Goal: Task Accomplishment & Management: Manage account settings

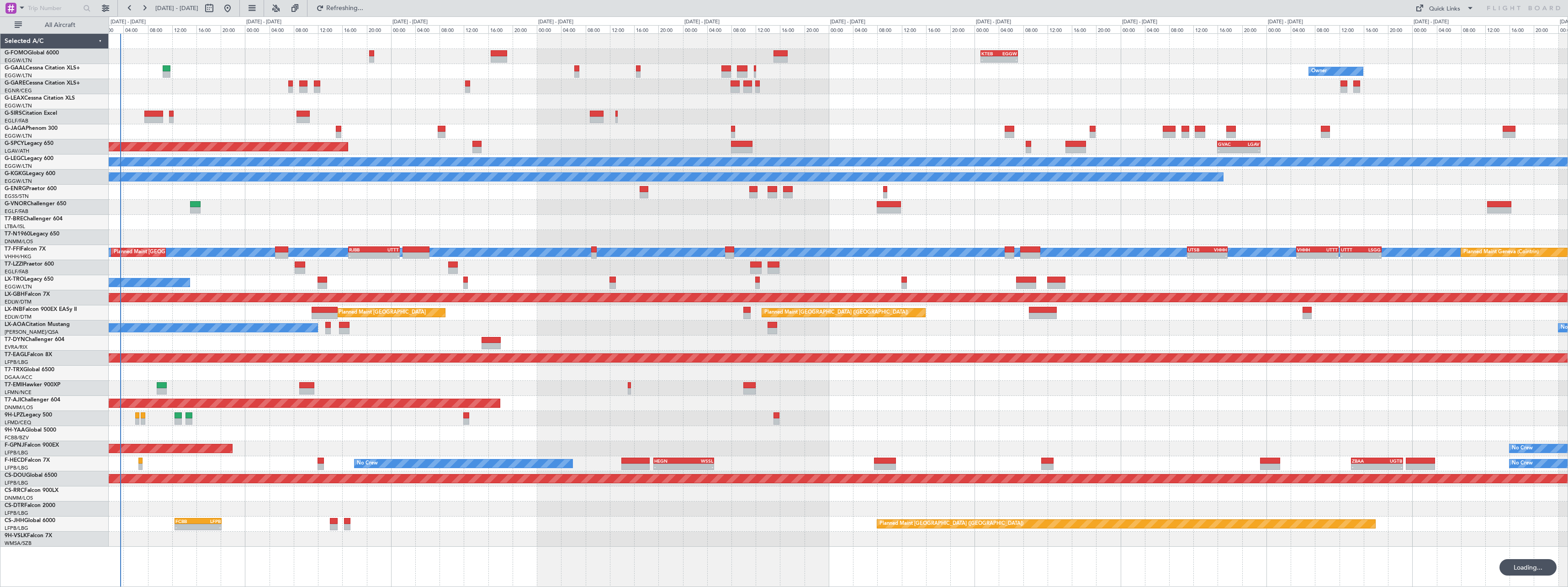
click at [538, 213] on div at bounding box center [837, 208] width 1459 height 15
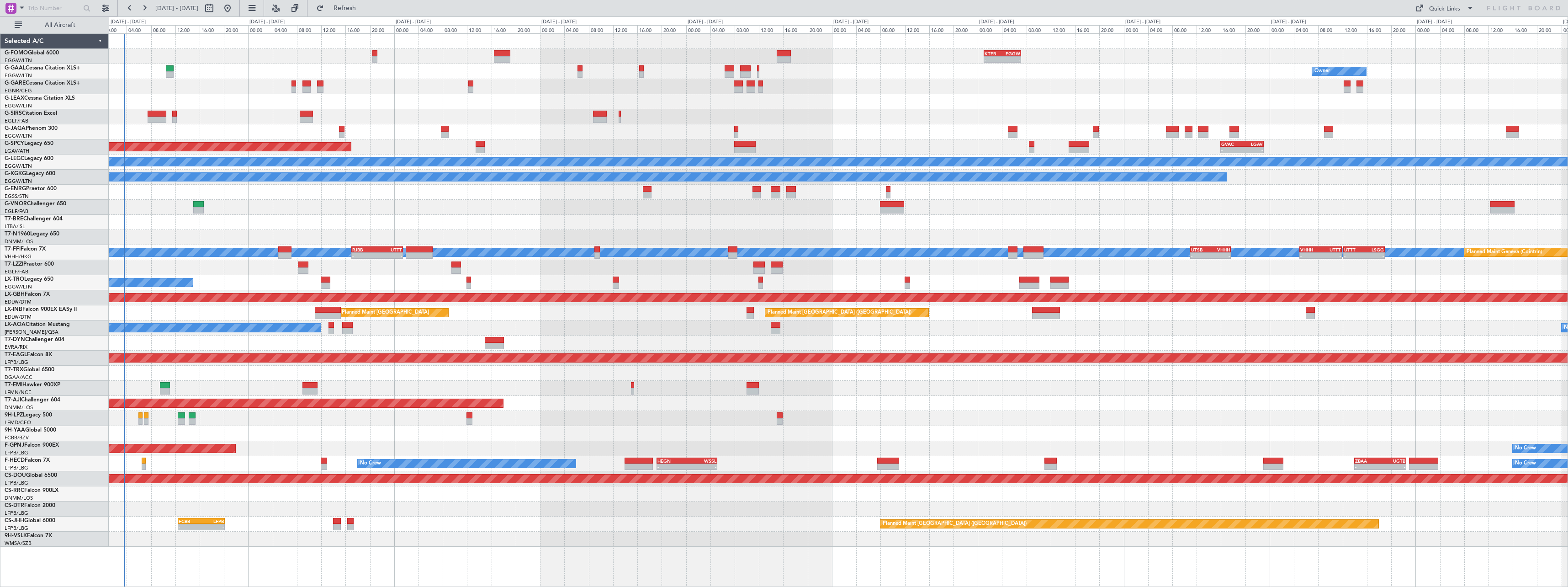
click at [480, 199] on div "- - KTEB 01:00 Z EGGW 07:10 Z 06:10 Z 13:35 Z EGGW 06:00 Z KTEB 13:15 Z Owner O…" at bounding box center [837, 290] width 1459 height 512
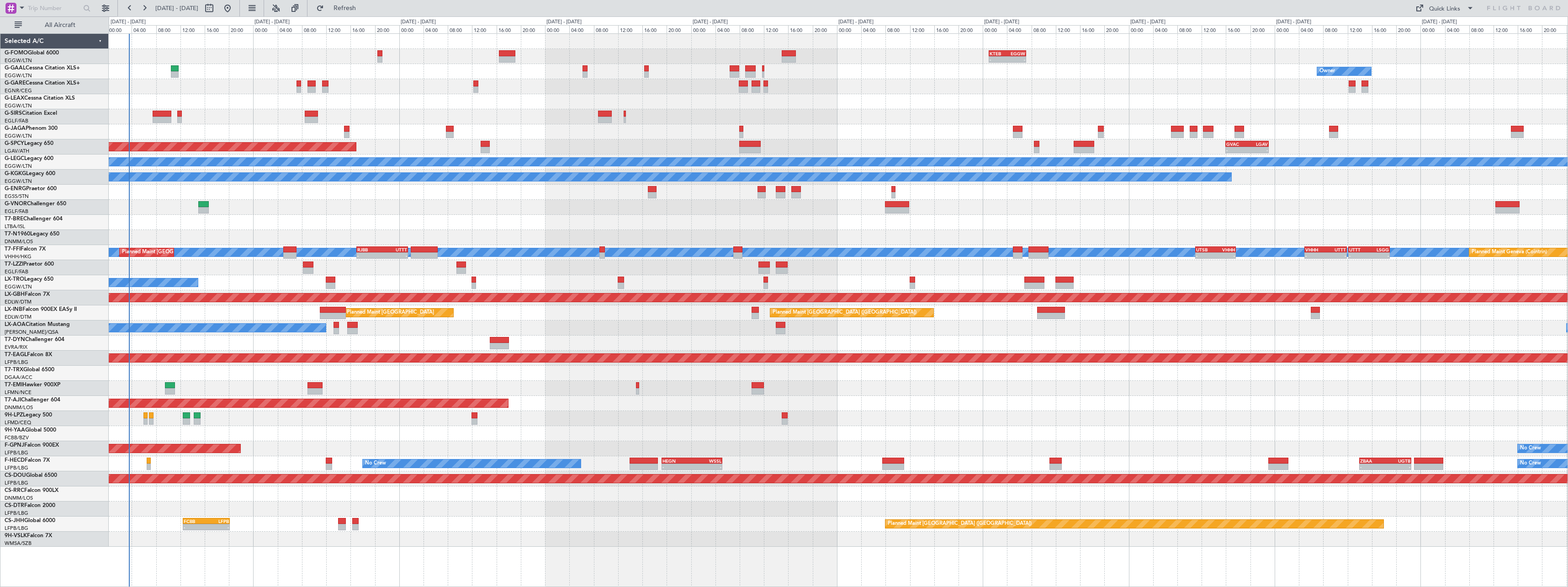
click at [304, 204] on div at bounding box center [837, 208] width 1459 height 15
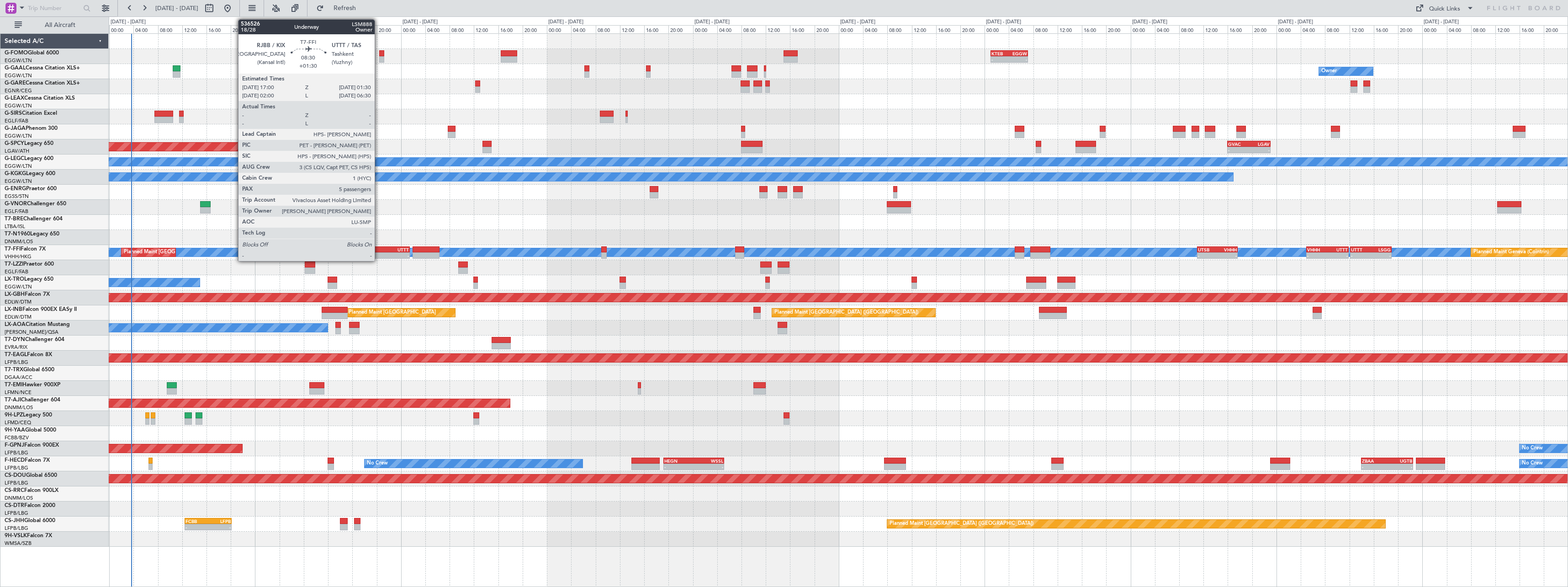
click at [378, 253] on div "-" at bounding box center [372, 255] width 25 height 5
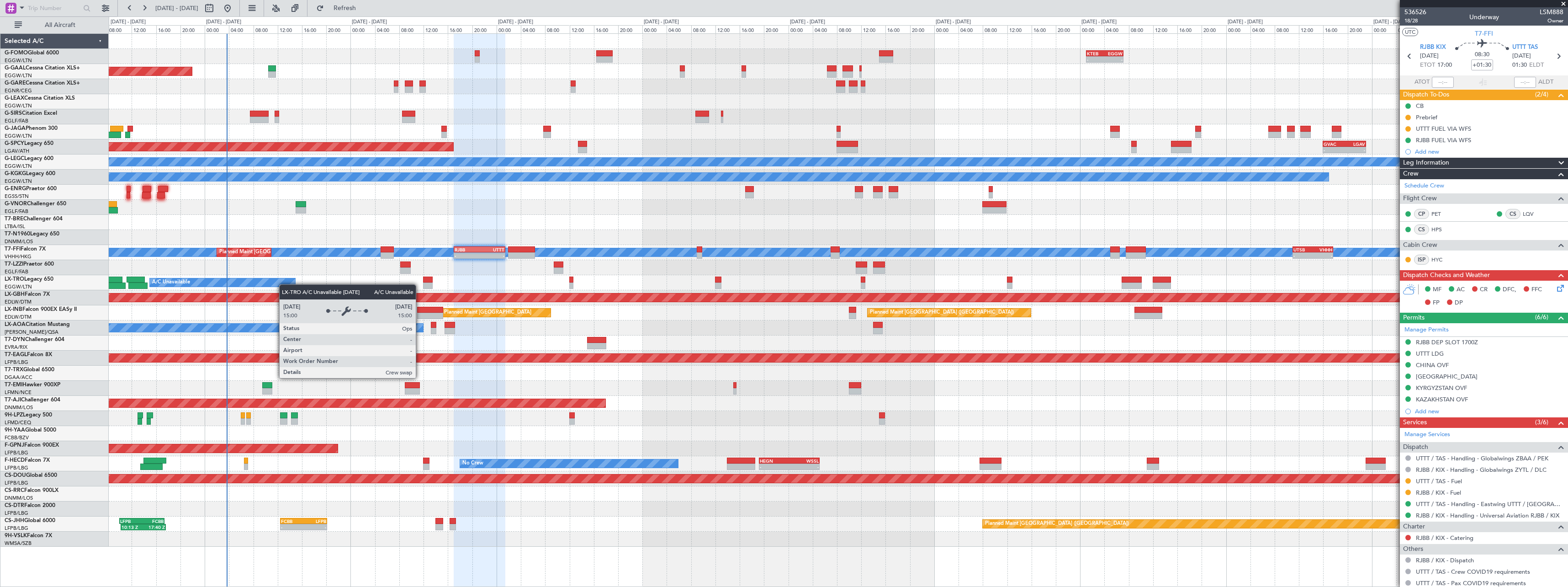
click at [284, 285] on div "A/C Unavailable" at bounding box center [223, 283] width 146 height 8
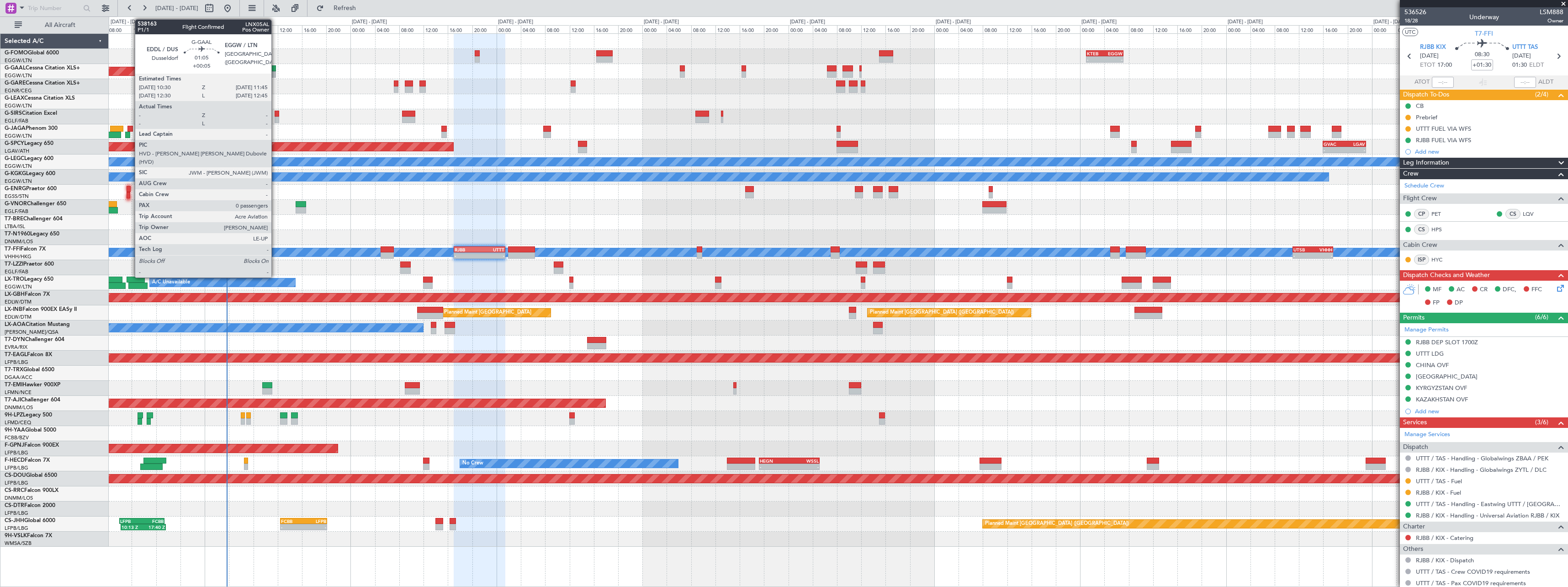
click at [275, 71] on div at bounding box center [272, 75] width 8 height 7
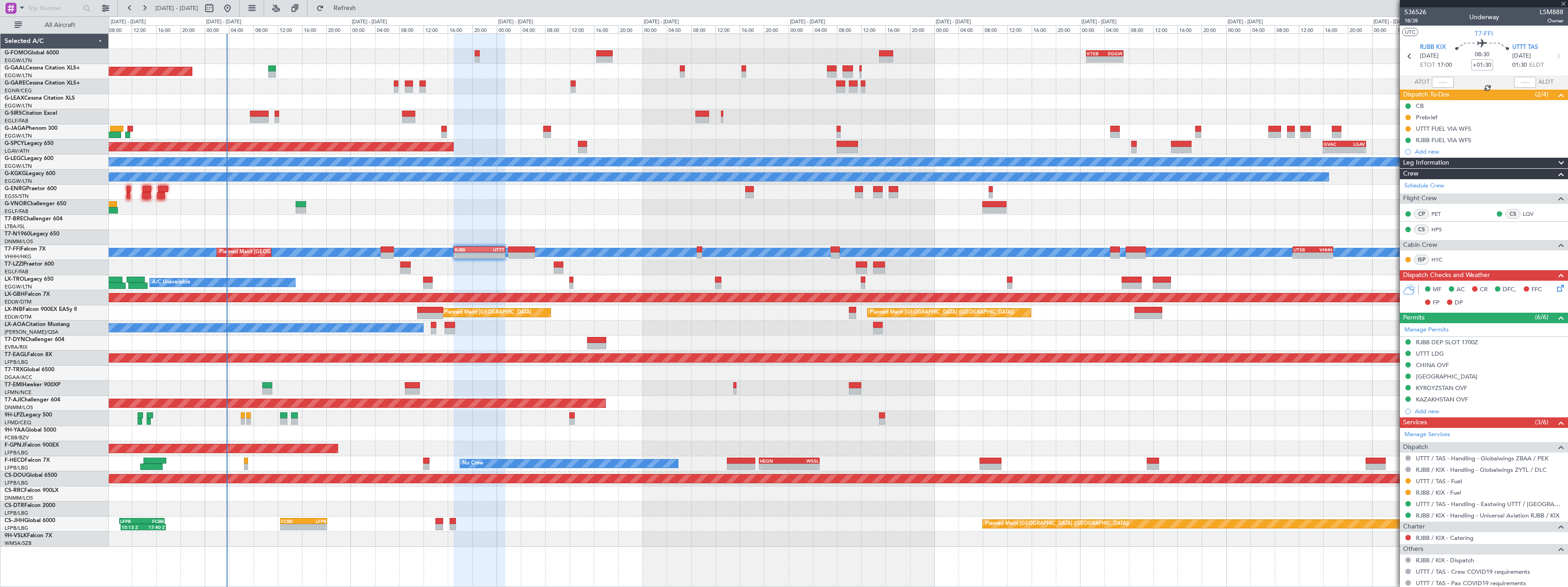
type input "+00:05"
type input "0"
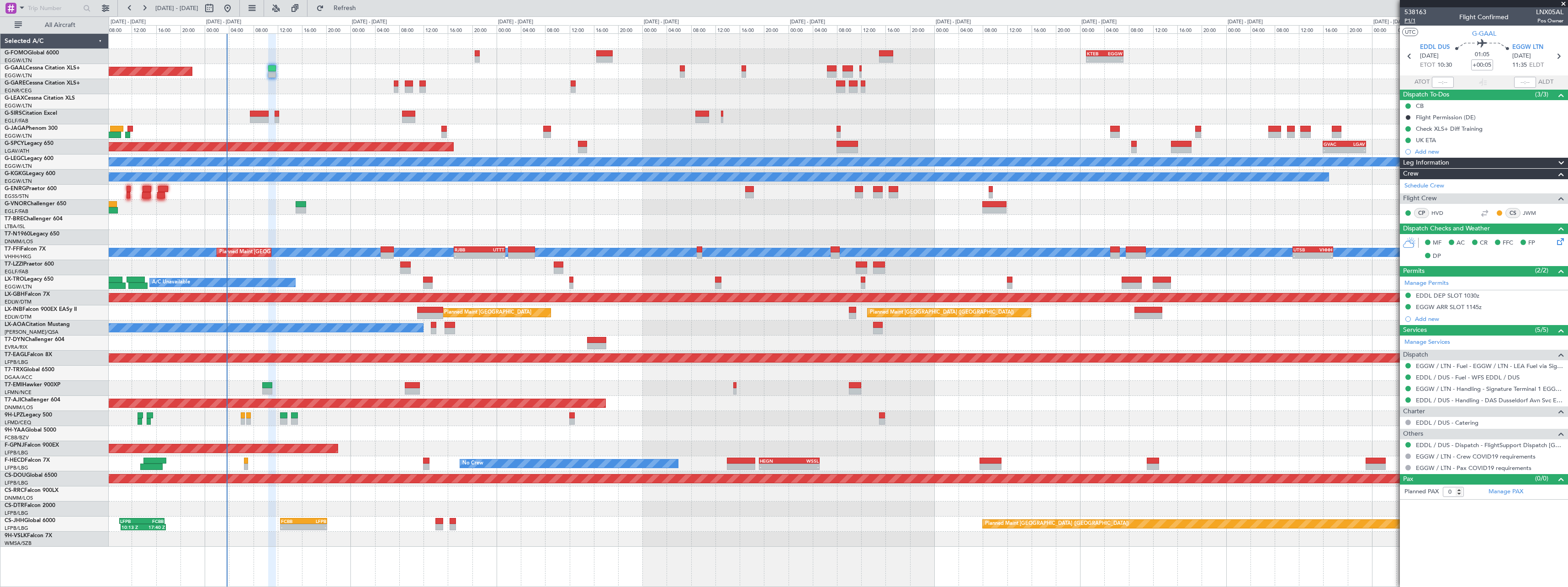
click at [1410, 21] on span "P1/1" at bounding box center [1416, 20] width 22 height 8
click at [1412, 22] on span "P1/1" at bounding box center [1416, 20] width 22 height 8
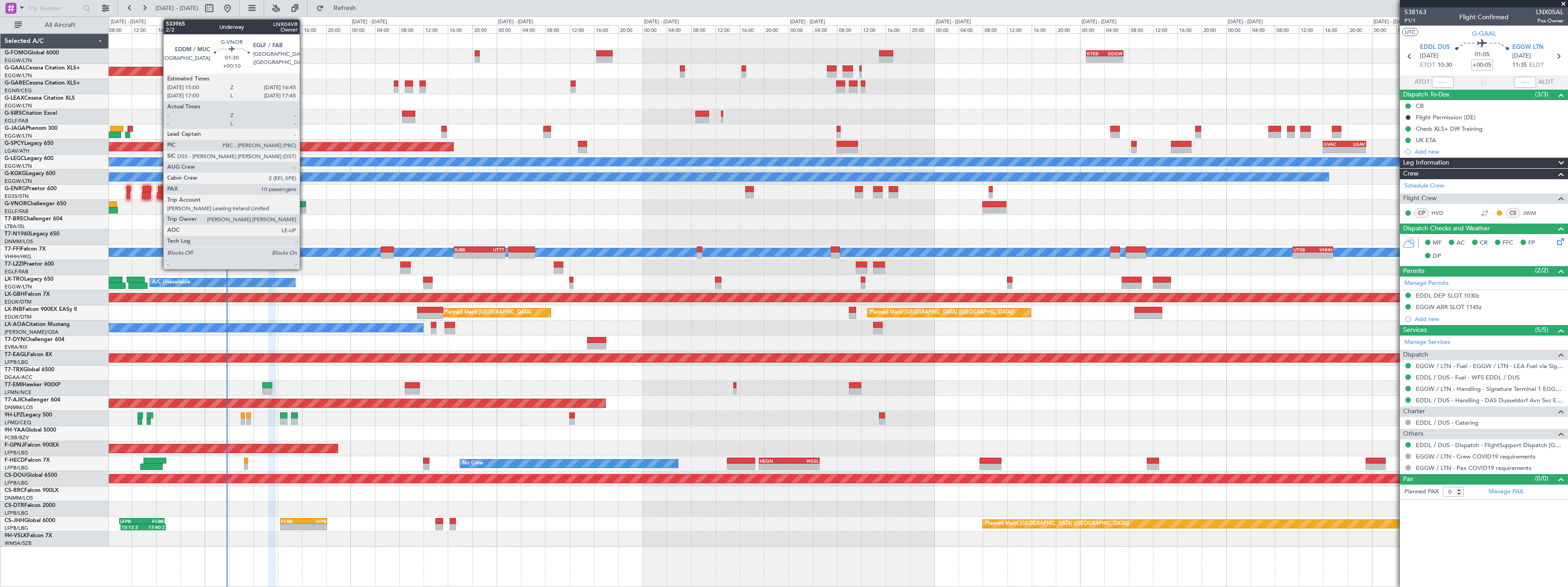
click at [304, 208] on div at bounding box center [301, 210] width 11 height 7
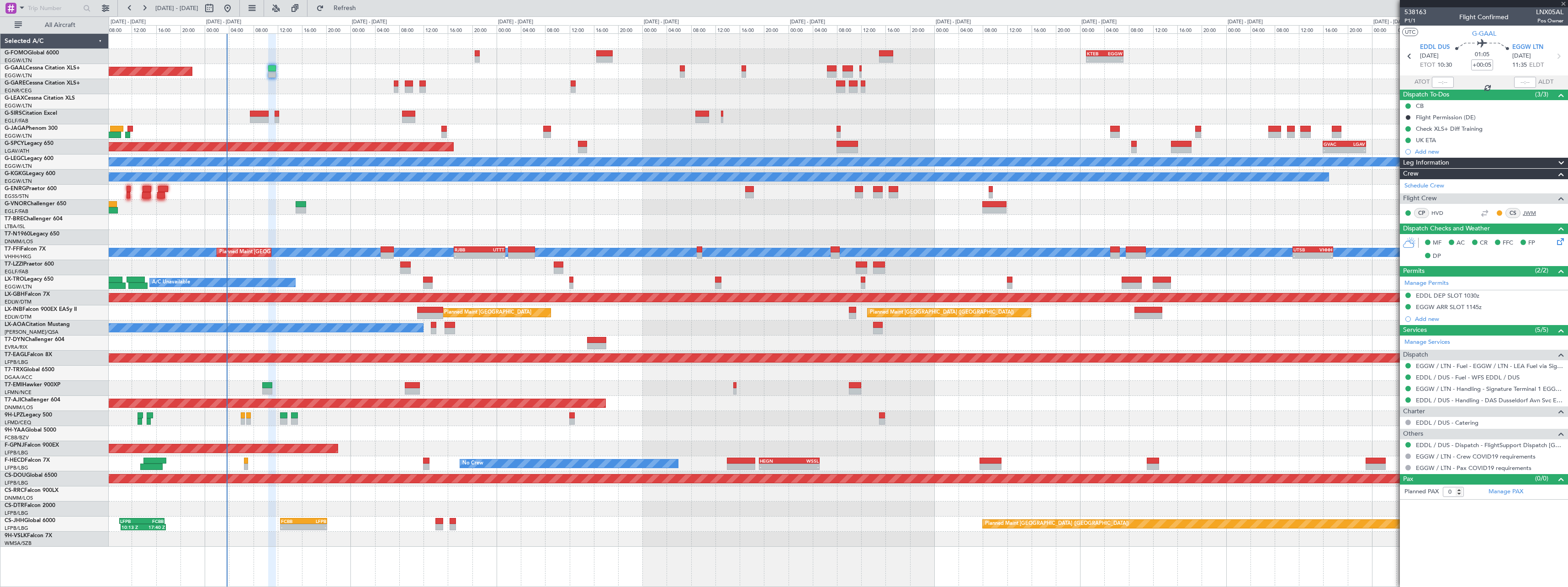
type input "+00:10"
type input "10"
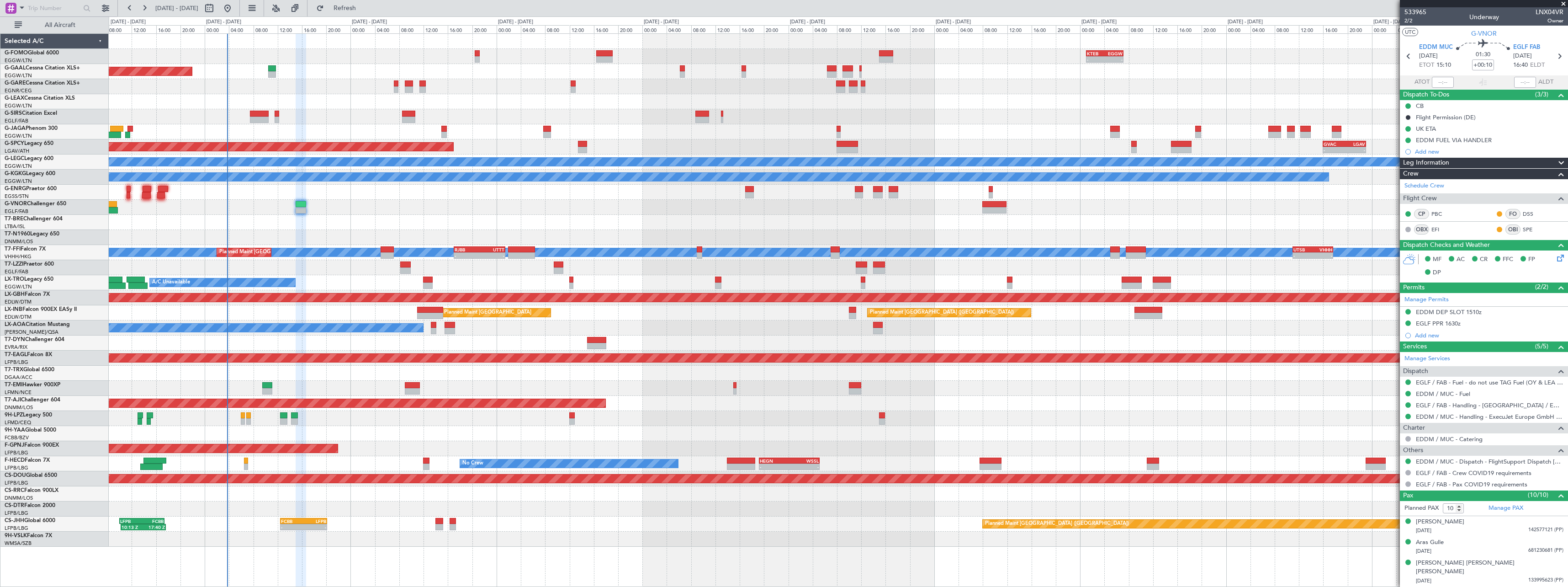
scroll to position [135, 0]
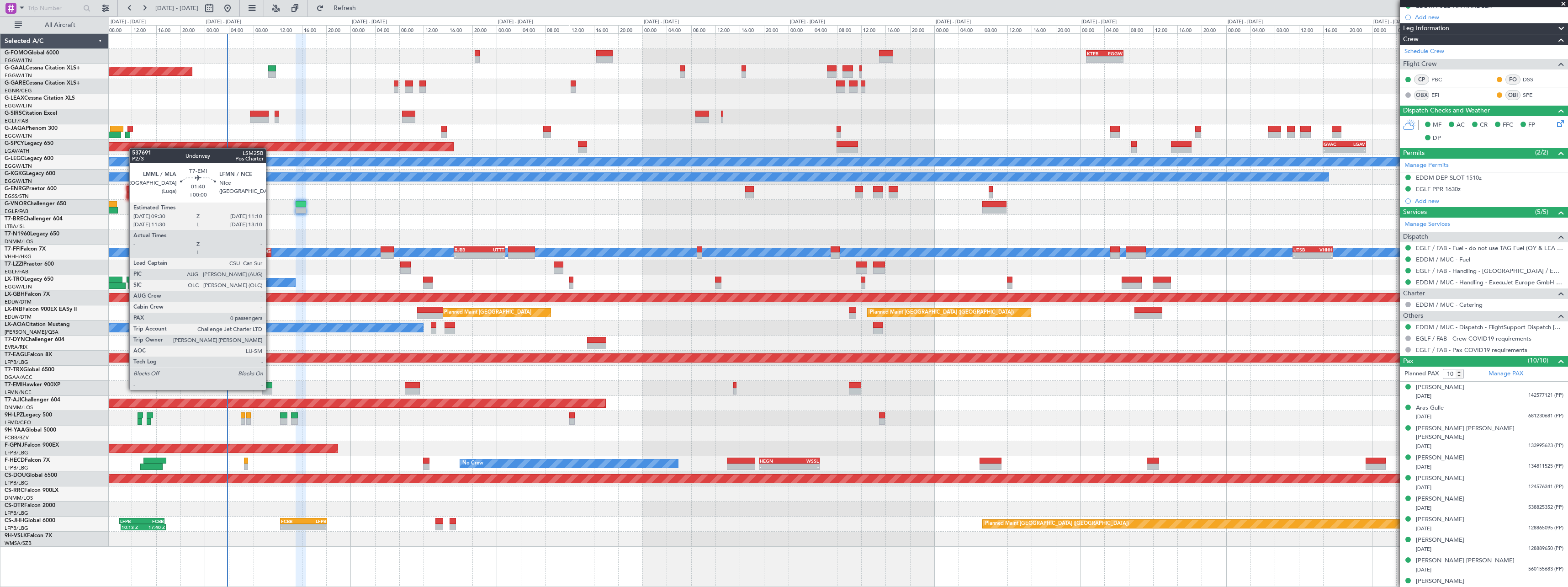
click at [269, 389] on div at bounding box center [268, 391] width 10 height 7
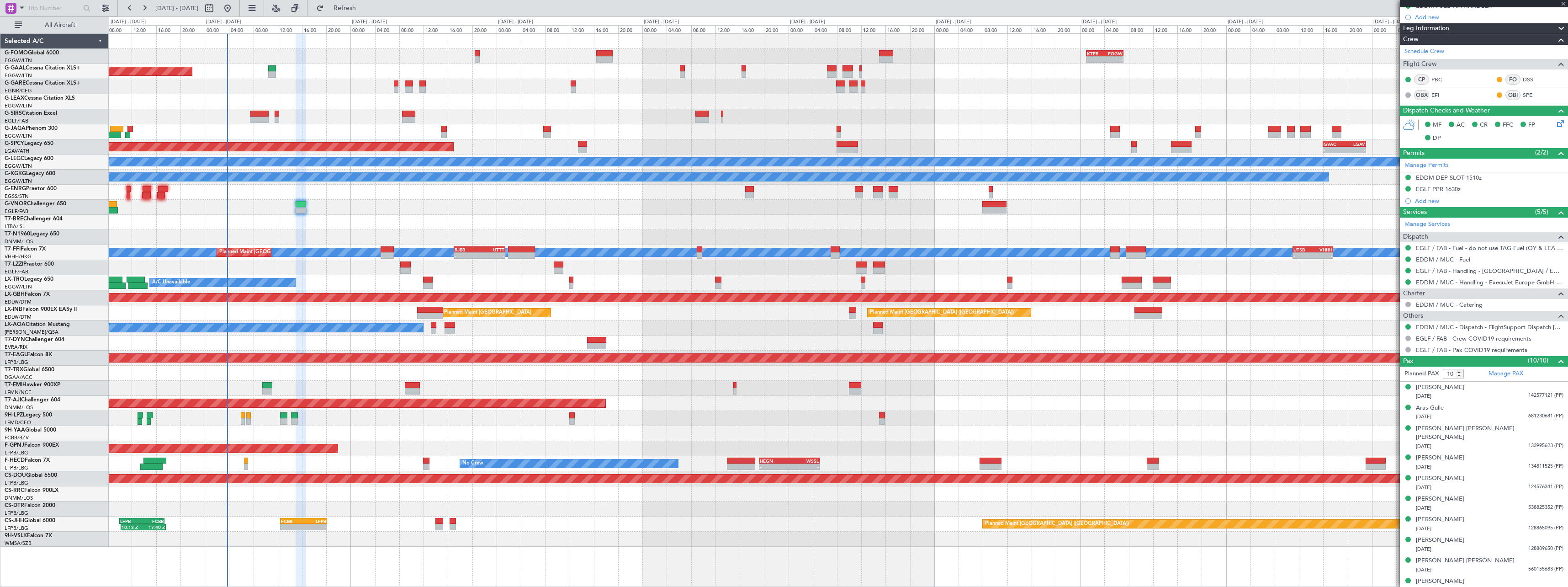
type input "0"
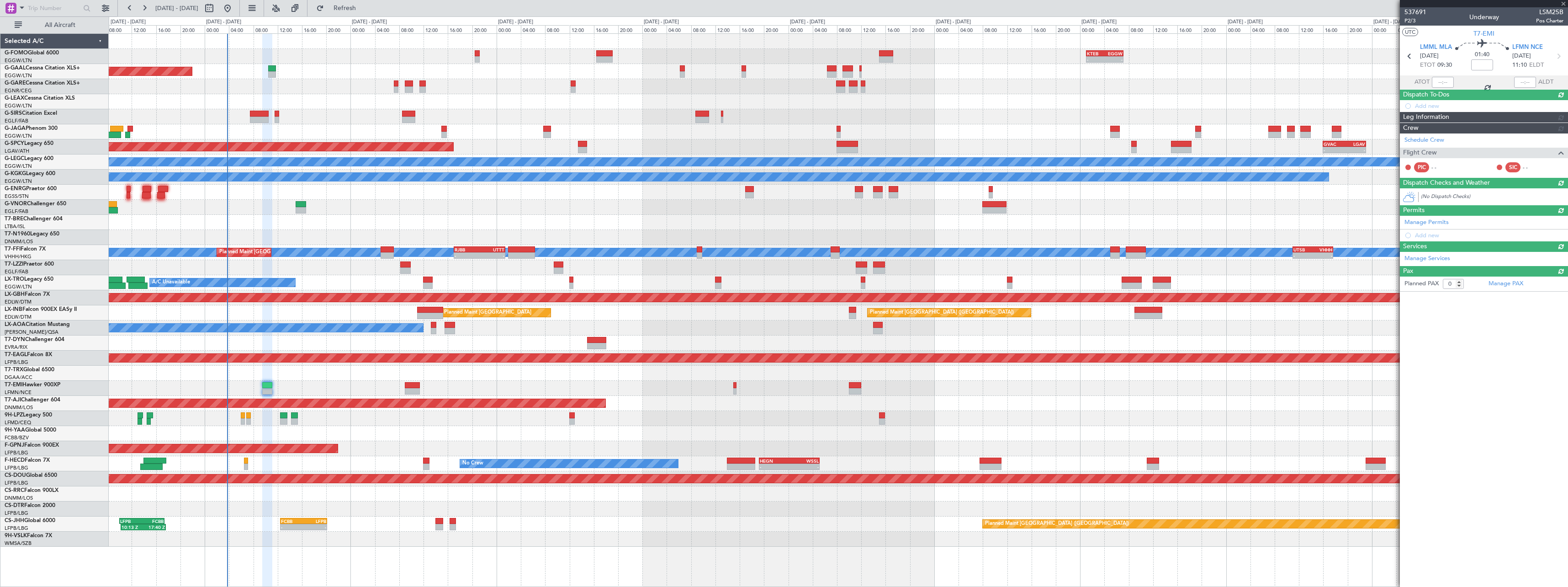
scroll to position [0, 0]
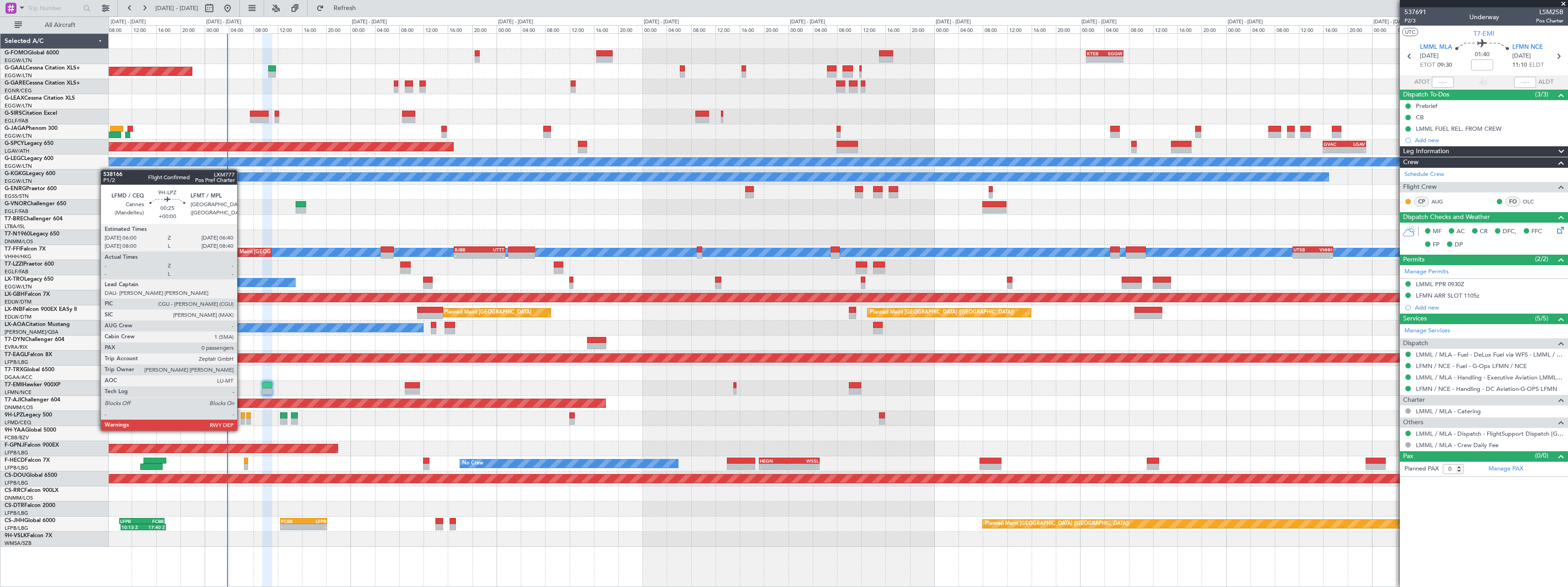
click at [241, 422] on div at bounding box center [242, 422] width 4 height 7
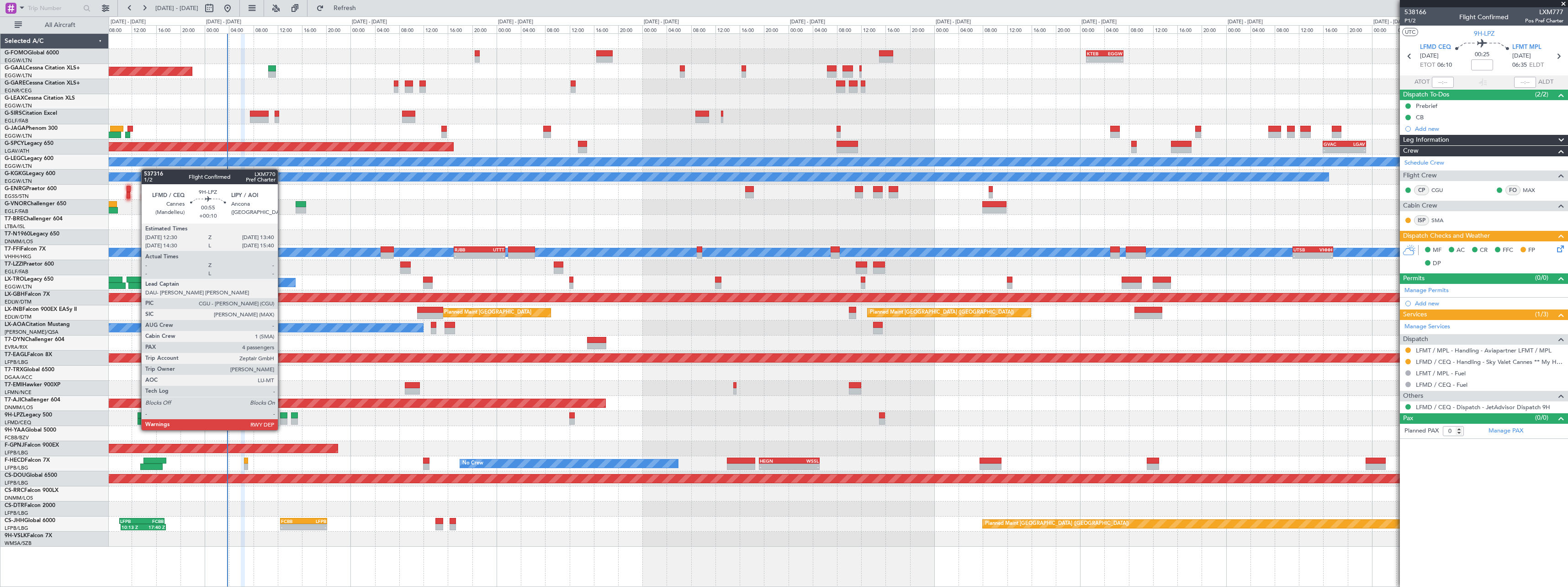
click at [282, 421] on div at bounding box center [284, 422] width 8 height 7
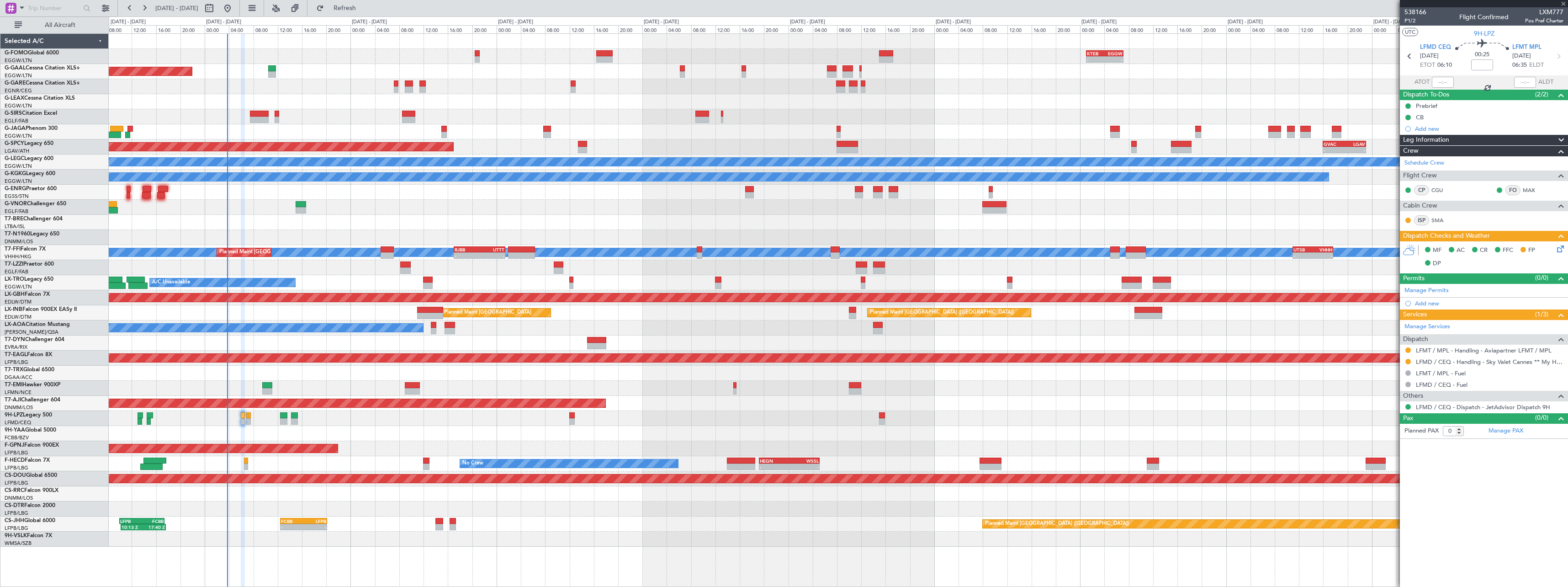
type input "+00:10"
type input "4"
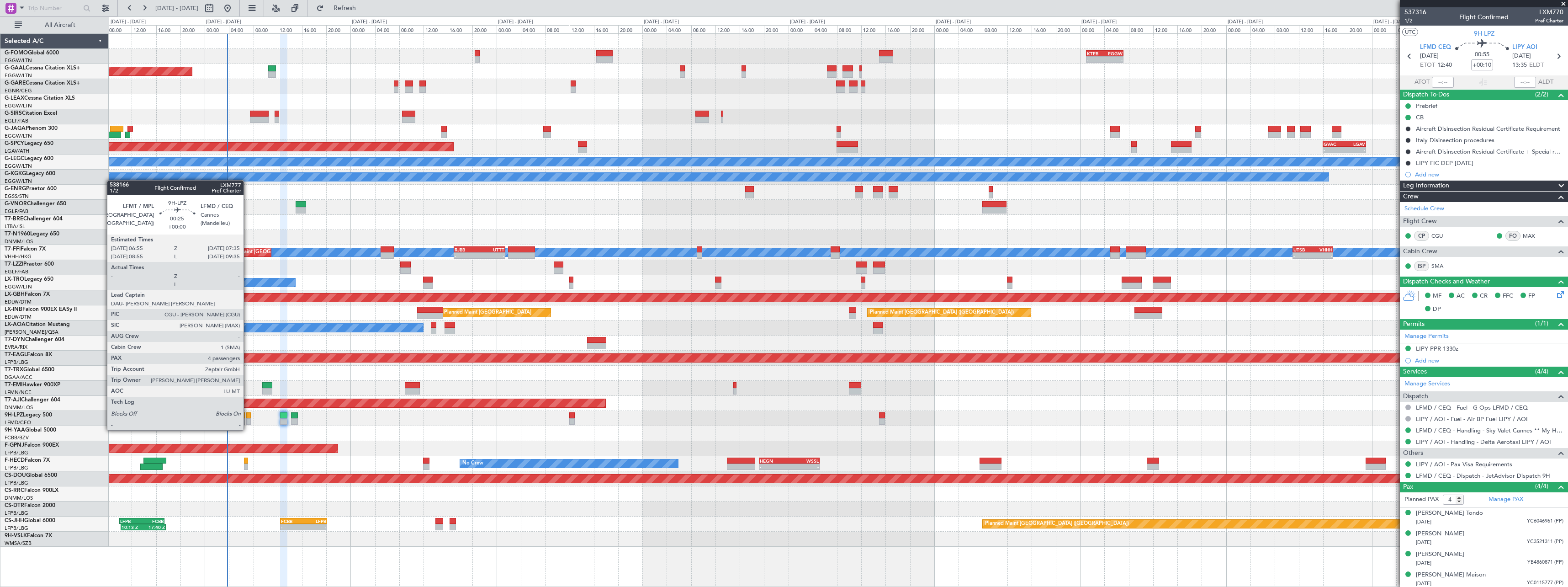
click at [247, 421] on div at bounding box center [248, 422] width 4 height 7
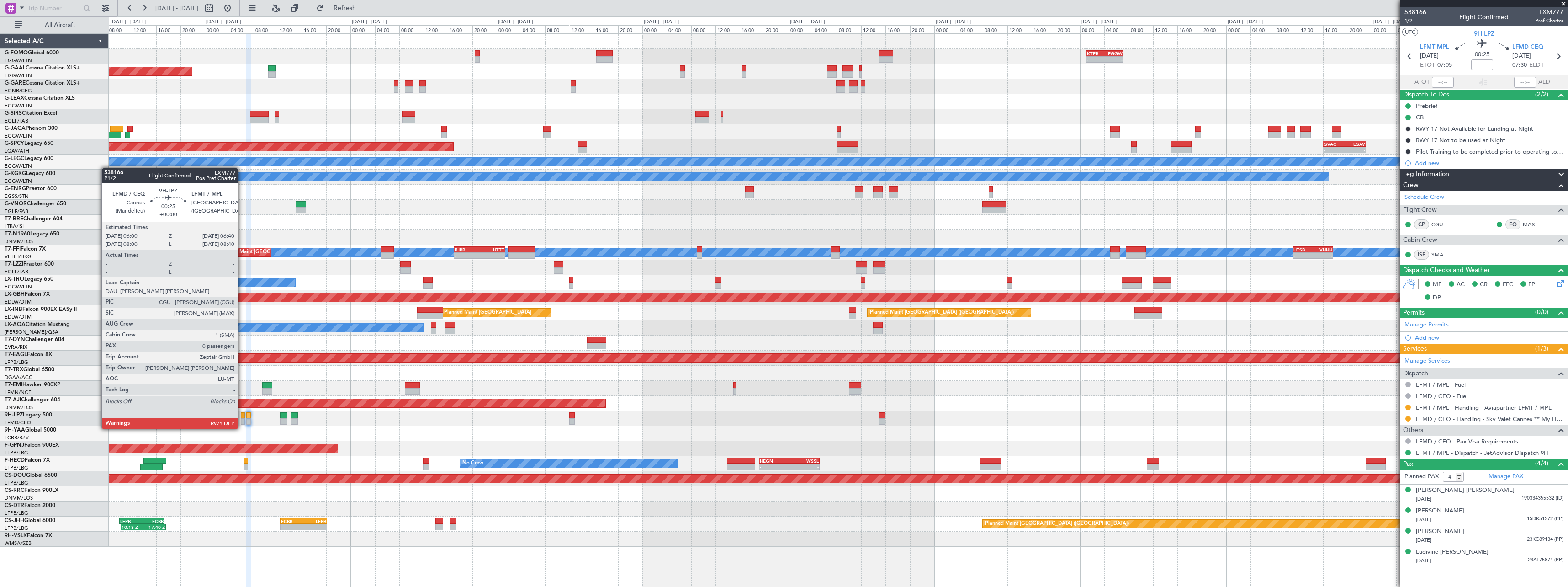
click at [242, 419] on div at bounding box center [242, 422] width 4 height 7
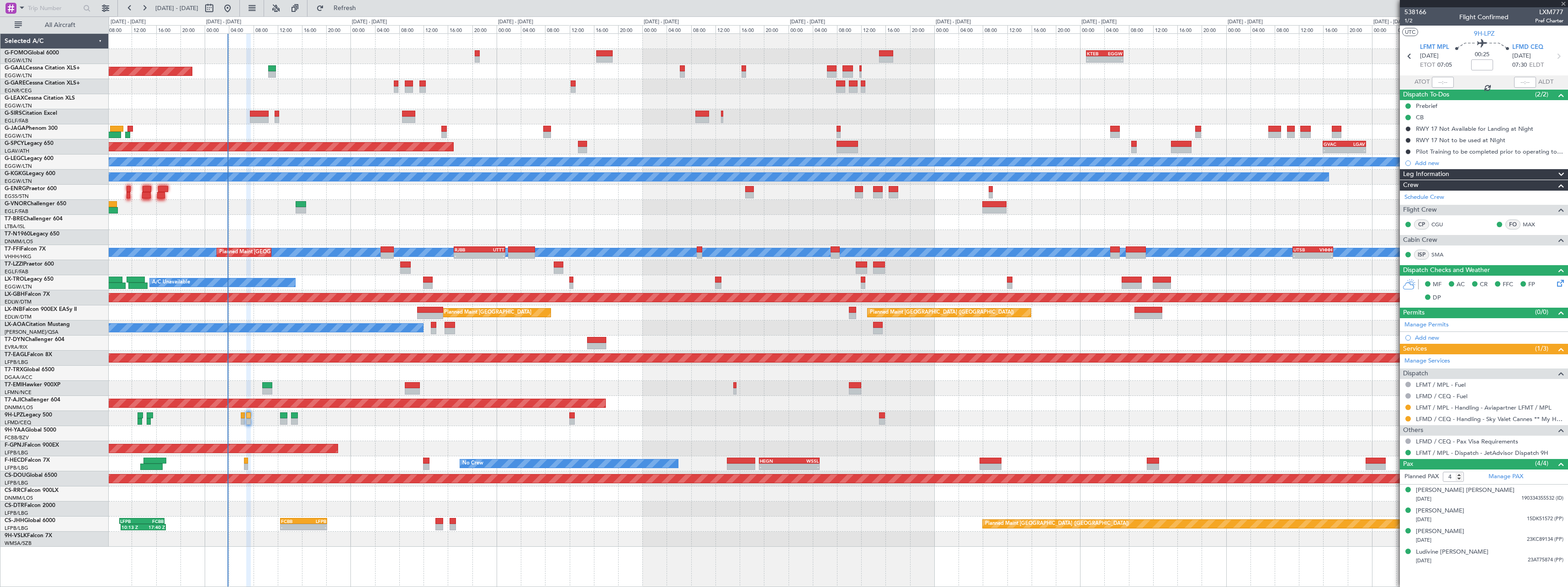
type input "0"
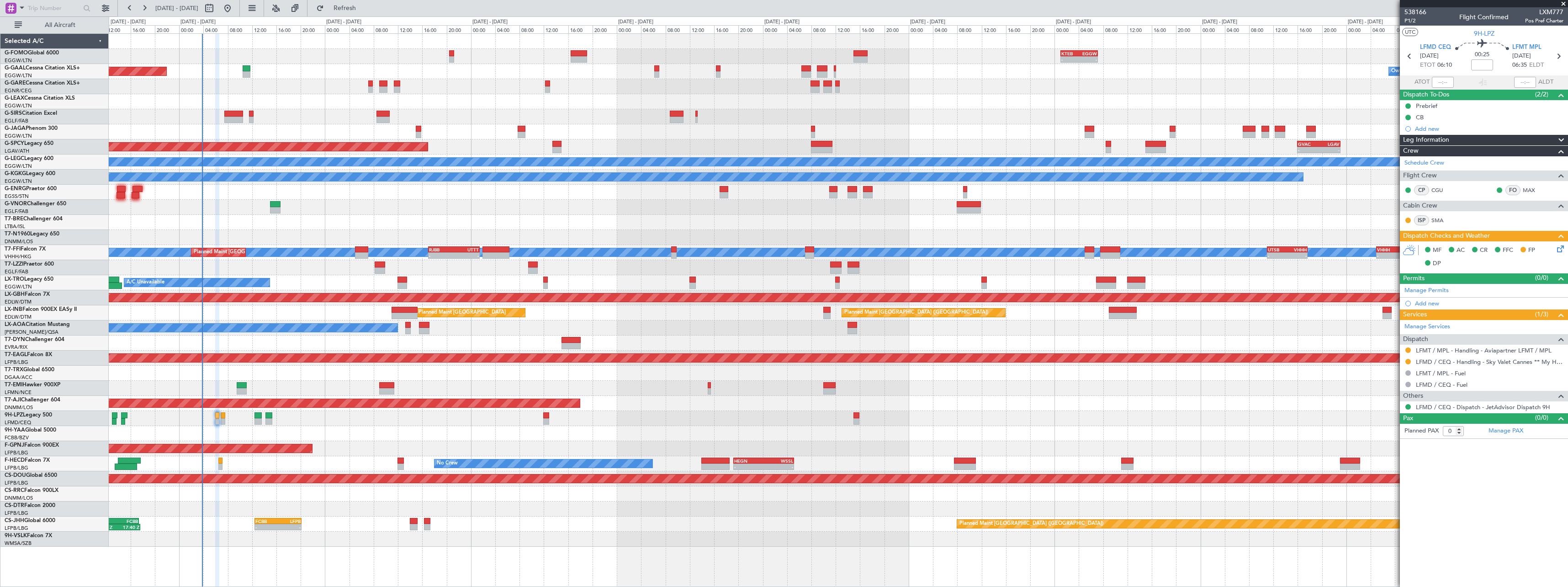
click at [337, 454] on div "Planned Maint Paris (Le Bourget) No Crew" at bounding box center [837, 449] width 1459 height 15
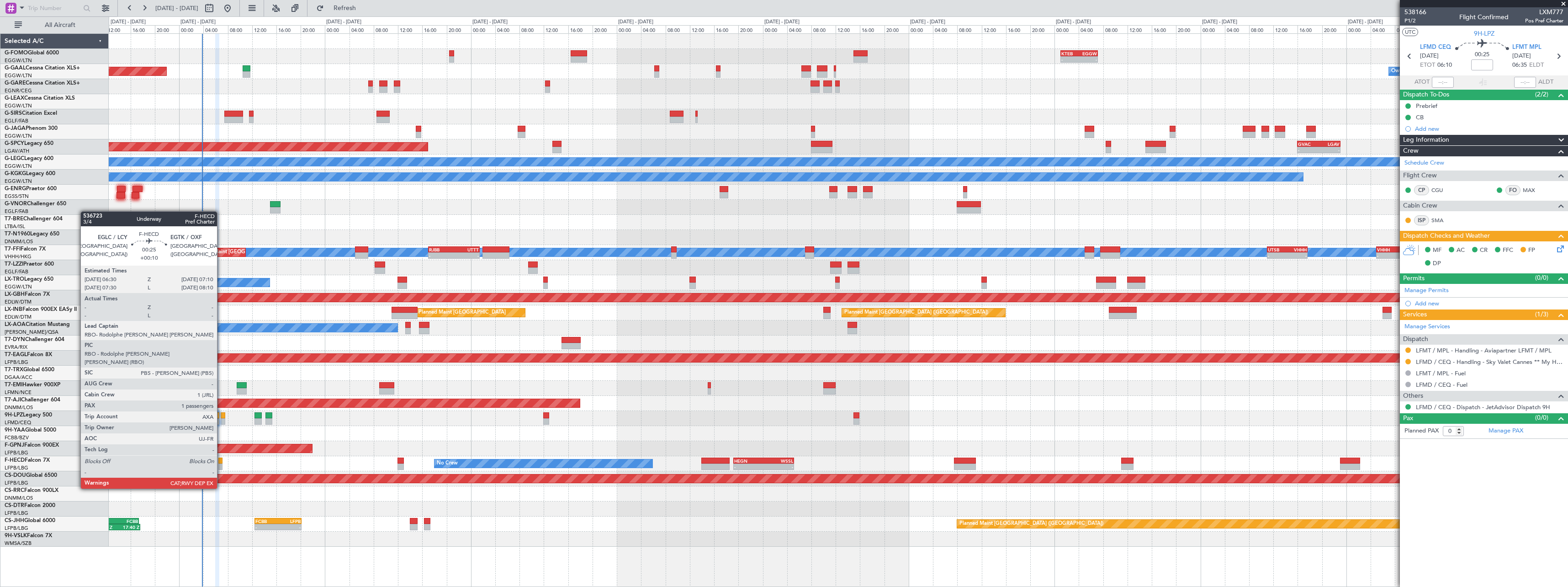
click at [221, 463] on div at bounding box center [220, 461] width 4 height 7
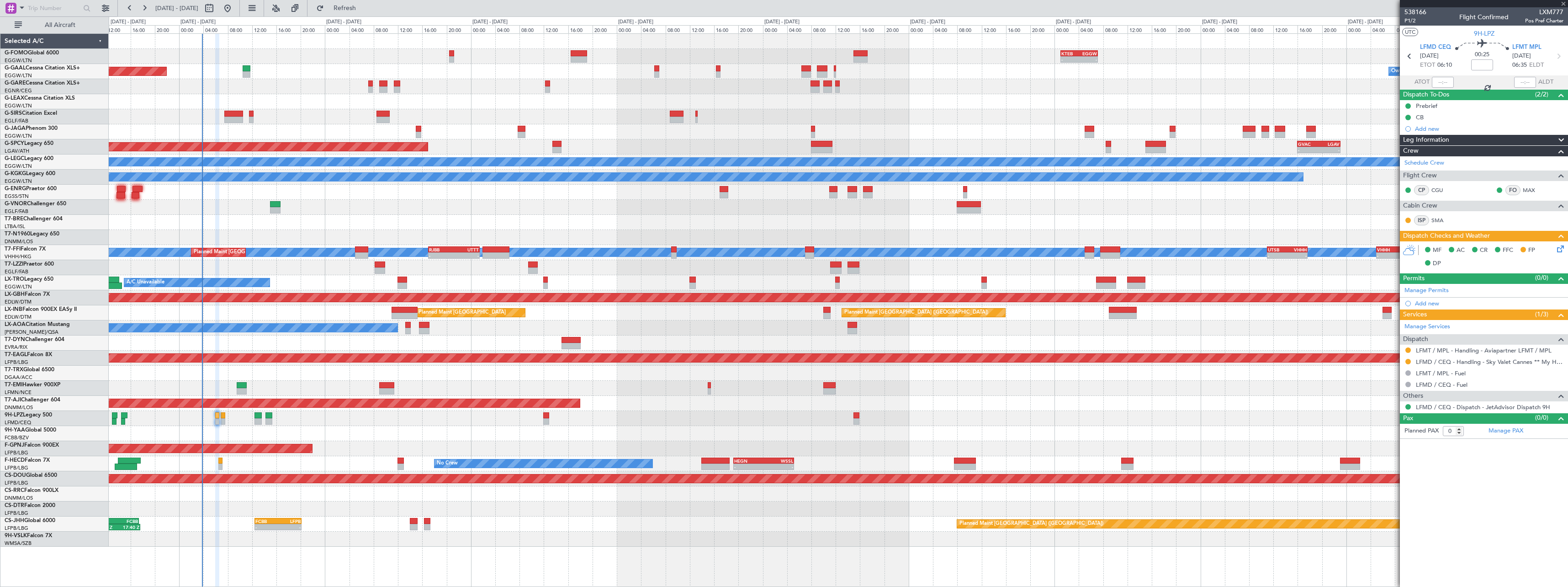
type input "+00:10"
type input "1"
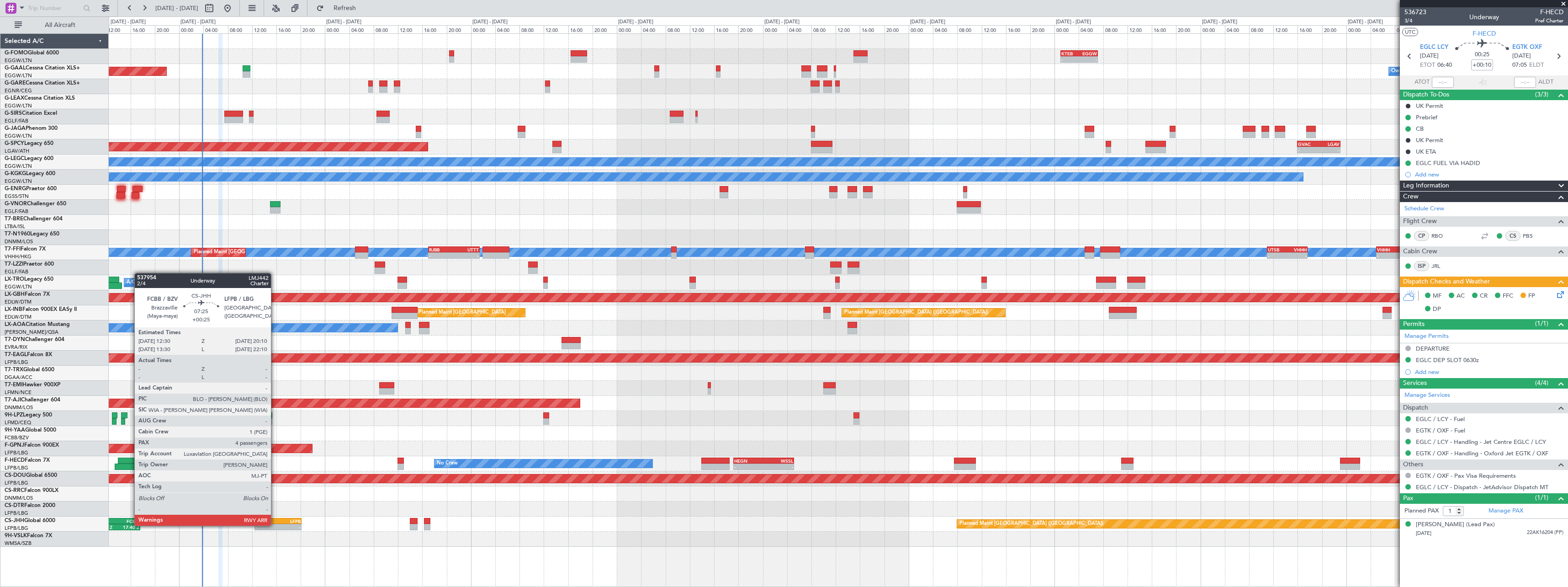
click at [275, 524] on div "-" at bounding box center [267, 527] width 22 height 5
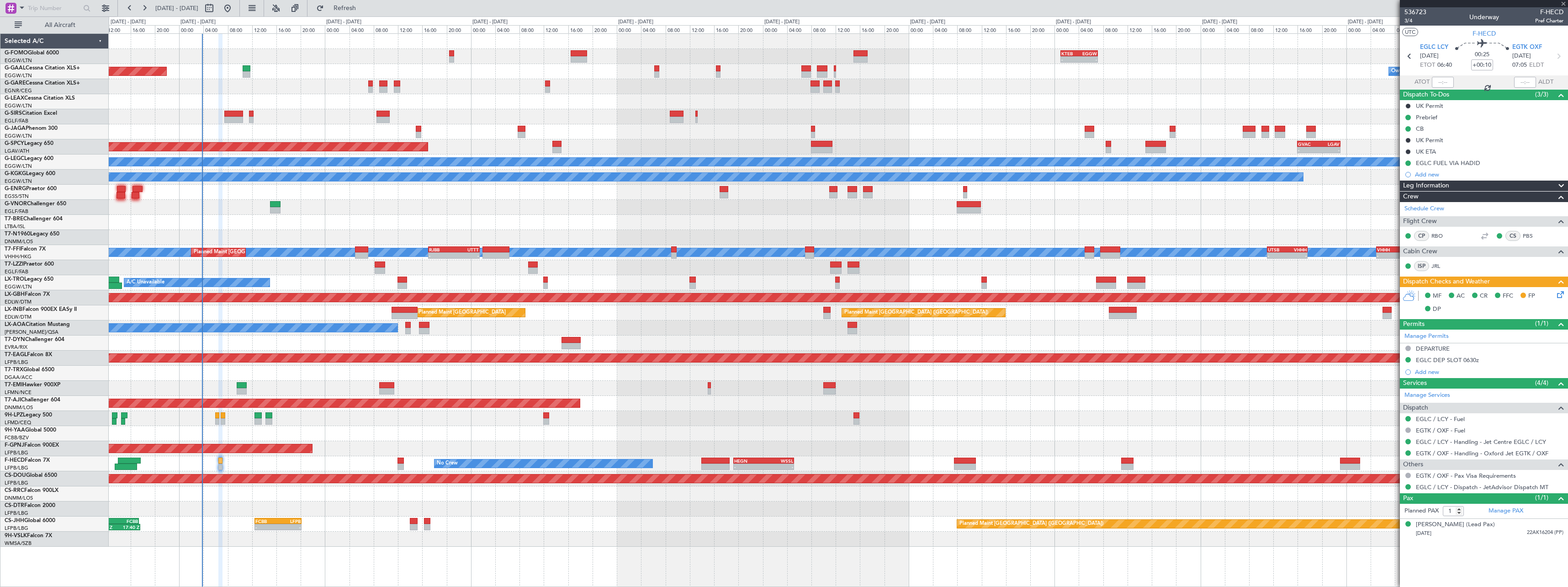
type input "+00:25"
type input "4"
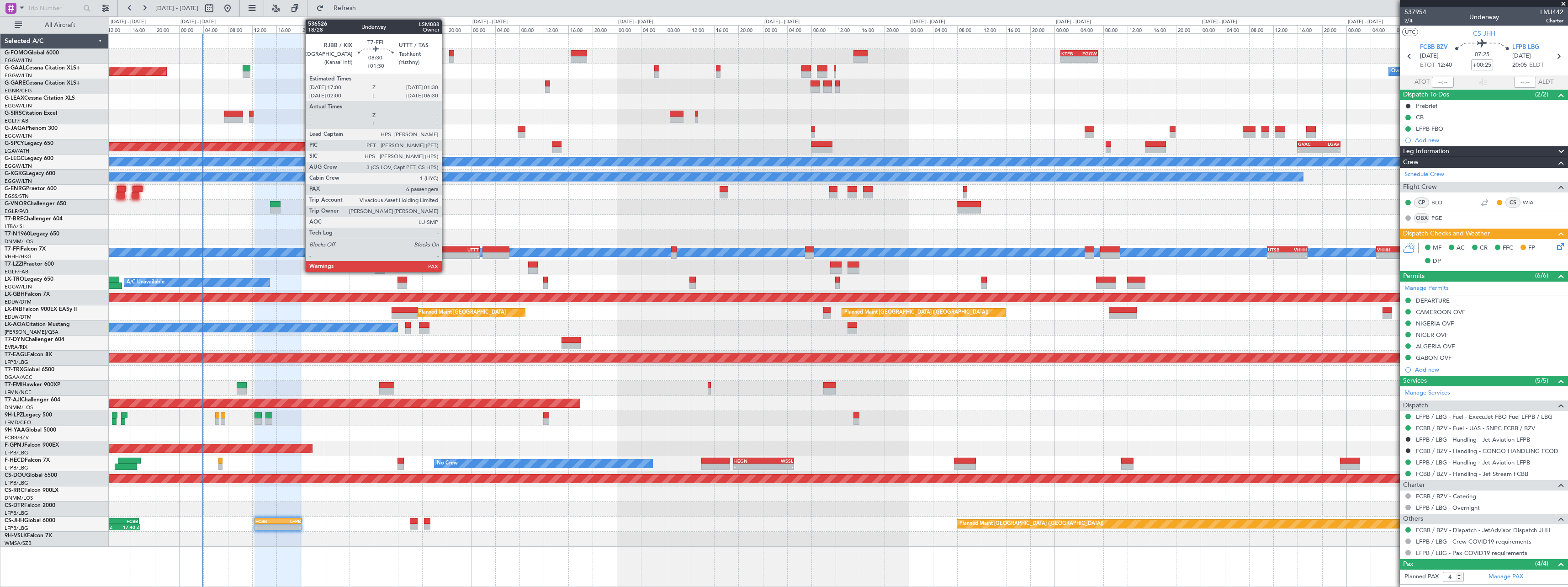
click at [446, 251] on div "RJBB" at bounding box center [442, 249] width 25 height 5
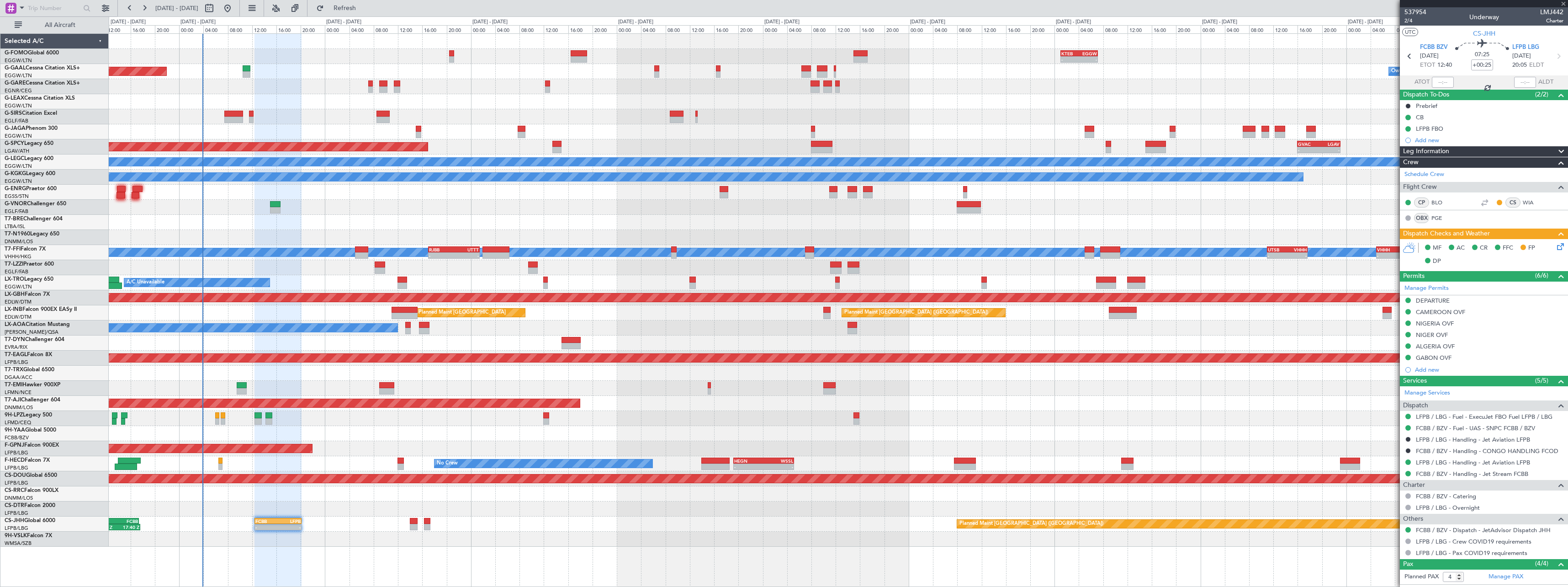
type input "+01:30"
type input "6"
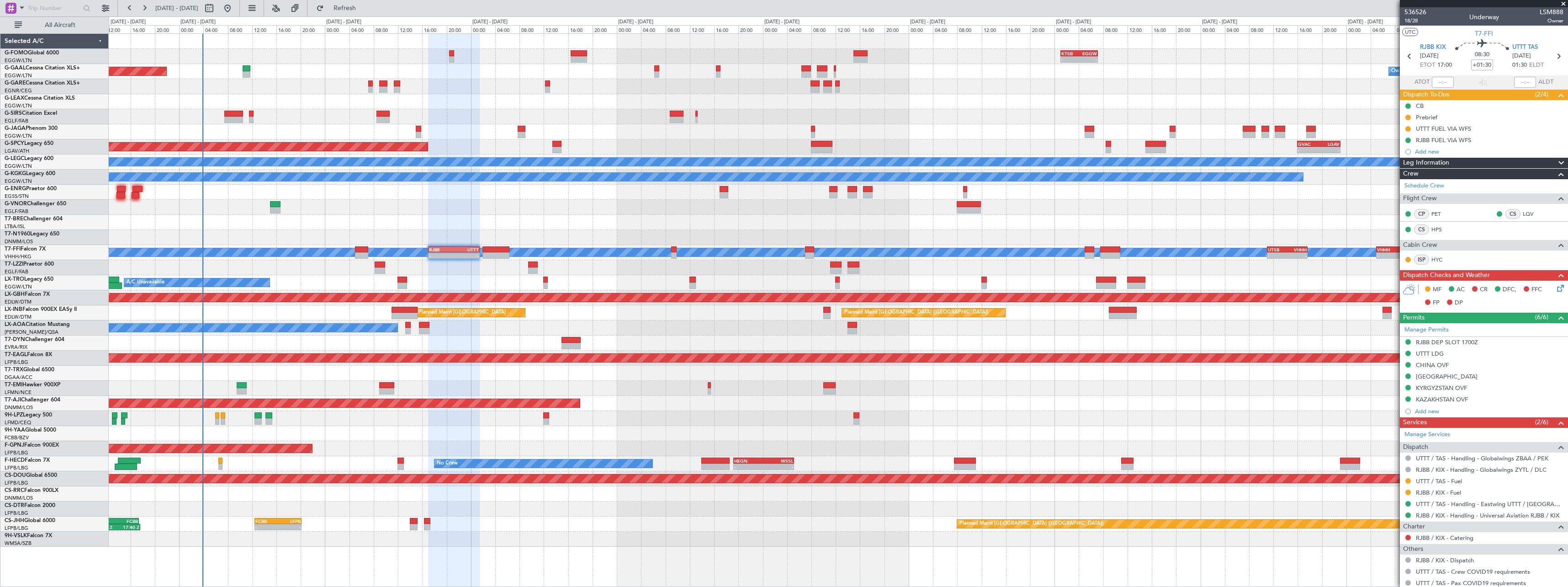
scroll to position [163, 0]
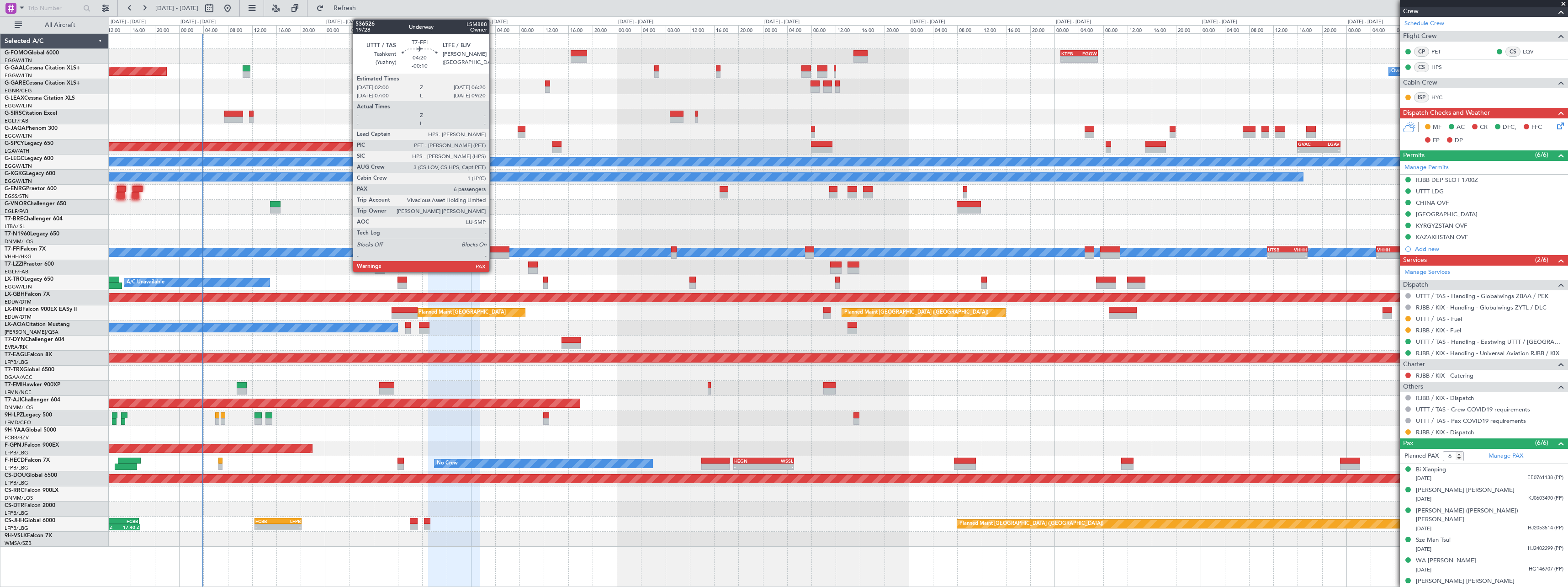
click at [494, 253] on div at bounding box center [495, 256] width 26 height 7
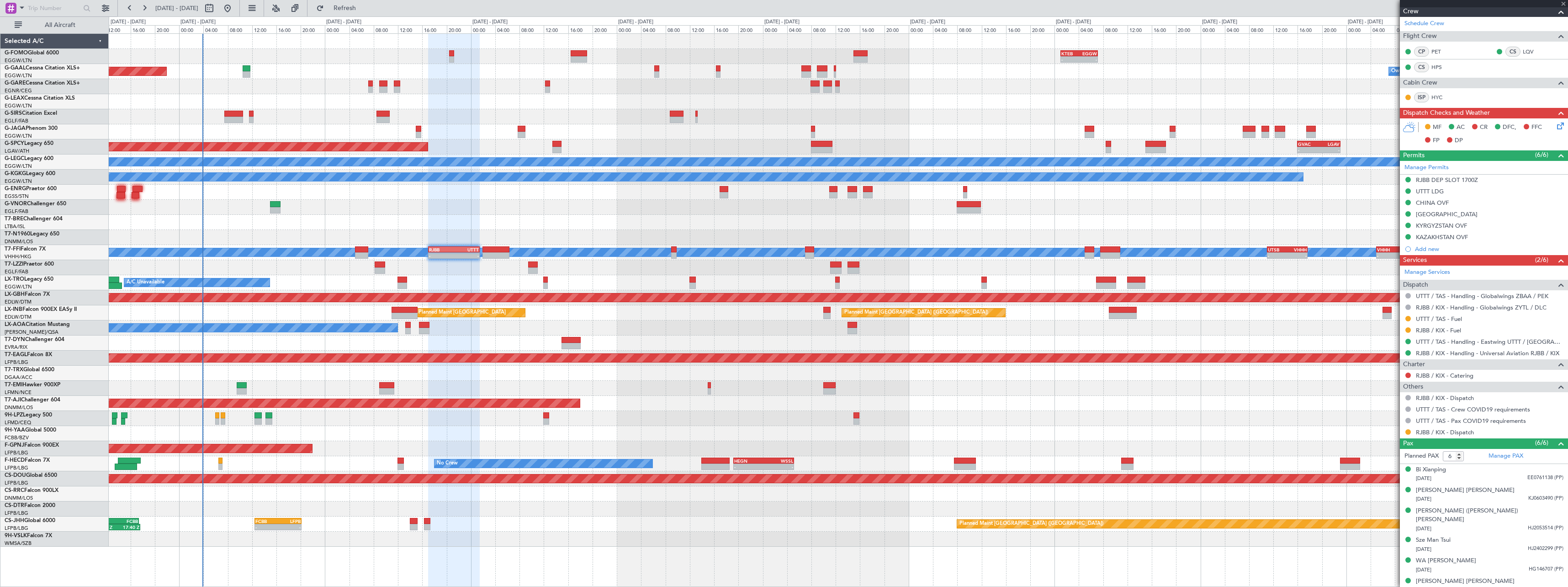
type input "-00:10"
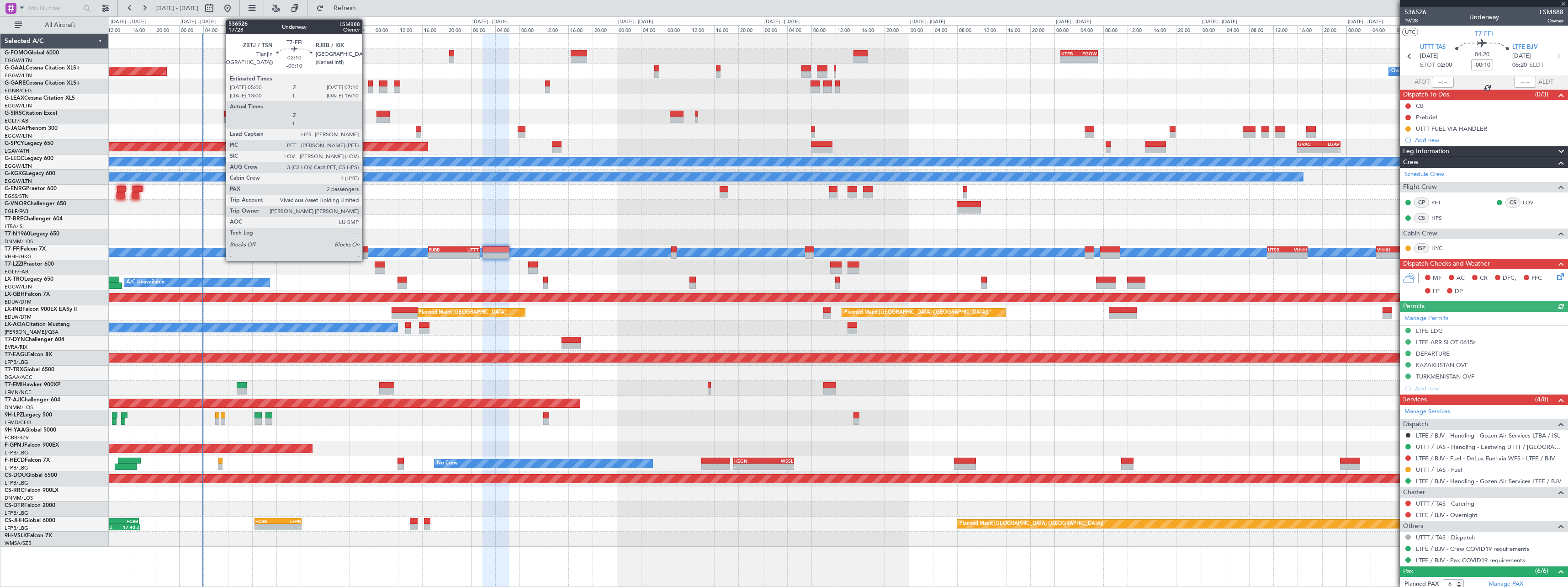
click at [367, 252] on div at bounding box center [362, 256] width 14 height 7
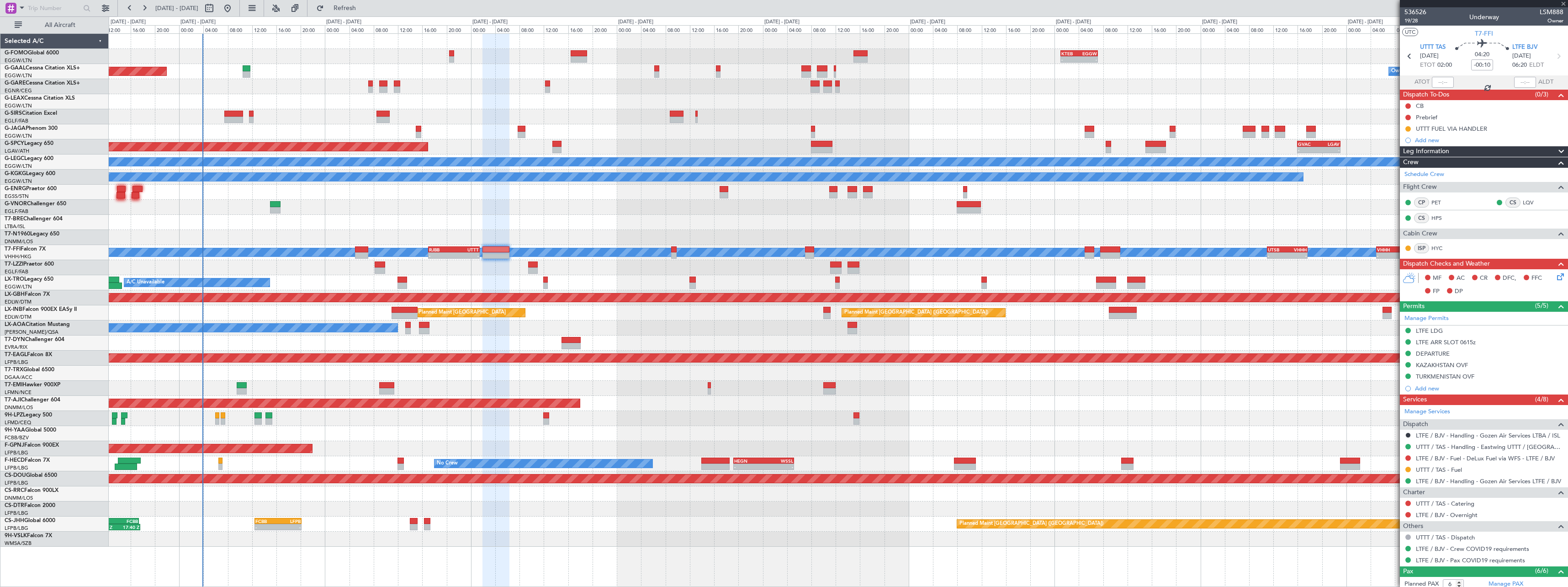
type input "2"
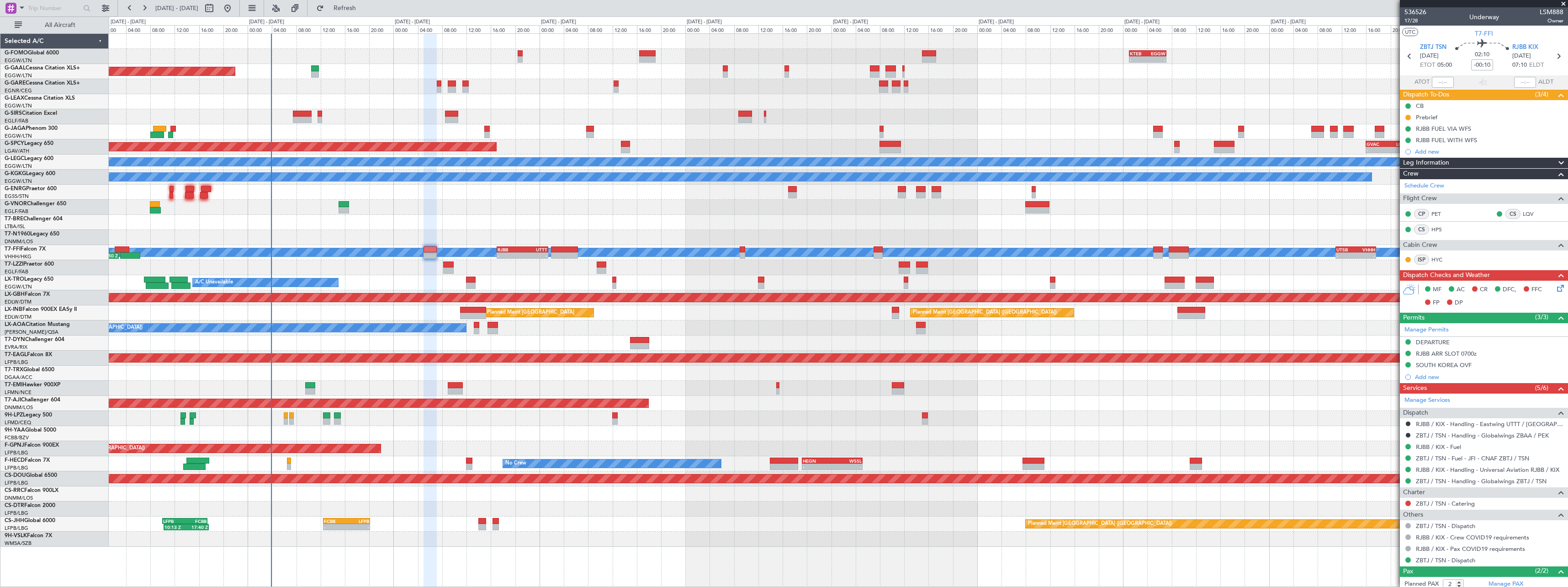
click at [515, 341] on div at bounding box center [837, 343] width 1459 height 15
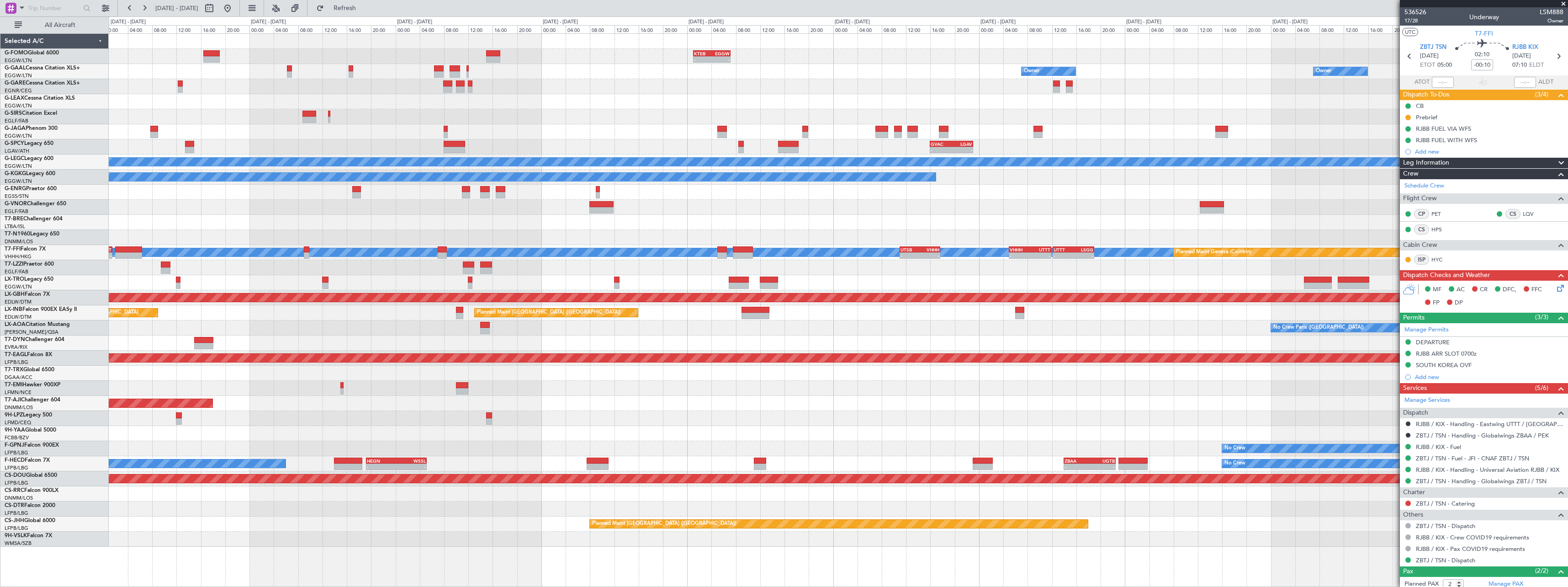
click at [636, 371] on div "- - KTEB 01:00 Z EGGW 07:10 Z Owner Owner Owner Planned Maint Dusseldorf - - GV…" at bounding box center [837, 290] width 1459 height 512
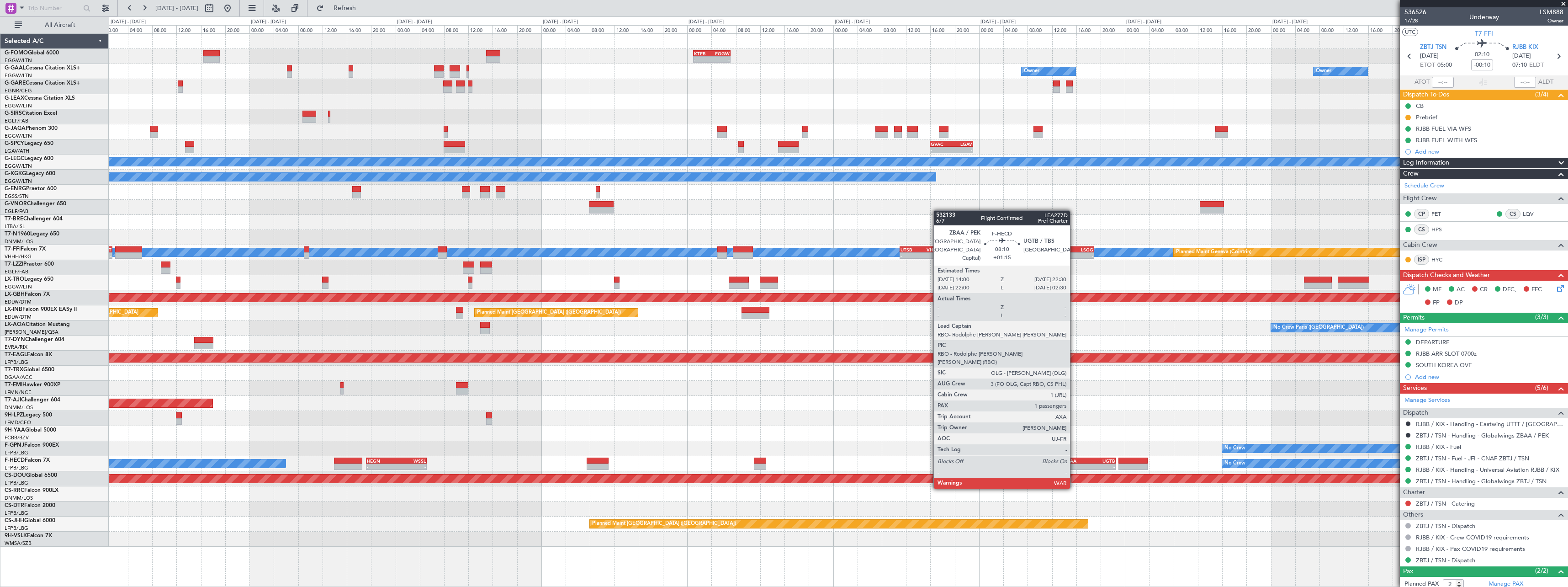
click at [1074, 462] on div "ZBAA" at bounding box center [1077, 461] width 25 height 5
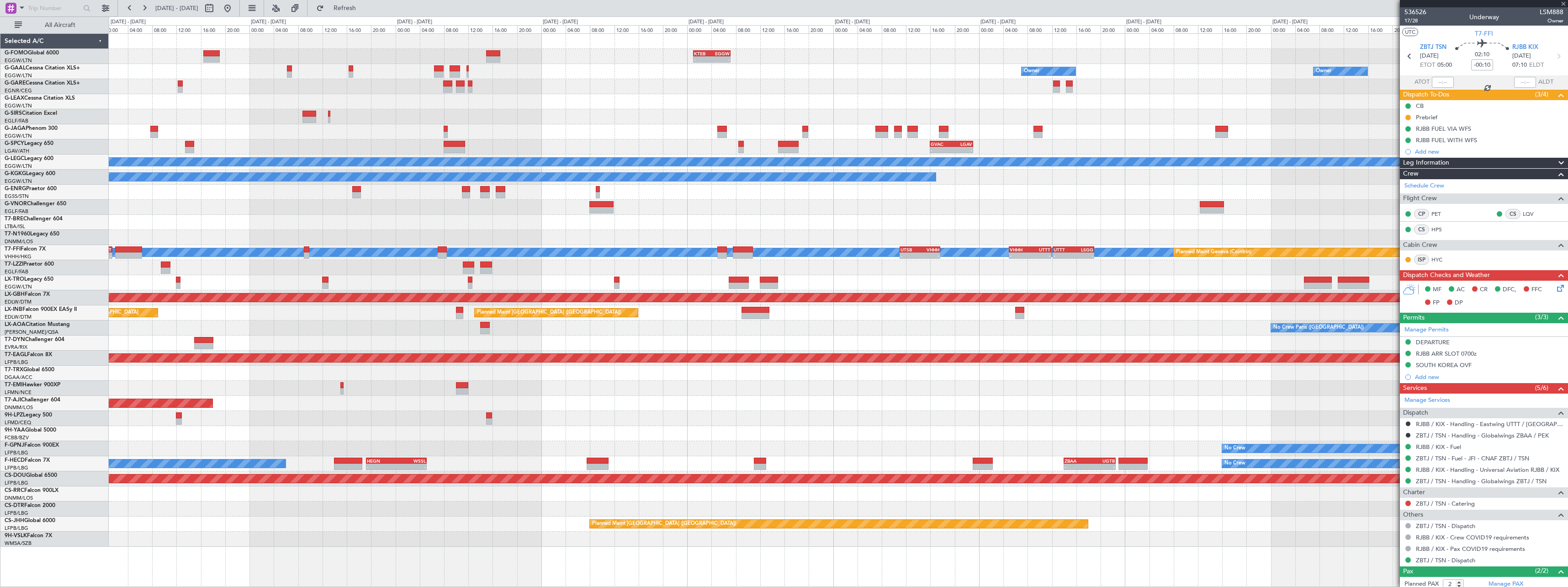
type input "+01:15"
type input "1"
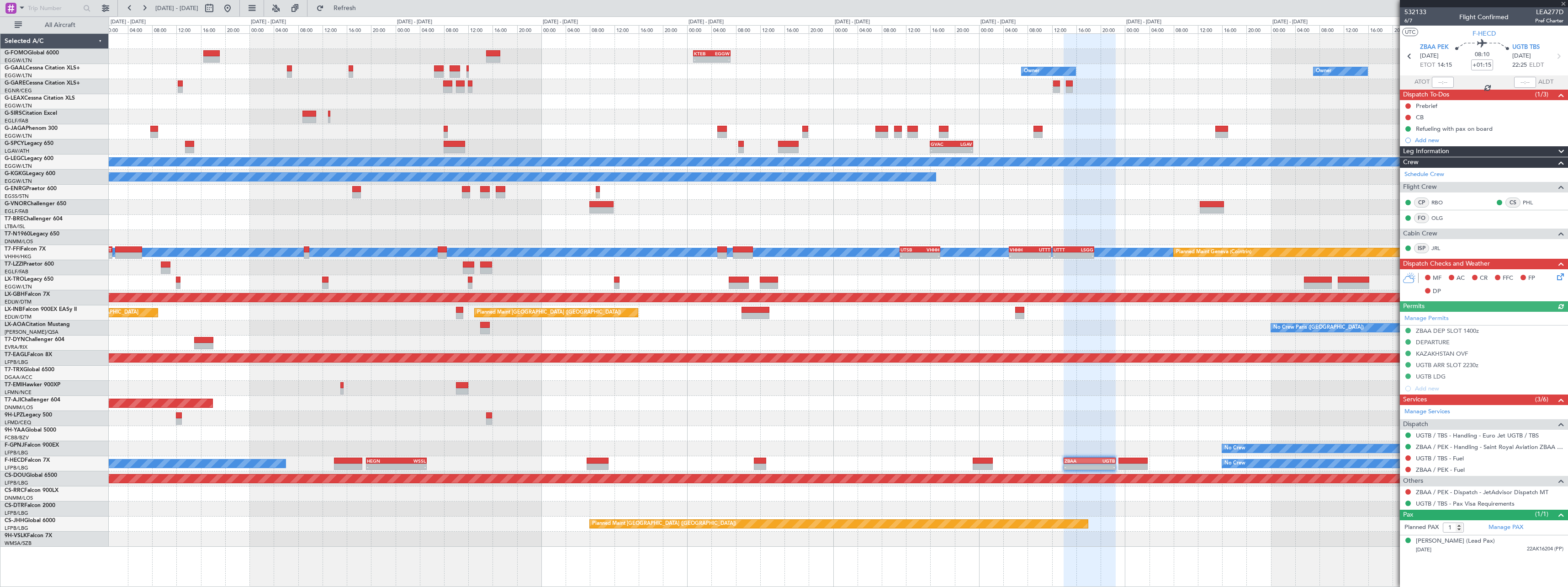
click at [1560, 148] on span at bounding box center [1560, 152] width 11 height 11
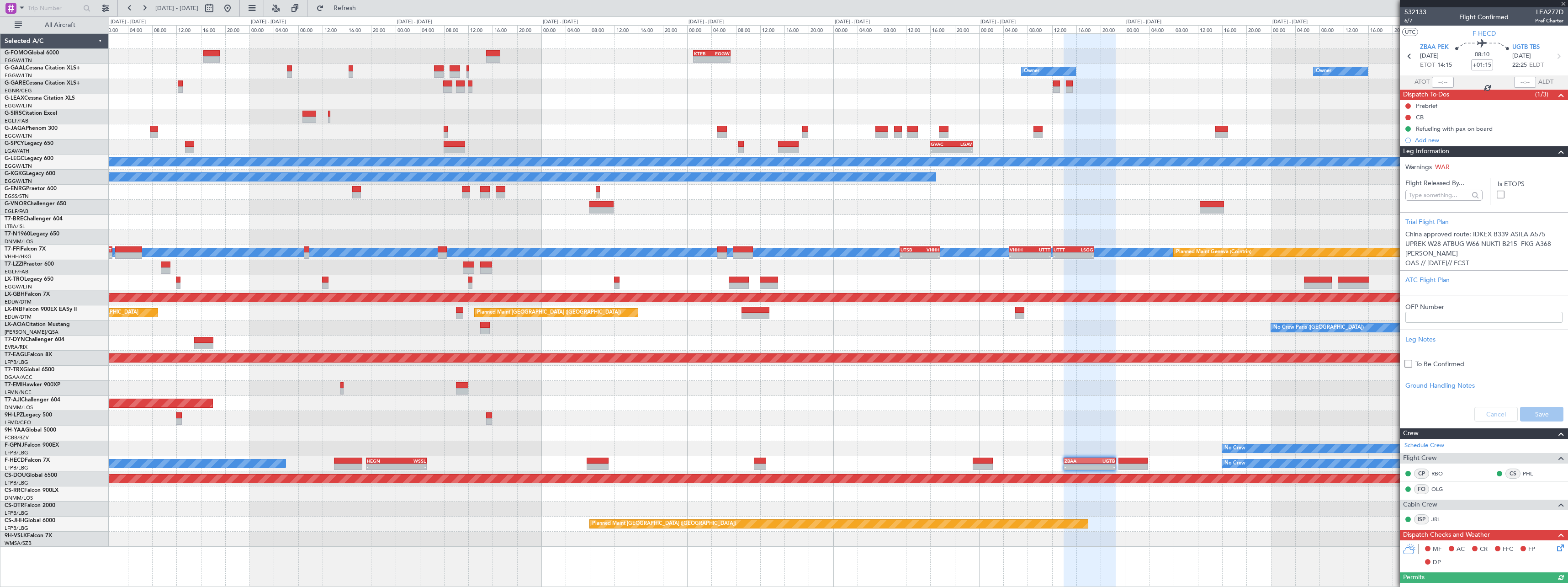
click at [1555, 151] on span at bounding box center [1560, 152] width 11 height 11
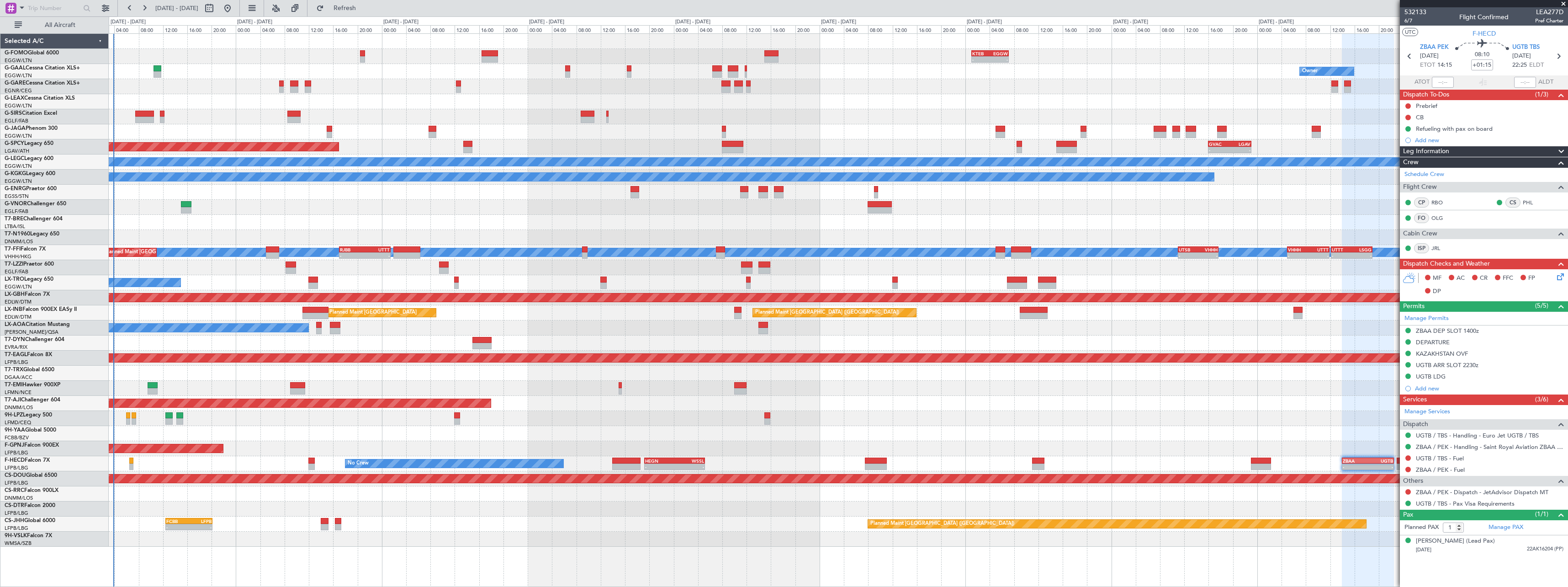
click at [548, 405] on div "Planned Maint Abuja ([PERSON_NAME] Intl)" at bounding box center [837, 403] width 1459 height 15
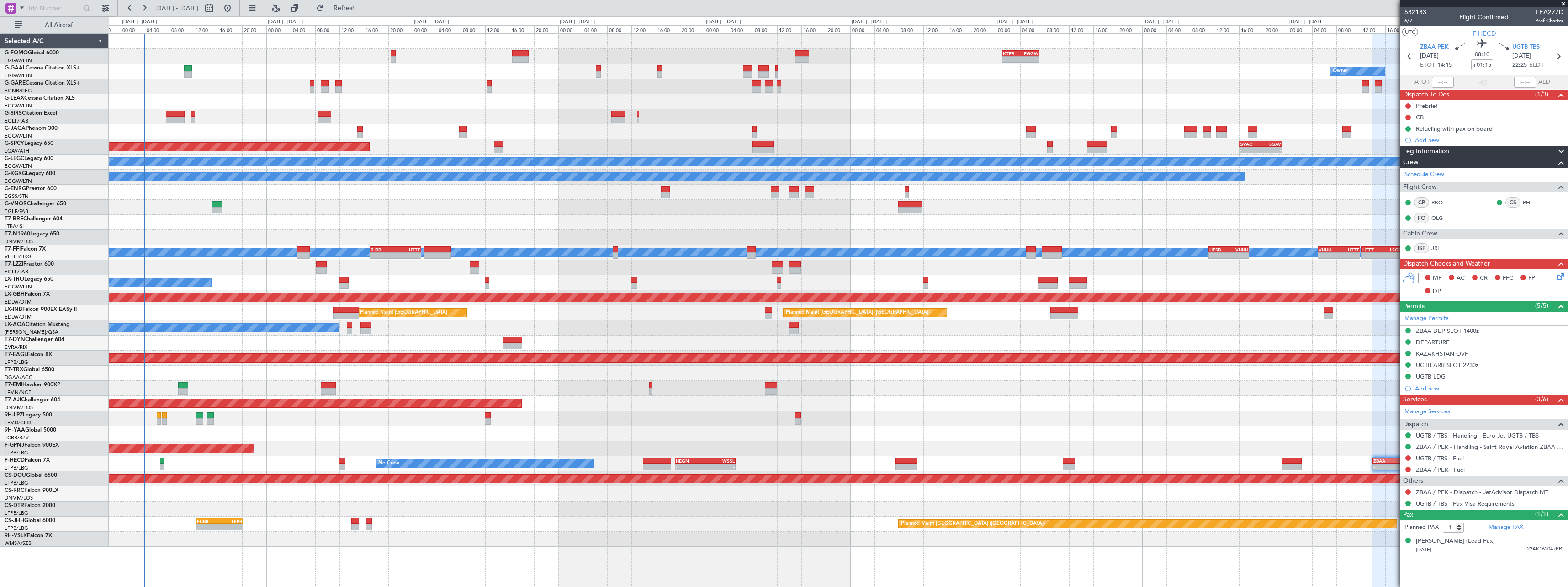
click at [276, 276] on div "A/C Unavailable" at bounding box center [837, 283] width 1459 height 15
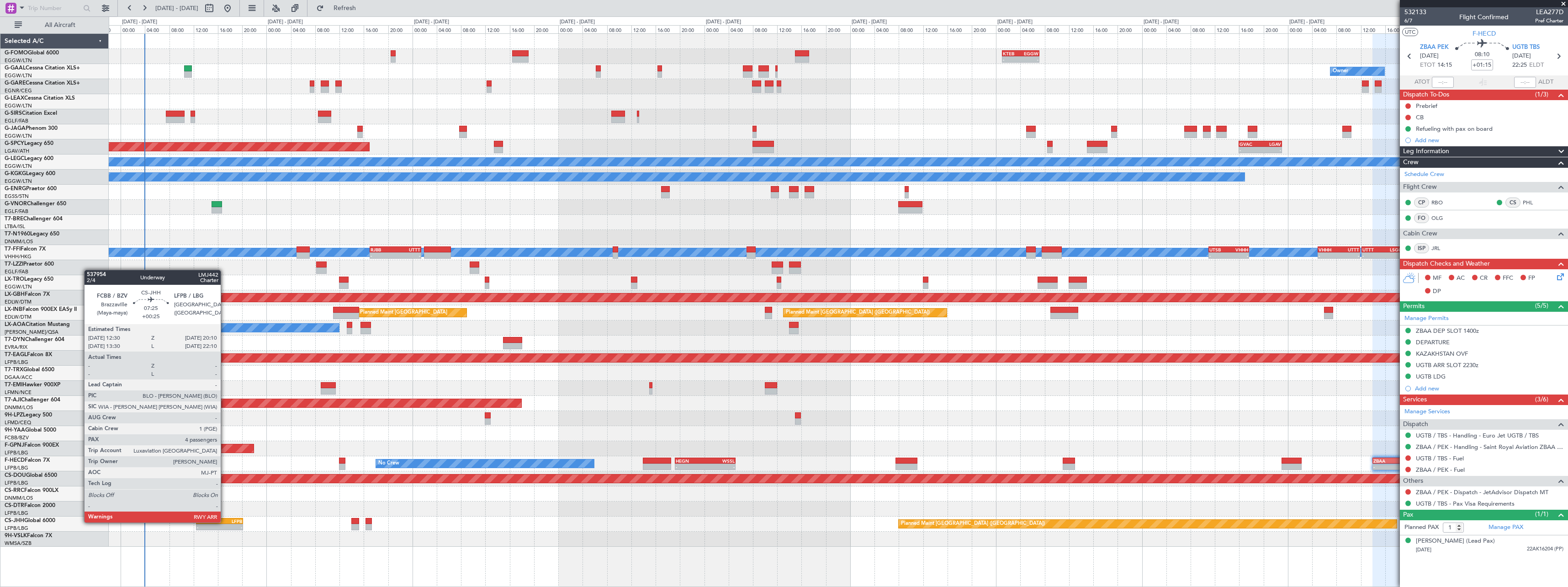
click at [224, 522] on div "LFPB" at bounding box center [231, 521] width 22 height 5
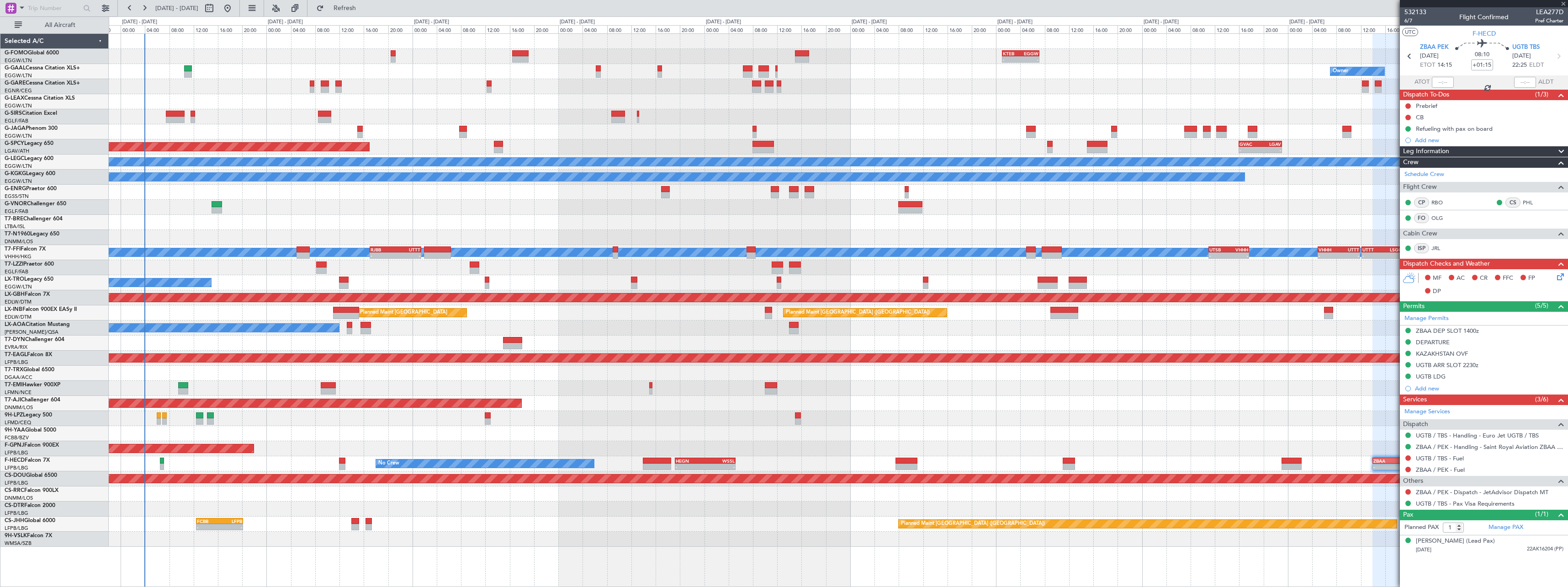
type input "+00:25"
type input "4"
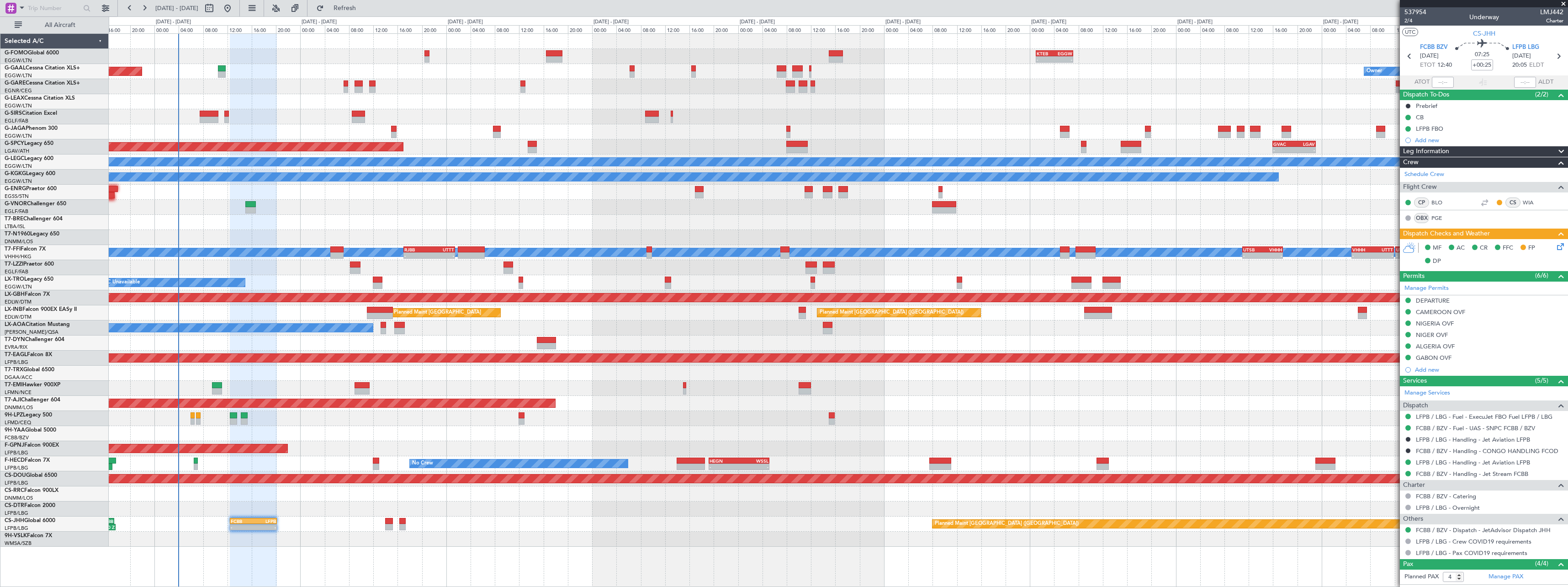
click at [397, 219] on div at bounding box center [837, 223] width 1459 height 15
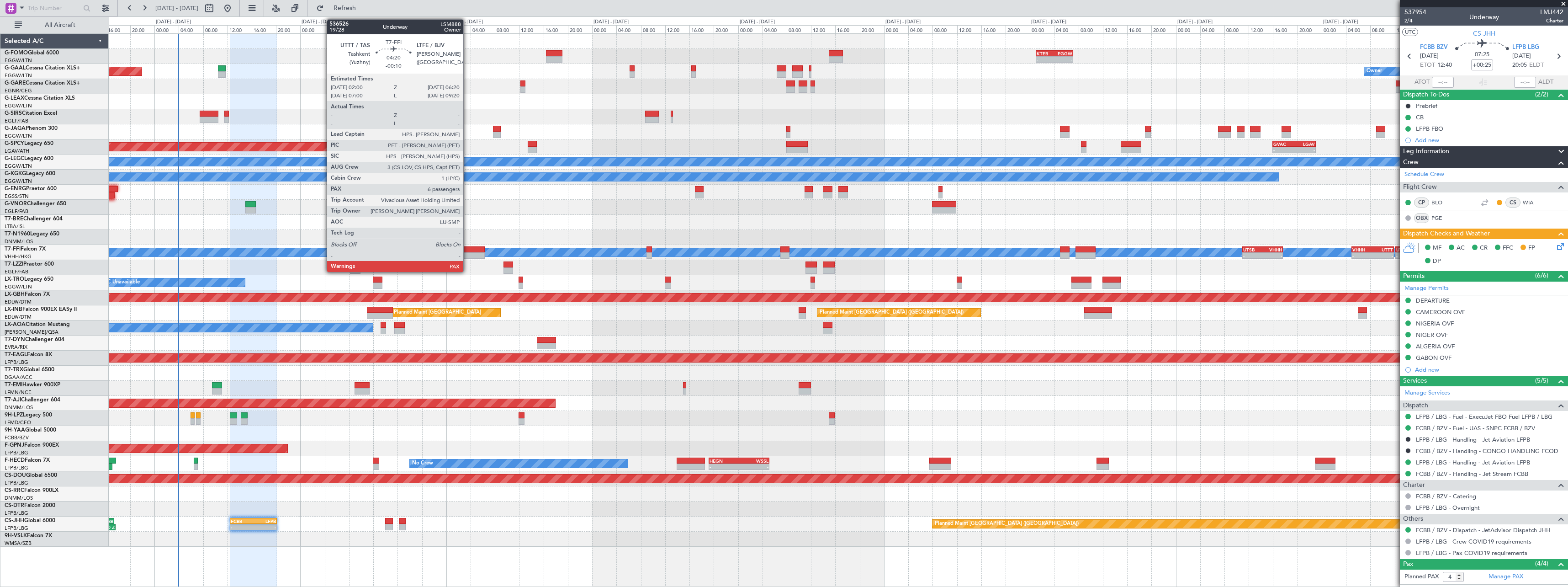
click at [467, 251] on div at bounding box center [471, 250] width 26 height 7
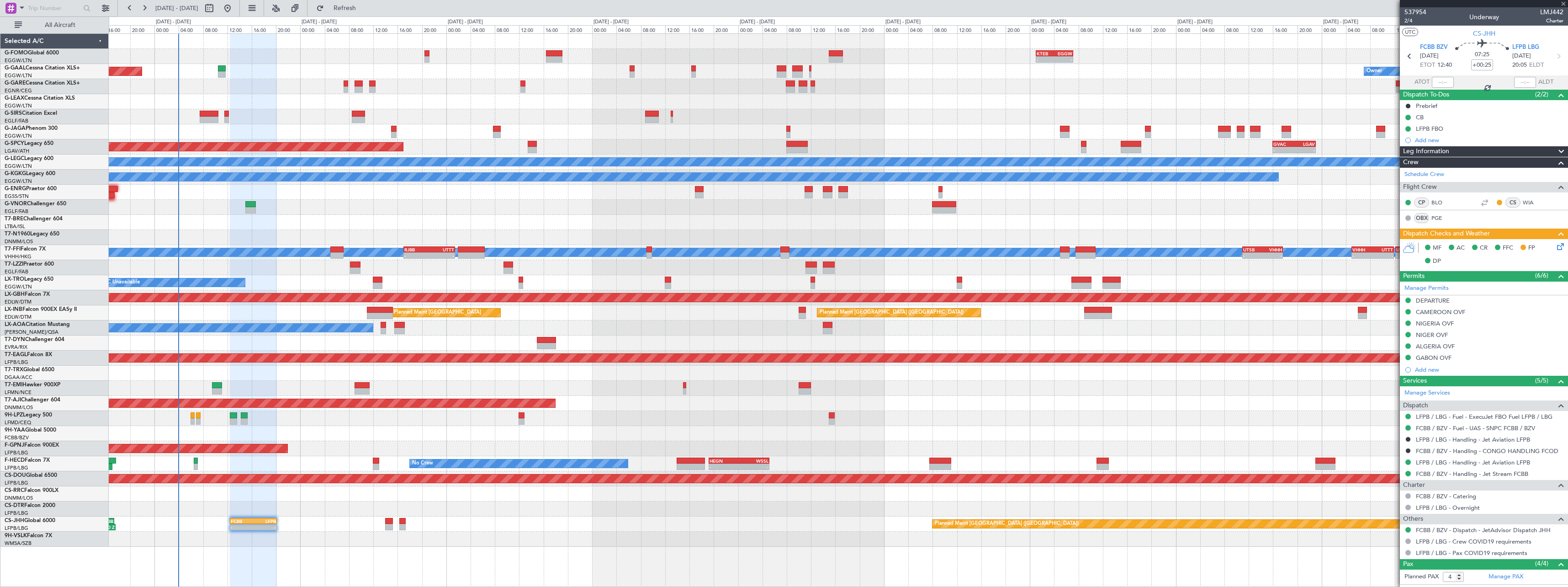
type input "-00:10"
type input "6"
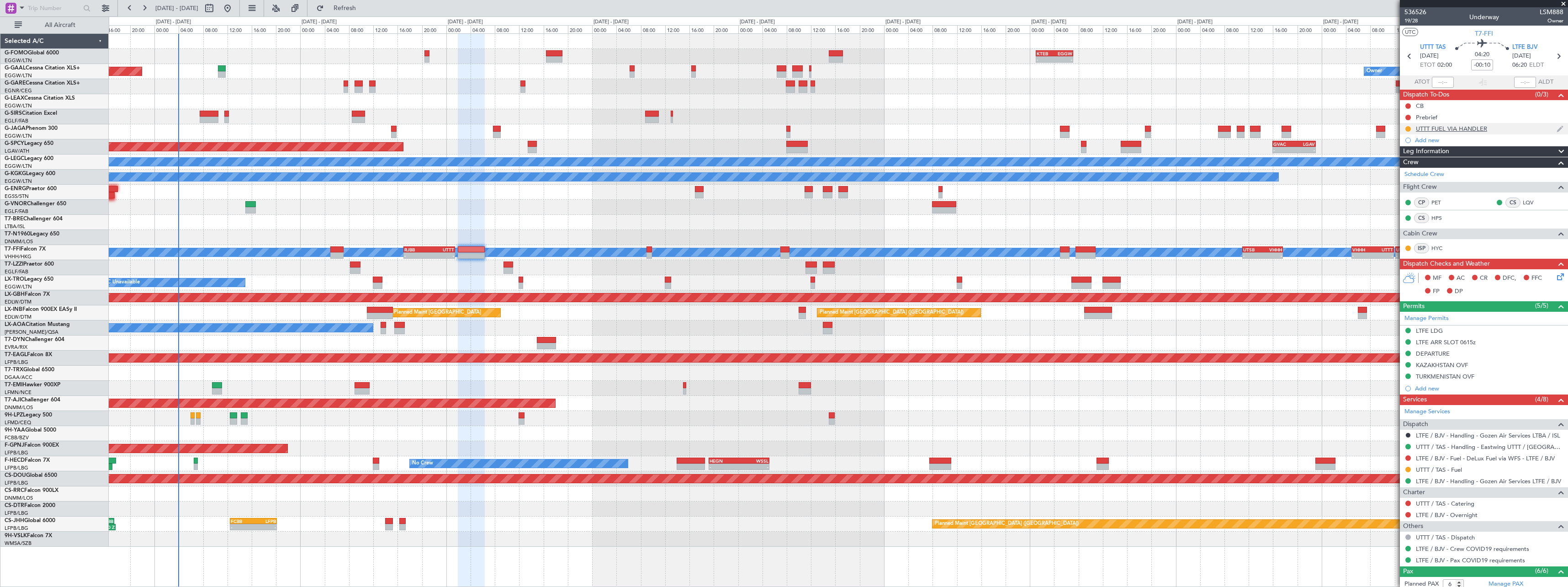
click at [1466, 125] on div "UTTT FUEL VIA HANDLER" at bounding box center [1451, 128] width 71 height 8
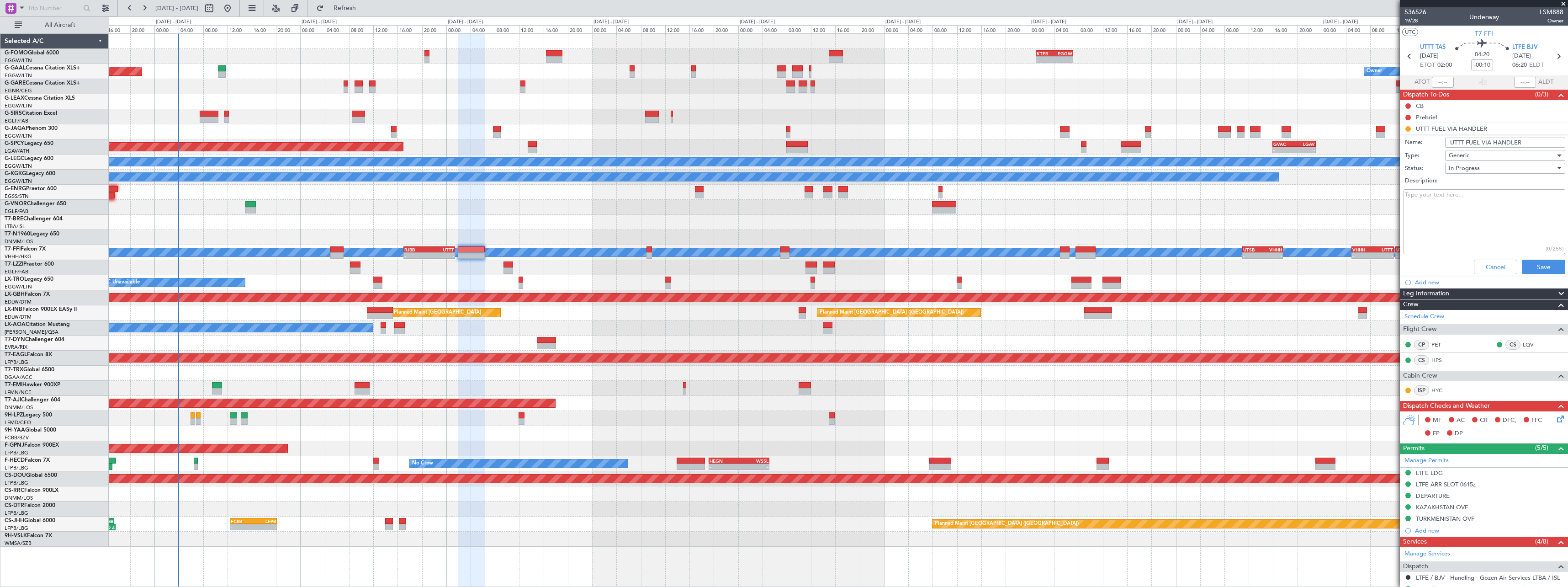
drag, startPoint x: 1519, startPoint y: 141, endPoint x: 1491, endPoint y: 143, distance: 28.1
click at [1491, 143] on input "UTTT FUEL VIA HANDLER" at bounding box center [1505, 142] width 120 height 10
type input "UTTT FUEL VIA WFS"
click at [1540, 266] on button "Save" at bounding box center [1543, 266] width 43 height 14
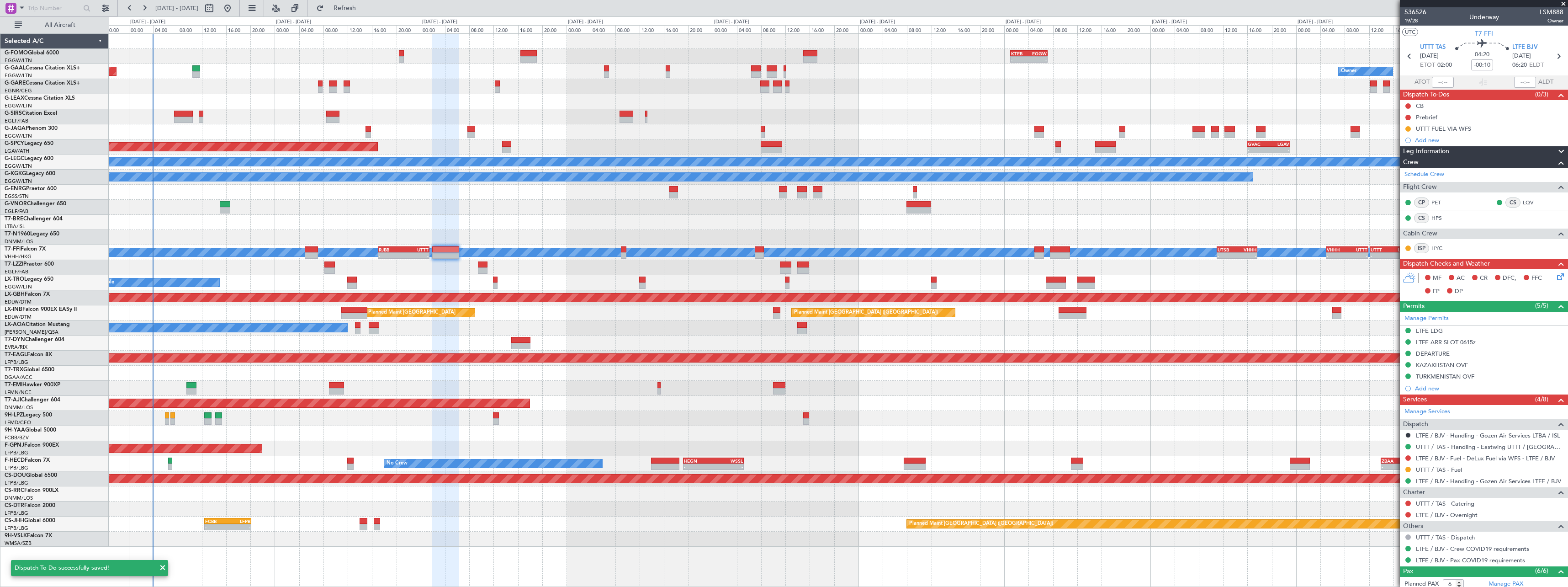
click at [814, 381] on div "No Crew" at bounding box center [837, 388] width 1459 height 15
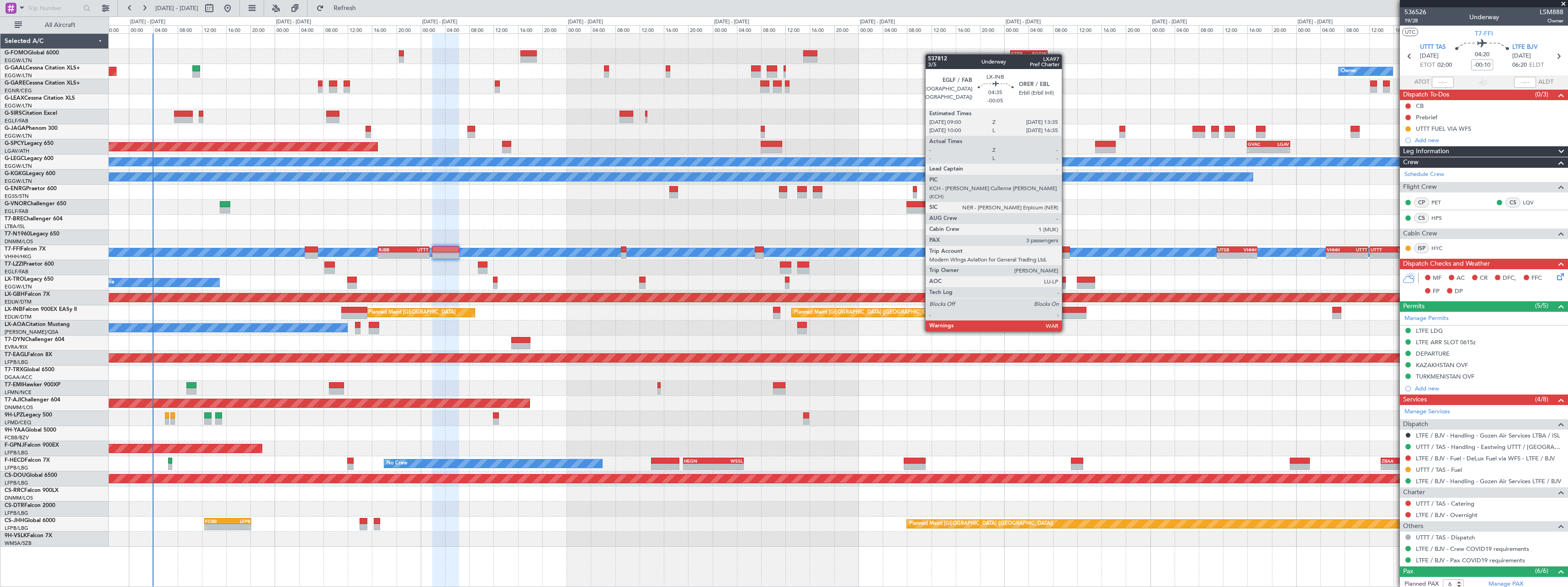
click at [1066, 314] on div at bounding box center [1072, 316] width 28 height 7
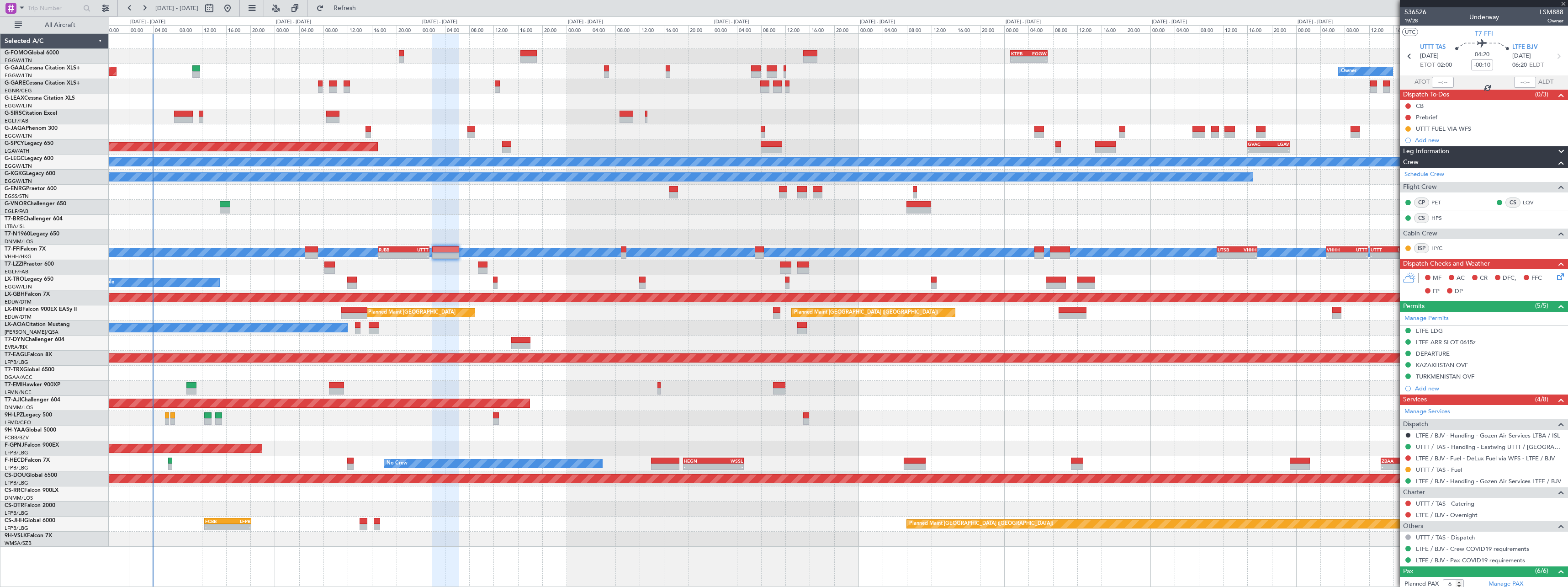
type input "-00:05"
type input "3"
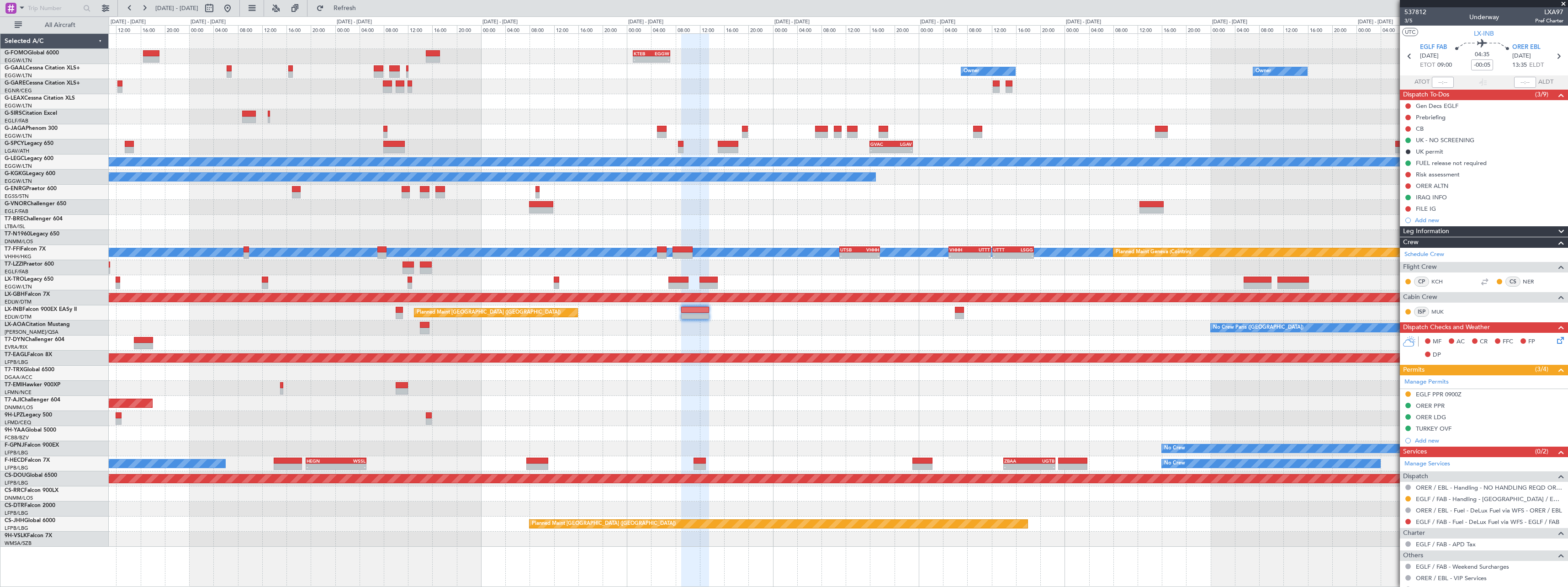
click at [947, 335] on div "- - KTEB 01:00 Z EGGW 07:10 Z Owner Owner Owner - - GVAC 16:00 Z LGAV 23:05 Z P…" at bounding box center [837, 290] width 1459 height 512
click at [1407, 19] on span "3/5" at bounding box center [1416, 20] width 22 height 8
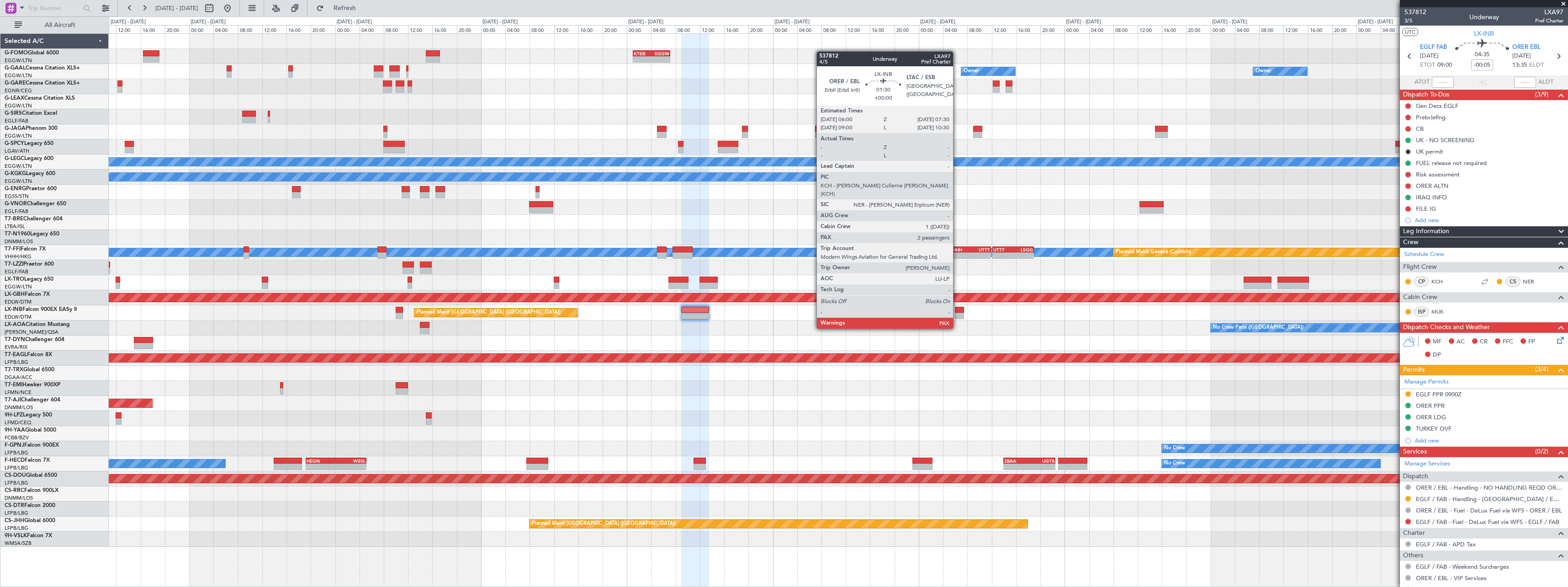
click at [957, 311] on div at bounding box center [959, 310] width 9 height 7
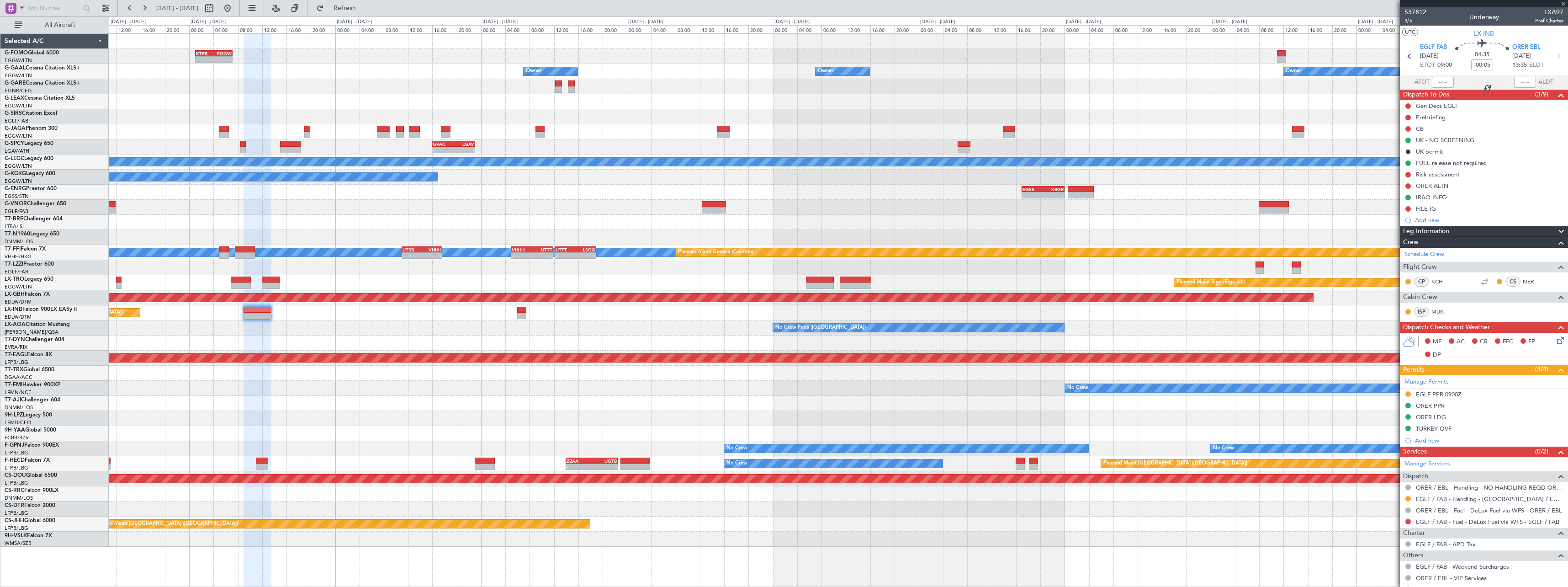
click at [723, 303] on div "- - KTEB 01:00 Z EGGW 07:10 Z Owner Owner Owner Owner No Crew Owner - - GVAC 16…" at bounding box center [837, 290] width 1459 height 512
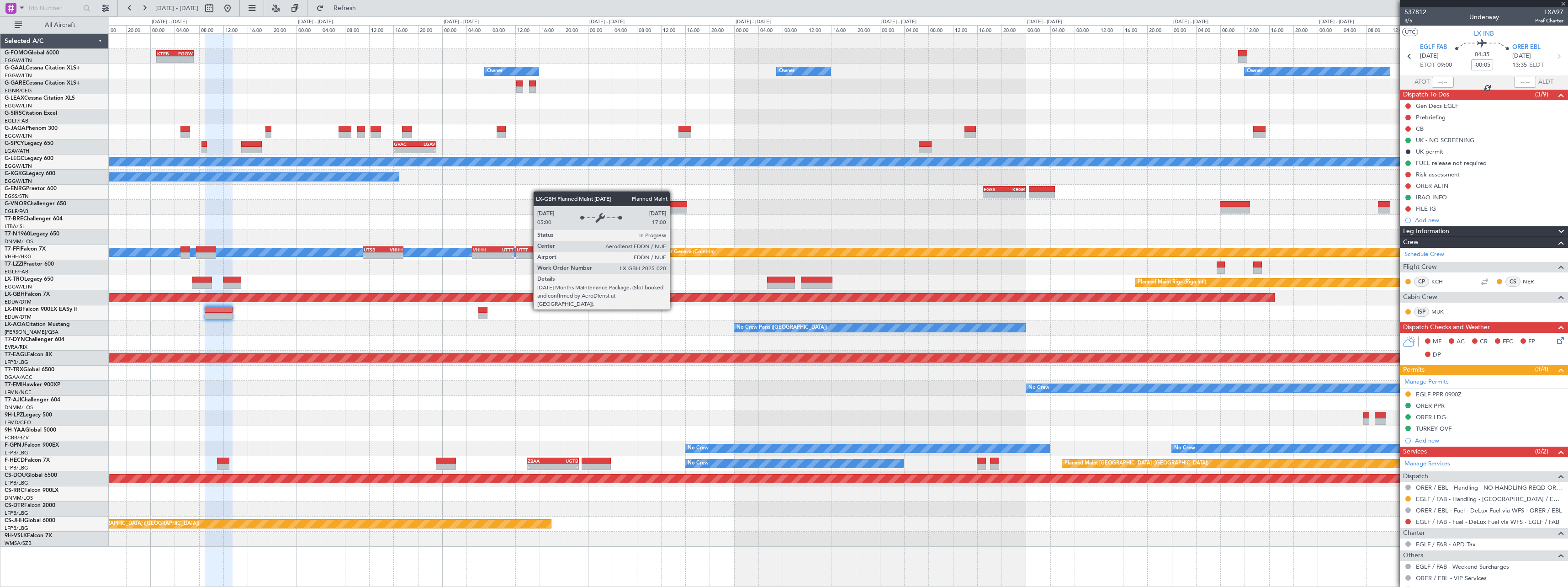
type input "4"
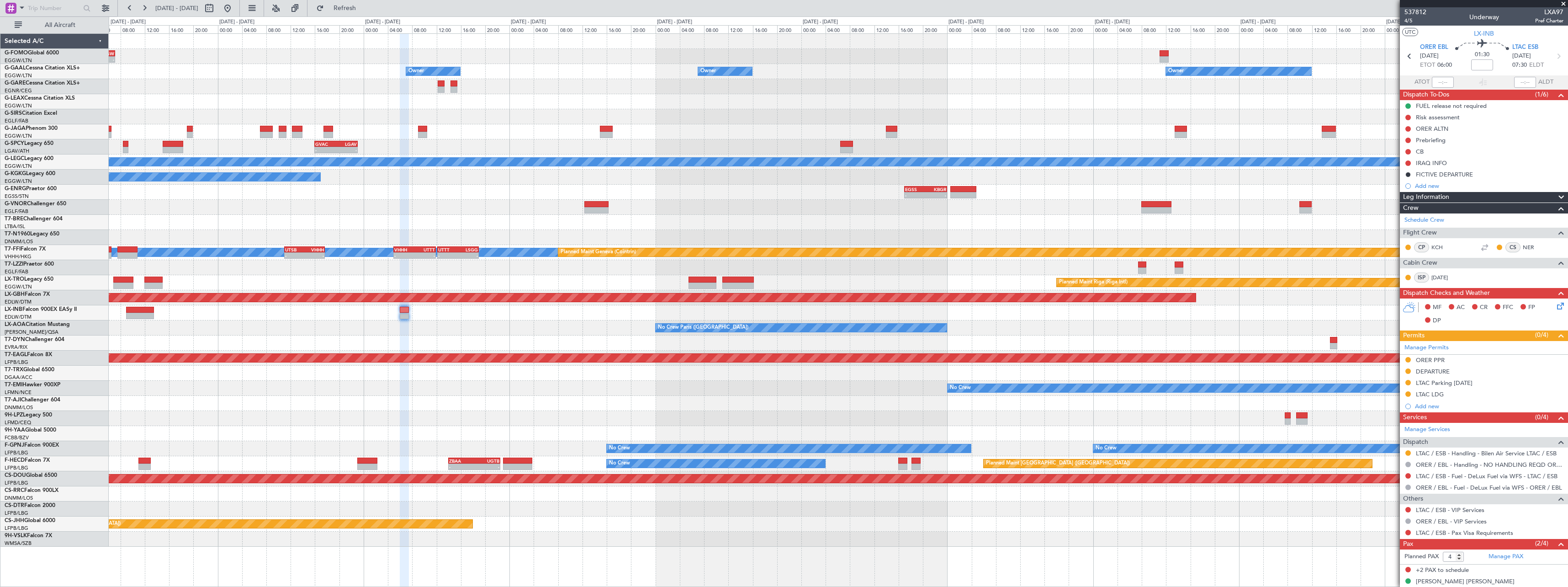
click at [1279, 334] on div "- - KTEB 01:00 Z EGGW 07:10 Z Owner Owner Owner No Crew Owner Owner - - GVAC 16…" at bounding box center [837, 290] width 1459 height 512
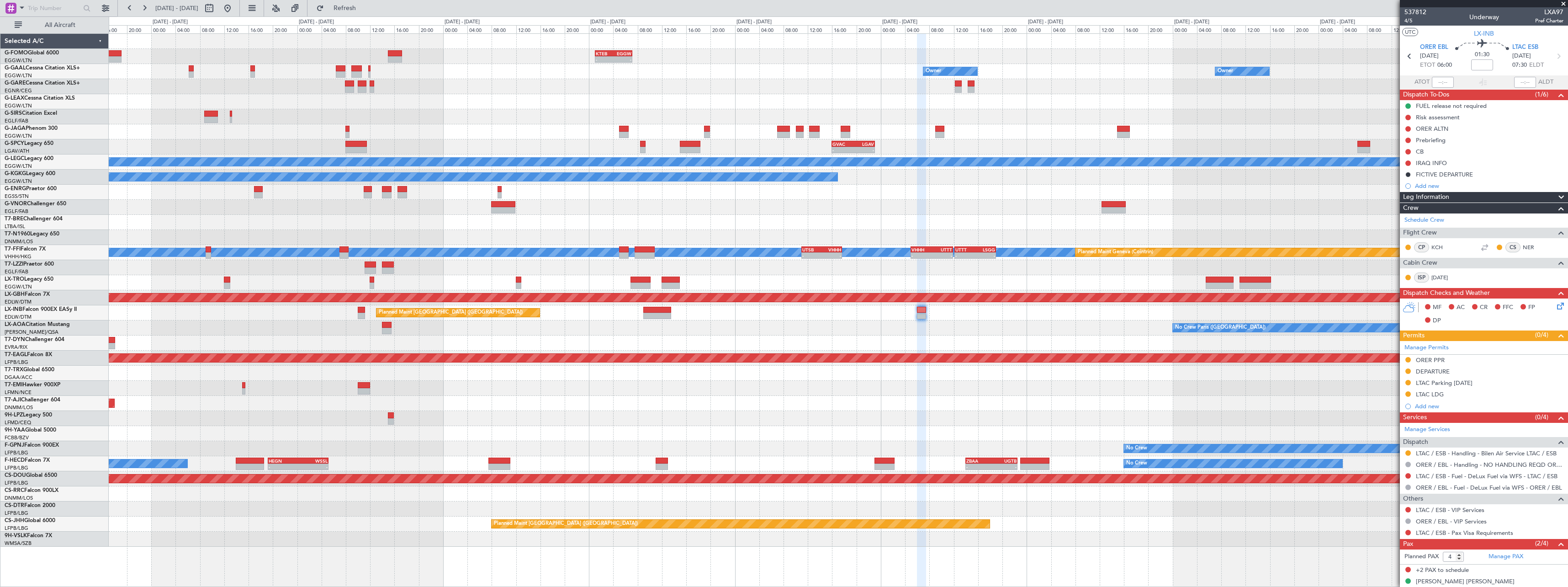
click at [1080, 406] on div "Planned Maint Abuja ([PERSON_NAME] Intl)" at bounding box center [837, 403] width 1459 height 15
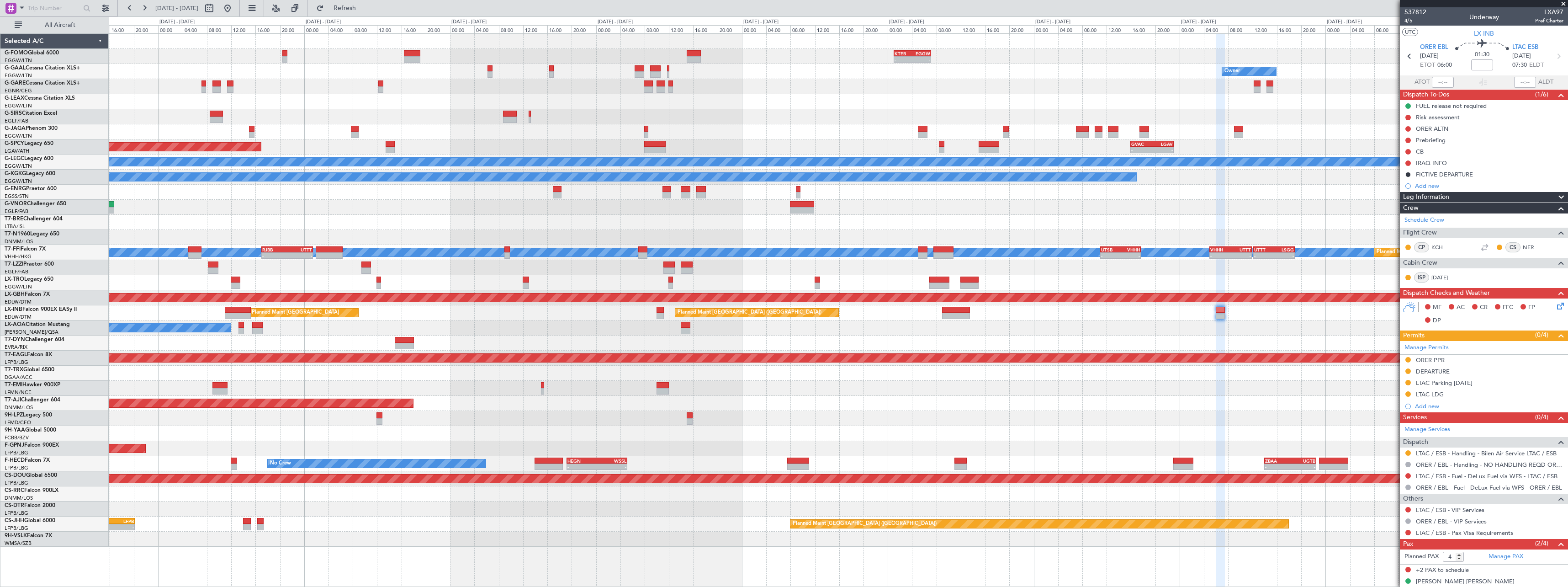
click at [892, 389] on div "No Crew" at bounding box center [837, 388] width 1459 height 15
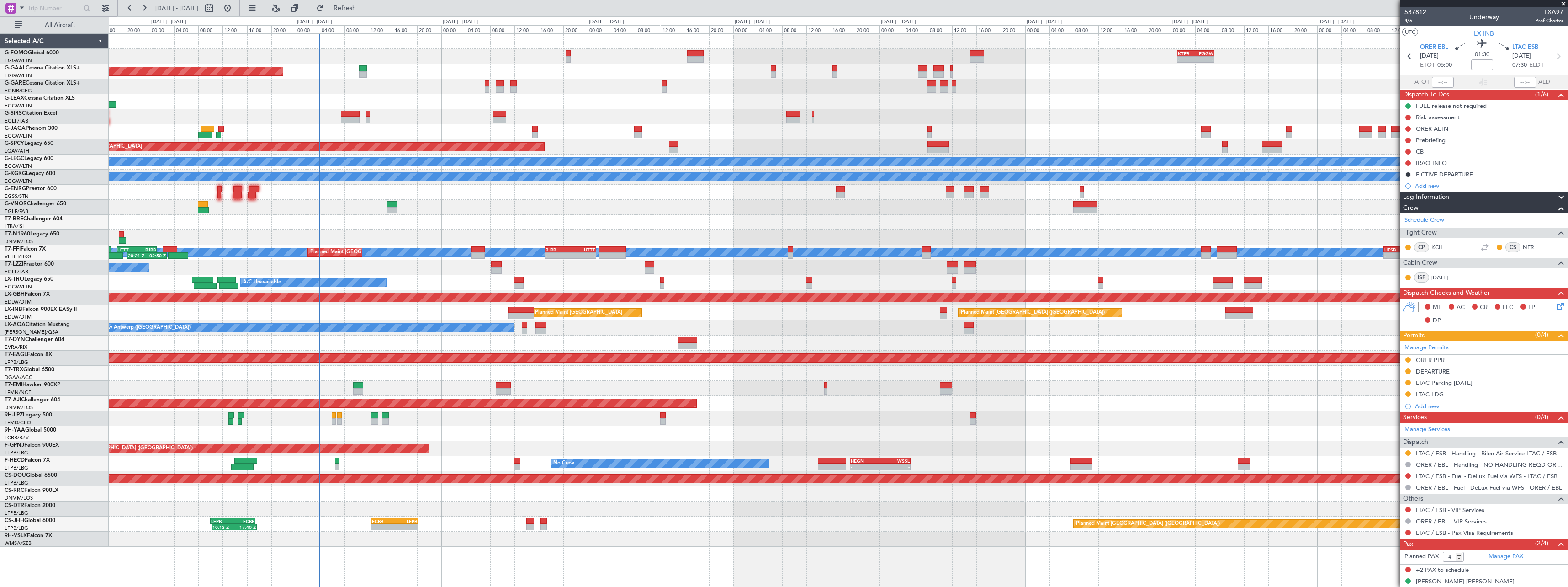
click at [765, 328] on div "No Crew Antwerp (Deurne) No Crew Paris (Le Bourget)" at bounding box center [837, 328] width 1459 height 15
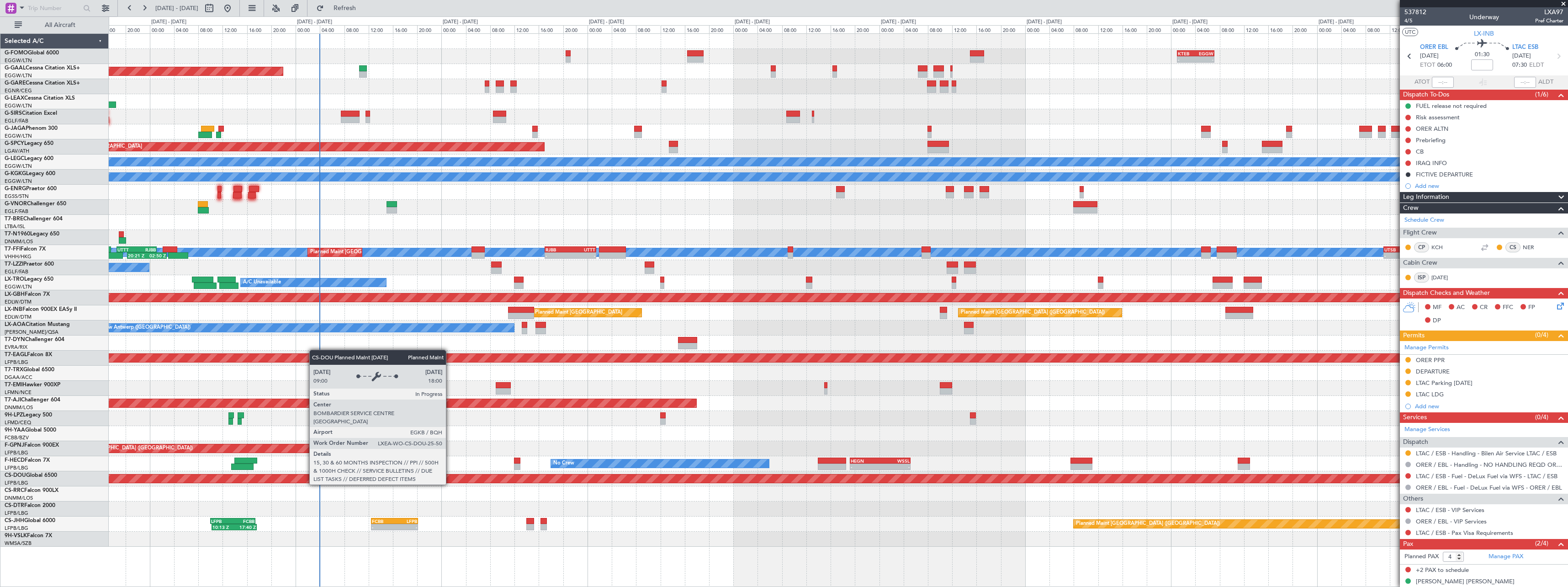
click at [450, 476] on div "Planned Maint London ([GEOGRAPHIC_DATA])" at bounding box center [838, 479] width 4375 height 8
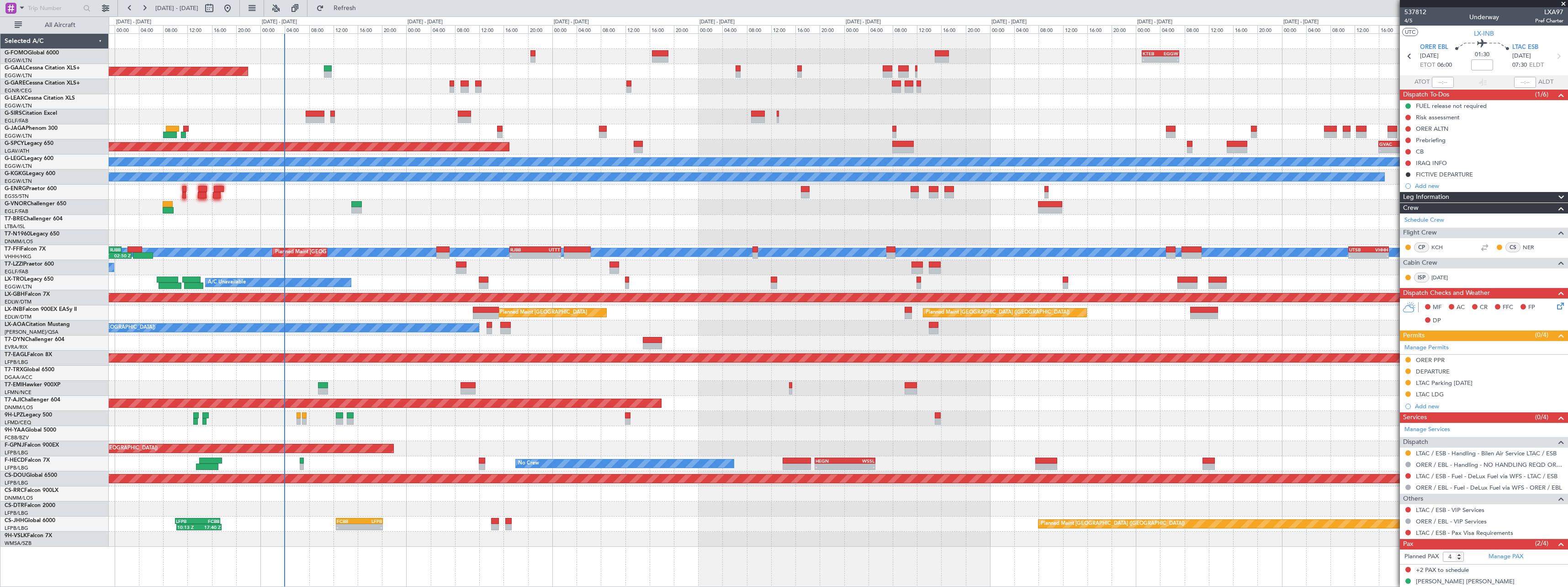
click at [444, 205] on div at bounding box center [837, 208] width 1459 height 15
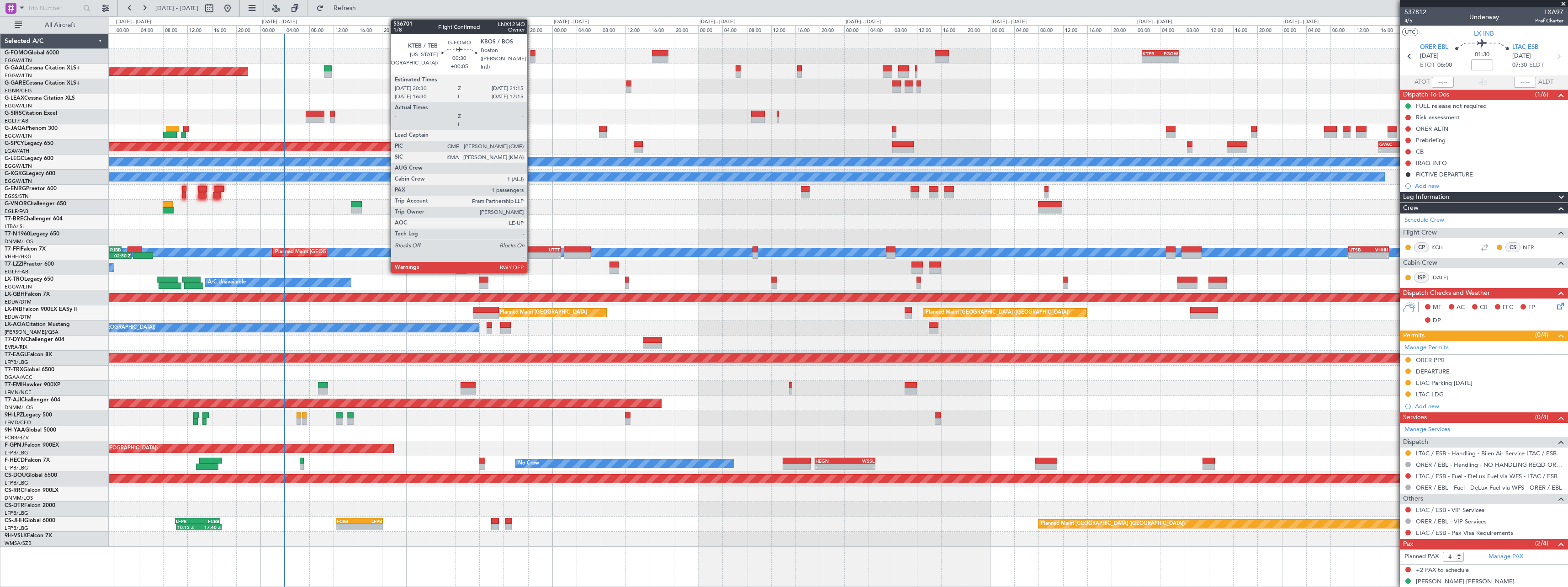
click at [532, 54] on div at bounding box center [532, 53] width 4 height 7
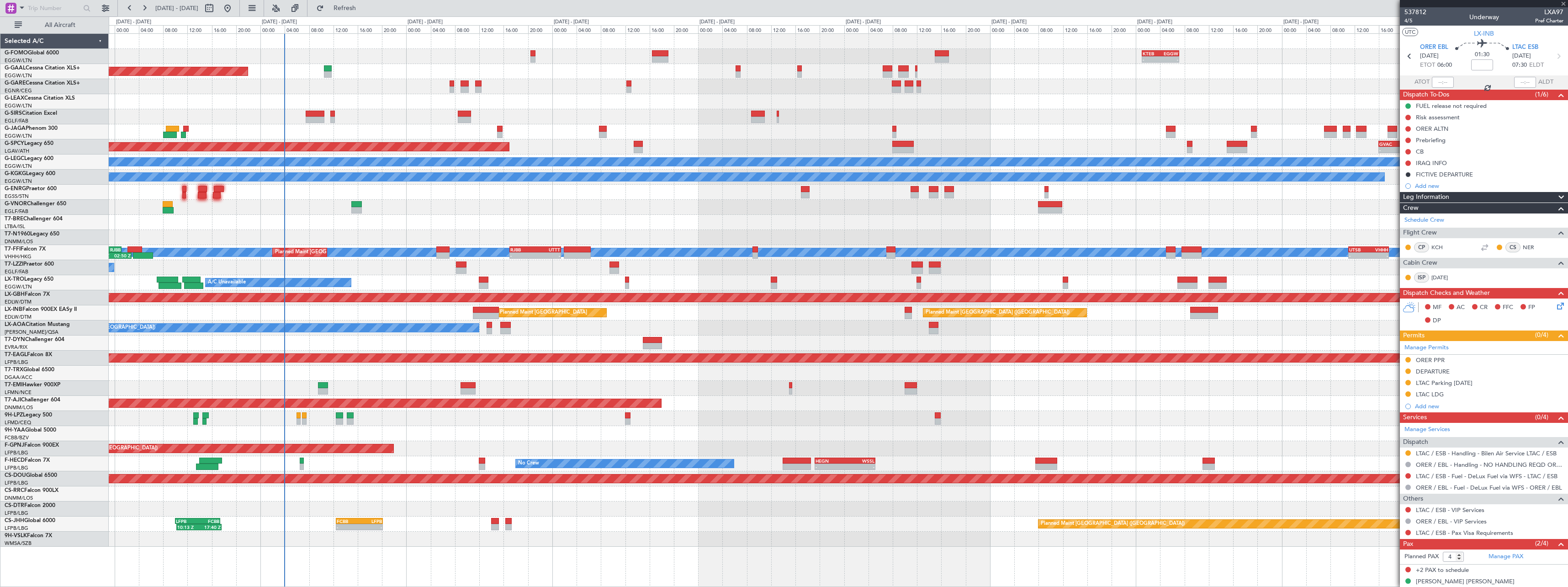
type input "+00:05"
type input "1"
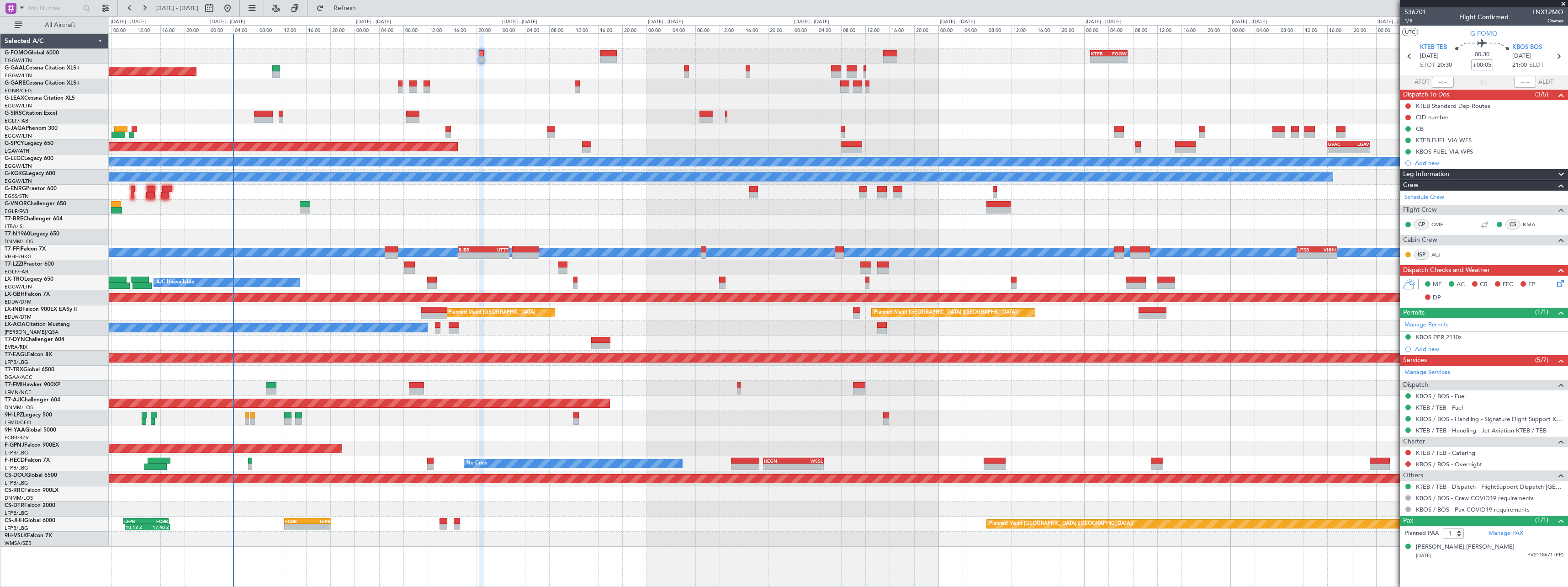
click at [650, 223] on div "- - KTEB 01:00 Z EGGW 07:10 Z 06:10 Z 13:35 Z EGGW 06:00 Z KTEB 13:15 Z Planned…" at bounding box center [837, 290] width 1459 height 512
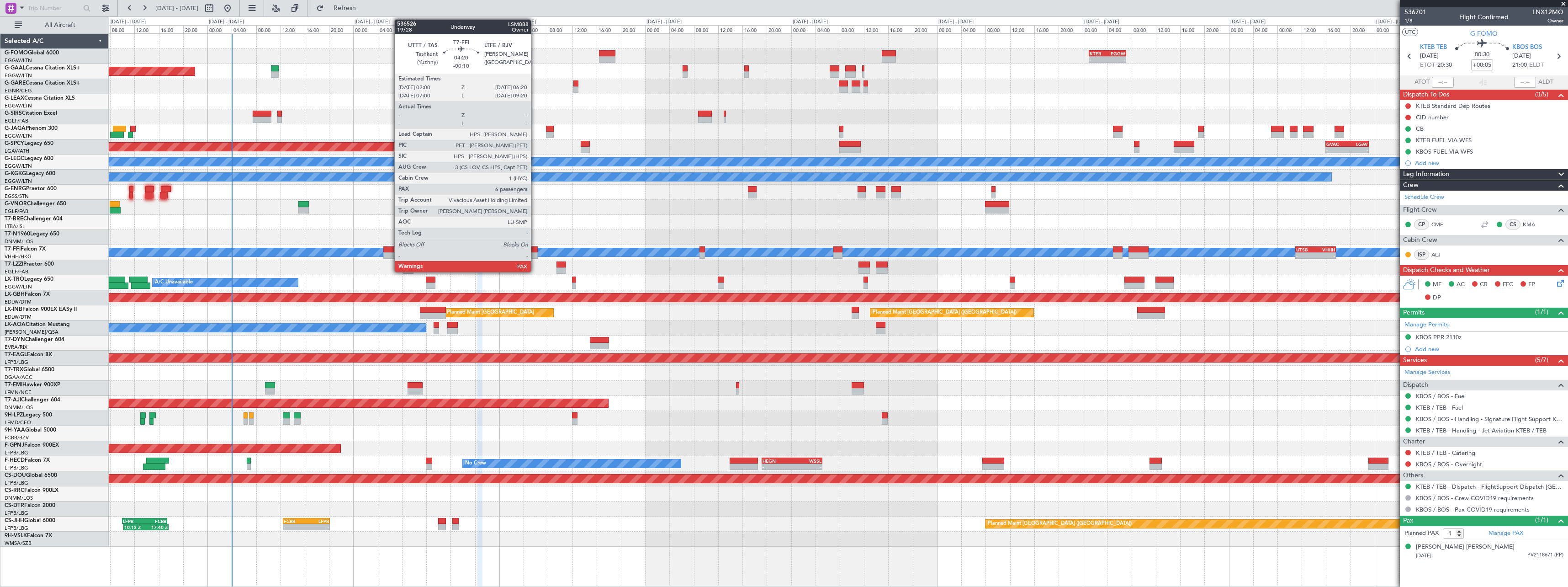
click at [535, 249] on div at bounding box center [523, 250] width 26 height 7
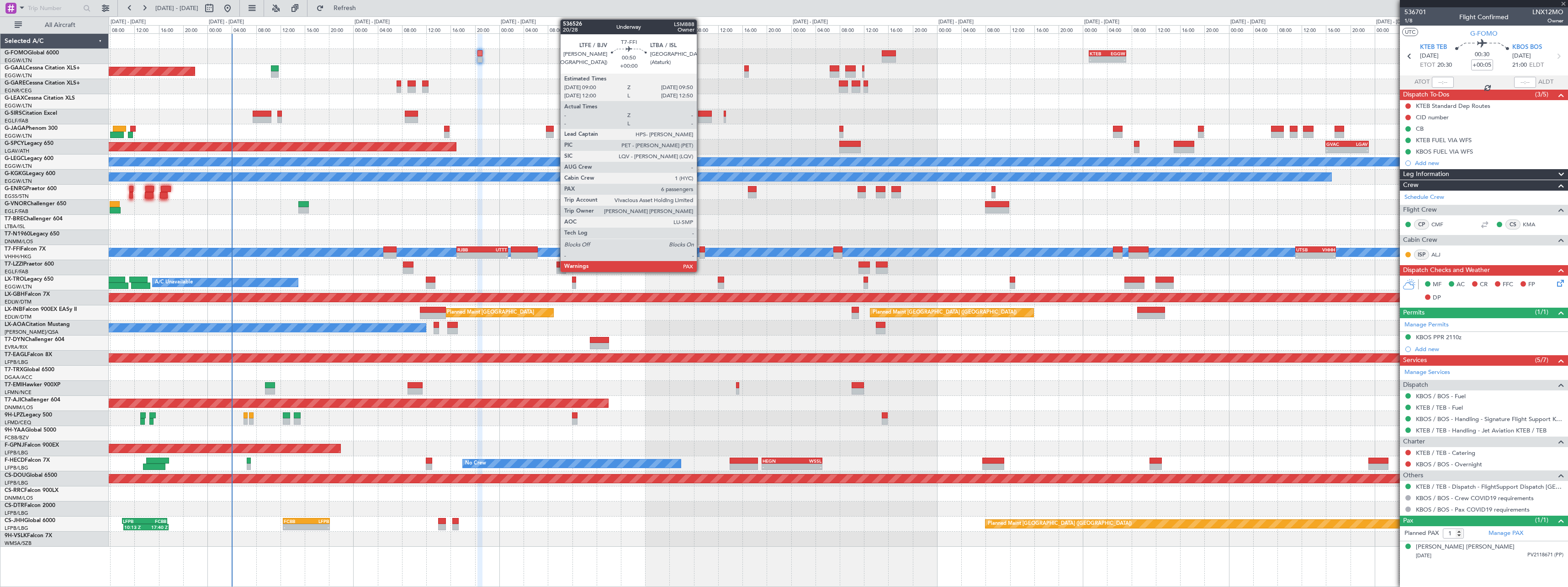
type input "-00:10"
type input "6"
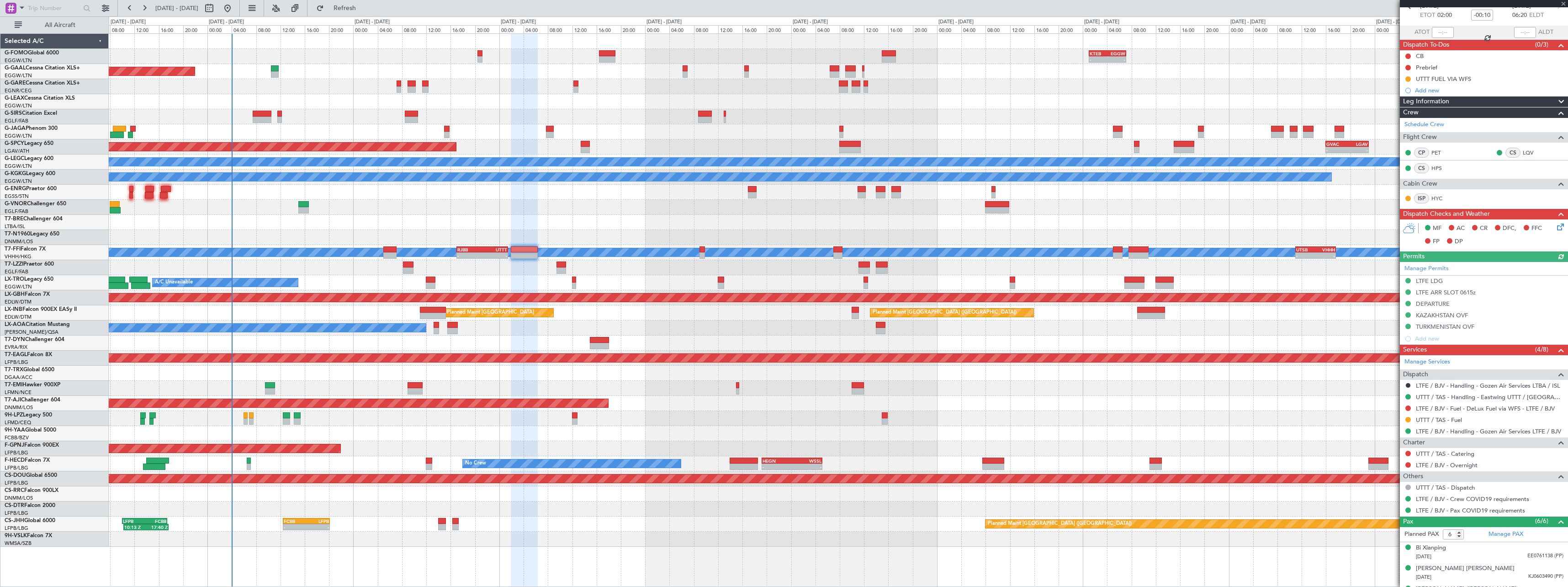
scroll to position [128, 0]
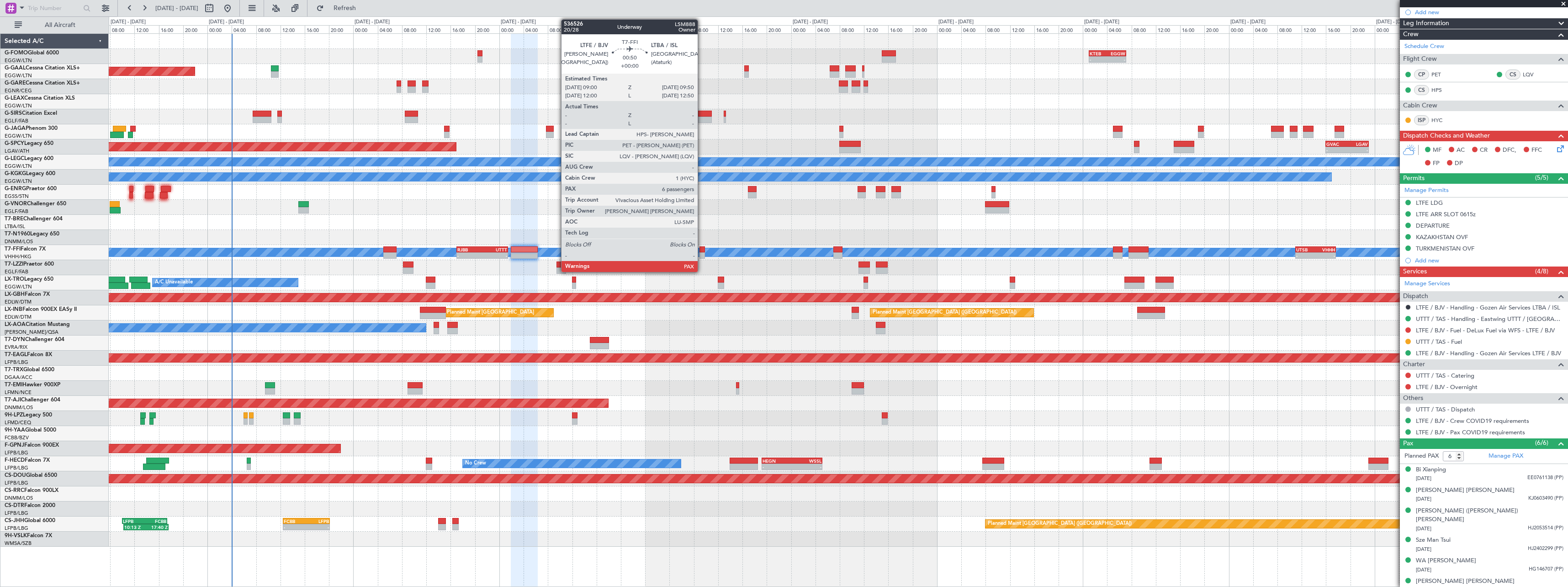
click at [702, 252] on div at bounding box center [702, 250] width 5 height 7
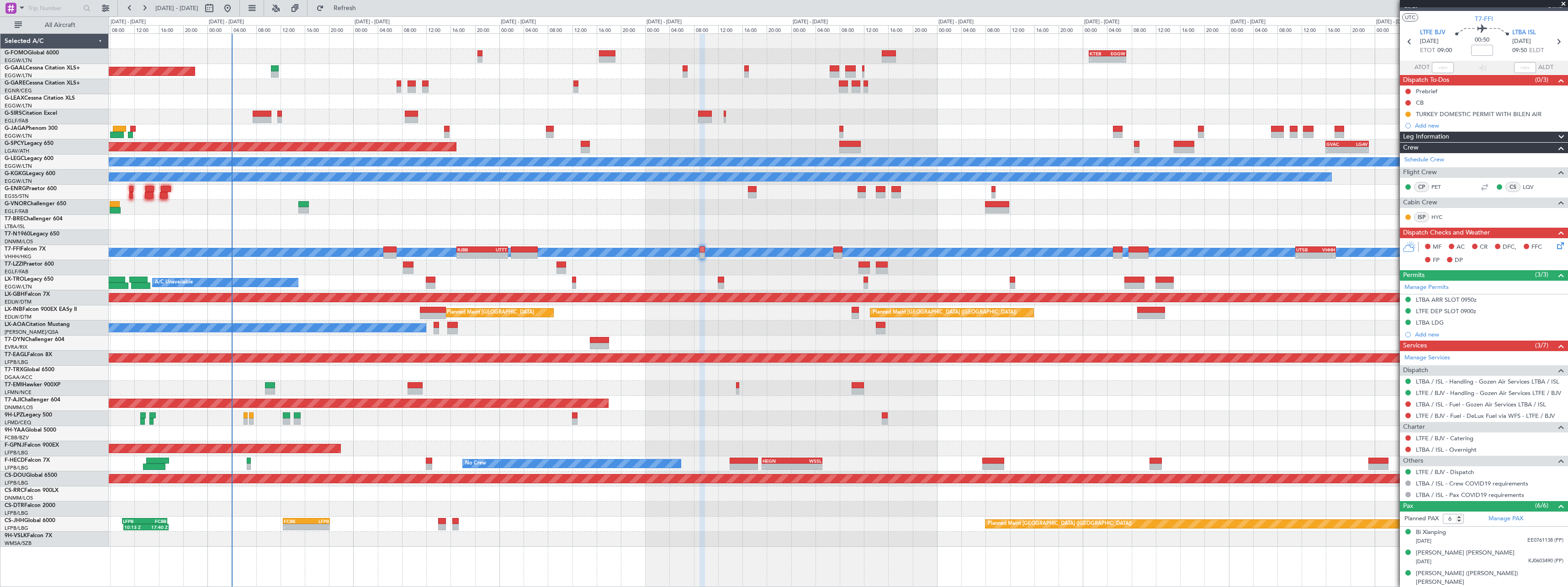
scroll to position [0, 0]
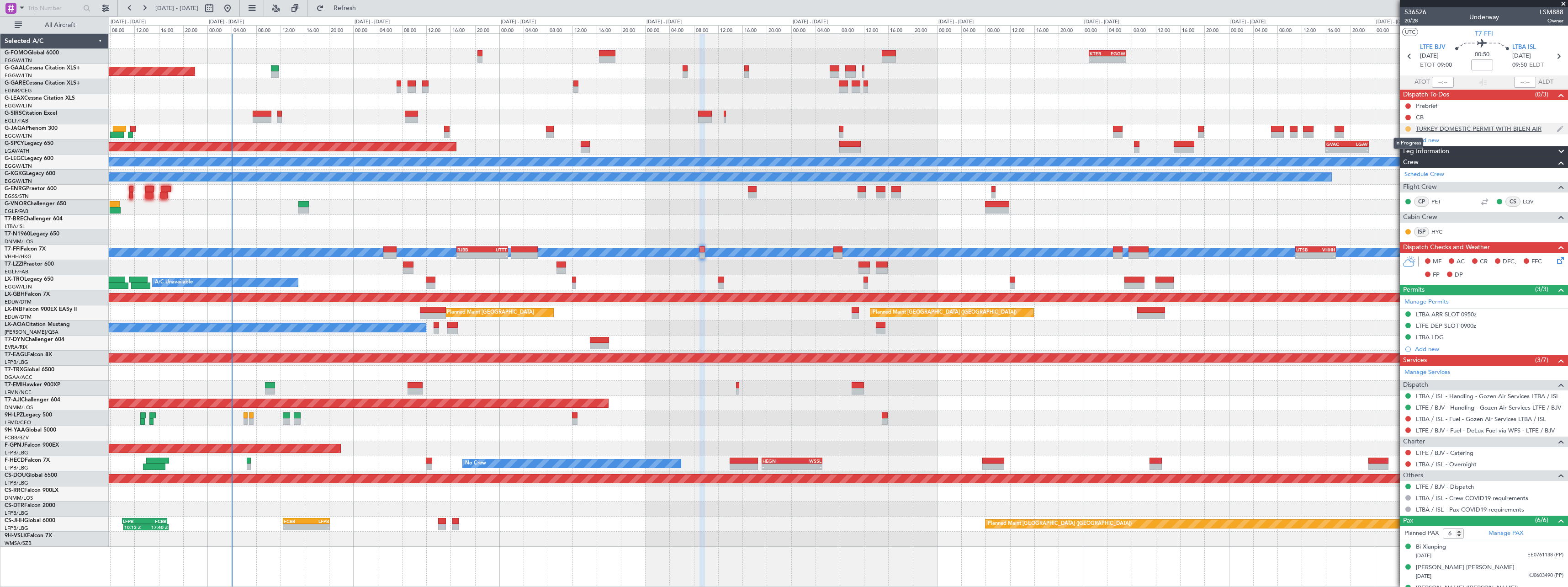
click at [1409, 127] on button at bounding box center [1408, 129] width 5 height 5
click at [1412, 166] on span "Completed" at bounding box center [1412, 169] width 30 height 9
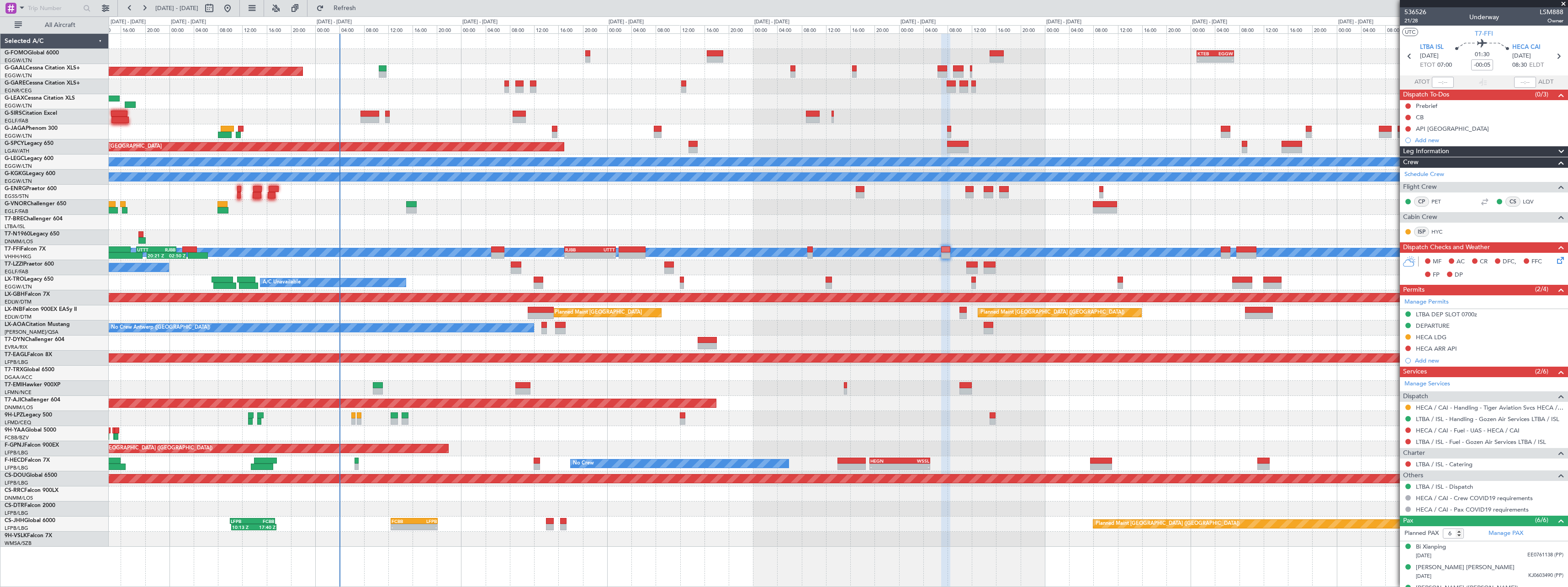
click at [770, 219] on div at bounding box center [837, 223] width 1459 height 15
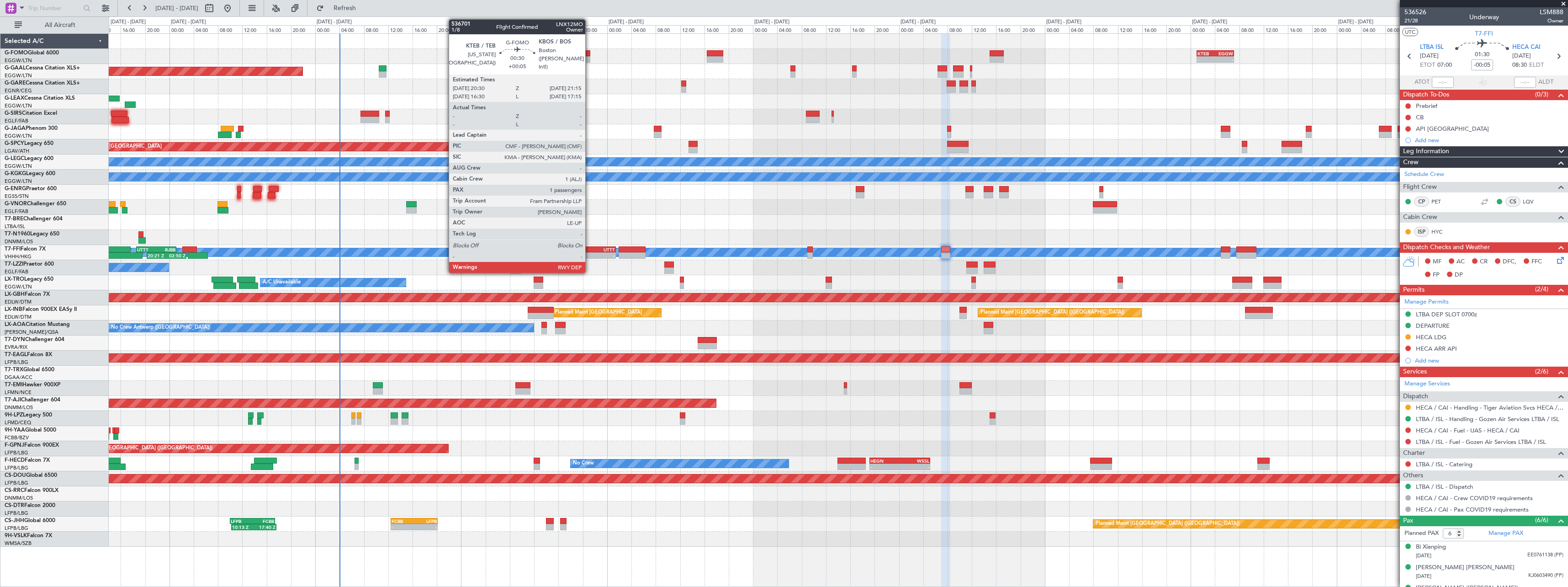
click at [589, 56] on div at bounding box center [587, 53] width 4 height 7
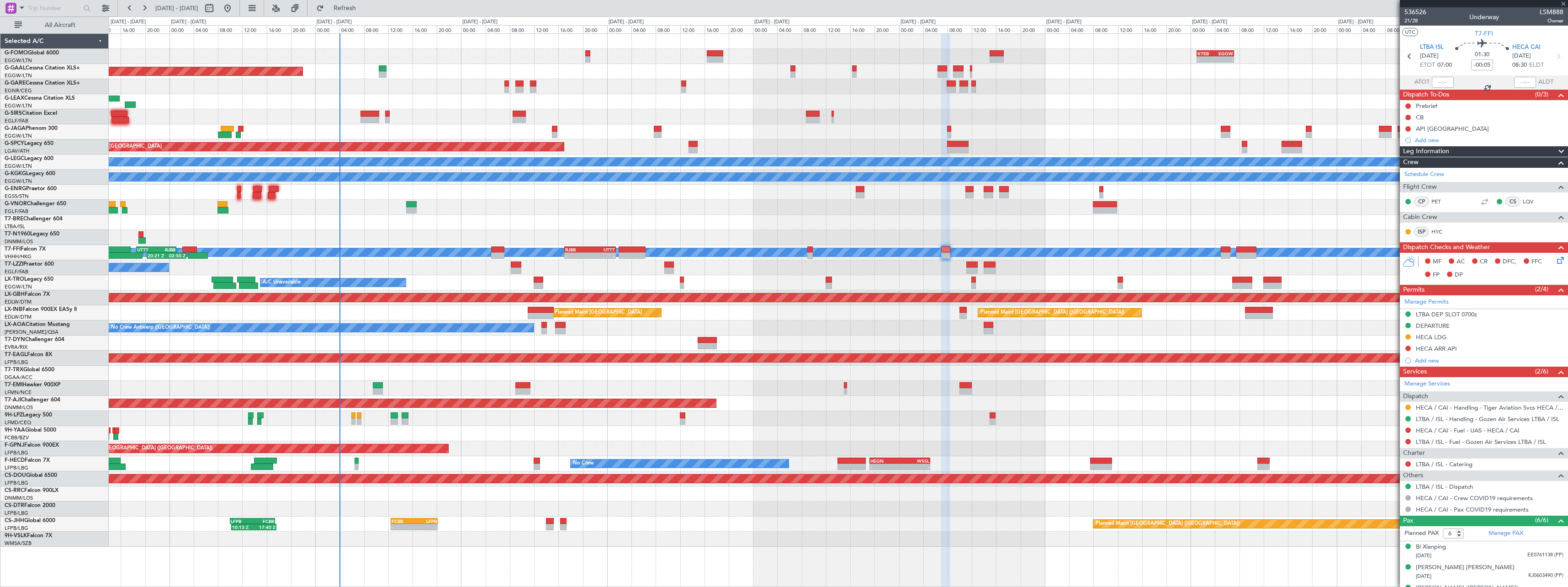
type input "+00:05"
type input "1"
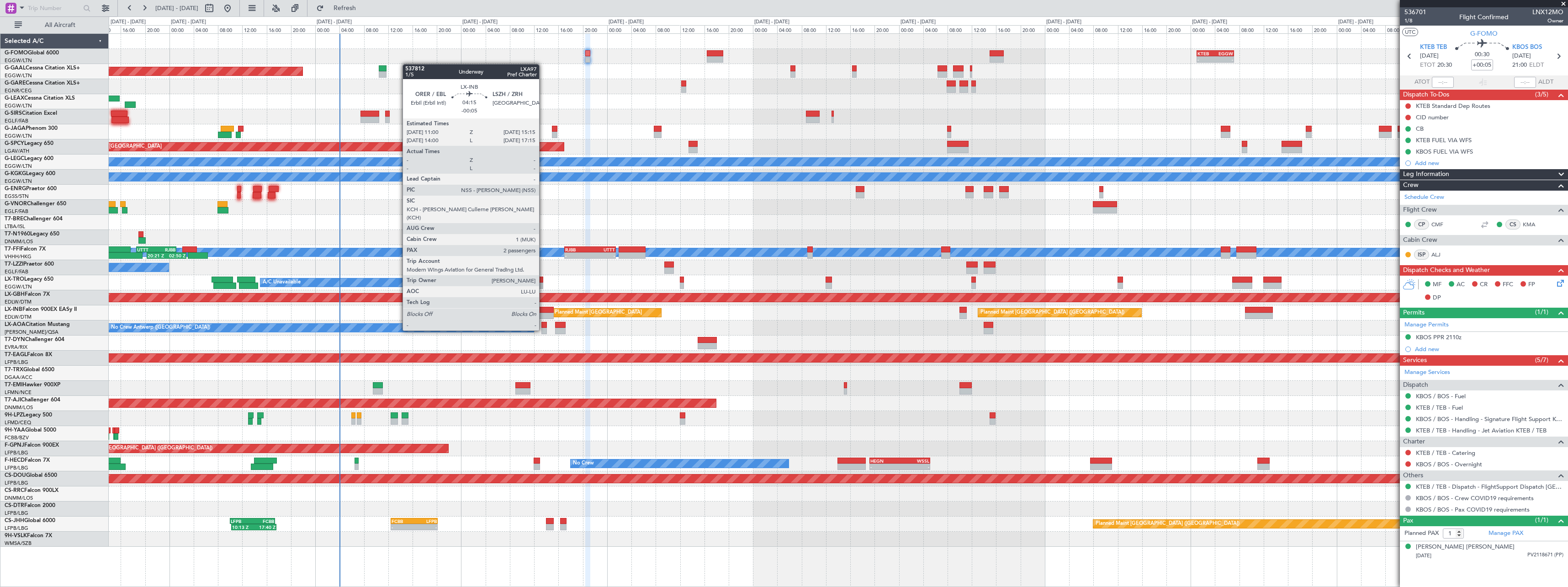
click at [544, 313] on div at bounding box center [540, 316] width 26 height 7
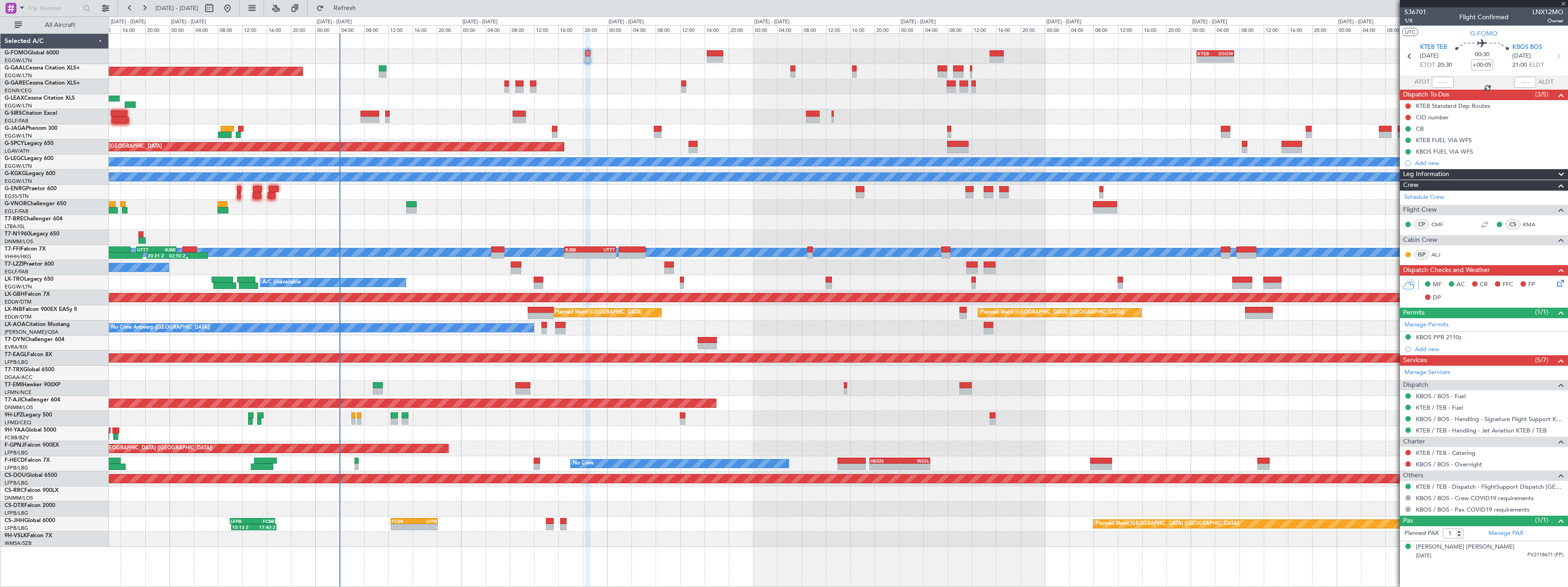
type input "-00:05"
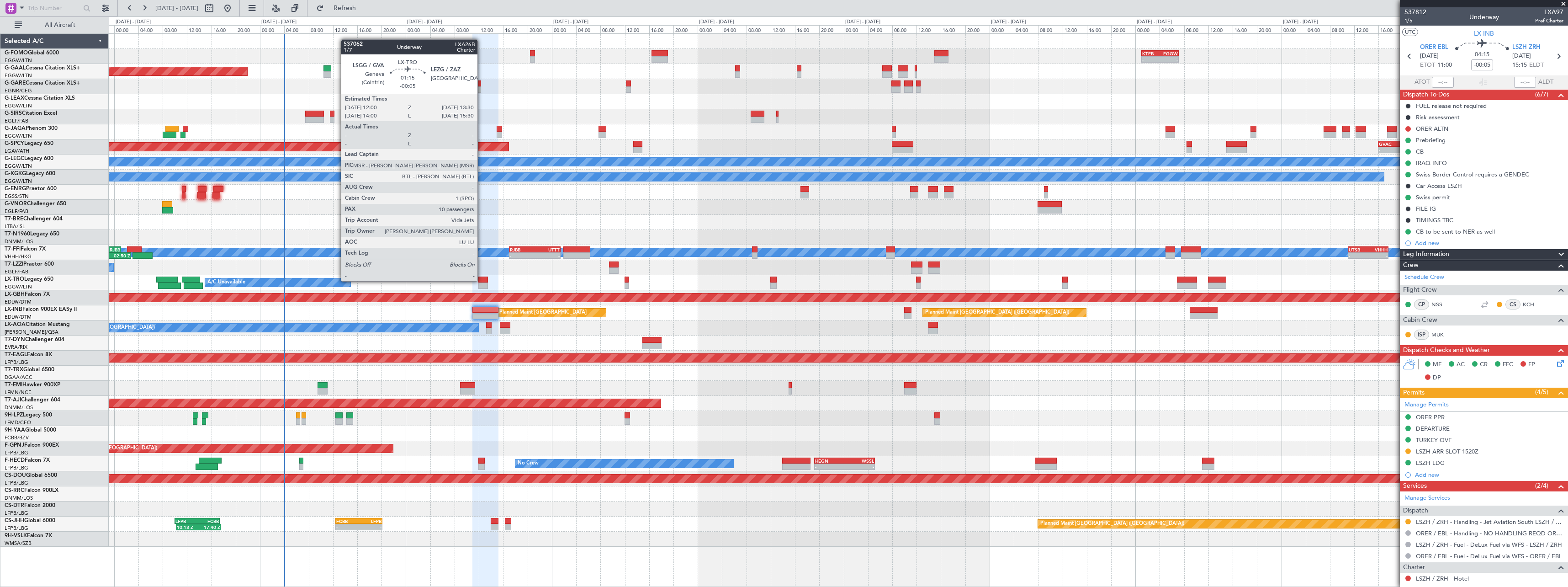
click at [482, 280] on div at bounding box center [483, 280] width 9 height 7
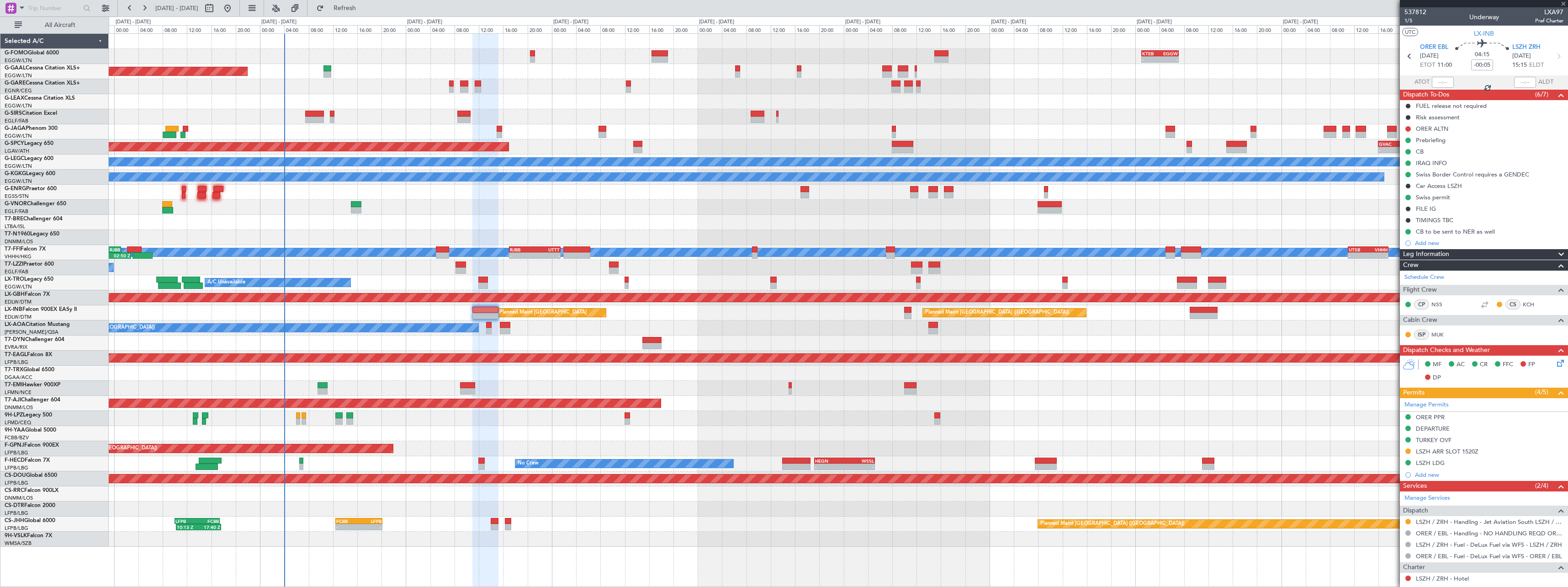
type input "10"
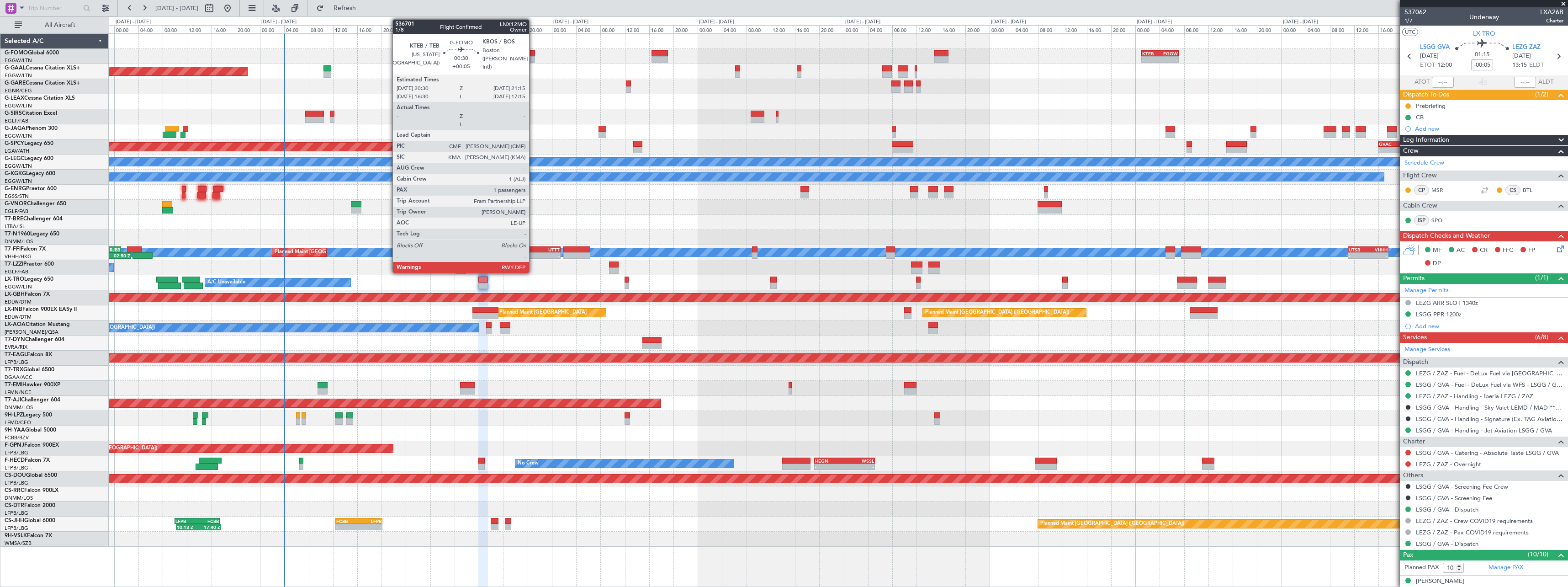
click at [533, 58] on div at bounding box center [532, 59] width 4 height 7
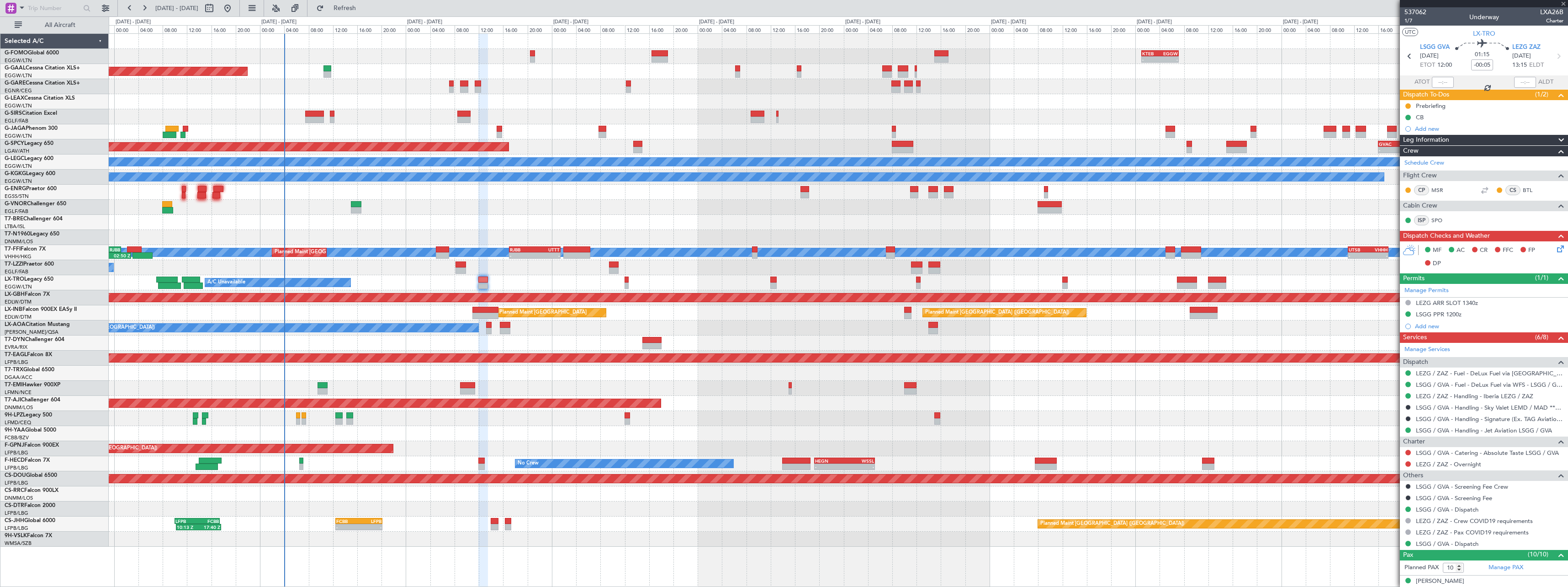
type input "+00:05"
type input "1"
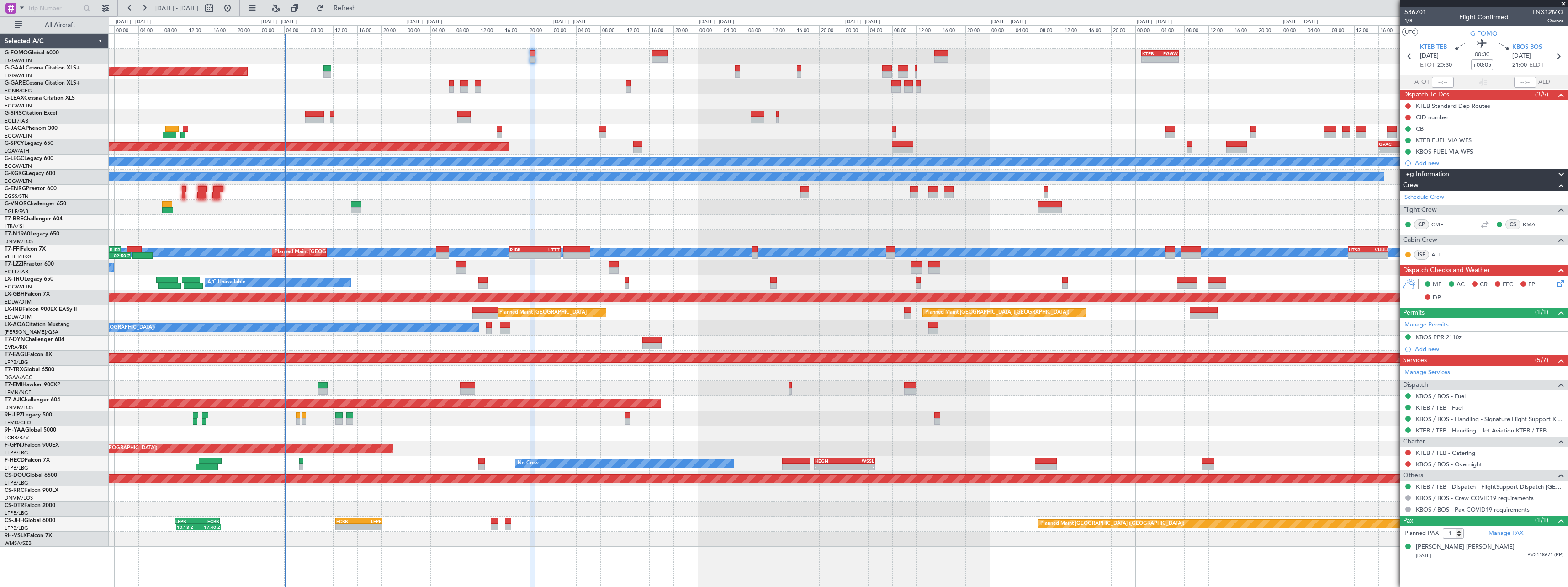
click at [1566, 174] on span at bounding box center [1560, 174] width 11 height 11
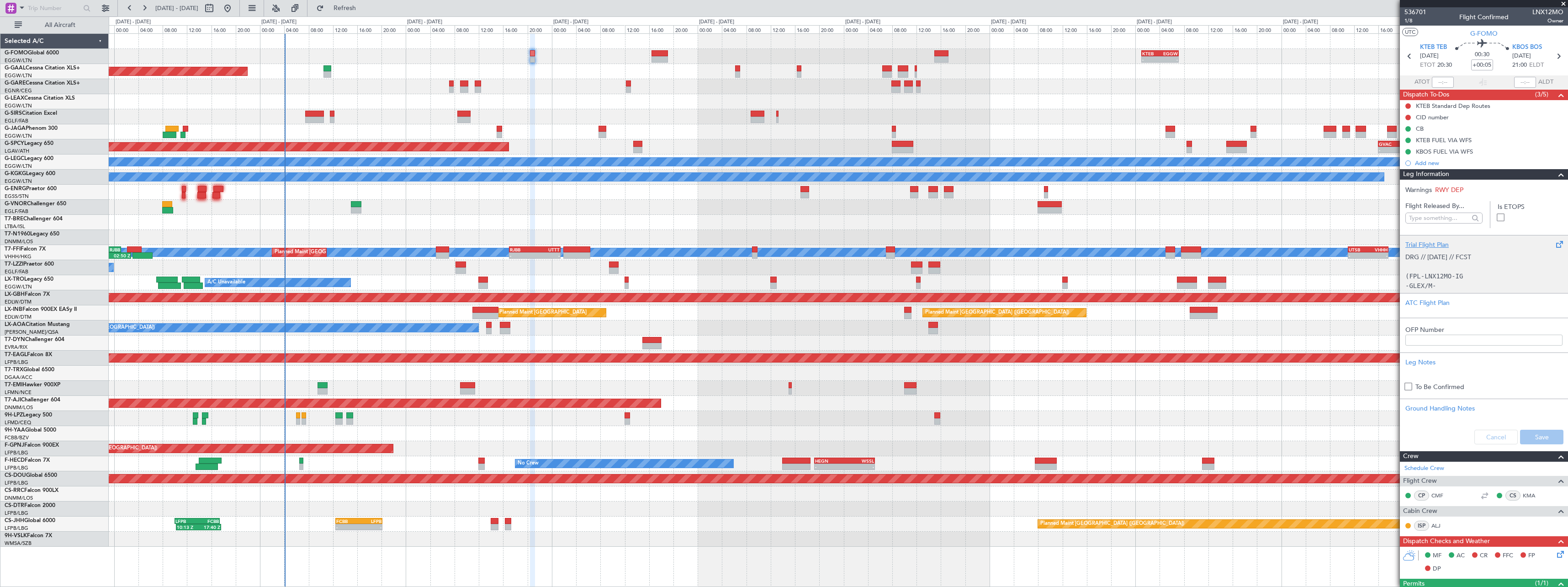
click at [1431, 246] on div "Trial Flight Plan" at bounding box center [1484, 244] width 157 height 9
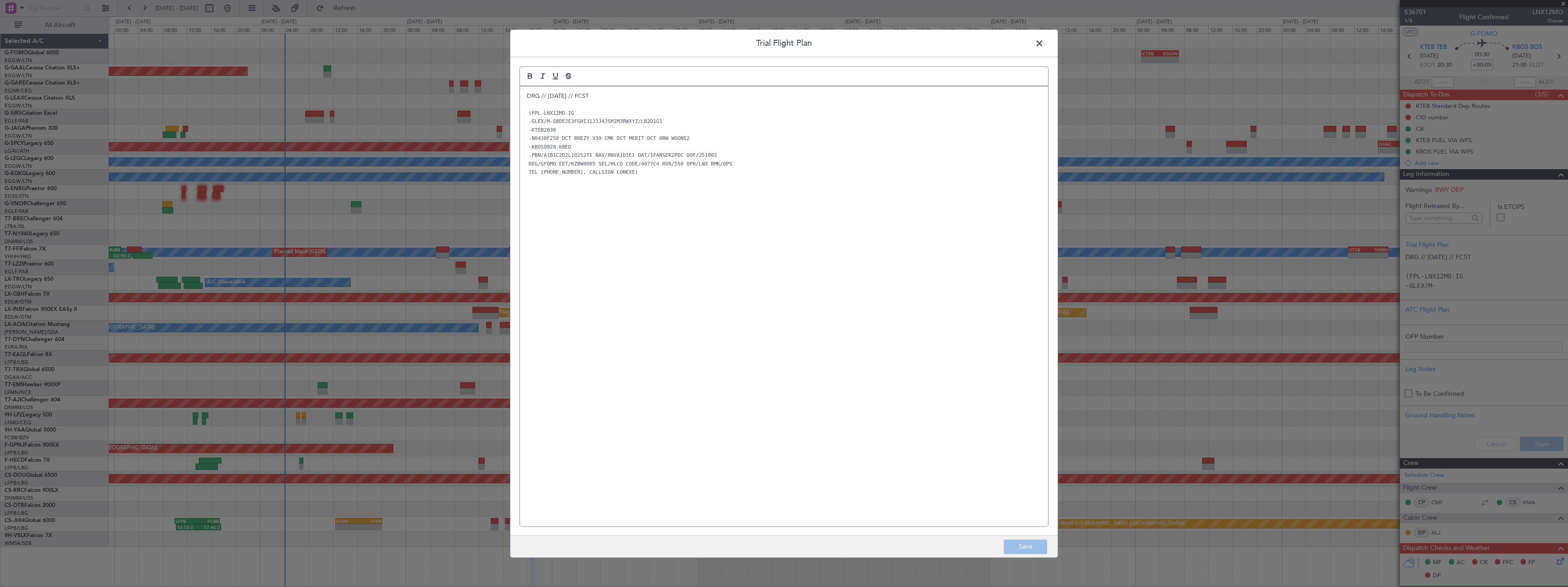
click at [524, 96] on div "DRG // 30SEP // FCST (FPL-LNX12MO-IG -GLEX/M-SBDE2E3FGHIJ1J3J4J5M1M3RWXYZ/LB2D1…" at bounding box center [784, 306] width 528 height 440
drag, startPoint x: 562, startPoint y: 98, endPoint x: 555, endPoint y: 95, distance: 7.6
click at [559, 95] on p at bounding box center [784, 96] width 515 height 8
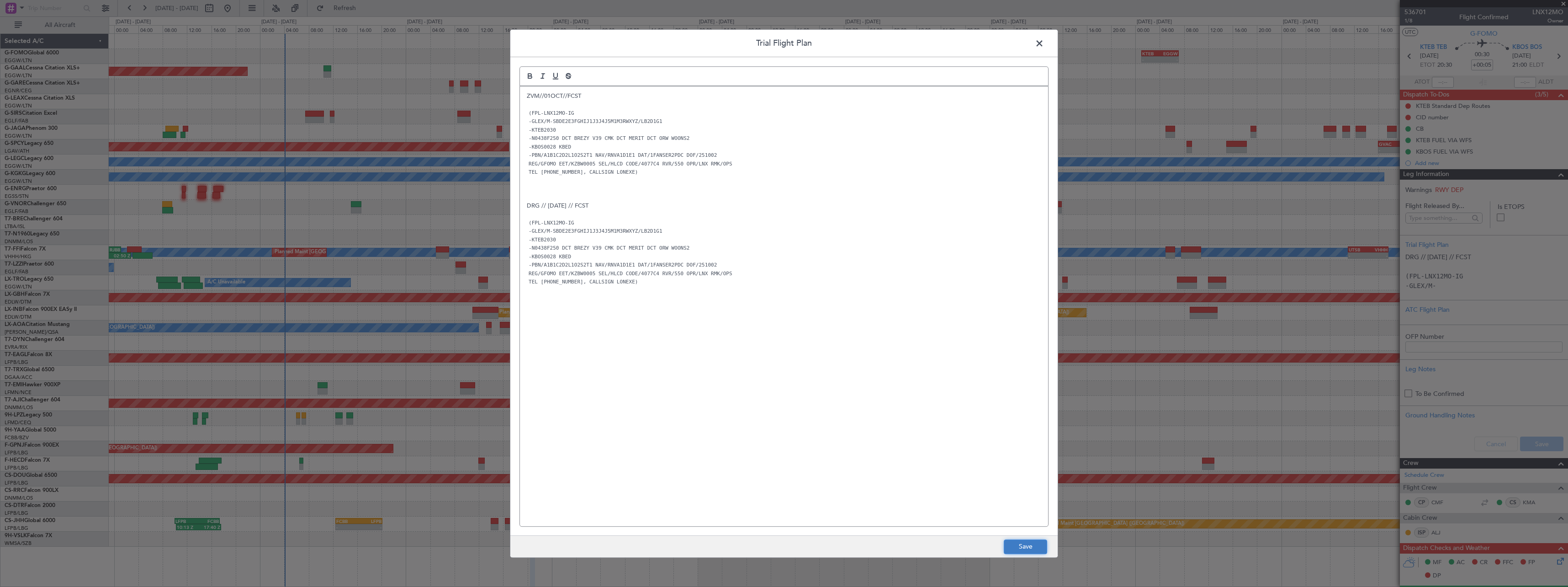
click at [1024, 544] on button "Save" at bounding box center [1025, 546] width 43 height 14
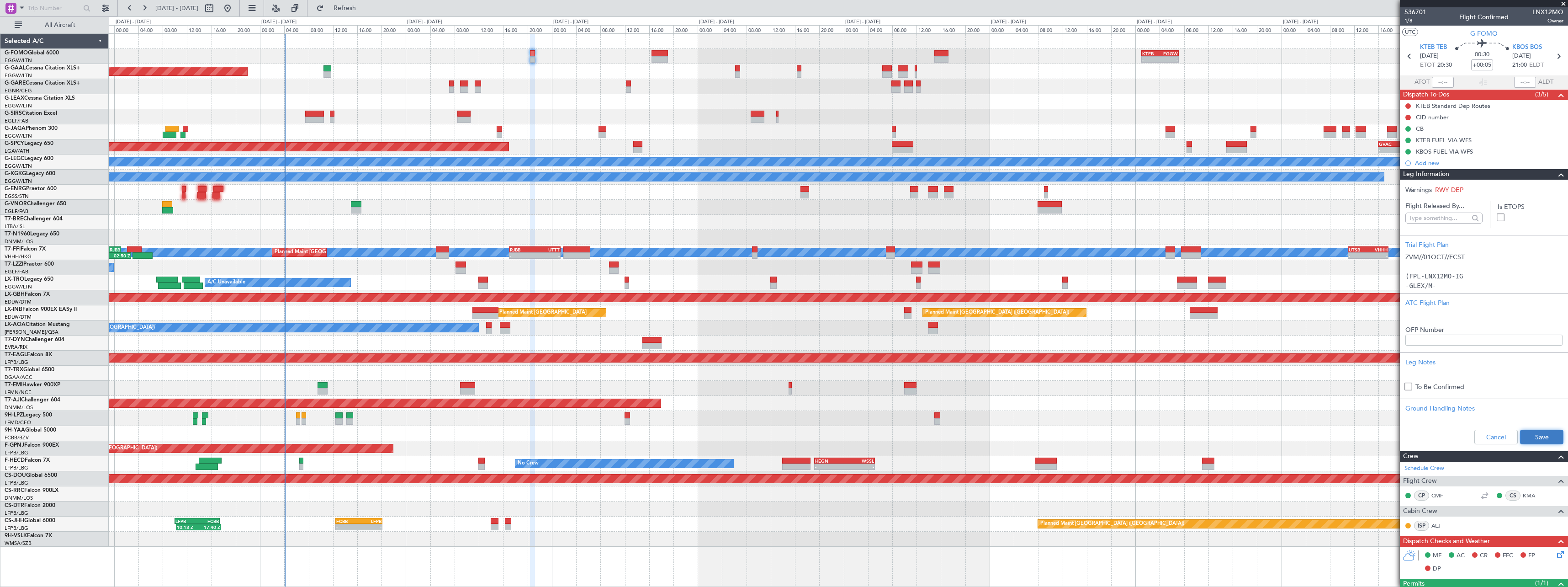
click at [1553, 434] on button "Save" at bounding box center [1541, 436] width 43 height 14
click at [1555, 176] on span at bounding box center [1560, 174] width 11 height 11
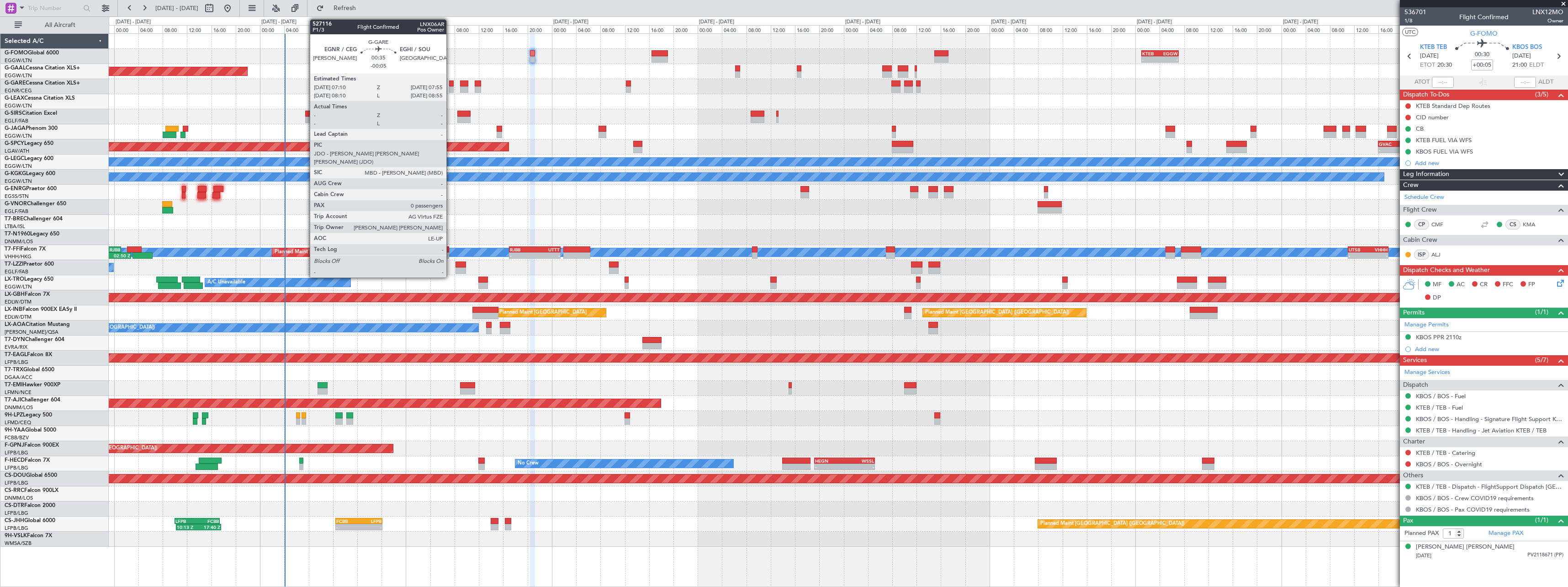
click at [450, 86] on div at bounding box center [450, 90] width 4 height 7
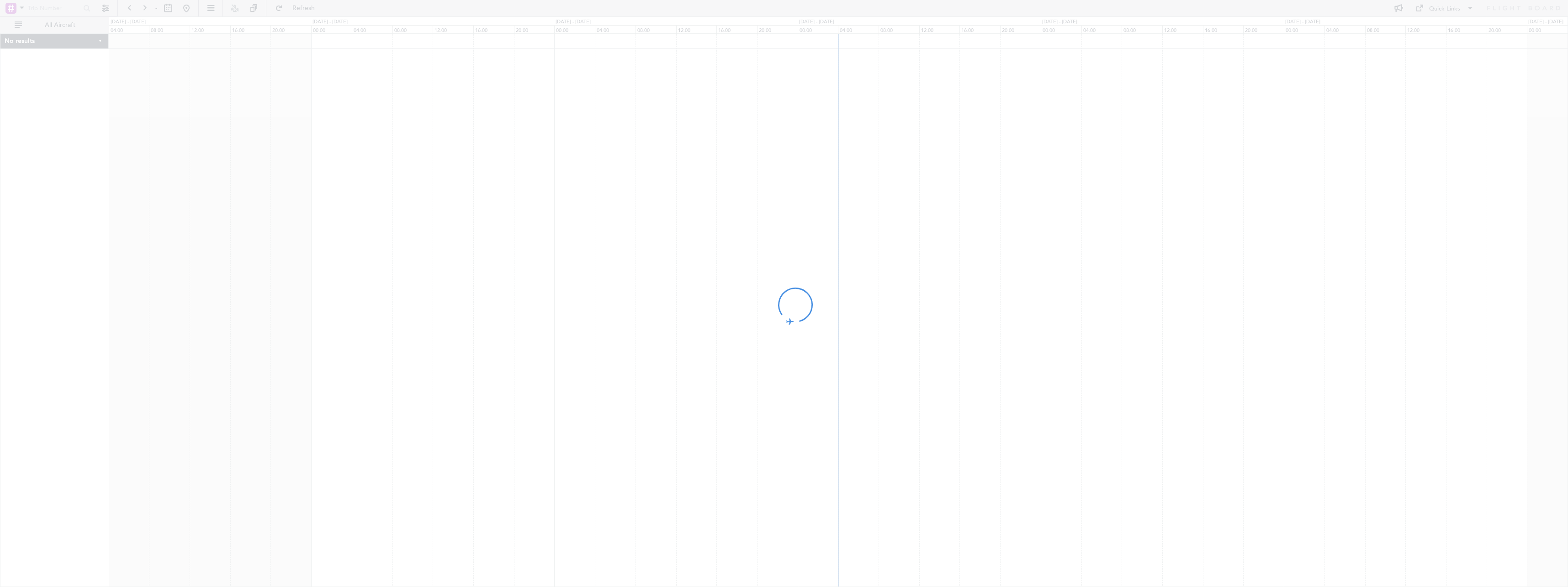
drag, startPoint x: 1183, startPoint y: 221, endPoint x: 884, endPoint y: 213, distance: 299.1
click at [897, 213] on div at bounding box center [784, 293] width 1568 height 587
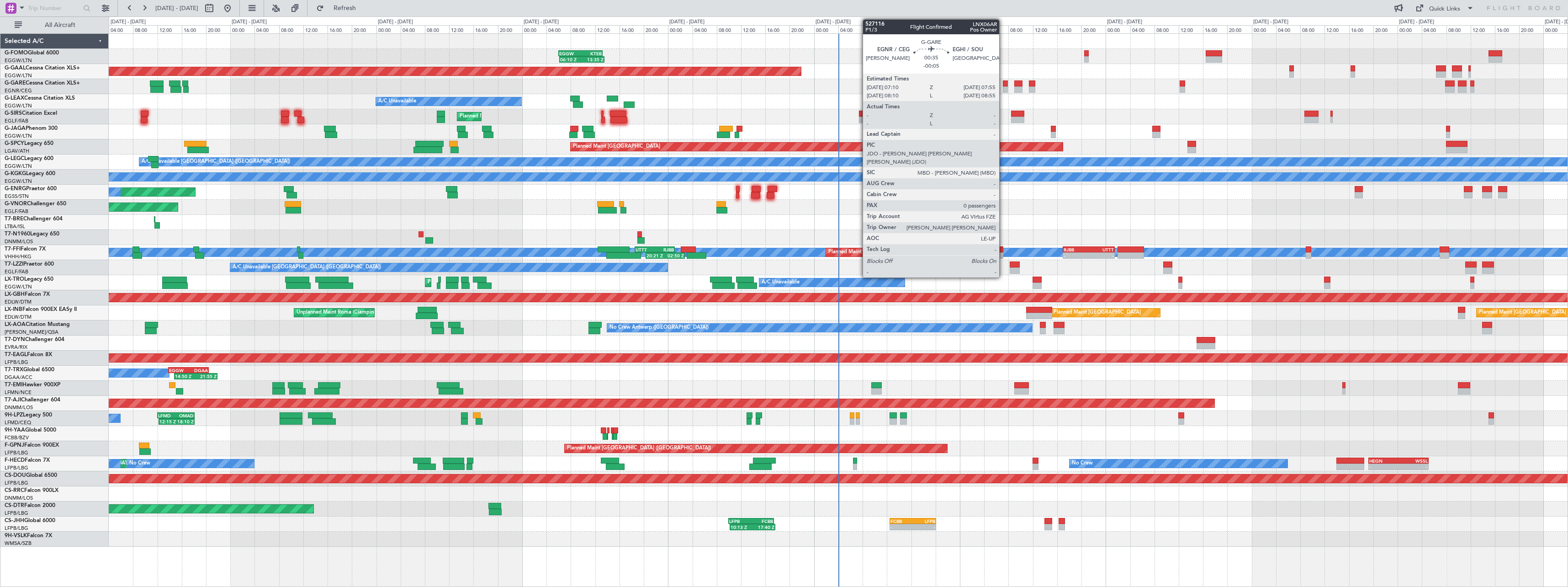
click at [1004, 89] on div at bounding box center [1004, 90] width 4 height 7
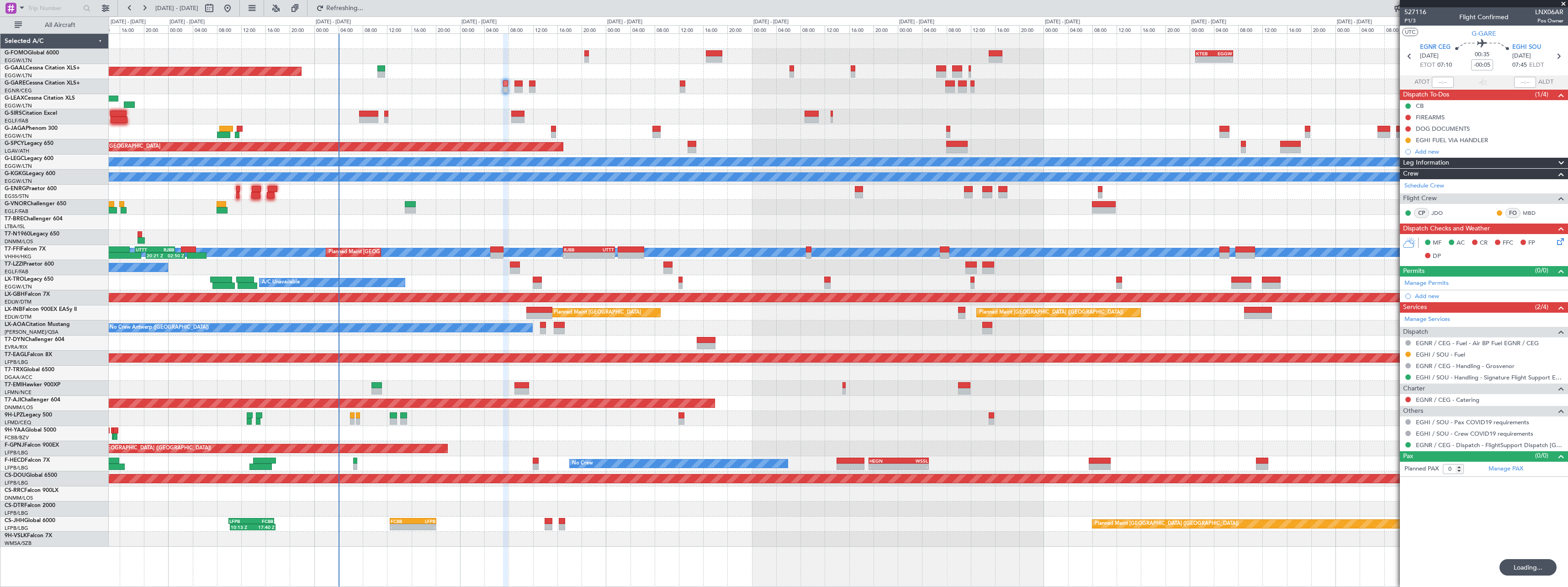
click at [740, 94] on div "- - KTEB 01:00 Z EGGW 07:10 Z 06:10 Z 13:35 Z EGGW 06:00 Z KTEB 13:15 Z Planned…" at bounding box center [837, 290] width 1459 height 512
click at [1562, 159] on span at bounding box center [1560, 163] width 11 height 11
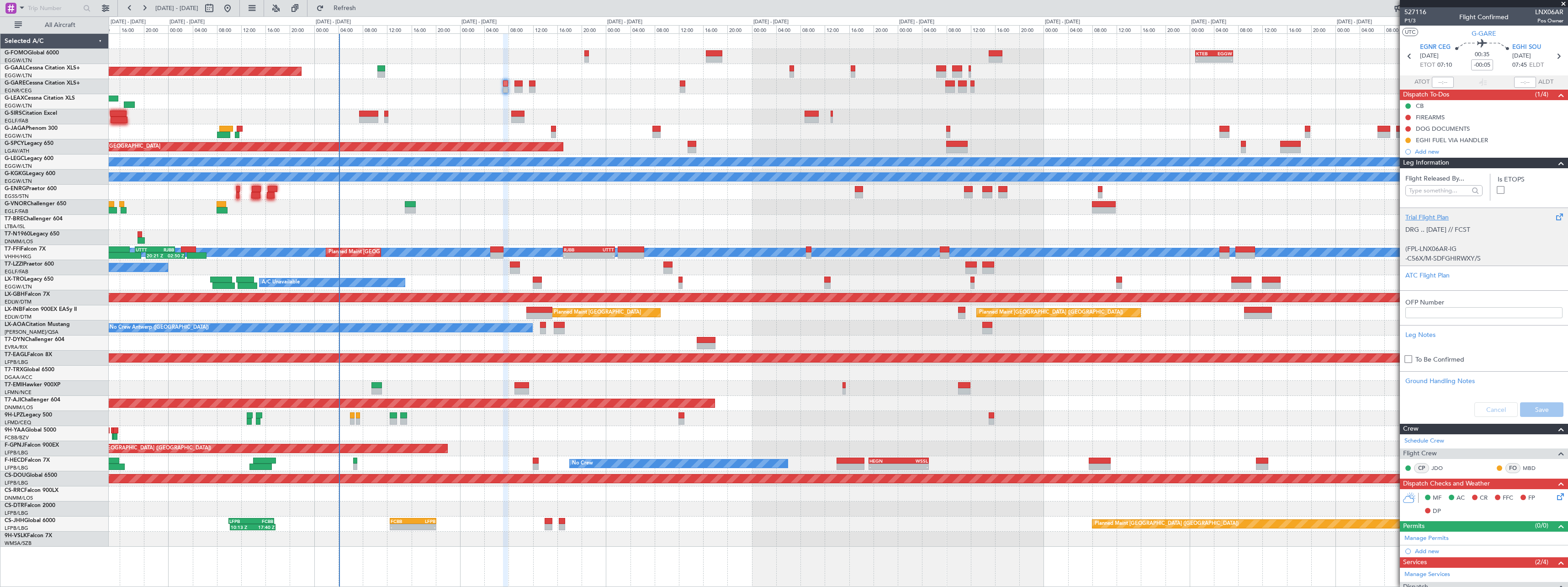
click at [1427, 216] on div "Trial Flight Plan" at bounding box center [1484, 217] width 157 height 9
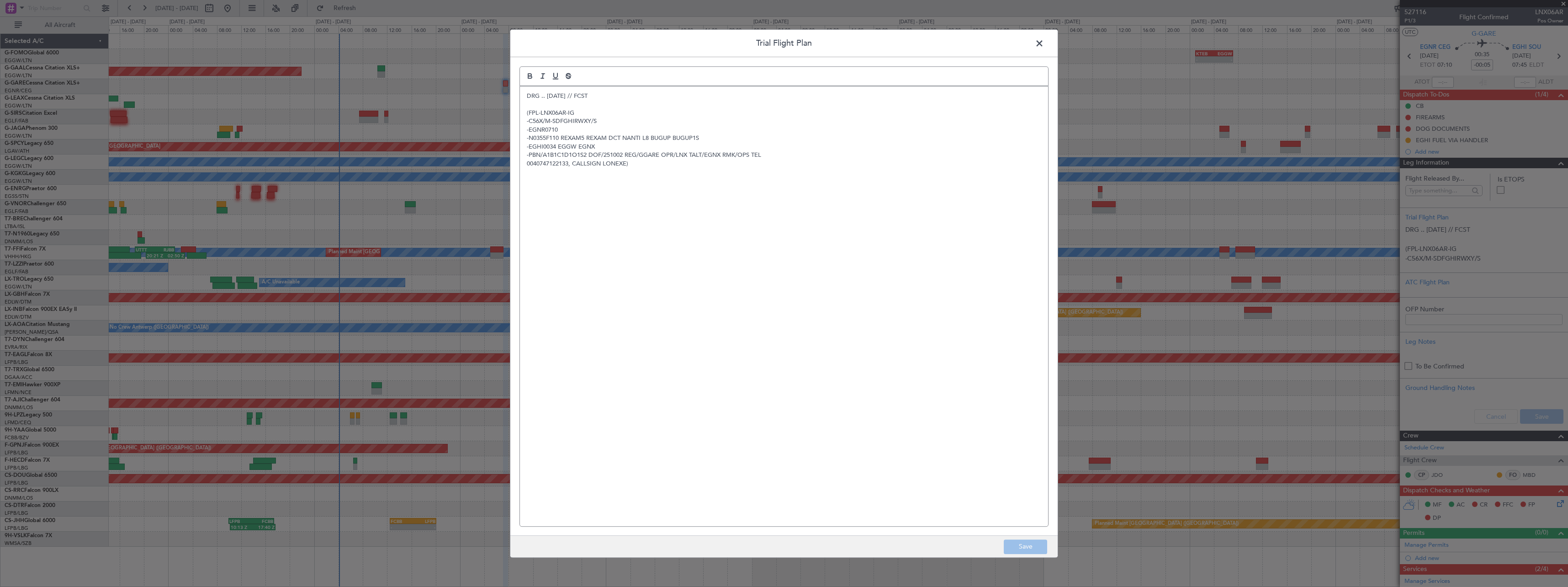
drag, startPoint x: 527, startPoint y: 97, endPoint x: 534, endPoint y: 120, distance: 24.0
click at [527, 98] on p "DRG .. 30SEP // FCST" at bounding box center [784, 96] width 515 height 8
click at [538, 93] on p at bounding box center [784, 96] width 515 height 8
drag, startPoint x: 1030, startPoint y: 546, endPoint x: 1191, endPoint y: 479, distance: 174.4
click at [1030, 545] on button "Save" at bounding box center [1025, 546] width 43 height 14
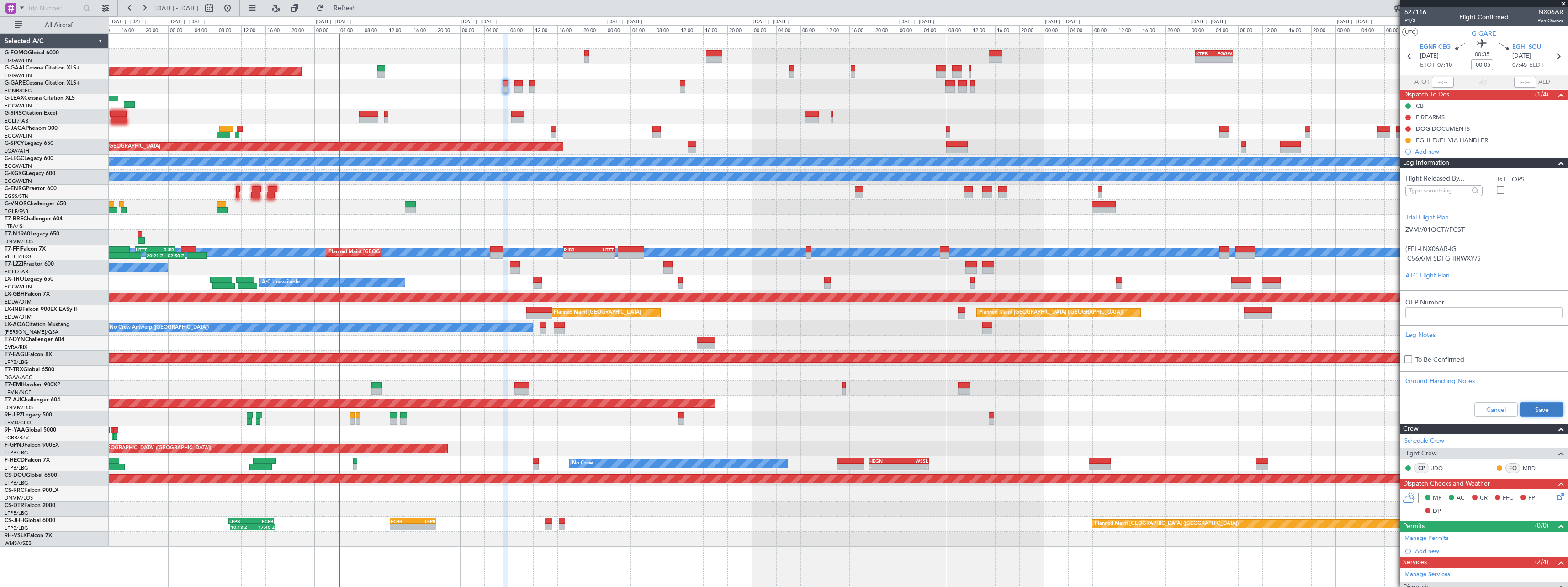
click at [1537, 413] on button "Save" at bounding box center [1541, 409] width 43 height 14
click at [1555, 161] on span at bounding box center [1560, 163] width 11 height 11
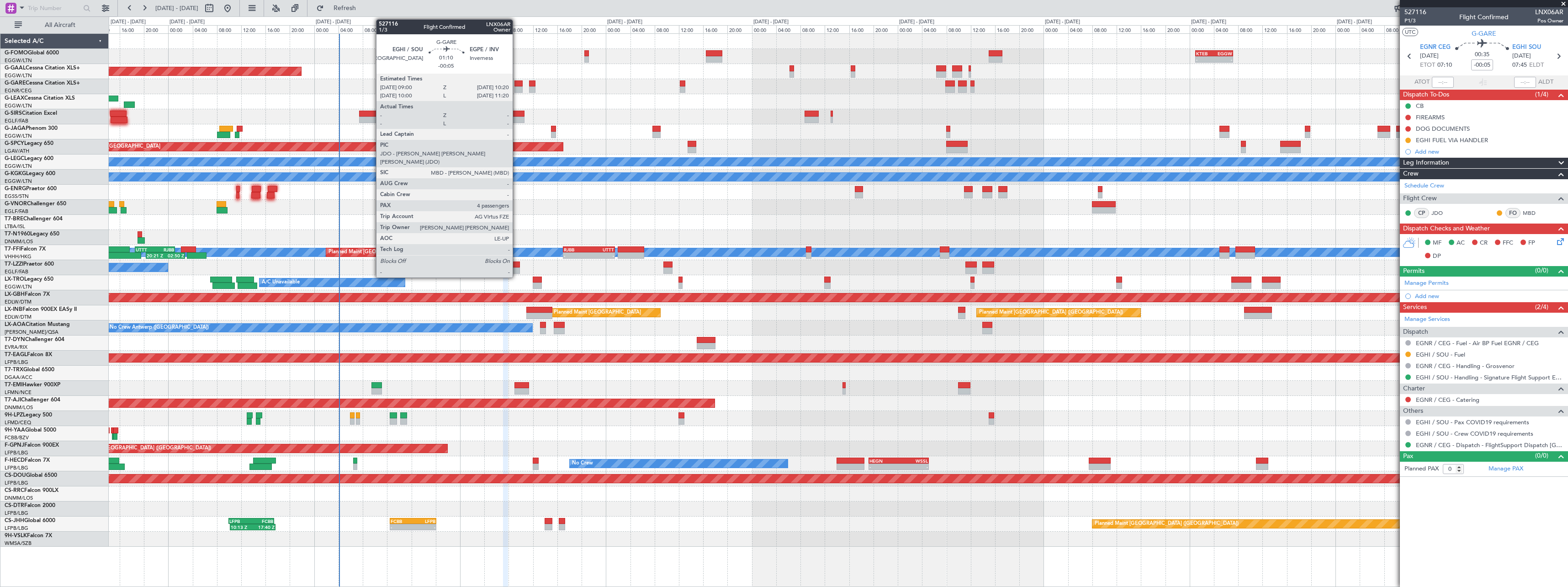
click at [517, 89] on div at bounding box center [519, 90] width 8 height 7
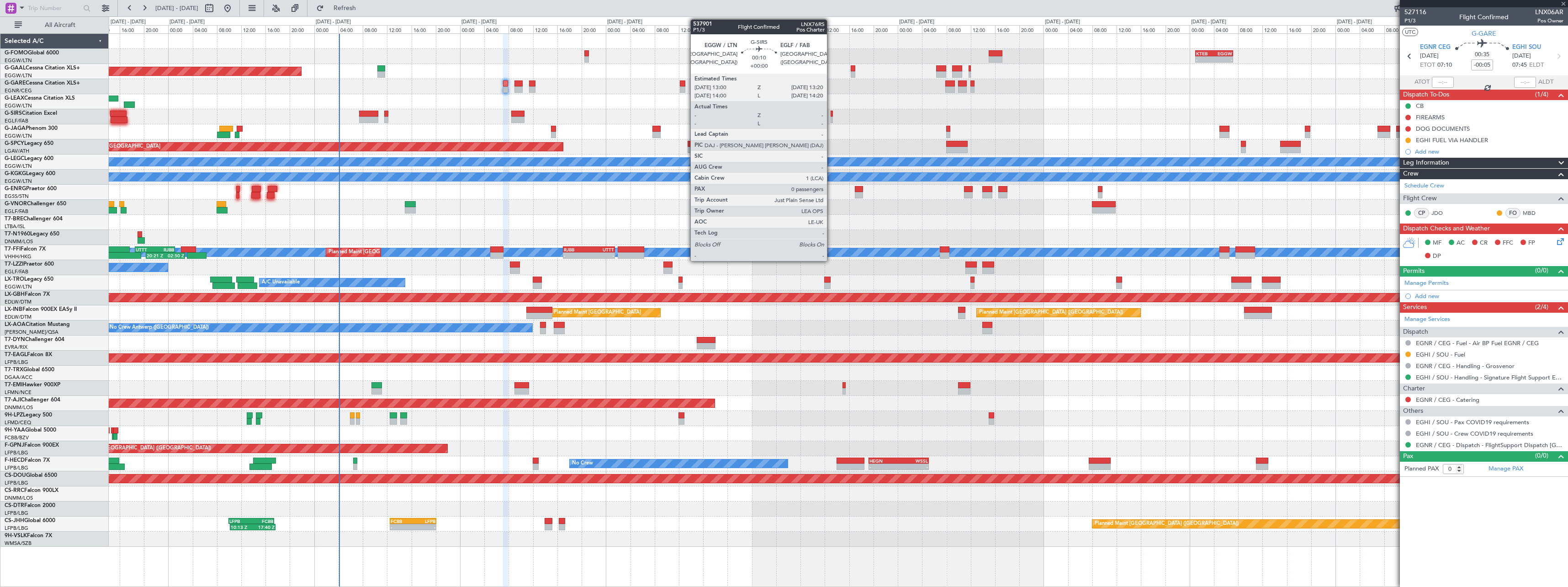
type input "4"
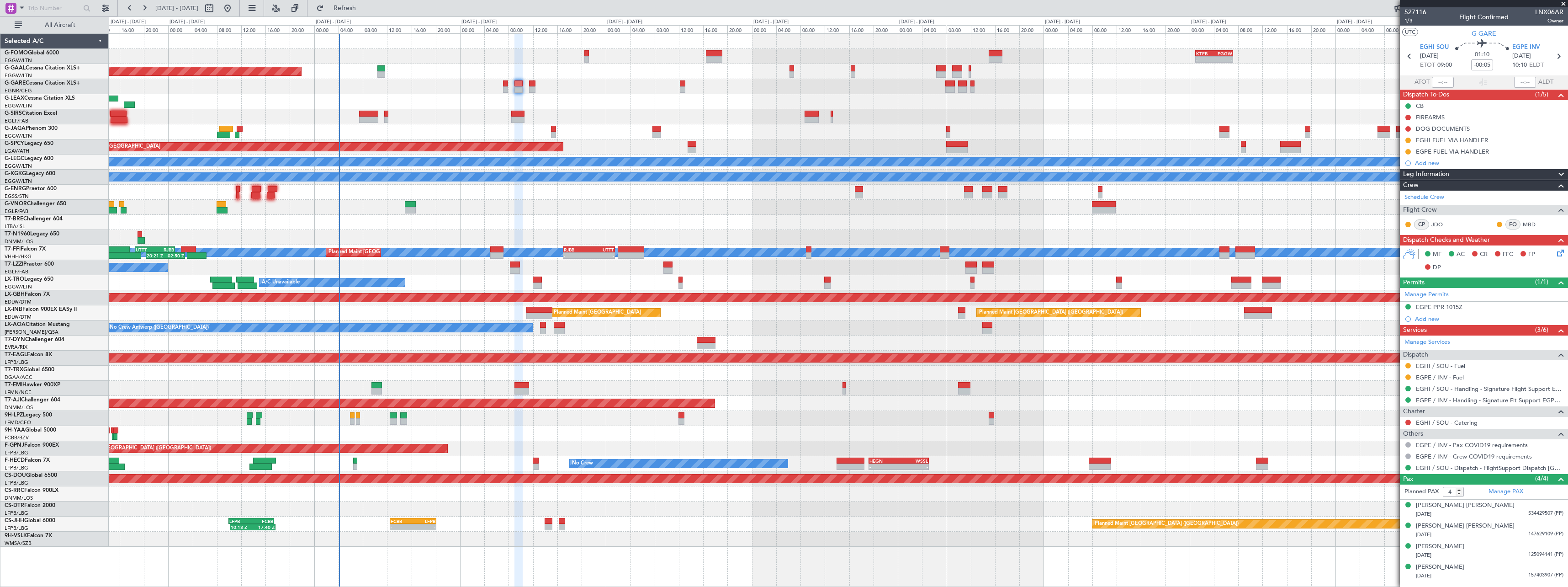
click at [1565, 174] on span at bounding box center [1560, 174] width 11 height 11
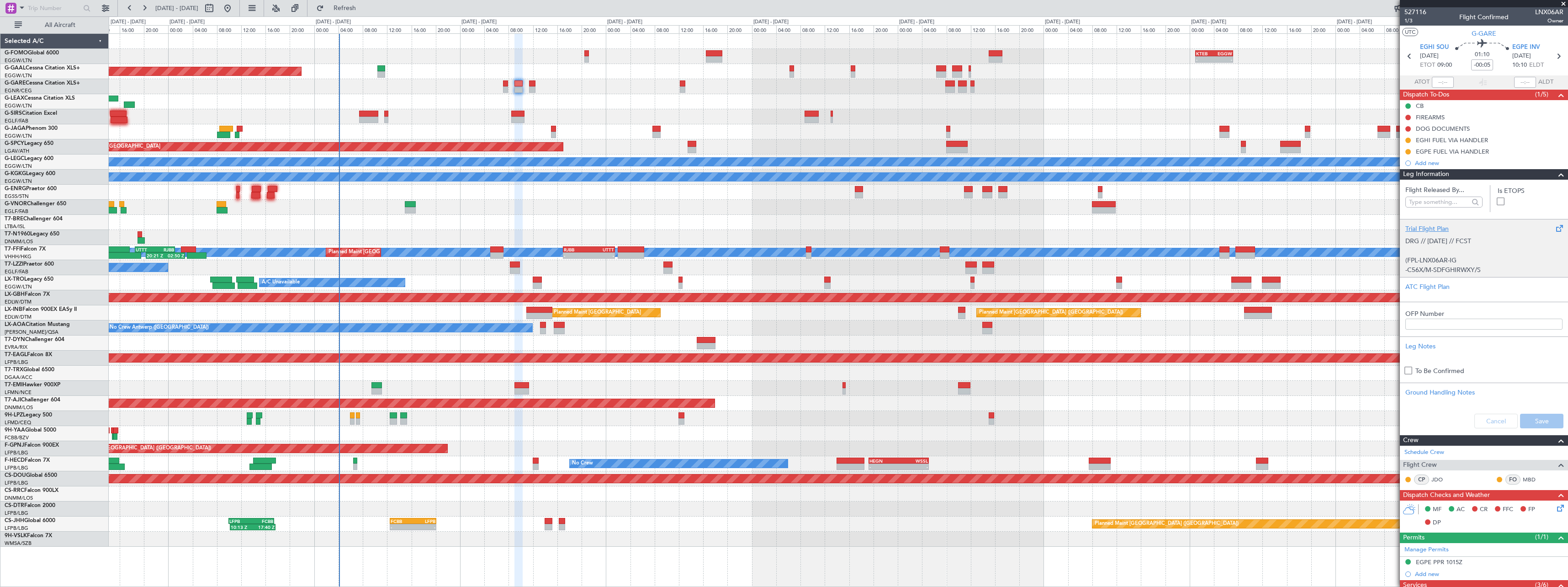
click at [1433, 226] on div "Trial Flight Plan" at bounding box center [1484, 228] width 157 height 9
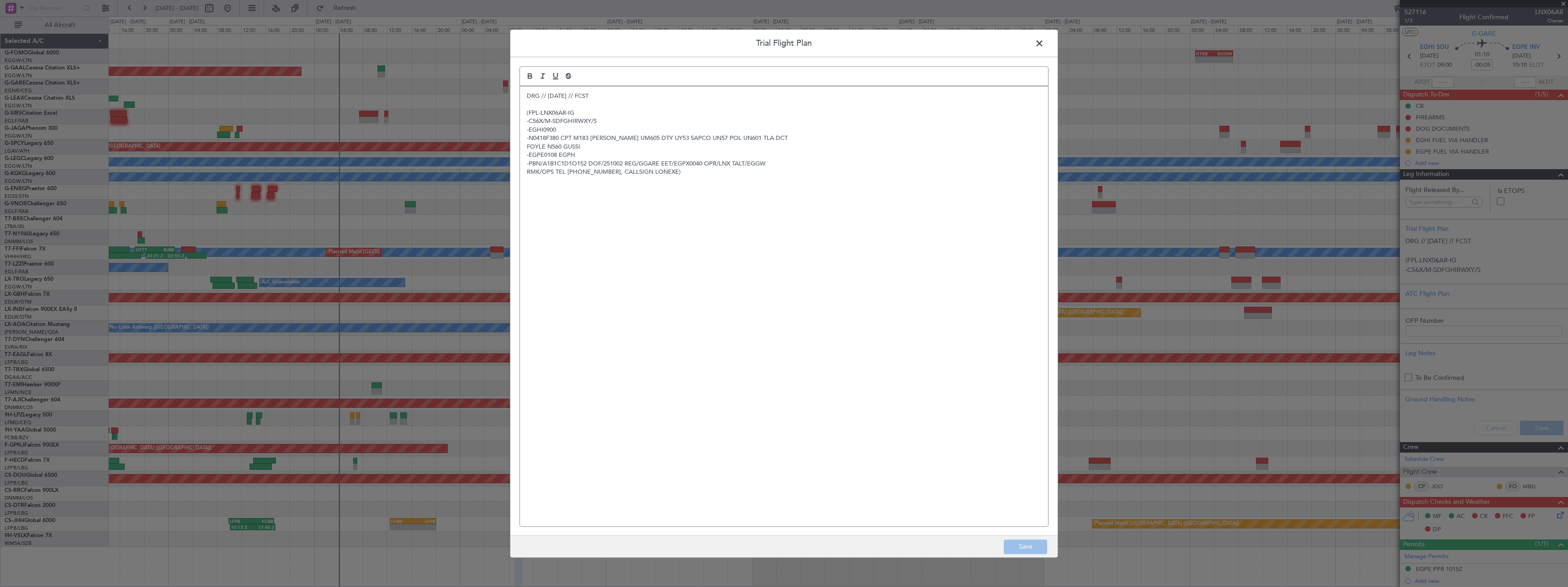
click at [522, 98] on div "DRG // 30SEP // FCST (FPL-LNX06AR-IG -C56X/M-SDFGHIRWXY/S -EGHI0900 -N0418F380 …" at bounding box center [784, 306] width 528 height 440
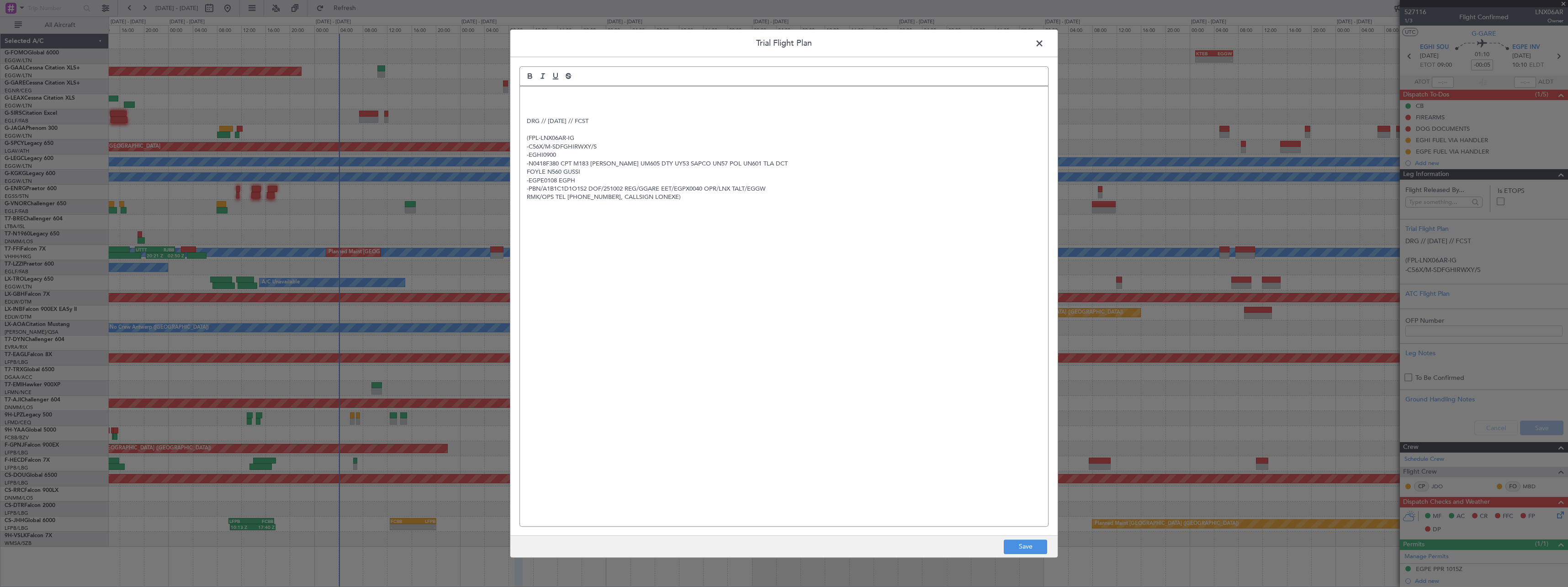
click at [568, 94] on p at bounding box center [784, 96] width 515 height 8
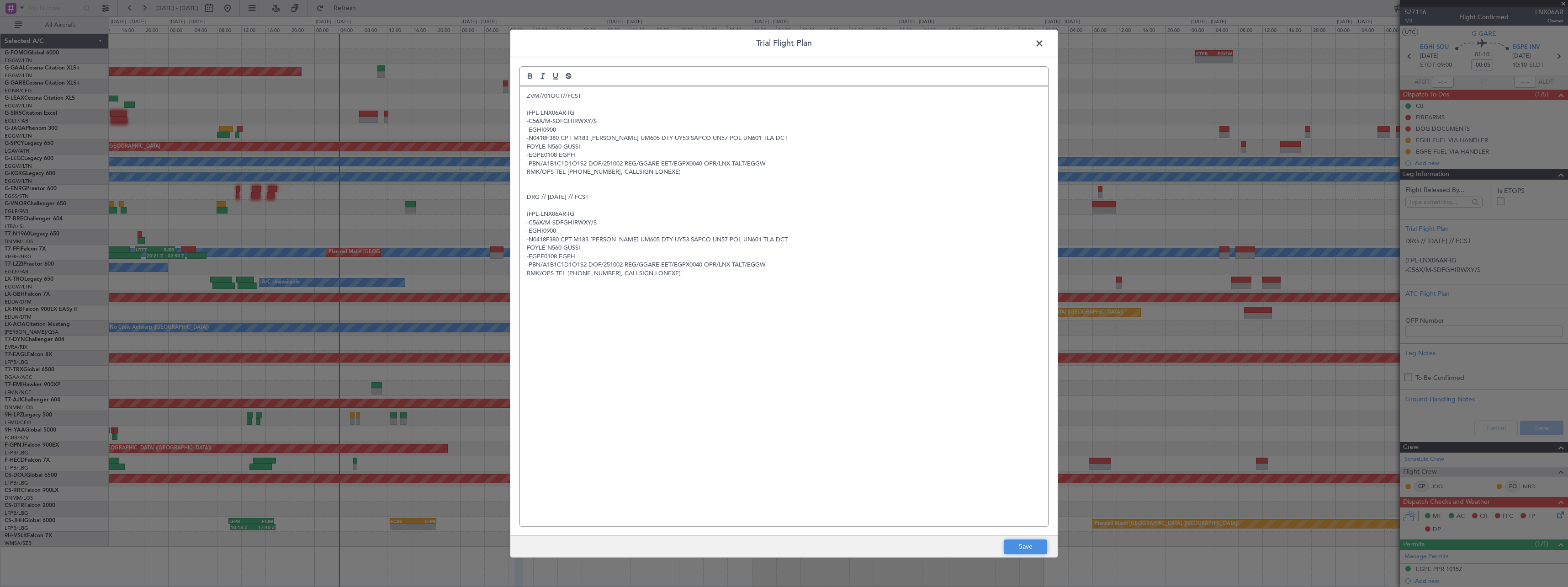
drag, startPoint x: 1033, startPoint y: 550, endPoint x: 1273, endPoint y: 497, distance: 245.8
click at [1035, 550] on button "Save" at bounding box center [1025, 546] width 43 height 14
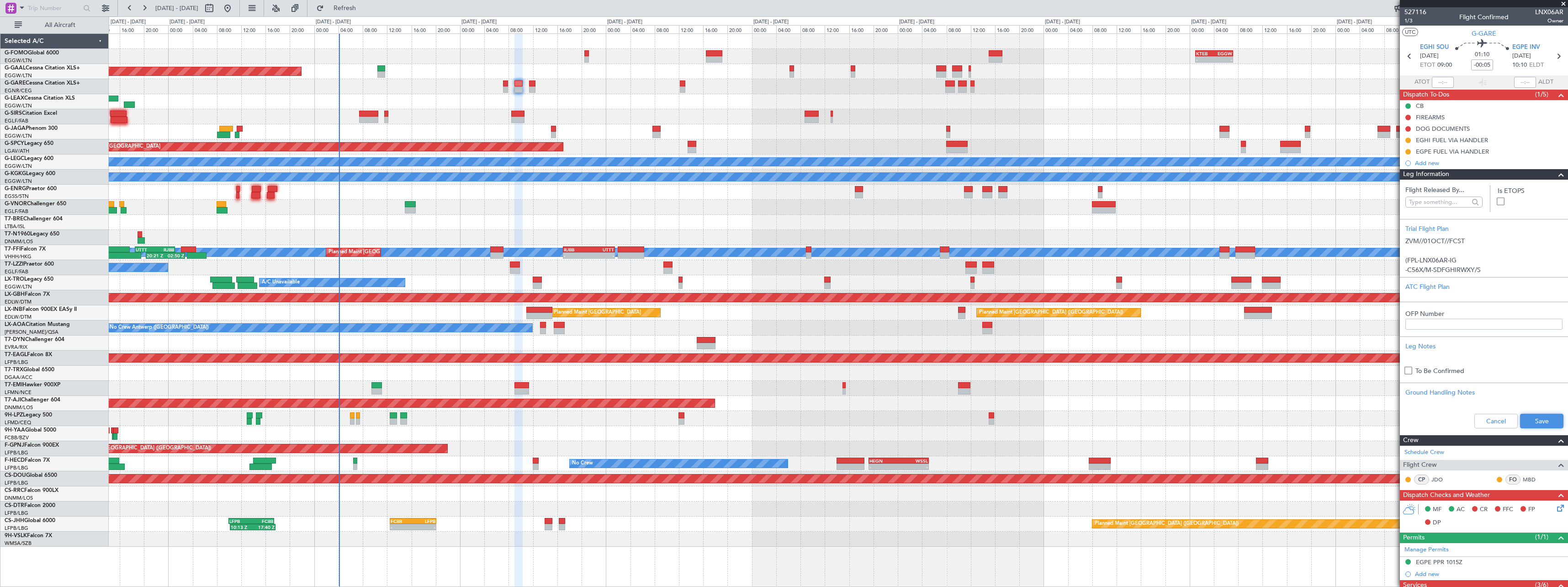
click at [1542, 422] on button "Save" at bounding box center [1541, 420] width 43 height 14
click at [1558, 174] on span at bounding box center [1560, 174] width 11 height 11
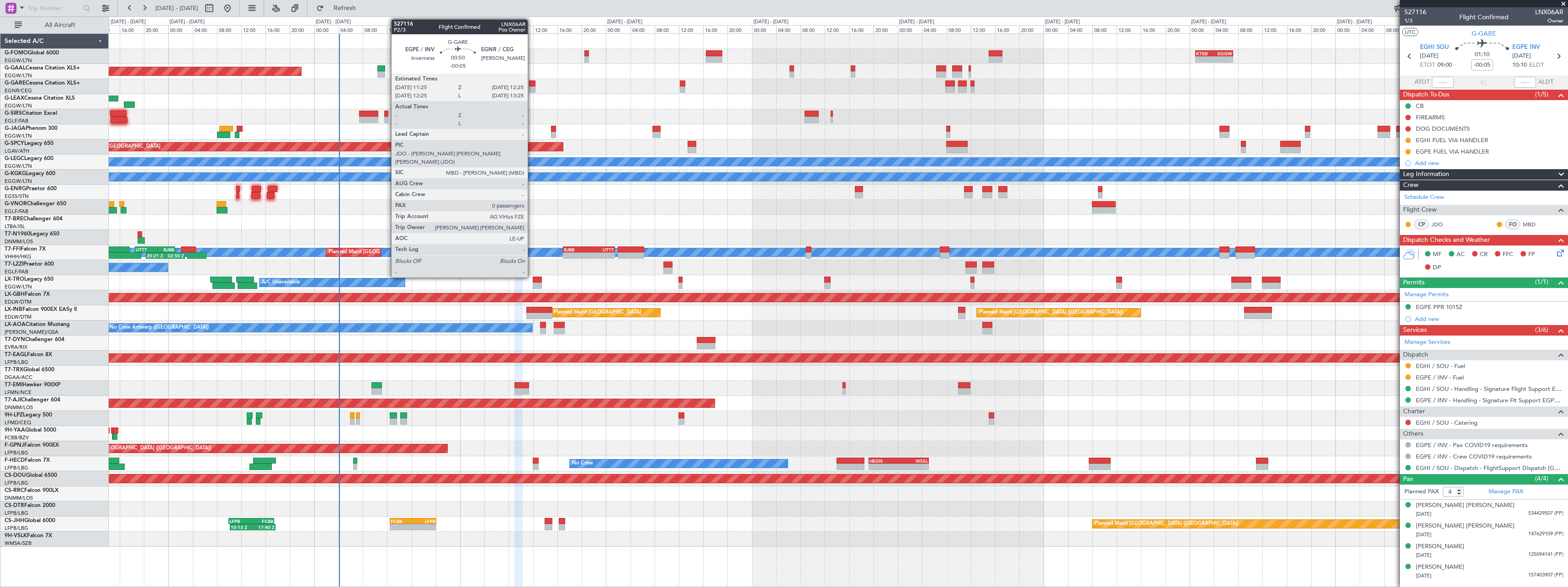
click at [532, 87] on div at bounding box center [533, 90] width 7 height 7
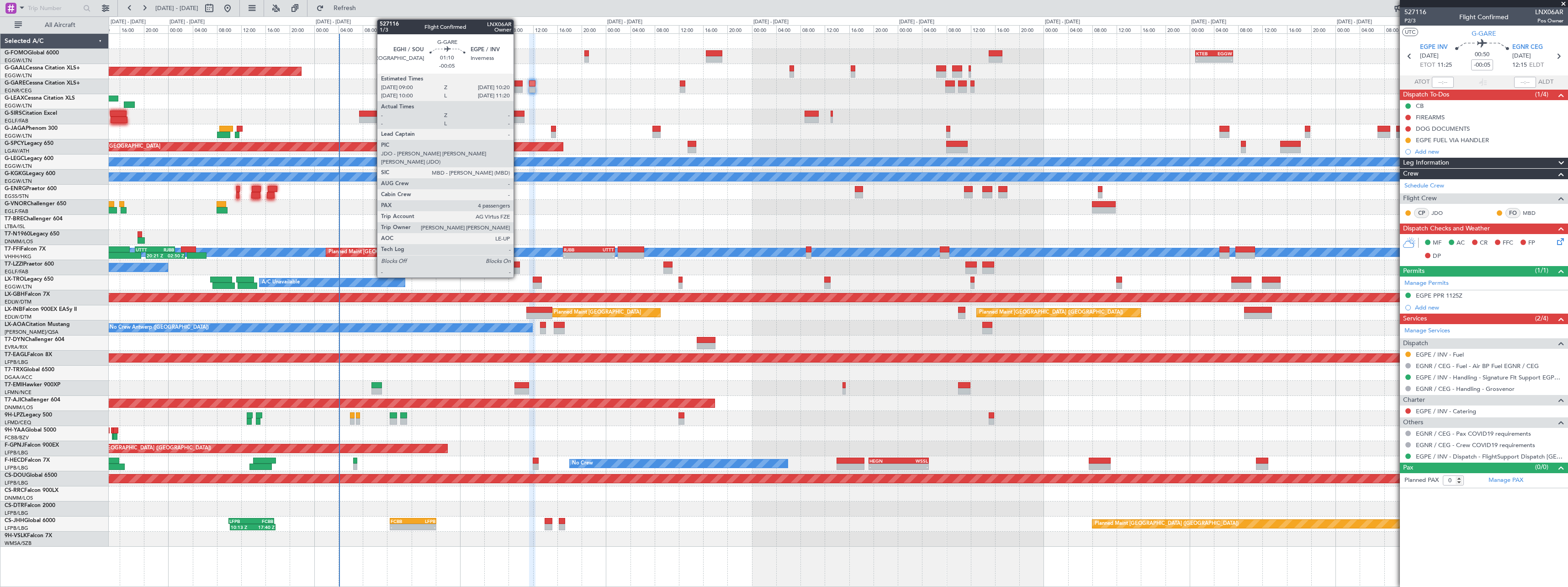
click at [518, 86] on div at bounding box center [519, 84] width 8 height 7
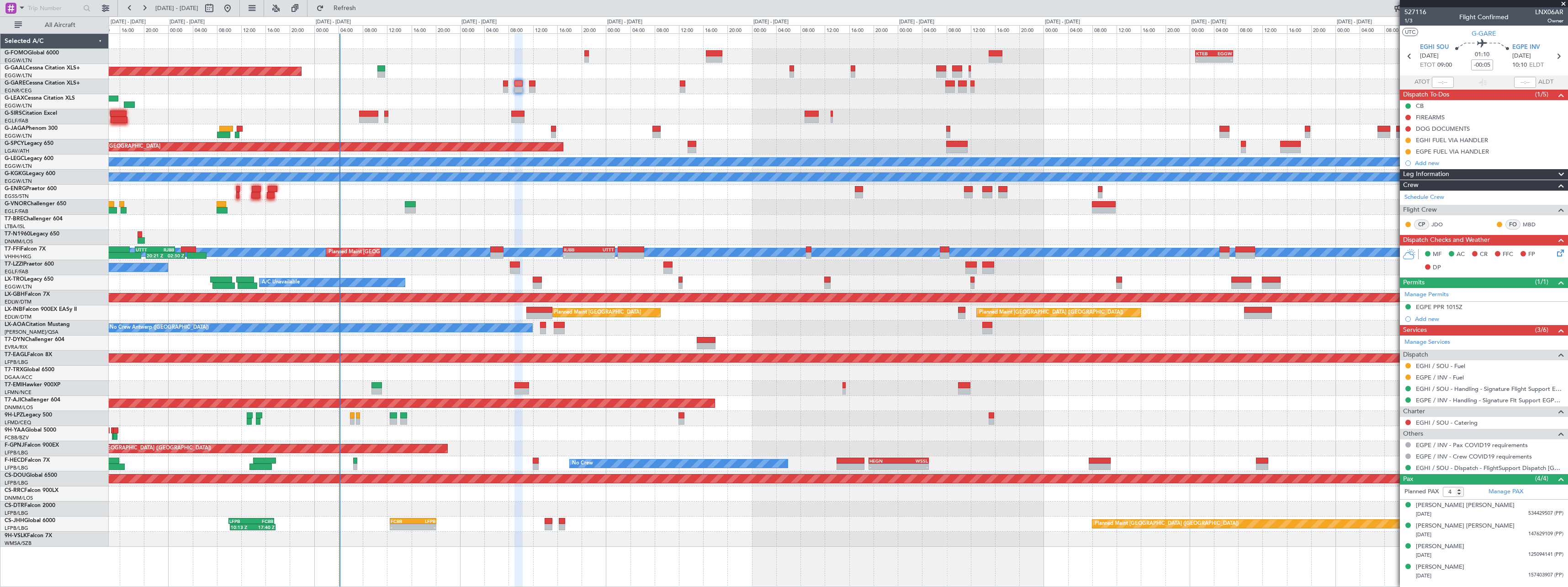
click at [1562, 171] on span at bounding box center [1560, 174] width 11 height 11
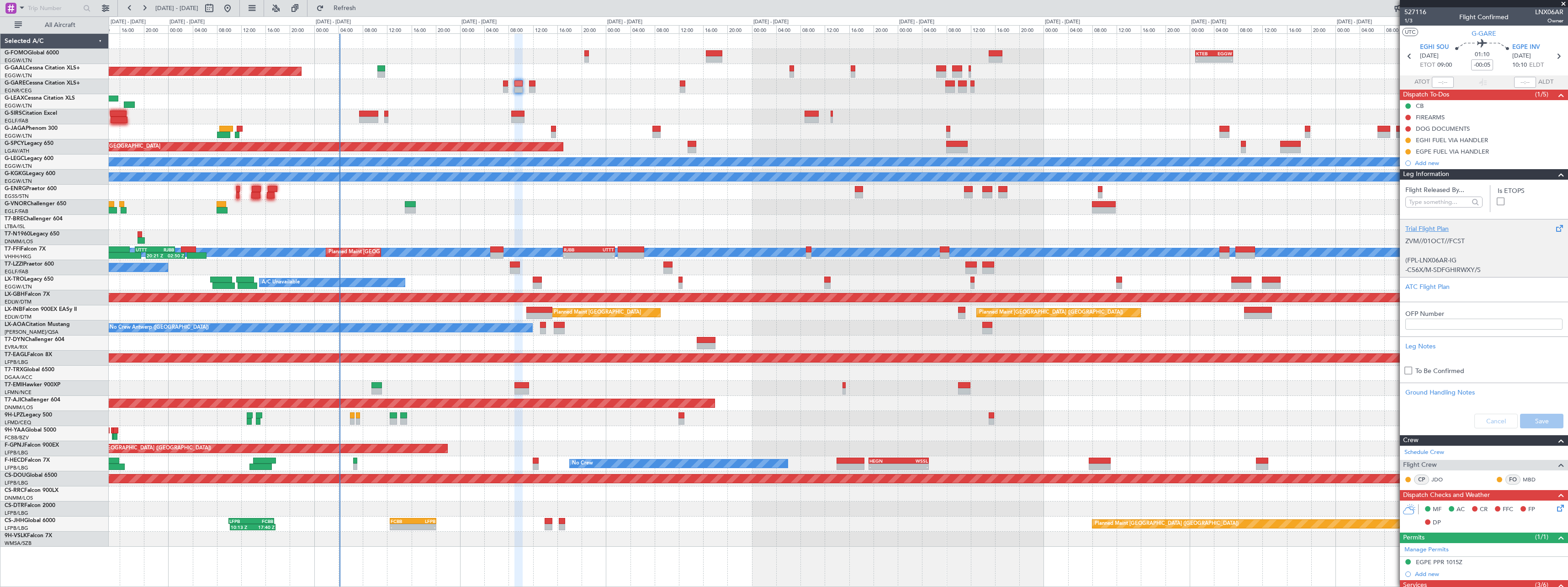
click at [1433, 232] on div "Trial Flight Plan" at bounding box center [1484, 228] width 157 height 9
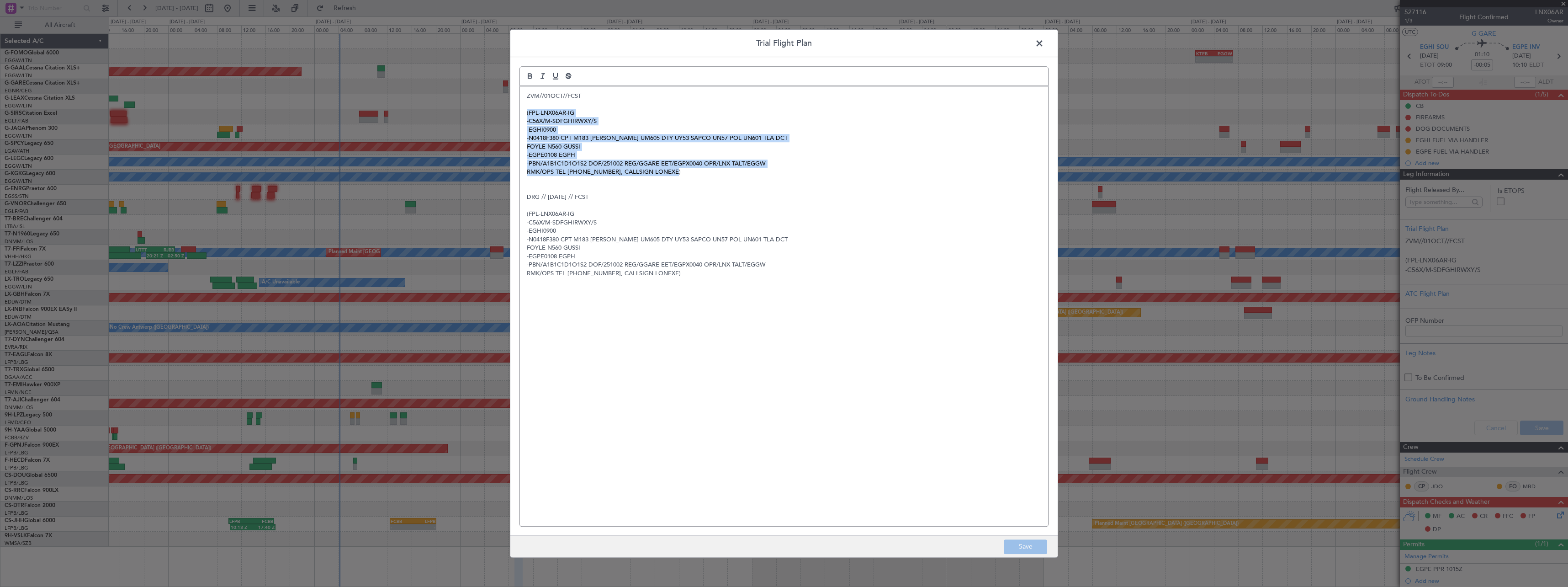
drag, startPoint x: 643, startPoint y: 161, endPoint x: 518, endPoint y: 111, distance: 134.6
click at [518, 111] on div "Trial Flight Plan ZVM//01OCT//FCST (FPL-LNX06AR-IG -C56X/M-SDFGHIRWXY/S -EGHI09…" at bounding box center [784, 294] width 549 height 529
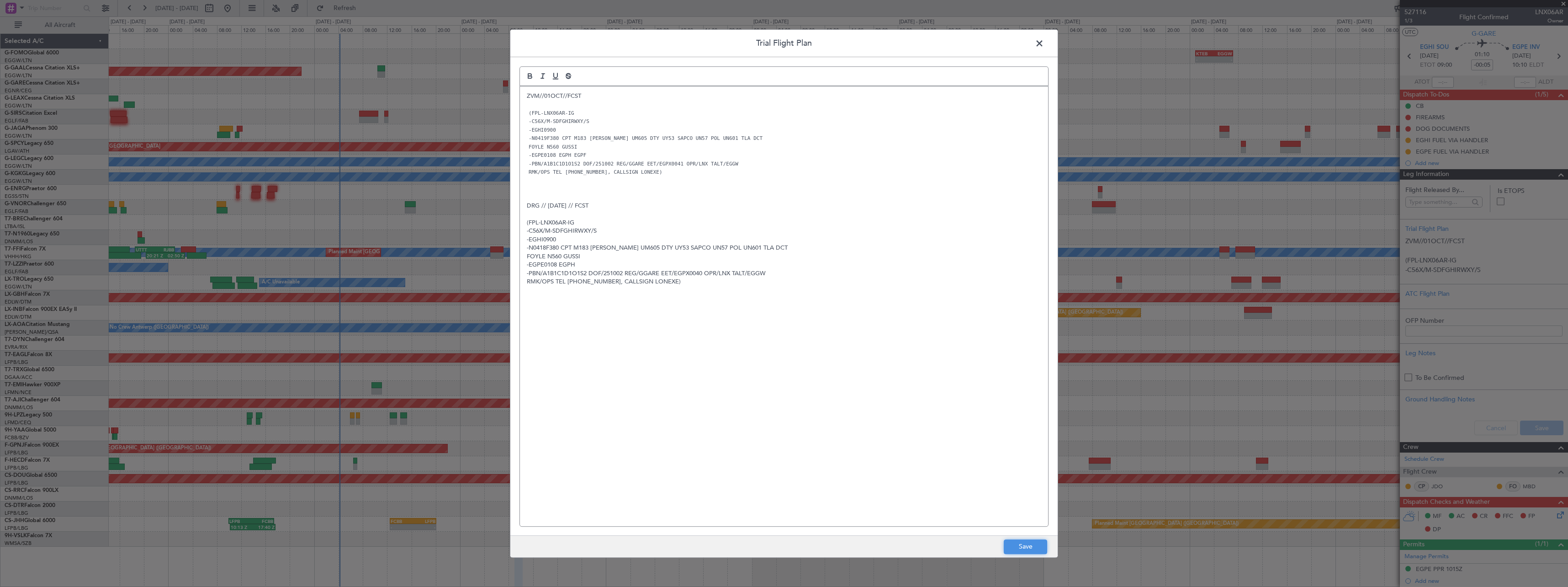
drag, startPoint x: 1027, startPoint y: 545, endPoint x: 1031, endPoint y: 540, distance: 6.4
click at [1030, 541] on button "Save" at bounding box center [1025, 546] width 43 height 14
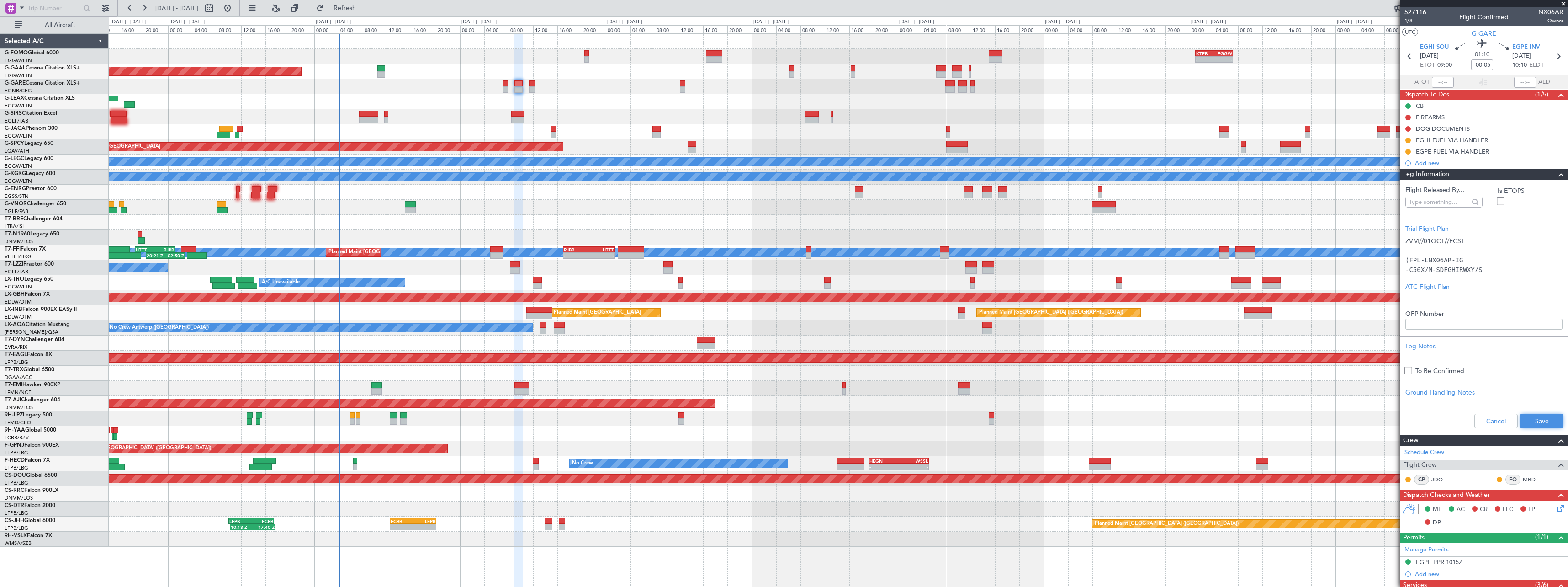
drag, startPoint x: 1537, startPoint y: 419, endPoint x: 1549, endPoint y: 318, distance: 101.7
click at [1538, 419] on button "Save" at bounding box center [1541, 420] width 43 height 14
click at [1555, 175] on span at bounding box center [1560, 174] width 11 height 11
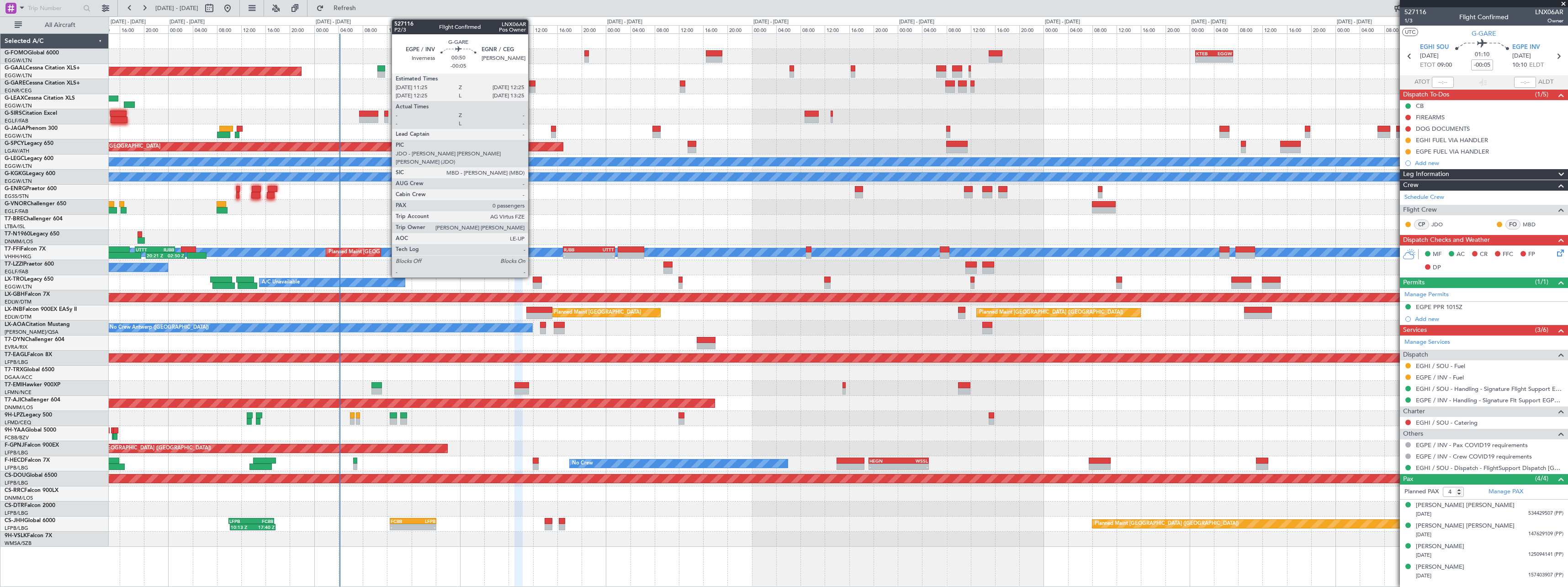
click at [533, 88] on div at bounding box center [533, 90] width 7 height 7
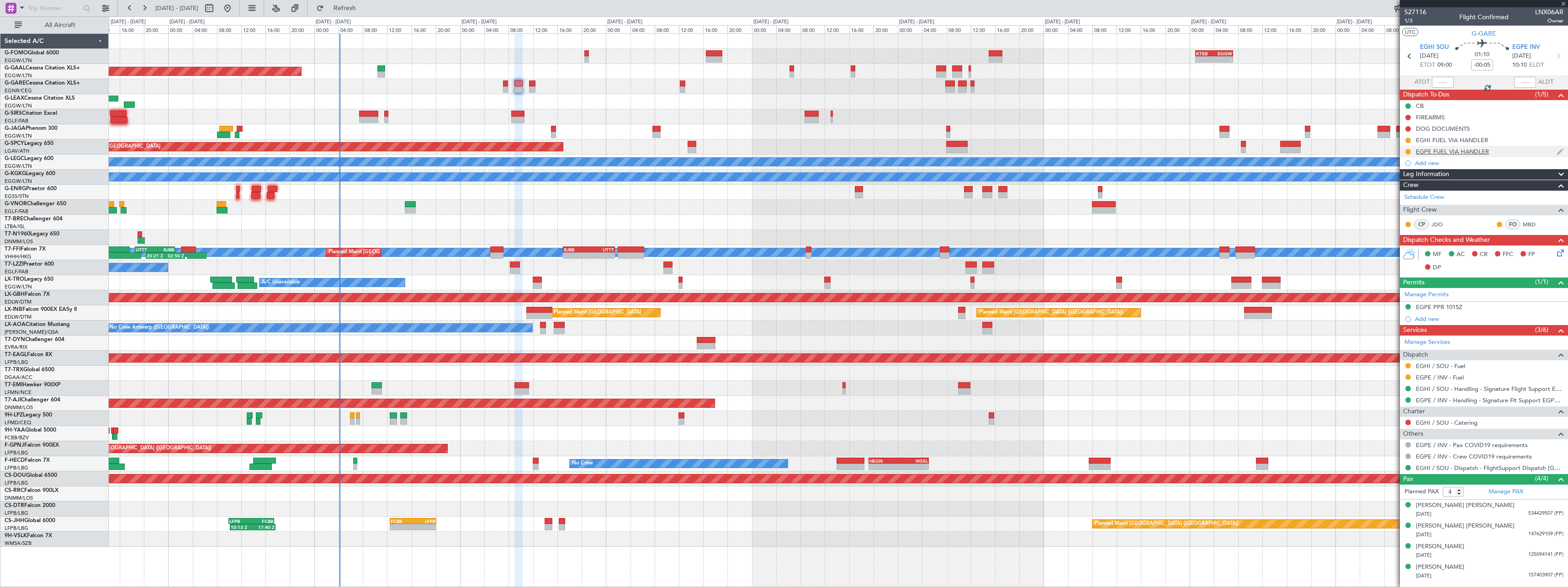
type input "0"
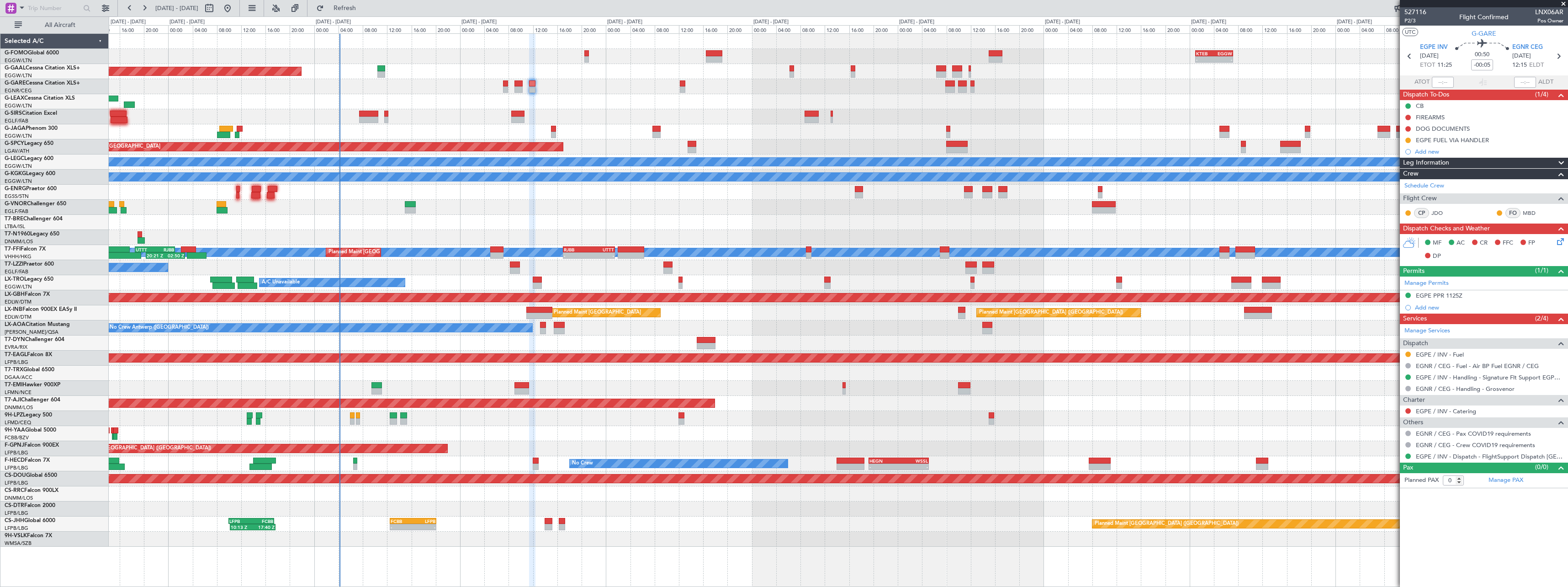
click at [1562, 163] on span at bounding box center [1560, 163] width 11 height 11
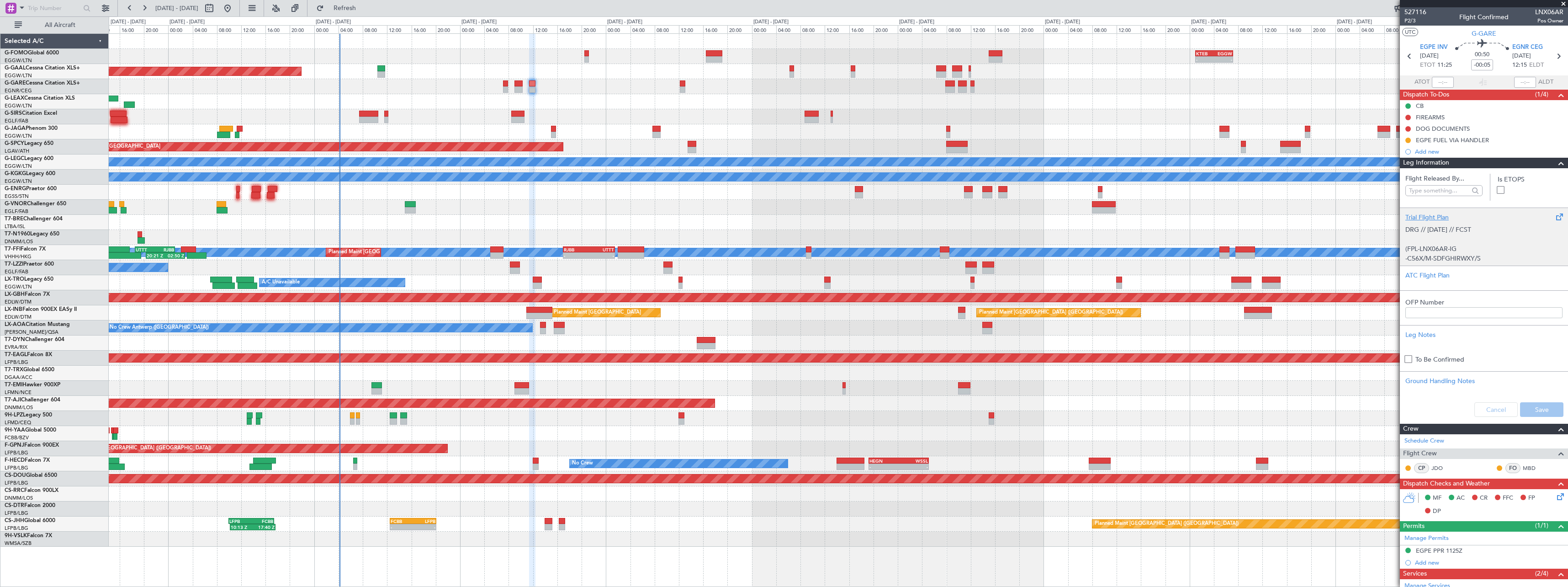
click at [1432, 215] on div "Trial Flight Plan" at bounding box center [1484, 217] width 157 height 9
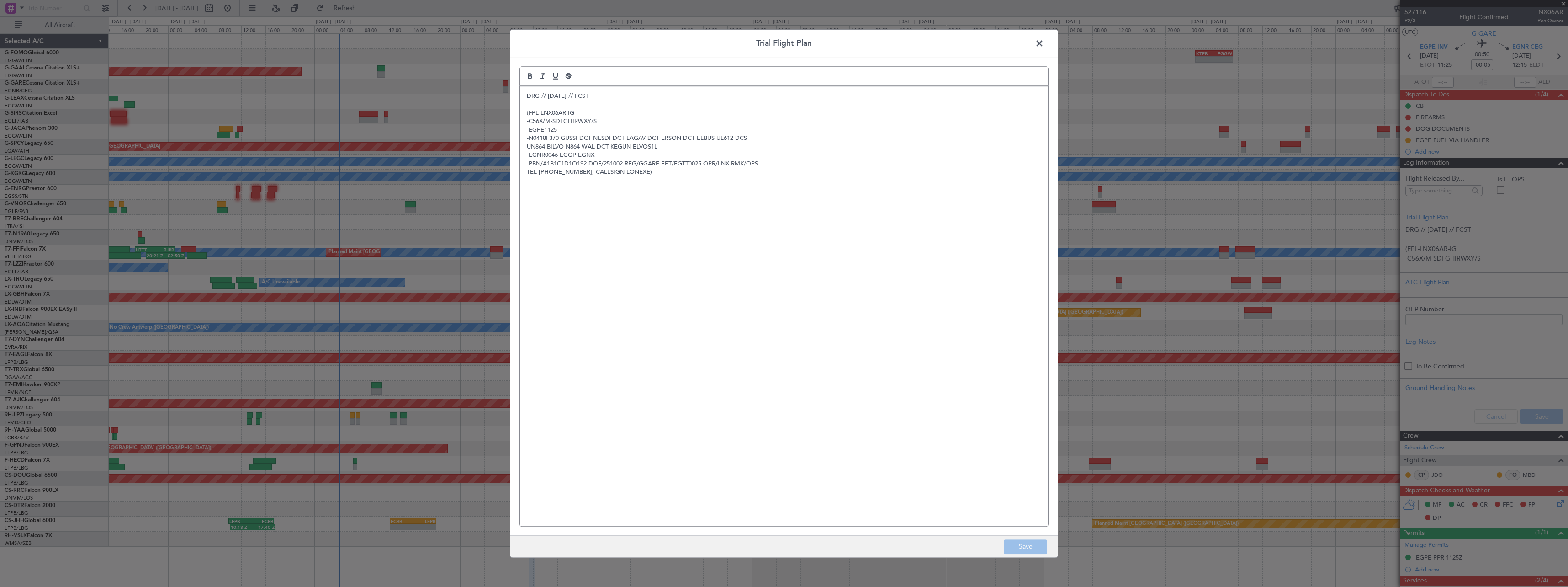
drag, startPoint x: 524, startPoint y: 96, endPoint x: 526, endPoint y: 117, distance: 21.1
click at [524, 96] on div "DRG // 30SEP // FCST (FPL-LNX06AR-IG -C56X/M-SDFGHIRWXY/S -EGPE1125 -N0418F370 …" at bounding box center [784, 306] width 528 height 440
click at [533, 90] on div "DRG // 30SEP // FCST (FPL-LNX06AR-IG -C56X/M-SDFGHIRWXY/S -EGPE1125 -N0418F370 …" at bounding box center [784, 306] width 528 height 440
click at [1024, 541] on button "Save" at bounding box center [1025, 546] width 43 height 14
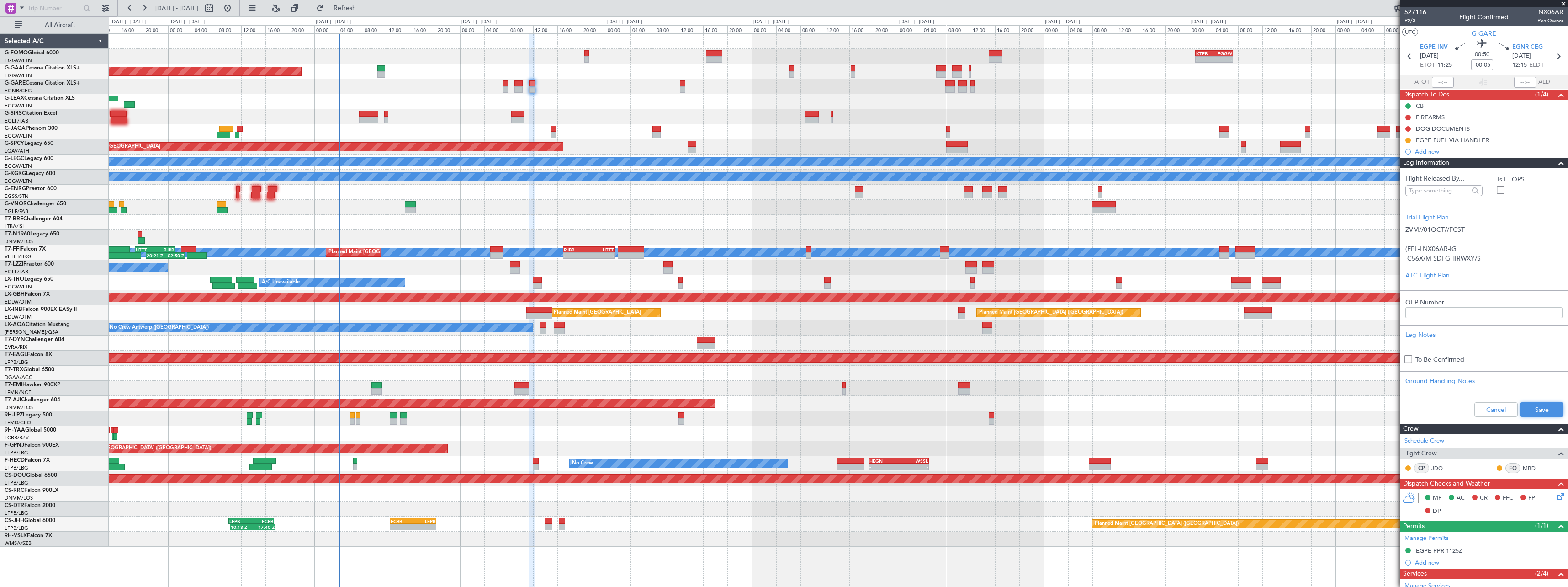
click at [1538, 412] on button "Save" at bounding box center [1541, 409] width 43 height 14
click at [1555, 164] on span at bounding box center [1560, 163] width 11 height 11
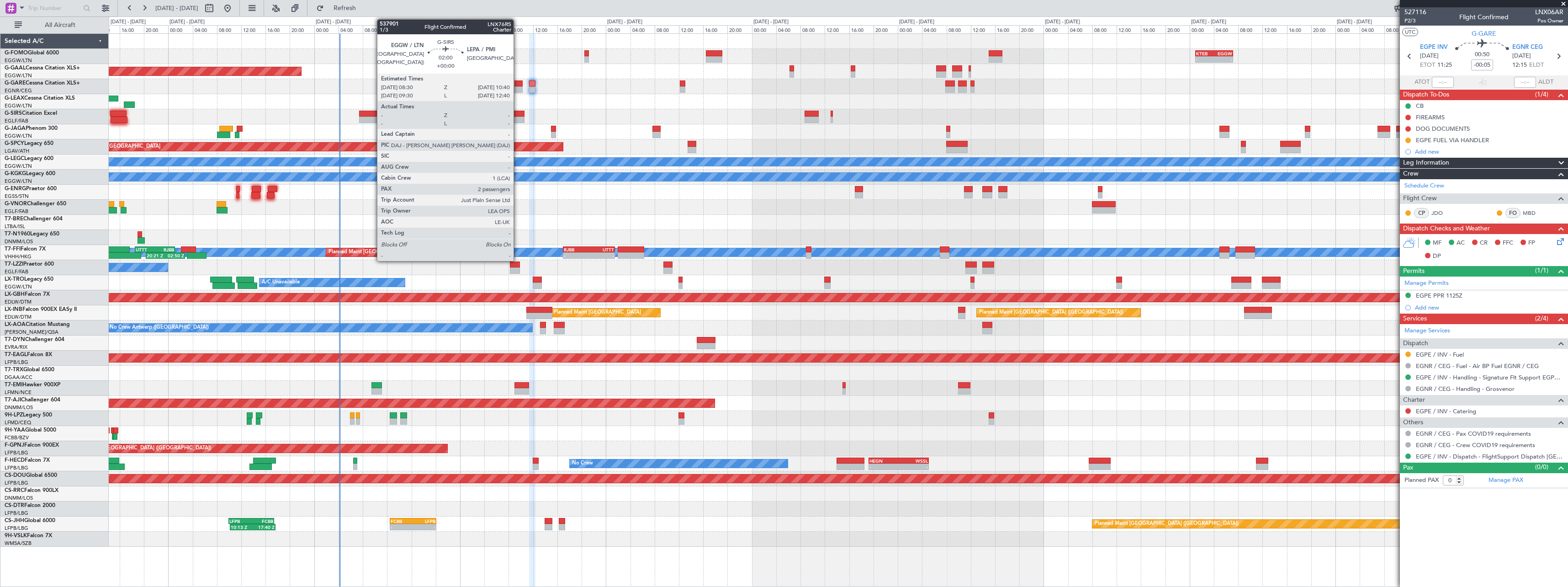
click at [517, 114] on div at bounding box center [518, 114] width 14 height 7
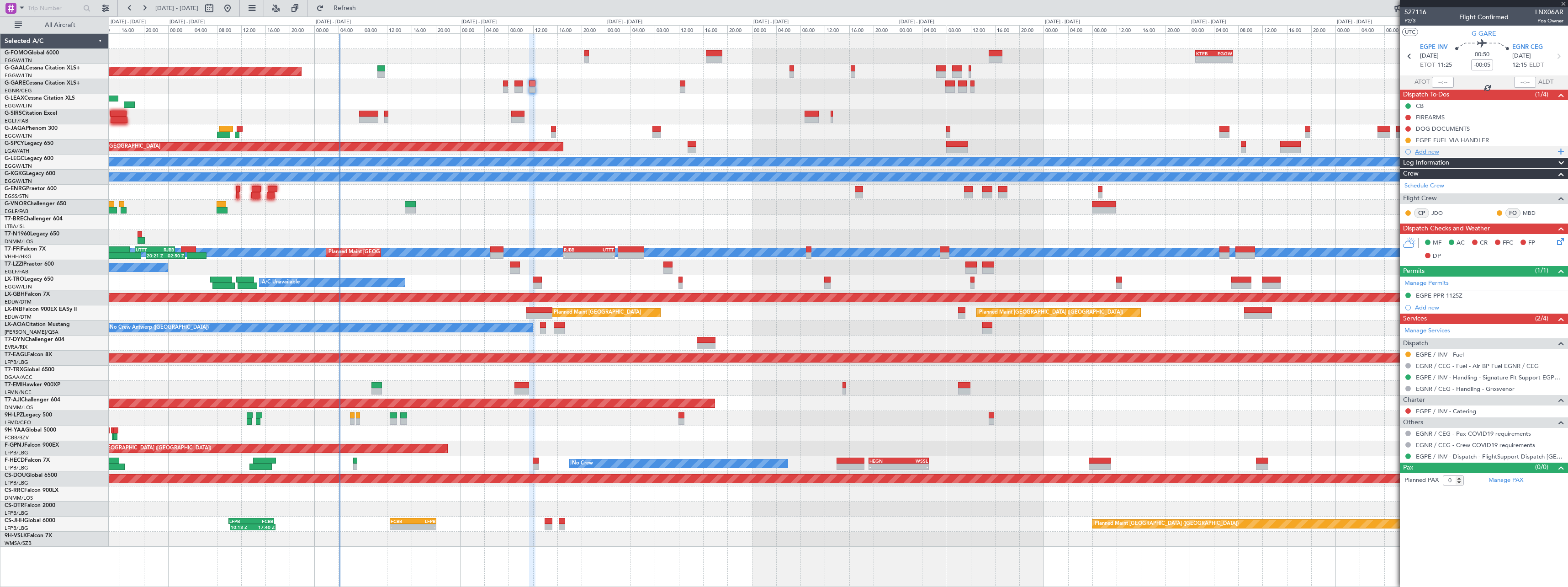
type input "2"
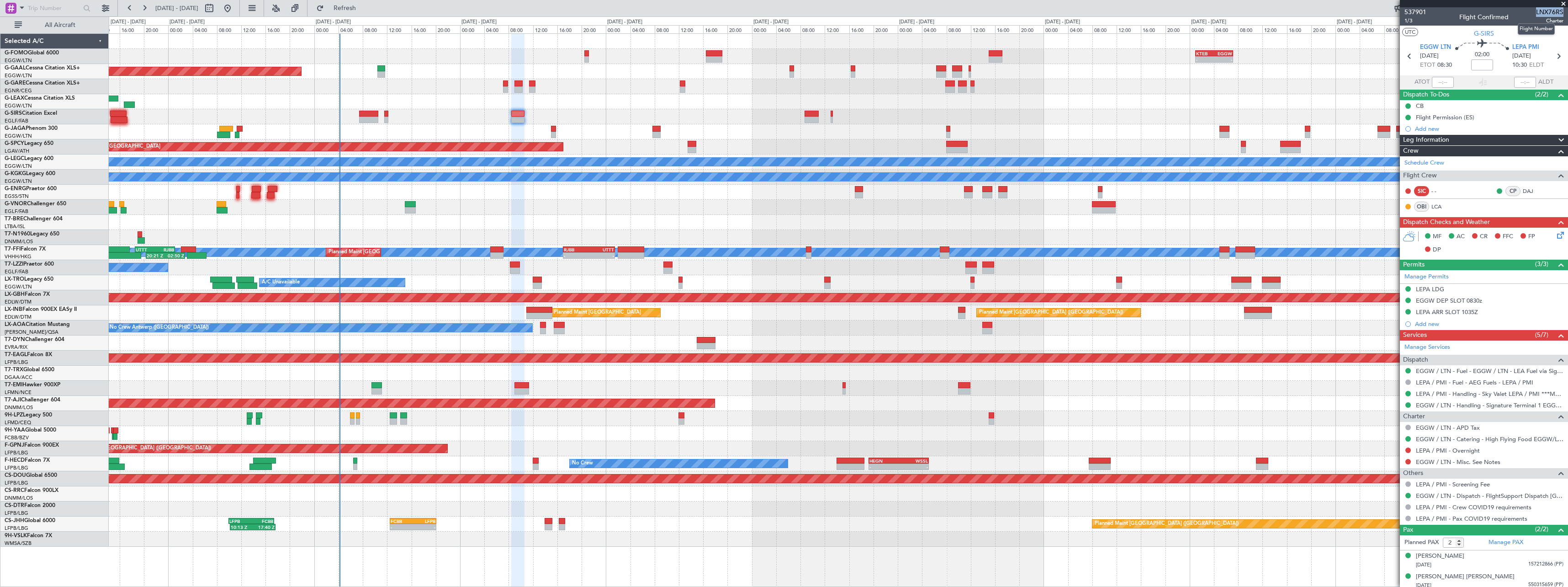
drag, startPoint x: 1531, startPoint y: 12, endPoint x: 1555, endPoint y: 13, distance: 24.0
click at [1555, 13] on span "LNX76RS" at bounding box center [1549, 12] width 27 height 9
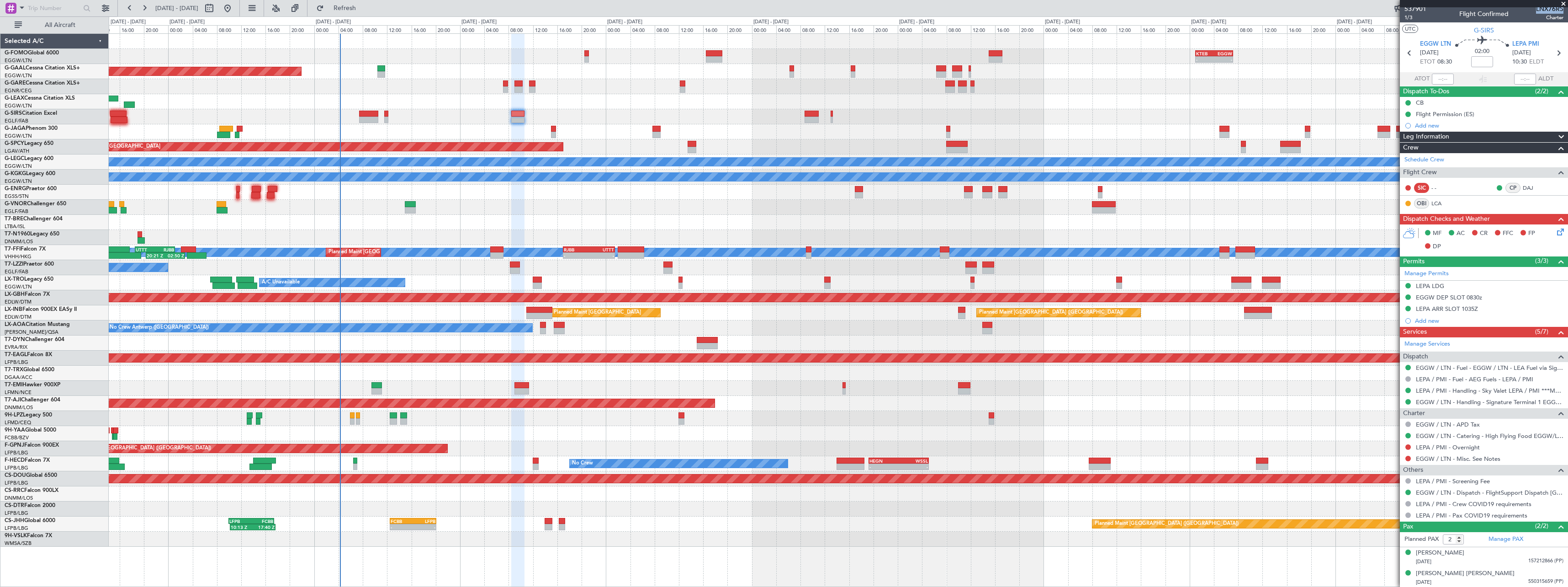
scroll to position [4, 0]
click at [1559, 132] on span at bounding box center [1560, 136] width 11 height 11
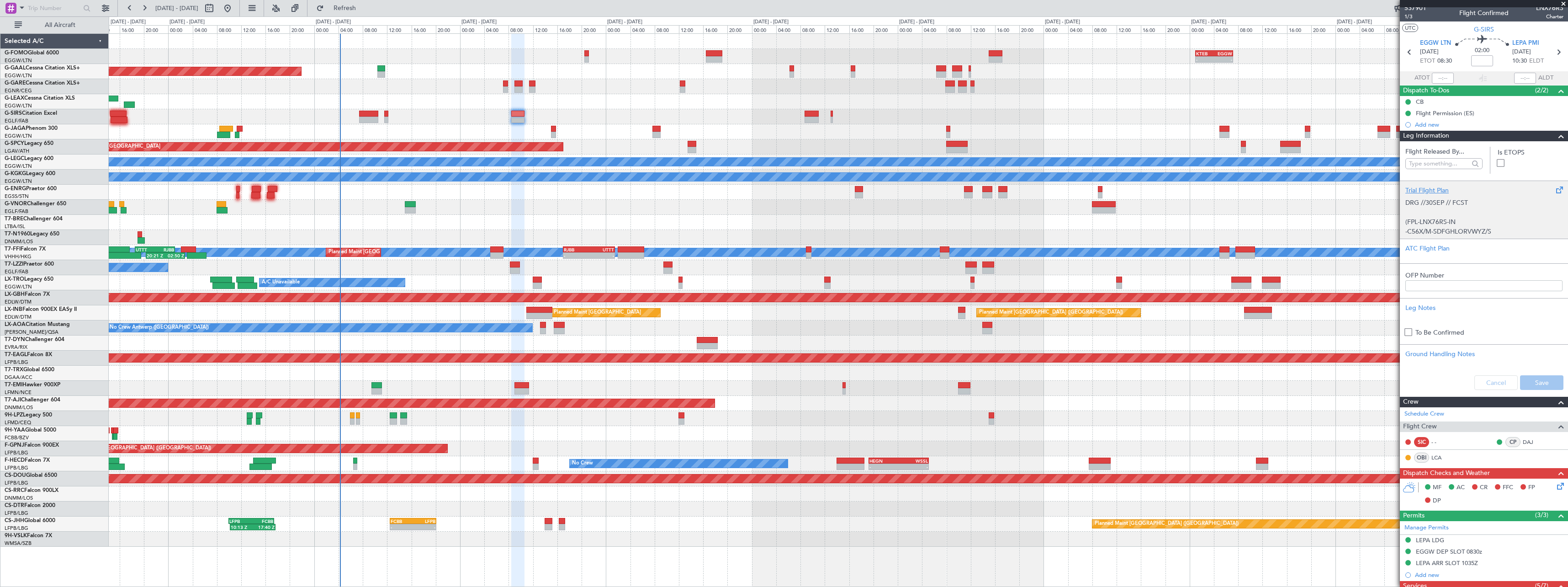
click at [1418, 190] on div "Trial Flight Plan" at bounding box center [1484, 190] width 157 height 9
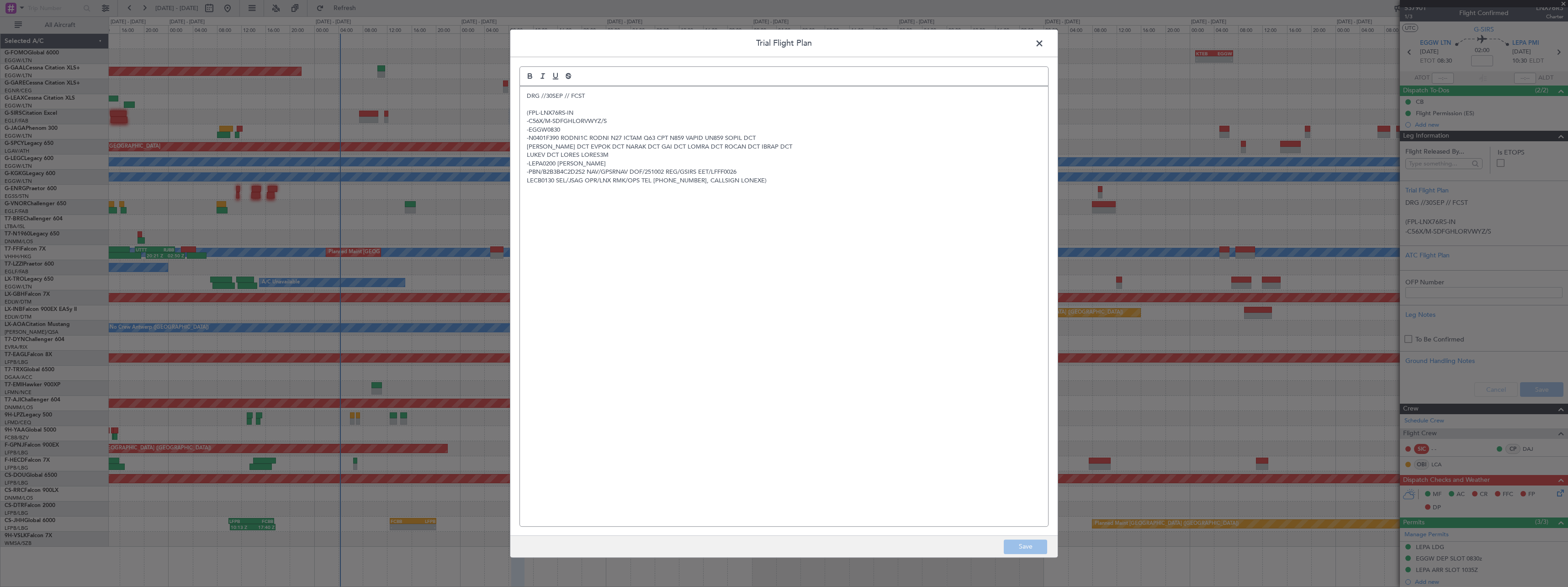
click at [523, 95] on div "DRG //30SEP // FCST (FPL-LNX76RS-IN -C56X/M-SDFGHLORVWYZ/S -EGGW0830 -N0401F390…" at bounding box center [784, 306] width 528 height 440
drag, startPoint x: 547, startPoint y: 97, endPoint x: 545, endPoint y: 91, distance: 6.3
click at [546, 91] on p at bounding box center [784, 96] width 515 height 8
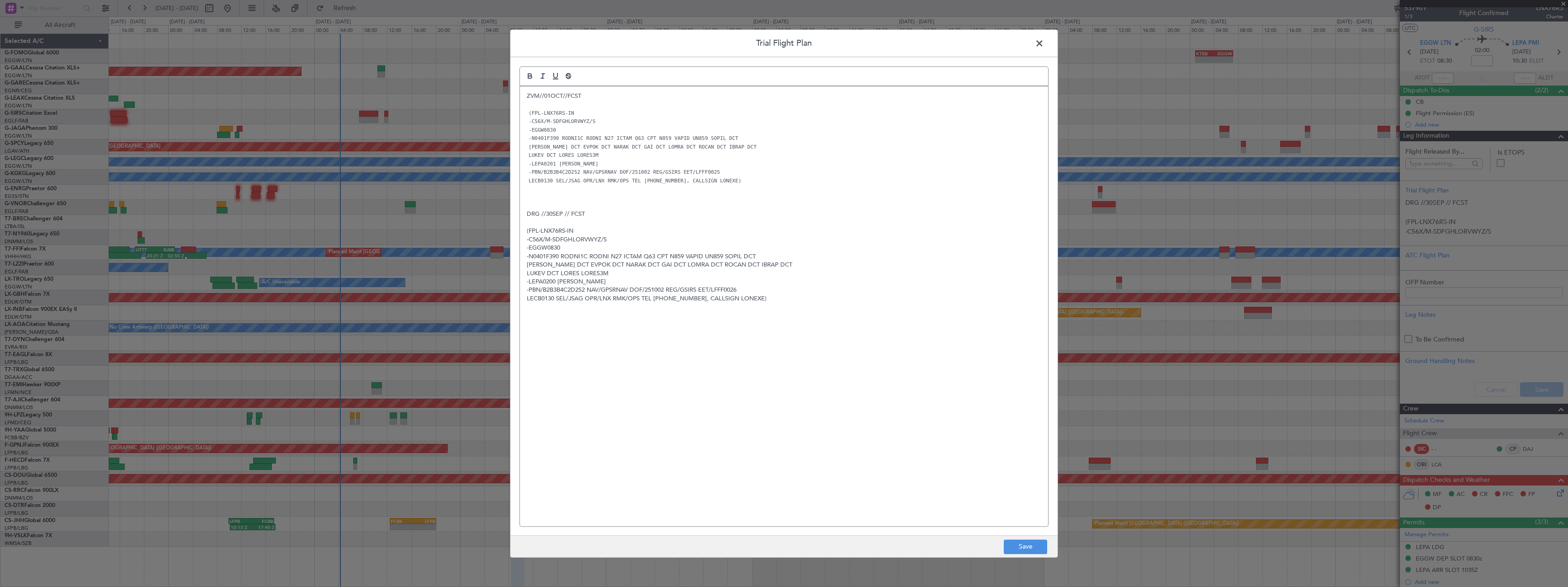
scroll to position [0, 0]
click at [1040, 549] on button "Save" at bounding box center [1025, 546] width 43 height 14
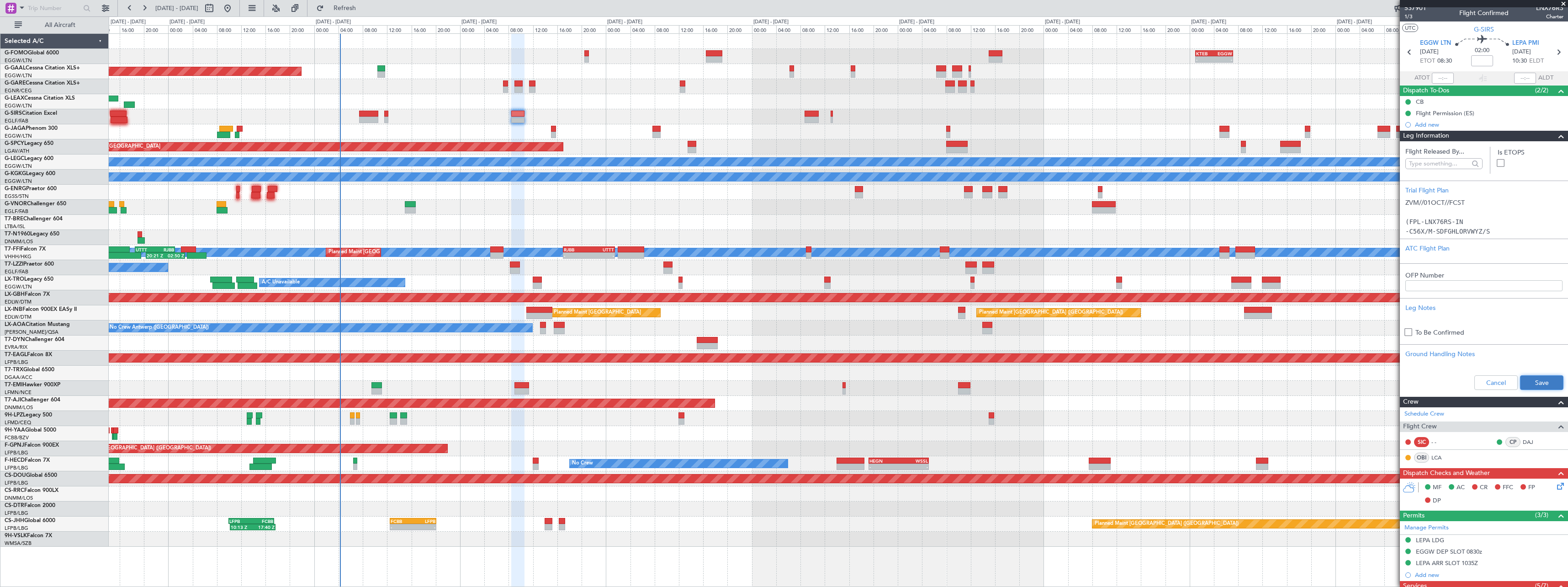
click at [1550, 380] on button "Save" at bounding box center [1541, 382] width 43 height 14
click at [1555, 136] on span at bounding box center [1560, 136] width 11 height 11
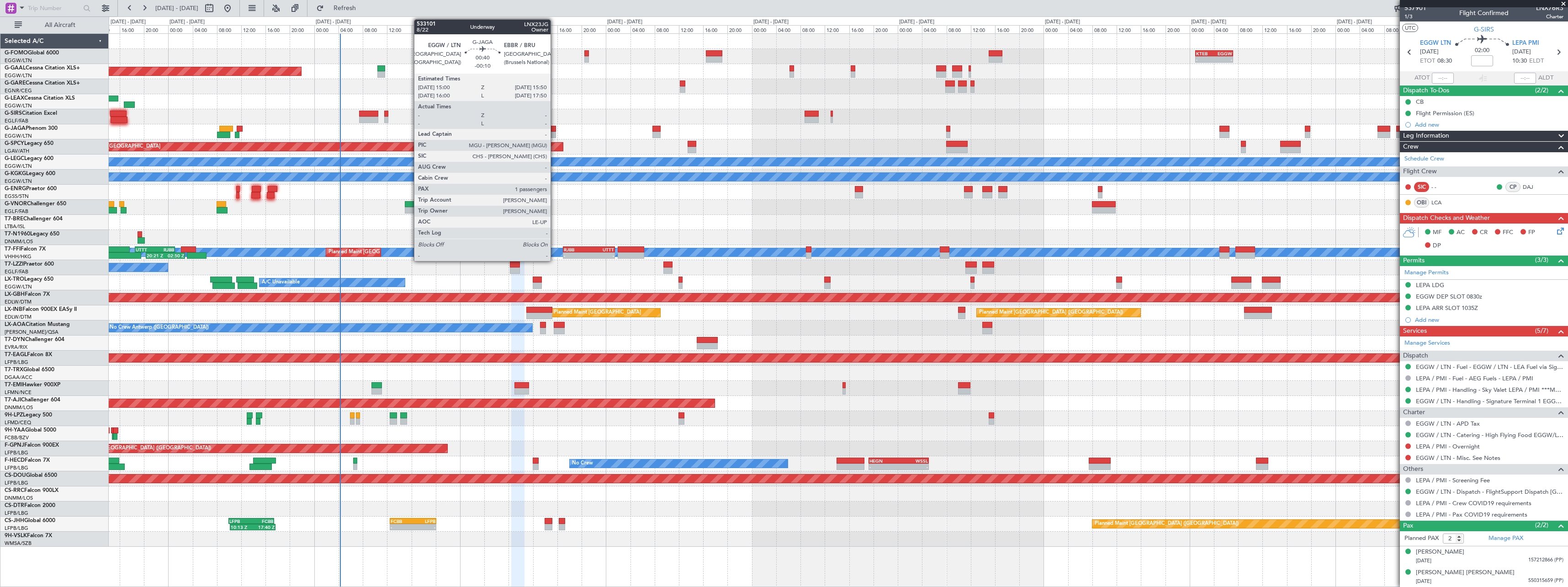
click at [555, 130] on div at bounding box center [554, 129] width 5 height 7
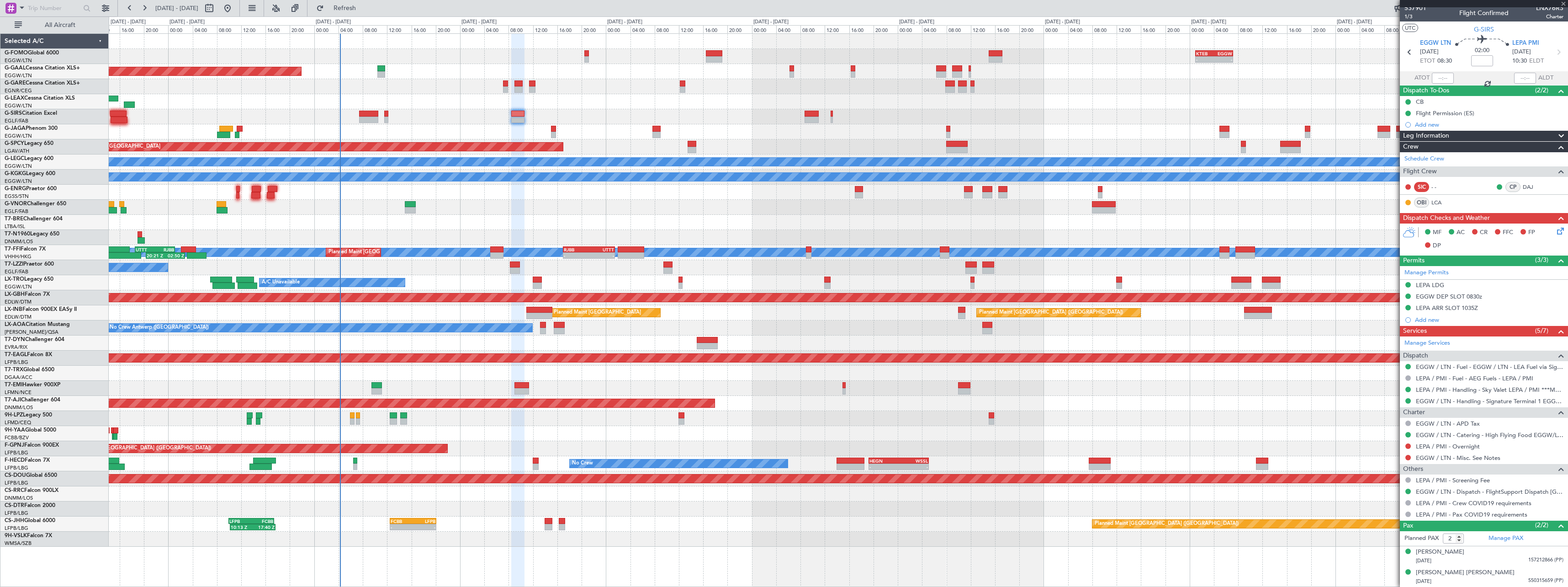
type input "-00:10"
type input "1"
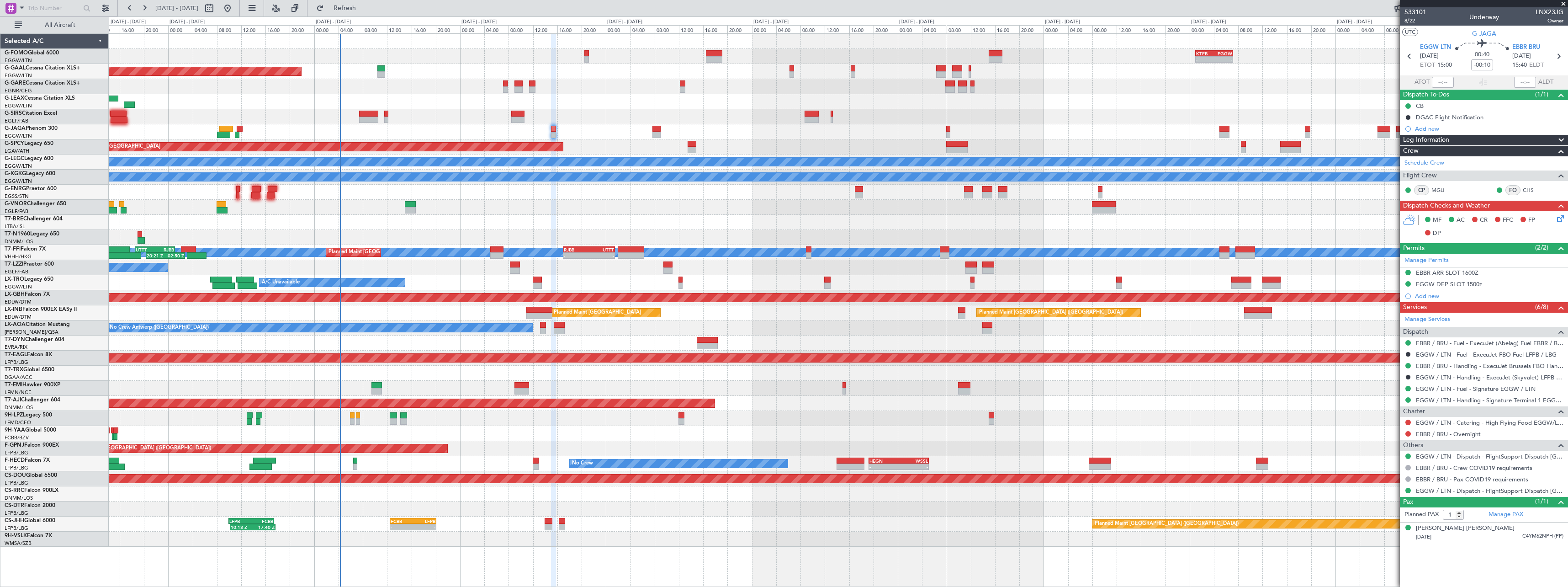
click at [1561, 137] on span at bounding box center [1560, 140] width 11 height 11
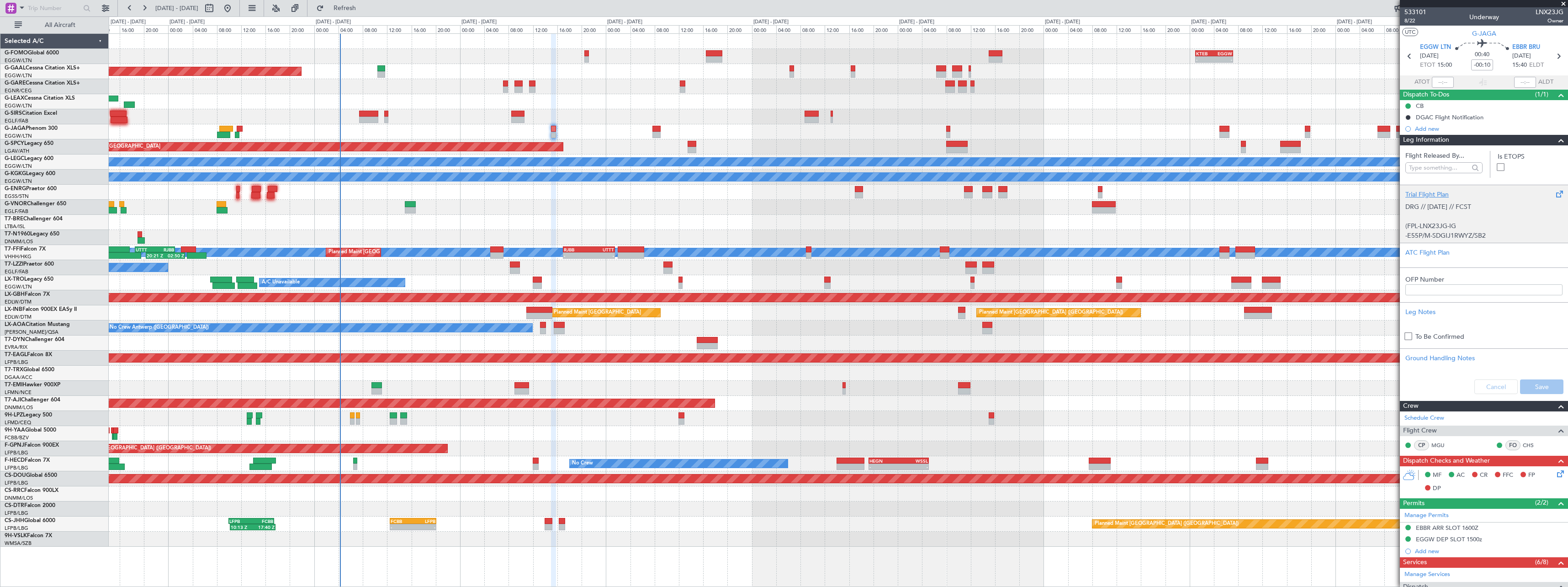
click at [1432, 190] on div "Trial Flight Plan" at bounding box center [1484, 194] width 157 height 9
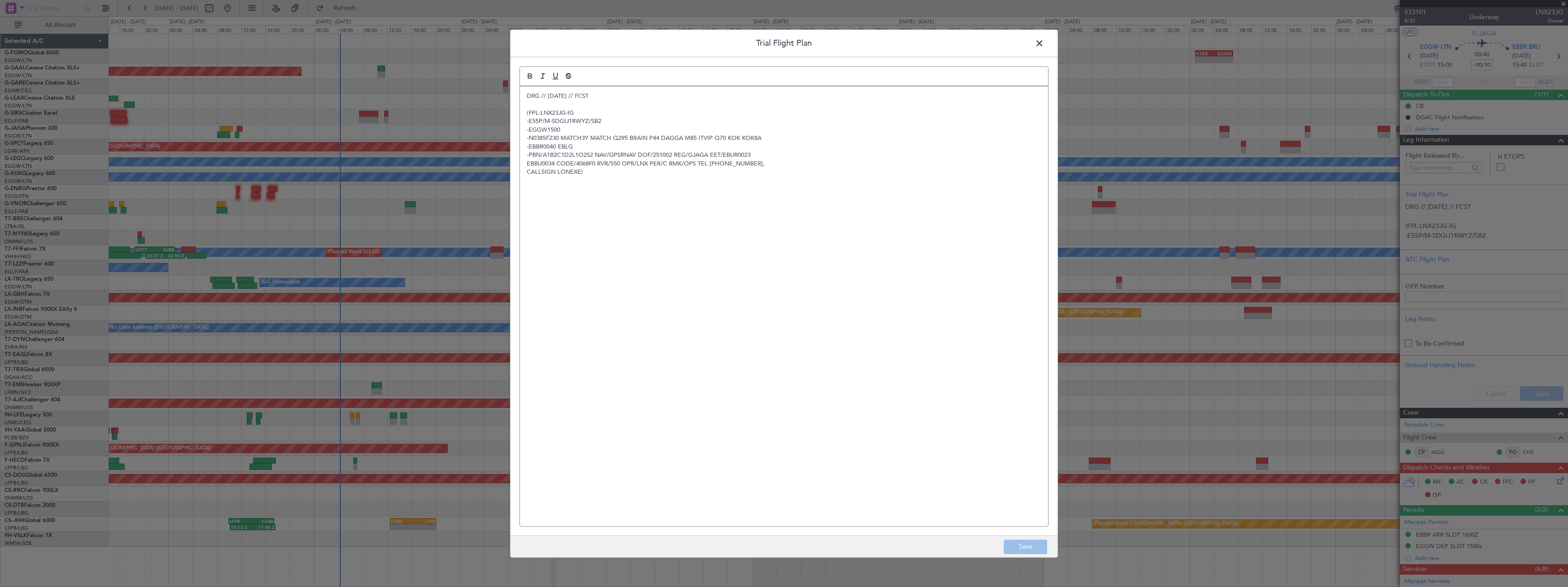
drag, startPoint x: 527, startPoint y: 97, endPoint x: 529, endPoint y: 102, distance: 5.4
click at [527, 97] on p "DRG // 30SEP // FCST" at bounding box center [784, 96] width 515 height 8
drag, startPoint x: 532, startPoint y: 91, endPoint x: 533, endPoint y: 97, distance: 6.1
click at [533, 92] on div "DRG // 30SEP // FCST (FPL-LNX23JG-IG -E55P/M-SDGIJ1RWYZ/SB2 -EGGW1500 -N0385F23…" at bounding box center [784, 306] width 528 height 440
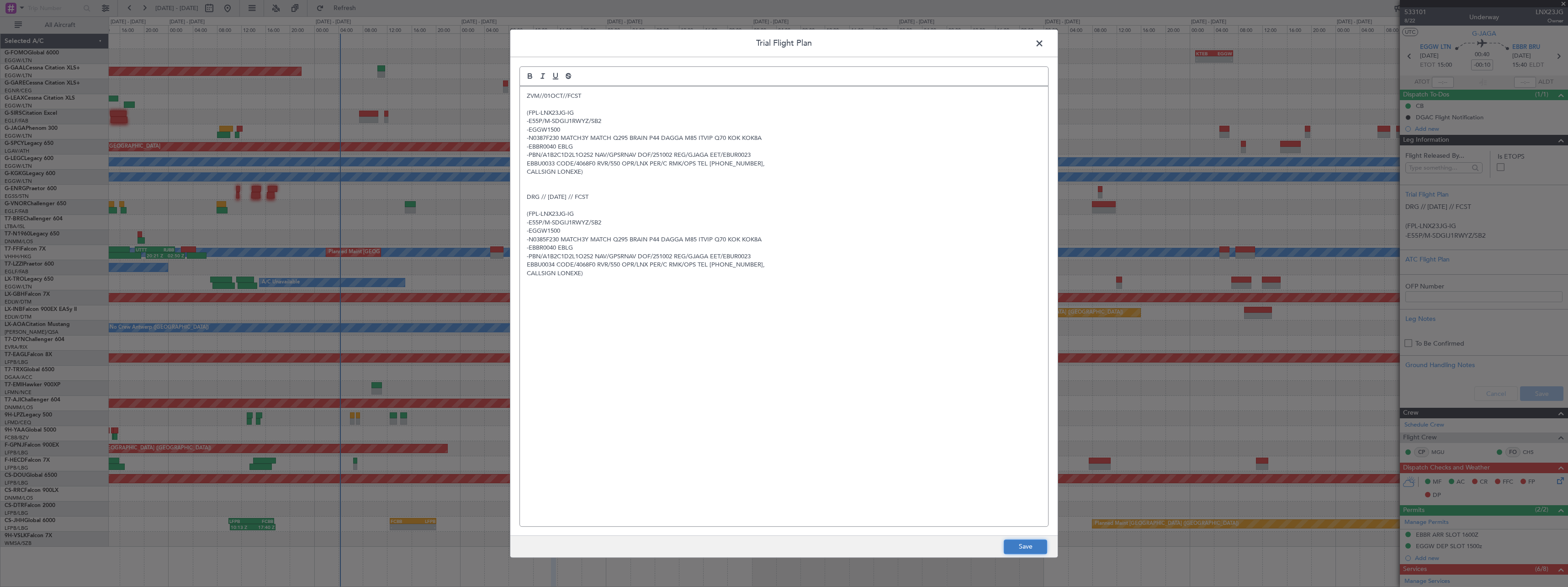
click at [1026, 550] on button "Save" at bounding box center [1025, 546] width 43 height 14
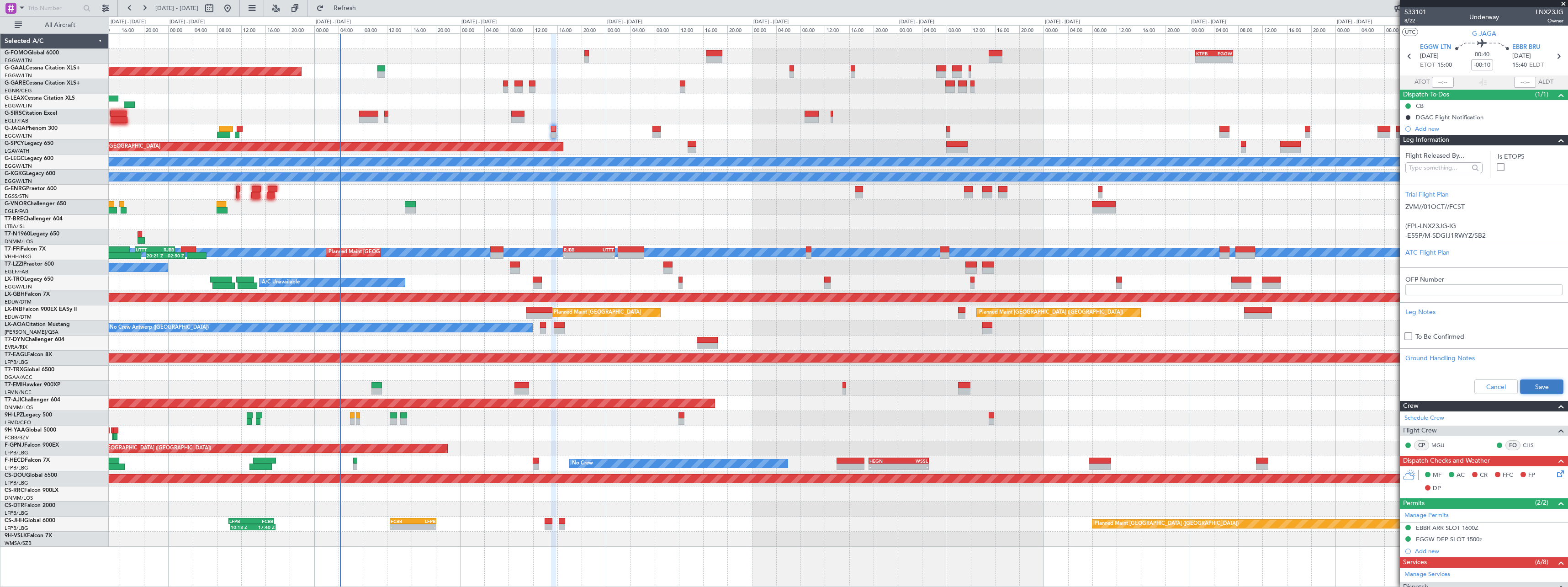
click at [1532, 385] on button "Save" at bounding box center [1541, 386] width 43 height 14
drag, startPoint x: 1554, startPoint y: 137, endPoint x: 1565, endPoint y: 142, distance: 12.1
click at [1555, 138] on span at bounding box center [1560, 140] width 11 height 11
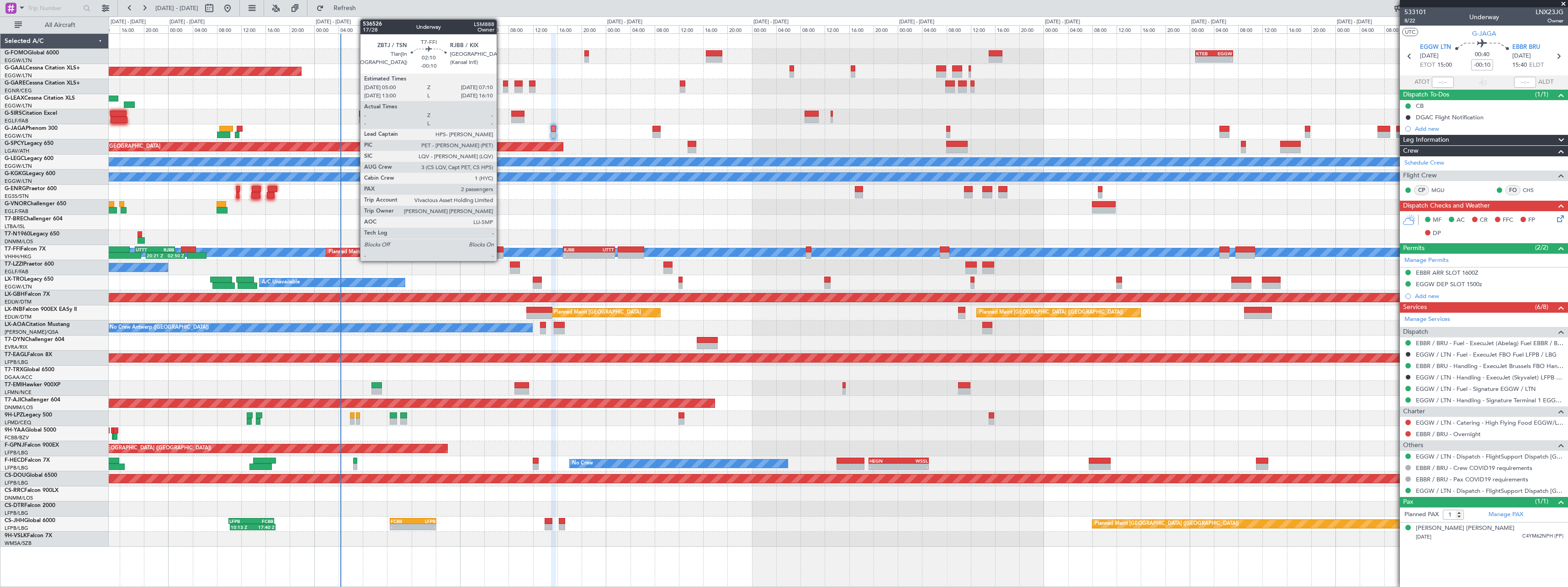
click at [500, 252] on div at bounding box center [497, 256] width 14 height 7
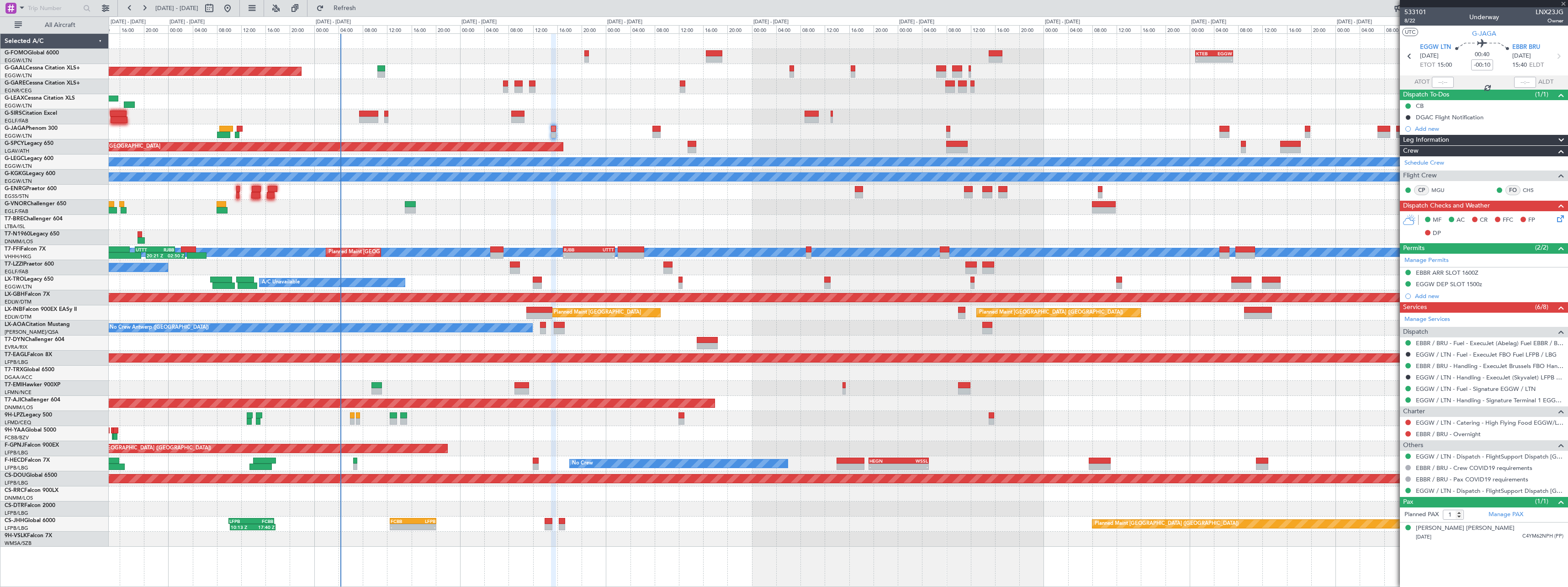
type input "2"
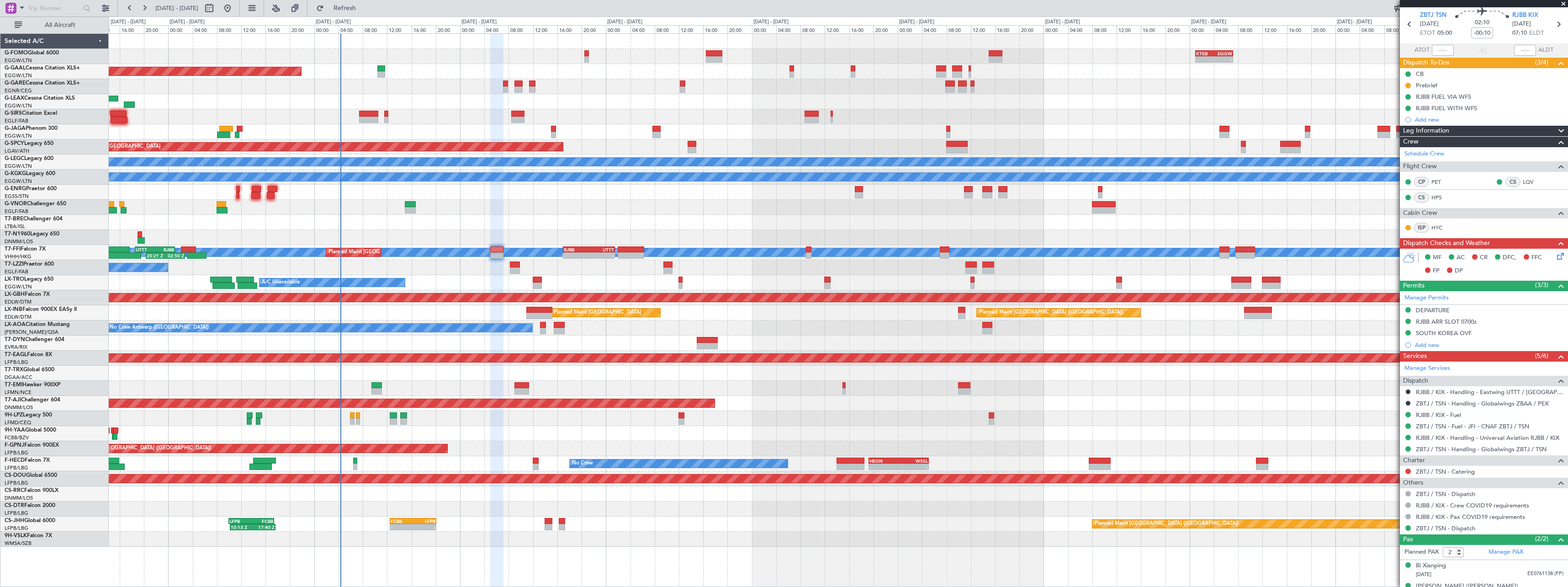
scroll to position [46, 0]
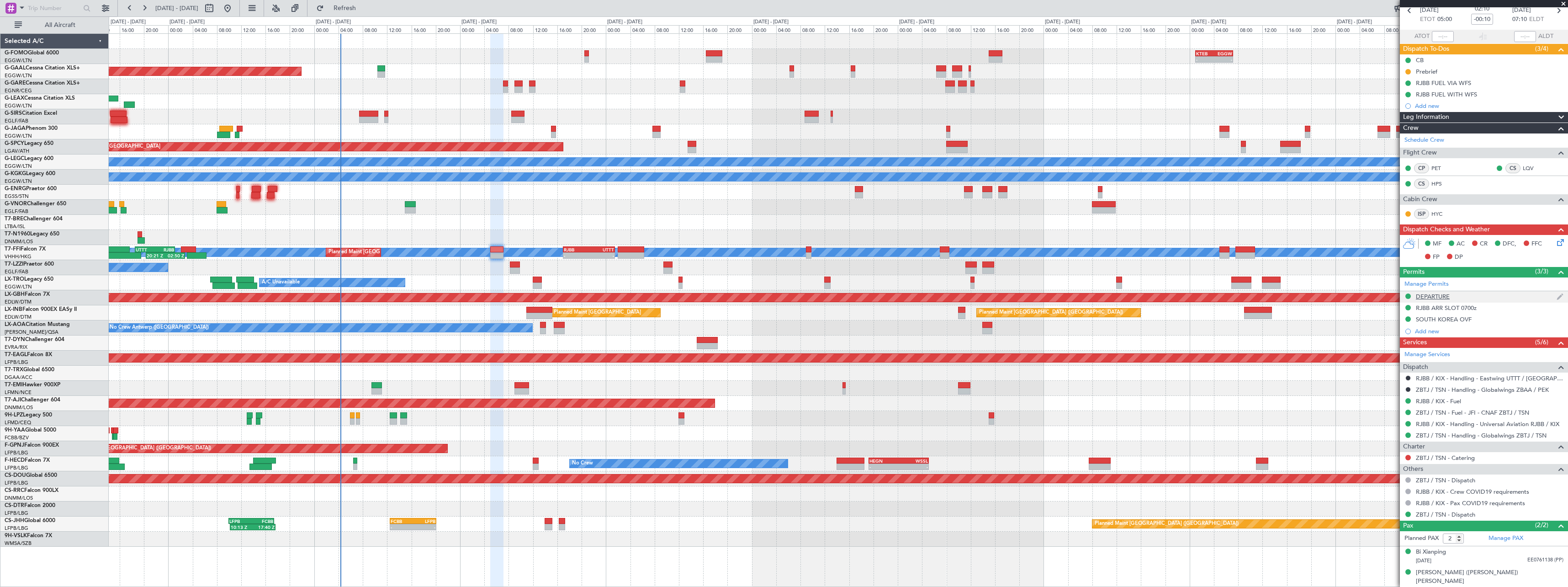
click at [1431, 296] on div "DEPARTURE" at bounding box center [1433, 296] width 34 height 8
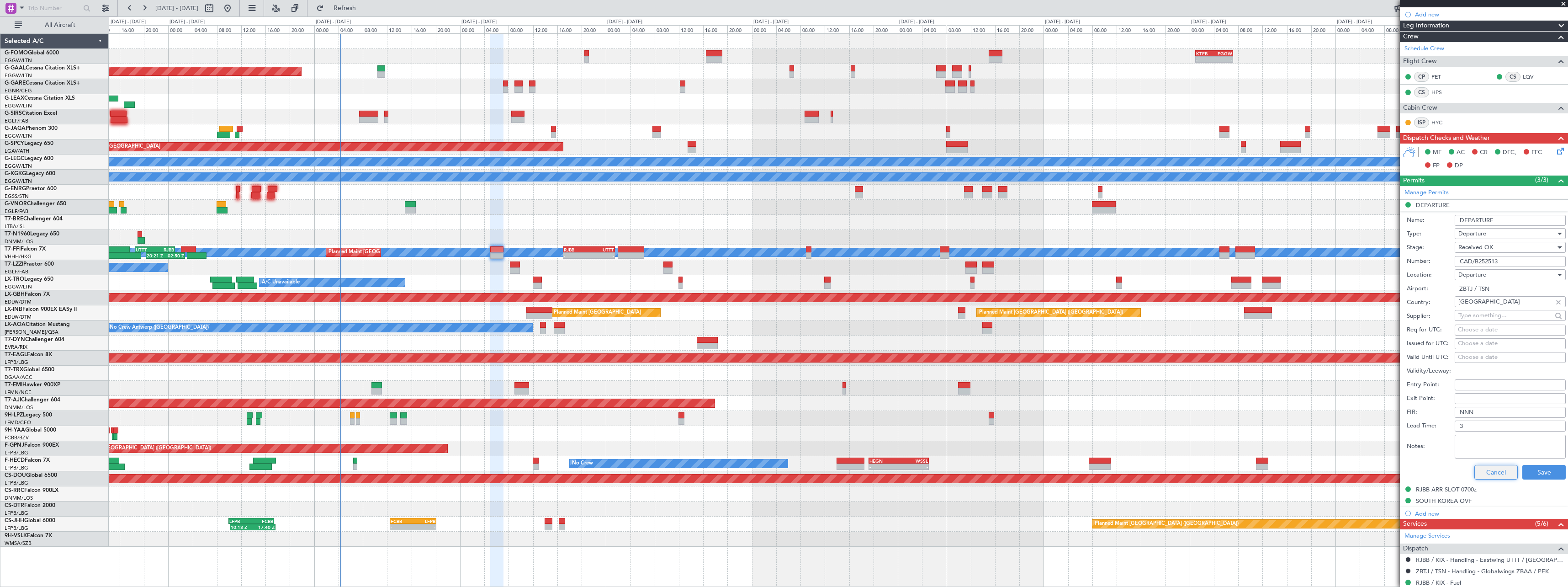
click at [1484, 470] on button "Cancel" at bounding box center [1495, 472] width 43 height 14
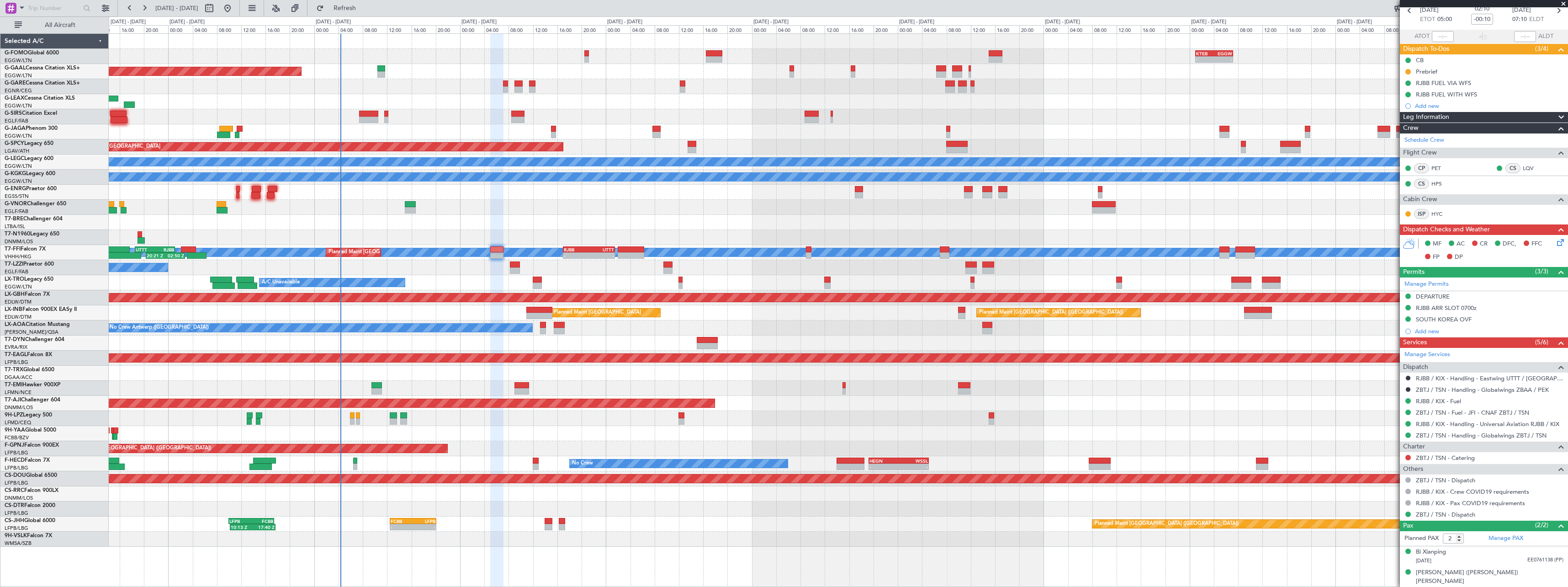
drag, startPoint x: 1554, startPoint y: 119, endPoint x: 1548, endPoint y: 126, distance: 9.2
click at [1555, 119] on span at bounding box center [1560, 117] width 11 height 11
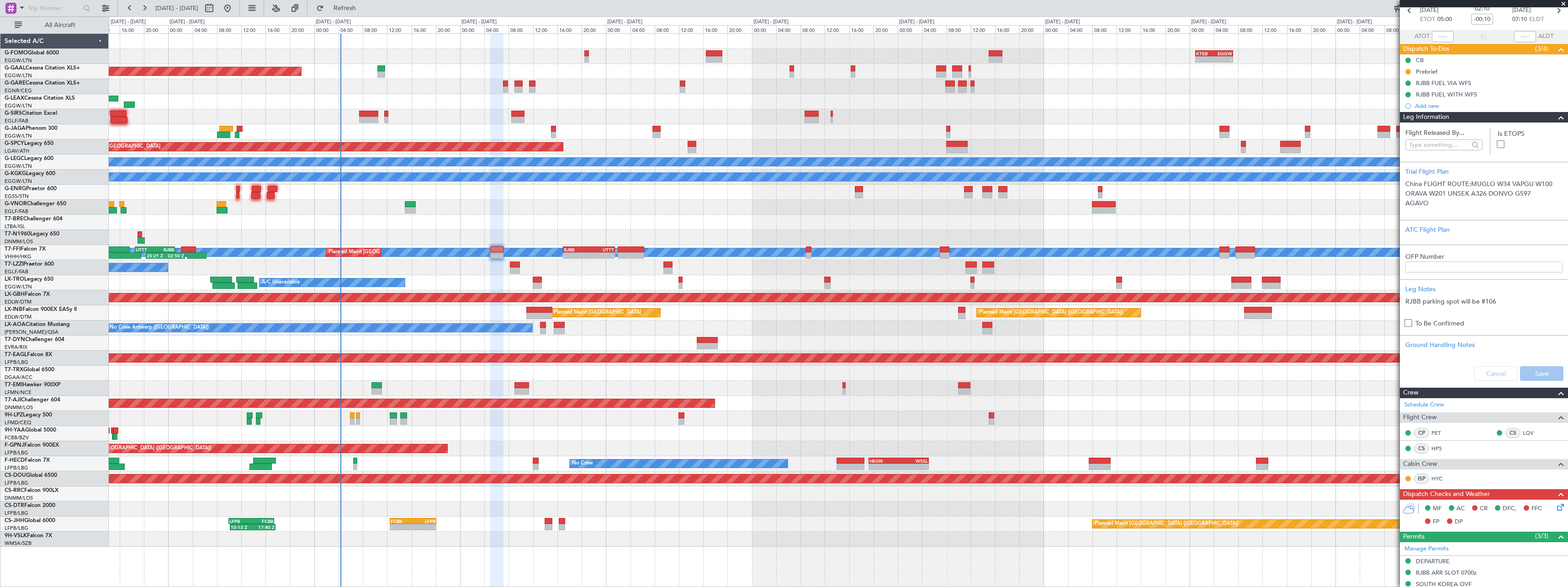
click at [1557, 119] on span at bounding box center [1560, 117] width 11 height 11
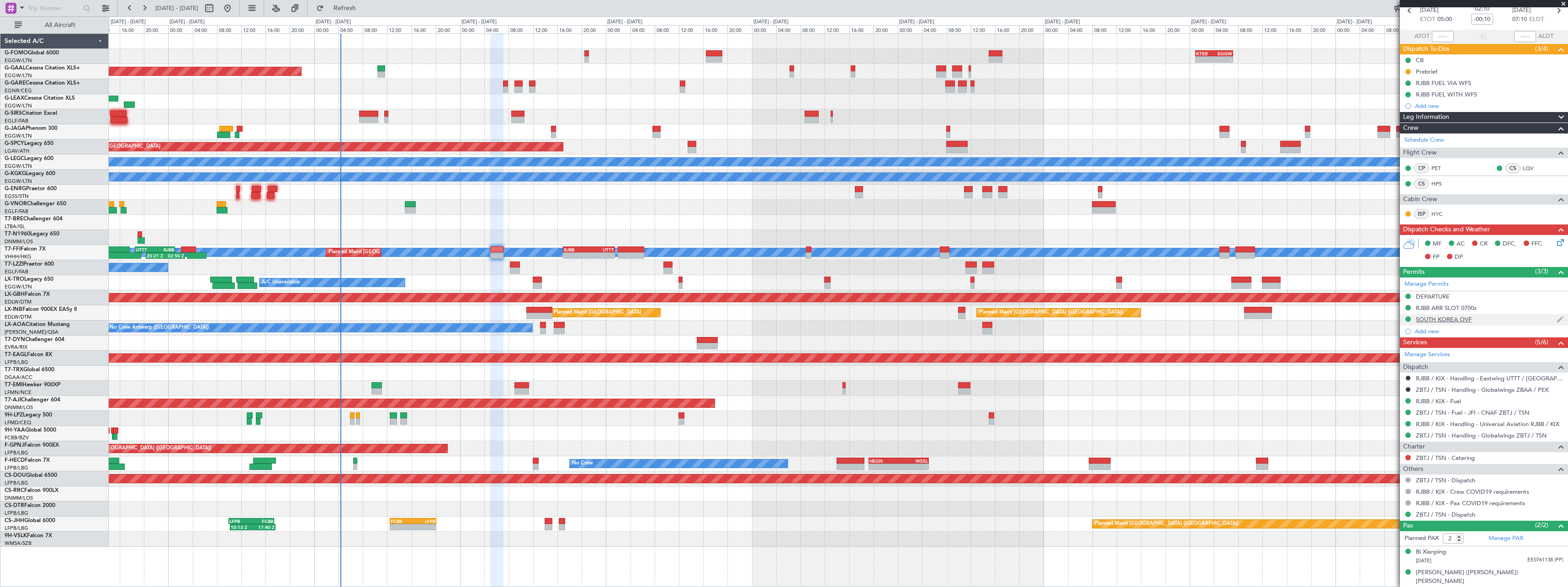
click at [1453, 321] on div "SOUTH KOREA OVF" at bounding box center [1444, 318] width 56 height 8
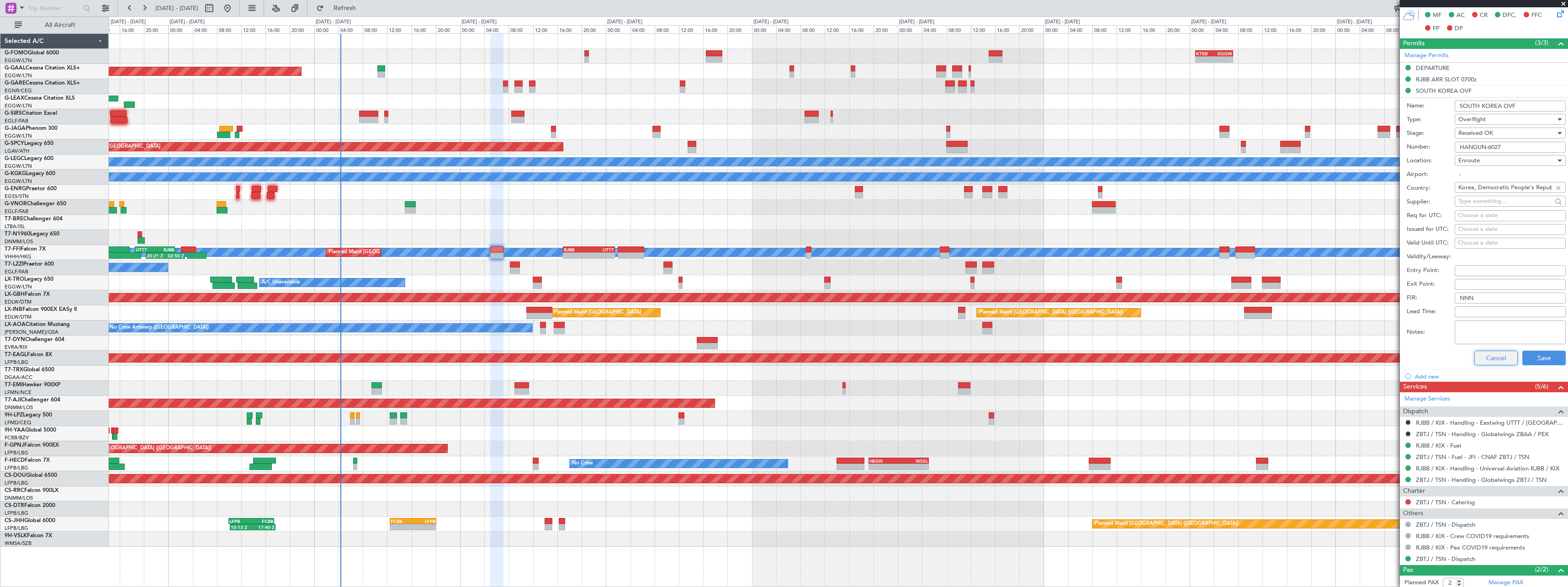
click at [1493, 362] on button "Cancel" at bounding box center [1495, 357] width 43 height 14
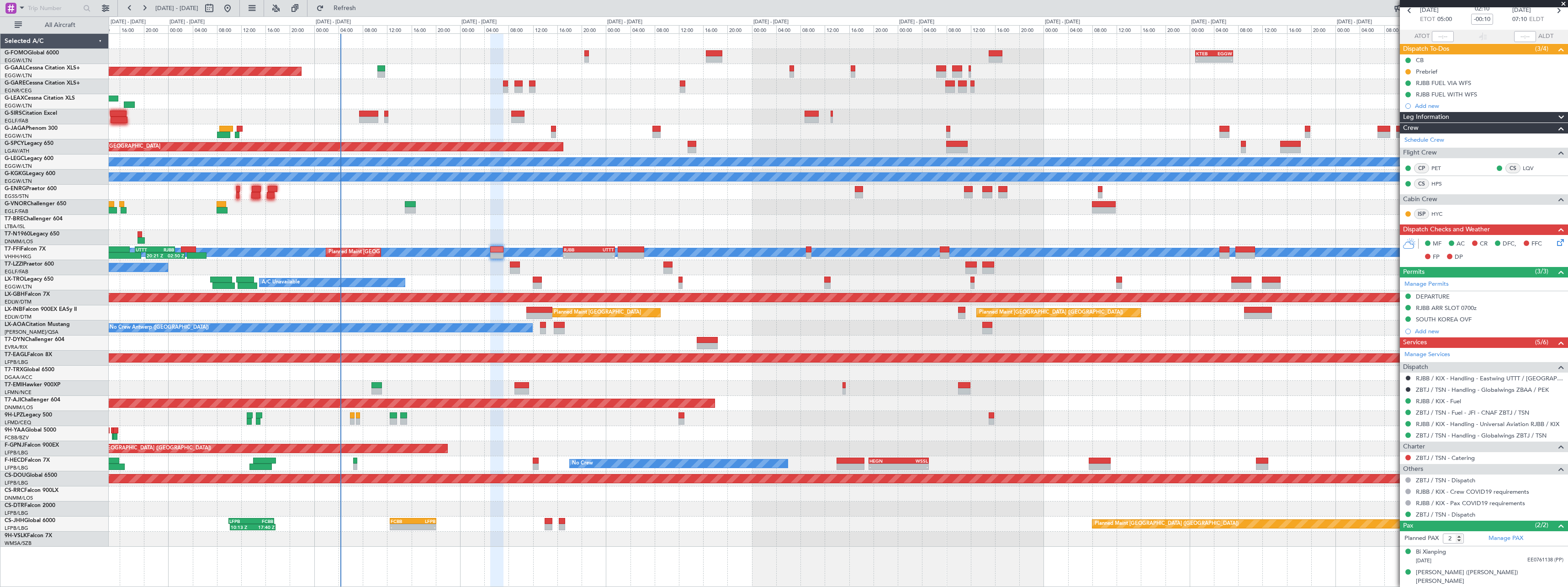
click at [1559, 114] on span at bounding box center [1560, 117] width 11 height 11
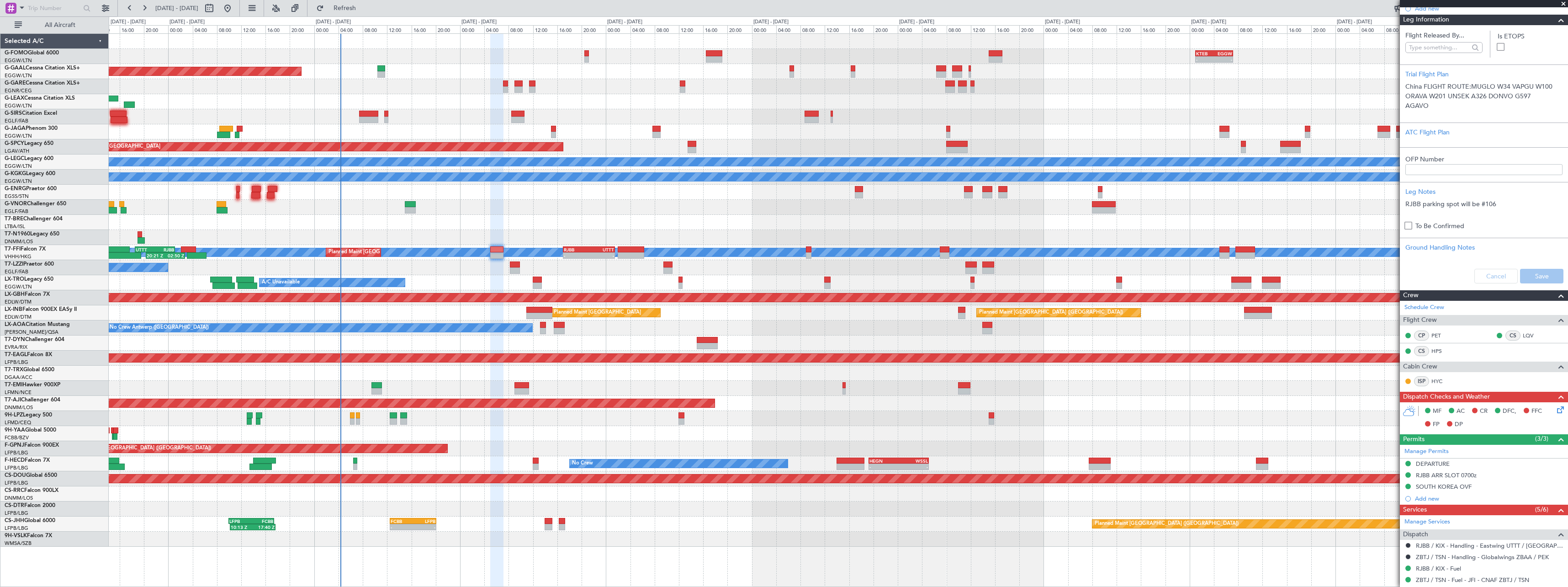
scroll to position [128, 0]
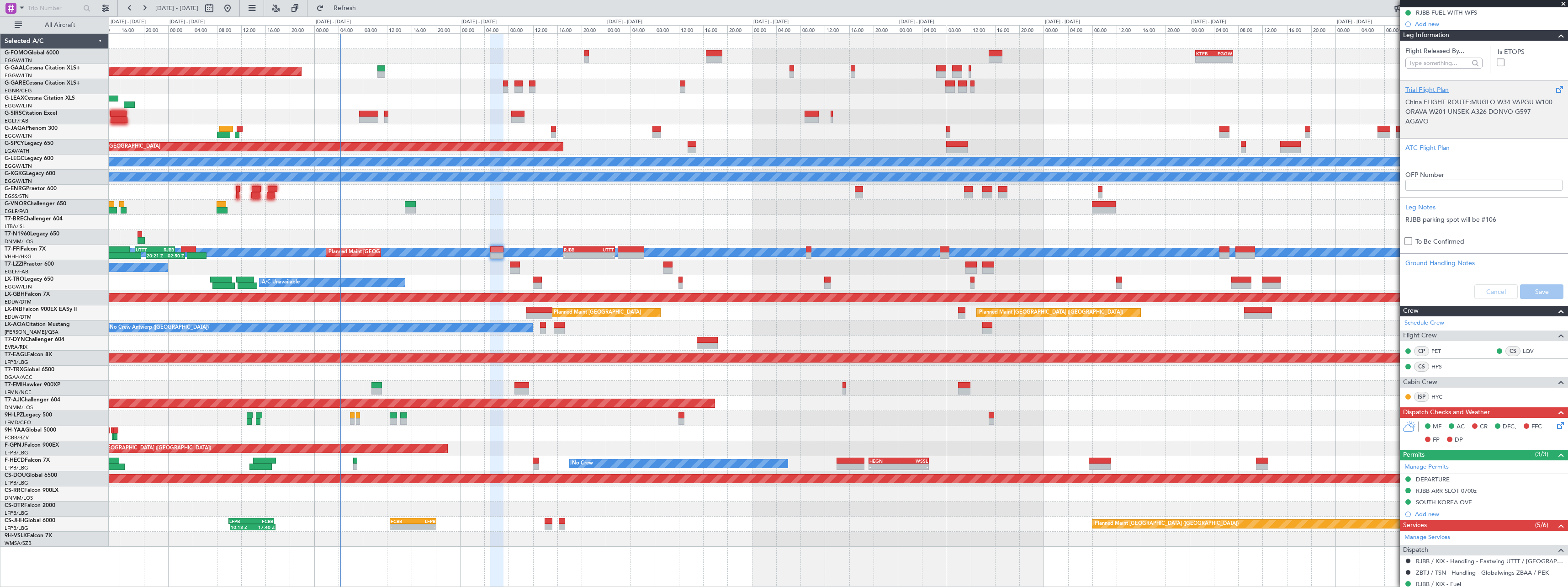
click at [1424, 88] on div "Trial Flight Plan" at bounding box center [1484, 89] width 157 height 9
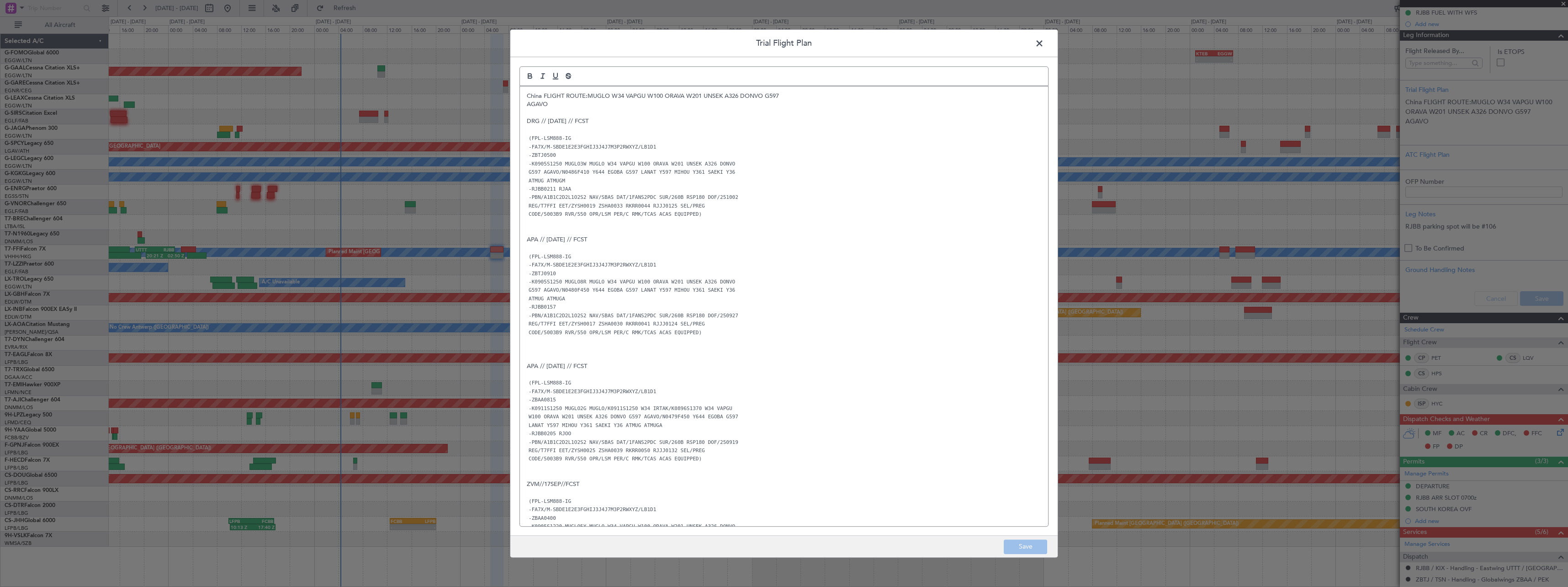
click at [551, 112] on p at bounding box center [784, 113] width 515 height 8
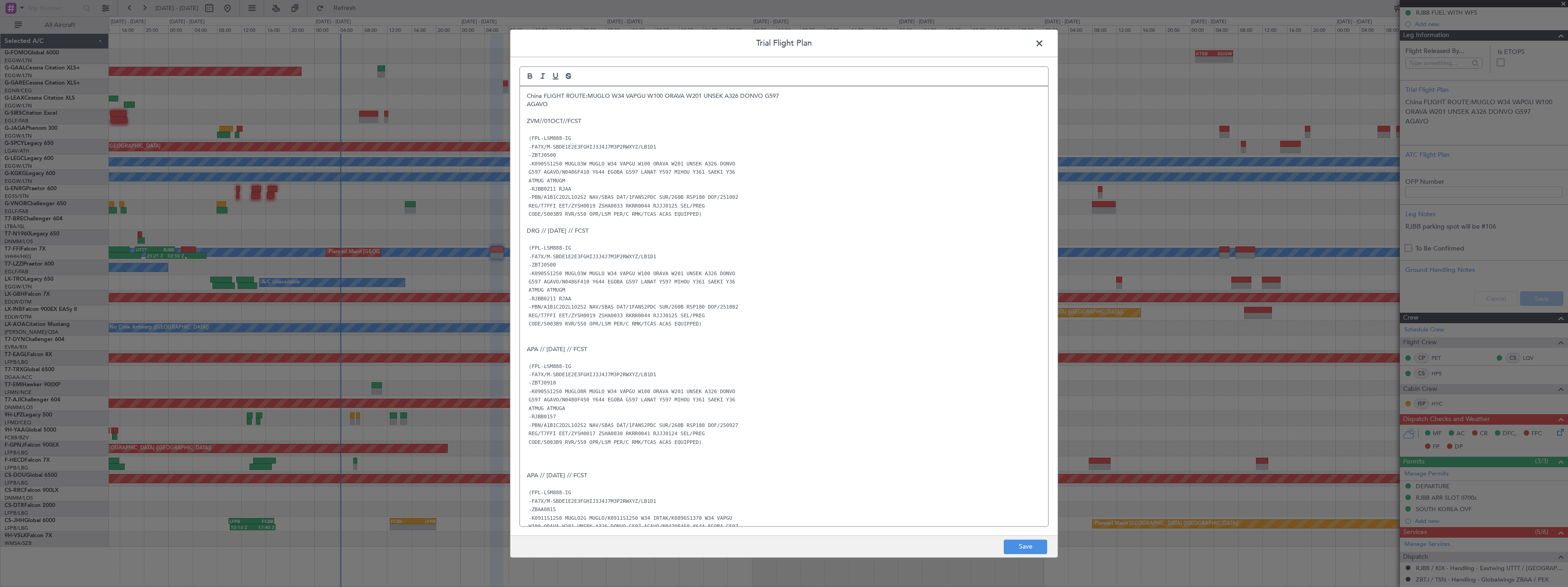
scroll to position [0, 0]
drag, startPoint x: 1038, startPoint y: 544, endPoint x: 1058, endPoint y: 525, distance: 27.6
click at [1039, 544] on button "Save" at bounding box center [1025, 546] width 43 height 14
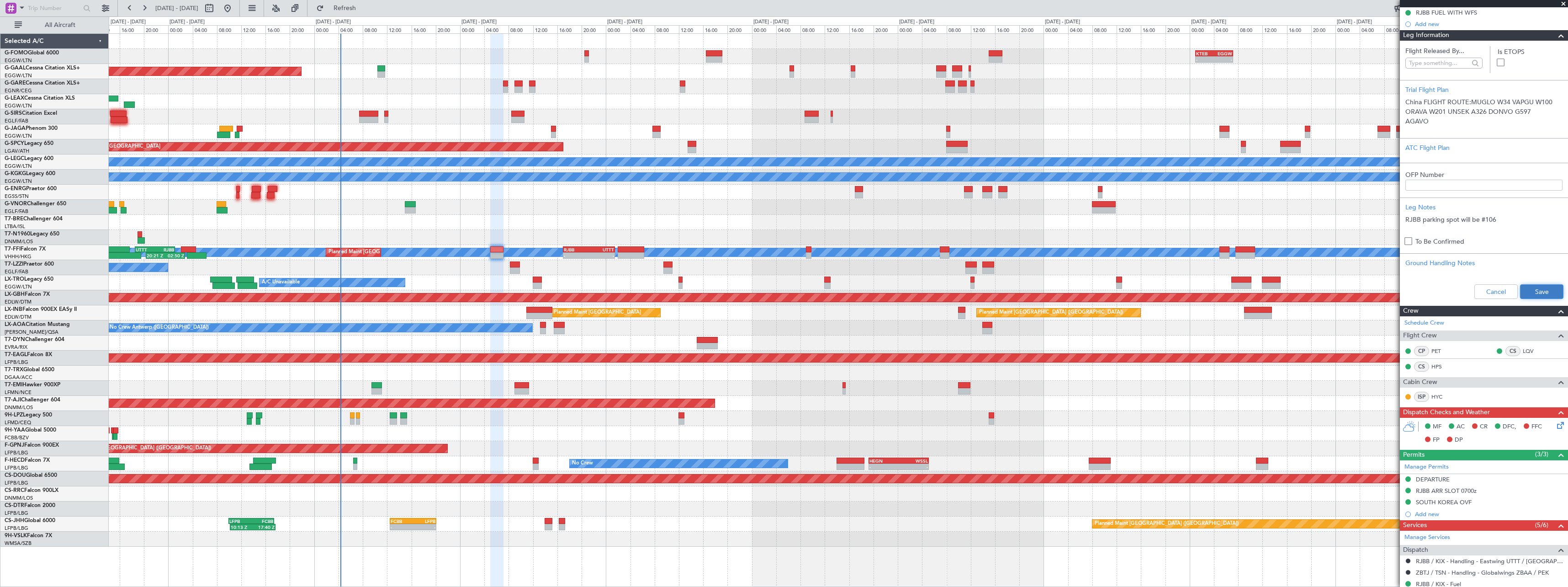
click at [1545, 291] on button "Save" at bounding box center [1541, 291] width 43 height 14
click at [1556, 30] on span at bounding box center [1560, 36] width 11 height 11
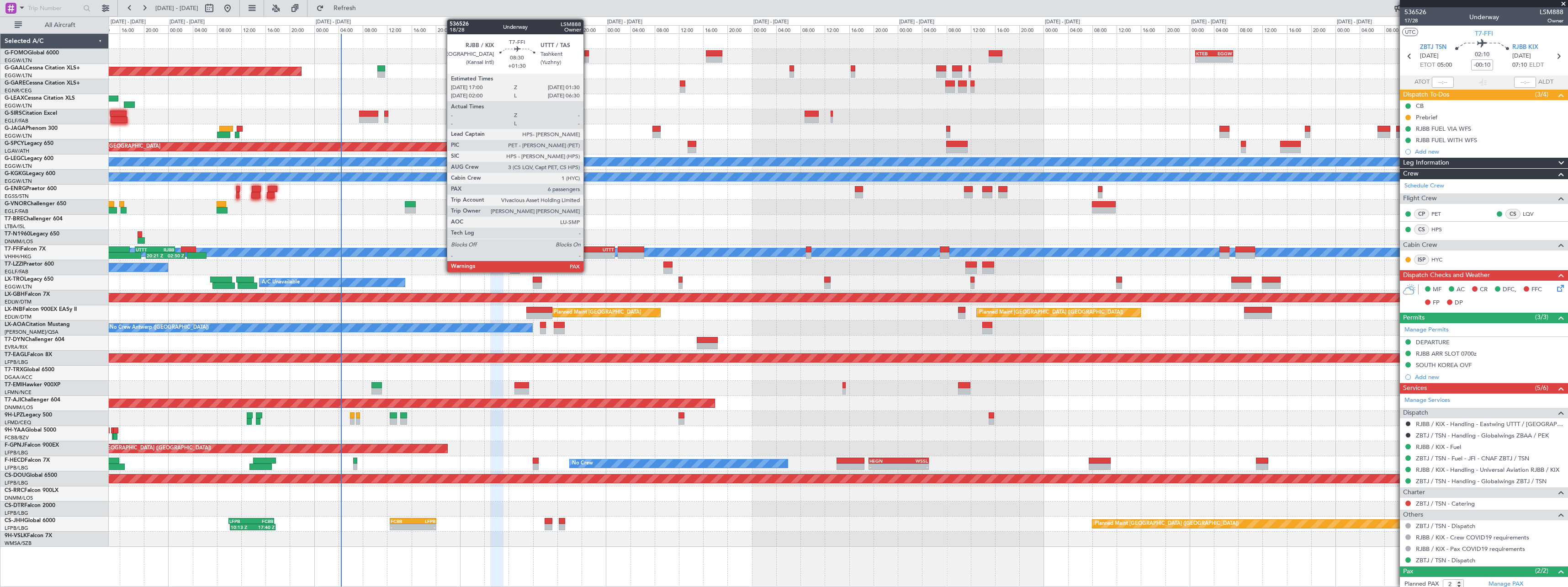
click at [588, 249] on div "RJBB 17:00 Z UTTT 01:30 Z" at bounding box center [588, 249] width 51 height 5
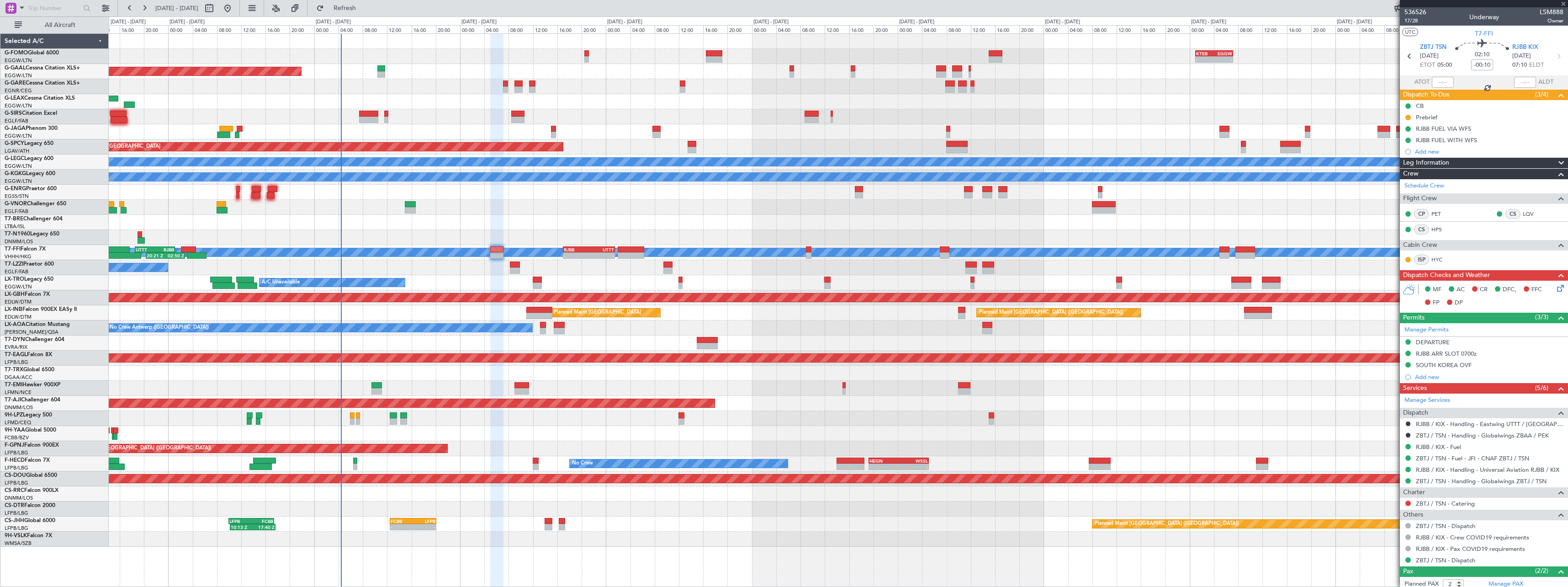
type input "+01:30"
type input "6"
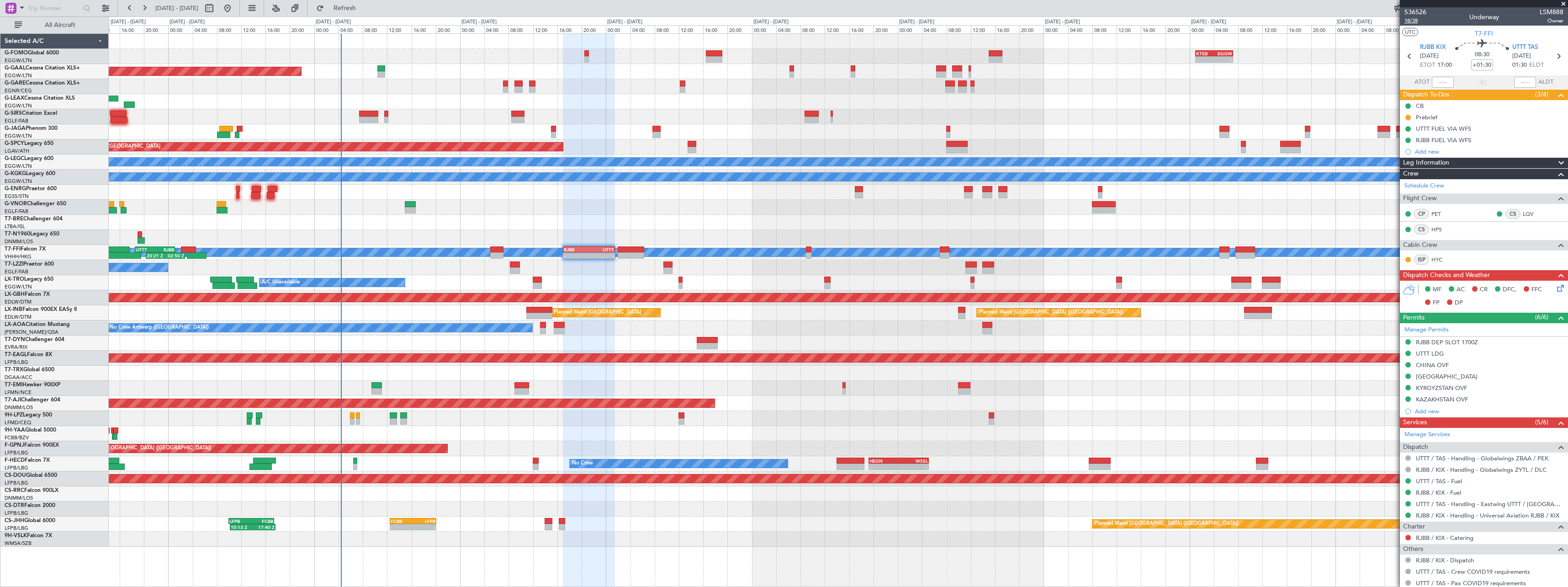
click at [1416, 21] on span "18/28" at bounding box center [1416, 20] width 22 height 8
click at [1412, 19] on span "18/28" at bounding box center [1416, 20] width 22 height 8
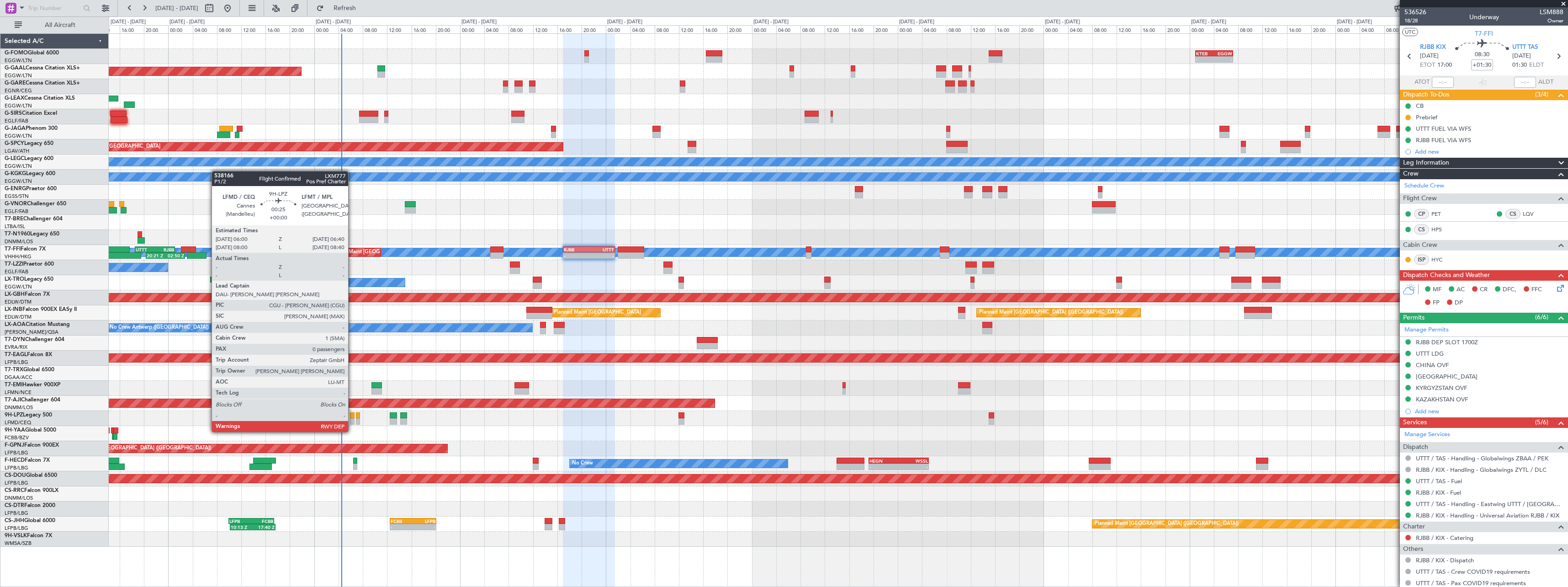
click at [353, 423] on div at bounding box center [351, 422] width 4 height 7
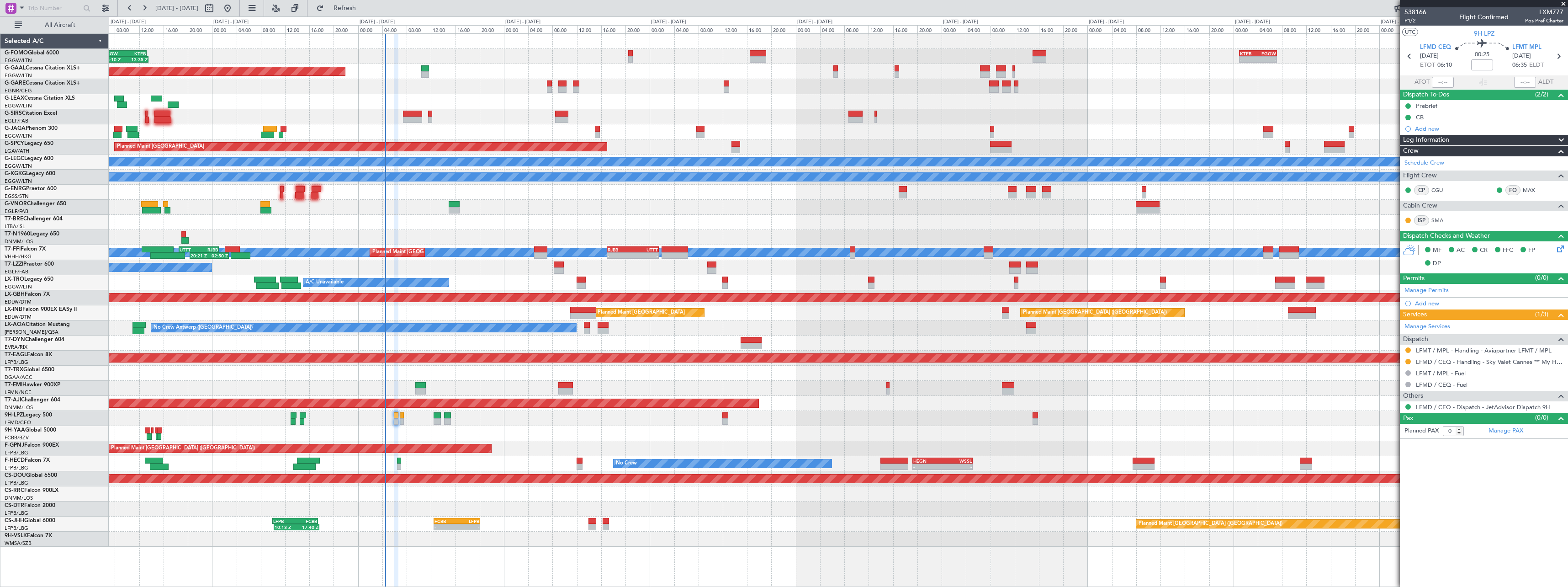
click at [480, 424] on div at bounding box center [837, 418] width 1459 height 15
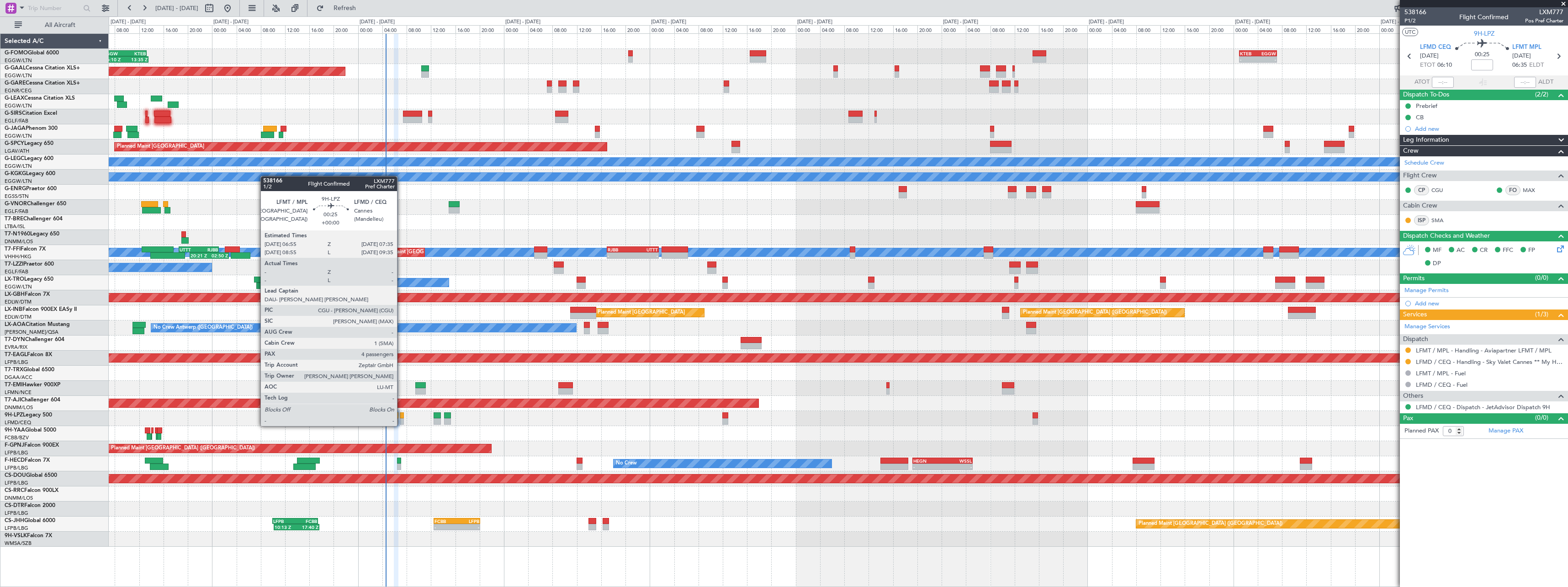
click at [401, 417] on div at bounding box center [401, 416] width 4 height 7
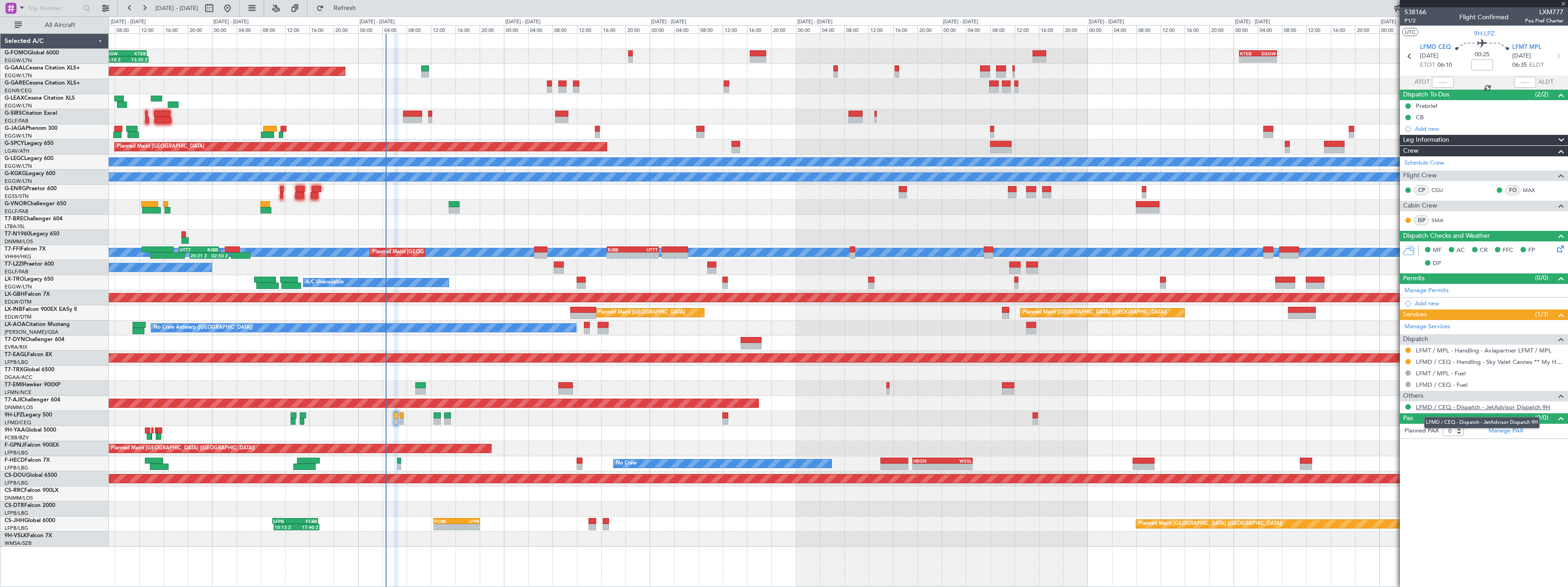
type input "4"
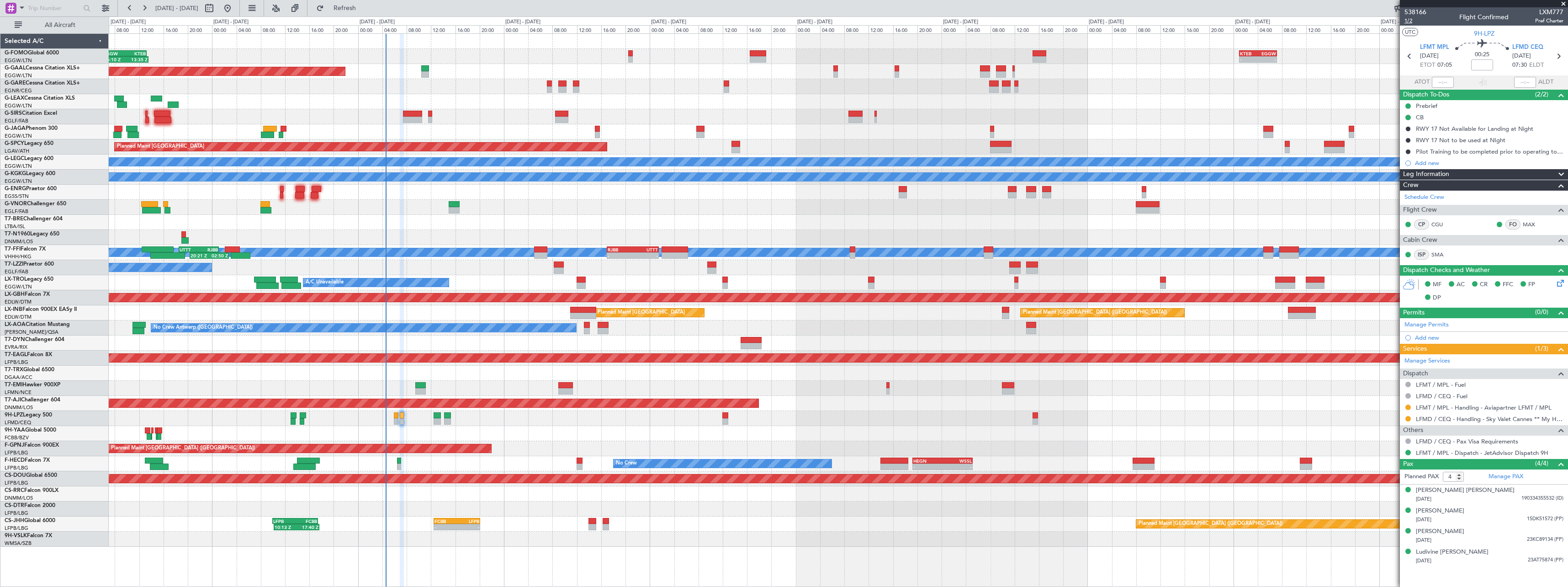
click at [1411, 21] on span "1/2" at bounding box center [1416, 20] width 22 height 8
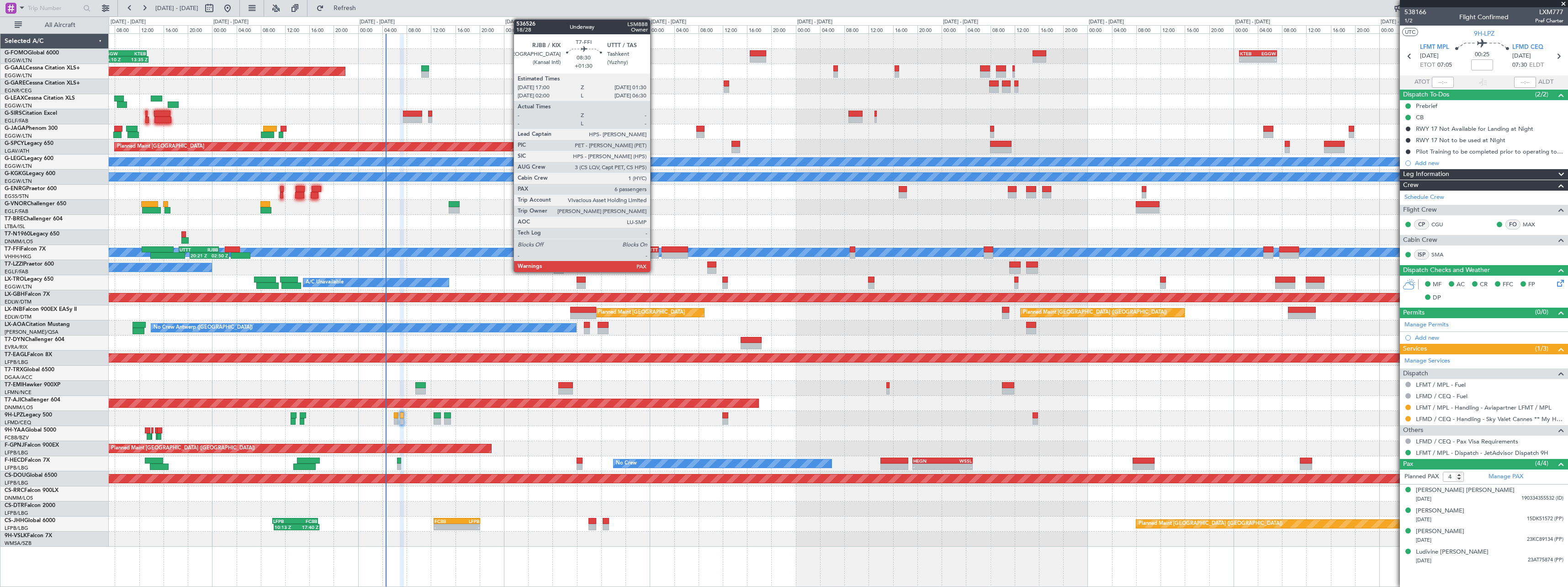
click at [654, 249] on div "UTTT" at bounding box center [645, 249] width 25 height 5
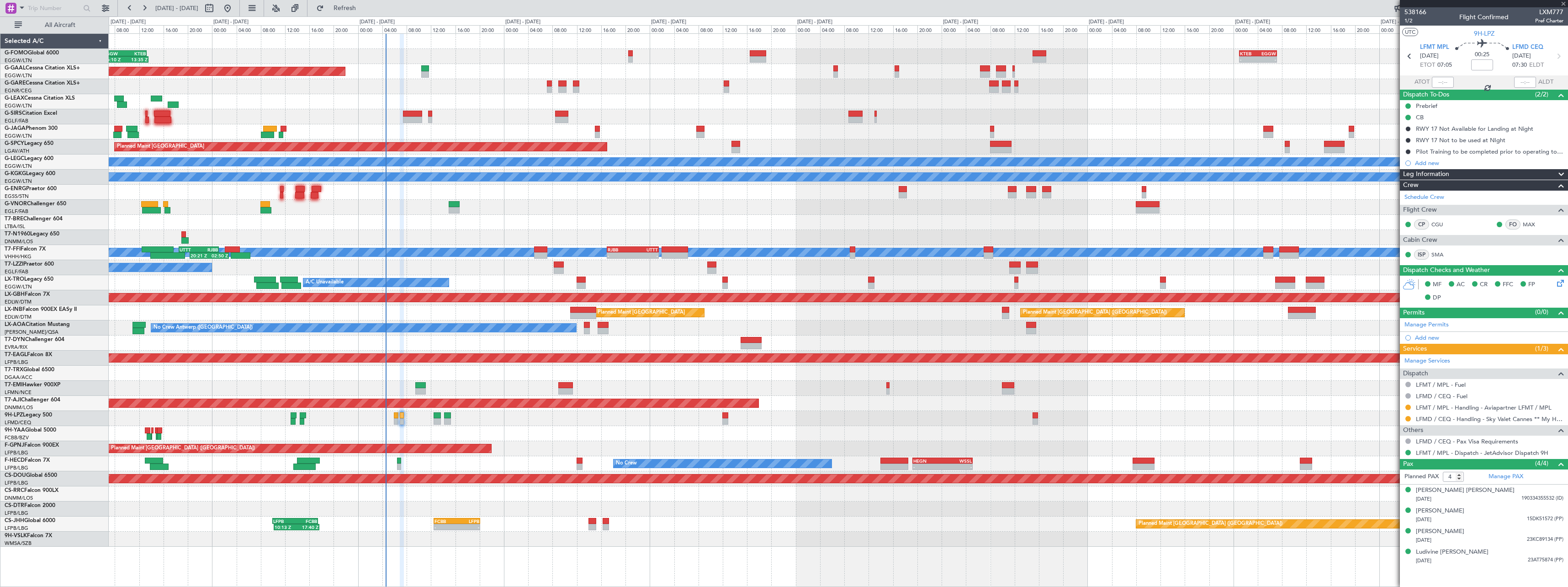
type input "+01:30"
type input "6"
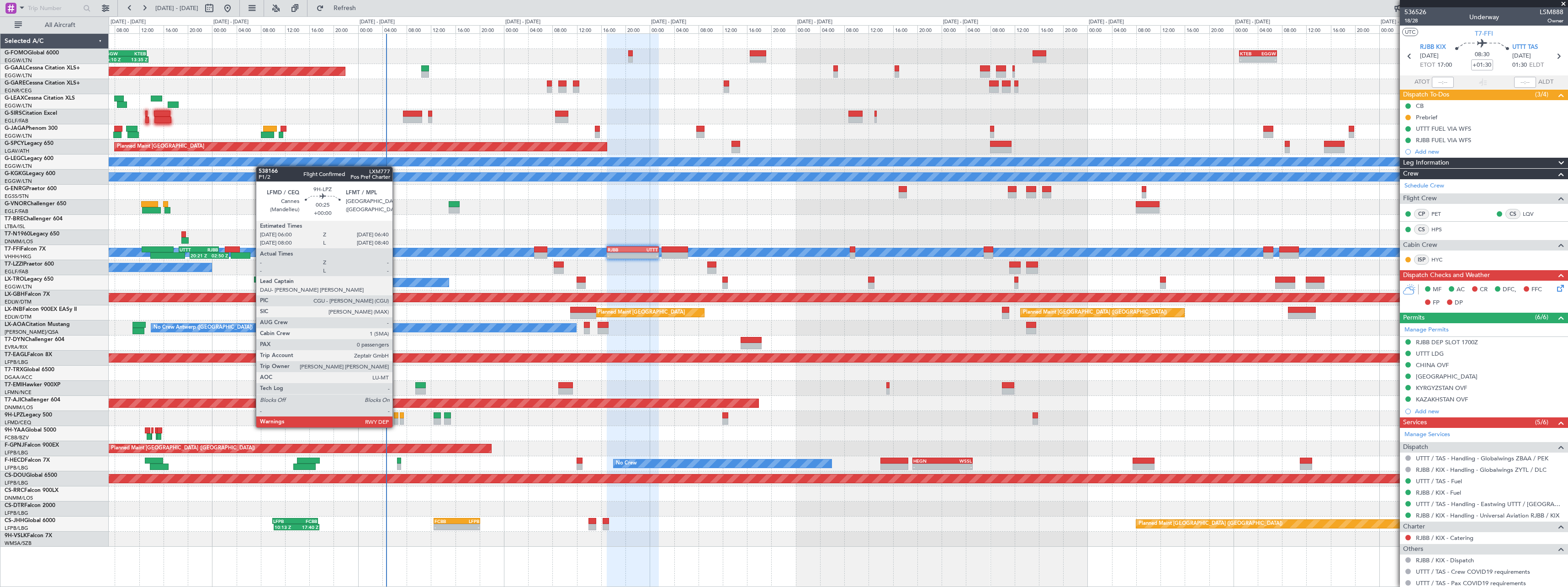
click at [396, 418] on div at bounding box center [395, 422] width 4 height 7
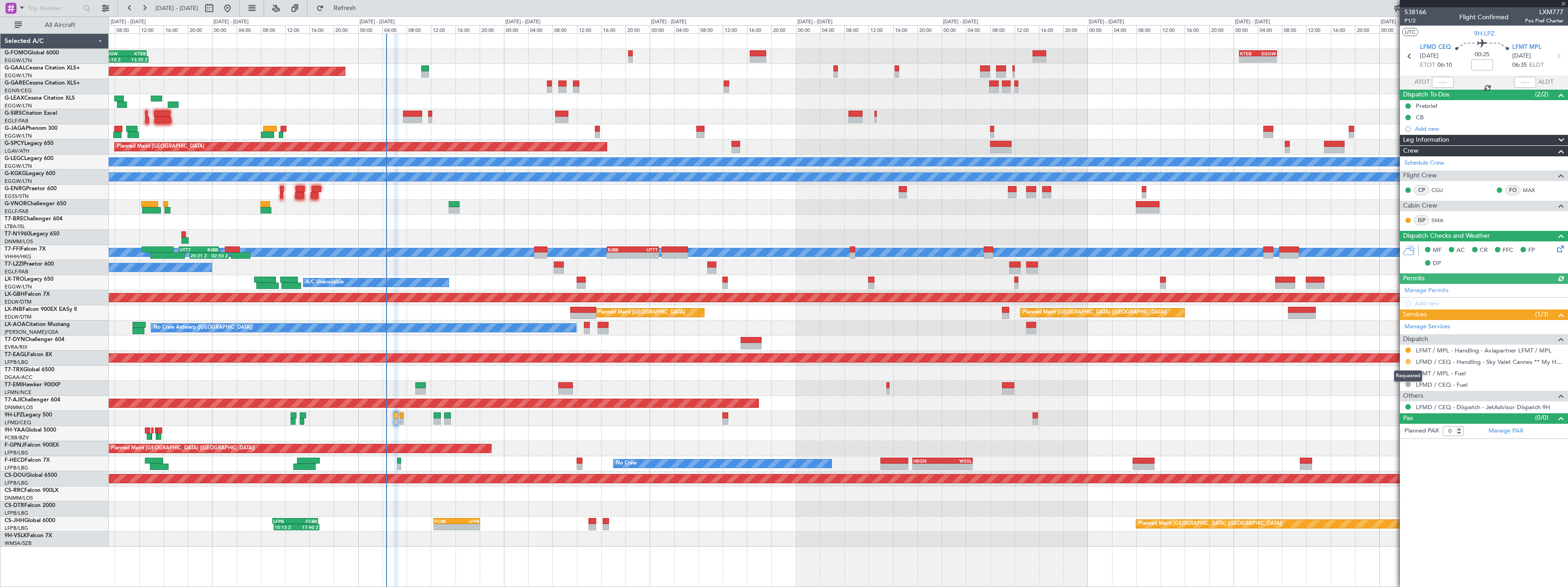
click at [1409, 360] on button at bounding box center [1408, 362] width 5 height 5
click at [1410, 348] on button at bounding box center [1408, 350] width 5 height 5
click at [1394, 462] on span "Confirmed" at bounding box center [1382, 458] width 28 height 9
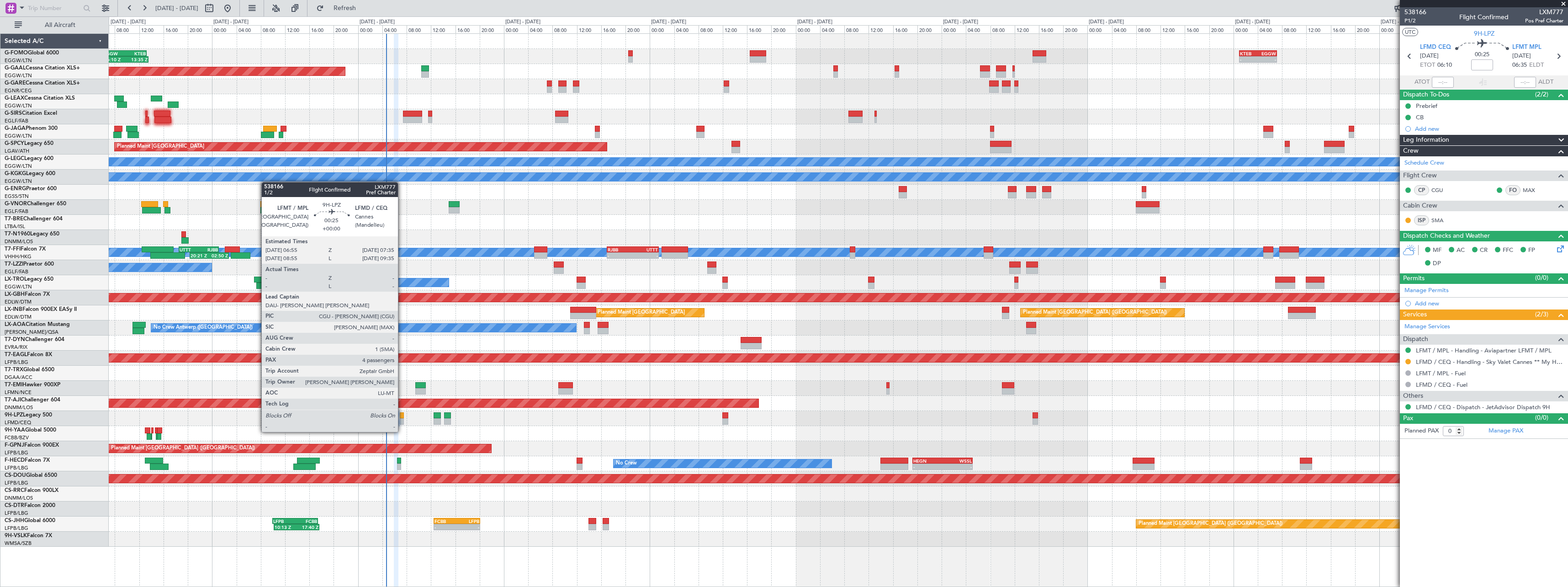
click at [402, 423] on div at bounding box center [401, 422] width 4 height 7
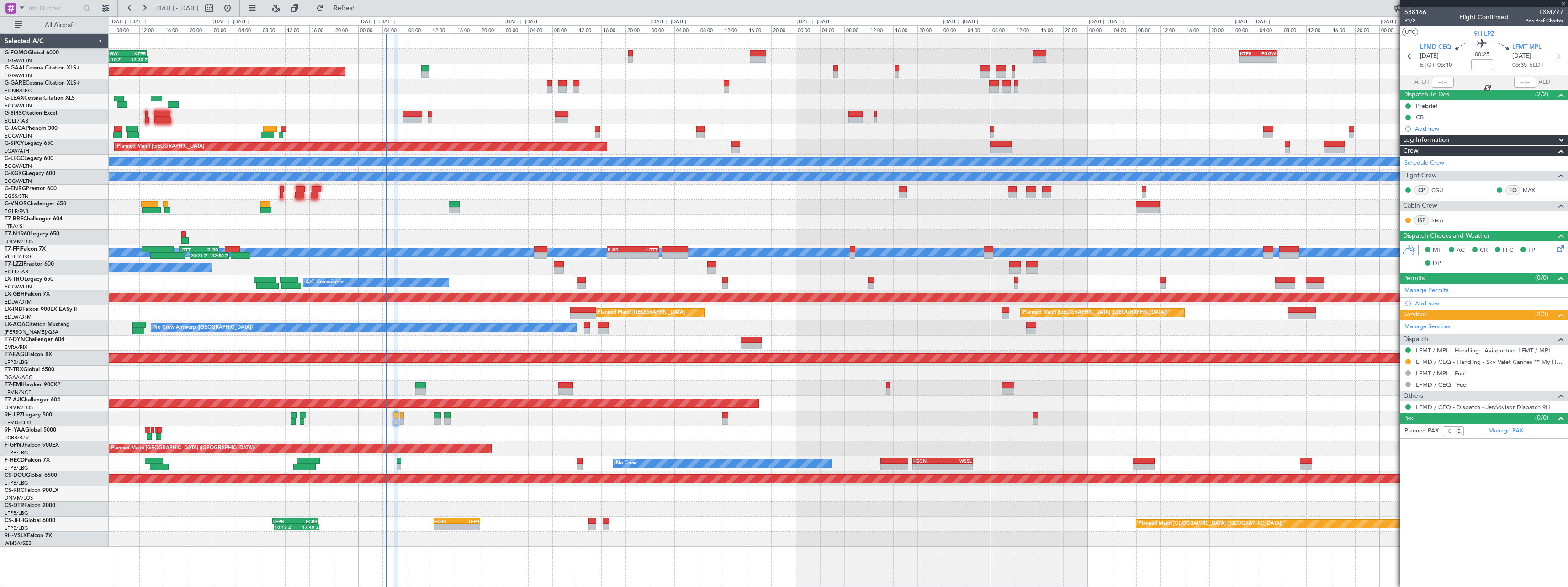
type input "4"
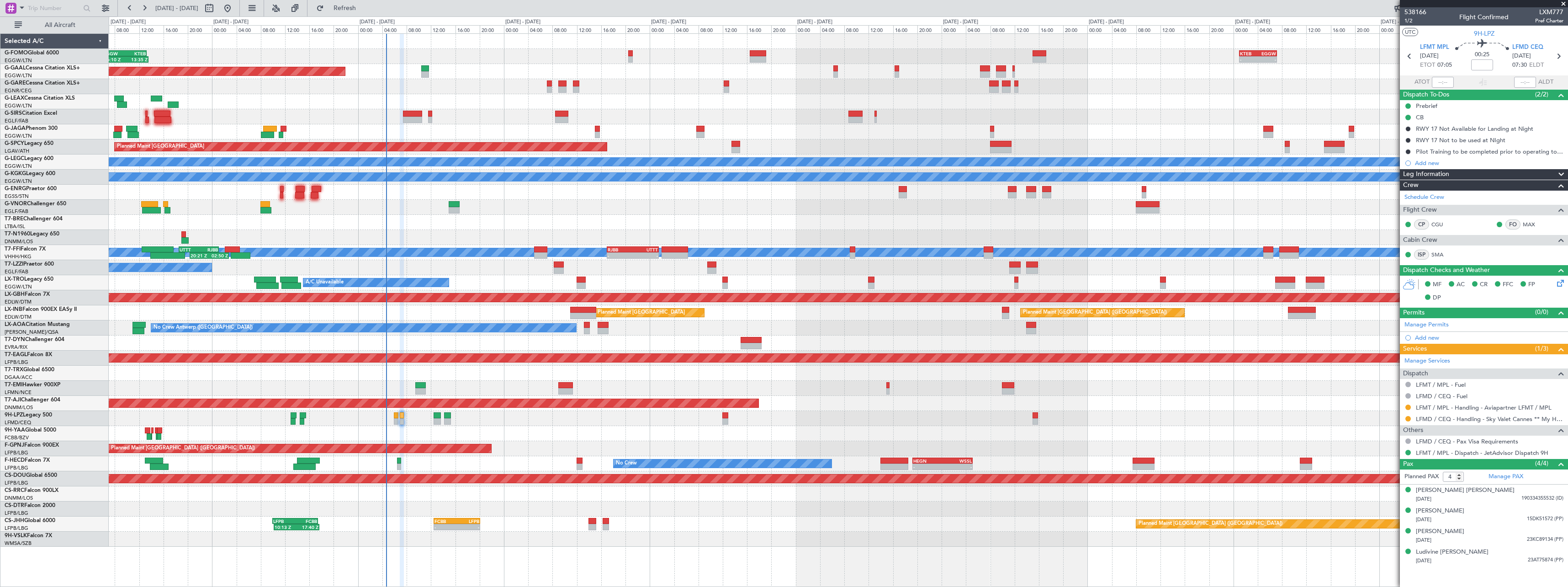
drag, startPoint x: 1407, startPoint y: 406, endPoint x: 1405, endPoint y: 411, distance: 5.4
click at [1408, 406] on button at bounding box center [1408, 407] width 5 height 5
drag, startPoint x: 1377, startPoint y: 514, endPoint x: 1374, endPoint y: 518, distance: 5.0
click at [1378, 512] on span "Confirmed" at bounding box center [1382, 516] width 28 height 9
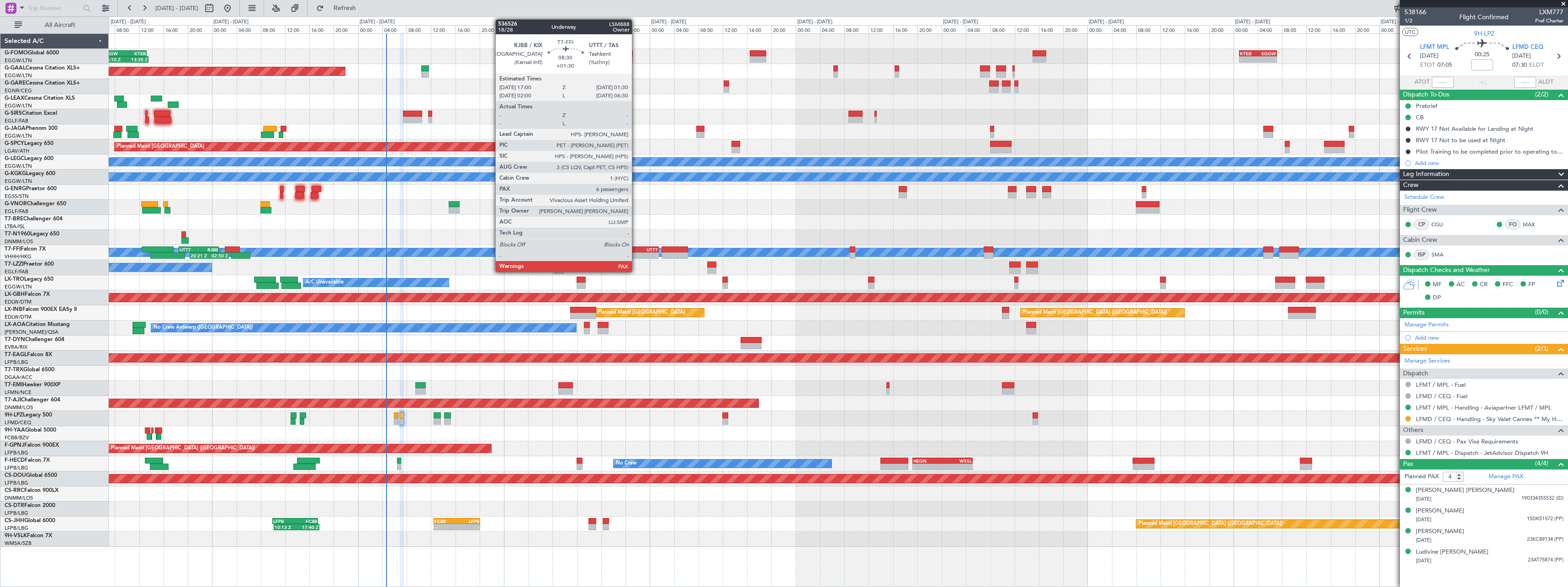
click at [636, 248] on div "UTTT" at bounding box center [645, 249] width 25 height 5
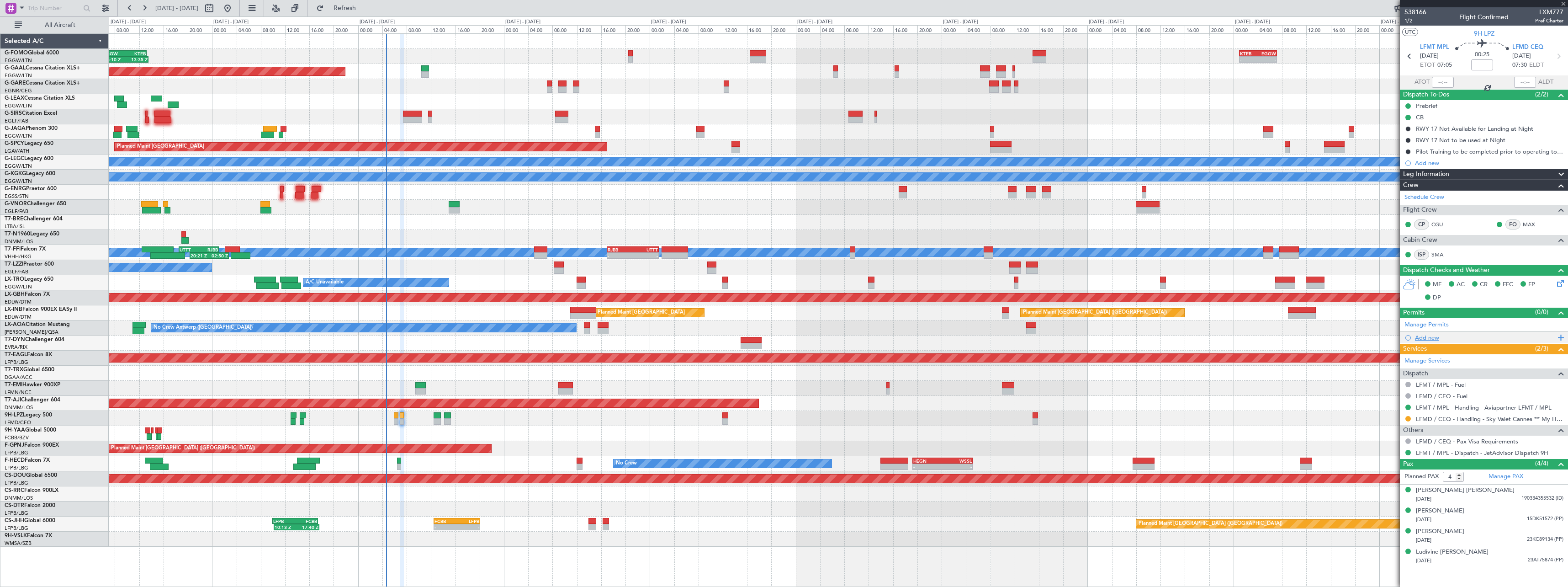
type input "+01:30"
type input "6"
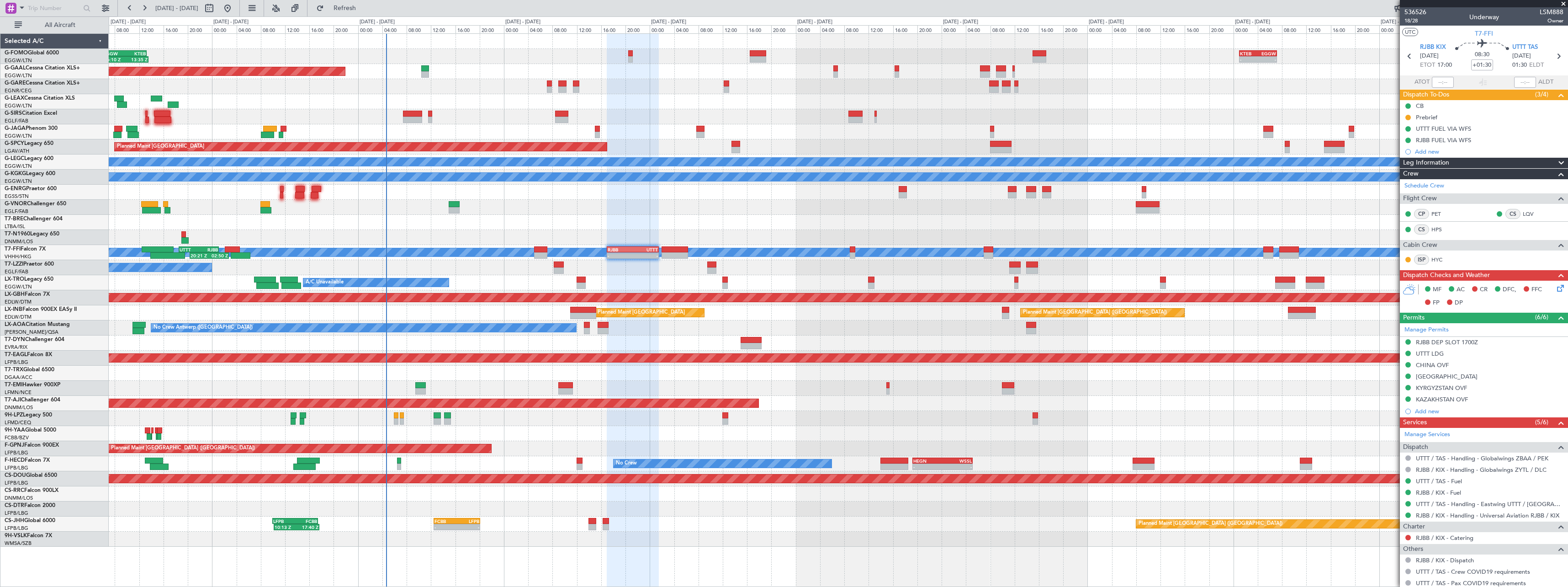
click at [1555, 165] on span at bounding box center [1560, 163] width 11 height 11
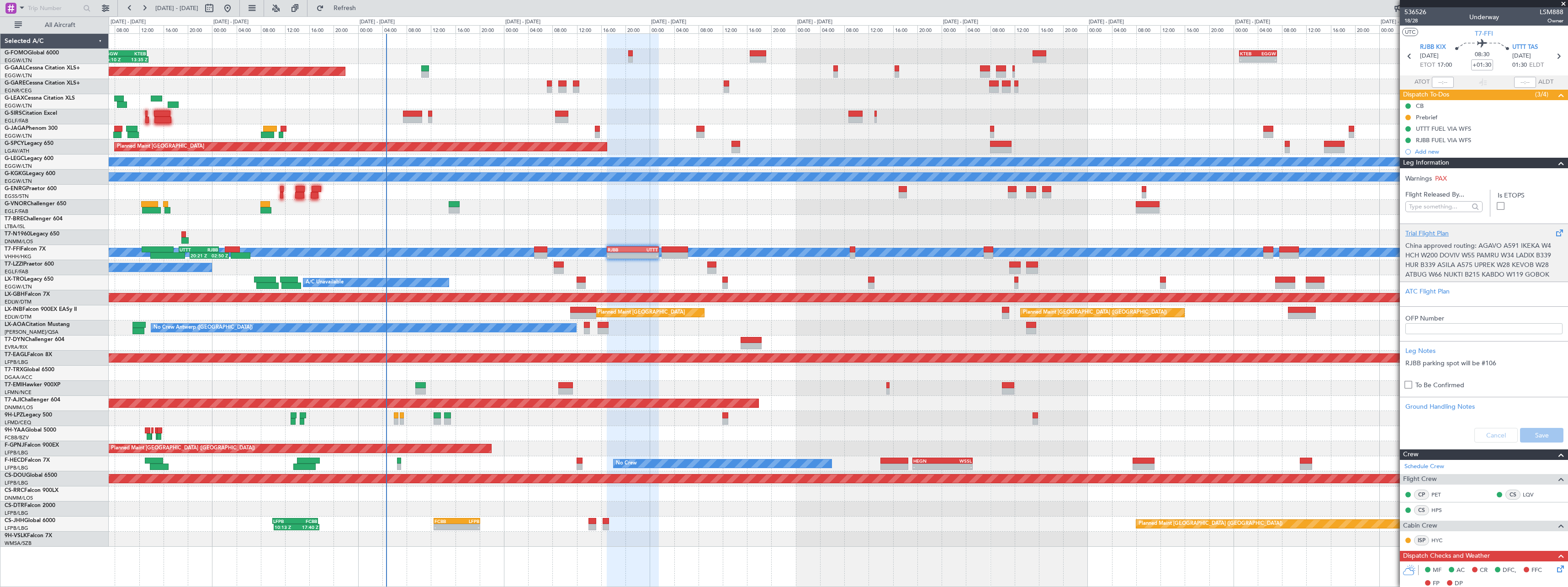
click at [1439, 229] on div "Trial Flight Plan" at bounding box center [1484, 233] width 157 height 9
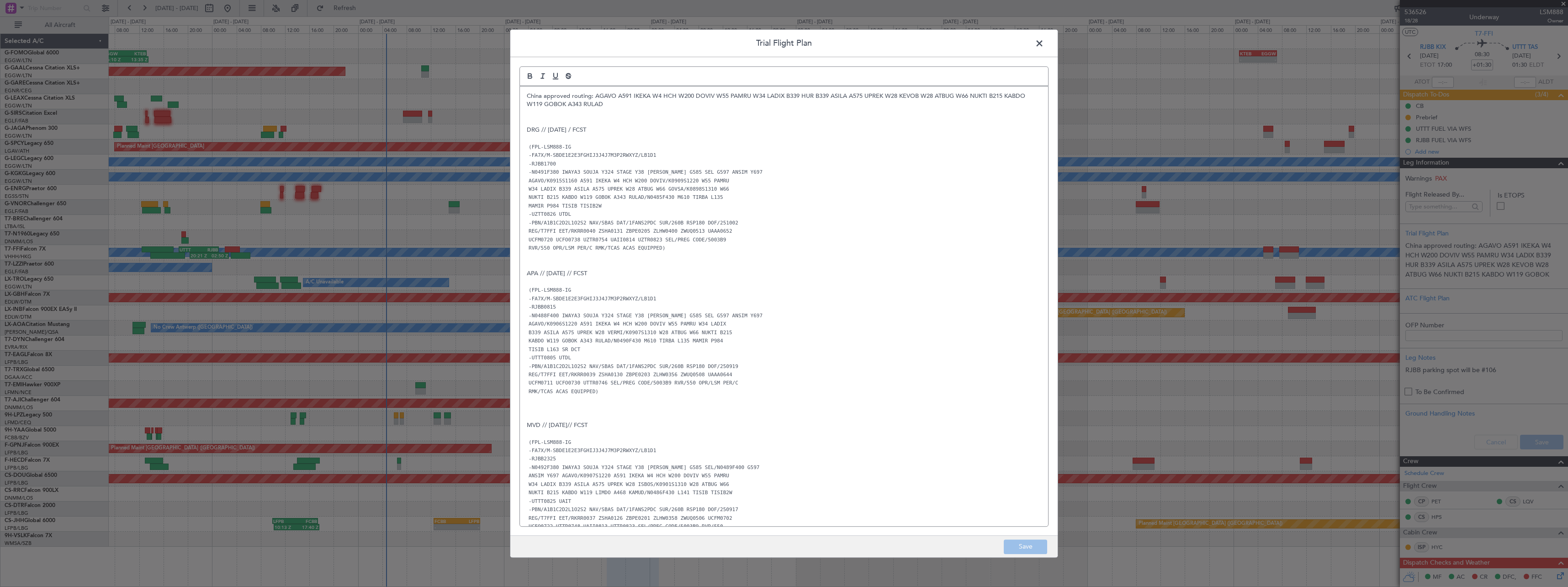
drag, startPoint x: 1295, startPoint y: 64, endPoint x: 1274, endPoint y: 63, distance: 21.0
click at [1289, 66] on div "Trial Flight Plan China approved routing: AGAVO A591 IKEKA W4 HCH W200 DOVIV W5…" at bounding box center [784, 293] width 1568 height 587
click at [1044, 41] on span at bounding box center [1044, 46] width 0 height 19
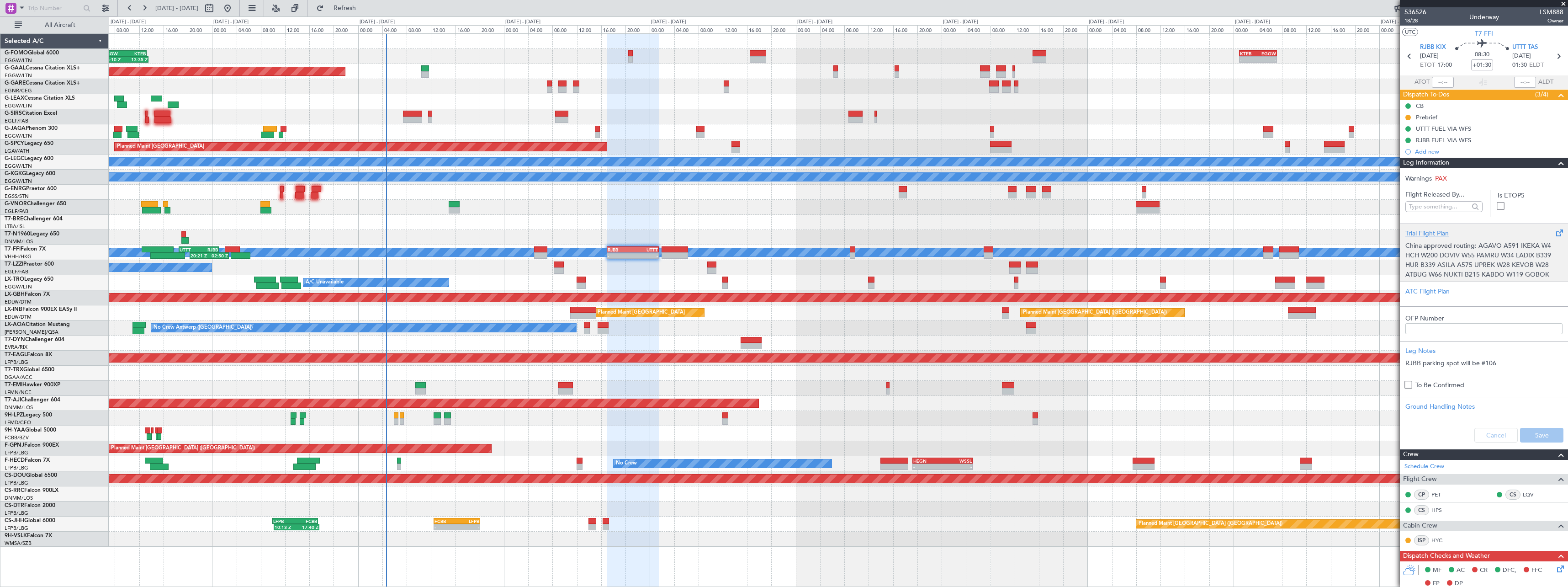
click at [1435, 229] on div "Trial Flight Plan" at bounding box center [1484, 233] width 157 height 9
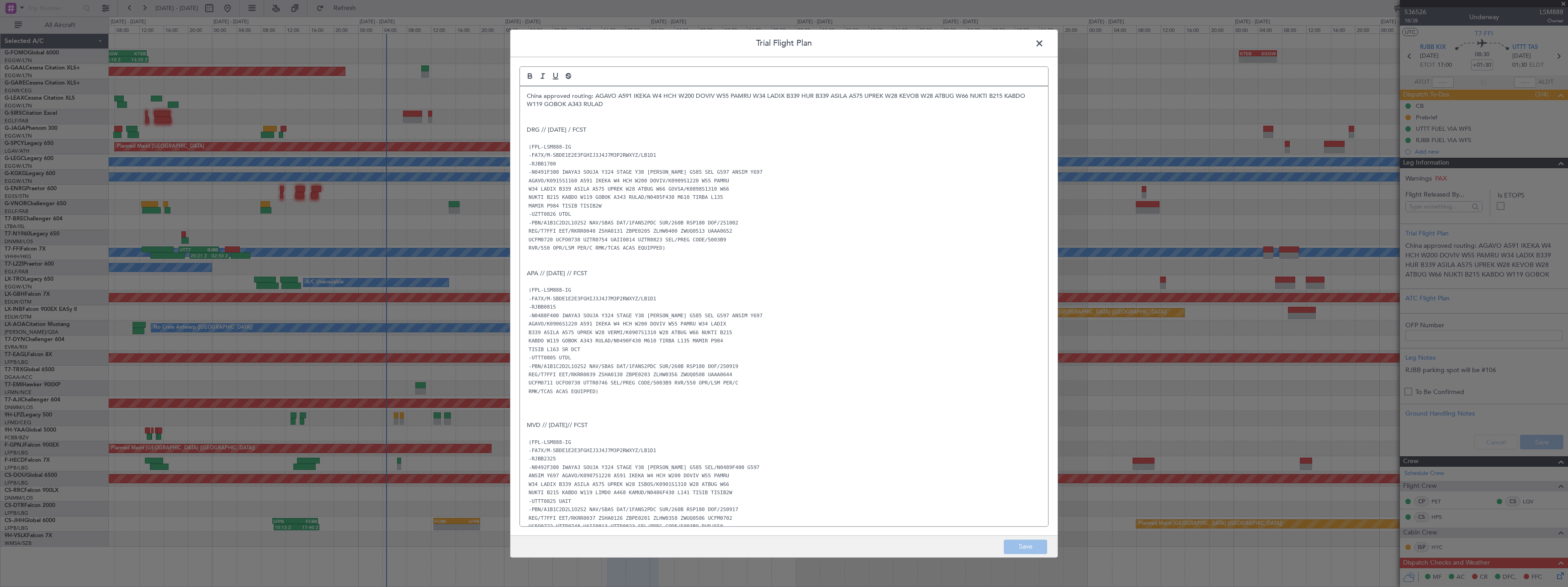
click at [546, 119] on p at bounding box center [784, 122] width 515 height 8
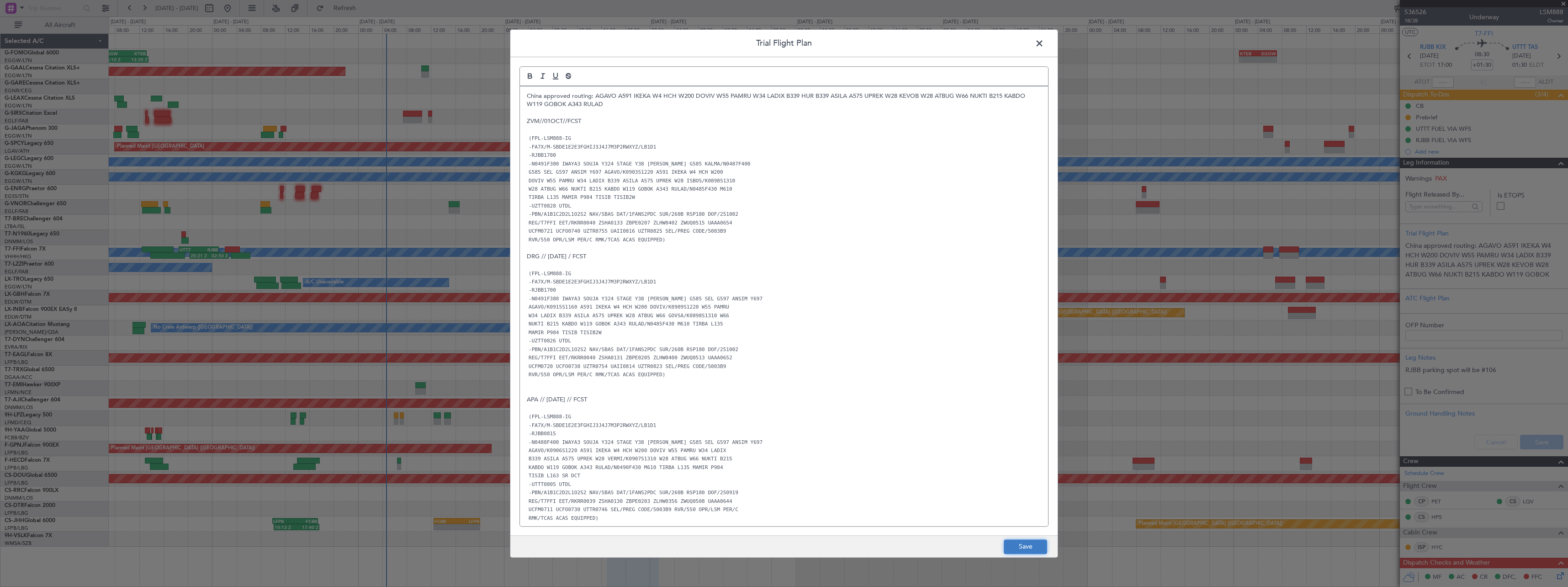
click at [1033, 552] on button "Save" at bounding box center [1025, 546] width 43 height 14
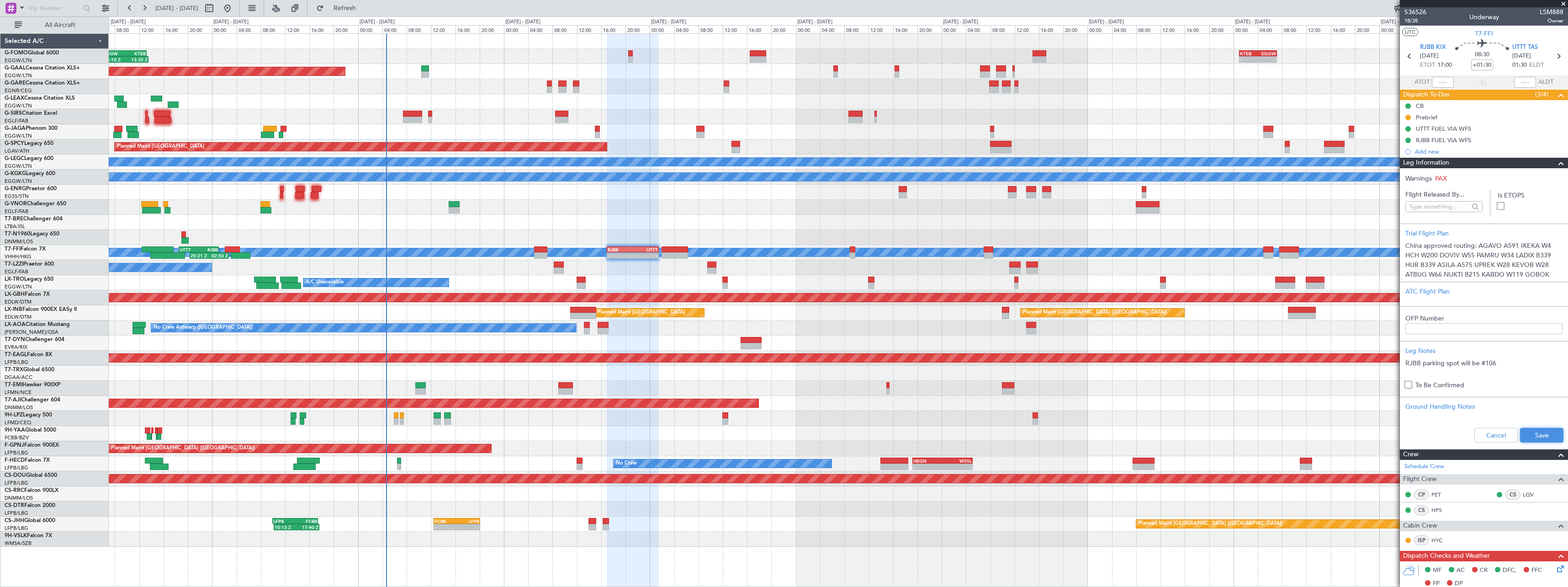
click at [1537, 437] on button "Save" at bounding box center [1541, 435] width 43 height 14
click at [1555, 163] on span at bounding box center [1560, 163] width 11 height 11
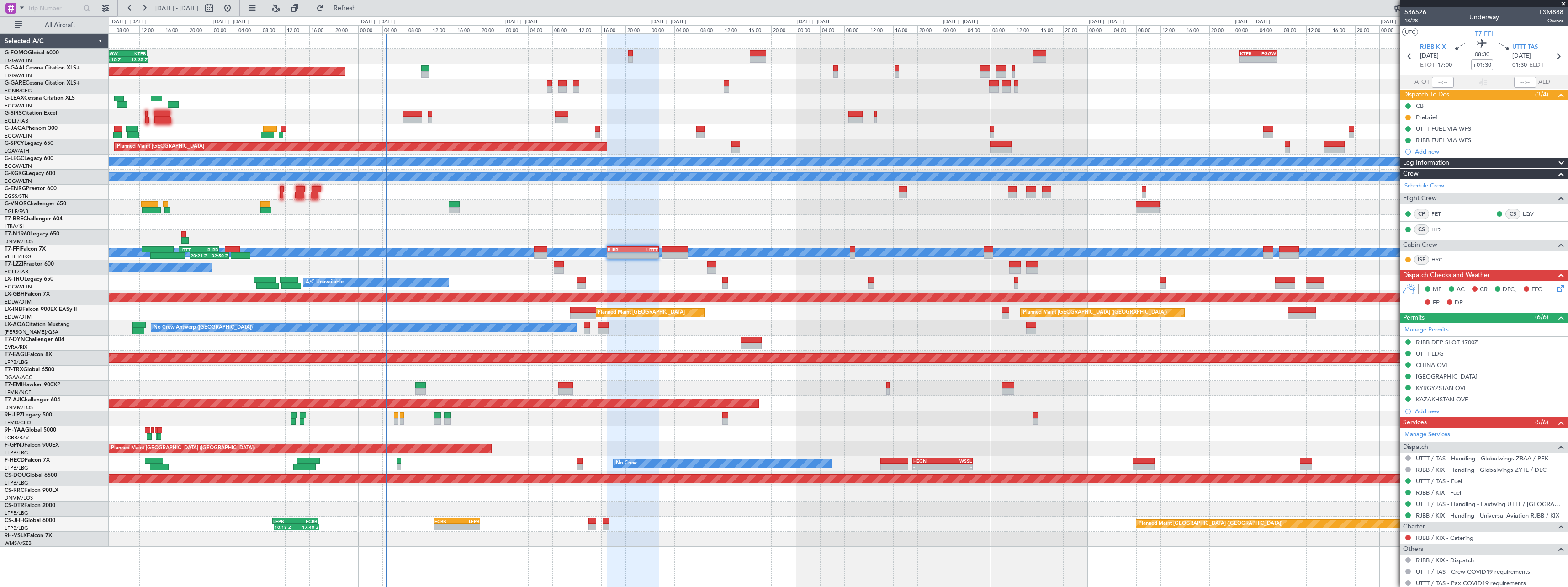
click at [1094, 224] on div at bounding box center [837, 223] width 1459 height 15
click at [1448, 379] on div "[GEOGRAPHIC_DATA]" at bounding box center [1446, 376] width 62 height 8
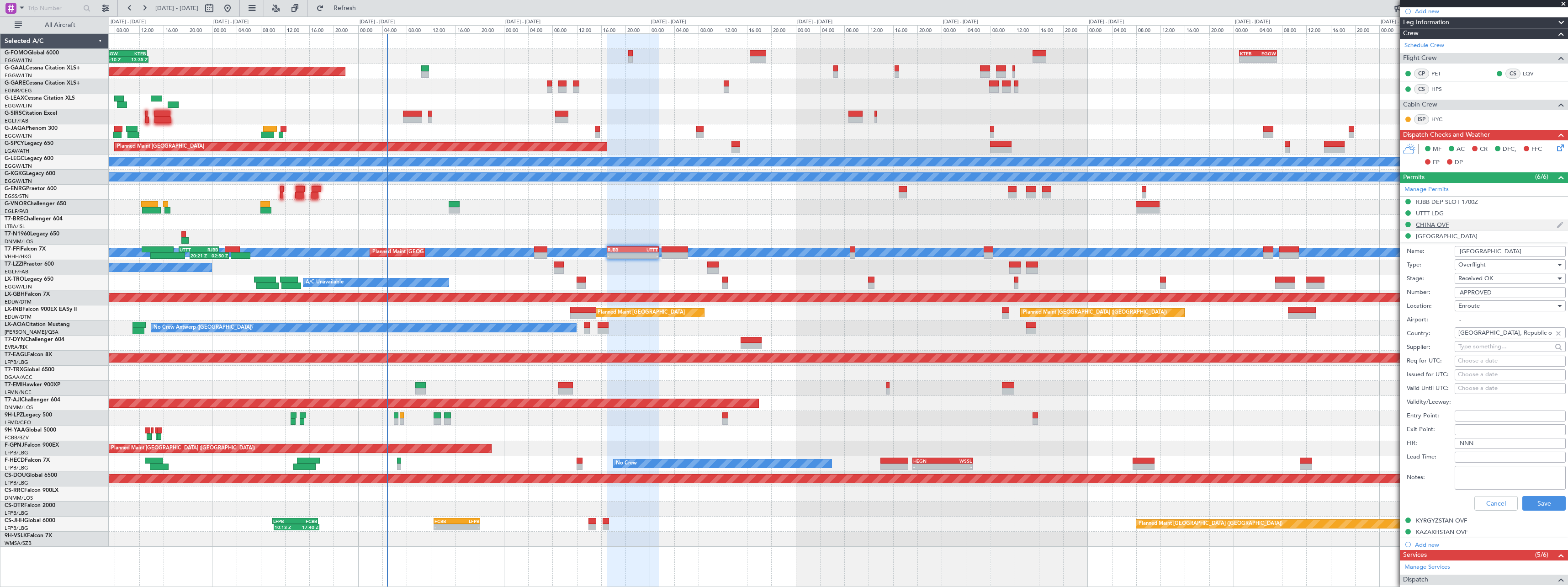
scroll to position [183, 0]
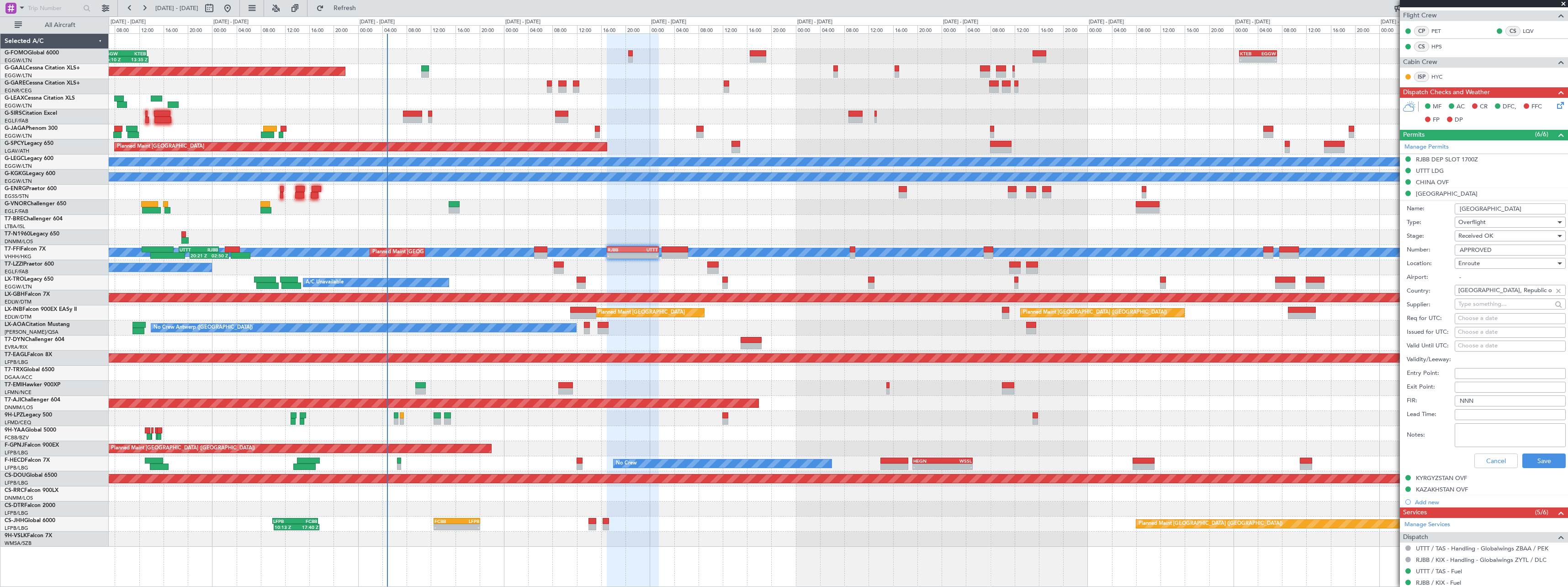
drag, startPoint x: 1498, startPoint y: 249, endPoint x: 1328, endPoint y: 247, distance: 170.0
click at [1328, 247] on fb-app "29 Sep 2025 - 09 Oct 2025 Refresh Quick Links All Aircraft 06:10 Z 13:35 Z EGGW…" at bounding box center [784, 296] width 1568 height 580
paste input "HANGUN-6027"
type input "HANGUN-6027"
click at [1538, 461] on button "Save" at bounding box center [1543, 460] width 43 height 14
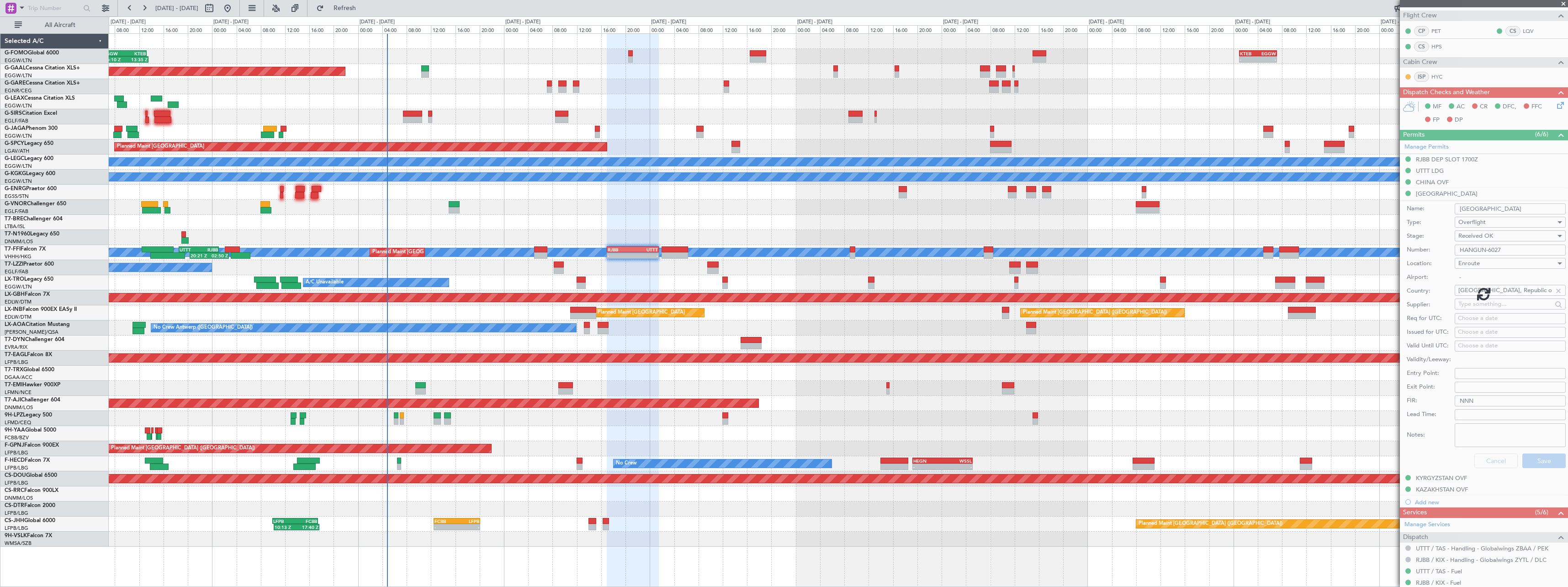
scroll to position [163, 0]
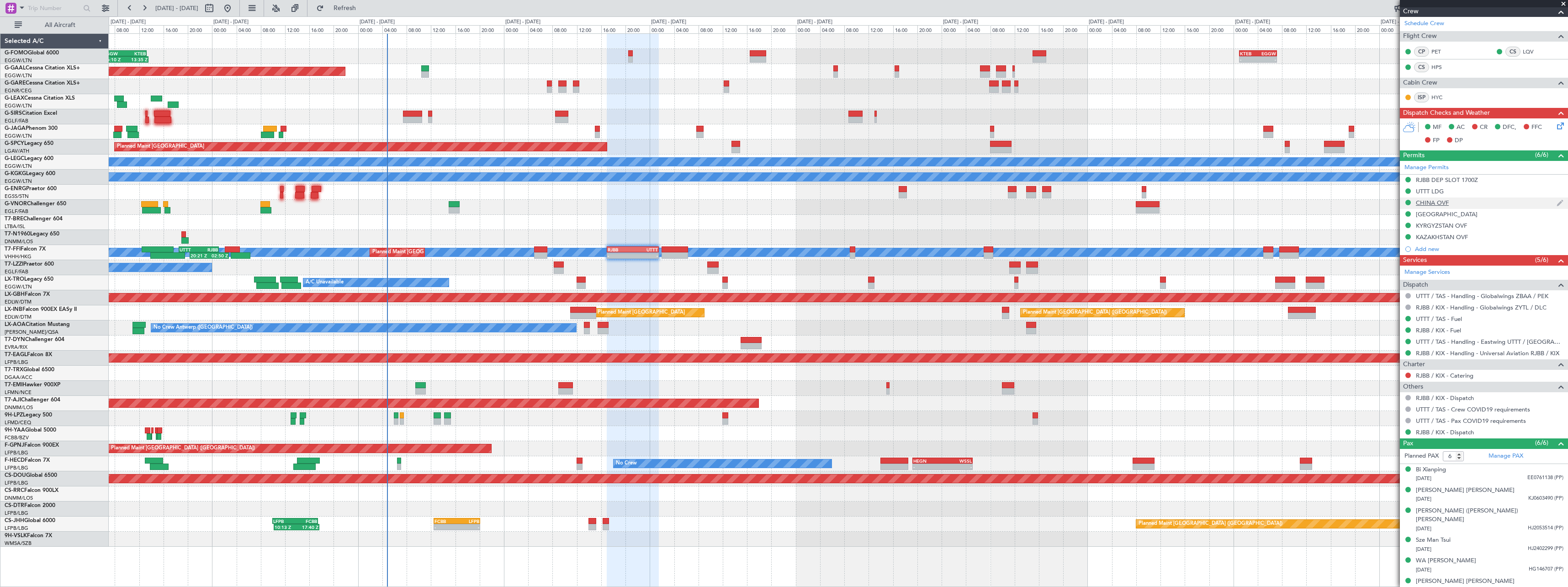
click at [1437, 204] on div "CHINA OVF" at bounding box center [1432, 202] width 33 height 8
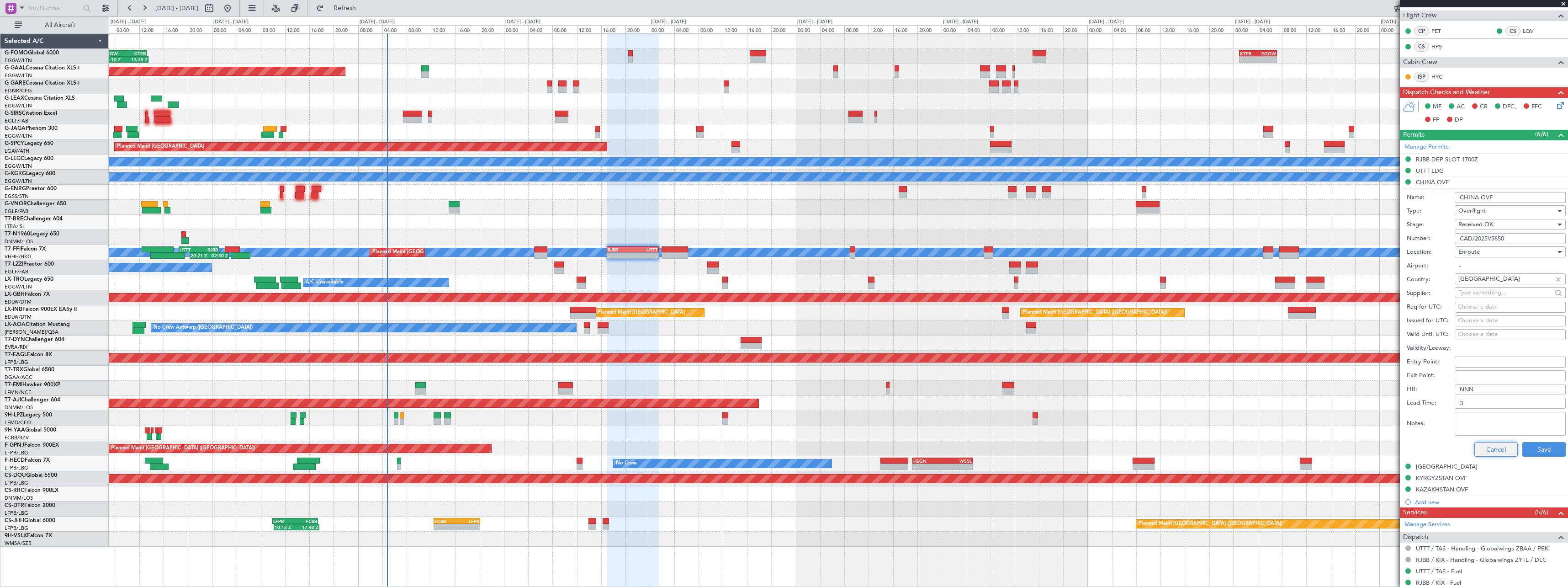
click at [1488, 455] on button "Cancel" at bounding box center [1495, 449] width 43 height 14
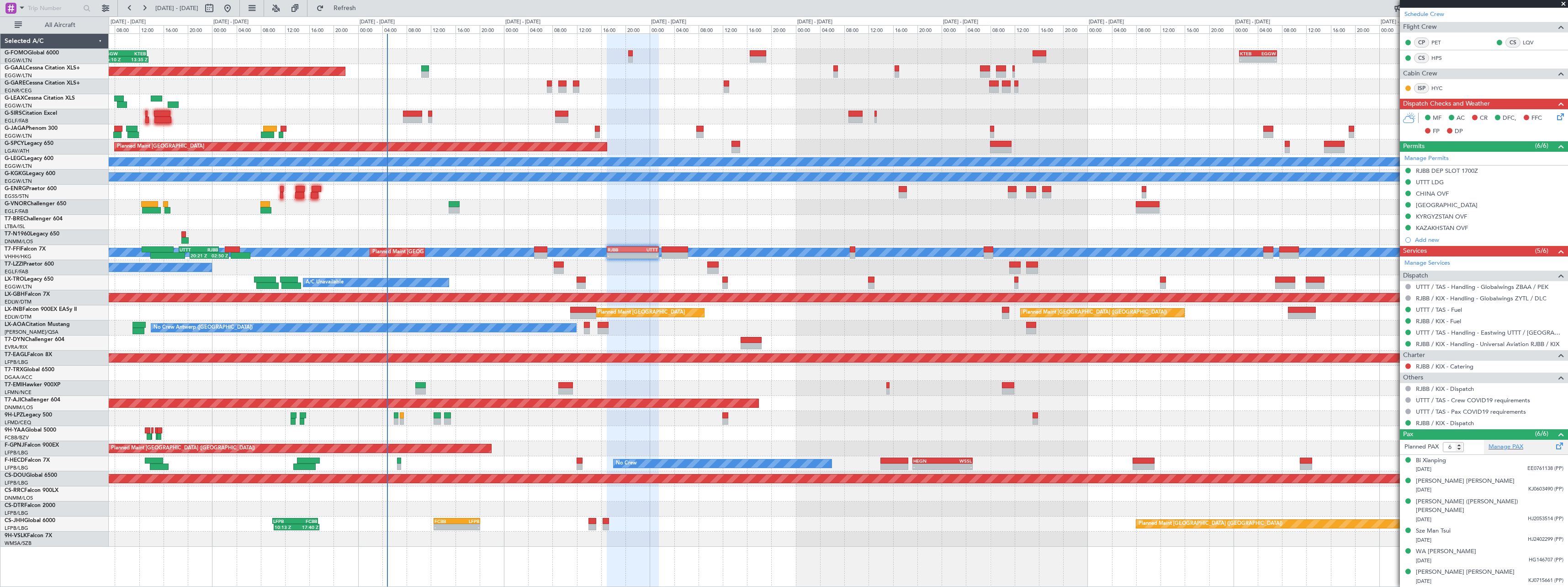
scroll to position [163, 0]
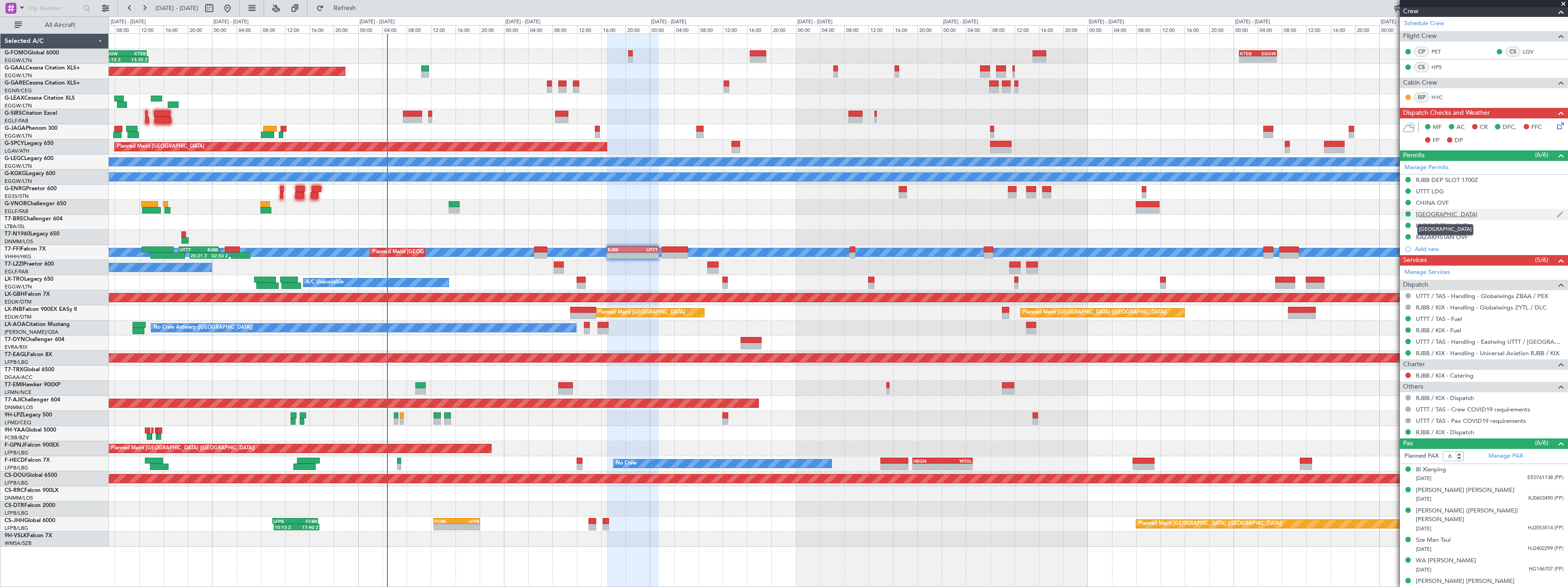
click at [1449, 215] on div "[GEOGRAPHIC_DATA]" at bounding box center [1446, 213] width 62 height 8
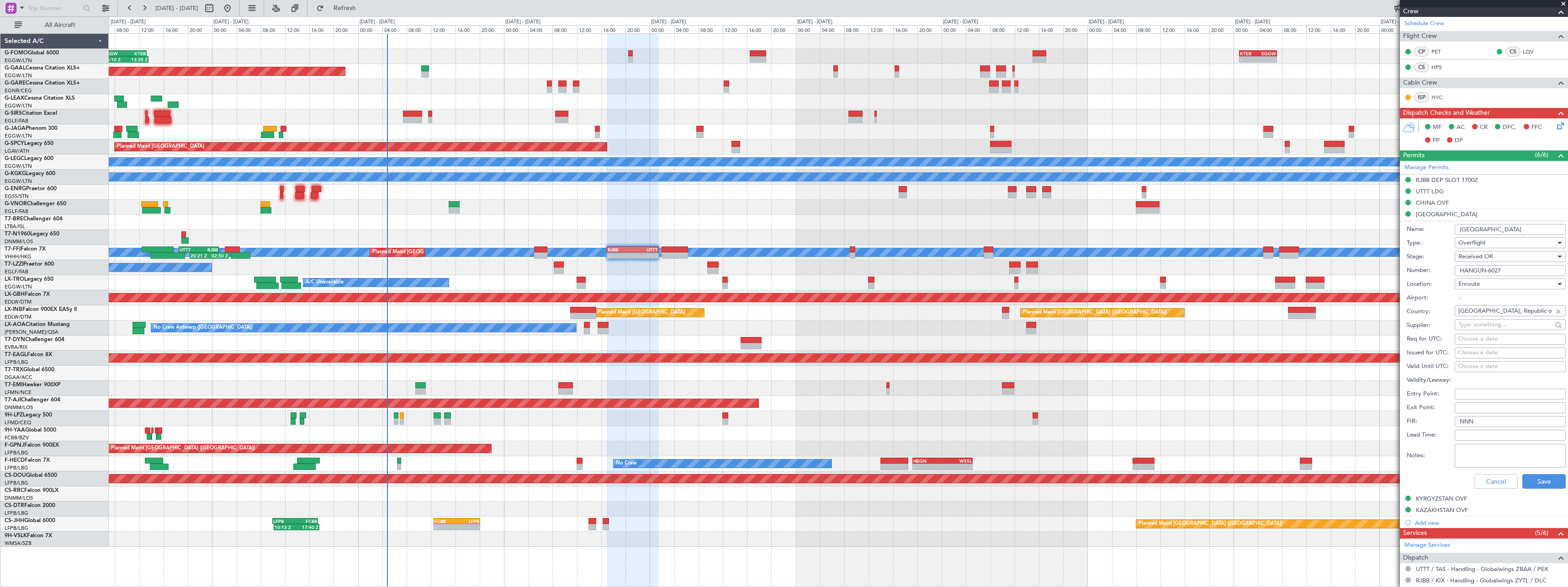
scroll to position [183, 0]
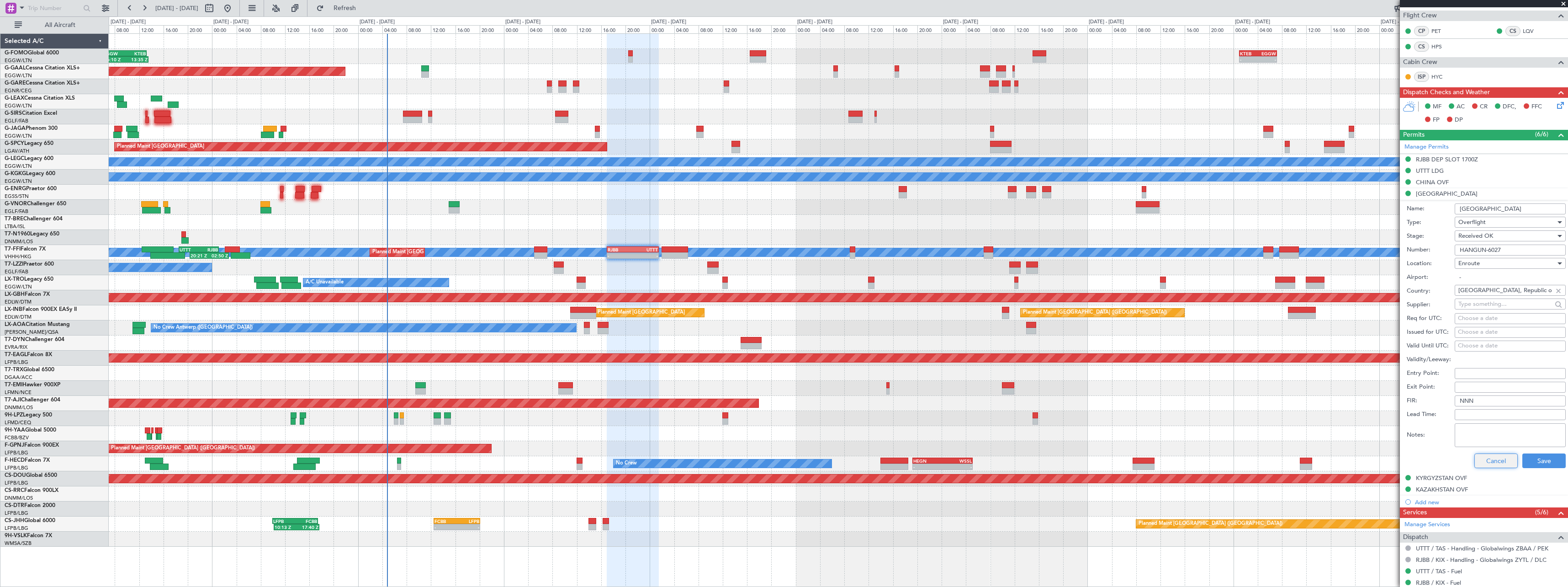
click at [1494, 457] on button "Cancel" at bounding box center [1495, 460] width 43 height 14
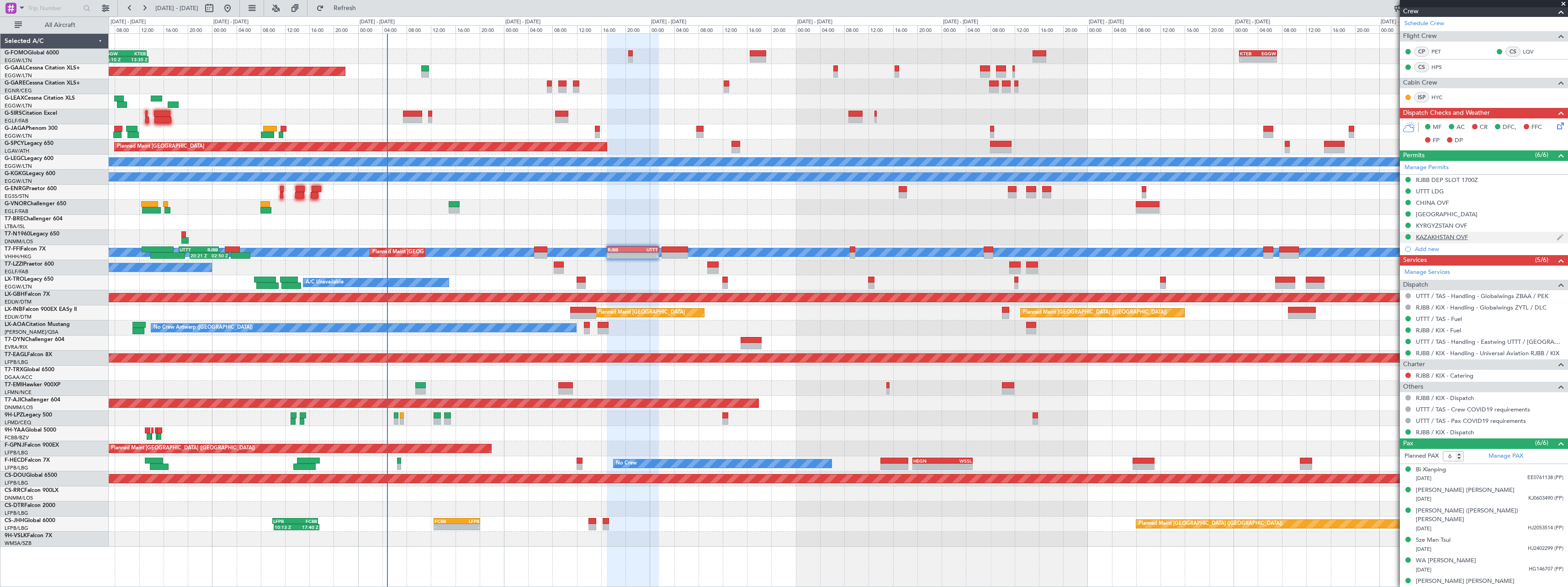
click at [1431, 234] on div "KAZAKHSTAN OVF" at bounding box center [1442, 236] width 52 height 8
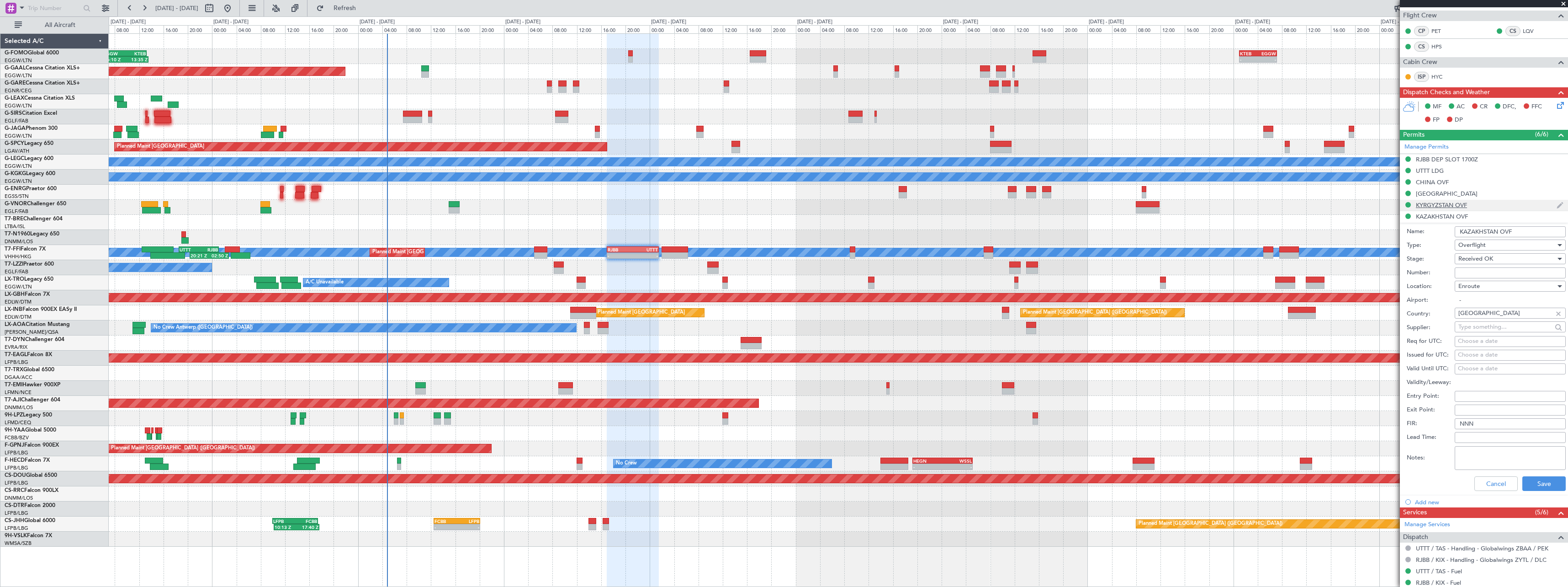
click at [1440, 203] on div "KYRGYZSTAN OVF" at bounding box center [1441, 204] width 51 height 8
drag, startPoint x: 1497, startPoint y: 472, endPoint x: 1496, endPoint y: 420, distance: 52.0
click at [1497, 471] on button "Cancel" at bounding box center [1495, 472] width 43 height 14
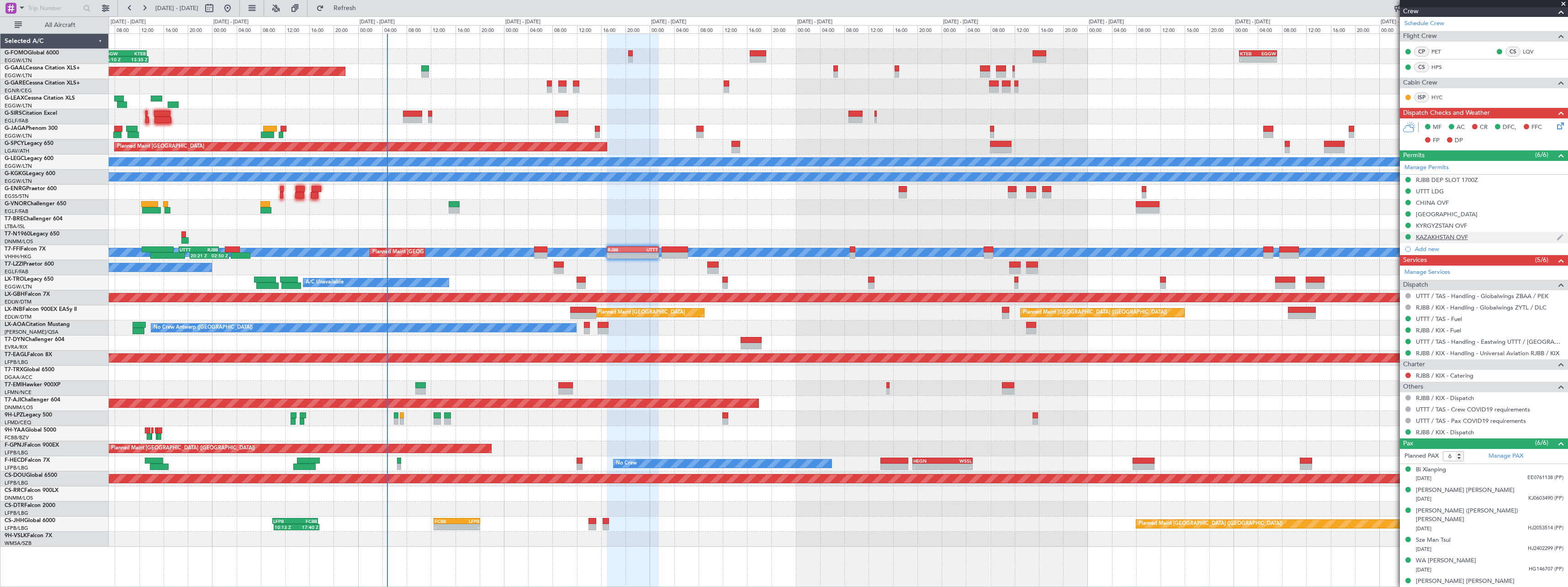
click at [1458, 240] on div "KAZAKHSTAN OVF" at bounding box center [1442, 236] width 52 height 8
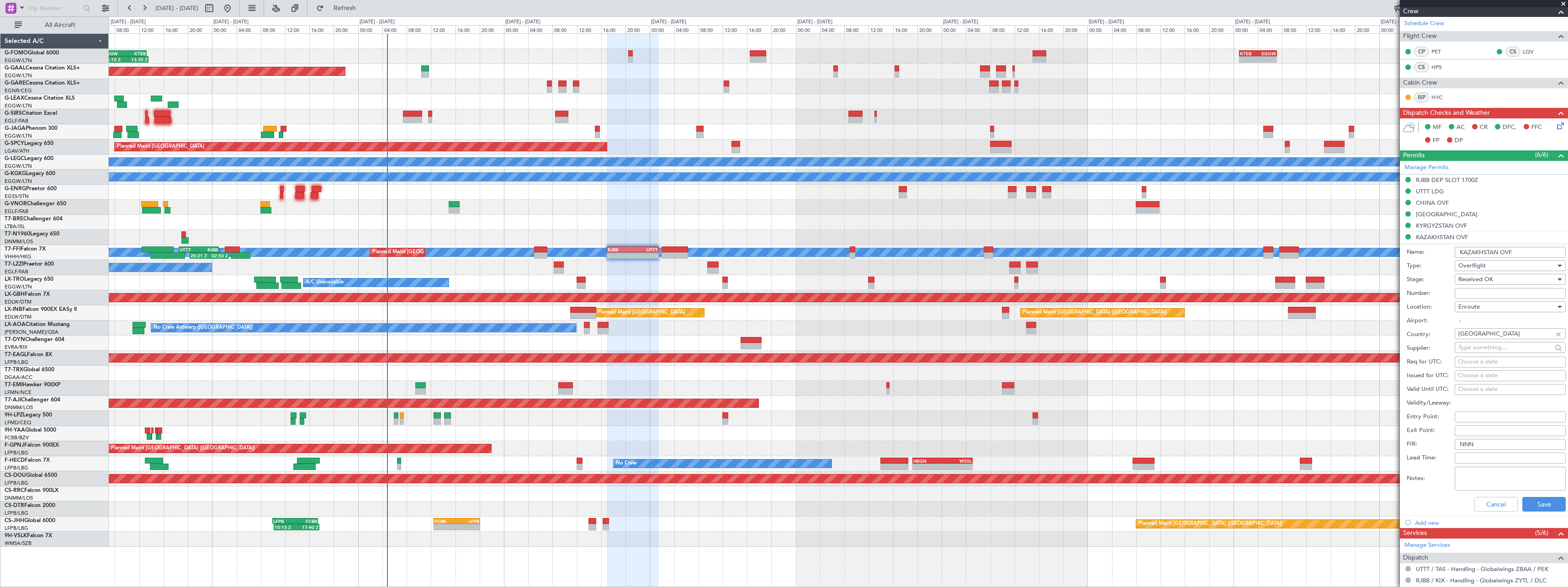
scroll to position [183, 0]
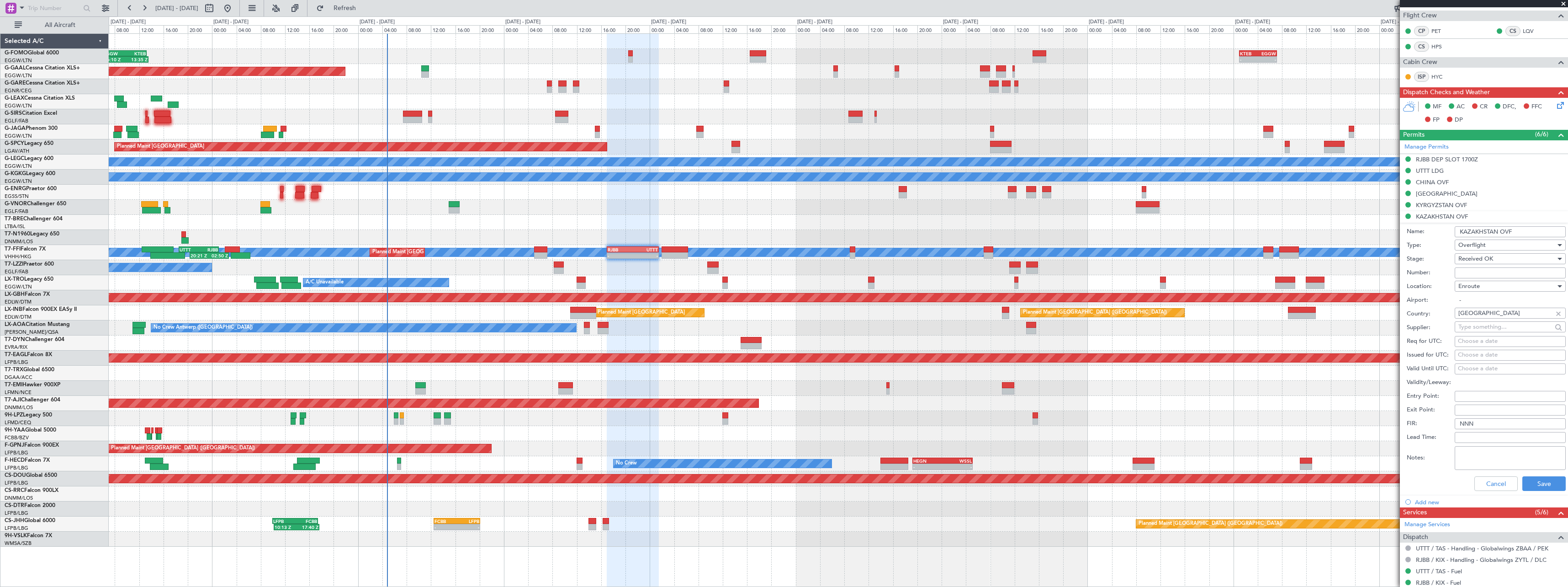
click at [1515, 268] on input "Number:" at bounding box center [1510, 273] width 111 height 11
type input "APPROVED"
click at [1547, 485] on button "Save" at bounding box center [1543, 483] width 43 height 14
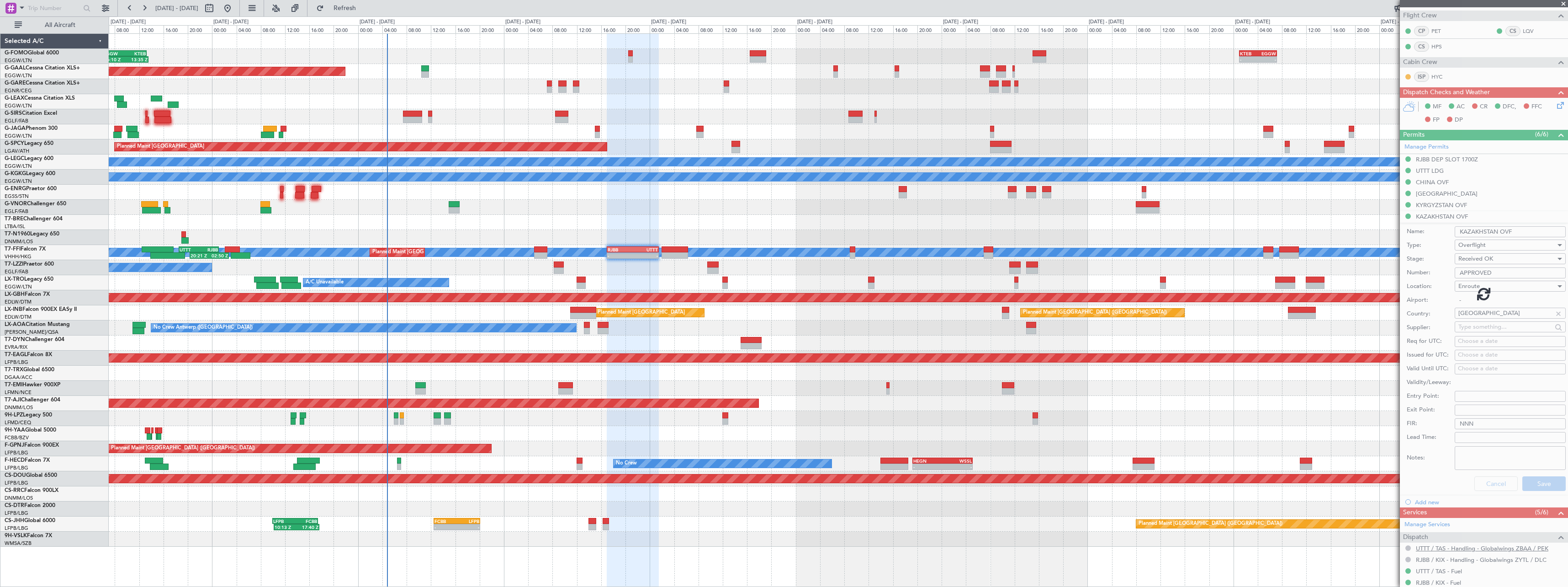
scroll to position [163, 0]
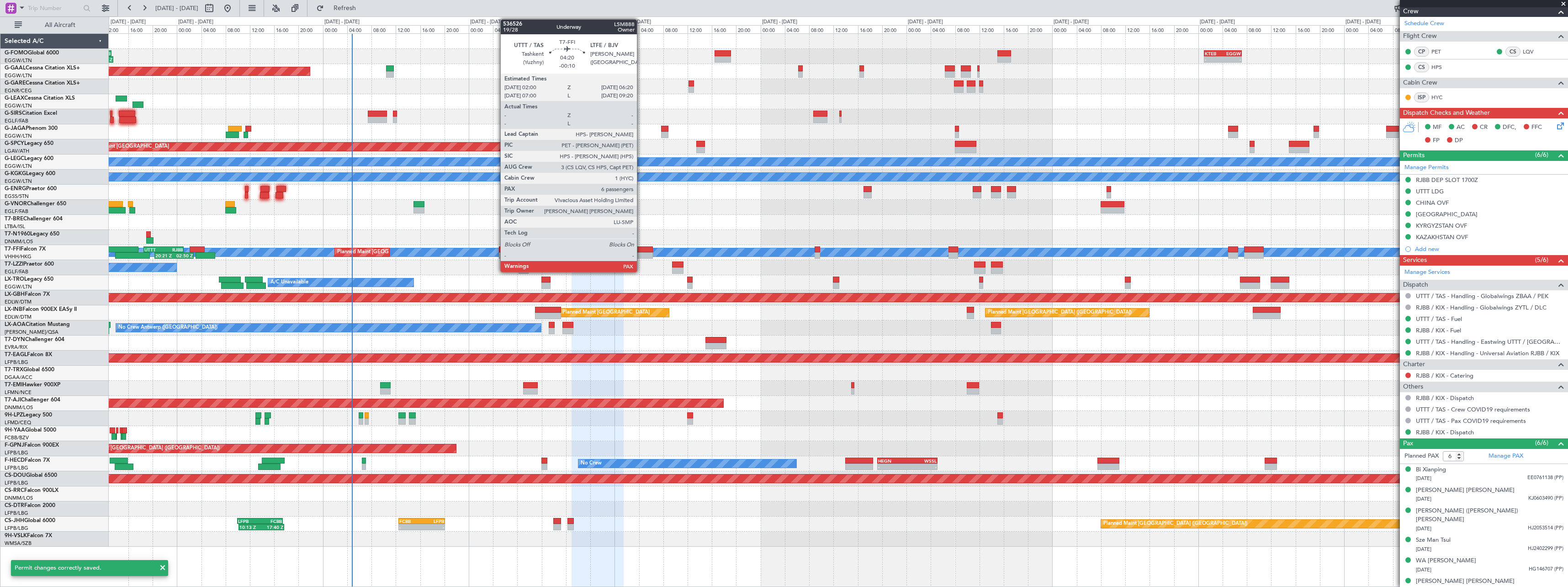
click at [641, 255] on div at bounding box center [639, 256] width 26 height 7
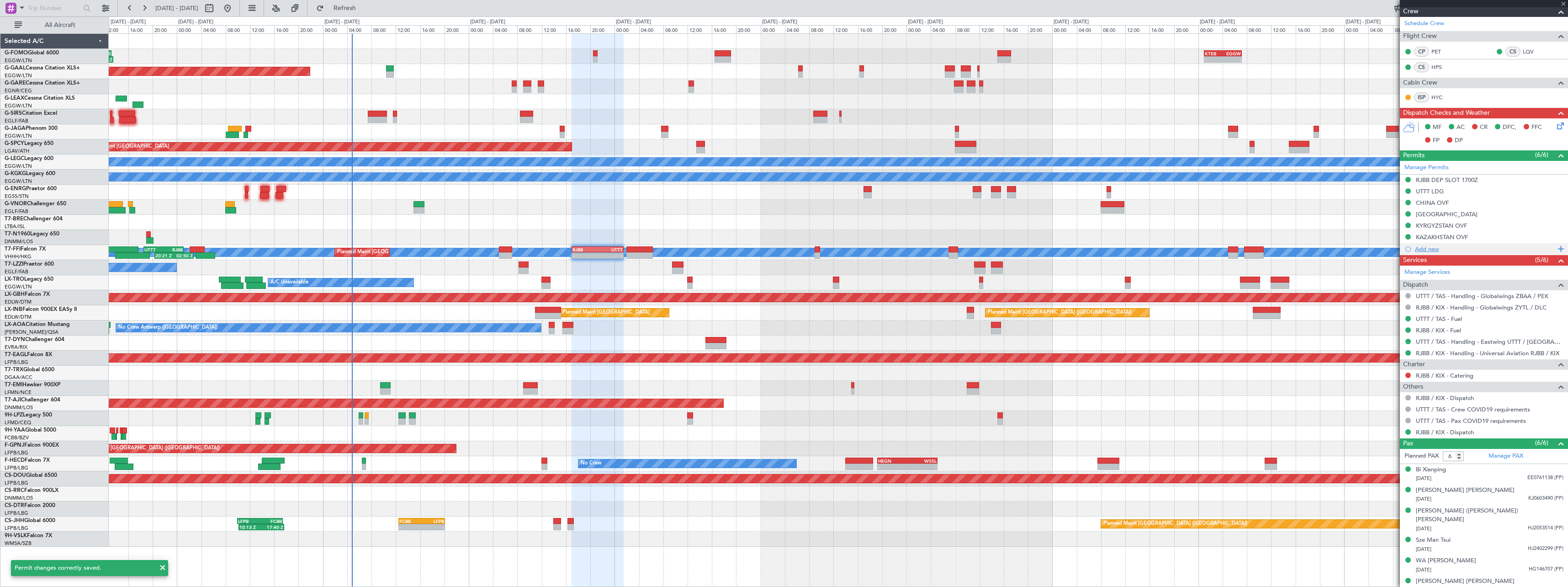
type input "-00:10"
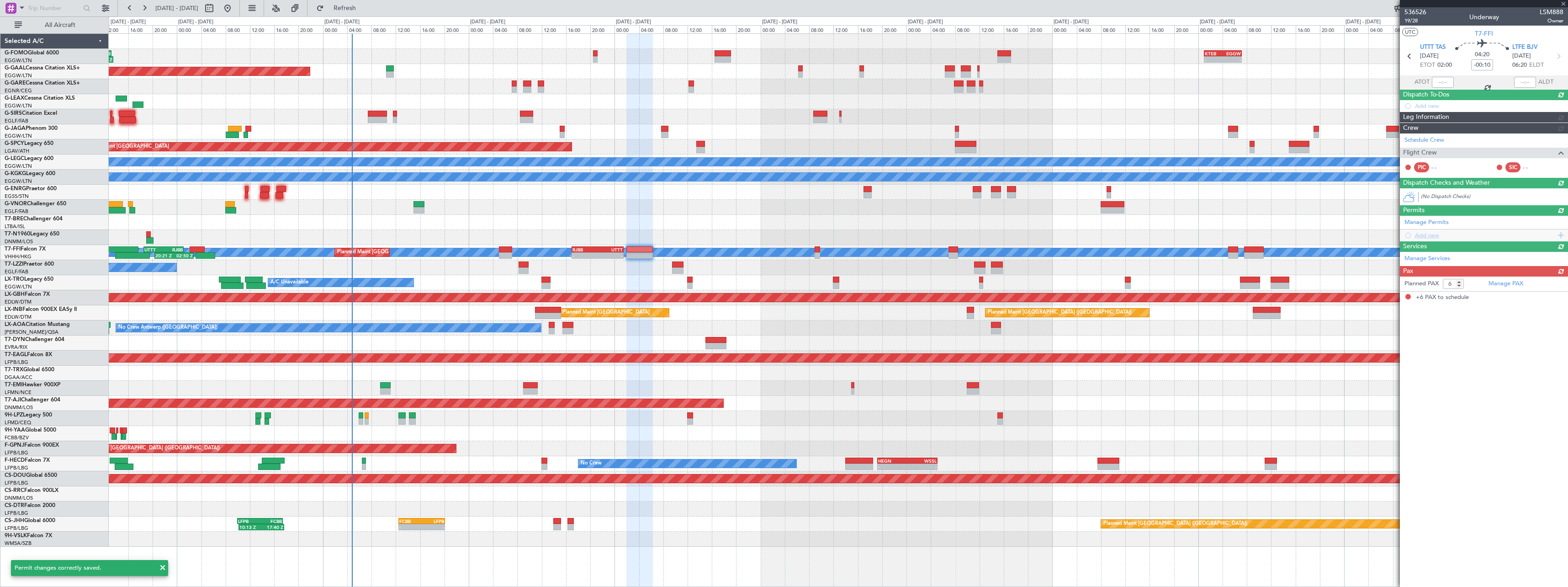
scroll to position [0, 0]
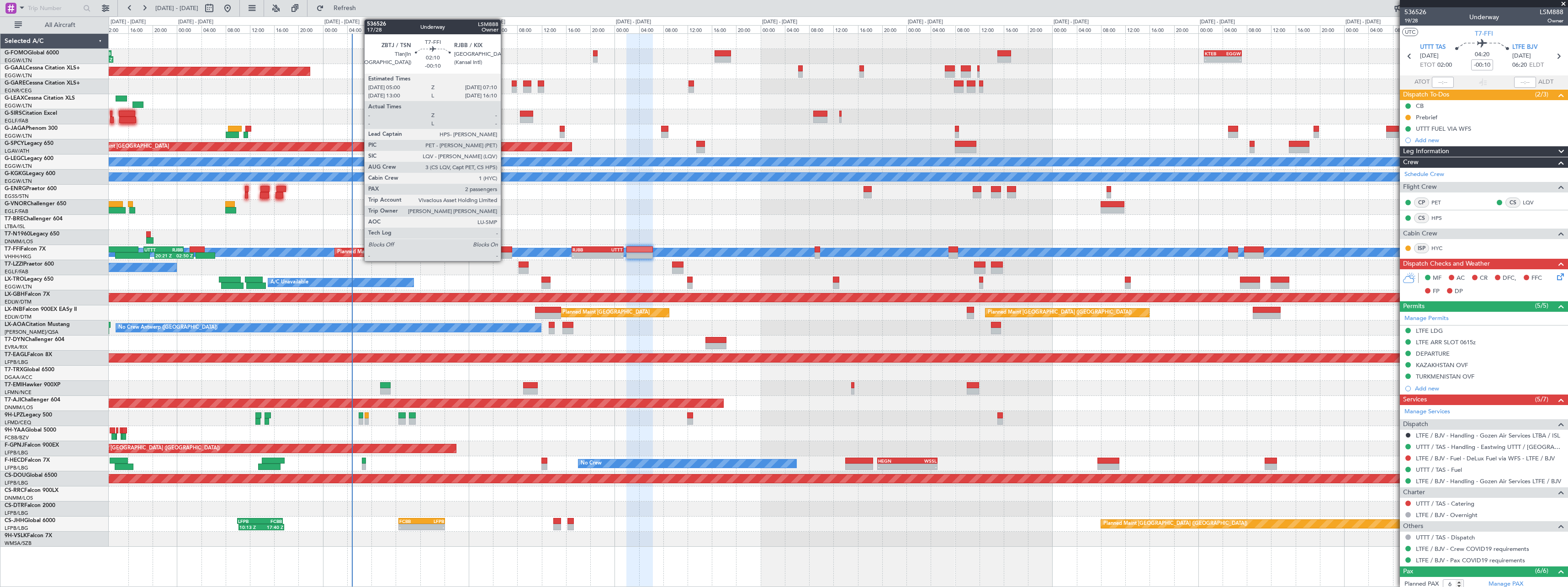
click at [505, 246] on div at bounding box center [505, 250] width 14 height 7
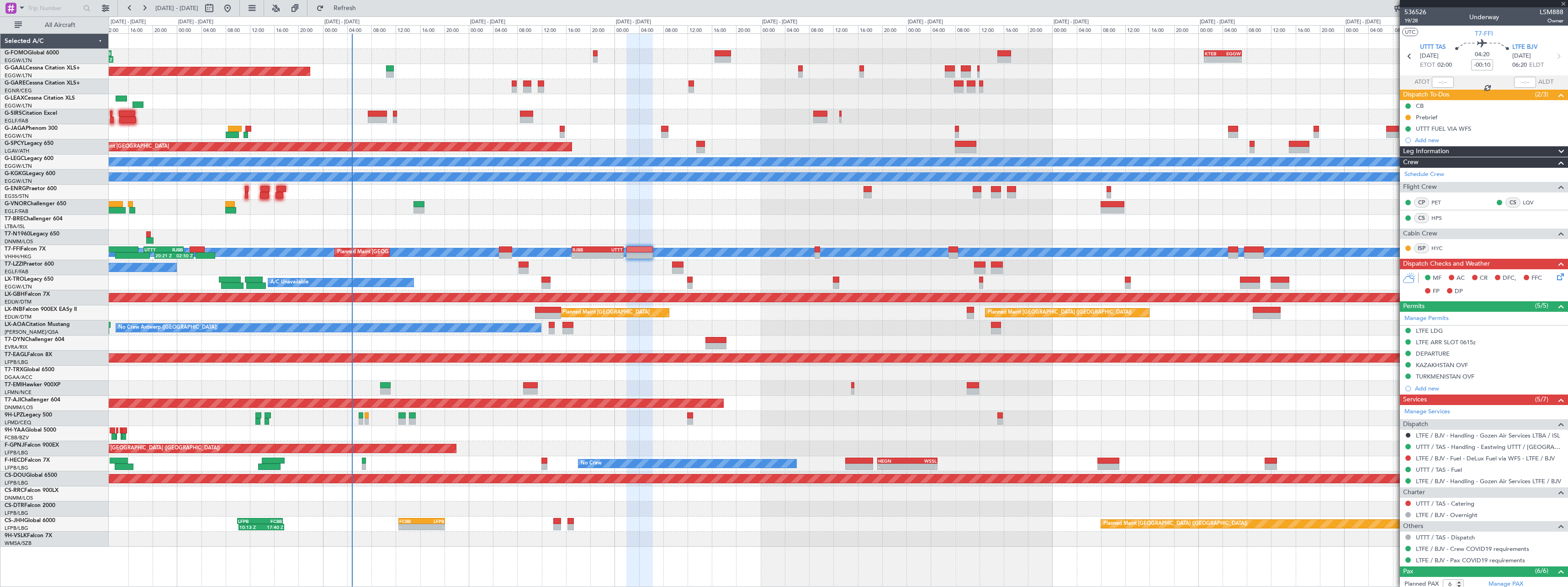
type input "2"
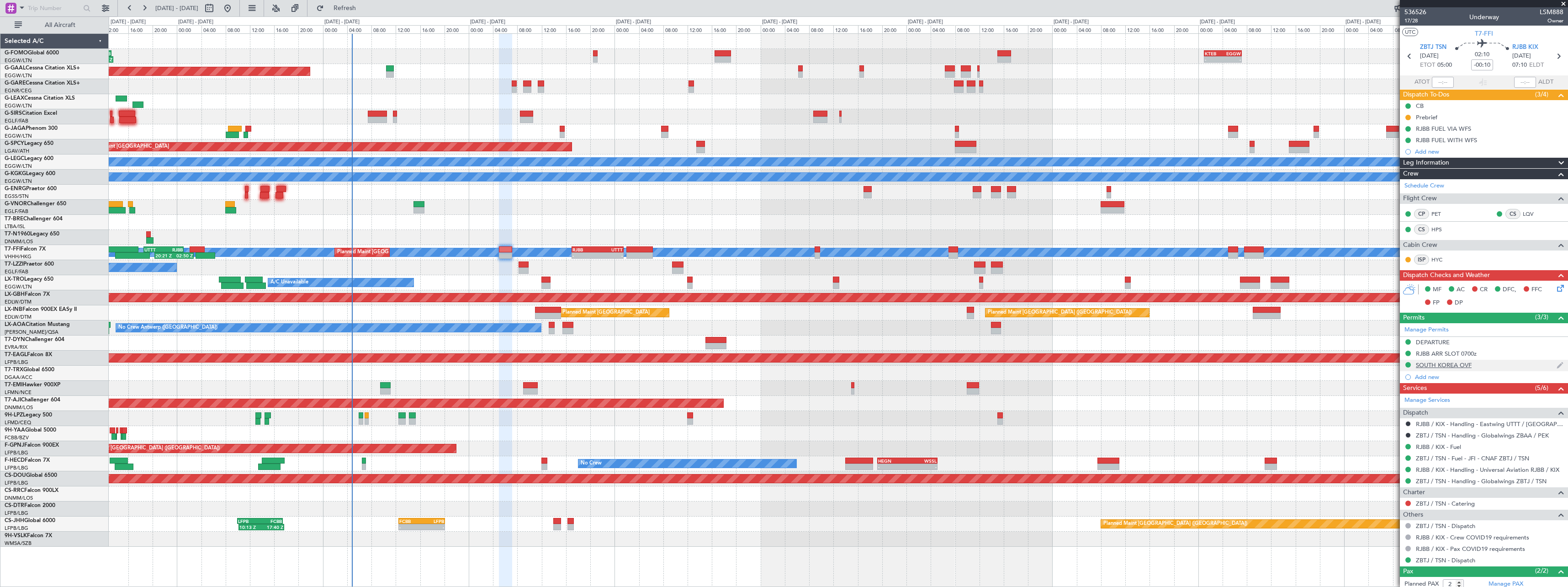
click at [1430, 363] on div "SOUTH KOREA OVF" at bounding box center [1444, 364] width 56 height 8
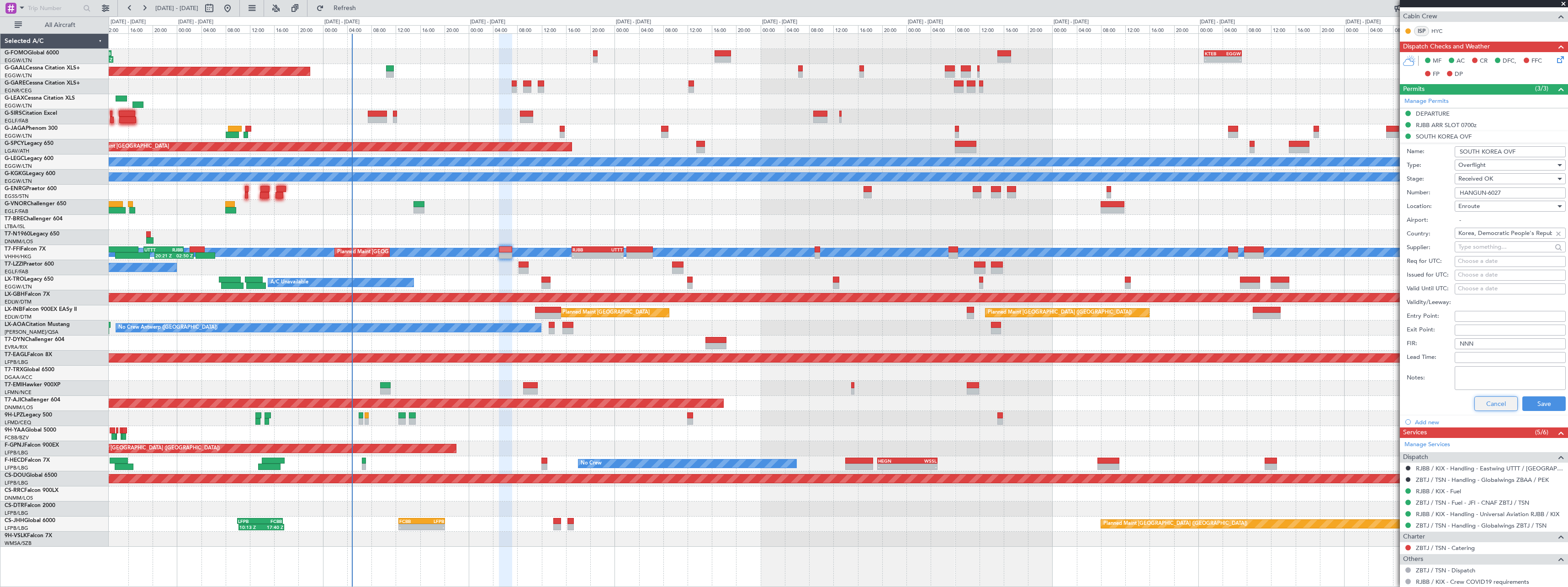
click at [1497, 405] on button "Cancel" at bounding box center [1495, 403] width 43 height 14
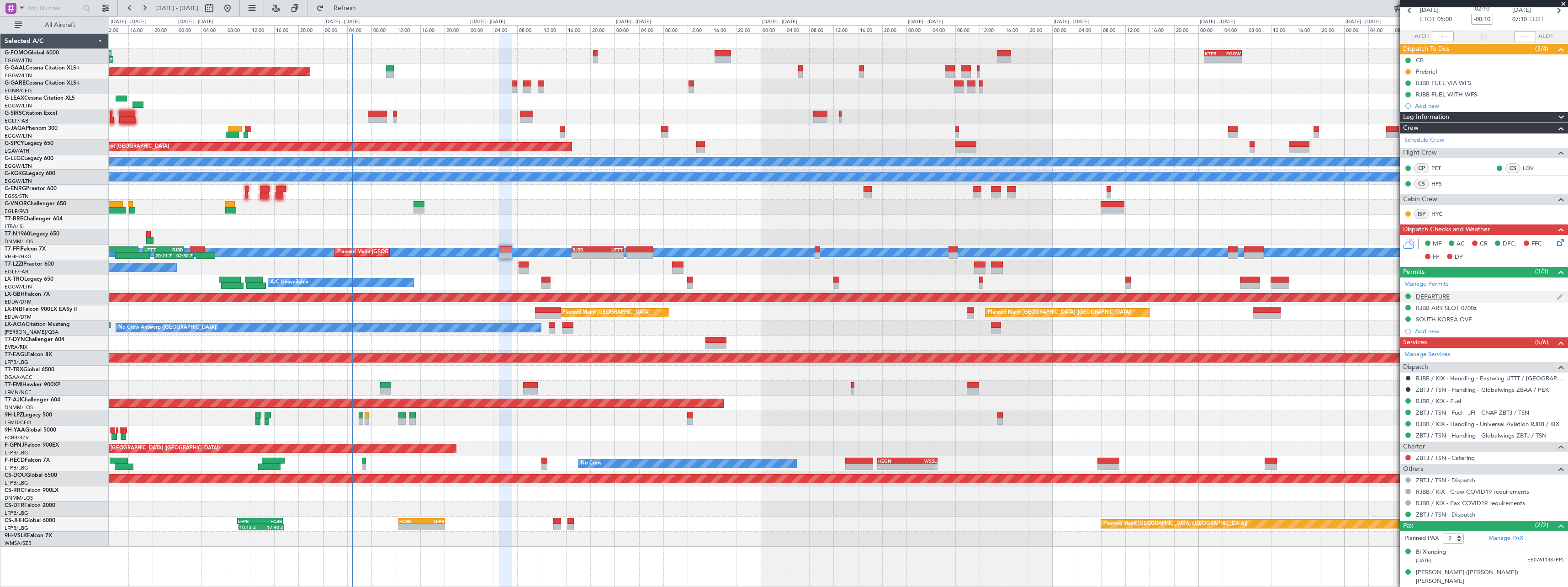
click at [1432, 295] on div "DEPARTURE" at bounding box center [1433, 296] width 34 height 8
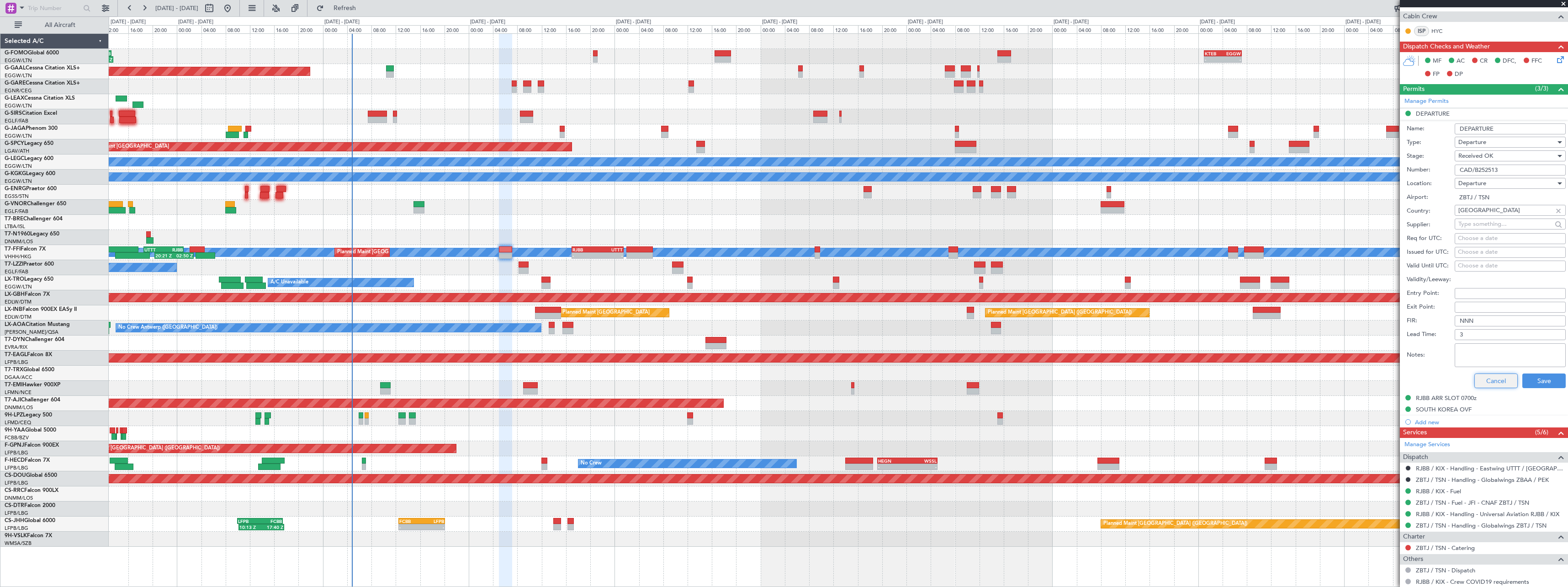
click at [1494, 383] on button "Cancel" at bounding box center [1495, 380] width 43 height 14
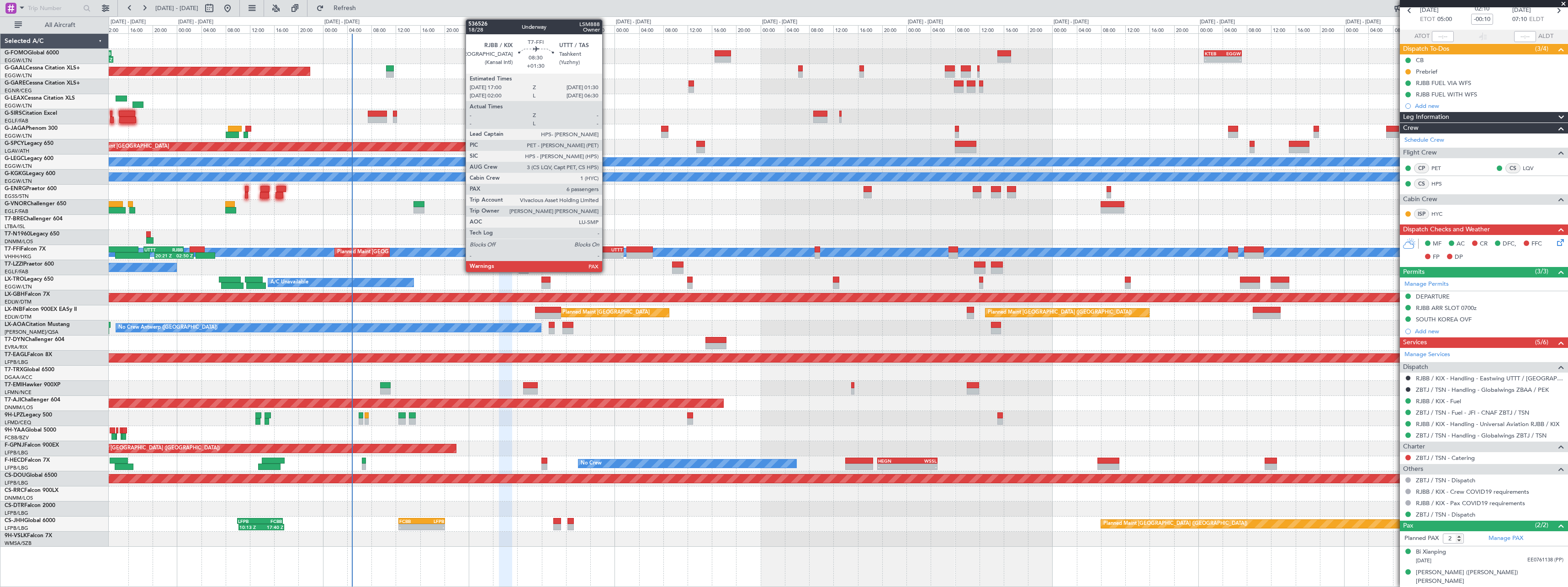
click at [606, 253] on div "-" at bounding box center [610, 255] width 25 height 5
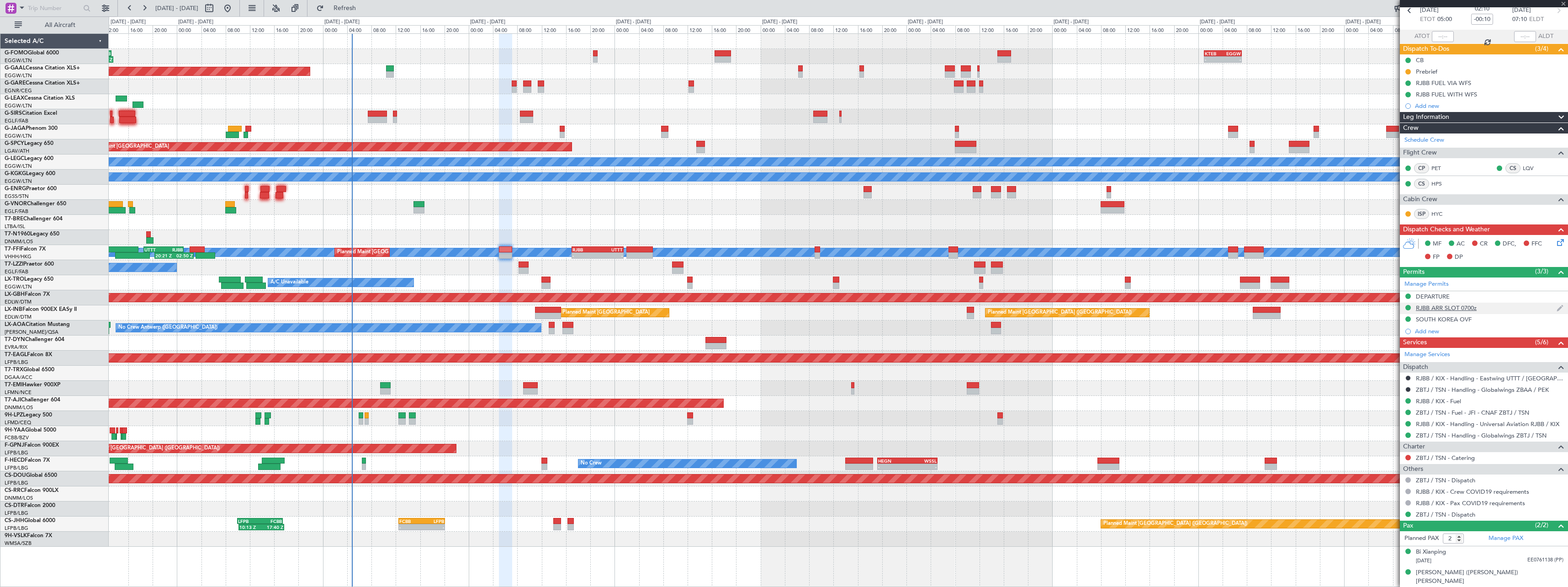
type input "+01:30"
type input "6"
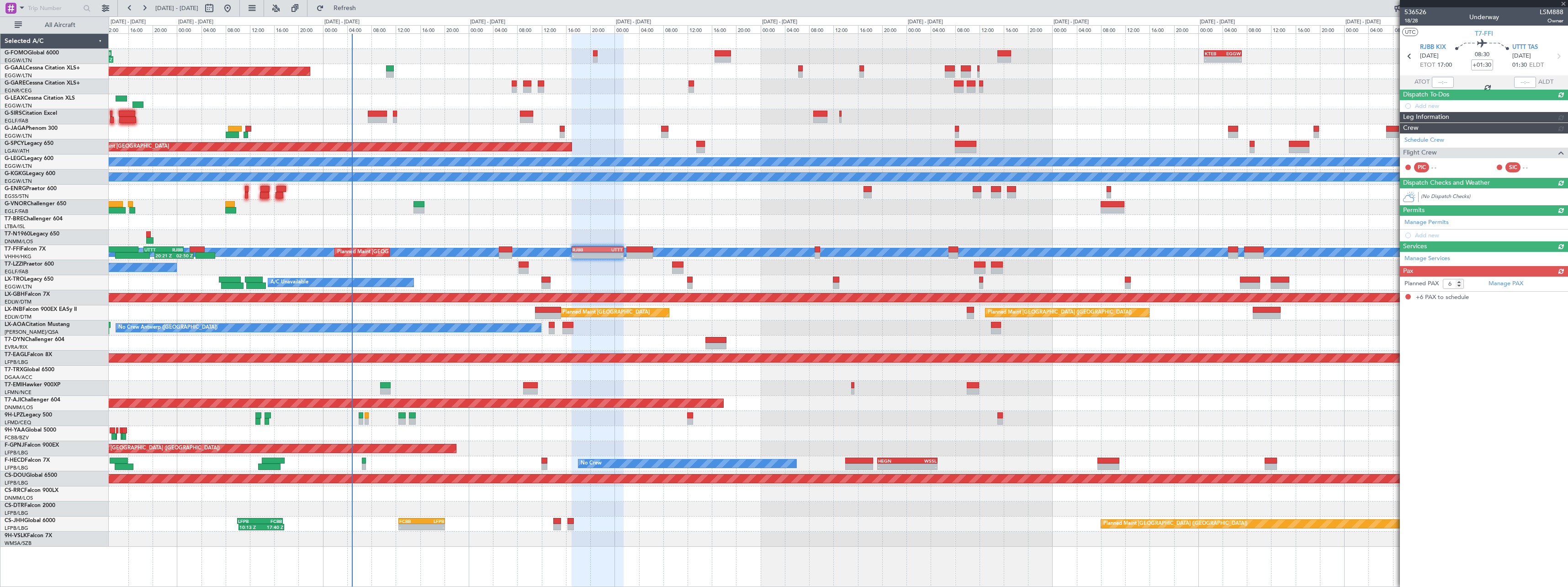
scroll to position [0, 0]
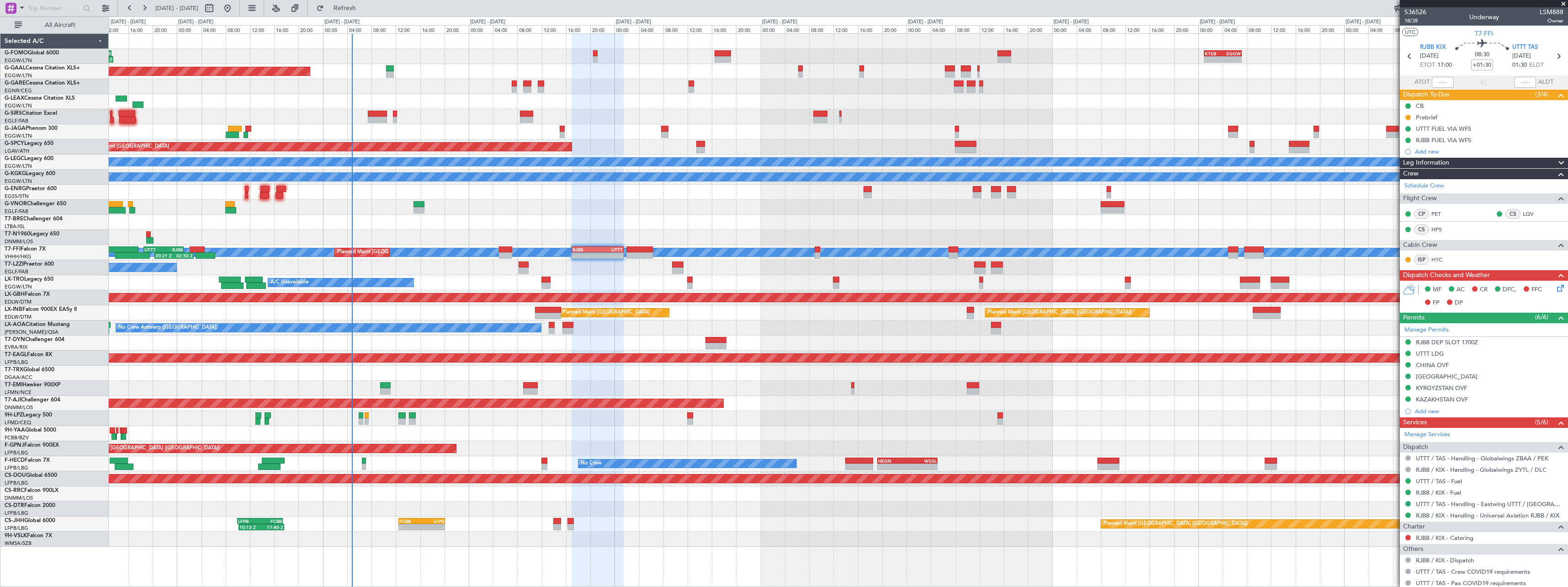
click at [1555, 163] on span at bounding box center [1560, 163] width 11 height 11
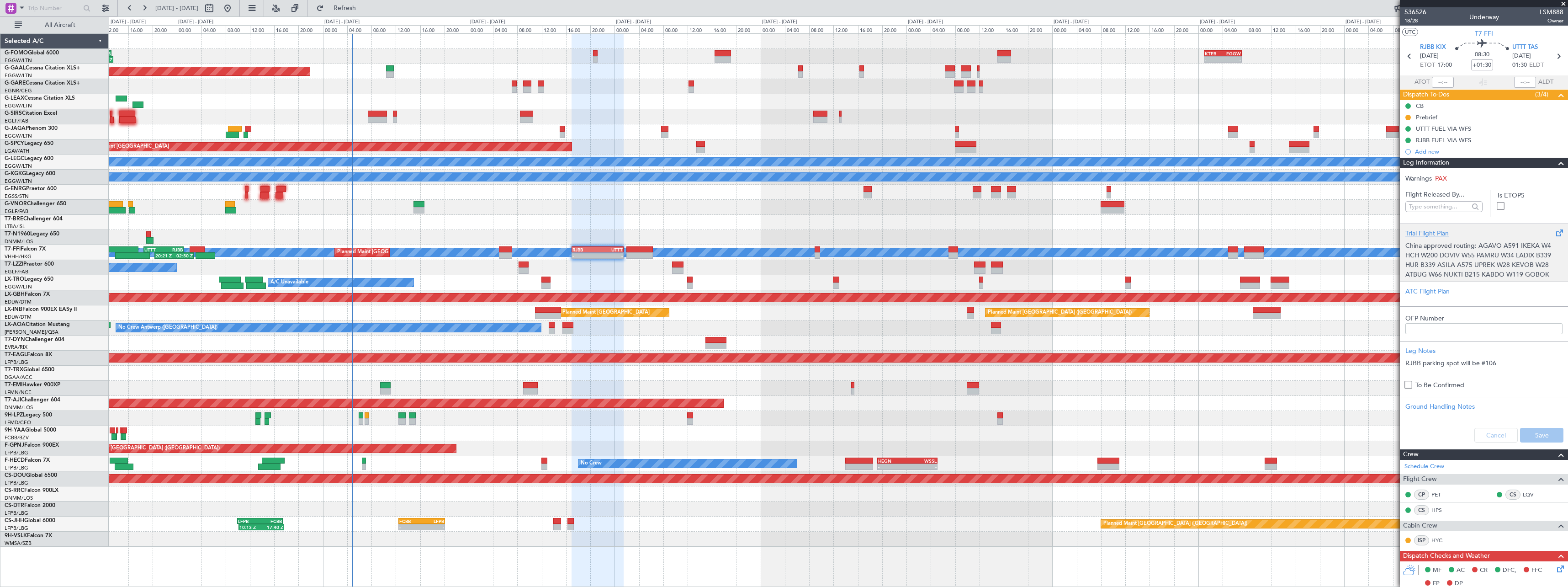
click at [1438, 229] on div "Trial Flight Plan" at bounding box center [1484, 233] width 157 height 9
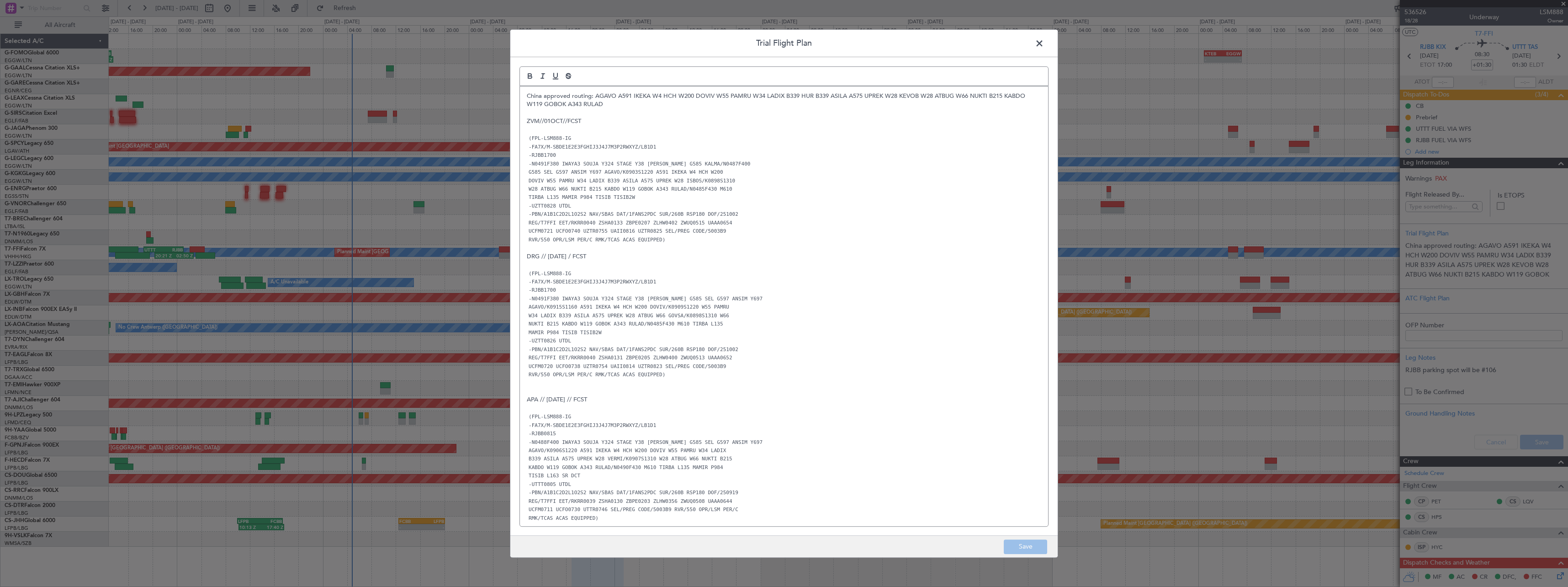
drag, startPoint x: 1042, startPoint y: 42, endPoint x: 1055, endPoint y: 45, distance: 13.3
click at [1044, 43] on span at bounding box center [1044, 46] width 0 height 19
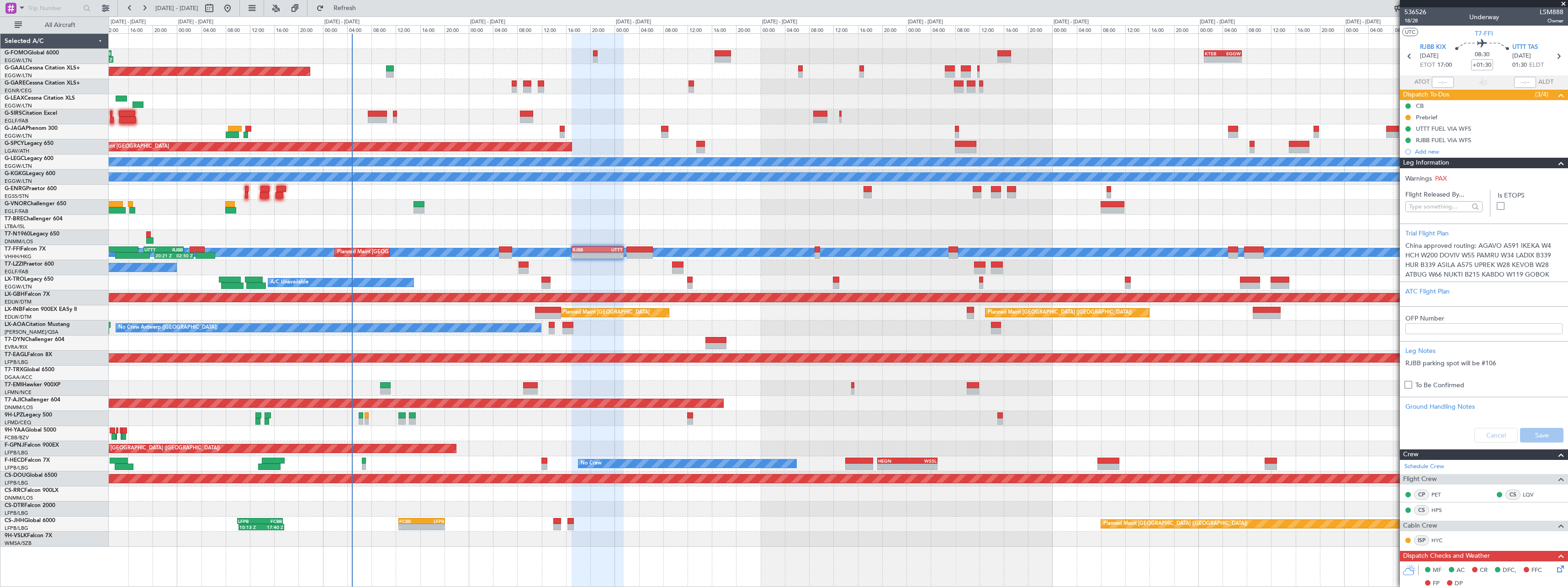
click at [1555, 166] on span at bounding box center [1560, 163] width 11 height 11
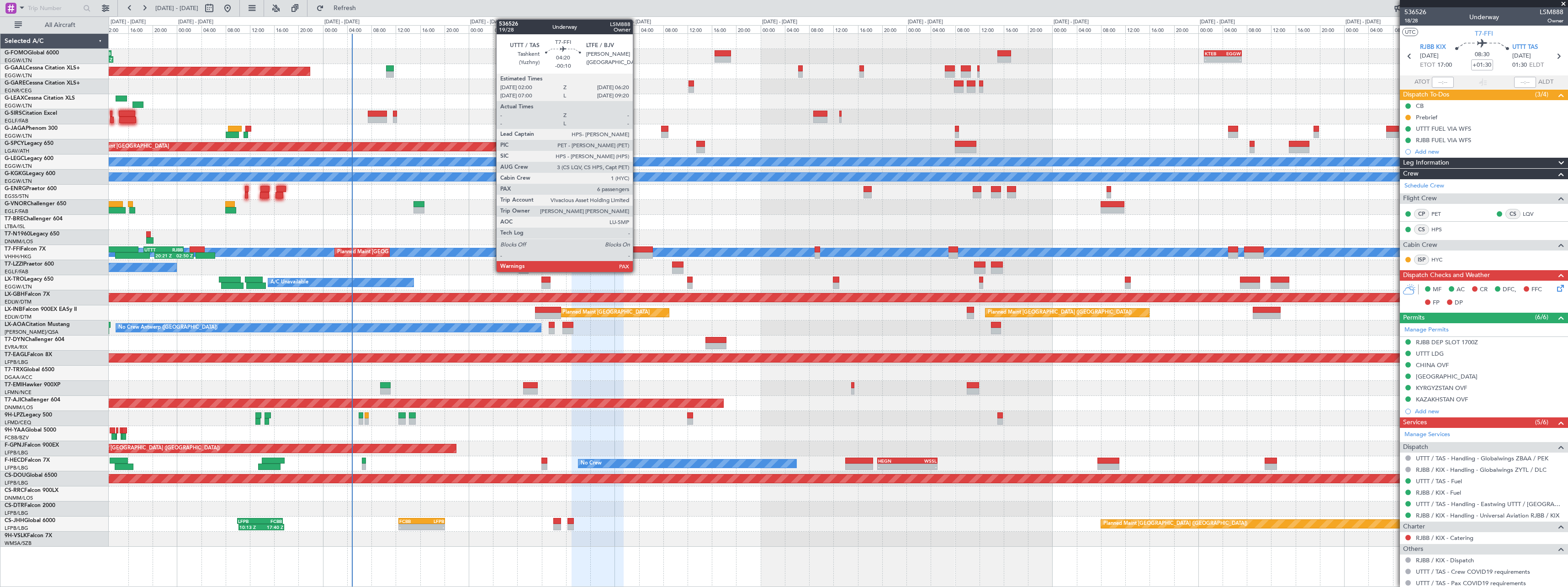
click at [638, 249] on div at bounding box center [639, 250] width 26 height 7
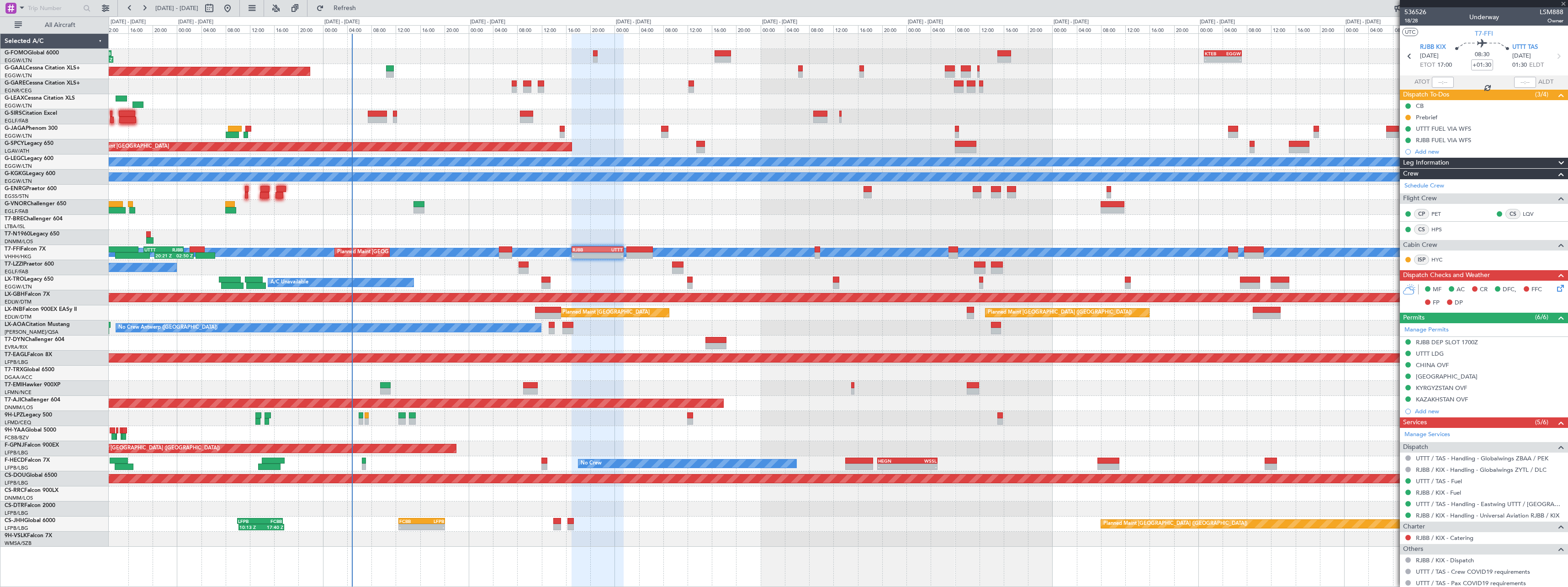
type input "-00:10"
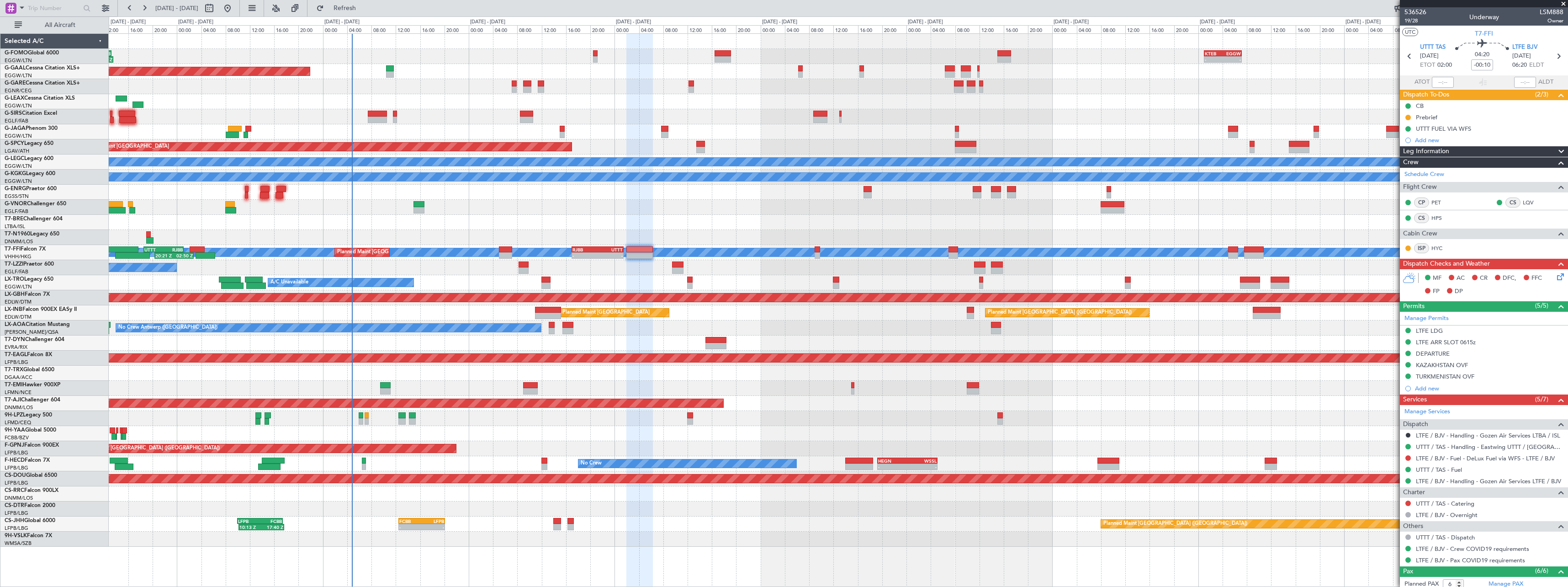
drag, startPoint x: 1441, startPoint y: 357, endPoint x: 1476, endPoint y: 352, distance: 35.4
click at [1441, 357] on div "DEPARTURE" at bounding box center [1483, 353] width 168 height 11
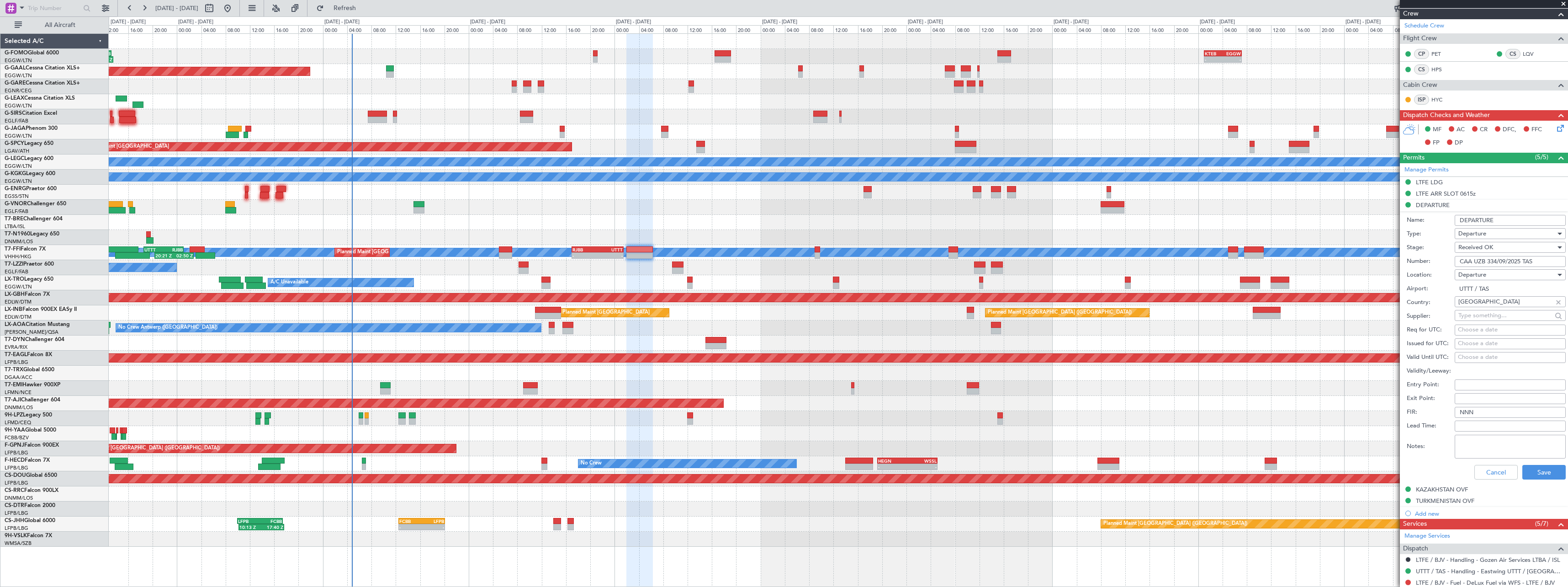
scroll to position [183, 0]
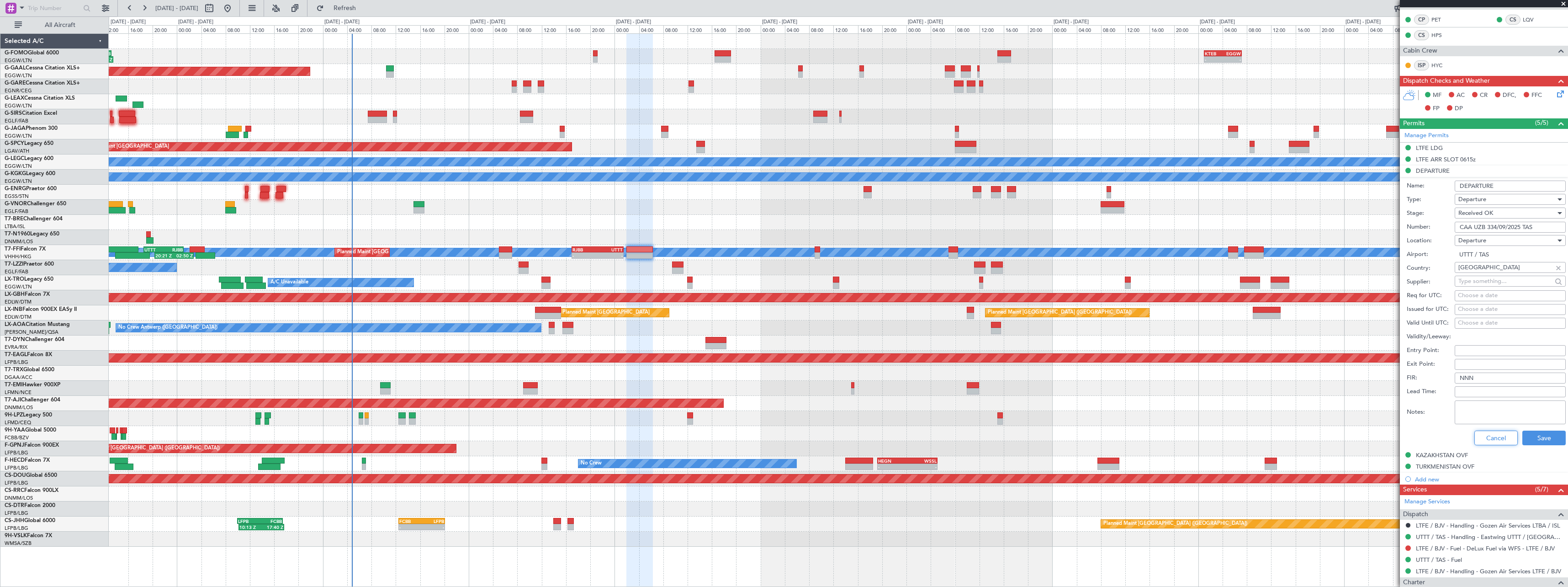
click at [1488, 440] on button "Cancel" at bounding box center [1495, 437] width 43 height 14
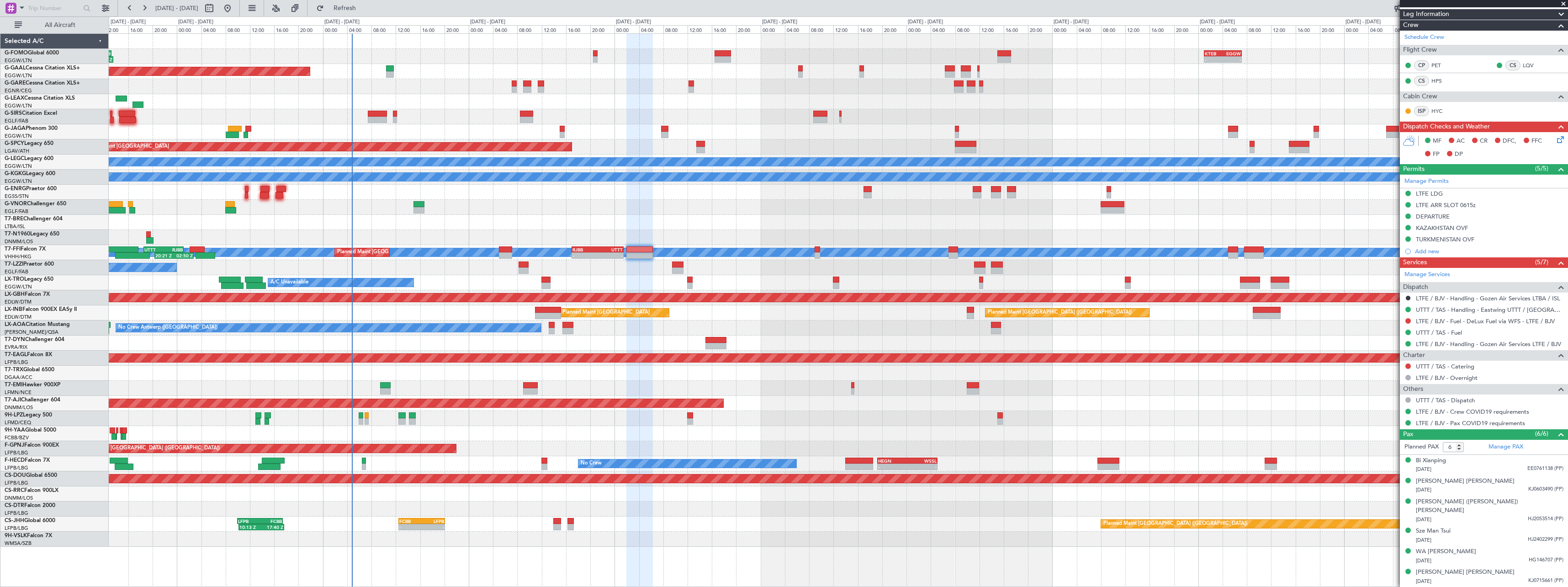
scroll to position [128, 0]
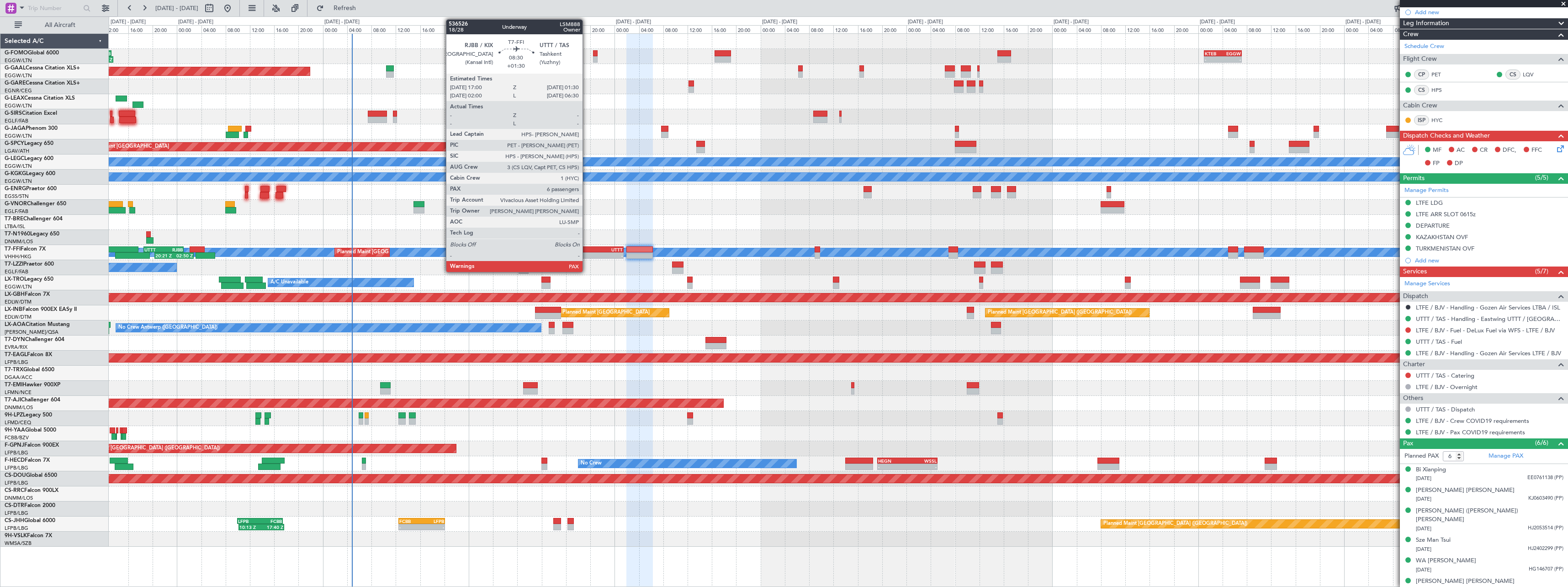
click at [587, 252] on div "RJBB 17:00 Z UTTT 01:30 Z" at bounding box center [598, 250] width 52 height 7
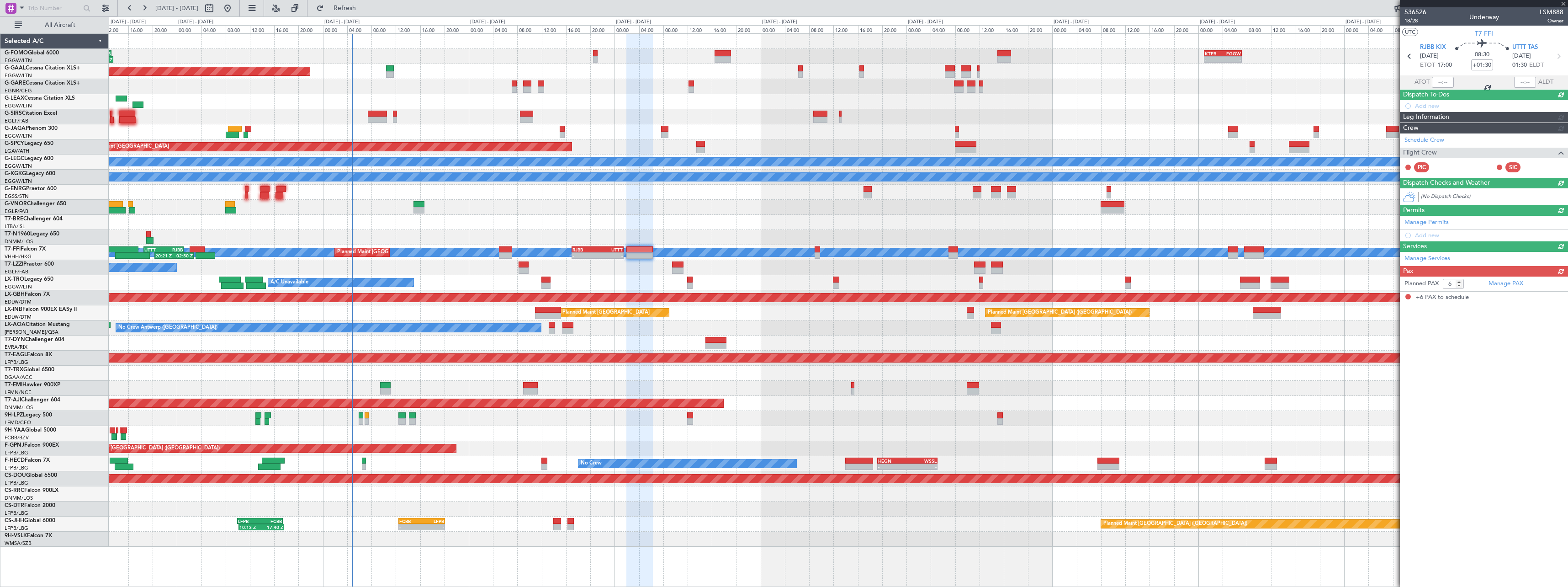
scroll to position [0, 0]
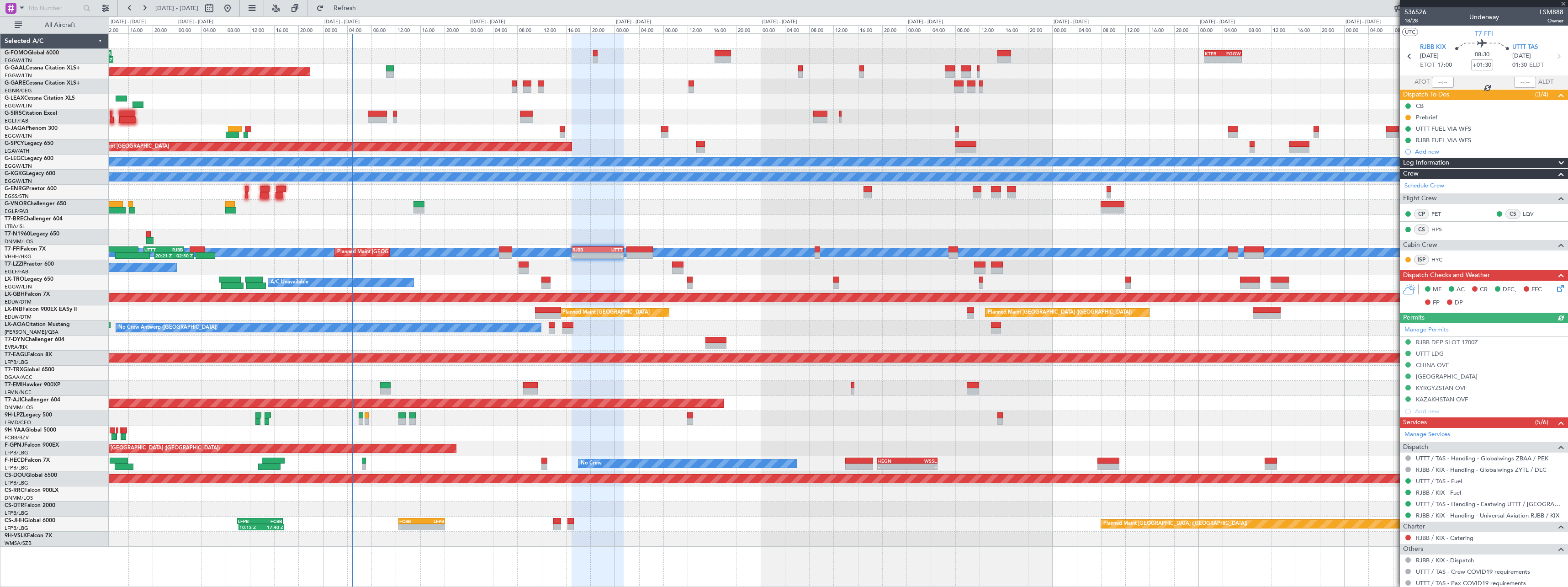
click at [1438, 356] on div "Manage Permits RJBB DEP SLOT 1700Z UTTT LDG CHINA OVF [GEOGRAPHIC_DATA] KYRGYZS…" at bounding box center [1483, 370] width 168 height 94
click at [1439, 355] on div "UTTT LDG" at bounding box center [1429, 353] width 28 height 8
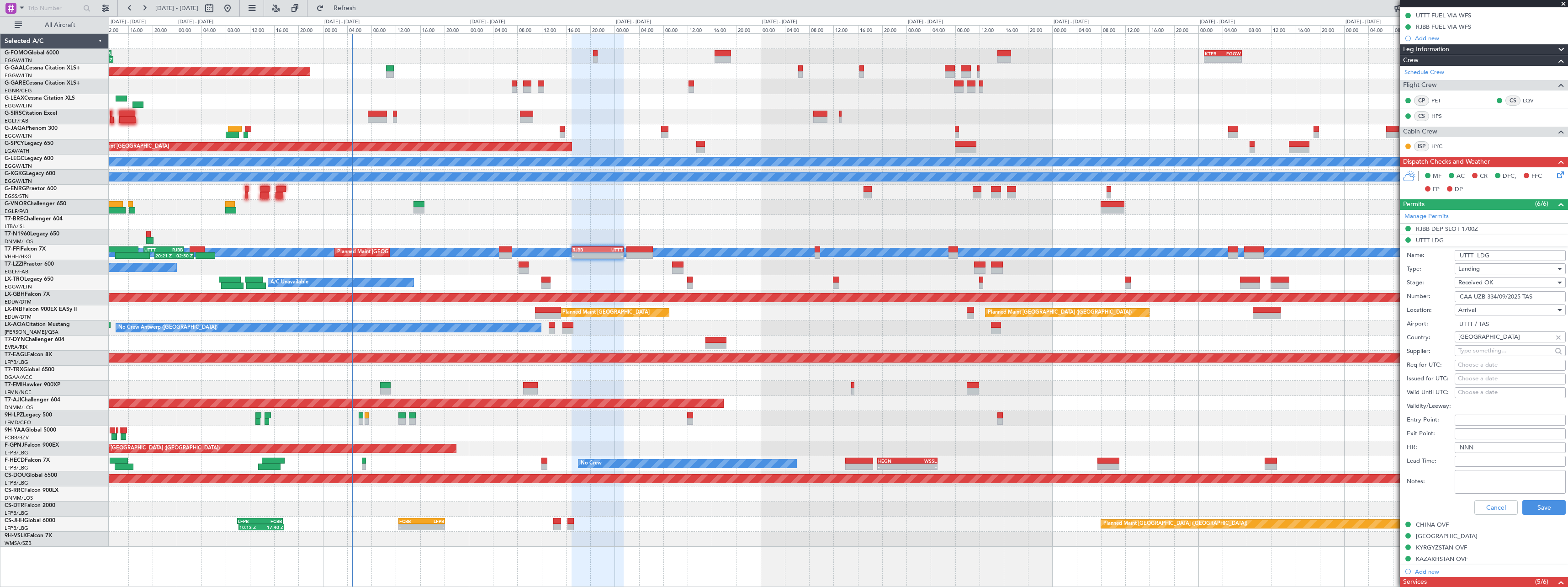
scroll to position [183, 0]
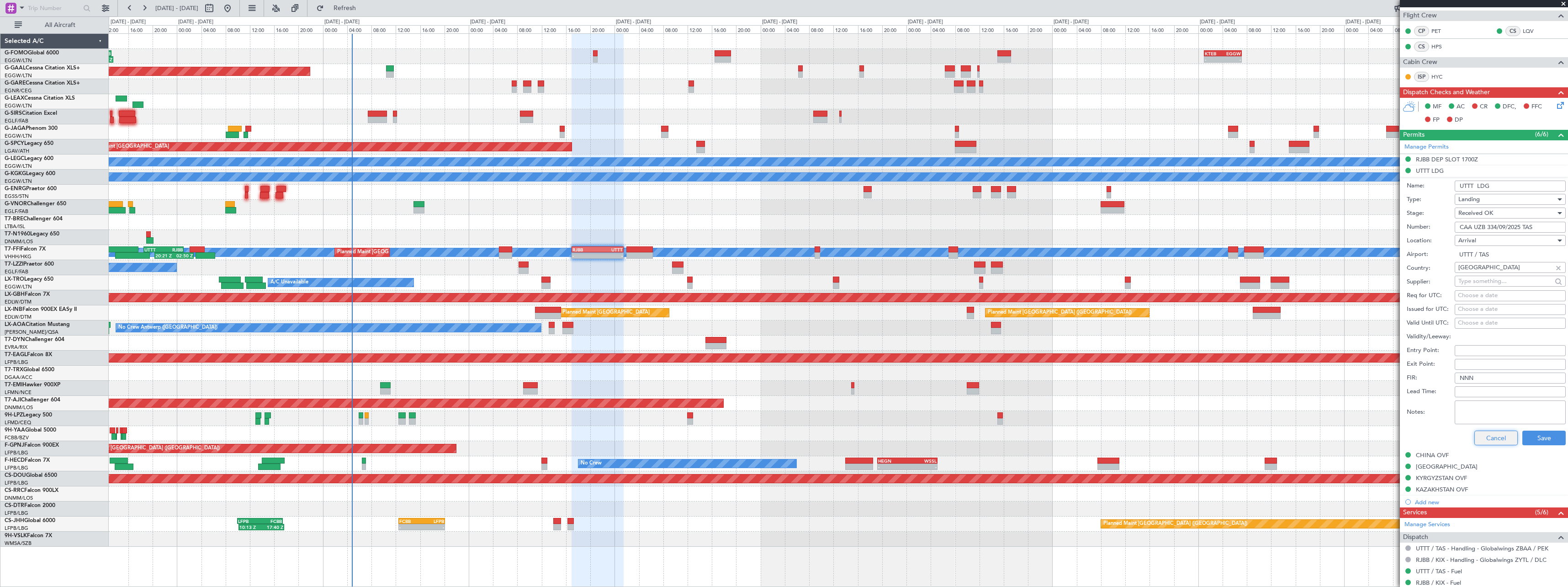
click at [1494, 441] on button "Cancel" at bounding box center [1495, 437] width 43 height 14
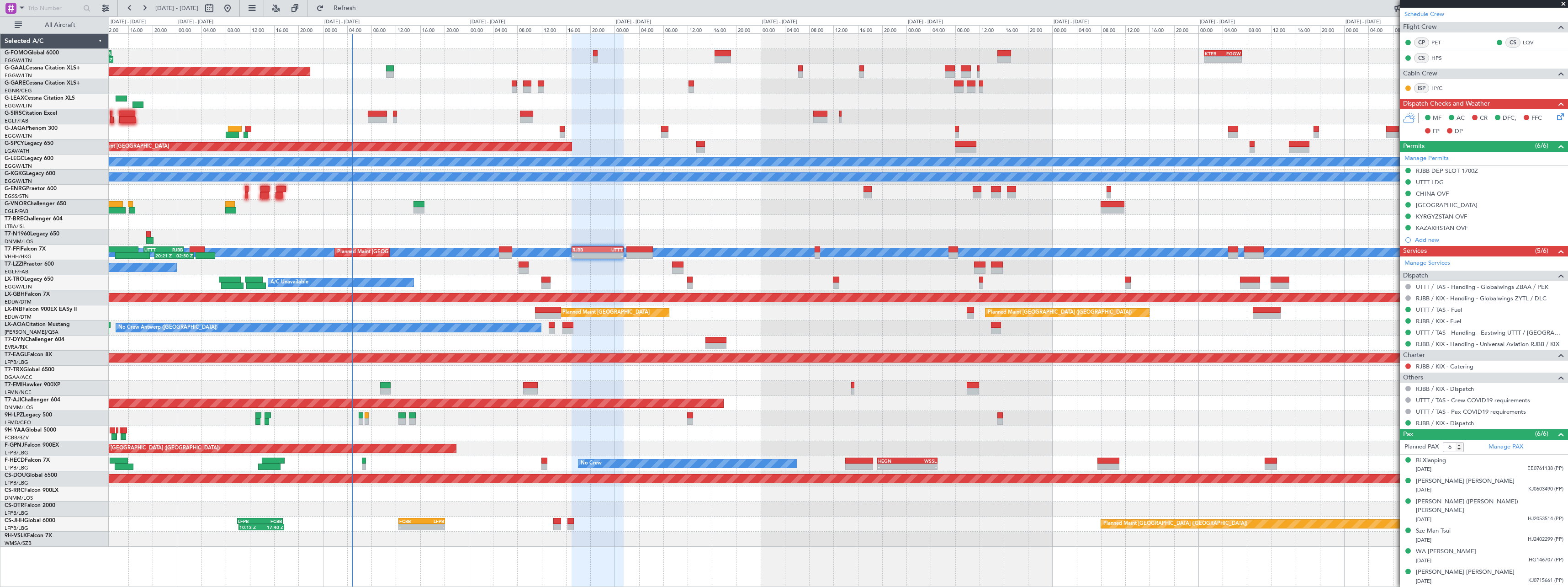
scroll to position [163, 0]
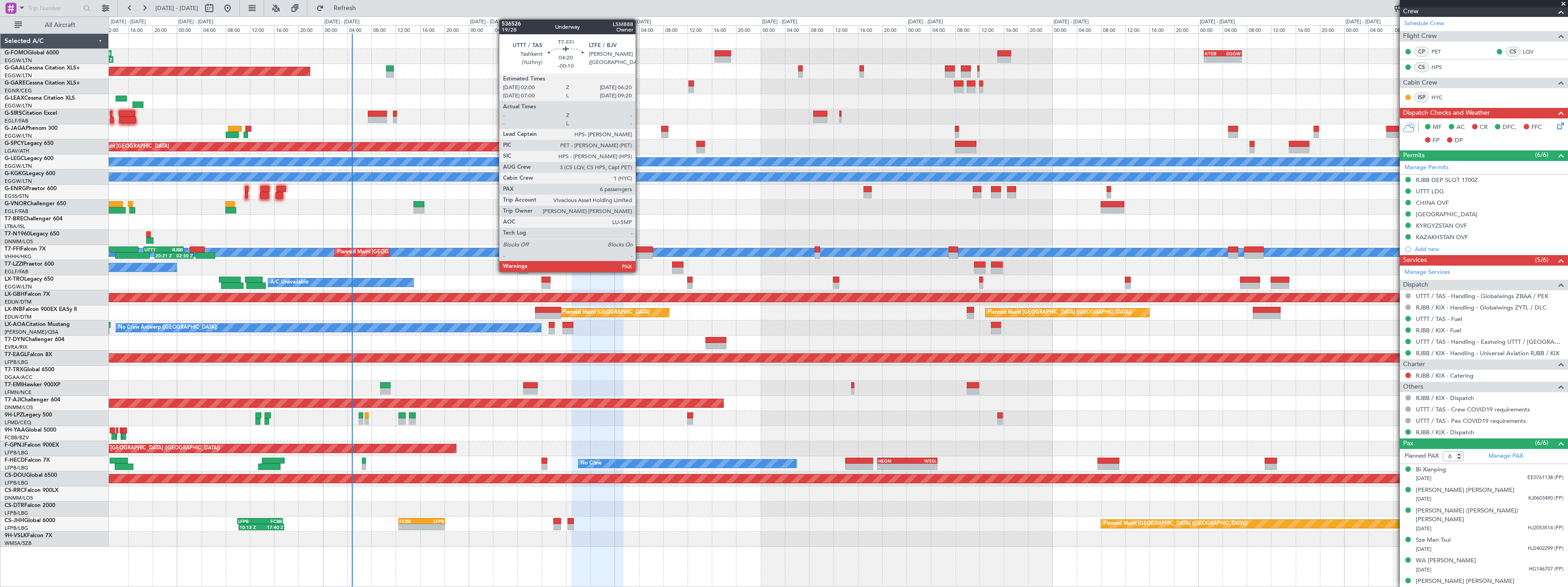
click at [640, 250] on div at bounding box center [639, 250] width 26 height 7
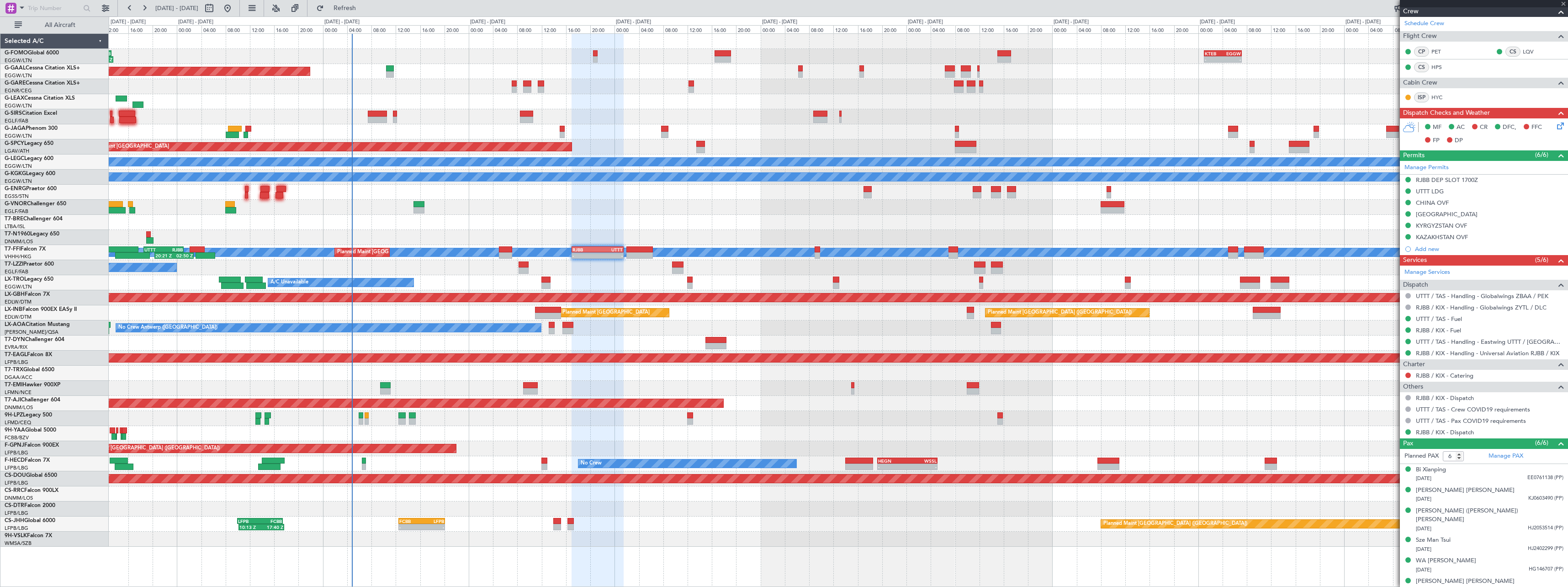
type input "-00:10"
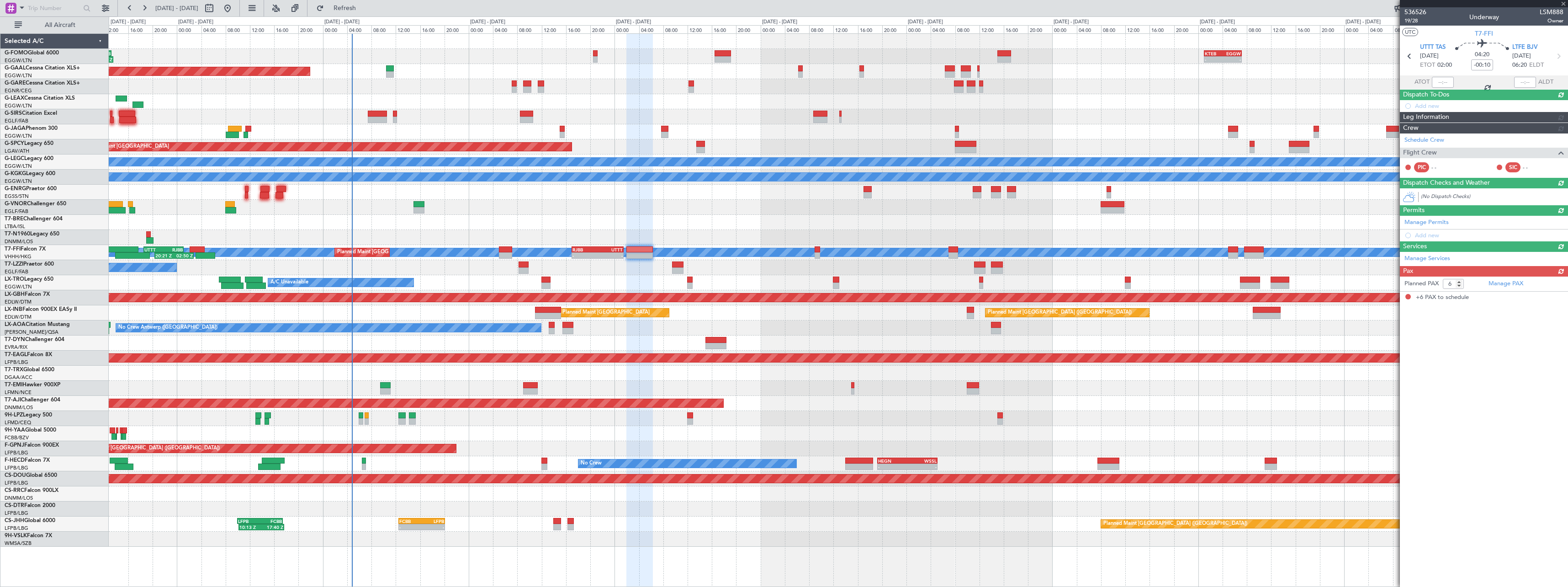
scroll to position [0, 0]
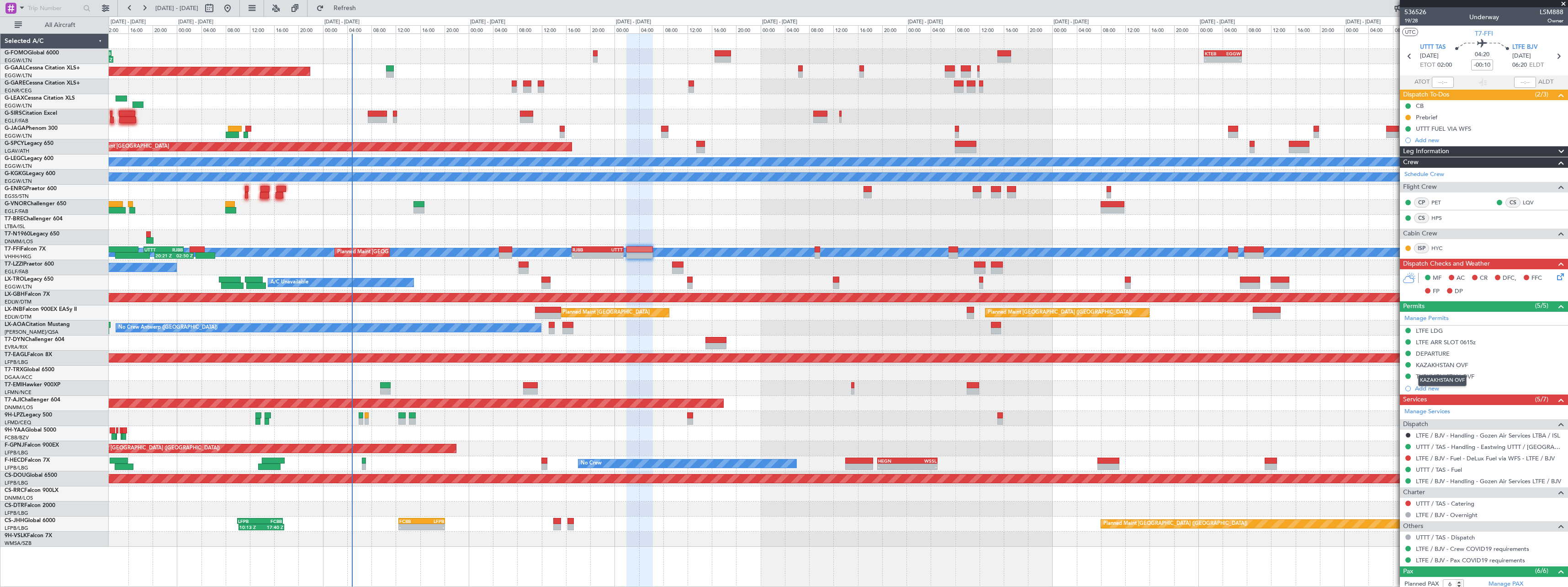
drag, startPoint x: 1461, startPoint y: 364, endPoint x: 1473, endPoint y: 365, distance: 12.0
click at [1461, 364] on div "KAZAKHSTAN OVF" at bounding box center [1442, 364] width 52 height 8
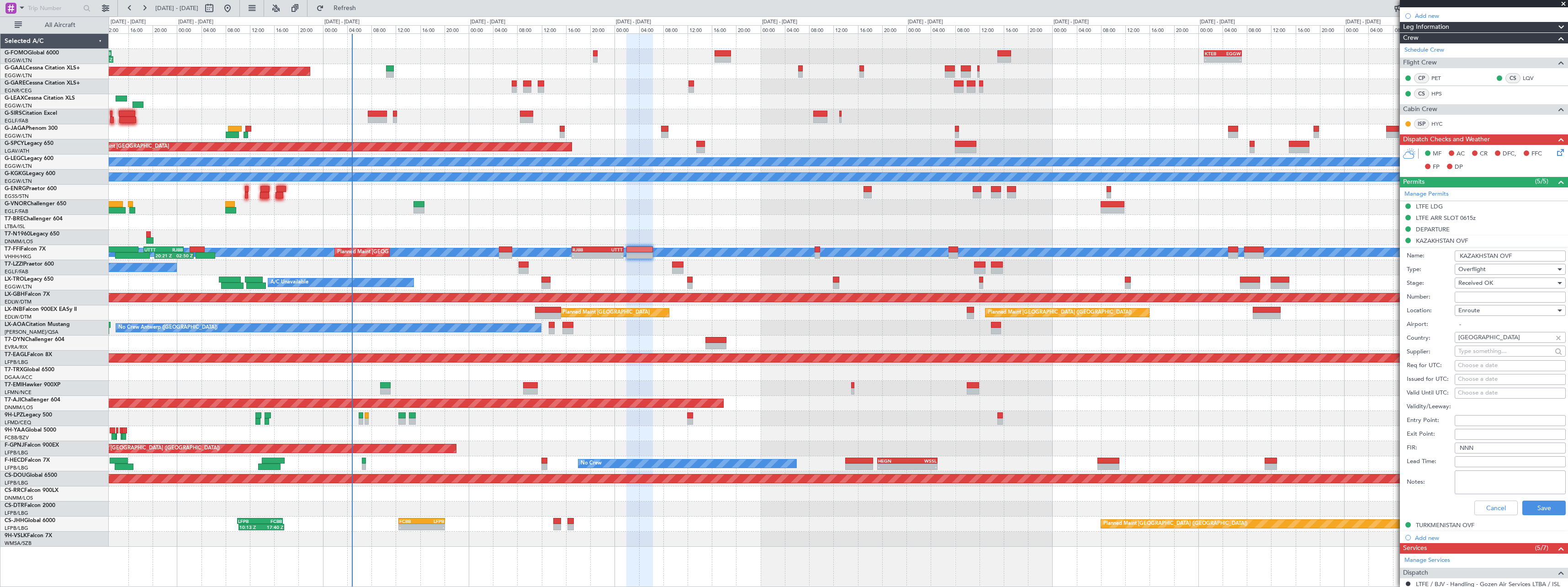
scroll to position [137, 0]
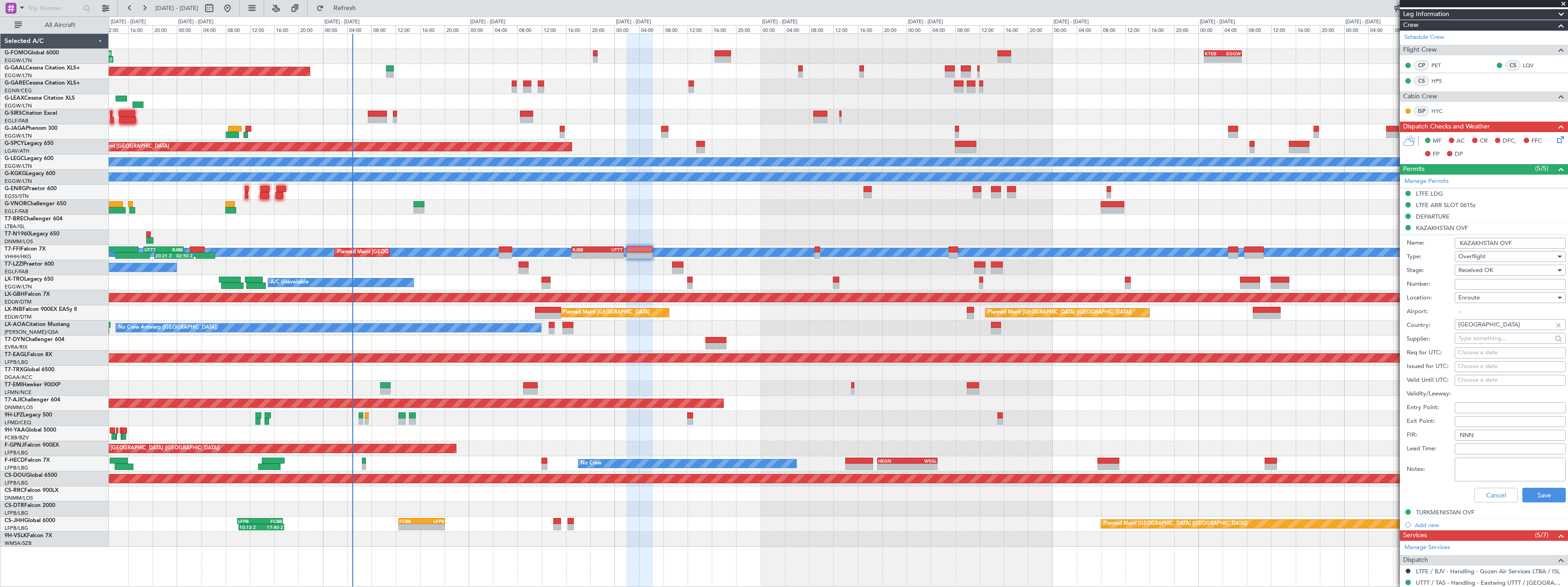
click at [1490, 280] on input "Number:" at bounding box center [1510, 284] width 111 height 11
paste input "APPROVED"
type input "APPROVED"
click at [1550, 494] on button "Save" at bounding box center [1543, 495] width 43 height 14
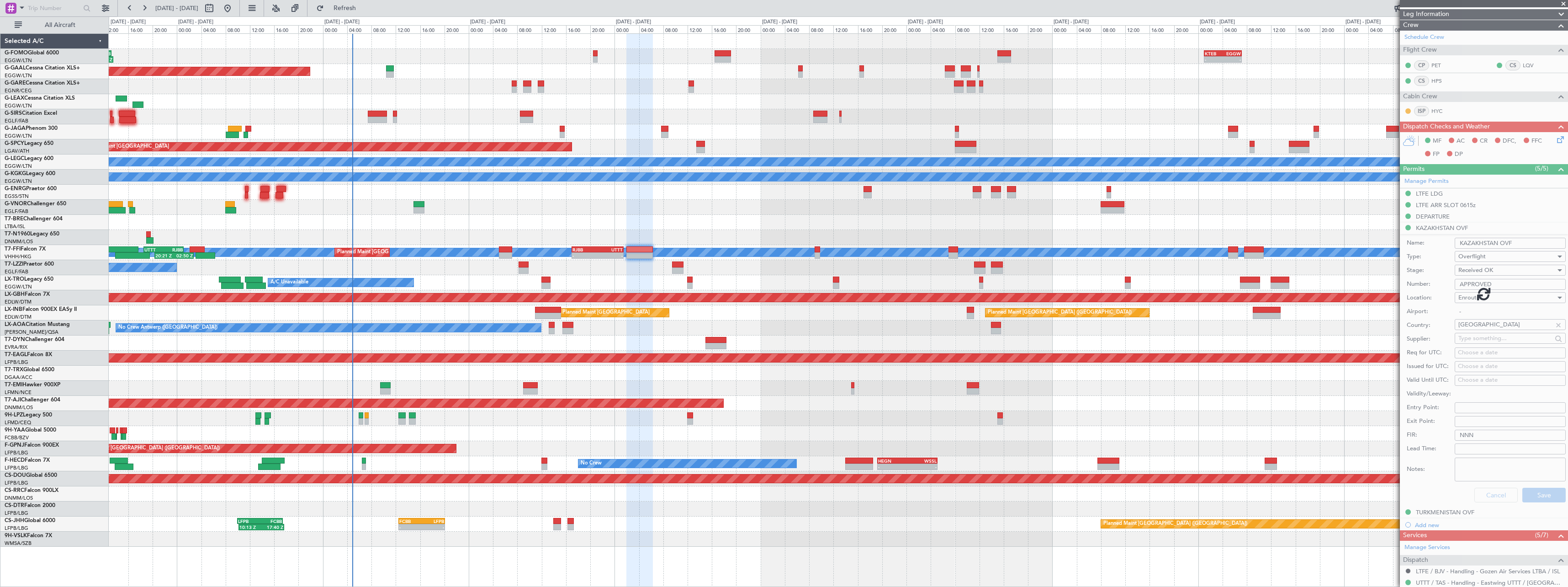
scroll to position [128, 0]
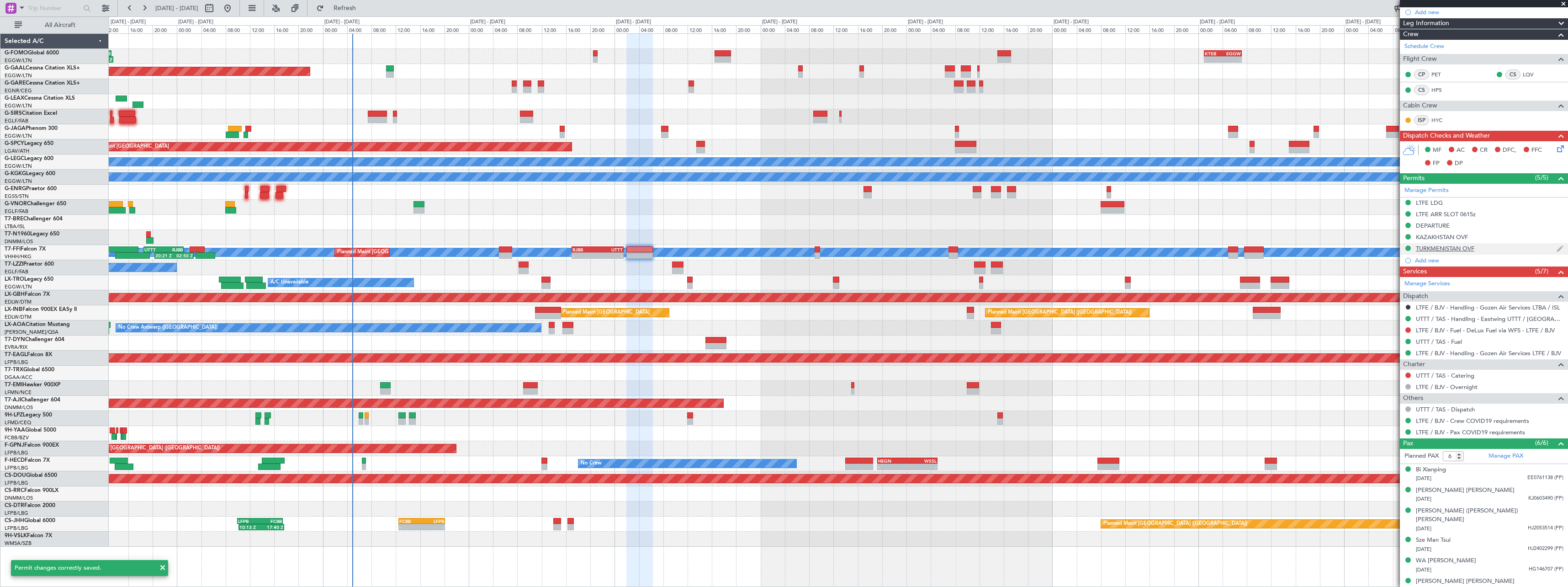
click at [1470, 250] on div "TURKMENISTAN OVF" at bounding box center [1444, 248] width 58 height 8
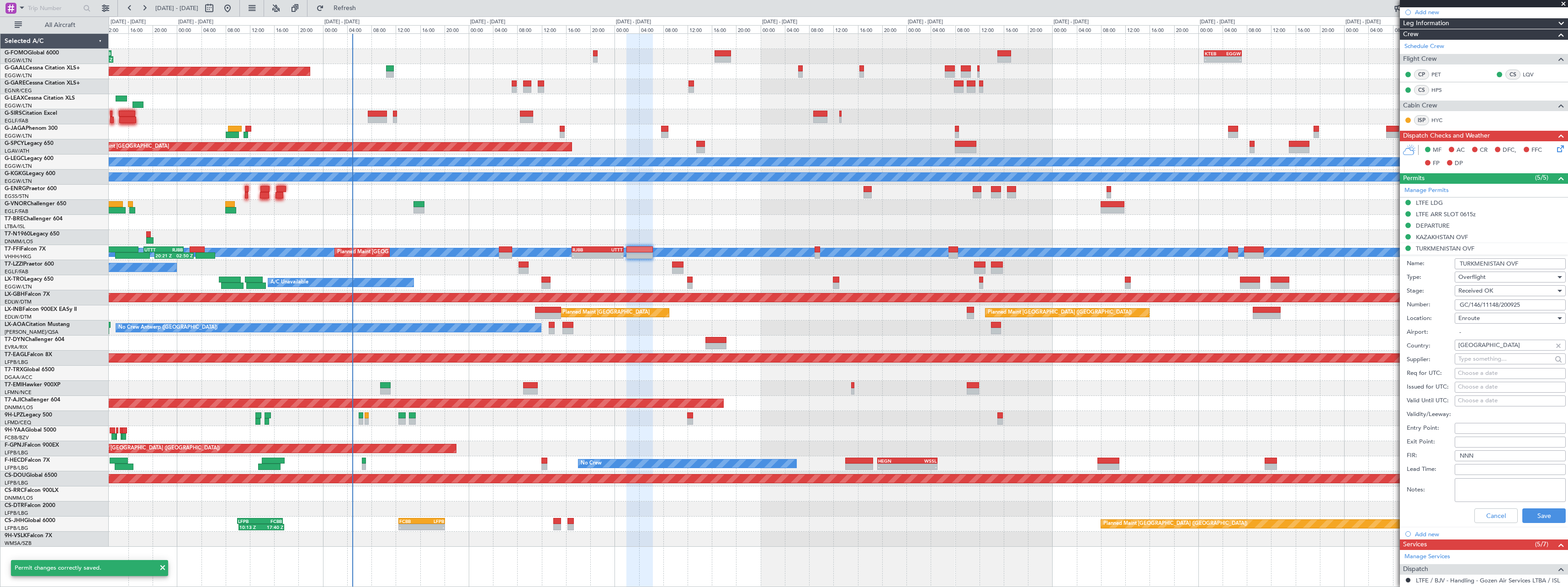
scroll to position [137, 0]
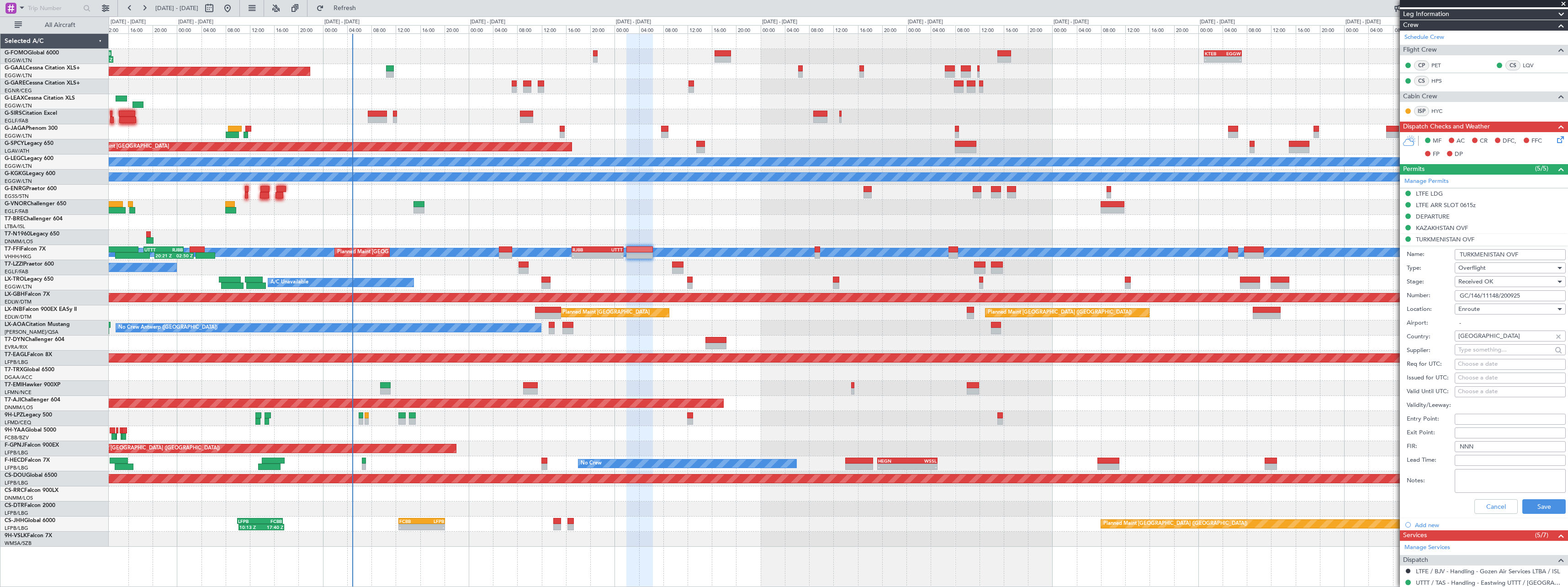
drag, startPoint x: 1525, startPoint y: 296, endPoint x: 1375, endPoint y: 294, distance: 150.0
click at [1375, 294] on fb-app "[DATE] - [DATE] Refresh Quick Links All Aircraft 06:10 Z 13:35 Z EGGW 06:00 Z K…" at bounding box center [784, 296] width 1568 height 580
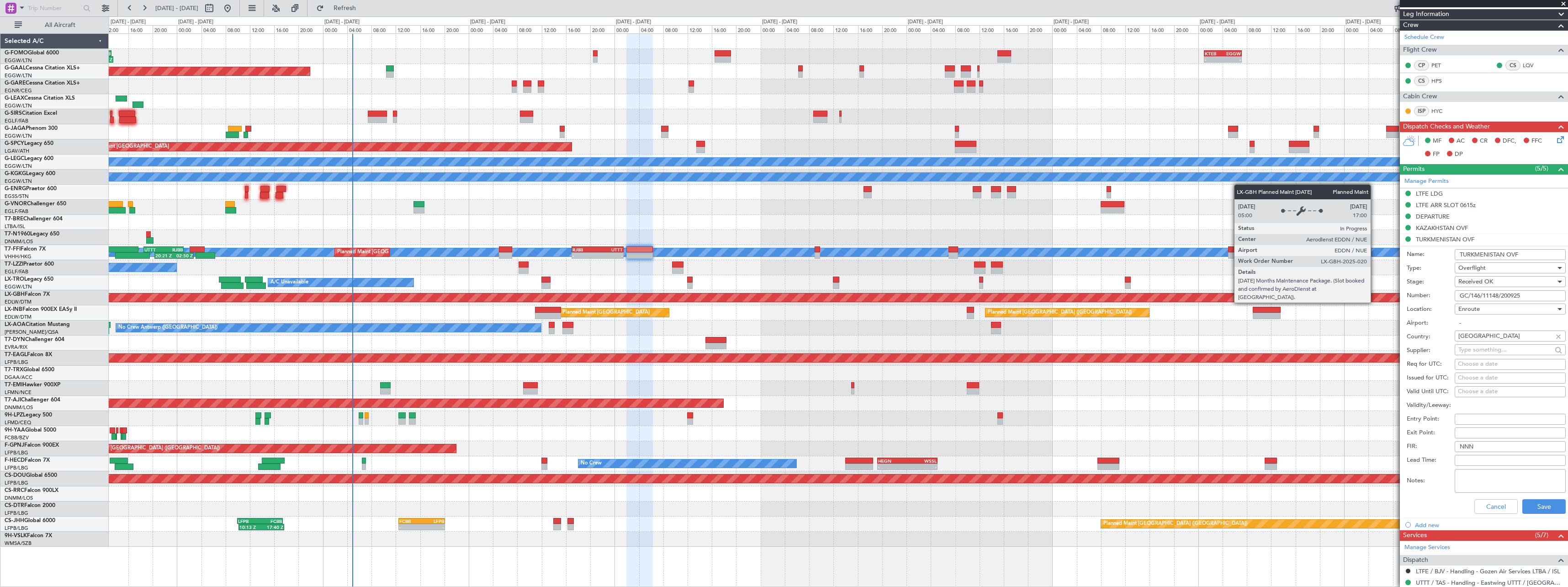
paste input "GC/146/11515/270925"
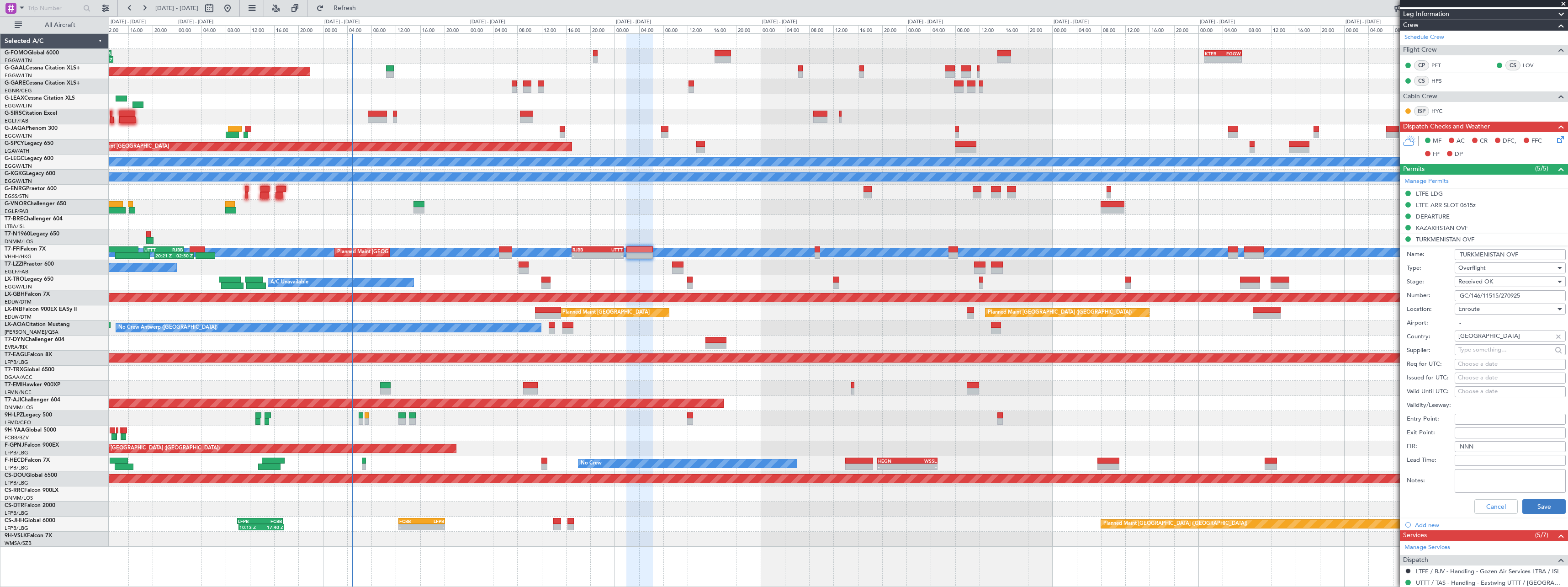
type input "GC/146/11515/270925"
click at [1539, 507] on button "Save" at bounding box center [1543, 506] width 43 height 14
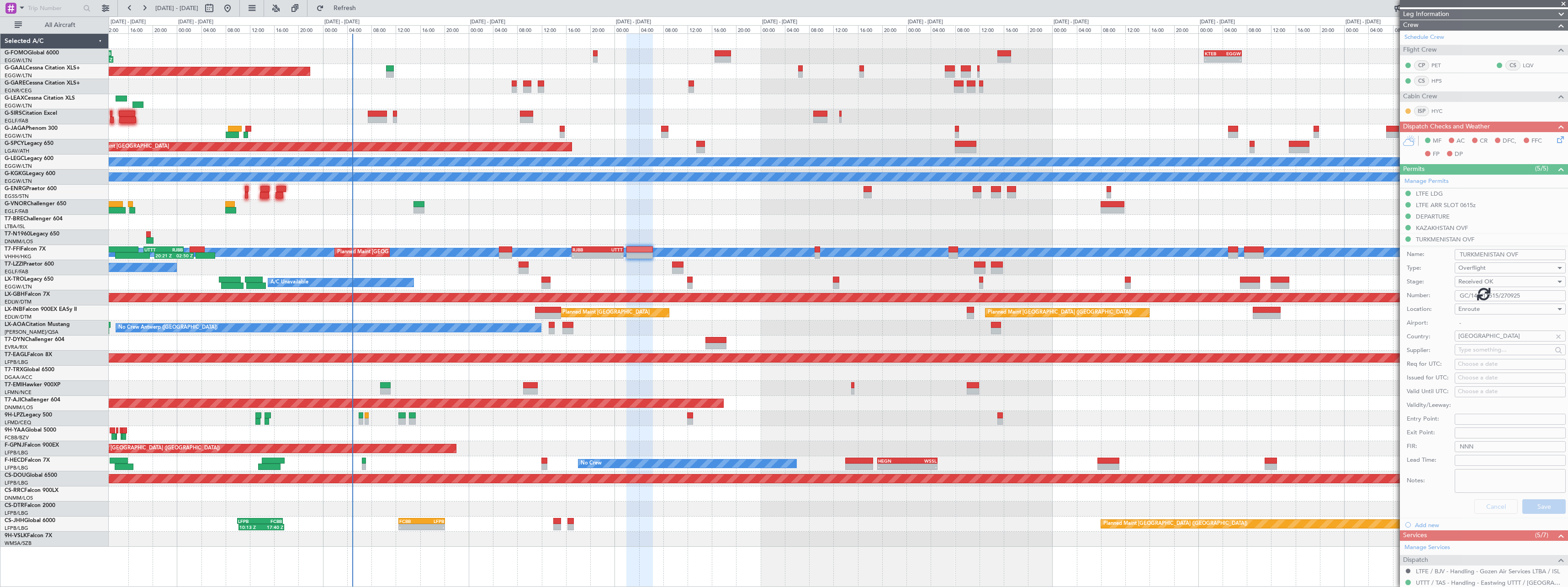
scroll to position [128, 0]
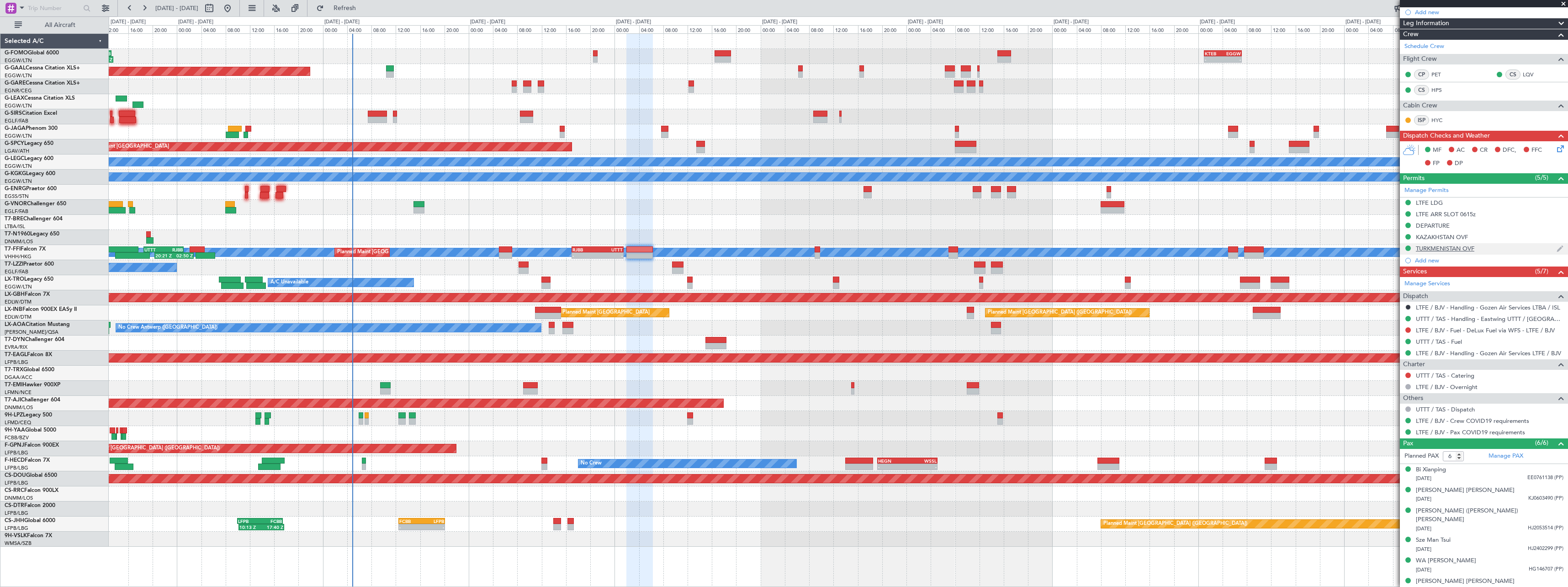
click at [1447, 251] on div "TURKMENISTAN OVF" at bounding box center [1444, 248] width 58 height 8
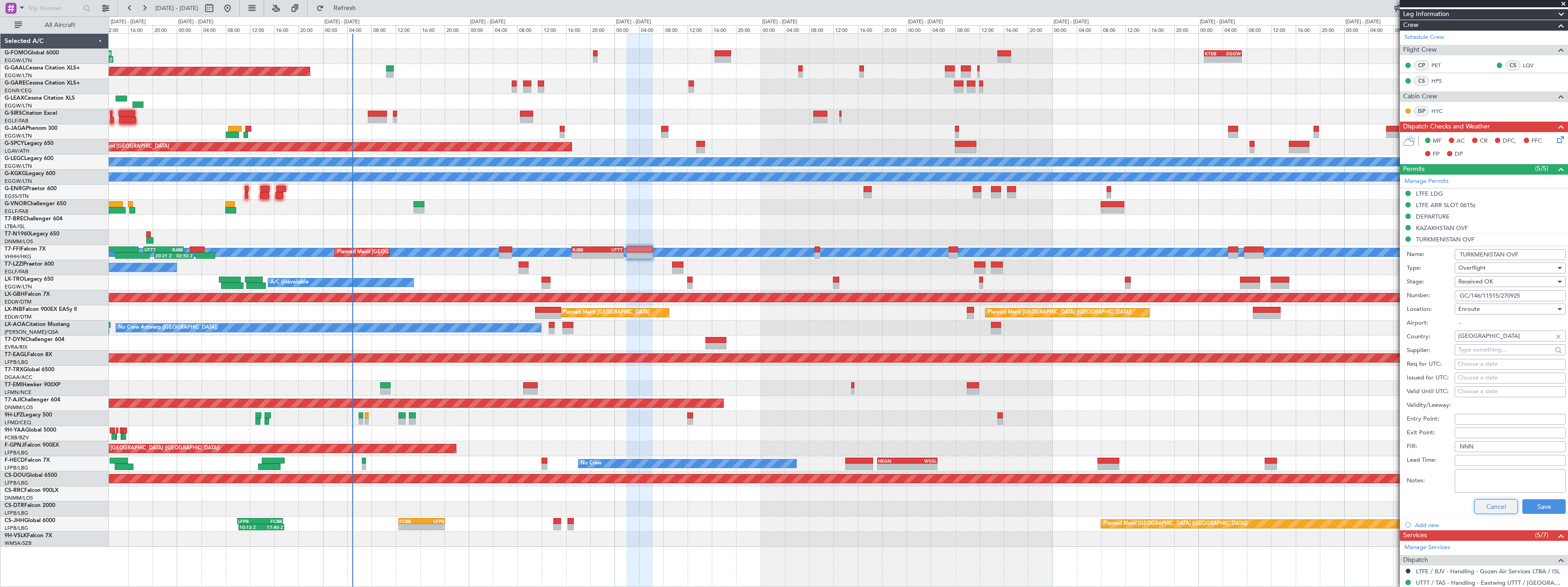
click at [1482, 506] on button "Cancel" at bounding box center [1495, 506] width 43 height 14
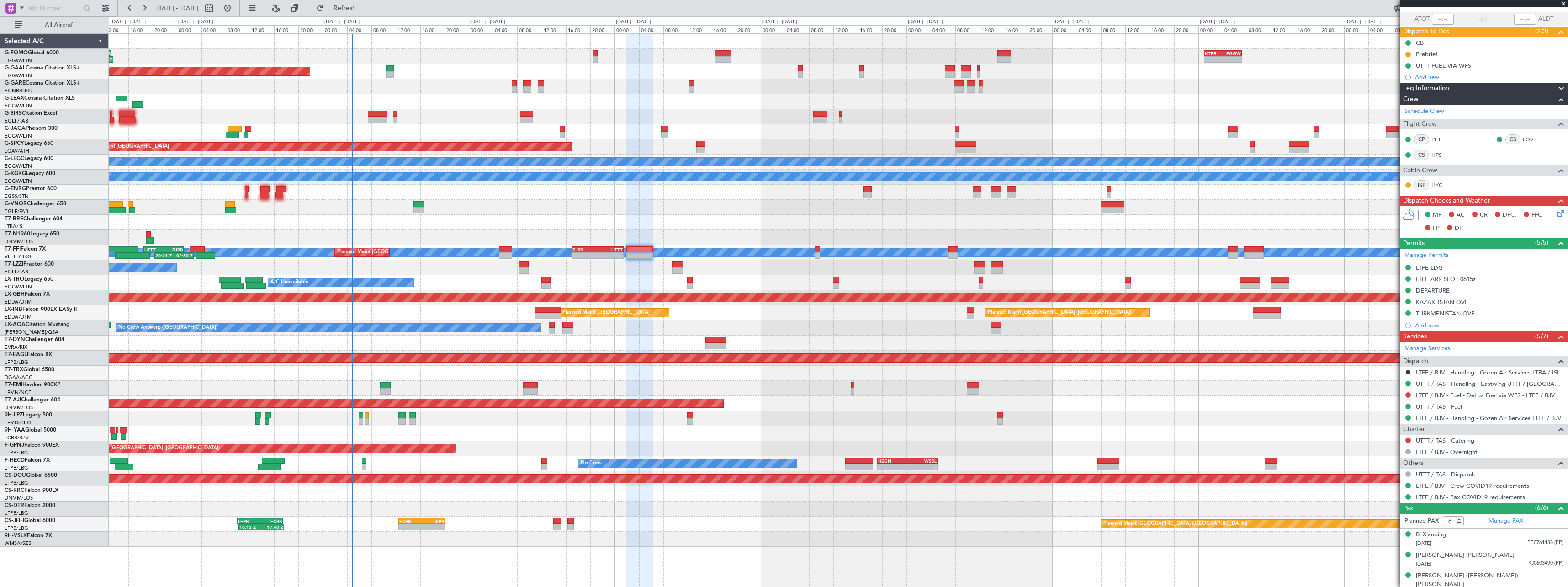
scroll to position [0, 0]
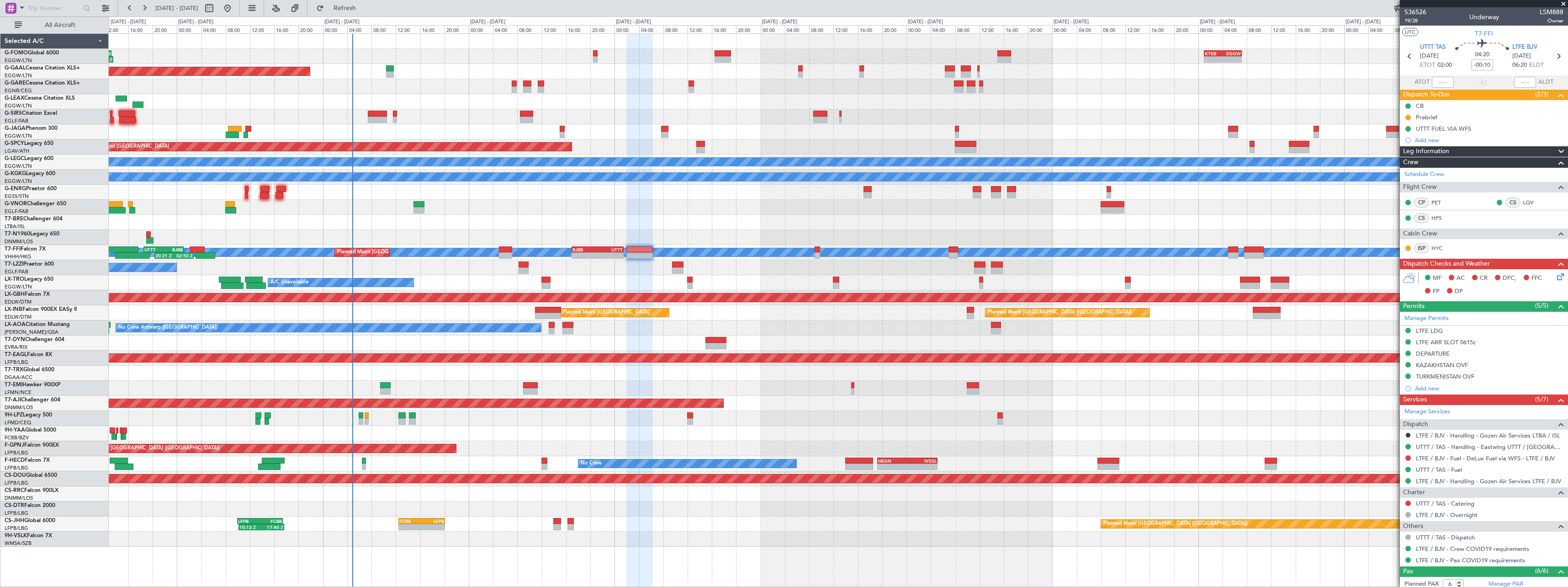
click at [1557, 151] on span at bounding box center [1560, 152] width 11 height 11
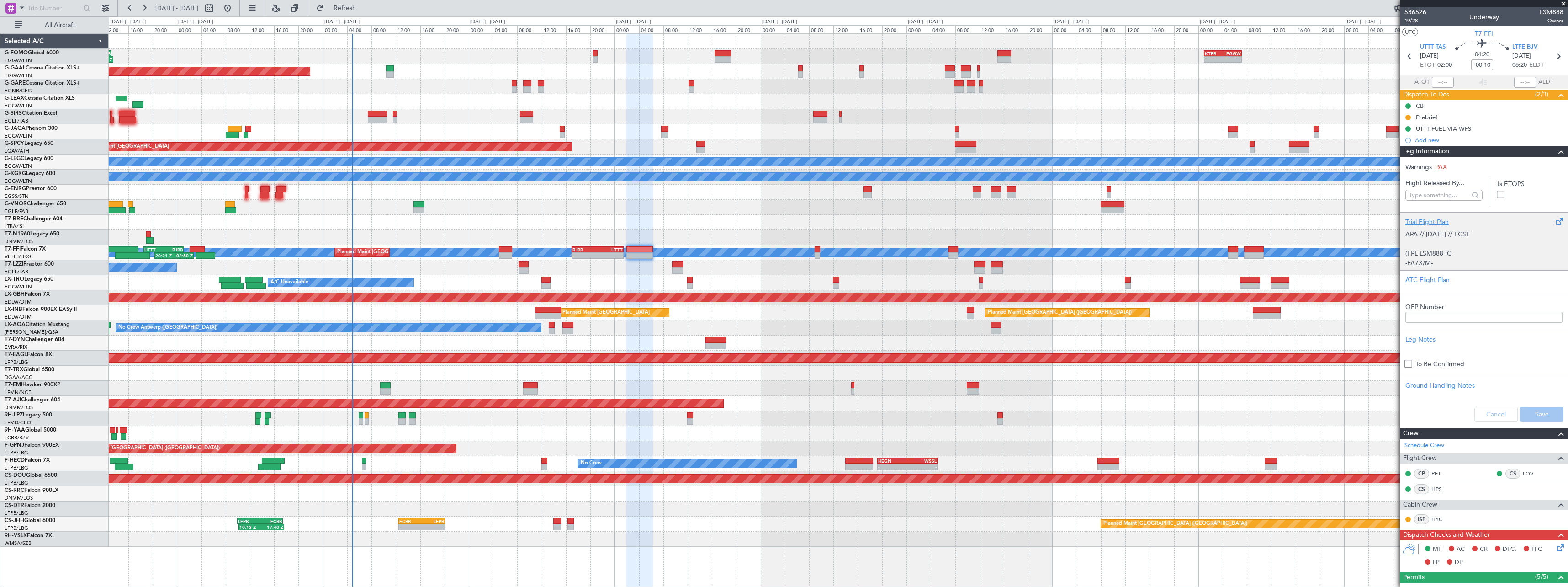
click at [1411, 223] on div "Trial Flight Plan" at bounding box center [1484, 221] width 157 height 9
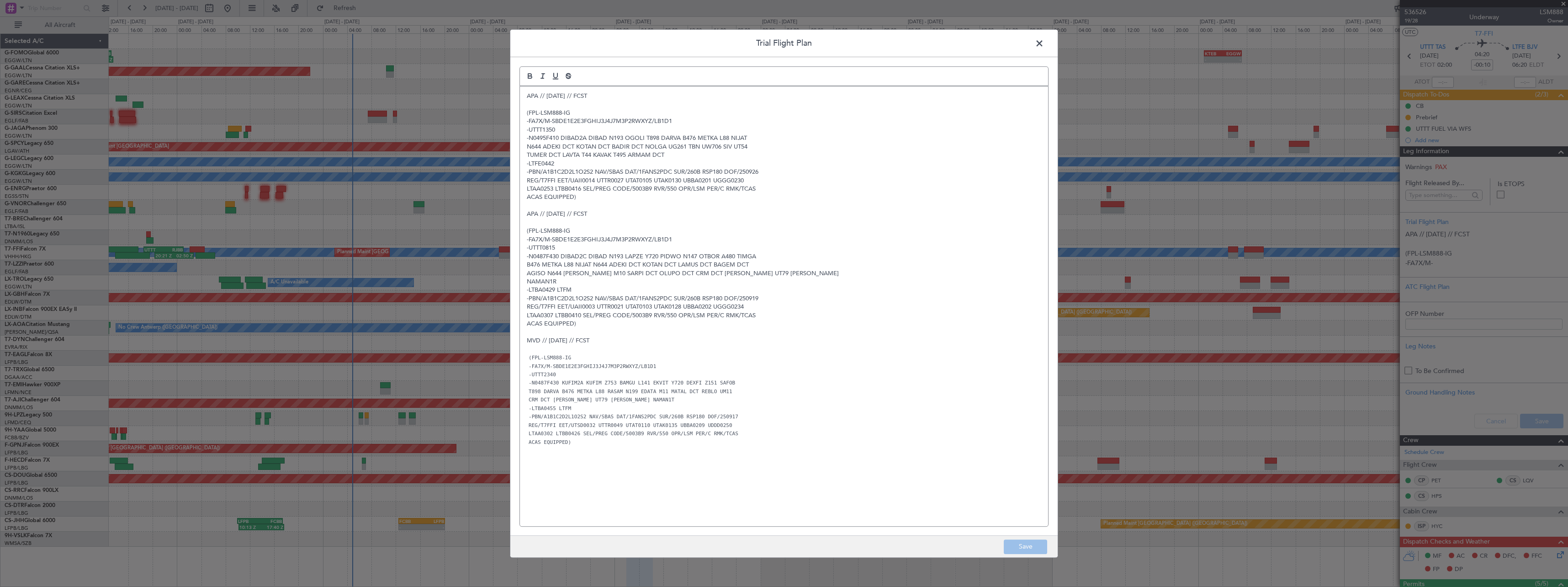
click at [1044, 47] on span at bounding box center [1044, 46] width 0 height 19
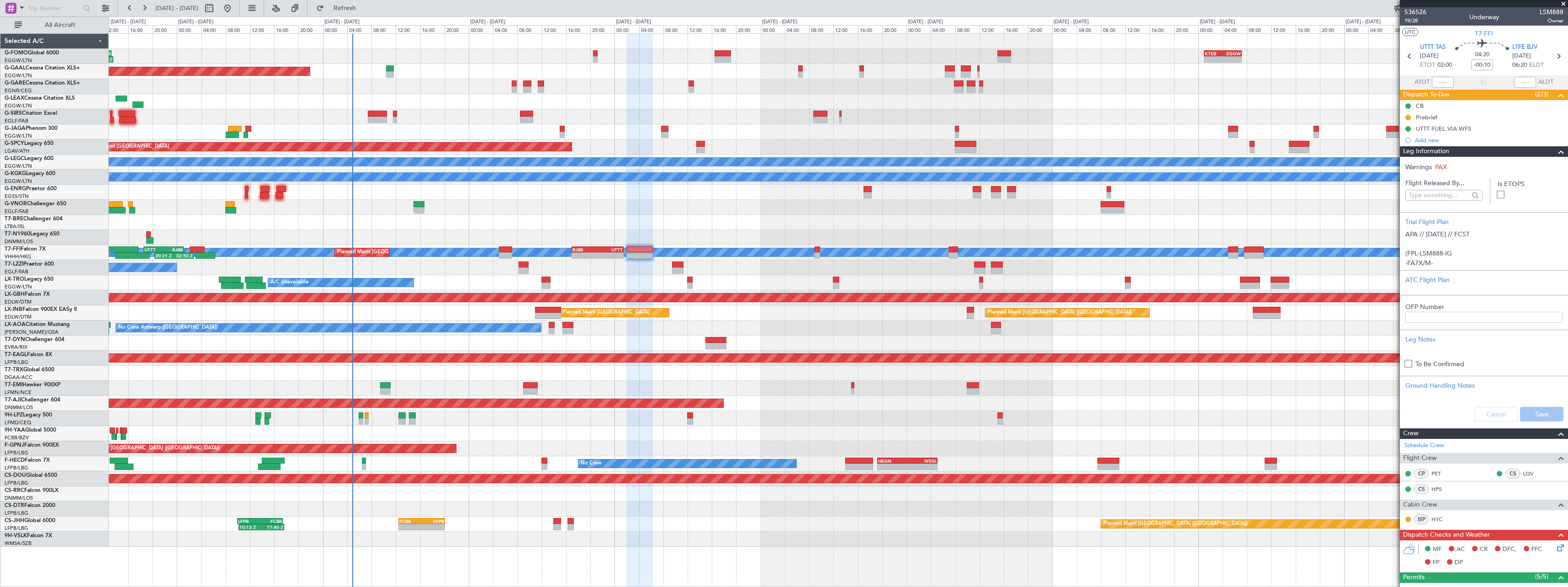
click at [1559, 152] on span at bounding box center [1560, 152] width 11 height 11
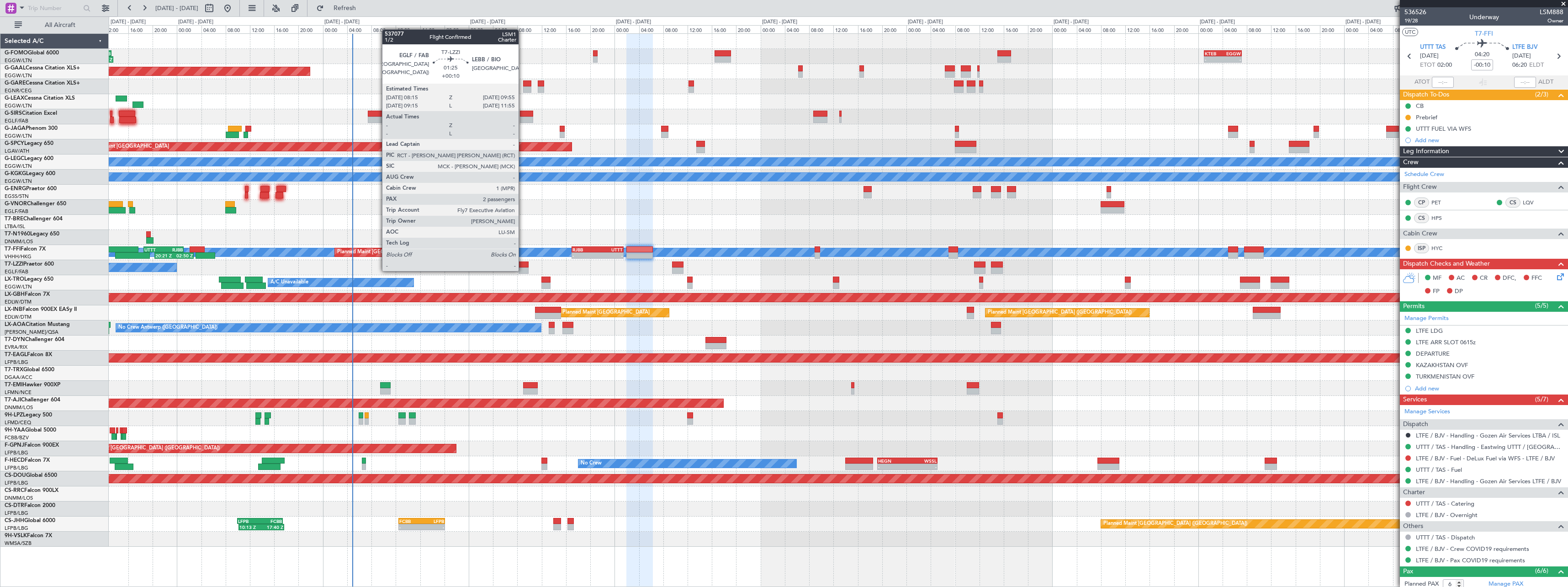
click at [523, 270] on div at bounding box center [523, 271] width 10 height 7
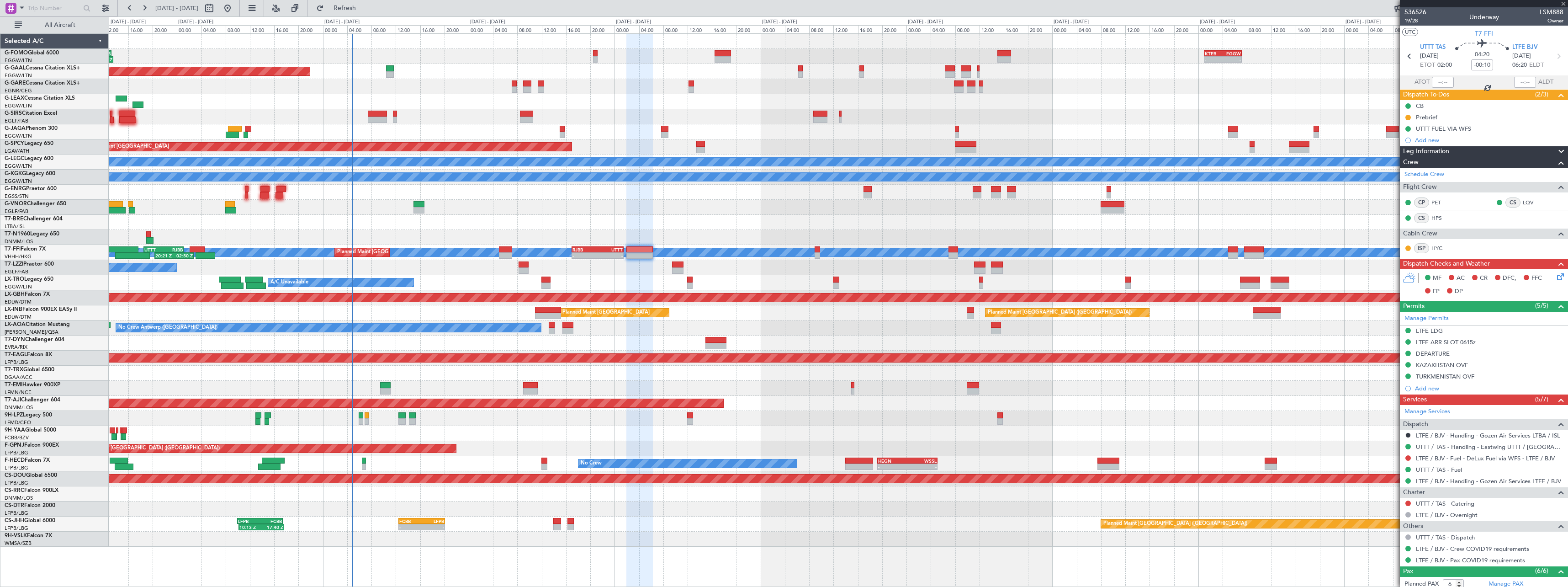
type input "+00:10"
type input "2"
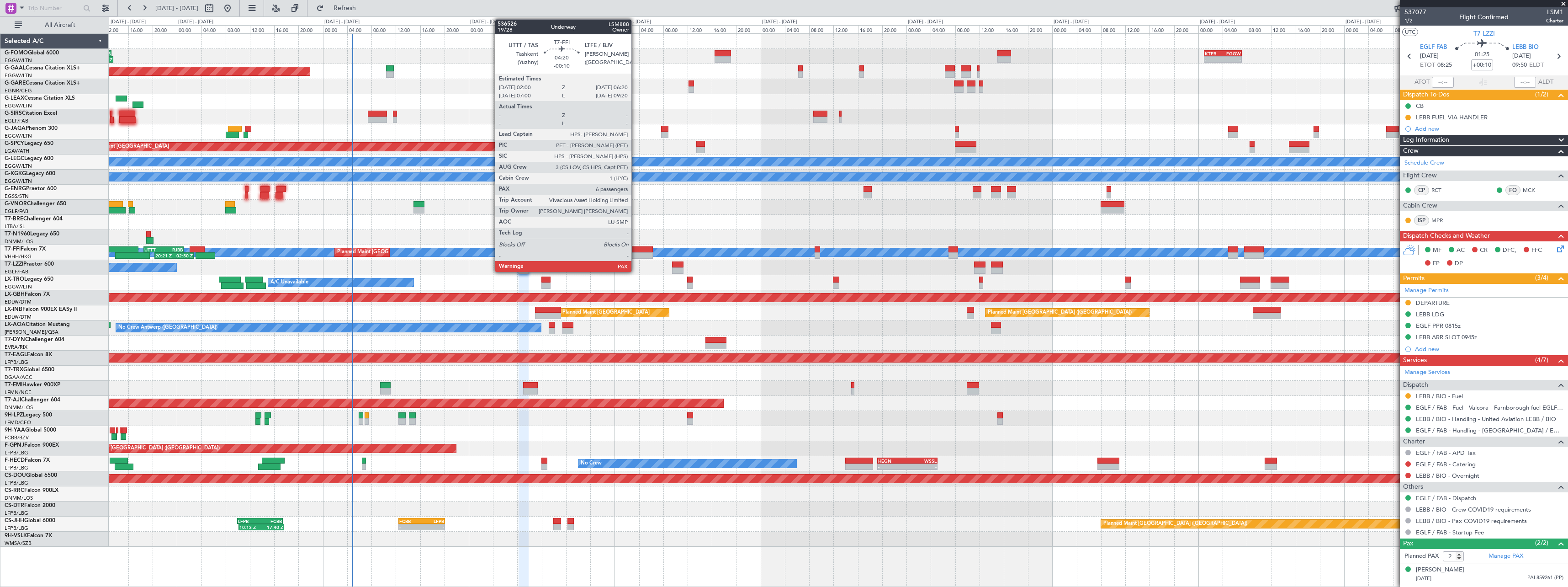
click at [636, 250] on div at bounding box center [639, 250] width 26 height 7
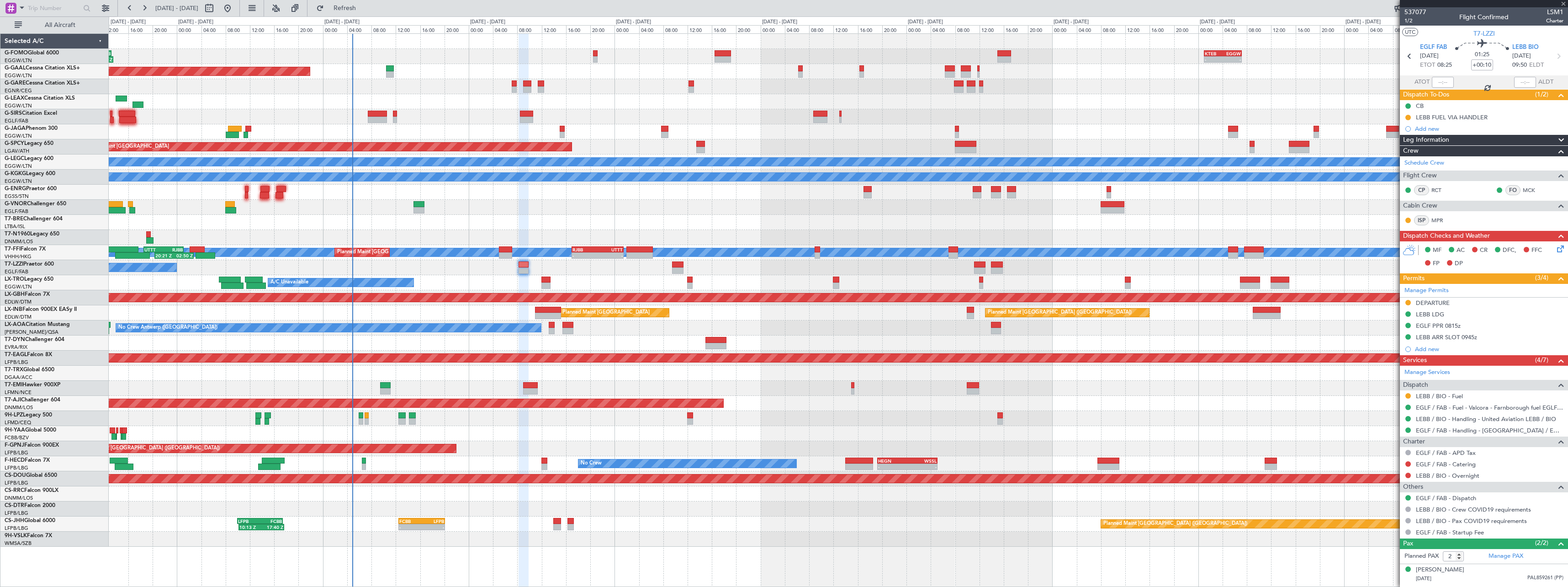
type input "-00:10"
type input "6"
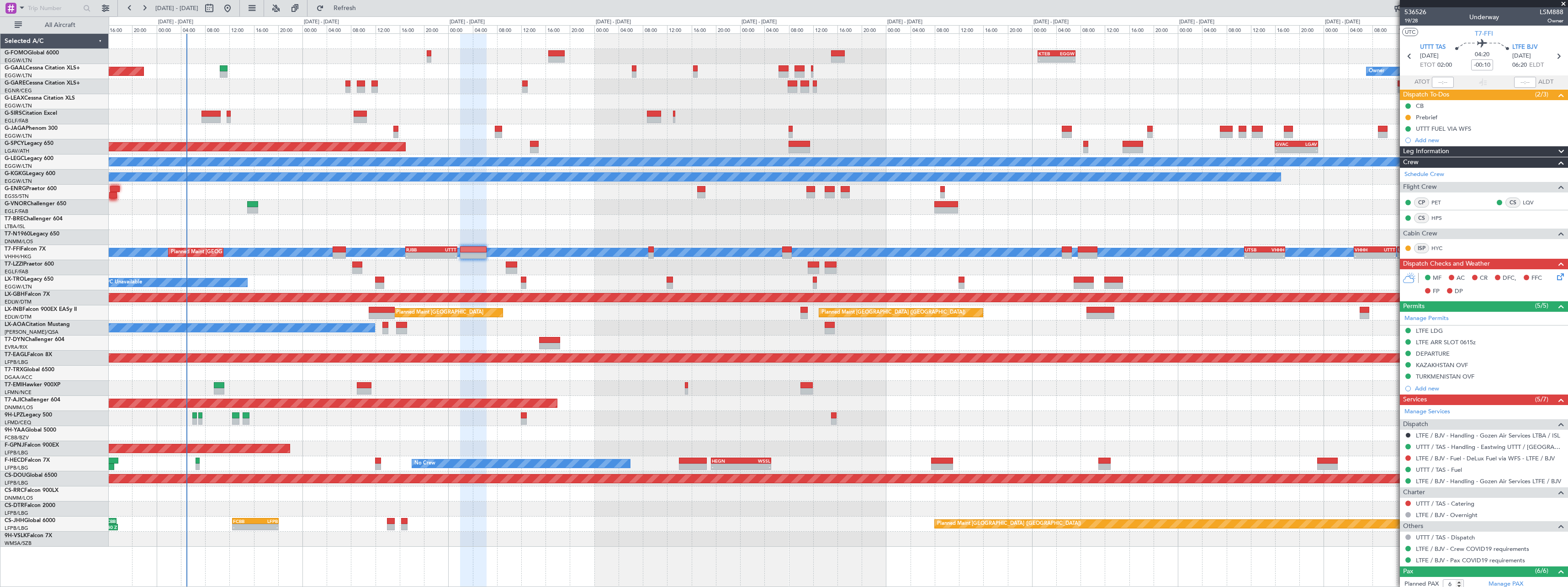
click at [524, 330] on div "- - KTEB 01:00 Z EGGW 07:10 Z 06:10 Z 13:35 Z EGGW 06:00 Z KTEB 13:15 Z Planned…" at bounding box center [837, 290] width 1459 height 512
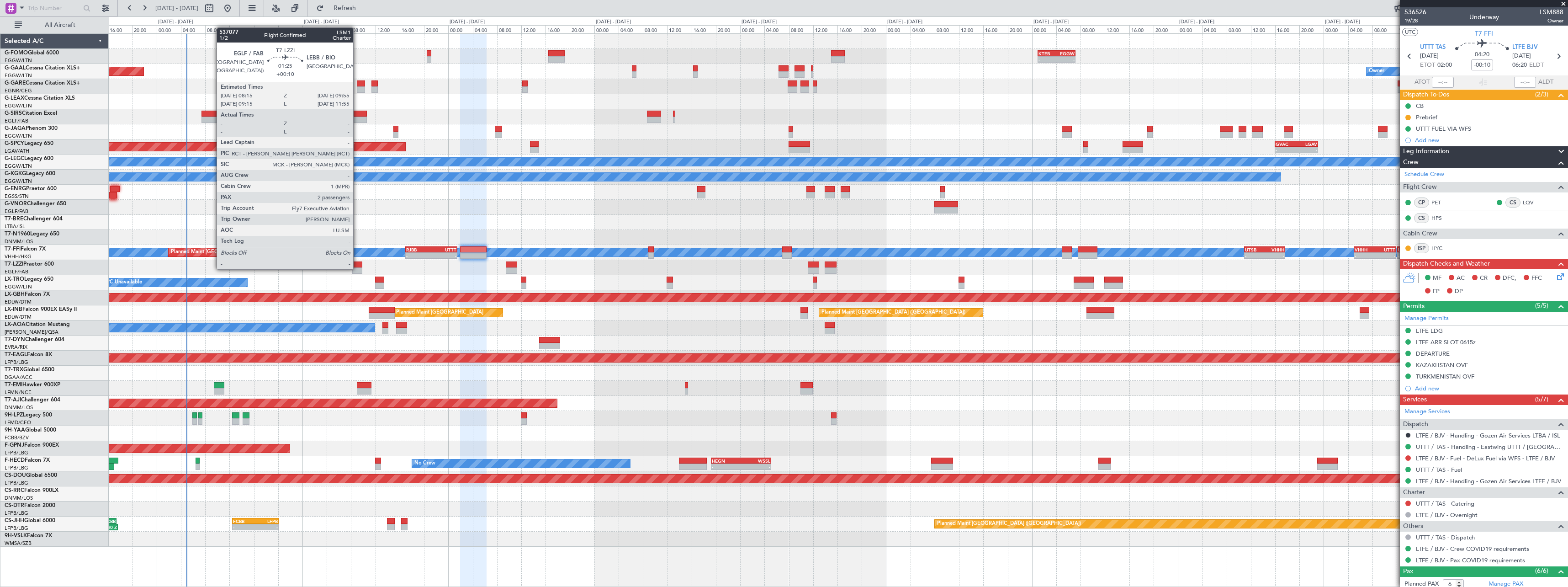
click at [357, 269] on div at bounding box center [357, 271] width 10 height 7
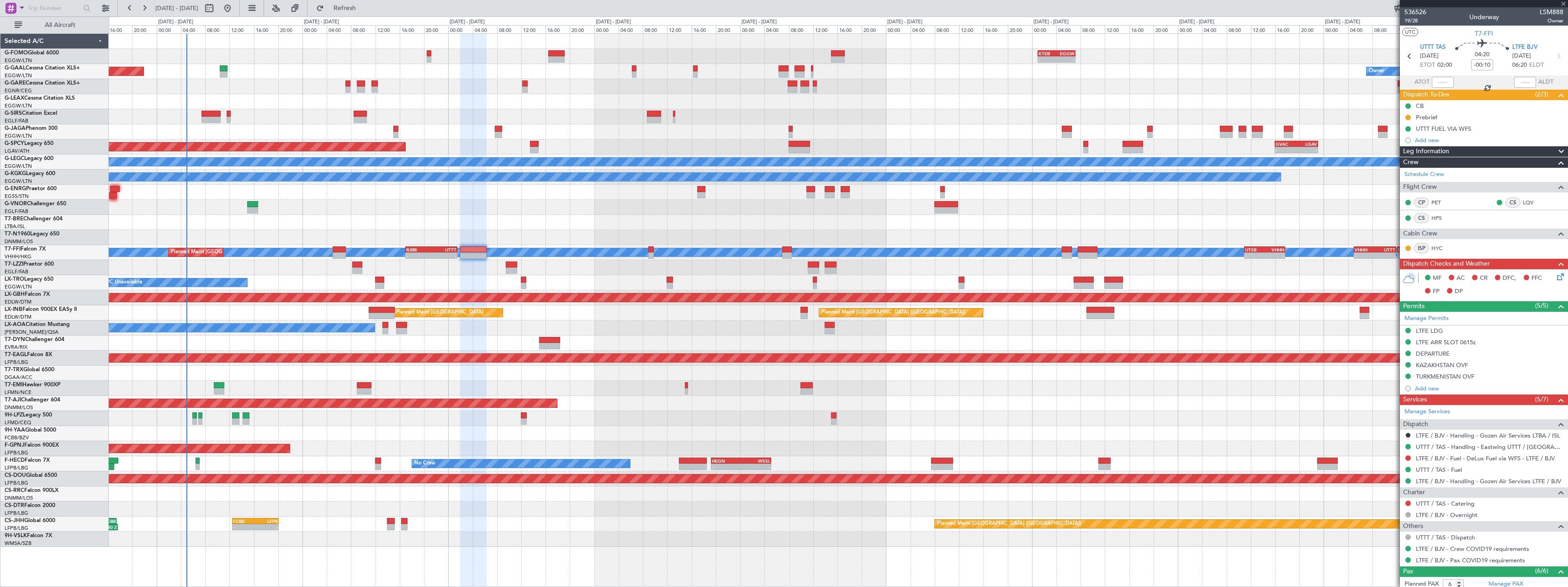
type input "+00:10"
type input "2"
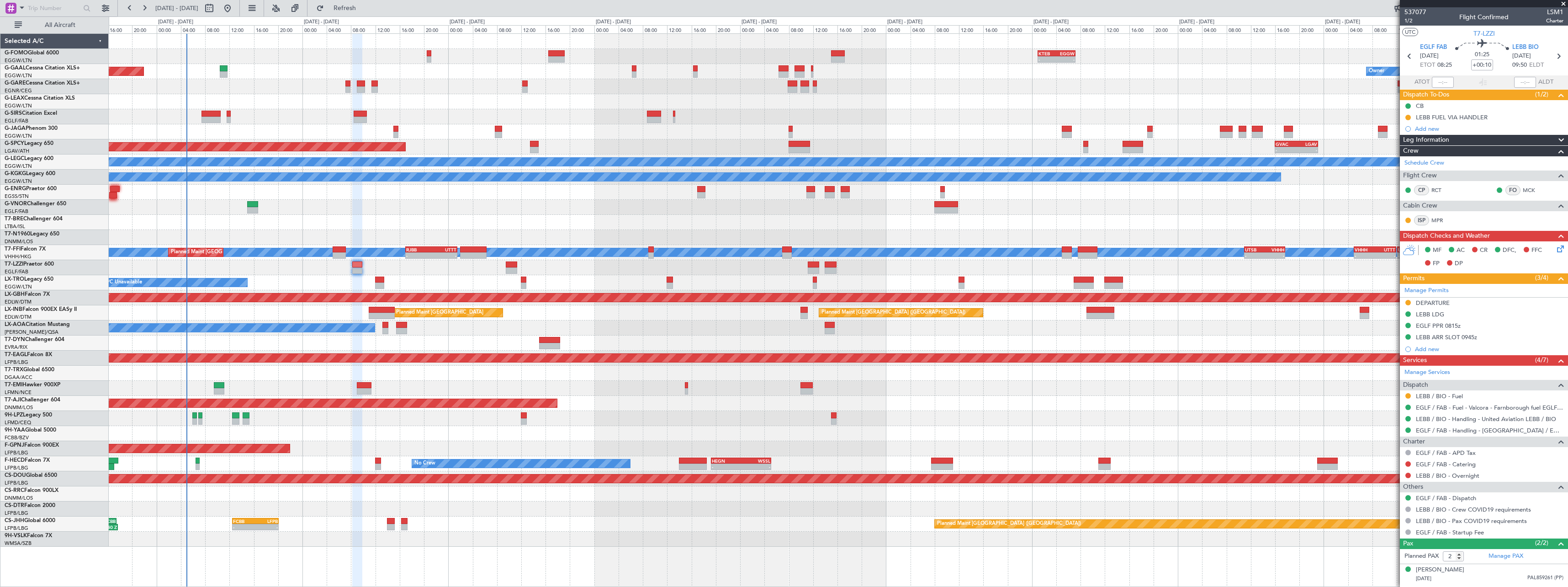
scroll to position [18, 0]
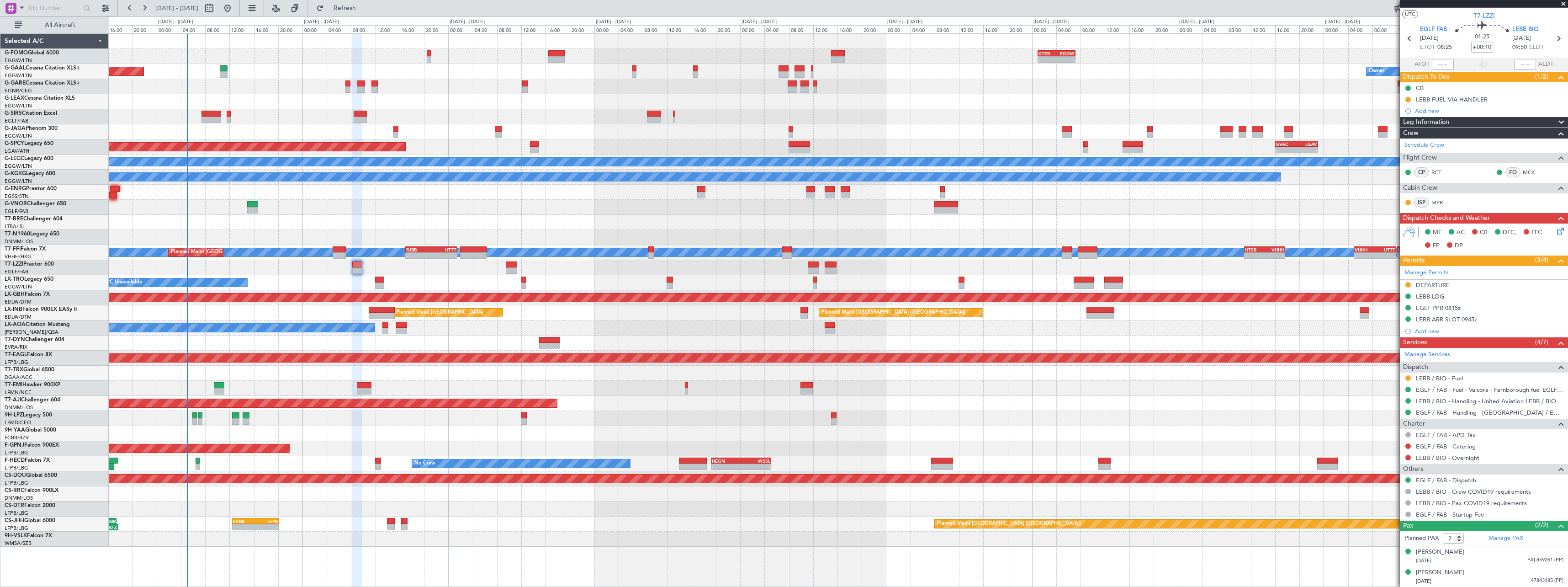
click at [1555, 123] on span at bounding box center [1560, 122] width 11 height 11
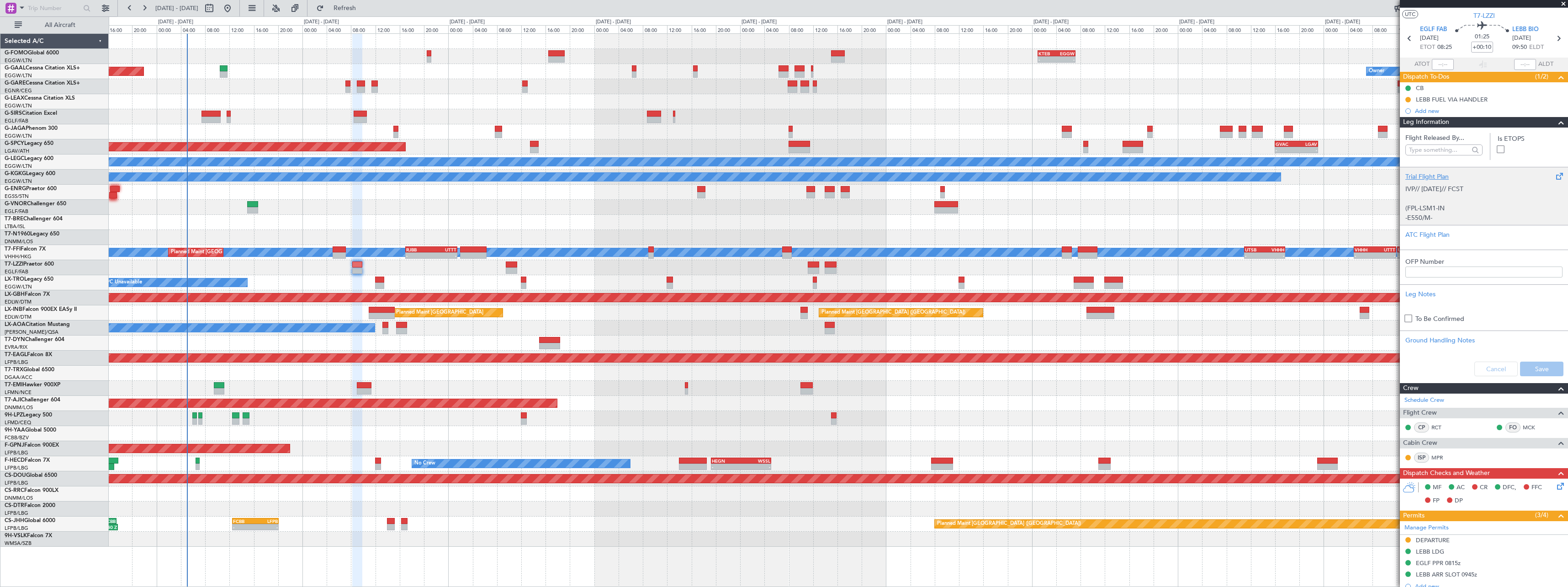
click at [1427, 178] on div "Trial Flight Plan" at bounding box center [1484, 176] width 157 height 9
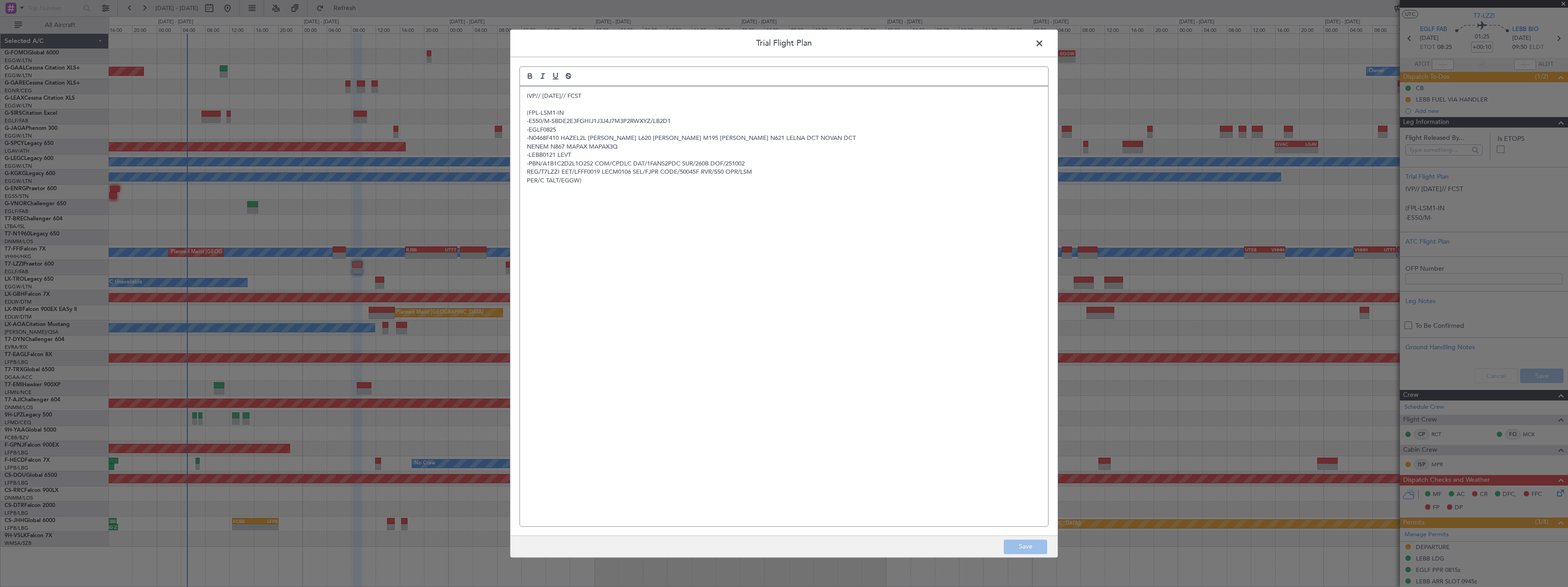
click at [524, 97] on div "IVP// 30SEP// FCST (FPL-LSM1-IN -E550/M-SBDE2E3FGHIJ1J3J4J7M3P2RWXYZ/LB2D1 -EGL…" at bounding box center [784, 306] width 528 height 440
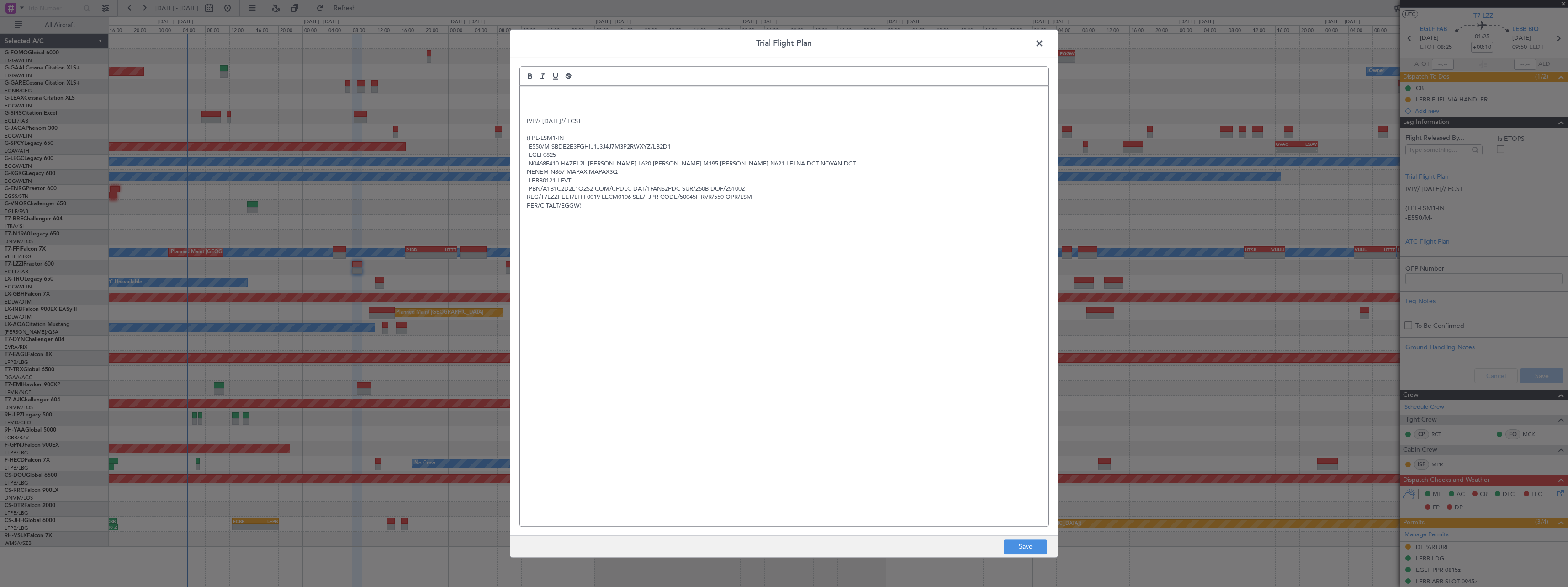
click at [527, 95] on p at bounding box center [784, 96] width 515 height 8
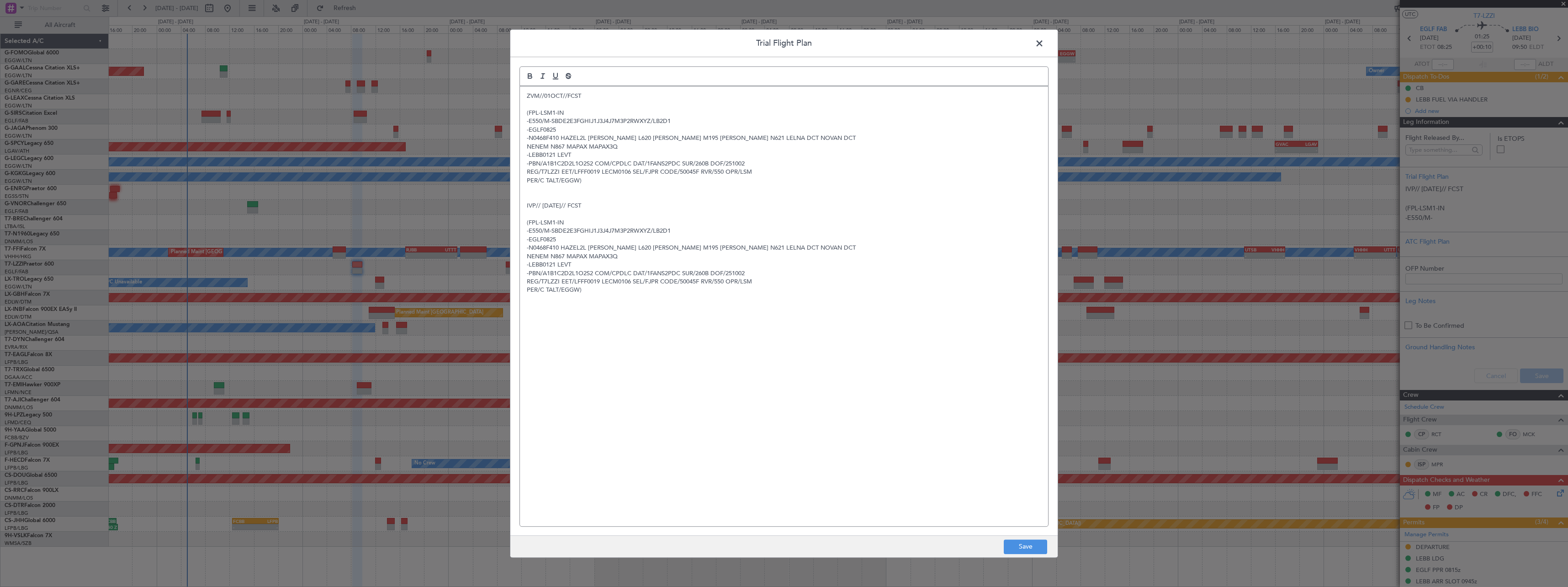
scroll to position [0, 0]
click at [1030, 545] on button "Save" at bounding box center [1025, 546] width 43 height 14
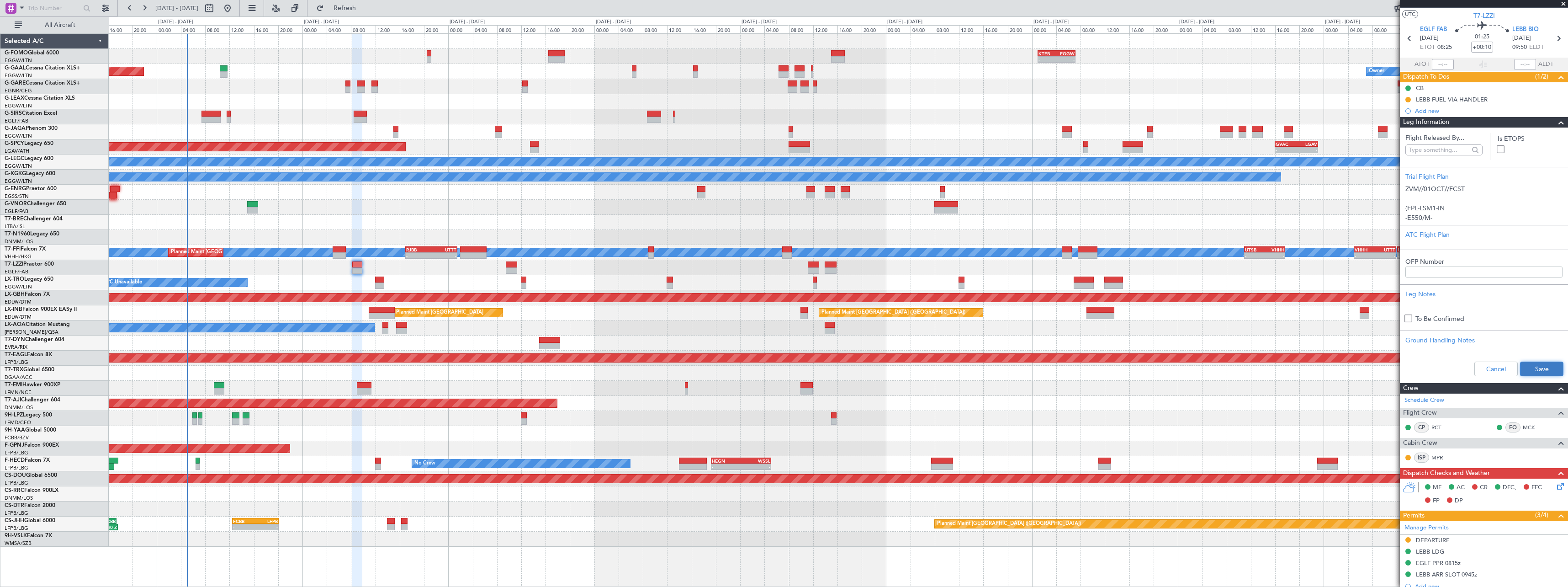
click at [1526, 370] on button "Save" at bounding box center [1541, 368] width 43 height 14
drag, startPoint x: 1555, startPoint y: 124, endPoint x: 1560, endPoint y: 124, distance: 5.0
click at [1555, 124] on span at bounding box center [1560, 122] width 11 height 11
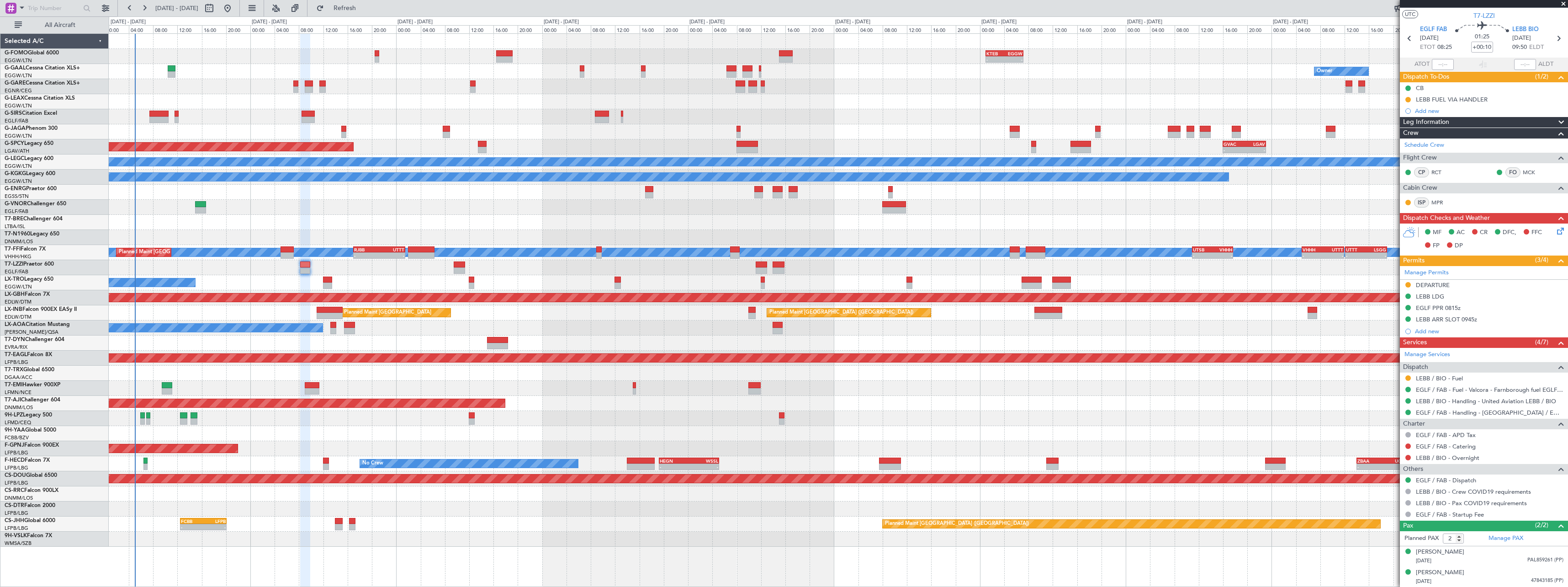
click at [570, 418] on div at bounding box center [837, 418] width 1459 height 15
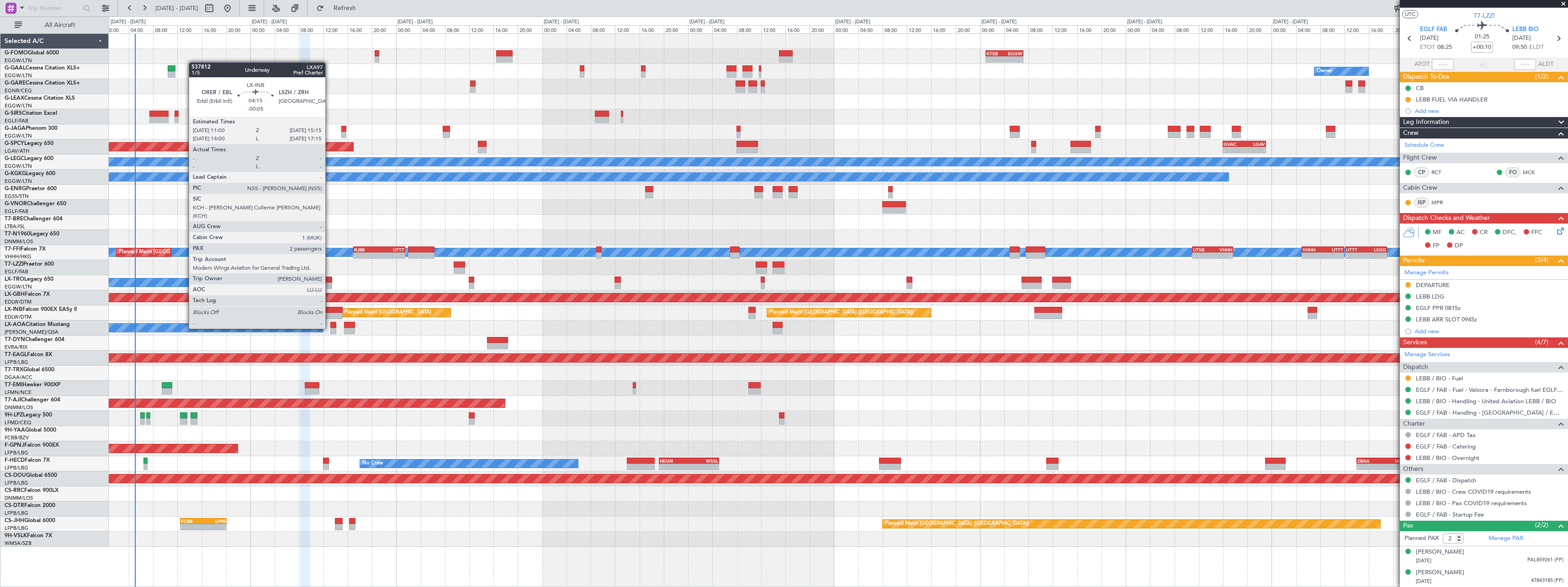
click at [329, 311] on div at bounding box center [329, 310] width 26 height 7
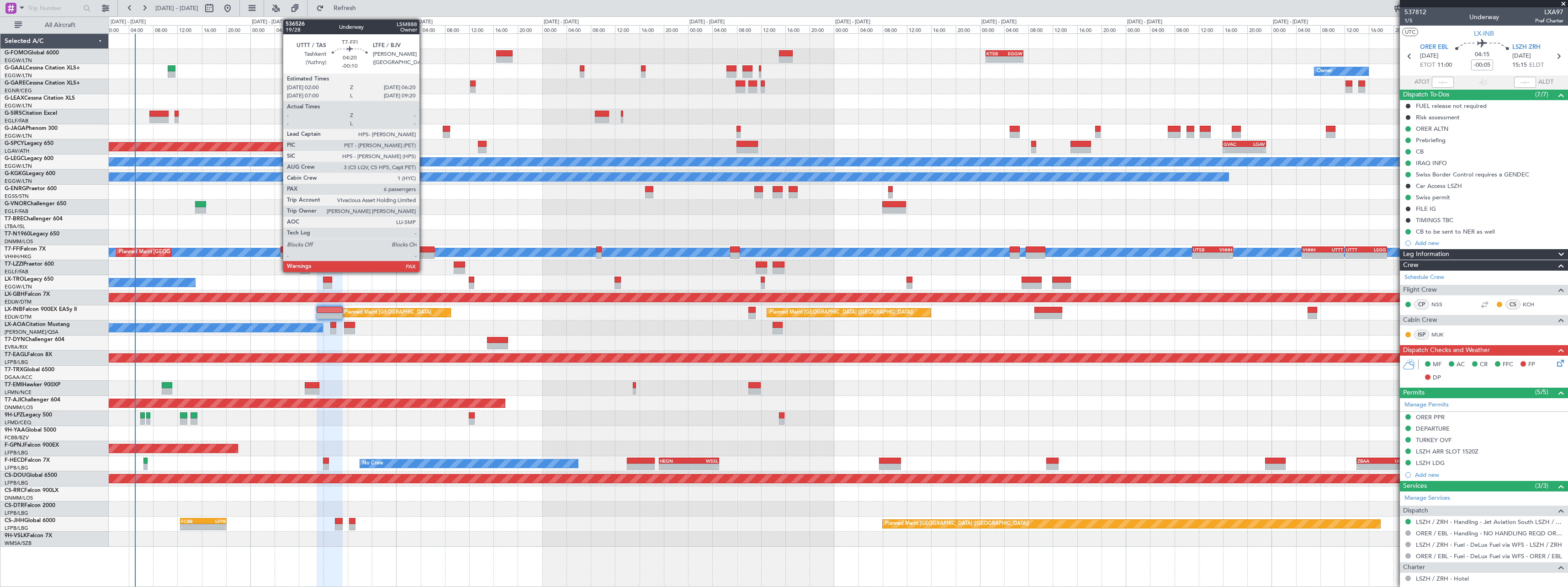
click at [423, 254] on div at bounding box center [421, 256] width 26 height 7
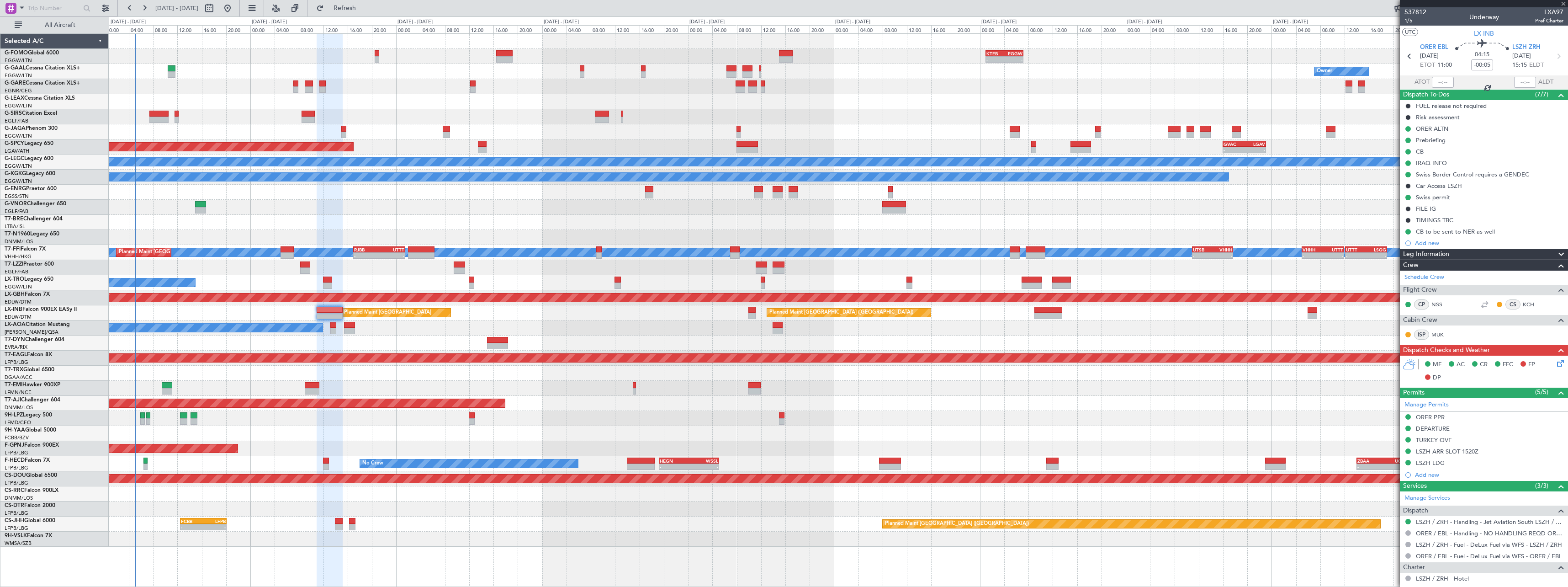
type input "-00:10"
type input "6"
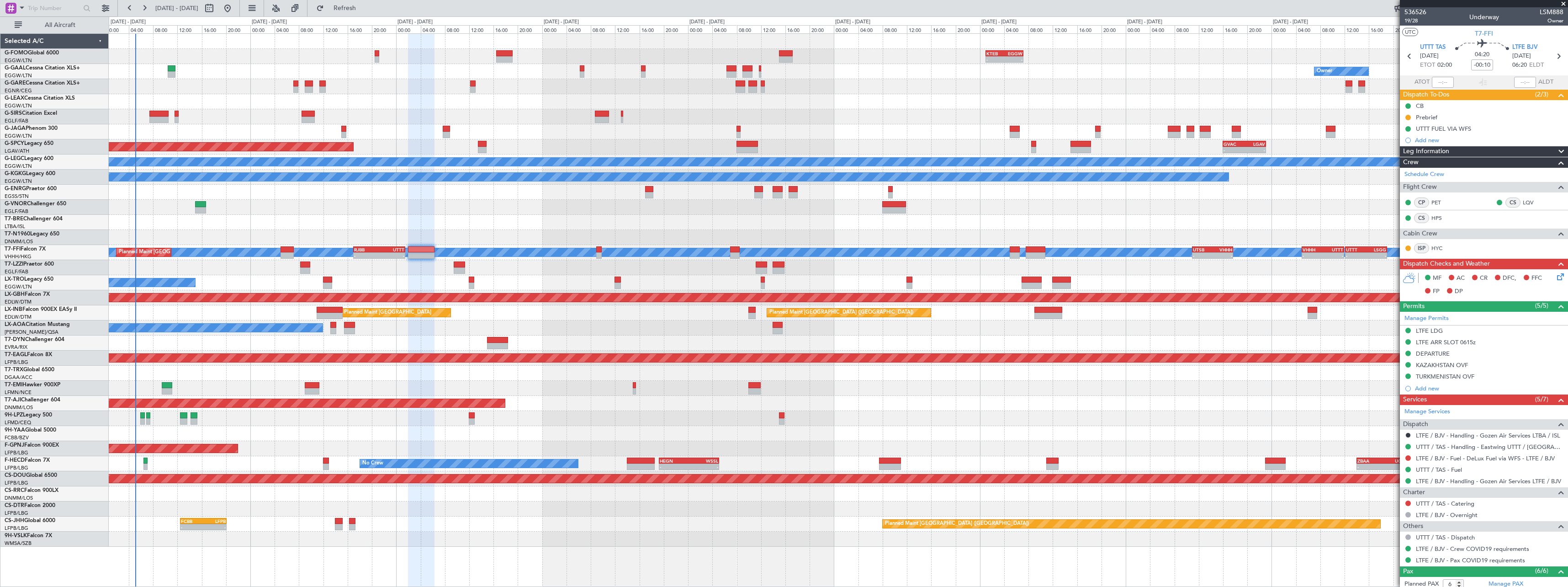
click at [1555, 147] on span at bounding box center [1560, 152] width 11 height 11
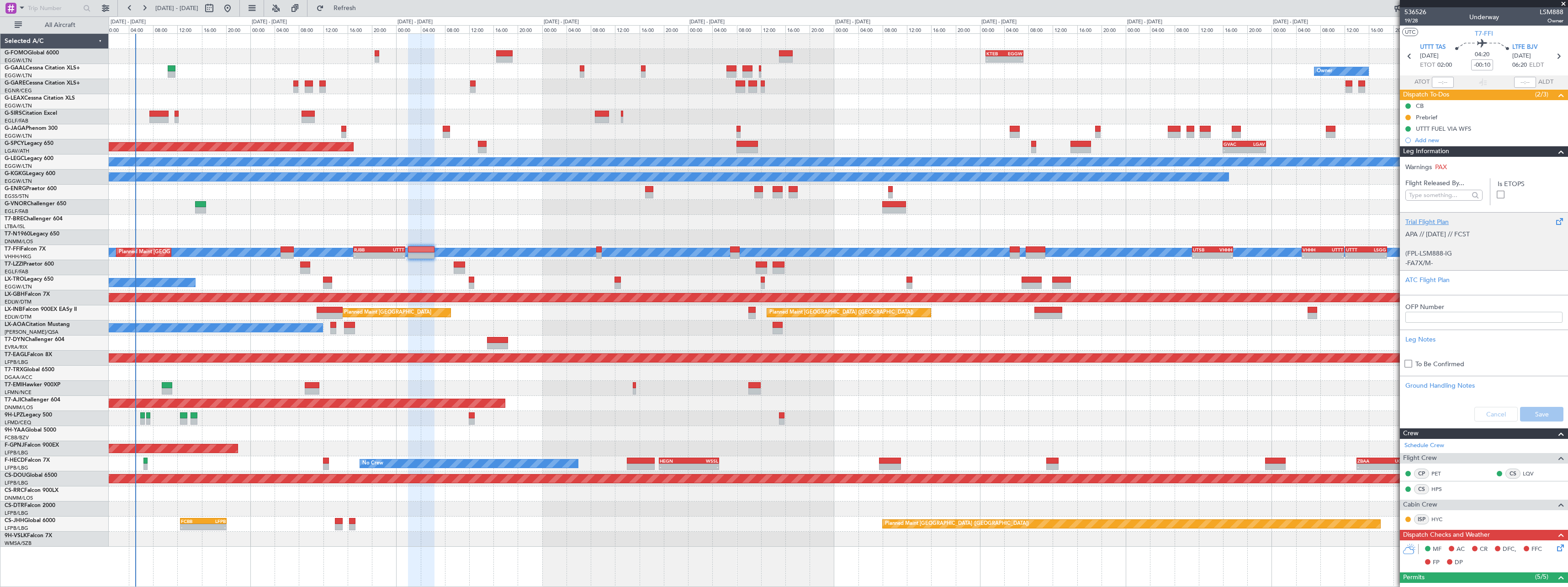
click at [1433, 222] on div "Trial Flight Plan" at bounding box center [1484, 221] width 157 height 9
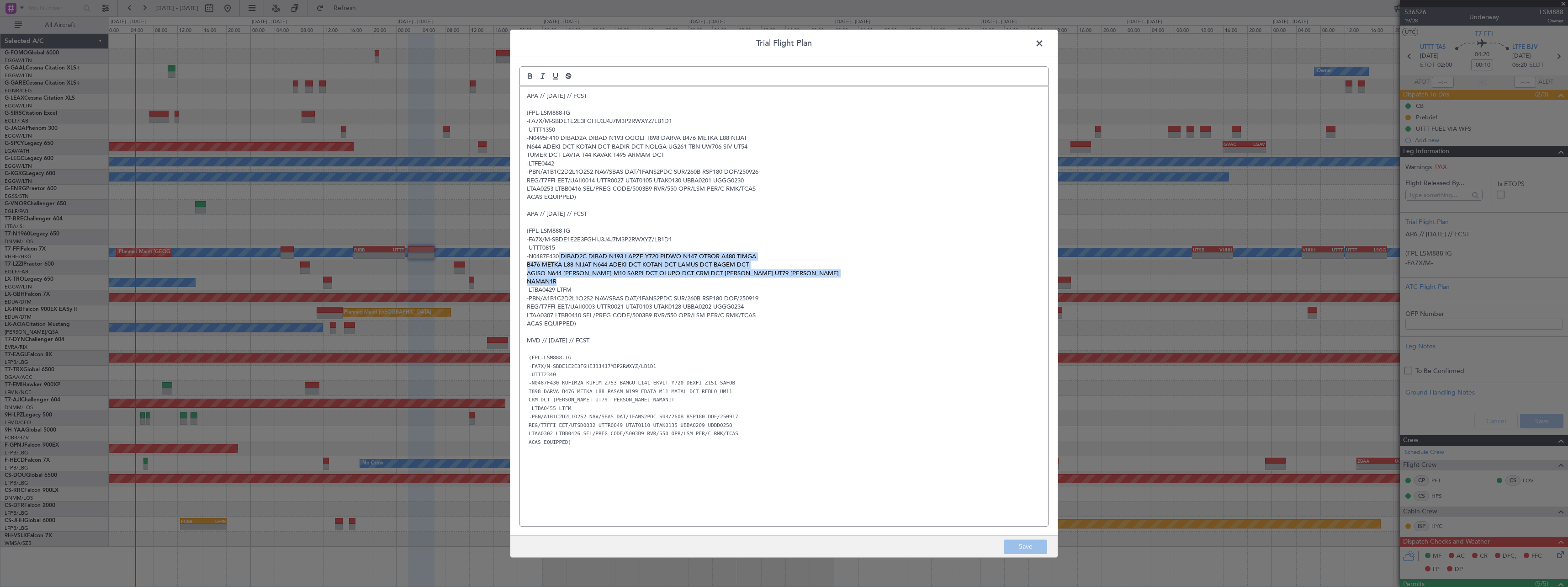
drag, startPoint x: 555, startPoint y: 281, endPoint x: 560, endPoint y: 255, distance: 26.5
click at [560, 255] on div "APA // 26SEP // FCST (FPL-LSM888-IG -FA7X/M-SBDE1E2E3FGHIJ3J4J7M3P2RWXYZ/LB1D1 …" at bounding box center [784, 306] width 528 height 440
copy div "DIBAD2C DIBAD N193 LAPZE Y720 PIDWO N147 OTBOR A480 TIMGA B476 METKA L88 NIJAT …"
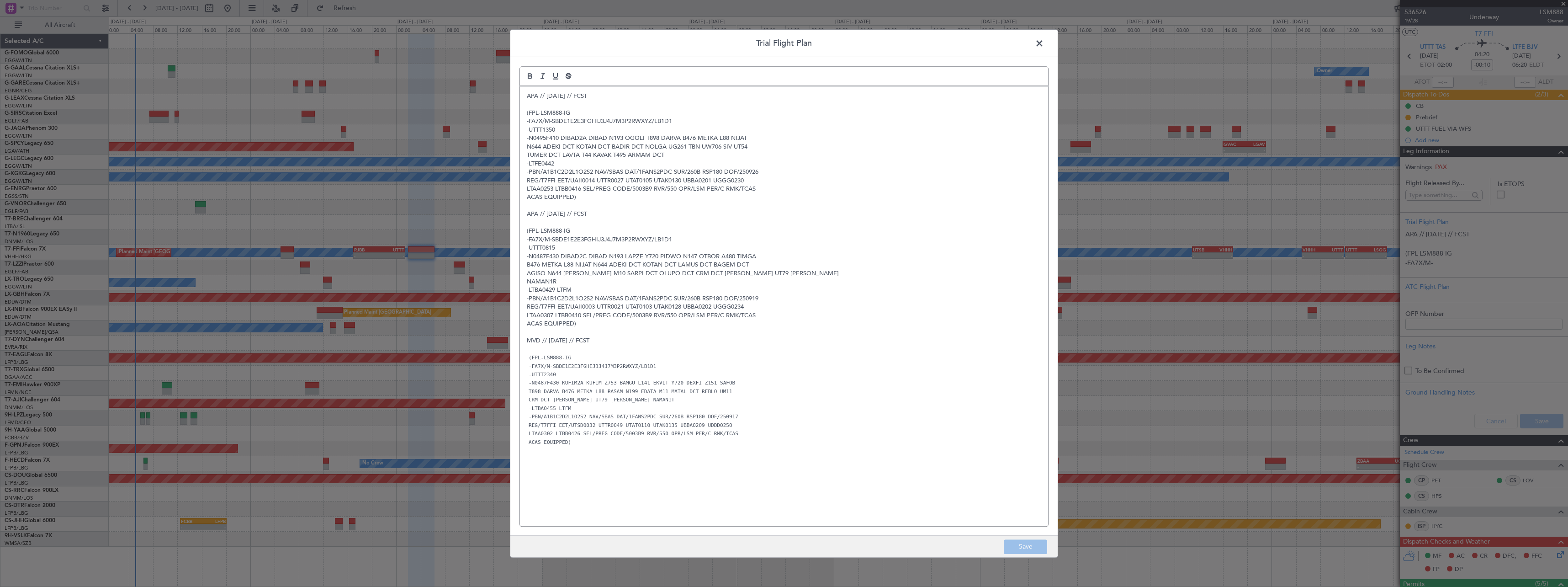
drag, startPoint x: 1036, startPoint y: 43, endPoint x: 1066, endPoint y: 56, distance: 32.7
click at [1044, 44] on span at bounding box center [1044, 46] width 0 height 19
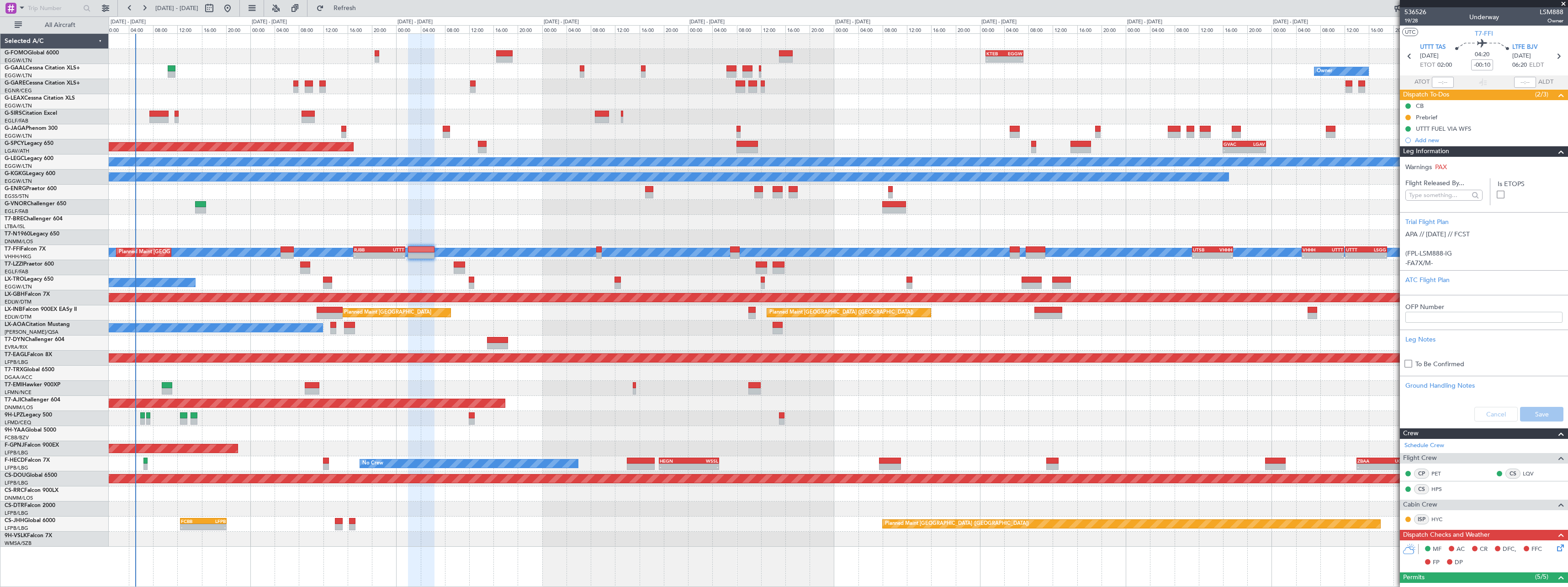
click at [1549, 150] on div at bounding box center [1558, 152] width 19 height 11
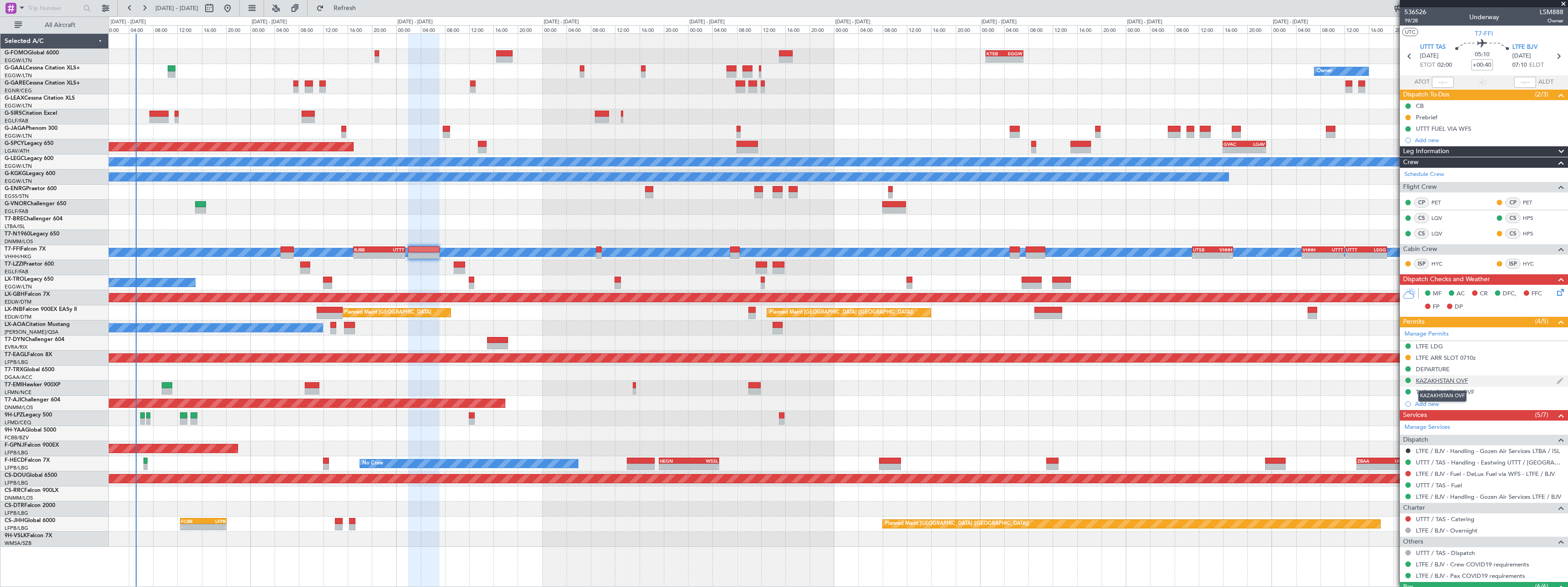
click at [1444, 379] on div "KAZAKHSTAN OVF" at bounding box center [1442, 380] width 52 height 8
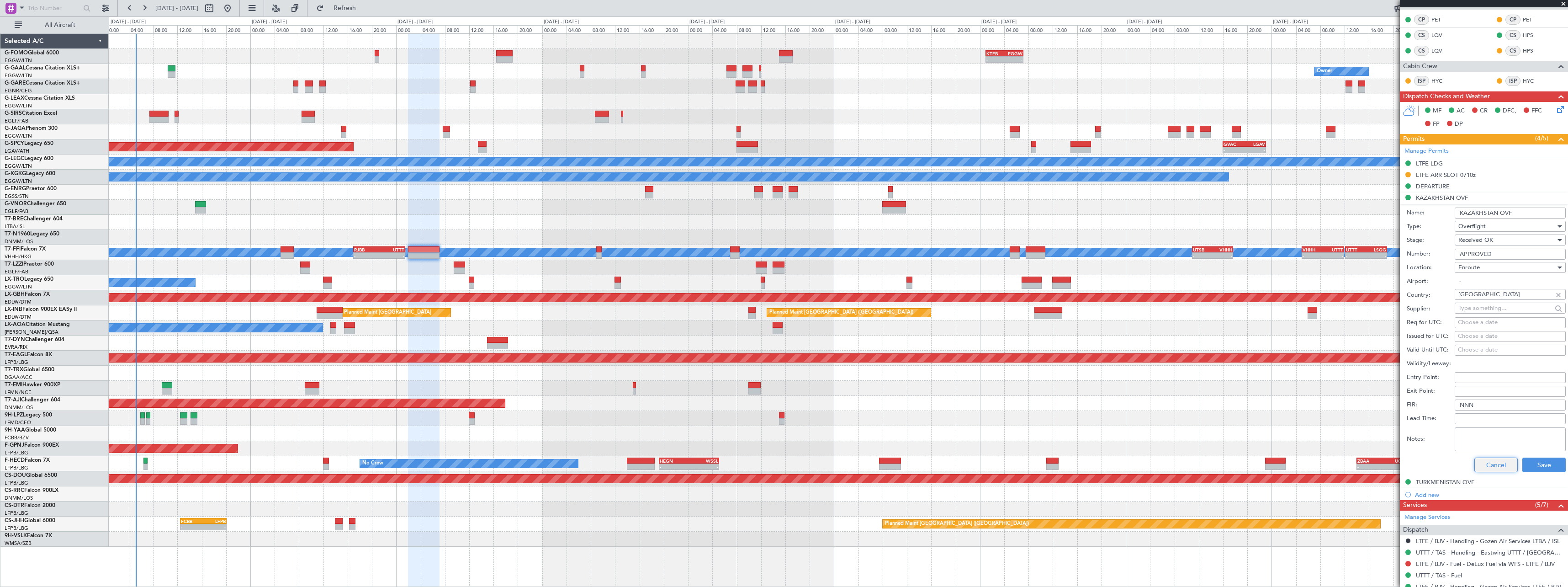
click at [1477, 462] on button "Cancel" at bounding box center [1495, 464] width 43 height 14
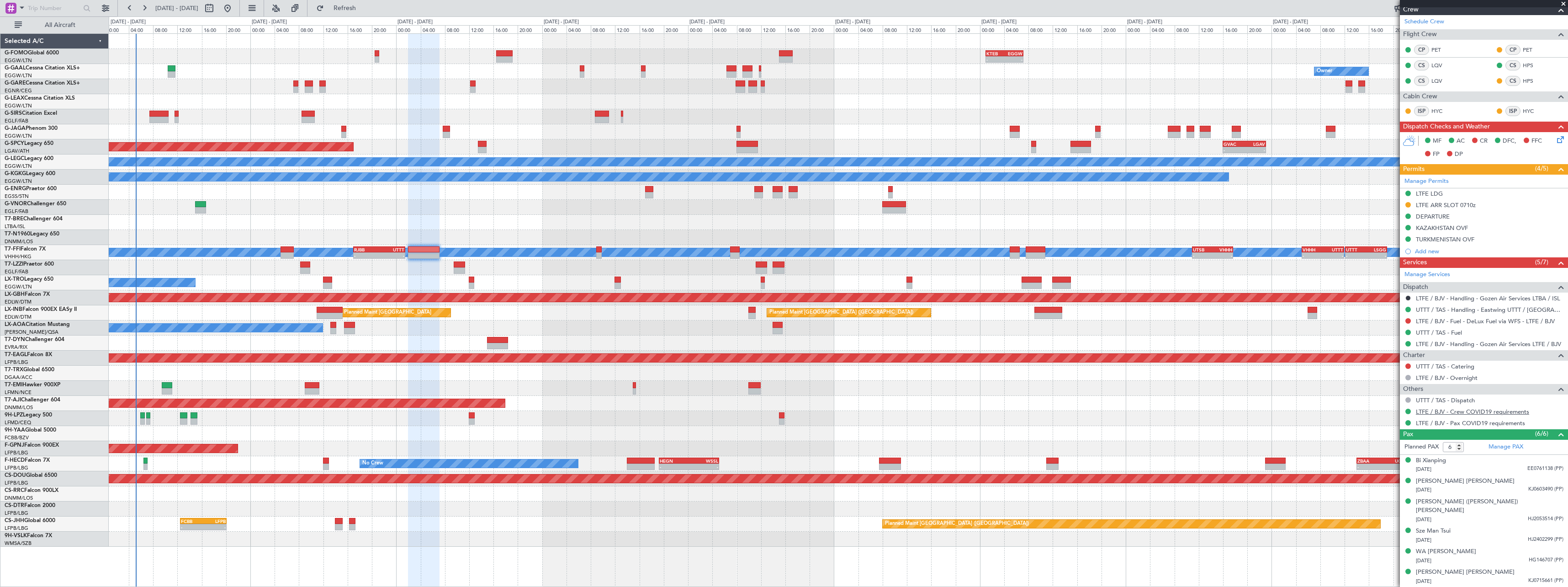
scroll to position [143, 0]
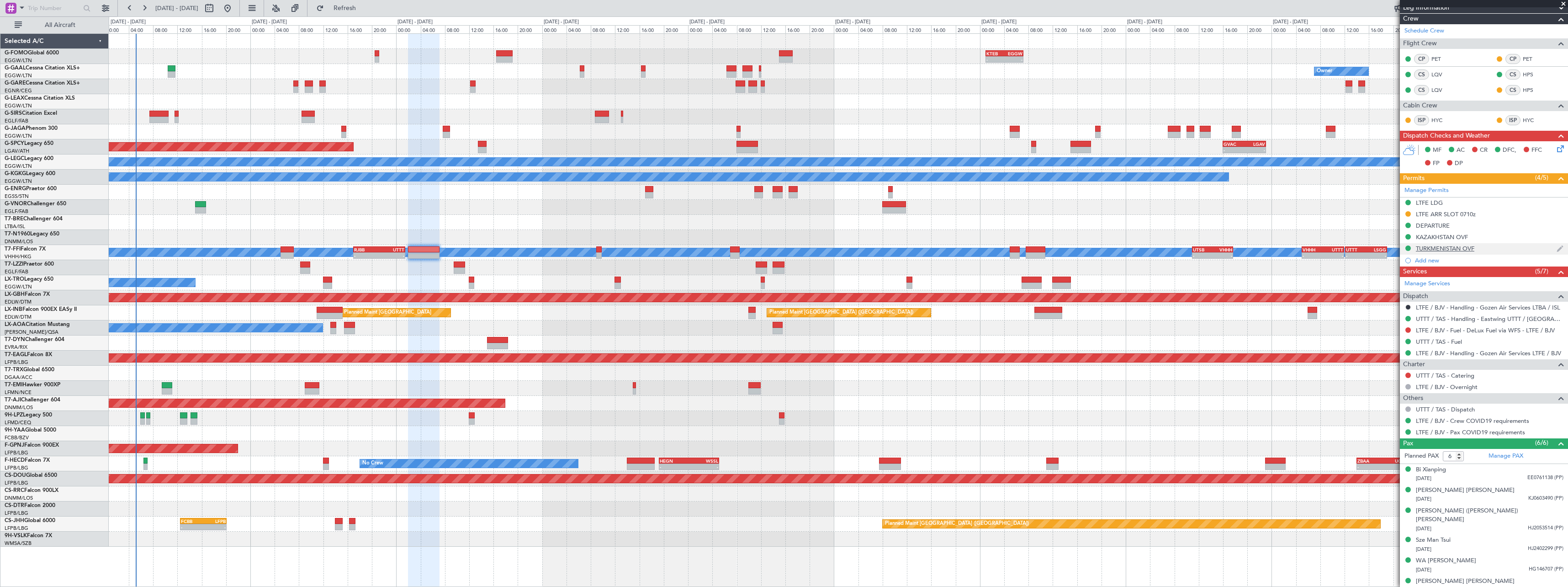
click at [1455, 250] on div "TURKMENISTAN OVF" at bounding box center [1444, 248] width 58 height 8
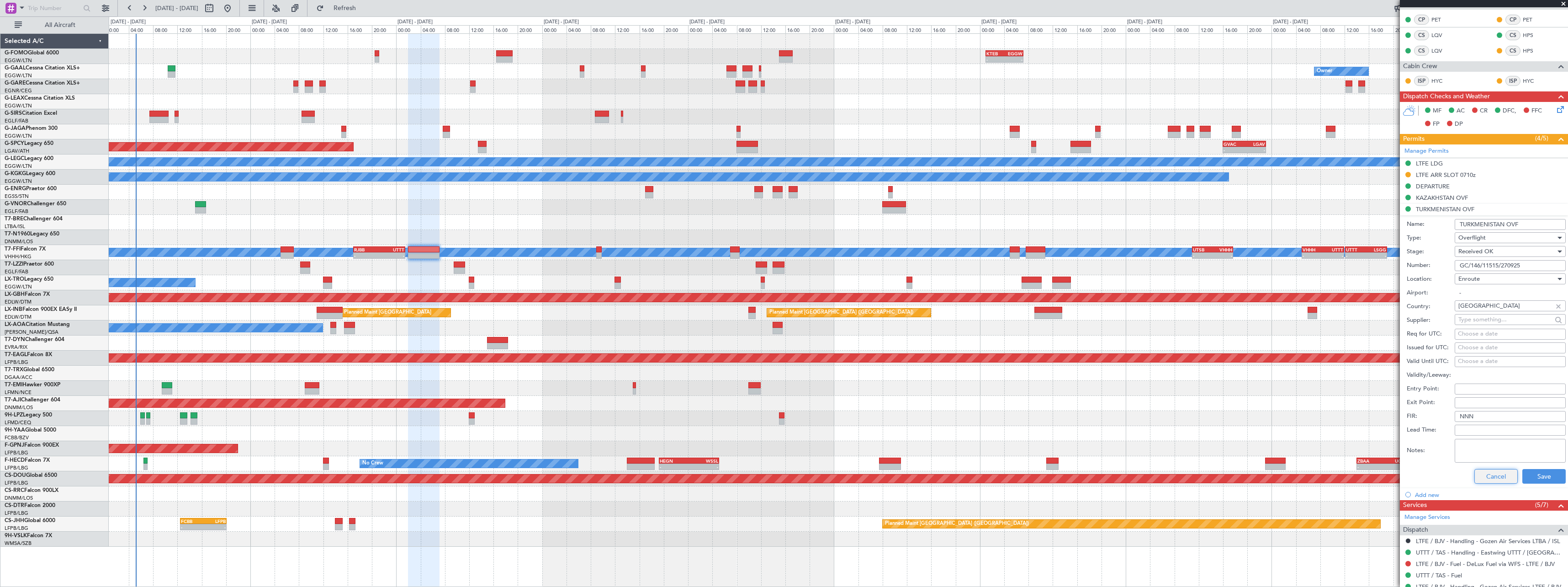
click at [1485, 476] on button "Cancel" at bounding box center [1495, 476] width 43 height 14
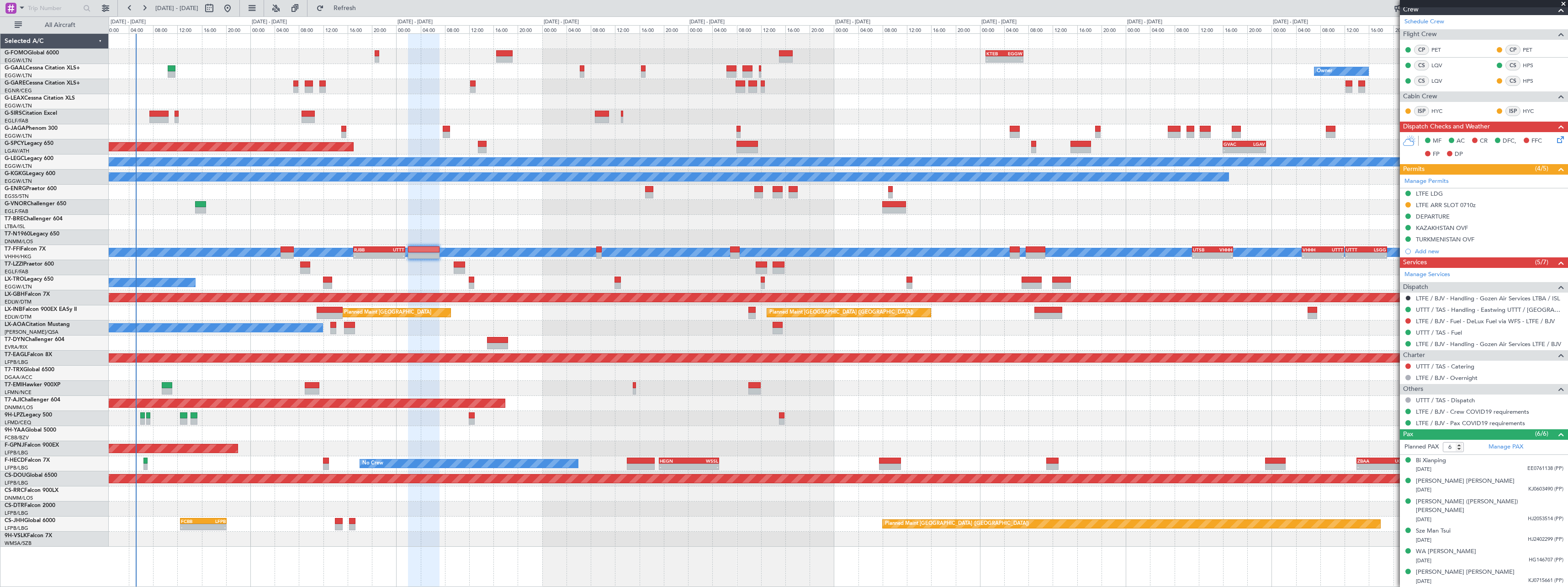
scroll to position [143, 0]
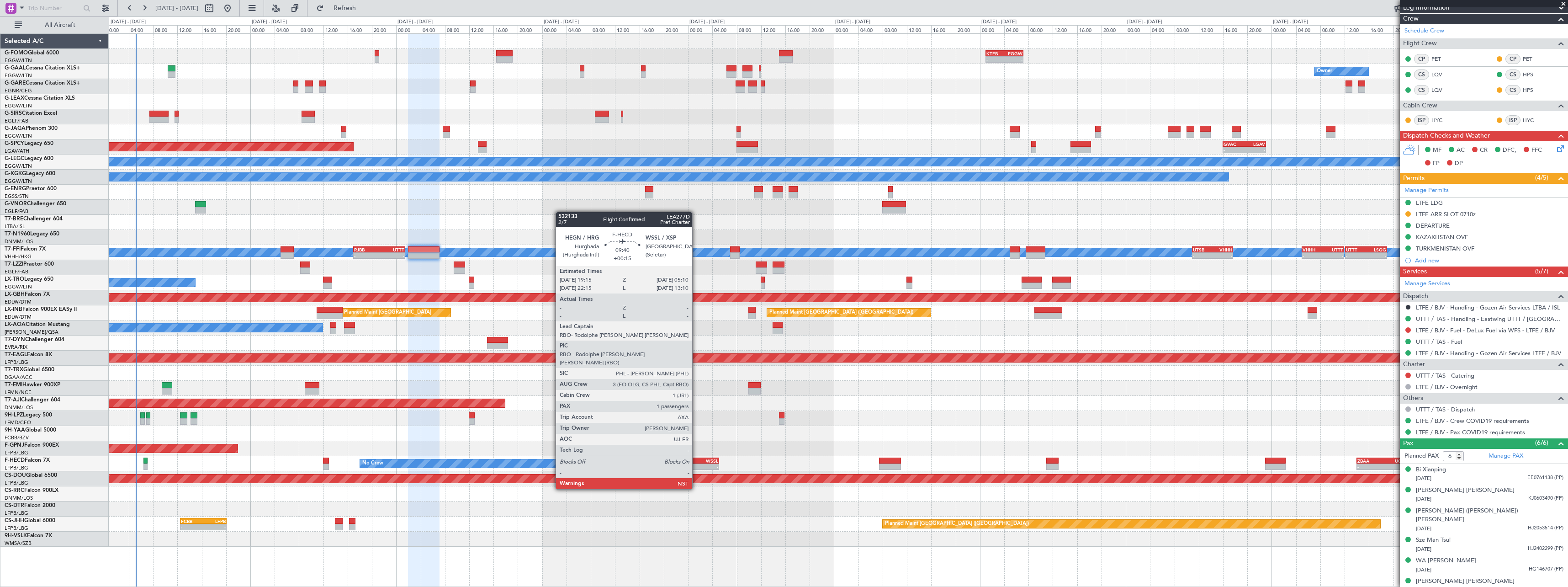
click at [696, 463] on div "- -" at bounding box center [688, 467] width 60 height 7
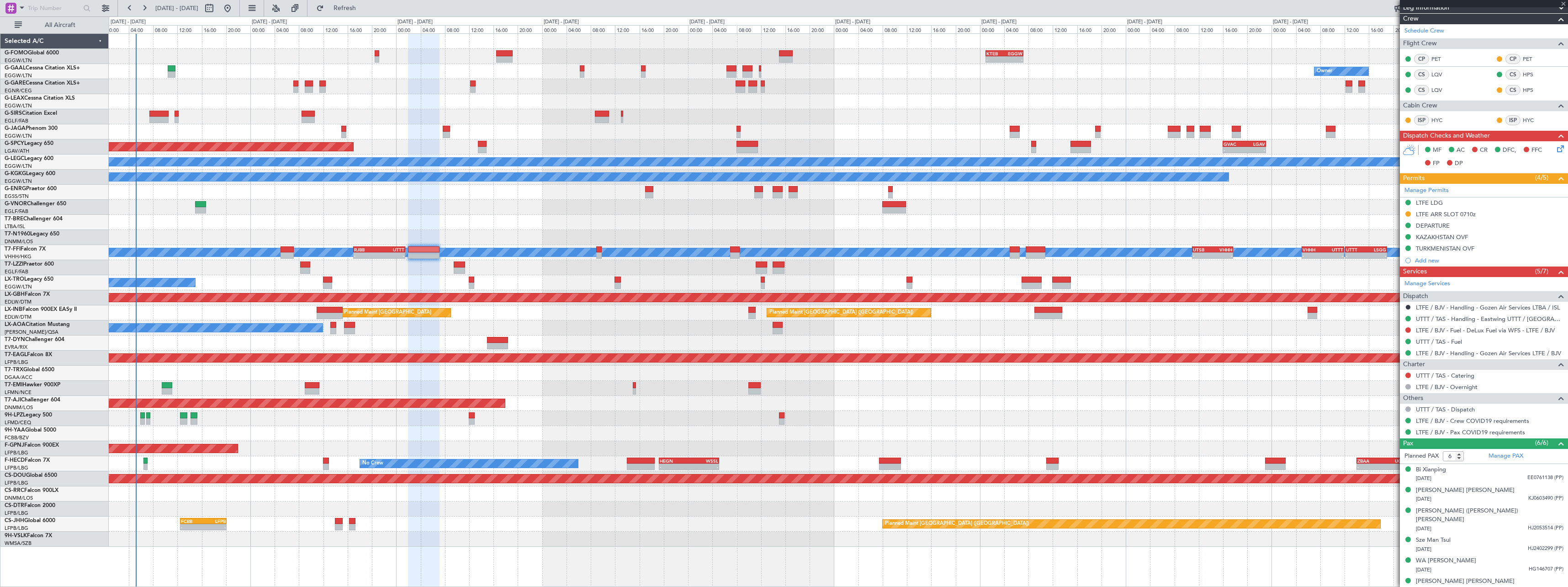
type input "+00:15"
type input "1"
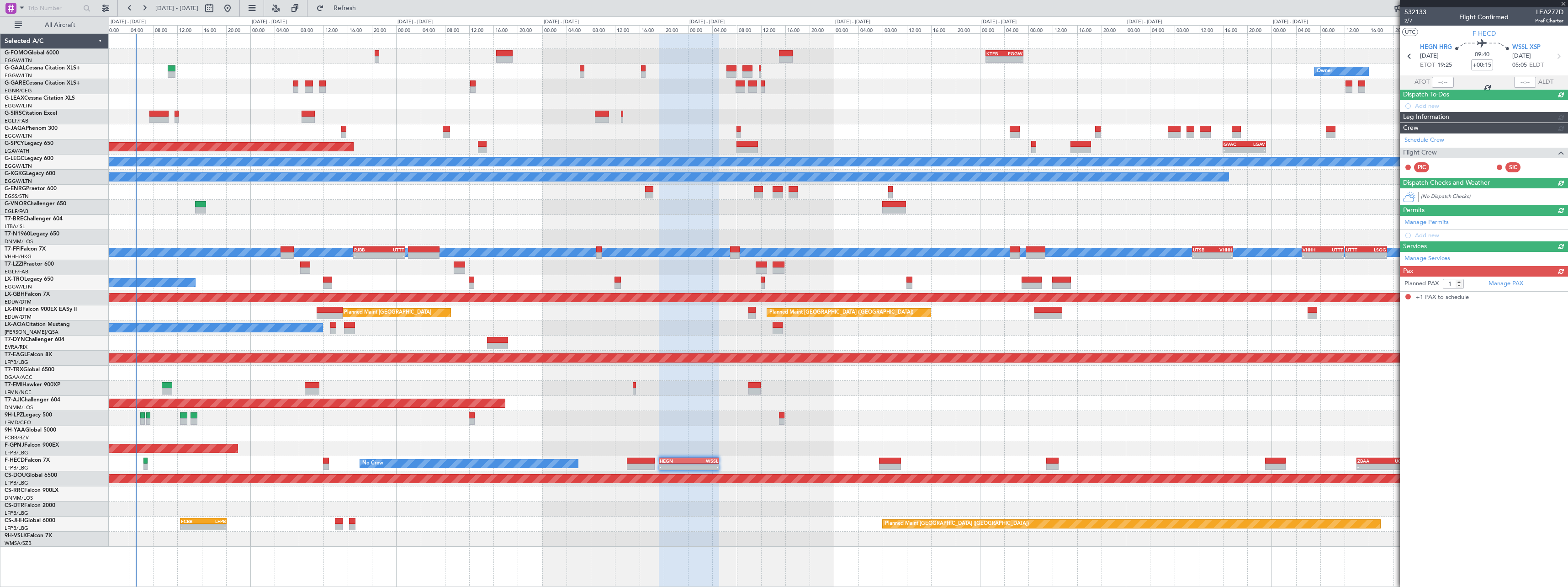
scroll to position [0, 0]
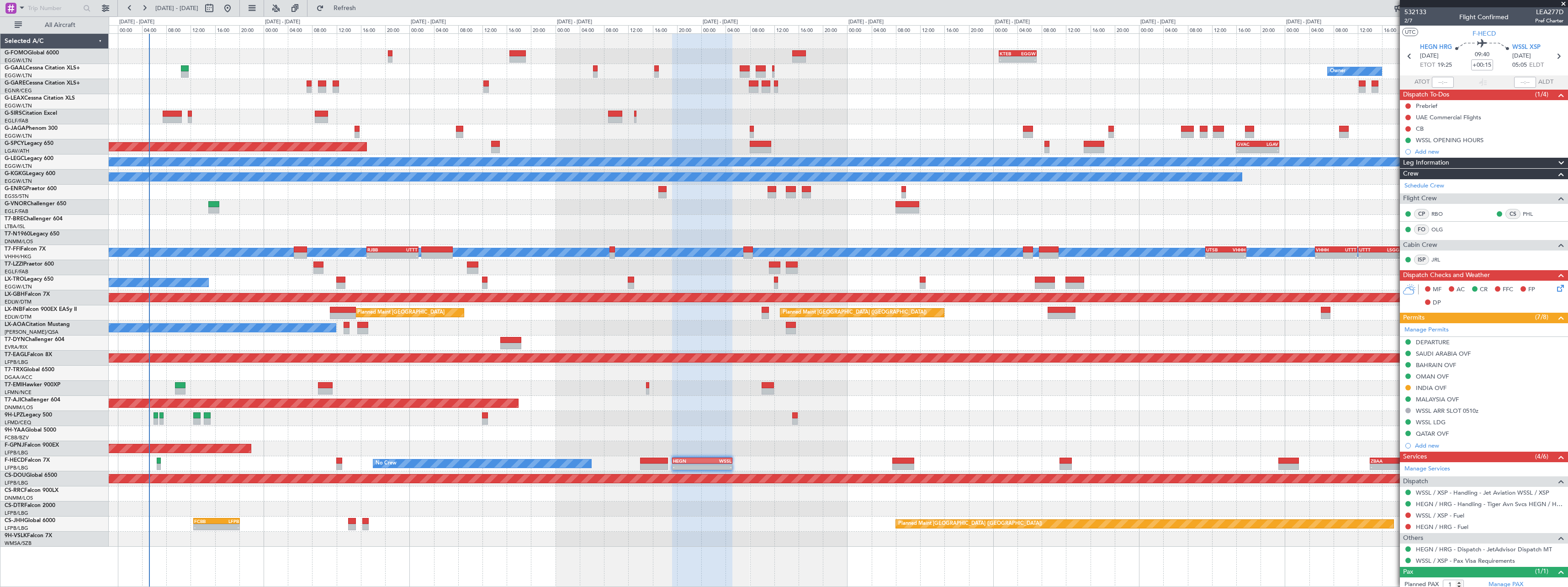
click at [430, 496] on div at bounding box center [837, 494] width 1459 height 15
type input "-00:05"
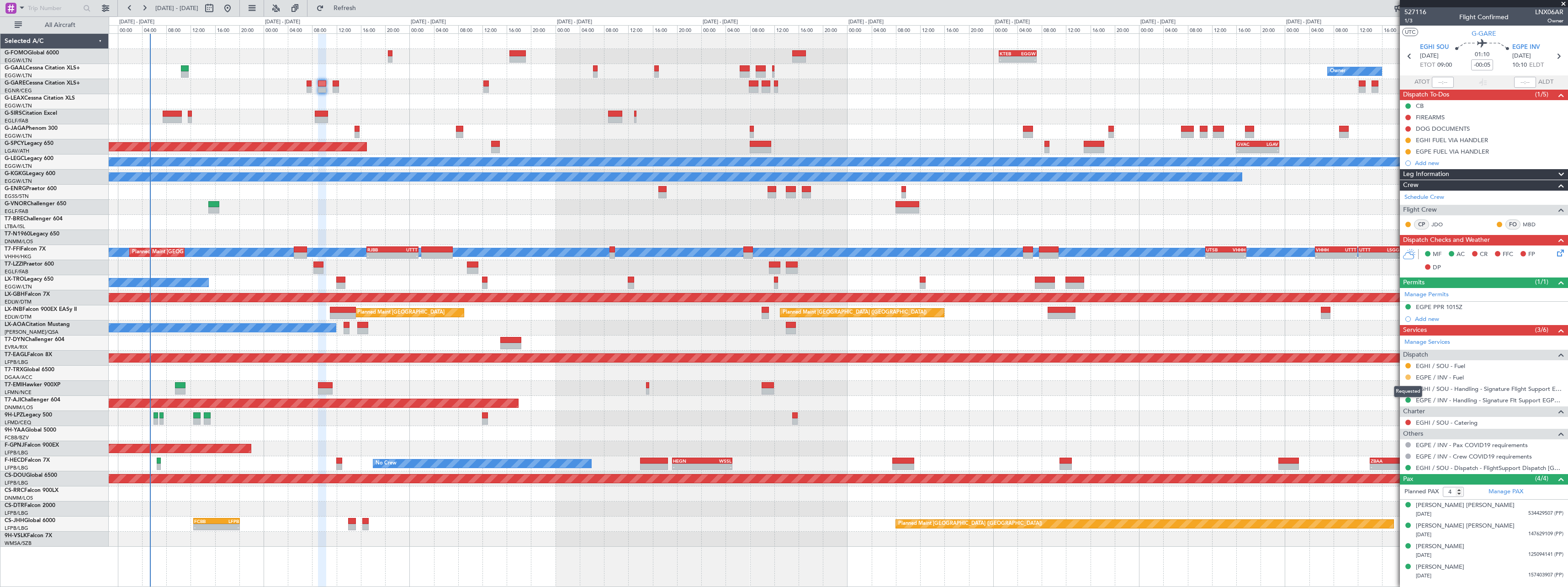
click at [1408, 377] on button at bounding box center [1408, 377] width 5 height 5
click at [1379, 486] on span "Confirmed" at bounding box center [1382, 485] width 28 height 9
click at [1408, 149] on button at bounding box center [1408, 152] width 5 height 5
click at [1406, 194] on span "Completed" at bounding box center [1412, 191] width 30 height 9
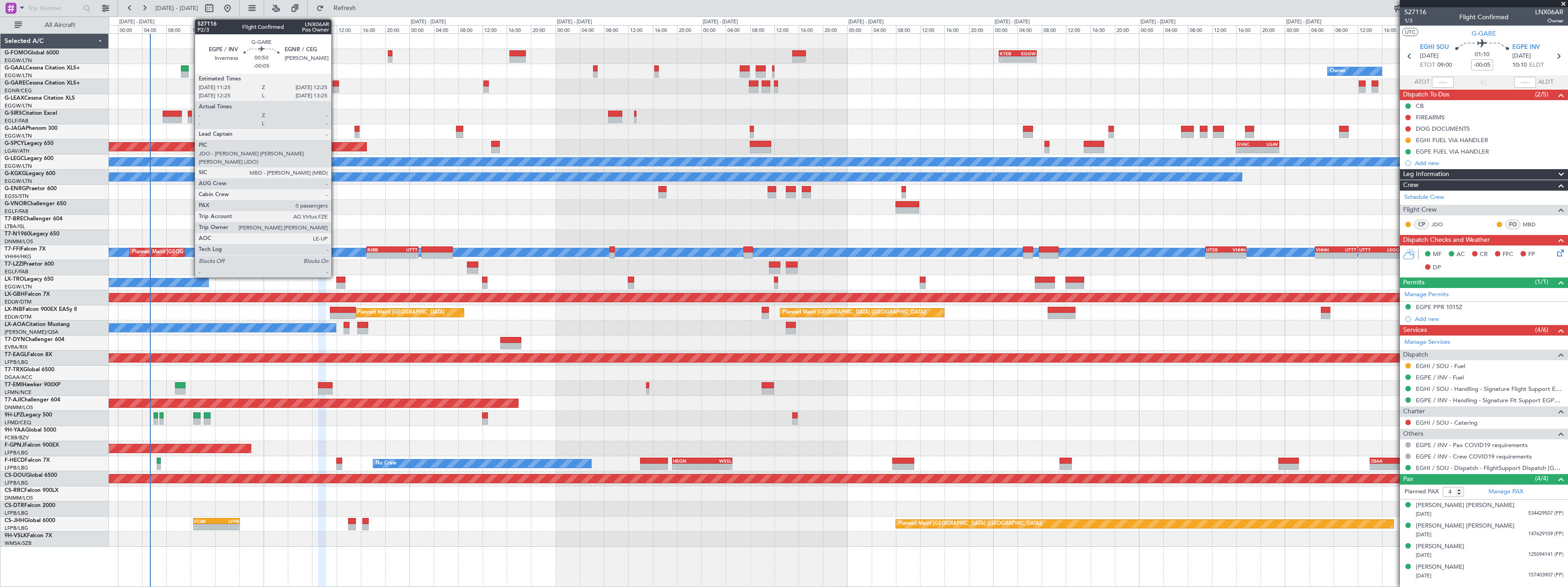
click at [335, 85] on div at bounding box center [336, 84] width 7 height 7
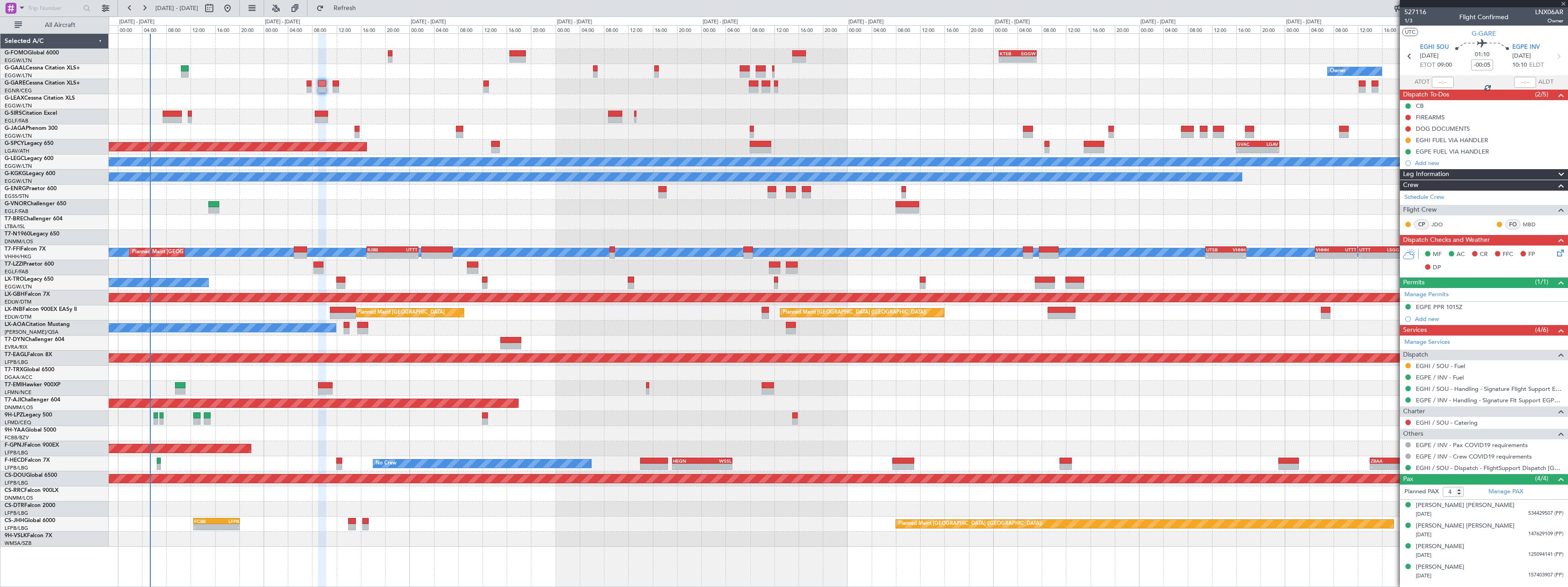
type input "0"
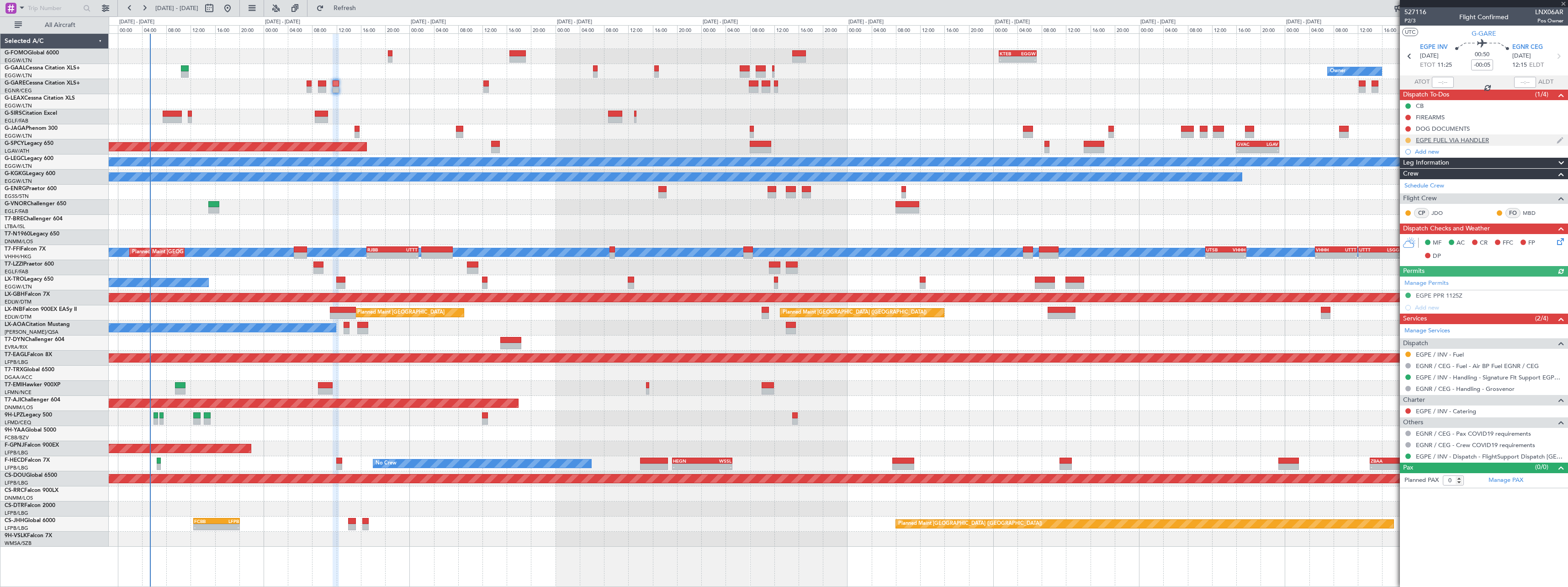
click at [1408, 139] on button at bounding box center [1408, 140] width 5 height 5
click at [1412, 184] on span "Completed" at bounding box center [1412, 180] width 30 height 9
click at [1409, 352] on button at bounding box center [1408, 354] width 5 height 5
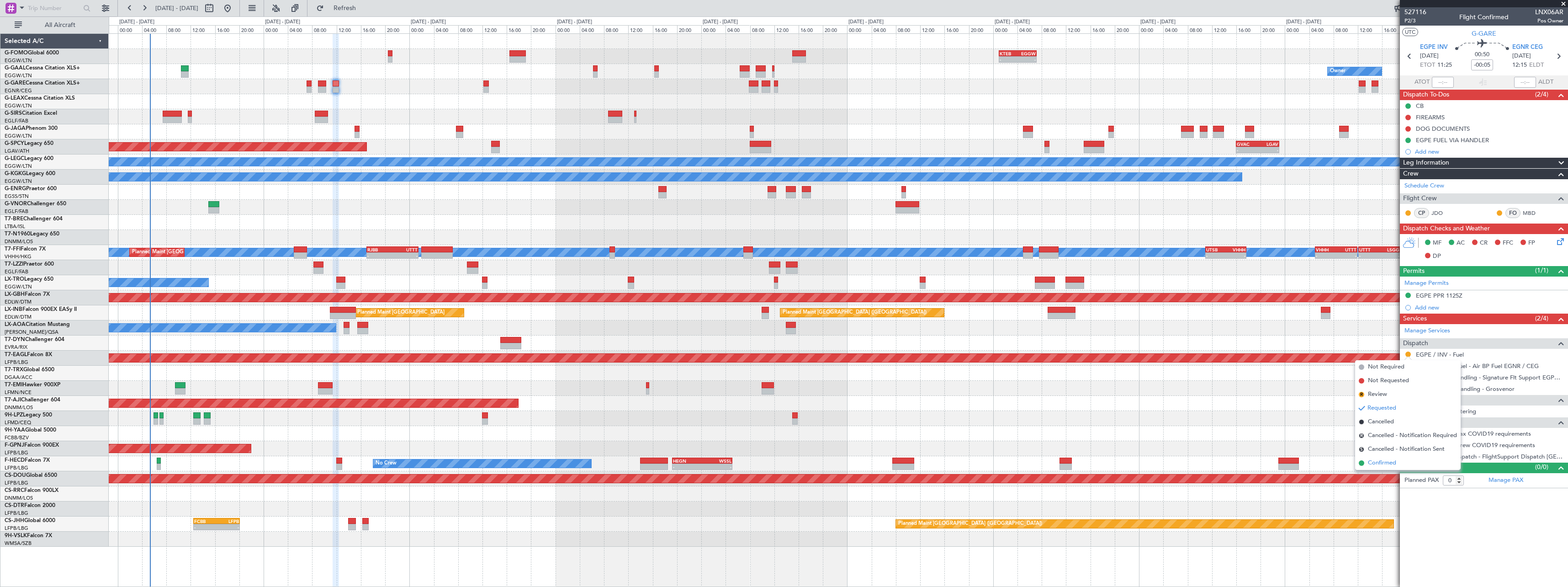
click at [1389, 463] on span "Confirmed" at bounding box center [1382, 462] width 28 height 9
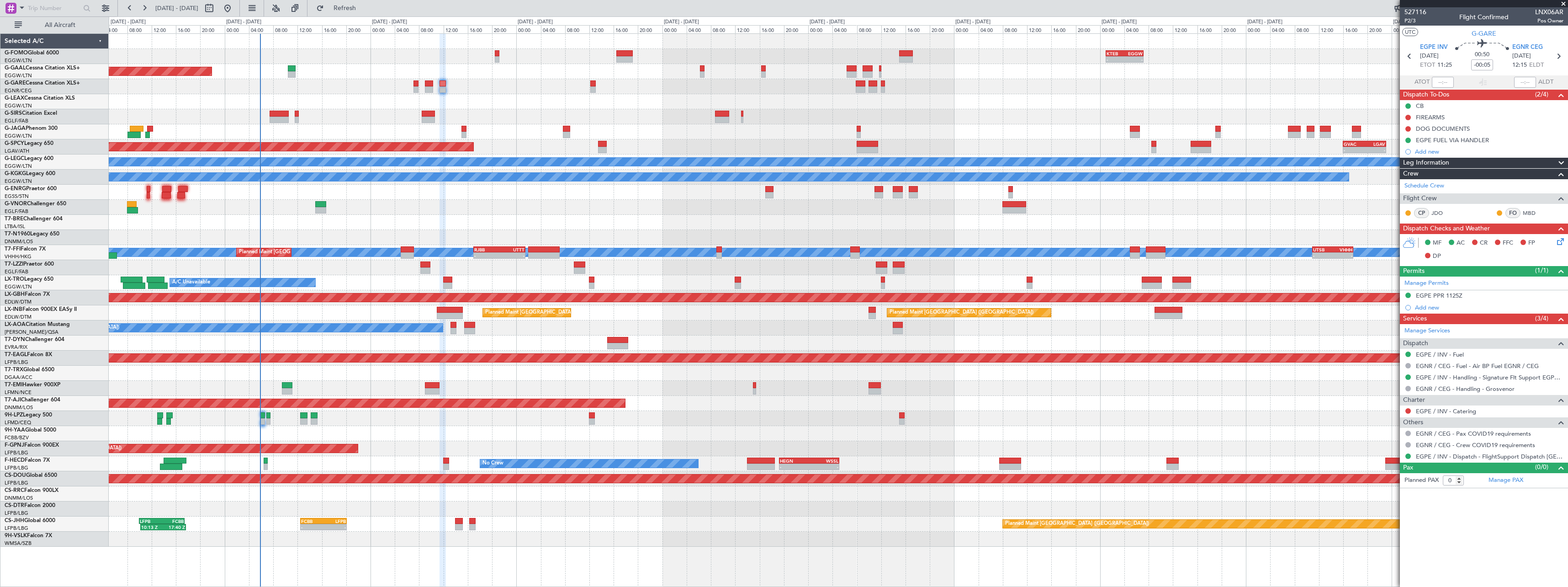
click at [328, 413] on div at bounding box center [837, 418] width 1459 height 15
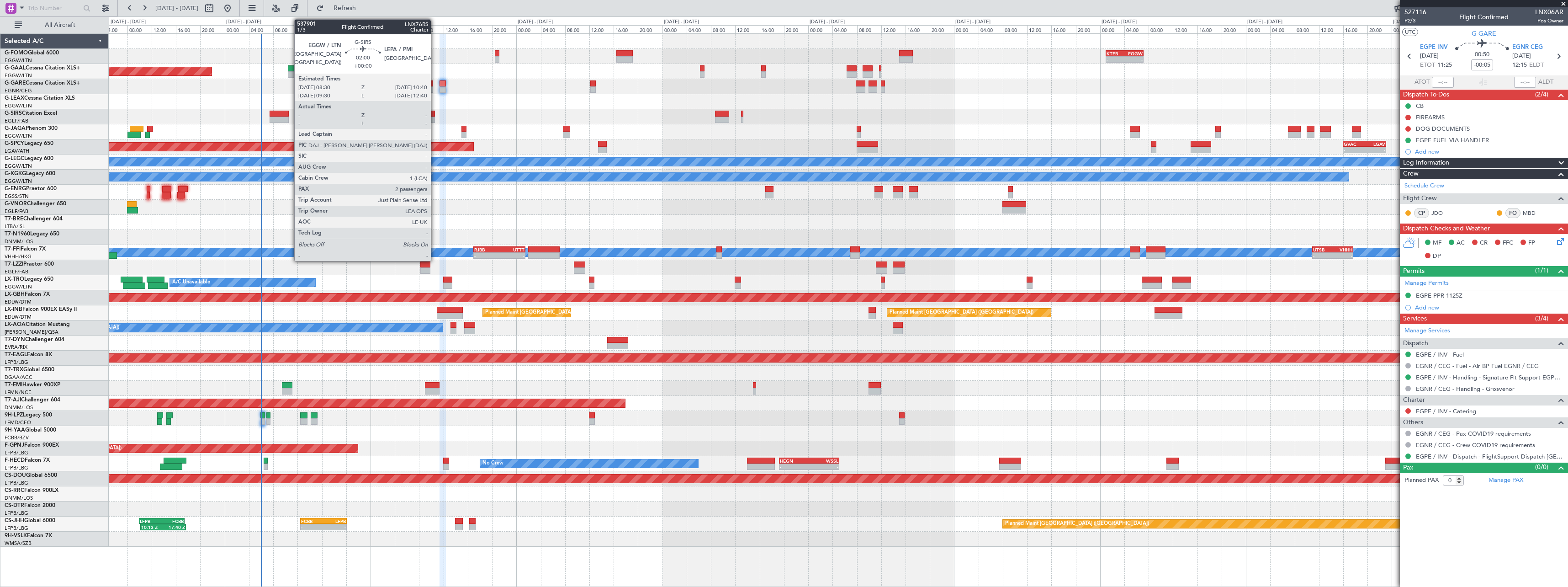
click at [435, 118] on div at bounding box center [428, 120] width 14 height 7
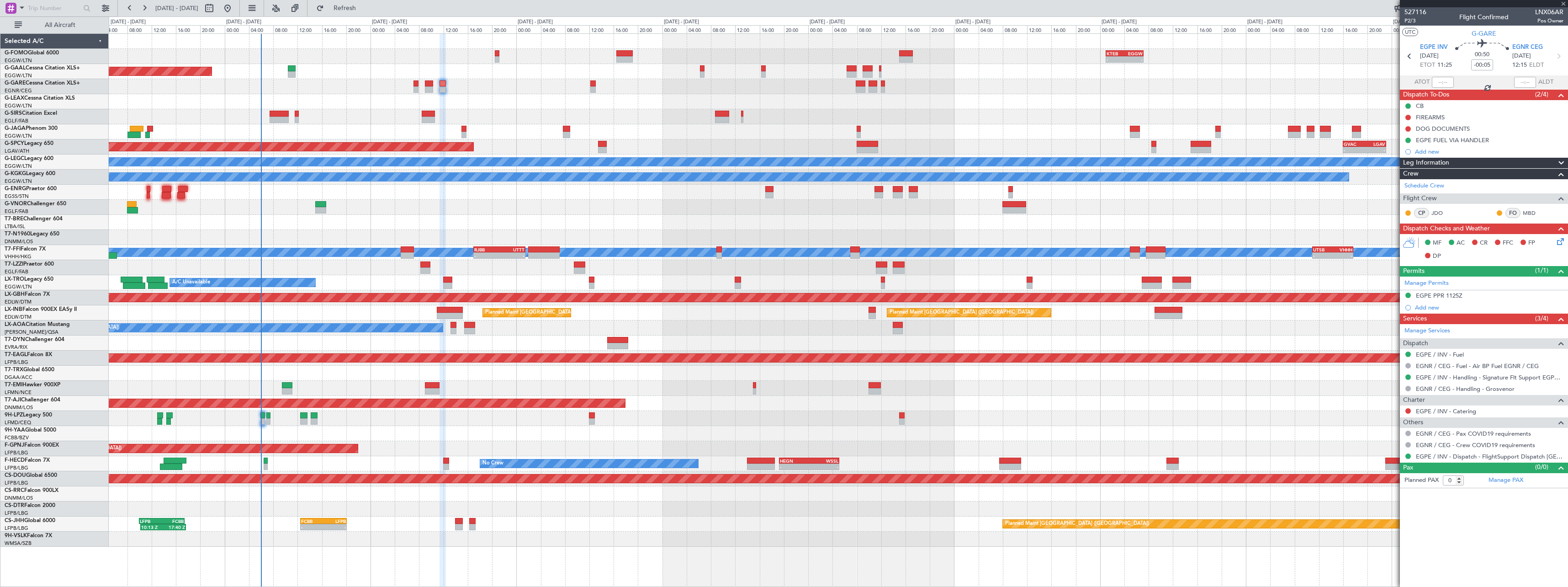
type input "2"
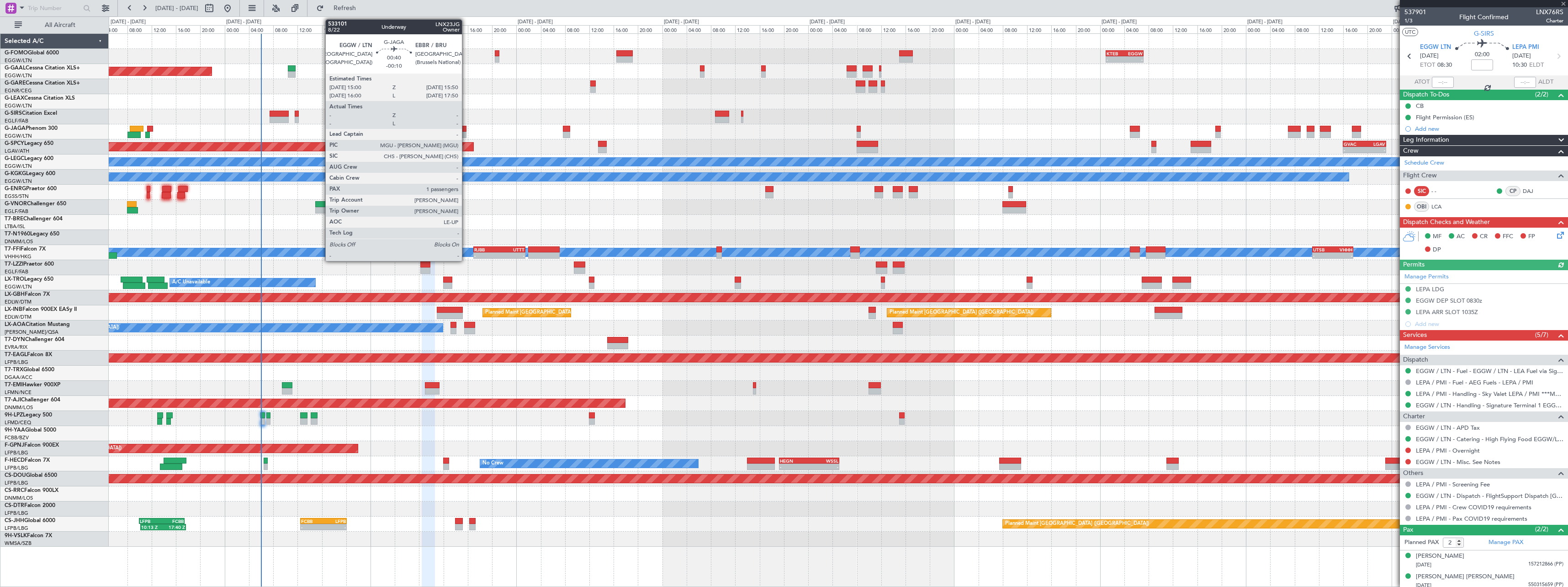
click at [466, 133] on div at bounding box center [464, 135] width 5 height 7
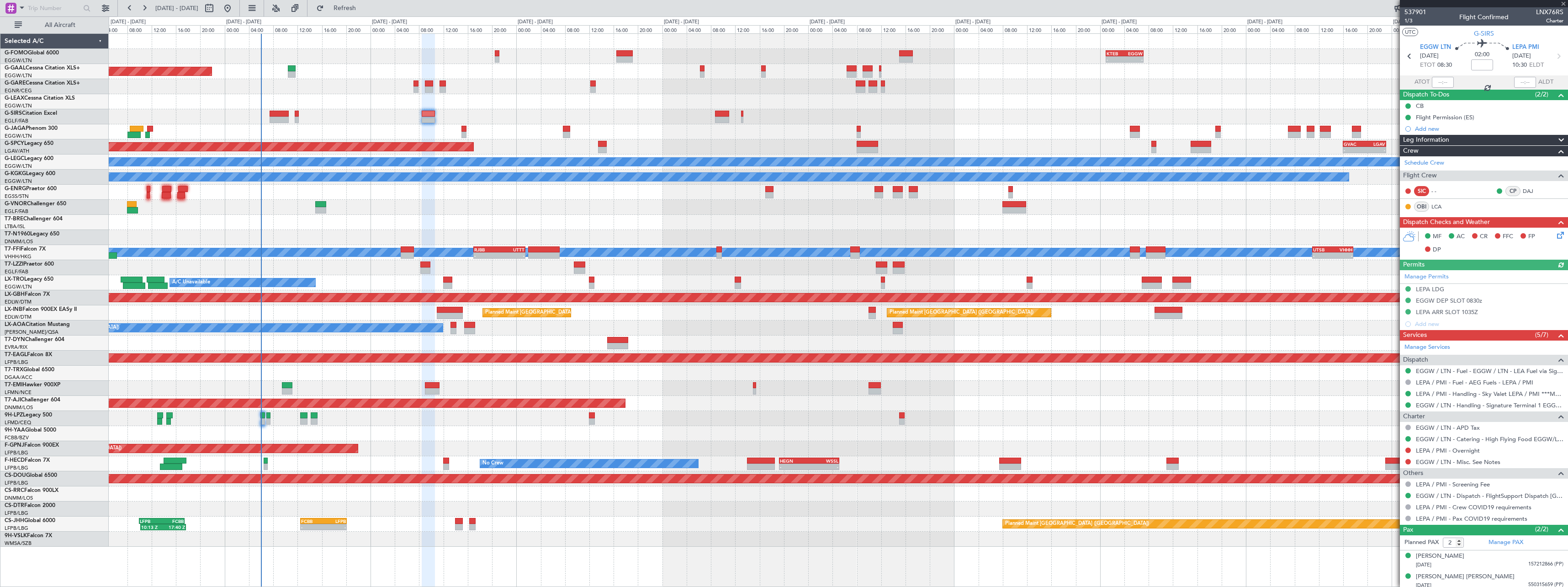
type input "-00:10"
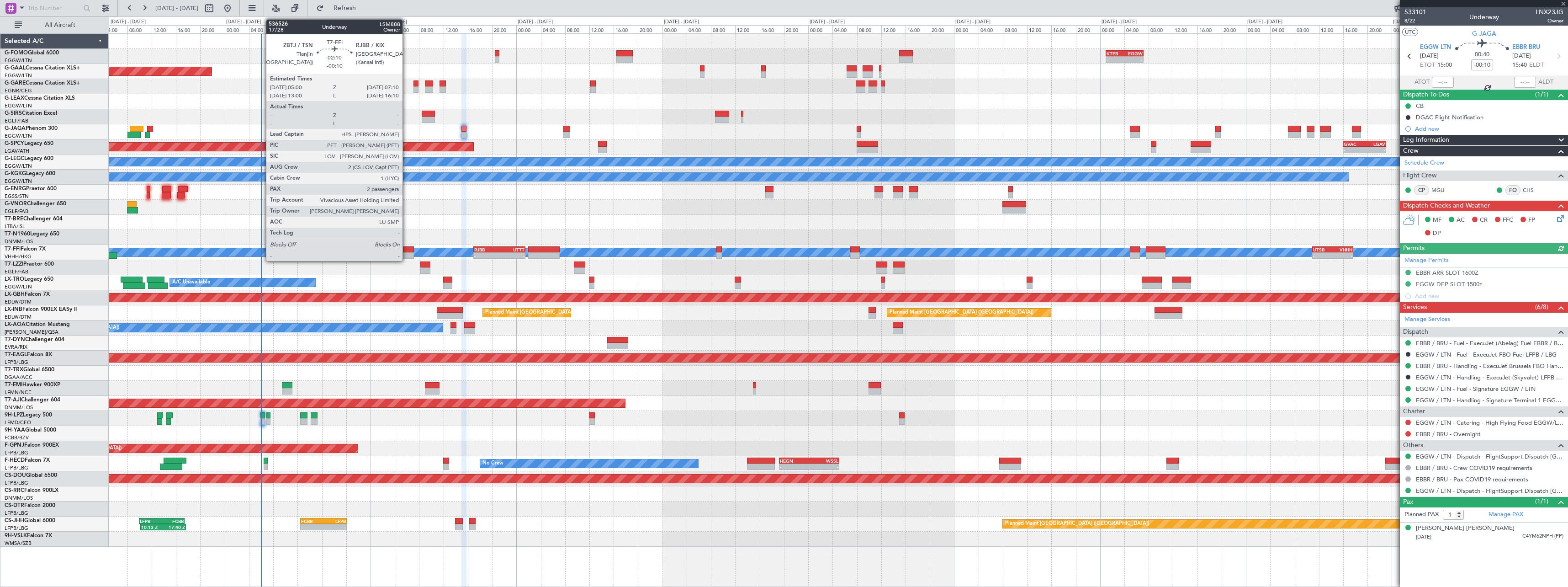
click at [407, 250] on div at bounding box center [407, 250] width 14 height 7
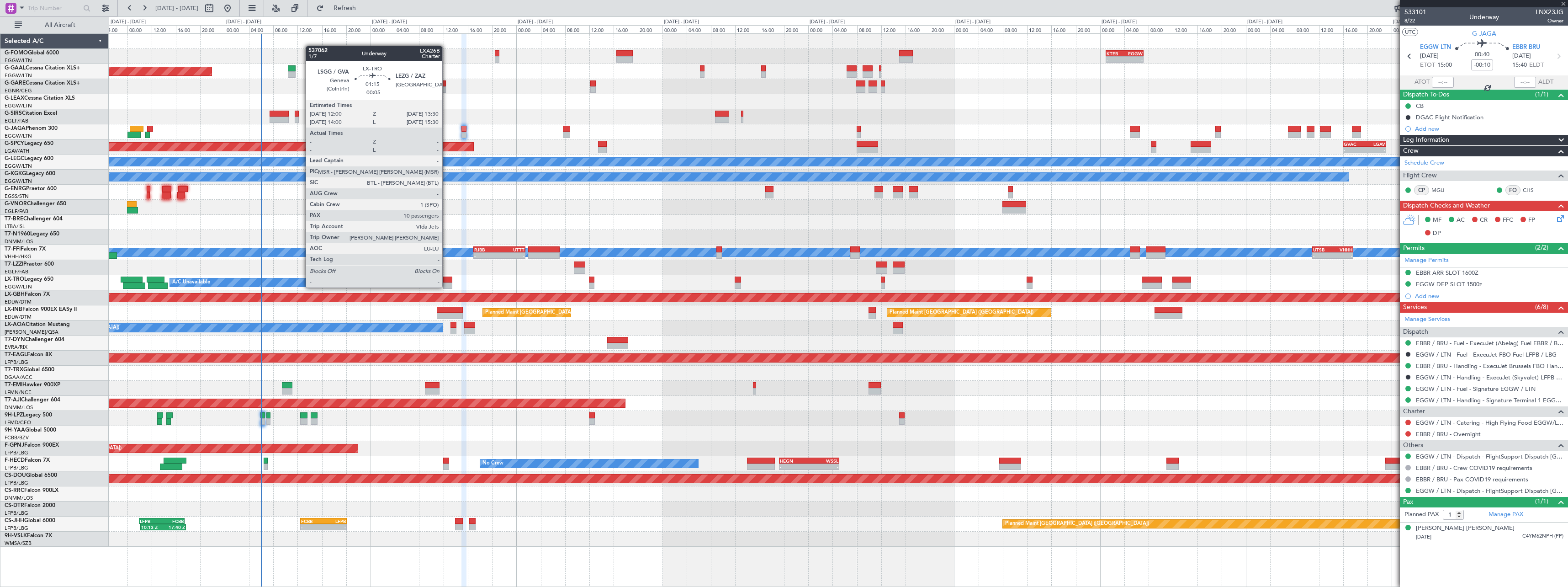
type input "2"
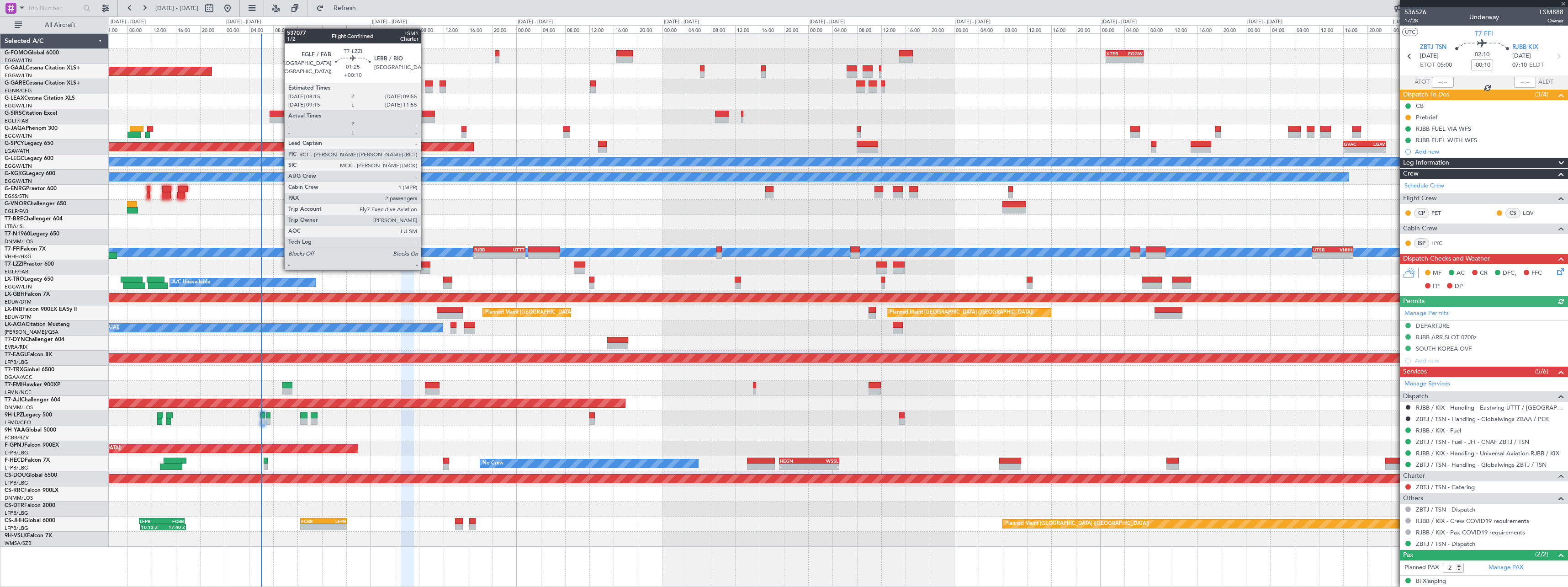
click at [425, 269] on div at bounding box center [425, 271] width 10 height 7
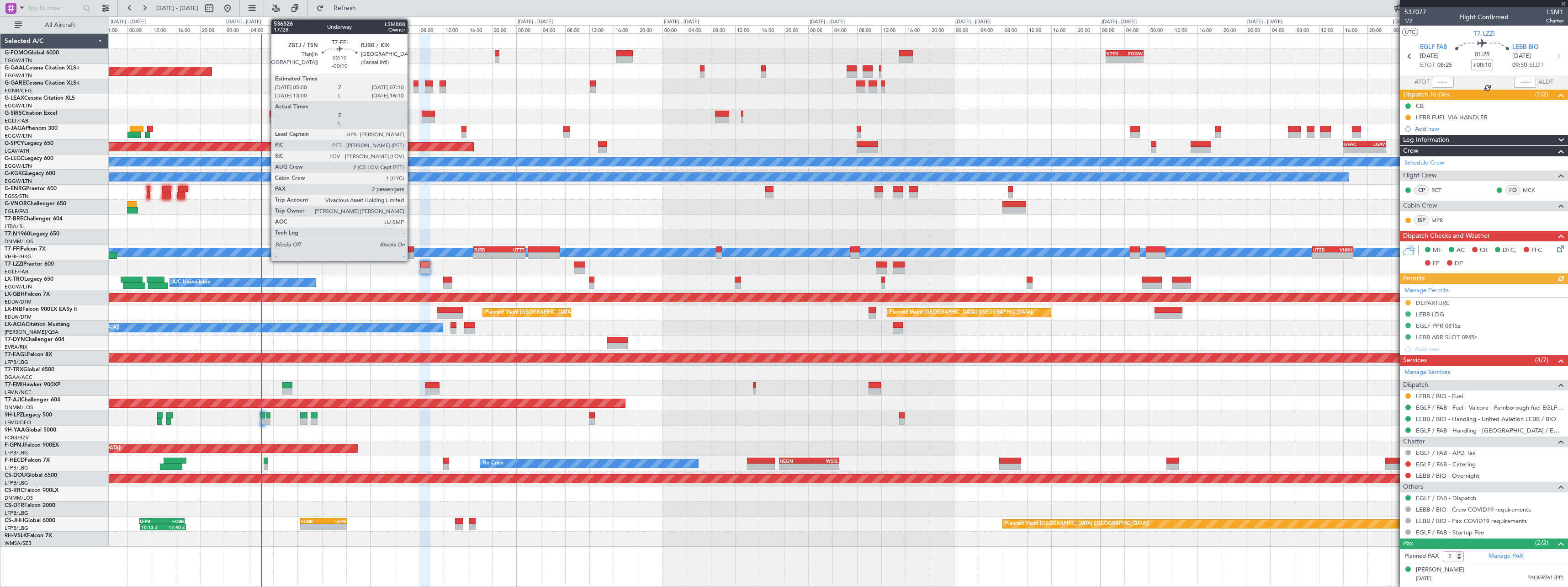
click at [406, 246] on div at bounding box center [407, 250] width 14 height 7
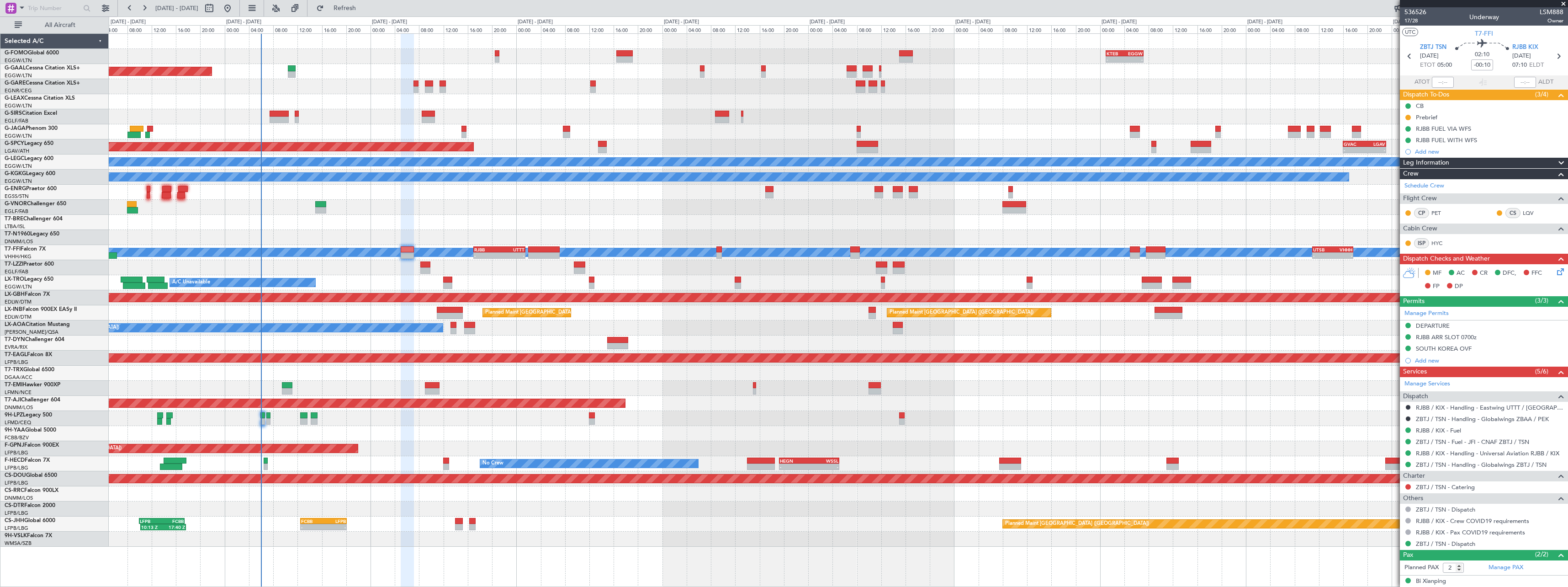
click at [1555, 274] on icon at bounding box center [1559, 270] width 8 height 8
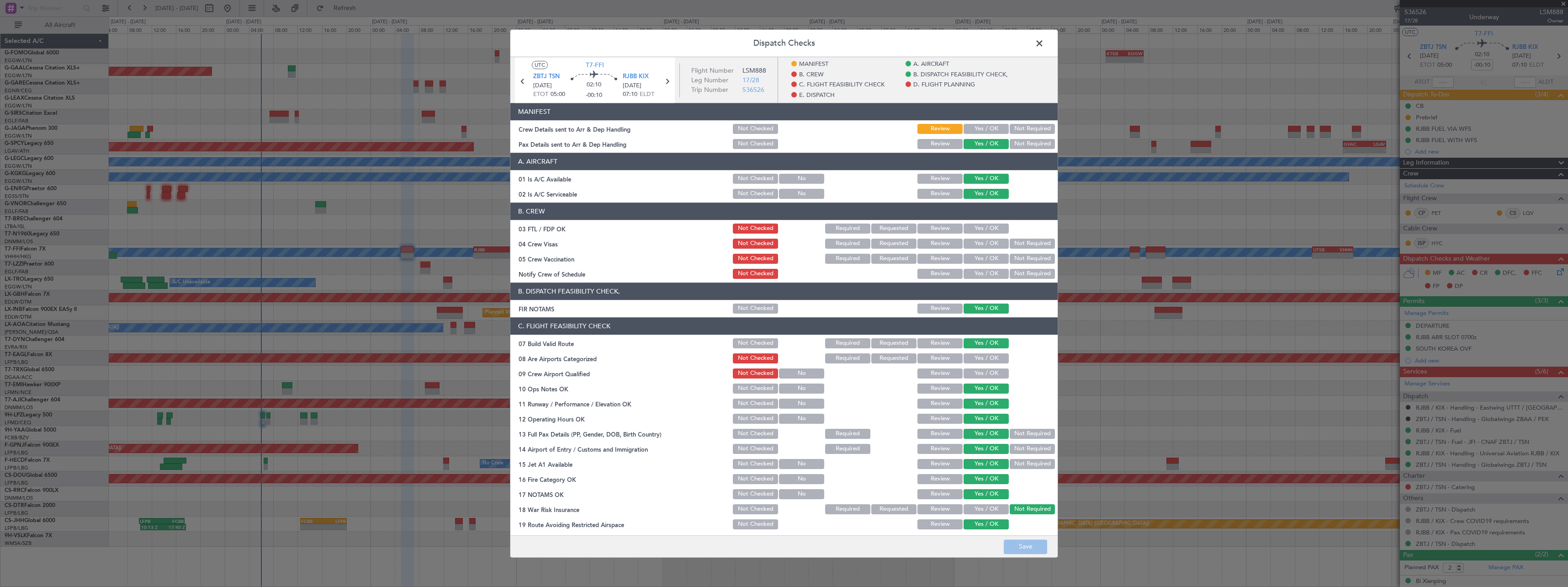
click at [975, 125] on button "Yes / OK" at bounding box center [986, 129] width 45 height 10
click at [1022, 545] on button "Save" at bounding box center [1025, 546] width 43 height 14
click at [1044, 47] on span at bounding box center [1044, 46] width 0 height 19
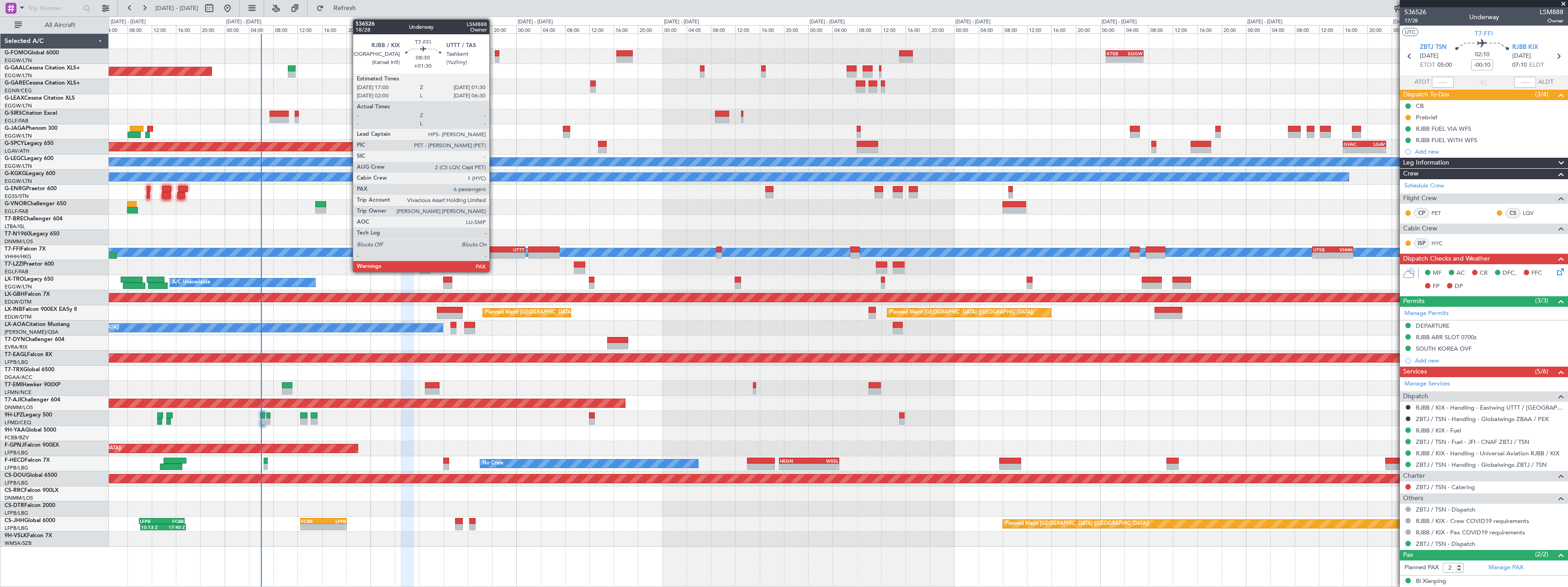
click at [494, 250] on div "RJBB" at bounding box center [487, 249] width 25 height 5
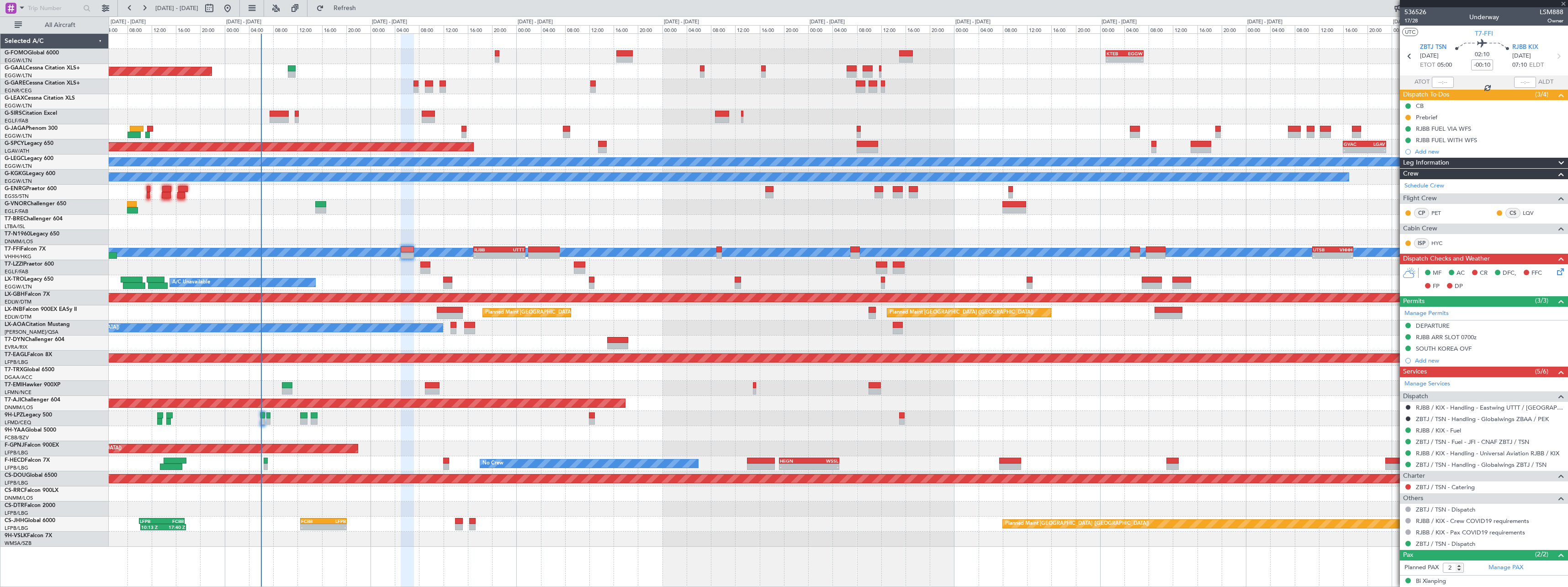
type input "+01:30"
type input "6"
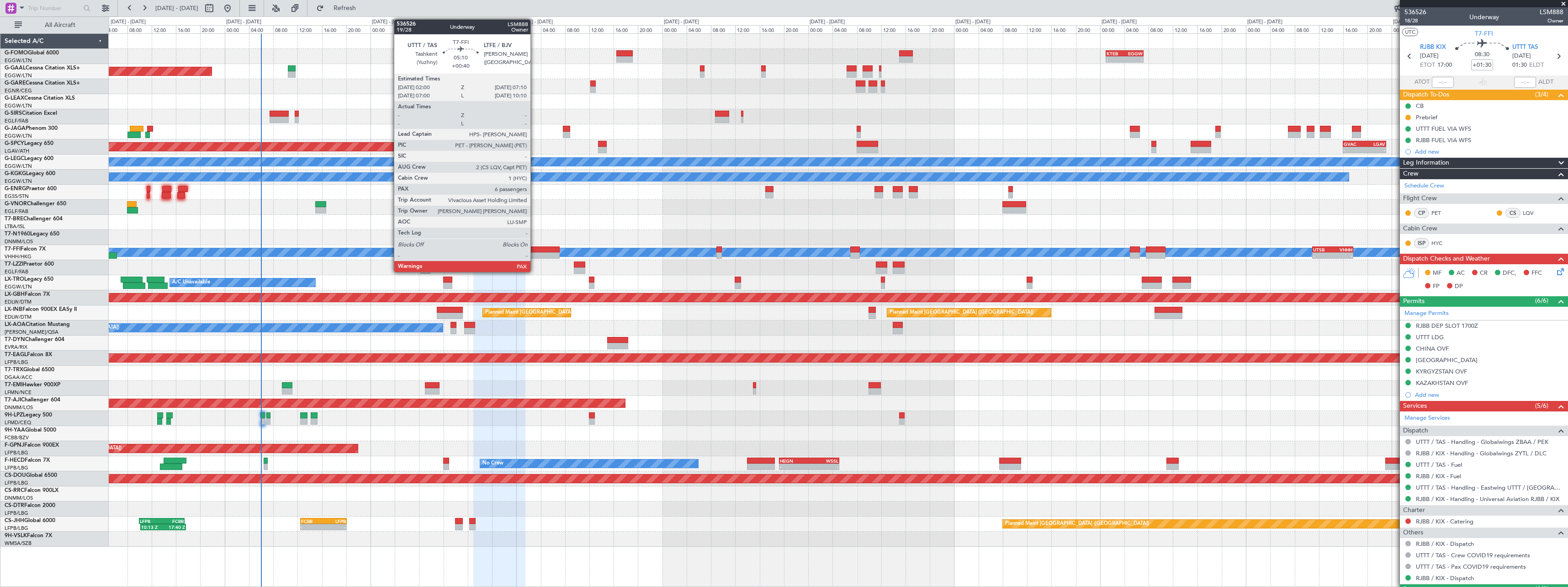
click at [534, 255] on div at bounding box center [544, 256] width 31 height 7
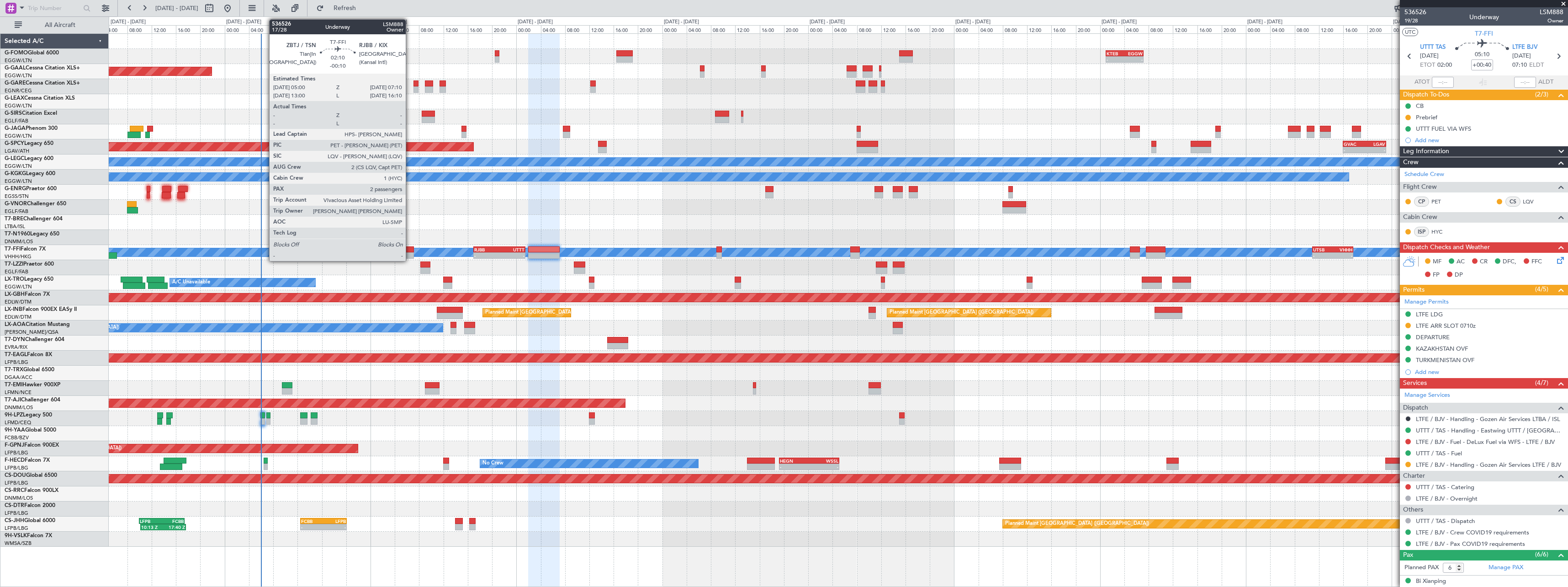
click at [410, 250] on div at bounding box center [407, 250] width 14 height 7
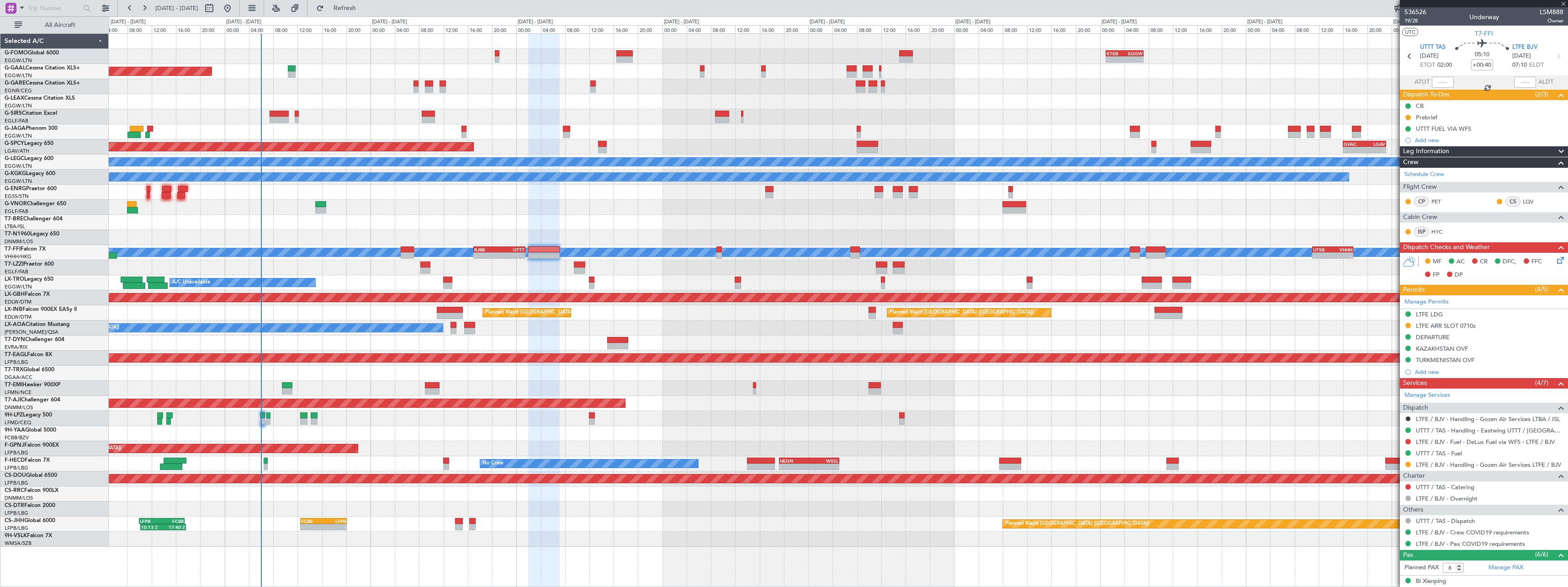
type input "-00:10"
type input "2"
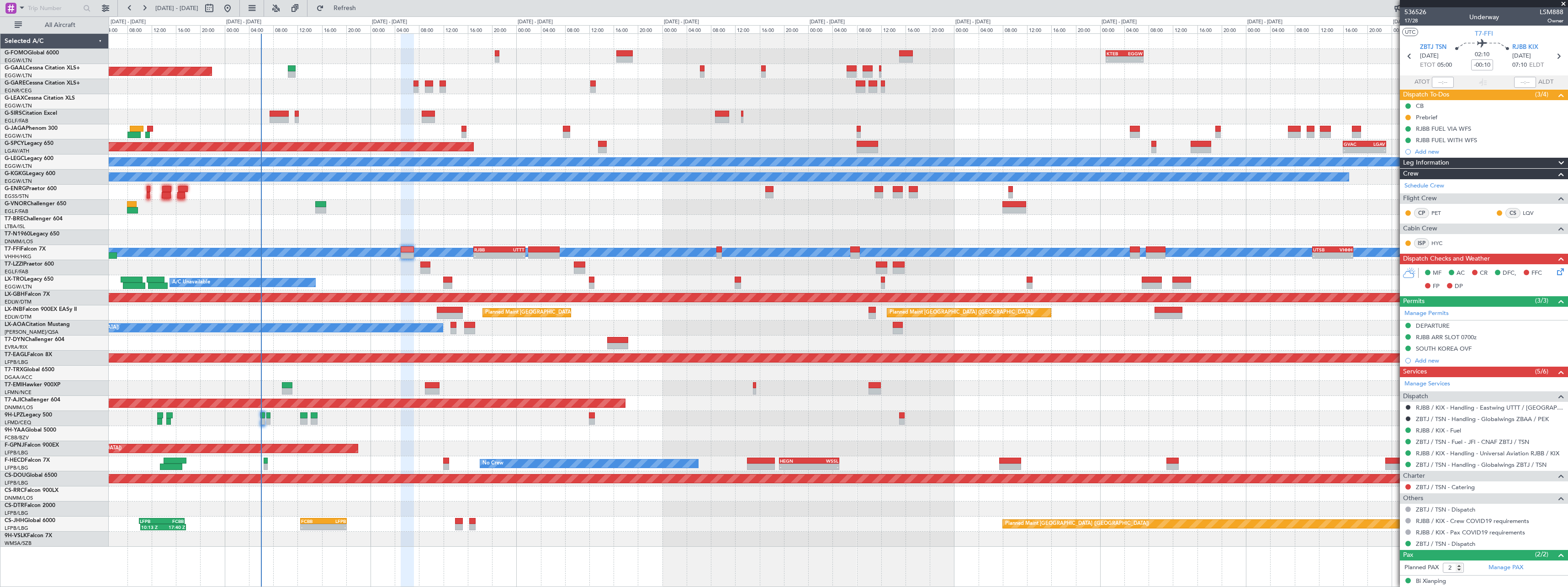
click at [1559, 274] on icon at bounding box center [1559, 270] width 8 height 8
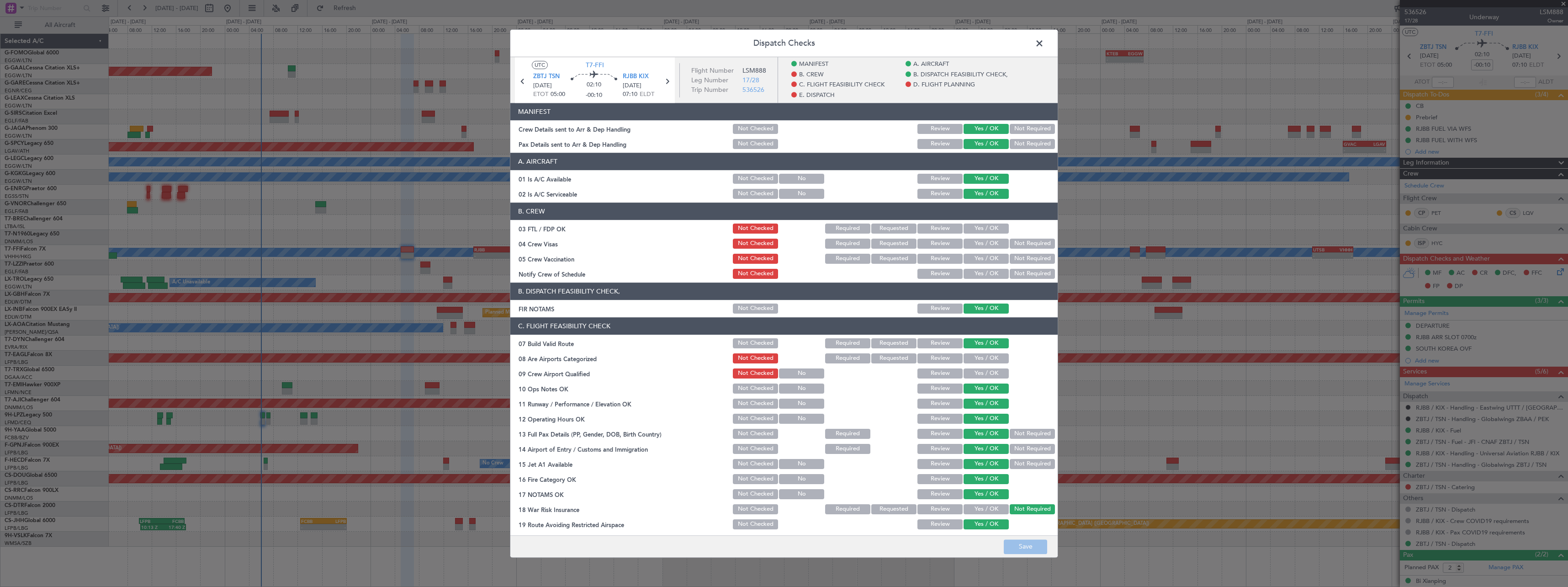
click at [939, 129] on button "Review" at bounding box center [940, 129] width 45 height 10
click at [1018, 547] on button "Save" at bounding box center [1025, 546] width 43 height 14
click at [1044, 46] on span at bounding box center [1044, 46] width 0 height 19
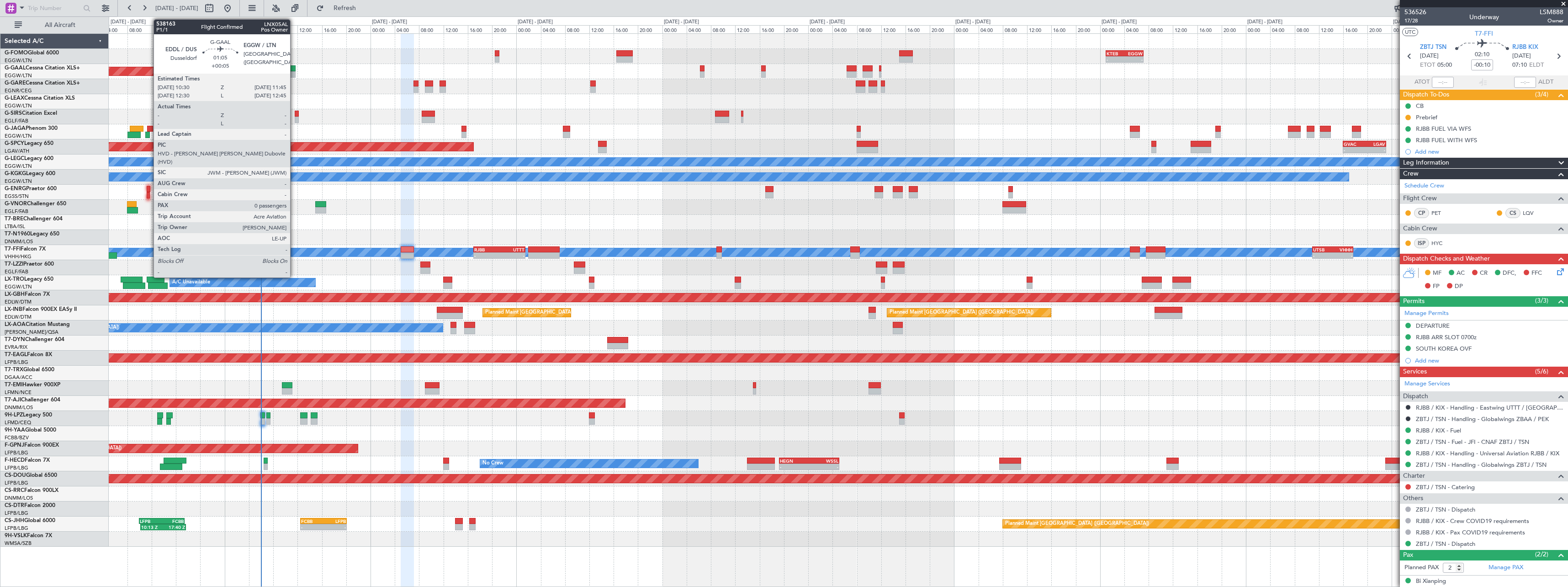
click at [295, 75] on div at bounding box center [291, 75] width 8 height 7
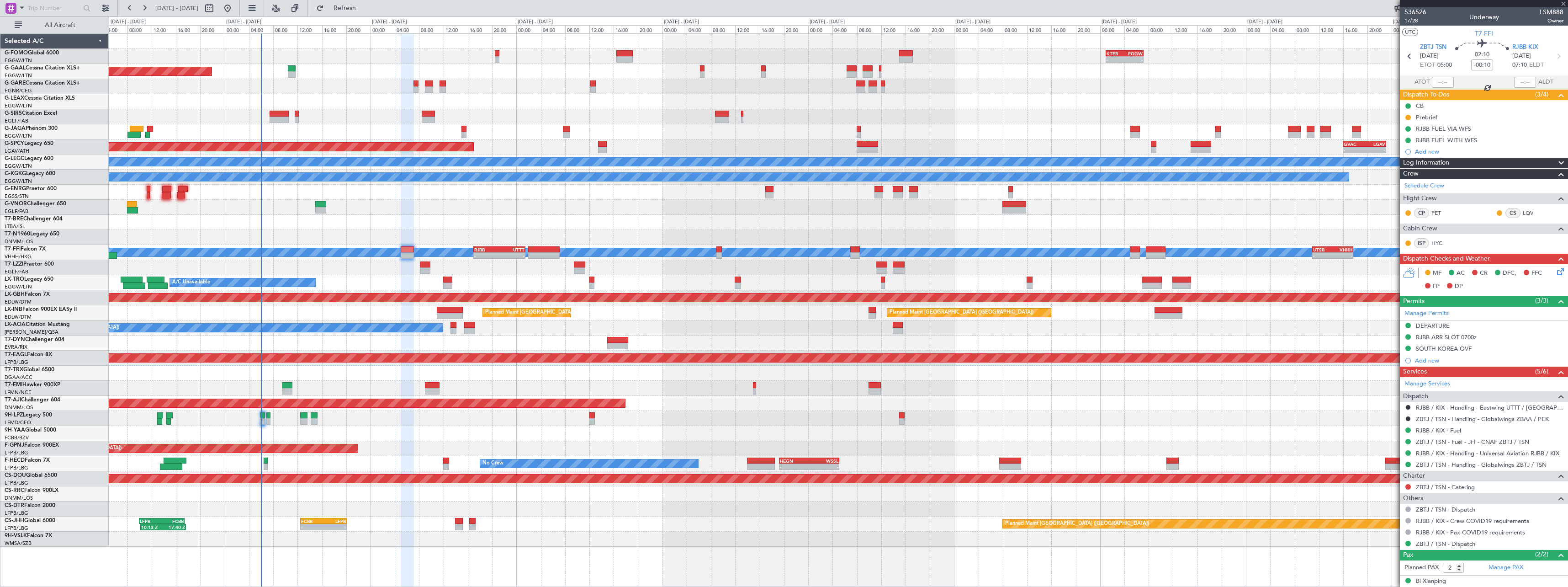
type input "+00:05"
type input "0"
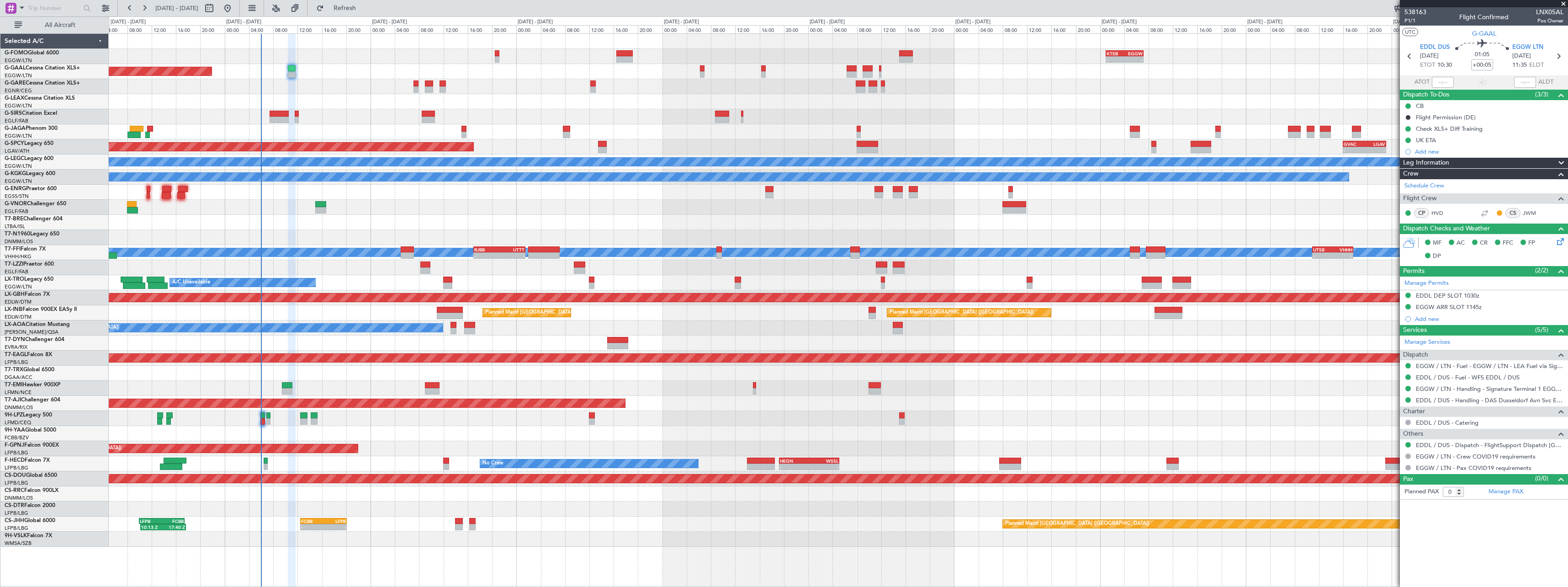
click at [450, 215] on div at bounding box center [837, 223] width 1459 height 15
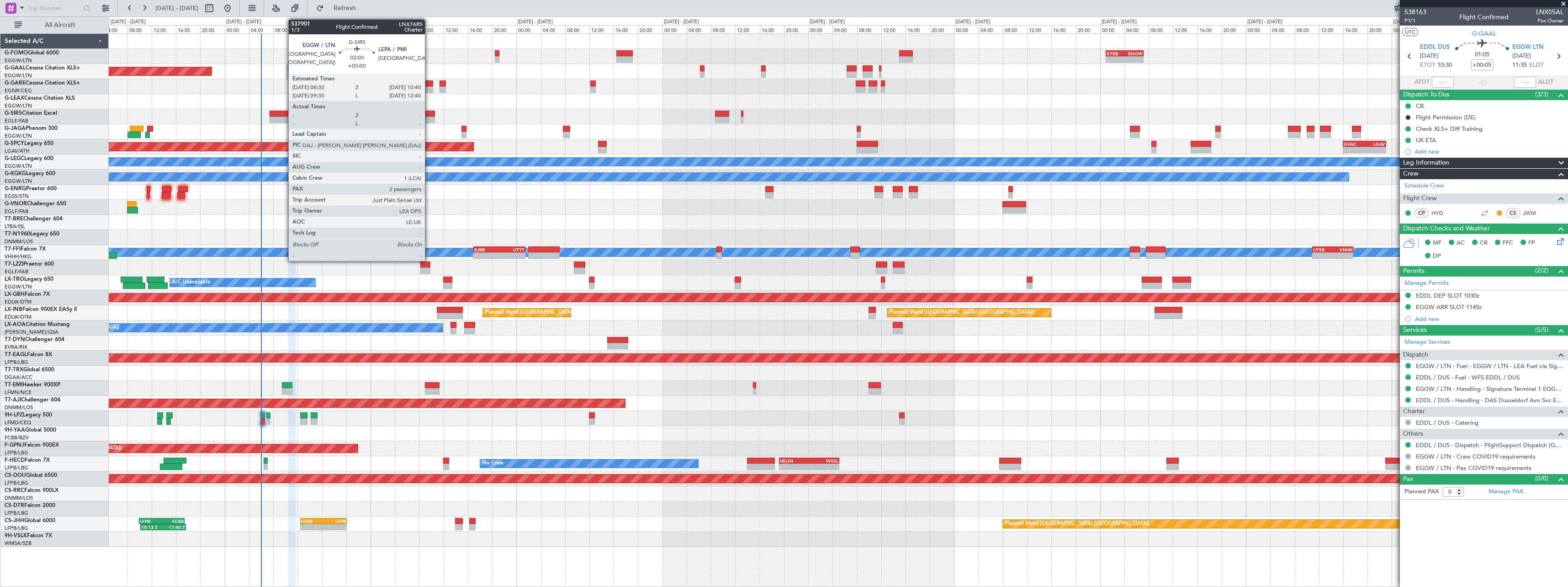
click at [429, 117] on div at bounding box center [428, 120] width 14 height 7
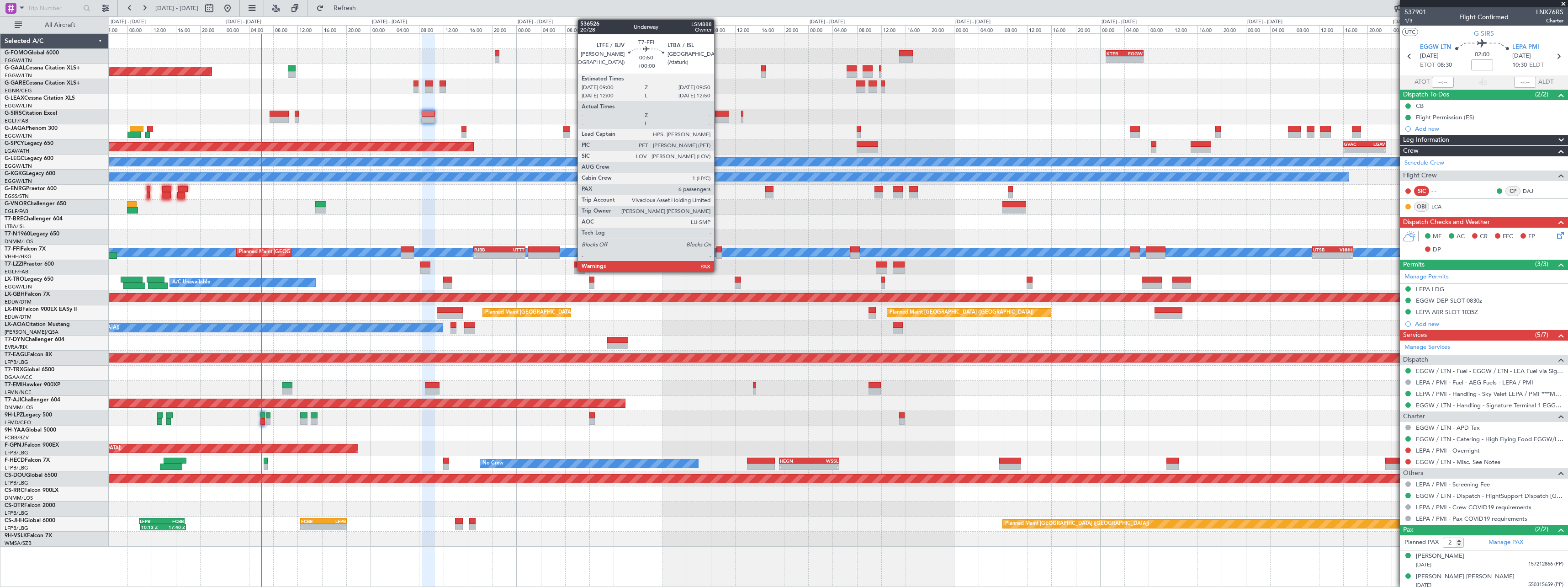
click at [718, 252] on div at bounding box center [719, 256] width 5 height 7
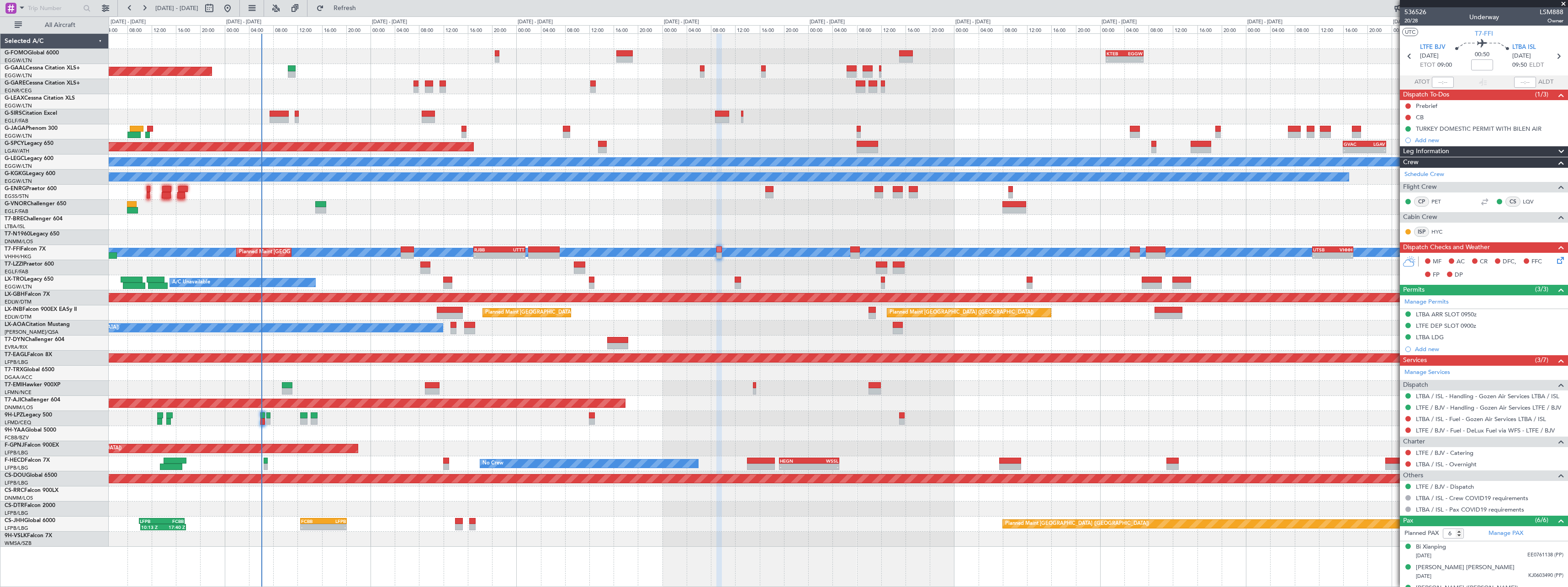
drag, startPoint x: 1445, startPoint y: 338, endPoint x: 1488, endPoint y: 342, distance: 43.2
click at [1445, 338] on div "LTBA LDG" at bounding box center [1483, 337] width 168 height 11
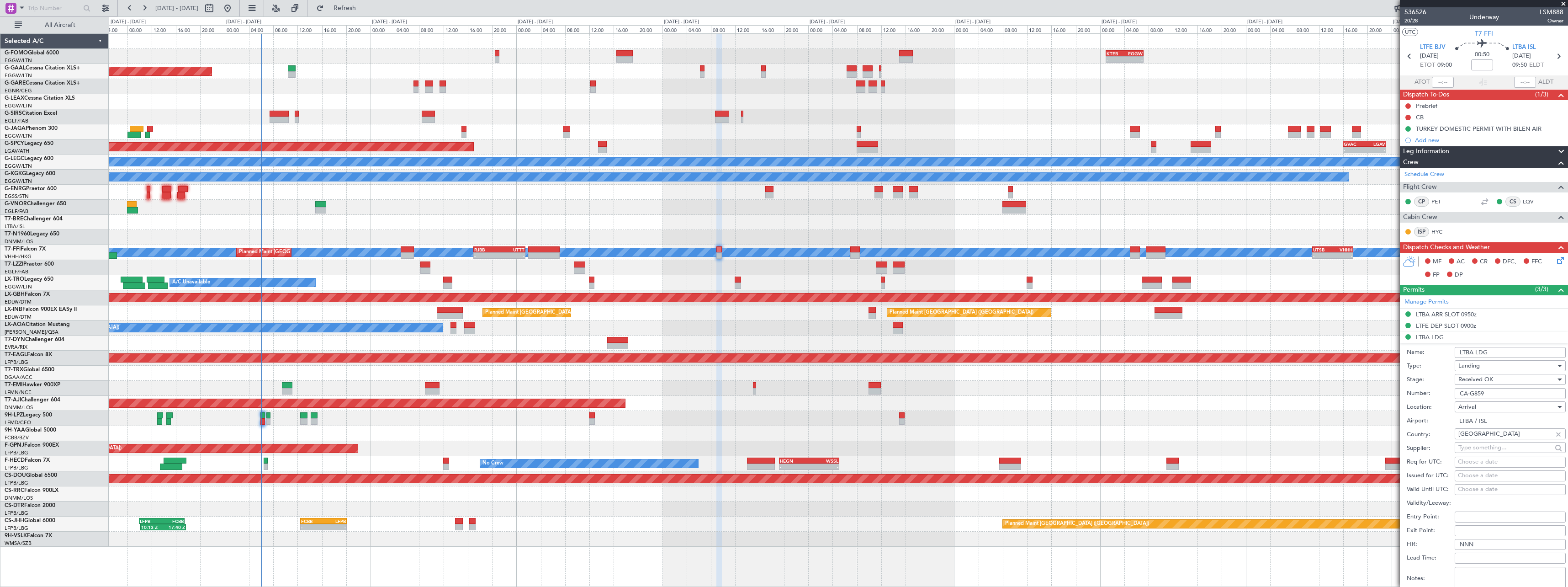
drag, startPoint x: 1508, startPoint y: 391, endPoint x: 1278, endPoint y: 377, distance: 230.4
click at [1279, 377] on fb-app "[DATE] - [DATE] Refresh Quick Links All Aircraft - - KTEB 01:00 Z EGGW 07:10 Z …" at bounding box center [784, 296] width 1568 height 580
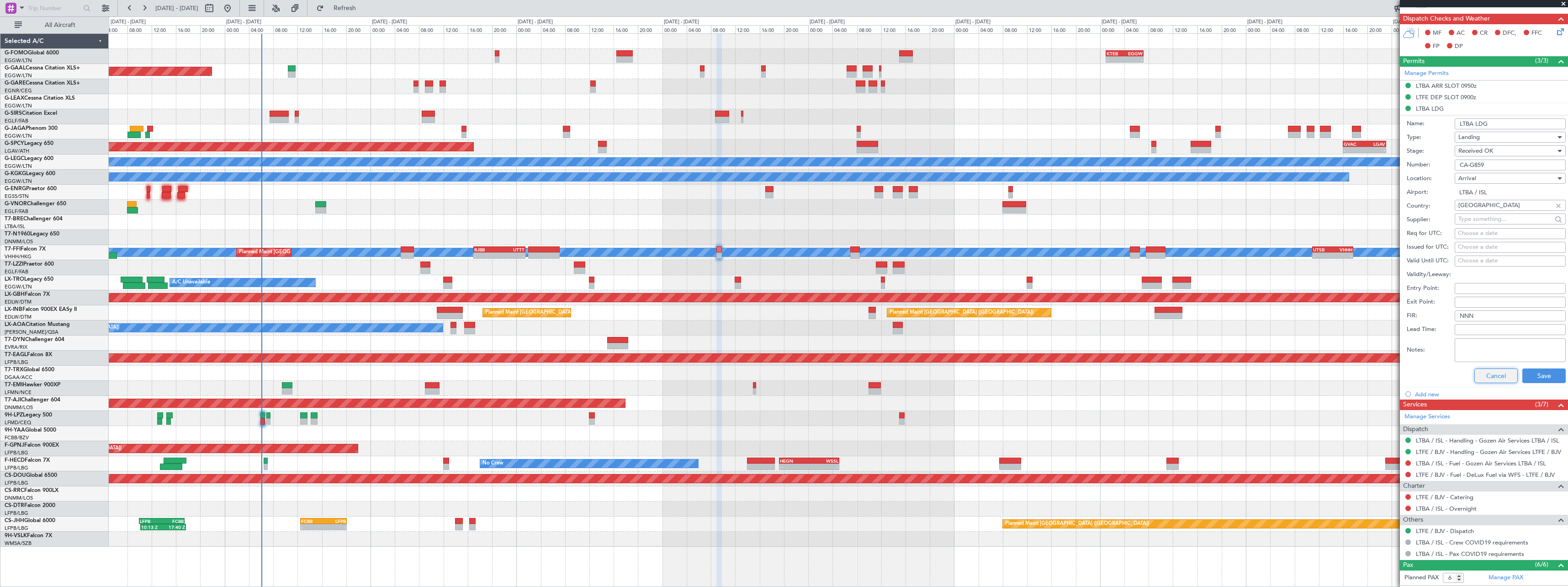
click at [1500, 381] on button "Cancel" at bounding box center [1495, 375] width 43 height 14
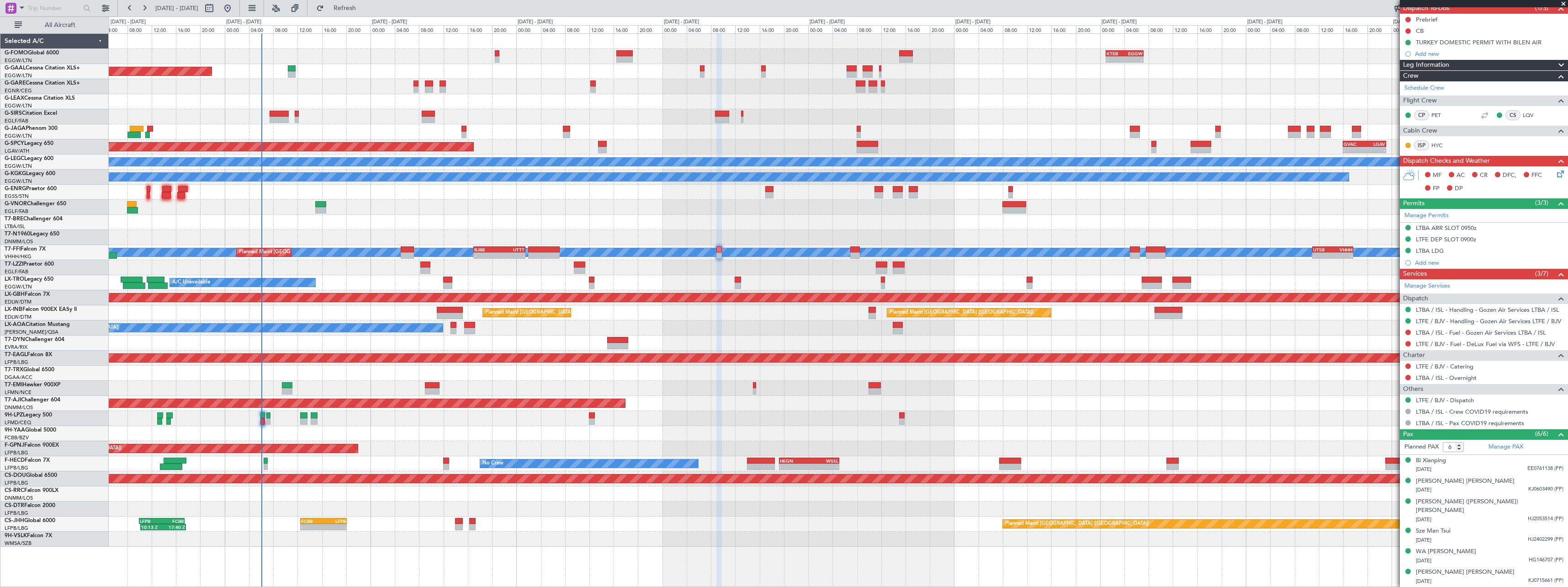
scroll to position [77, 0]
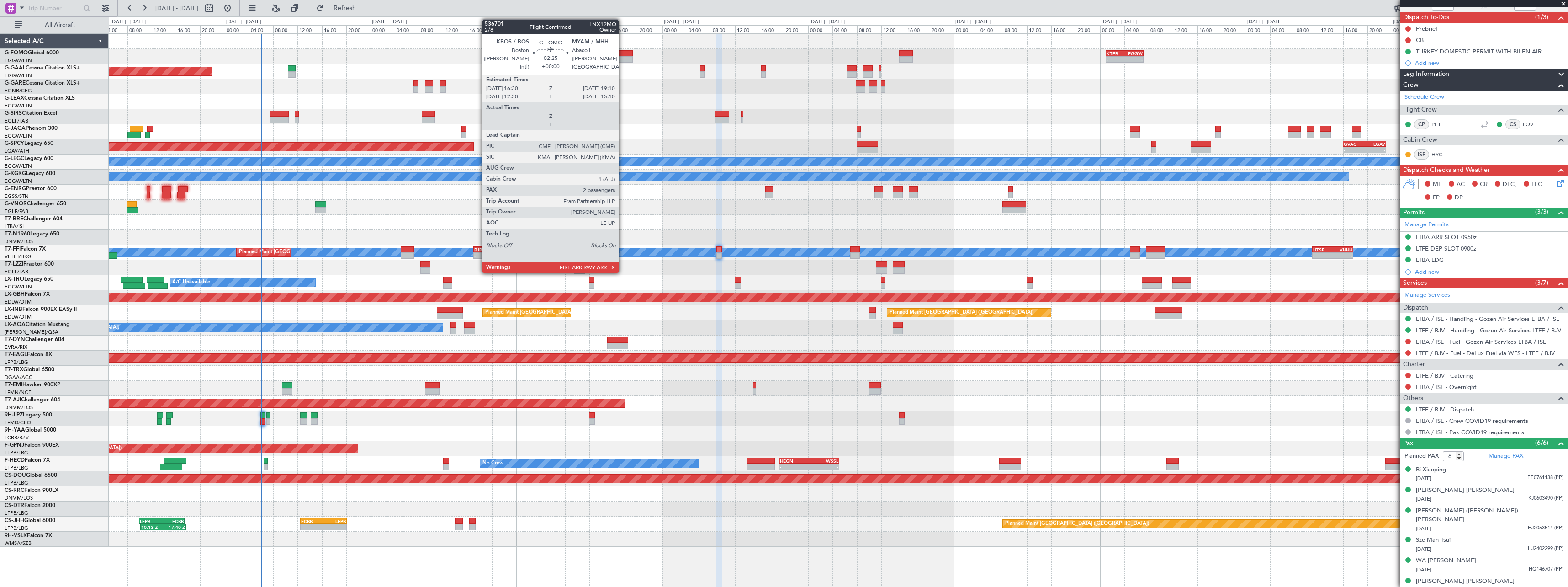
click at [623, 62] on div at bounding box center [624, 59] width 16 height 7
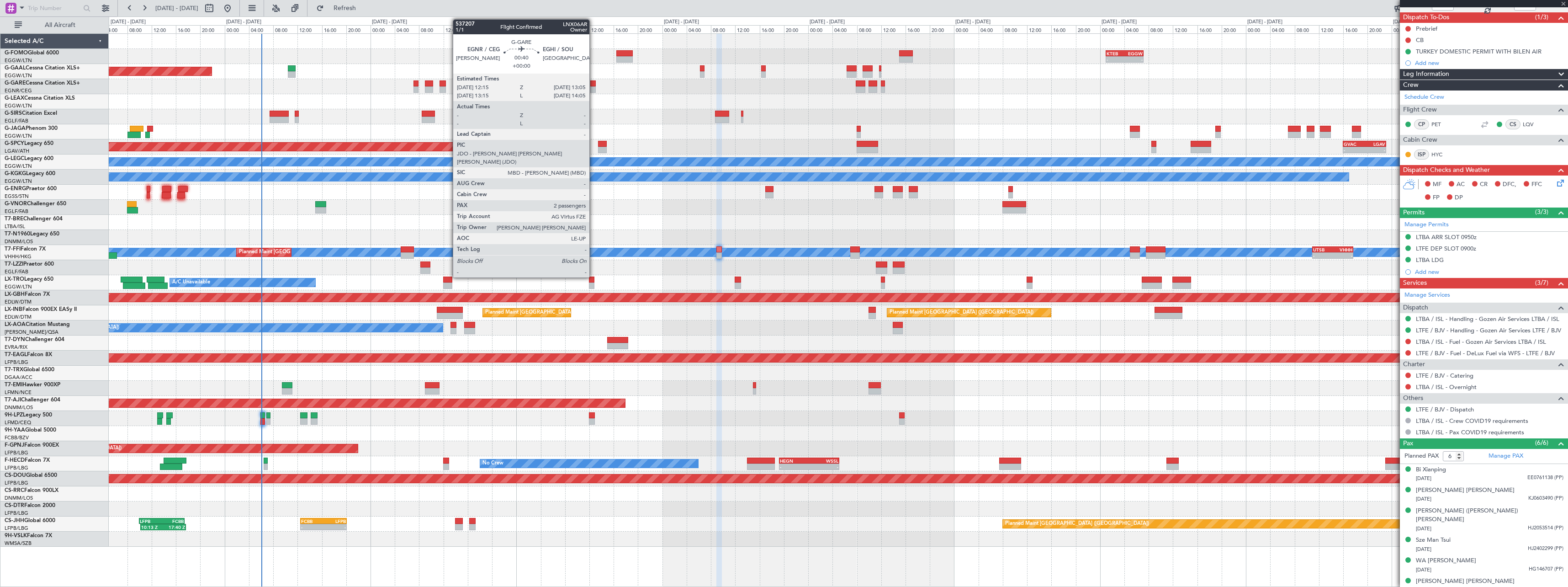
type input "2"
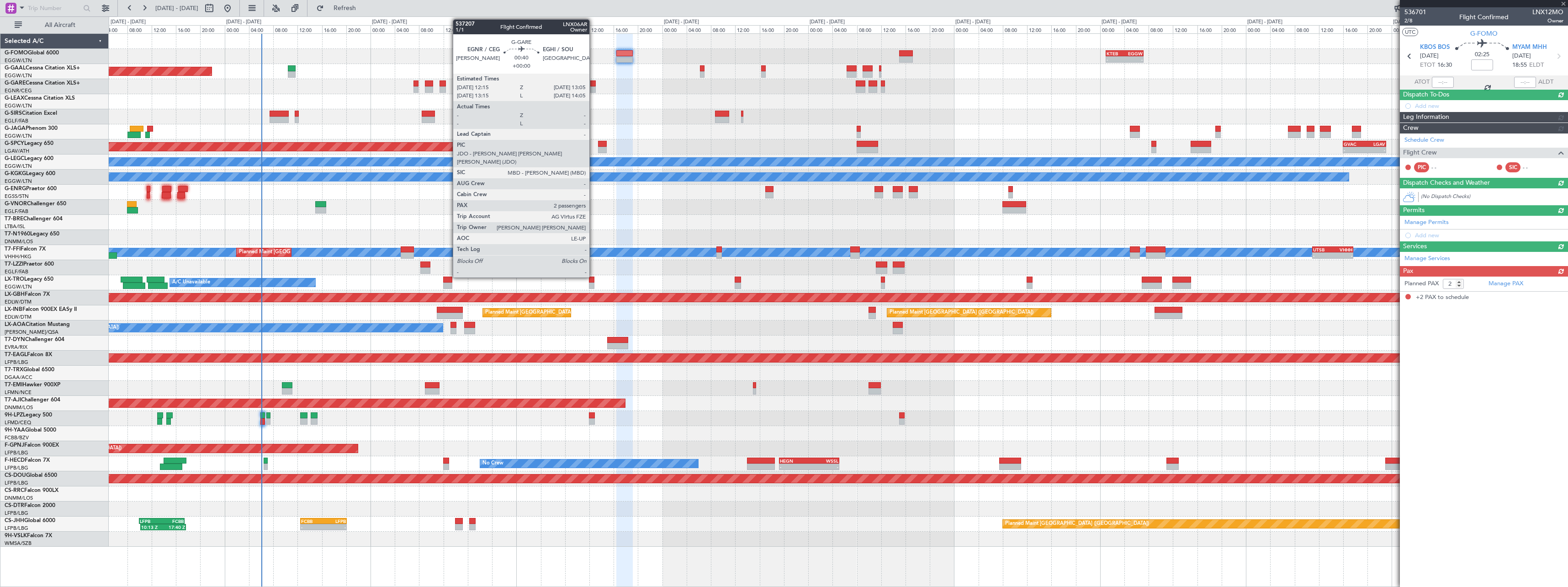
scroll to position [0, 0]
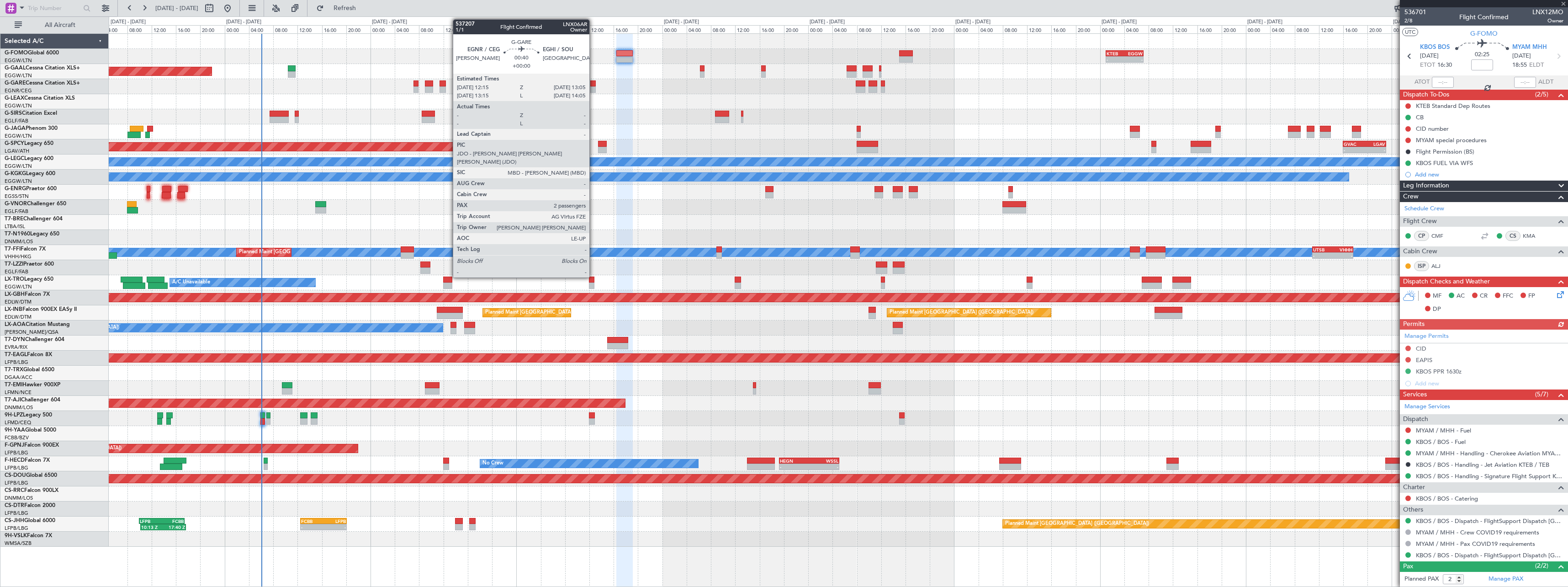
click at [594, 82] on div at bounding box center [593, 84] width 5 height 7
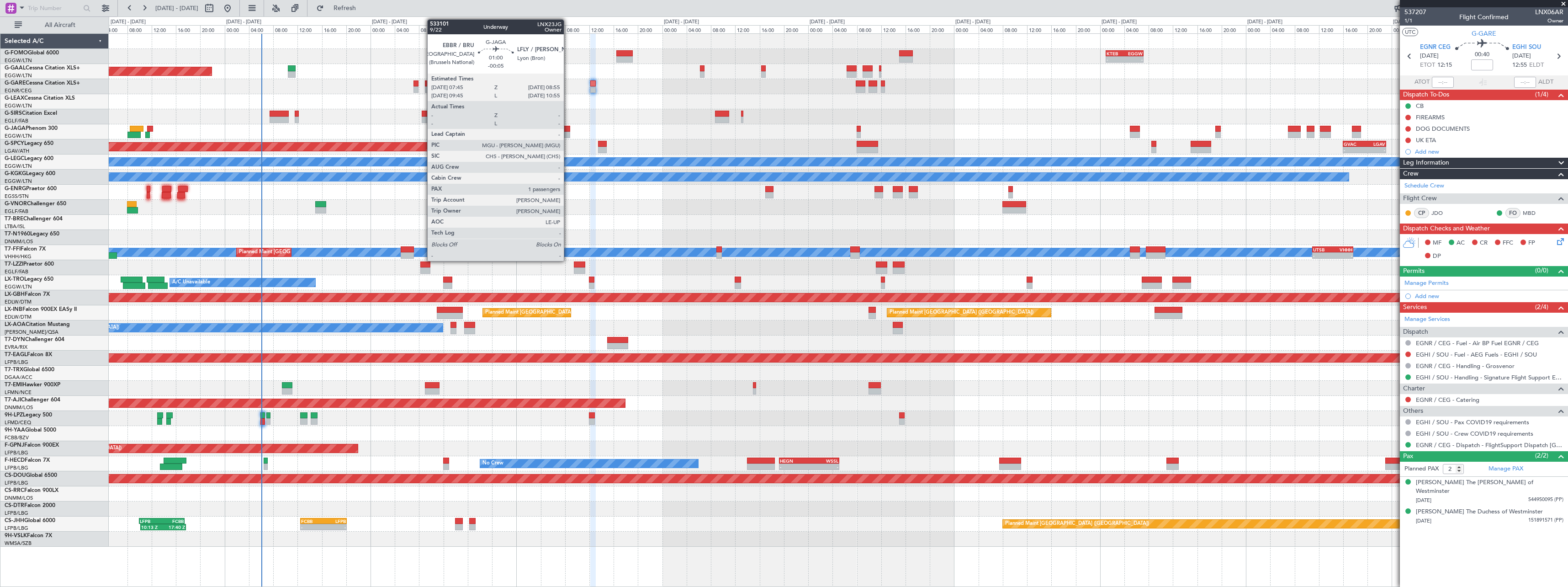
click at [568, 128] on div at bounding box center [566, 129] width 8 height 7
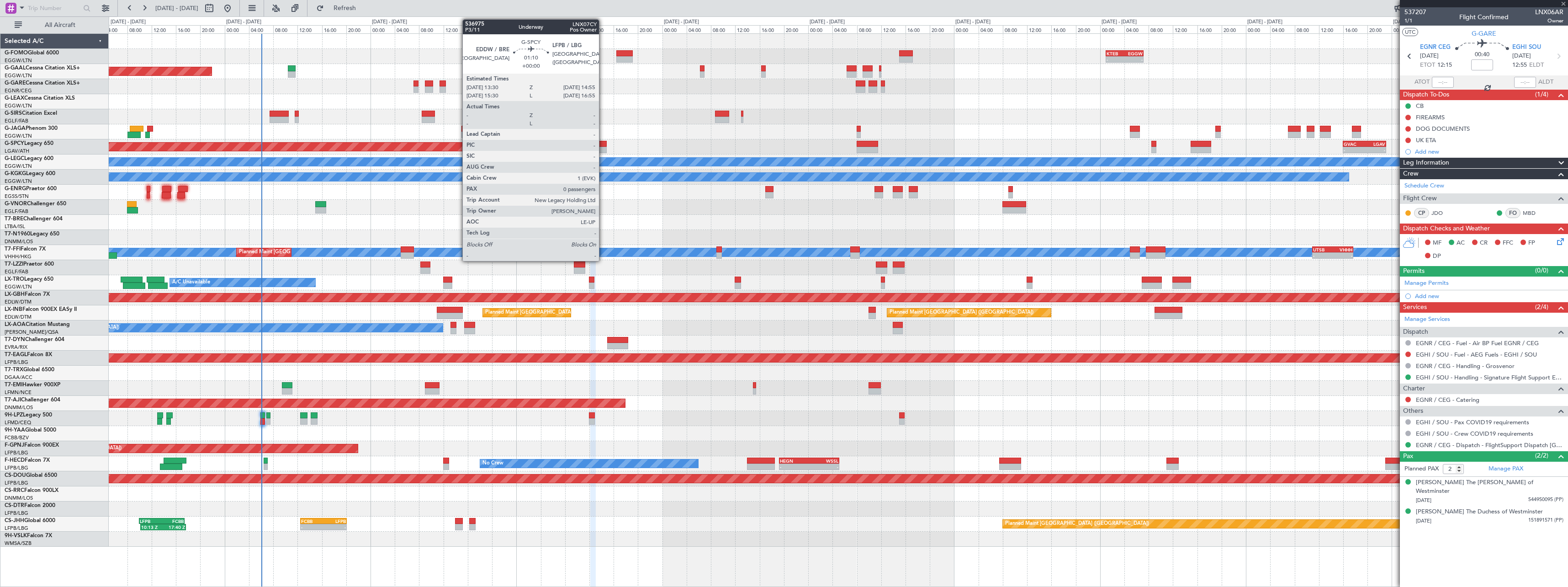
type input "-00:05"
type input "1"
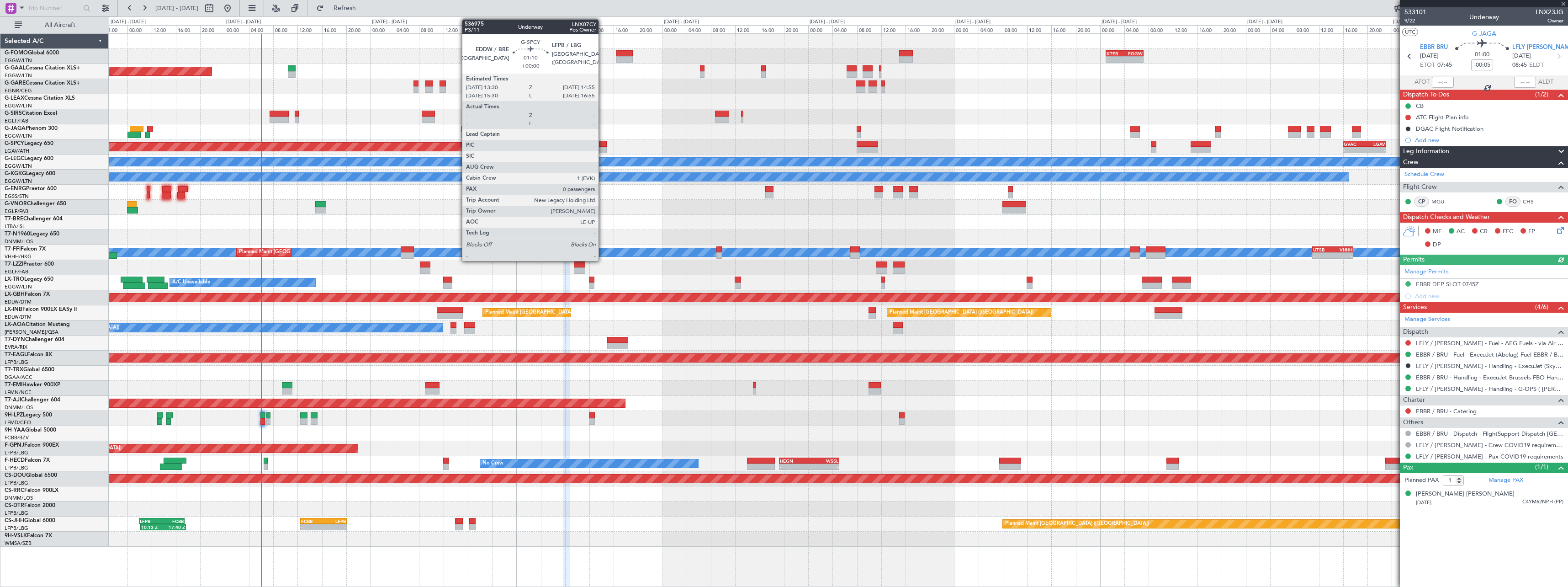
click at [603, 152] on div at bounding box center [602, 150] width 8 height 7
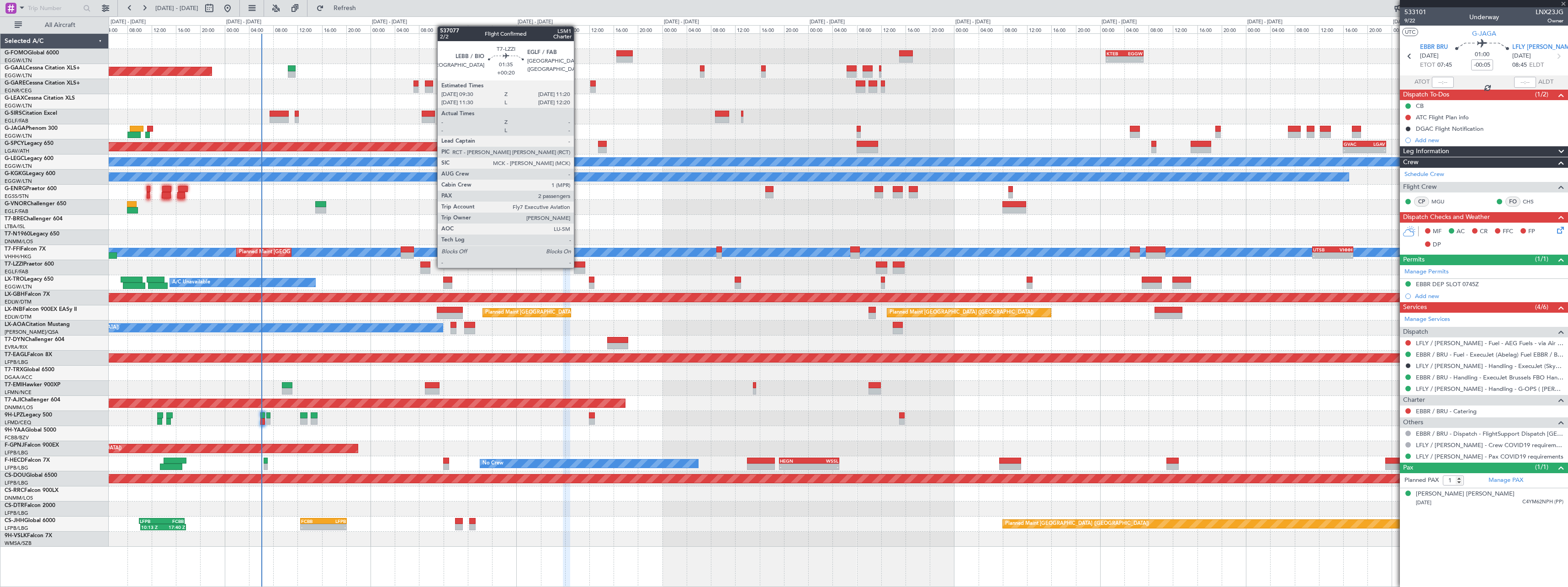
type input "0"
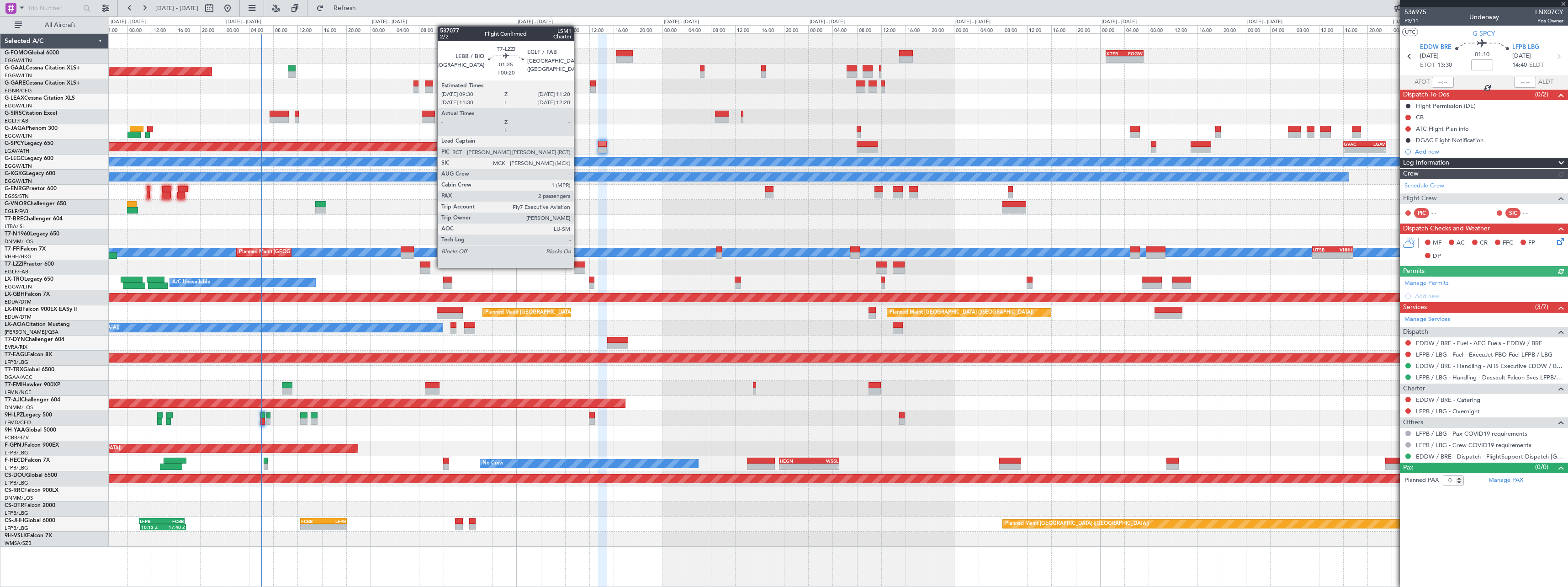
click at [578, 267] on div at bounding box center [579, 265] width 11 height 7
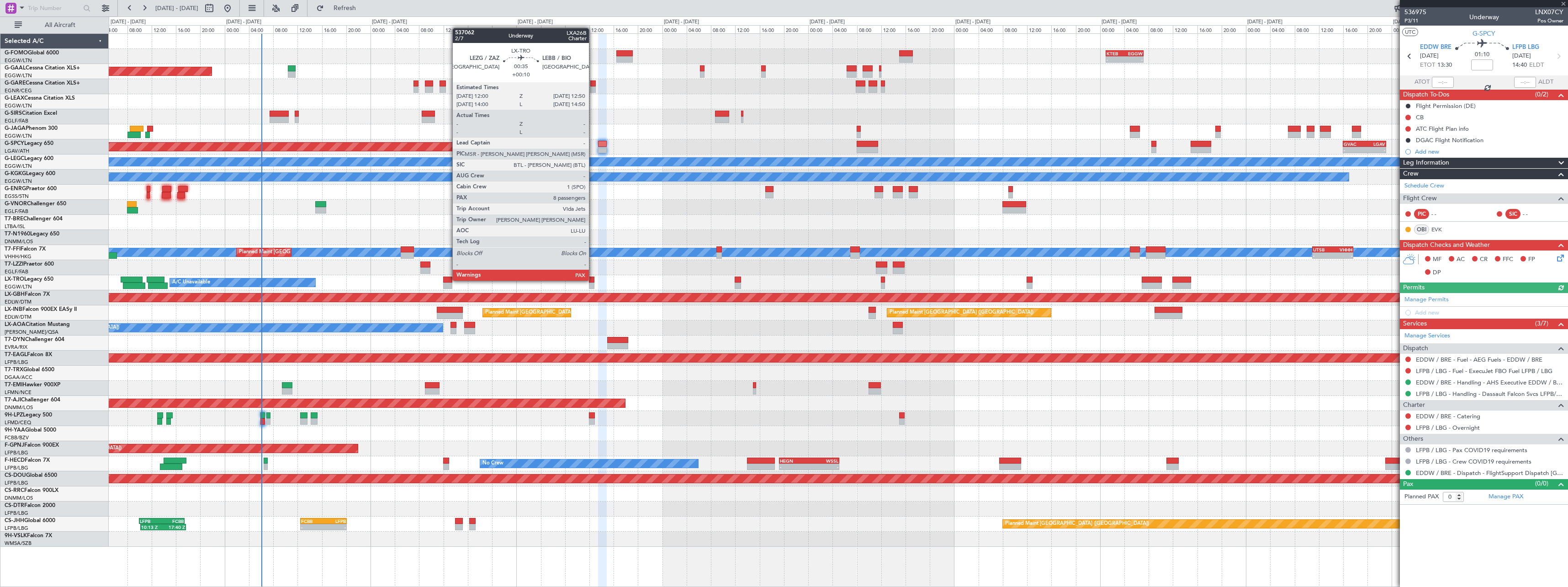
type input "+00:20"
type input "2"
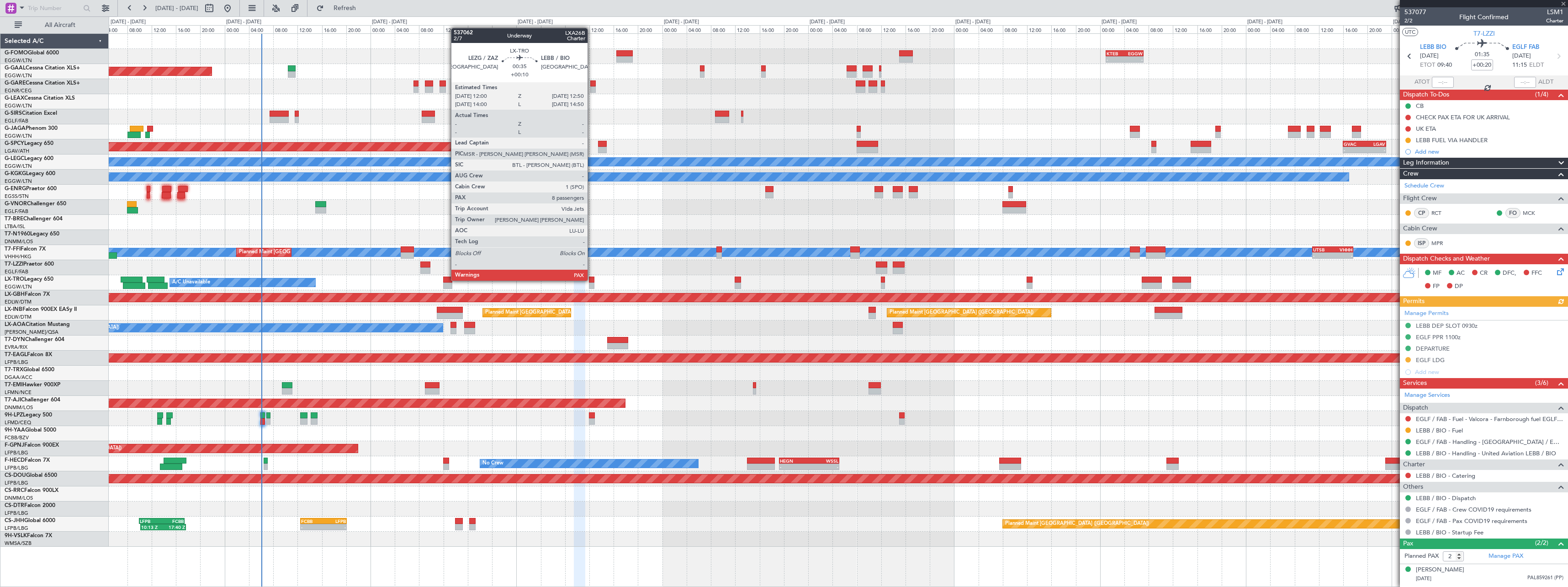
click at [592, 280] on div at bounding box center [592, 280] width 5 height 7
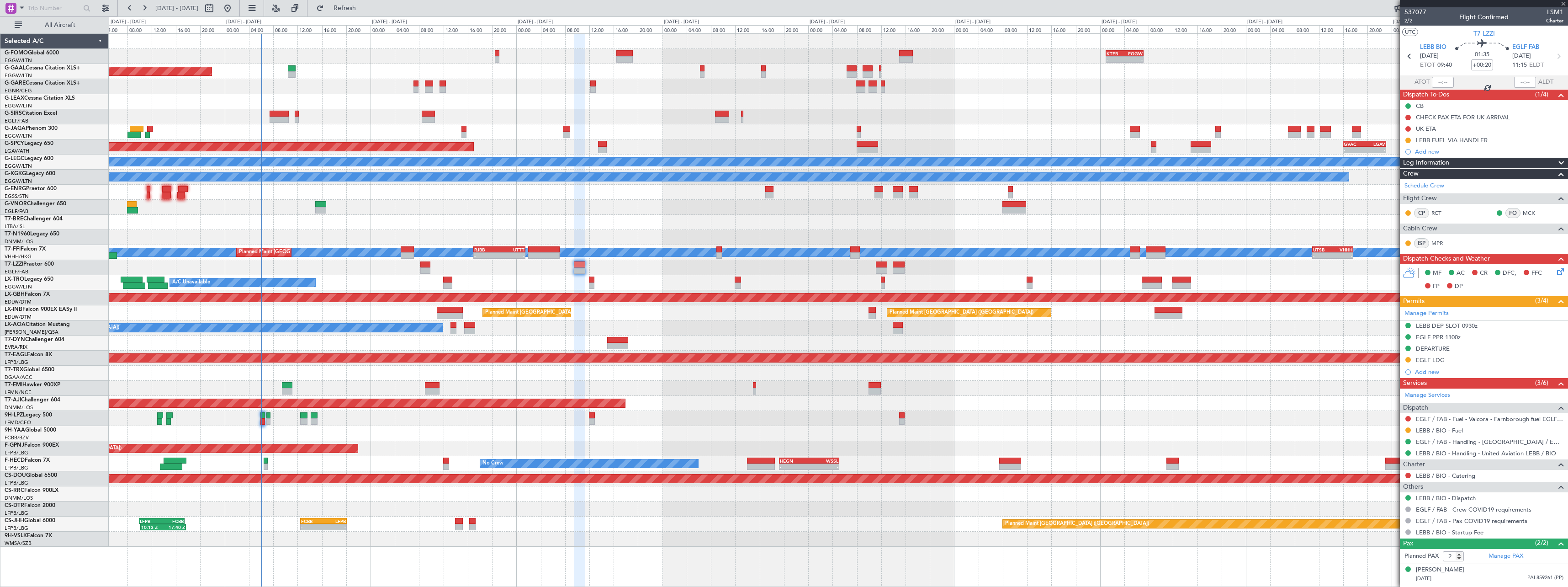
type input "+00:10"
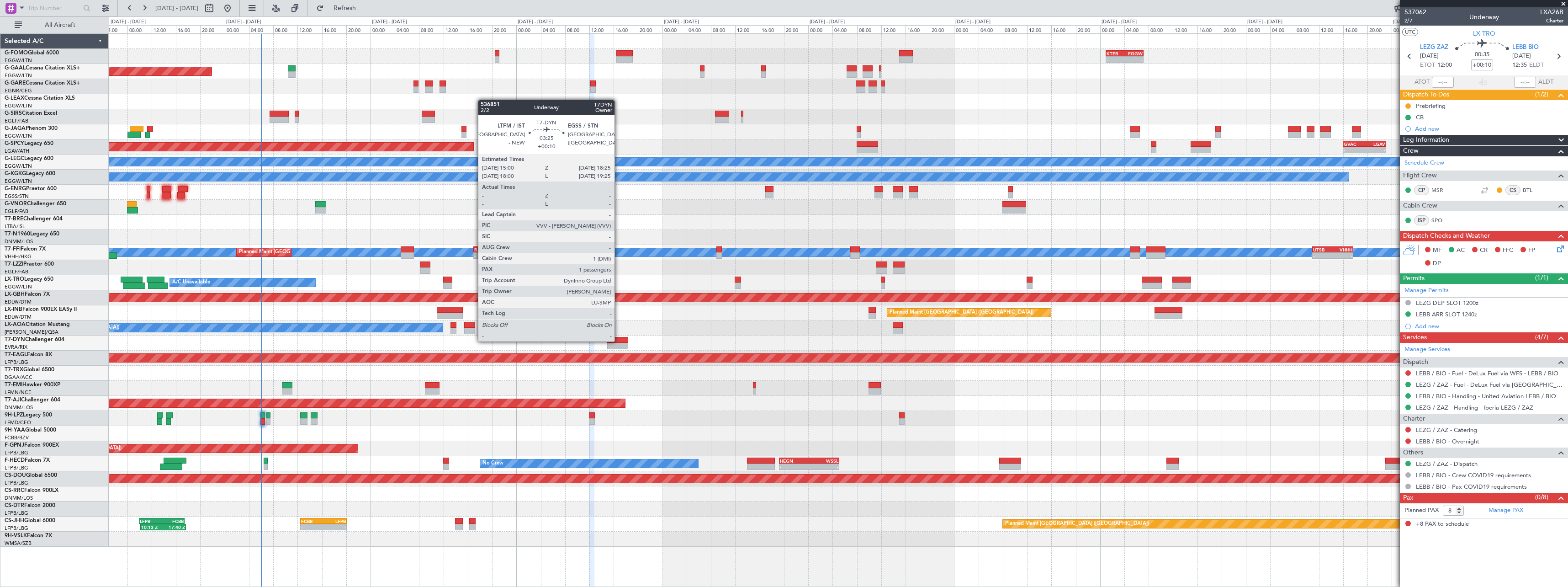
click at [619, 341] on div at bounding box center [617, 341] width 21 height 7
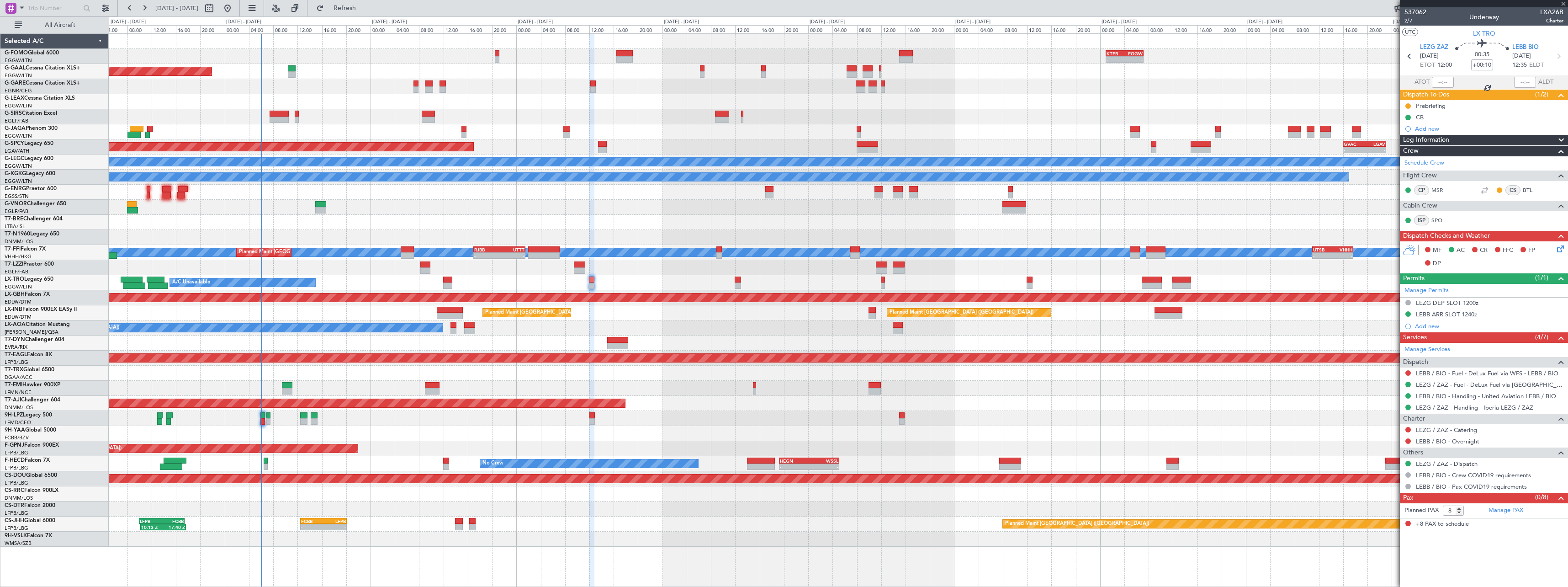
type input "1"
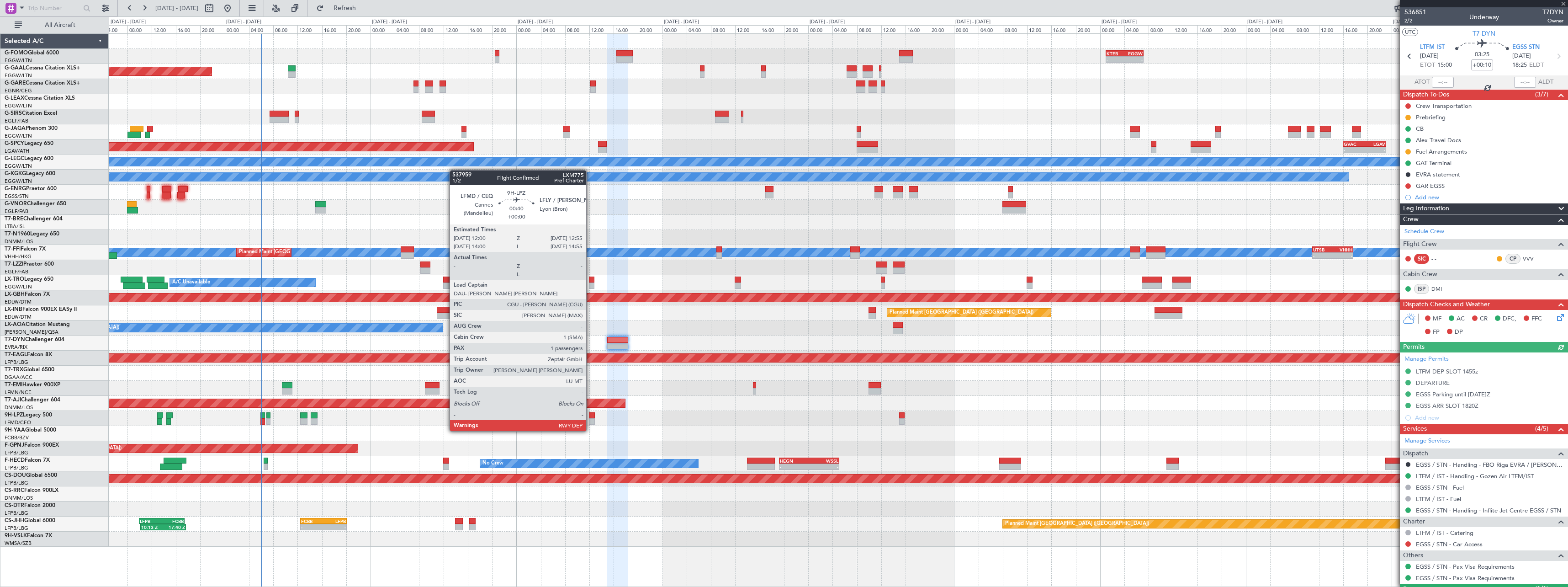
click at [591, 422] on div at bounding box center [592, 422] width 6 height 7
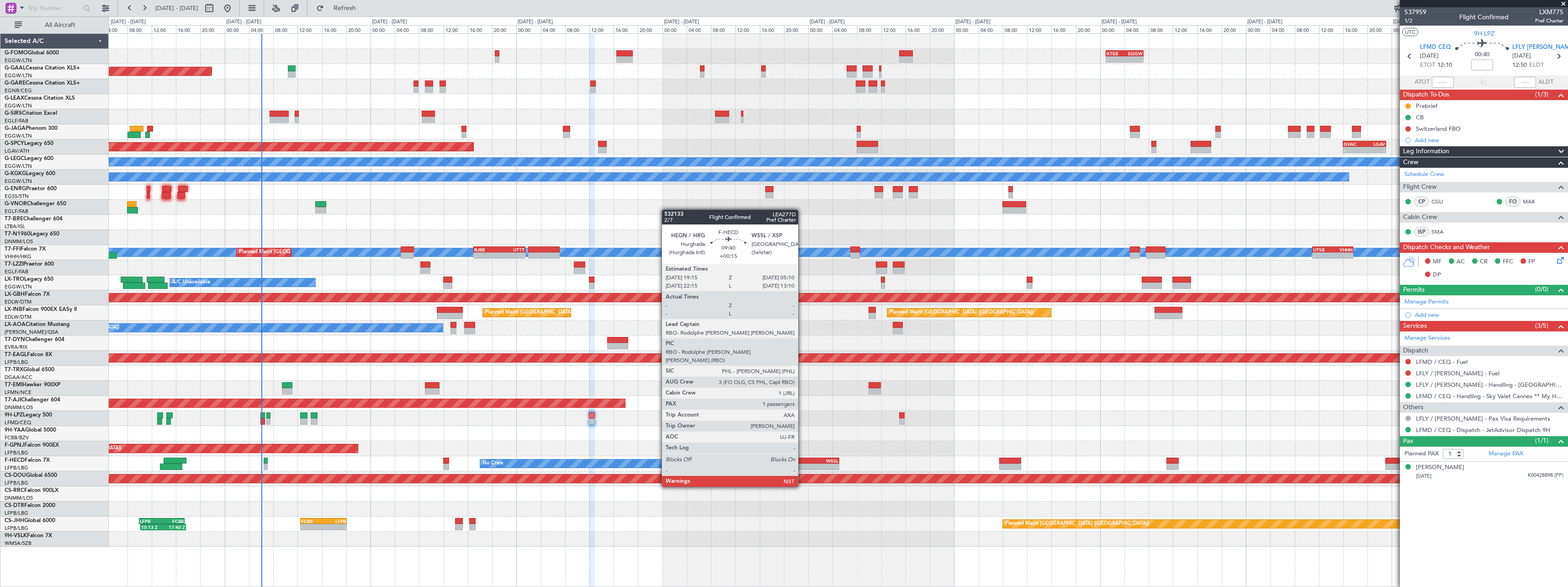
click at [803, 461] on div "HEGN" at bounding box center [794, 461] width 30 height 5
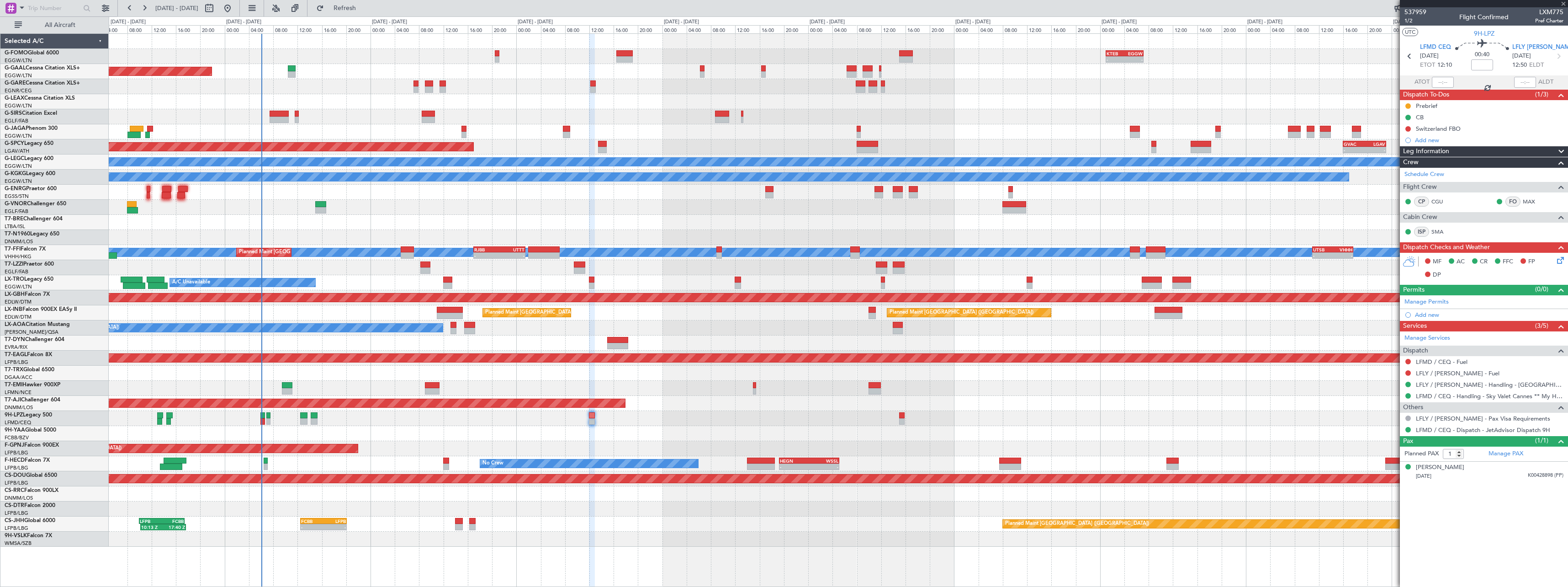
type input "+00:15"
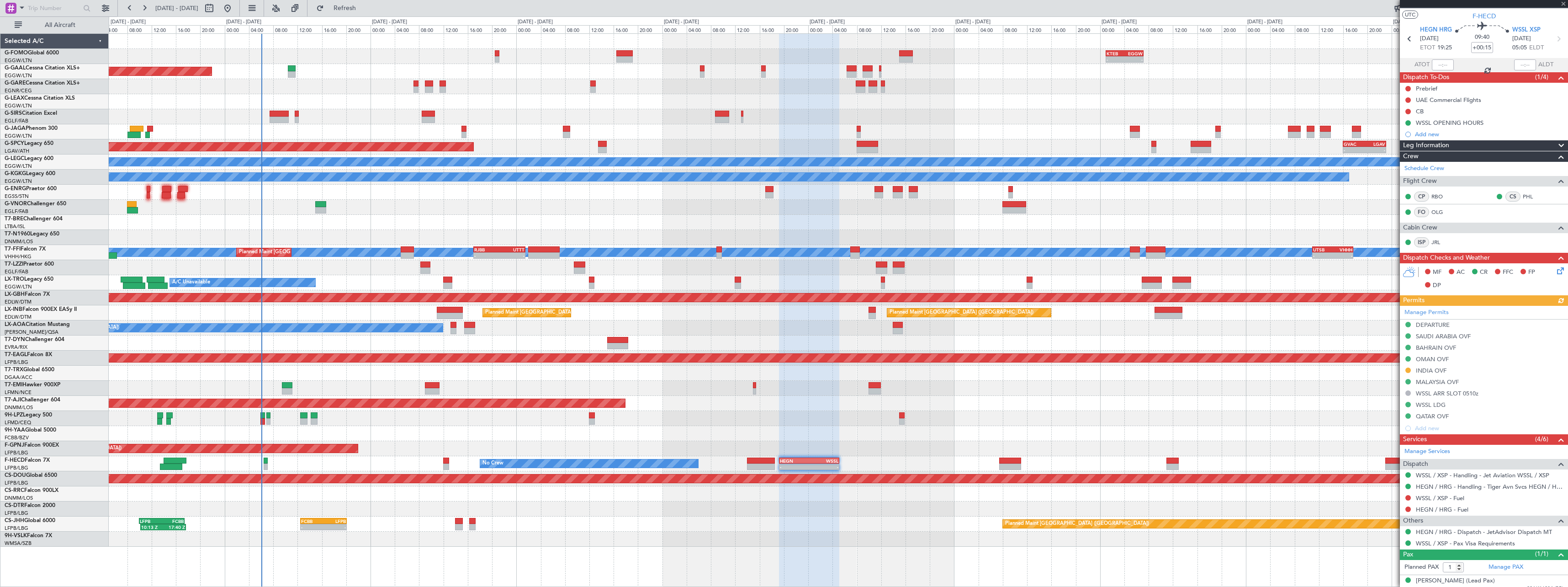
scroll to position [25, 0]
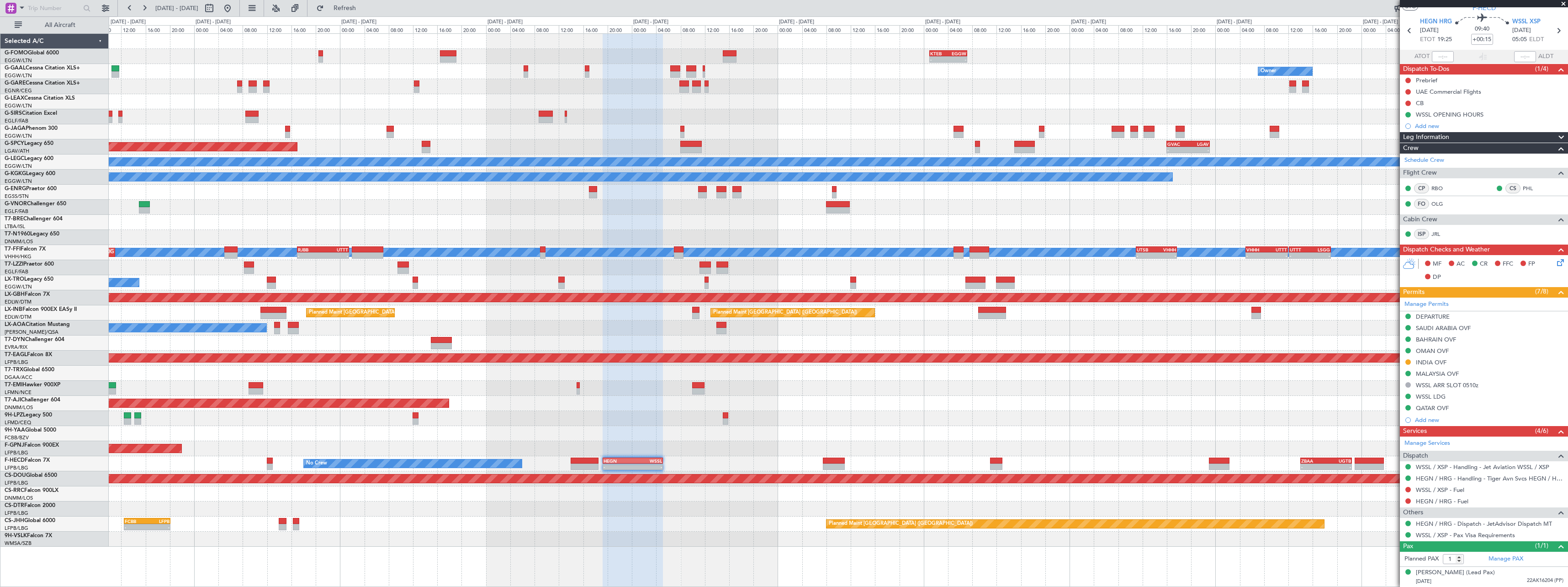
click at [997, 409] on div "- - KTEB 01:00 Z EGGW 07:10 Z 06:10 Z 13:35 Z EGGW 06:00 Z KTEB 13:15 Z Owner O…" at bounding box center [837, 290] width 1459 height 512
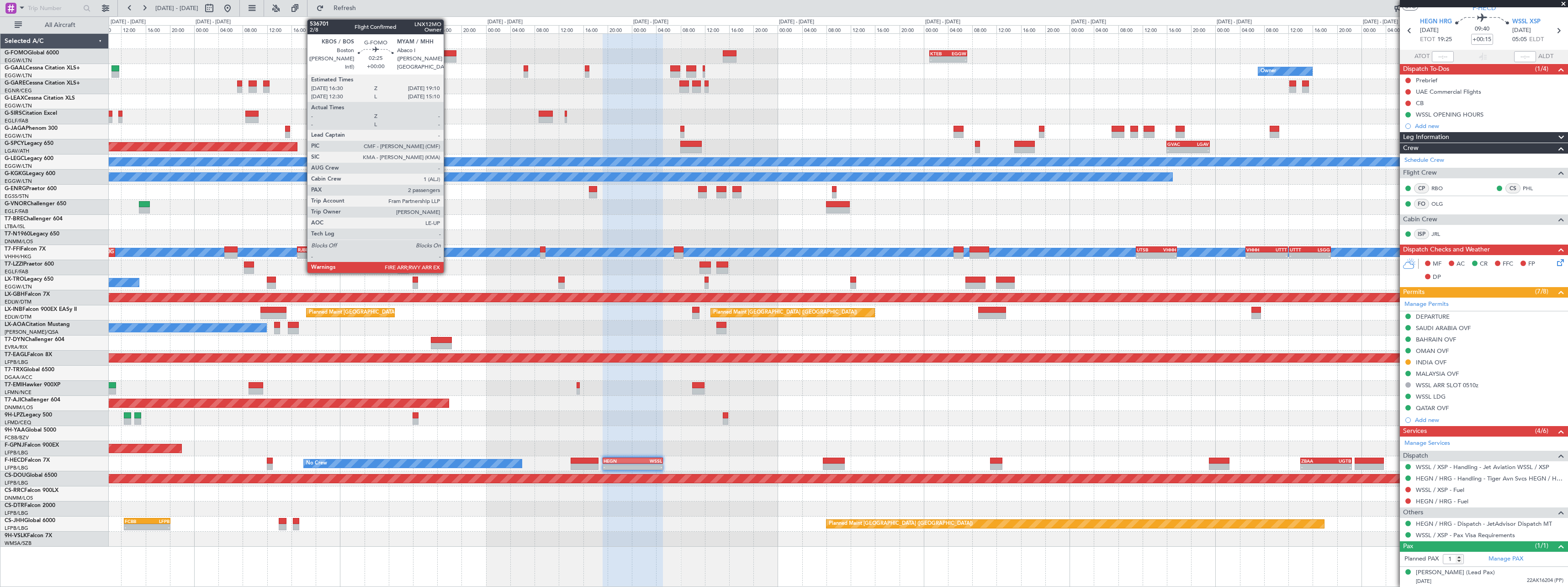
click at [448, 58] on div at bounding box center [448, 59] width 16 height 7
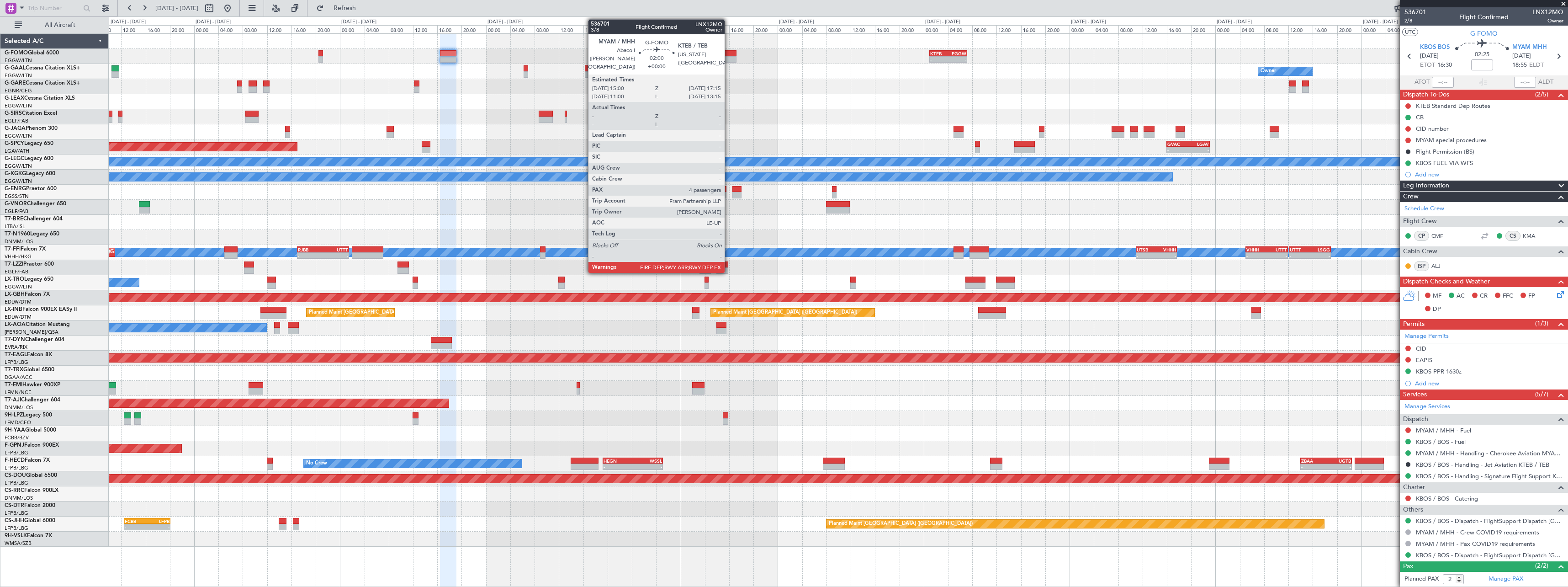
click at [729, 51] on div at bounding box center [730, 53] width 14 height 7
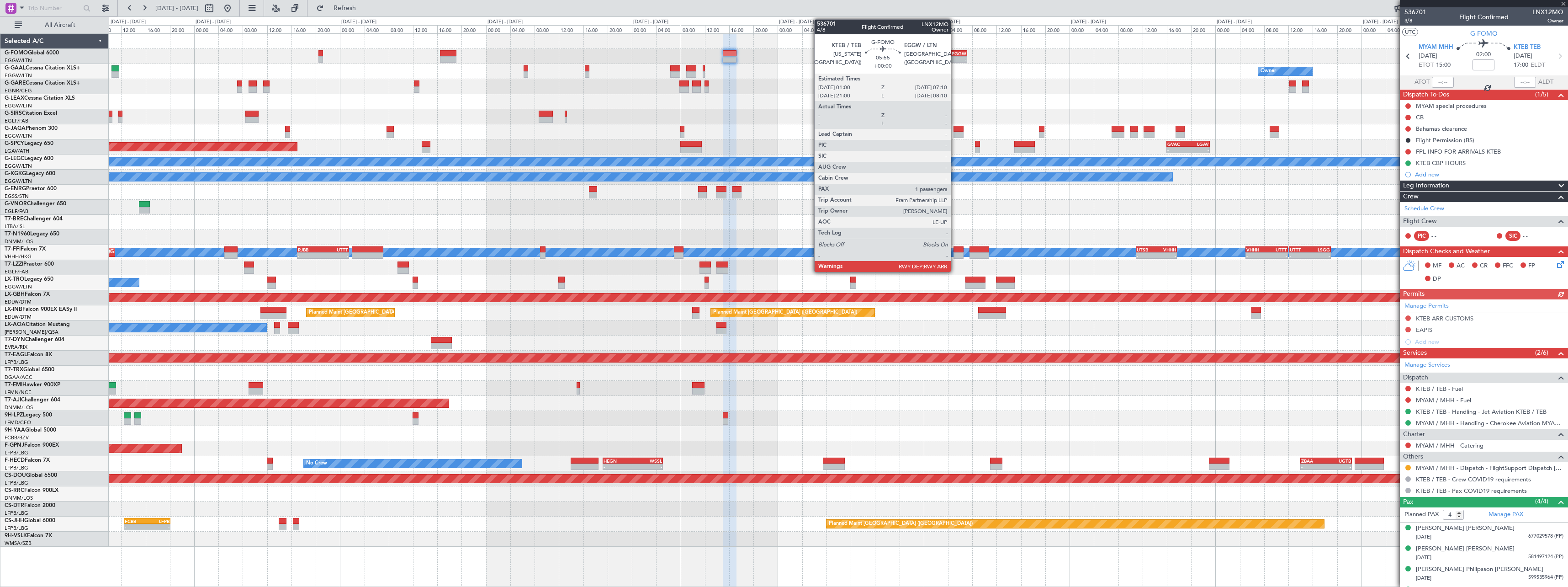
click at [955, 62] on div "-" at bounding box center [957, 59] width 18 height 5
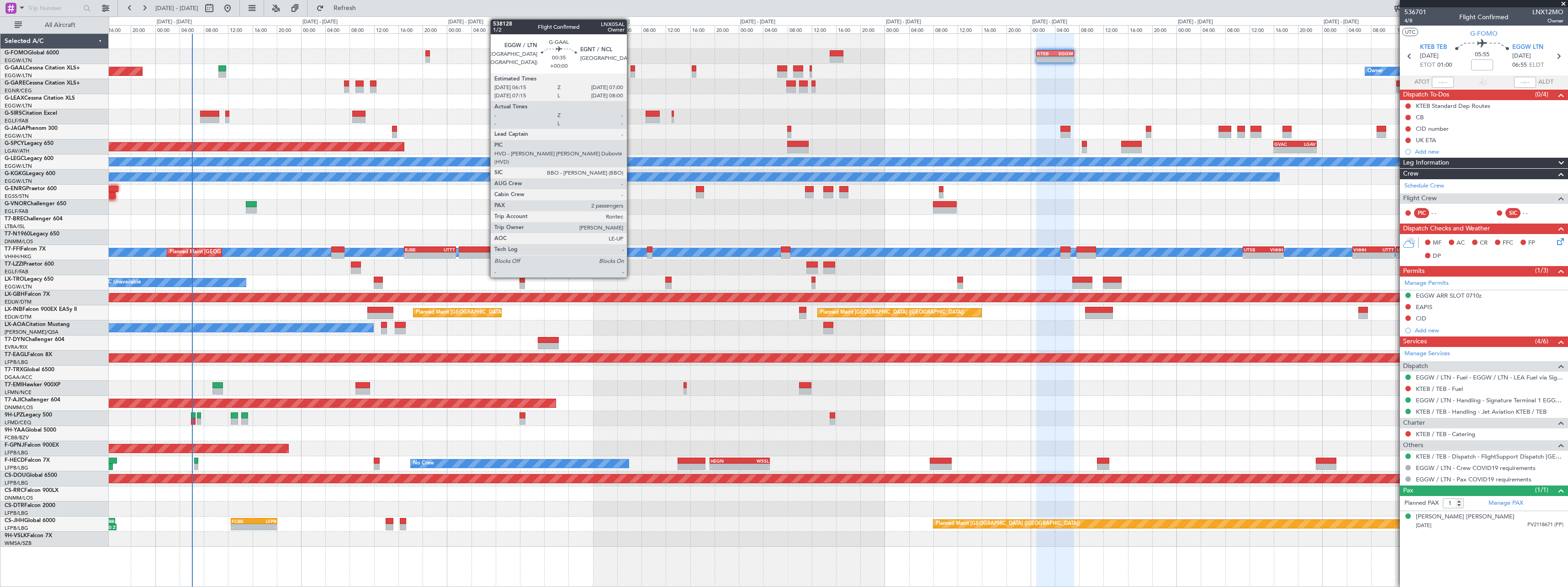
click at [631, 73] on div at bounding box center [632, 75] width 4 height 7
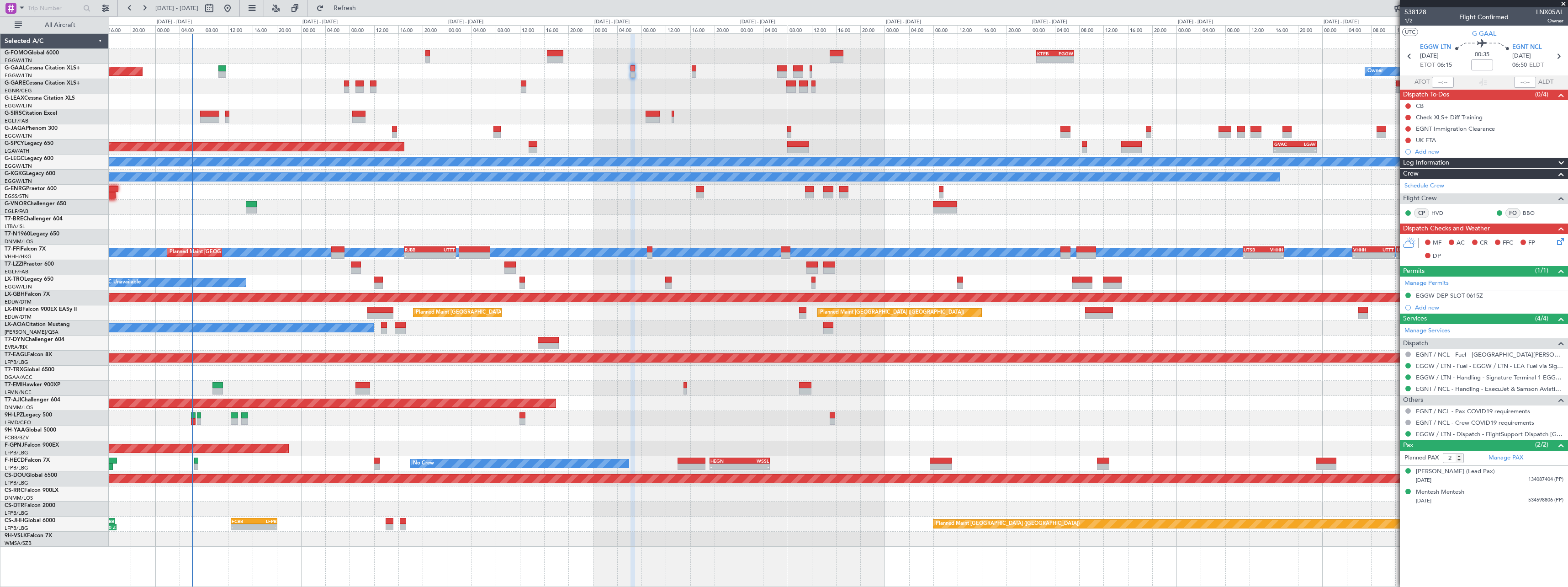
click at [702, 71] on div "Owner Planned [GEOGRAPHIC_DATA] Owner" at bounding box center [837, 72] width 1459 height 15
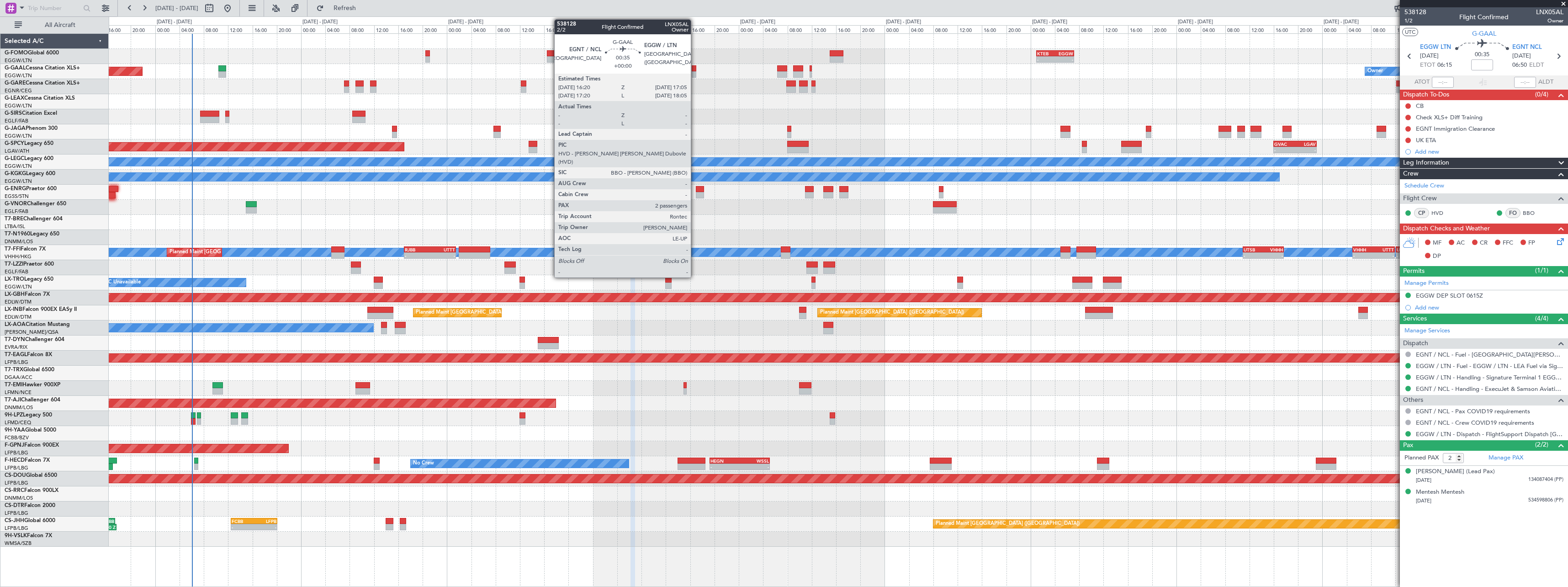
click at [695, 72] on div at bounding box center [693, 75] width 4 height 7
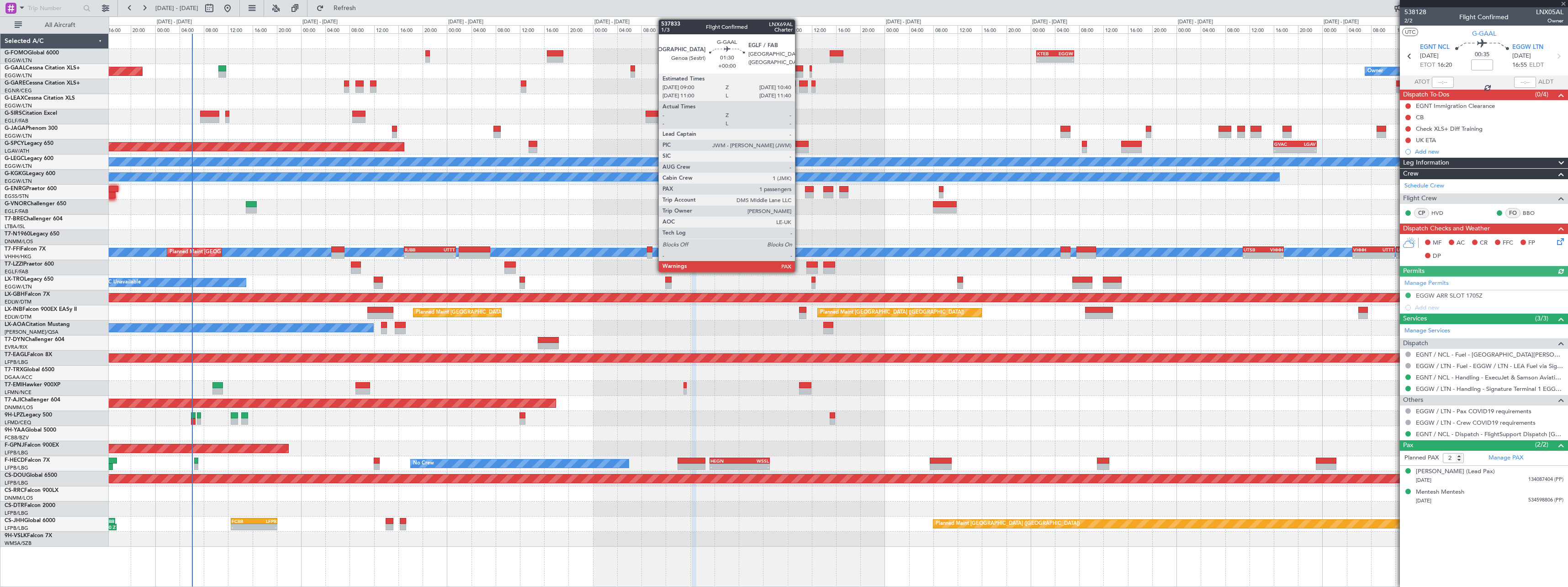
click at [799, 73] on div at bounding box center [798, 75] width 10 height 7
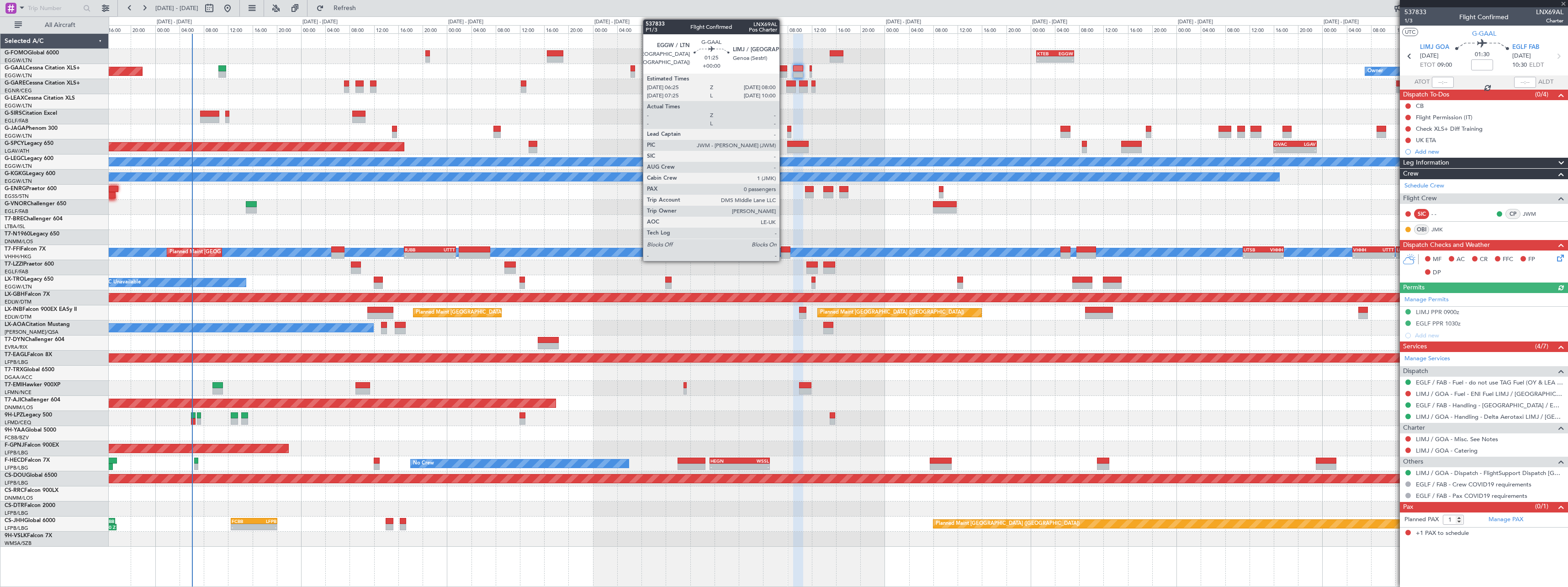
click at [783, 68] on div at bounding box center [782, 69] width 10 height 7
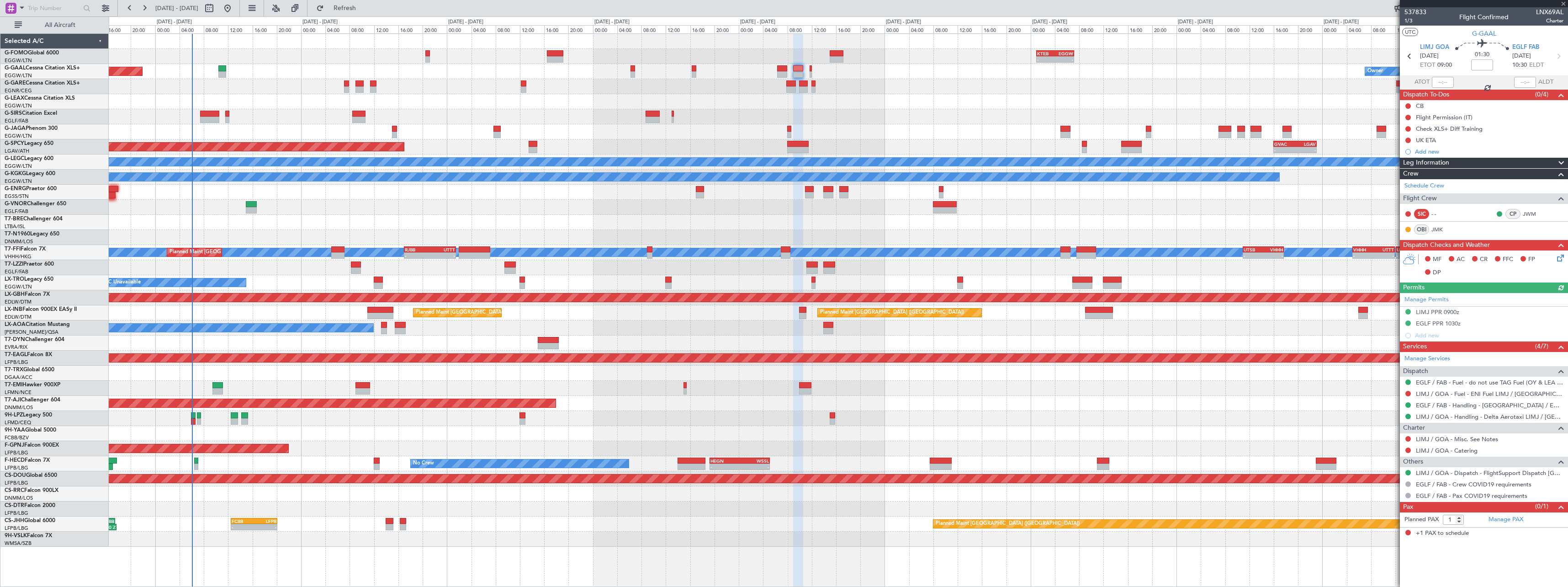
type input "0"
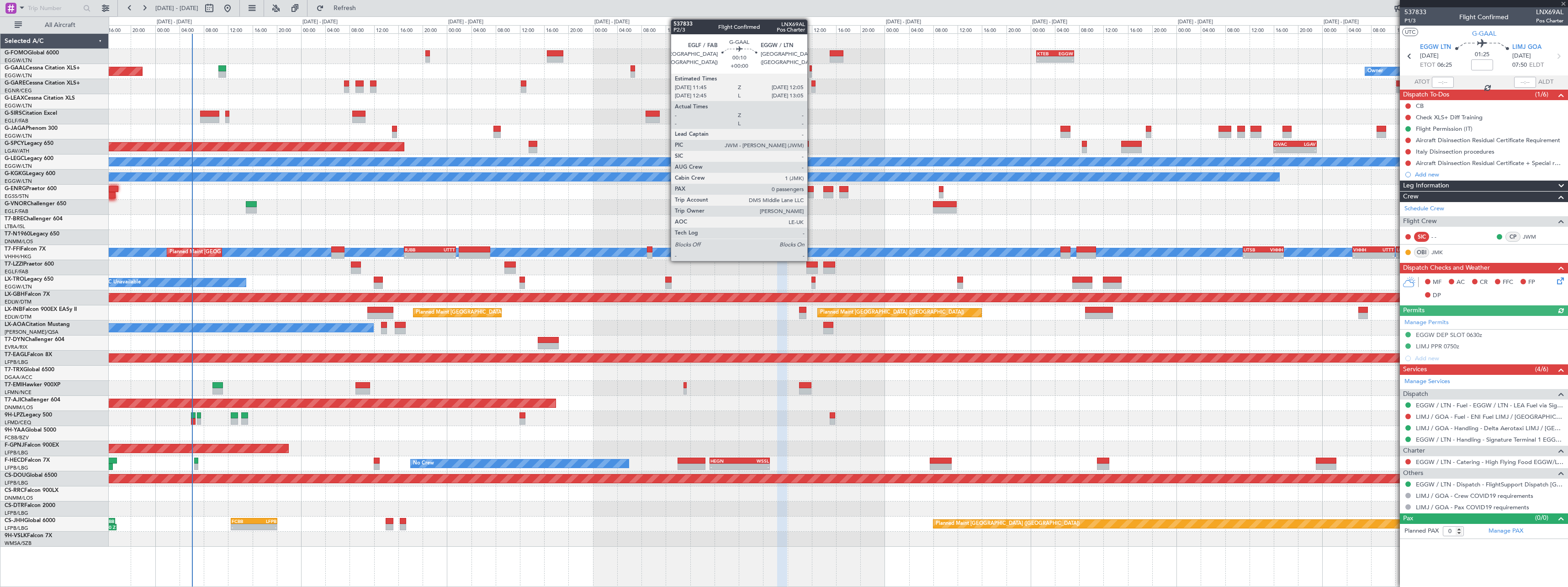
click at [811, 71] on div at bounding box center [810, 69] width 3 height 7
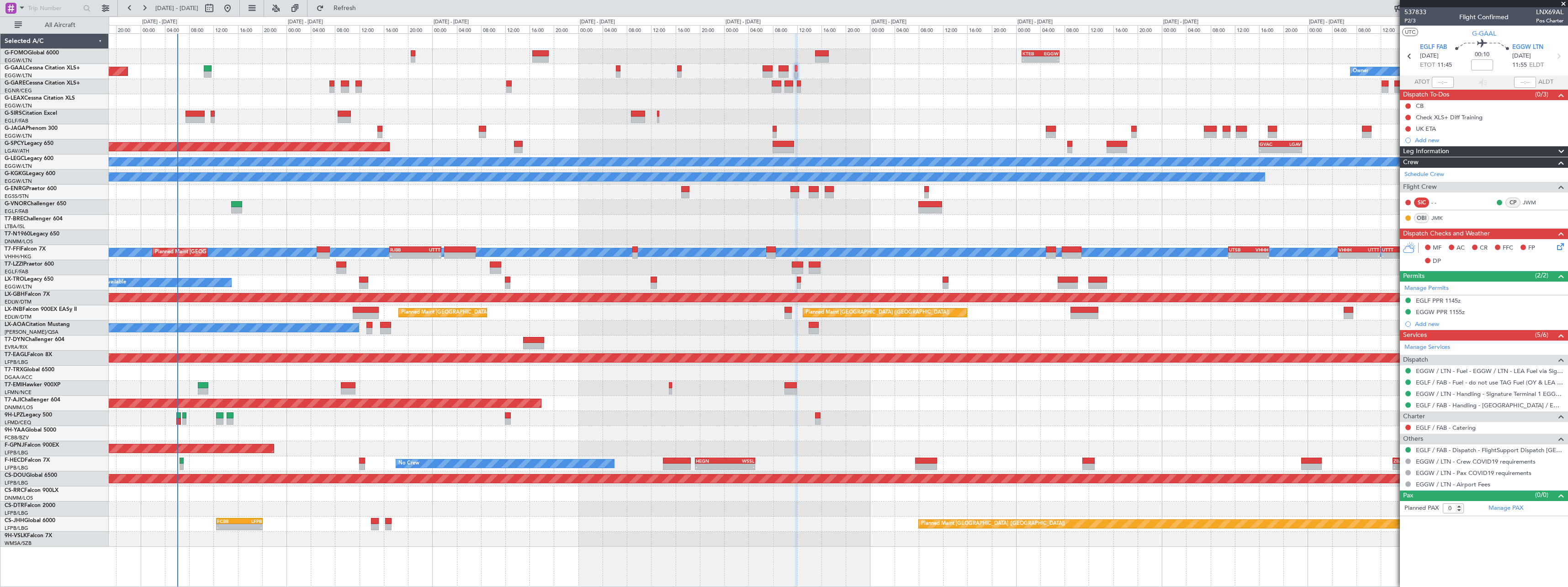
click at [1162, 106] on div "A/C Unavailable" at bounding box center [837, 102] width 1459 height 15
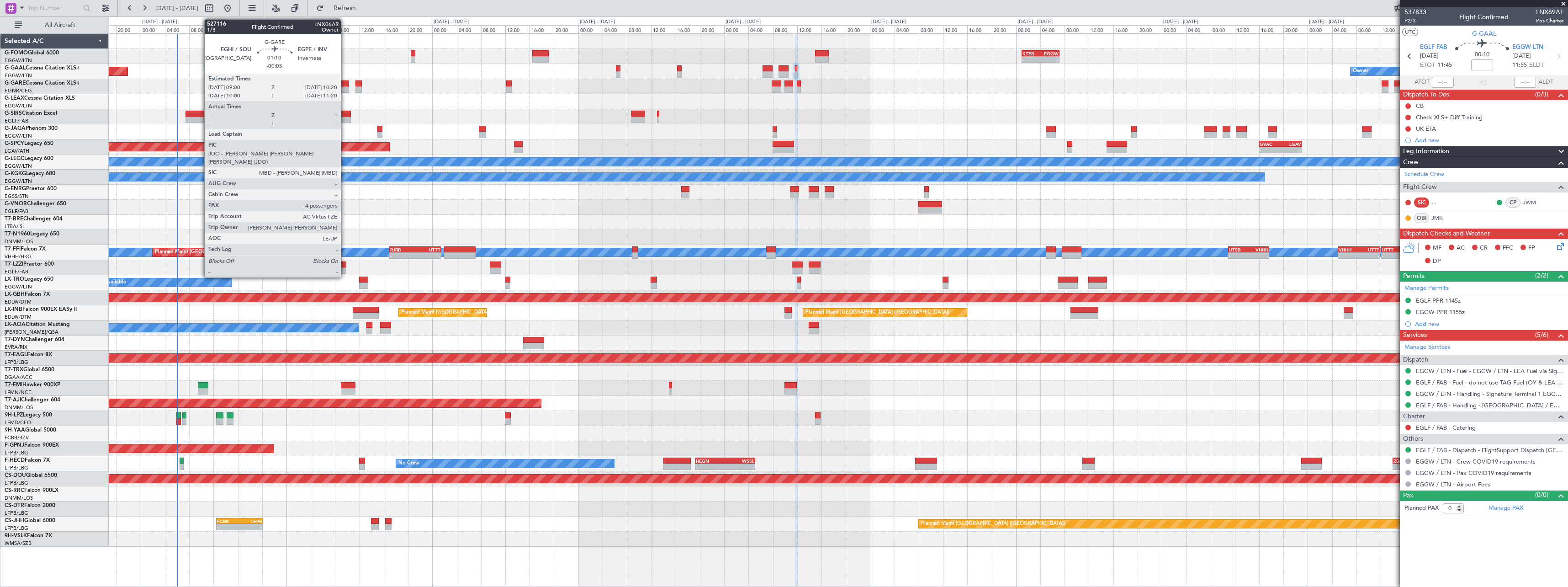
click at [345, 88] on div at bounding box center [345, 90] width 8 height 7
type input "-00:05"
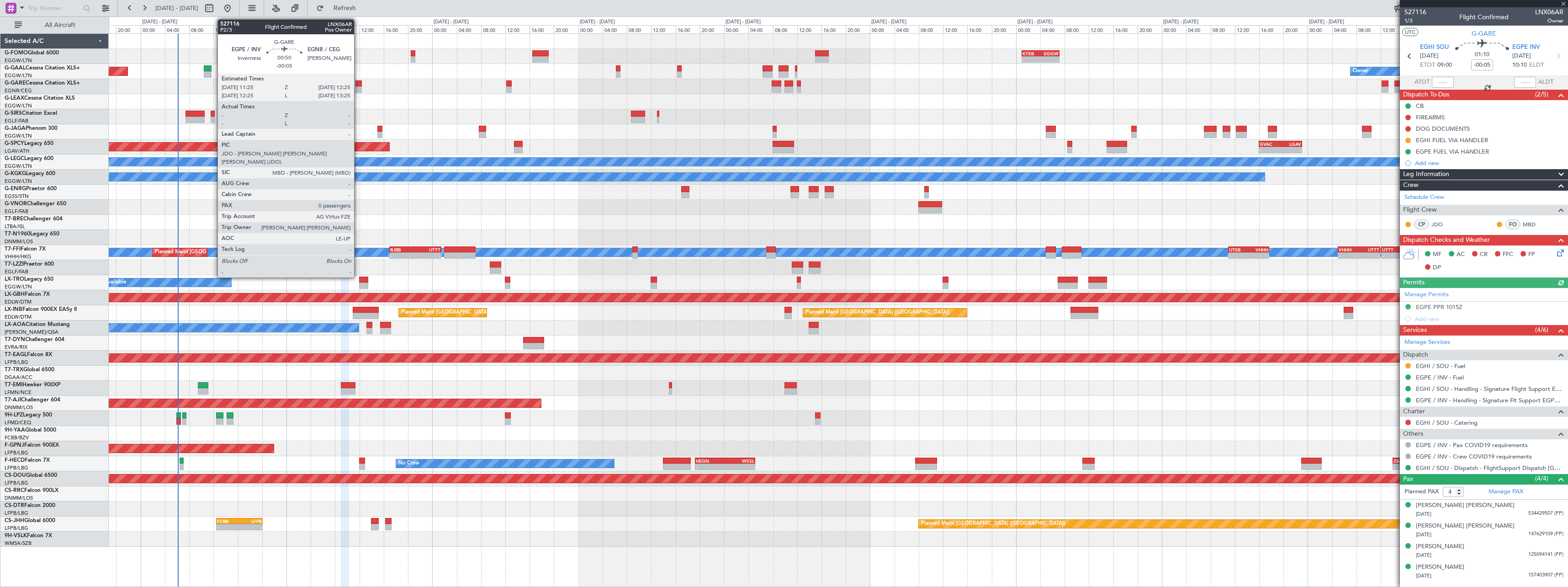
click at [359, 87] on div at bounding box center [359, 90] width 7 height 7
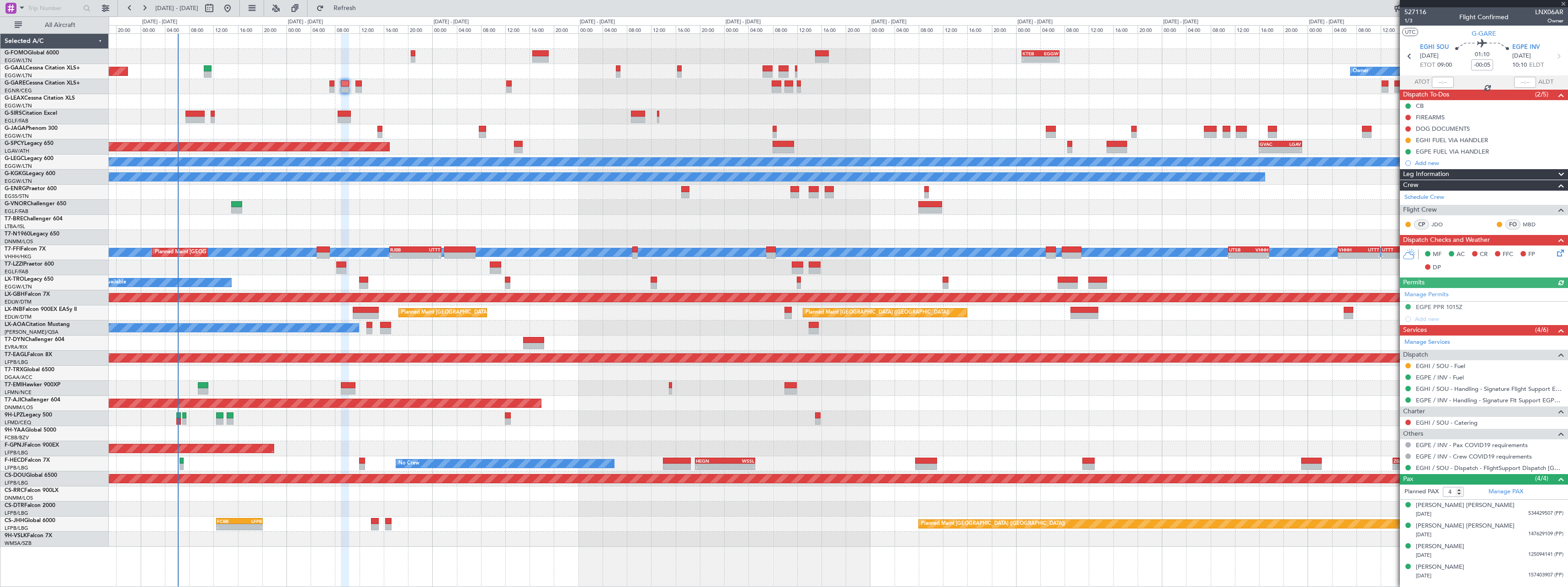
type input "0"
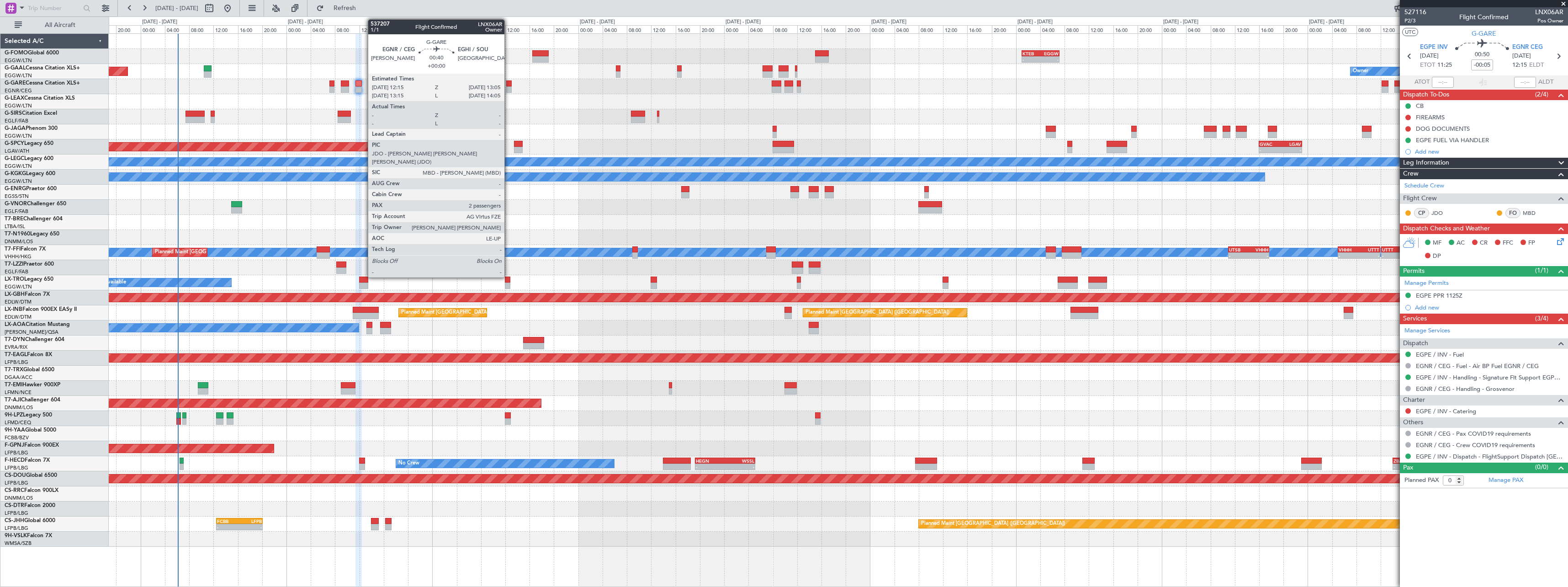
click at [509, 86] on div at bounding box center [509, 84] width 5 height 7
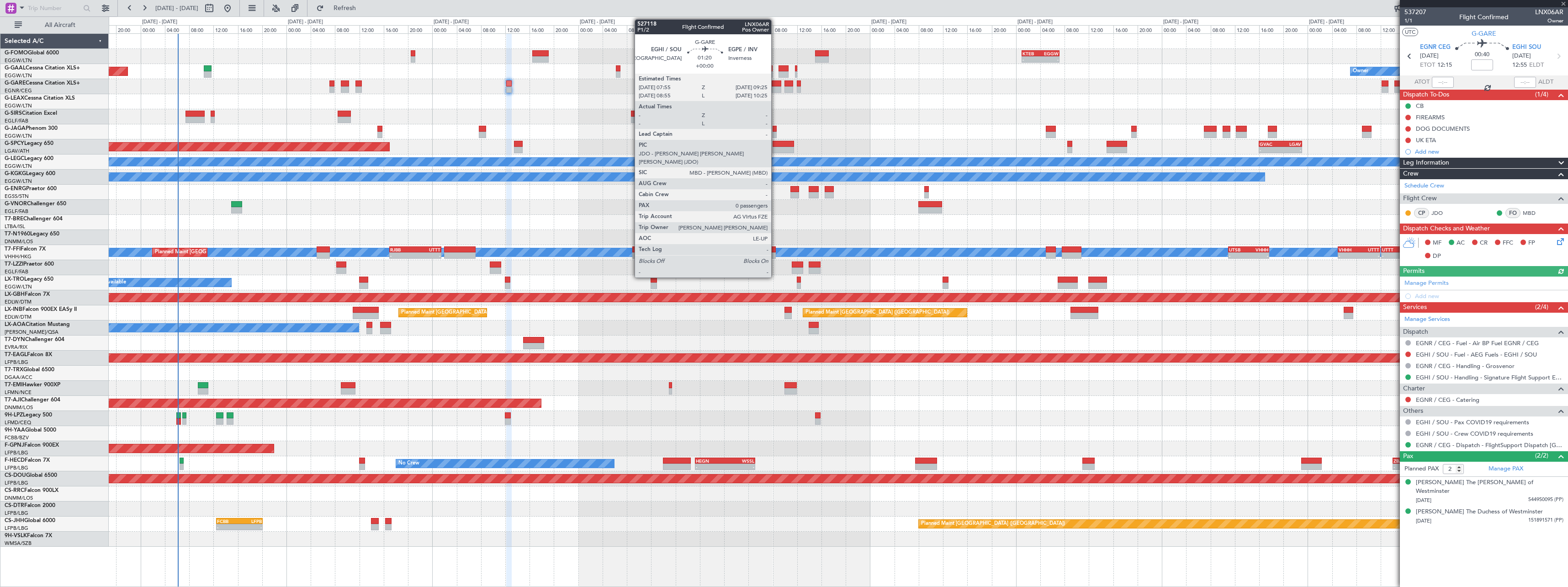
click at [776, 85] on div at bounding box center [776, 84] width 9 height 7
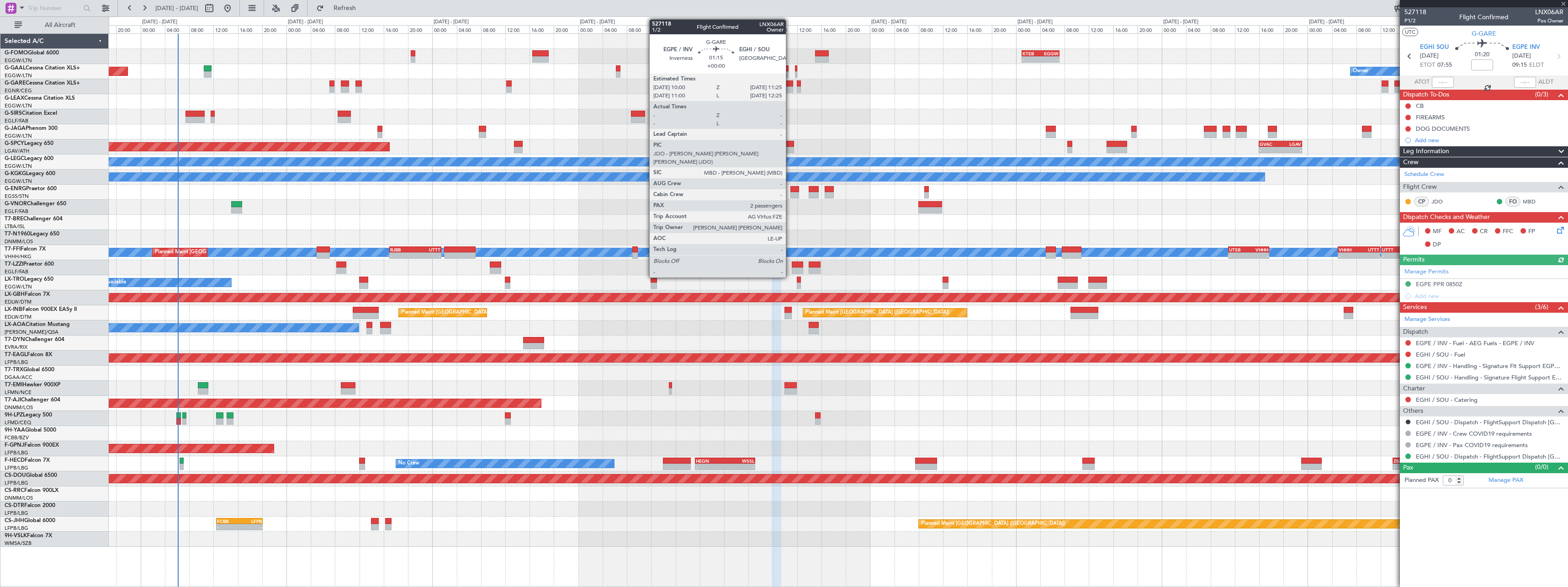
click at [790, 90] on div at bounding box center [789, 90] width 8 height 7
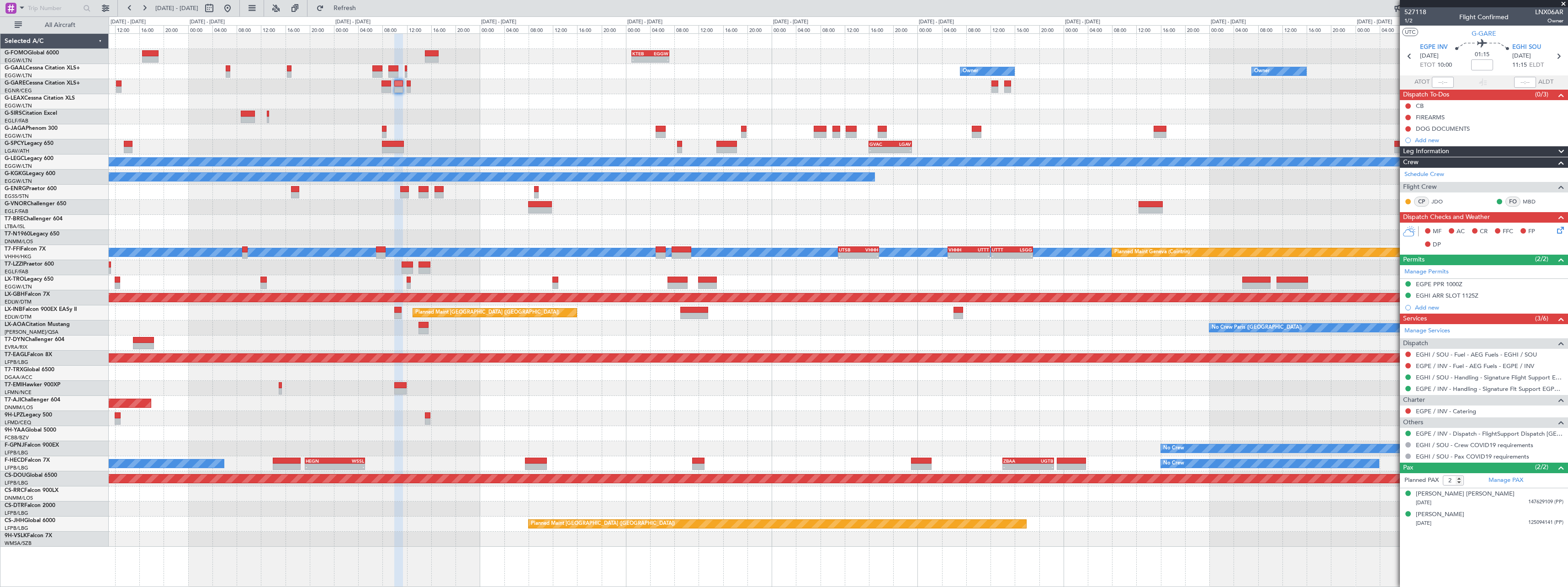
click at [422, 102] on div at bounding box center [837, 102] width 1459 height 15
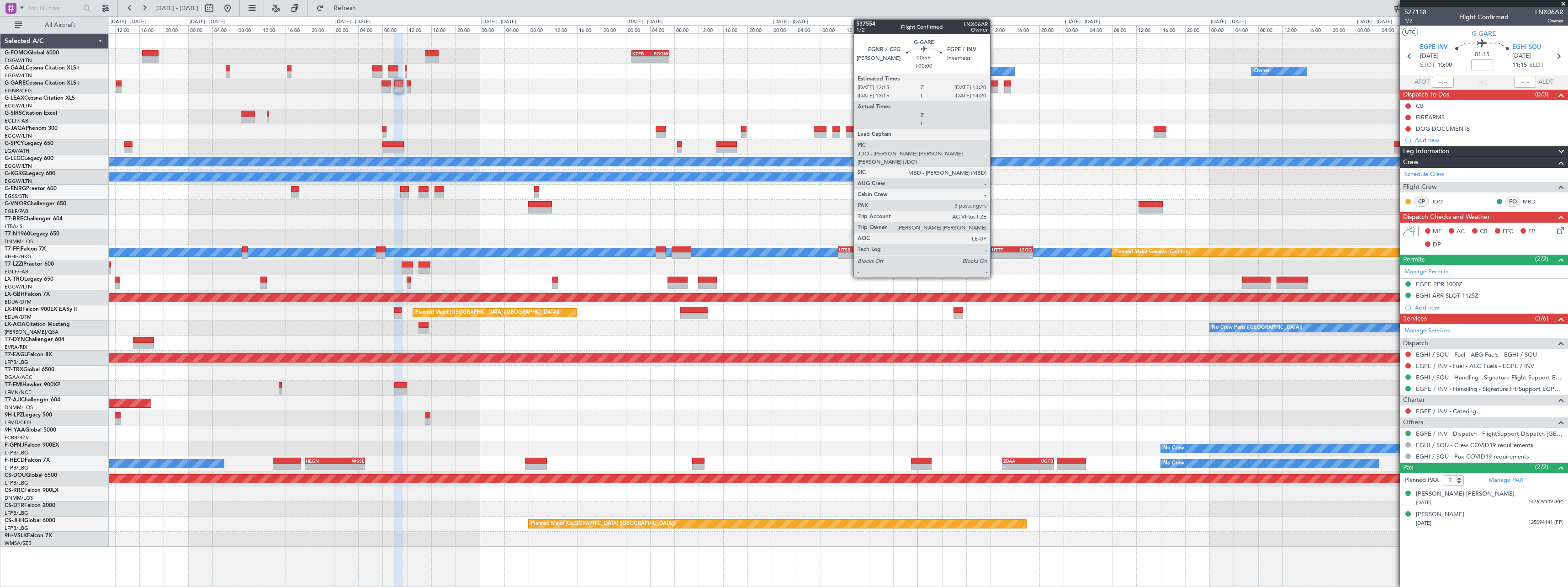
click at [994, 87] on div at bounding box center [995, 90] width 7 height 7
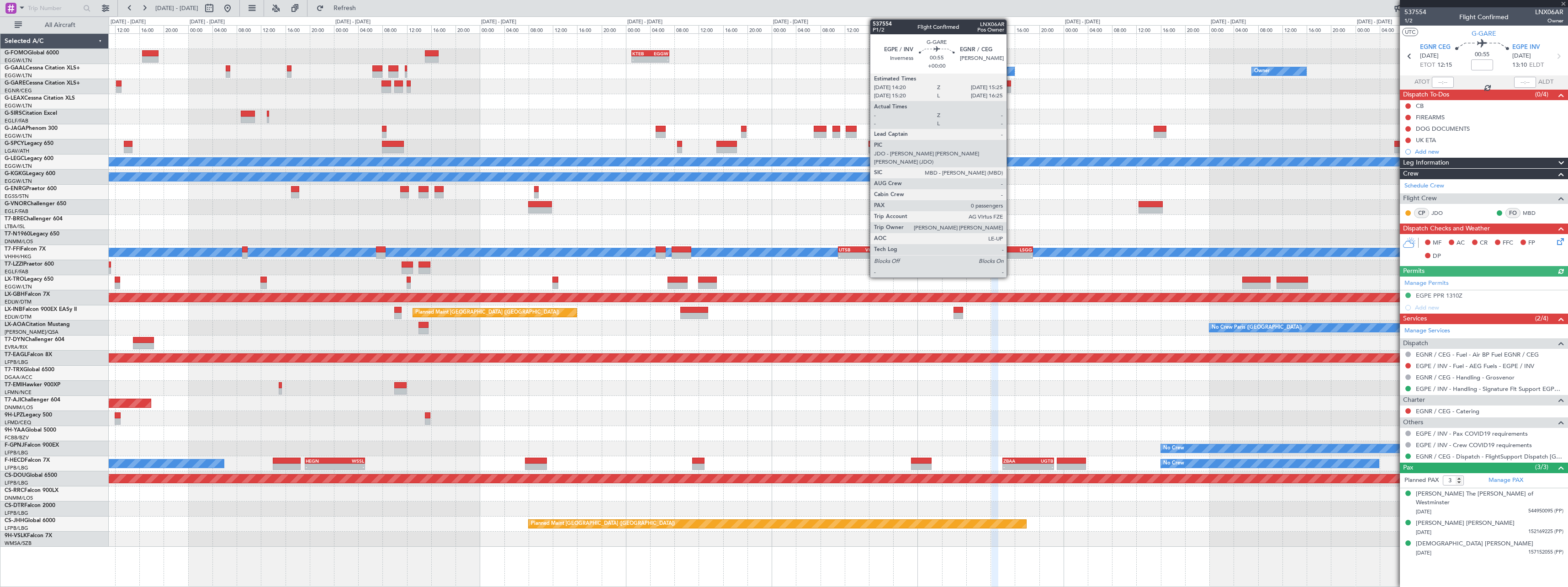
click at [1011, 89] on div at bounding box center [1008, 90] width 7 height 7
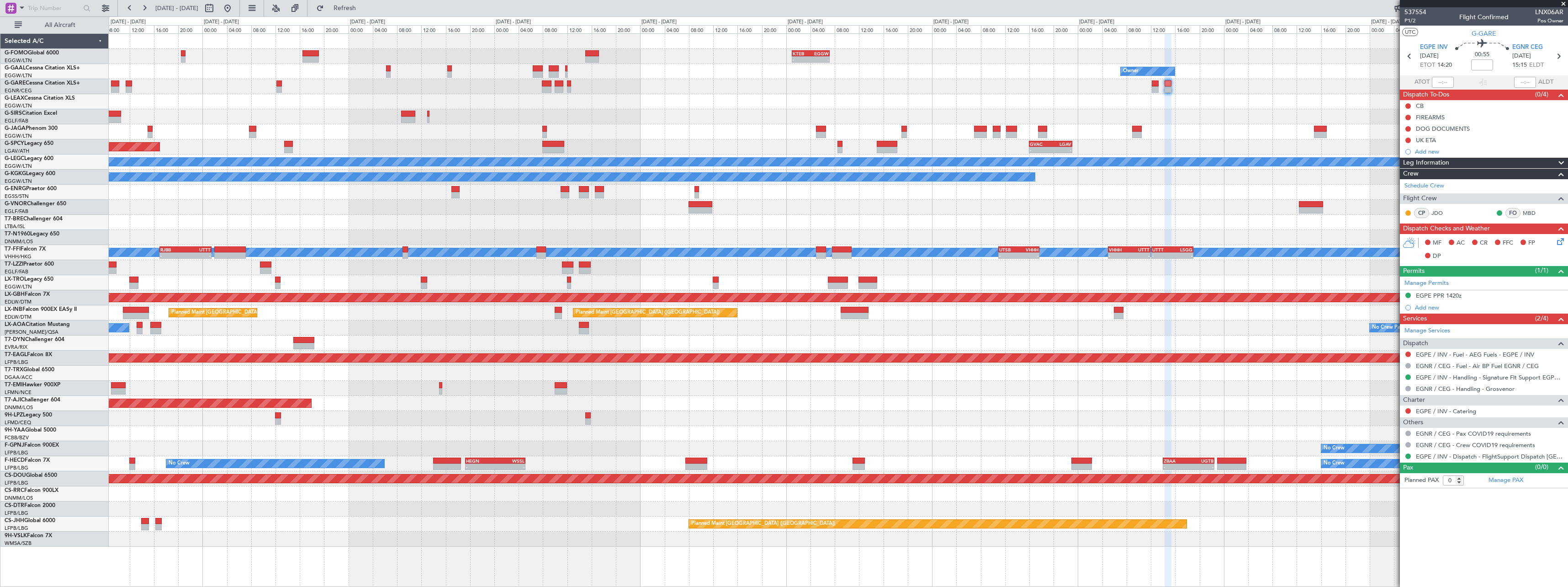
click at [898, 408] on div "- - KTEB 01:00 Z EGGW 07:10 Z Owner Owner Owner Planned [GEOGRAPHIC_DATA] - - G…" at bounding box center [837, 290] width 1459 height 512
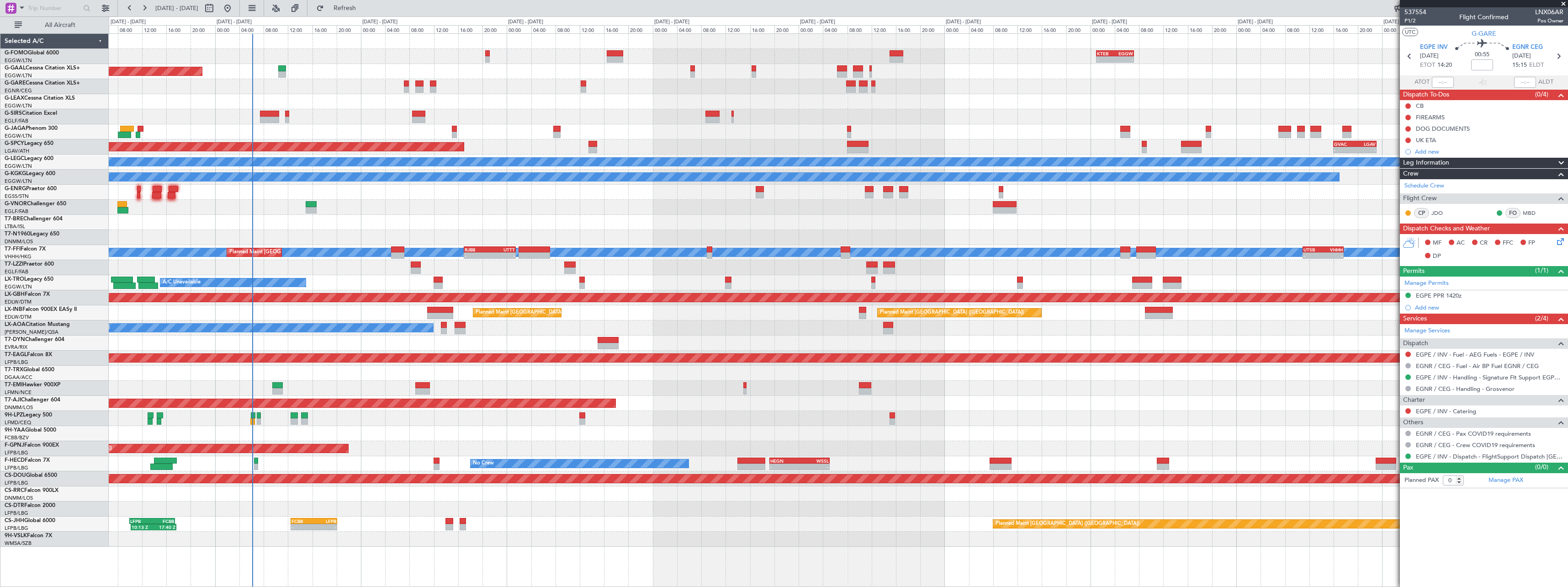
click at [539, 436] on div at bounding box center [837, 434] width 1459 height 15
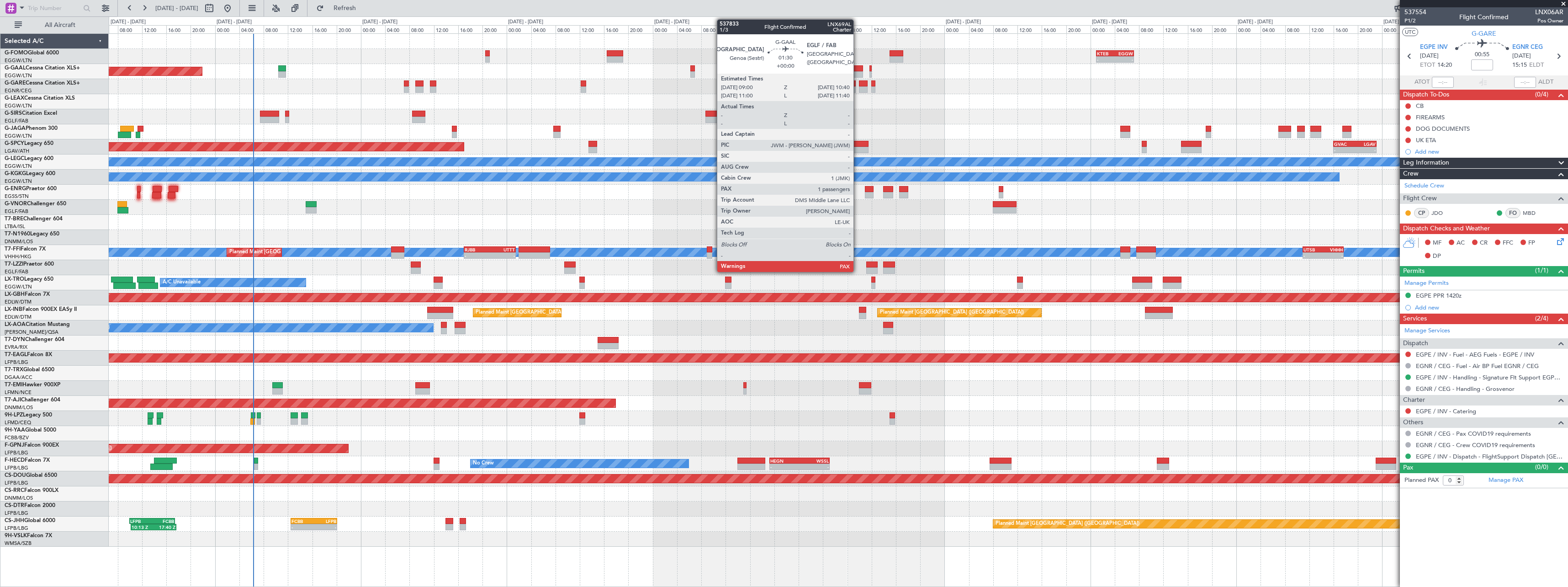
click at [858, 68] on div at bounding box center [858, 69] width 10 height 7
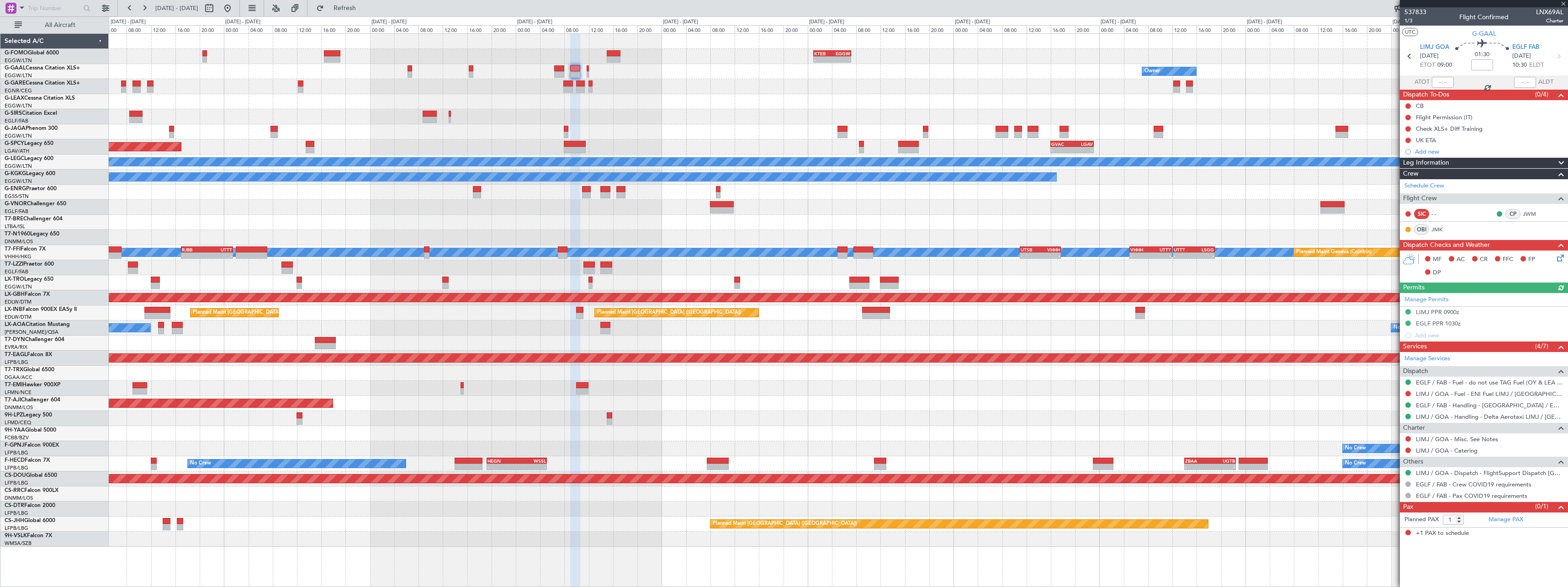
click at [818, 75] on div "- - KTEB 01:00 Z EGGW 07:10 Z Owner Owner Owner Planned [GEOGRAPHIC_DATA] Plann…" at bounding box center [837, 290] width 1459 height 512
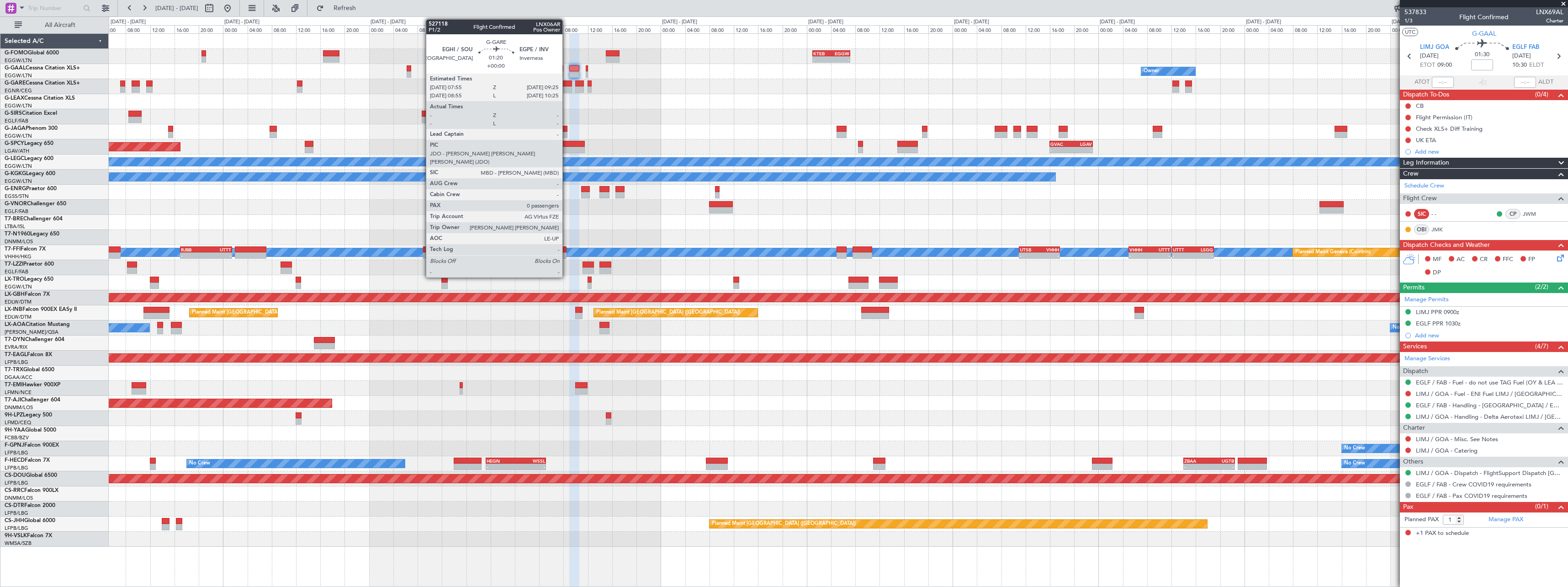
click at [566, 88] on div at bounding box center [566, 90] width 9 height 7
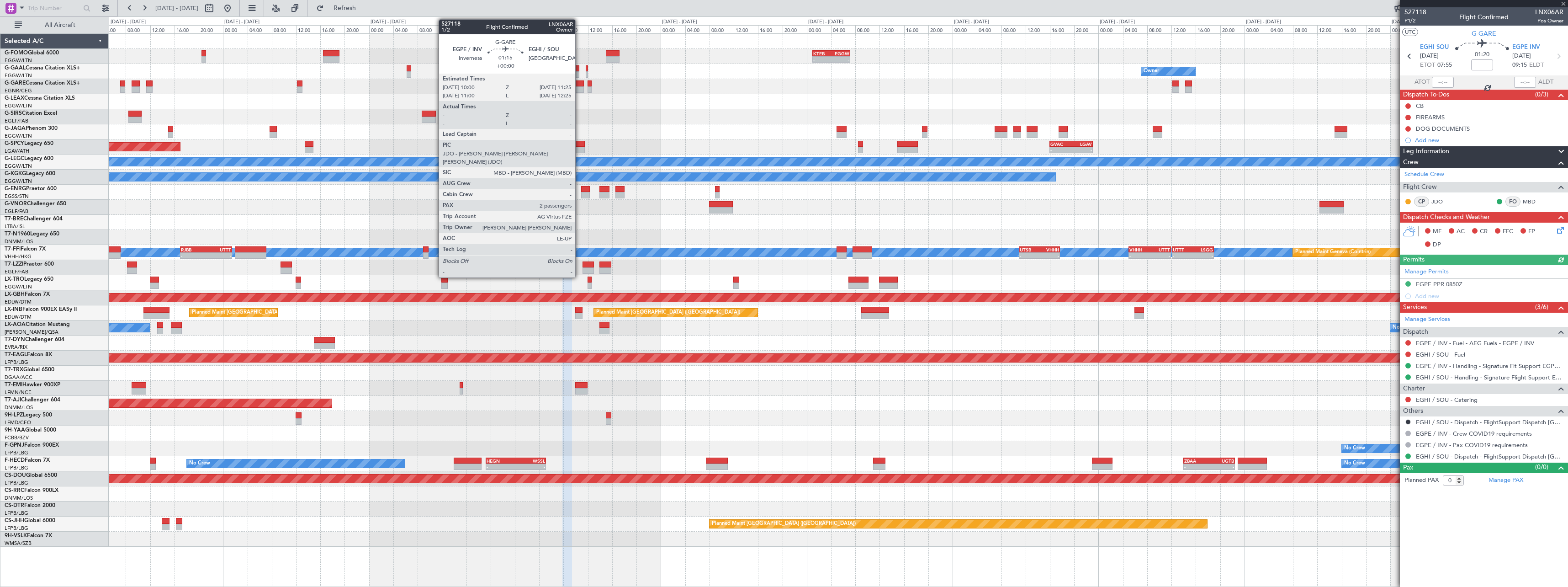
click at [580, 84] on div at bounding box center [579, 84] width 8 height 7
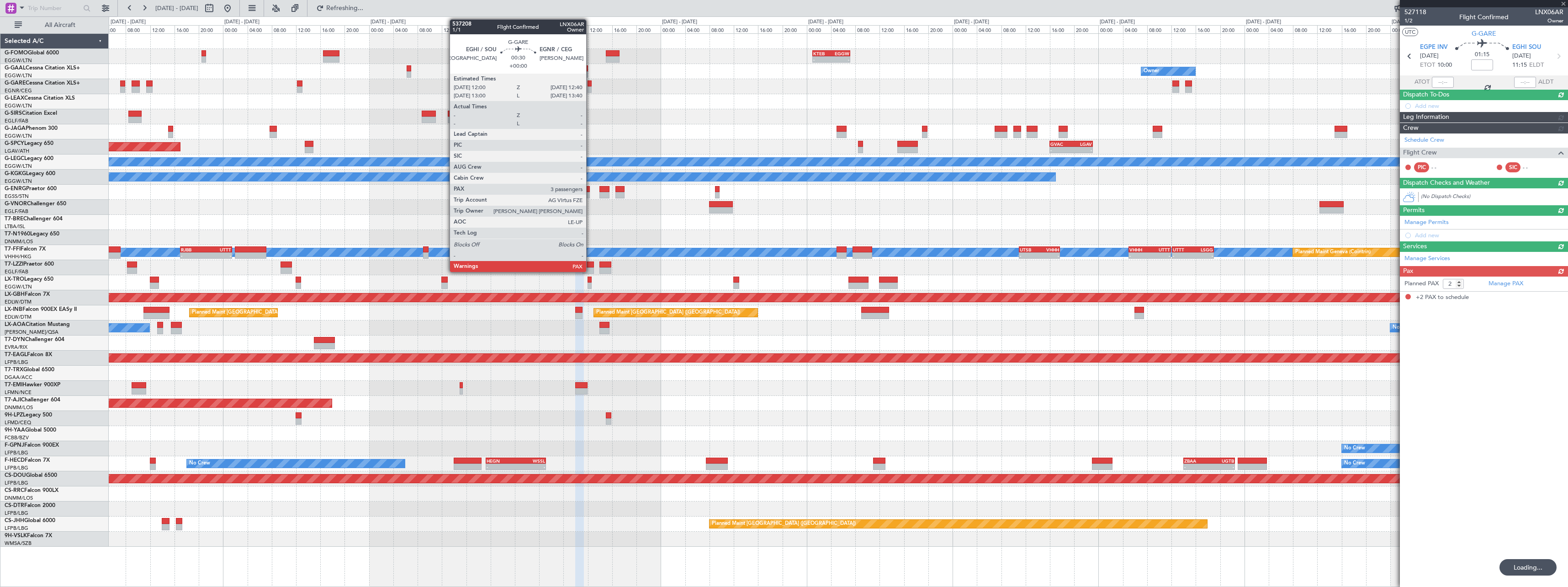
click at [590, 84] on div at bounding box center [589, 84] width 4 height 7
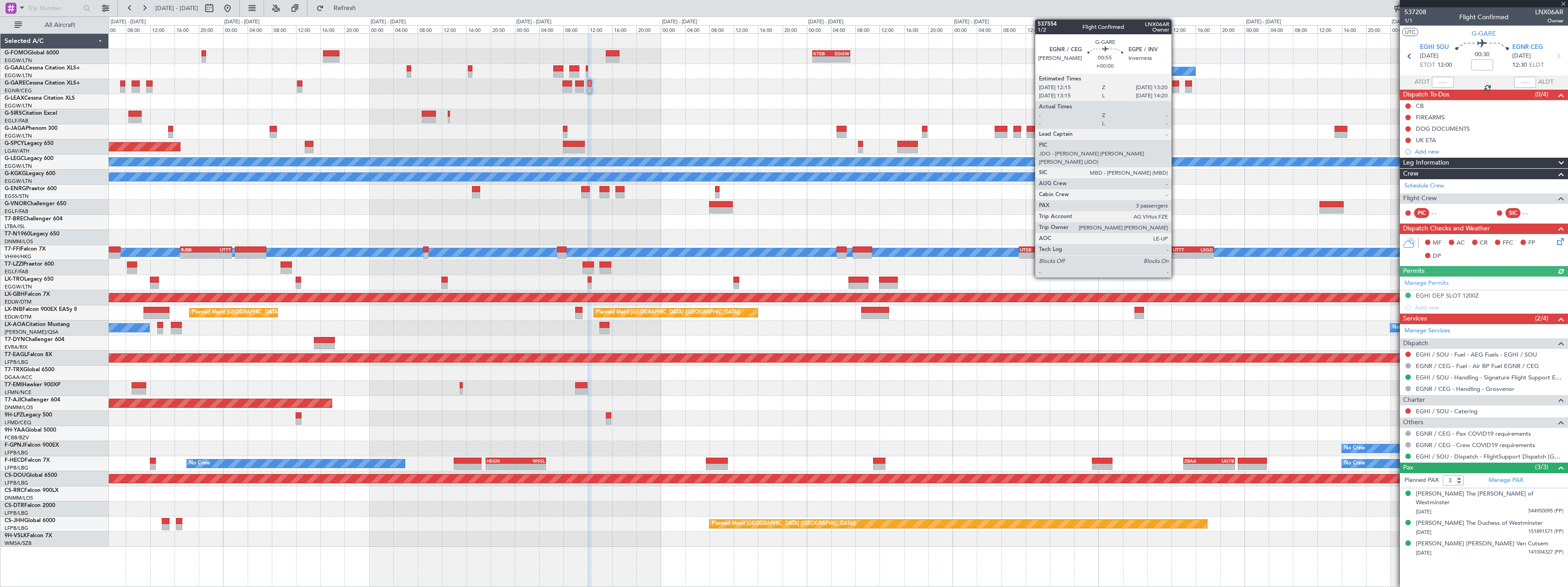
click at [1175, 86] on div at bounding box center [1176, 84] width 7 height 7
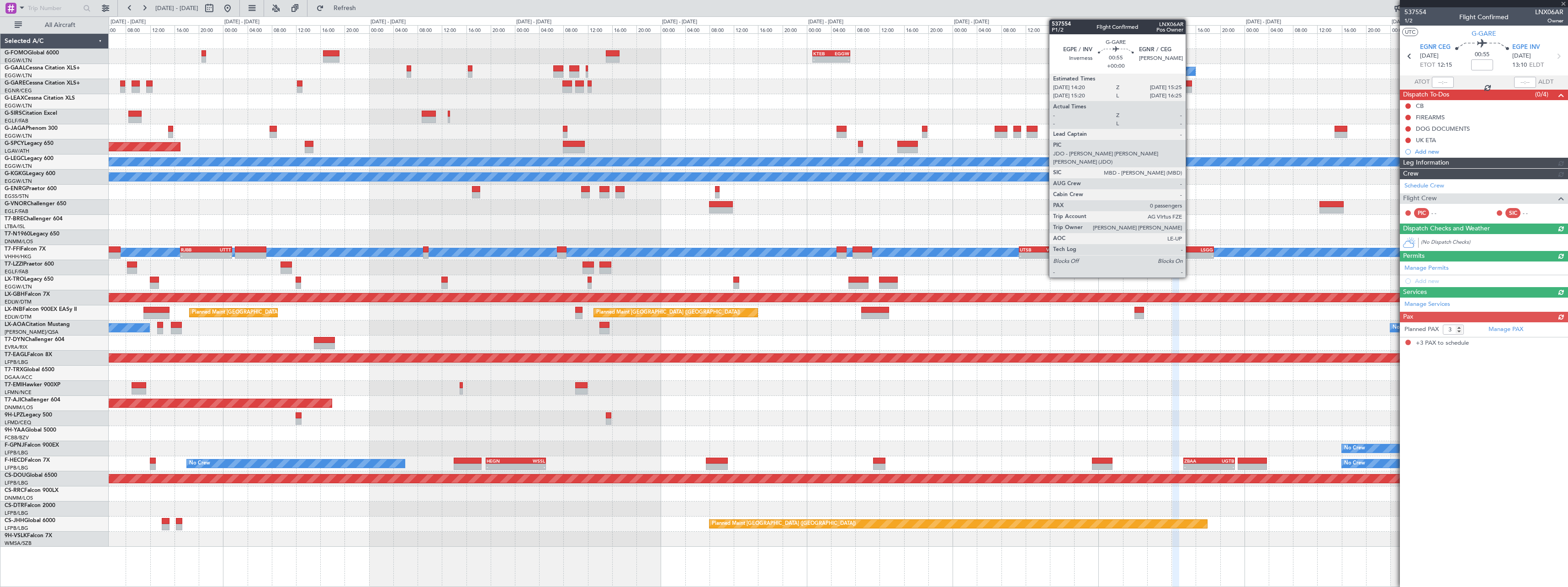
click at [1190, 86] on div at bounding box center [1189, 90] width 7 height 7
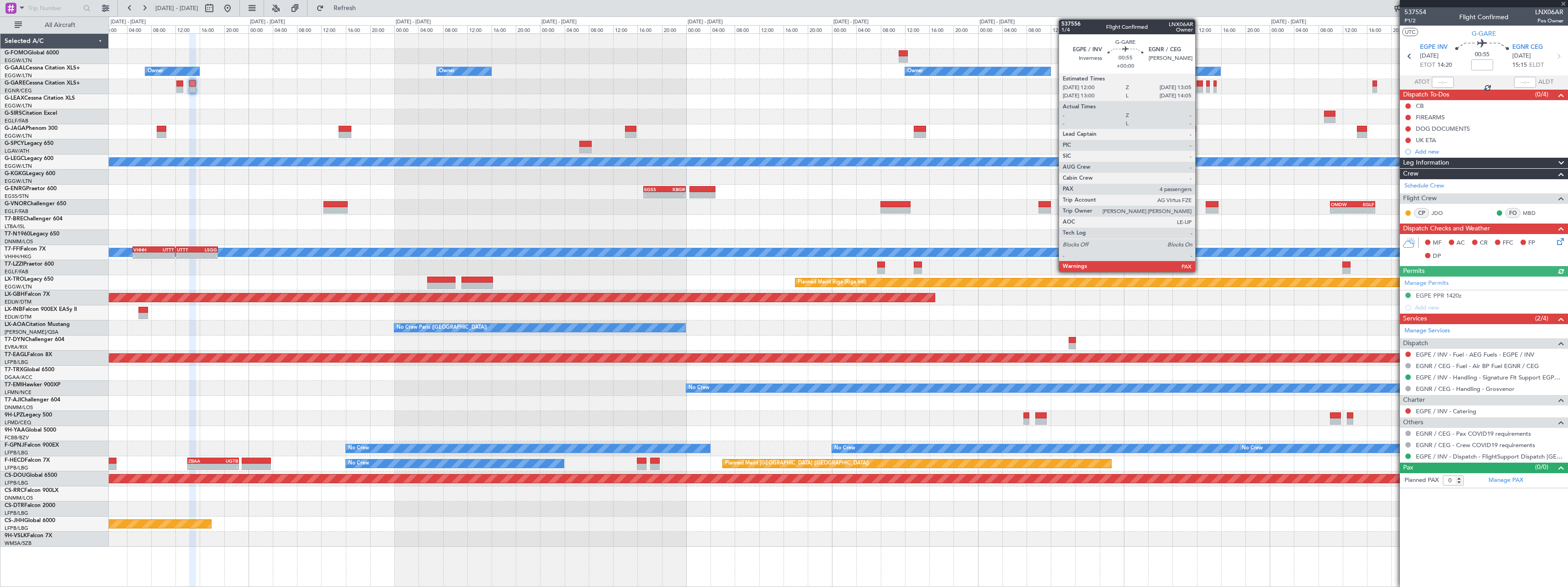
click at [1199, 85] on div at bounding box center [1200, 84] width 7 height 7
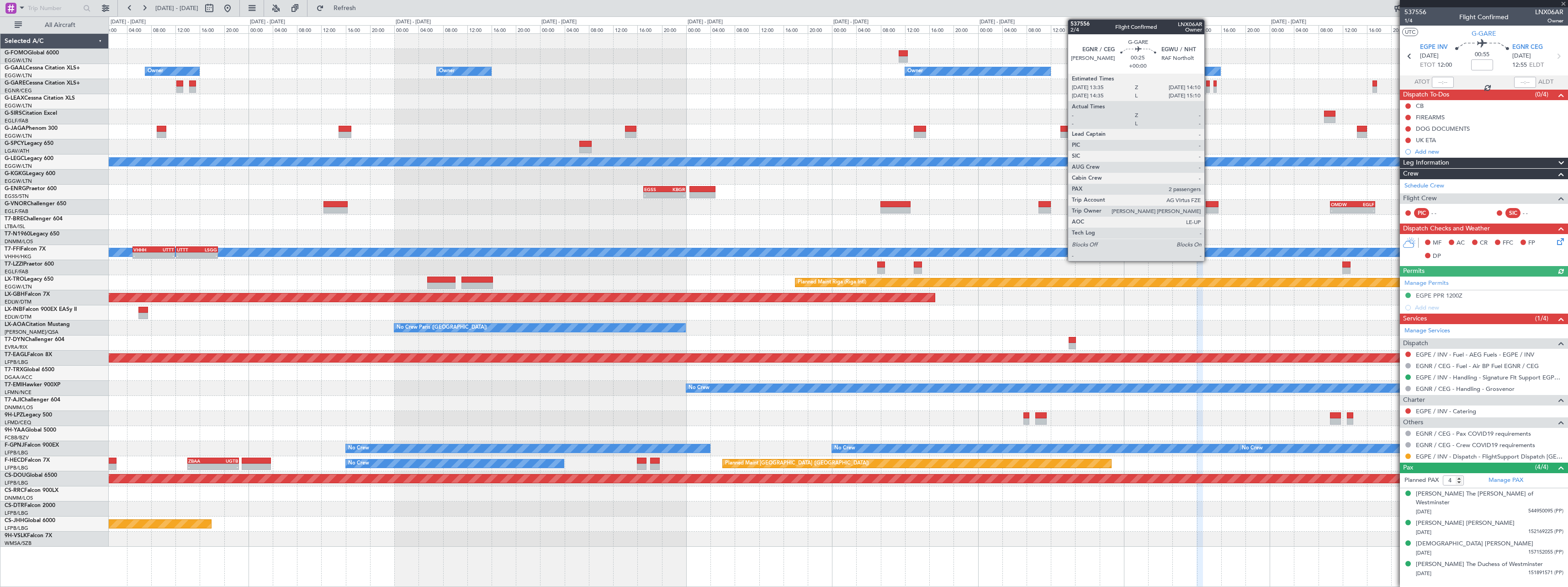
click at [1208, 87] on div at bounding box center [1208, 90] width 3 height 7
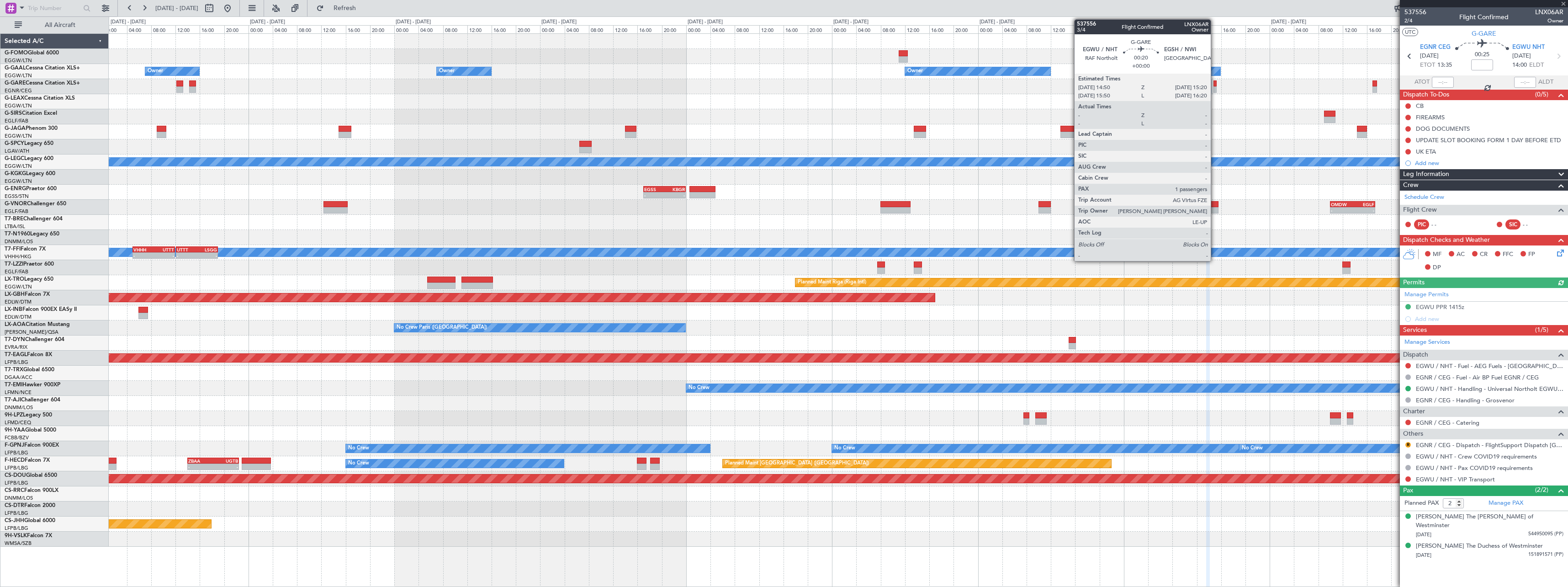
click at [1215, 87] on div at bounding box center [1215, 90] width 3 height 7
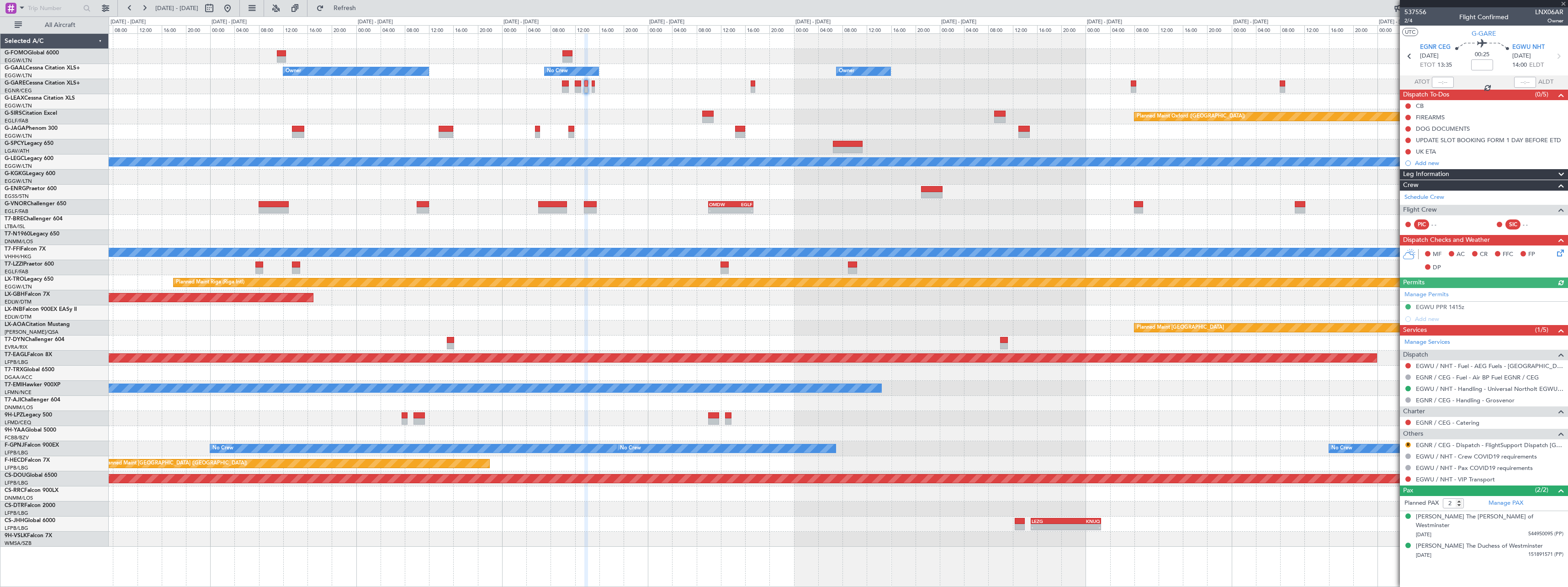
click at [592, 70] on div "Owner Owner Owner No Crew Owner Owner Planned Maint [GEOGRAPHIC_DATA] ([GEOGRAP…" at bounding box center [837, 290] width 1459 height 512
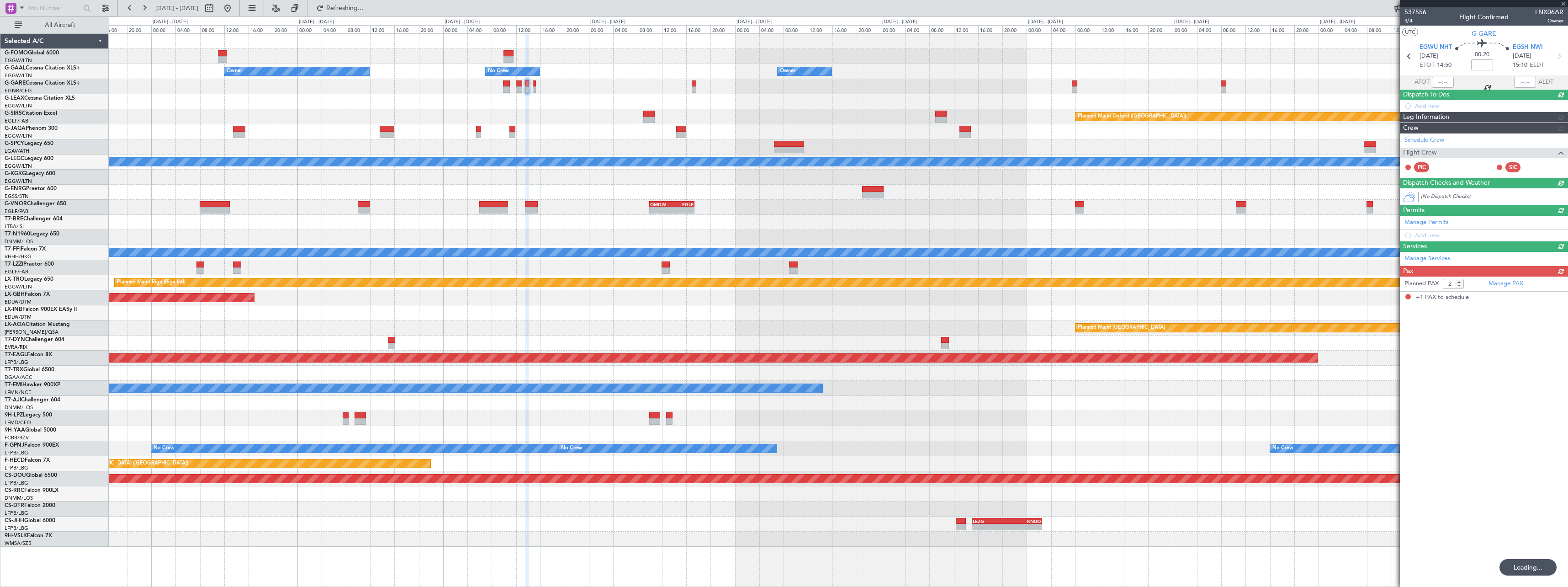
type input "1"
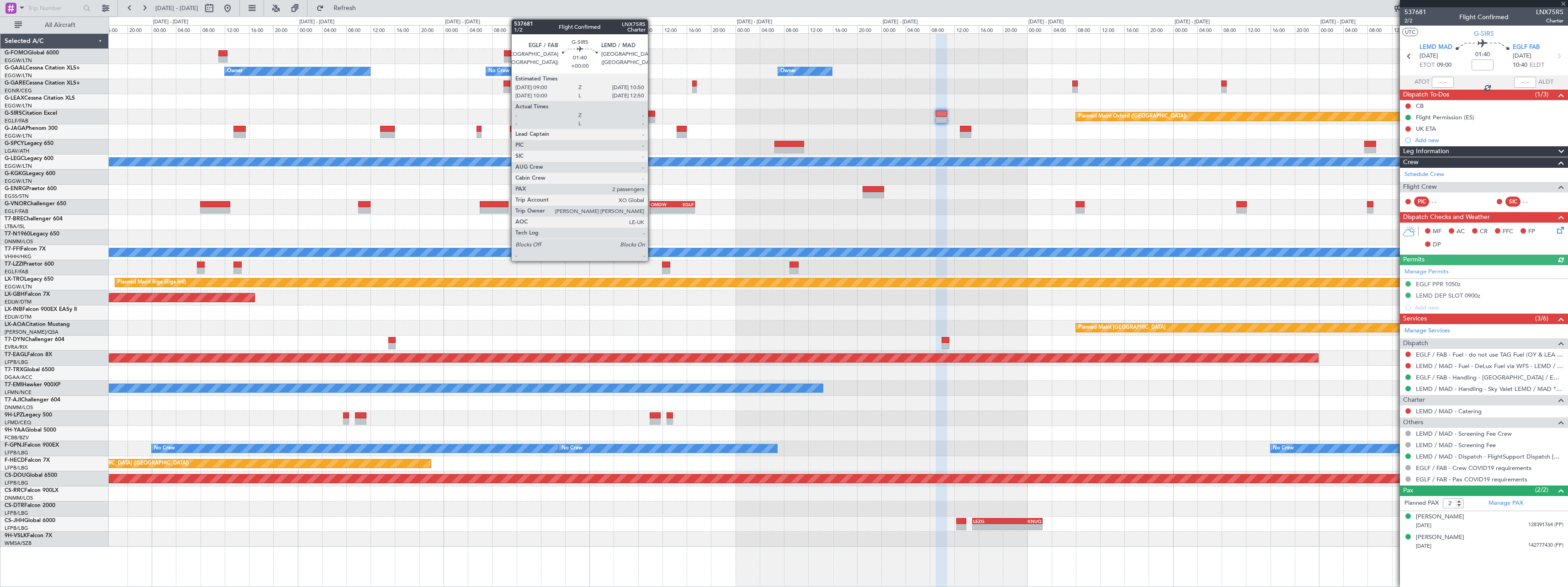
click at [652, 116] on div at bounding box center [649, 114] width 11 height 7
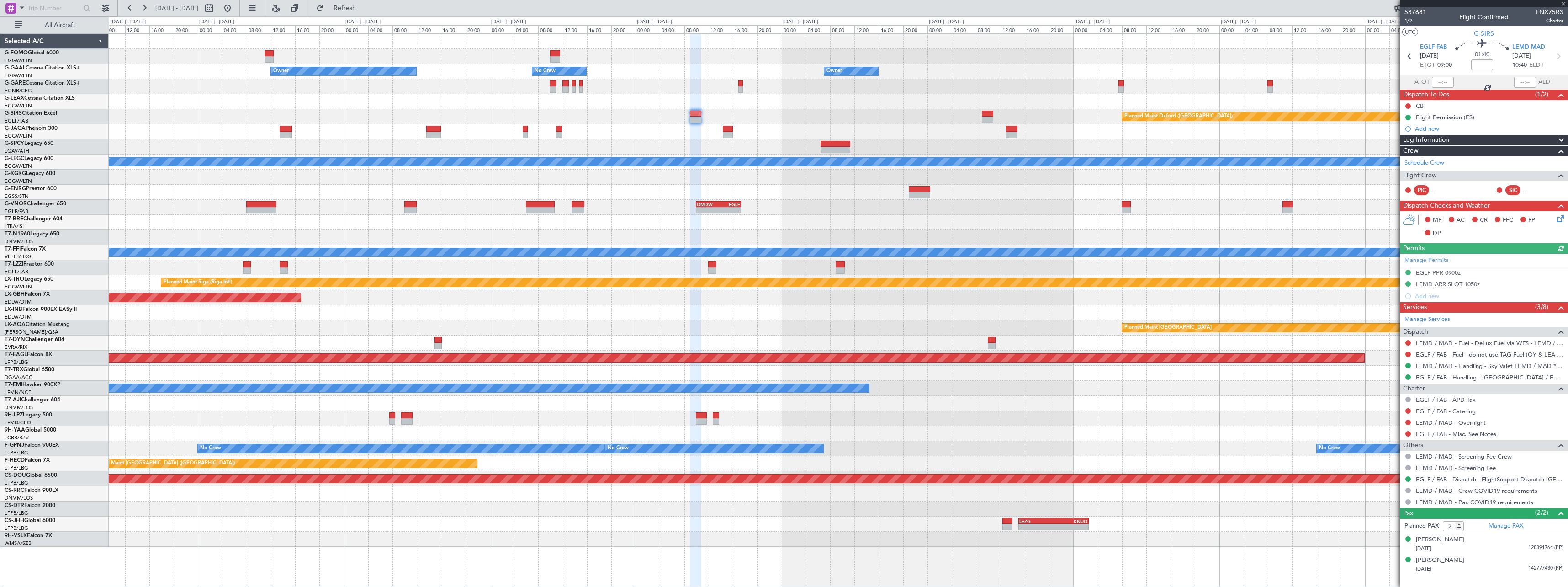
click at [800, 131] on div at bounding box center [837, 132] width 1459 height 15
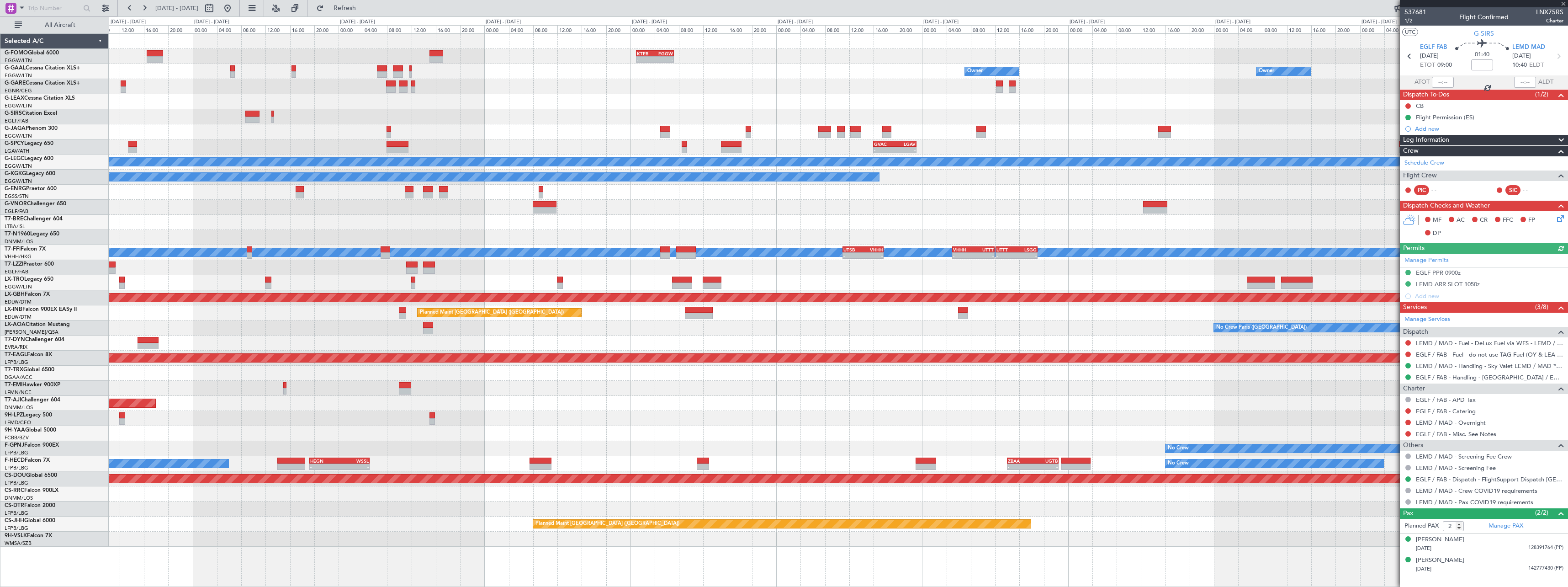
click at [1327, 128] on div at bounding box center [837, 132] width 1459 height 15
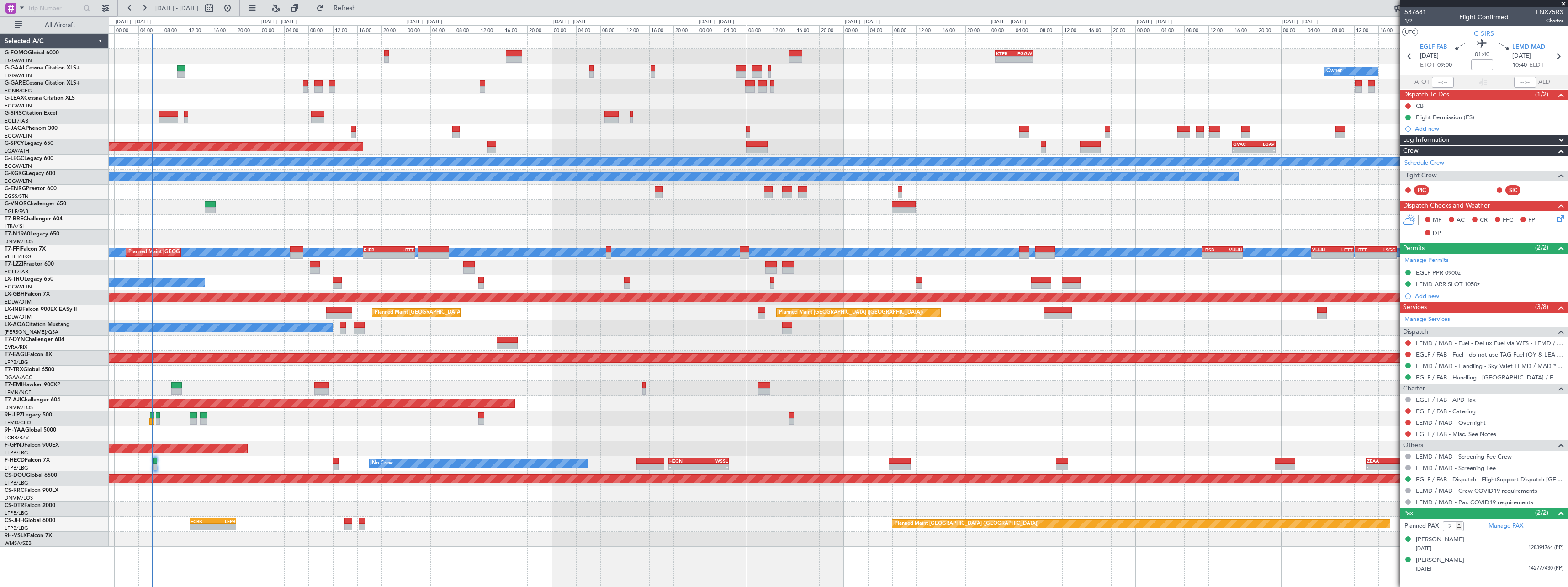
click at [1018, 125] on div "KTEB 01:00 Z EGGW 07:10 Z - - 06:10 Z 13:35 Z EGGW 06:00 Z KTEB 13:15 Z Owner O…" at bounding box center [837, 290] width 1459 height 512
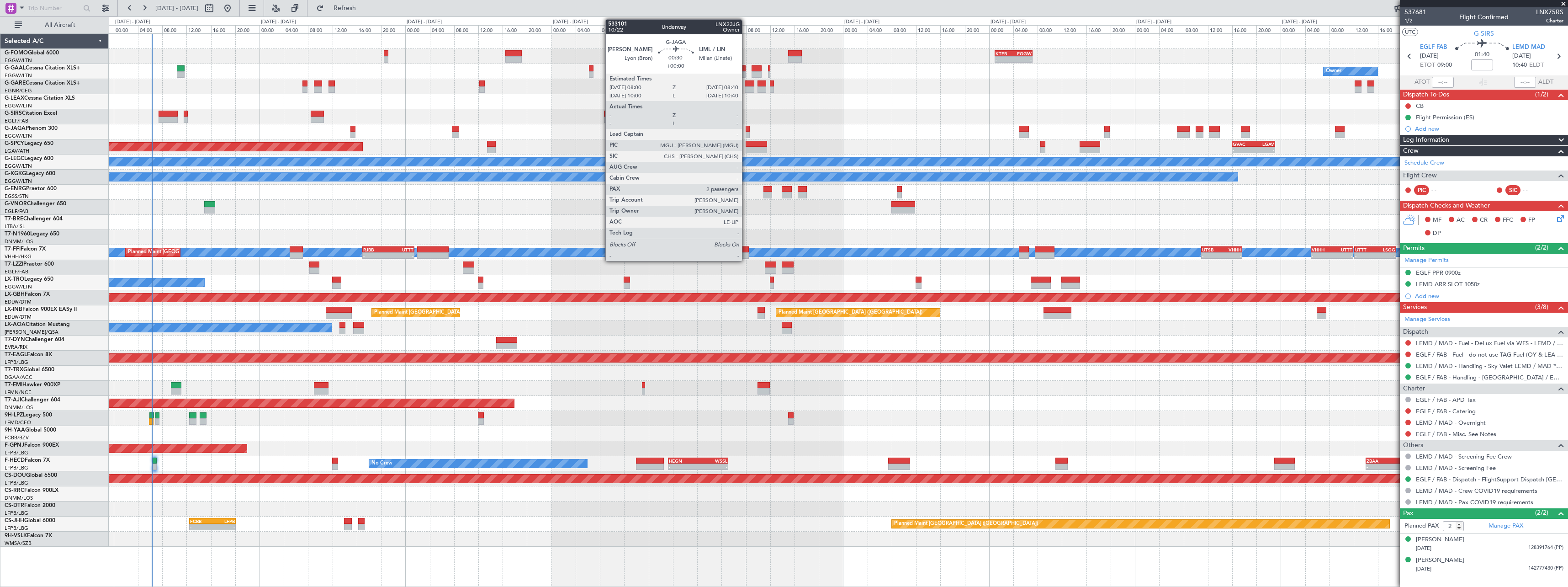
click at [747, 130] on div at bounding box center [748, 129] width 4 height 7
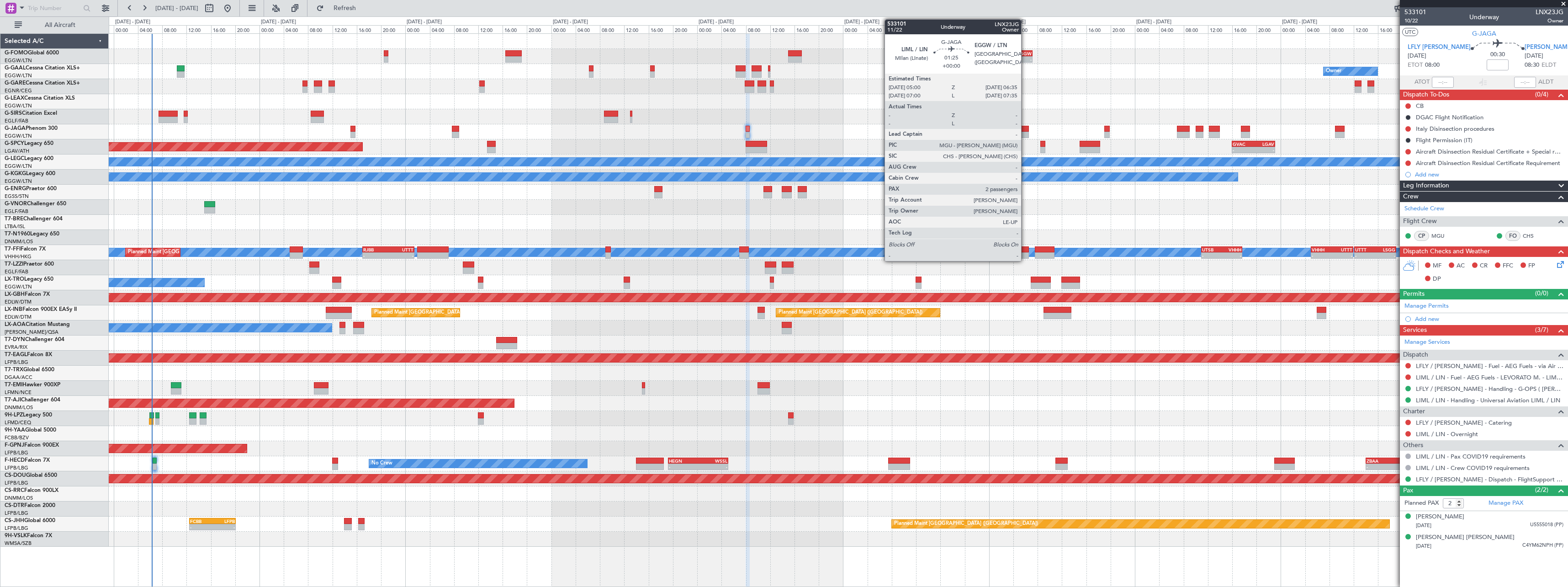
click at [1025, 128] on div at bounding box center [1024, 129] width 10 height 7
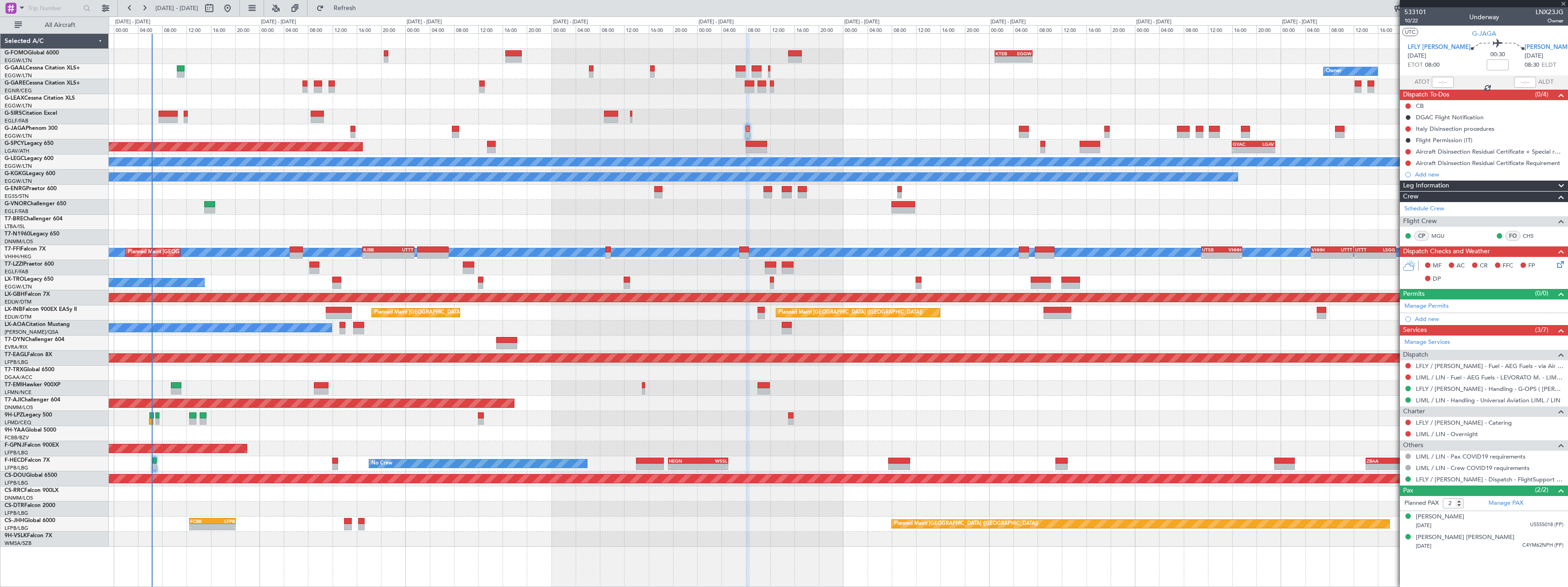
click at [821, 105] on div "- - KTEB 01:00 Z EGGW 07:10 Z 06:10 Z 13:35 Z EGGW 06:00 Z KTEB 13:15 Z Owner O…" at bounding box center [837, 290] width 1459 height 512
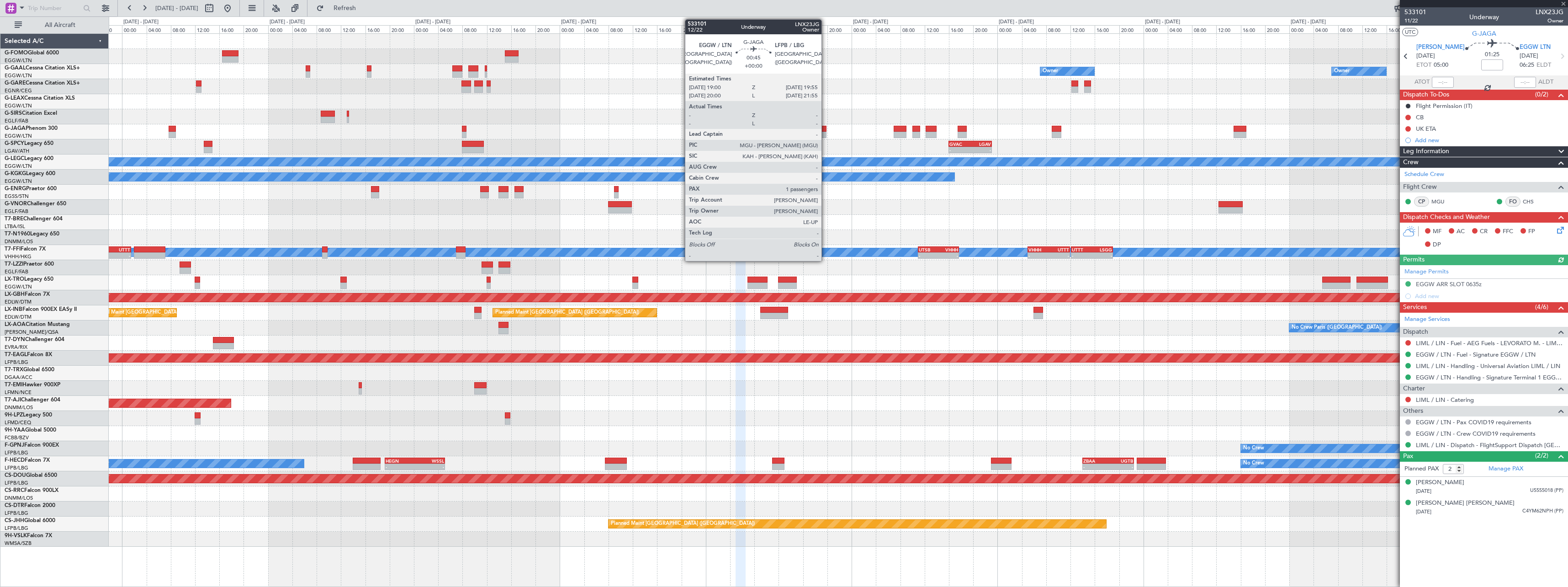
click at [825, 132] on div at bounding box center [824, 135] width 6 height 7
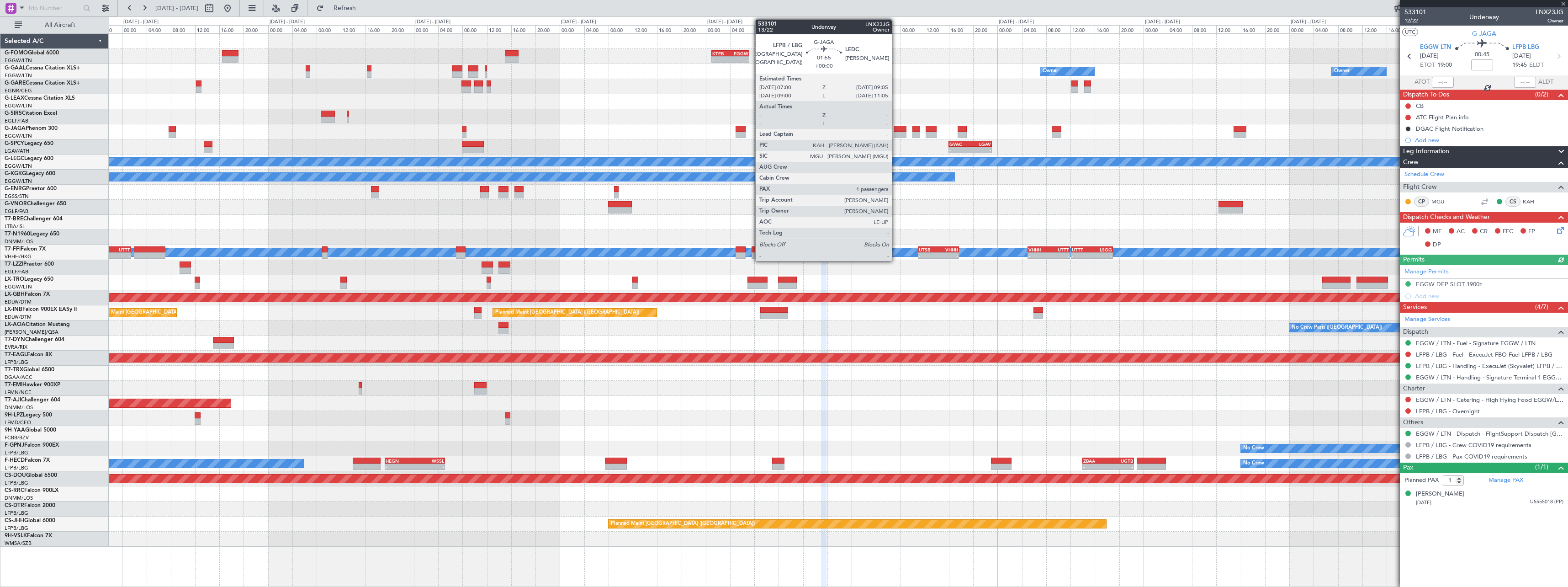
click at [897, 130] on div at bounding box center [899, 129] width 13 height 7
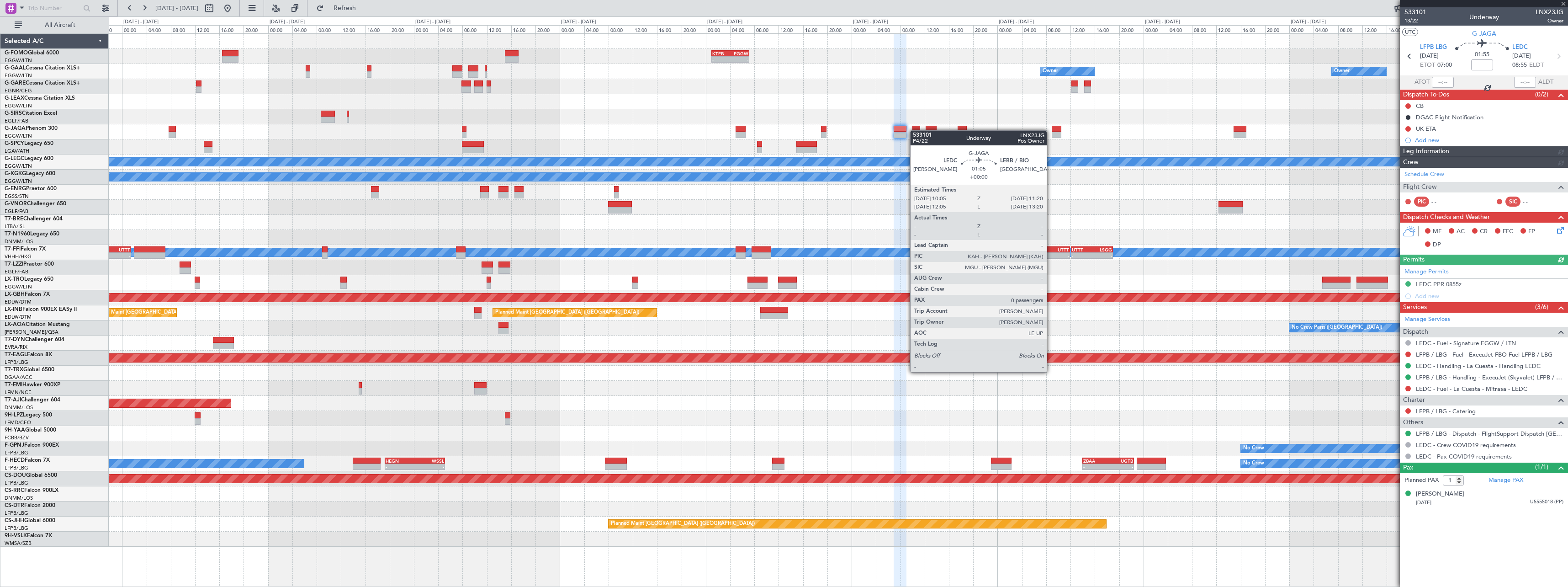
click at [914, 130] on div at bounding box center [916, 129] width 8 height 7
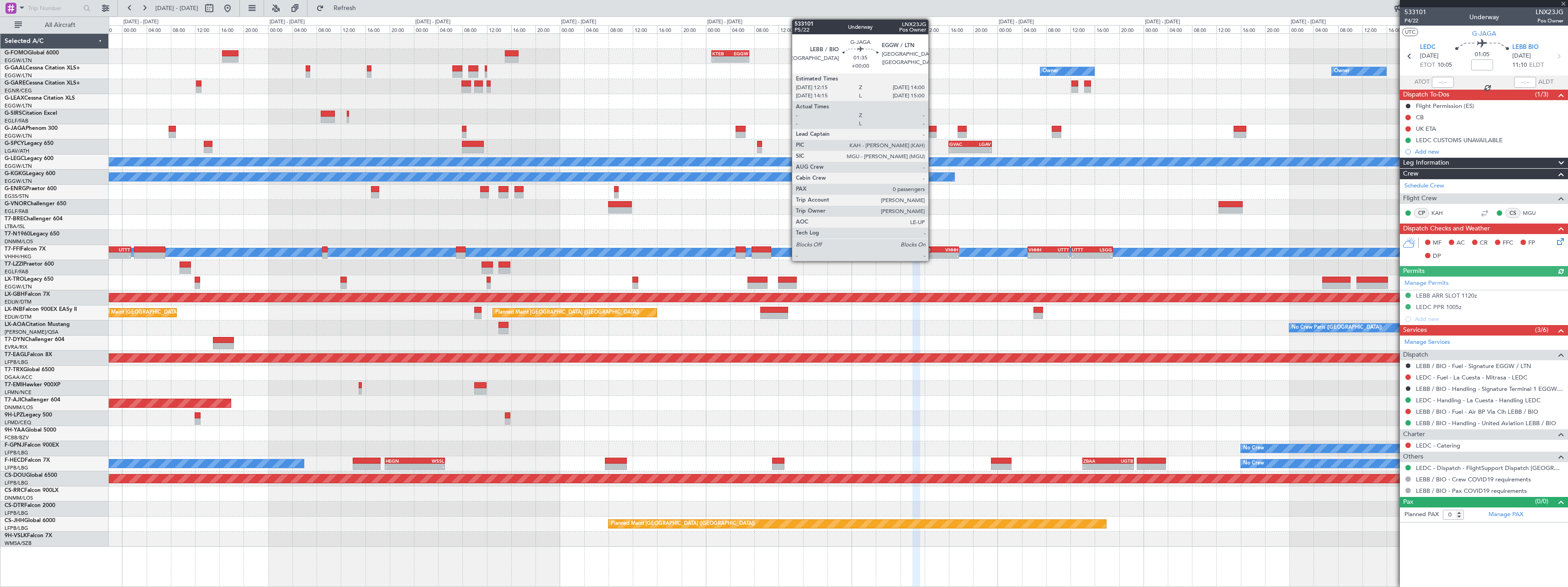
click at [933, 130] on div at bounding box center [930, 129] width 11 height 7
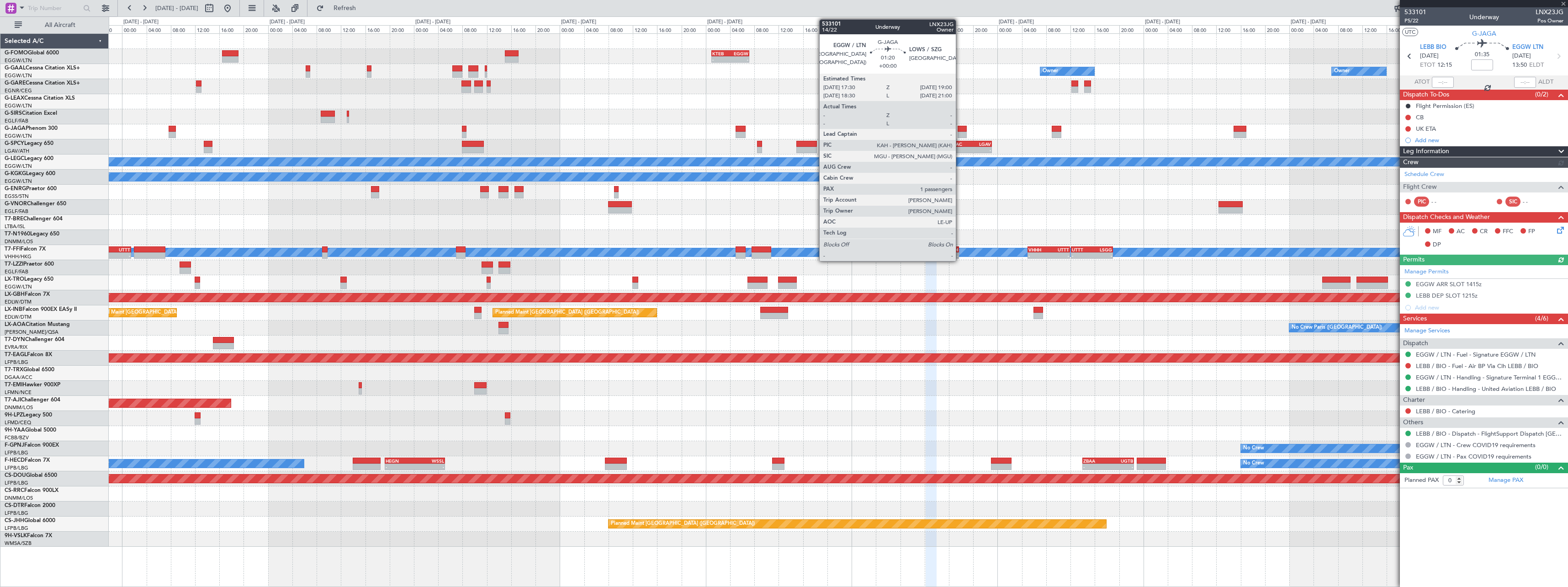
click at [960, 129] on div at bounding box center [962, 129] width 9 height 7
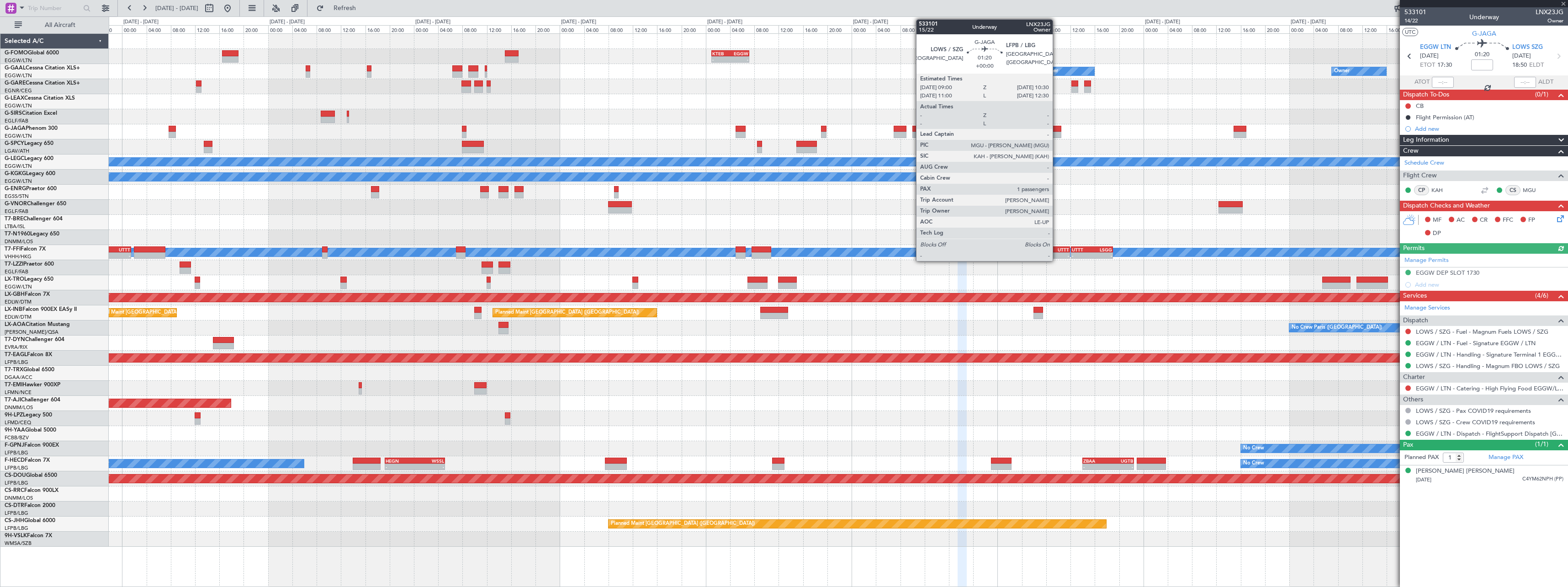
click at [1057, 127] on div at bounding box center [1056, 129] width 9 height 7
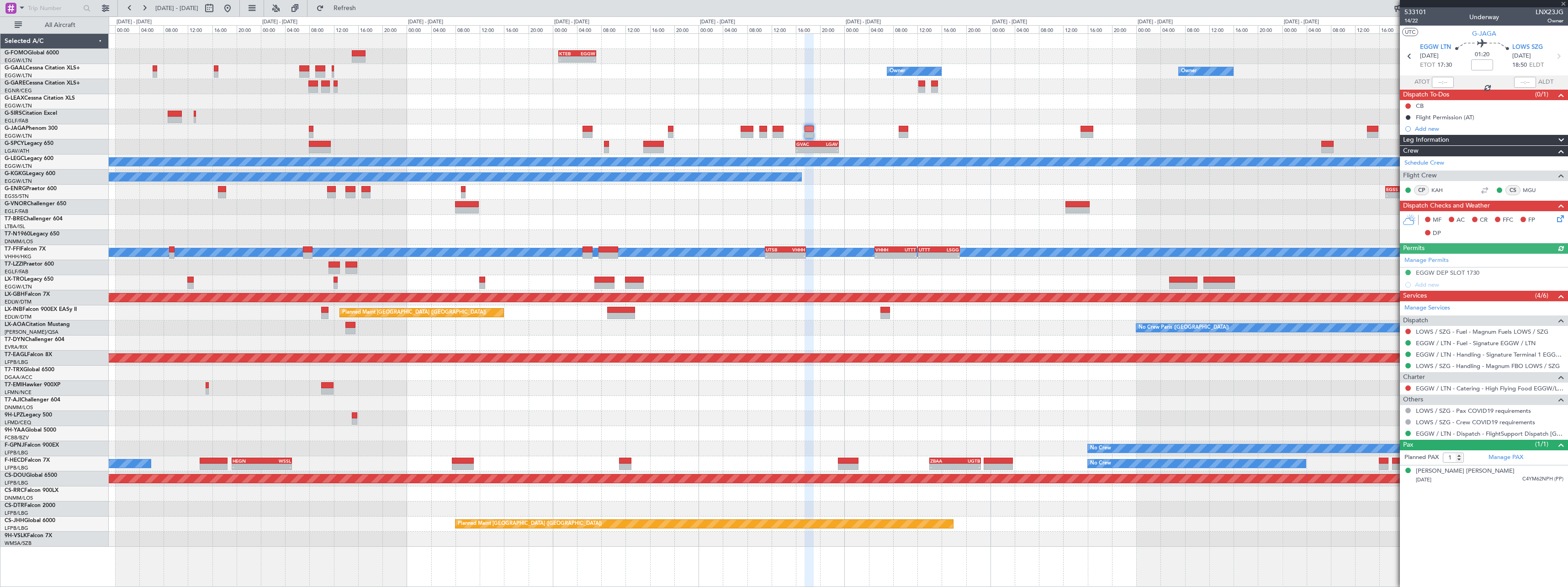
click at [977, 125] on div at bounding box center [837, 132] width 1459 height 15
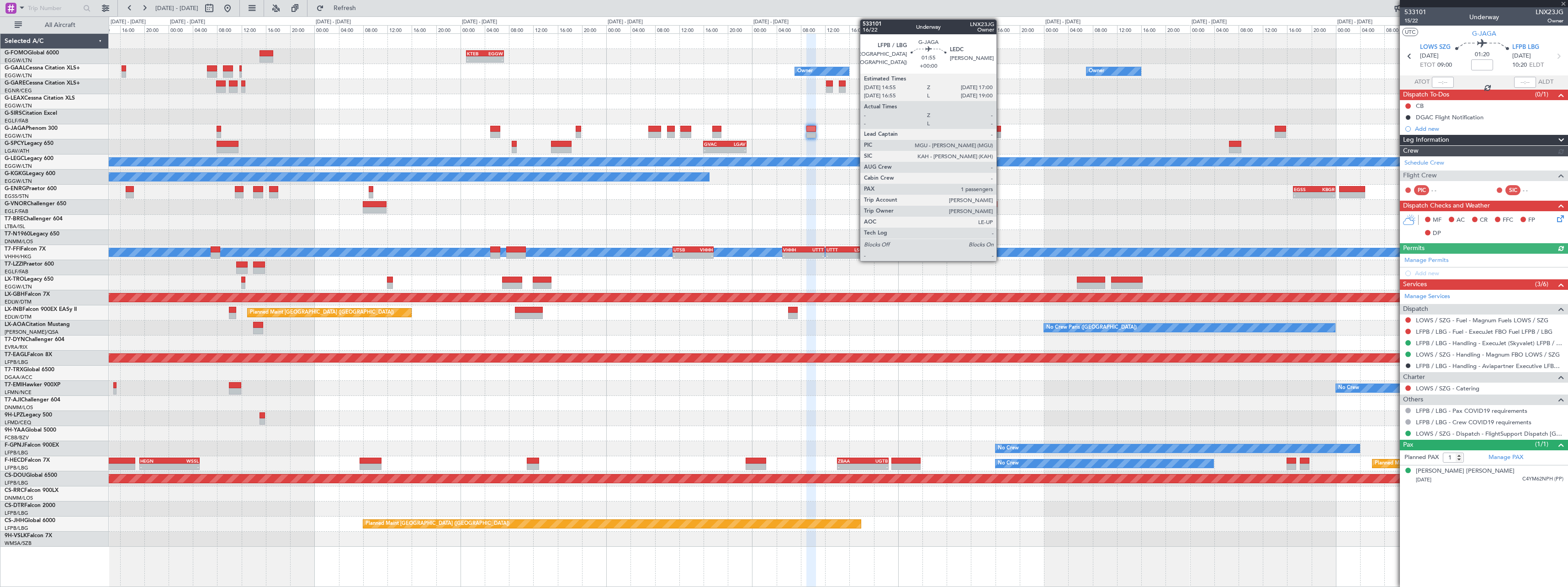
click at [1001, 131] on div at bounding box center [994, 135] width 13 height 7
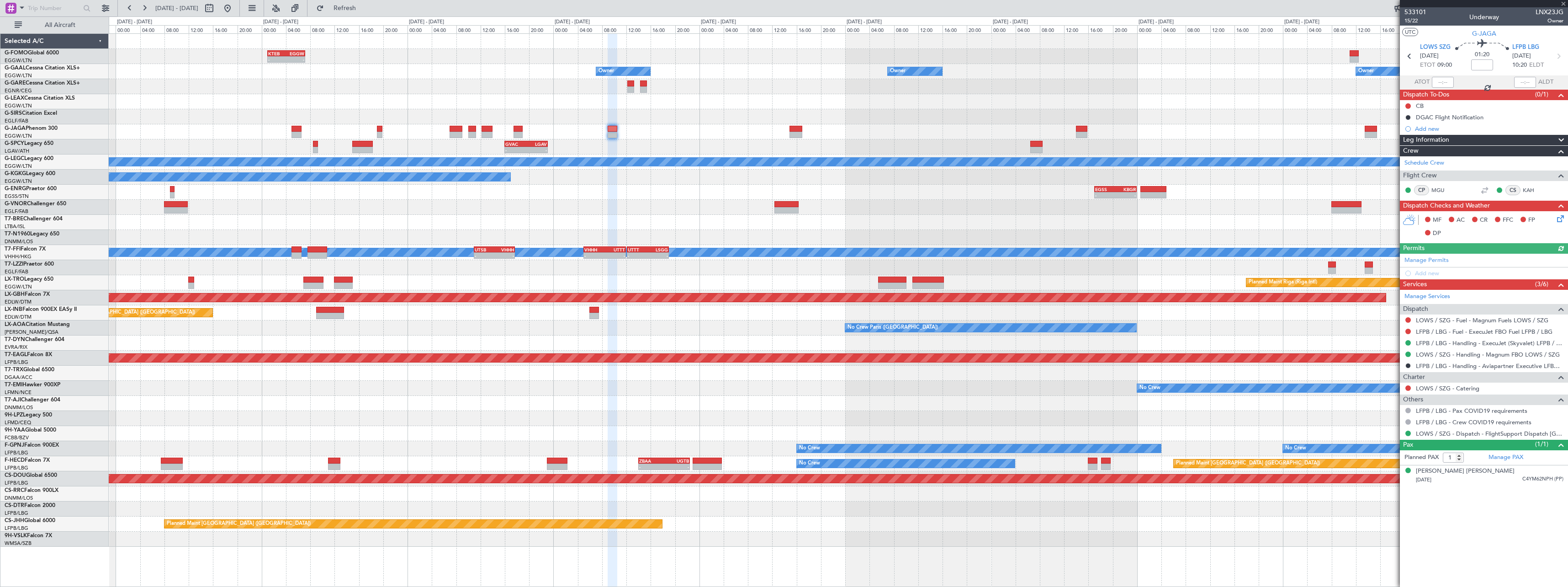
click at [919, 133] on div at bounding box center [837, 132] width 1459 height 15
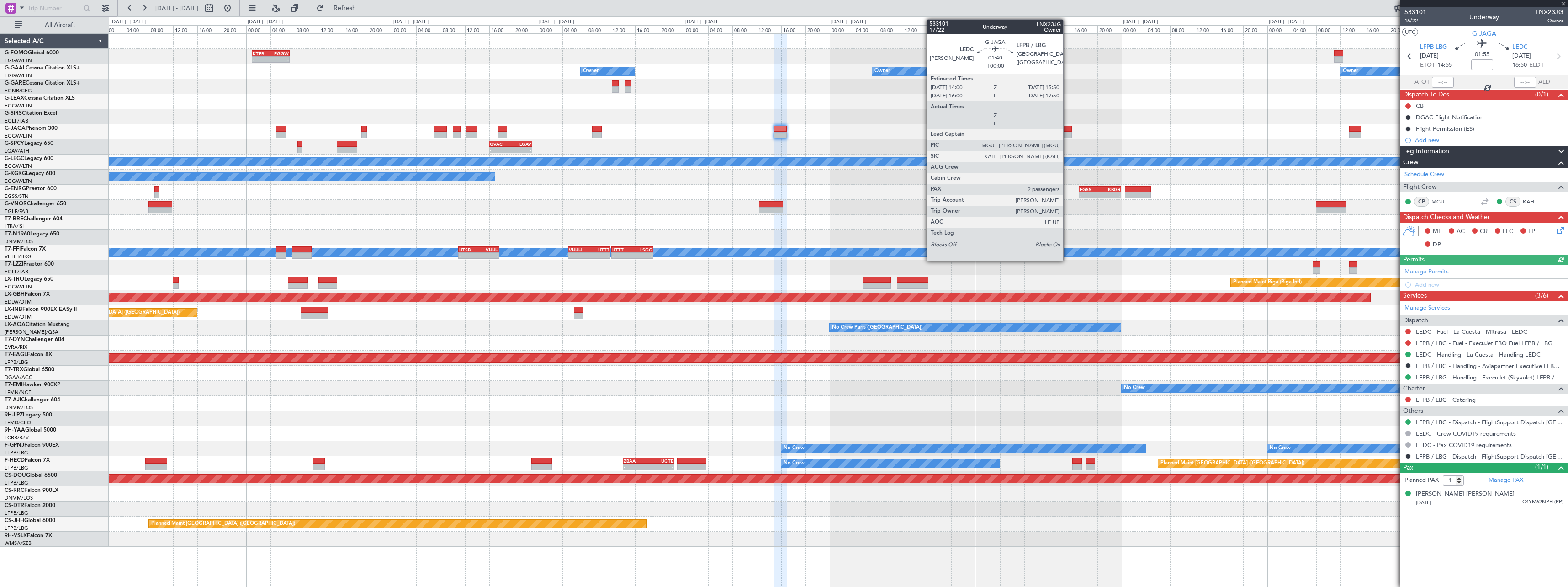
click at [1068, 130] on div at bounding box center [1065, 129] width 11 height 7
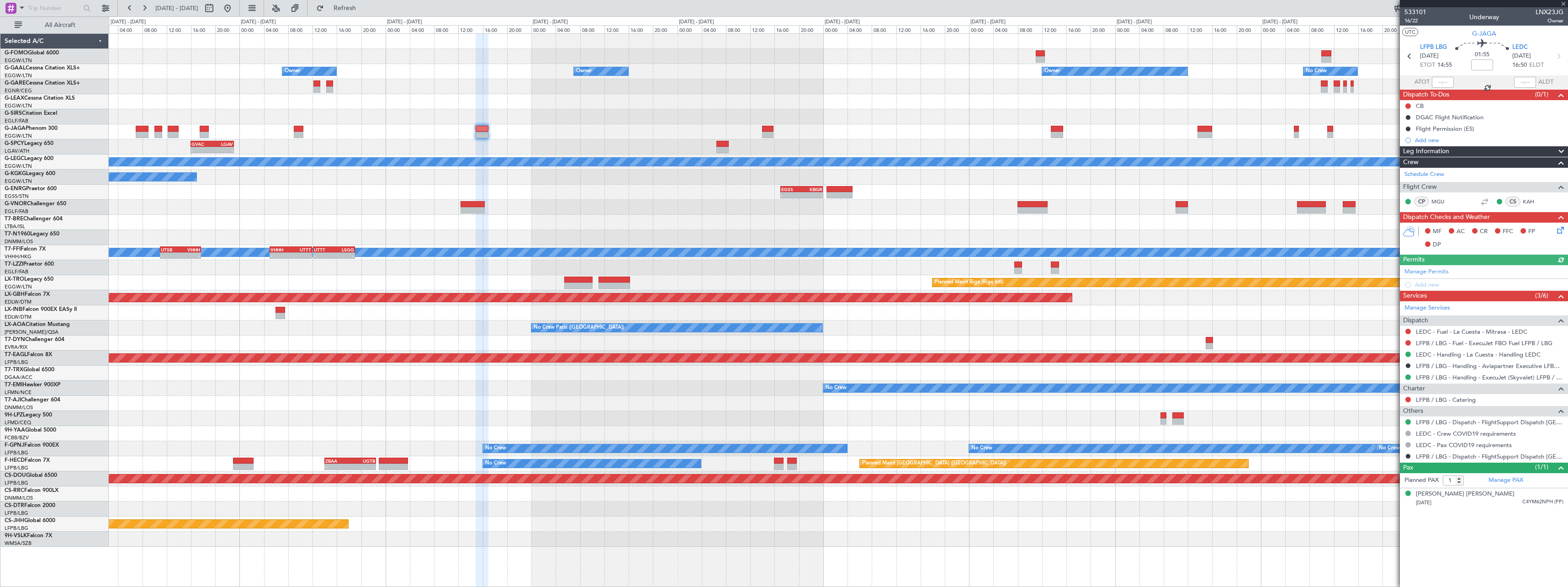
click at [829, 130] on div at bounding box center [837, 132] width 1459 height 15
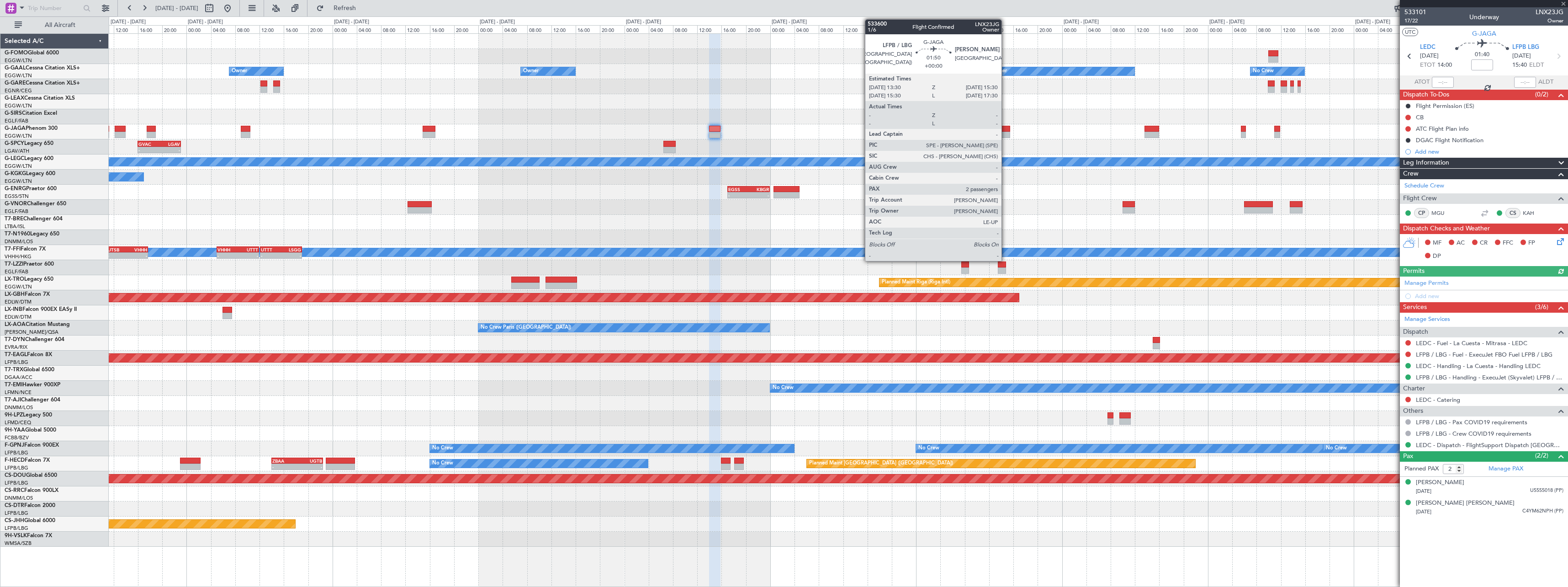
click at [1006, 130] on div at bounding box center [1003, 129] width 13 height 7
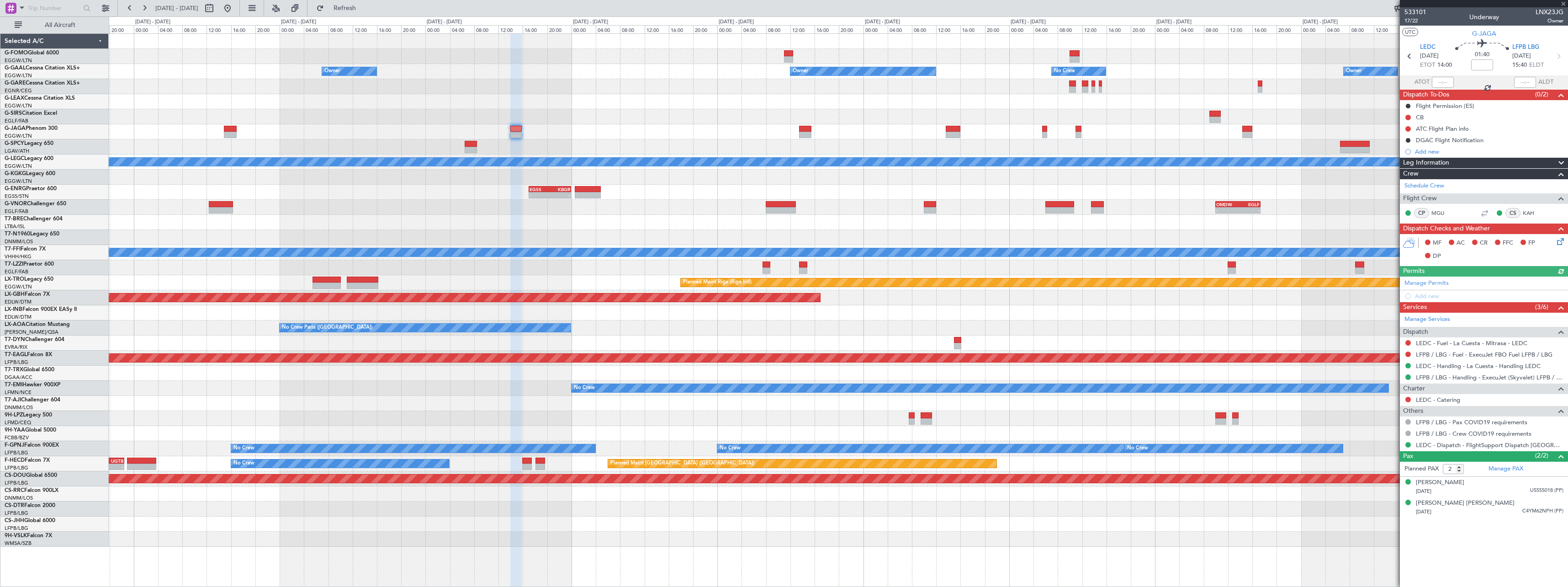
click at [816, 132] on div at bounding box center [837, 132] width 1459 height 15
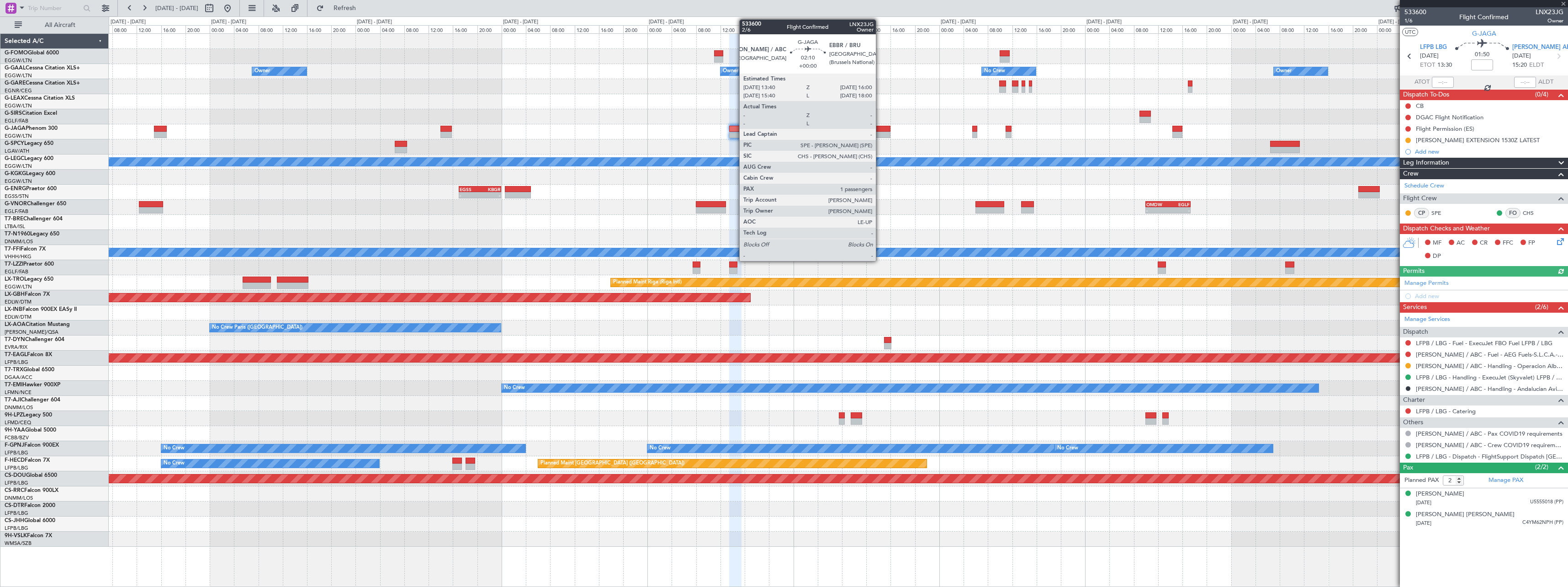
click at [880, 130] on div at bounding box center [882, 129] width 14 height 7
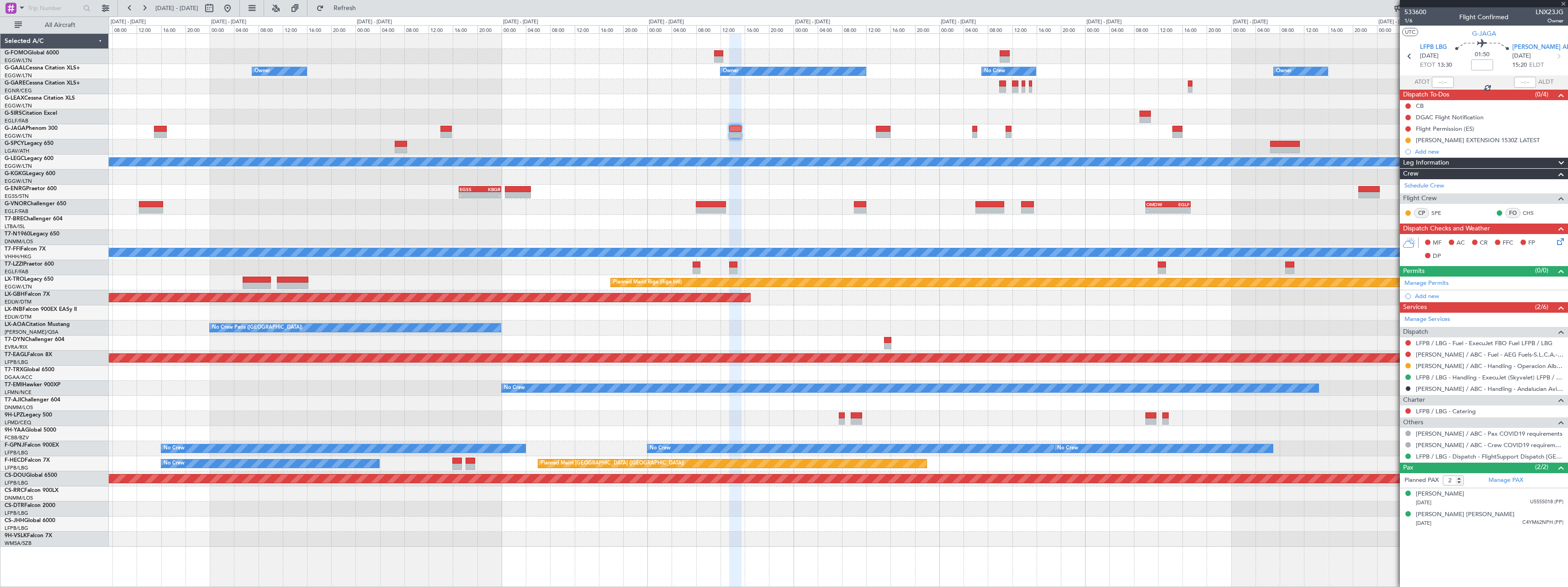
type input "1"
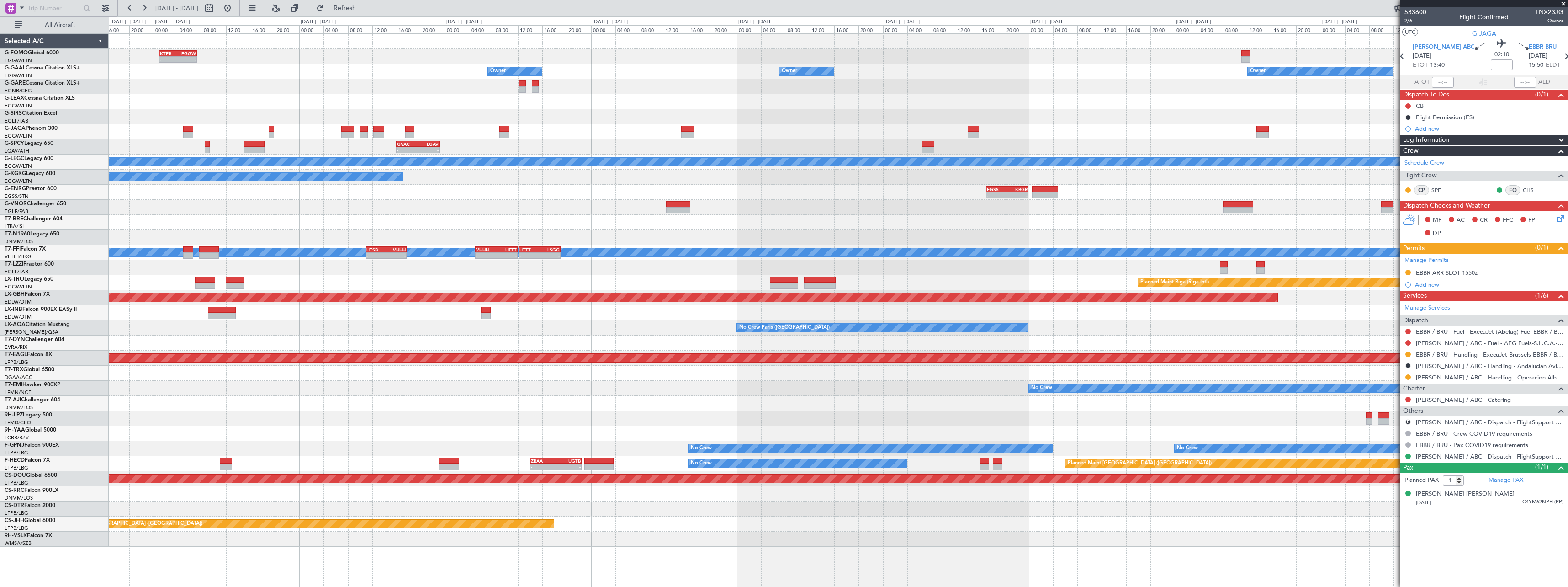
click at [1076, 213] on div "KTEB 01:00 Z EGGW 07:10 Z - - Owner Owner No Crew Owner Owner Owner - - GVAC 16…" at bounding box center [837, 290] width 1459 height 512
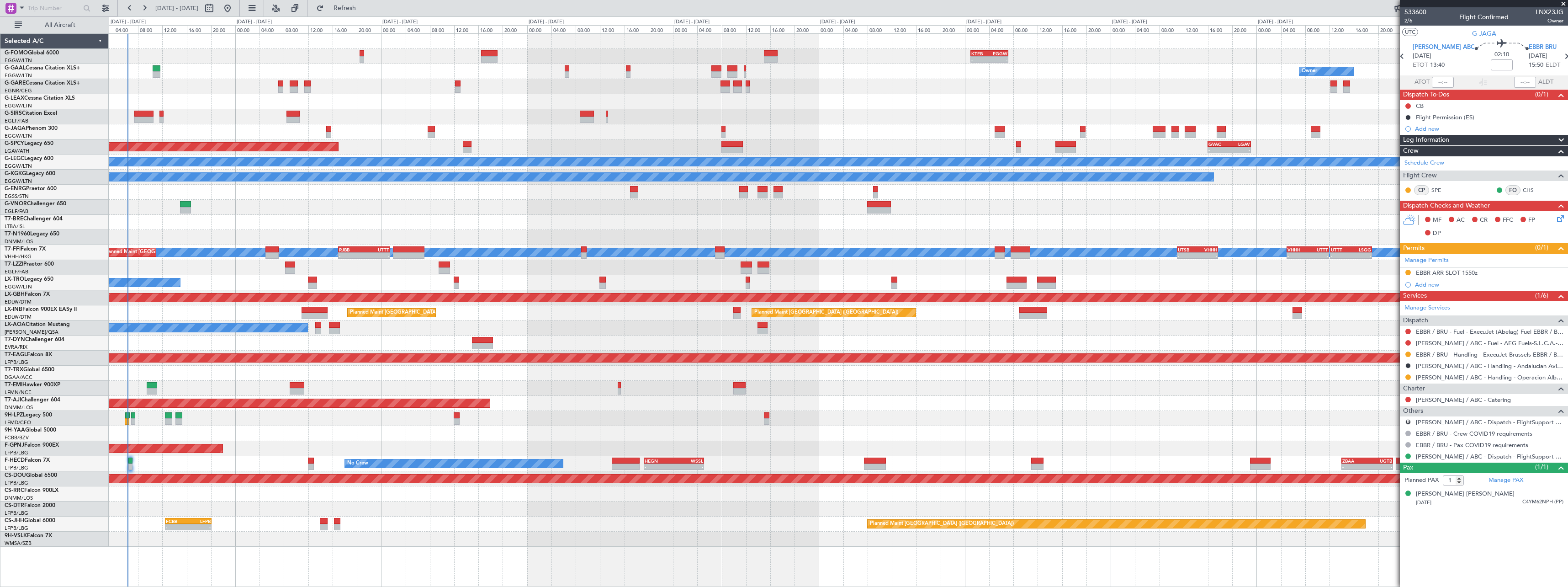
click at [909, 218] on div "KTEB 01:00 Z EGGW 07:10 Z - - 06:10 Z 13:35 Z EGGW 06:00 Z KTEB 13:15 Z Owner O…" at bounding box center [837, 290] width 1459 height 512
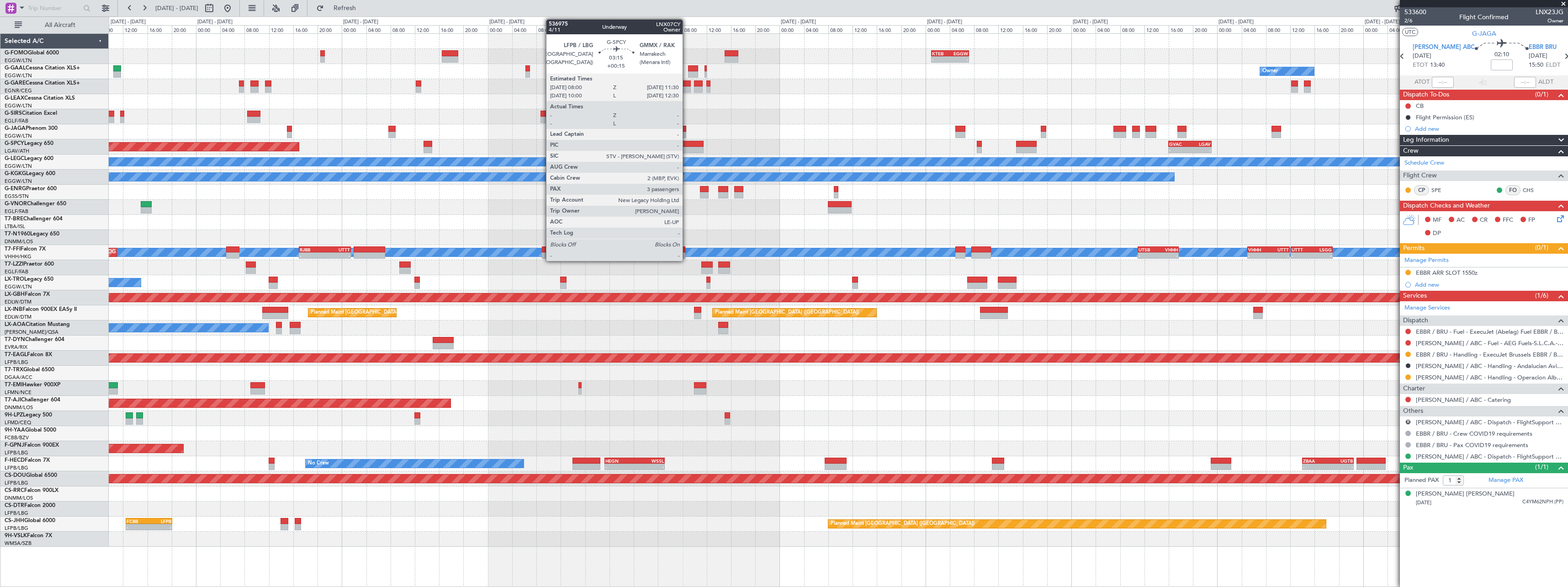
click at [687, 144] on div at bounding box center [693, 144] width 21 height 7
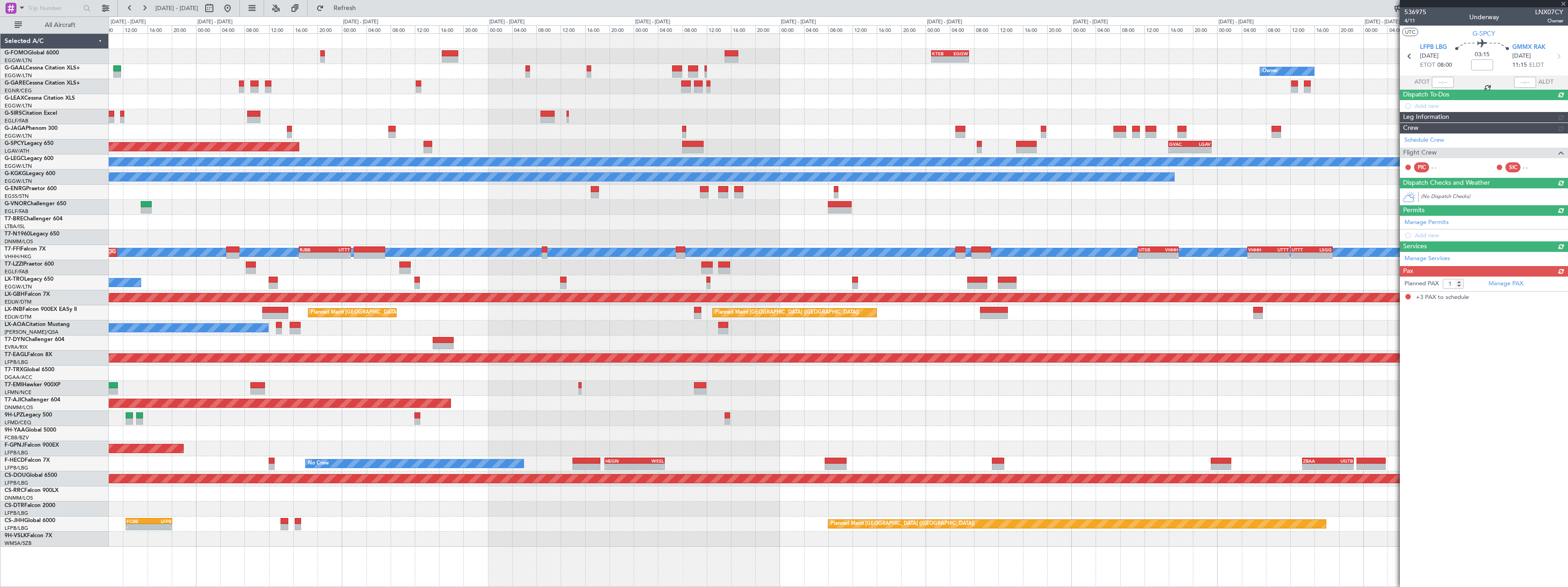
type input "+00:15"
type input "3"
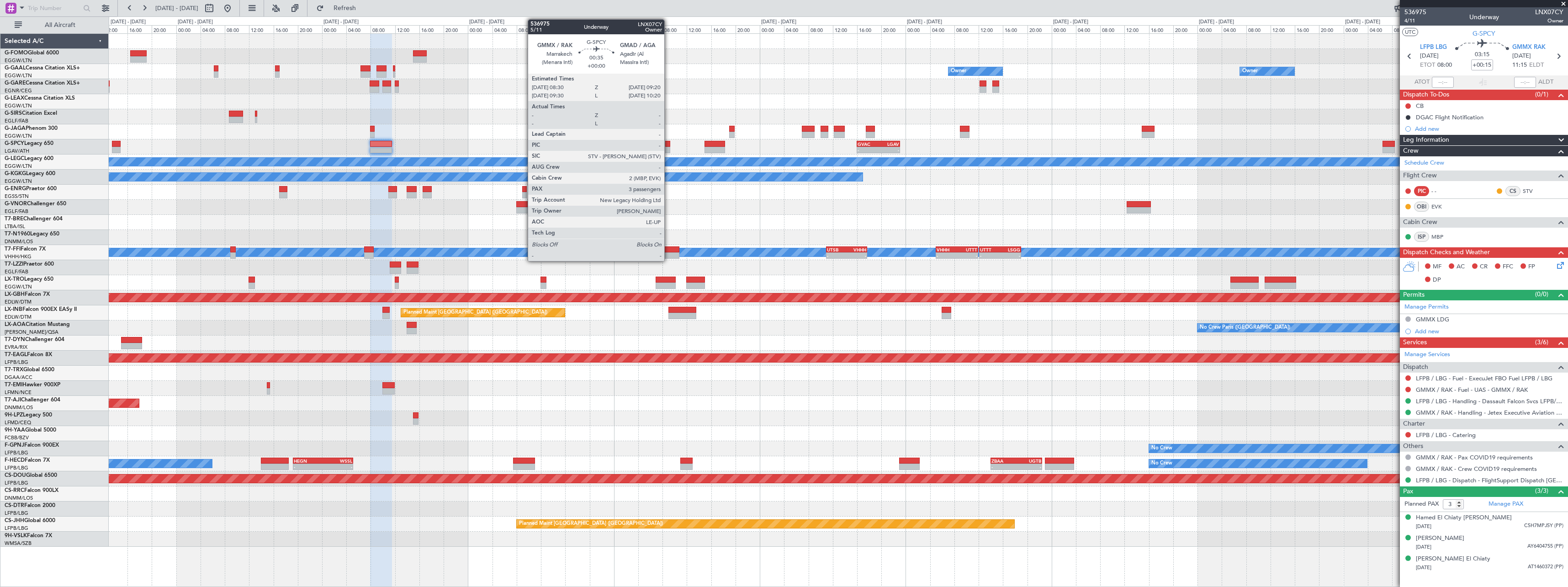
click at [668, 147] on div at bounding box center [668, 150] width 5 height 7
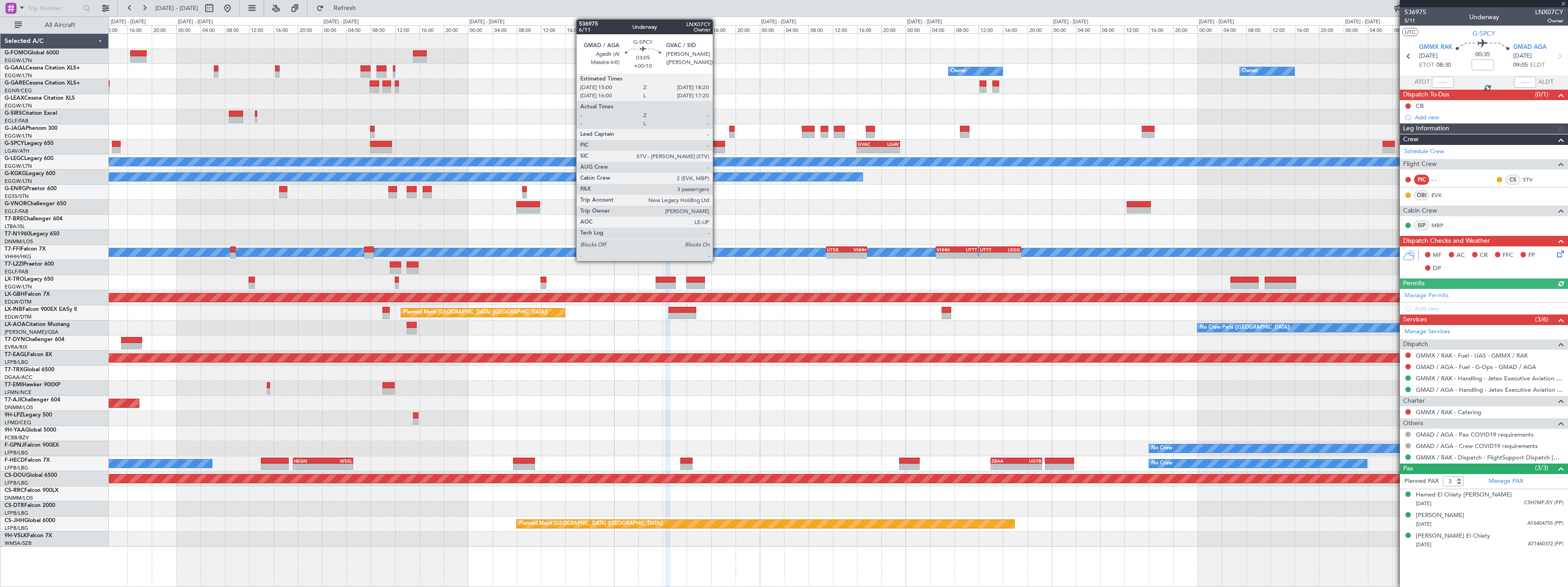
click at [717, 147] on div at bounding box center [715, 150] width 20 height 7
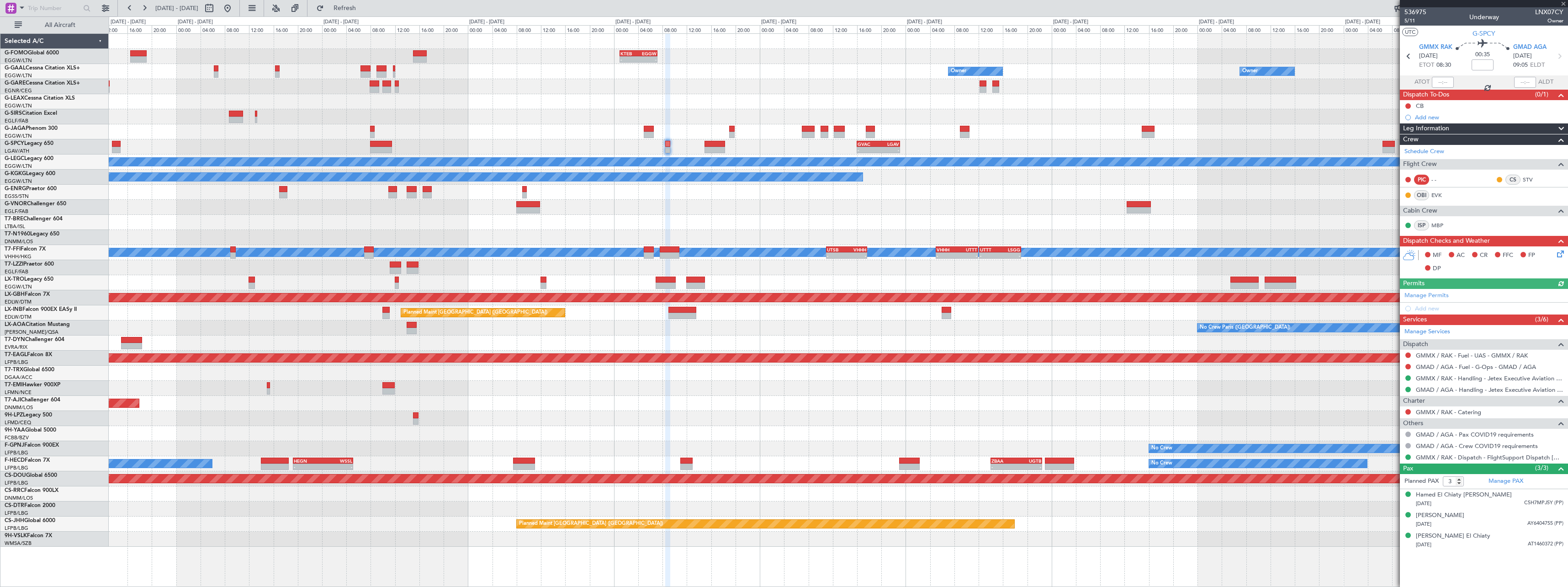
type input "+00:10"
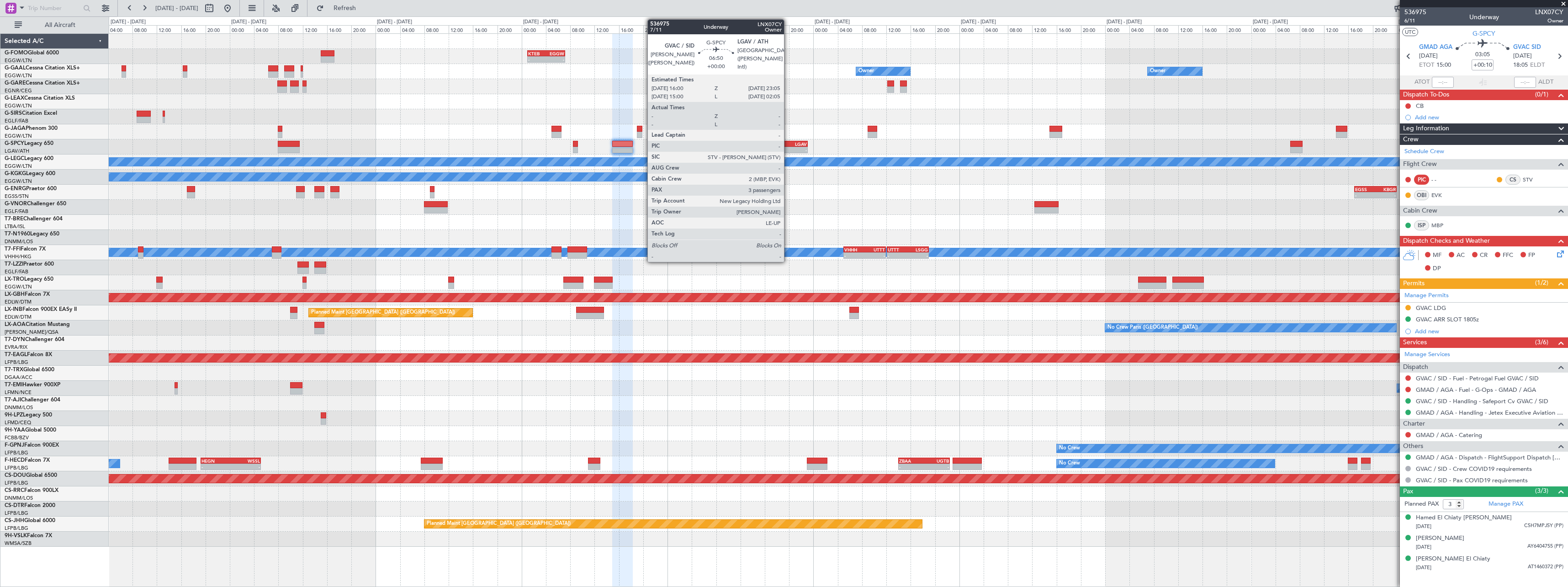
click at [788, 146] on div "LGAV" at bounding box center [796, 144] width 20 height 5
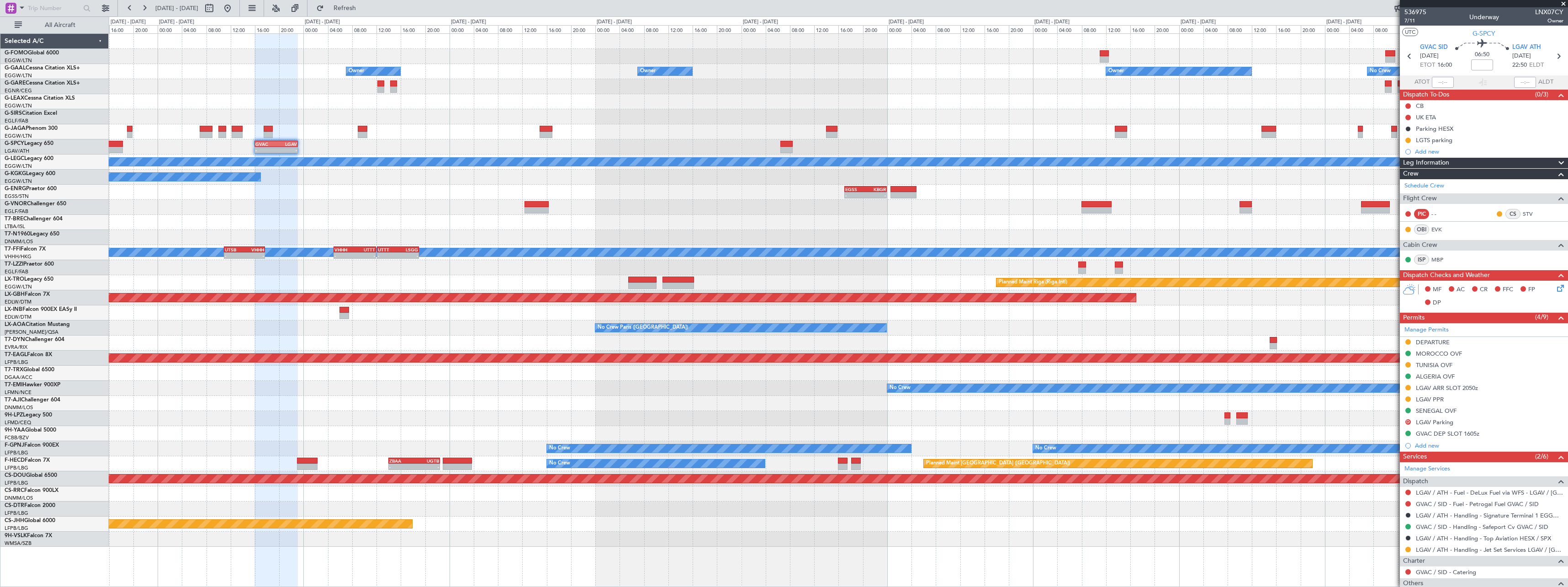
click at [622, 219] on div at bounding box center [837, 223] width 1459 height 15
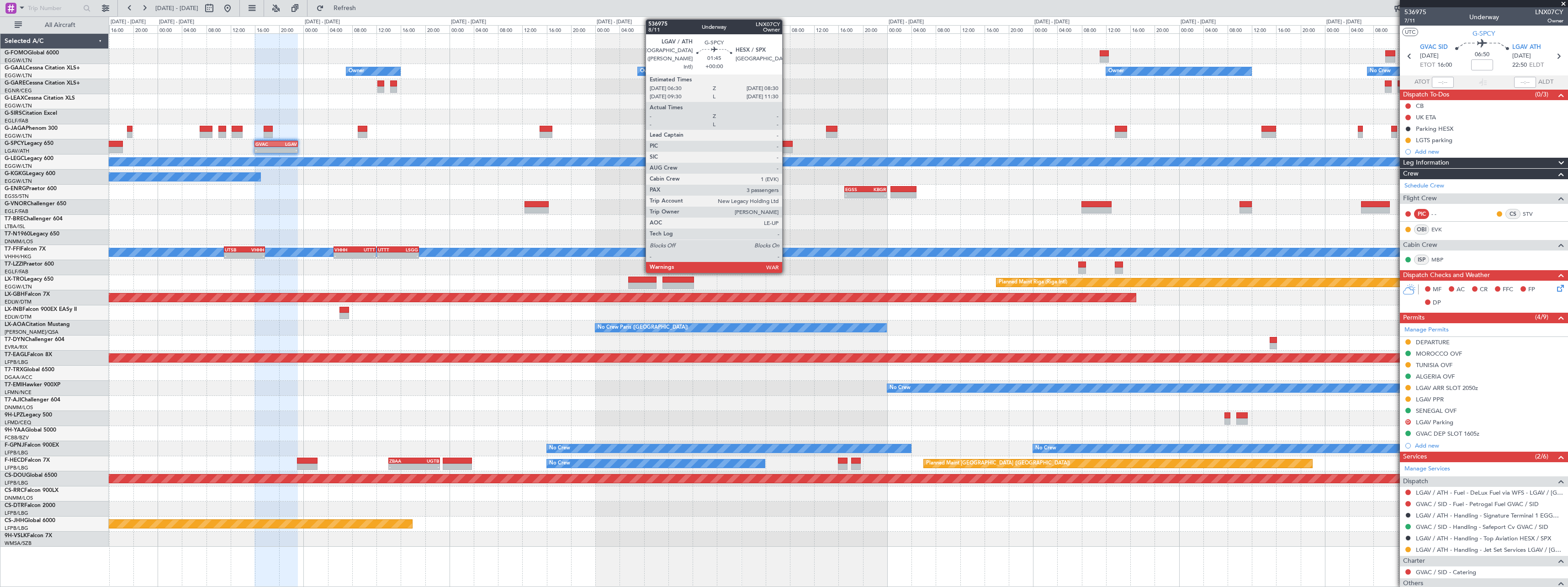
click at [787, 147] on div at bounding box center [787, 144] width 13 height 7
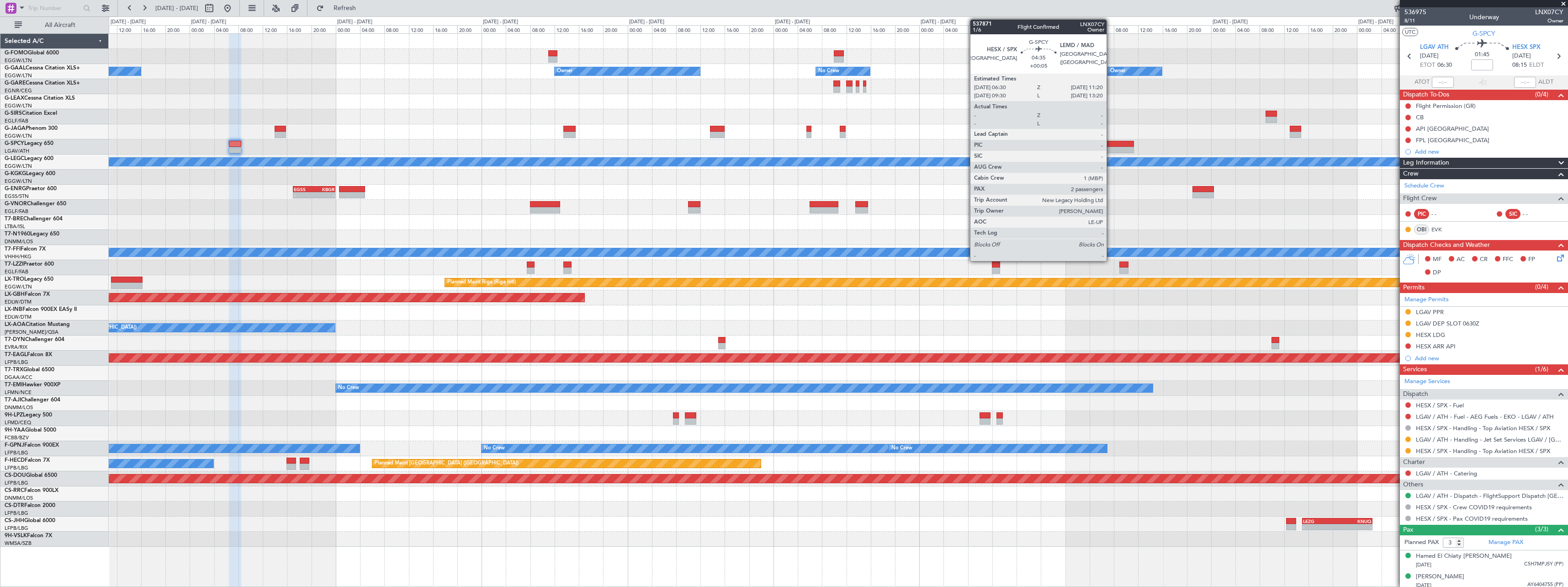
click at [1111, 144] on div at bounding box center [1118, 144] width 30 height 7
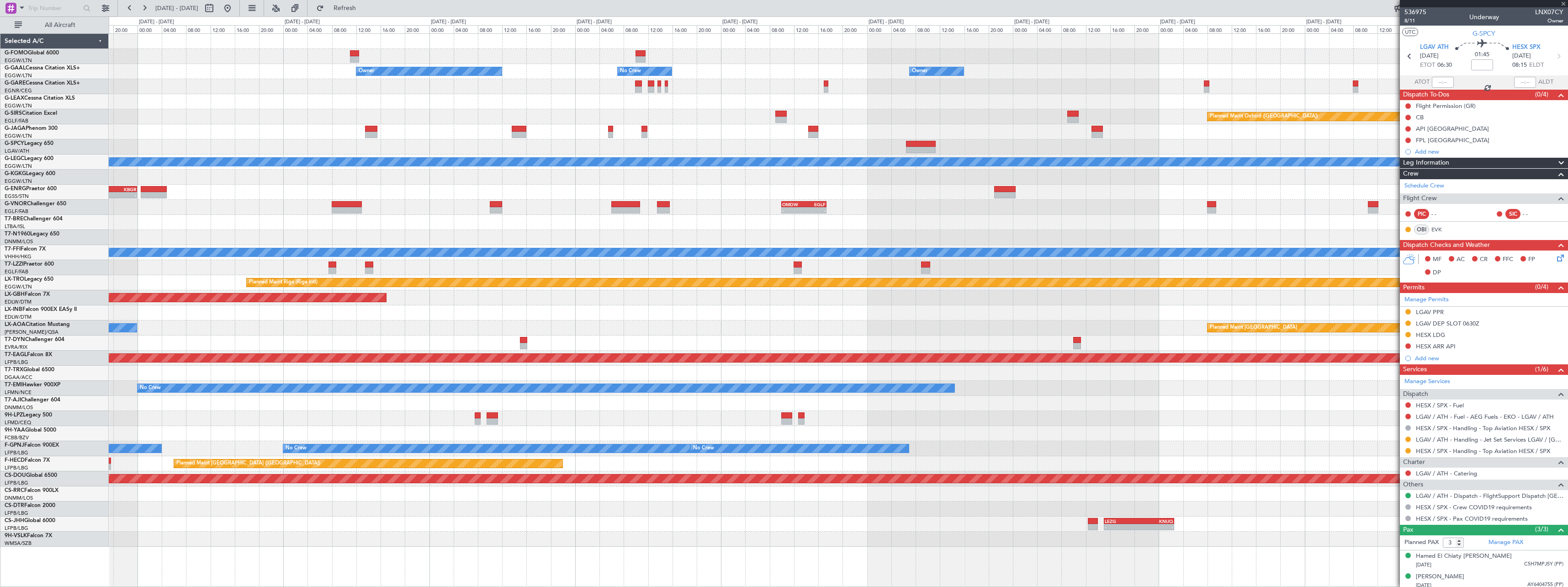
click at [986, 144] on div at bounding box center [837, 147] width 1459 height 15
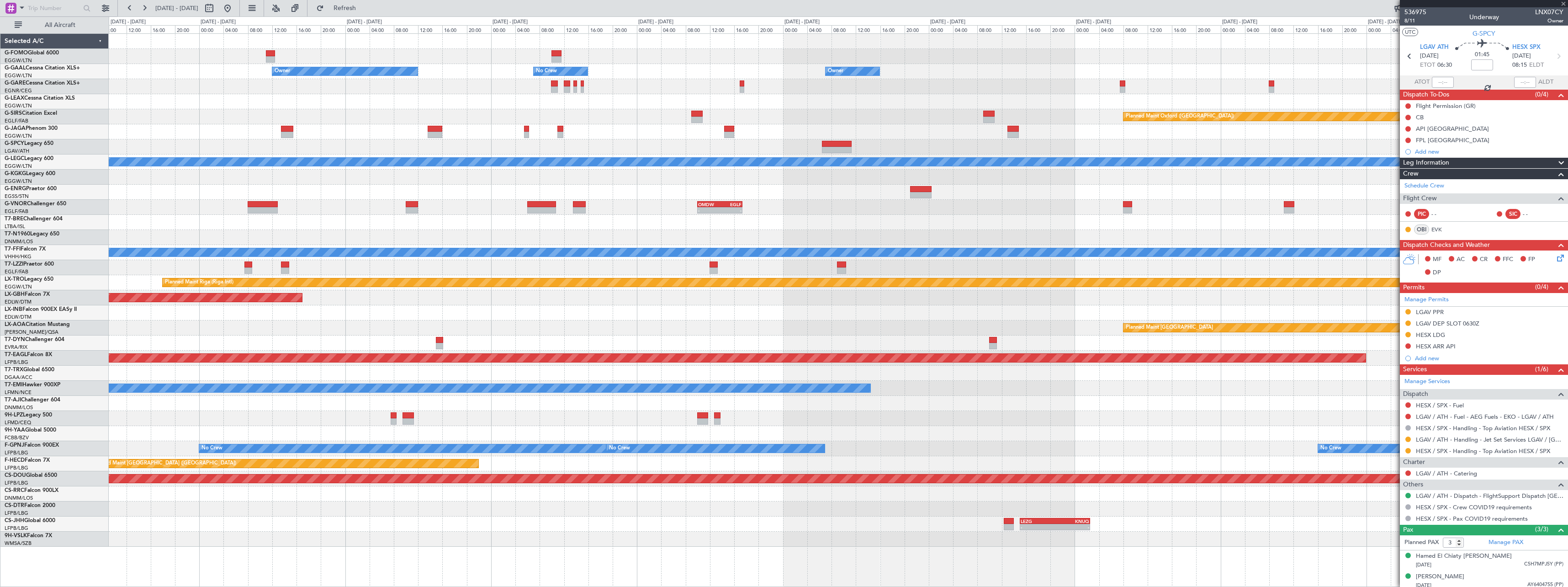
type input "+00:05"
type input "2"
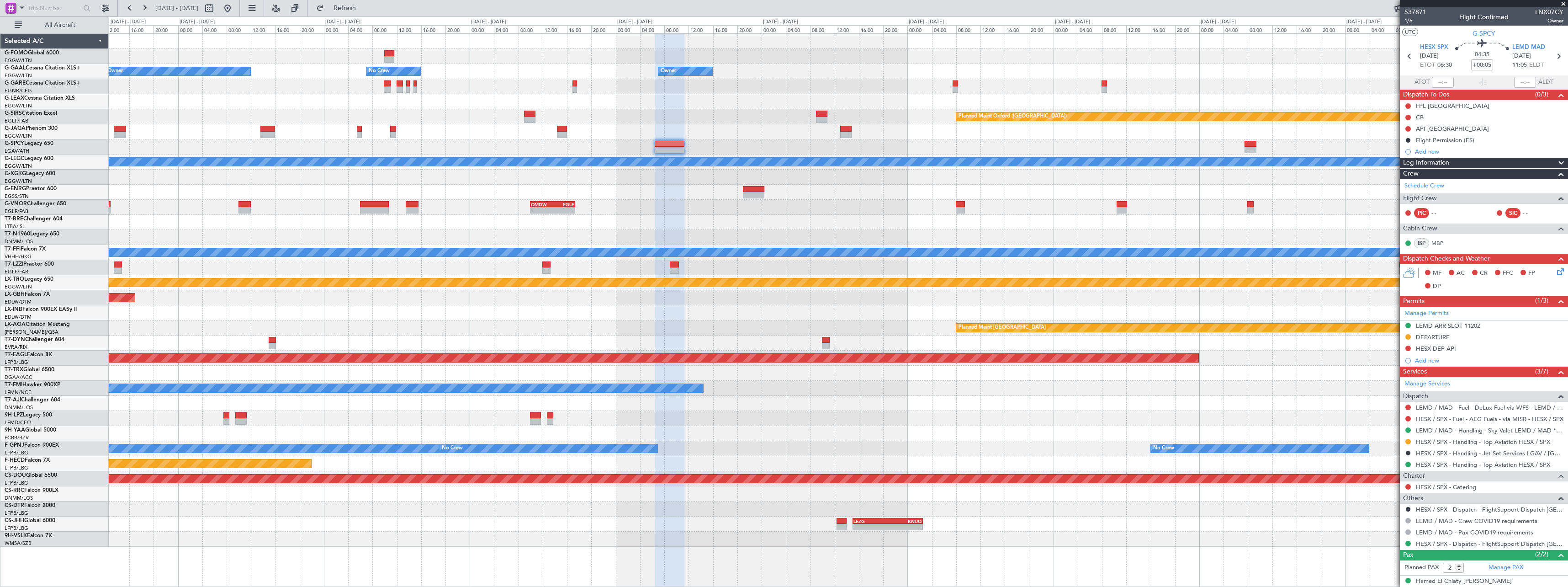
click at [1030, 191] on div "Owner Owner No Crew Owner Owner Planned Maint Oxford (Kidlington) A/C Unavailab…" at bounding box center [837, 290] width 1459 height 512
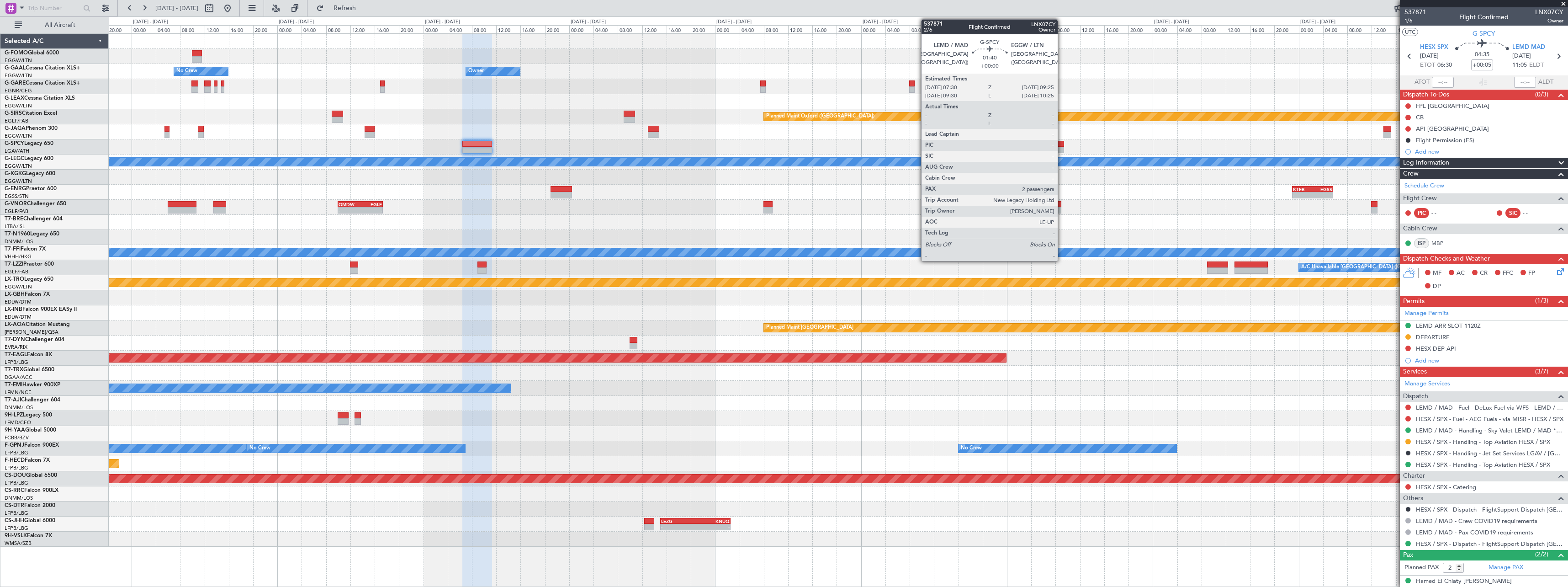
click at [1062, 145] on div at bounding box center [1058, 144] width 12 height 7
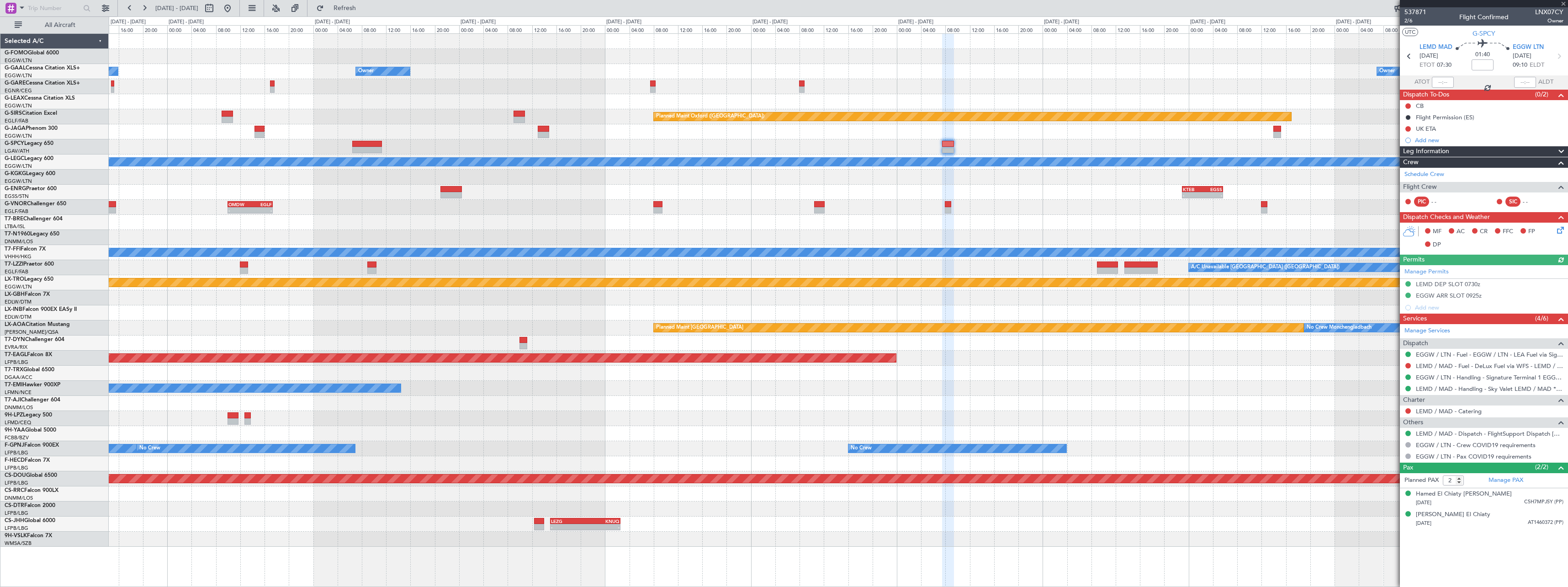
click at [1184, 214] on div "- - OERK 15:00 Z EGGW 21:55 Z Owner Owner No Crew Owner Owner Planned Maint Oxf…" at bounding box center [837, 290] width 1459 height 512
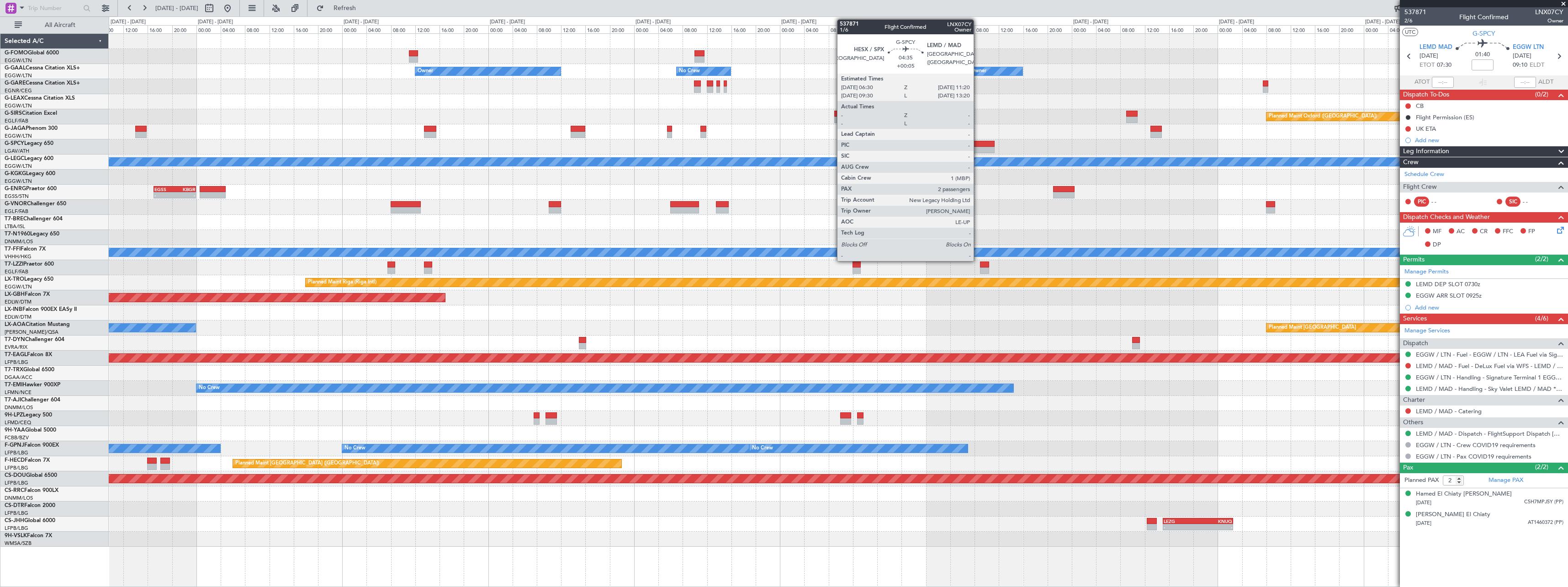
click at [978, 147] on div at bounding box center [980, 144] width 30 height 7
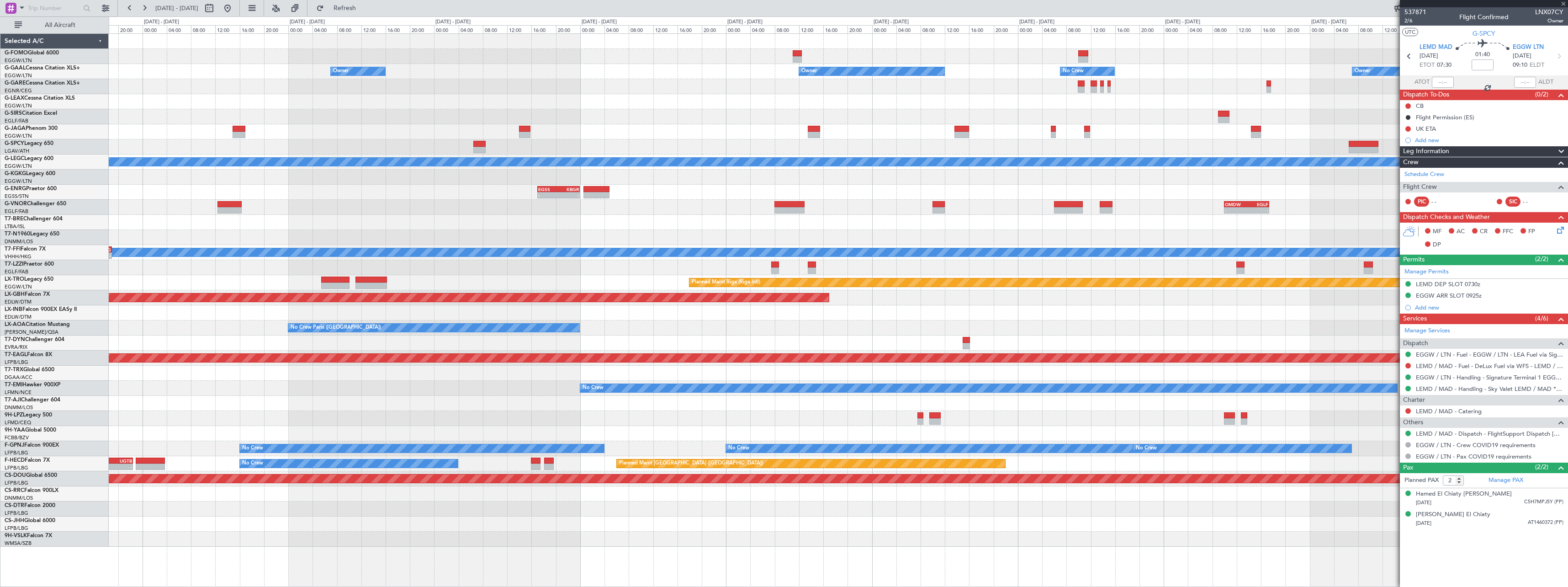
click at [798, 142] on div "KTEB 01:00 Z EGGW 07:10 Z - - Owner No Crew Owner Owner Owner Owner Planned Mai…" at bounding box center [837, 290] width 1459 height 512
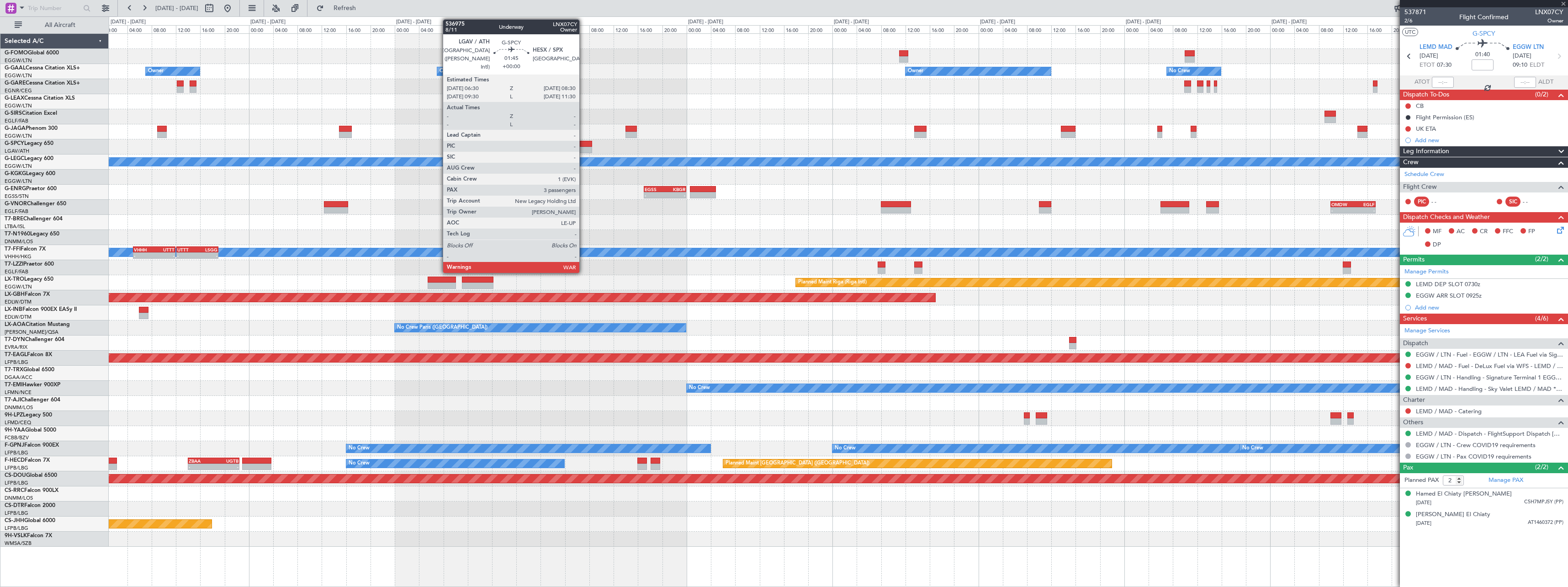
type input "+00:05"
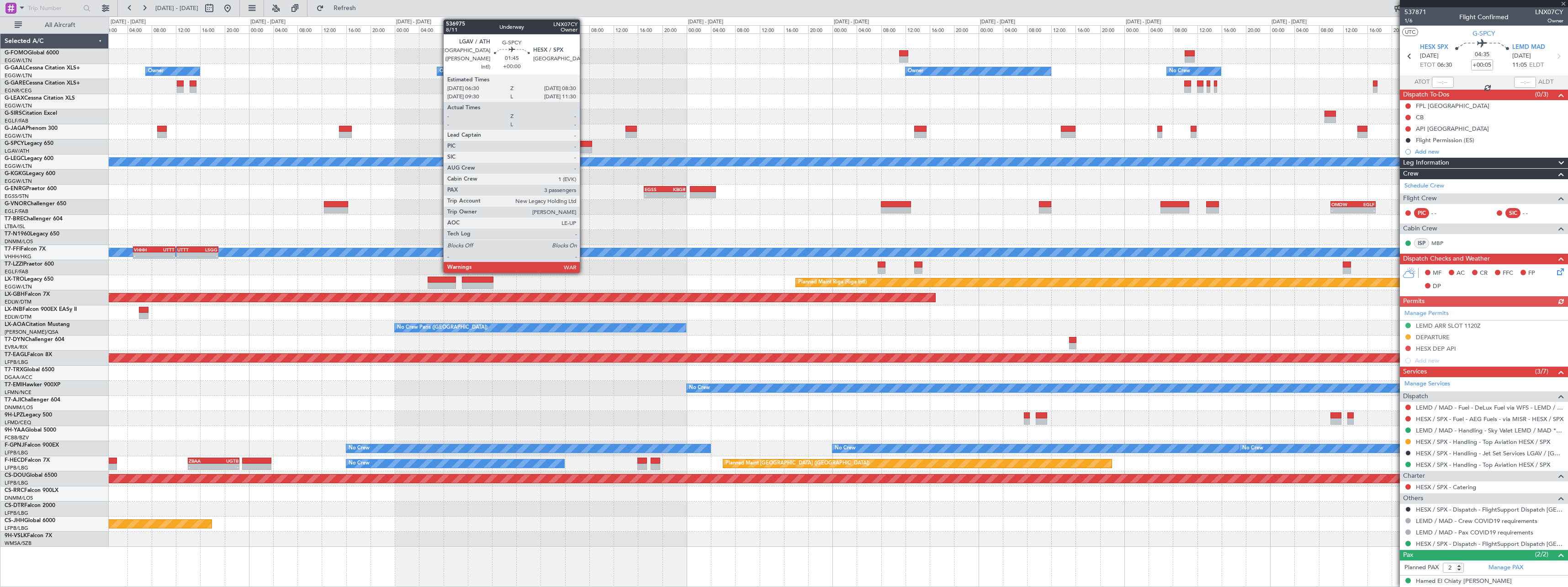
click at [584, 145] on div at bounding box center [586, 144] width 13 height 7
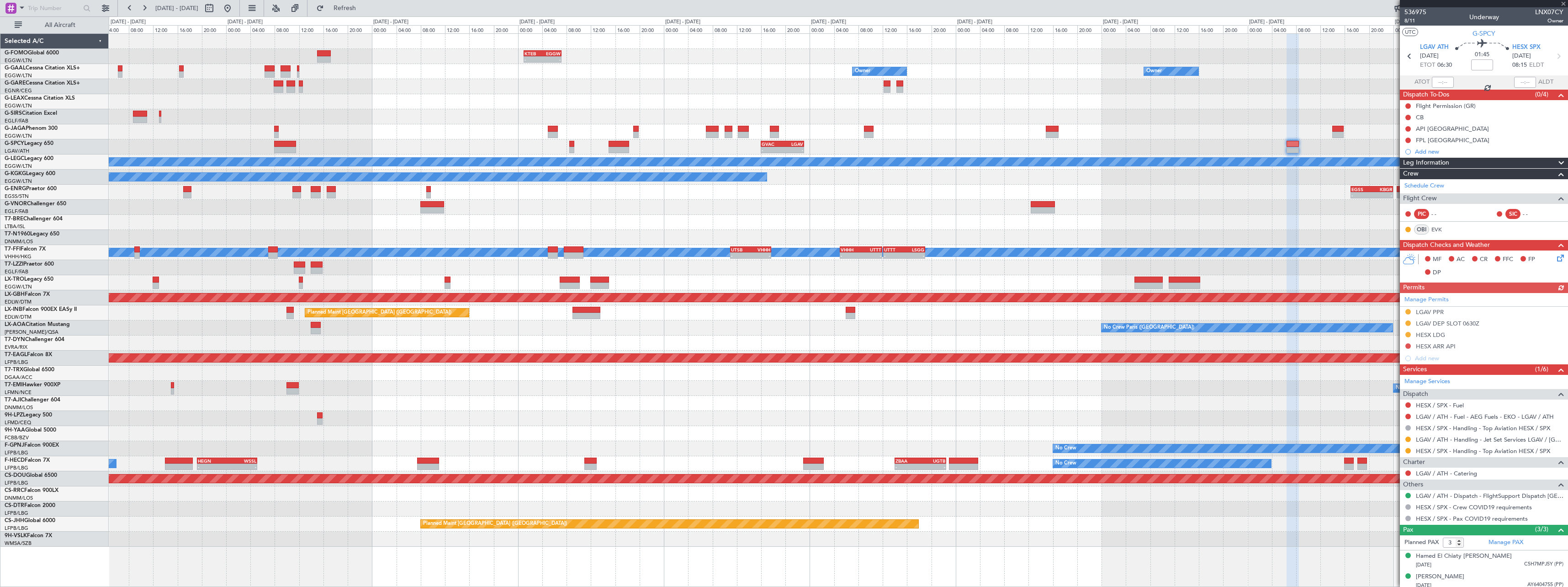
click at [1158, 219] on div "KTEB 01:00 Z EGGW 07:10 Z - - Owner Owner Owner Owner No Crew - - GVAC 16:00 Z …" at bounding box center [837, 290] width 1459 height 512
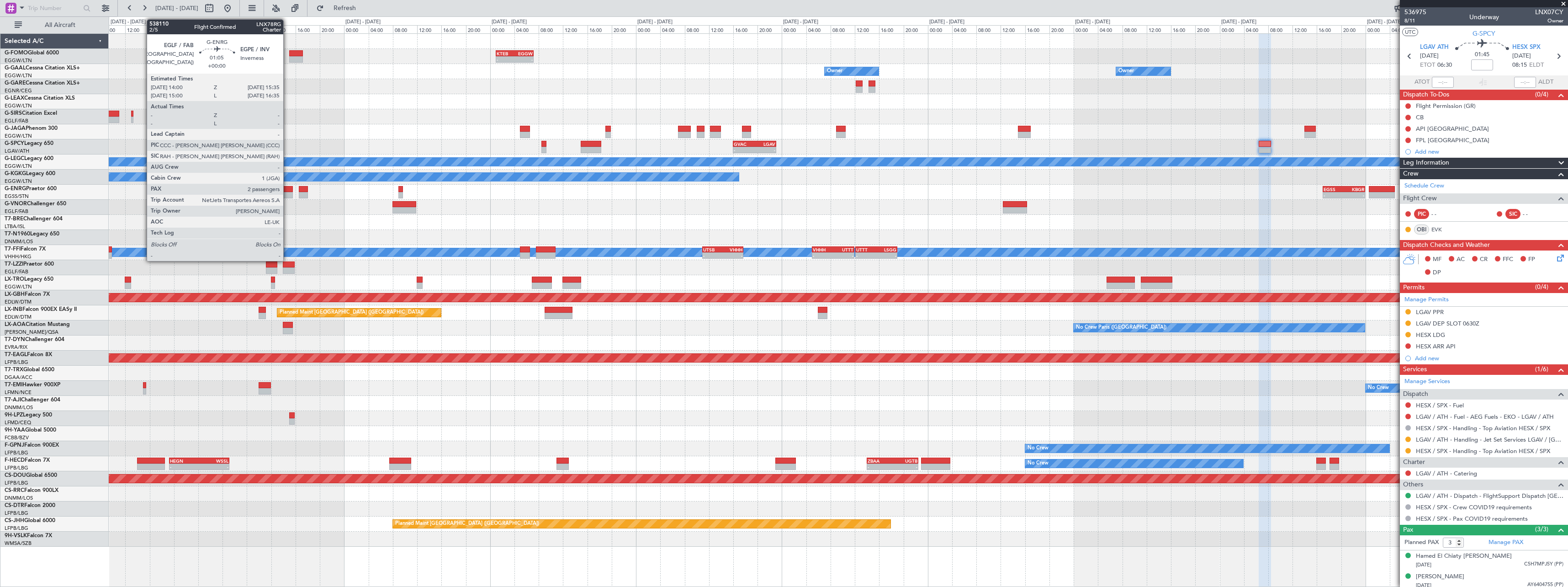
click at [287, 192] on div at bounding box center [288, 196] width 10 height 7
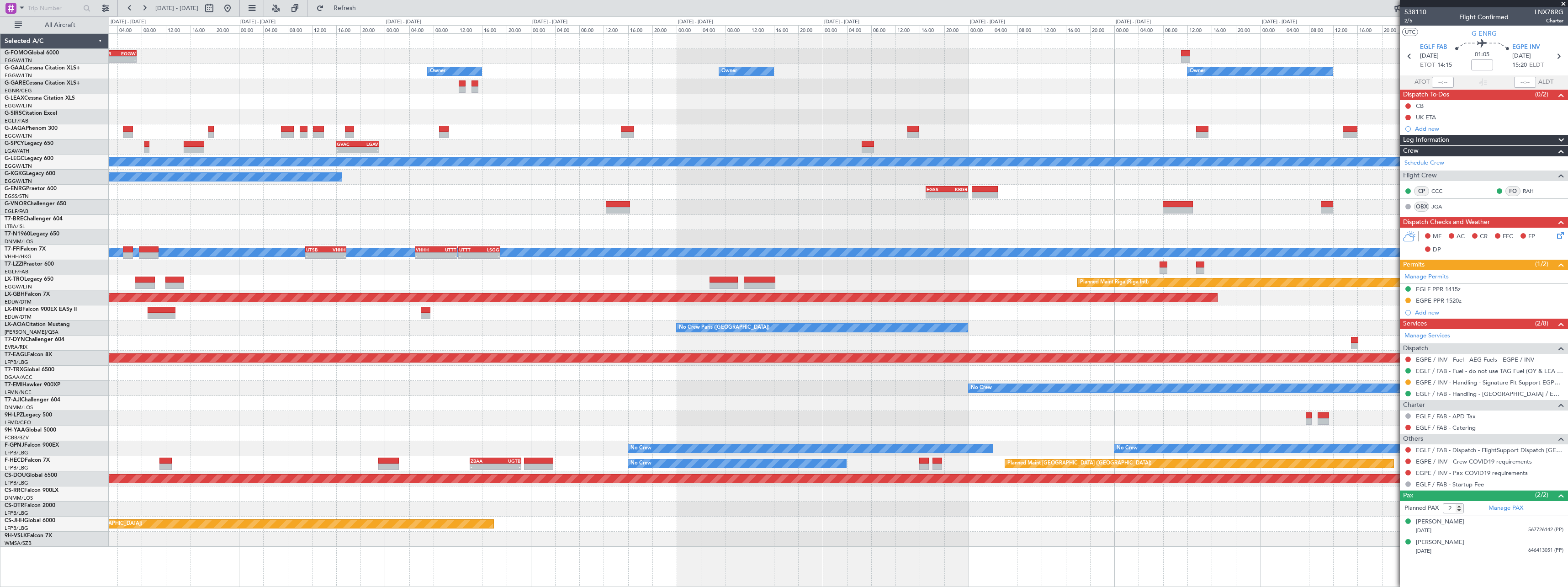
click at [436, 199] on div "- - KTEB 01:00 Z EGGW 07:10 Z Owner Owner Owner Owner No Crew Owner - - GVAC 16…" at bounding box center [837, 290] width 1459 height 512
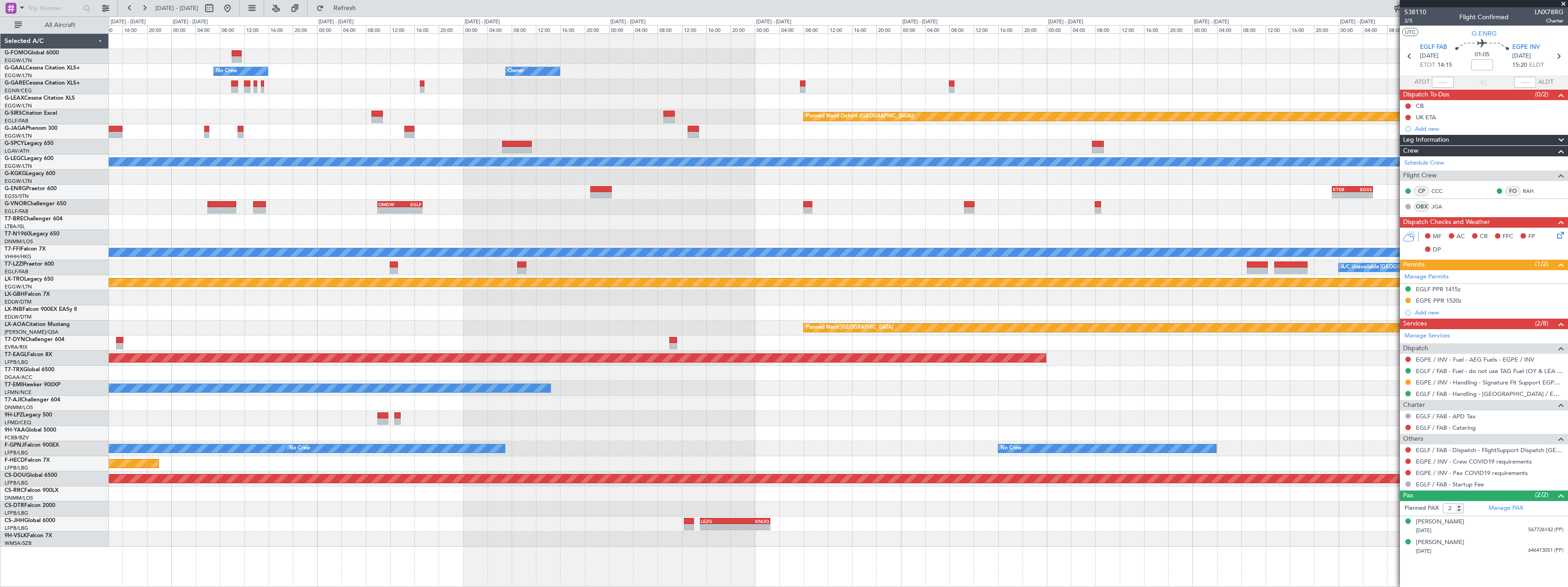
click at [601, 199] on div "Owner No Crew Owner Owner Owner Planned Maint Oxford (Kidlington) A/C Unavailab…" at bounding box center [837, 290] width 1459 height 512
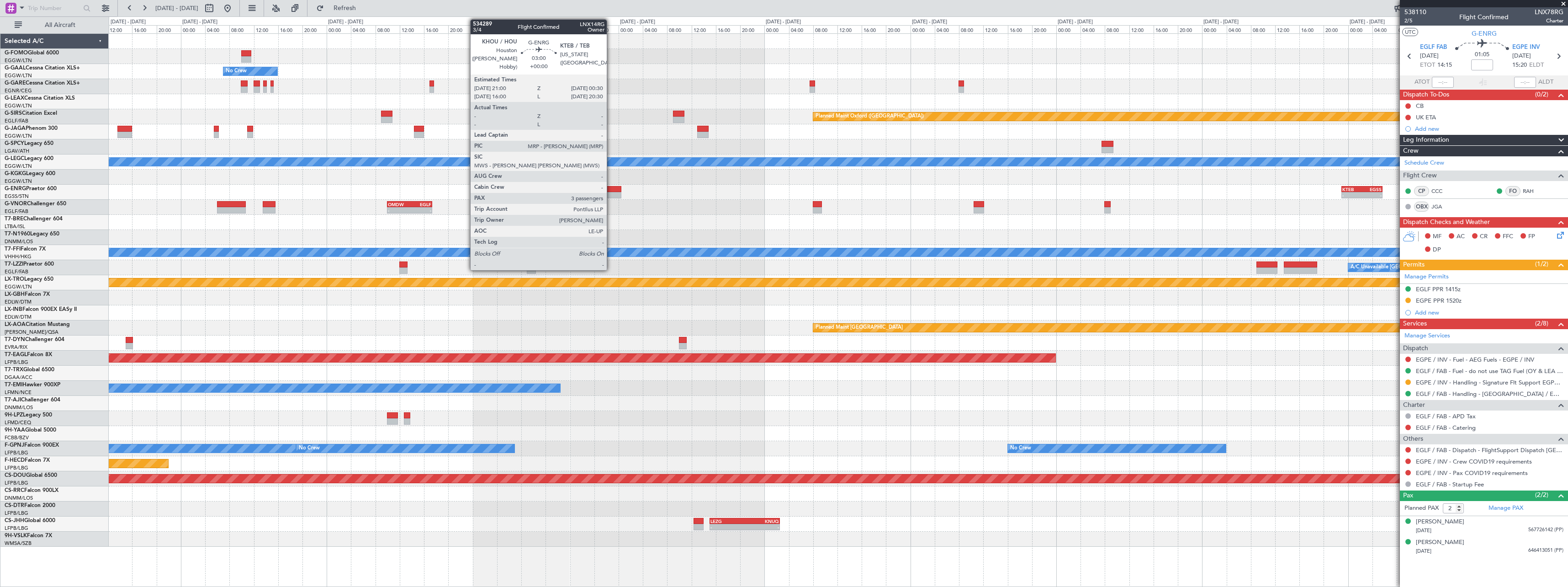
click at [610, 191] on div at bounding box center [610, 190] width 21 height 7
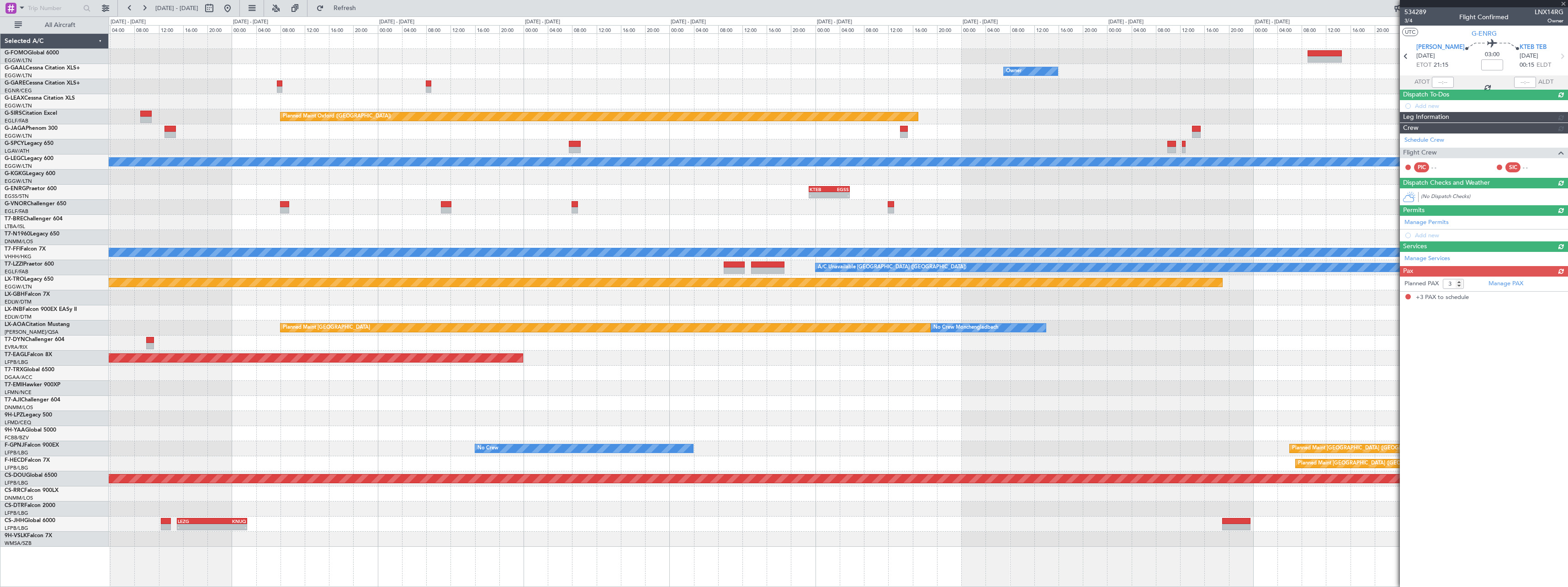
click at [727, 213] on div "- - OERK 15:00 Z EGGW 21:55 Z Owner Owner No Crew Owner Planned Maint Oxford (K…" at bounding box center [837, 290] width 1459 height 512
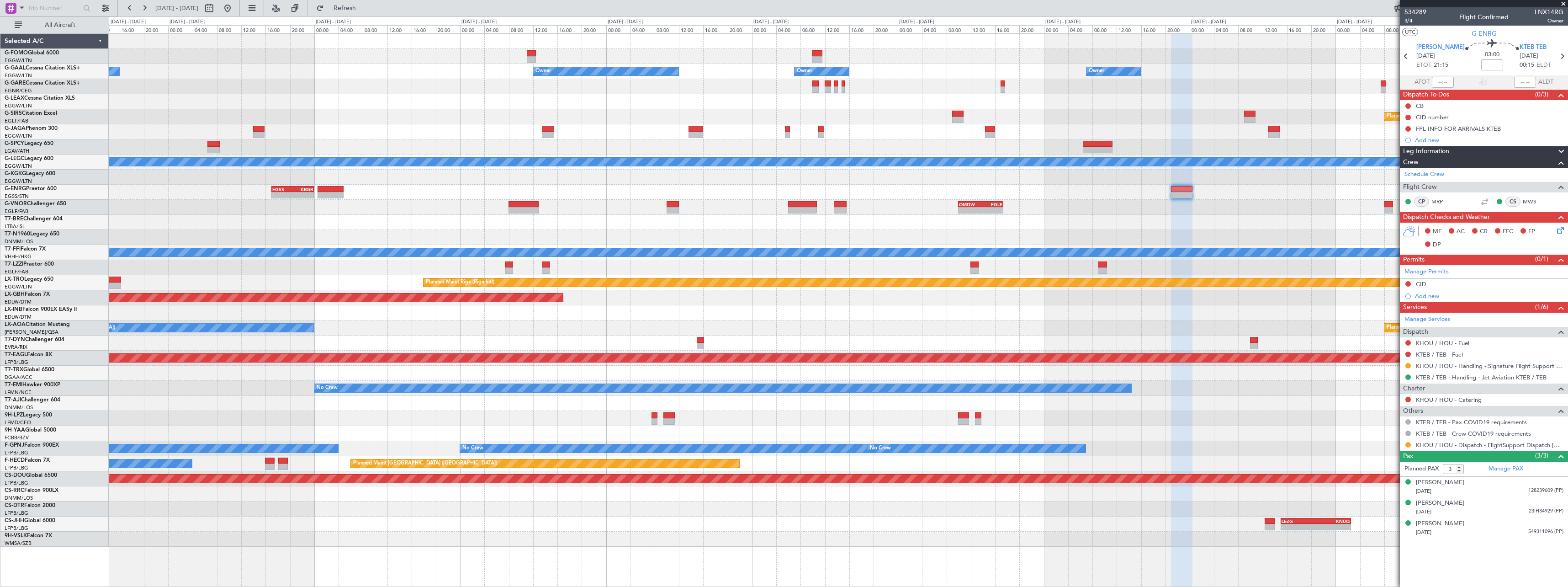
click at [1124, 230] on div at bounding box center [837, 223] width 1459 height 15
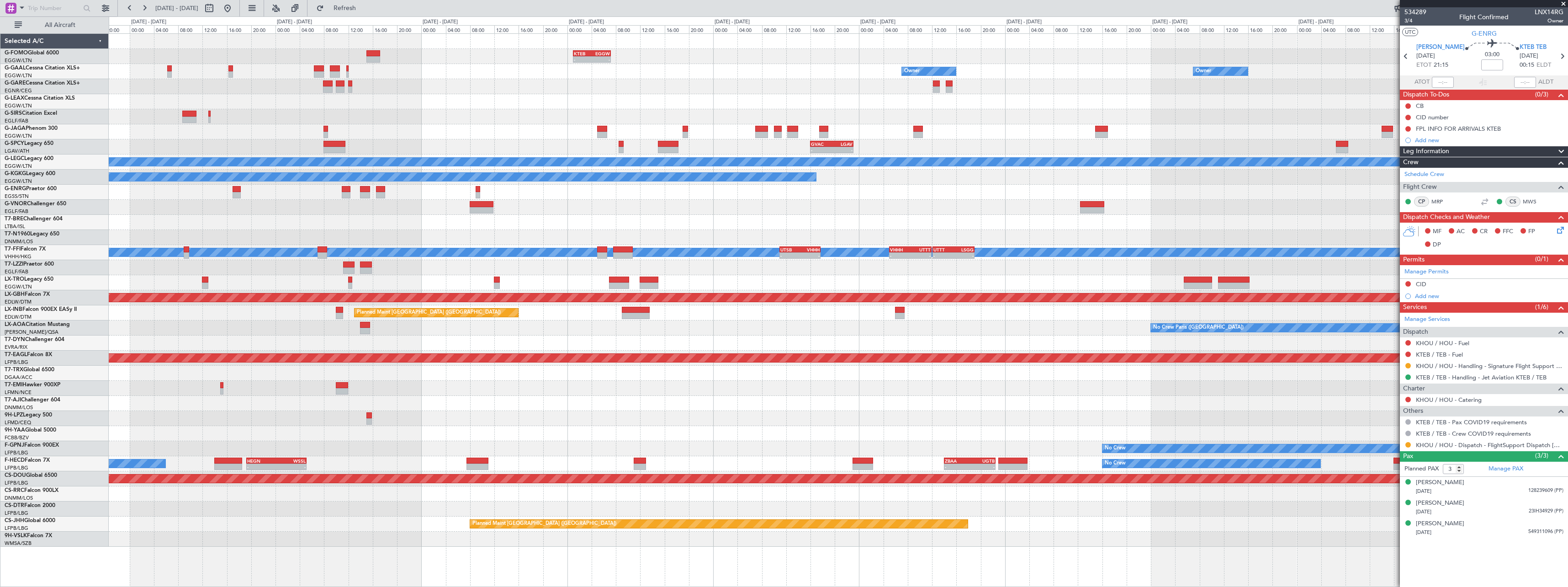
click at [1102, 224] on div "KTEB 01:00 Z EGGW 07:10 Z - - Owner Owner Owner Owner No Crew - - GVAC 16:00 Z …" at bounding box center [837, 290] width 1459 height 512
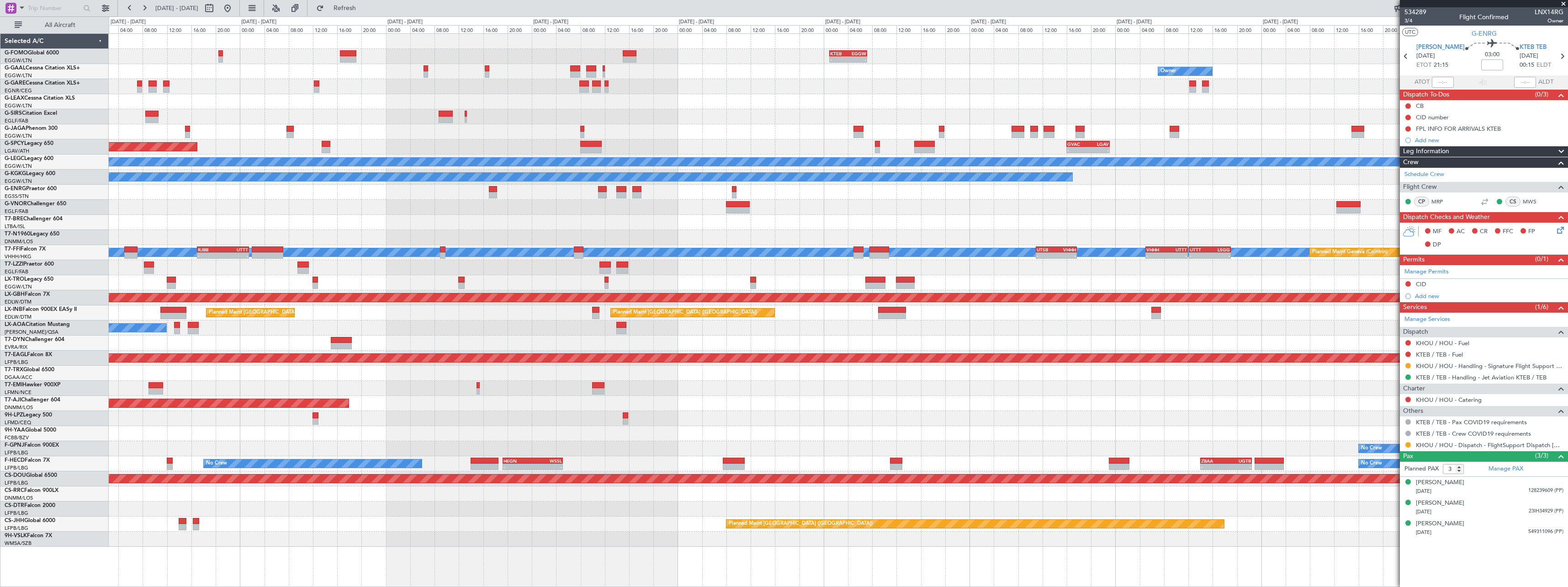
click at [664, 219] on div "KTEB 01:00 Z EGGW 07:10 Z - - Owner Owner Owner Planned Maint Dusseldorf - - GV…" at bounding box center [837, 290] width 1459 height 512
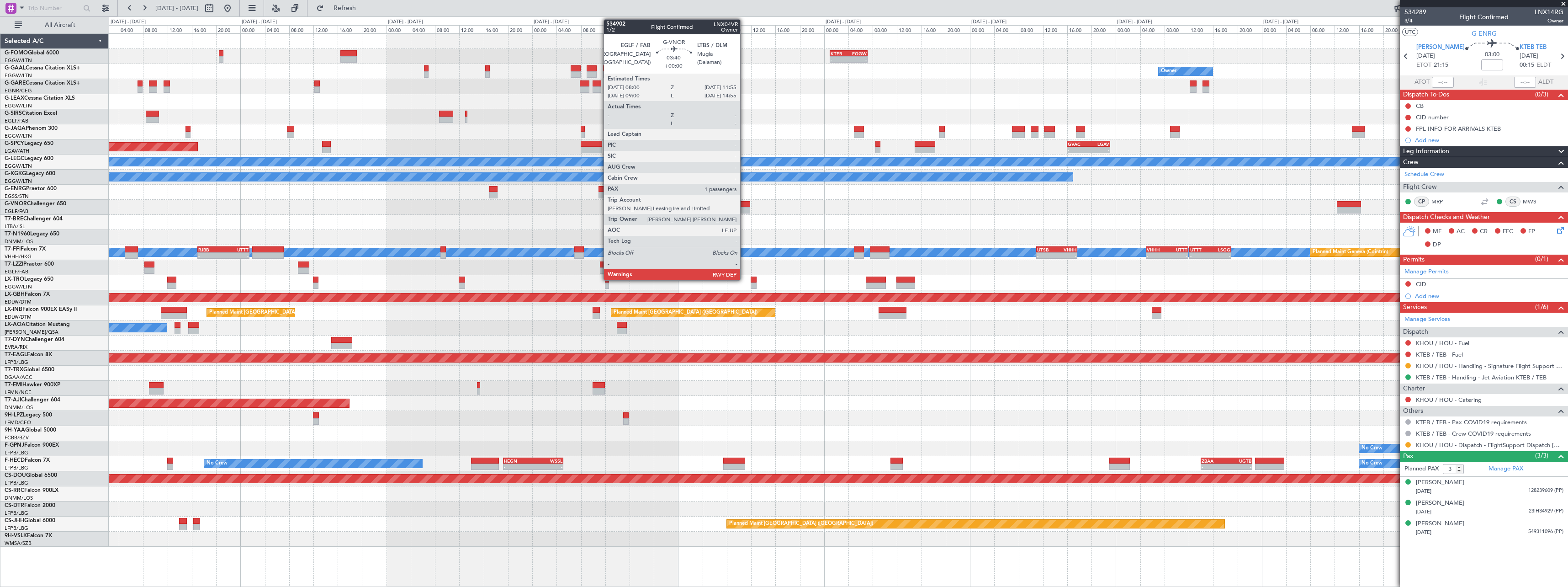
click at [744, 206] on div at bounding box center [738, 204] width 25 height 7
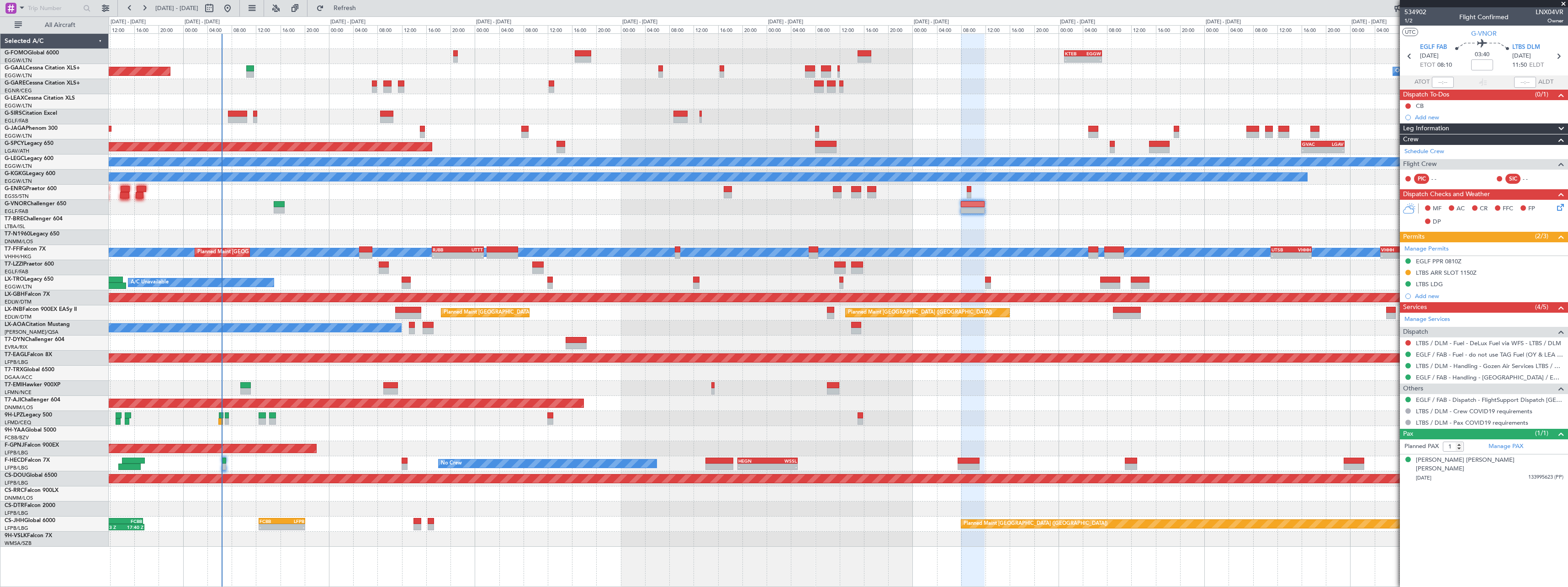
click at [715, 420] on div "- - KTEB 01:00 Z EGGW 07:10 Z 06:10 Z 13:35 Z EGGW 06:00 Z KTEB 13:15 Z Owner P…" at bounding box center [837, 290] width 1459 height 512
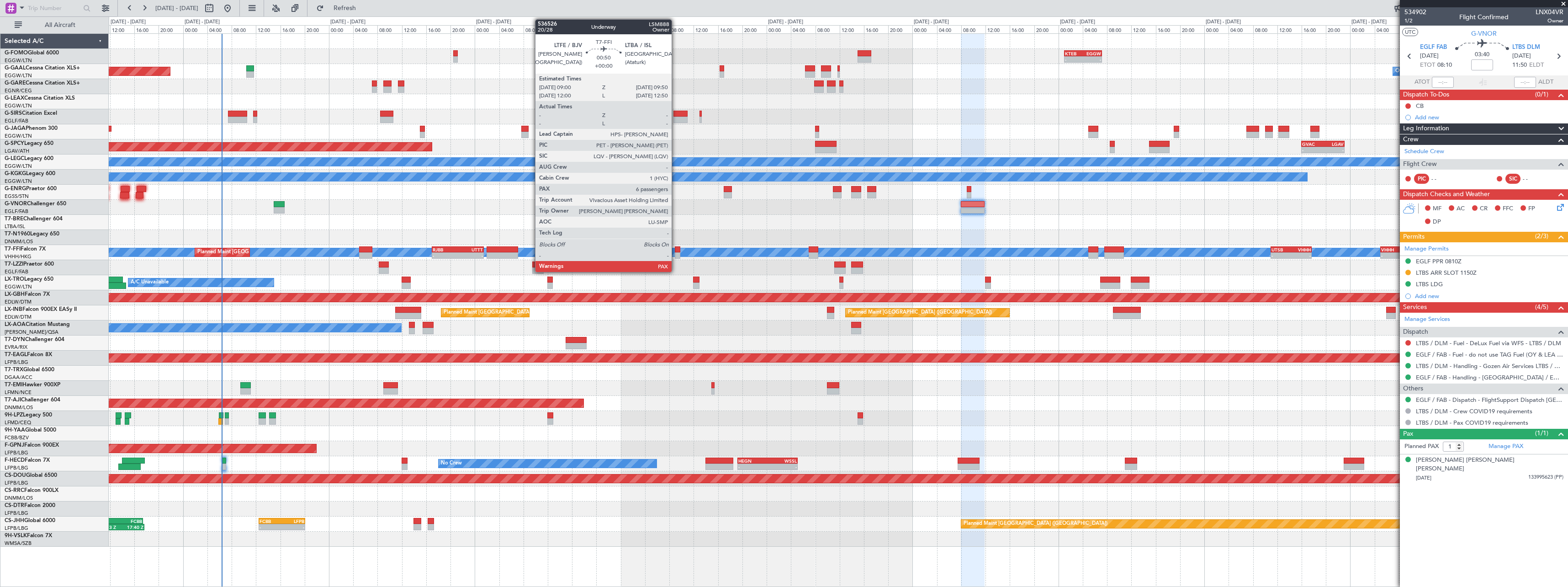
click at [676, 247] on div at bounding box center [677, 250] width 5 height 7
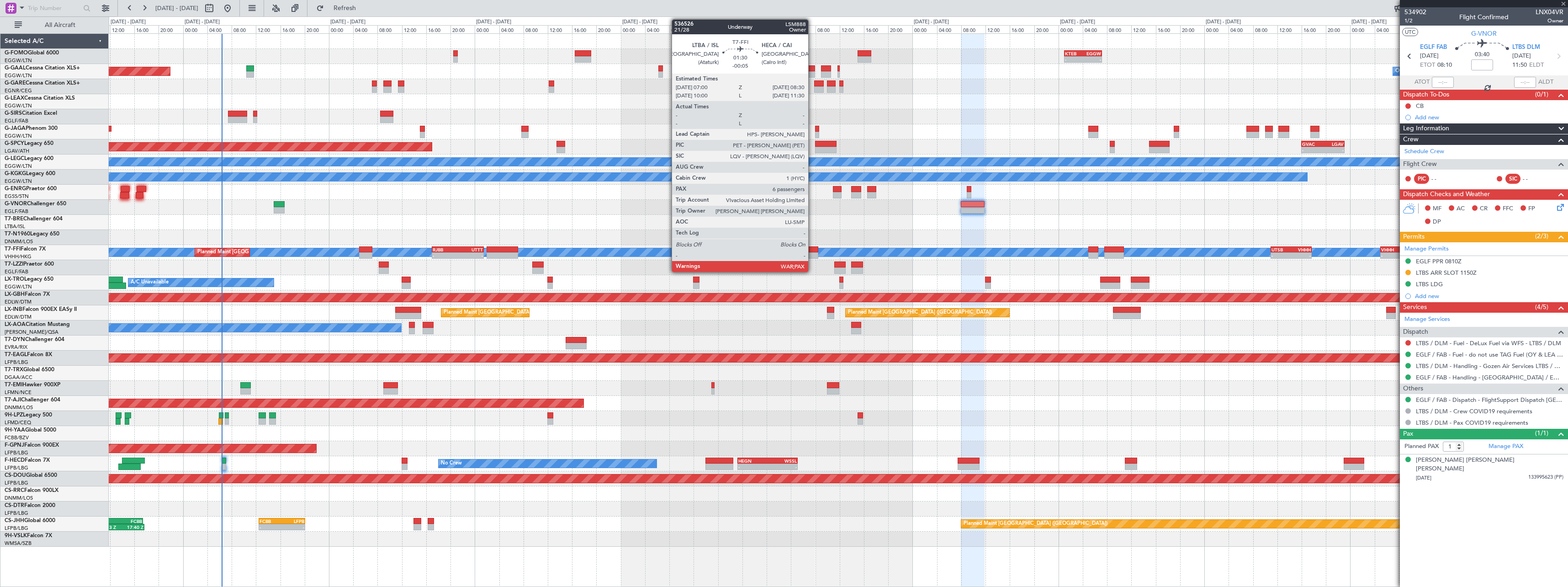
click at [812, 252] on div at bounding box center [813, 256] width 9 height 7
type input "6"
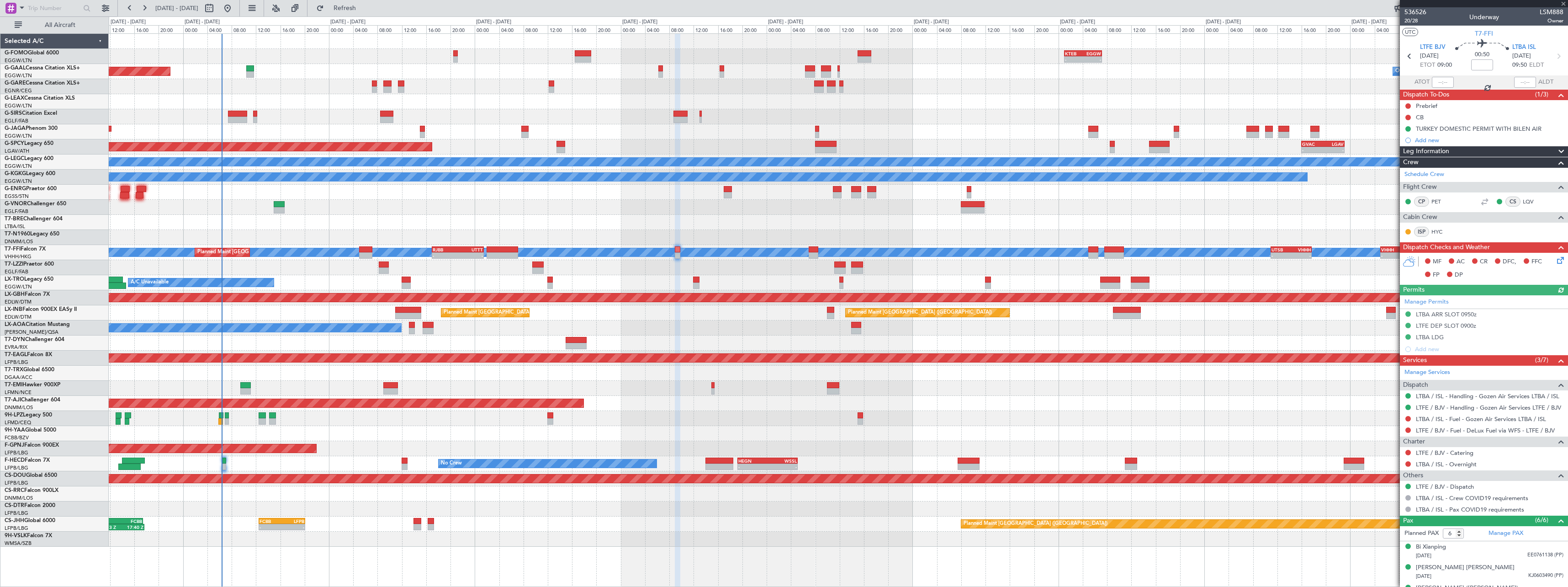
type input "-00:05"
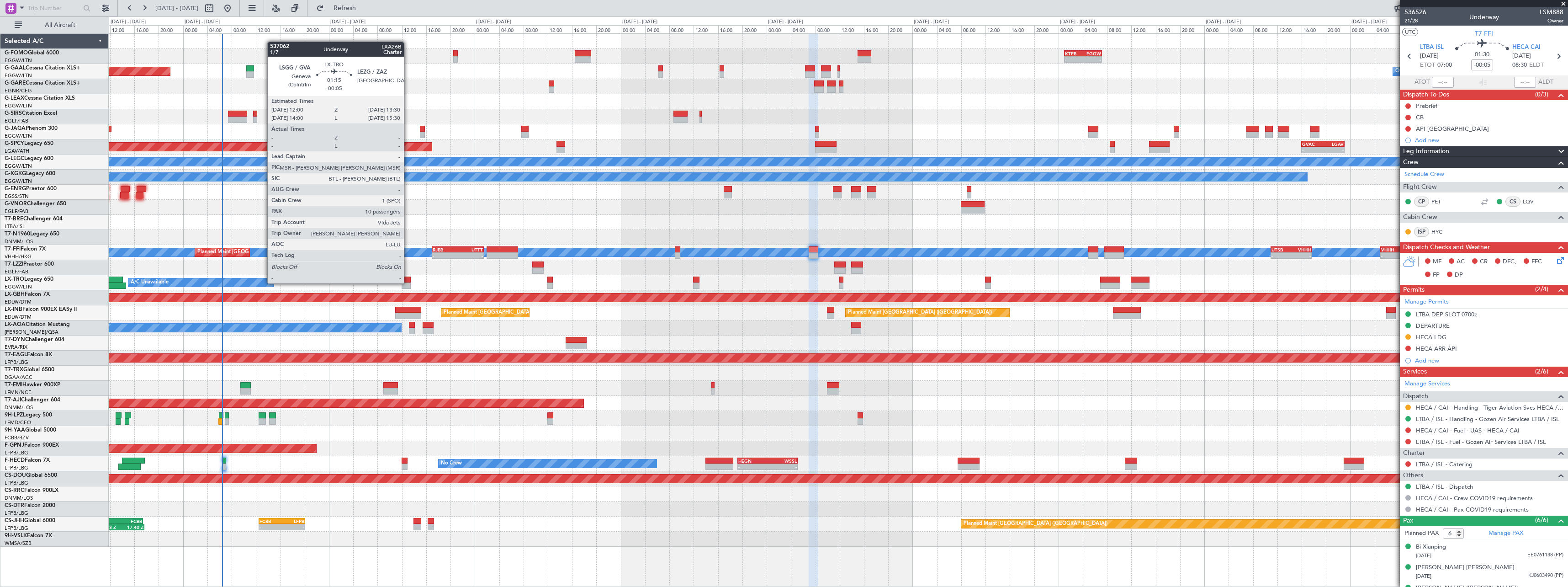
click at [408, 282] on div at bounding box center [406, 285] width 9 height 7
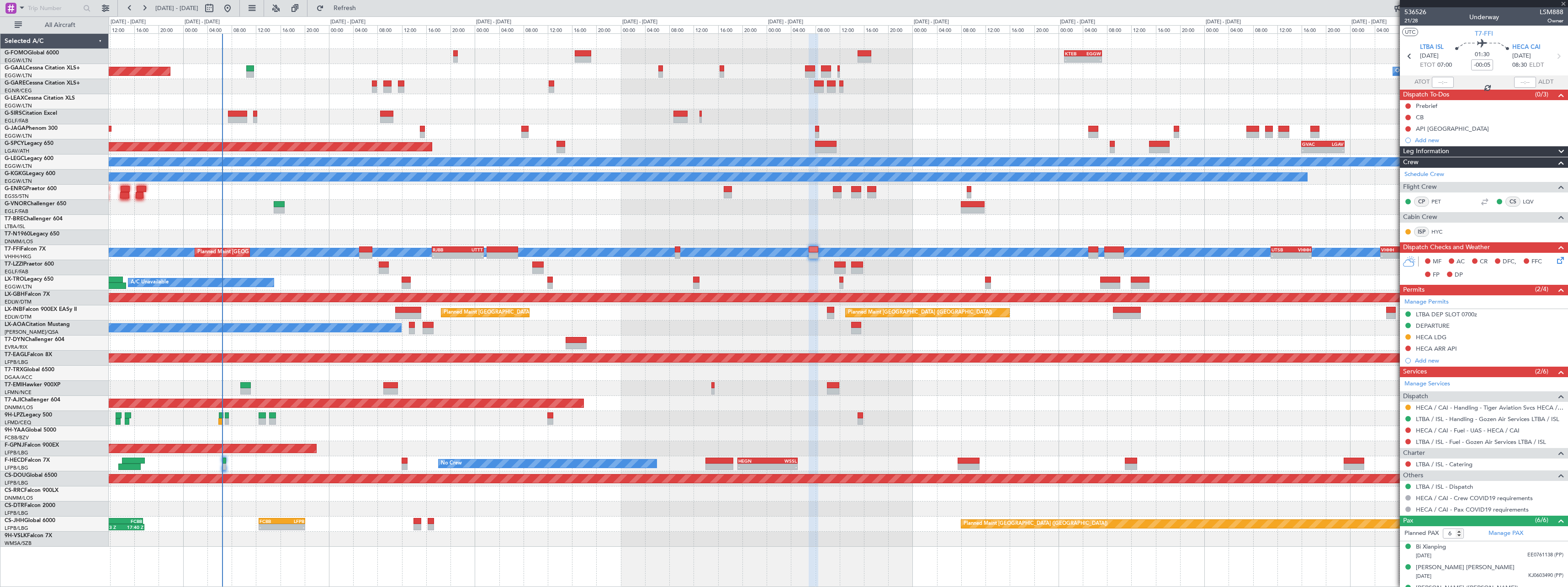
type input "10"
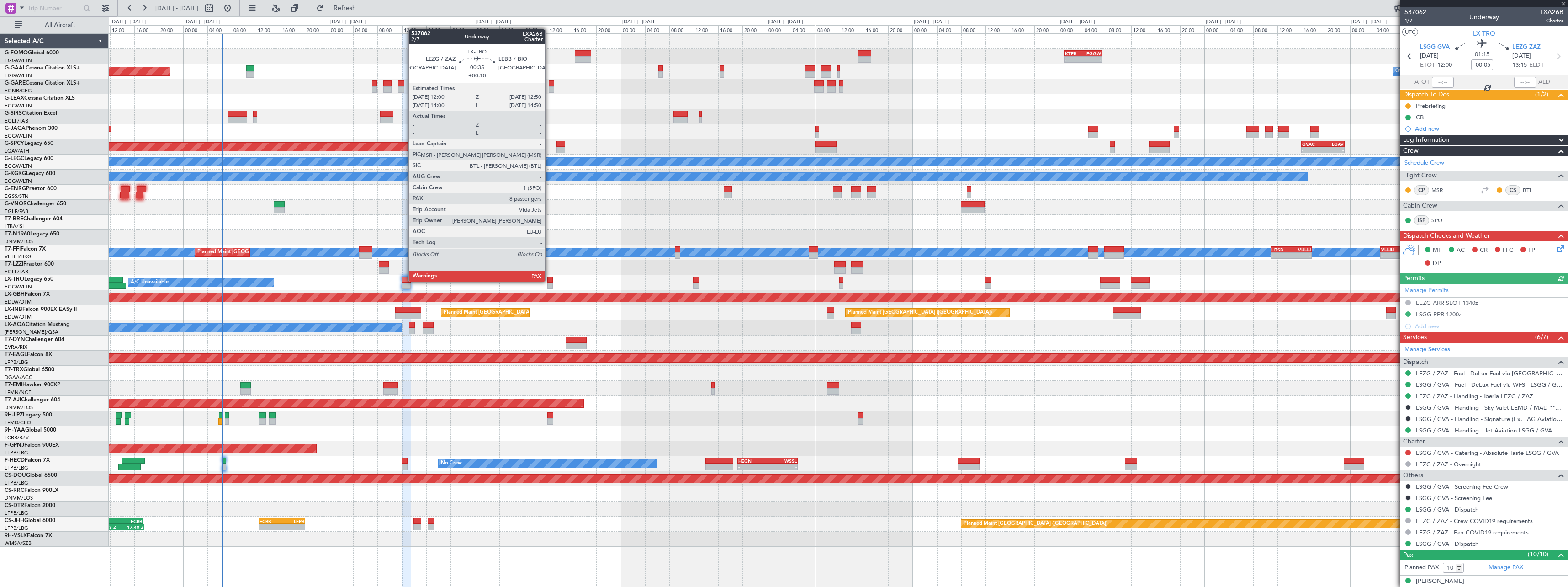
click at [549, 280] on div at bounding box center [549, 280] width 5 height 7
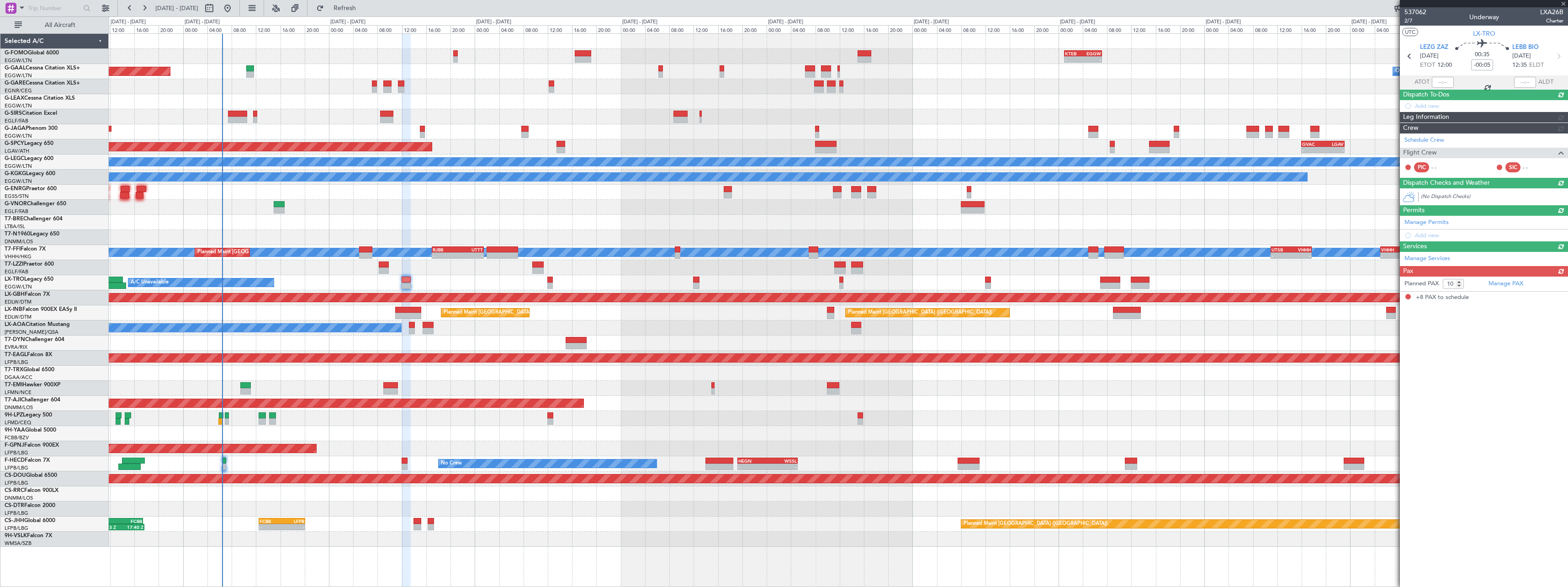
type input "+00:10"
type input "8"
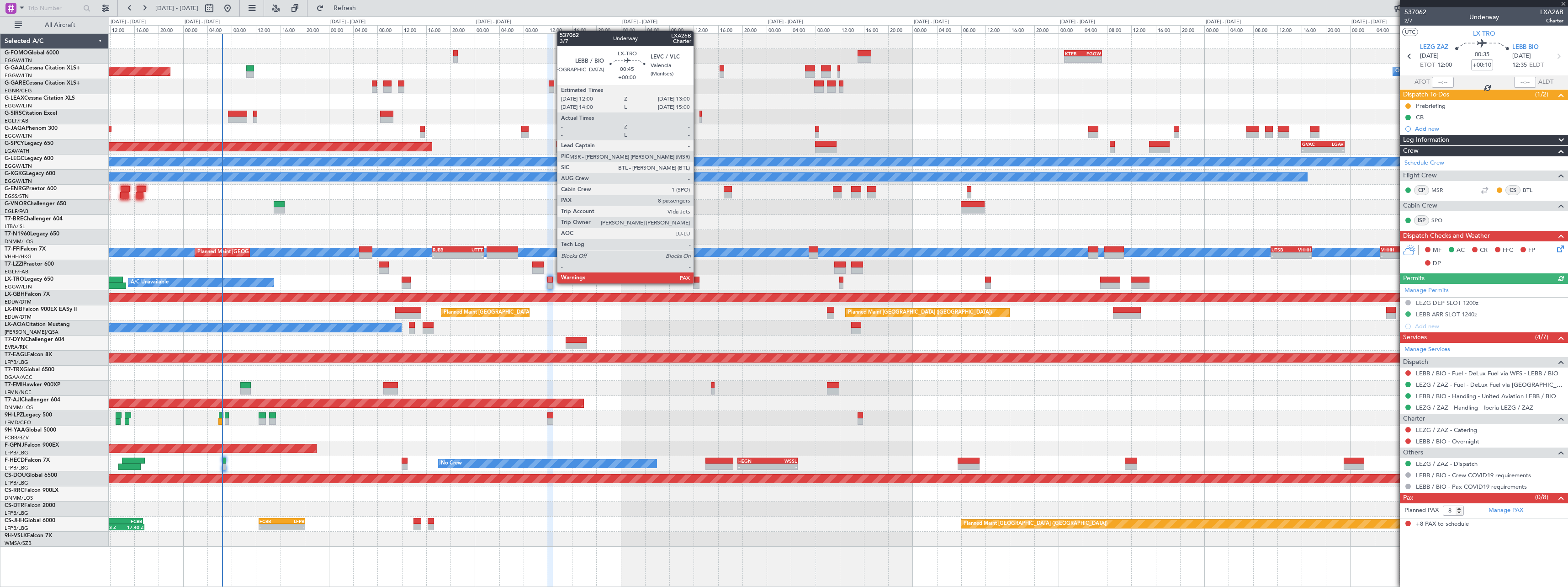
click at [698, 282] on div at bounding box center [697, 285] width 7 height 7
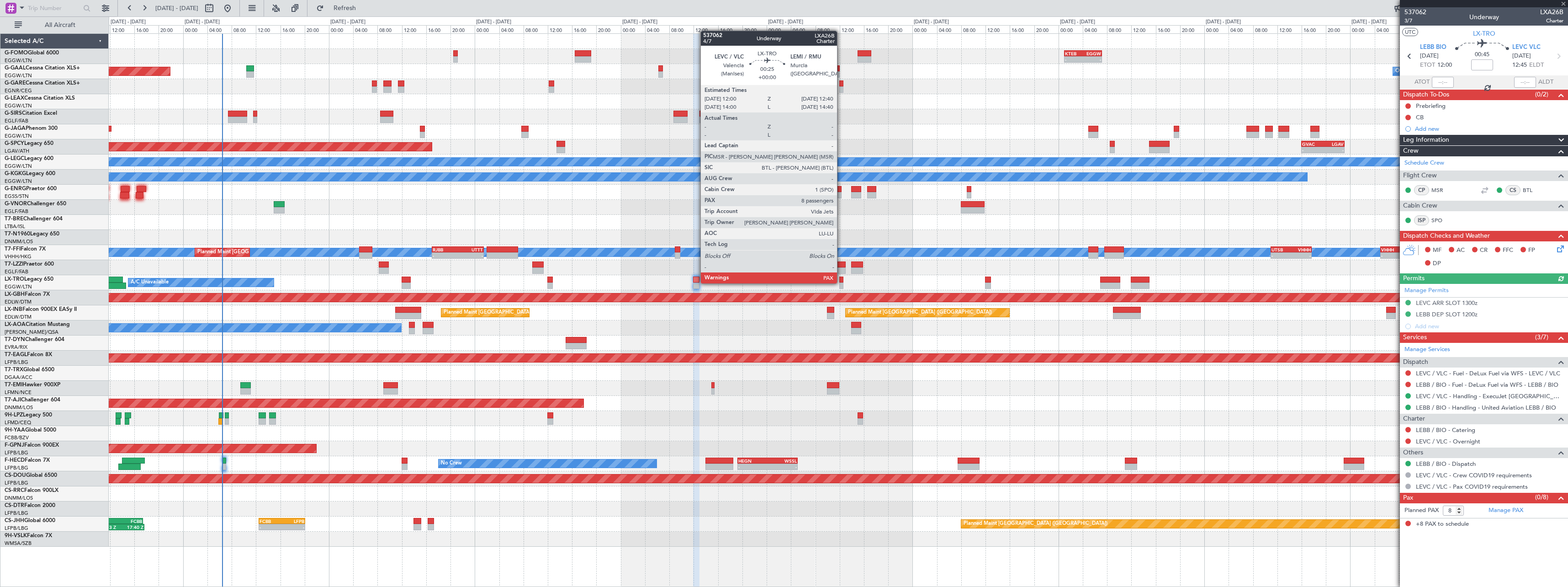
click at [841, 282] on div at bounding box center [841, 285] width 4 height 7
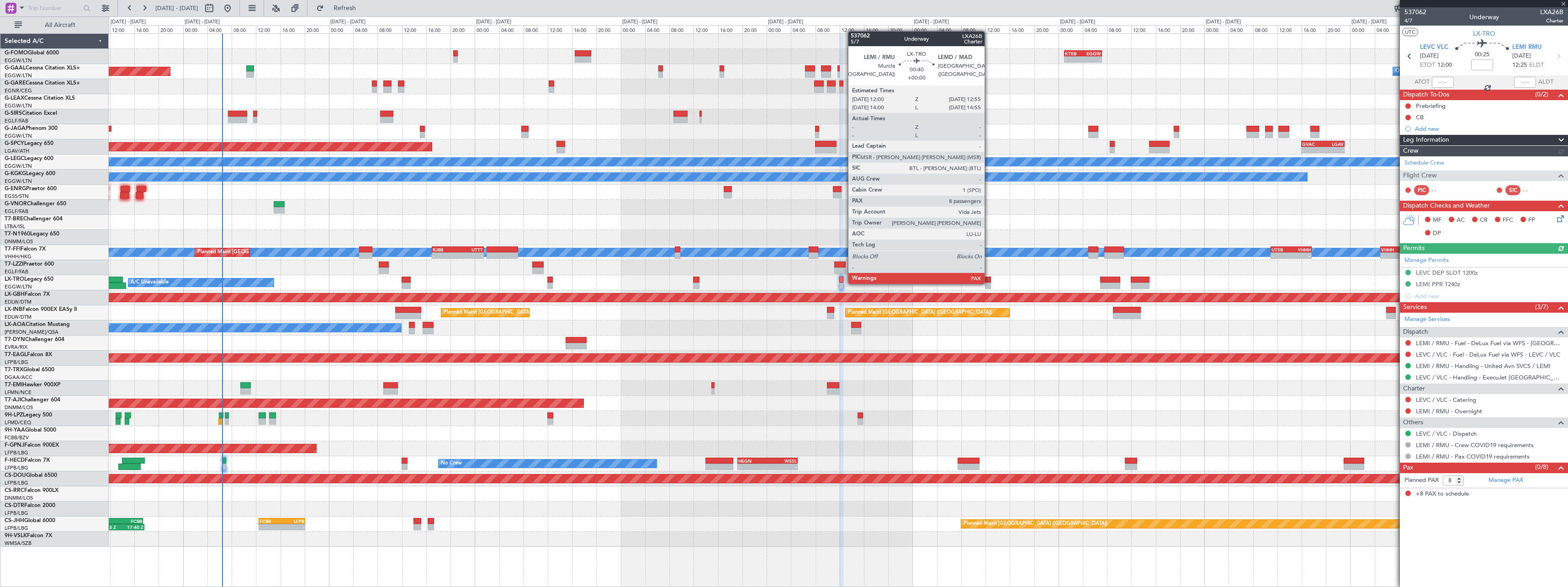
click at [989, 283] on div at bounding box center [987, 285] width 6 height 7
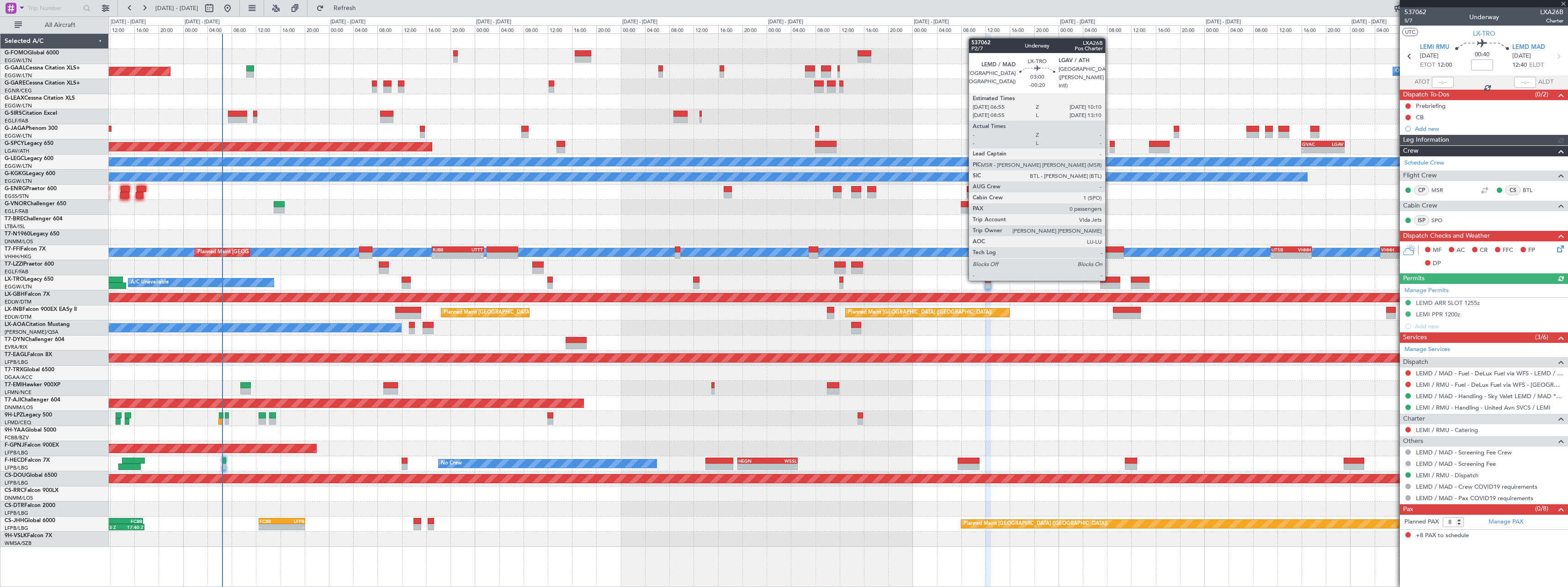
click at [1110, 280] on div at bounding box center [1110, 280] width 20 height 7
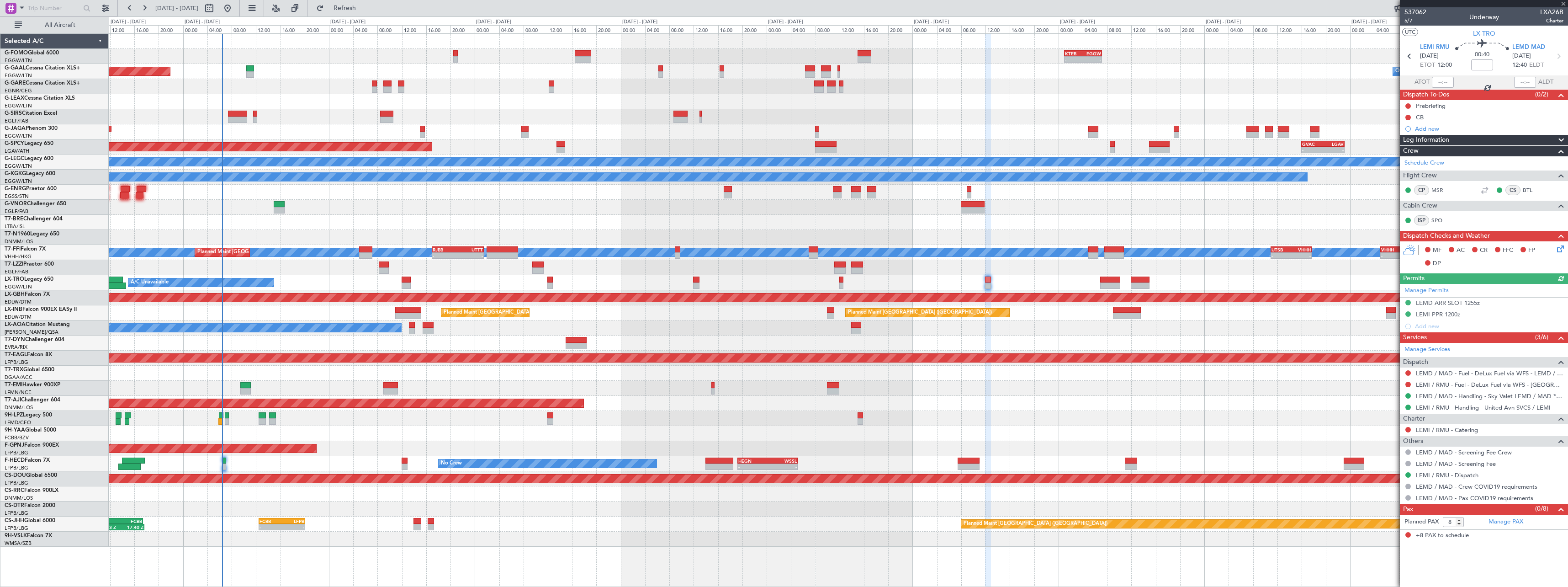
type input "-00:20"
type input "0"
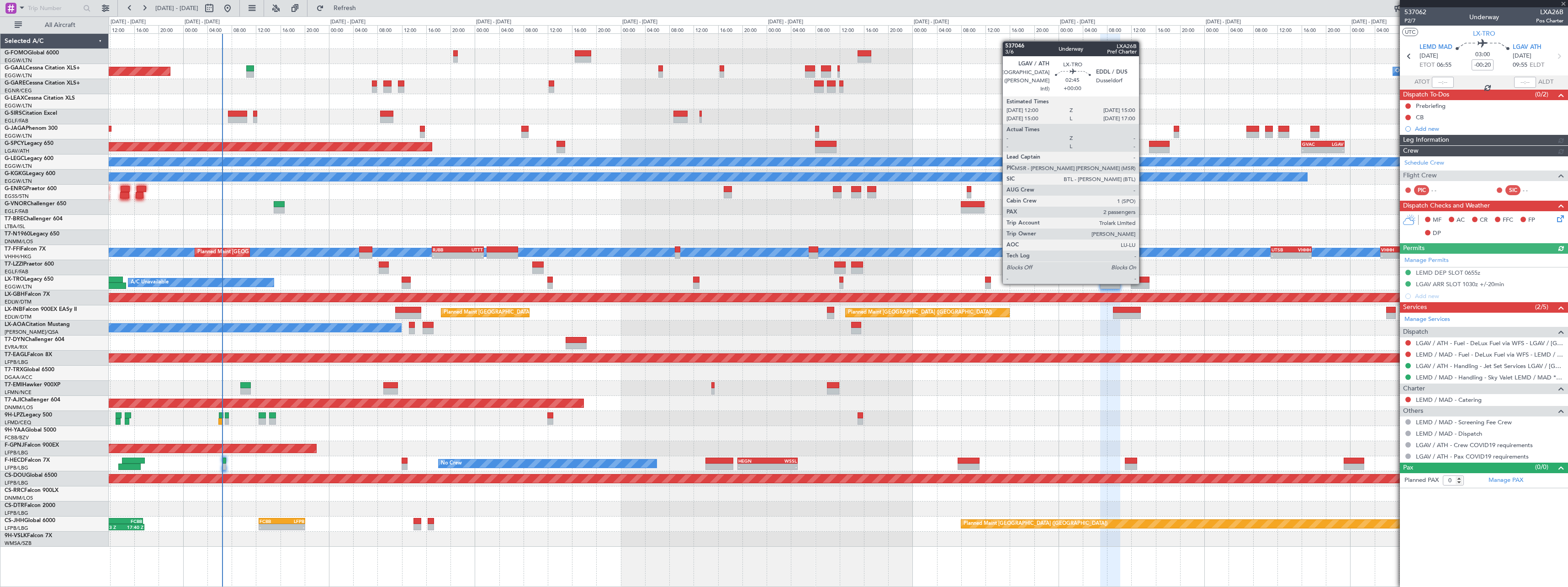
click at [1143, 283] on div at bounding box center [1140, 285] width 19 height 7
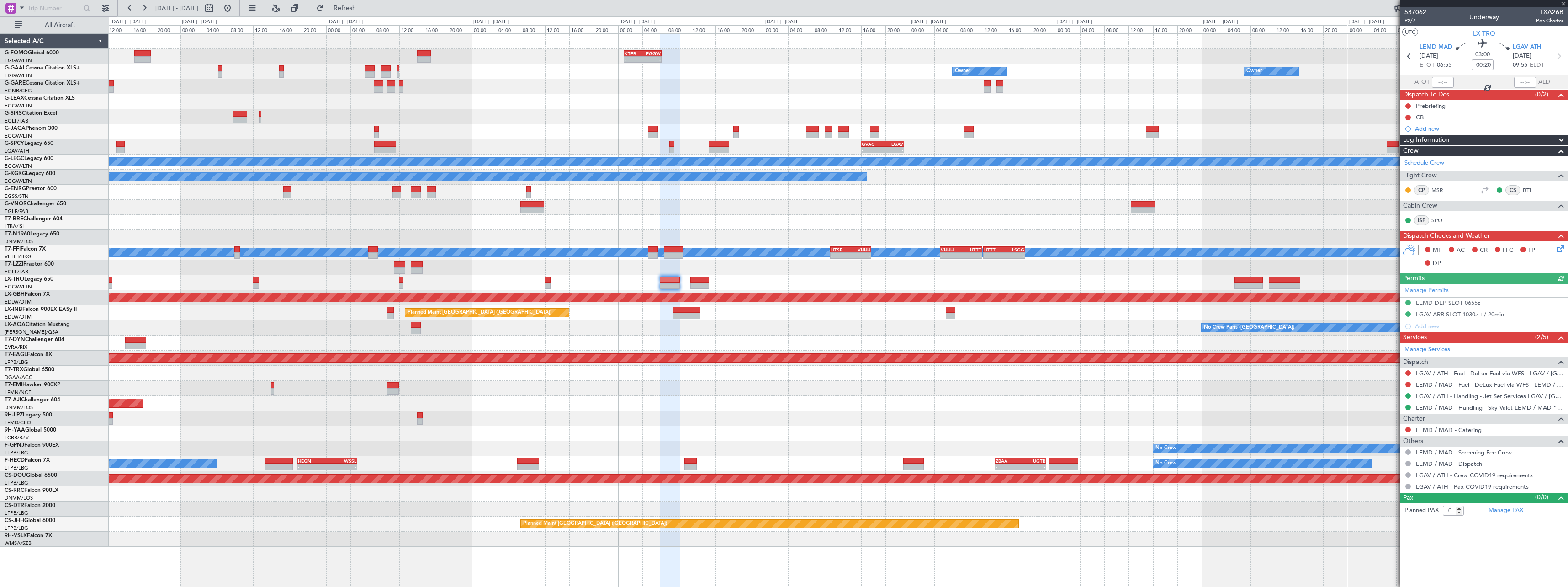
click at [868, 278] on div "Planned Maint Riga (Riga Intl) A/C Unavailable" at bounding box center [837, 283] width 1459 height 15
type input "2"
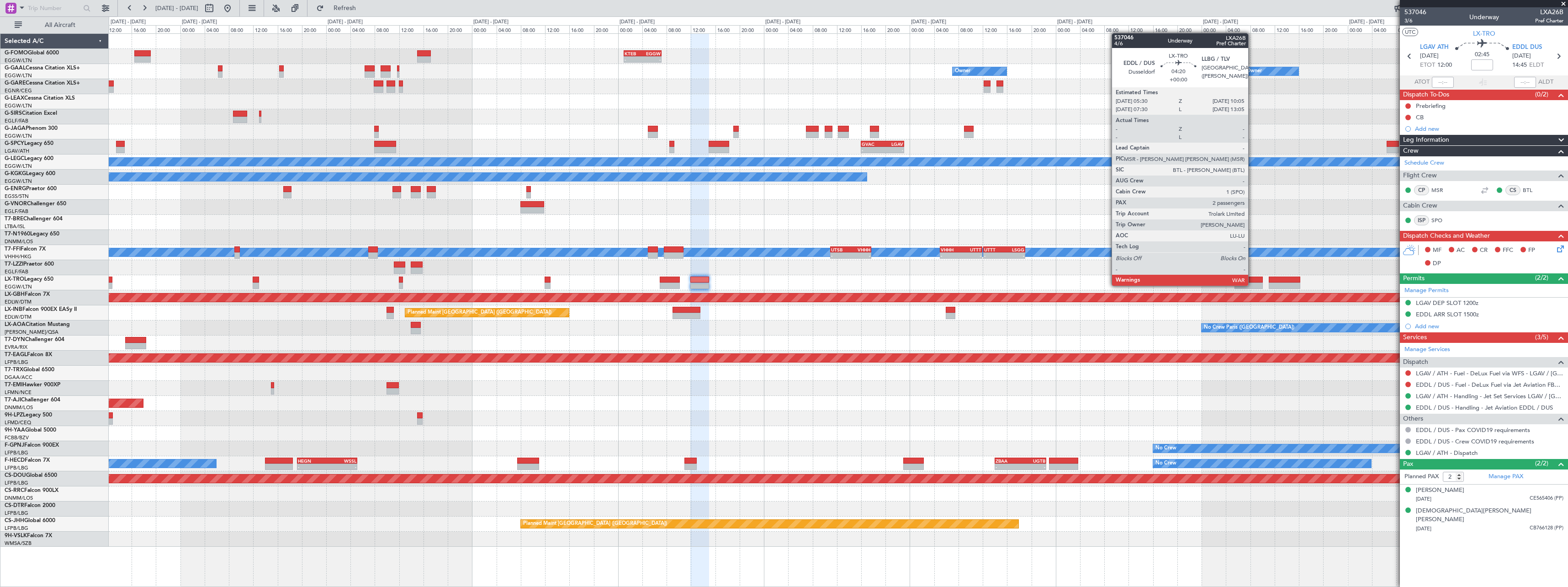
click at [1252, 285] on div at bounding box center [1248, 285] width 28 height 7
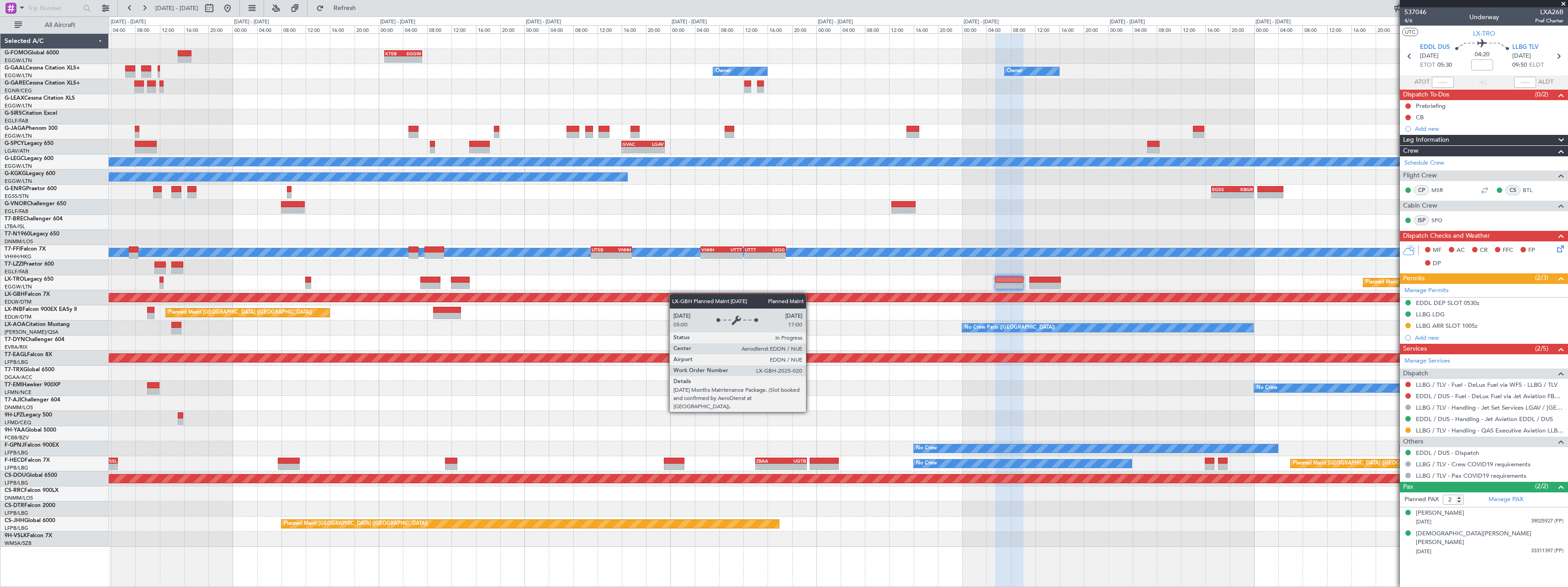
click at [607, 303] on div "- - KTEB 01:00 Z EGGW 07:10 Z Owner Owner Owner Owner No Crew - - GVAC 16:00 Z …" at bounding box center [837, 290] width 1459 height 512
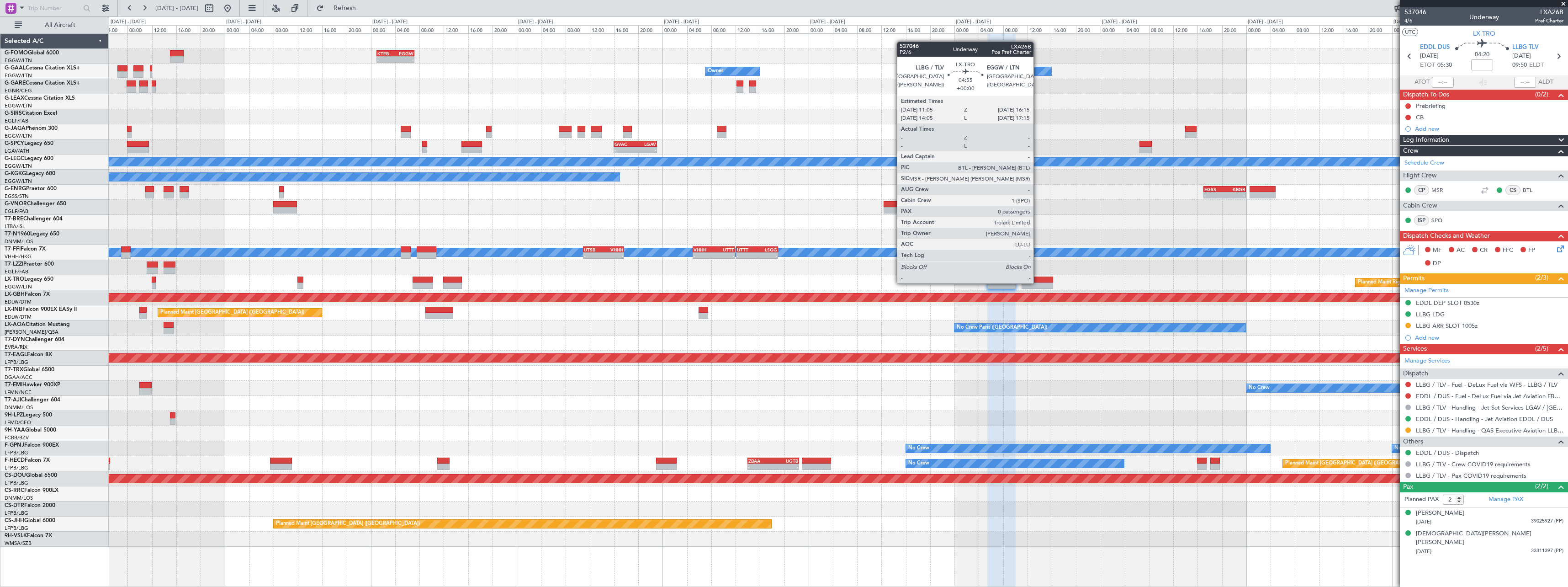
click at [1038, 282] on div at bounding box center [1037, 285] width 31 height 7
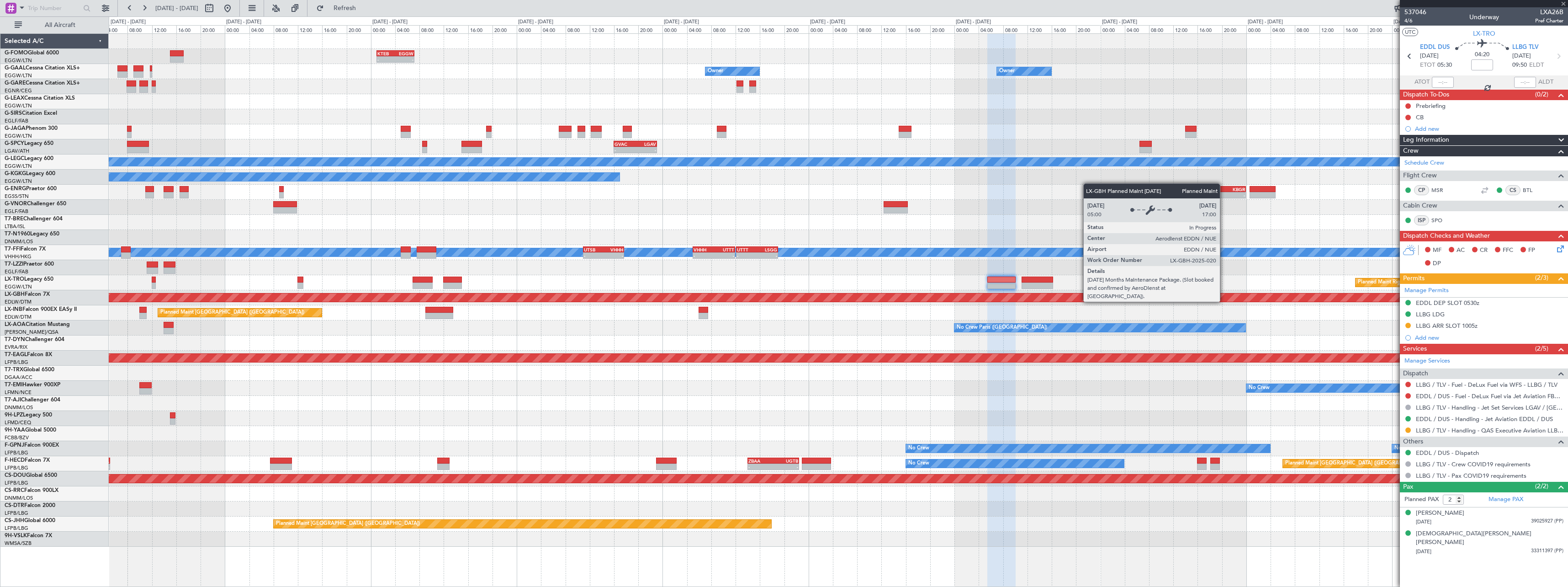
type input "0"
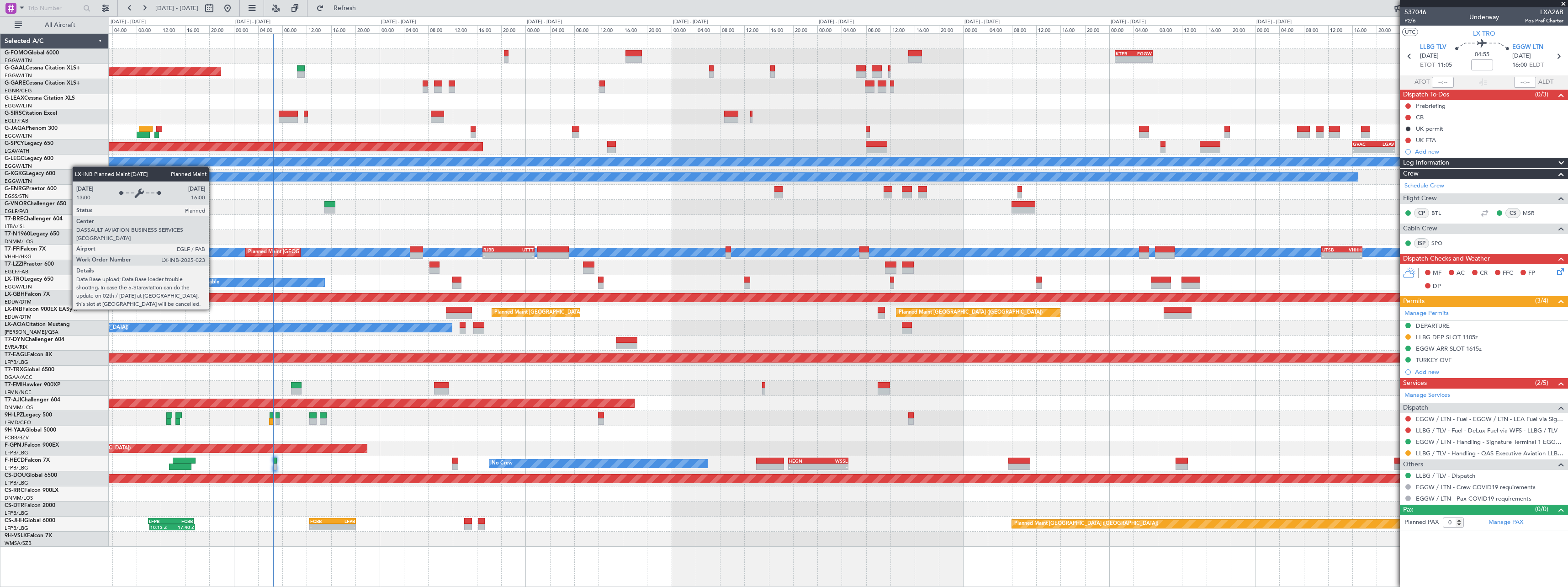
click at [950, 309] on div "Planned Maint [GEOGRAPHIC_DATA] ([GEOGRAPHIC_DATA])" at bounding box center [970, 313] width 144 height 14
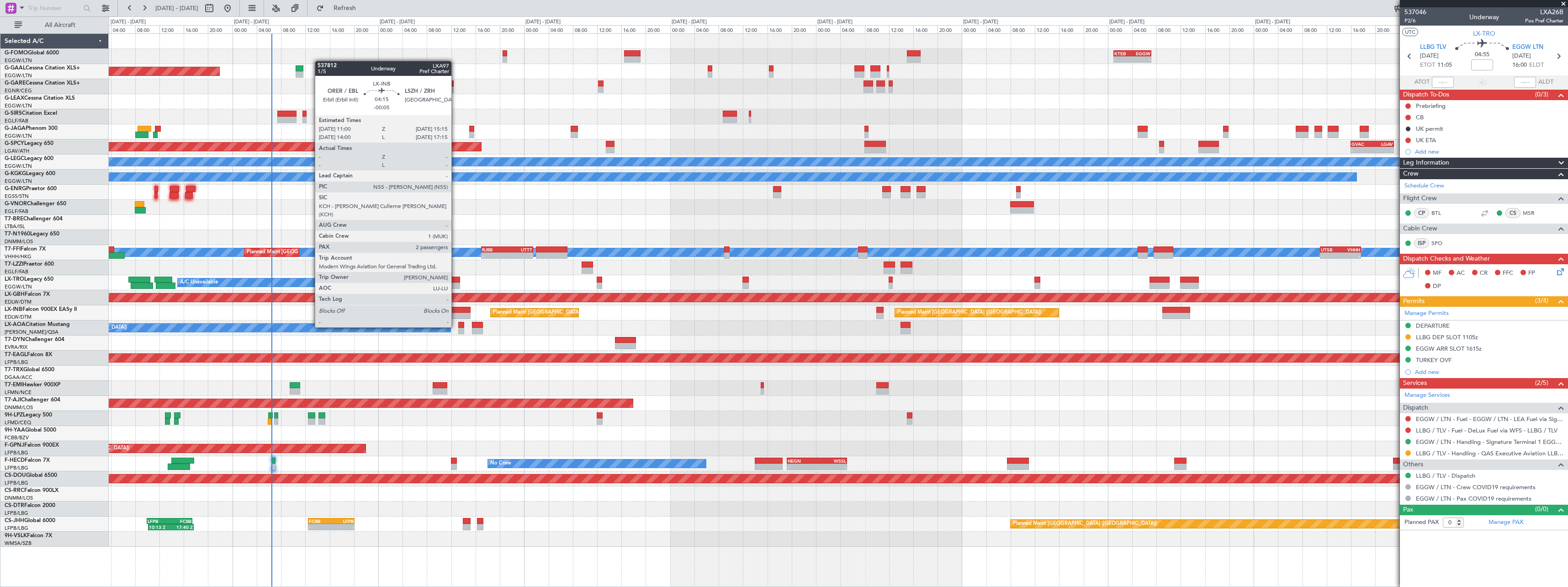
click at [455, 310] on div at bounding box center [457, 310] width 26 height 7
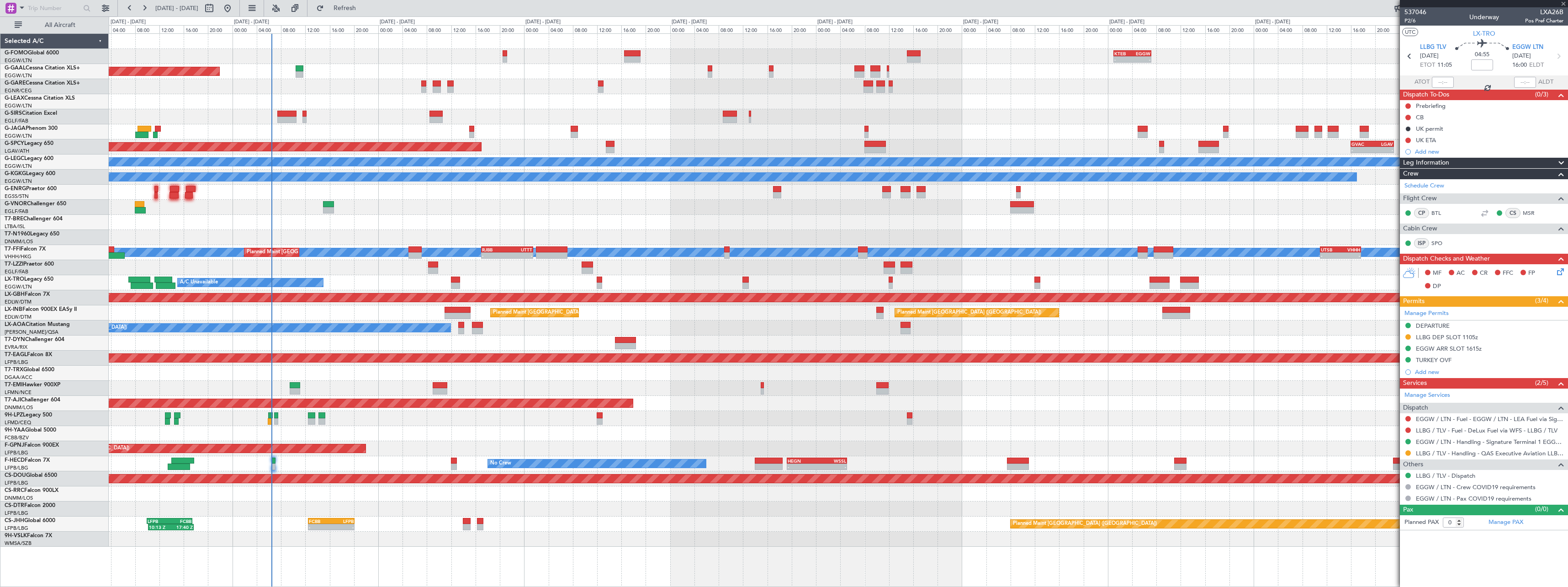
type input "-00:05"
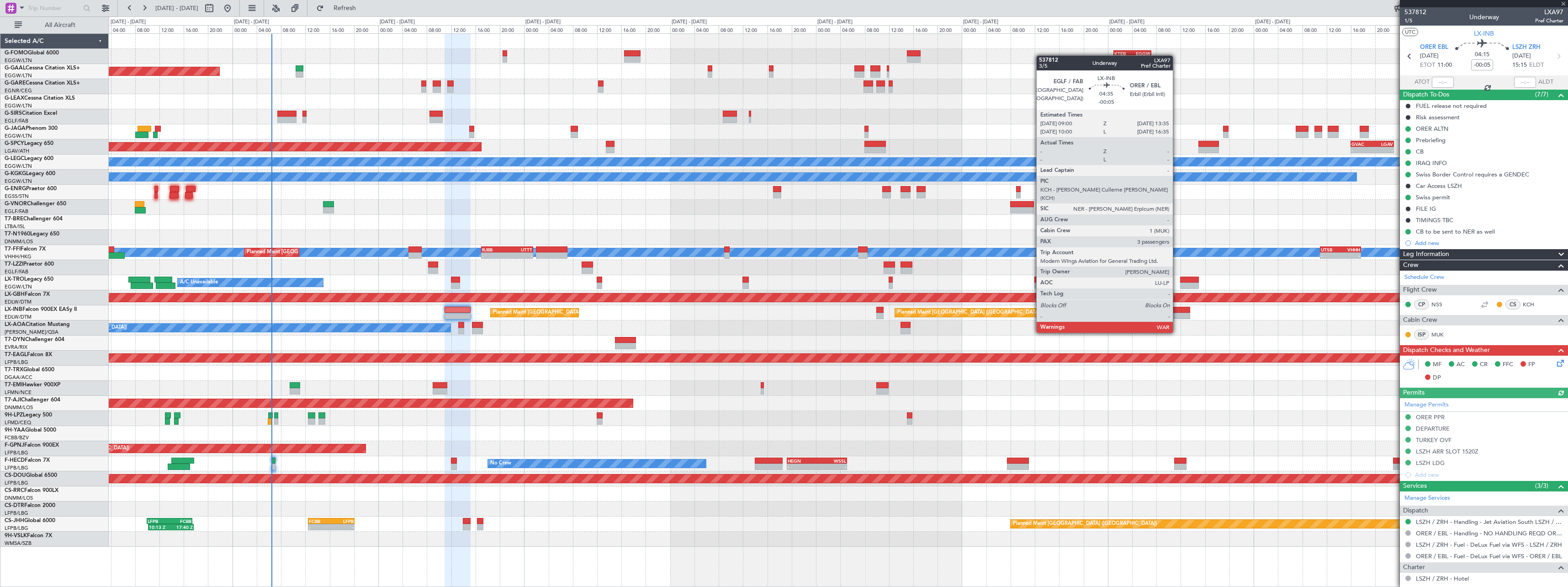
click at [1177, 315] on div at bounding box center [1176, 316] width 28 height 7
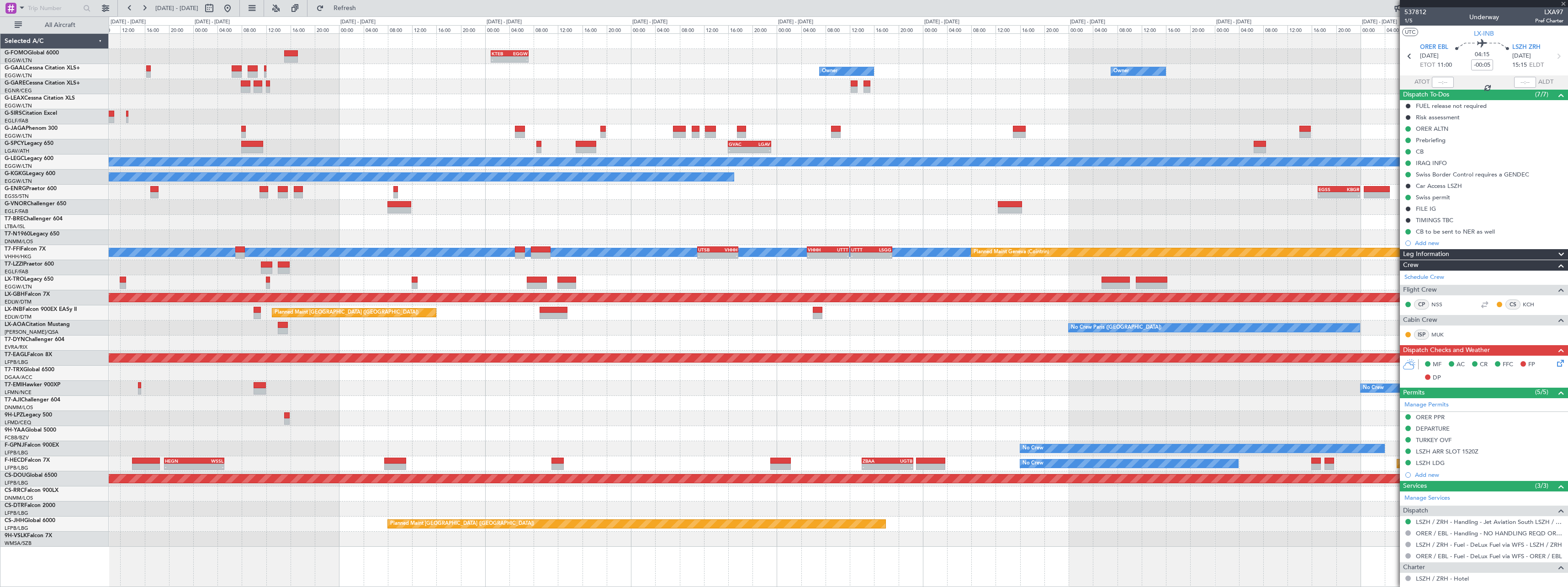
click at [665, 321] on div "- - KTEB 01:00 Z EGGW 07:10 Z Owner Owner Owner Owner No Crew - - GVAC 16:00 Z …" at bounding box center [837, 290] width 1459 height 512
type input "3"
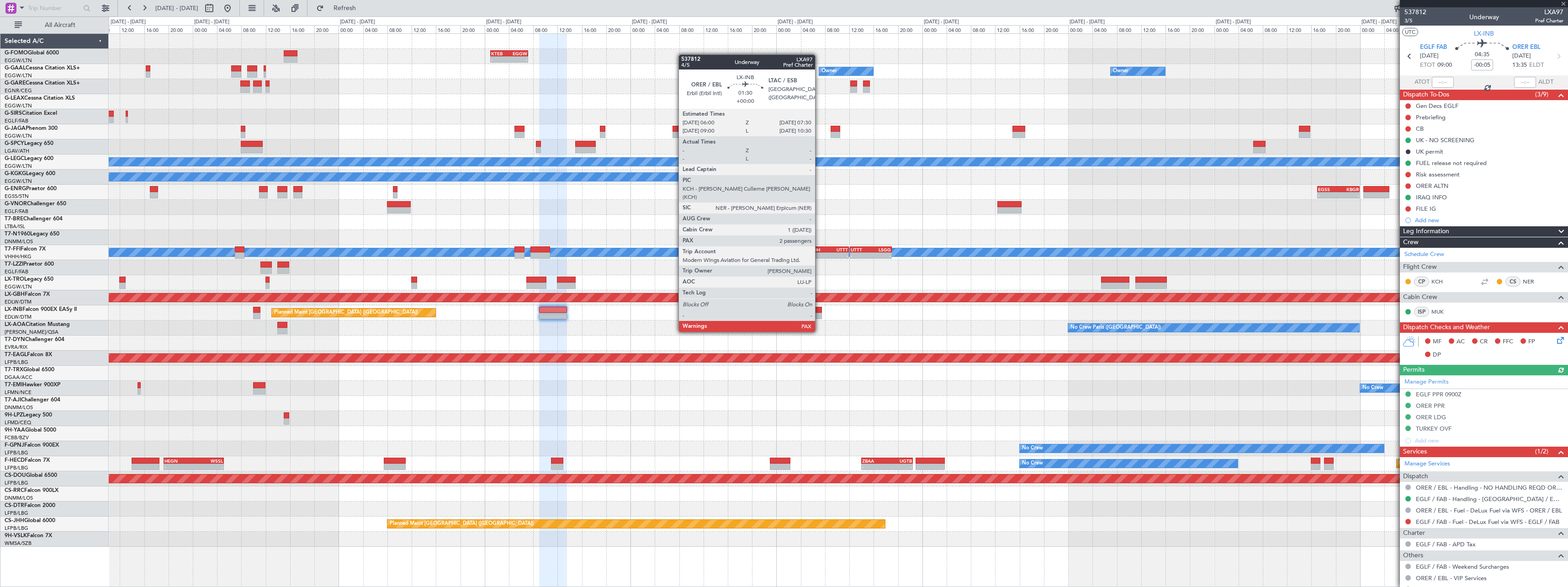
click at [820, 314] on div at bounding box center [816, 316] width 9 height 7
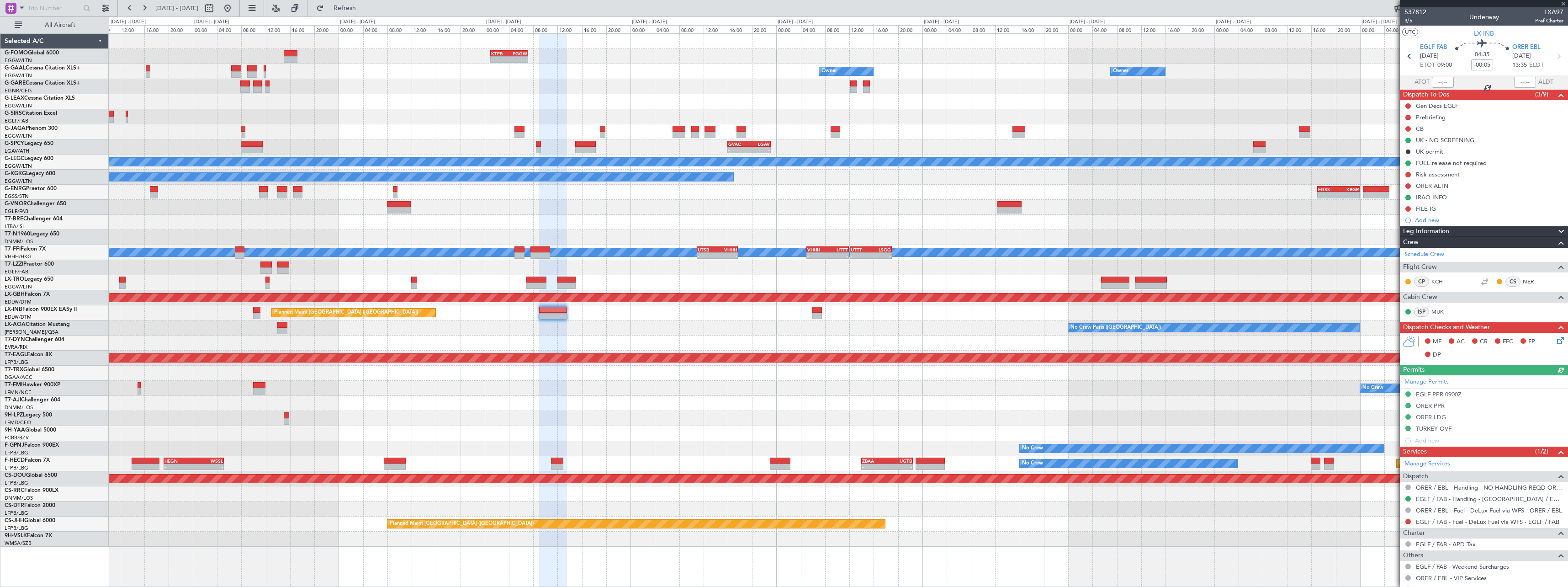
type input "4"
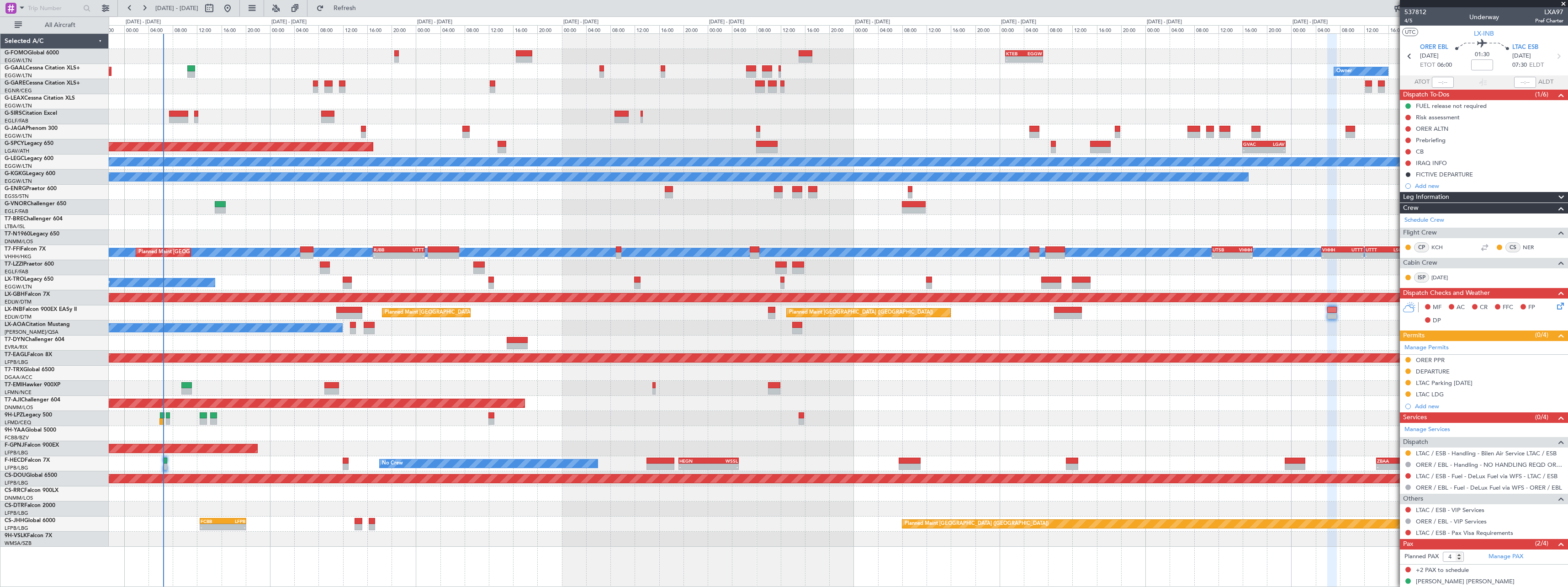
click at [879, 412] on div at bounding box center [837, 418] width 1459 height 15
drag, startPoint x: 345, startPoint y: 14, endPoint x: 339, endPoint y: 20, distance: 8.5
click at [345, 14] on button "Refresh" at bounding box center [340, 8] width 55 height 14
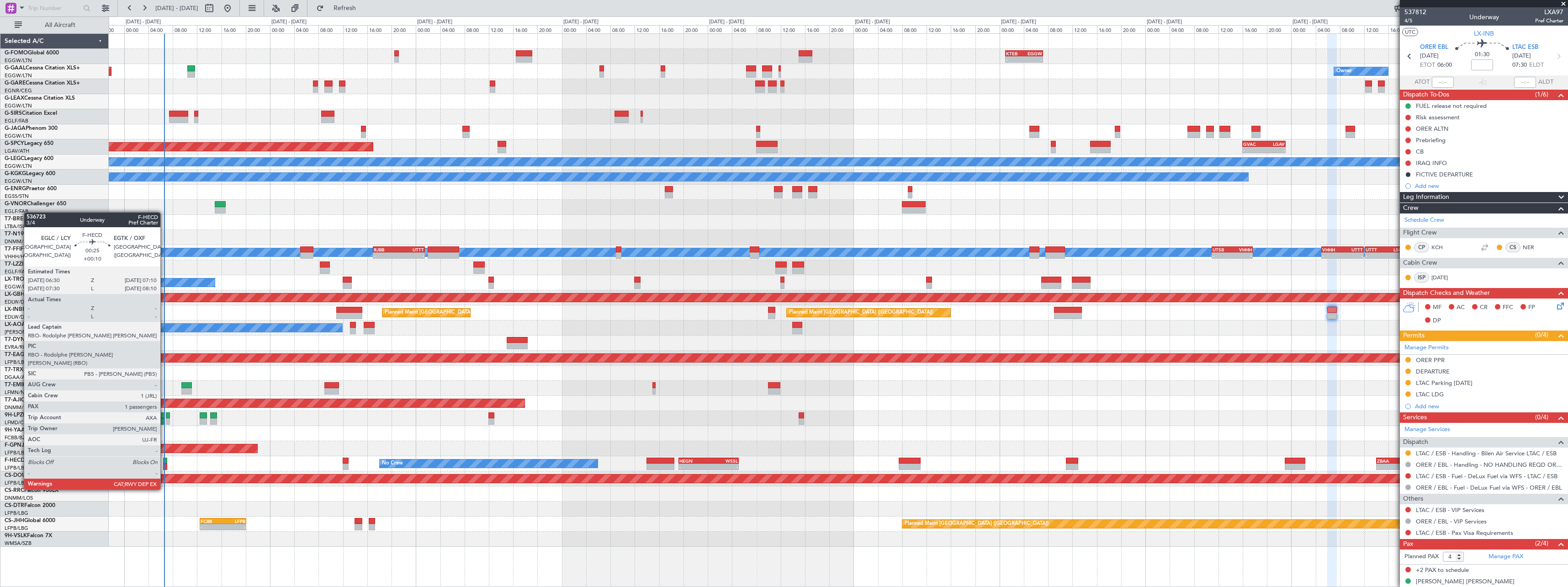
click at [165, 464] on div at bounding box center [165, 467] width 4 height 7
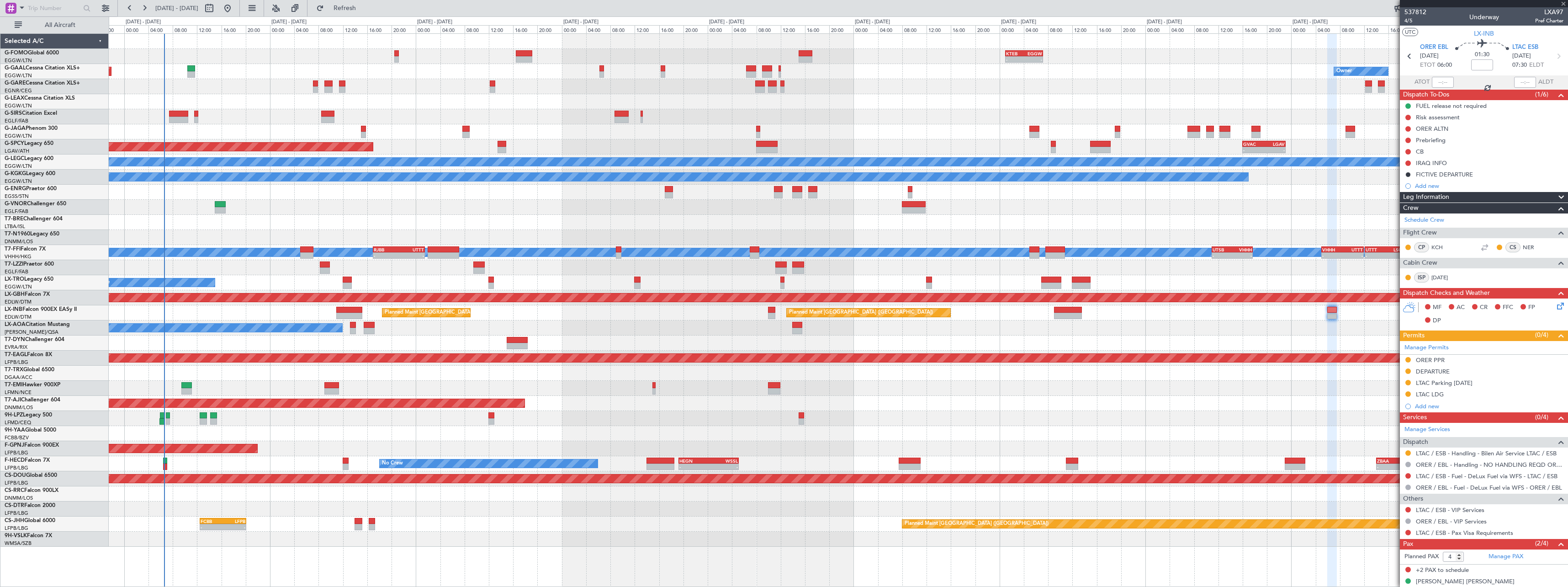
type input "+00:10"
type input "1"
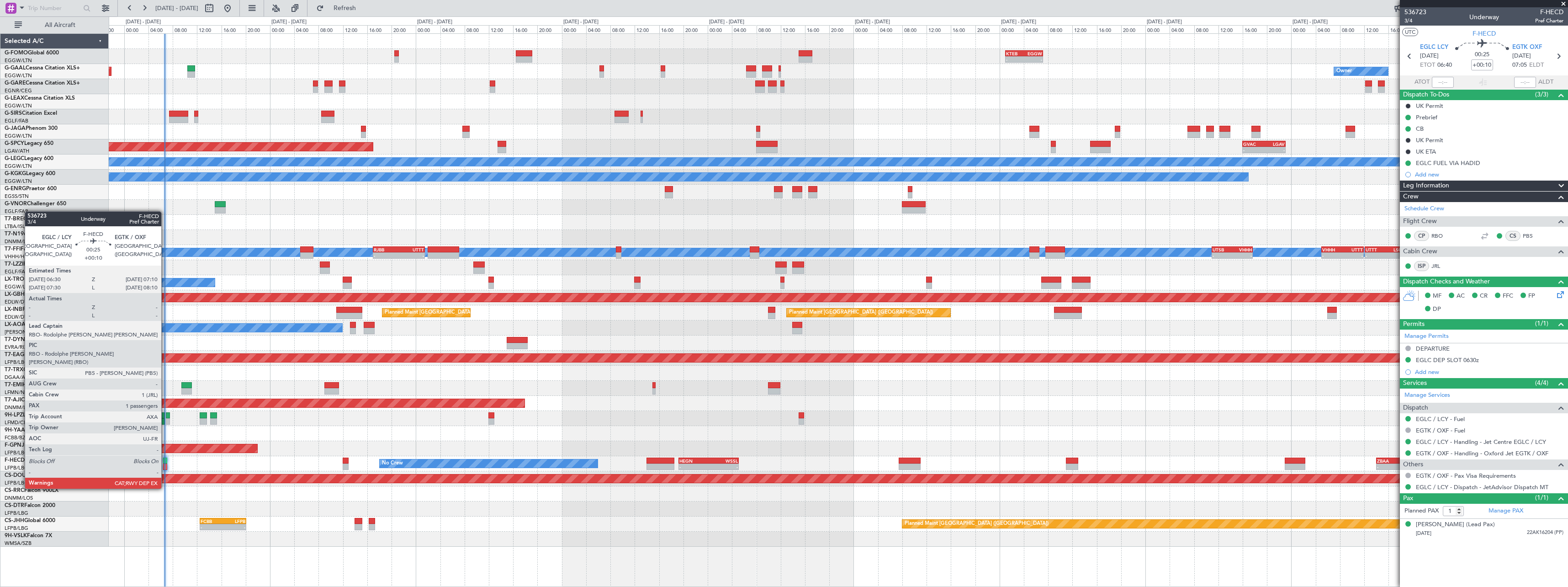
click at [165, 463] on div at bounding box center [165, 461] width 4 height 7
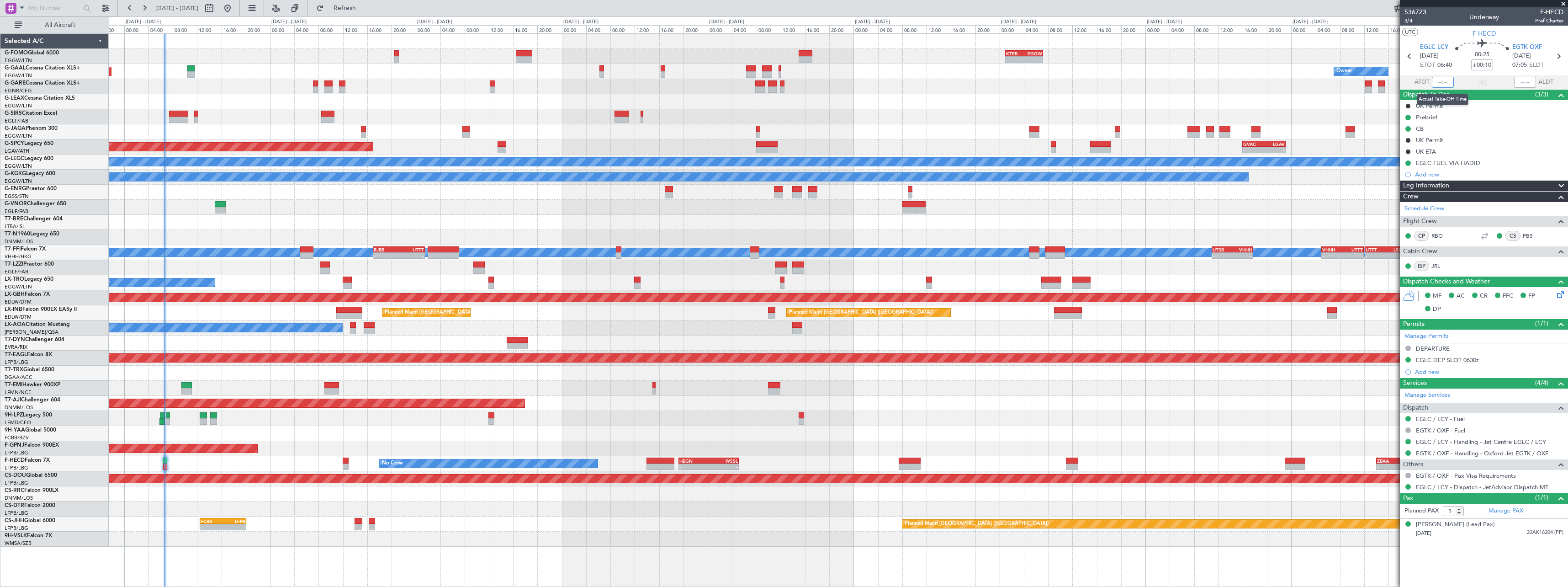
click at [1445, 83] on input "text" at bounding box center [1443, 82] width 22 height 11
type input "06:37"
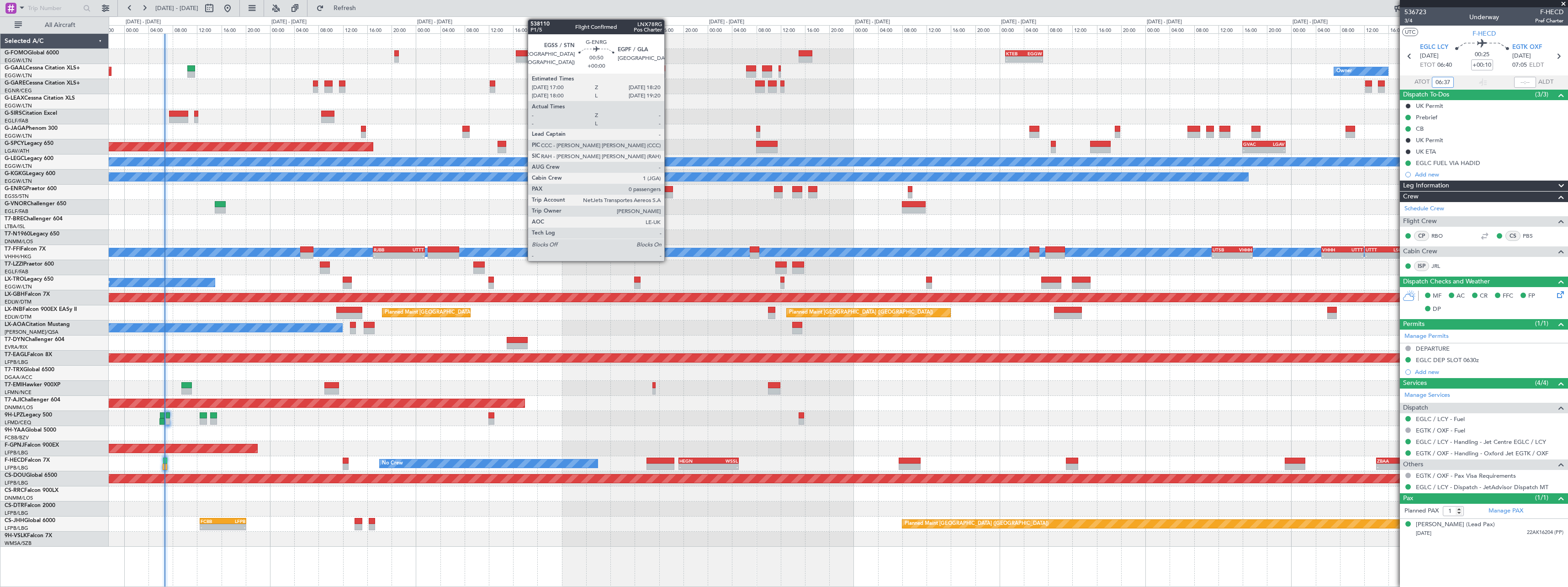
click at [668, 194] on div at bounding box center [669, 196] width 8 height 7
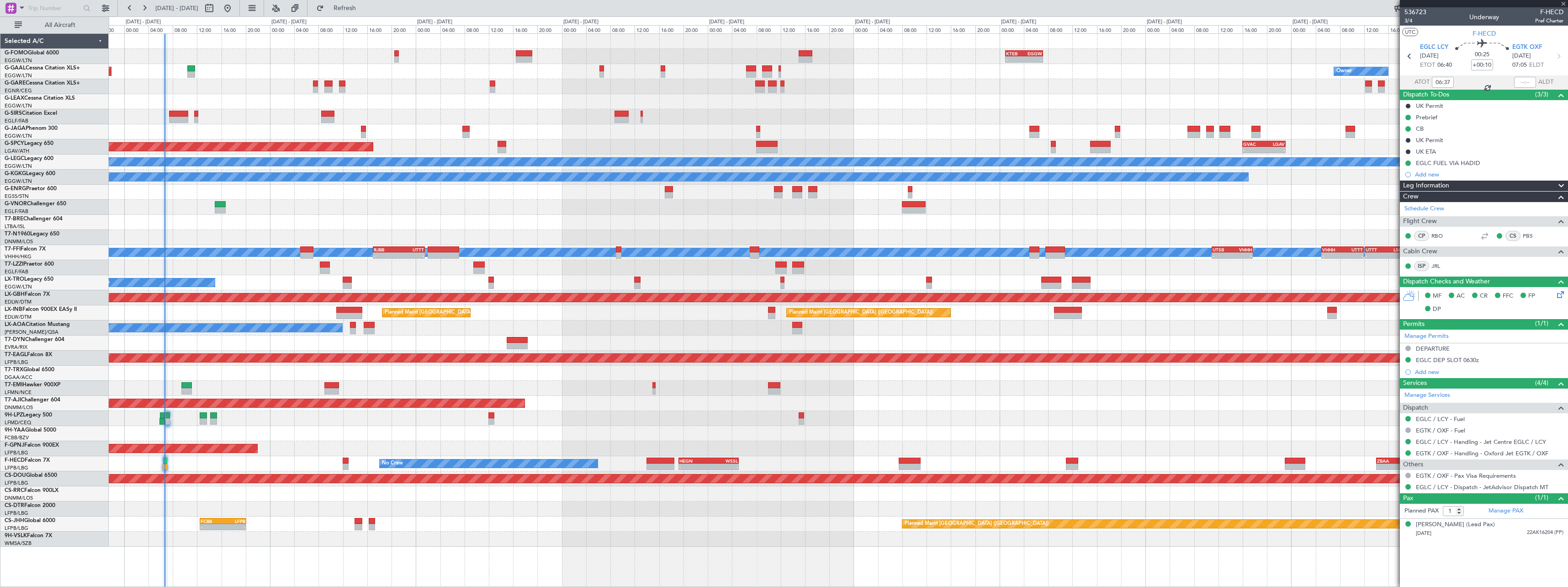
type input "0"
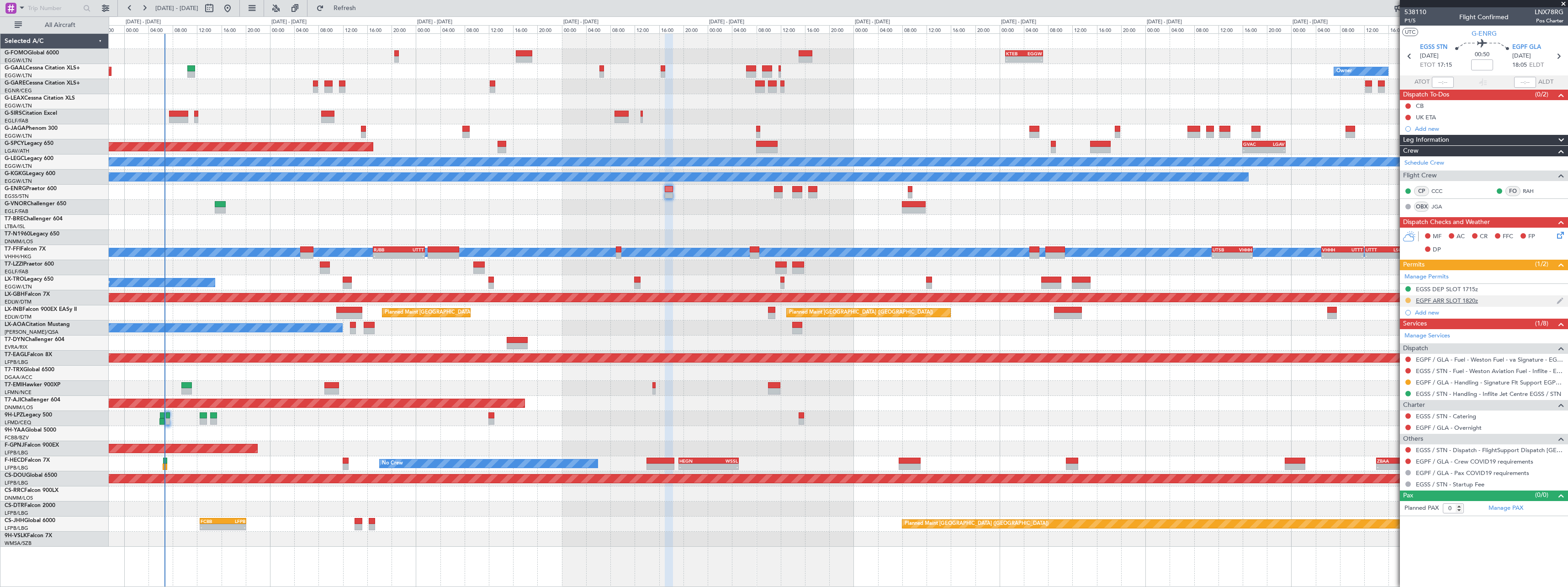
click at [1408, 299] on button at bounding box center [1408, 300] width 5 height 5
click at [1394, 408] on span "Received OK" at bounding box center [1385, 409] width 35 height 9
click at [1409, 380] on button at bounding box center [1408, 382] width 5 height 5
click at [1380, 492] on span "Confirmed" at bounding box center [1382, 490] width 28 height 9
click at [1475, 302] on div "EGPF ARR SLOT 1820z" at bounding box center [1446, 300] width 62 height 8
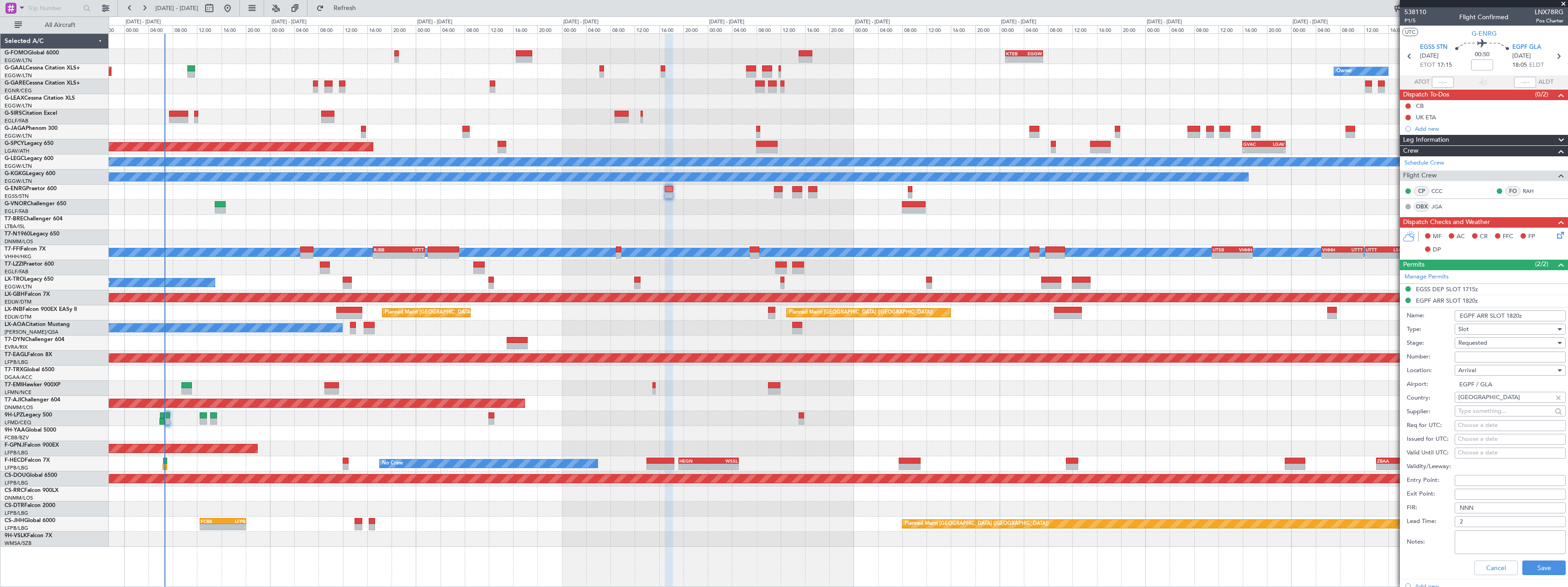
click at [1519, 314] on input "EGPF ARR SLOT 1820z" at bounding box center [1510, 315] width 111 height 11
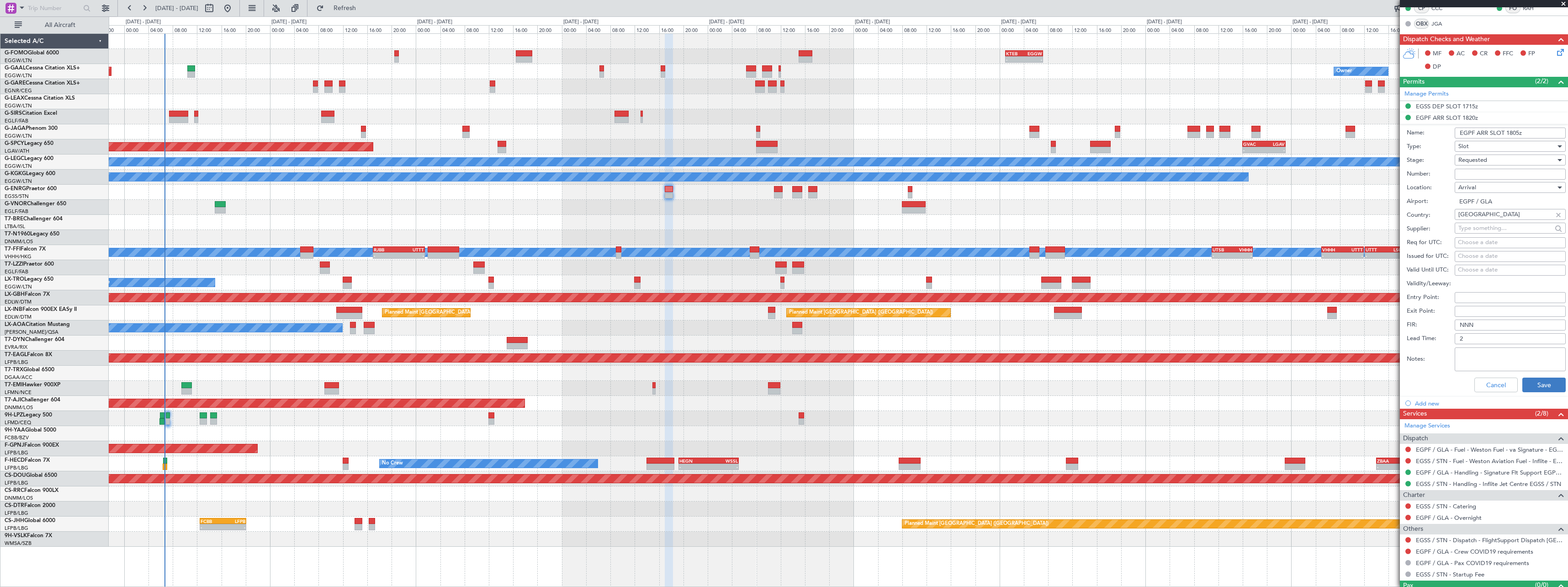
type input "EGPF ARR SLOT 1805z"
click at [1538, 385] on button "Save" at bounding box center [1543, 385] width 43 height 14
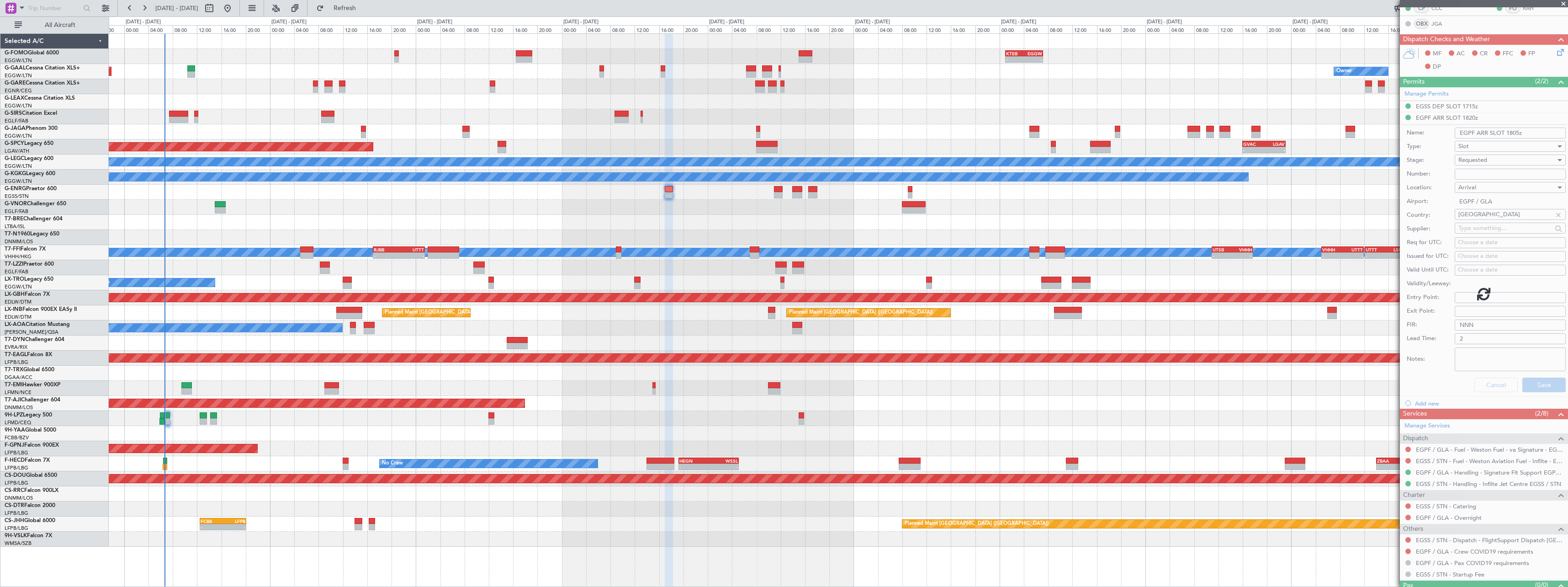
scroll to position [0, 0]
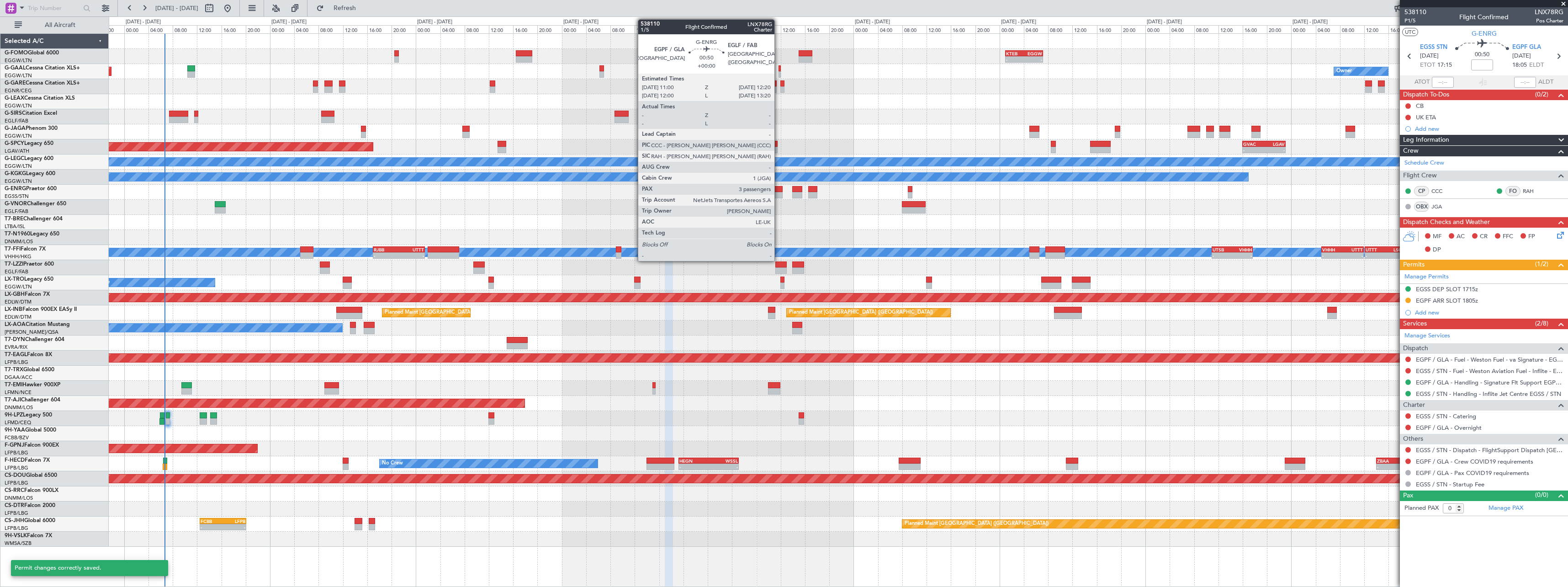
click at [778, 193] on div at bounding box center [778, 196] width 8 height 7
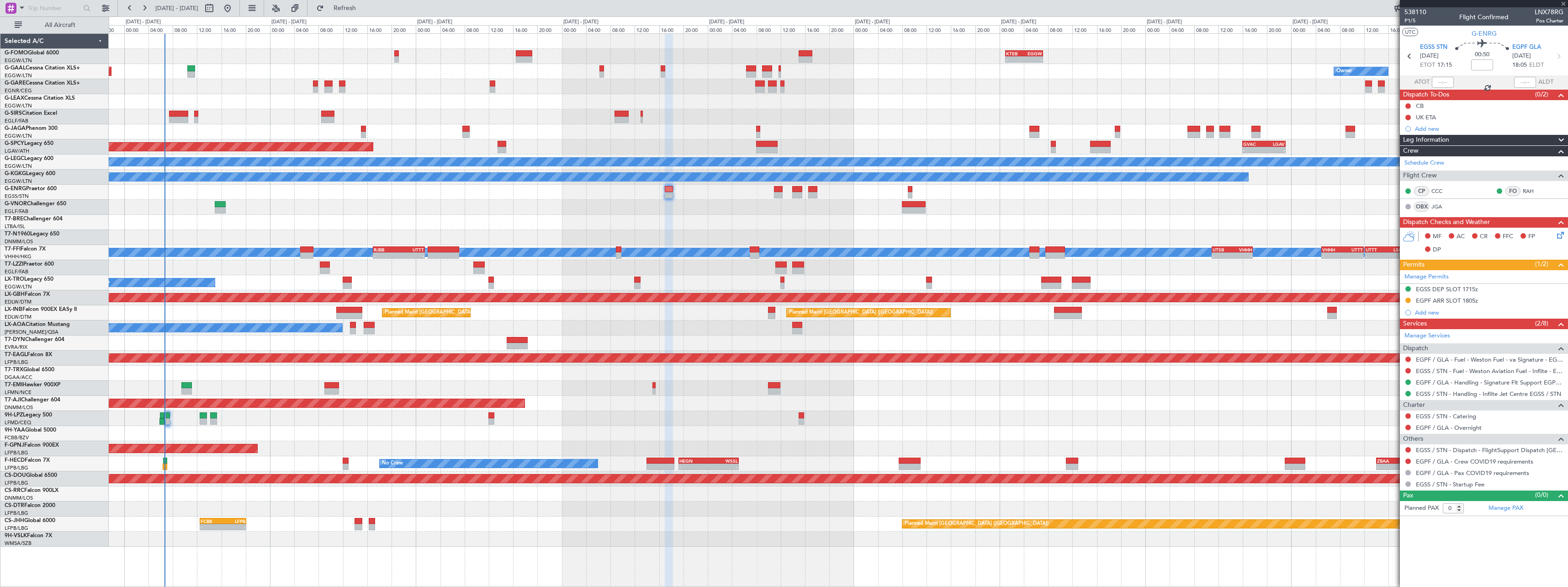
type input "3"
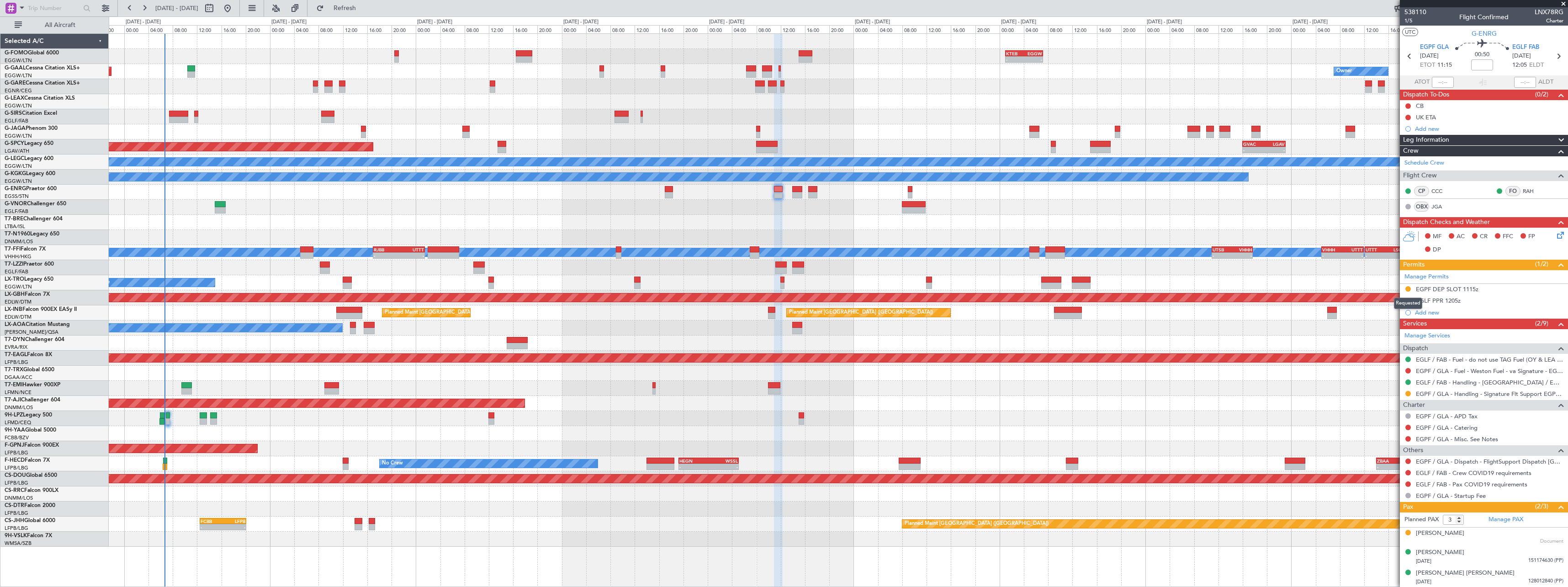
click at [1409, 290] on button at bounding box center [1408, 289] width 5 height 5
click at [1392, 400] on span "Received OK" at bounding box center [1385, 397] width 35 height 9
click at [1407, 395] on button at bounding box center [1408, 393] width 5 height 5
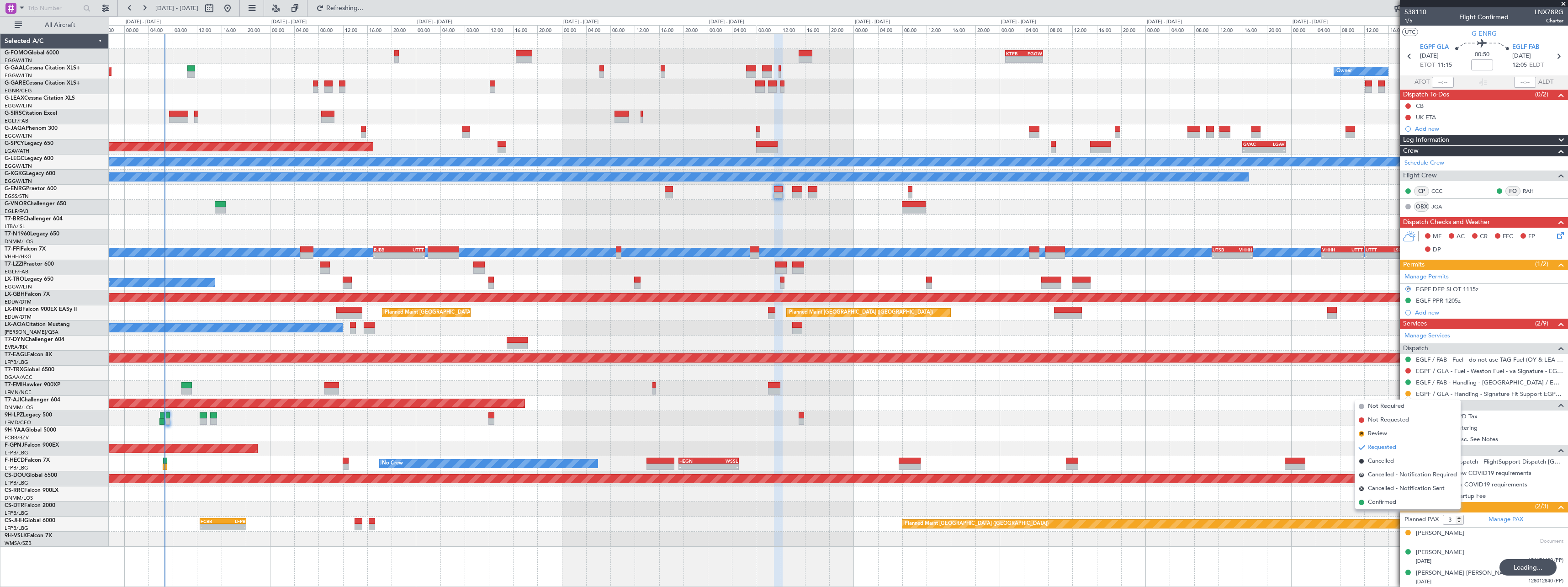
click at [1383, 501] on span "Confirmed" at bounding box center [1382, 502] width 28 height 9
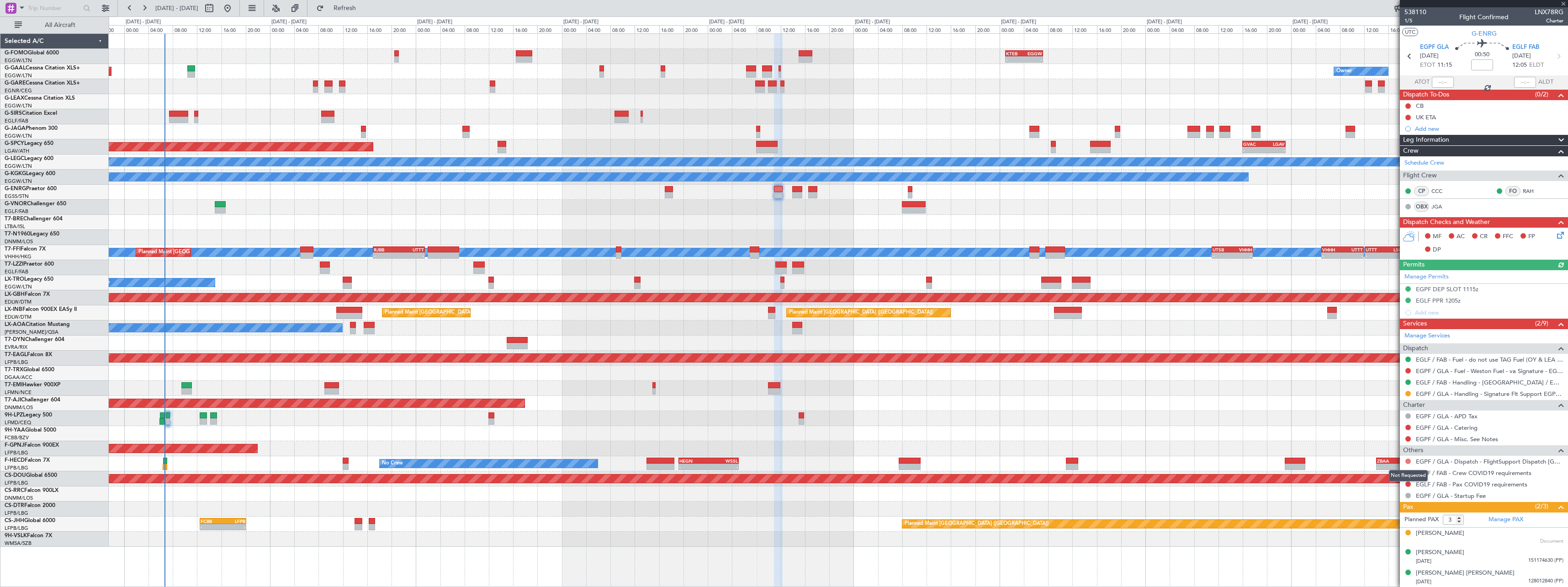
click at [1406, 458] on button at bounding box center [1408, 461] width 5 height 5
drag, startPoint x: 1391, startPoint y: 572, endPoint x: 1397, endPoint y: 545, distance: 27.7
click at [1391, 570] on span "Confirmed" at bounding box center [1382, 569] width 28 height 9
click at [1409, 471] on button at bounding box center [1408, 473] width 5 height 5
click at [1374, 361] on span "Not Required" at bounding box center [1386, 363] width 36 height 9
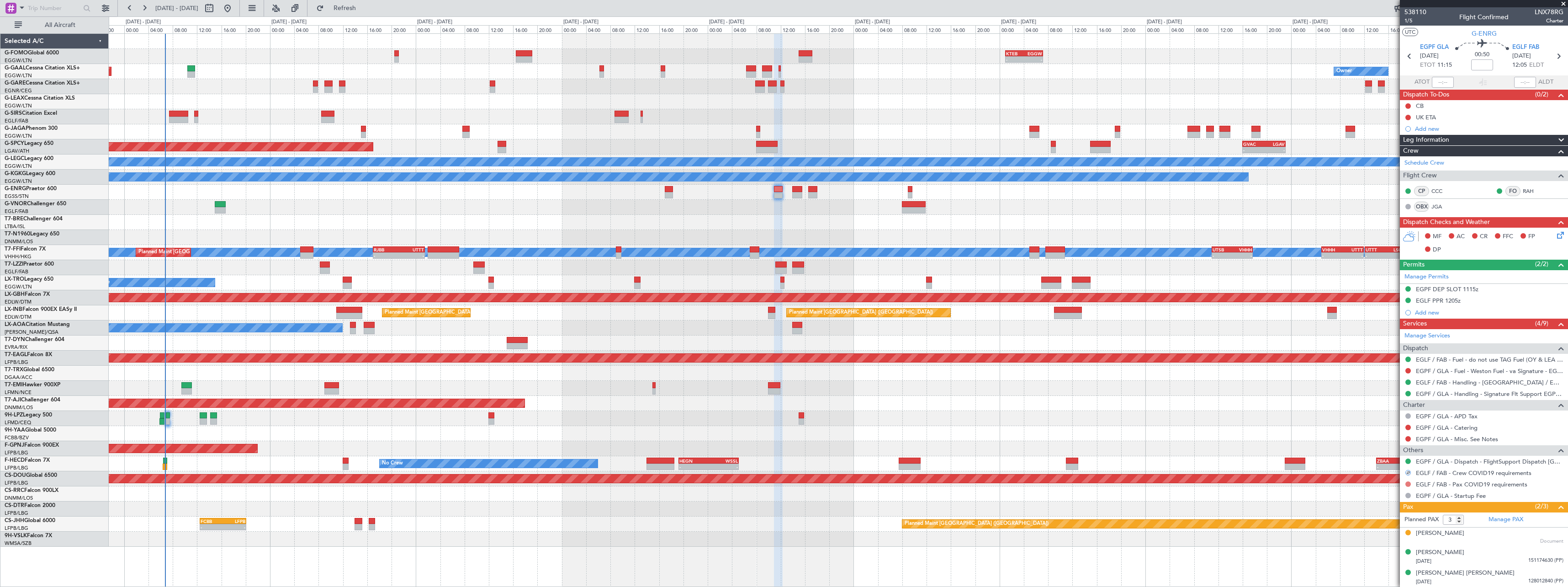
click at [1408, 485] on button at bounding box center [1408, 484] width 5 height 5
click at [1389, 372] on span "Not Required" at bounding box center [1386, 374] width 36 height 9
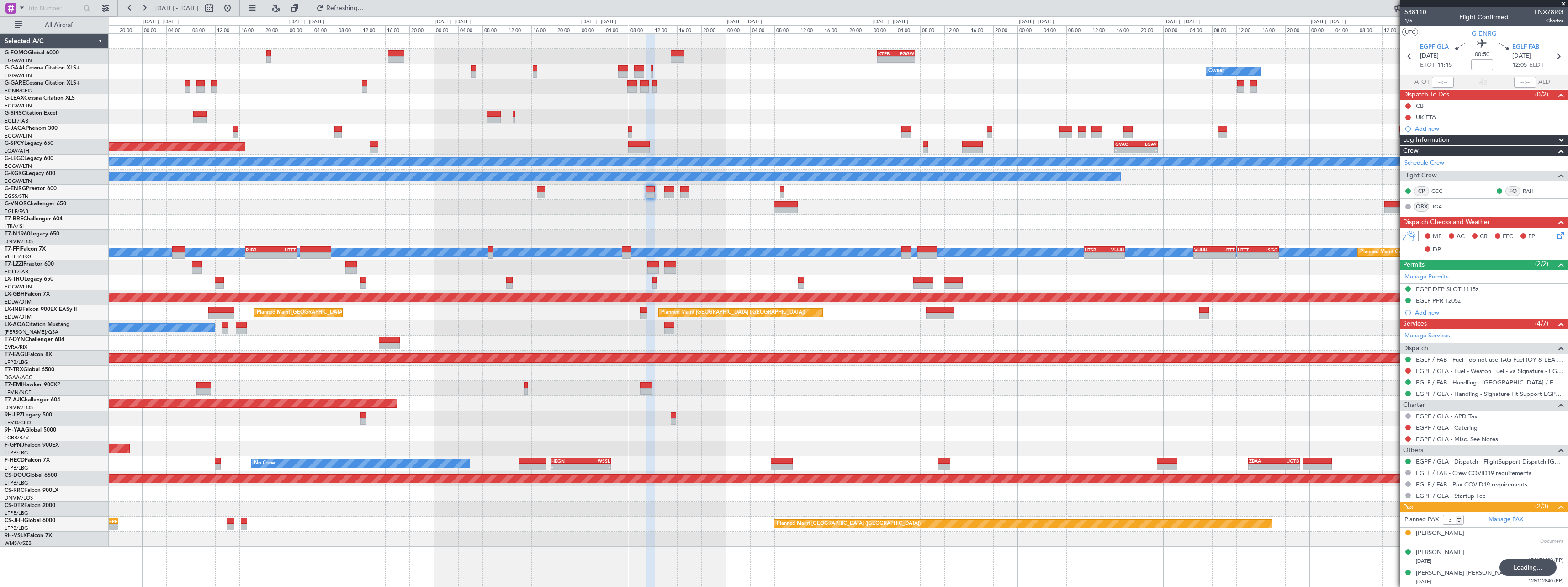
click at [687, 443] on div "No Crew Planned Maint Paris (Le Bourget) No Crew" at bounding box center [837, 449] width 1459 height 15
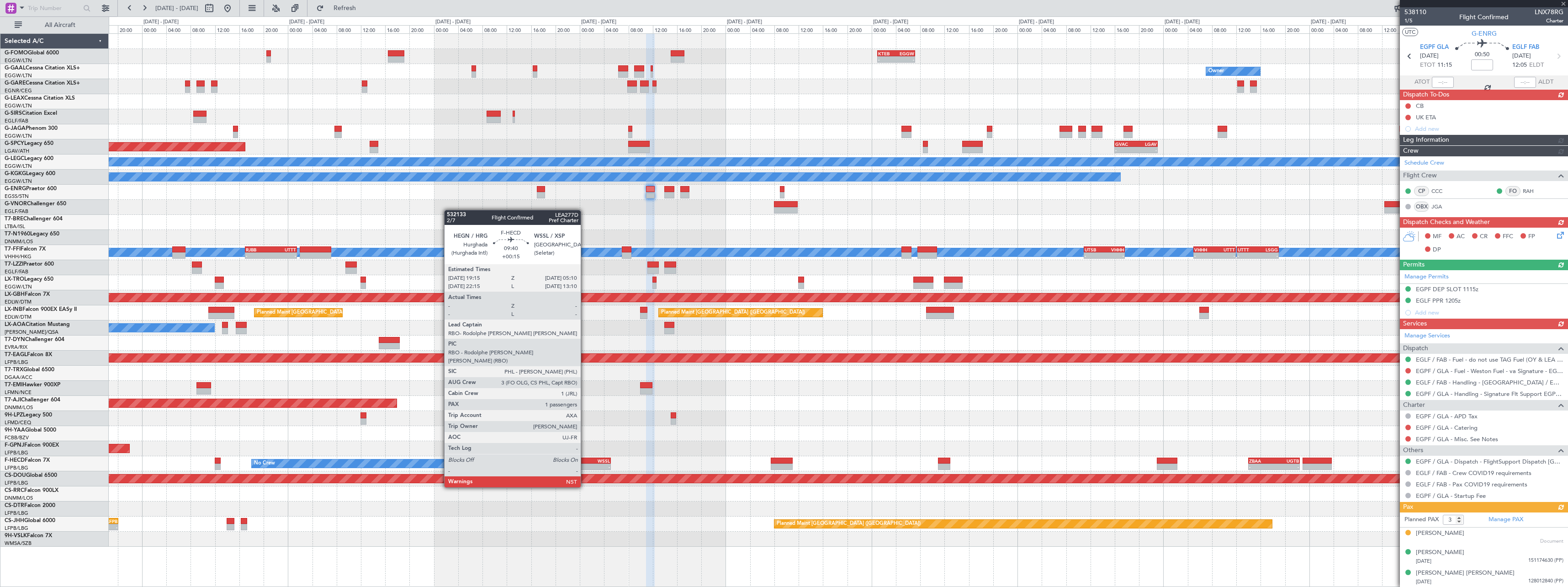
click at [585, 462] on div "WSSL" at bounding box center [595, 461] width 30 height 5
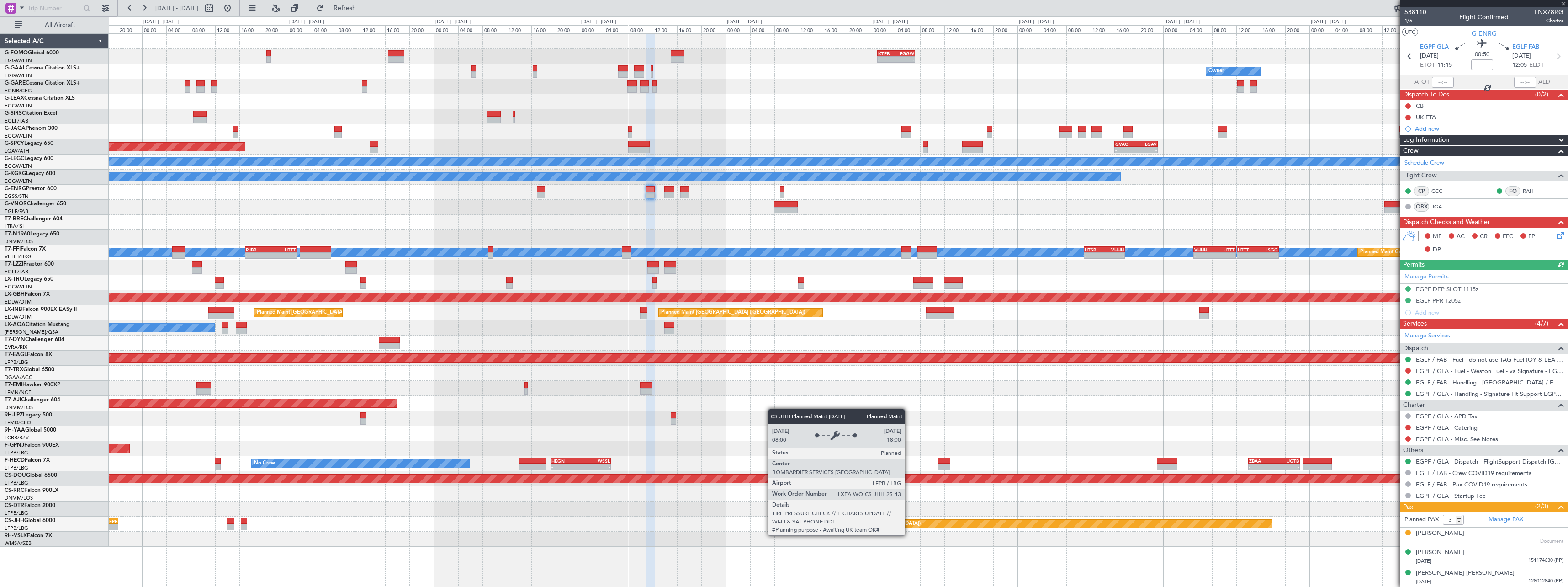
type input "+00:15"
type input "1"
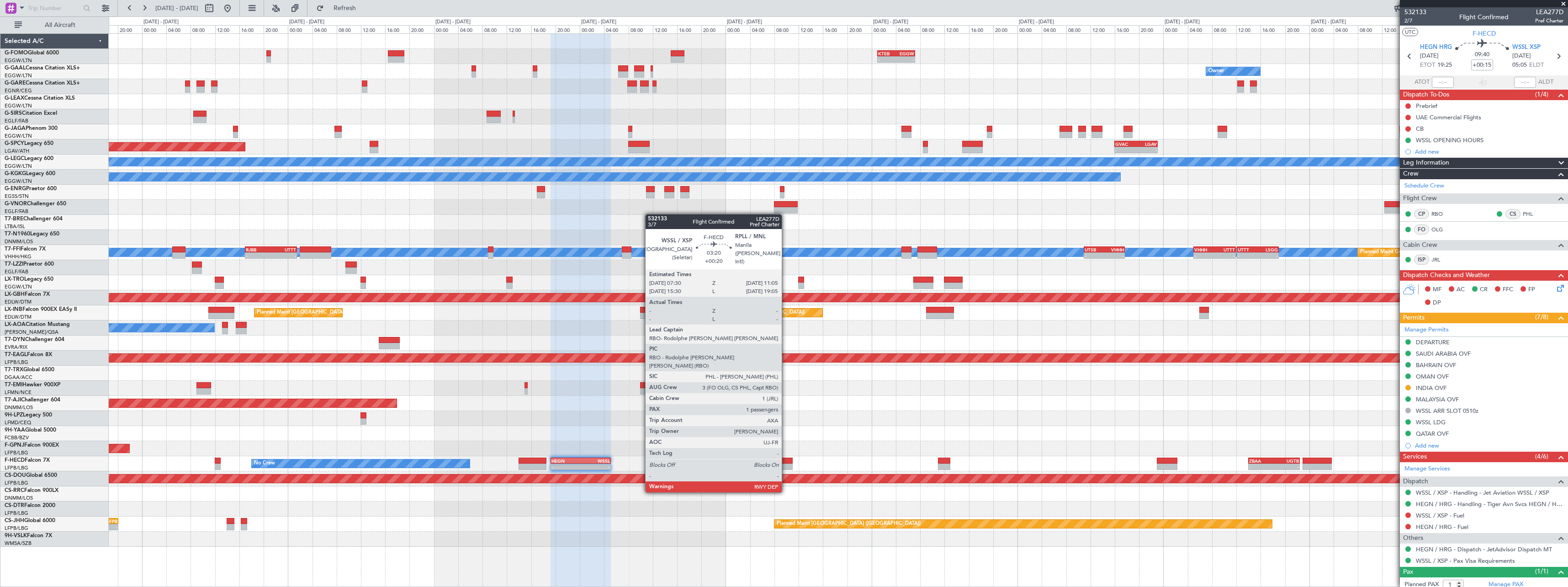
click at [786, 466] on div at bounding box center [781, 467] width 22 height 7
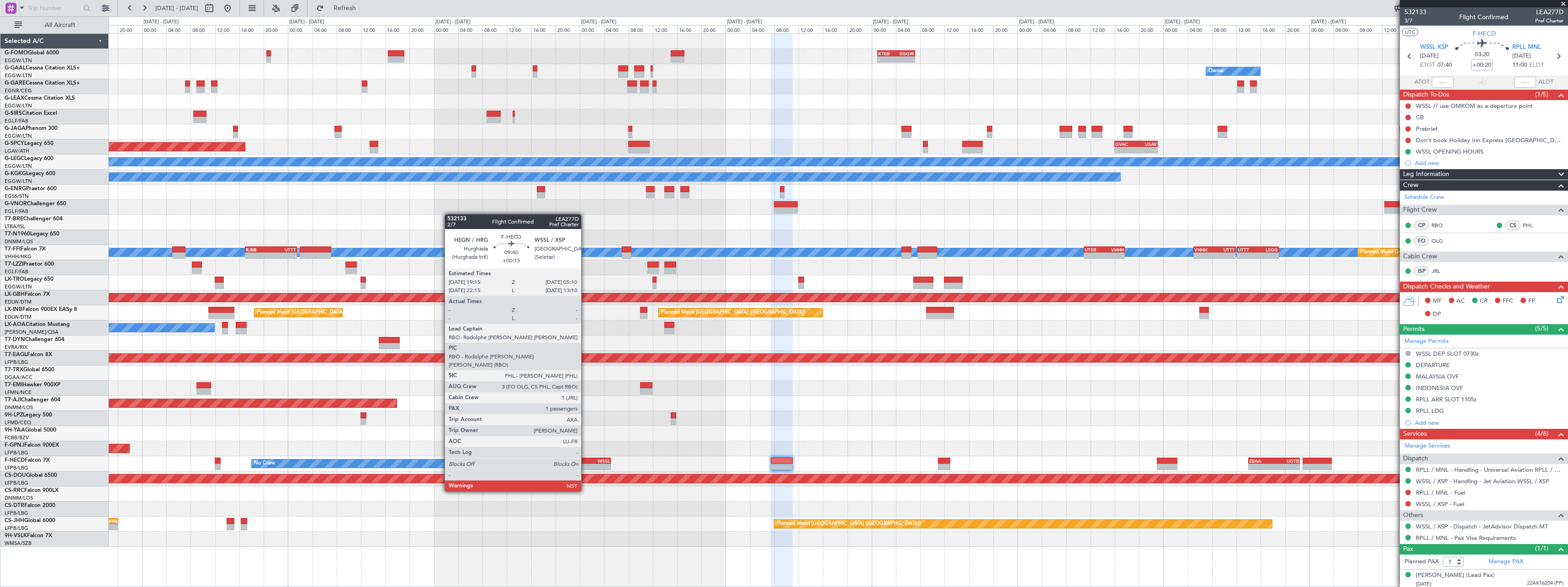
click at [585, 466] on div "-" at bounding box center [595, 467] width 30 height 5
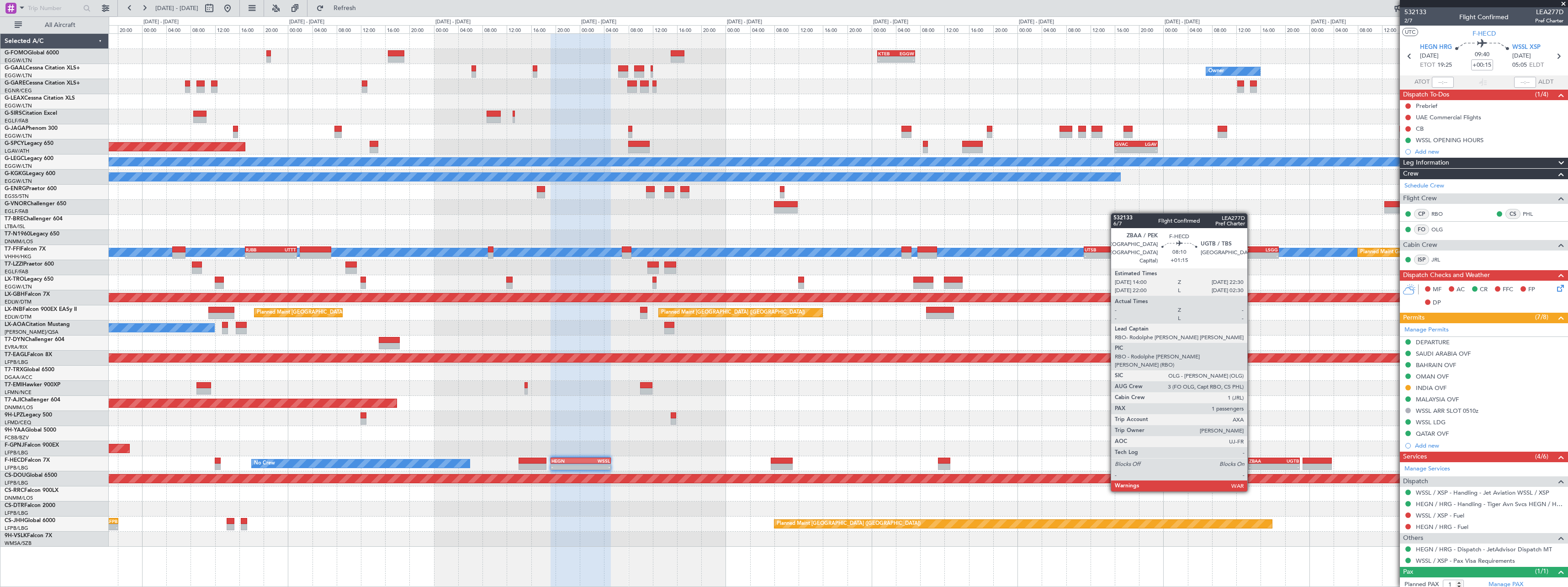
click at [1251, 465] on div "-" at bounding box center [1262, 467] width 25 height 5
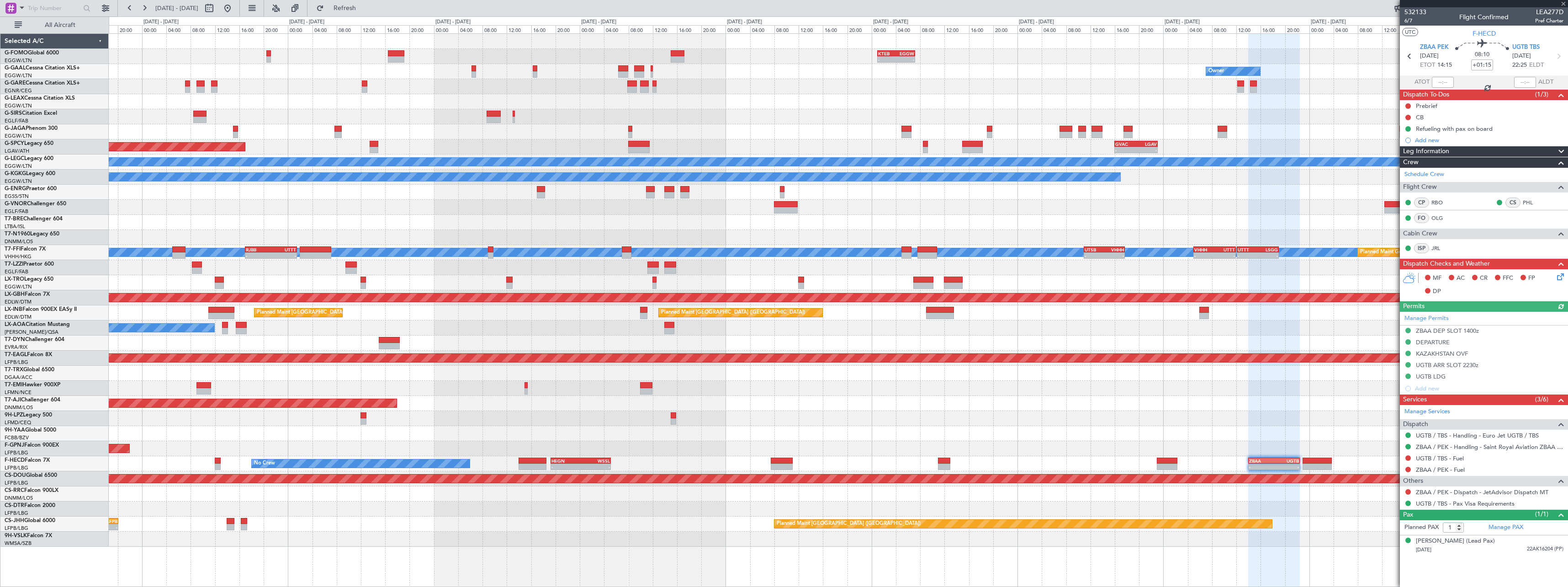
click at [1561, 153] on span at bounding box center [1560, 152] width 11 height 11
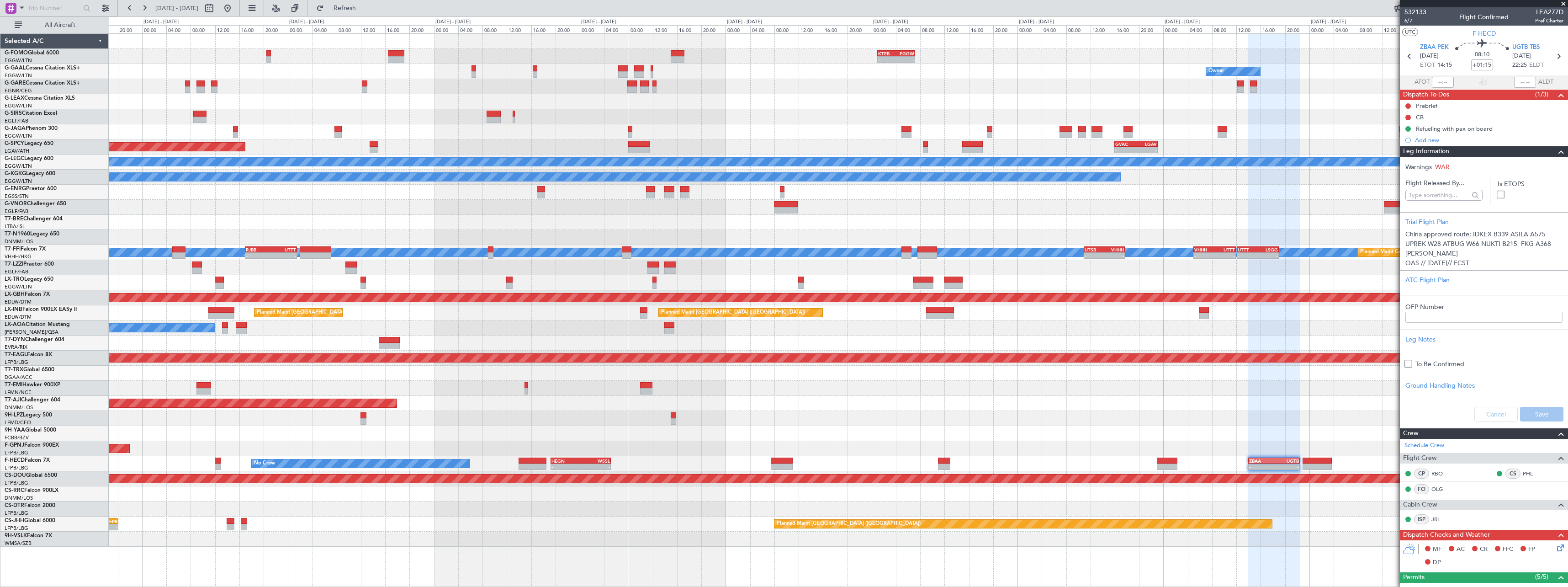
click at [1560, 153] on div "Leg Information" at bounding box center [1483, 152] width 168 height 10
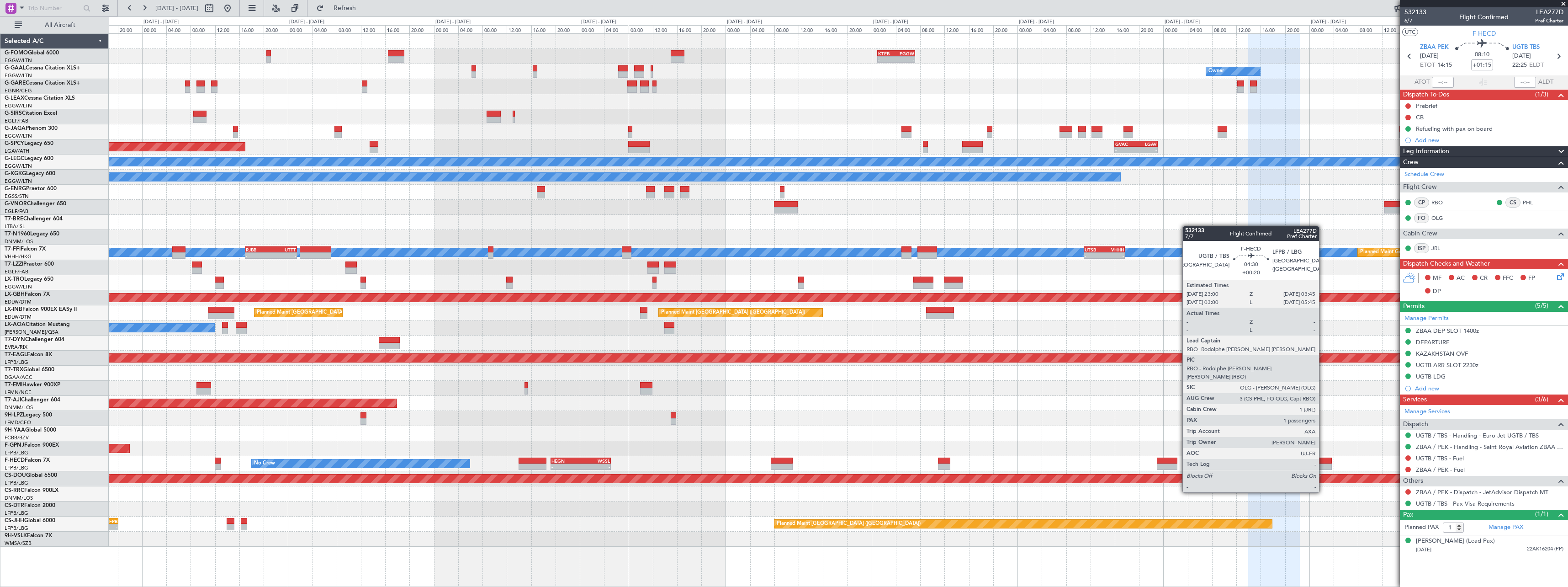
click at [1323, 467] on div at bounding box center [1317, 467] width 30 height 7
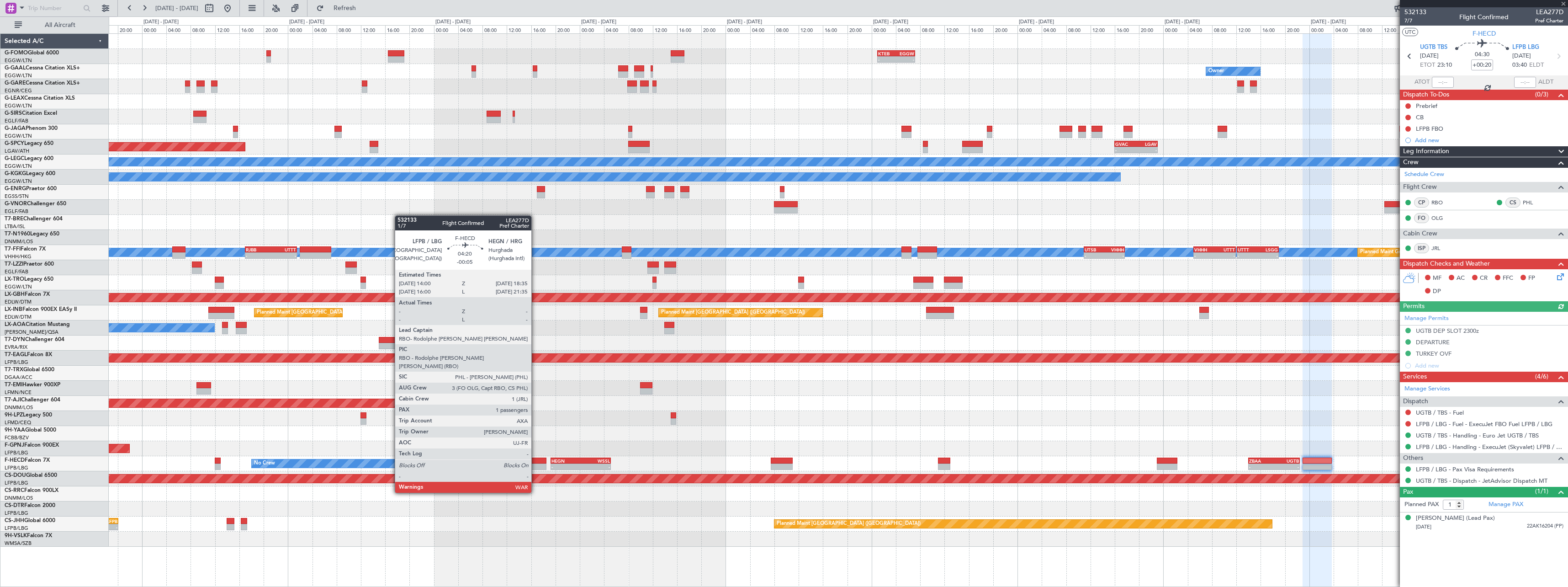
click at [535, 467] on div at bounding box center [532, 467] width 28 height 7
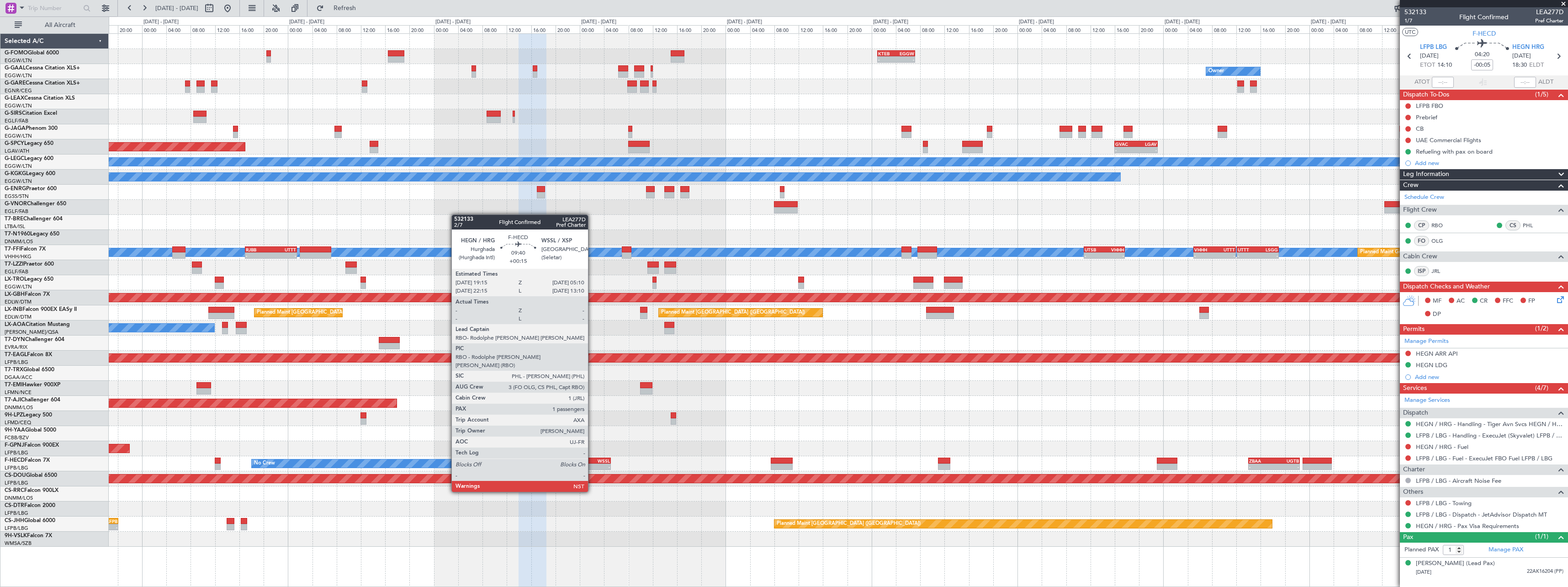
click at [592, 466] on div "-" at bounding box center [595, 467] width 30 height 5
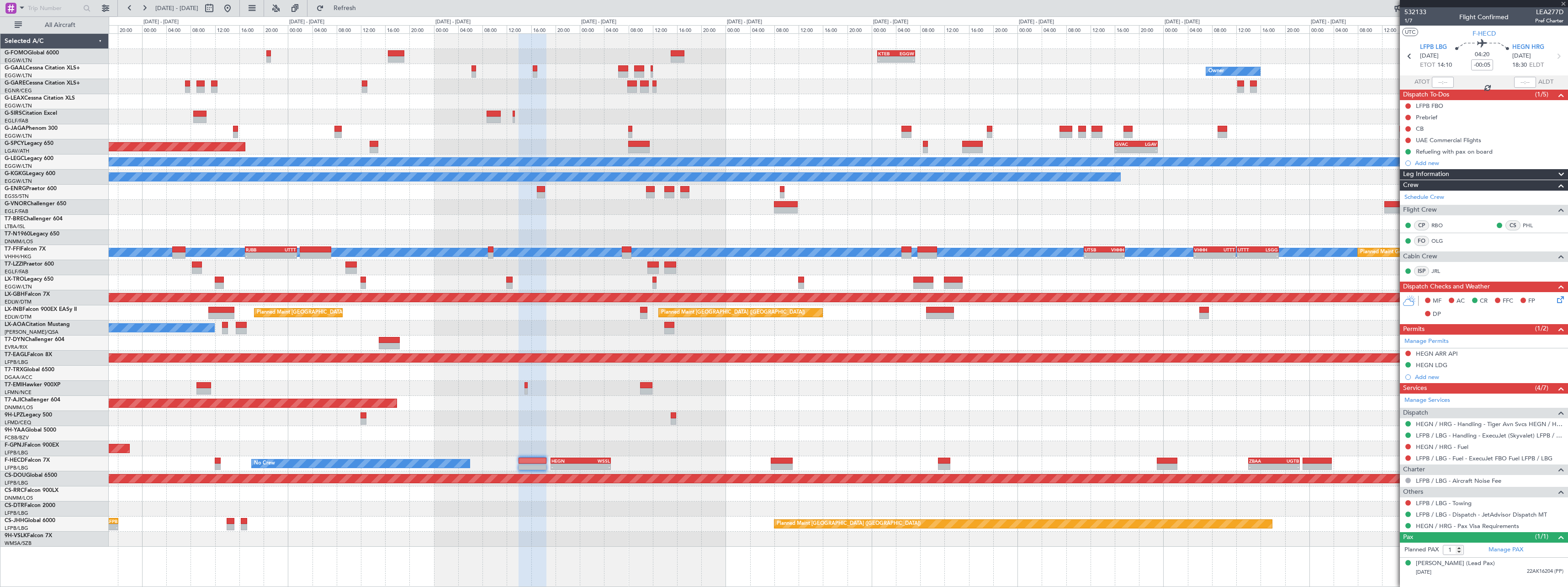
type input "+00:15"
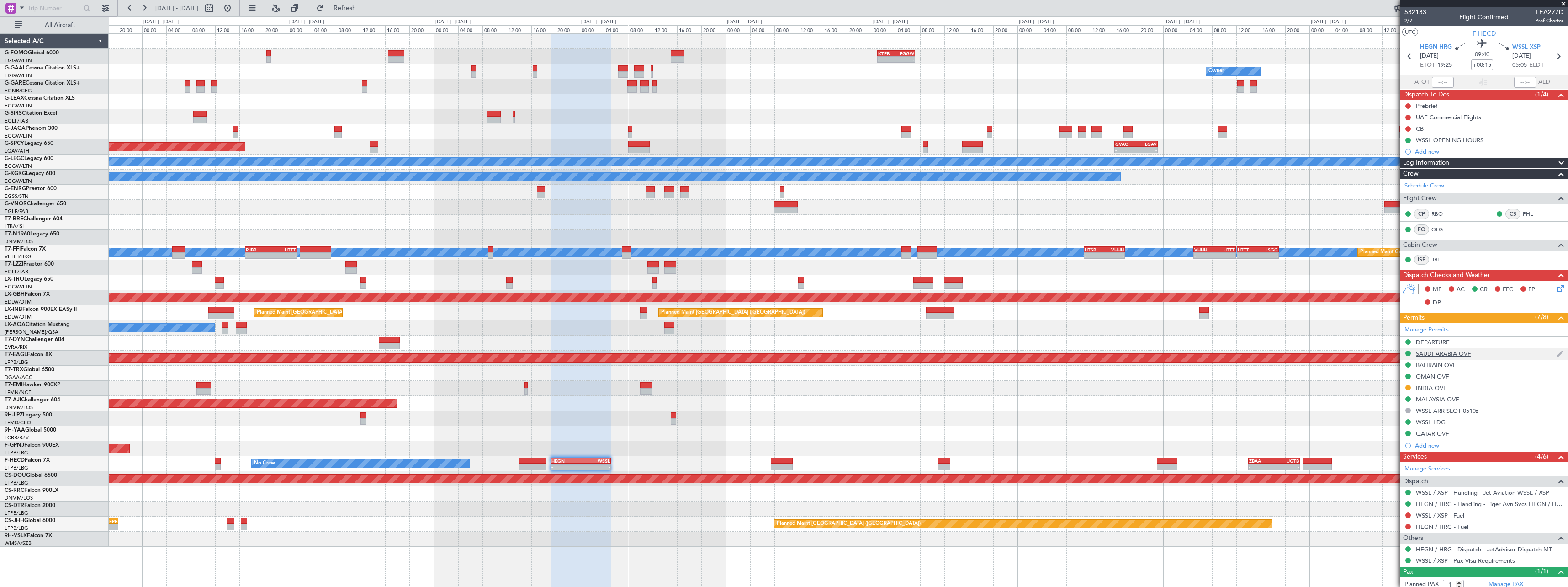
click at [1461, 354] on div "SAUDI ARABIA OVF" at bounding box center [1443, 353] width 55 height 8
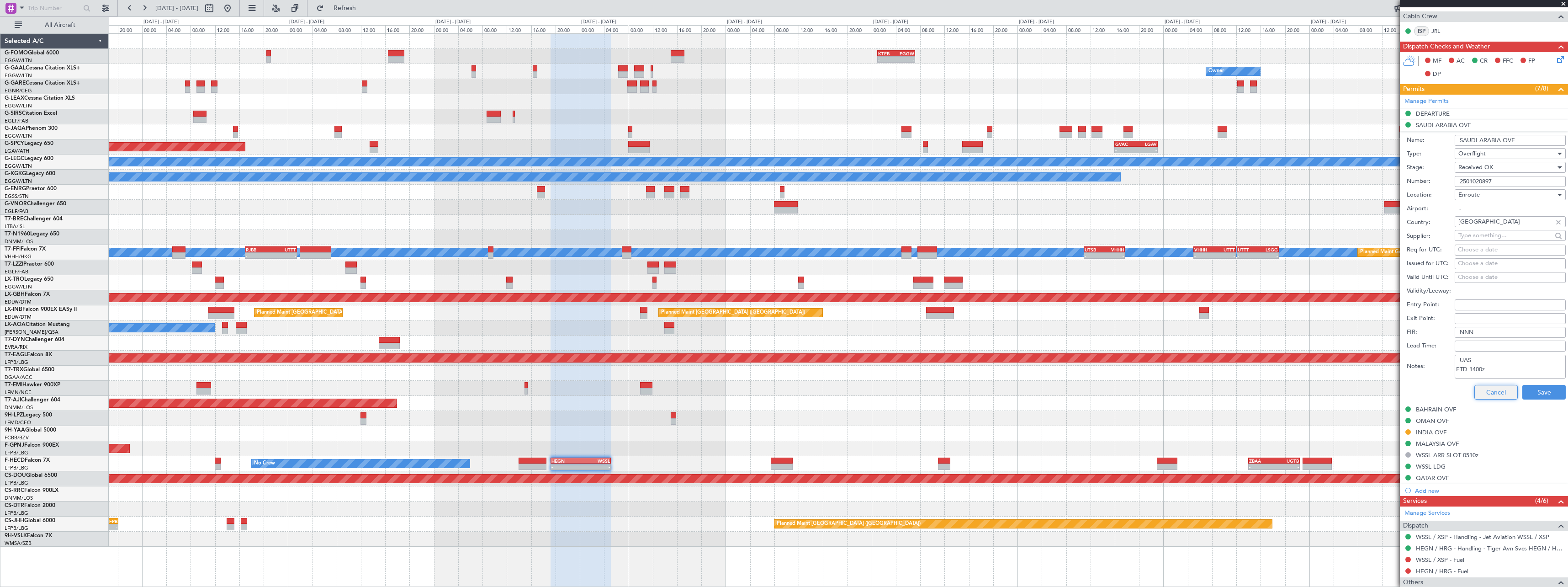
click at [1493, 395] on button "Cancel" at bounding box center [1495, 391] width 43 height 14
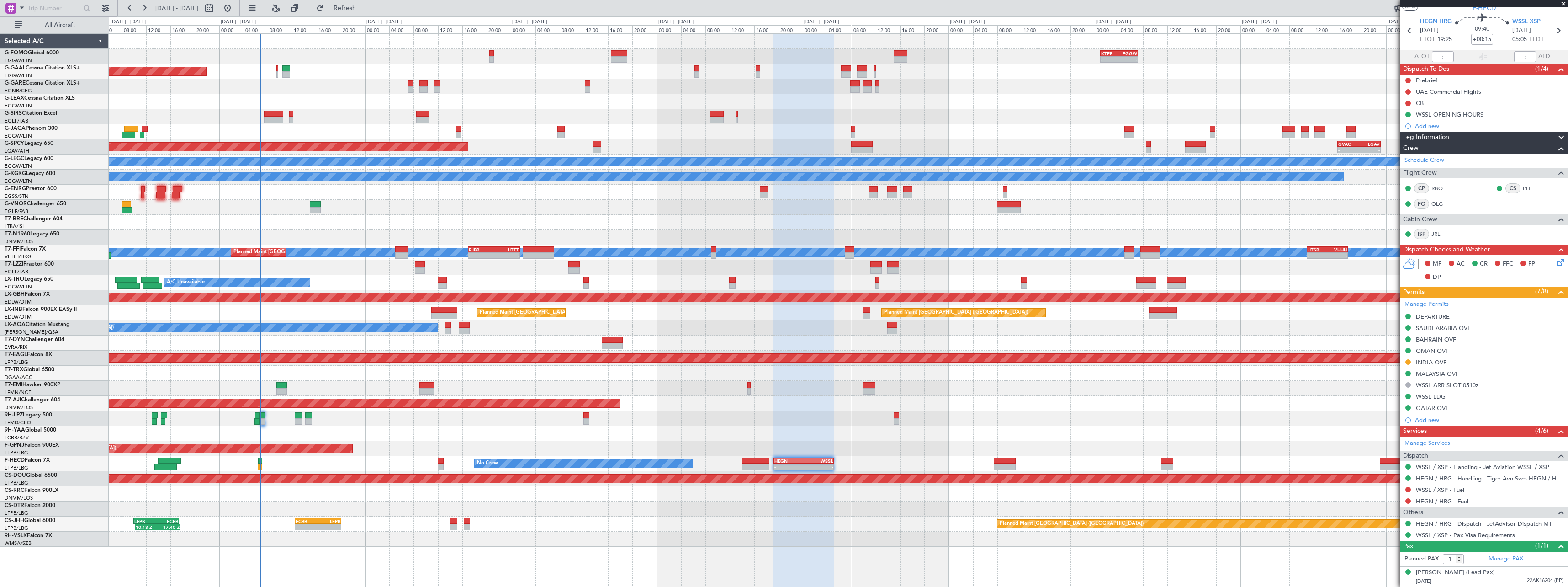
click at [576, 202] on div "- - KTEB 01:00 Z EGGW 07:10 Z 06:10 Z 13:35 Z EGGW 06:00 Z KTEB 13:15 Z Owner P…" at bounding box center [837, 290] width 1459 height 512
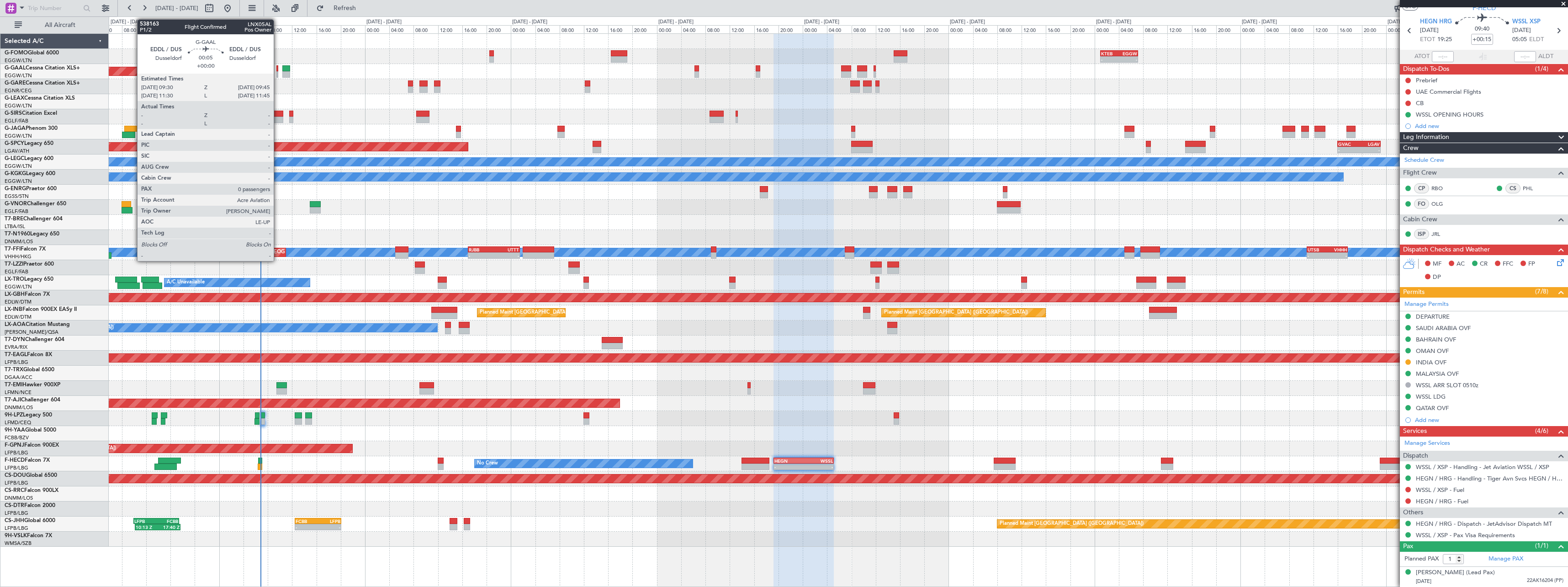
click at [278, 73] on div at bounding box center [277, 75] width 2 height 7
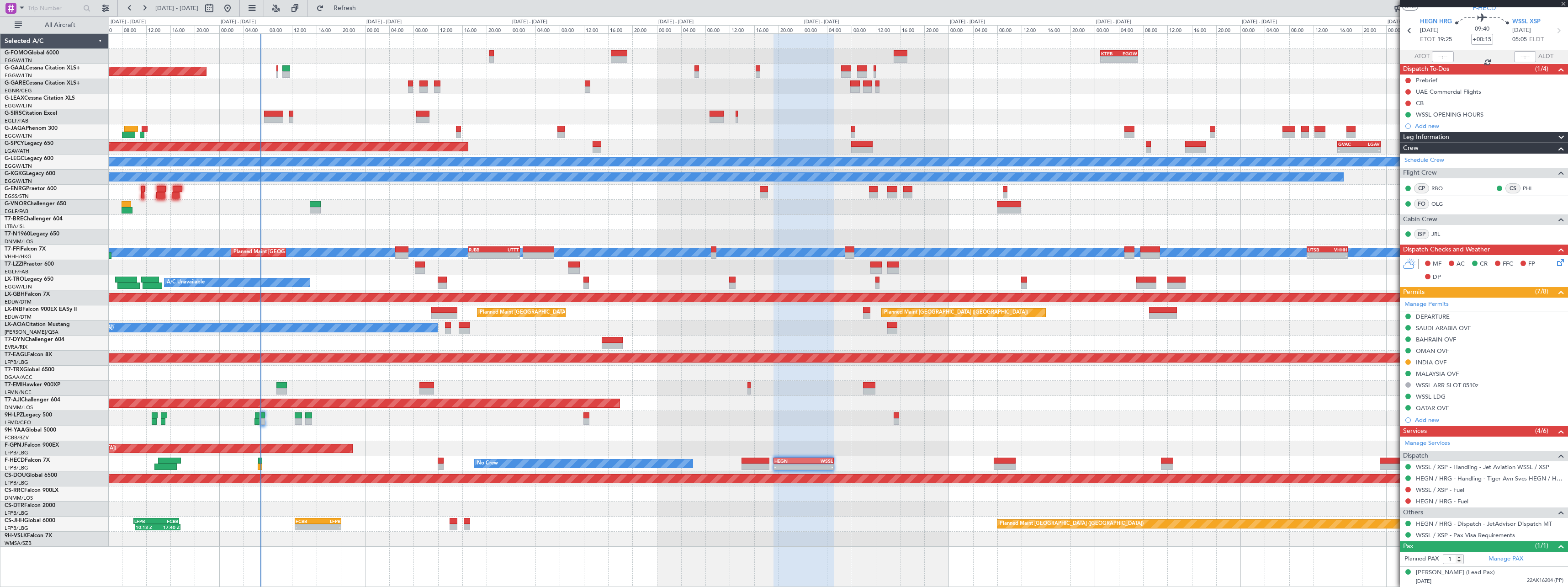
type input "0"
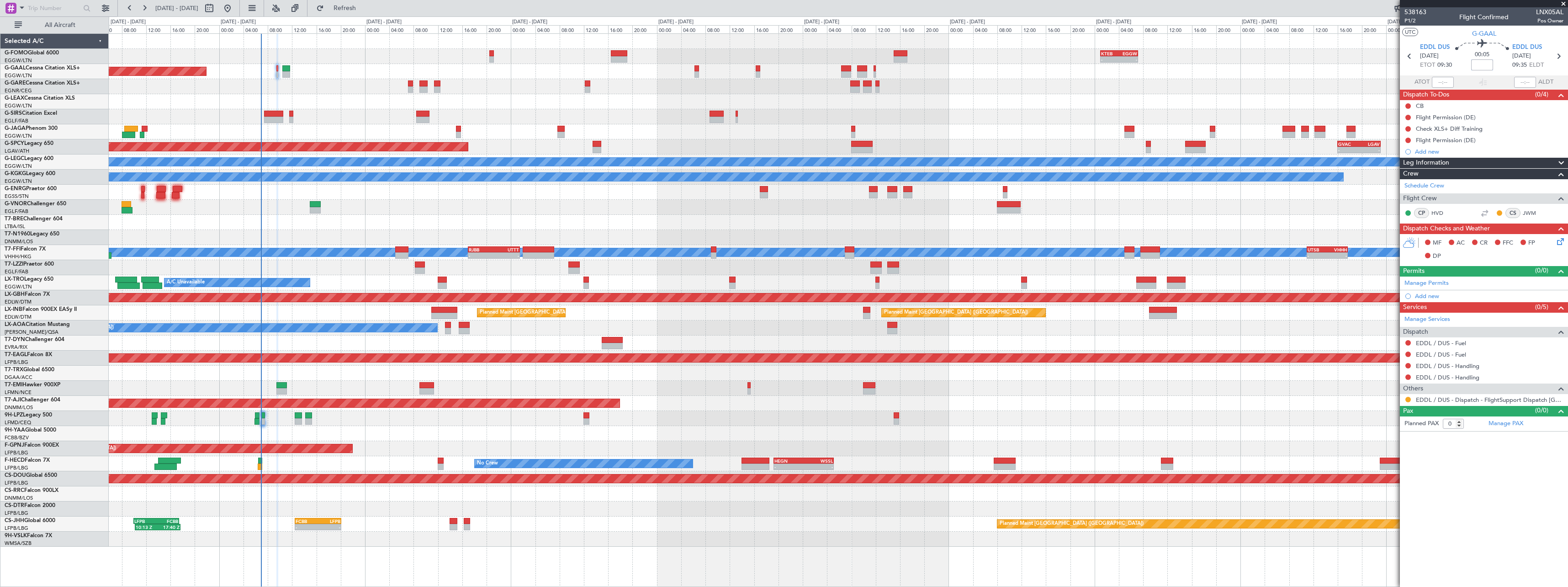
click at [1489, 69] on input at bounding box center [1482, 64] width 22 height 11
drag, startPoint x: 371, startPoint y: 3, endPoint x: 639, endPoint y: 96, distance: 283.7
click at [367, 3] on button "Refresh" at bounding box center [340, 8] width 55 height 14
drag, startPoint x: 1535, startPoint y: 11, endPoint x: 1527, endPoint y: 11, distance: 8.0
click at [1559, 11] on div "538163 P1/2 Flight Confirmed LNX05AL Pos Owner" at bounding box center [1483, 17] width 168 height 19
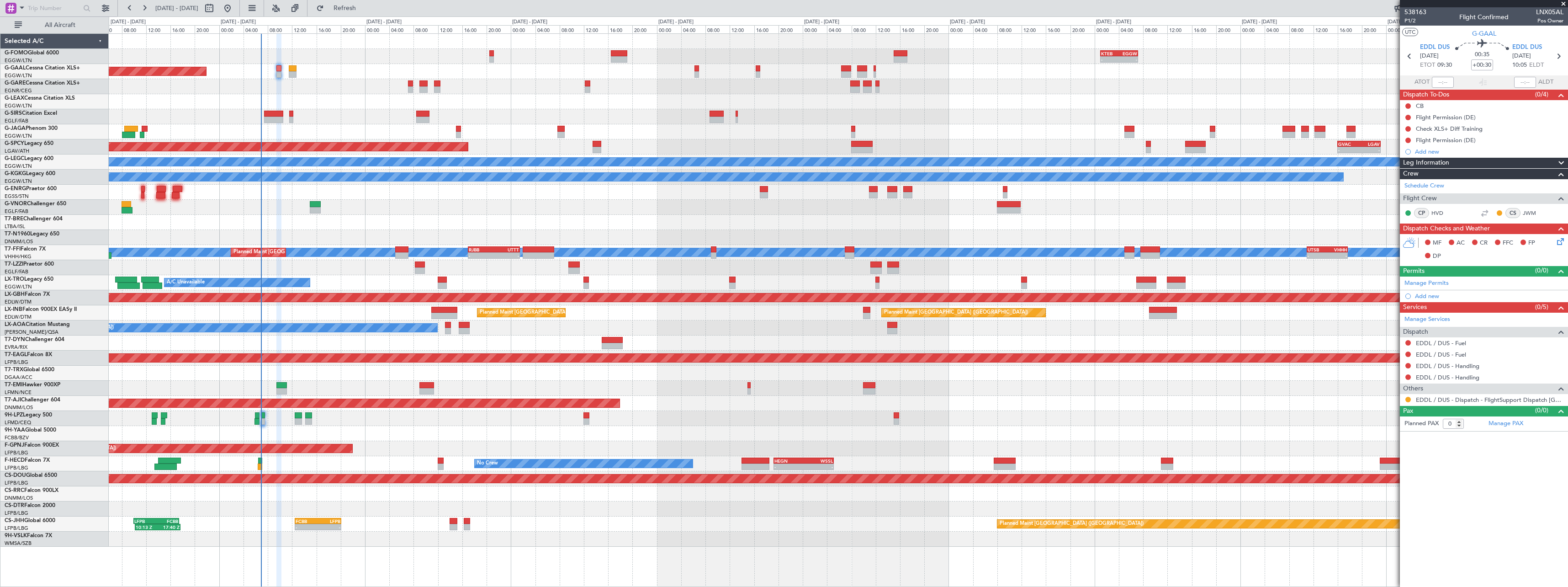
click at [1529, 10] on div "538163 P1/2 Flight Confirmed LNX05AL Pos Owner" at bounding box center [1483, 17] width 168 height 19
drag, startPoint x: 1537, startPoint y: 9, endPoint x: 1562, endPoint y: 13, distance: 25.3
click at [1562, 13] on span "LNX05AL" at bounding box center [1549, 12] width 27 height 9
copy span "LNX05AL"
click at [1412, 24] on span "P1/2" at bounding box center [1416, 20] width 22 height 8
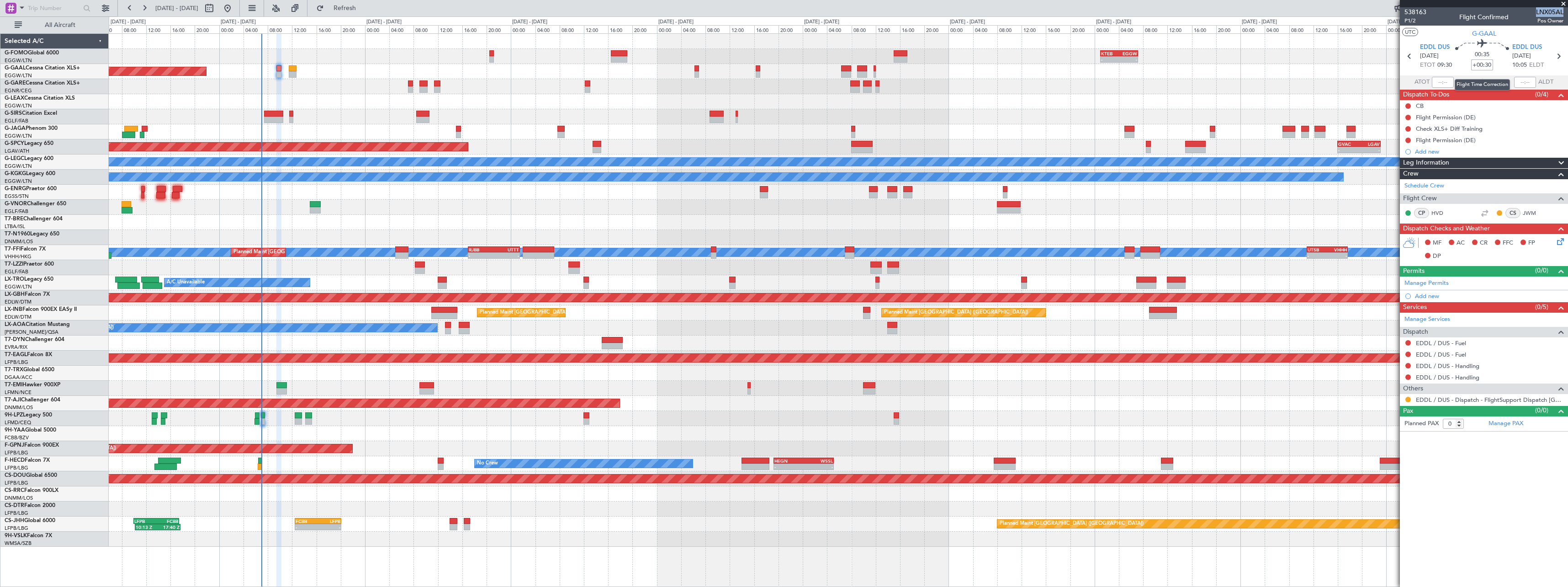
click at [1487, 63] on input "+00:30" at bounding box center [1482, 64] width 22 height 11
click at [1487, 70] on input "+00:30" at bounding box center [1482, 64] width 22 height 11
click at [1489, 66] on input "+00:30" at bounding box center [1482, 64] width 22 height 11
type input "+00:25"
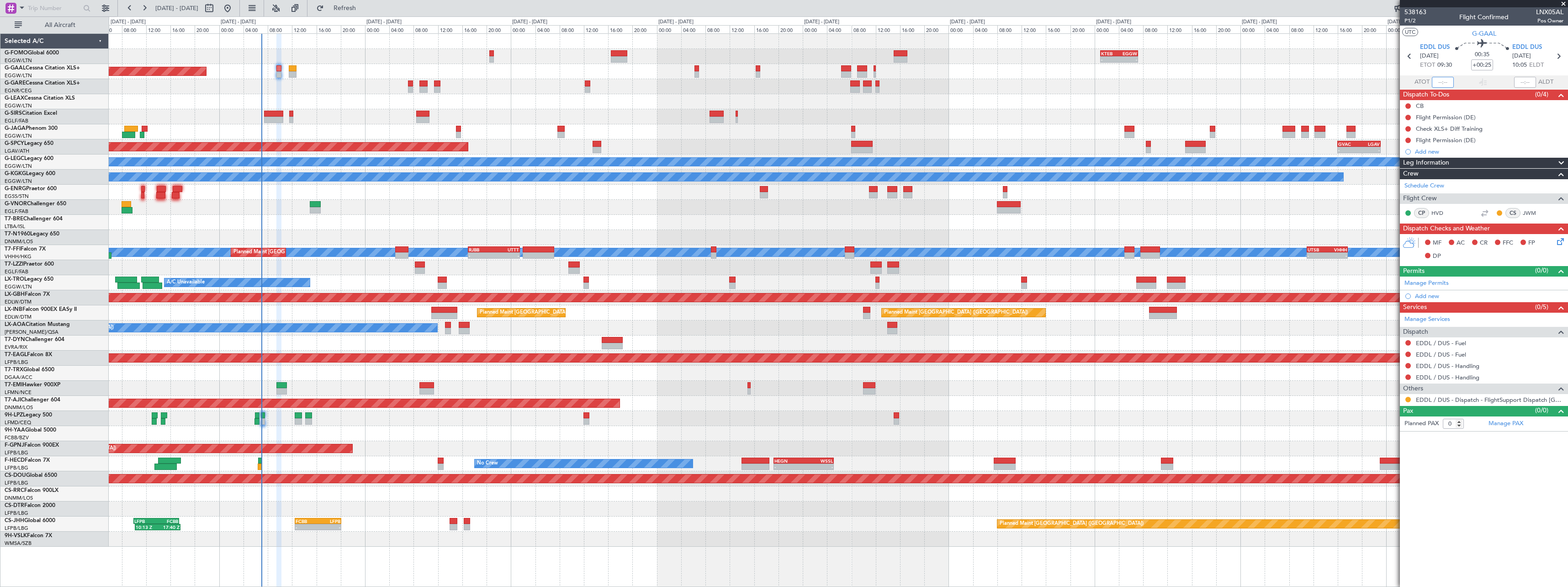
click at [1235, 389] on div at bounding box center [837, 388] width 1459 height 15
click at [364, 11] on span "Refresh" at bounding box center [345, 8] width 38 height 7
click at [1321, 363] on div "Planned Maint Dubai (Al Maktoum Intl)" at bounding box center [837, 358] width 1459 height 15
click at [1406, 342] on button at bounding box center [1408, 342] width 5 height 5
click at [1382, 355] on span "Not Required" at bounding box center [1386, 355] width 36 height 9
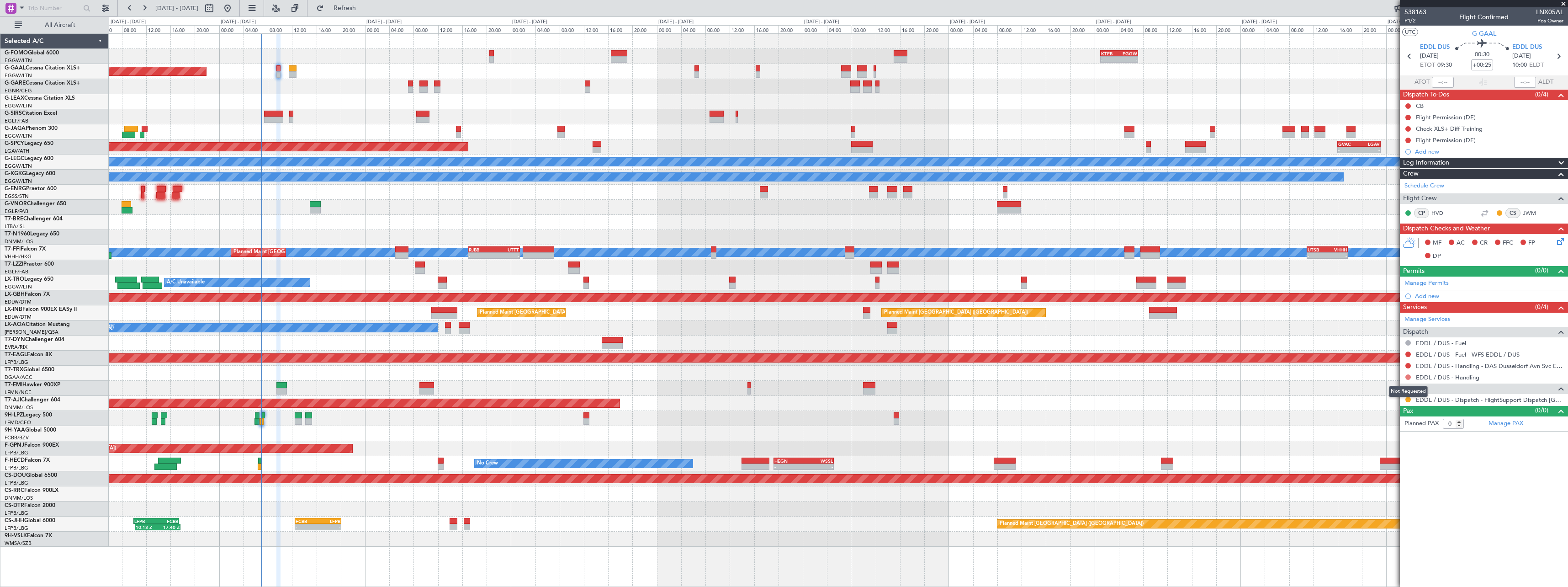
click at [1409, 378] on button at bounding box center [1408, 377] width 5 height 5
click at [1396, 430] on span "Requested" at bounding box center [1383, 430] width 29 height 9
click at [1409, 354] on button at bounding box center [1408, 354] width 5 height 5
click at [1387, 463] on span "Confirmed" at bounding box center [1382, 462] width 28 height 9
click at [1497, 368] on link "EDDL / DUS - Handling - DAS Dusseldorf Avn Svc EDDL / DUS" at bounding box center [1489, 365] width 147 height 8
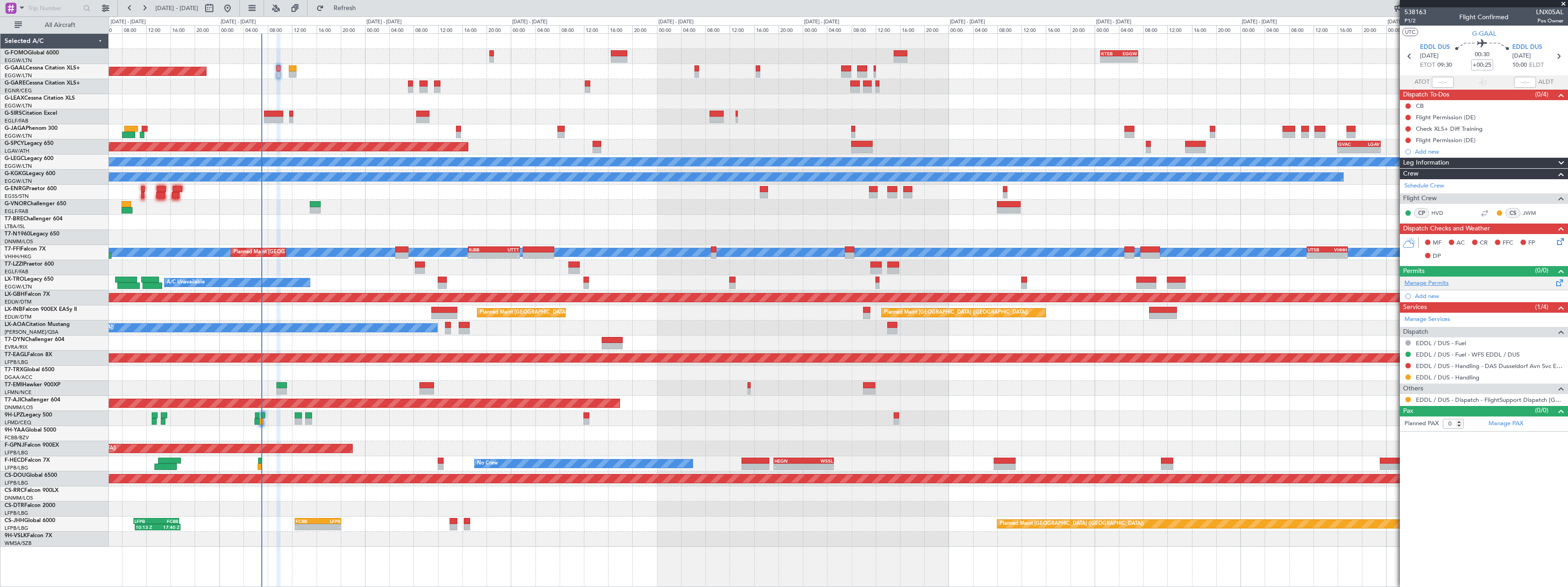
click at [1433, 285] on link "Manage Permits" at bounding box center [1427, 283] width 44 height 9
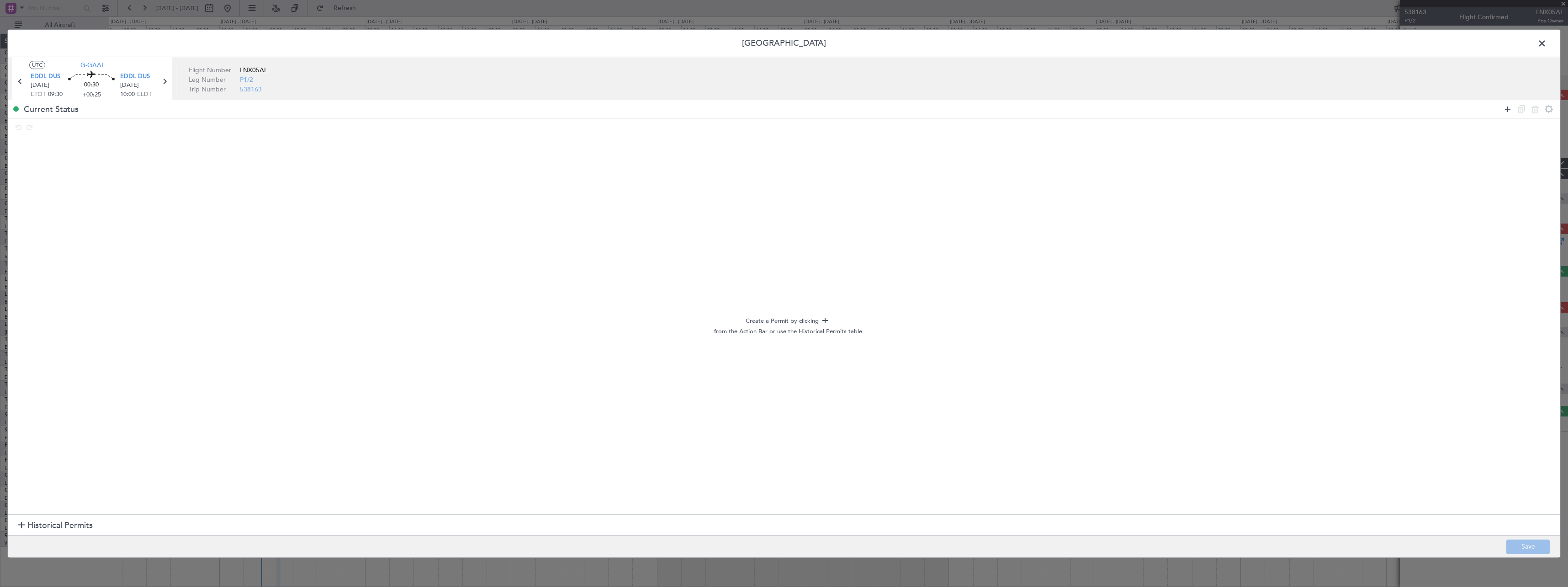
click at [1507, 111] on icon at bounding box center [1507, 108] width 11 height 11
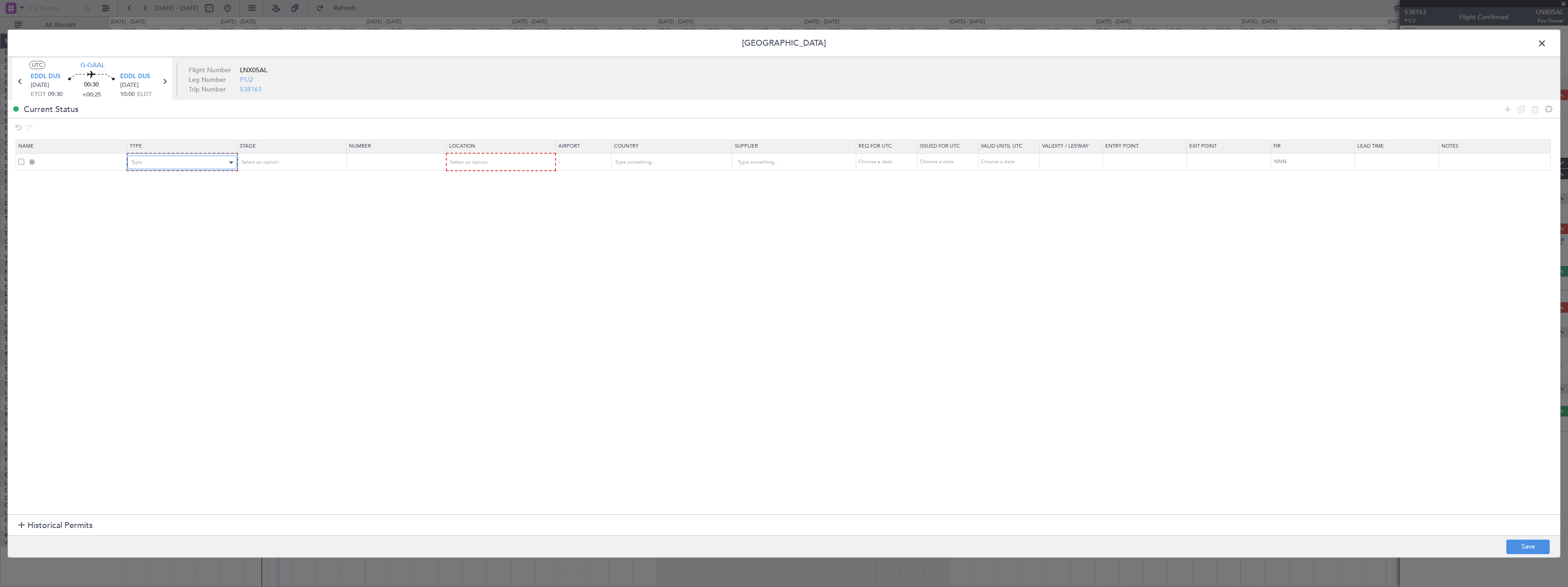
click at [183, 162] on div "Type" at bounding box center [179, 162] width 96 height 14
drag, startPoint x: 183, startPoint y: 253, endPoint x: 185, endPoint y: 249, distance: 4.5
click at [184, 252] on span "Slot" at bounding box center [184, 249] width 102 height 14
click at [277, 166] on div "Select an option" at bounding box center [287, 162] width 96 height 14
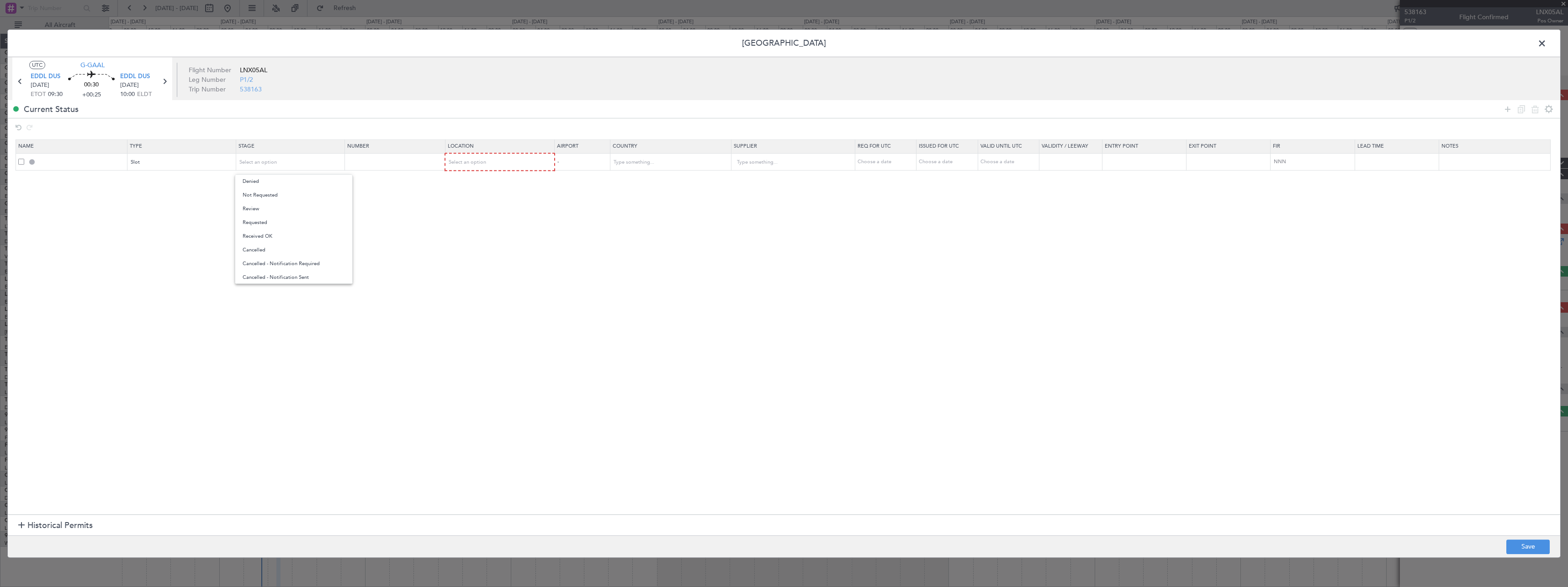
drag, startPoint x: 273, startPoint y: 227, endPoint x: 434, endPoint y: 170, distance: 170.8
click at [274, 227] on span "Requested" at bounding box center [294, 223] width 102 height 14
click at [511, 162] on div "Select an option" at bounding box center [496, 162] width 96 height 14
click at [508, 186] on span "Departure" at bounding box center [505, 181] width 102 height 14
click at [1509, 110] on icon at bounding box center [1507, 108] width 11 height 11
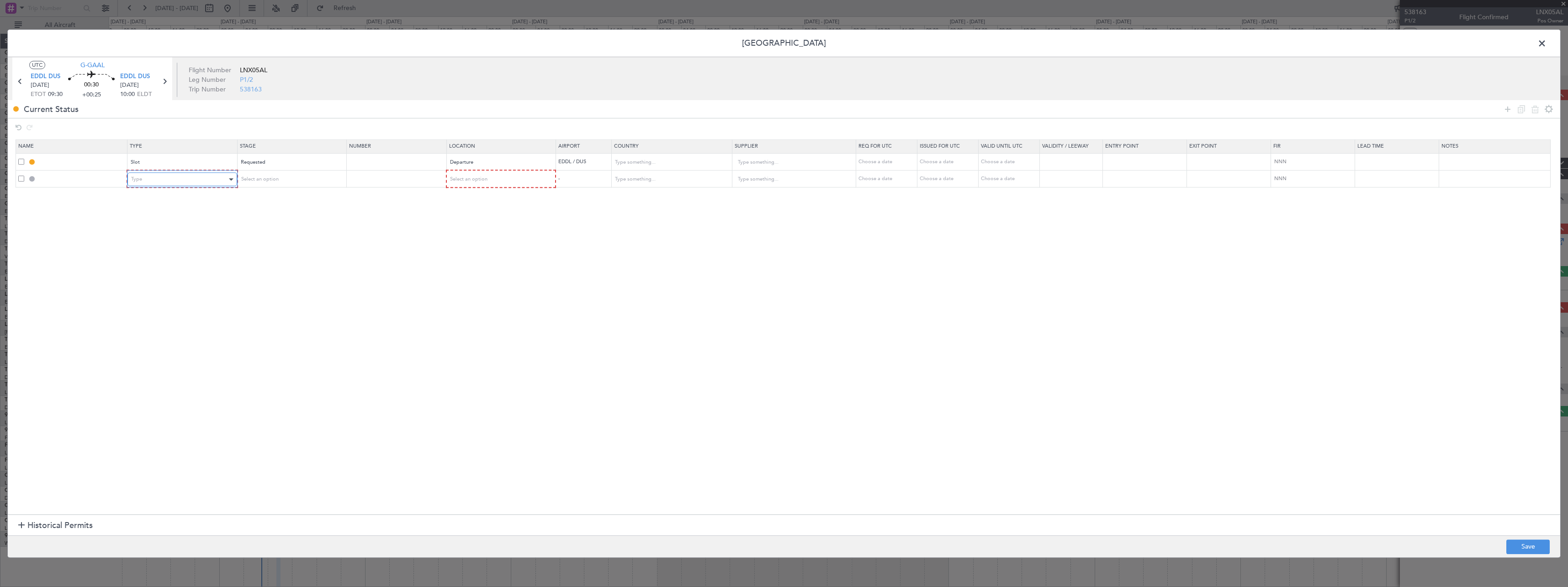
click at [159, 180] on div "Type" at bounding box center [179, 179] width 96 height 14
drag, startPoint x: 157, startPoint y: 263, endPoint x: 281, endPoint y: 211, distance: 134.5
click at [157, 263] on span "Slot" at bounding box center [184, 266] width 102 height 14
click at [298, 179] on div "Select an option" at bounding box center [287, 179] width 96 height 14
drag, startPoint x: 298, startPoint y: 237, endPoint x: 436, endPoint y: 195, distance: 144.2
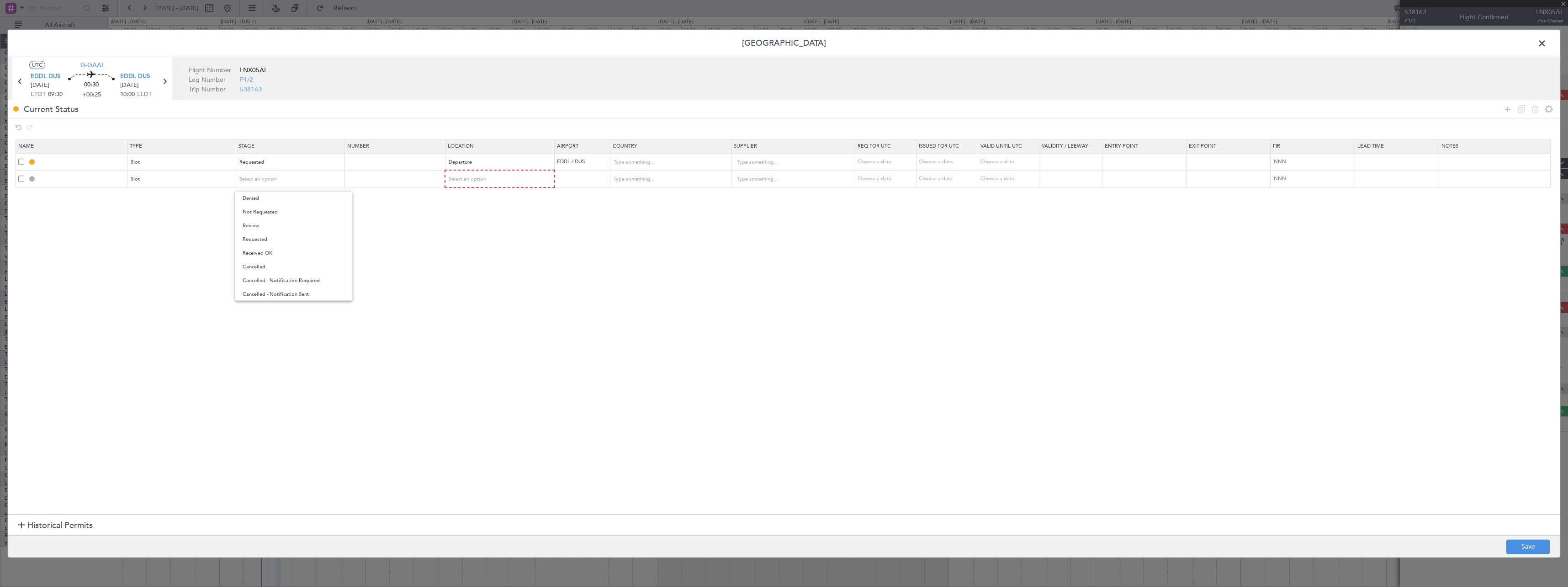
click at [301, 236] on span "Requested" at bounding box center [294, 240] width 102 height 14
click at [501, 184] on div "Select an option" at bounding box center [496, 179] width 96 height 14
drag, startPoint x: 500, startPoint y: 230, endPoint x: 506, endPoint y: 228, distance: 6.3
click at [504, 228] on span "Arrival" at bounding box center [505, 225] width 102 height 14
click at [1533, 550] on button "Save" at bounding box center [1527, 546] width 43 height 14
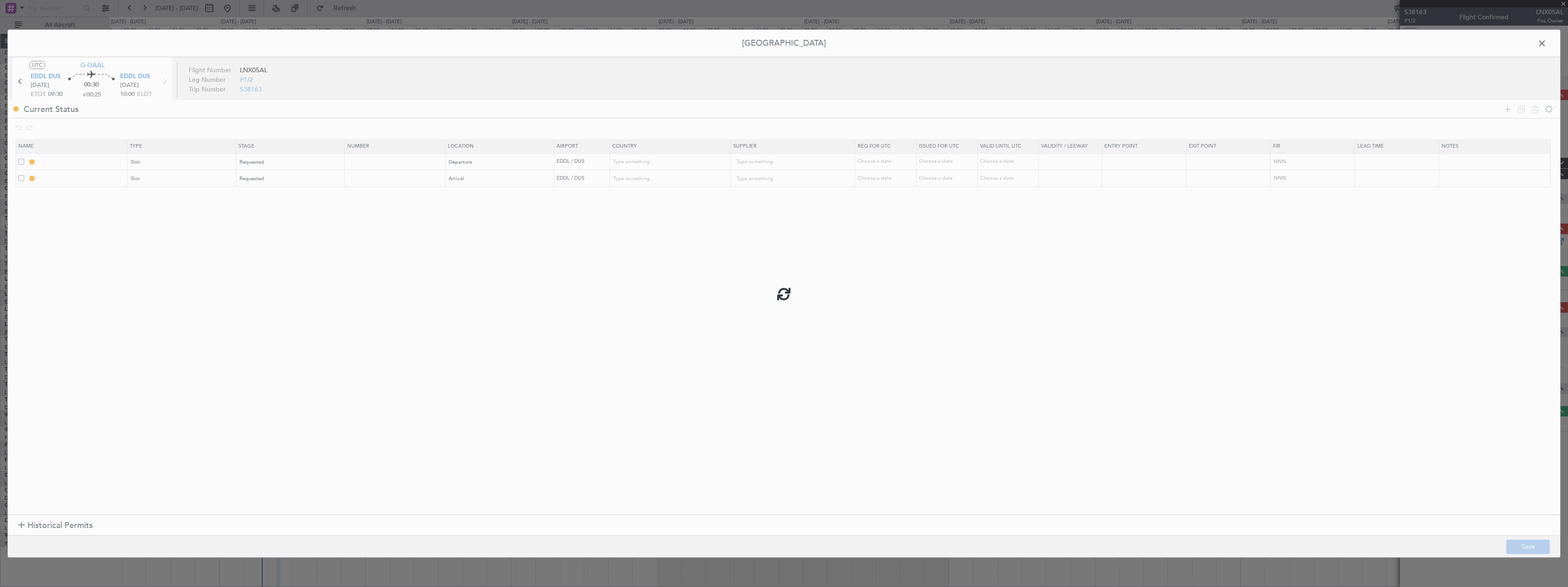
type input "EDDL DEP SLOT"
type input "[GEOGRAPHIC_DATA]"
type input "NNN"
type input "EDDL ARR SLOT"
type input "[GEOGRAPHIC_DATA]"
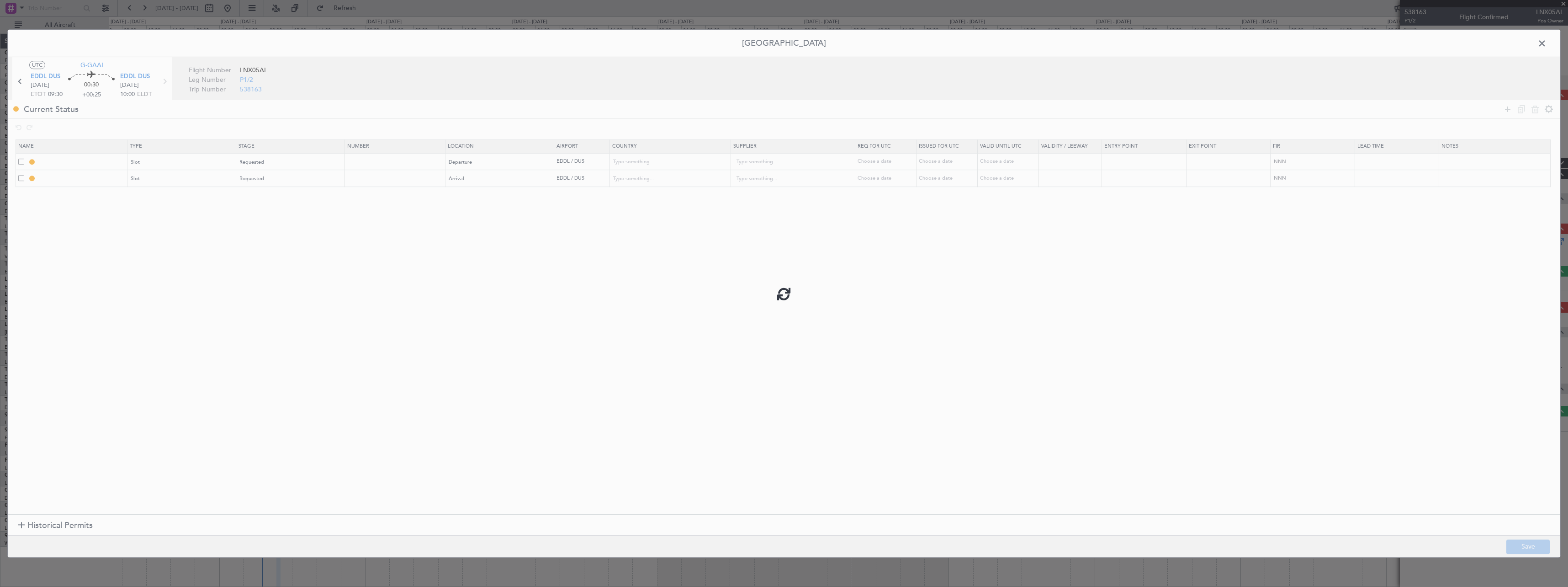
type input "NNN"
click at [1547, 45] on span at bounding box center [1547, 46] width 0 height 19
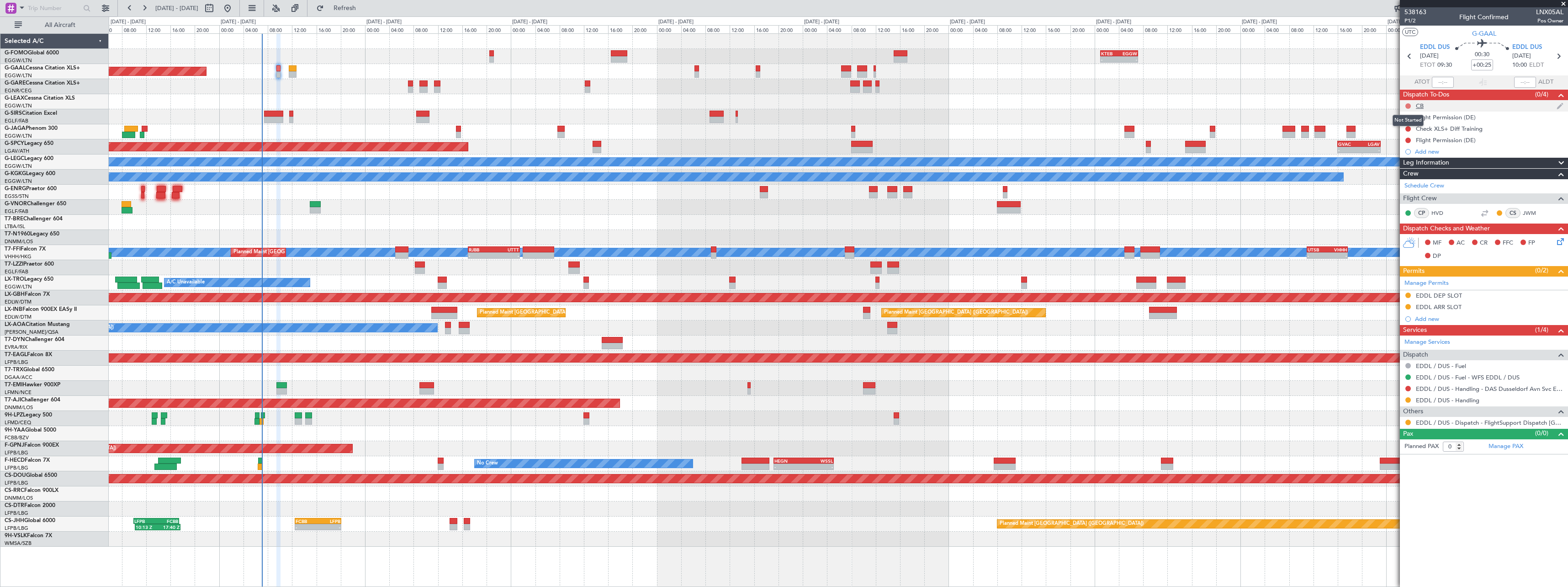
click at [1408, 105] on button at bounding box center [1408, 106] width 5 height 5
click at [1400, 148] on span "Completed" at bounding box center [1412, 146] width 30 height 9
click at [1408, 117] on button at bounding box center [1408, 117] width 5 height 5
drag, startPoint x: 1404, startPoint y: 173, endPoint x: 1408, endPoint y: 139, distance: 34.2
click at [1404, 172] on span "Cancelled" at bounding box center [1410, 171] width 26 height 9
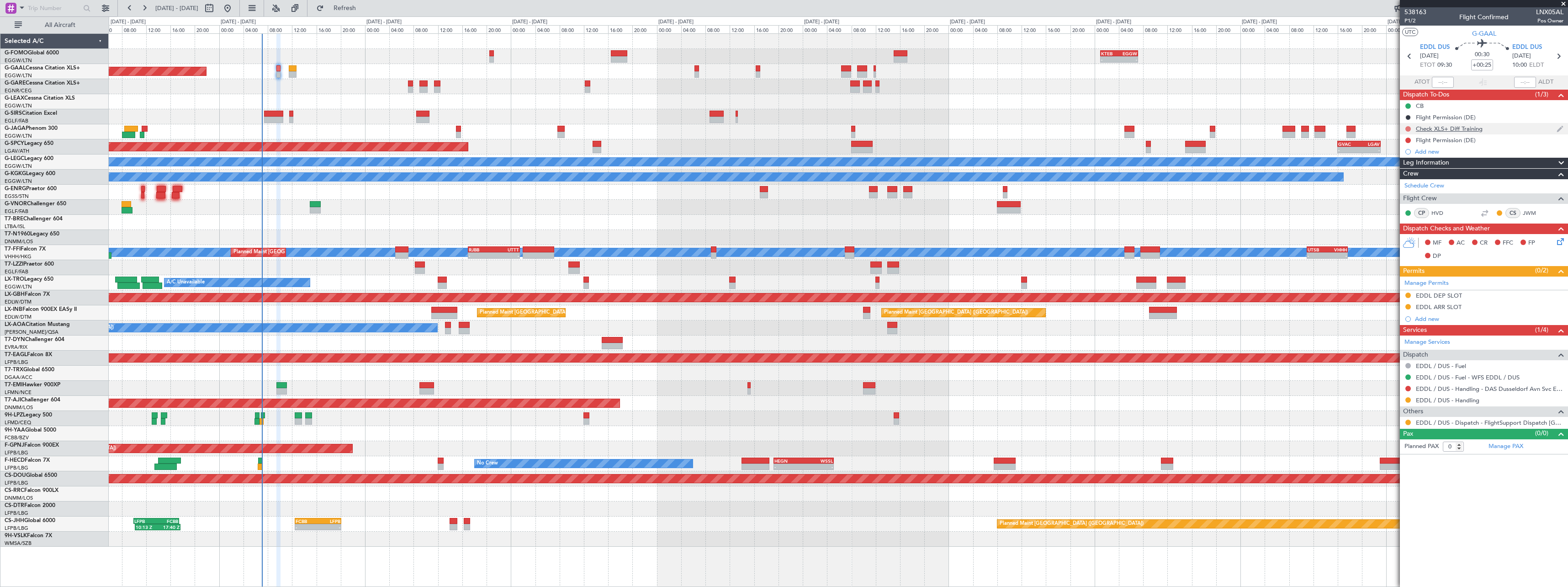
click at [1408, 128] on button at bounding box center [1408, 129] width 5 height 5
drag, startPoint x: 1406, startPoint y: 181, endPoint x: 1405, endPoint y: 151, distance: 30.0
click at [1405, 180] on span "Cancelled" at bounding box center [1410, 182] width 26 height 9
click at [1409, 138] on button at bounding box center [1408, 140] width 5 height 5
click at [1402, 193] on span "Cancelled" at bounding box center [1410, 194] width 26 height 9
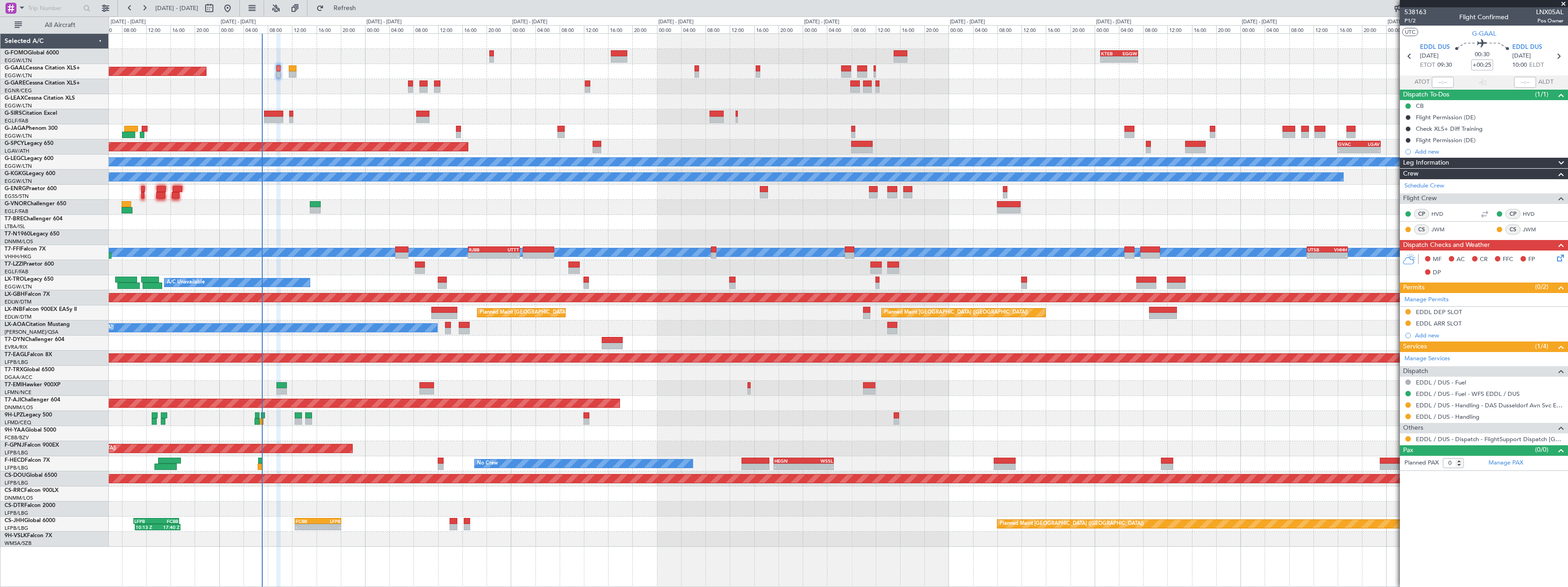
drag, startPoint x: 1560, startPoint y: 163, endPoint x: 1553, endPoint y: 172, distance: 11.4
click at [1560, 163] on span at bounding box center [1560, 163] width 11 height 11
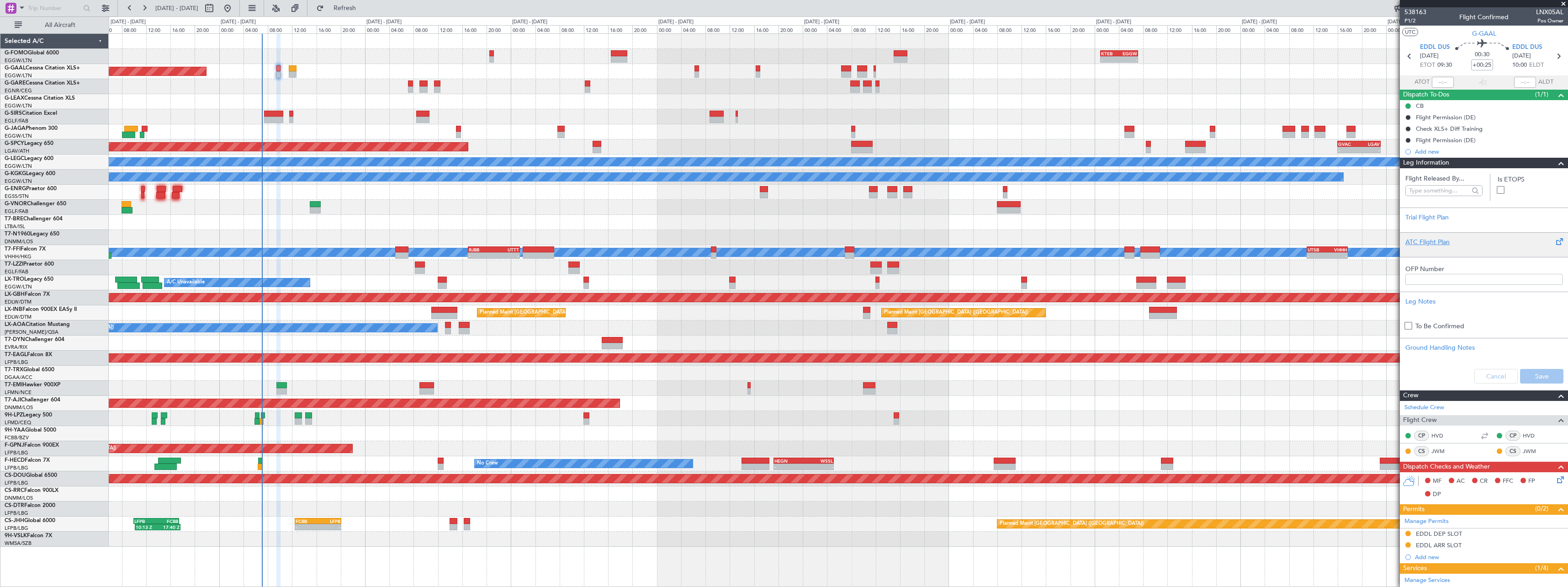
click at [1426, 239] on div "ATC Flight Plan" at bounding box center [1484, 241] width 157 height 9
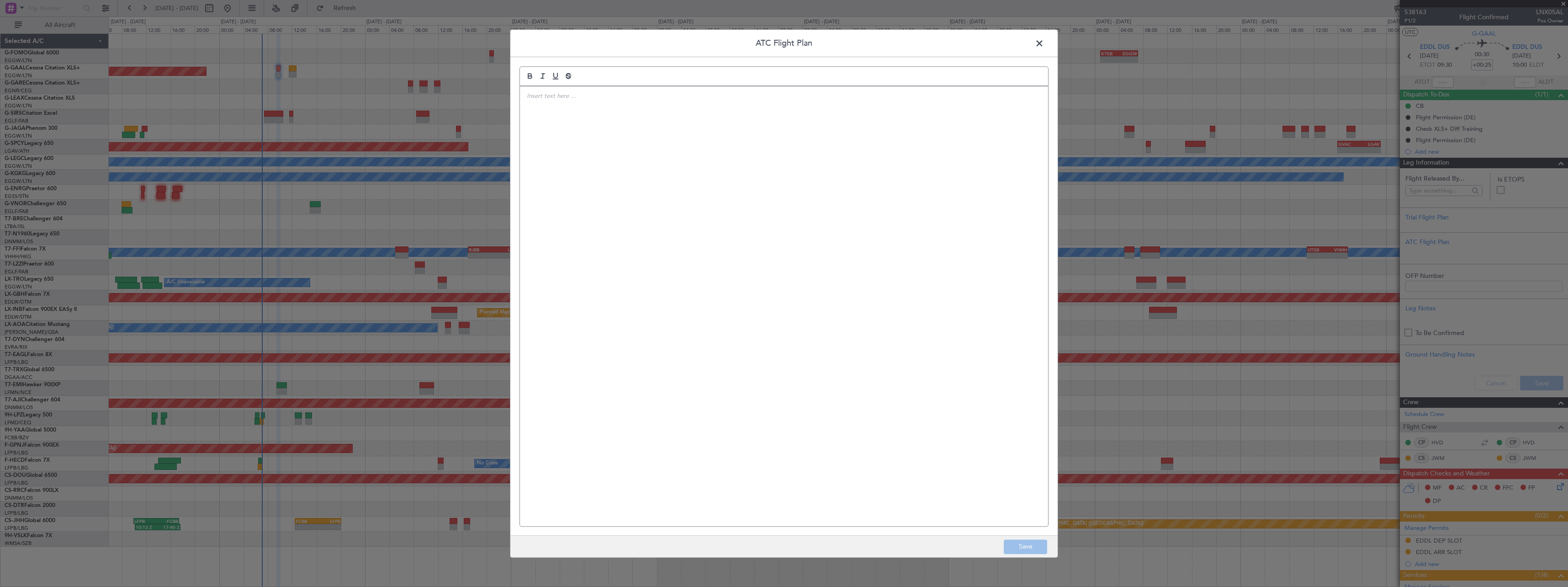
click at [621, 209] on div at bounding box center [784, 306] width 528 height 440
click at [1042, 544] on button "Save" at bounding box center [1025, 546] width 43 height 14
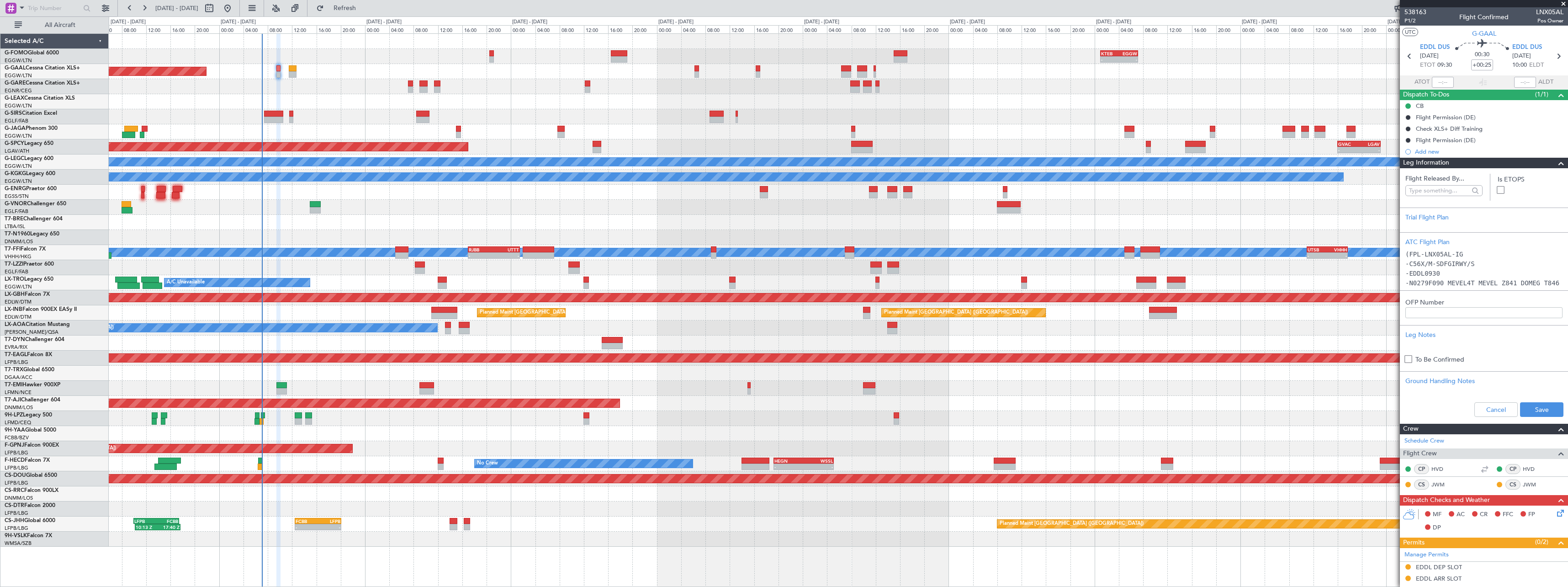
click at [1555, 169] on span at bounding box center [1560, 163] width 11 height 11
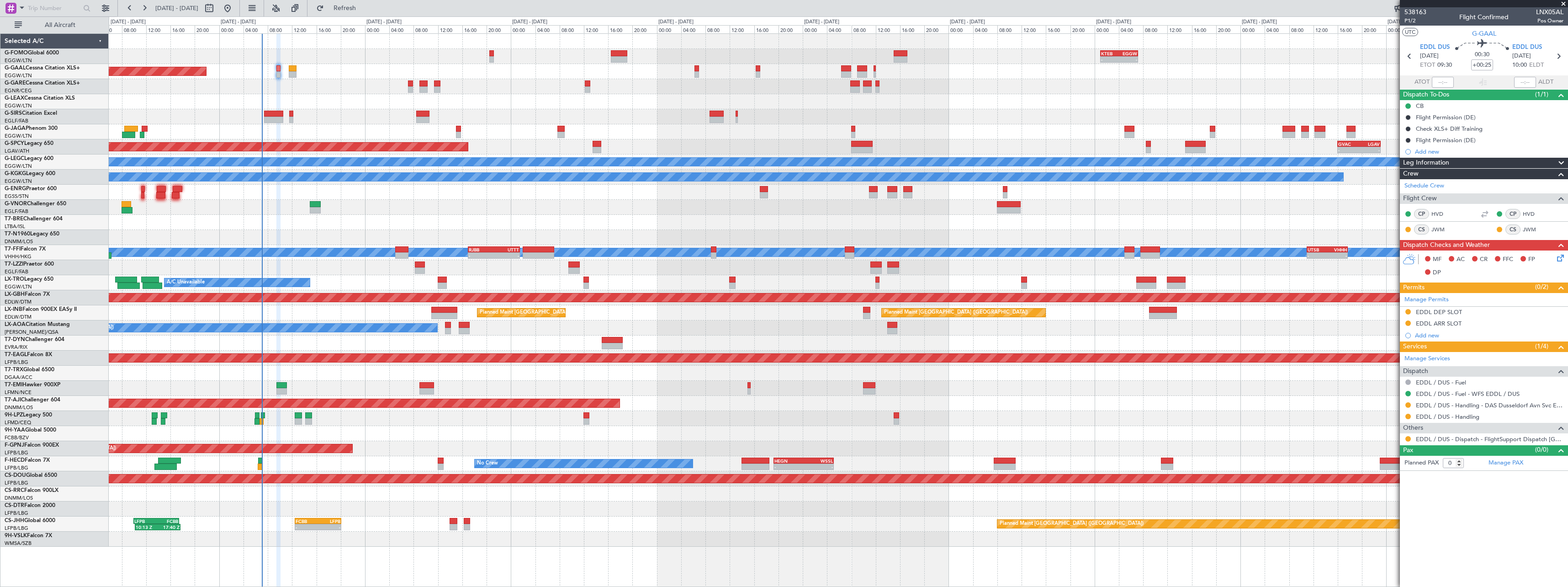
click at [1559, 257] on icon at bounding box center [1559, 256] width 8 height 8
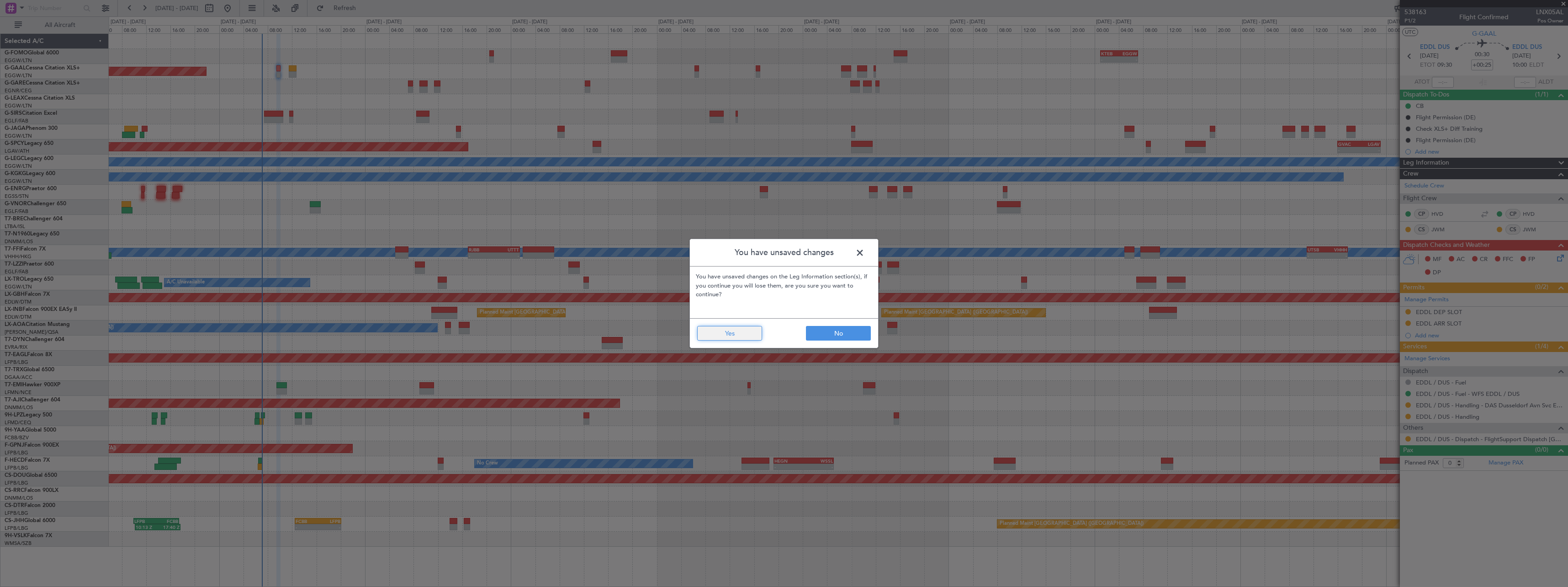
click at [737, 336] on button "Yes" at bounding box center [729, 333] width 65 height 14
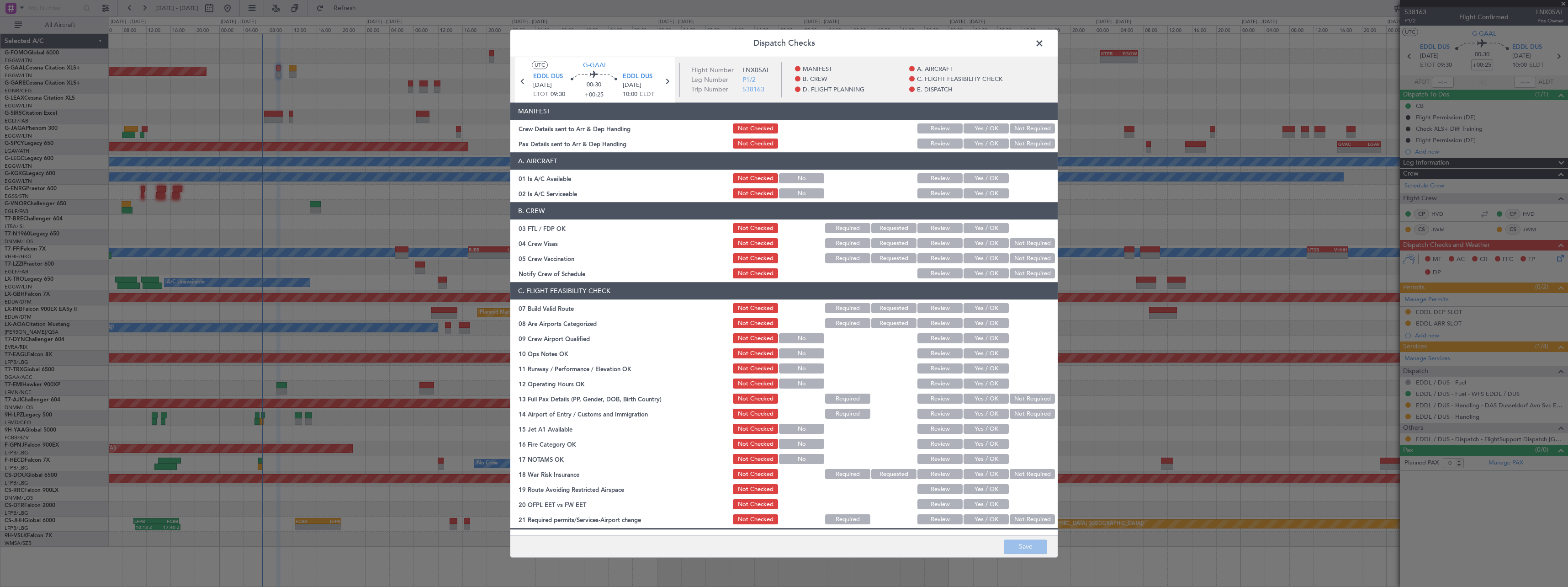
drag, startPoint x: 1045, startPoint y: 129, endPoint x: 1035, endPoint y: 141, distance: 15.6
click at [1045, 129] on button "Not Required" at bounding box center [1032, 129] width 45 height 10
click at [1035, 142] on button "Not Required" at bounding box center [1032, 144] width 45 height 10
click at [987, 175] on button "Yes / OK" at bounding box center [986, 179] width 45 height 10
click at [986, 191] on button "Yes / OK" at bounding box center [986, 194] width 45 height 10
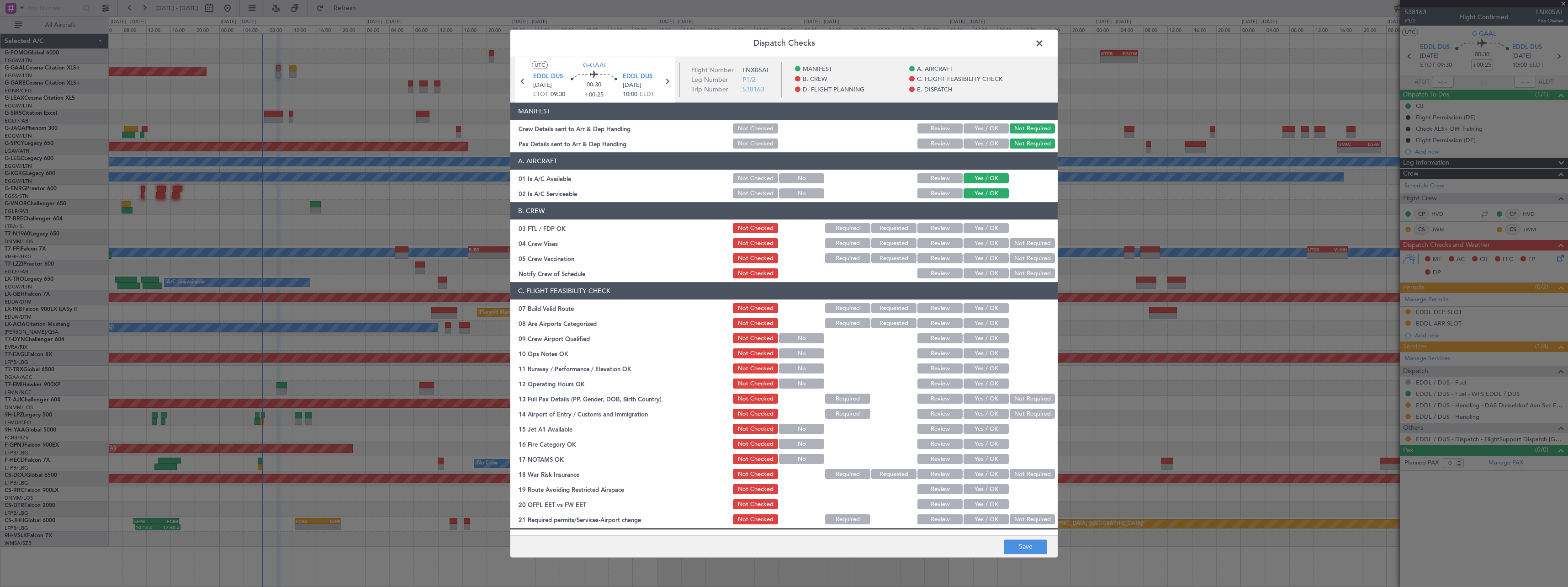
drag, startPoint x: 983, startPoint y: 230, endPoint x: 999, endPoint y: 237, distance: 17.5
click at [984, 230] on button "Yes / OK" at bounding box center [986, 229] width 45 height 10
click at [1030, 247] on button "Not Required" at bounding box center [1032, 244] width 45 height 10
click at [1029, 258] on button "Not Required" at bounding box center [1032, 258] width 45 height 10
click at [991, 272] on button "Yes / OK" at bounding box center [986, 274] width 45 height 10
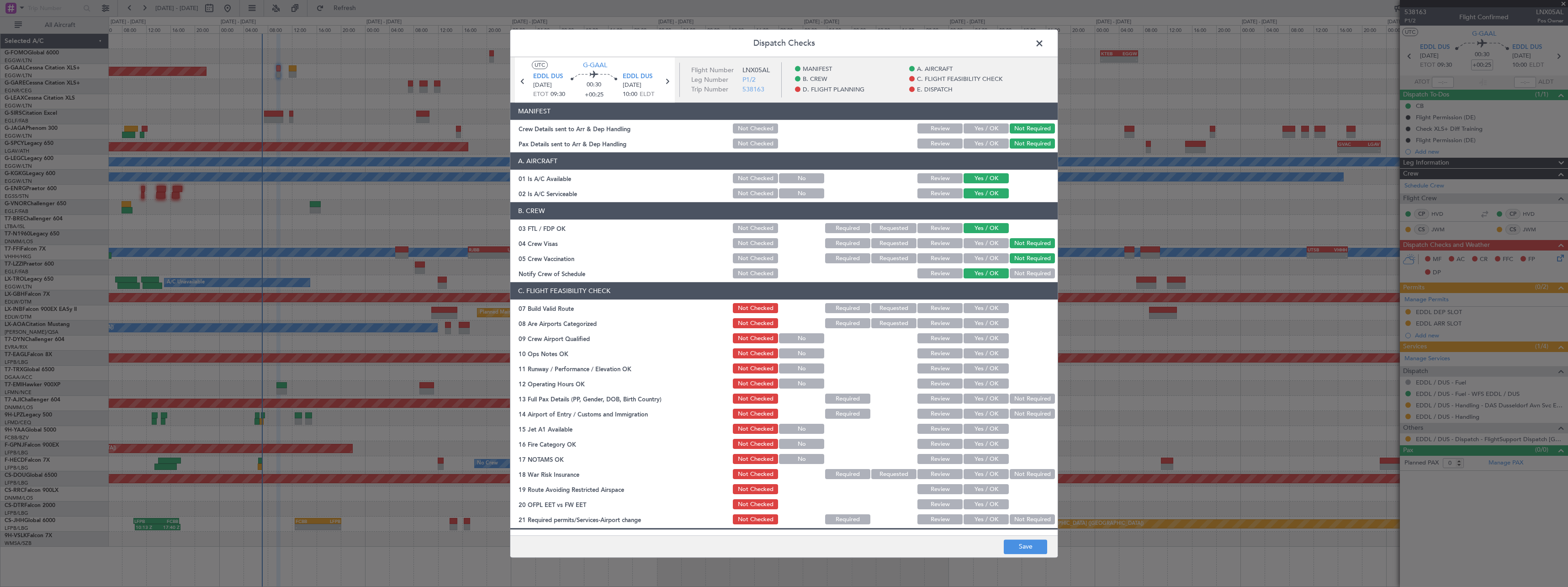
click at [985, 314] on div "Yes / OK" at bounding box center [985, 308] width 47 height 13
click at [986, 311] on button "Yes / OK" at bounding box center [986, 308] width 45 height 10
click at [985, 322] on button "Yes / OK" at bounding box center [986, 324] width 45 height 10
drag, startPoint x: 986, startPoint y: 339, endPoint x: 986, endPoint y: 353, distance: 14.0
click at [986, 340] on button "Yes / OK" at bounding box center [986, 339] width 45 height 10
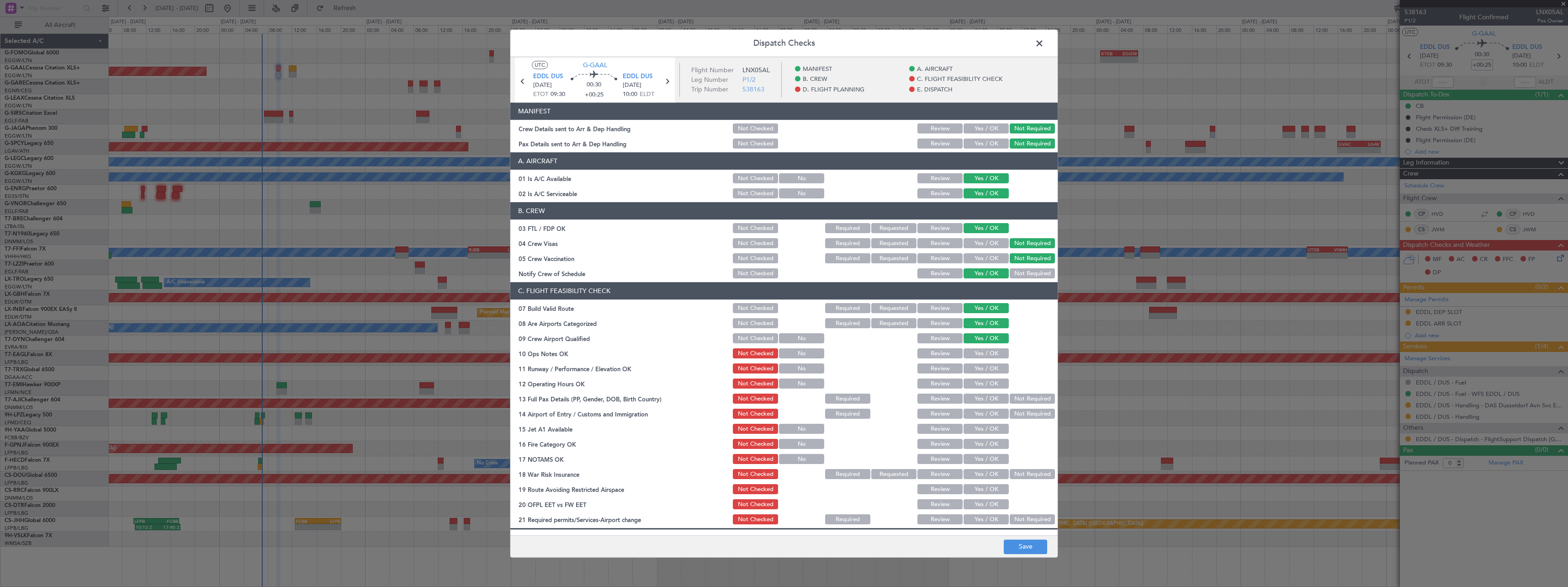
click at [986, 353] on button "Yes / OK" at bounding box center [986, 354] width 45 height 10
click at [986, 368] on button "Yes / OK" at bounding box center [986, 369] width 45 height 10
drag, startPoint x: 986, startPoint y: 380, endPoint x: 986, endPoint y: 390, distance: 10.0
click at [986, 383] on button "Yes / OK" at bounding box center [986, 384] width 45 height 10
drag, startPoint x: 986, startPoint y: 396, endPoint x: 985, endPoint y: 402, distance: 6.1
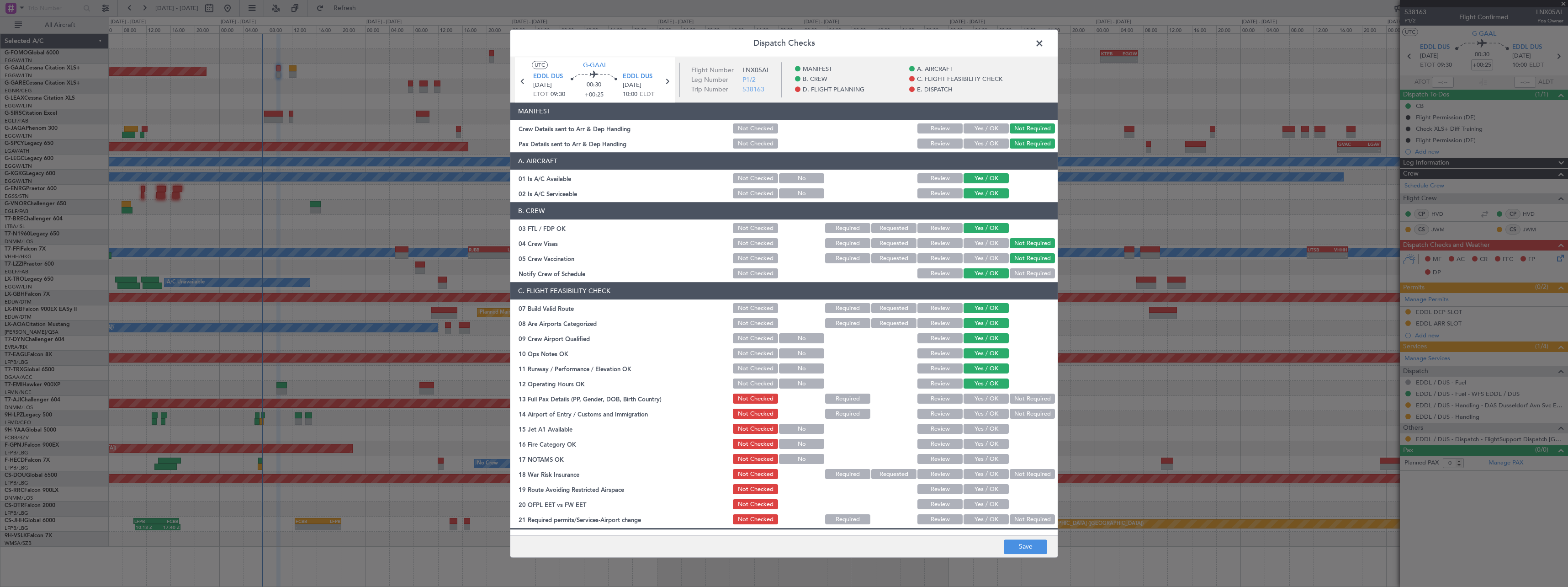
click at [985, 401] on section "C. FLIGHT FEASIBILITY CHECK 07 Build Valid Route Not Checked Required Requested…" at bounding box center [784, 404] width 547 height 244
click at [985, 402] on button "Yes / OK" at bounding box center [986, 399] width 45 height 10
click at [985, 413] on button "Yes / OK" at bounding box center [986, 414] width 45 height 10
click at [985, 428] on button "Yes / OK" at bounding box center [986, 429] width 45 height 10
drag, startPoint x: 985, startPoint y: 443, endPoint x: 985, endPoint y: 451, distance: 8.0
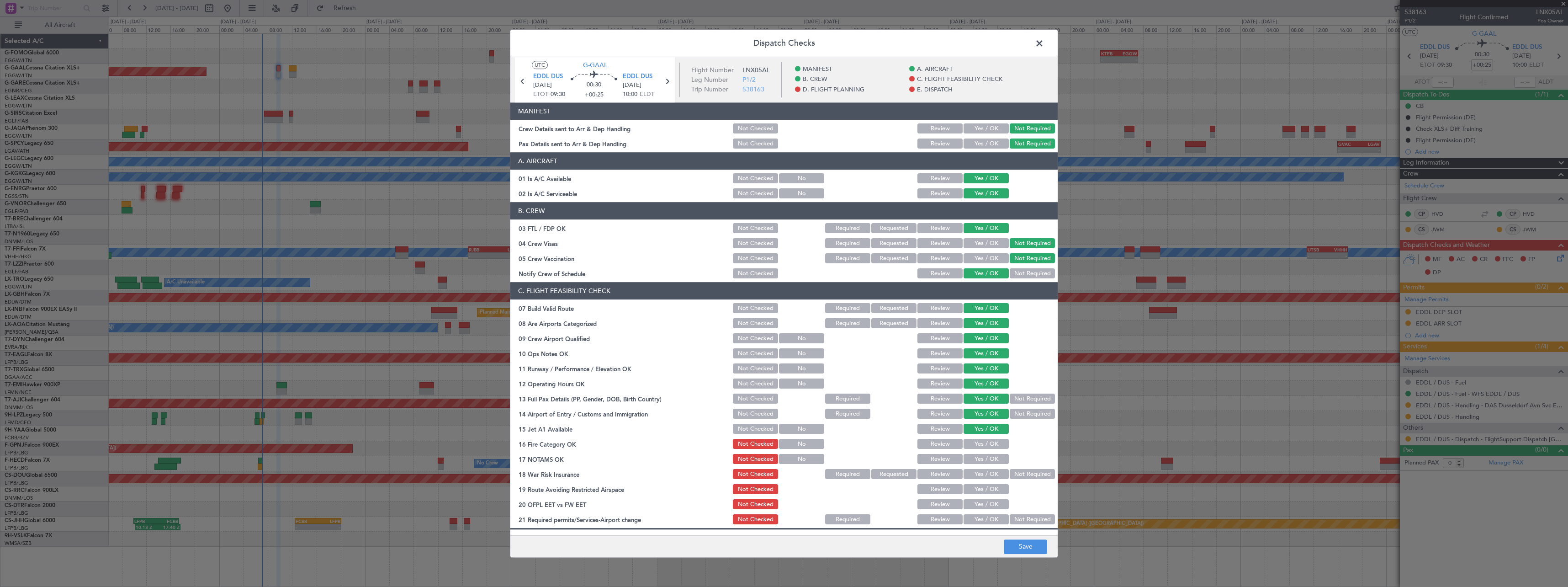
click at [985, 445] on button "Yes / OK" at bounding box center [986, 445] width 45 height 10
drag, startPoint x: 985, startPoint y: 459, endPoint x: 1002, endPoint y: 464, distance: 17.7
click at [987, 460] on button "Yes / OK" at bounding box center [986, 459] width 45 height 10
click at [1030, 476] on button "Not Required" at bounding box center [1032, 474] width 45 height 10
click at [986, 488] on button "Yes / OK" at bounding box center [986, 490] width 45 height 10
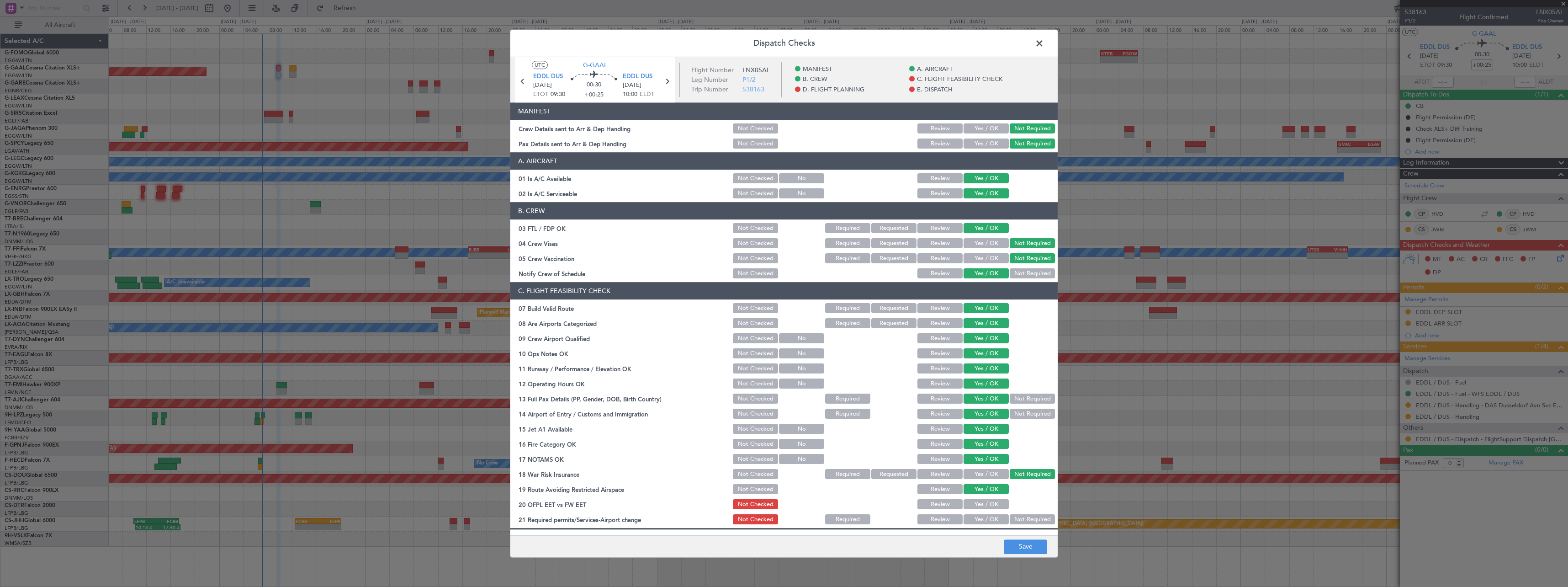
drag, startPoint x: 988, startPoint y: 501, endPoint x: 989, endPoint y: 512, distance: 11.0
click at [989, 507] on button "Yes / OK" at bounding box center [986, 505] width 45 height 10
click at [990, 518] on button "Yes / OK" at bounding box center [986, 520] width 45 height 10
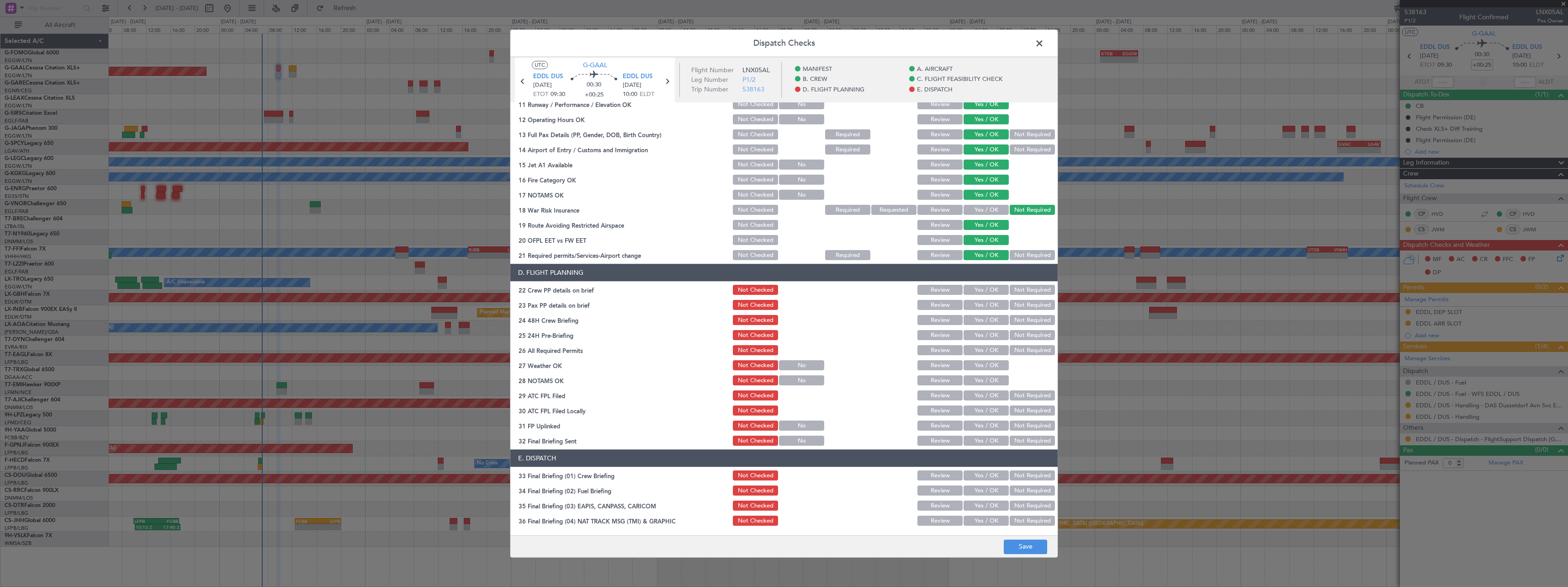
scroll to position [366, 0]
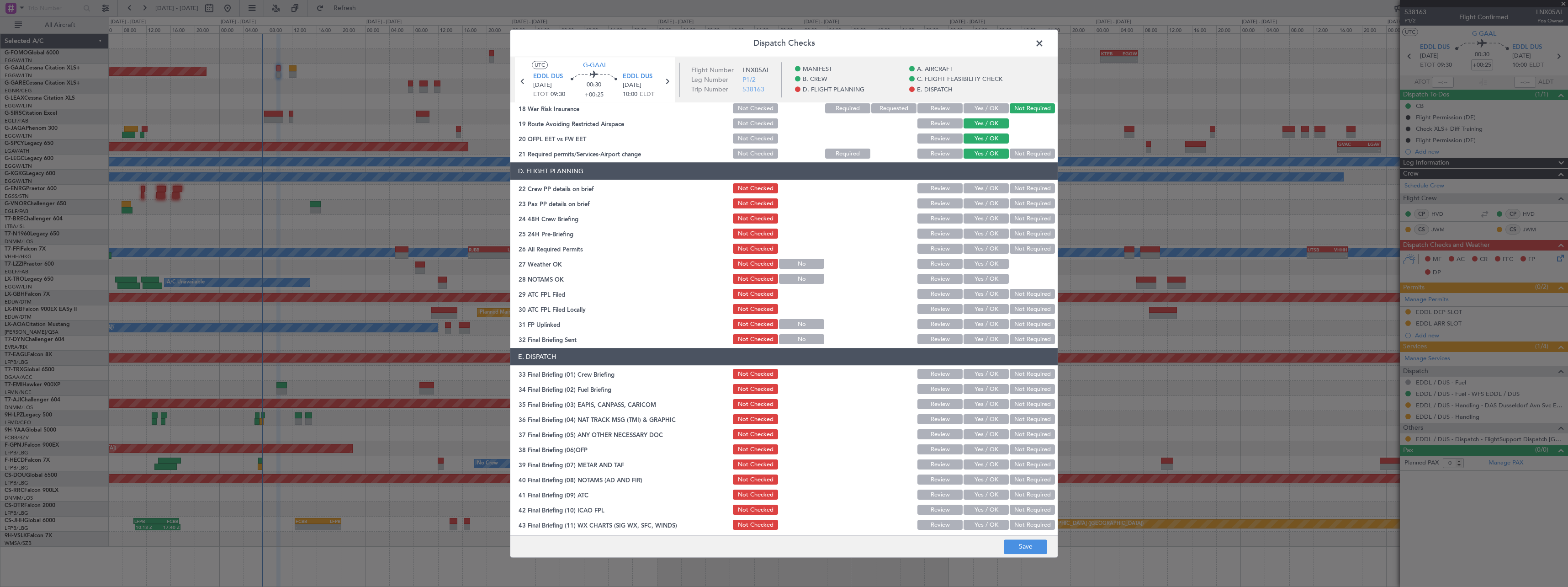
drag, startPoint x: 991, startPoint y: 192, endPoint x: 990, endPoint y: 205, distance: 13.0
click at [991, 193] on button "Yes / OK" at bounding box center [986, 189] width 45 height 10
drag, startPoint x: 990, startPoint y: 205, endPoint x: 989, endPoint y: 211, distance: 6.1
click at [990, 205] on button "Yes / OK" at bounding box center [986, 204] width 45 height 10
drag, startPoint x: 988, startPoint y: 220, endPoint x: 1008, endPoint y: 234, distance: 24.4
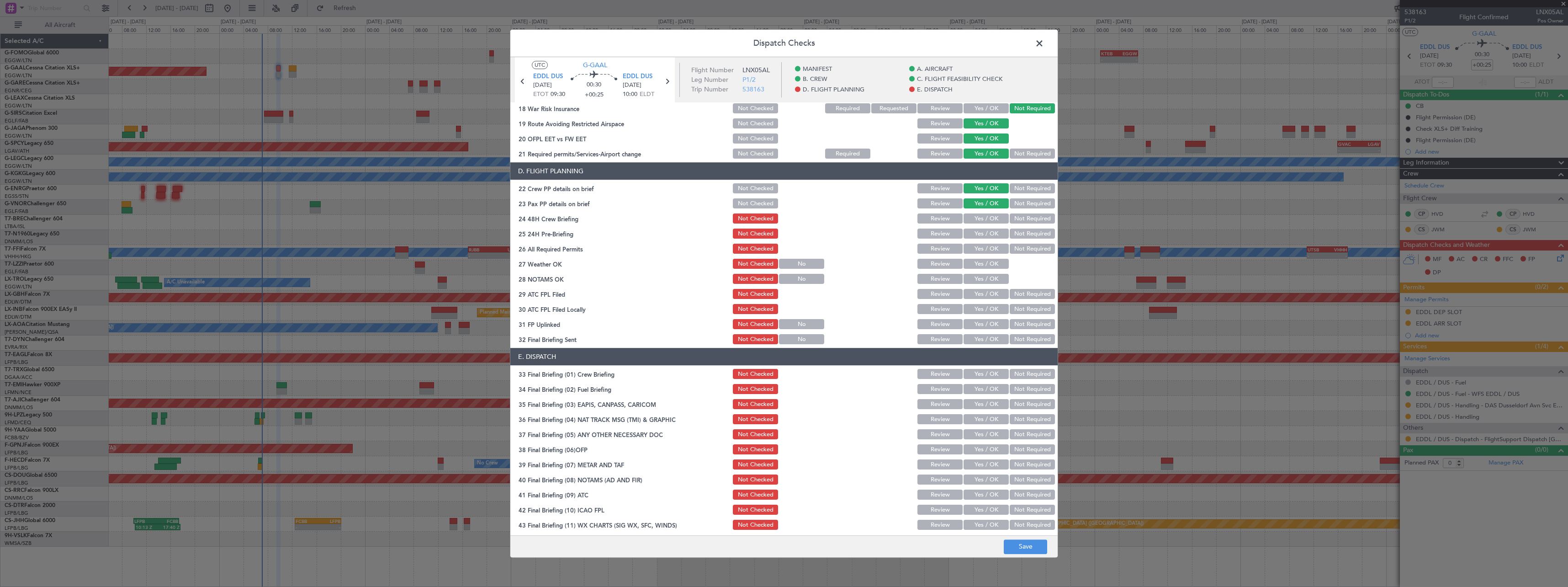
click at [988, 220] on button "Yes / OK" at bounding box center [986, 219] width 45 height 10
click at [1010, 234] on button "Not Required" at bounding box center [1032, 234] width 45 height 10
drag, startPoint x: 987, startPoint y: 249, endPoint x: 987, endPoint y: 264, distance: 15.0
click at [987, 250] on button "Yes / OK" at bounding box center [986, 249] width 45 height 10
drag, startPoint x: 987, startPoint y: 264, endPoint x: 987, endPoint y: 274, distance: 10.0
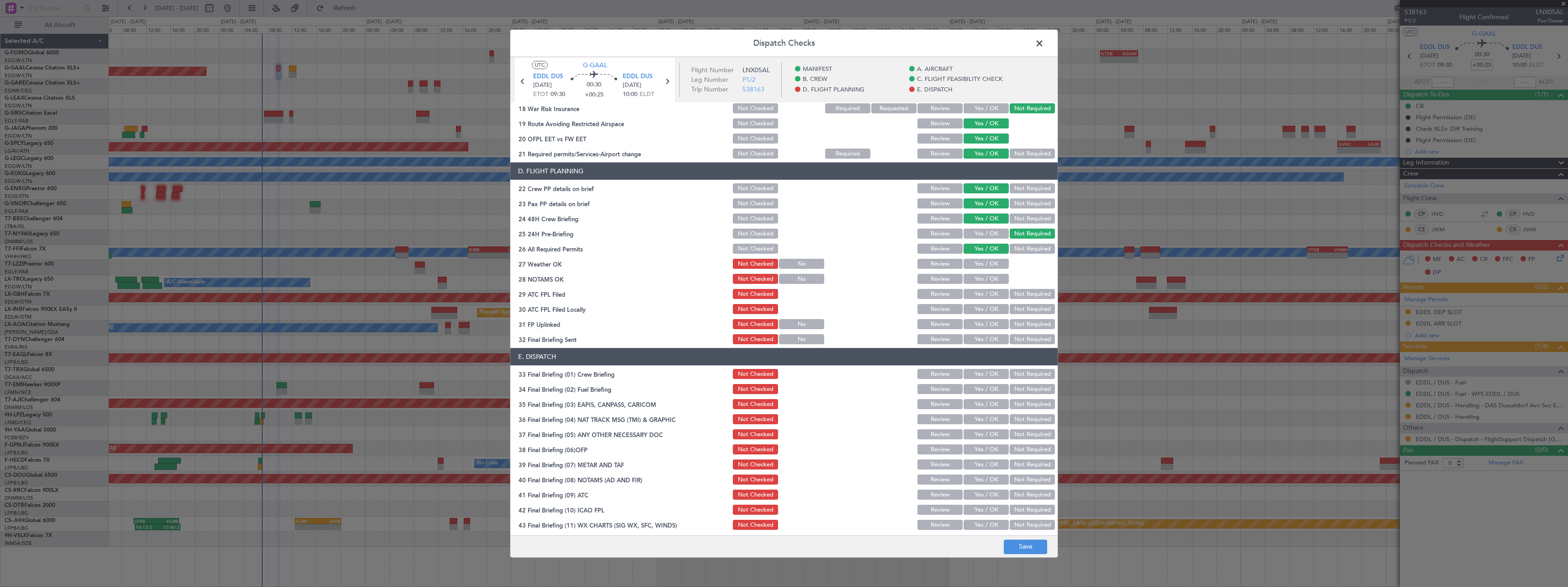
click at [987, 266] on button "Yes / OK" at bounding box center [986, 264] width 45 height 10
drag, startPoint x: 987, startPoint y: 280, endPoint x: 989, endPoint y: 293, distance: 13.2
click at [987, 281] on button "Yes / OK" at bounding box center [986, 280] width 45 height 10
click at [989, 296] on button "Yes / OK" at bounding box center [986, 295] width 45 height 10
click at [1022, 309] on button "Not Required" at bounding box center [1032, 309] width 45 height 10
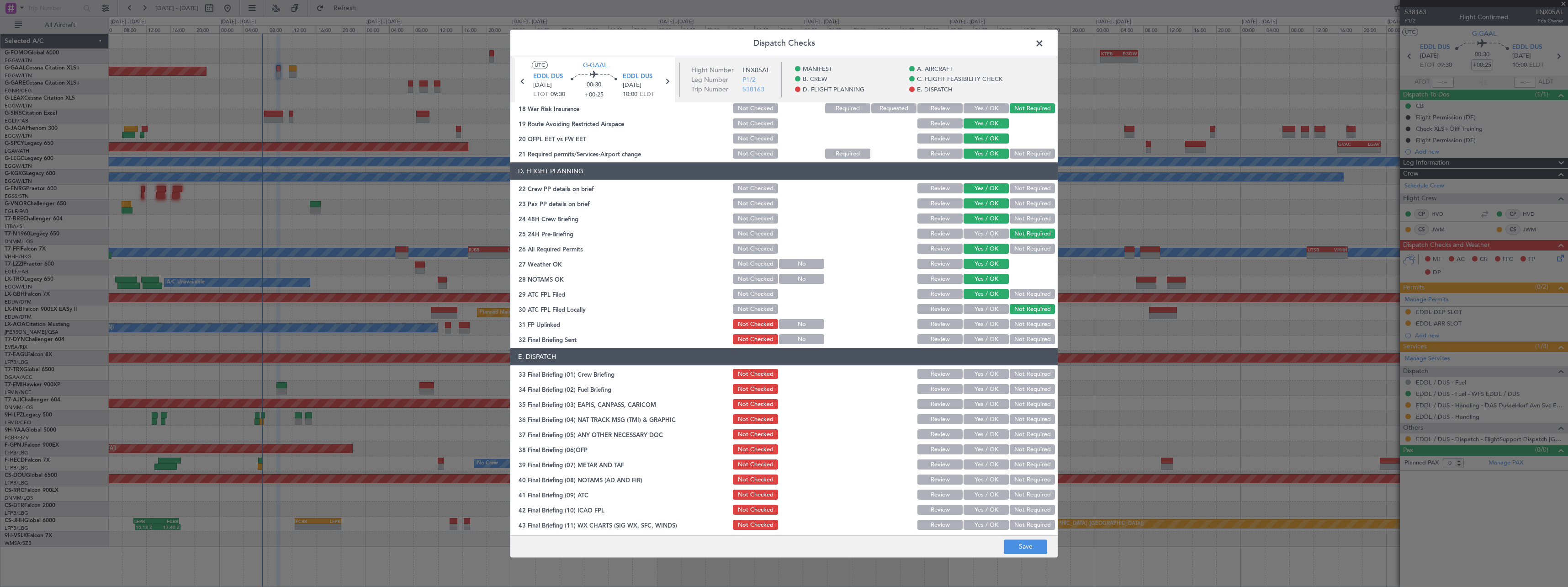
drag, startPoint x: 1029, startPoint y: 329, endPoint x: 1030, endPoint y: 338, distance: 9.1
click at [1029, 329] on button "Not Required" at bounding box center [1032, 324] width 45 height 10
click at [1030, 341] on button "Not Required" at bounding box center [1032, 340] width 45 height 10
click at [942, 296] on button "Review" at bounding box center [940, 295] width 45 height 10
click at [932, 249] on button "Review" at bounding box center [940, 249] width 45 height 10
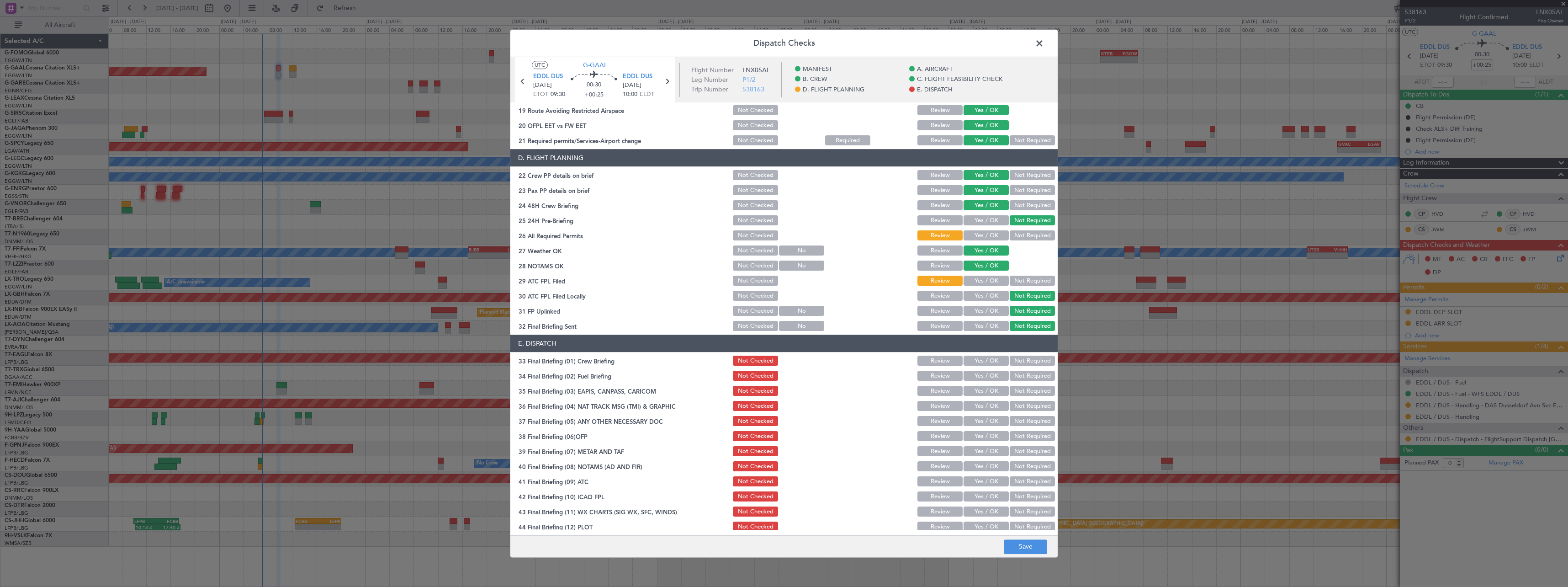
scroll to position [385, 0]
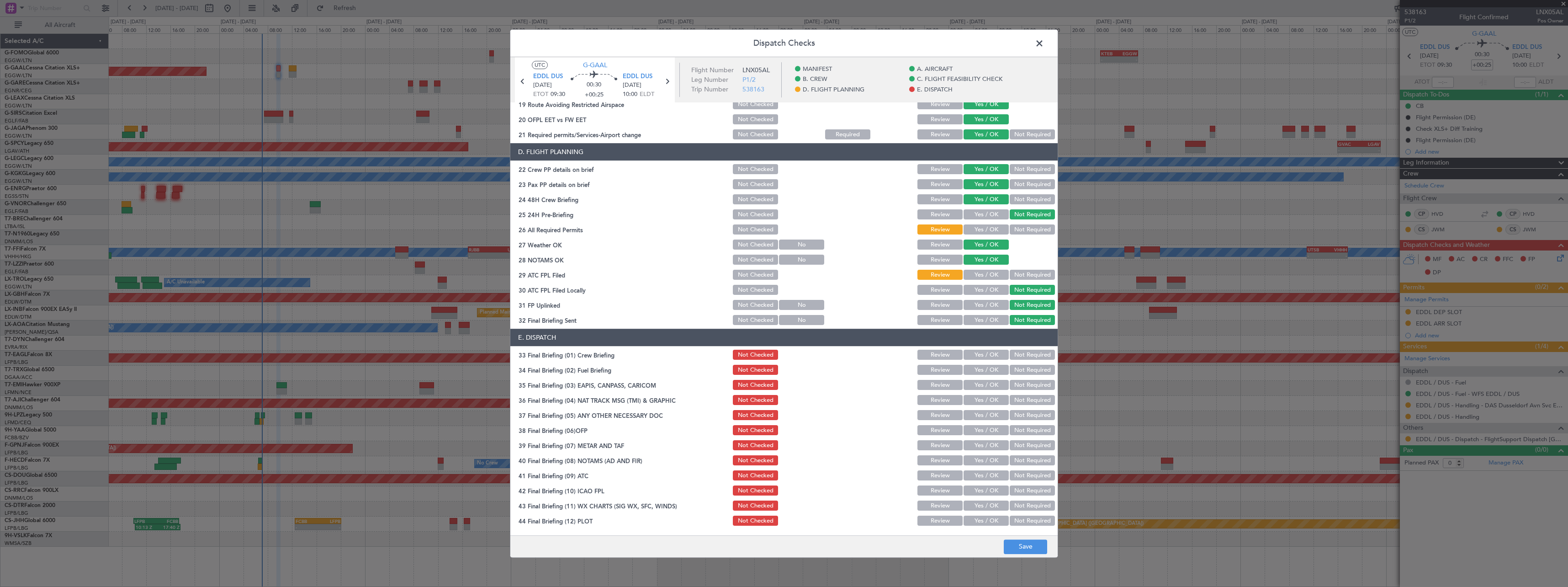
drag, startPoint x: 983, startPoint y: 352, endPoint x: 986, endPoint y: 361, distance: 9.5
click at [983, 355] on button "Yes / OK" at bounding box center [986, 355] width 45 height 10
drag, startPoint x: 1022, startPoint y: 367, endPoint x: 1024, endPoint y: 385, distance: 18.1
click at [1022, 368] on button "Not Required" at bounding box center [1032, 370] width 45 height 10
drag, startPoint x: 1024, startPoint y: 385, endPoint x: 1026, endPoint y: 404, distance: 19.1
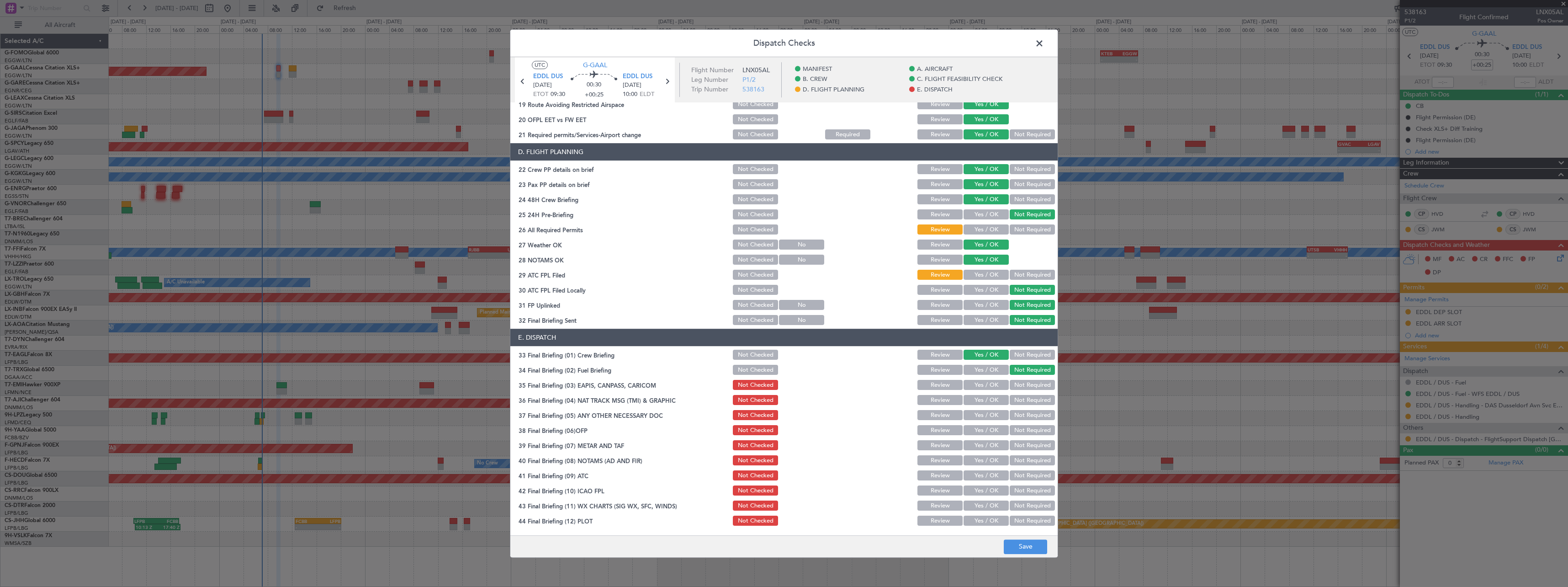
click at [1024, 385] on button "Not Required" at bounding box center [1032, 385] width 45 height 10
click at [1026, 409] on div "Not Required" at bounding box center [1031, 415] width 47 height 13
drag, startPoint x: 1029, startPoint y: 397, endPoint x: 1030, endPoint y: 404, distance: 7.1
click at [1030, 402] on button "Not Required" at bounding box center [1032, 401] width 45 height 10
drag, startPoint x: 1030, startPoint y: 413, endPoint x: 1002, endPoint y: 421, distance: 29.1
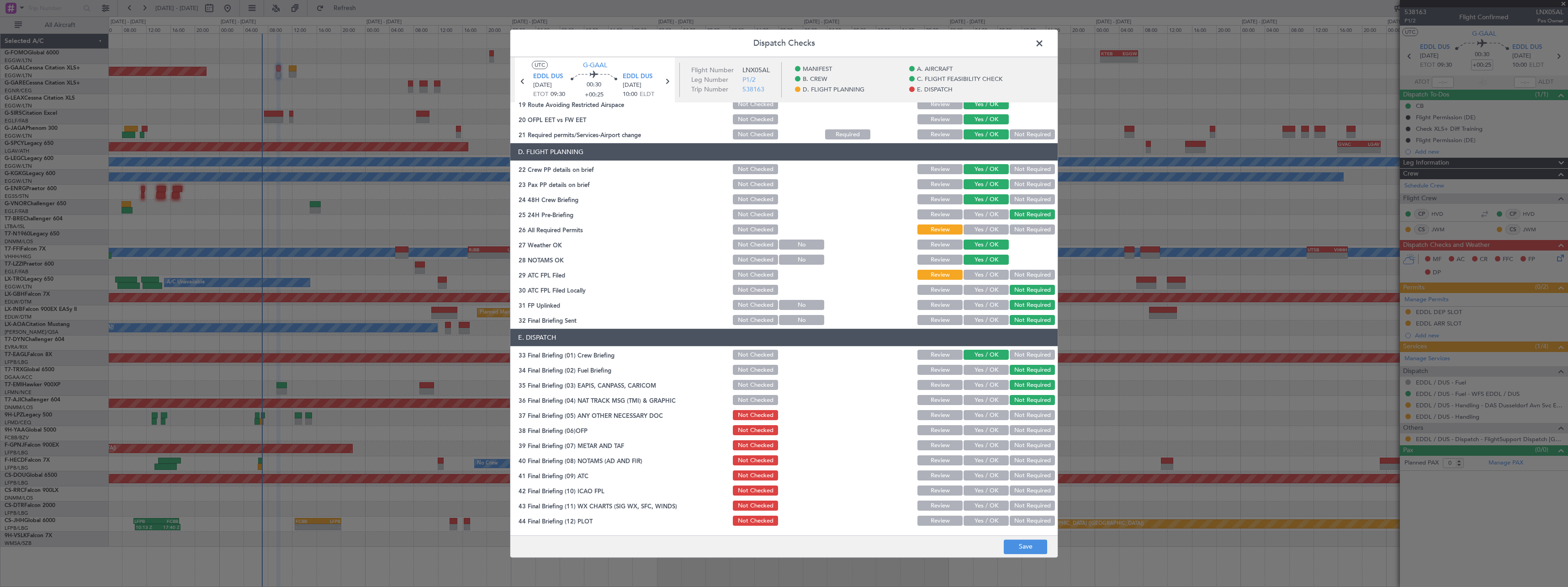
click at [1029, 413] on button "Not Required" at bounding box center [1032, 416] width 45 height 10
click at [989, 432] on button "Yes / OK" at bounding box center [986, 430] width 45 height 10
click at [991, 449] on button "Yes / OK" at bounding box center [986, 446] width 45 height 10
click at [991, 460] on button "Yes / OK" at bounding box center [986, 461] width 45 height 10
click at [988, 471] on section "E. DISPATCH 33 Final Briefing (01) Crew Briefing Not Checked Review Yes / OK No…" at bounding box center [784, 429] width 547 height 198
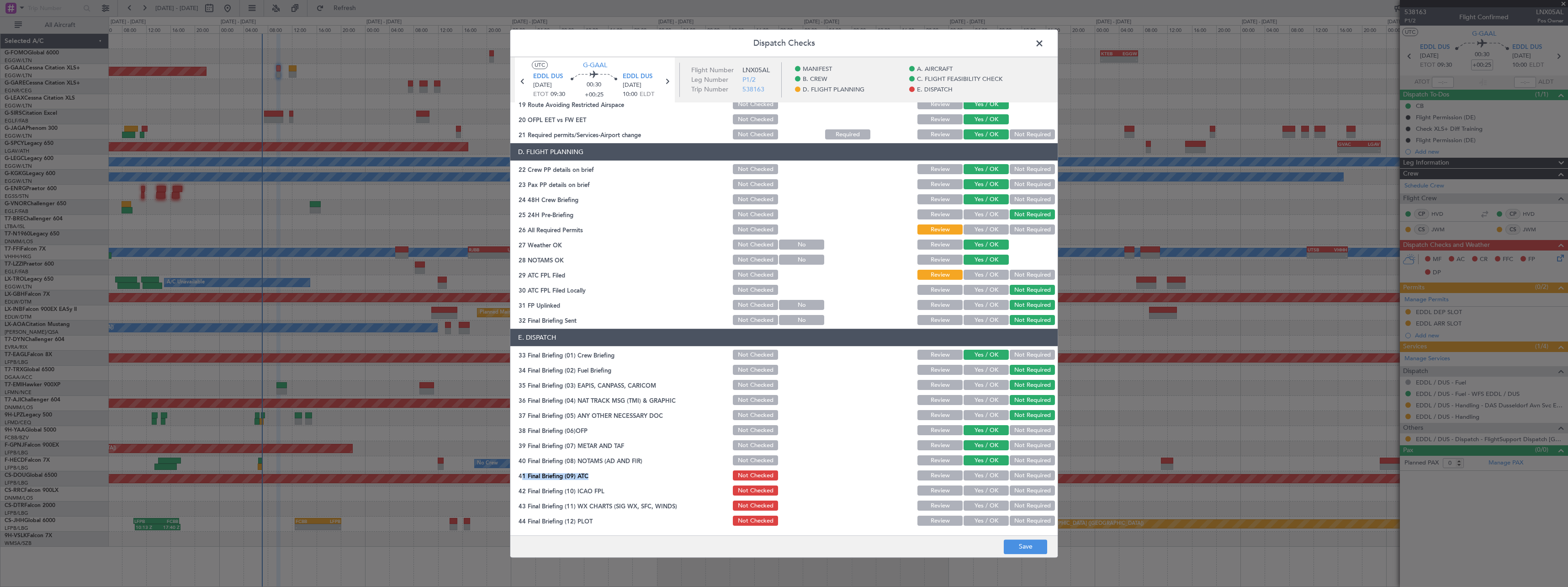
click at [987, 480] on button "Yes / OK" at bounding box center [986, 476] width 45 height 10
click at [986, 494] on button "Yes / OK" at bounding box center [986, 491] width 45 height 10
drag, startPoint x: 986, startPoint y: 507, endPoint x: 987, endPoint y: 518, distance: 11.0
click at [986, 508] on button "Yes / OK" at bounding box center [986, 506] width 45 height 10
click at [986, 524] on button "Yes / OK" at bounding box center [986, 521] width 45 height 10
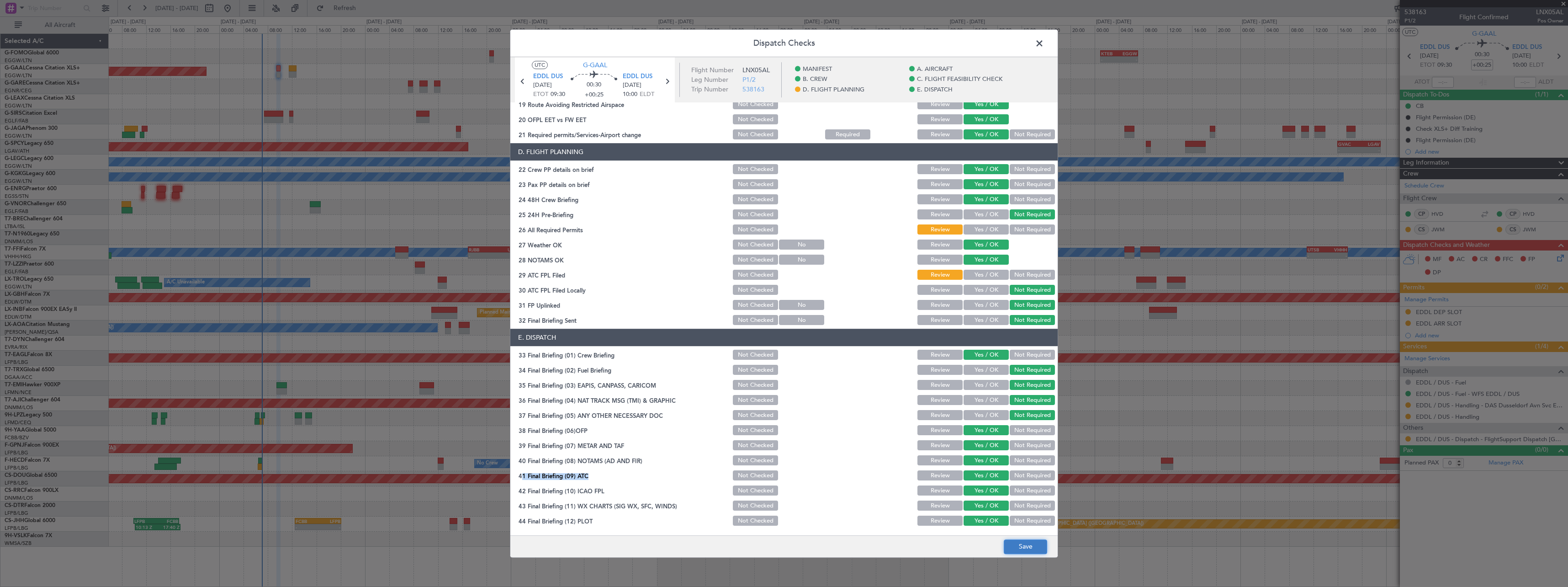
click at [1027, 551] on button "Save" at bounding box center [1025, 546] width 43 height 14
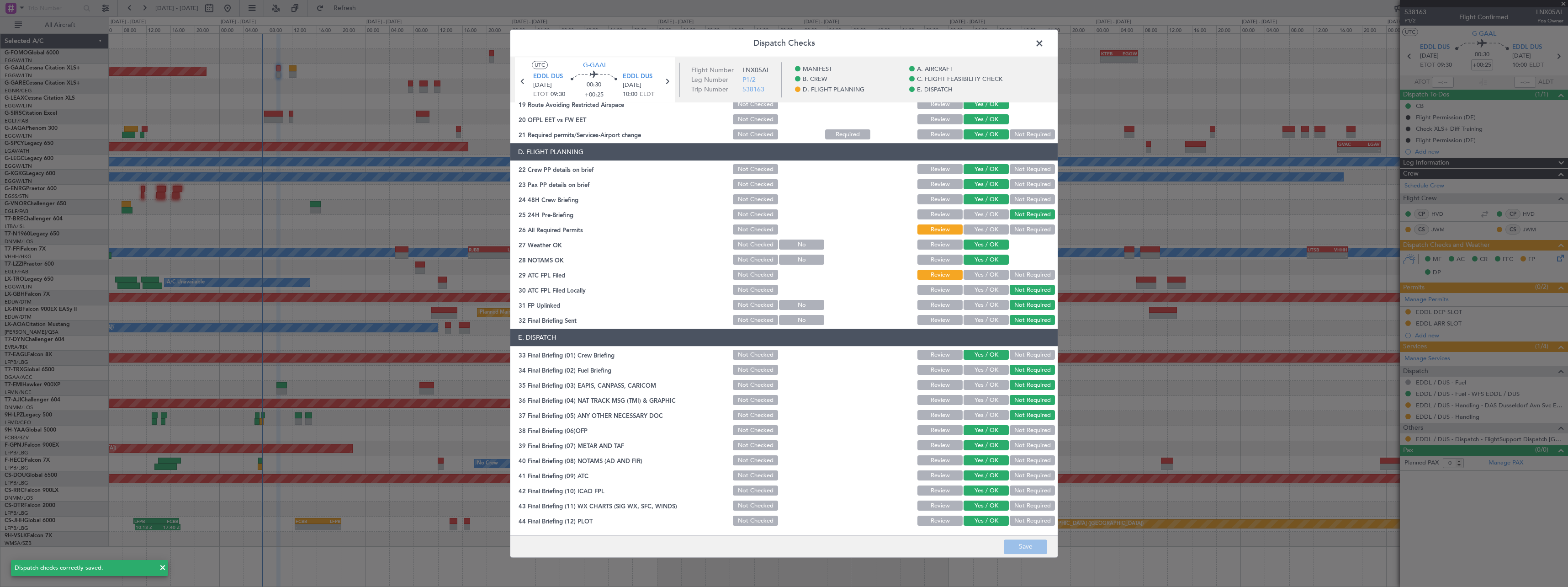
click at [1044, 41] on span at bounding box center [1044, 46] width 0 height 19
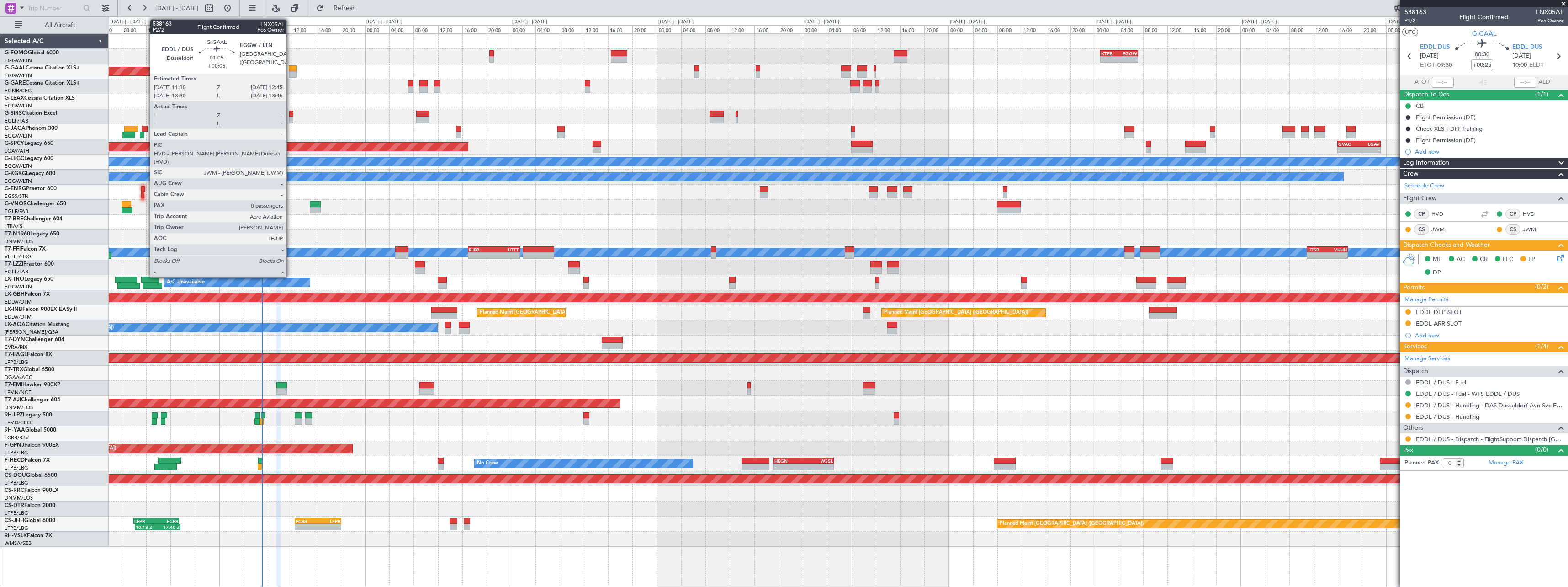
click at [291, 69] on div at bounding box center [292, 69] width 8 height 7
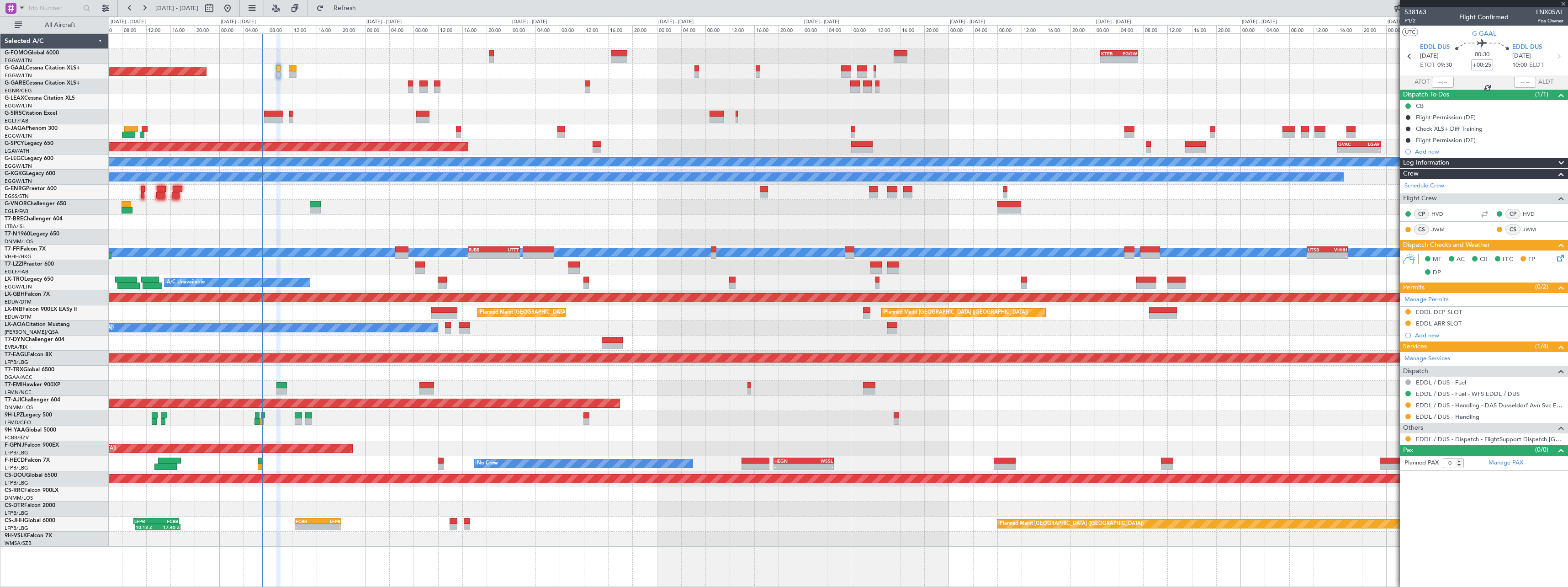
type input "+00:05"
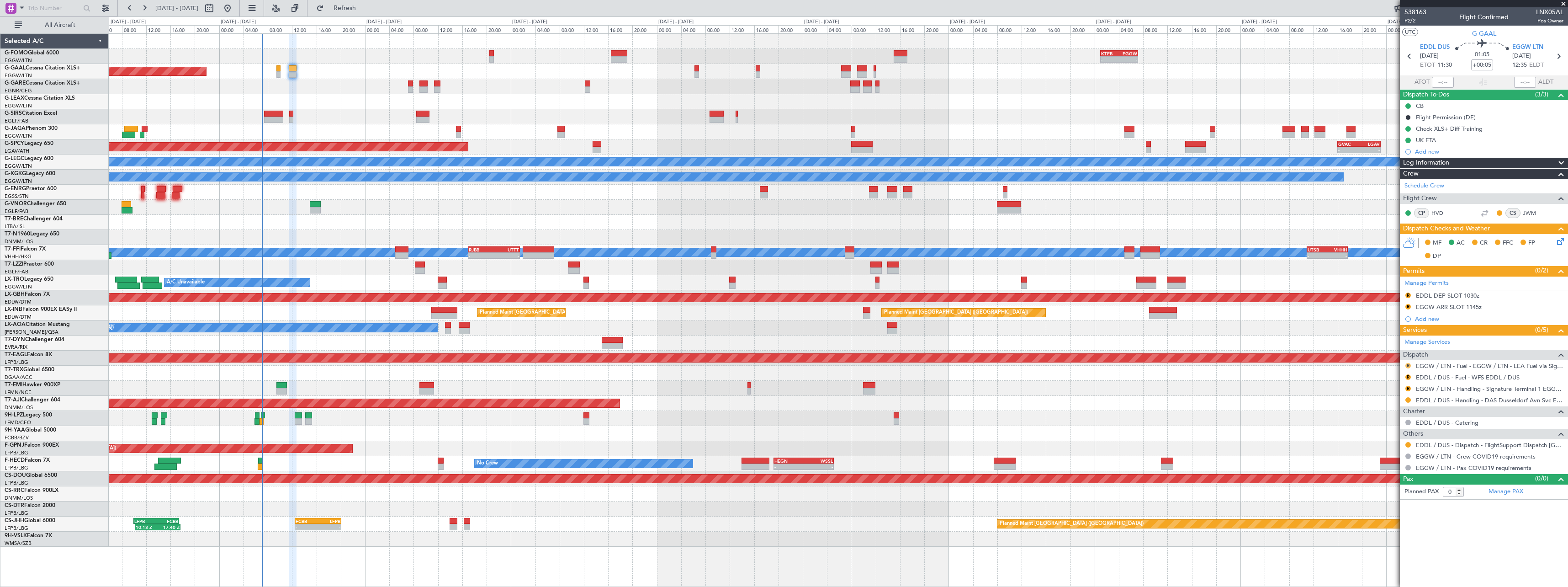
click at [1409, 366] on button "R" at bounding box center [1408, 365] width 5 height 5
drag, startPoint x: 1389, startPoint y: 478, endPoint x: 1402, endPoint y: 423, distance: 56.5
click at [1389, 476] on span "Confirmed" at bounding box center [1382, 474] width 28 height 9
click at [1409, 376] on button "R" at bounding box center [1408, 377] width 5 height 5
click at [1381, 486] on span "Confirmed" at bounding box center [1382, 485] width 28 height 9
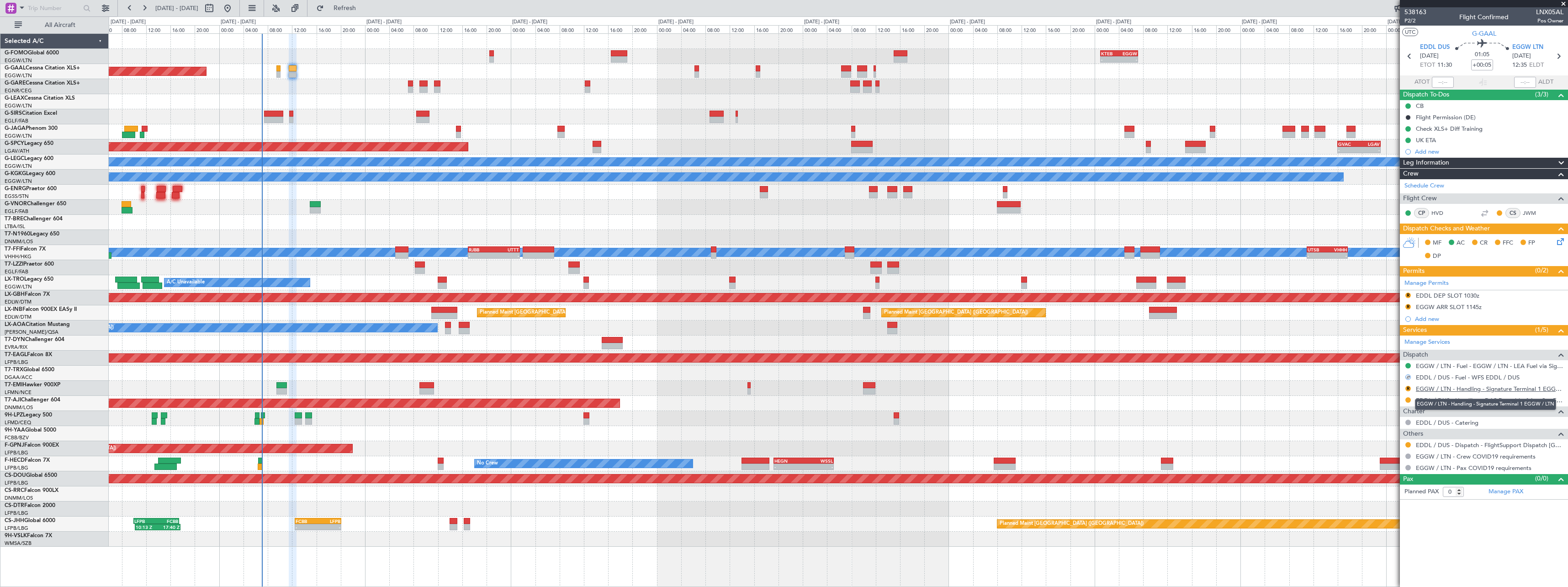
click at [1476, 389] on link "EGGW / LTN - Handling - Signature Terminal 1 EGGW / LTN" at bounding box center [1489, 388] width 147 height 8
click at [1562, 159] on span at bounding box center [1560, 163] width 11 height 11
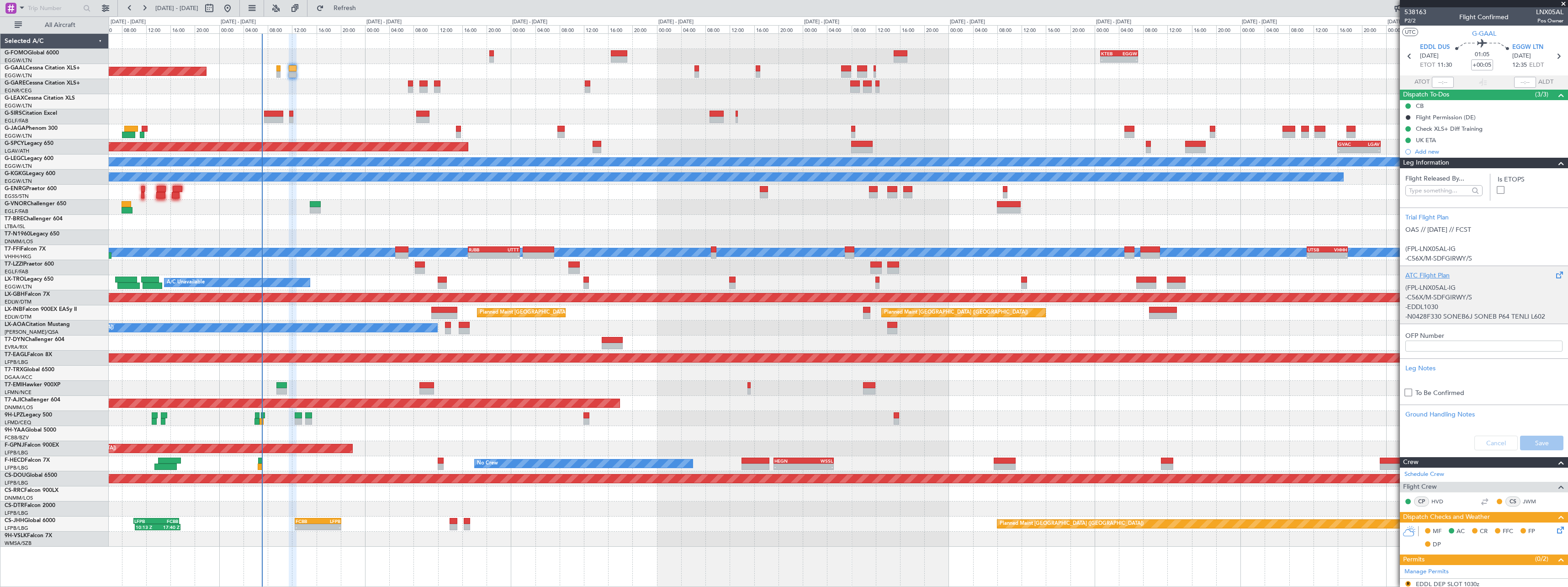
click at [1440, 276] on div "ATC Flight Plan" at bounding box center [1484, 274] width 157 height 9
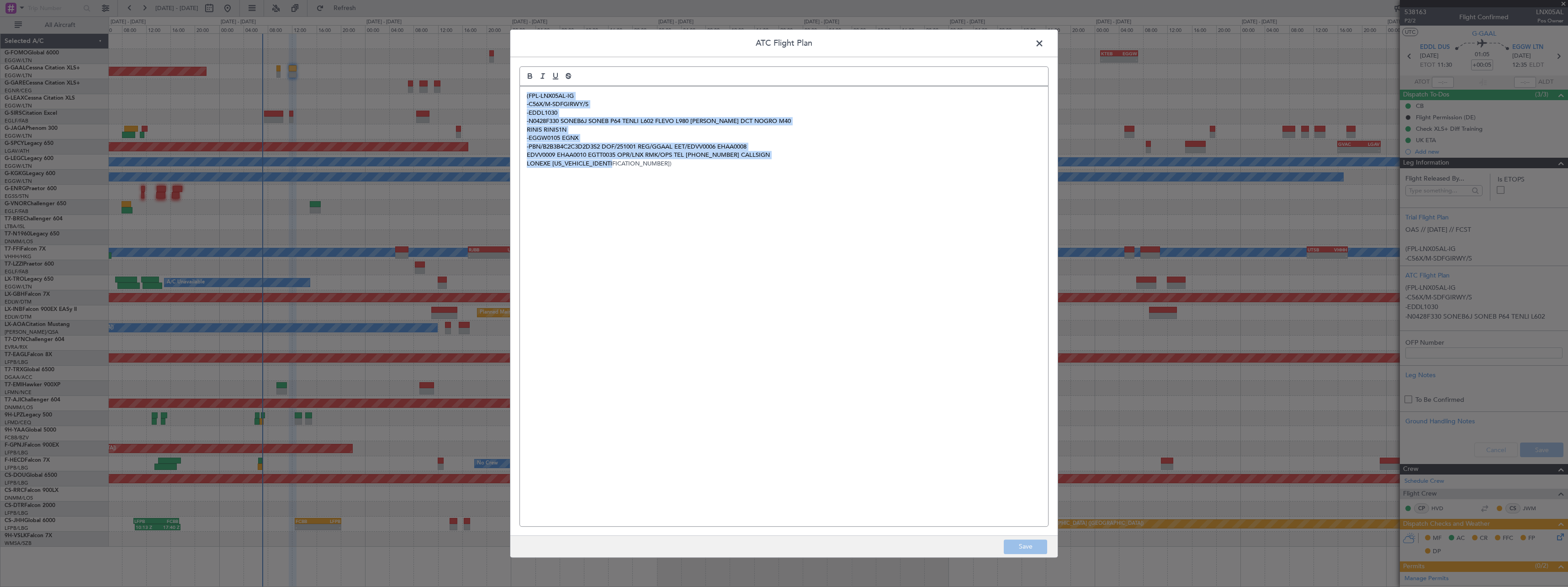
drag, startPoint x: 635, startPoint y: 169, endPoint x: 429, endPoint y: 94, distance: 219.2
click at [429, 94] on div "ATC Flight Plan (FPL-LNX05AL-IG -C56X/M-SDFGIRWY/S -EDDL1030 -N0428F330 SONEB6J…" at bounding box center [784, 293] width 1568 height 587
paste div
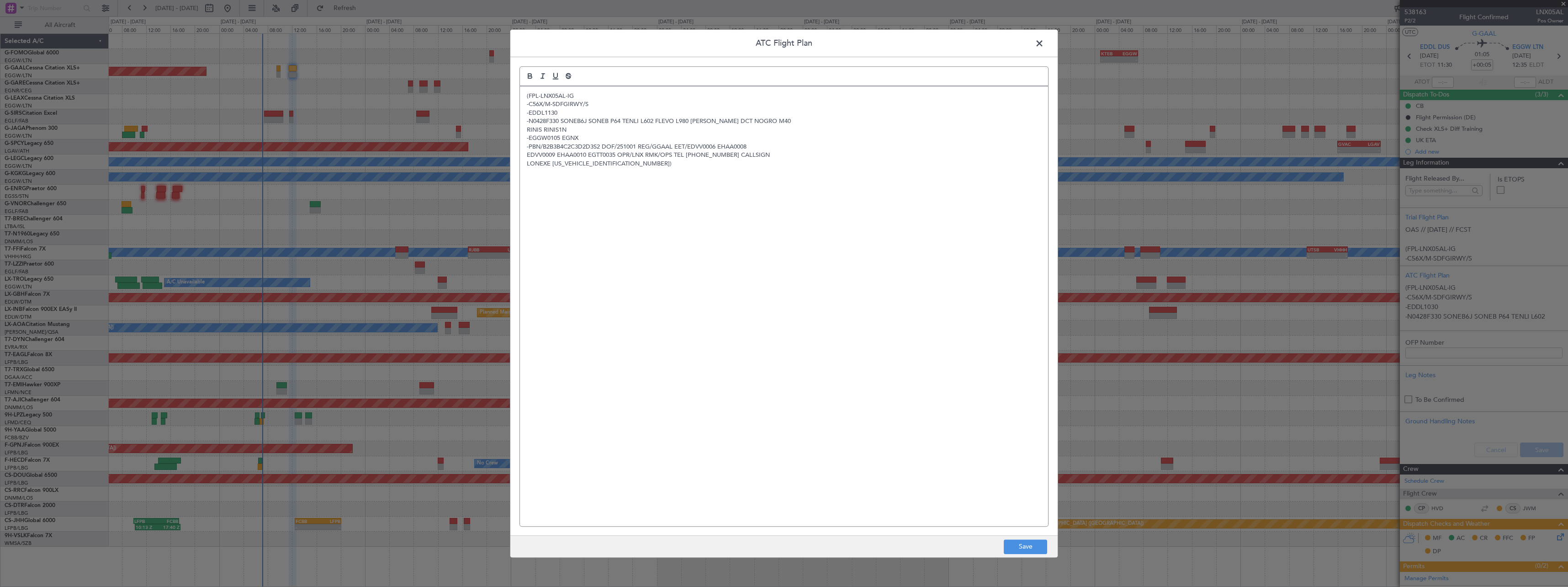
scroll to position [0, 0]
click at [1030, 544] on button "Save" at bounding box center [1025, 546] width 43 height 14
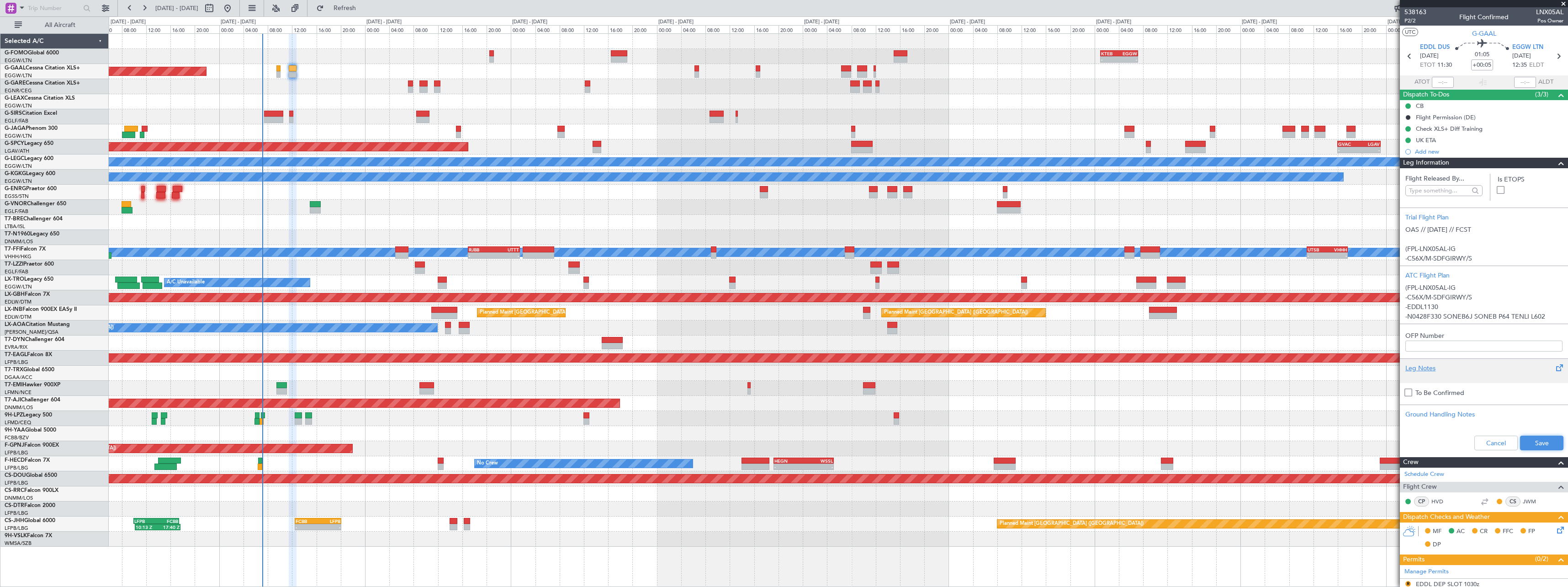
drag, startPoint x: 1541, startPoint y: 439, endPoint x: 1525, endPoint y: 379, distance: 62.1
click at [1539, 439] on button "Save" at bounding box center [1541, 442] width 43 height 14
drag, startPoint x: 1556, startPoint y: 163, endPoint x: 1558, endPoint y: 176, distance: 13.2
click at [1556, 163] on span at bounding box center [1560, 163] width 11 height 11
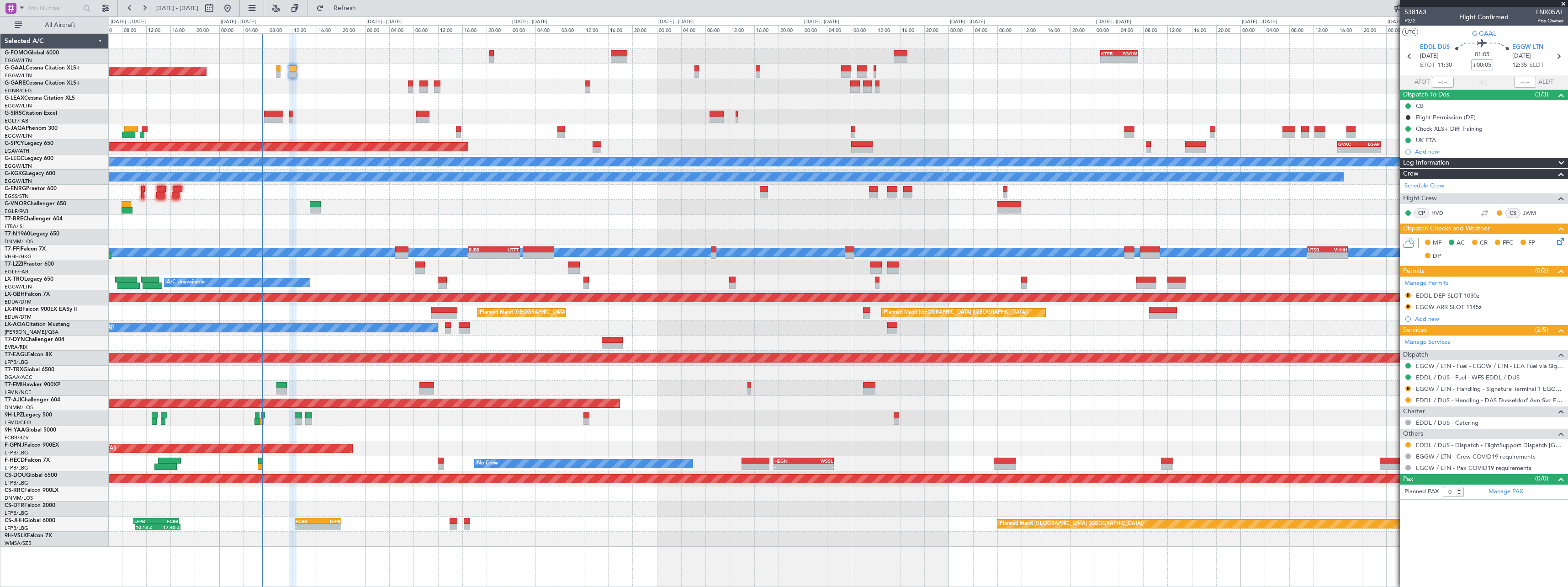
click at [1560, 241] on icon at bounding box center [1559, 240] width 8 height 8
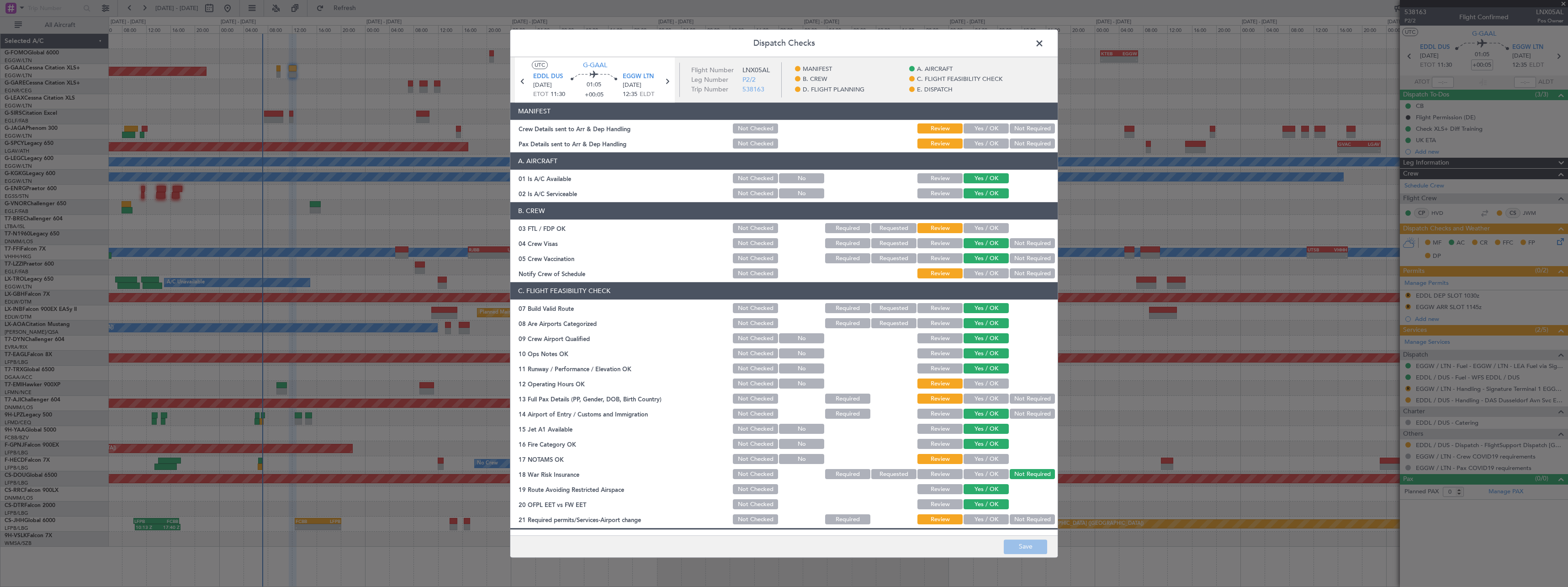
click at [976, 128] on button "Yes / OK" at bounding box center [986, 129] width 45 height 10
click at [976, 141] on button "Yes / OK" at bounding box center [986, 144] width 45 height 10
drag, startPoint x: 980, startPoint y: 223, endPoint x: 980, endPoint y: 230, distance: 7.0
click at [980, 223] on div "Yes / OK" at bounding box center [985, 228] width 47 height 13
click at [982, 224] on button "Yes / OK" at bounding box center [986, 229] width 45 height 10
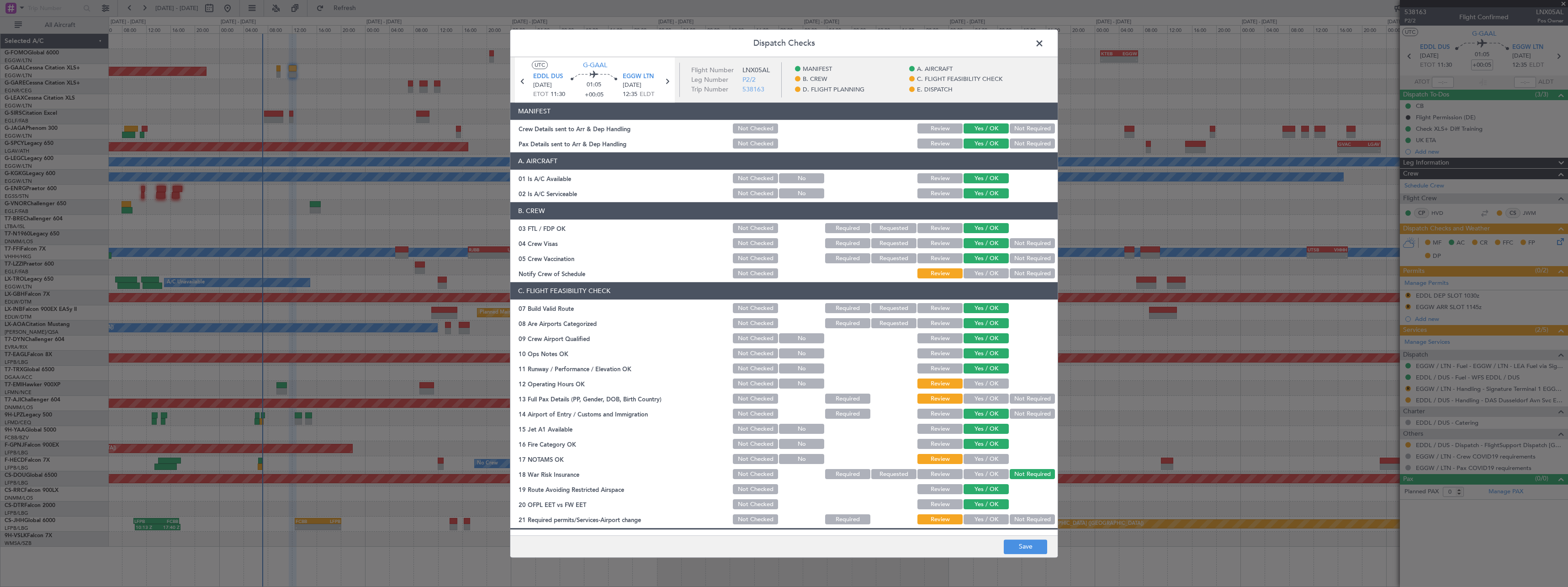
drag, startPoint x: 990, startPoint y: 273, endPoint x: 1010, endPoint y: 244, distance: 35.2
click at [990, 273] on button "Yes / OK" at bounding box center [986, 274] width 45 height 10
drag, startPoint x: 1011, startPoint y: 244, endPoint x: 1025, endPoint y: 263, distance: 23.6
click at [1012, 244] on button "Not Required" at bounding box center [1032, 244] width 45 height 10
drag, startPoint x: 1026, startPoint y: 263, endPoint x: 1030, endPoint y: 258, distance: 6.4
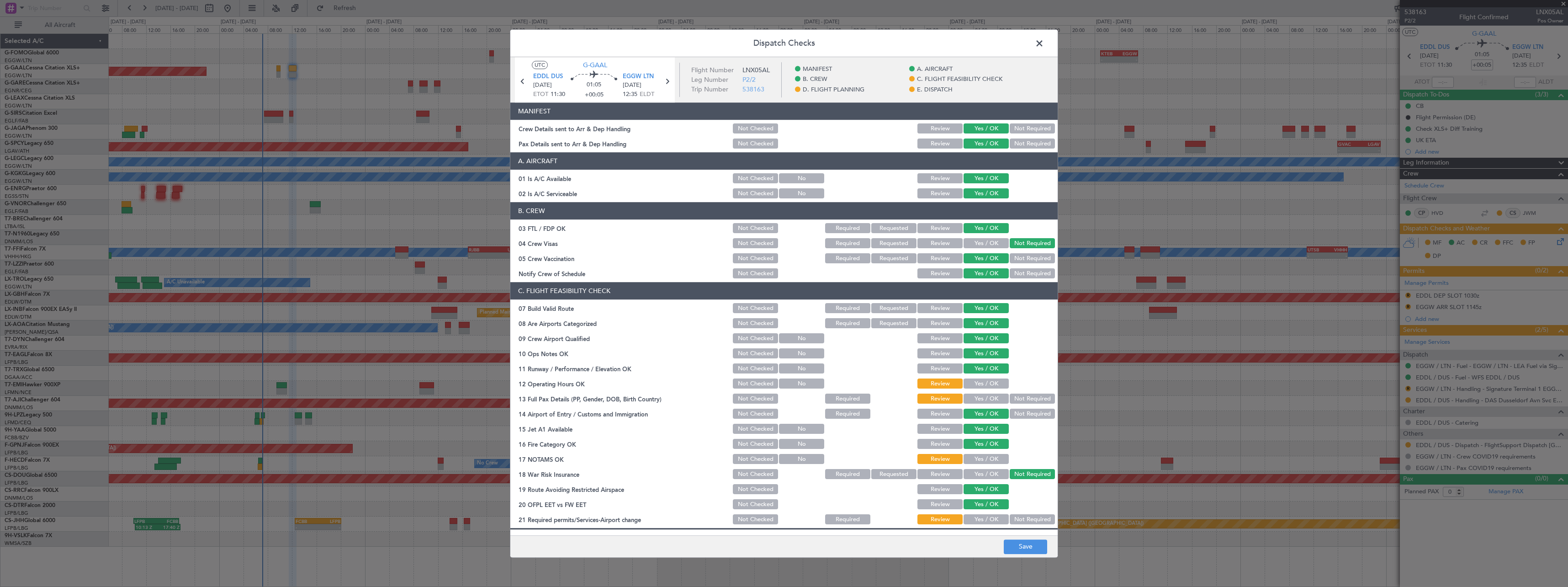
click at [1026, 259] on div "Not Required" at bounding box center [1031, 258] width 47 height 13
click at [1030, 257] on button "Not Required" at bounding box center [1032, 258] width 45 height 10
drag, startPoint x: 986, startPoint y: 382, endPoint x: 986, endPoint y: 396, distance: 14.0
click at [986, 384] on button "Yes / OK" at bounding box center [986, 384] width 45 height 10
drag, startPoint x: 986, startPoint y: 396, endPoint x: 985, endPoint y: 408, distance: 12.0
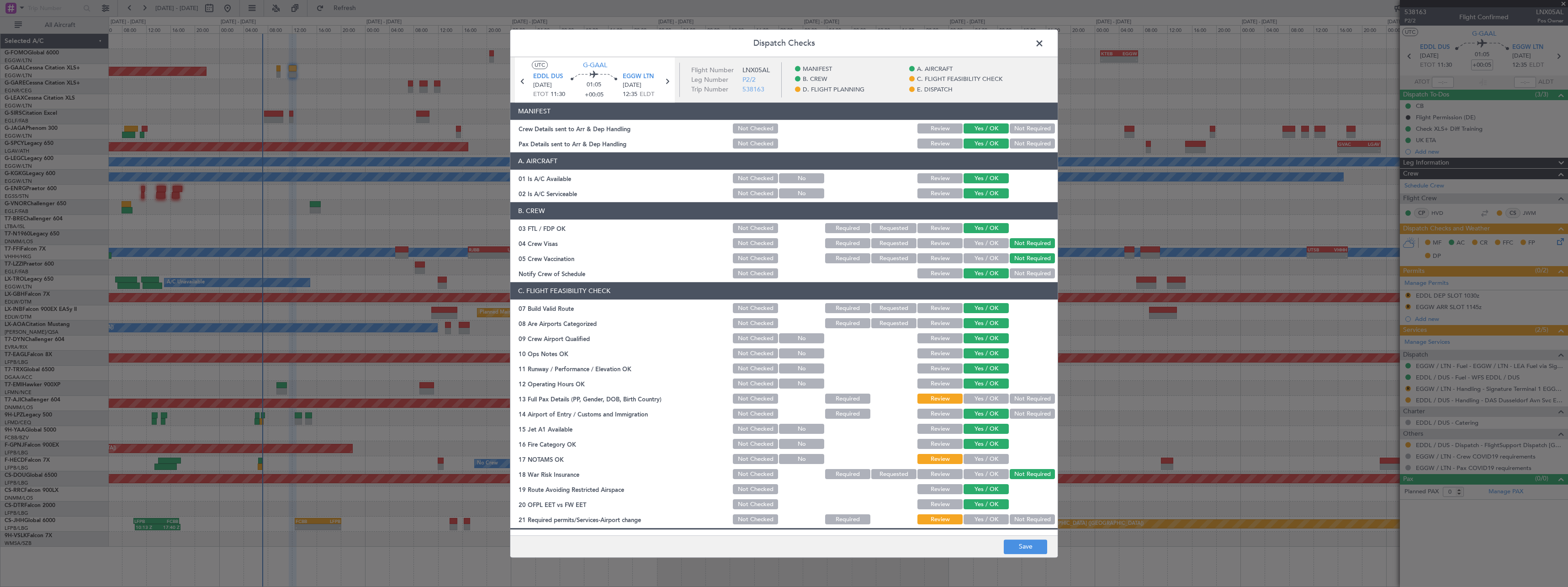
click at [985, 396] on button "Yes / OK" at bounding box center [986, 399] width 45 height 10
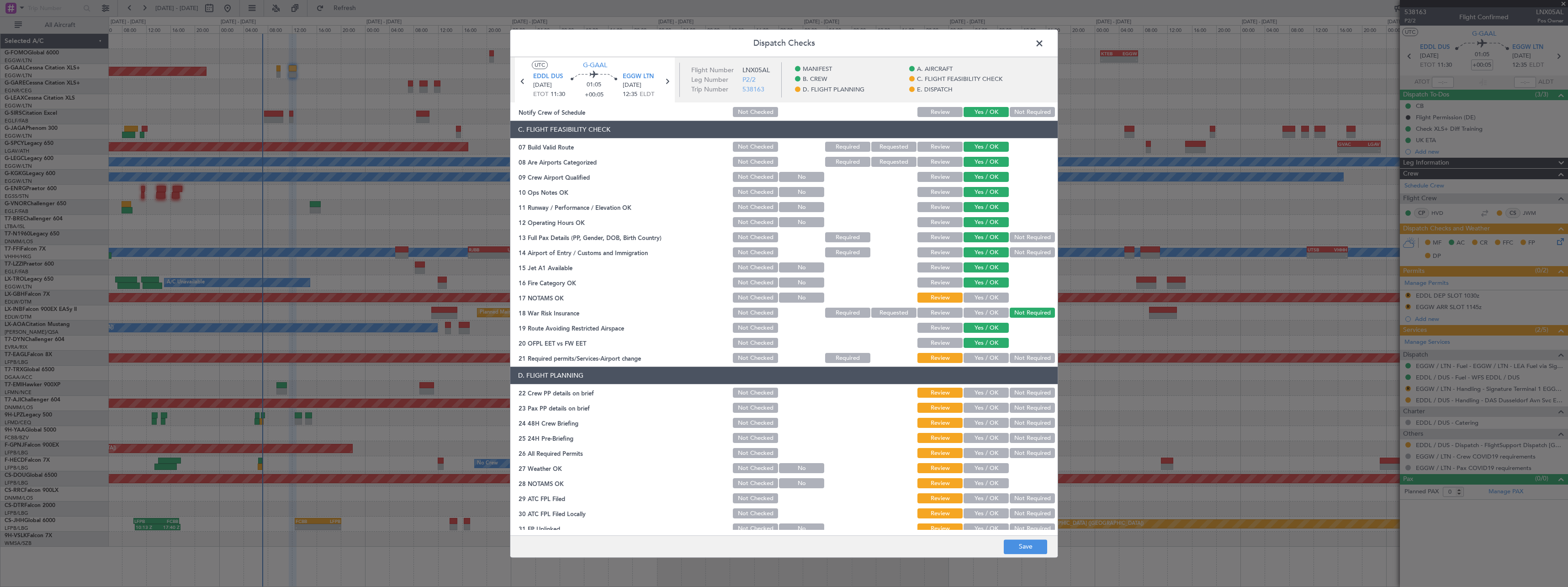
scroll to position [229, 0]
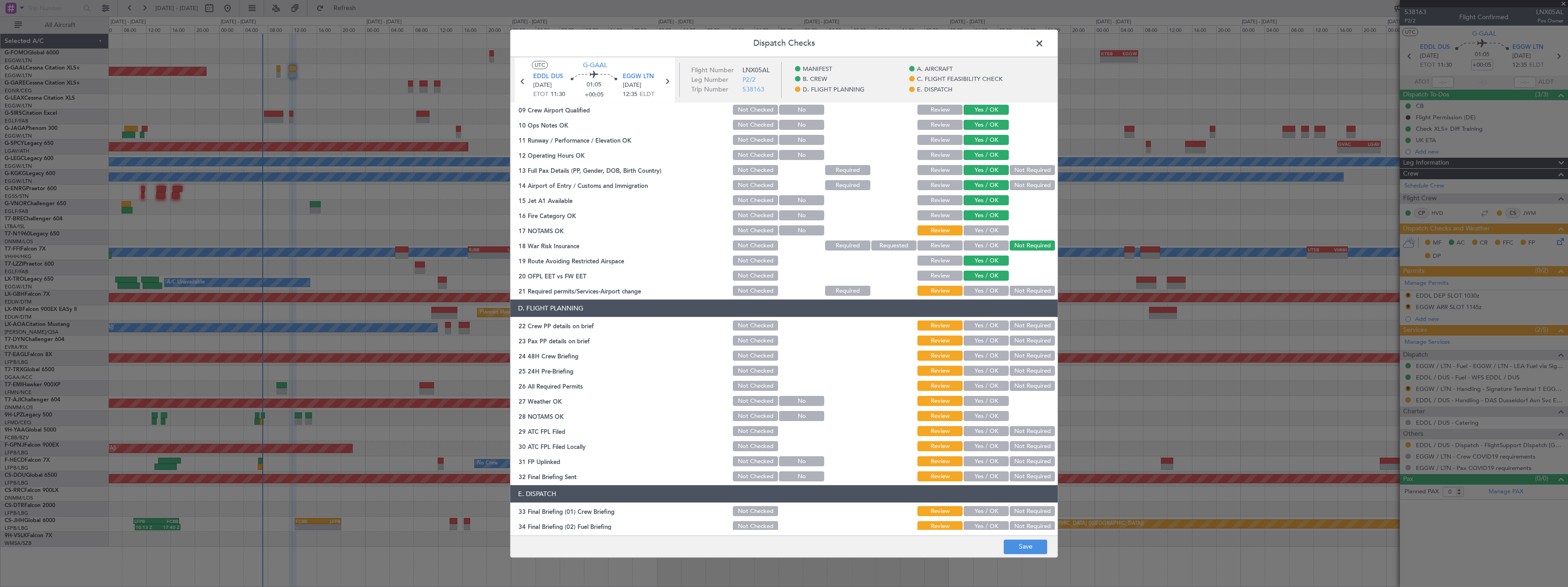
click at [980, 228] on button "Yes / OK" at bounding box center [986, 231] width 45 height 10
drag, startPoint x: 1019, startPoint y: 290, endPoint x: 998, endPoint y: 322, distance: 38.3
click at [1019, 291] on button "Not Required" at bounding box center [1032, 291] width 45 height 10
drag, startPoint x: 981, startPoint y: 322, endPoint x: 982, endPoint y: 342, distance: 20.0
click at [981, 326] on button "Yes / OK" at bounding box center [986, 326] width 45 height 10
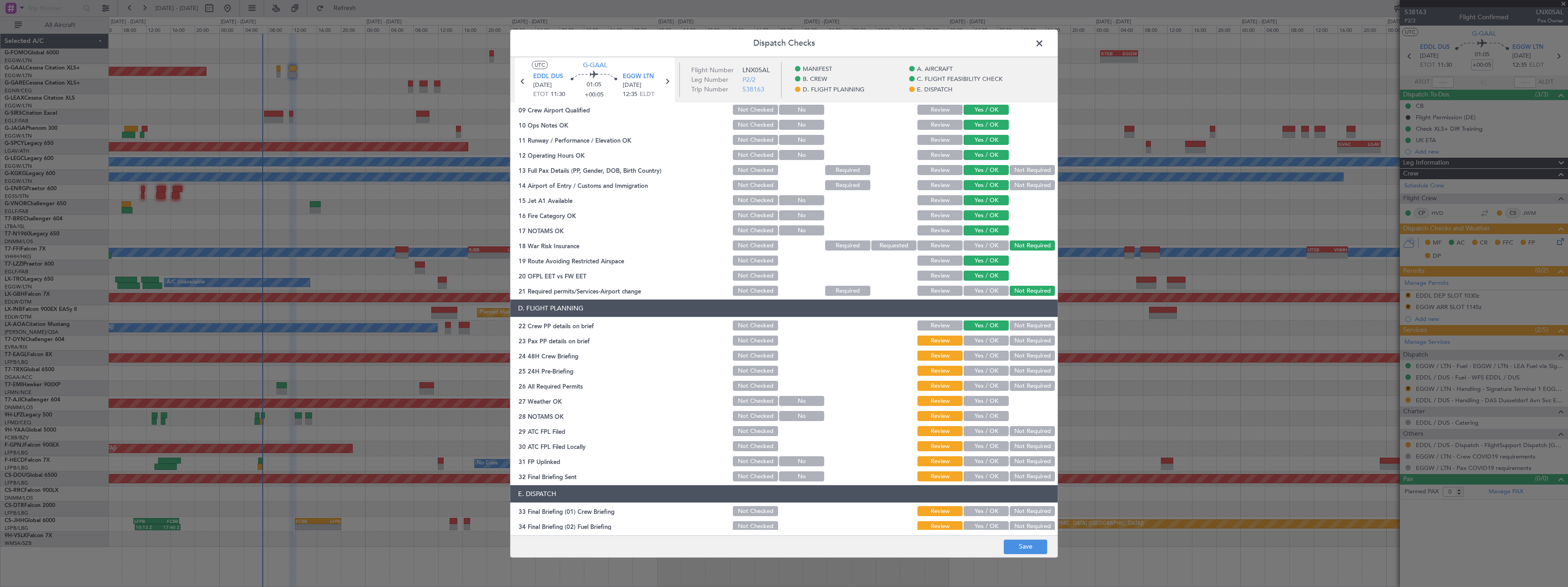
click at [982, 342] on button "Yes / OK" at bounding box center [986, 341] width 45 height 10
drag, startPoint x: 984, startPoint y: 356, endPoint x: 1038, endPoint y: 370, distance: 55.8
click at [984, 357] on button "Yes / OK" at bounding box center [986, 356] width 45 height 10
drag, startPoint x: 1035, startPoint y: 370, endPoint x: 1030, endPoint y: 376, distance: 7.8
click at [1035, 371] on button "Not Required" at bounding box center [1032, 371] width 45 height 10
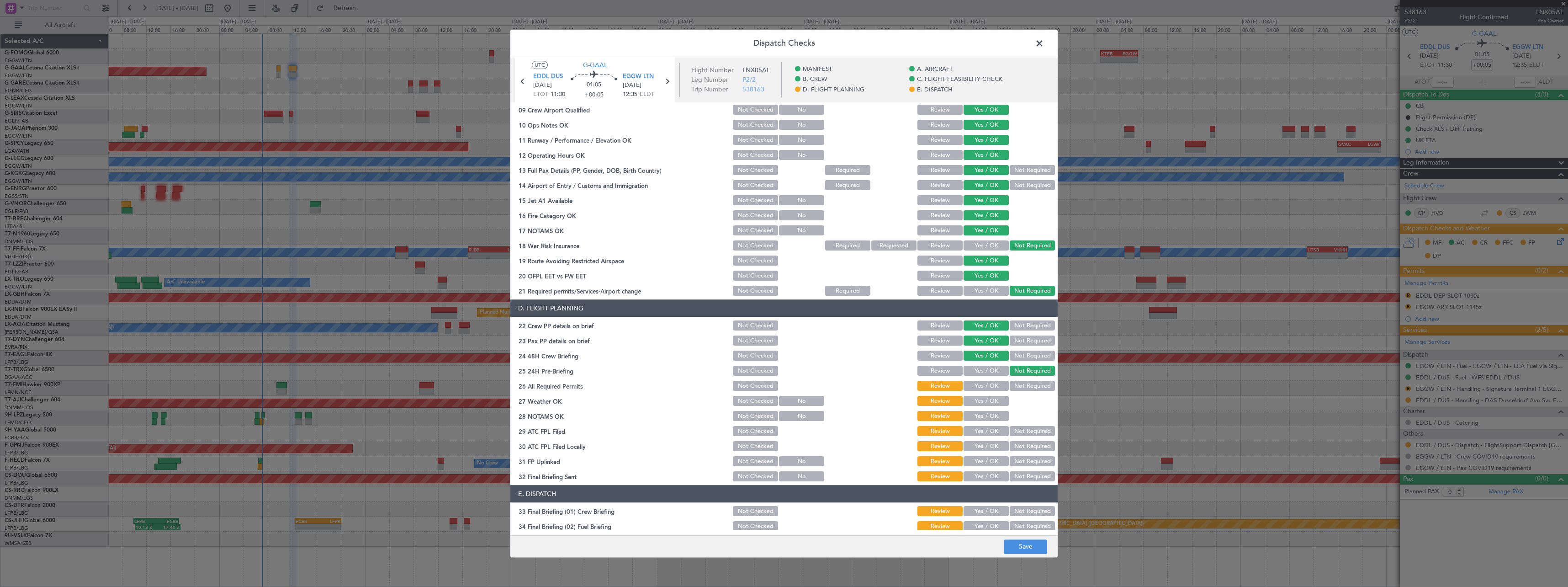
click at [985, 387] on button "Yes / OK" at bounding box center [986, 386] width 45 height 10
click at [985, 402] on button "Yes / OK" at bounding box center [986, 401] width 45 height 10
click at [941, 387] on button "Review" at bounding box center [940, 386] width 45 height 10
drag, startPoint x: 971, startPoint y: 416, endPoint x: 973, endPoint y: 423, distance: 7.3
click at [971, 417] on button "Yes / OK" at bounding box center [986, 417] width 45 height 10
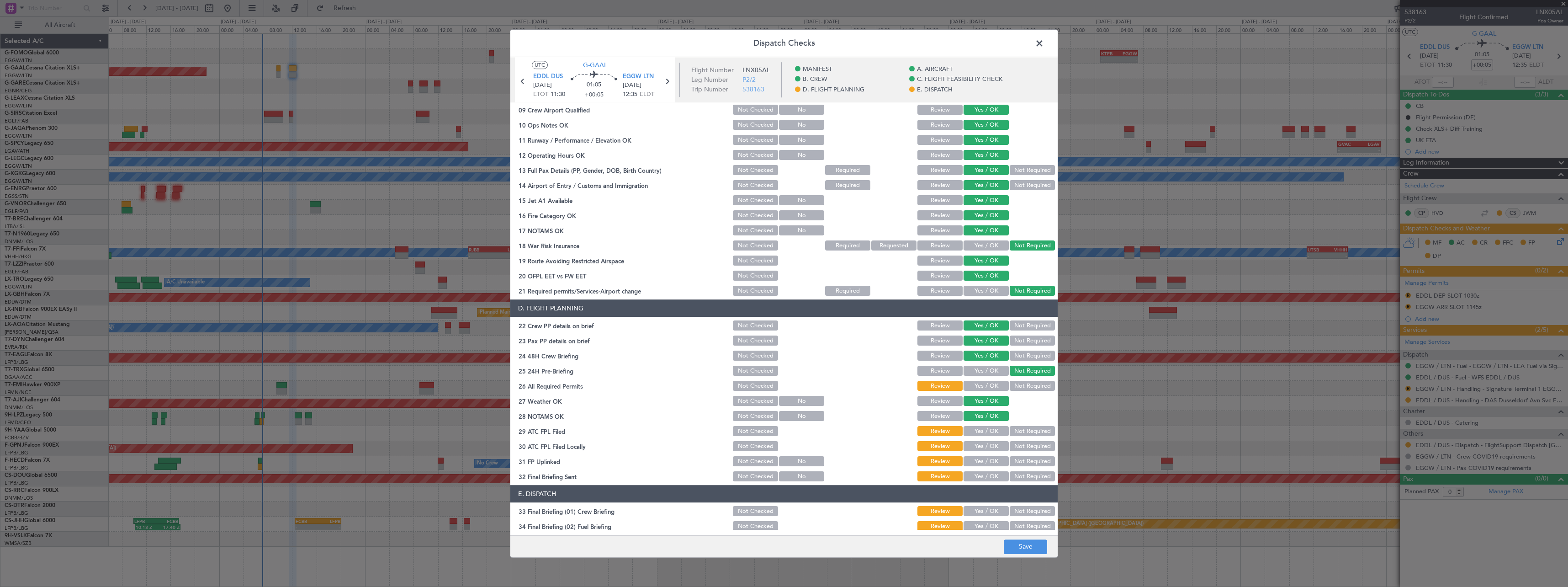
drag, startPoint x: 976, startPoint y: 431, endPoint x: 986, endPoint y: 435, distance: 10.8
click at [978, 431] on button "Yes / OK" at bounding box center [986, 431] width 45 height 10
click at [925, 433] on button "Review" at bounding box center [940, 431] width 45 height 10
drag, startPoint x: 1035, startPoint y: 444, endPoint x: 1035, endPoint y: 460, distance: 16.0
click at [1035, 446] on button "Not Required" at bounding box center [1032, 446] width 45 height 10
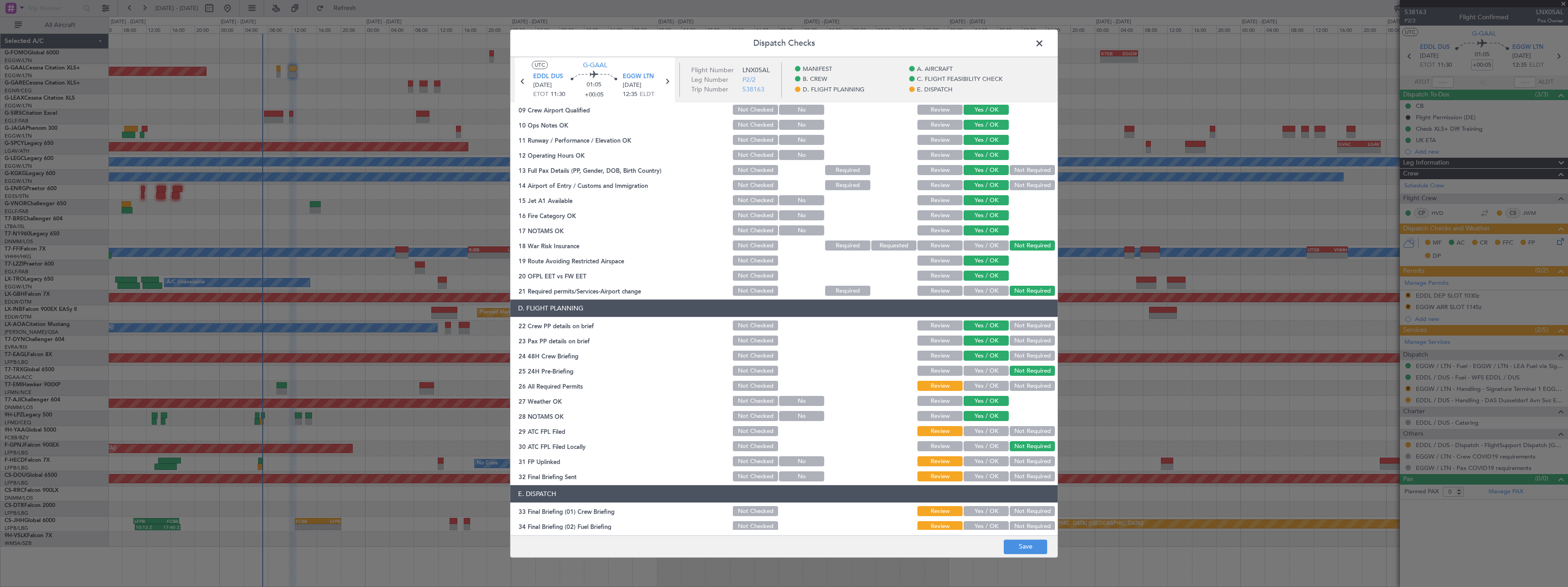
click at [1035, 465] on button "Not Required" at bounding box center [1032, 462] width 45 height 10
click at [1036, 479] on button "Not Required" at bounding box center [1032, 477] width 45 height 10
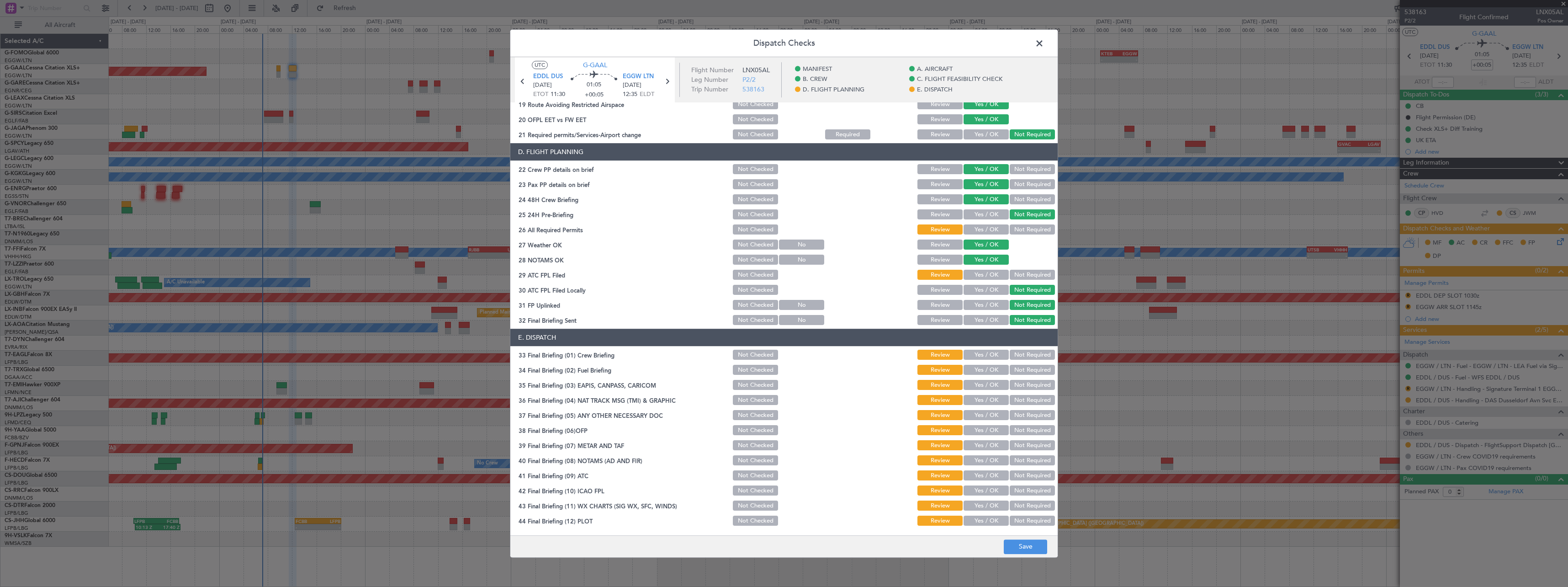
click at [991, 377] on section "E. DISPATCH 33 Final Briefing (01) Crew Briefing Not Checked Review Yes / OK No…" at bounding box center [784, 429] width 547 height 198
click at [986, 357] on button "Yes / OK" at bounding box center [986, 355] width 45 height 10
click at [991, 367] on button "Yes / OK" at bounding box center [986, 370] width 45 height 10
click at [1028, 381] on button "Not Required" at bounding box center [1032, 385] width 45 height 10
click at [1028, 396] on button "Not Required" at bounding box center [1032, 401] width 45 height 10
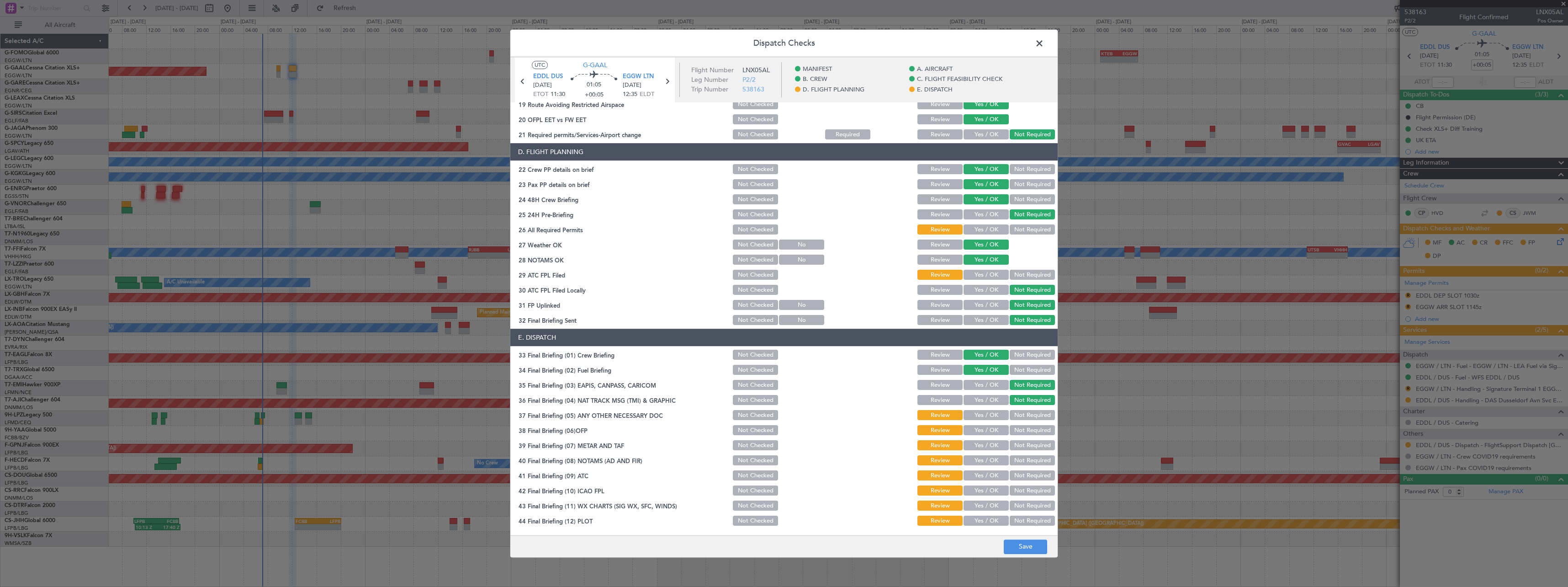
drag, startPoint x: 1028, startPoint y: 413, endPoint x: 1001, endPoint y: 429, distance: 31.4
click at [1028, 413] on button "Not Required" at bounding box center [1032, 416] width 45 height 10
click at [984, 436] on div "Yes / OK" at bounding box center [985, 430] width 47 height 13
click at [984, 447] on button "Yes / OK" at bounding box center [986, 446] width 45 height 10
drag, startPoint x: 985, startPoint y: 434, endPoint x: 986, endPoint y: 454, distance: 20.0
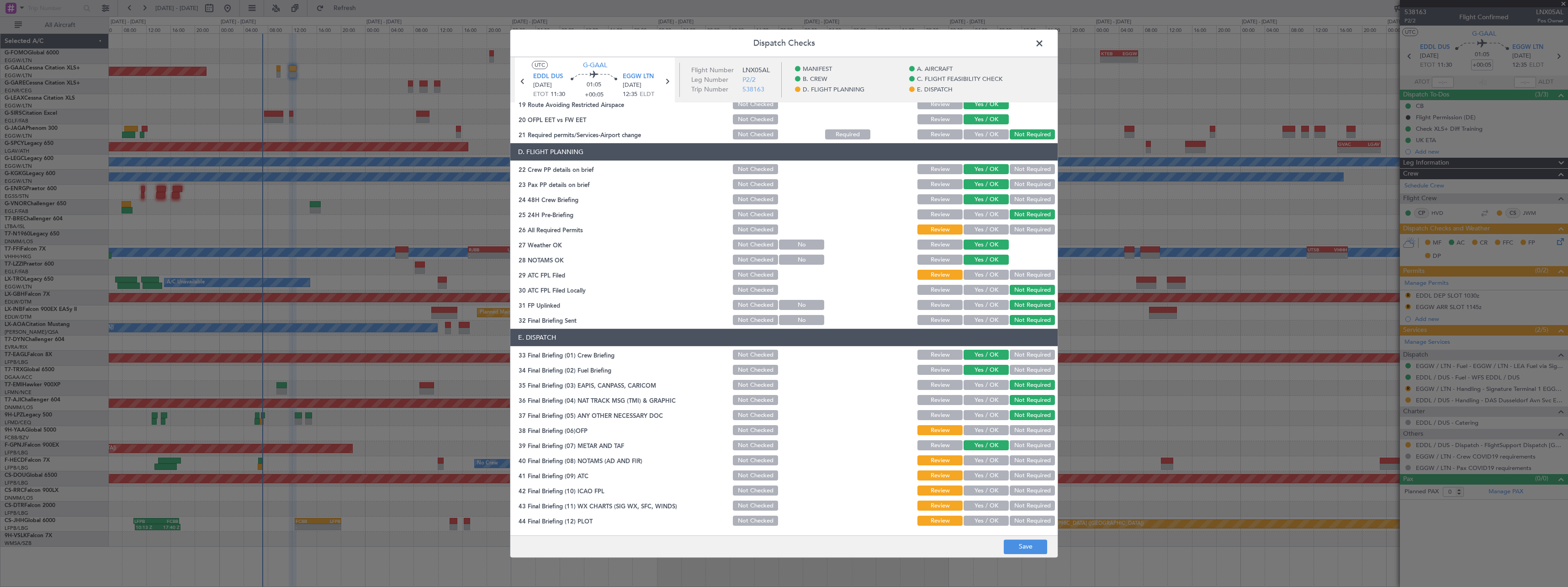
click at [986, 435] on button "Yes / OK" at bounding box center [986, 430] width 45 height 10
click at [987, 466] on div "Yes / OK" at bounding box center [985, 460] width 47 height 13
drag, startPoint x: 988, startPoint y: 459, endPoint x: 988, endPoint y: 464, distance: 5.0
click at [988, 462] on button "Yes / OK" at bounding box center [986, 461] width 45 height 10
drag, startPoint x: 988, startPoint y: 476, endPoint x: 988, endPoint y: 487, distance: 11.0
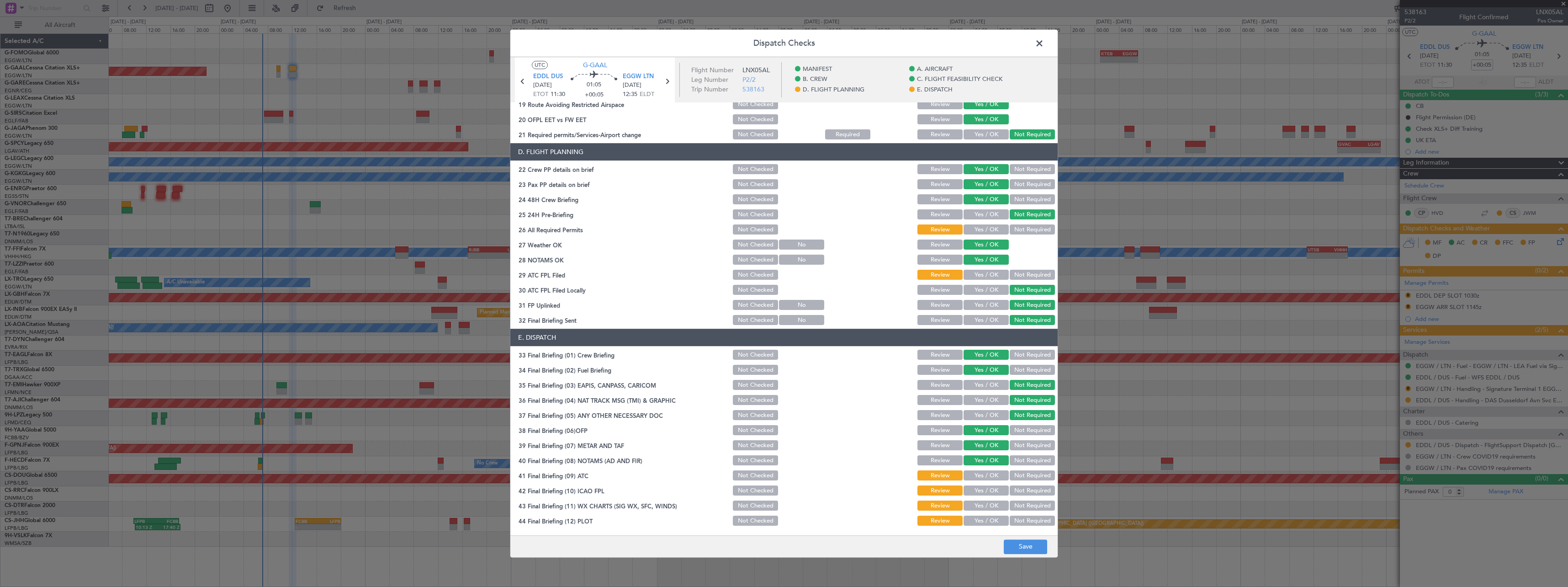
click at [988, 477] on button "Yes / OK" at bounding box center [986, 476] width 45 height 10
click at [988, 488] on button "Yes / OK" at bounding box center [986, 491] width 45 height 10
click at [990, 503] on button "Yes / OK" at bounding box center [986, 506] width 45 height 10
drag, startPoint x: 990, startPoint y: 521, endPoint x: 1006, endPoint y: 526, distance: 16.8
click at [991, 521] on button "Yes / OK" at bounding box center [986, 521] width 45 height 10
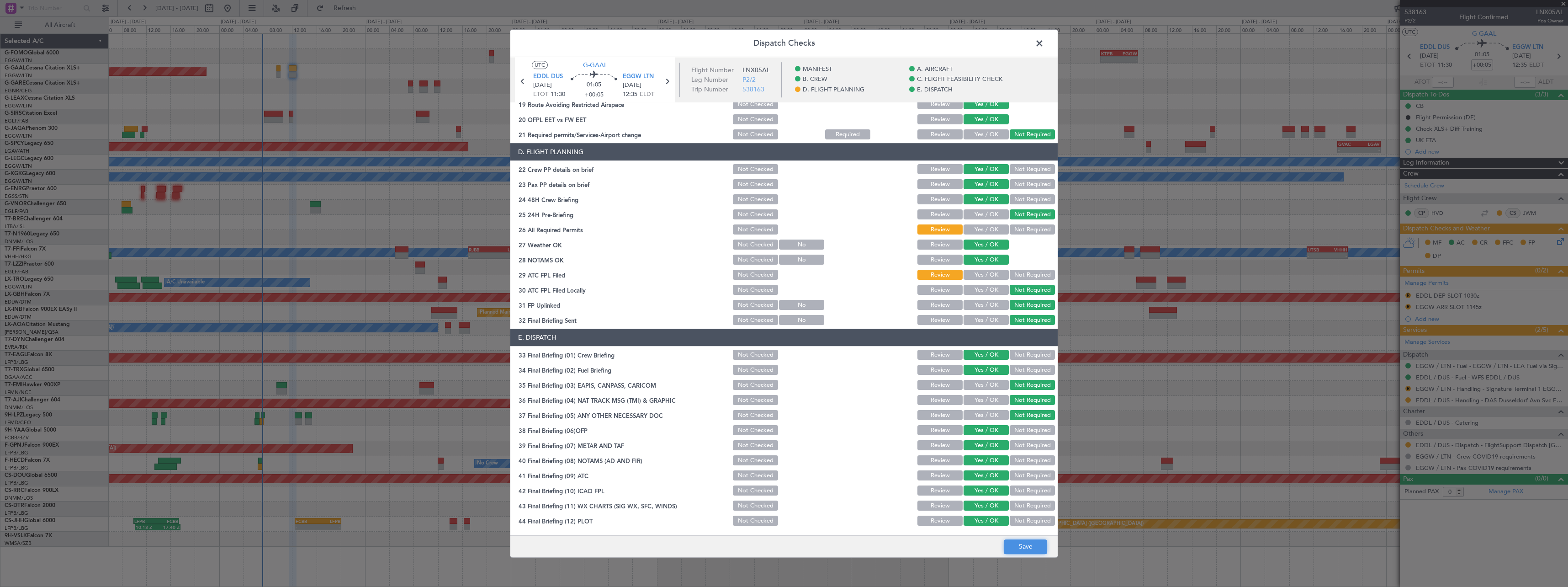
click at [1033, 547] on button "Save" at bounding box center [1025, 546] width 43 height 14
click at [1044, 44] on span at bounding box center [1044, 46] width 0 height 19
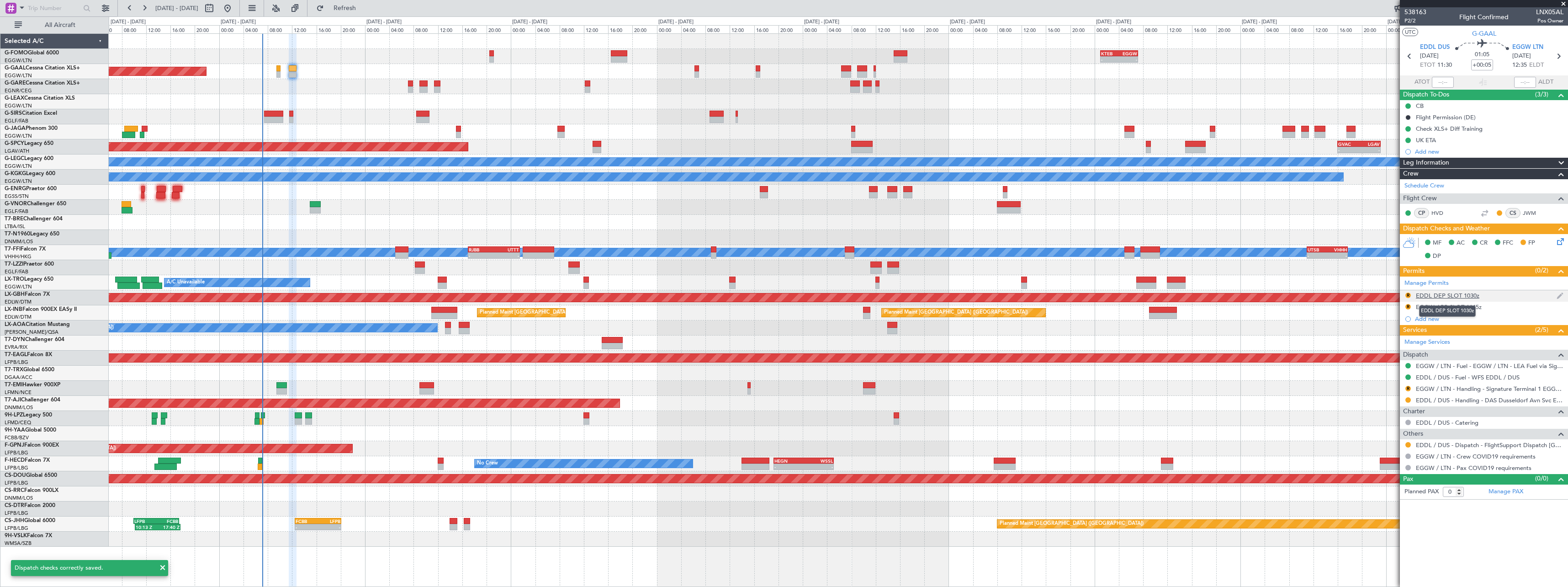
click at [1468, 296] on div "EDDL DEP SLOT 1030z" at bounding box center [1447, 295] width 63 height 8
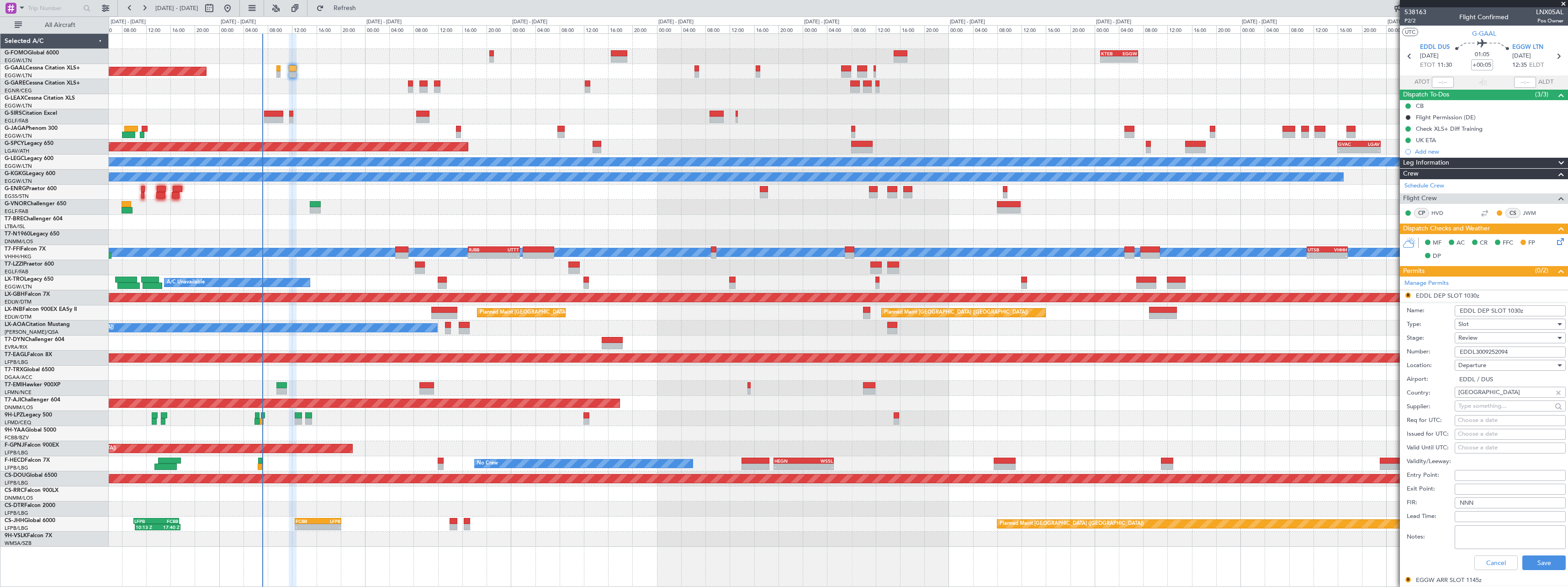
click at [1510, 313] on input "EDDL DEP SLOT 1030z" at bounding box center [1510, 310] width 111 height 11
type input "EDDL DEP SLOT 1130z"
click at [1471, 342] on div "Review" at bounding box center [1506, 338] width 97 height 14
click at [1482, 398] on span "Requested" at bounding box center [1506, 397] width 96 height 14
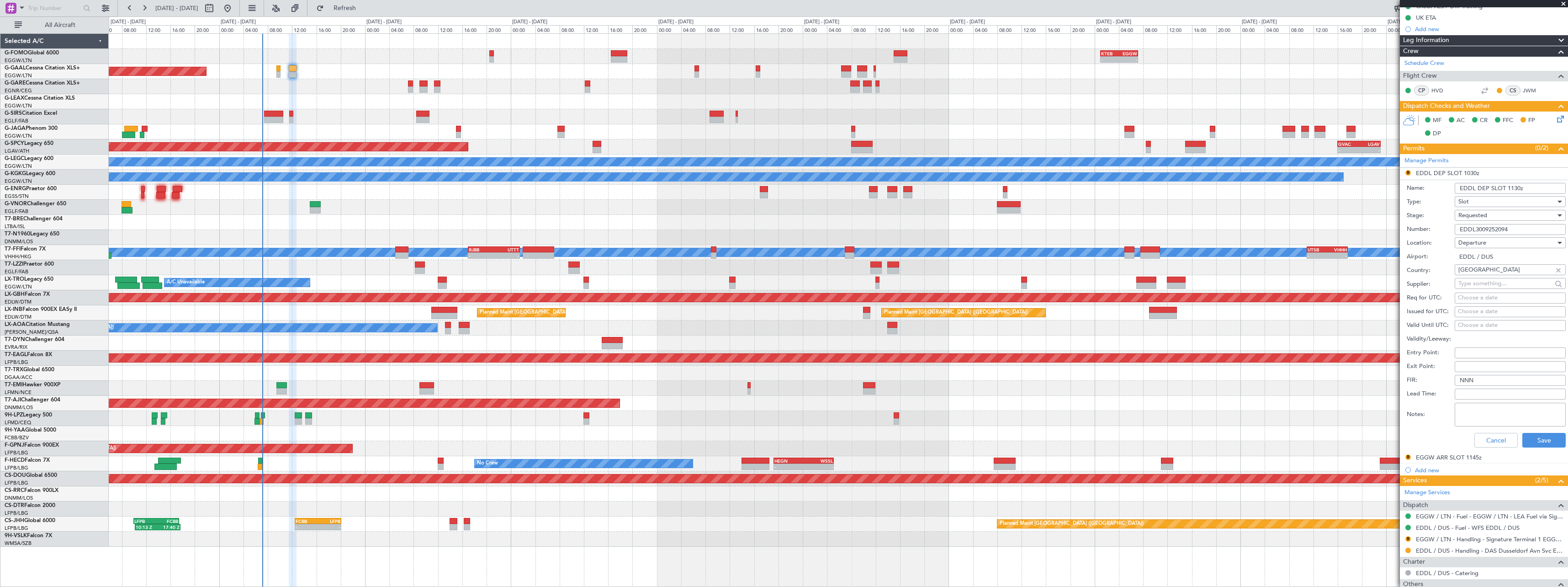
scroll to position [186, 0]
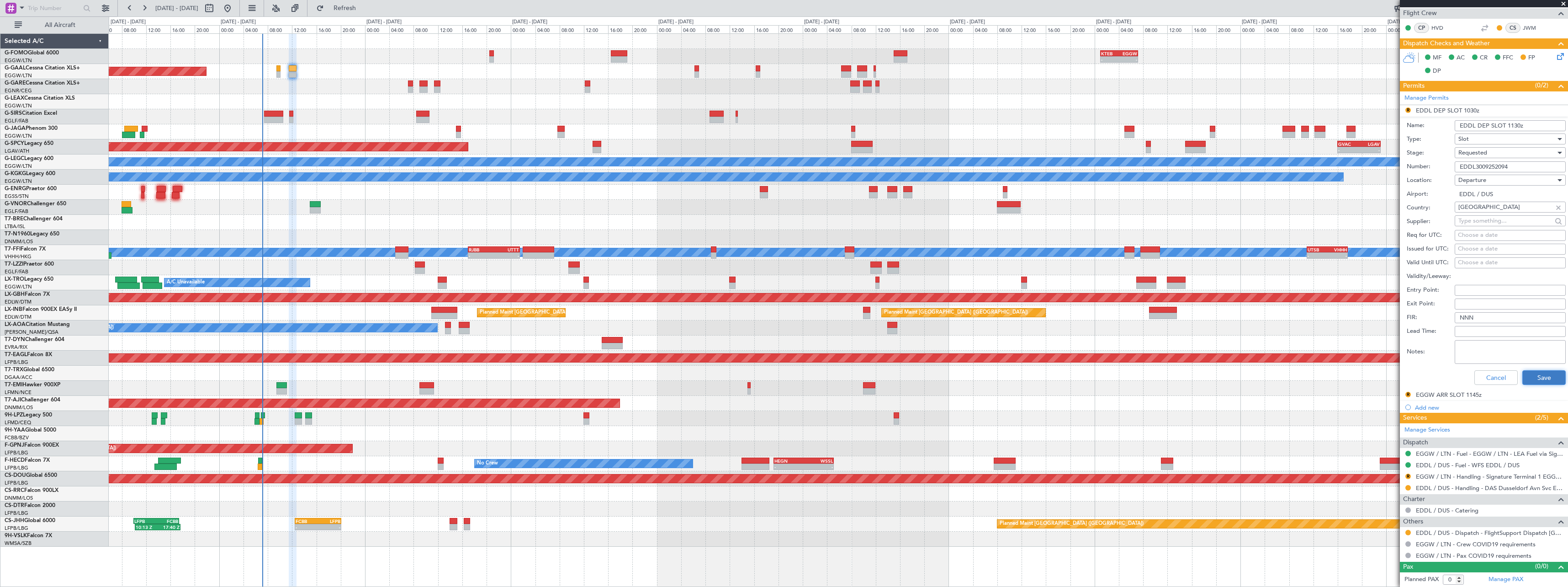
click at [1539, 375] on button "Save" at bounding box center [1543, 377] width 43 height 14
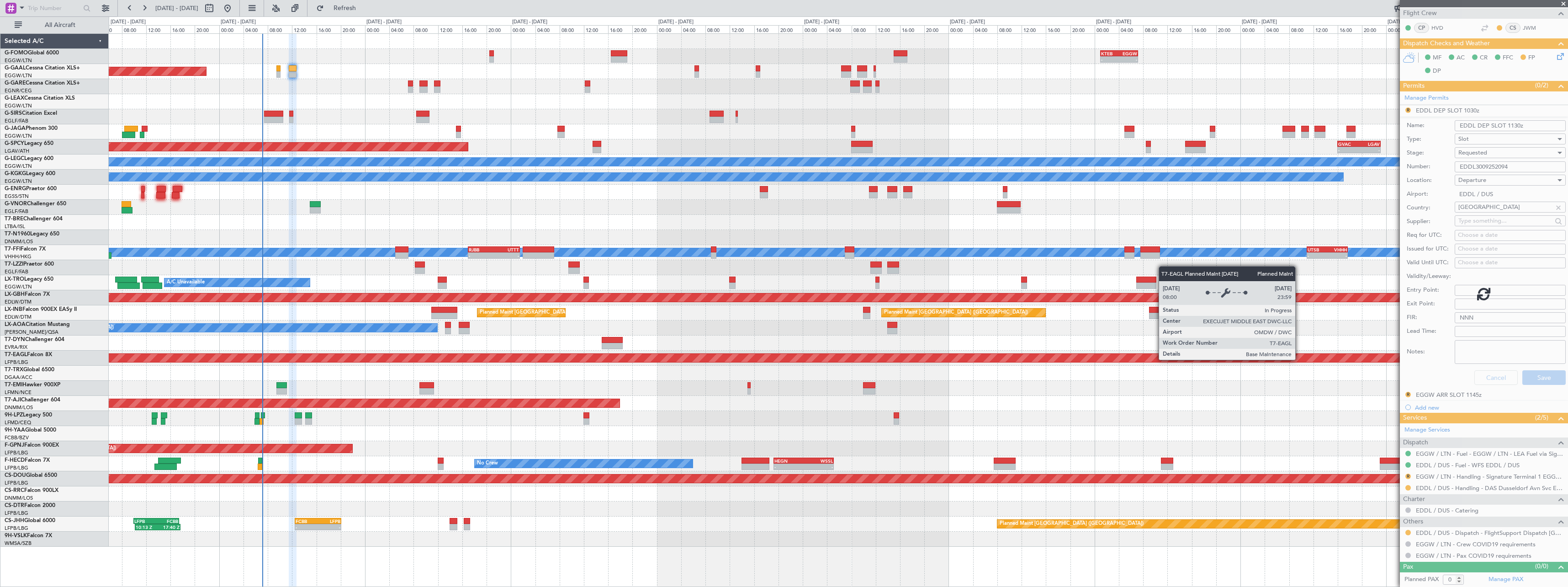
click at [1543, 351] on fb-app "30 Sep 2025 - 10 Oct 2025 Refresh Quick Links All Aircraft - - KTEB 01:00 Z EGG…" at bounding box center [784, 296] width 1568 height 580
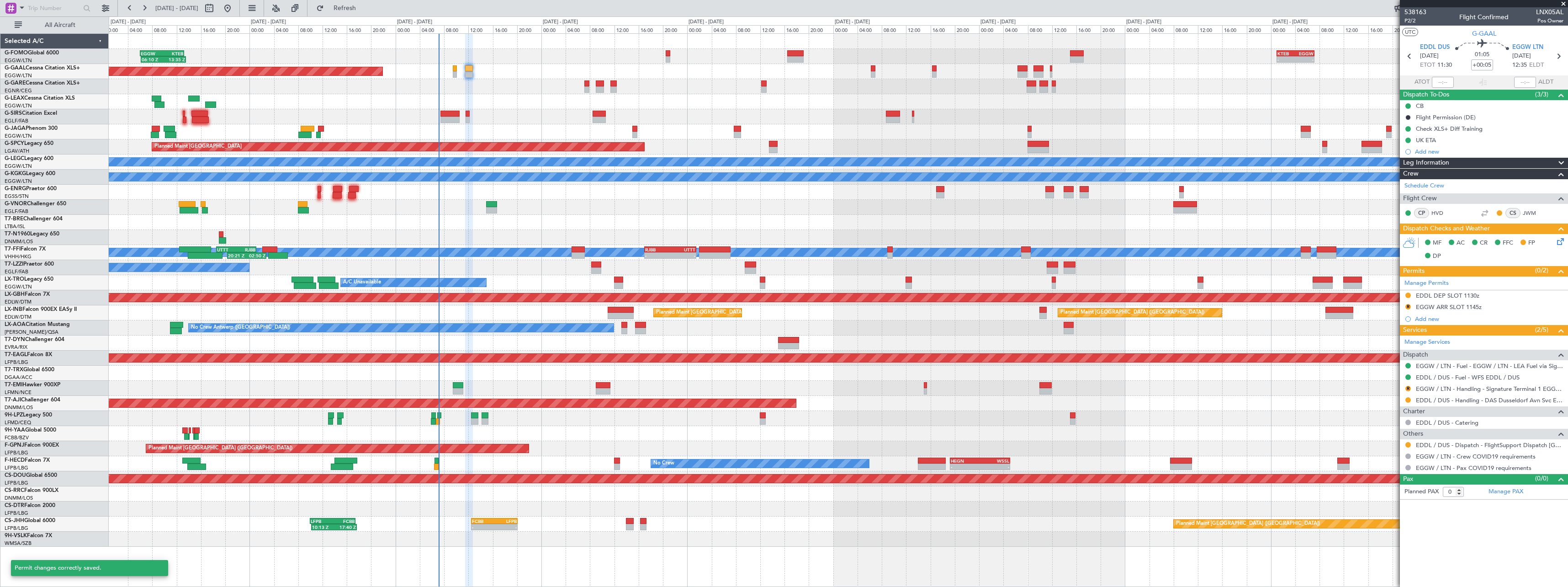
scroll to position [0, 0]
click at [1468, 308] on div "EGGW ARR SLOT 1145z" at bounding box center [1449, 307] width 66 height 8
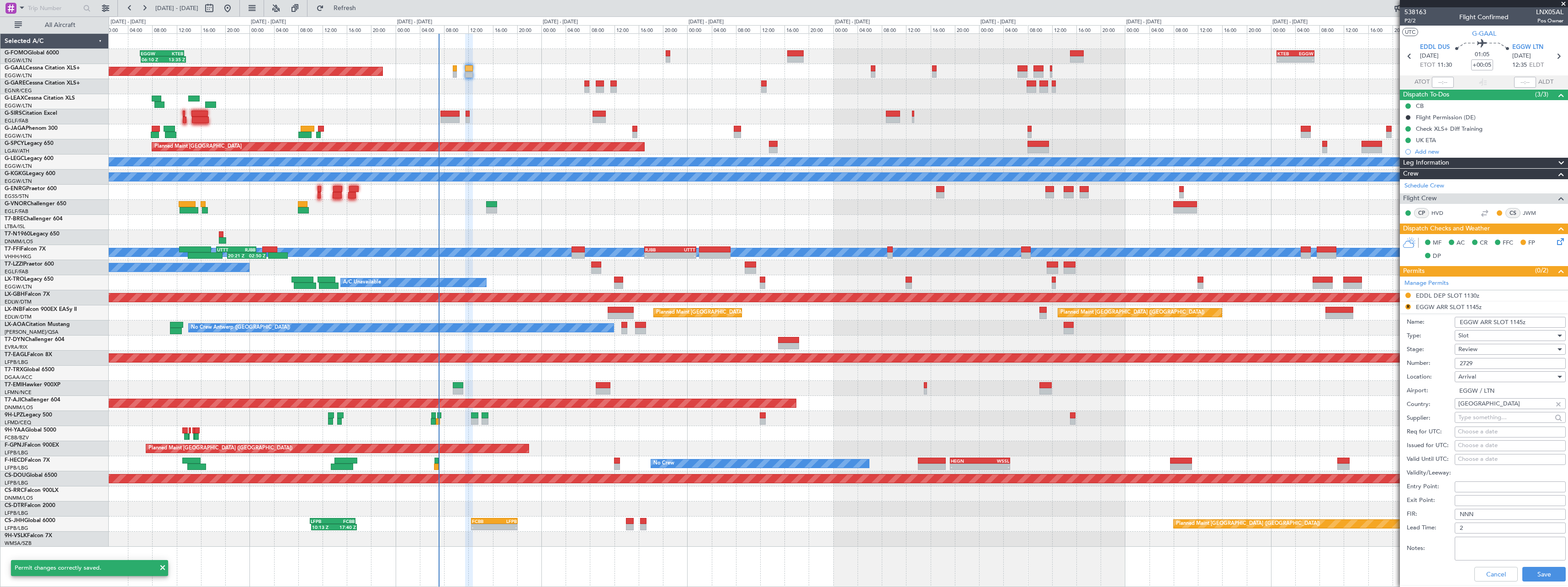
click at [1513, 321] on input "EGGW ARR SLOT 1145z" at bounding box center [1510, 322] width 111 height 11
click at [1516, 322] on input "EGGW ARR SLOT 1245z" at bounding box center [1510, 322] width 111 height 11
type input "EGGW ARR SLOT 1235z"
click at [1482, 348] on div "Review" at bounding box center [1506, 349] width 97 height 14
click at [1497, 414] on span "Requested" at bounding box center [1506, 409] width 96 height 14
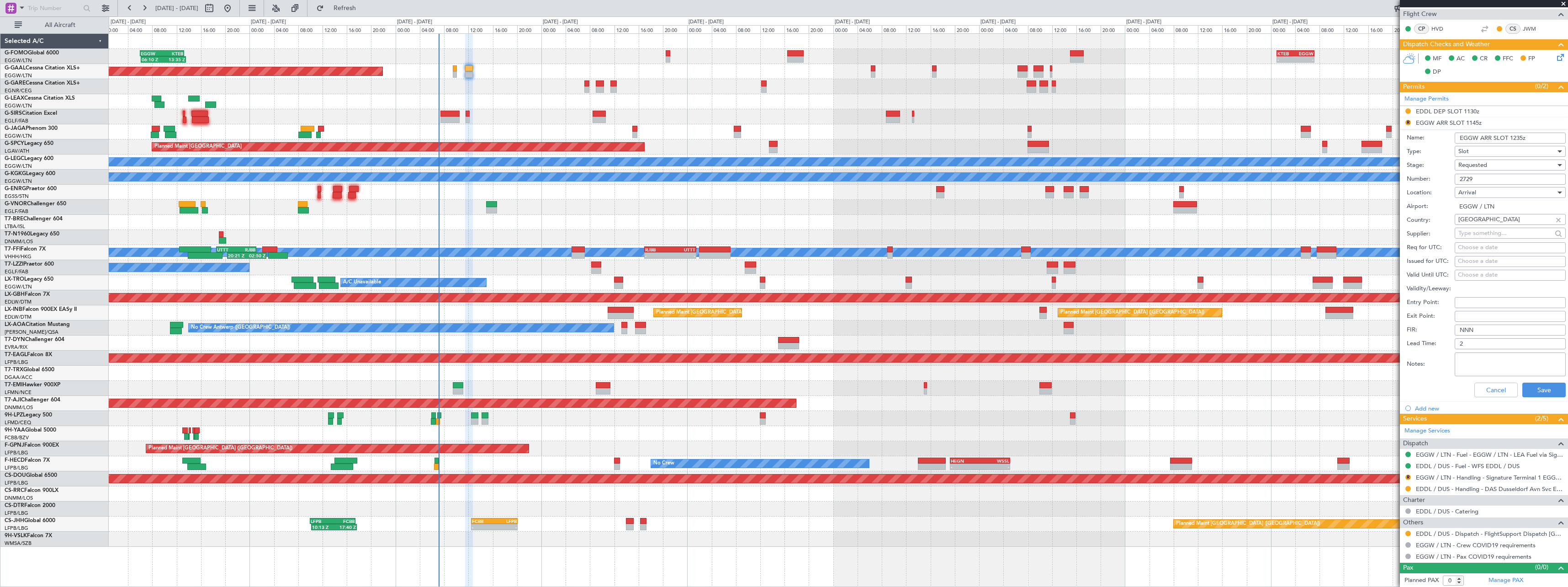
scroll to position [186, 0]
click at [1549, 389] on button "Save" at bounding box center [1543, 389] width 43 height 14
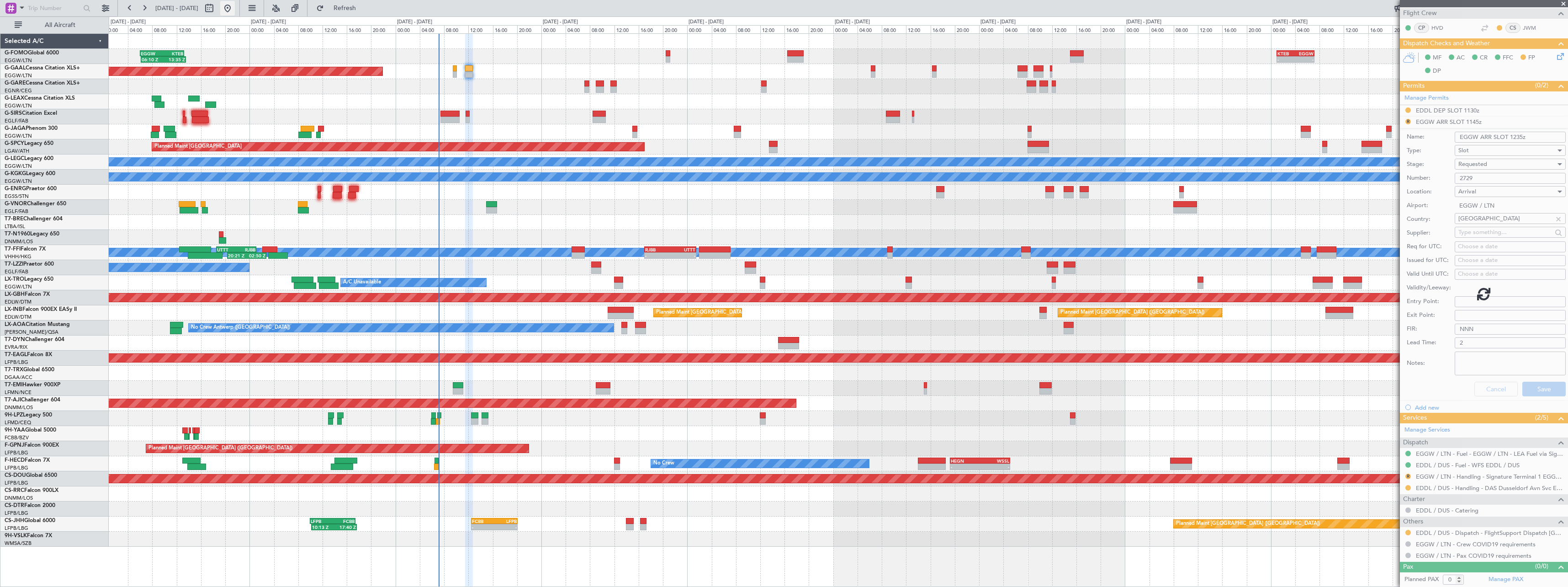
scroll to position [0, 0]
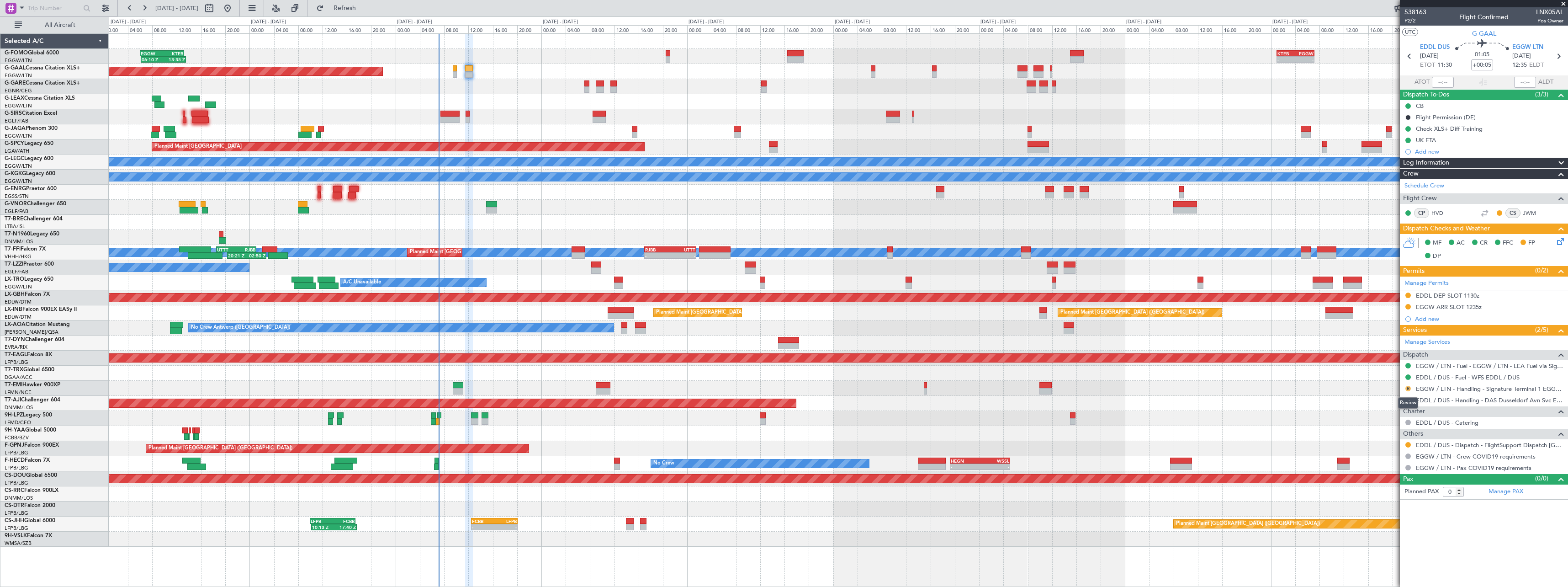
click at [1408, 386] on button "R" at bounding box center [1408, 388] width 5 height 5
click at [1393, 439] on span "Requested" at bounding box center [1383, 442] width 29 height 9
click at [1410, 443] on button at bounding box center [1408, 445] width 5 height 5
click at [1393, 556] on span "Confirmed" at bounding box center [1382, 553] width 28 height 9
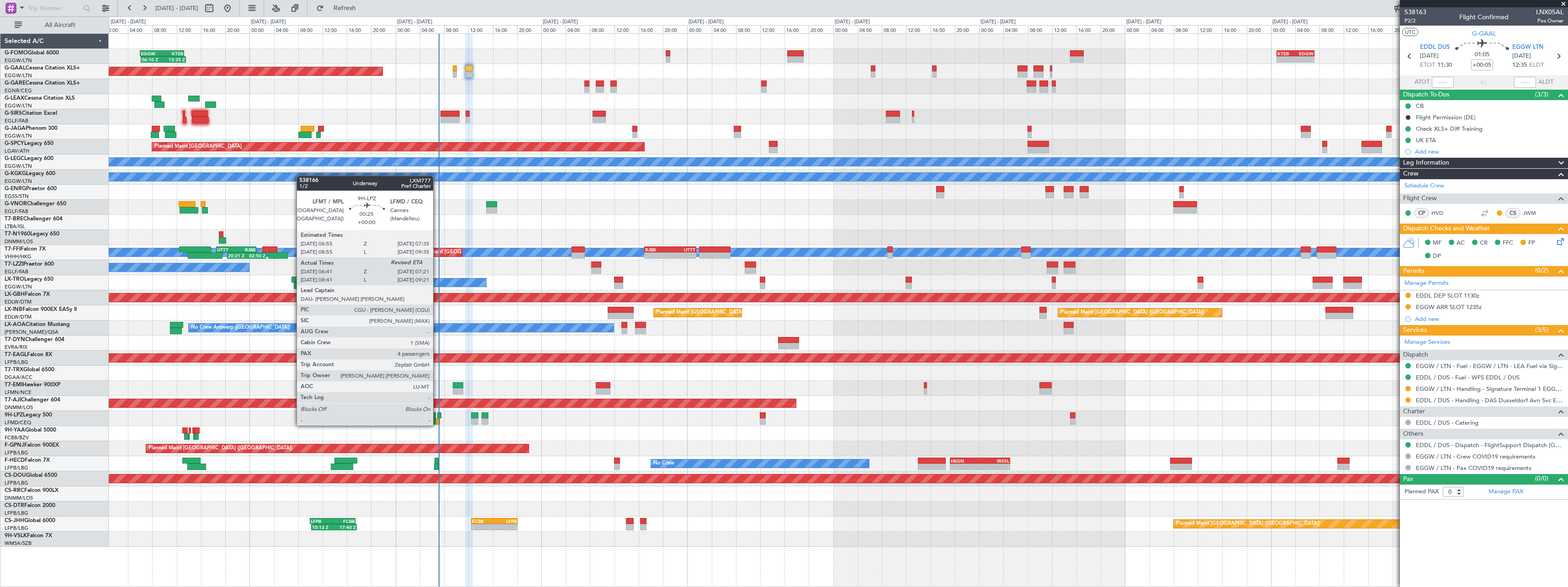
click at [437, 417] on div at bounding box center [439, 416] width 4 height 7
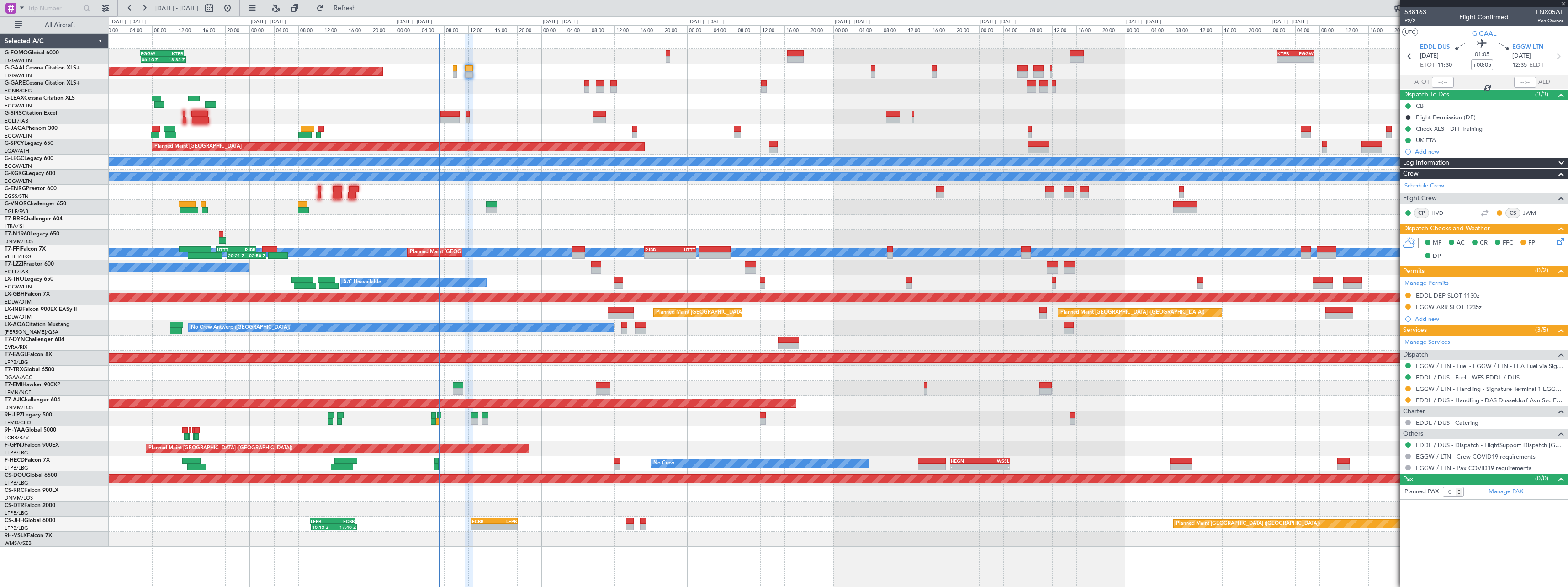
type input "06:51"
type input "4"
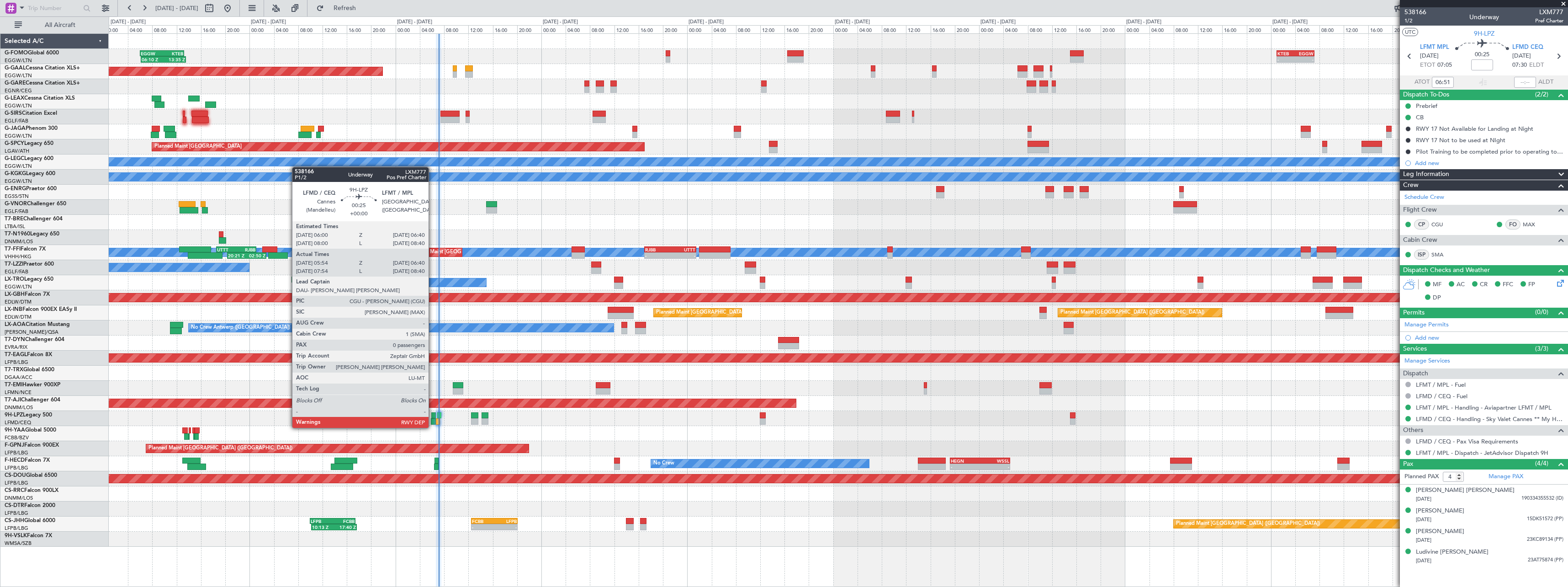
click at [433, 418] on div at bounding box center [433, 422] width 5 height 7
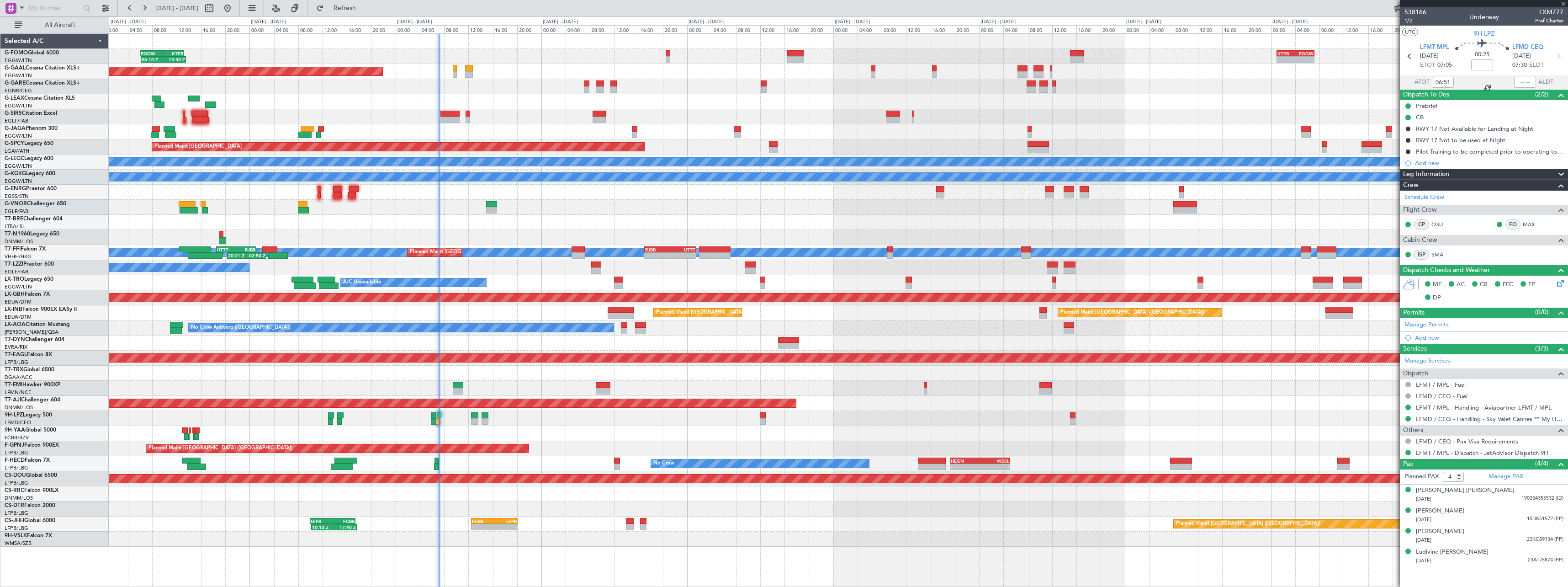
type input "06:04"
type input "06:35"
type input "0"
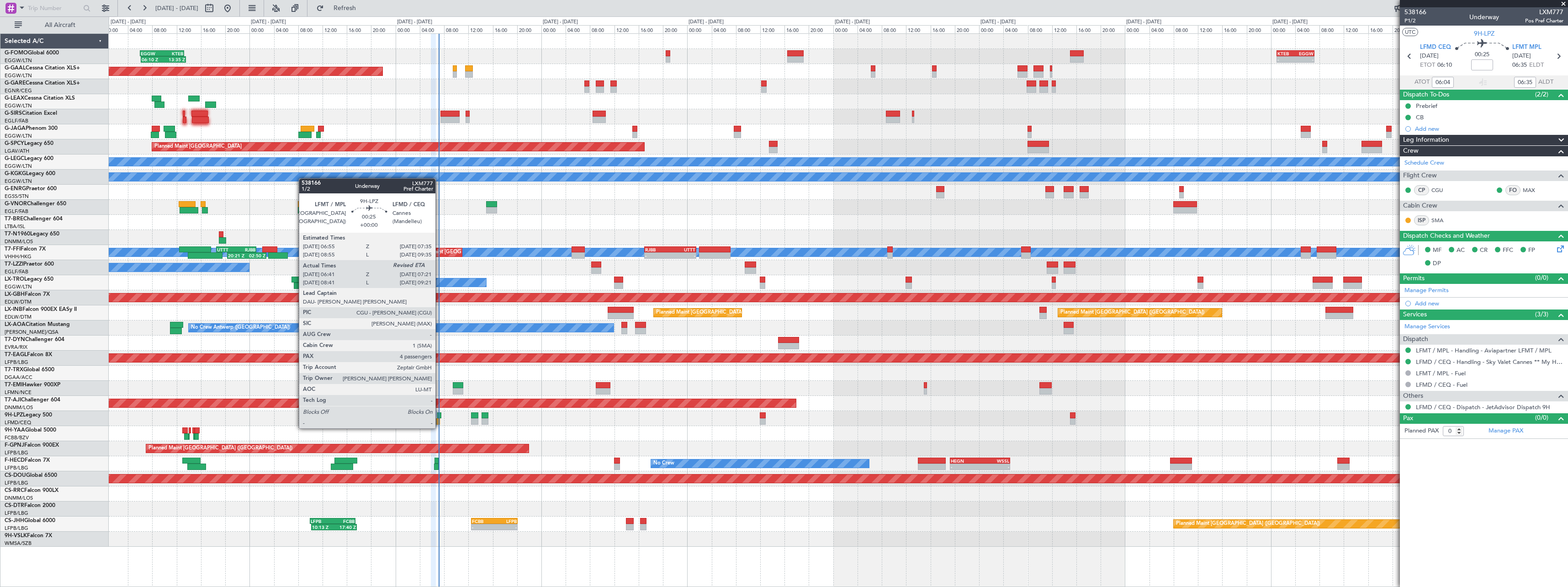
click at [439, 419] on div at bounding box center [438, 422] width 4 height 7
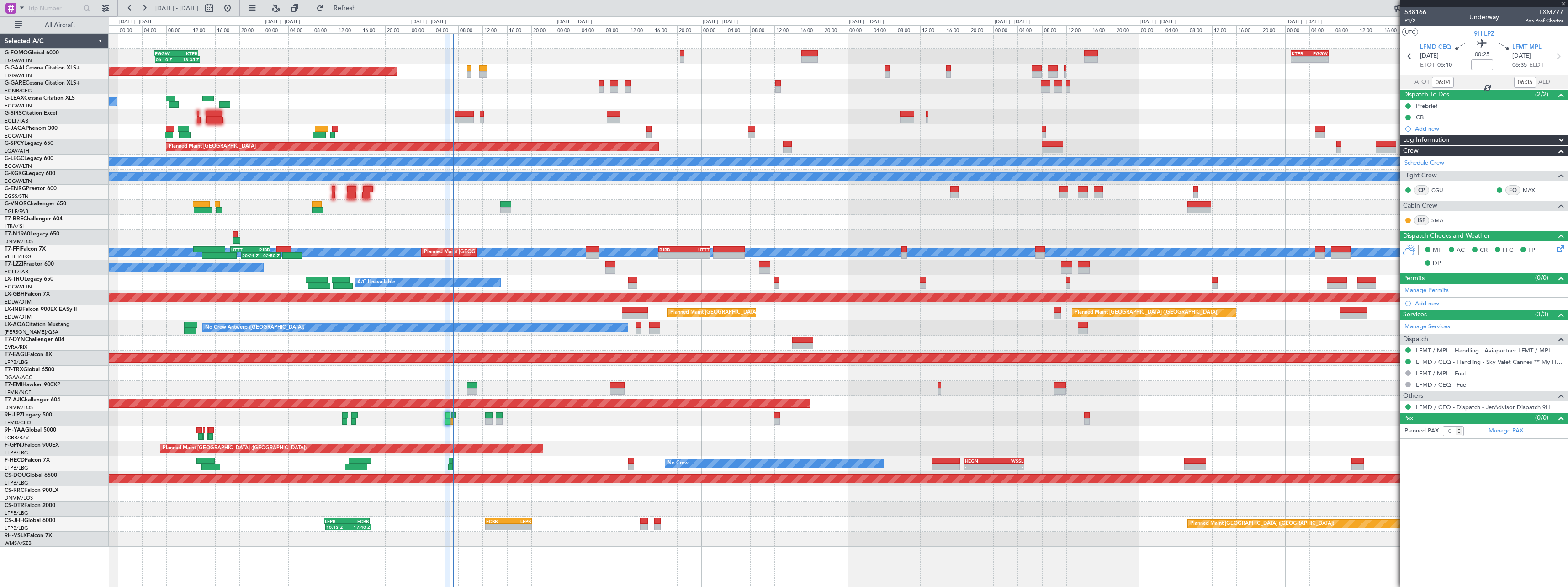
type input "06:51"
type input "4"
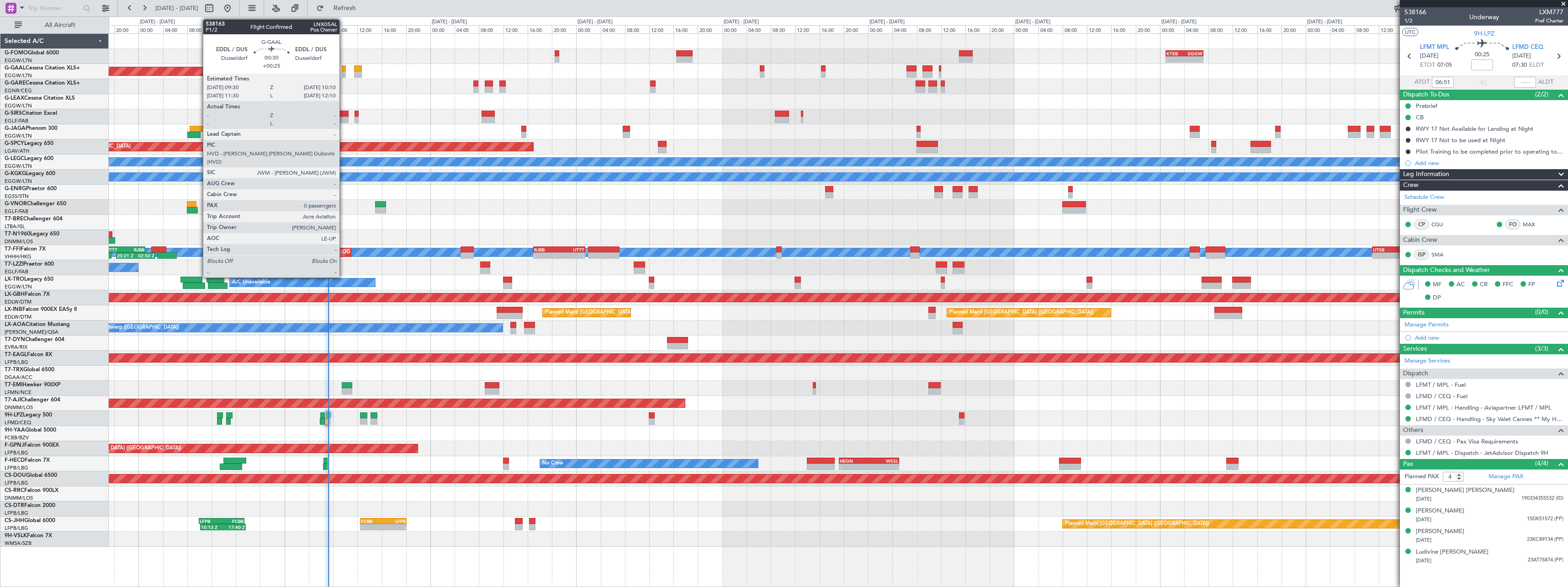
click at [344, 70] on div at bounding box center [344, 69] width 4 height 7
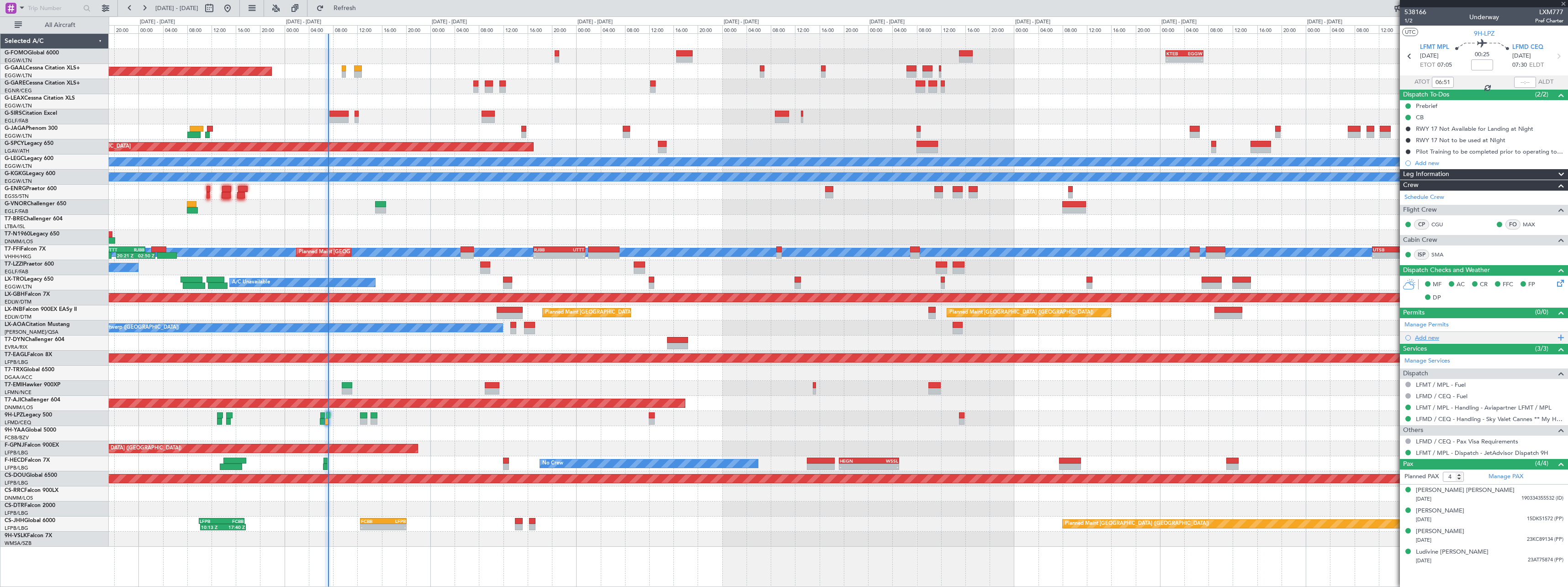
type input "+00:25"
type input "0"
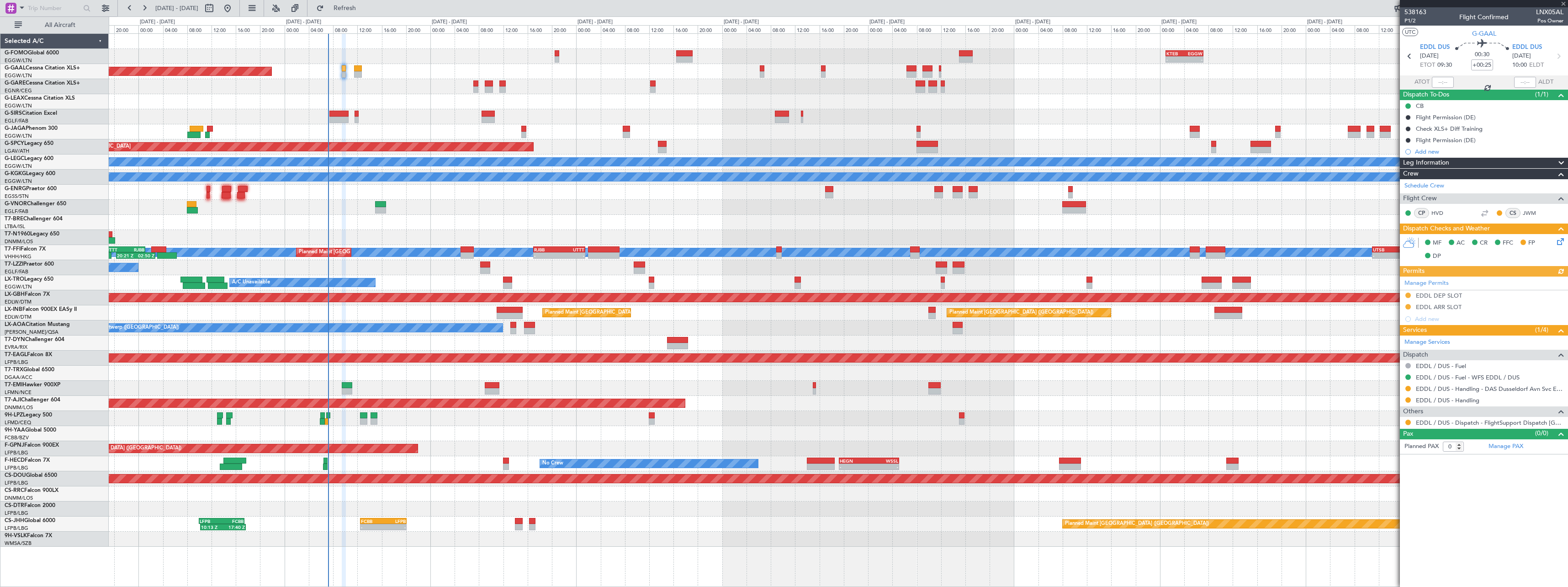
drag, startPoint x: 1559, startPoint y: 155, endPoint x: 1558, endPoint y: 161, distance: 6.1
click at [1559, 157] on div "538163 P1/2 Flight Confirmed LNX05AL Pos Owner UTC G-GAAL EDDL DUS 01/10/2025 E…" at bounding box center [1483, 231] width 168 height 447
click at [1560, 163] on span at bounding box center [1560, 163] width 11 height 11
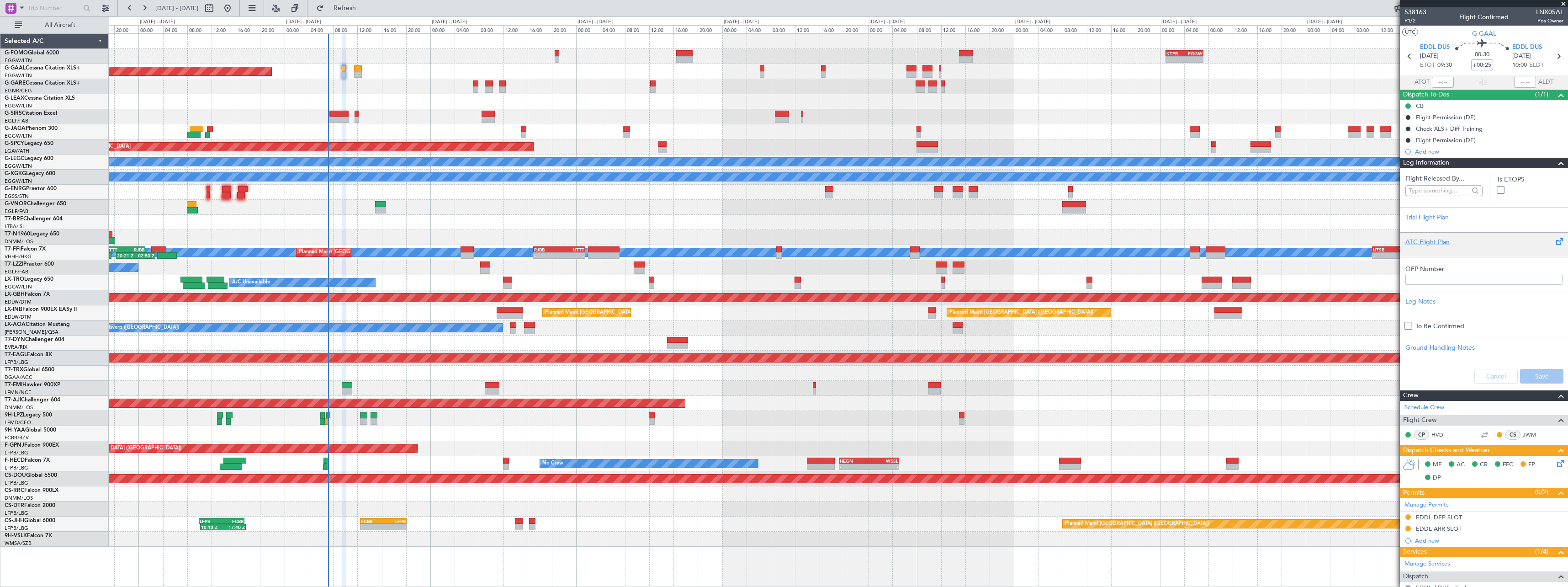
click at [1418, 241] on div "ATC Flight Plan" at bounding box center [1484, 241] width 157 height 9
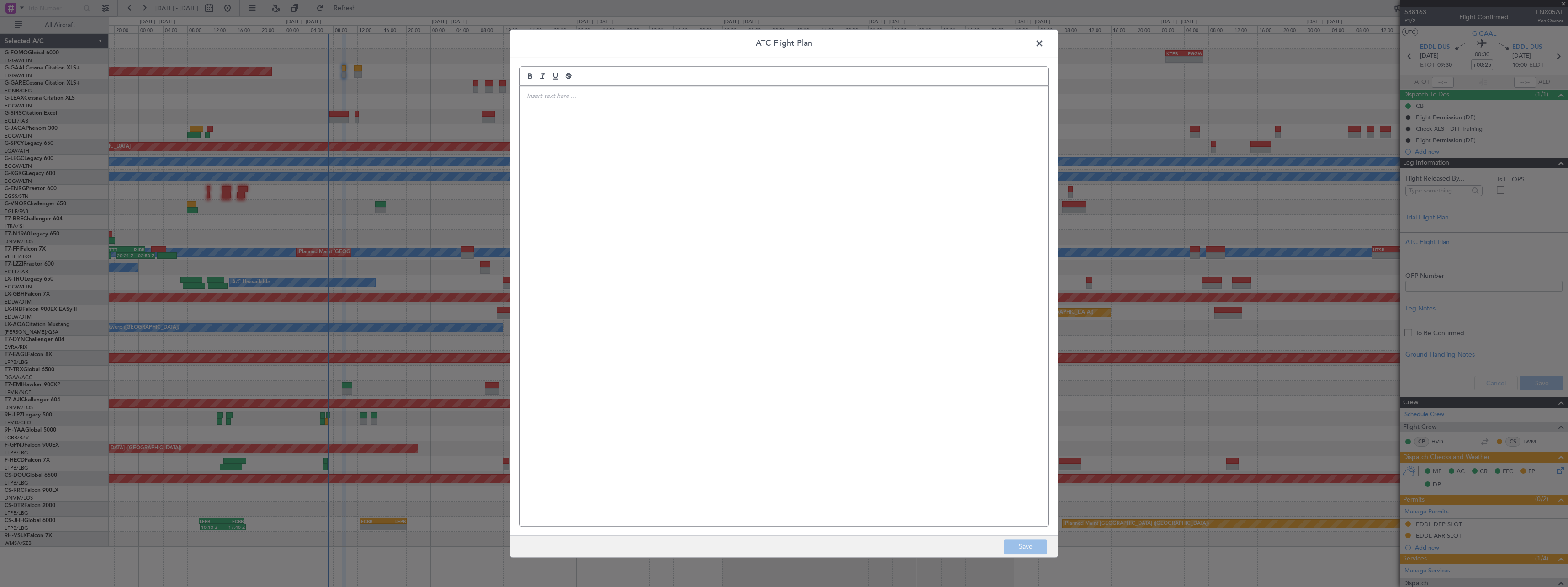
click at [711, 232] on div at bounding box center [784, 306] width 528 height 440
paste div
click at [1028, 541] on button "Save" at bounding box center [1025, 546] width 43 height 14
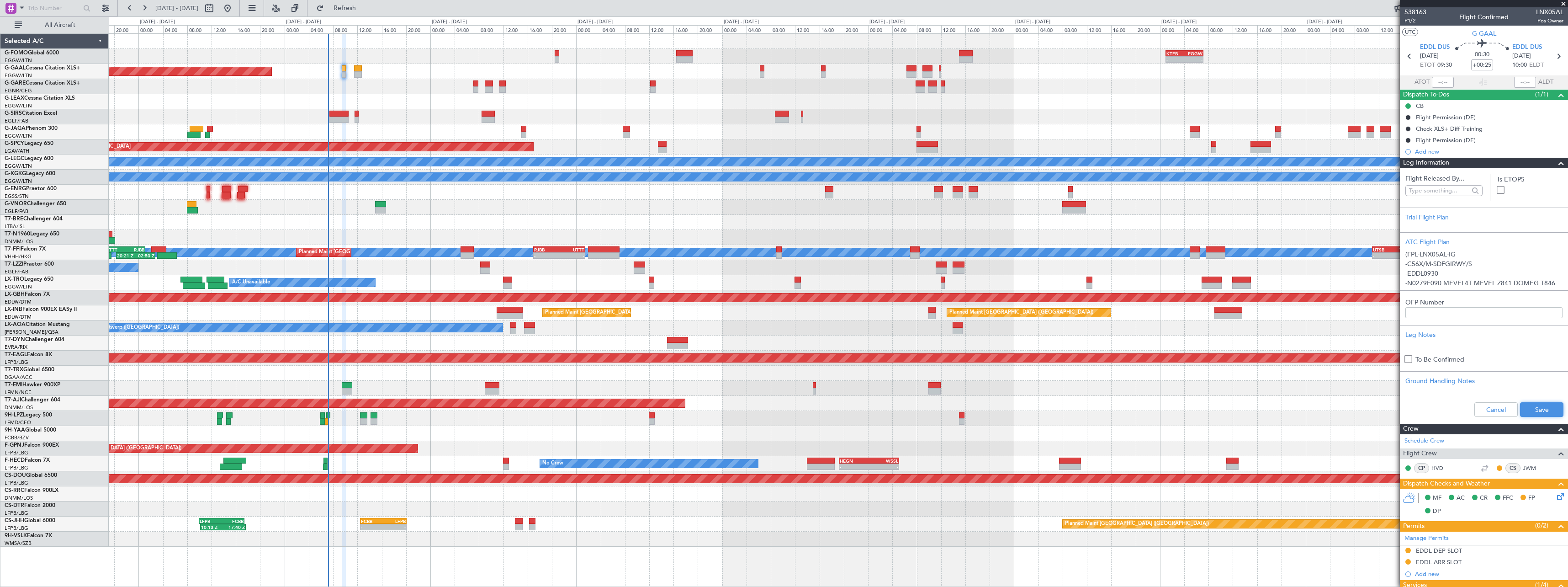
drag, startPoint x: 1538, startPoint y: 407, endPoint x: 1538, endPoint y: 399, distance: 8.0
click at [1538, 402] on button "Save" at bounding box center [1541, 409] width 43 height 14
click at [1556, 165] on span at bounding box center [1560, 163] width 11 height 11
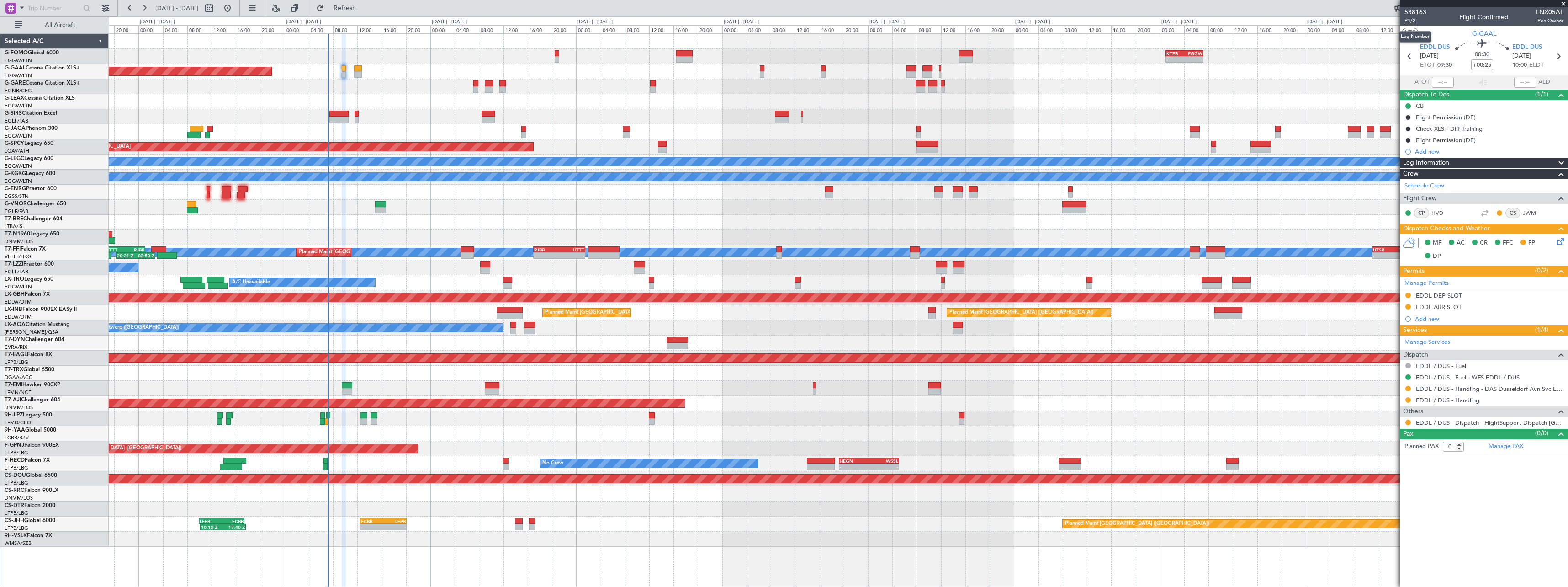
click at [1407, 20] on span "P1/2" at bounding box center [1416, 20] width 22 height 8
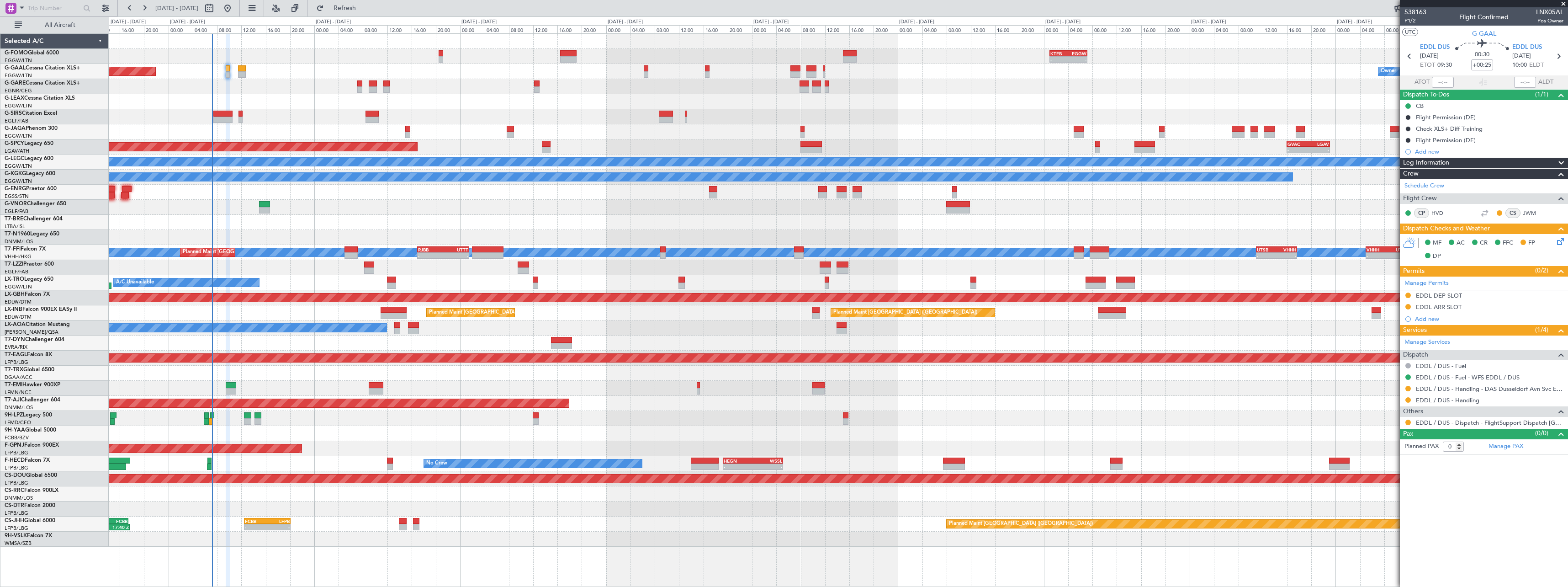
click at [394, 440] on div at bounding box center [837, 434] width 1459 height 15
click at [312, 202] on div at bounding box center [837, 208] width 1459 height 15
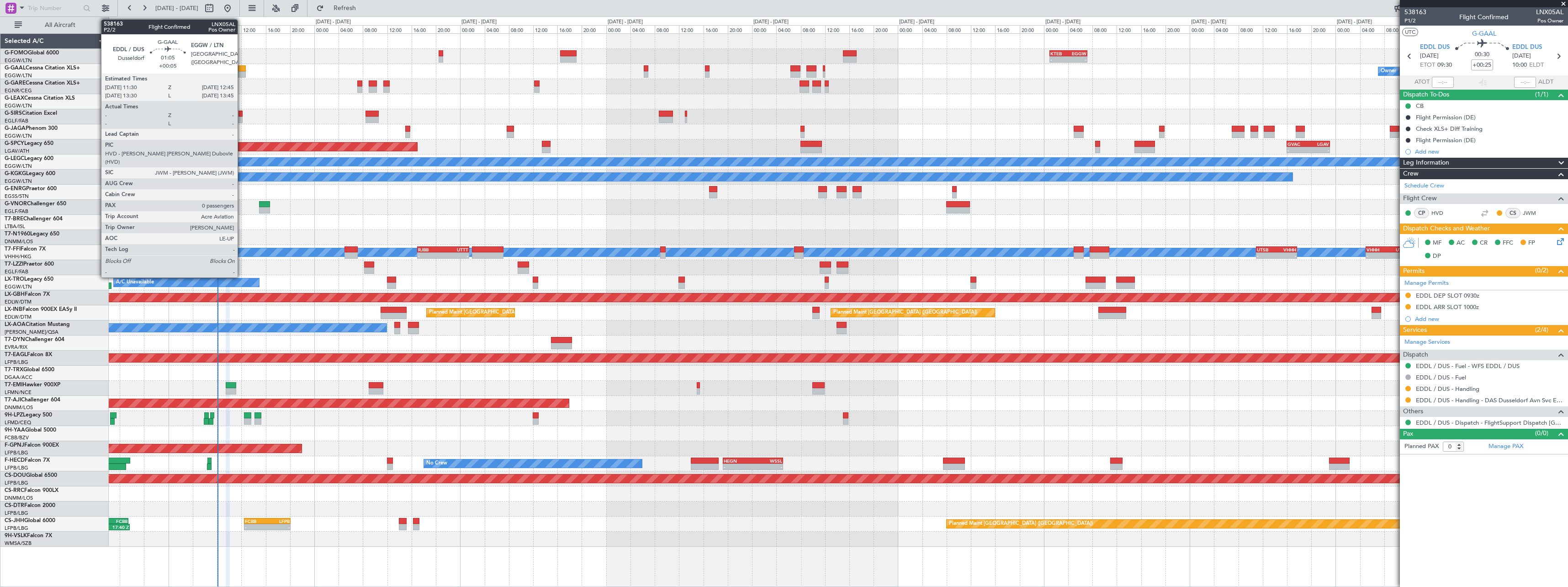
click at [241, 70] on div at bounding box center [241, 69] width 8 height 7
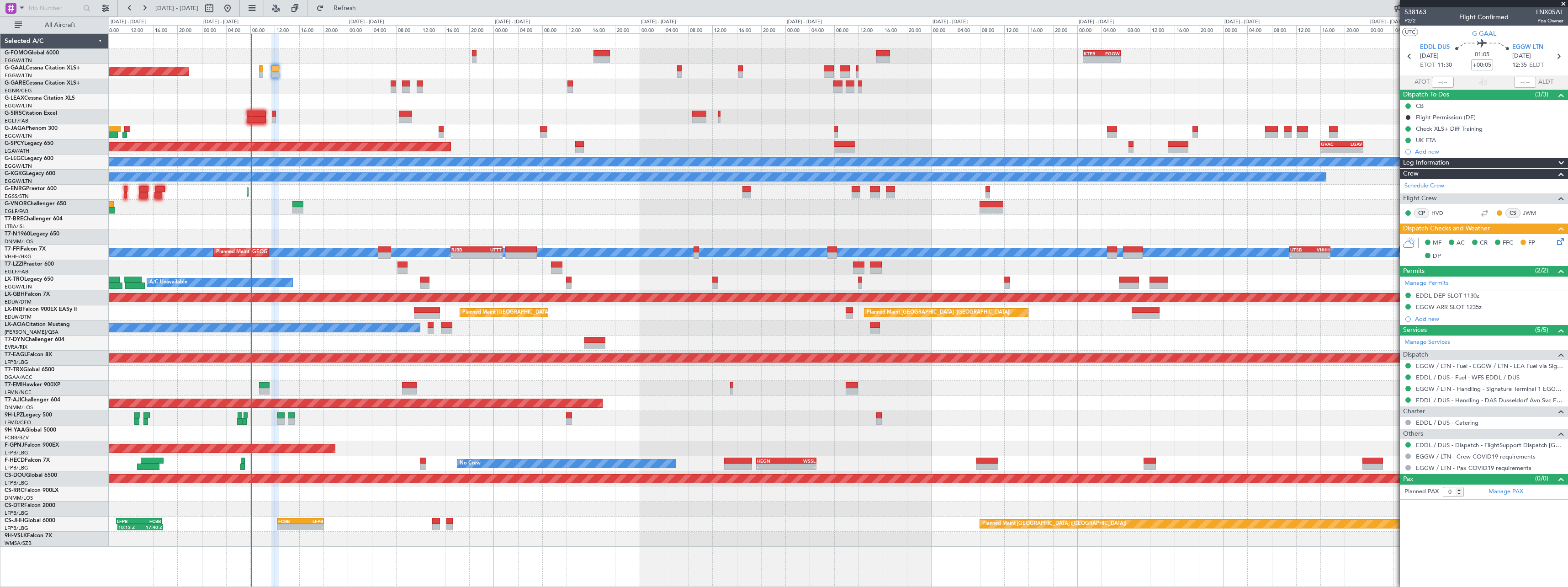
click at [382, 207] on div at bounding box center [837, 208] width 1459 height 15
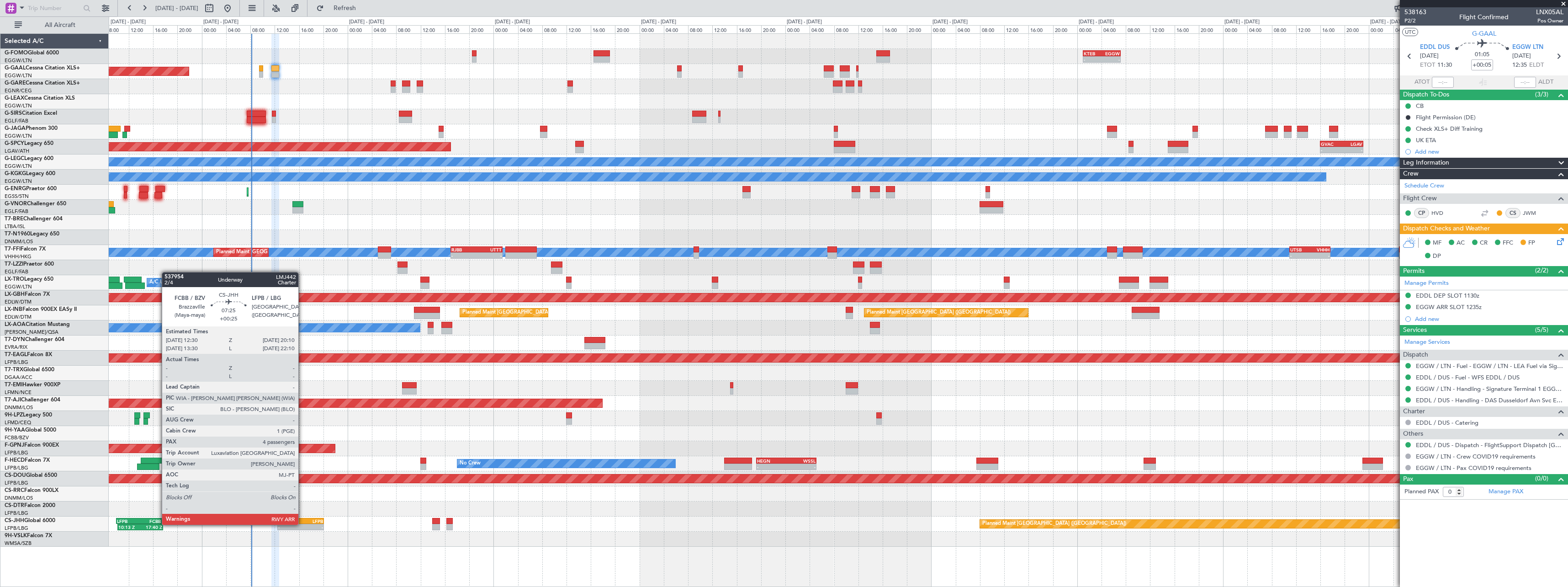
click at [302, 523] on div "- -" at bounding box center [301, 527] width 47 height 7
type input "+00:25"
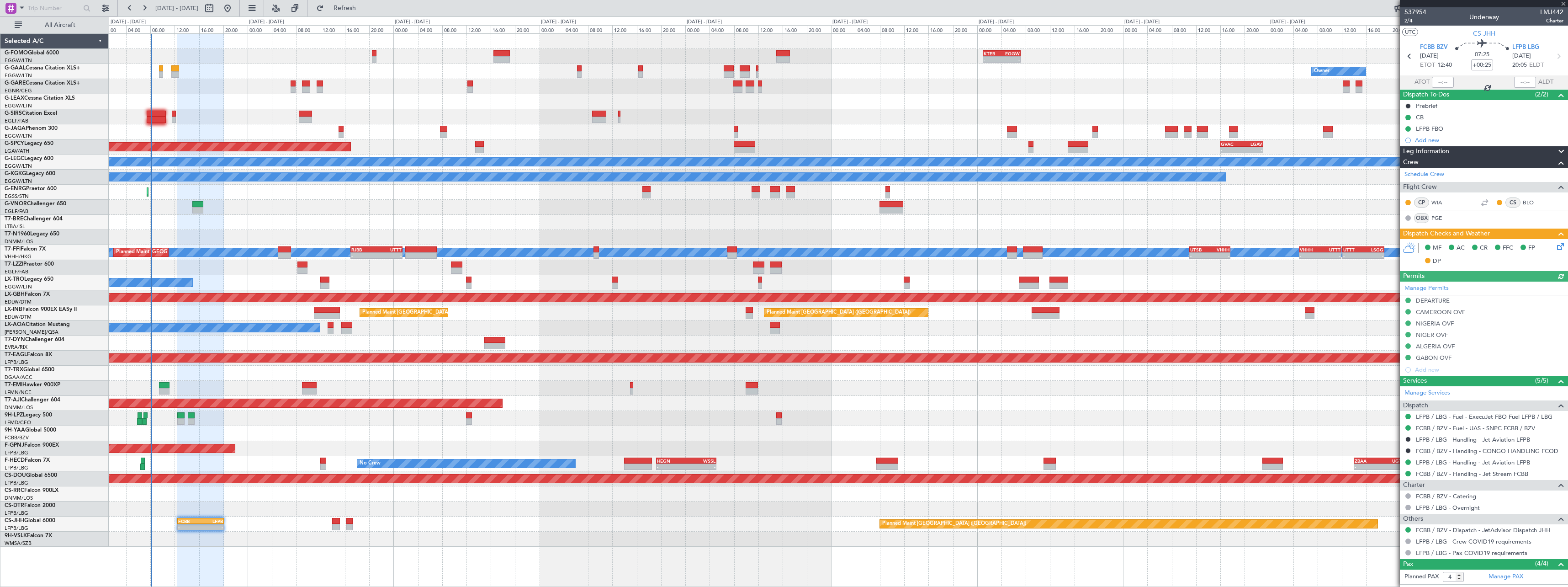
click at [279, 197] on div "Planned Maint [GEOGRAPHIC_DATA] ([GEOGRAPHIC_DATA]) - - EGSS 17:00 Z KBGR 00:00…" at bounding box center [837, 192] width 1459 height 15
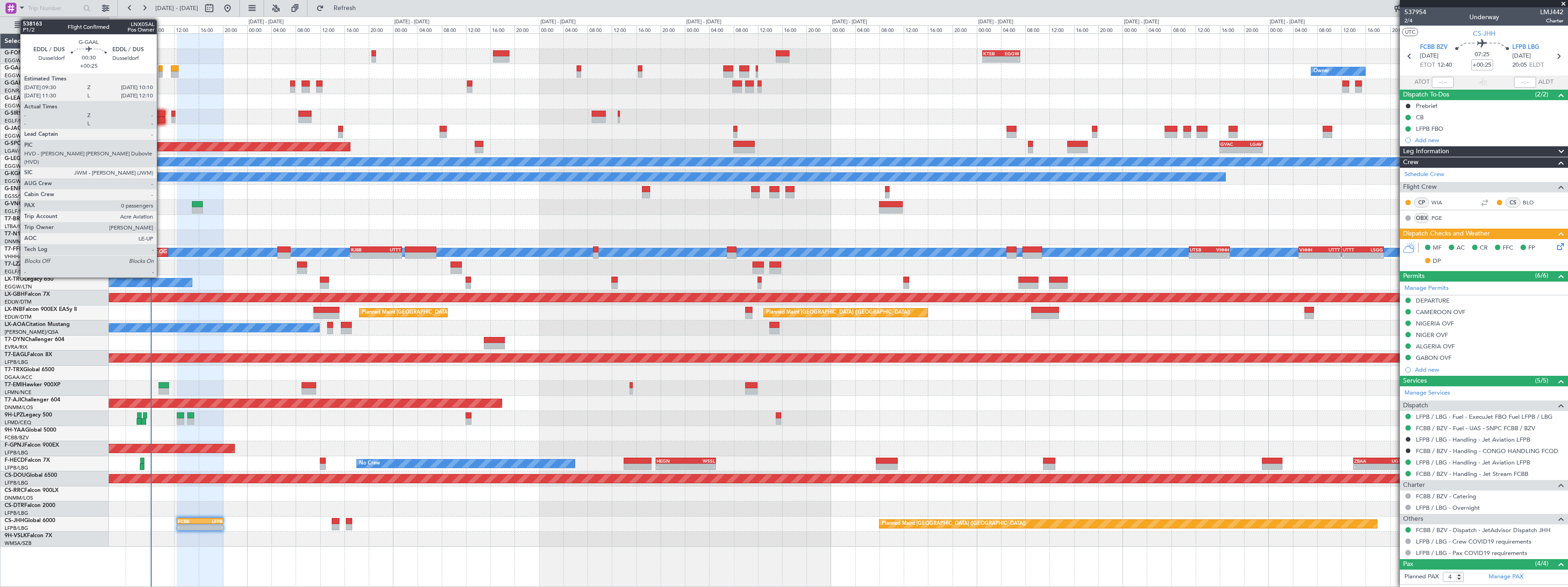
click at [161, 69] on div at bounding box center [160, 69] width 4 height 7
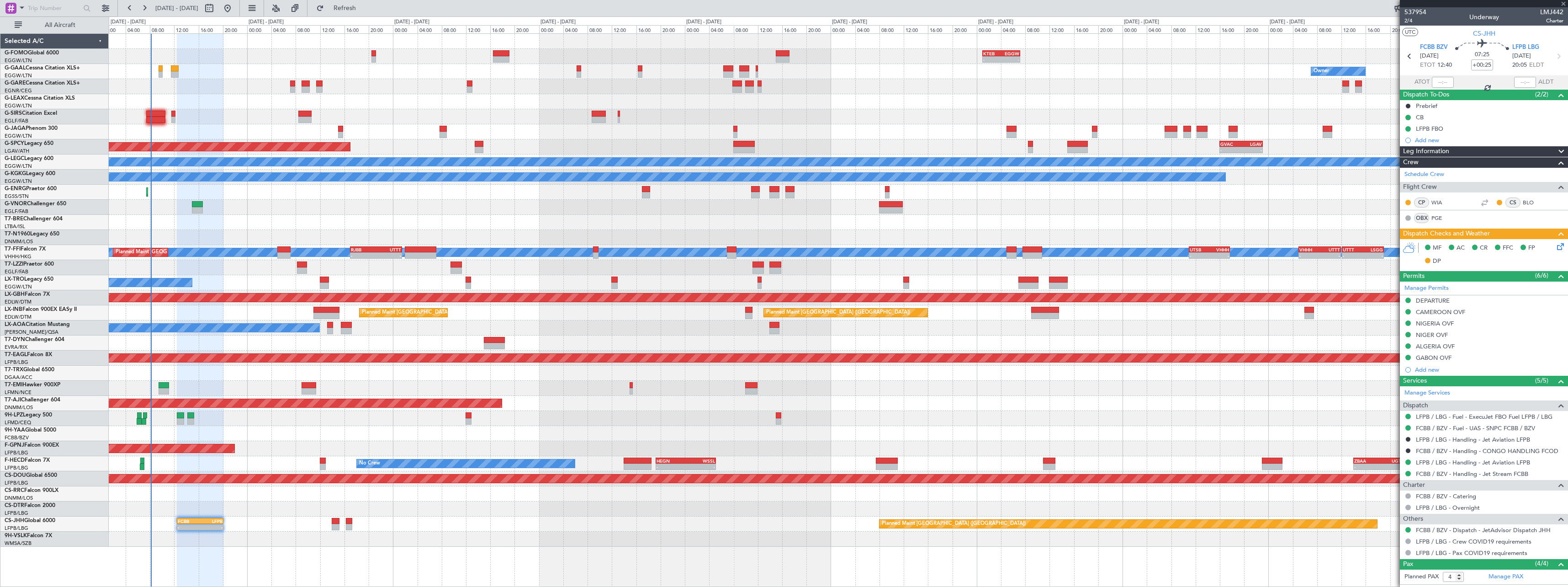
type input "0"
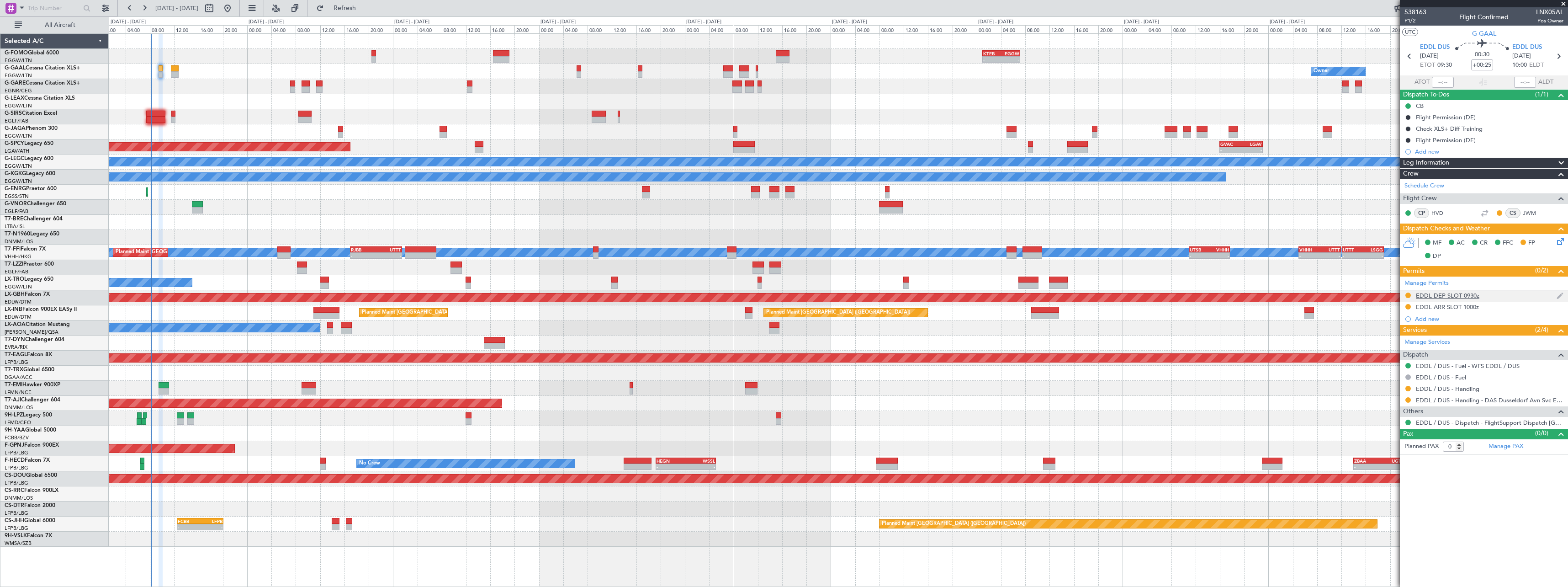
click at [1468, 299] on div "EDDL DEP SLOT 0930z" at bounding box center [1483, 296] width 168 height 11
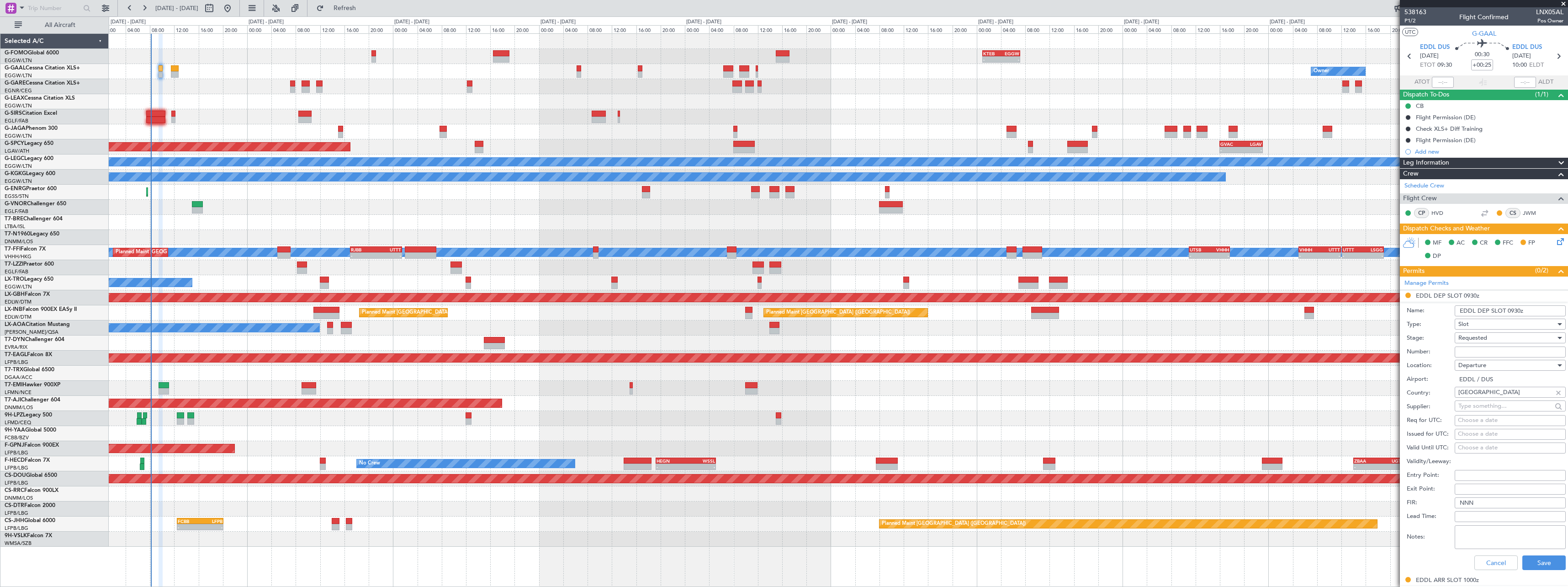
click at [1510, 349] on input "Number:" at bounding box center [1510, 352] width 111 height 11
paste input "EDDL0110252515"
type input "EDDL0110252515"
click at [1499, 338] on div "Requested" at bounding box center [1506, 338] width 97 height 14
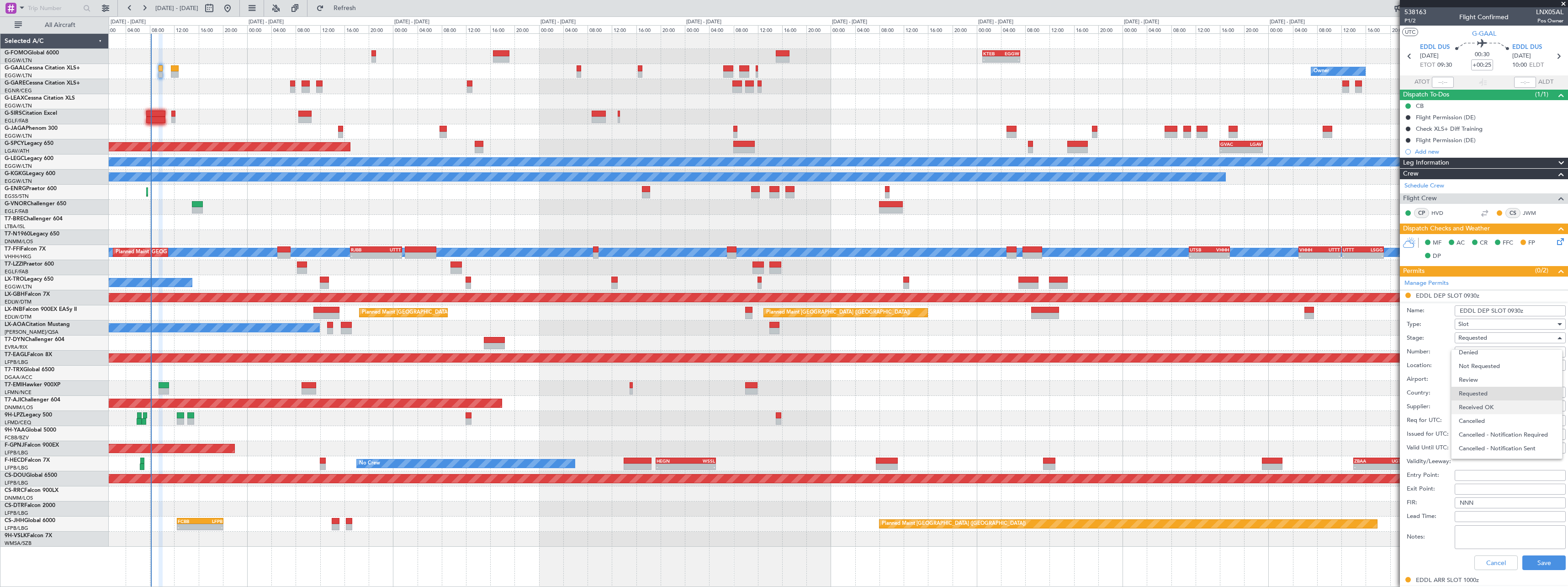
click at [1488, 409] on span "Received OK" at bounding box center [1506, 407] width 96 height 14
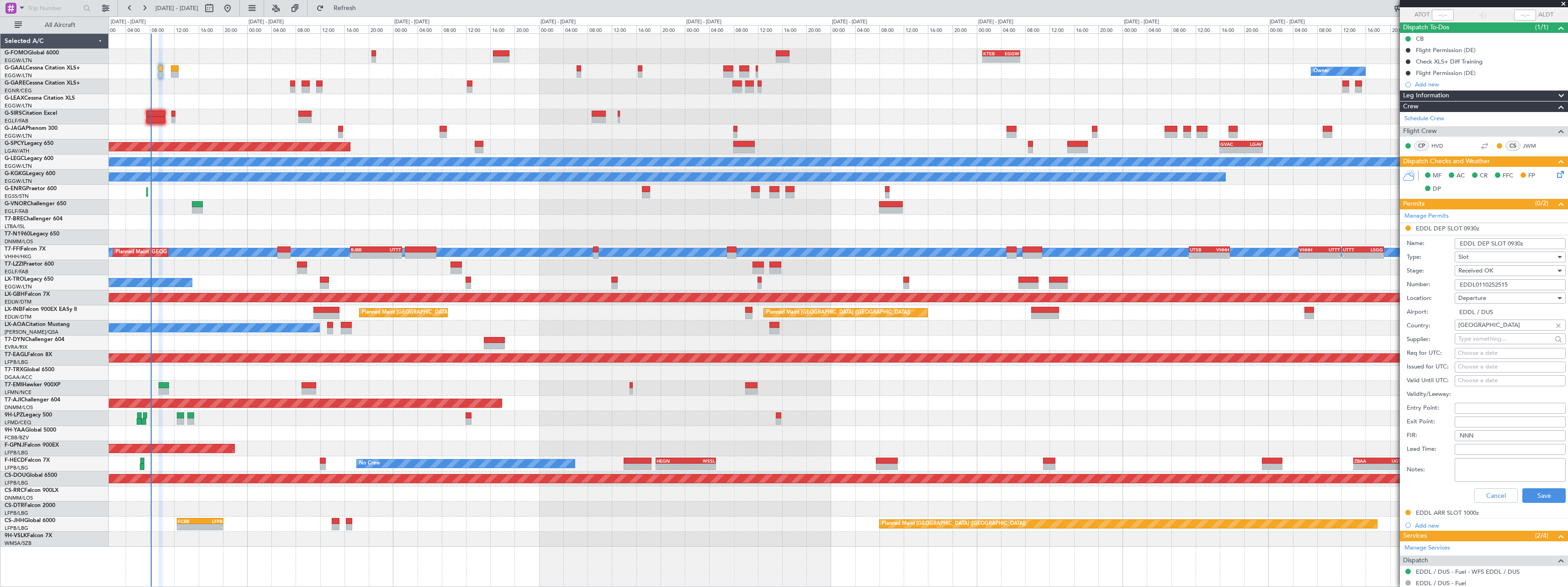
scroll to position [140, 0]
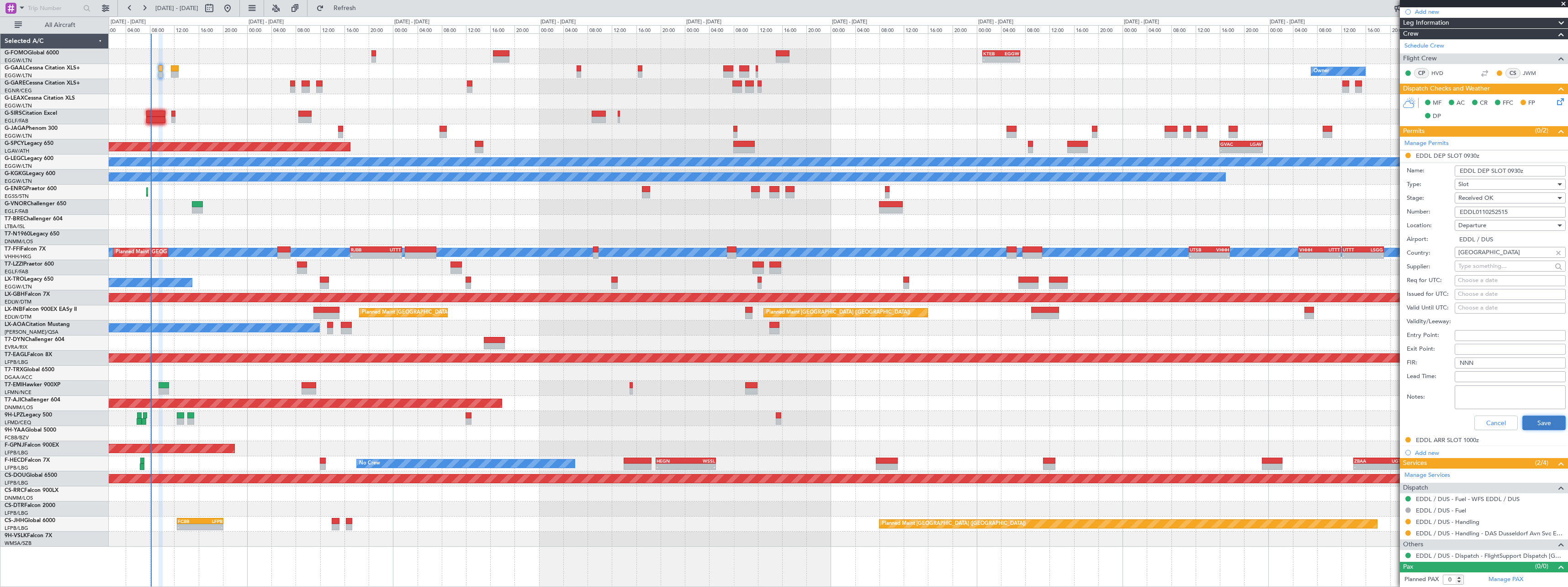
click at [1532, 420] on button "Save" at bounding box center [1543, 423] width 43 height 14
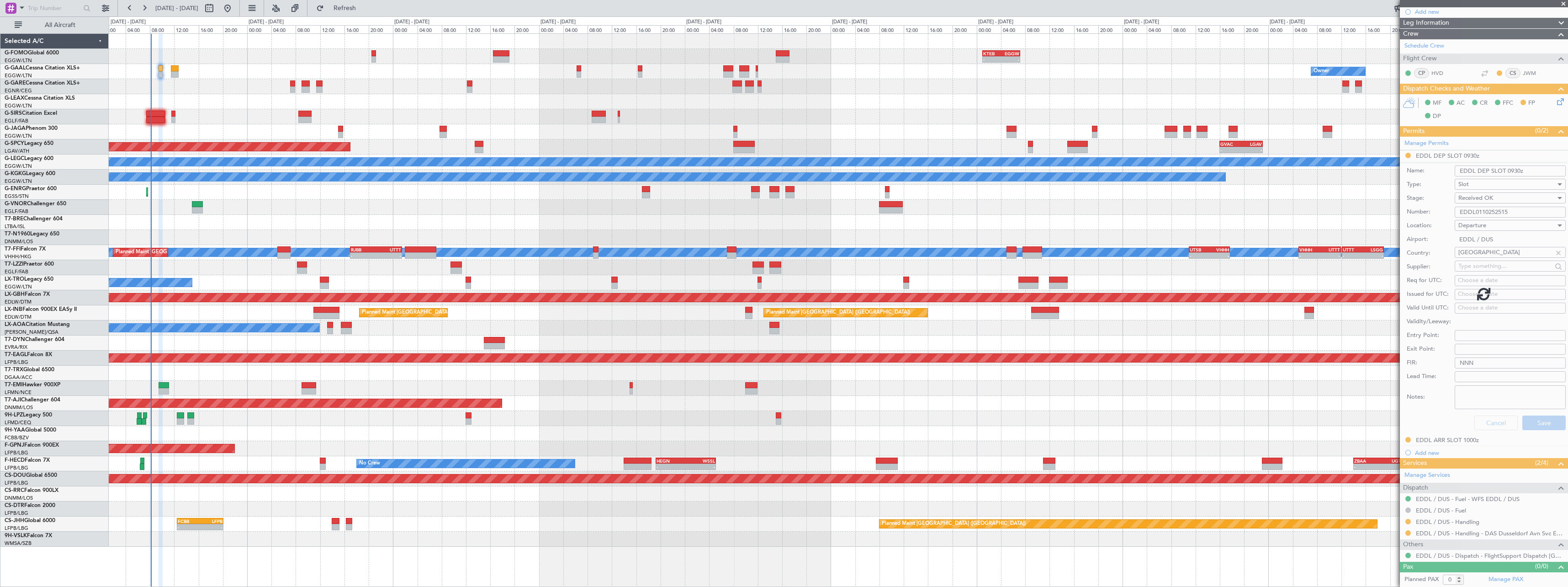
scroll to position [0, 0]
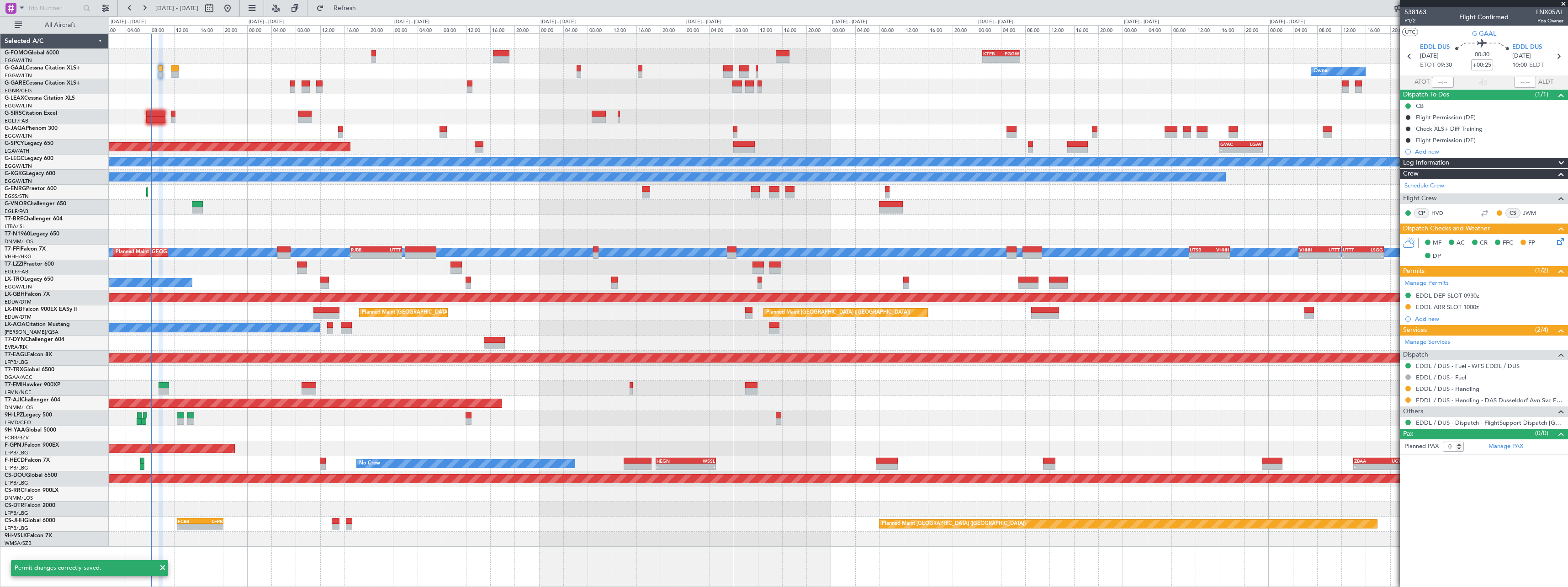
drag, startPoint x: 1466, startPoint y: 307, endPoint x: 1483, endPoint y: 311, distance: 17.5
click at [1466, 307] on div "EDDL ARR SLOT 1000z" at bounding box center [1447, 307] width 63 height 8
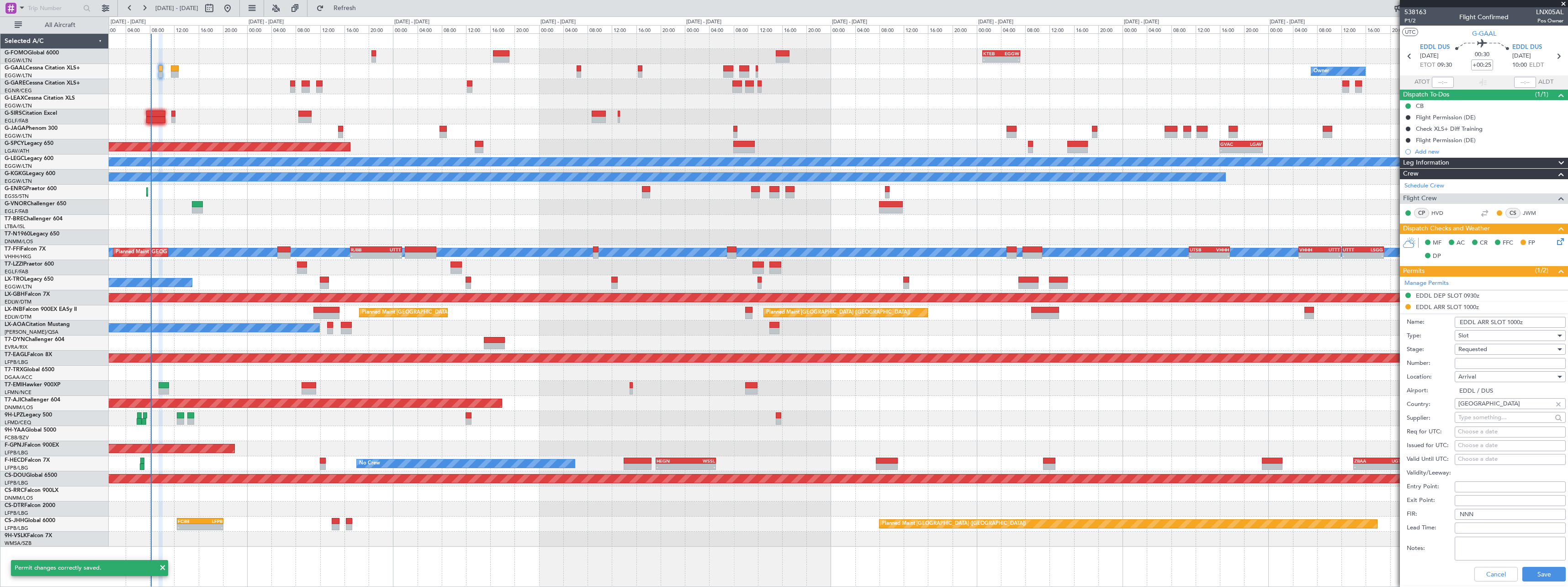
click at [1493, 364] on input "Number:" at bounding box center [1510, 363] width 111 height 11
paste input "EDDL0110252515"
type input "EDDL0110252515"
click at [1497, 349] on div "Requested" at bounding box center [1506, 349] width 97 height 14
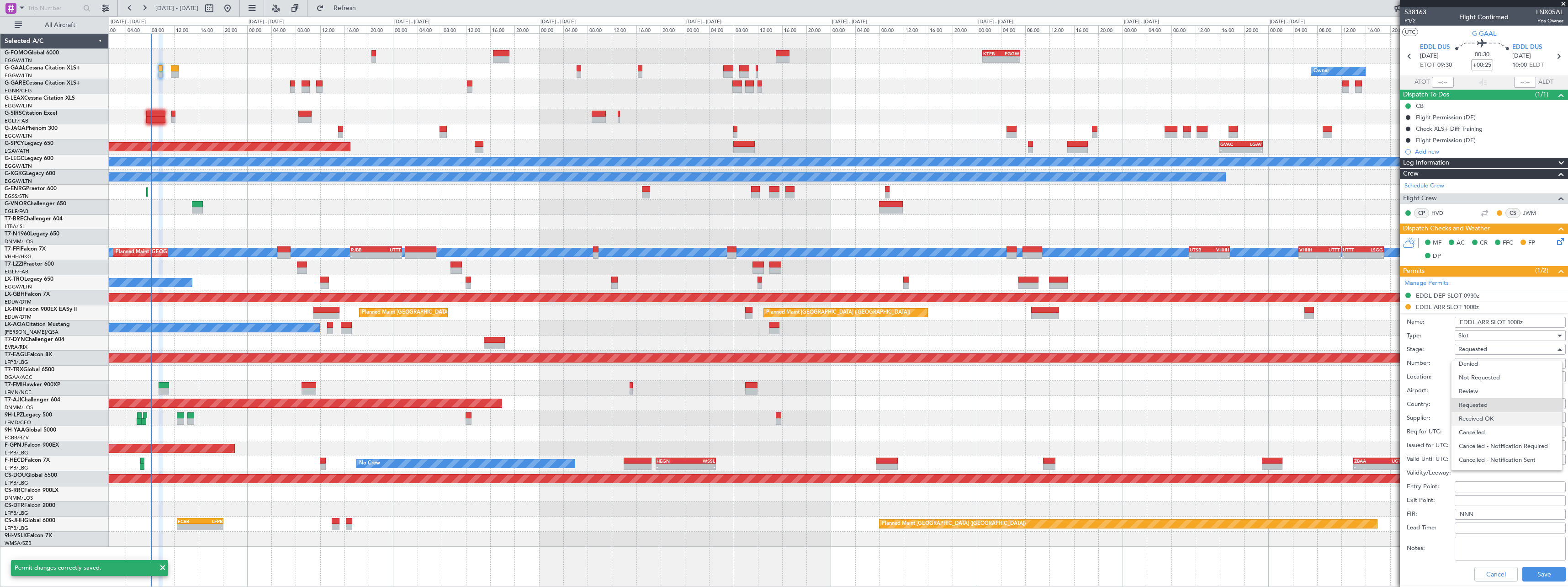
click at [1498, 417] on span "Received OK" at bounding box center [1506, 418] width 96 height 14
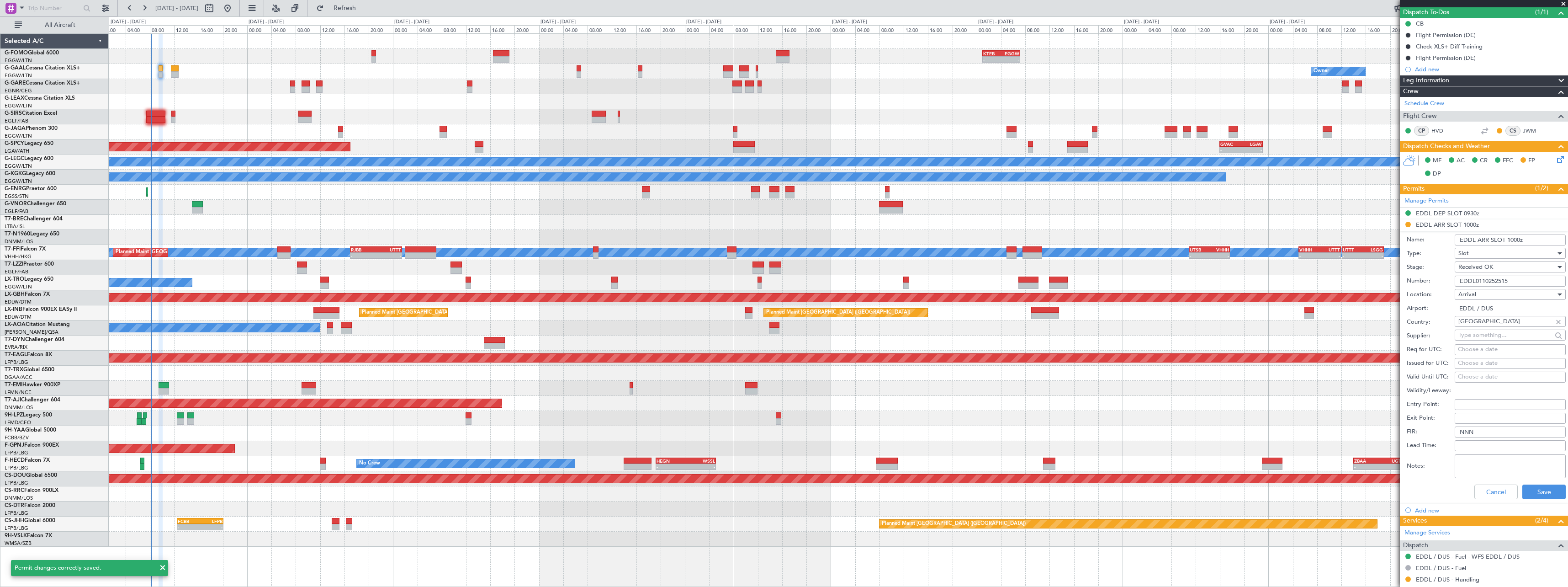
scroll to position [140, 0]
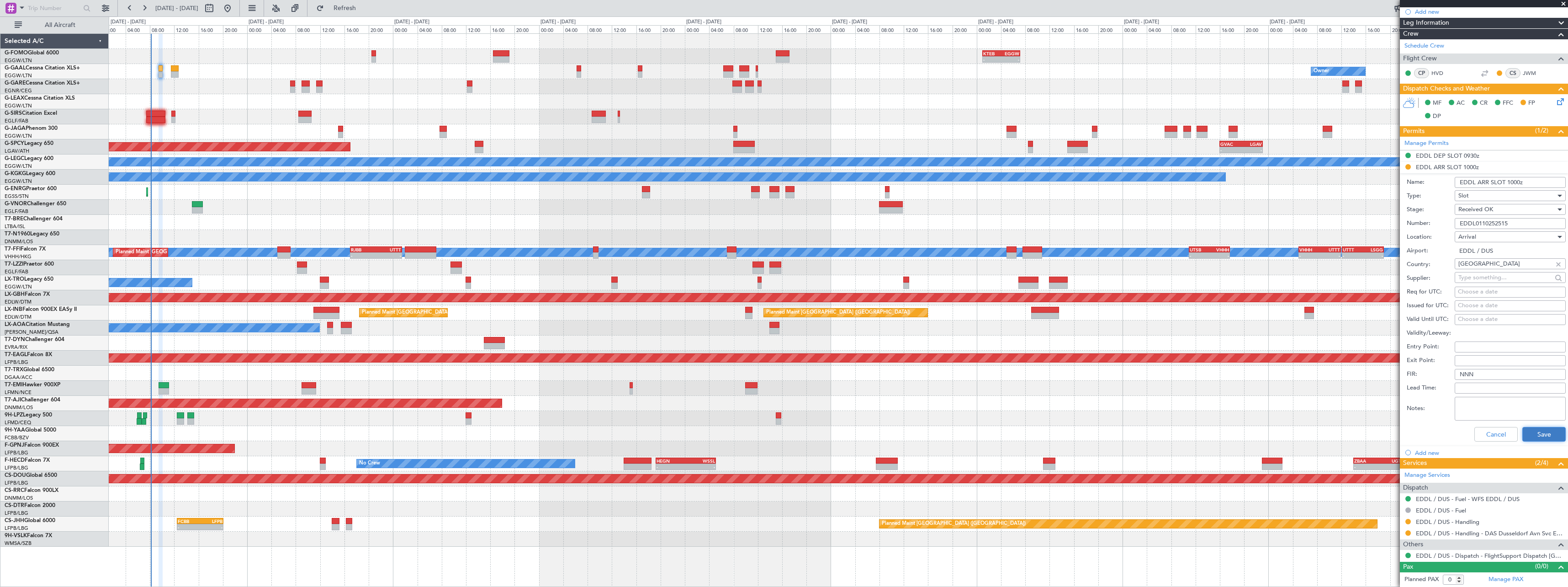
click at [1536, 432] on button "Save" at bounding box center [1543, 434] width 43 height 14
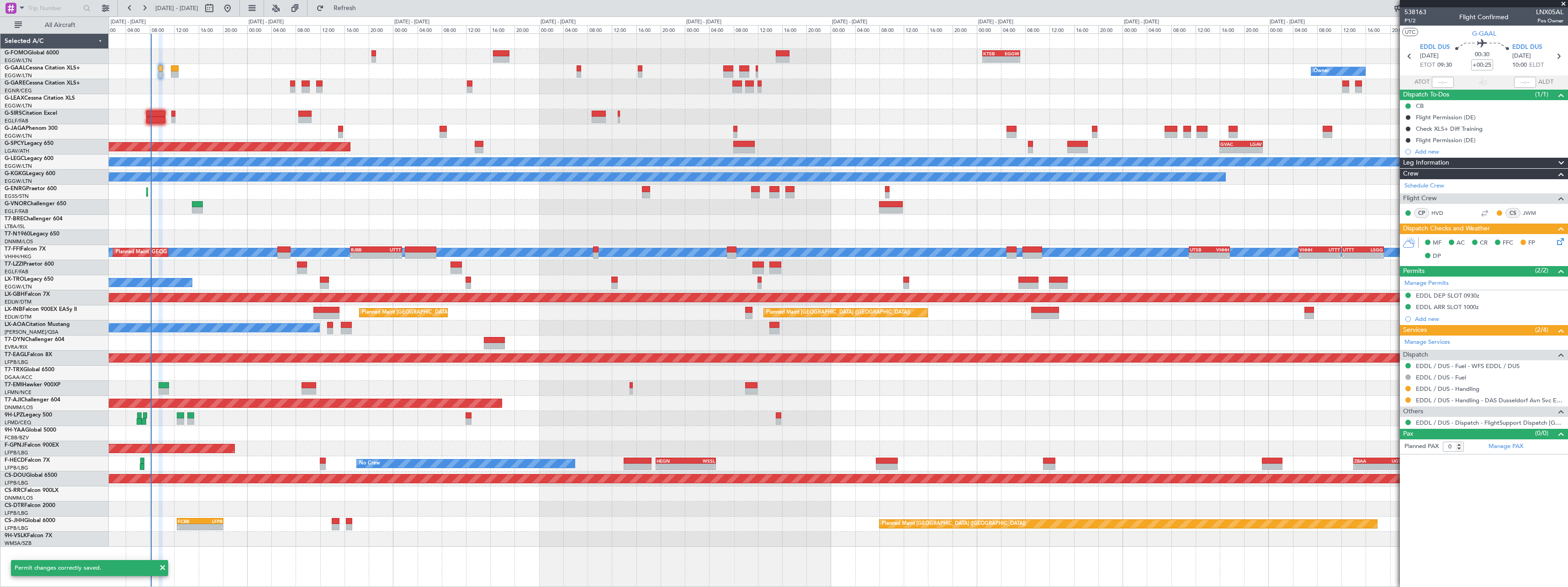
scroll to position [0, 0]
click at [1411, 388] on button at bounding box center [1408, 388] width 5 height 5
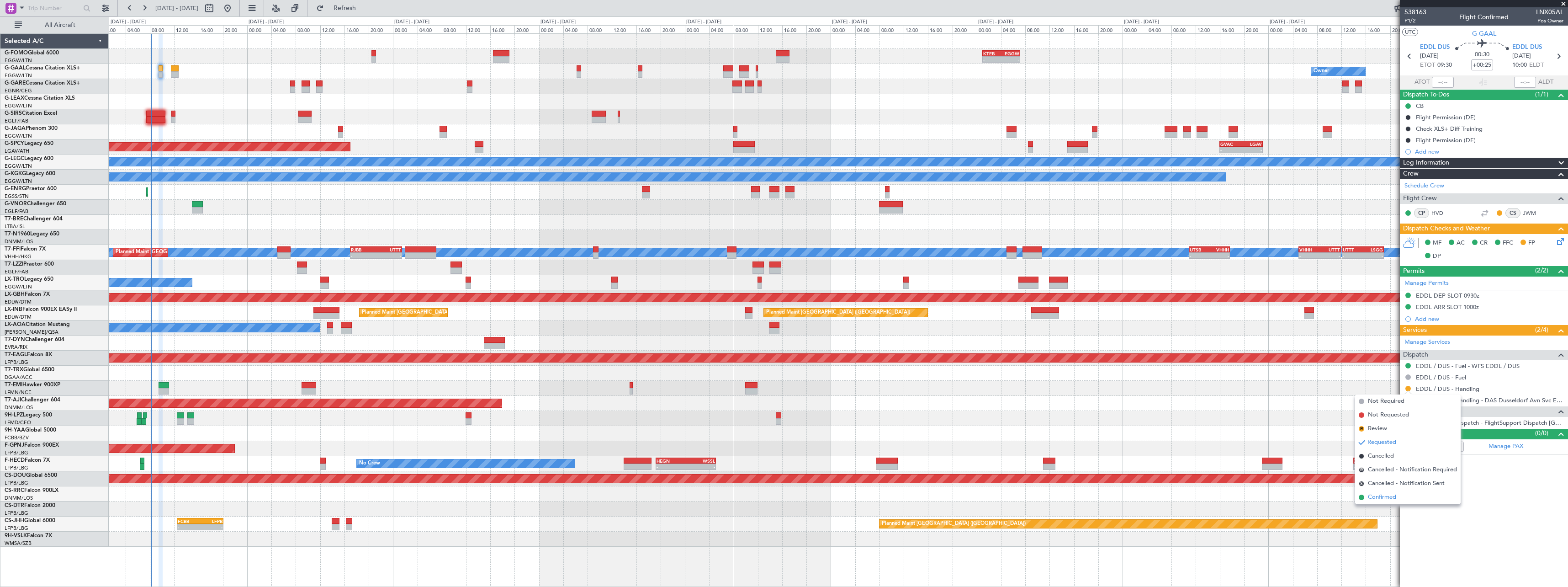
click at [1383, 501] on span "Confirmed" at bounding box center [1382, 497] width 28 height 9
click at [1408, 399] on button at bounding box center [1408, 400] width 5 height 5
click at [1389, 511] on span "Confirmed" at bounding box center [1382, 508] width 28 height 9
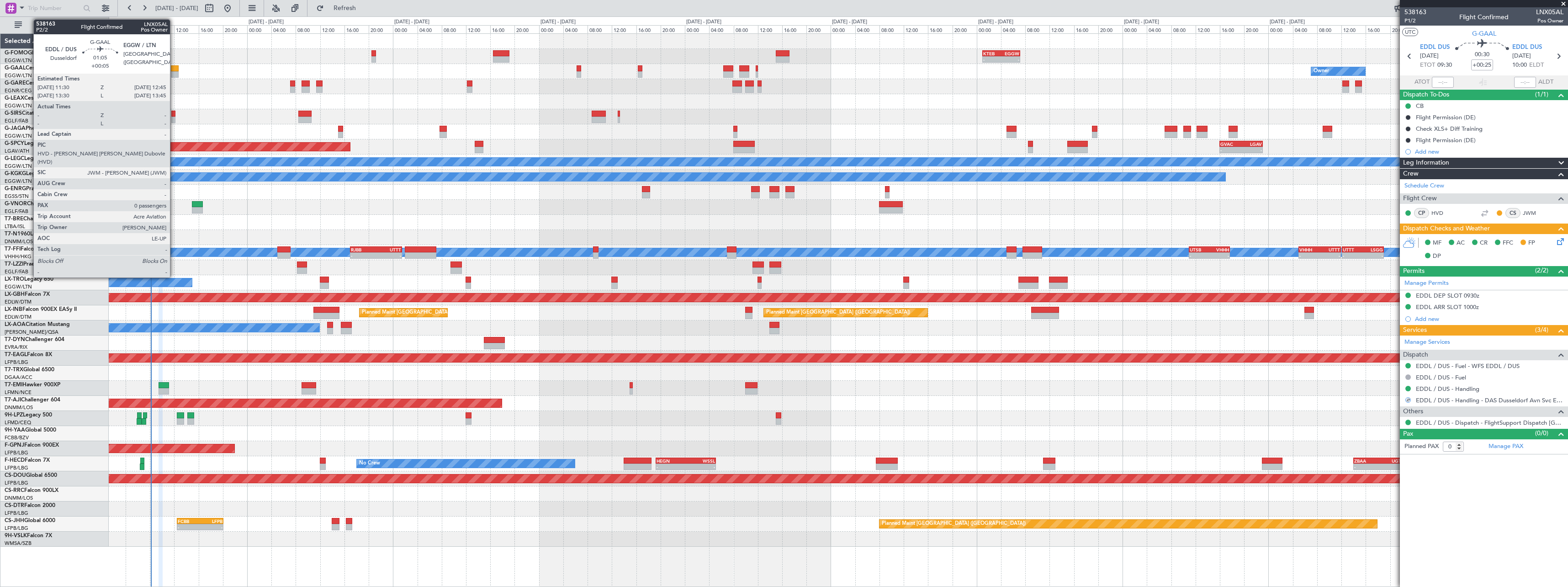
click at [174, 72] on div at bounding box center [174, 75] width 8 height 7
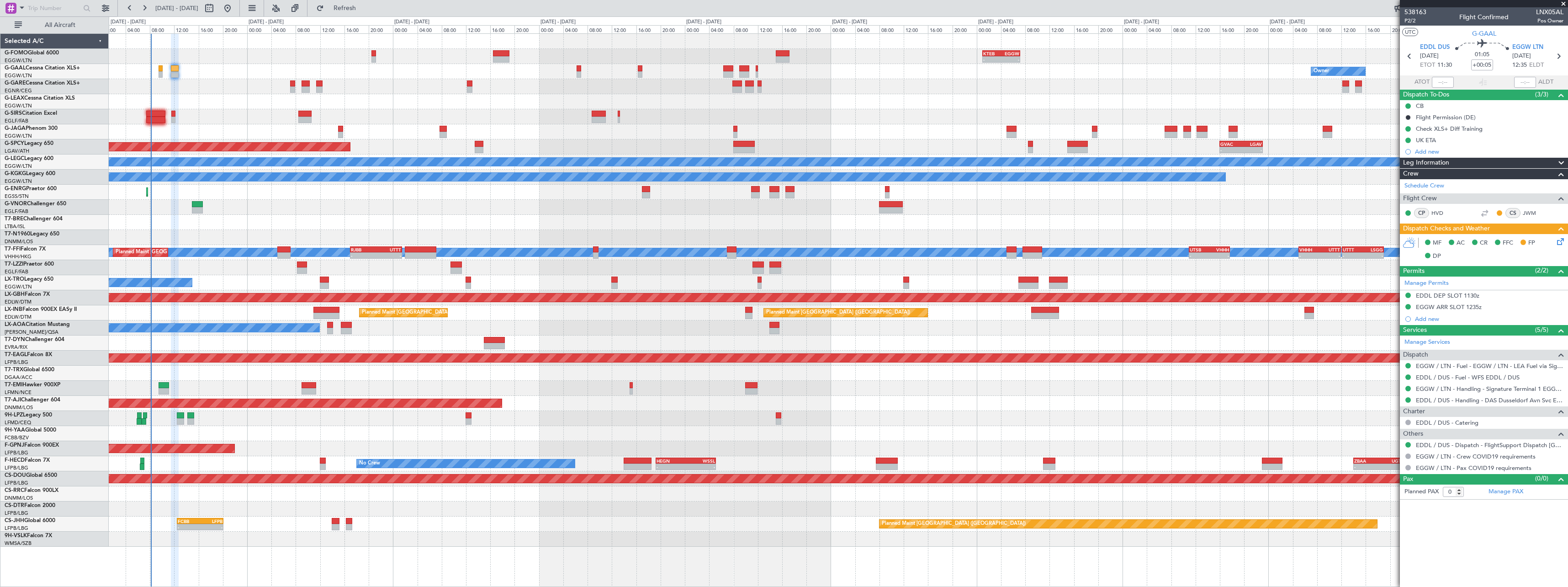
drag, startPoint x: 1445, startPoint y: 296, endPoint x: 1461, endPoint y: 299, distance: 16.3
click at [1446, 296] on div "EDDL DEP SLOT 1130z" at bounding box center [1447, 295] width 63 height 8
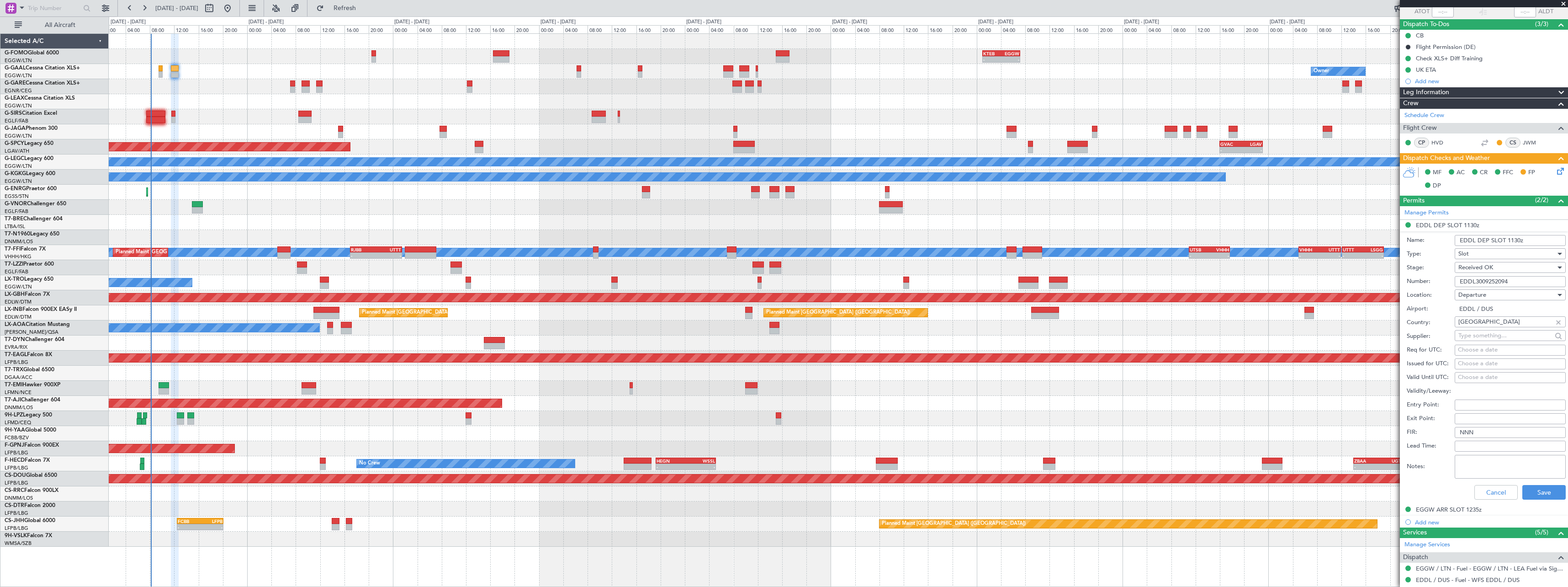
scroll to position [137, 0]
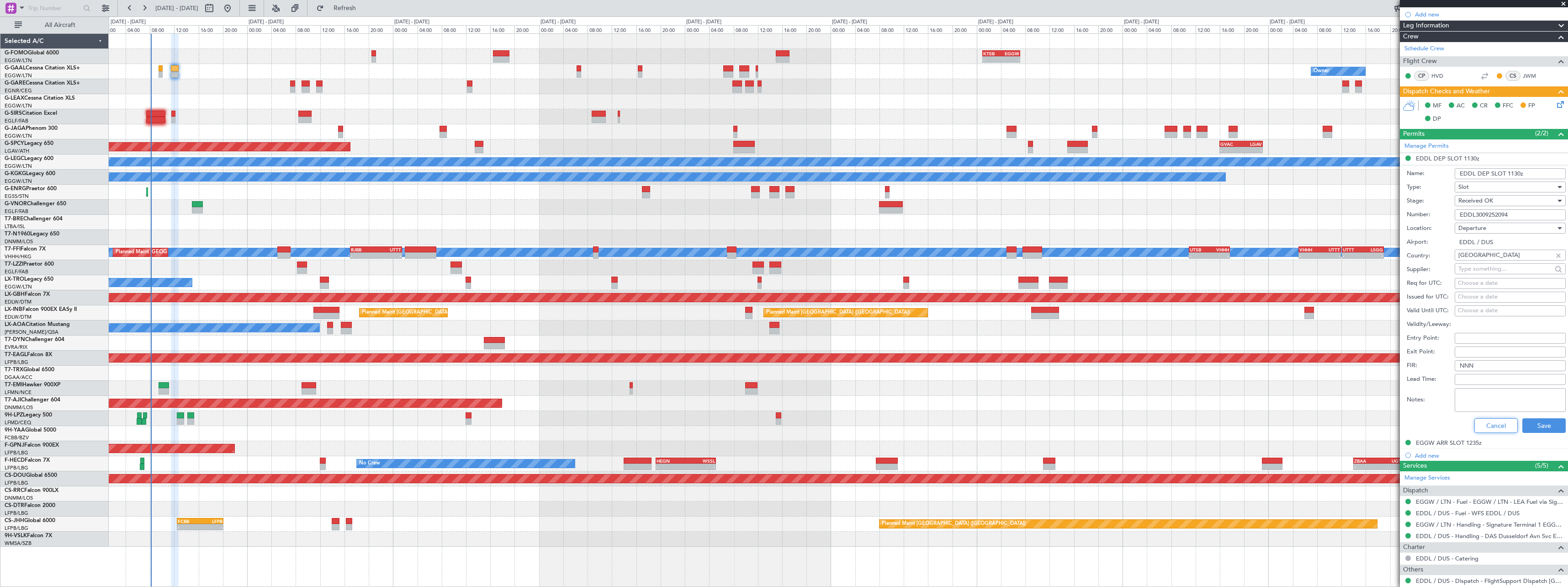
drag, startPoint x: 1498, startPoint y: 425, endPoint x: 1481, endPoint y: 418, distance: 18.4
click at [1498, 425] on button "Cancel" at bounding box center [1495, 425] width 43 height 14
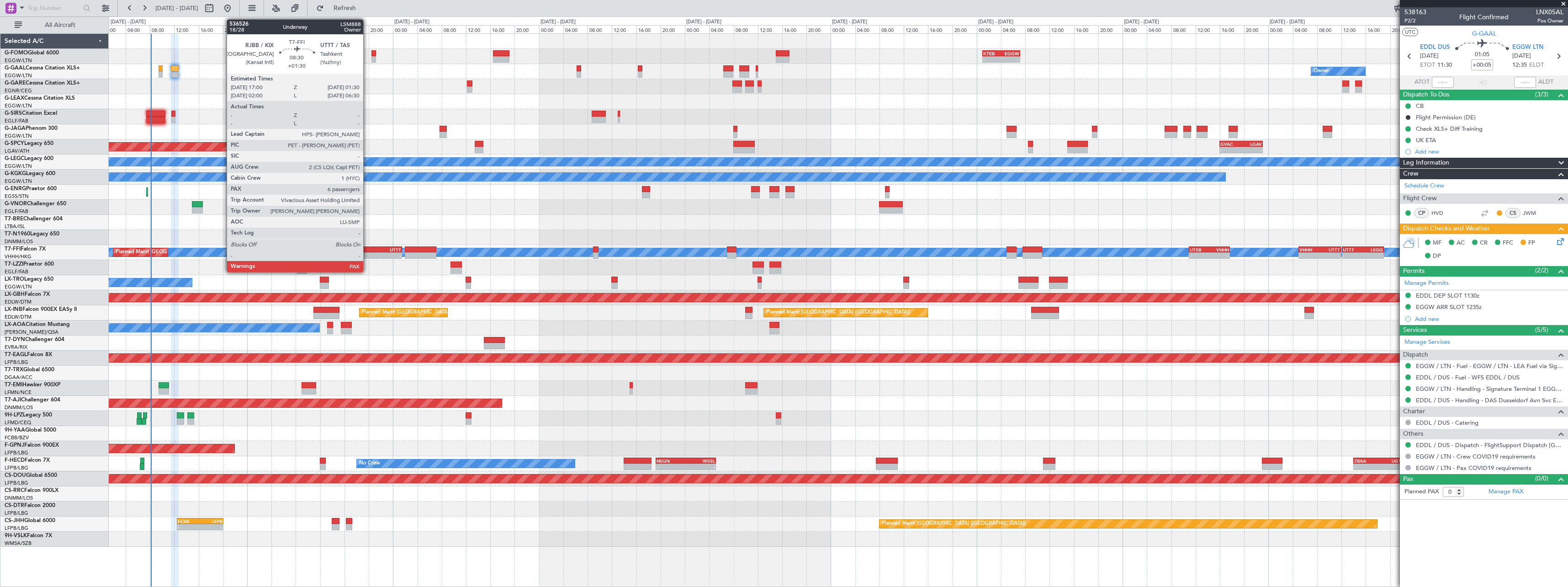
click at [367, 257] on div "-" at bounding box center [363, 255] width 25 height 5
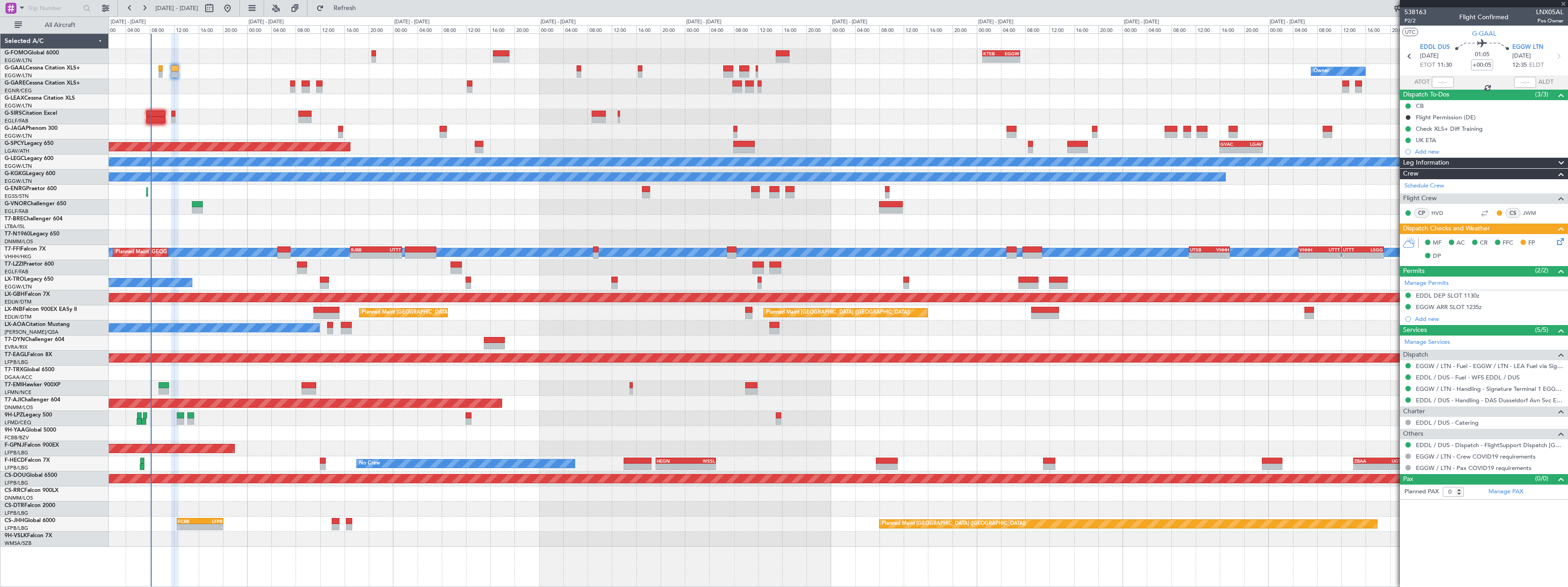
type input "+01:30"
type input "6"
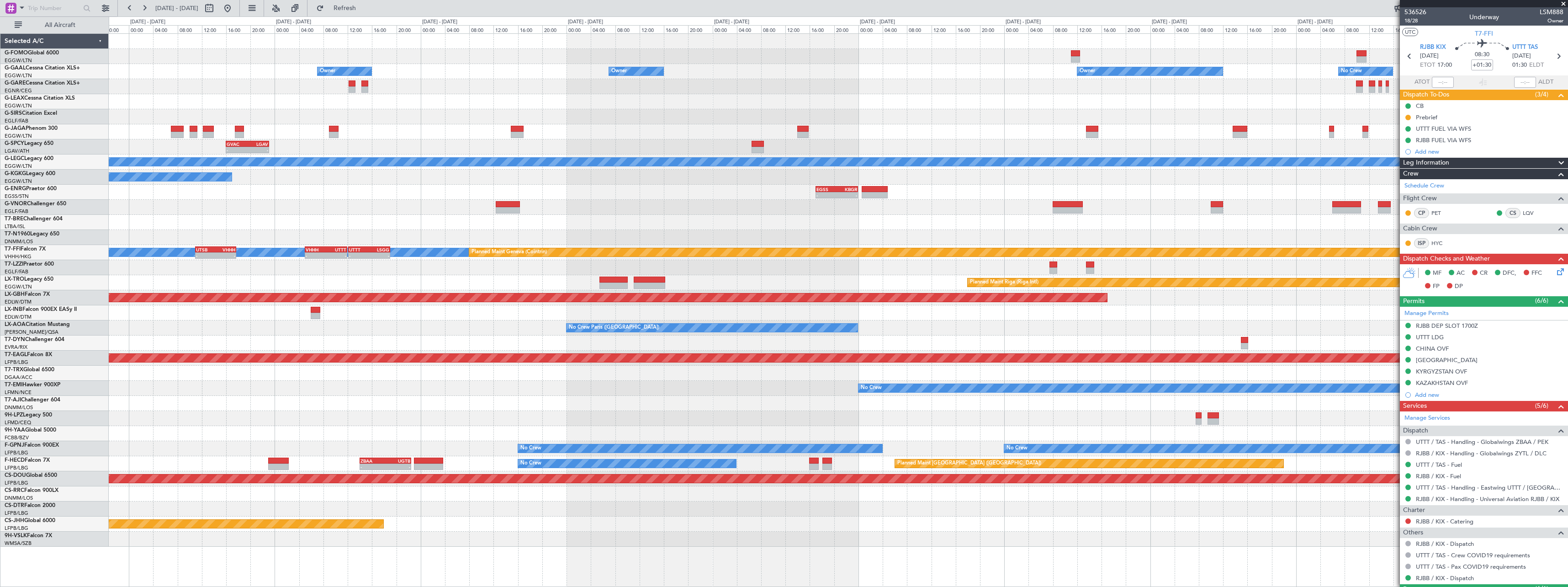
click at [296, 188] on div "KTEB 01:00 Z EGGW 07:10 Z - - Owner Owner Owner Owner No Crew Owner Planned Mai…" at bounding box center [837, 290] width 1459 height 512
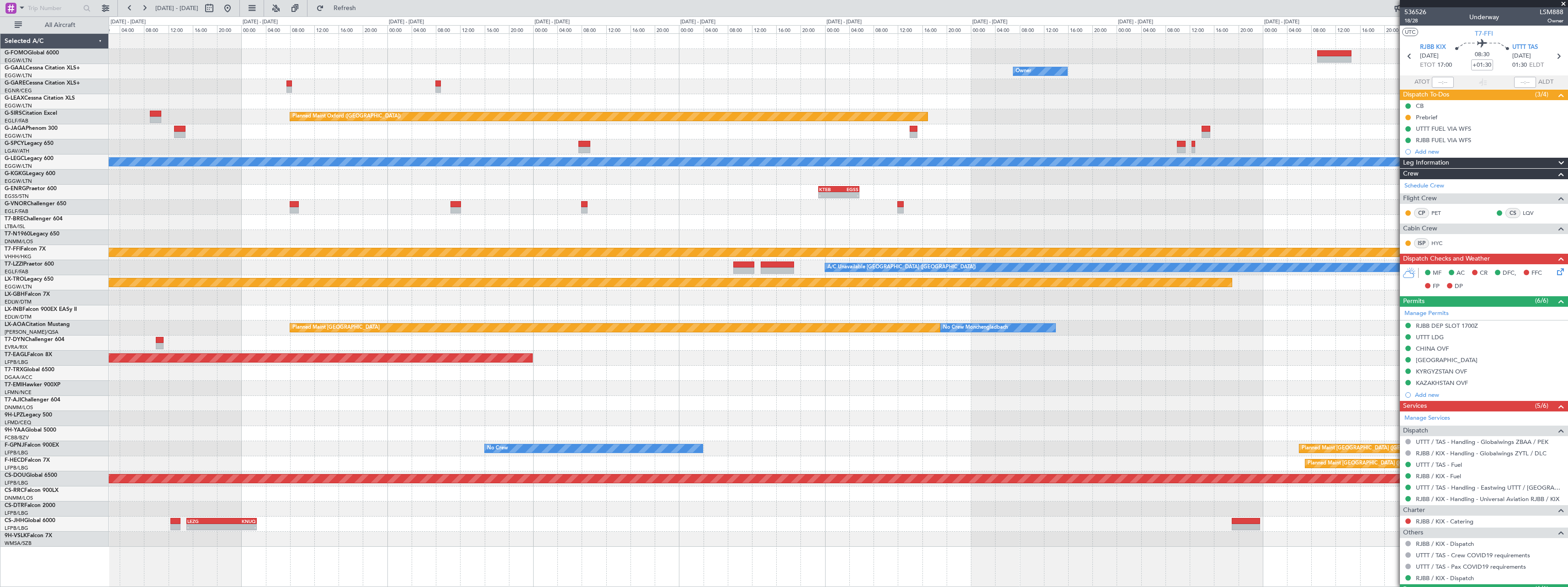
click at [251, 136] on div "- - OERK 15:00 Z EGGW 21:55 Z Owner Owner No Crew Owner Planned Maint [GEOGRAPH…" at bounding box center [837, 290] width 1459 height 512
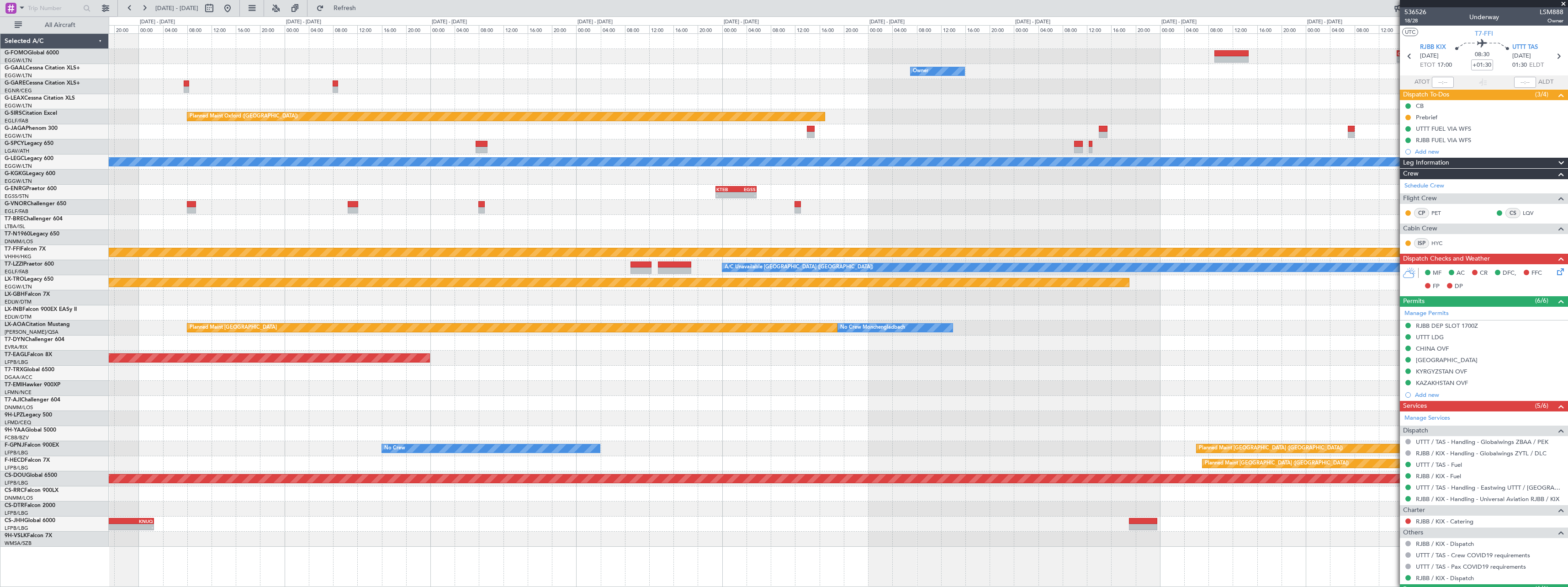
click at [709, 125] on div at bounding box center [837, 132] width 1459 height 15
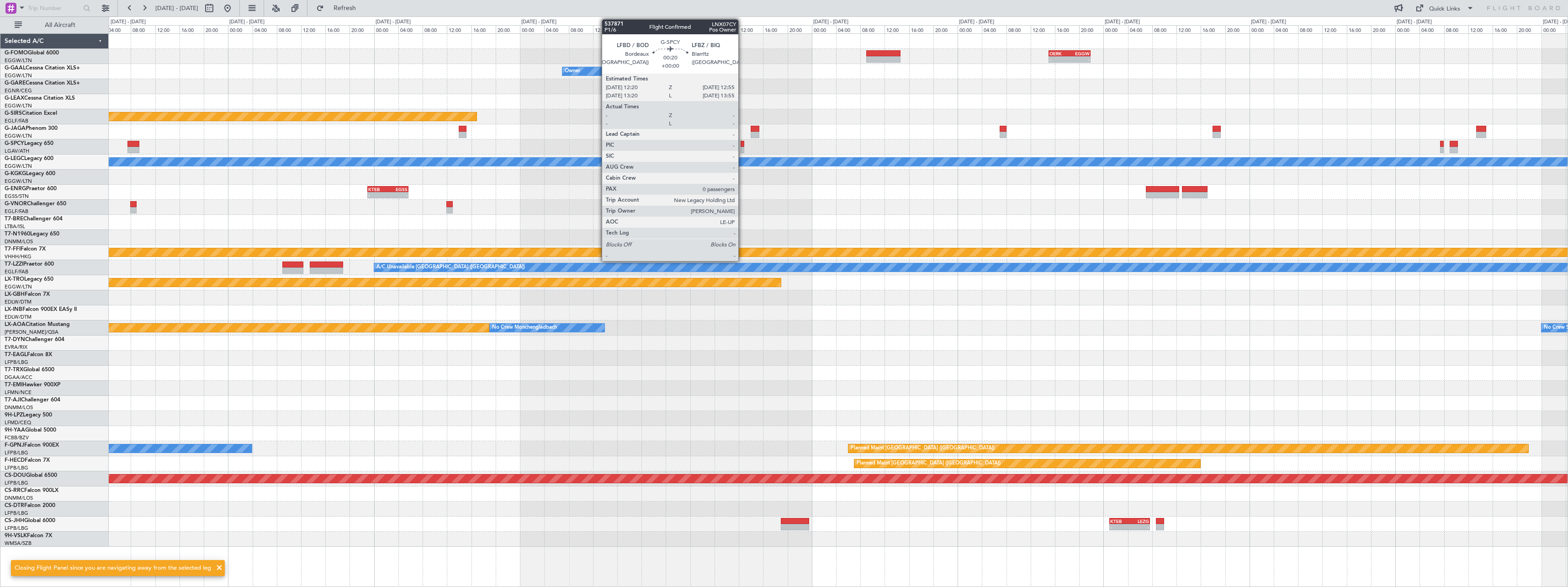
click at [743, 147] on div at bounding box center [743, 150] width 3 height 7
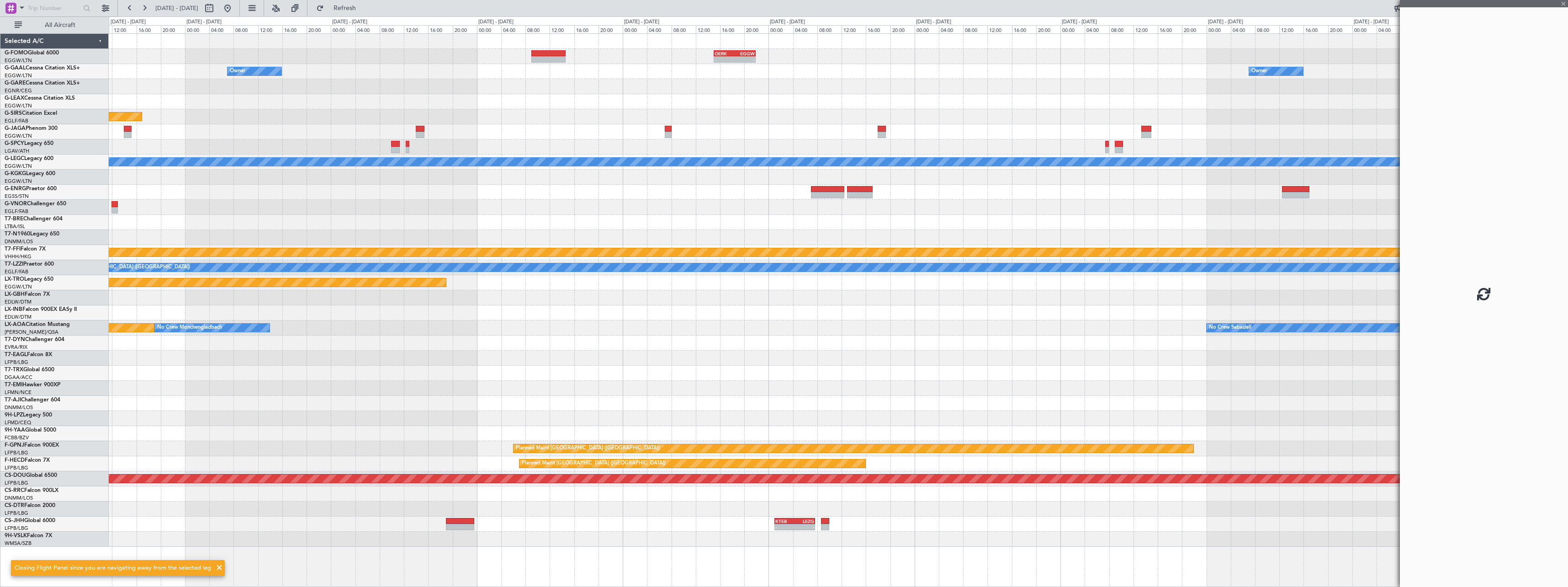
click at [671, 125] on div at bounding box center [837, 132] width 1459 height 15
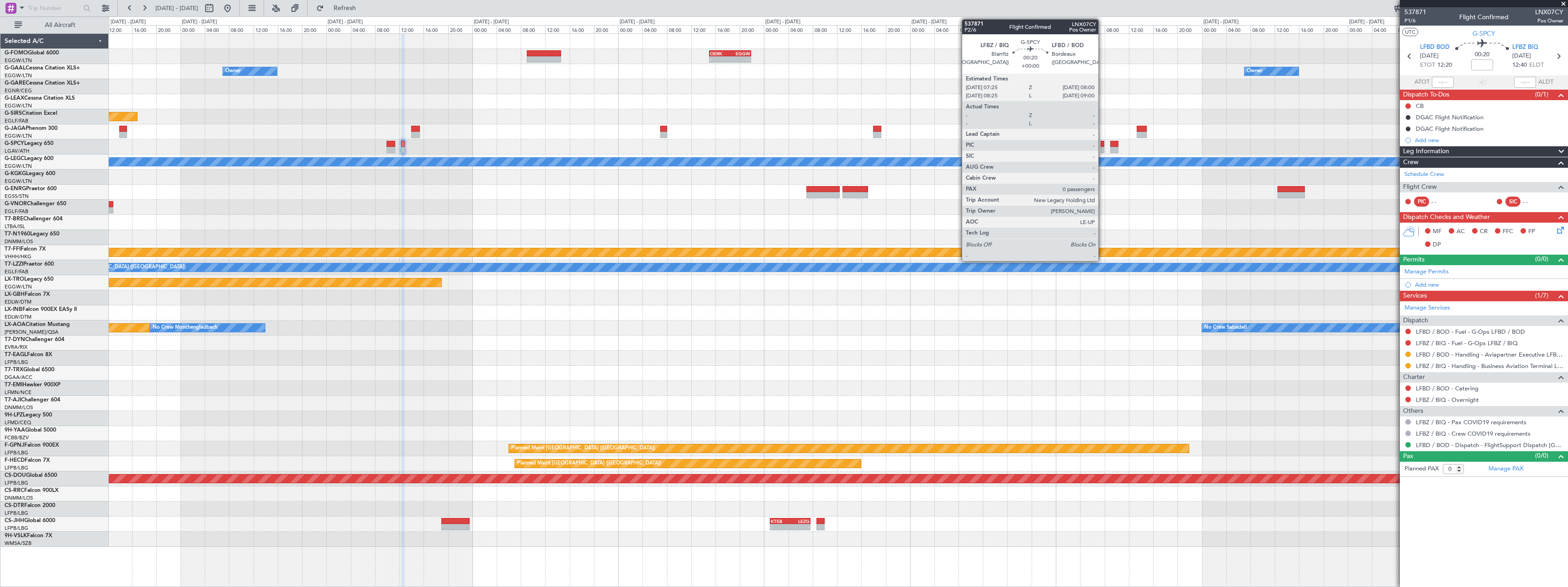
click at [1102, 148] on div at bounding box center [1102, 150] width 3 height 7
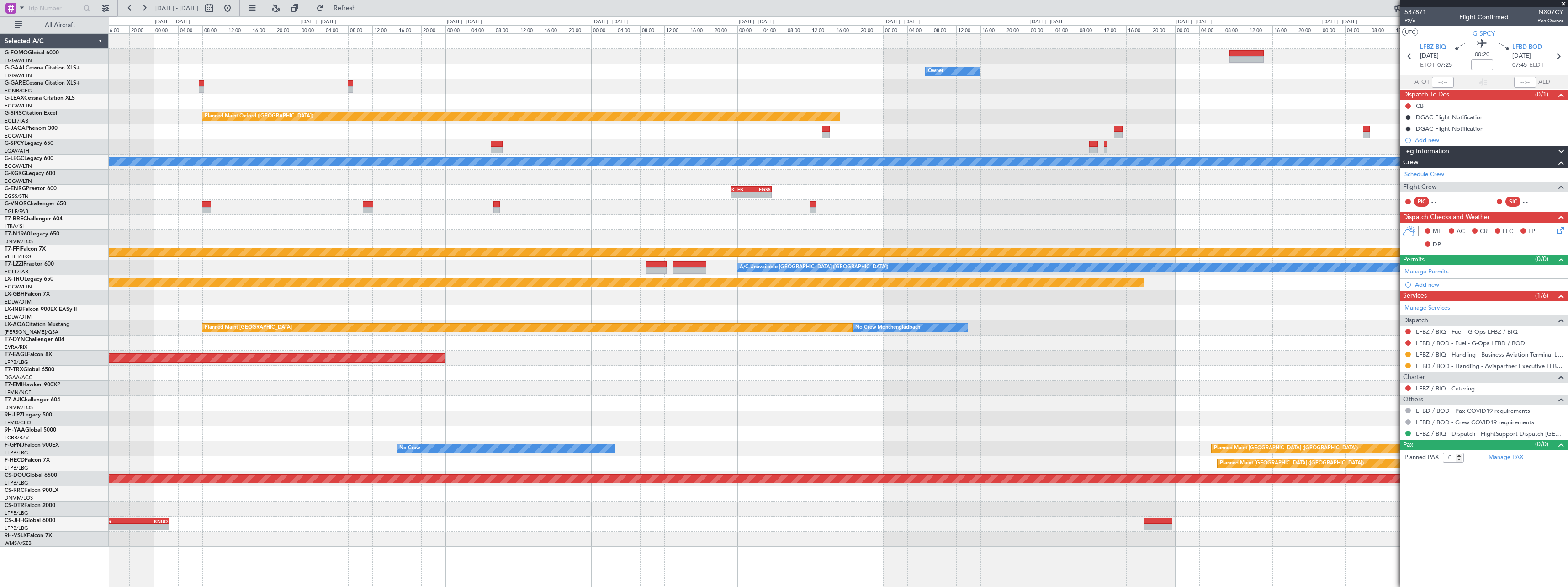
click at [1073, 213] on div "- - OERK 15:00 Z EGGW 21:55 Z Owner Owner Planned Maint [GEOGRAPHIC_DATA] ([GEO…" at bounding box center [837, 290] width 1459 height 512
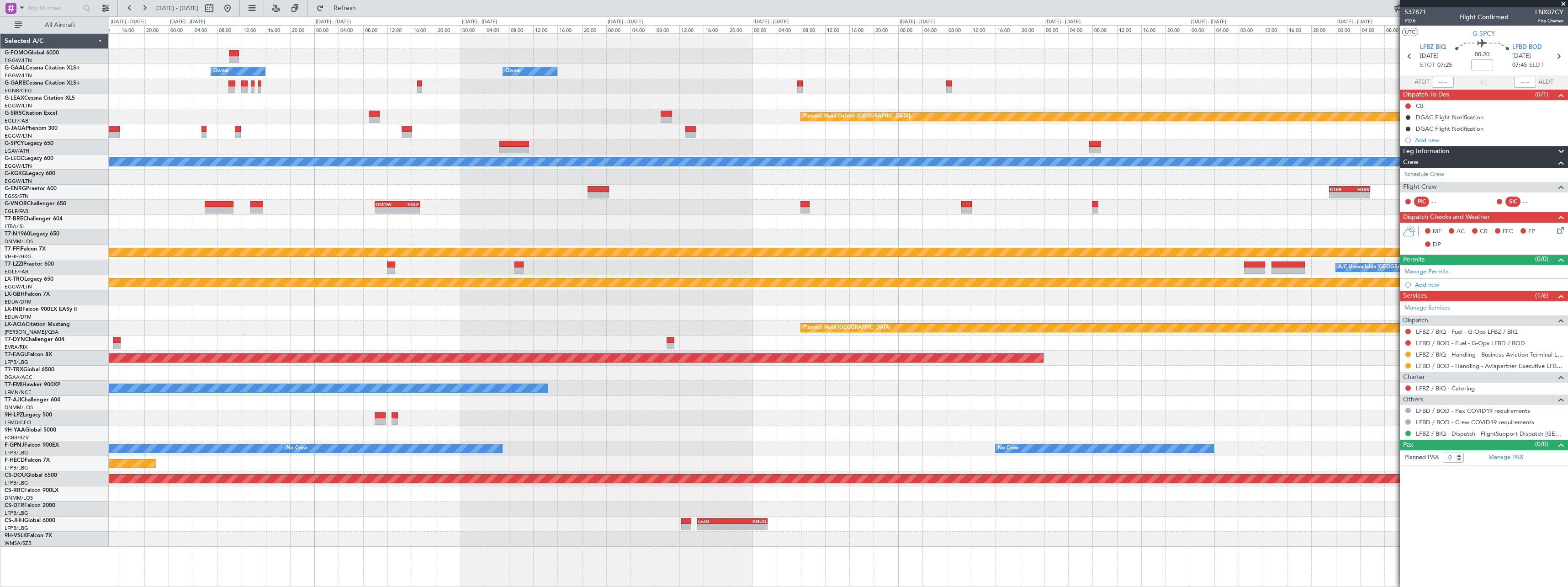
click at [1088, 233] on div at bounding box center [837, 237] width 1459 height 15
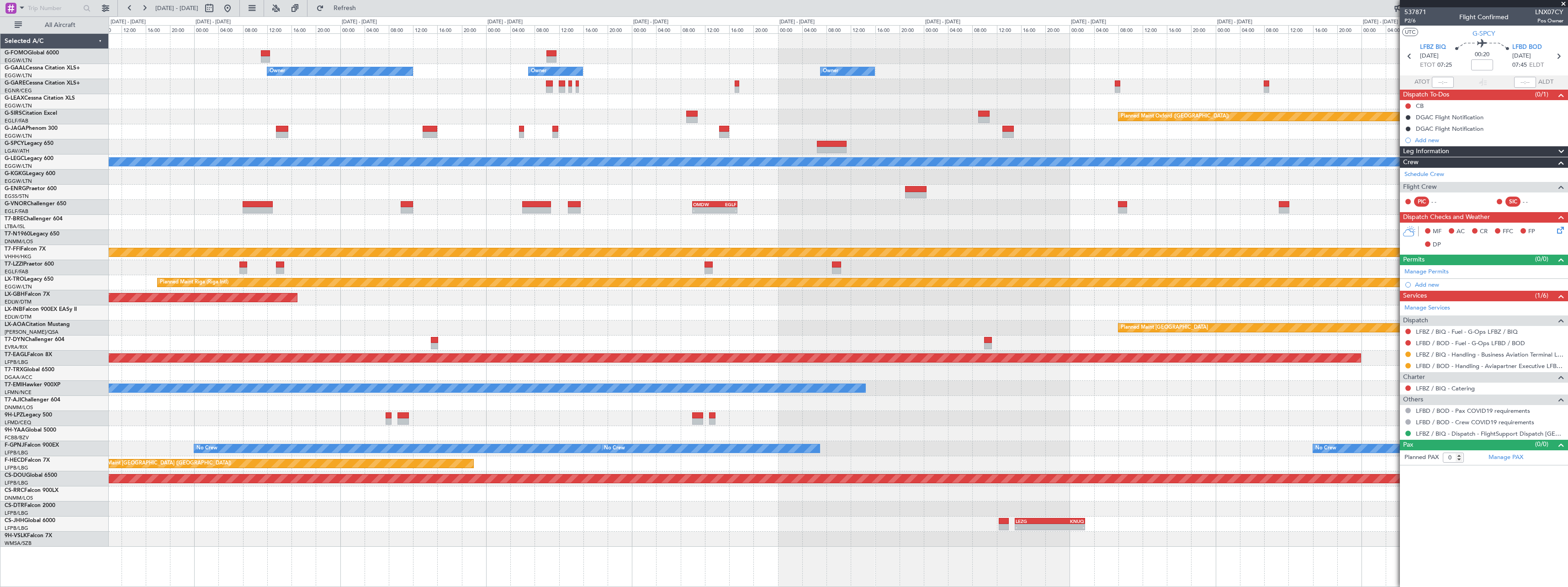
click at [1201, 246] on div "Owner No Crew Owner Owner Owner Owner Planned Maint Oxford (Kidlington) A/C Una…" at bounding box center [837, 290] width 1459 height 512
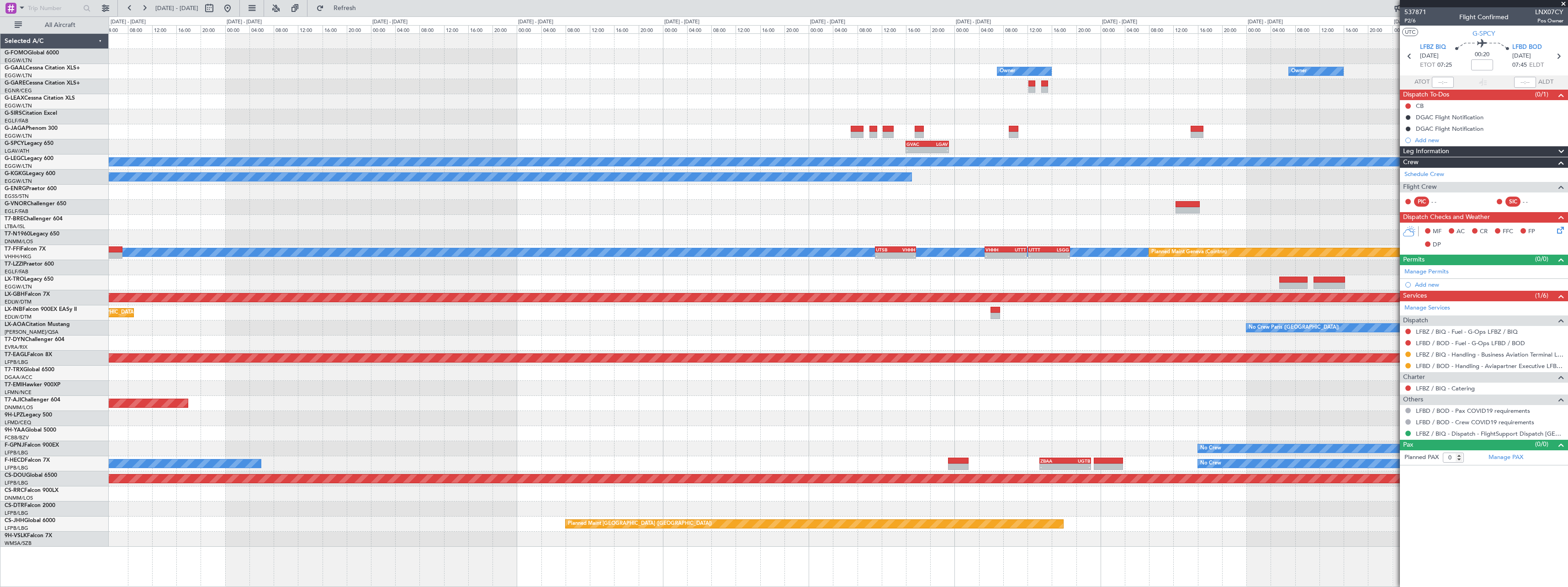
click at [1459, 235] on fb-app "24 Oct 2025 - 03 Nov 2025 Refresh Quick Links All Aircraft Owner Owner Owner Pl…" at bounding box center [784, 296] width 1568 height 580
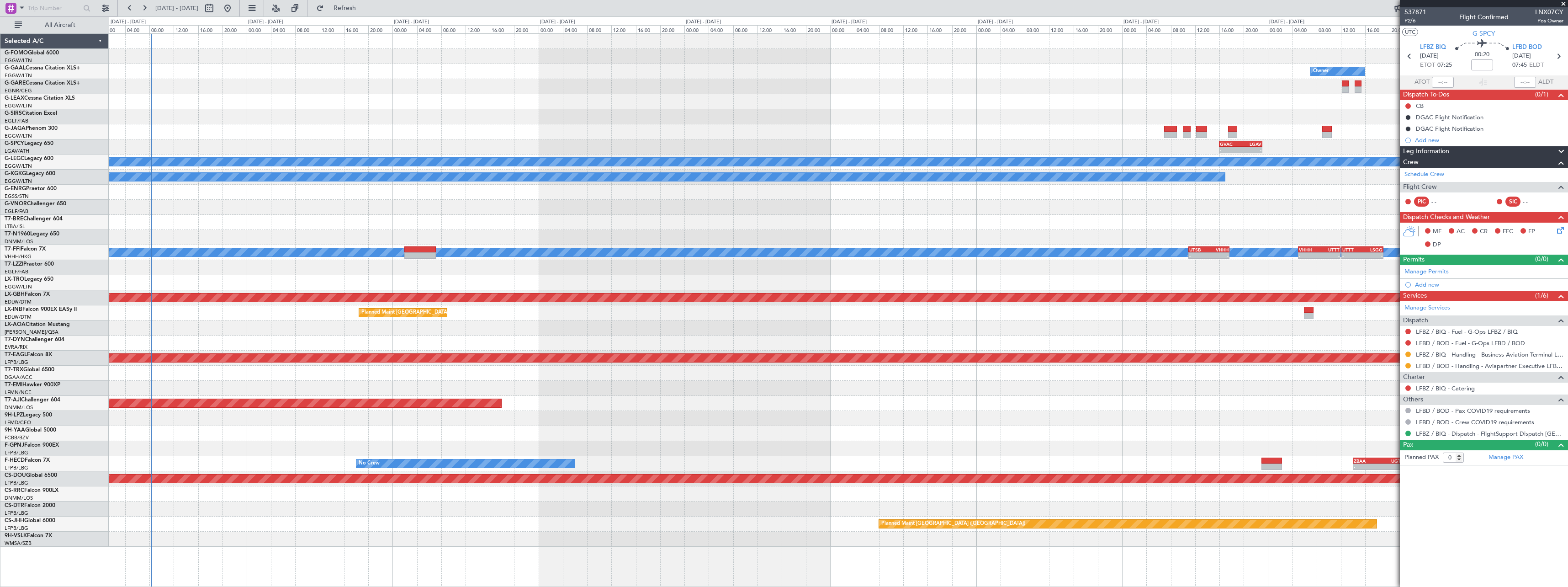
click at [919, 208] on div "Owner Owner Planned Maint Dusseldorf A/C Unavailable GVAC 16:00 Z LGAV 23:05 Z …" at bounding box center [837, 290] width 1459 height 512
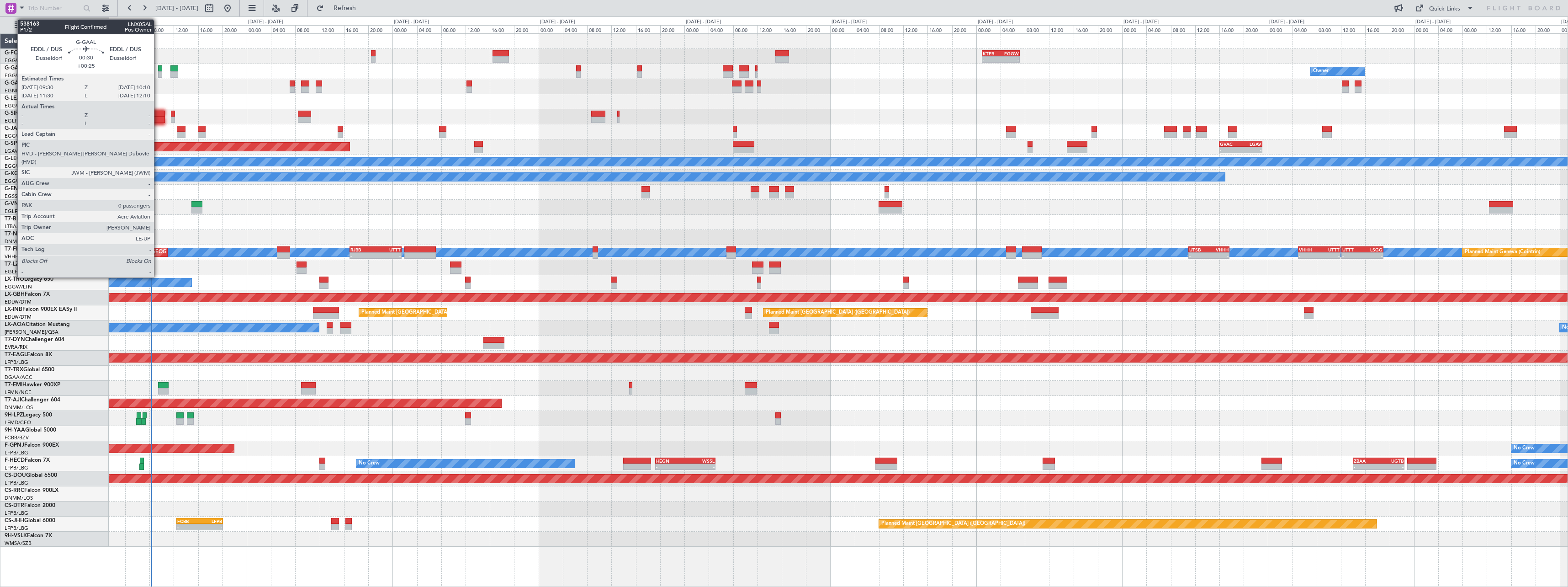
click at [158, 73] on div at bounding box center [160, 75] width 4 height 7
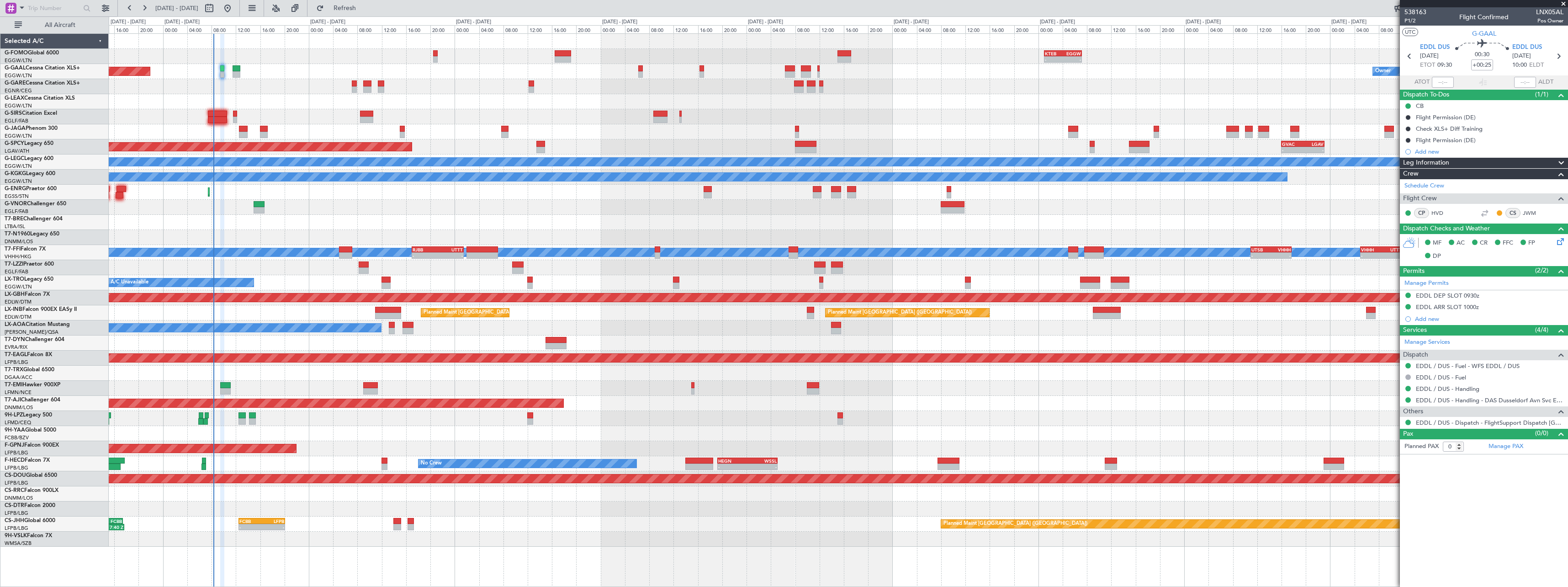
click at [582, 215] on div at bounding box center [837, 223] width 1459 height 15
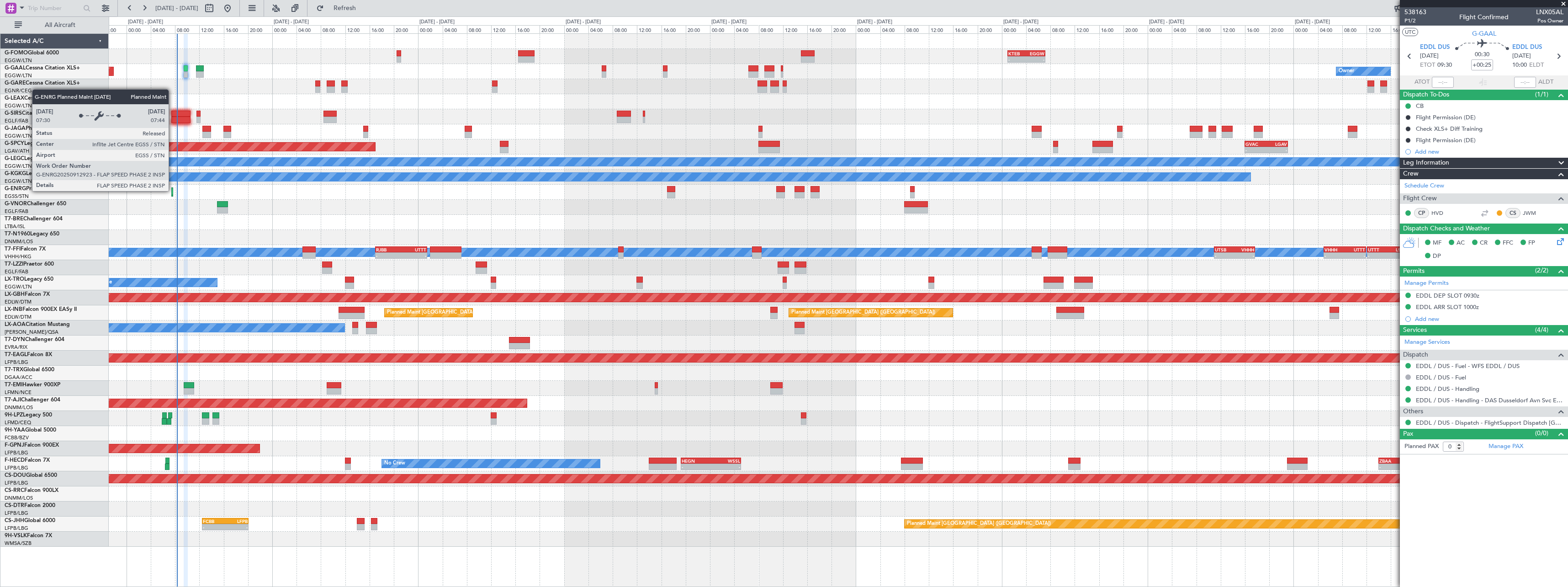
click at [173, 191] on div "Planned Maint [GEOGRAPHIC_DATA] ([GEOGRAPHIC_DATA])" at bounding box center [174, 192] width 4 height 8
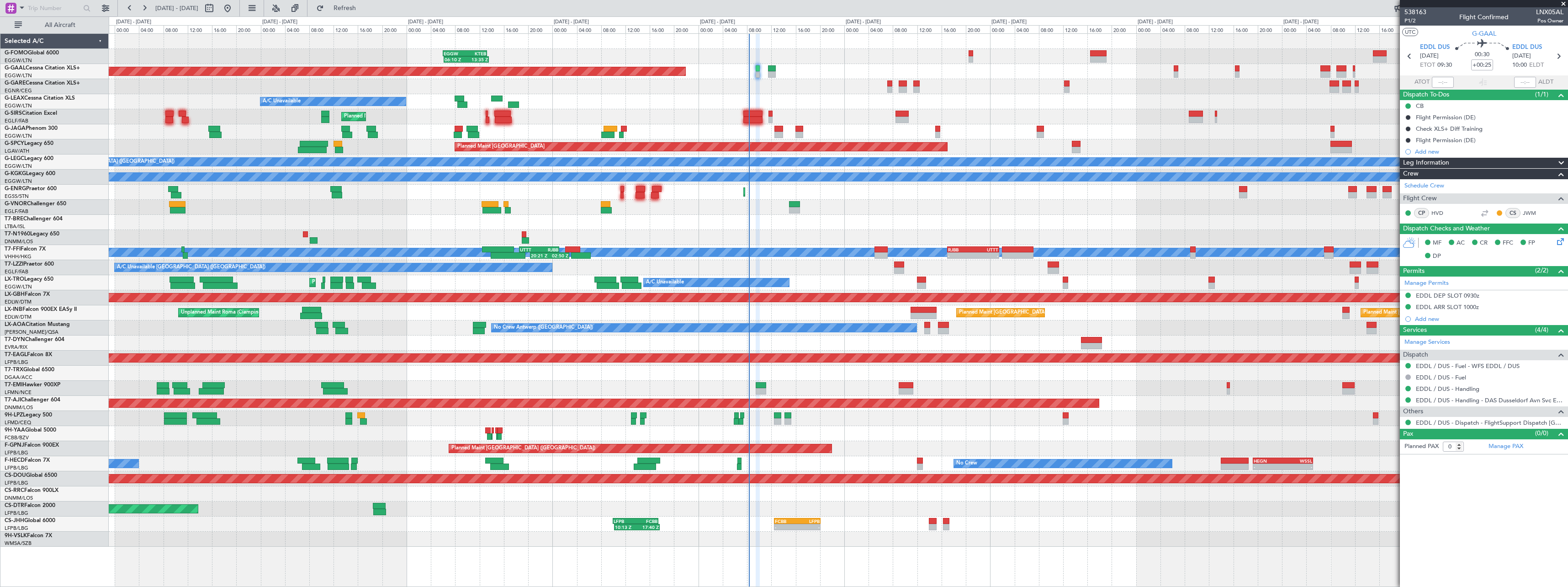
click at [1063, 210] on div "Planned Maint [GEOGRAPHIC_DATA] ([GEOGRAPHIC_DATA])" at bounding box center [837, 208] width 1459 height 15
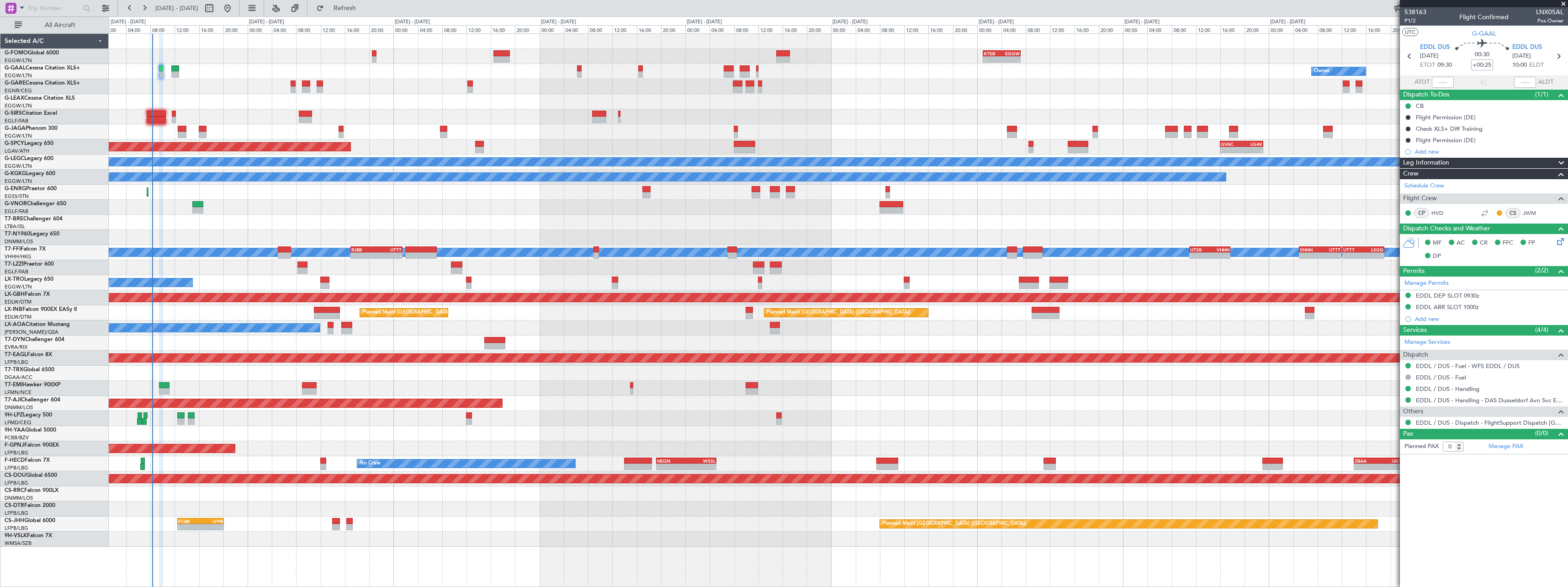
click at [328, 225] on div "- - KTEB 01:00 Z EGGW 07:10 Z 06:10 Z 13:35 Z EGGW 06:00 Z KTEB 13:15 Z Owner O…" at bounding box center [837, 290] width 1459 height 512
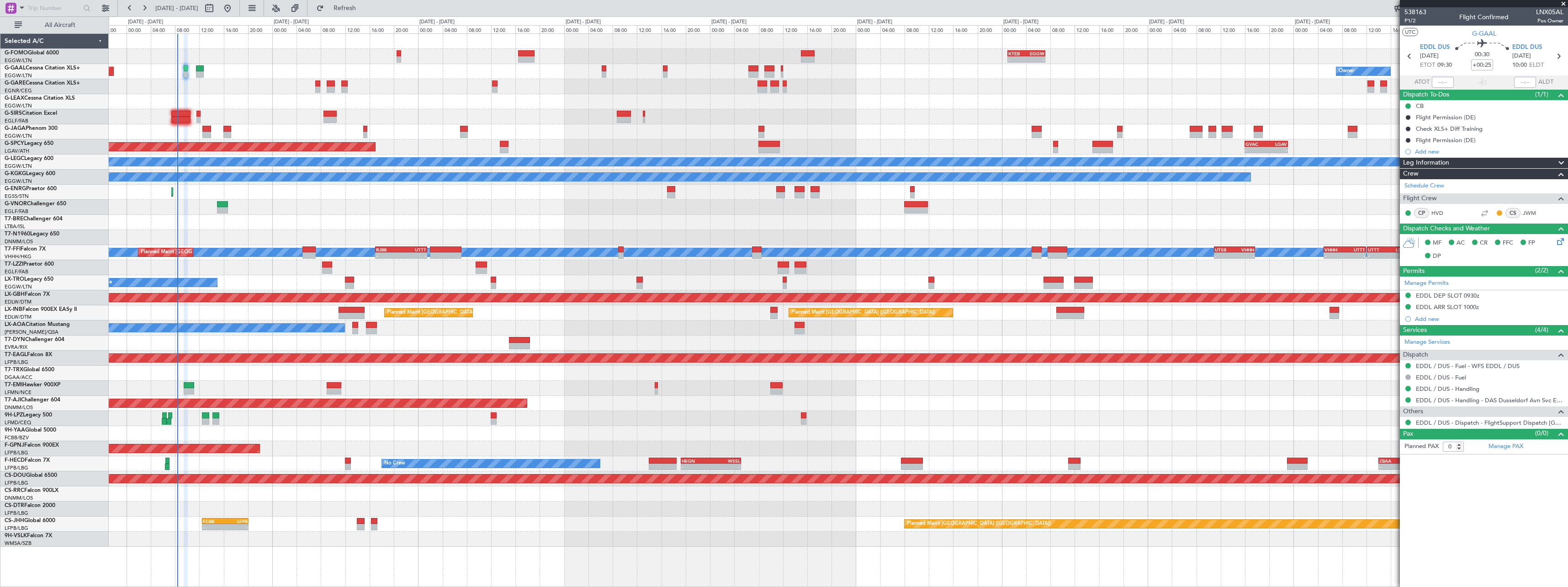
click at [282, 382] on div "- - KTEB 01:00 Z EGGW 07:10 Z 06:10 Z 13:35 Z EGGW 06:00 Z KTEB 13:15 Z Owner P…" at bounding box center [837, 290] width 1459 height 512
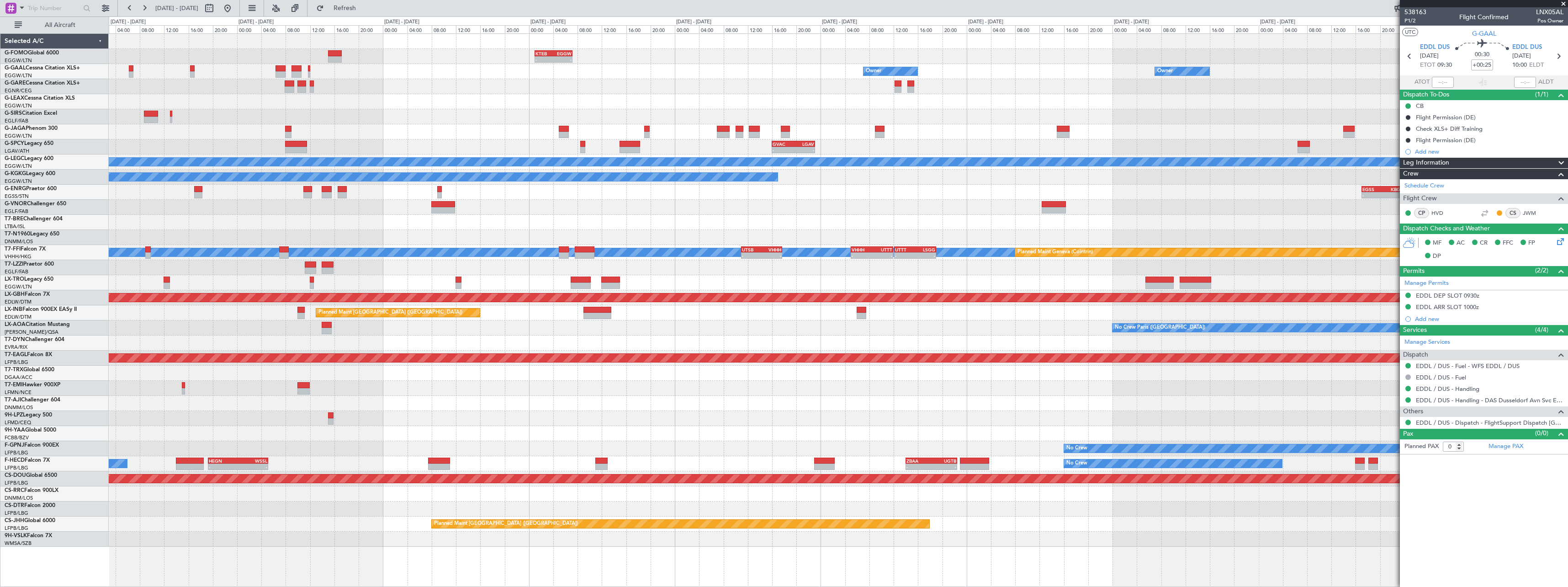
click at [836, 390] on div "- - KTEB 01:00 Z EGGW 07:10 Z Owner Owner Owner Owner No Crew - - GVAC 16:00 Z …" at bounding box center [837, 290] width 1459 height 512
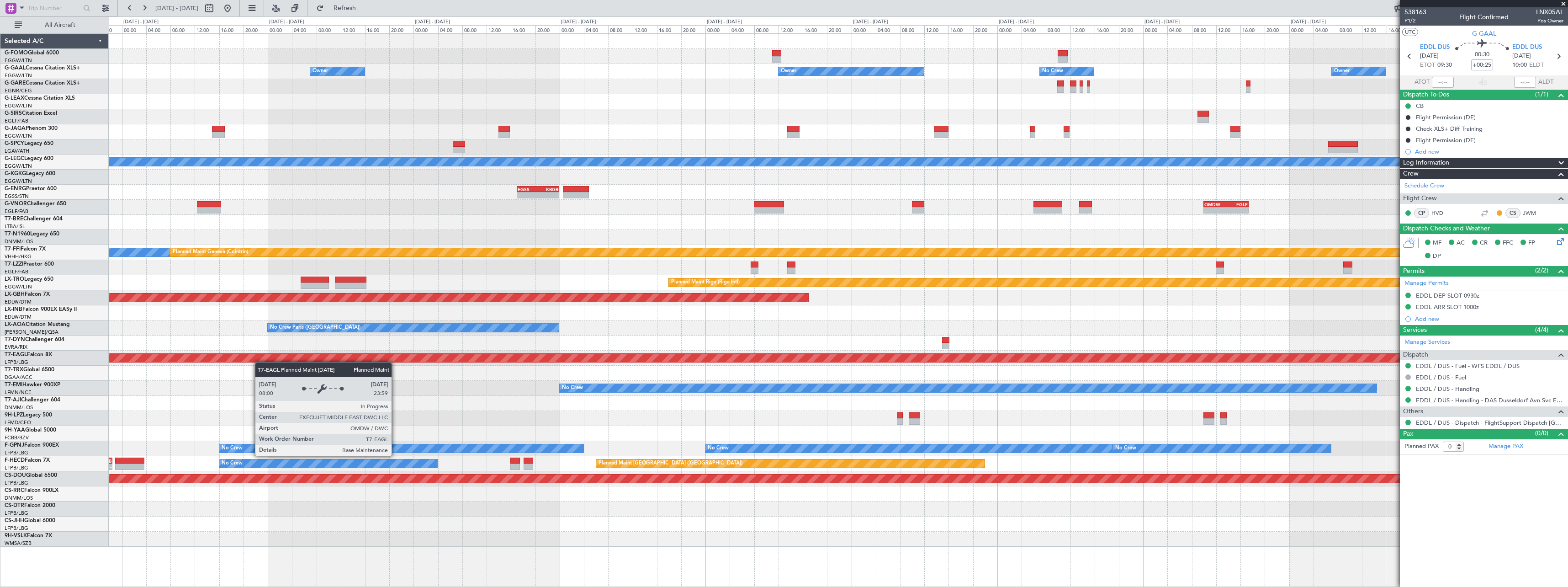
click at [240, 356] on div "Owner Owner Owner No Crew Owner Owner Planned Maint Oxford (Kidlington) - - GVA…" at bounding box center [837, 290] width 1459 height 512
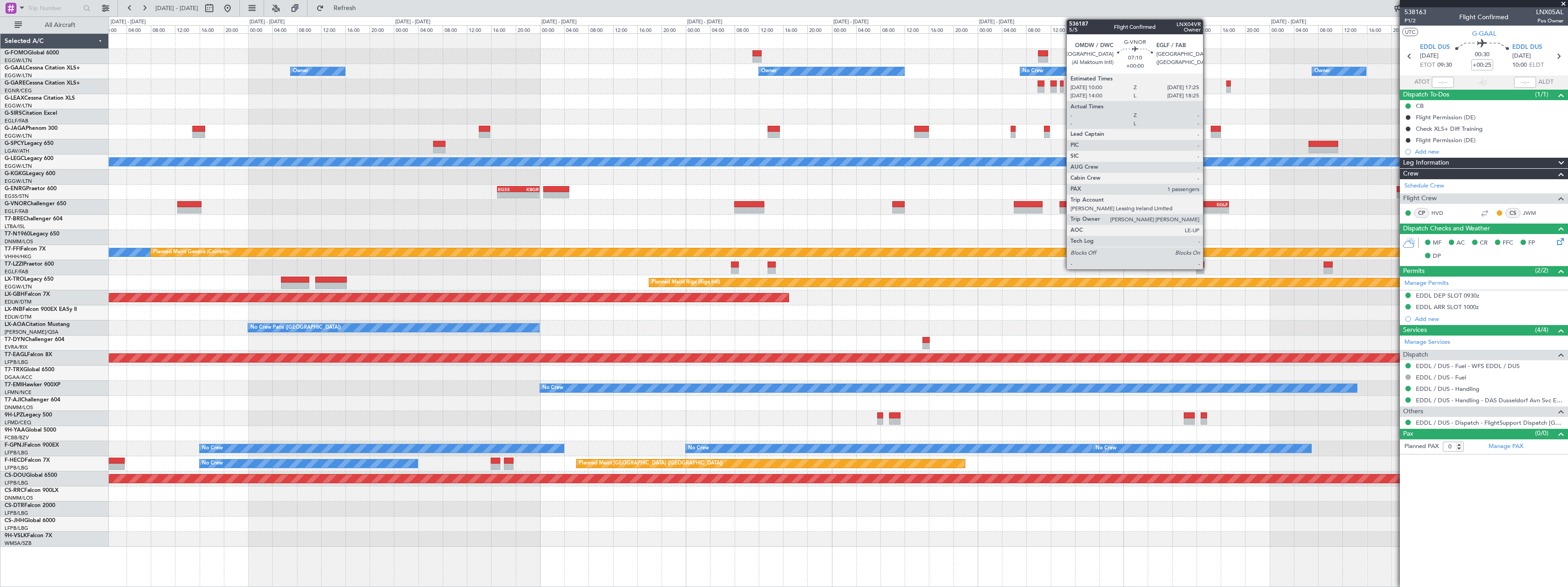
click at [1207, 207] on div "- -" at bounding box center [1206, 210] width 45 height 7
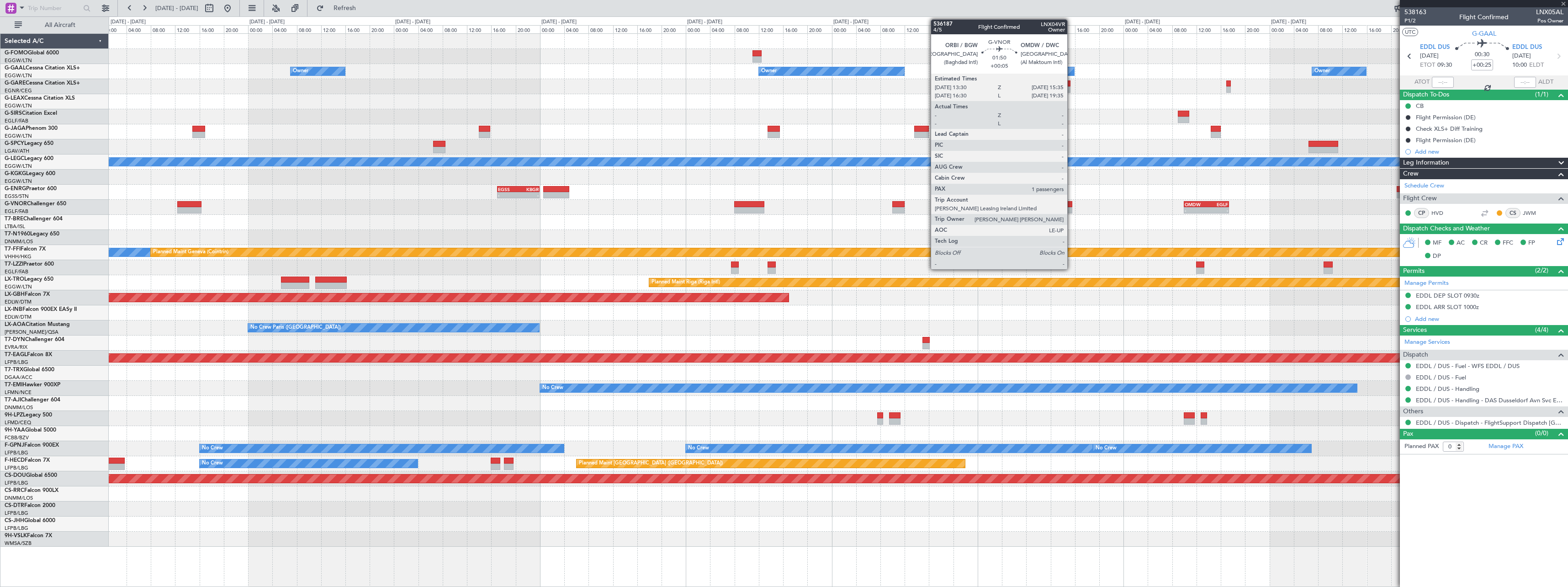
type input "1"
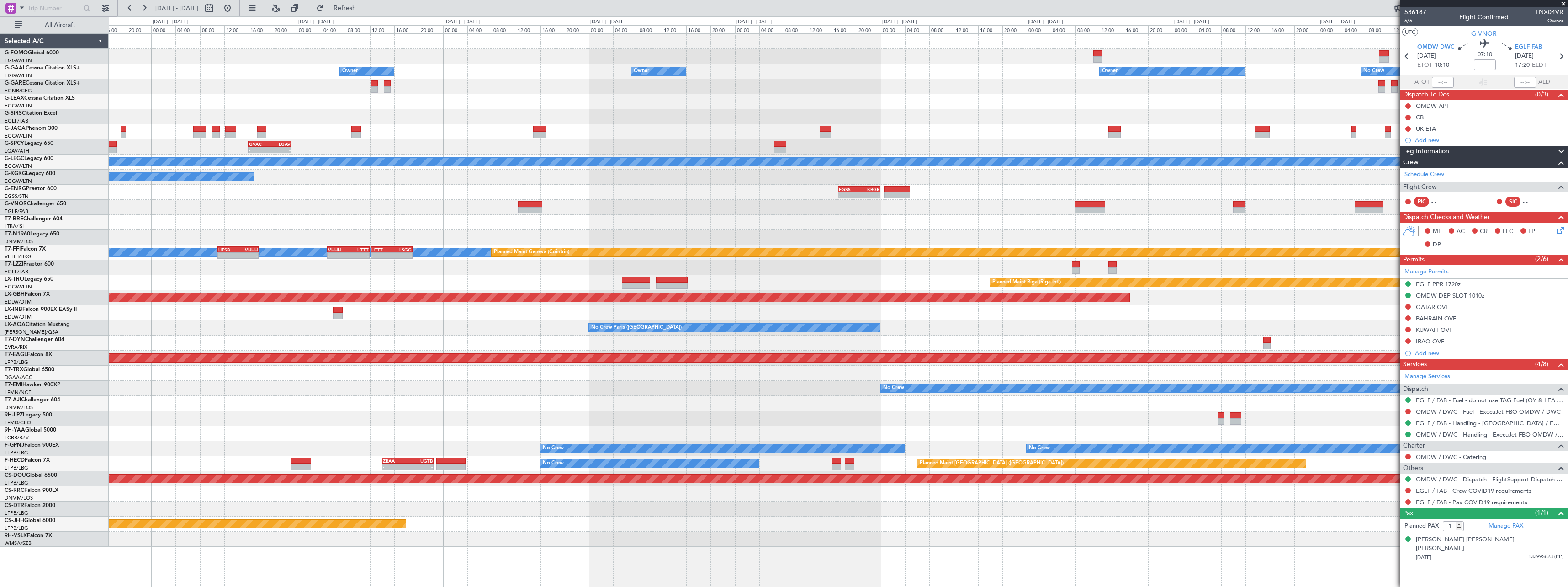
click at [1018, 216] on div at bounding box center [837, 223] width 1459 height 15
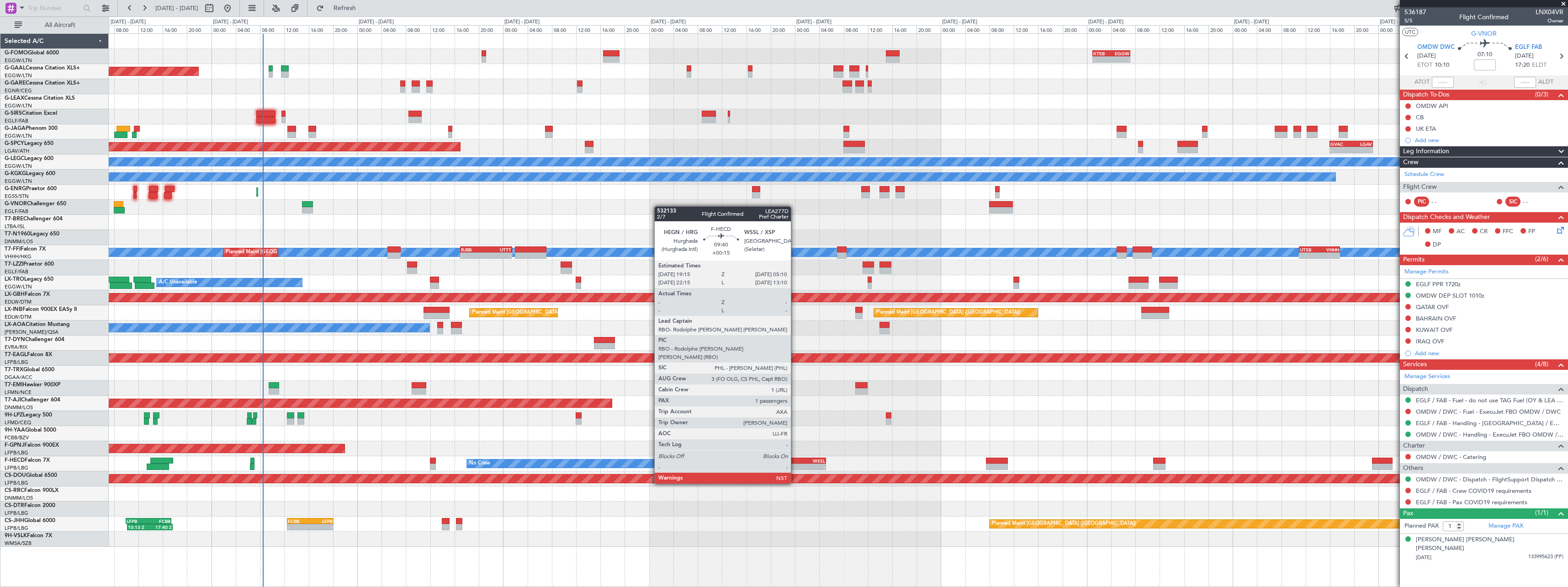
click at [795, 458] on div "HEGN" at bounding box center [781, 461] width 30 height 5
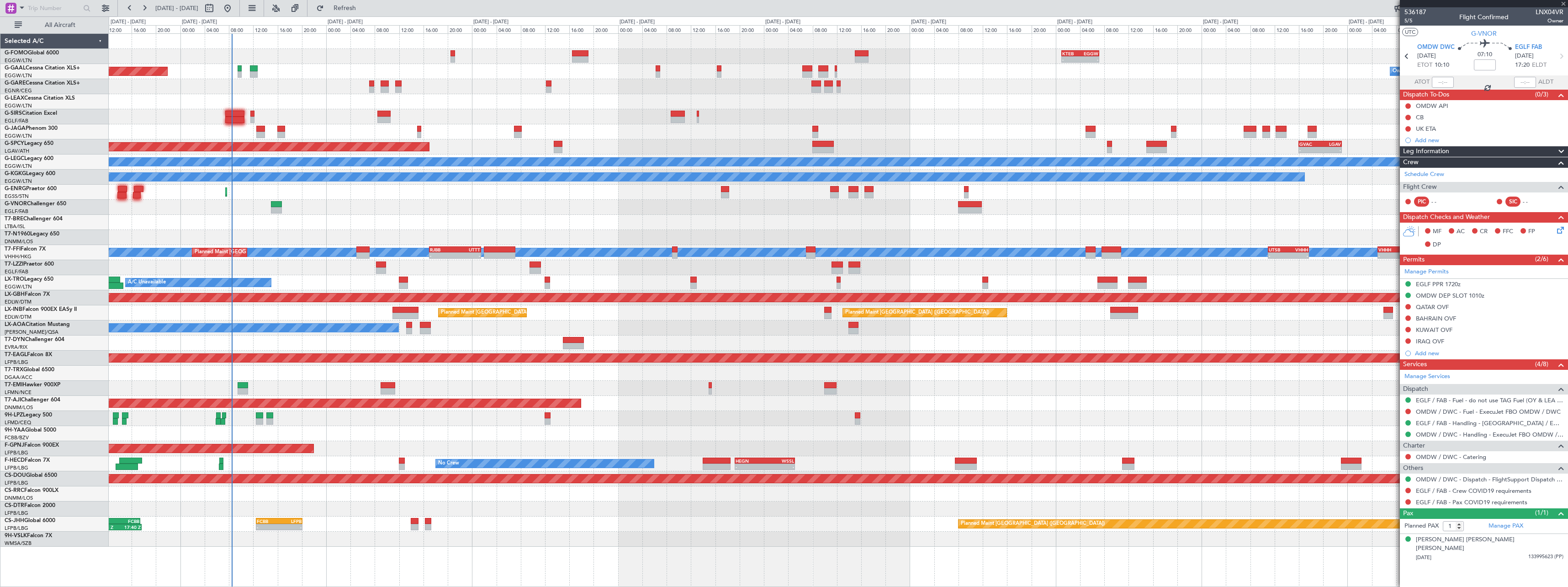
type input "+00:15"
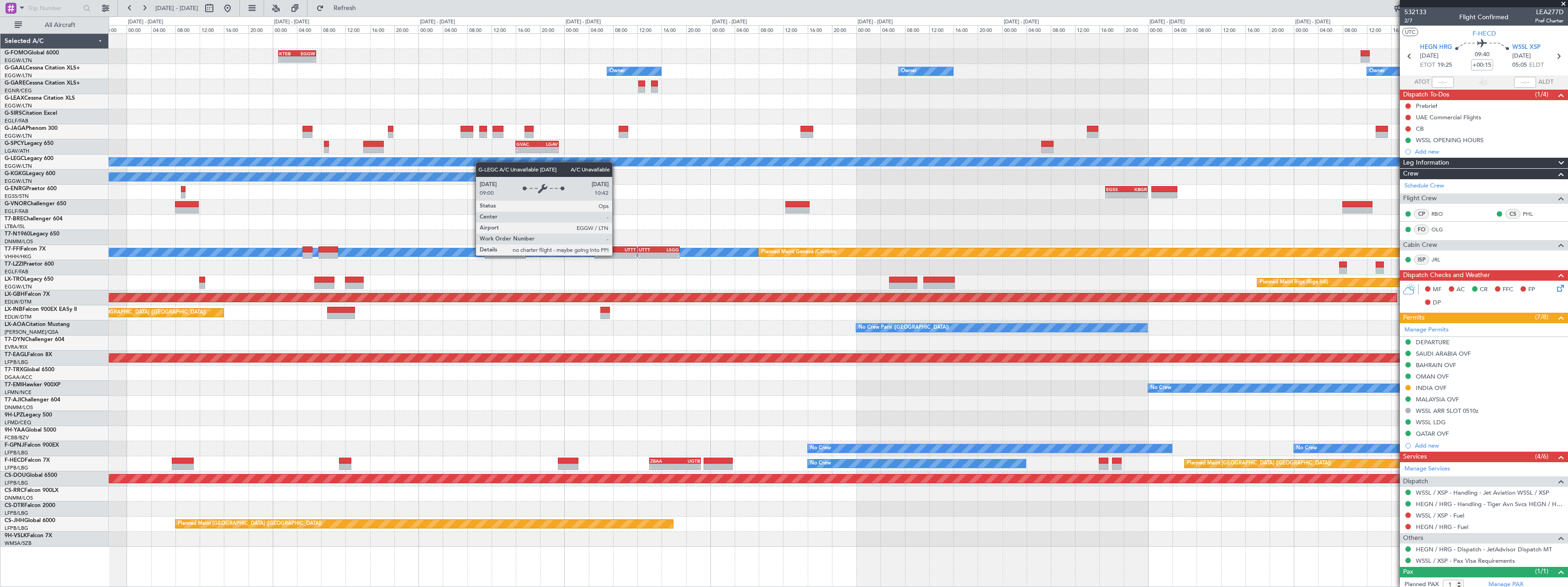
click at [468, 164] on div "- - KTEB 01:00 Z EGGW 07:10 Z Owner Owner Owner Owner No Crew Owner - - GVAC 16…" at bounding box center [837, 290] width 1459 height 512
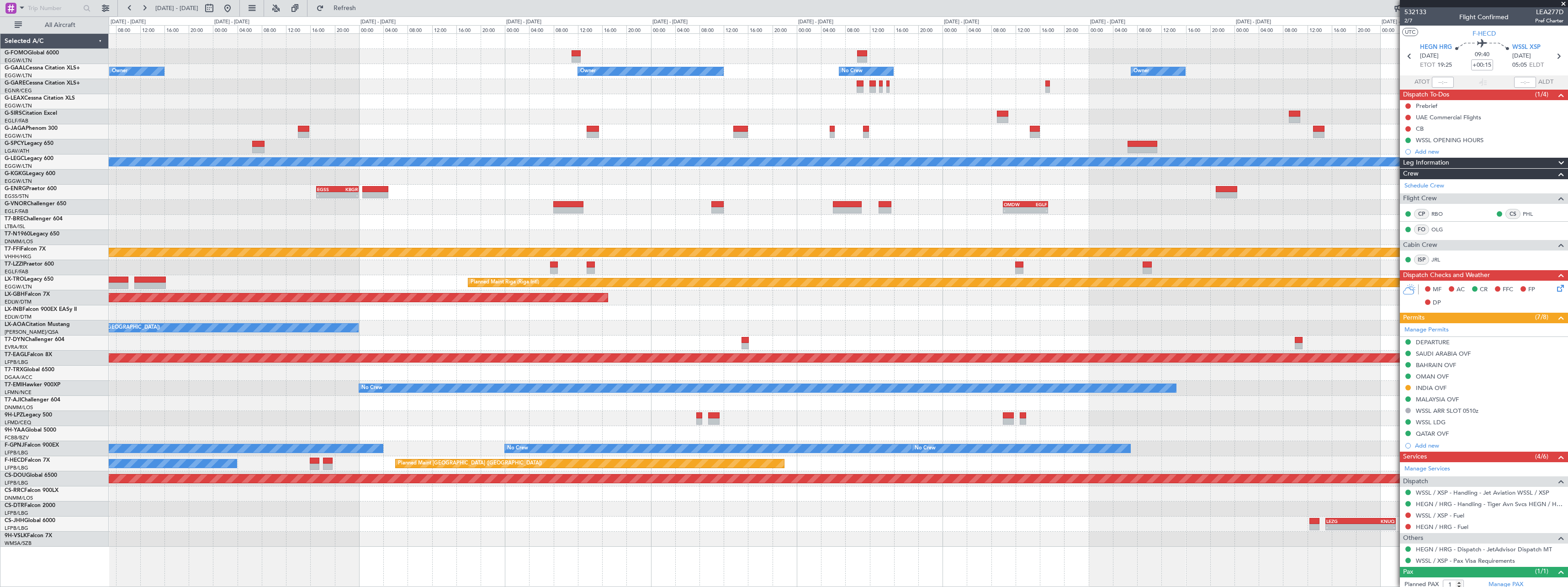
click at [265, 188] on div "Owner Owner Owner No Crew Owner Owner Planned Maint [GEOGRAPHIC_DATA] ([GEOGRAP…" at bounding box center [837, 290] width 1459 height 512
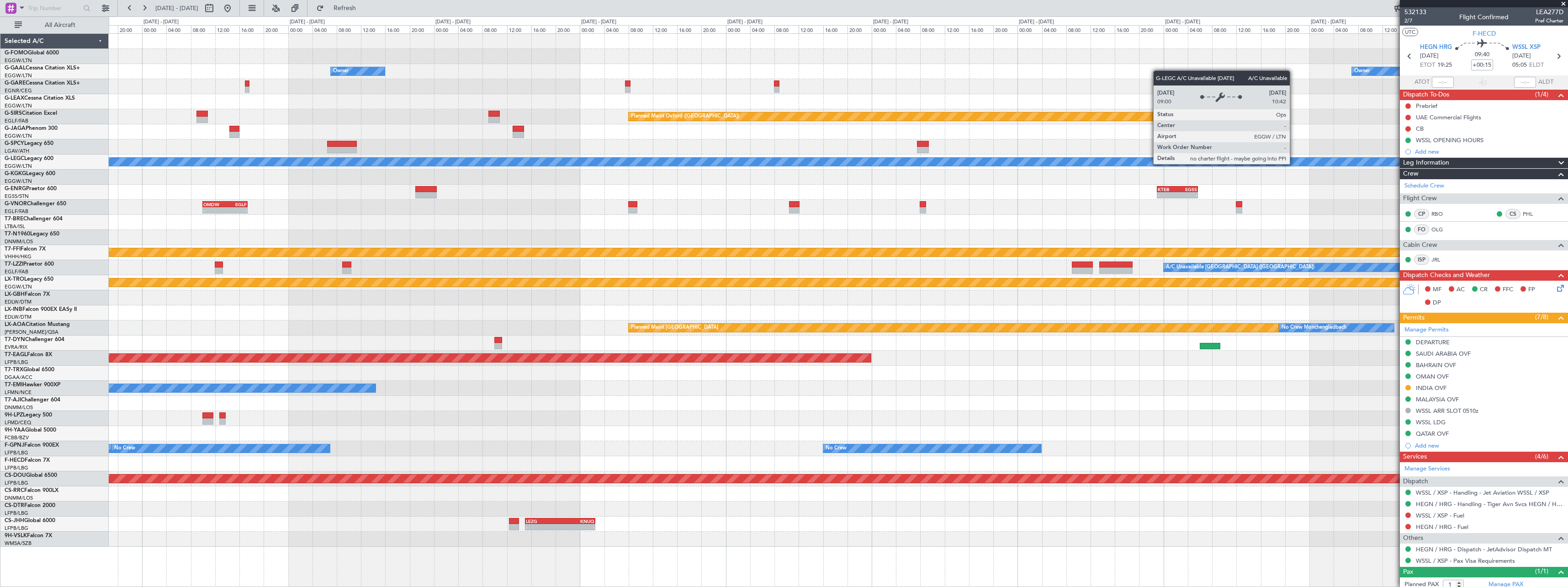
click at [373, 153] on div "Owner Owner Owner Owner No Crew Planned Maint [GEOGRAPHIC_DATA] ([GEOGRAPHIC_DA…" at bounding box center [837, 290] width 1459 height 512
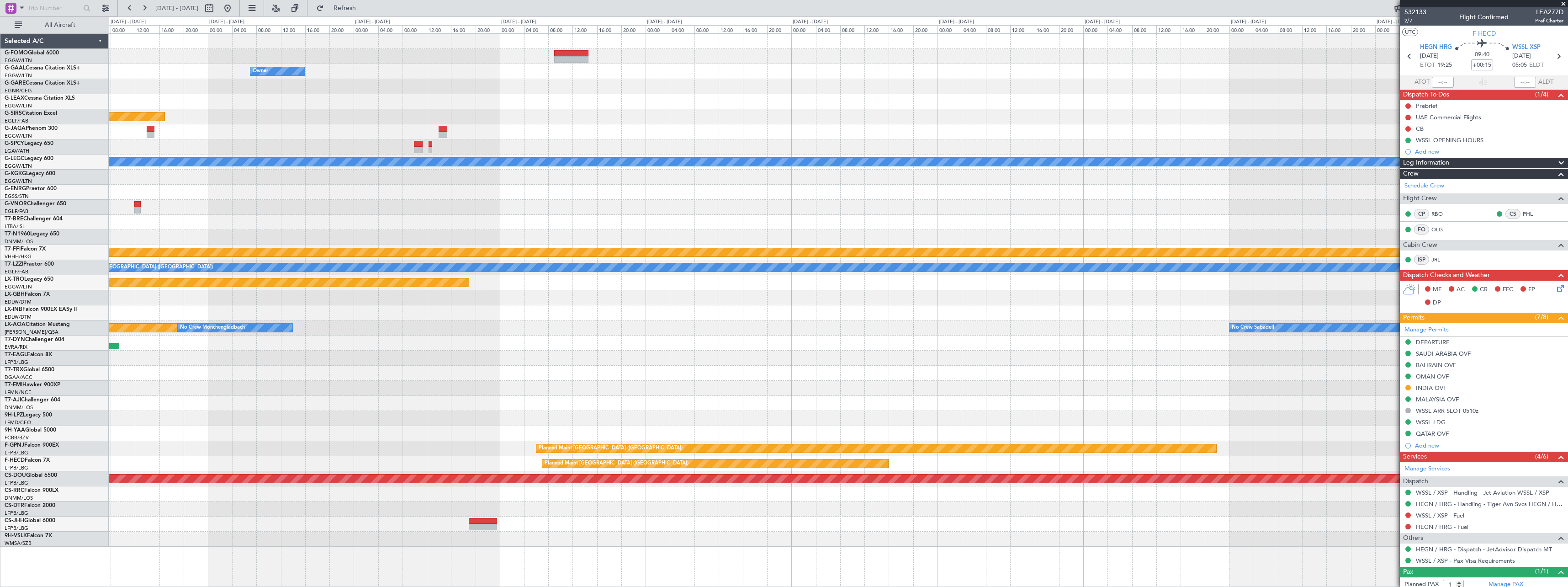
click at [107, 187] on div "Owner Planned Maint [GEOGRAPHIC_DATA] ([GEOGRAPHIC_DATA]) Planned Maint [GEOGRA…" at bounding box center [784, 301] width 1568 height 570
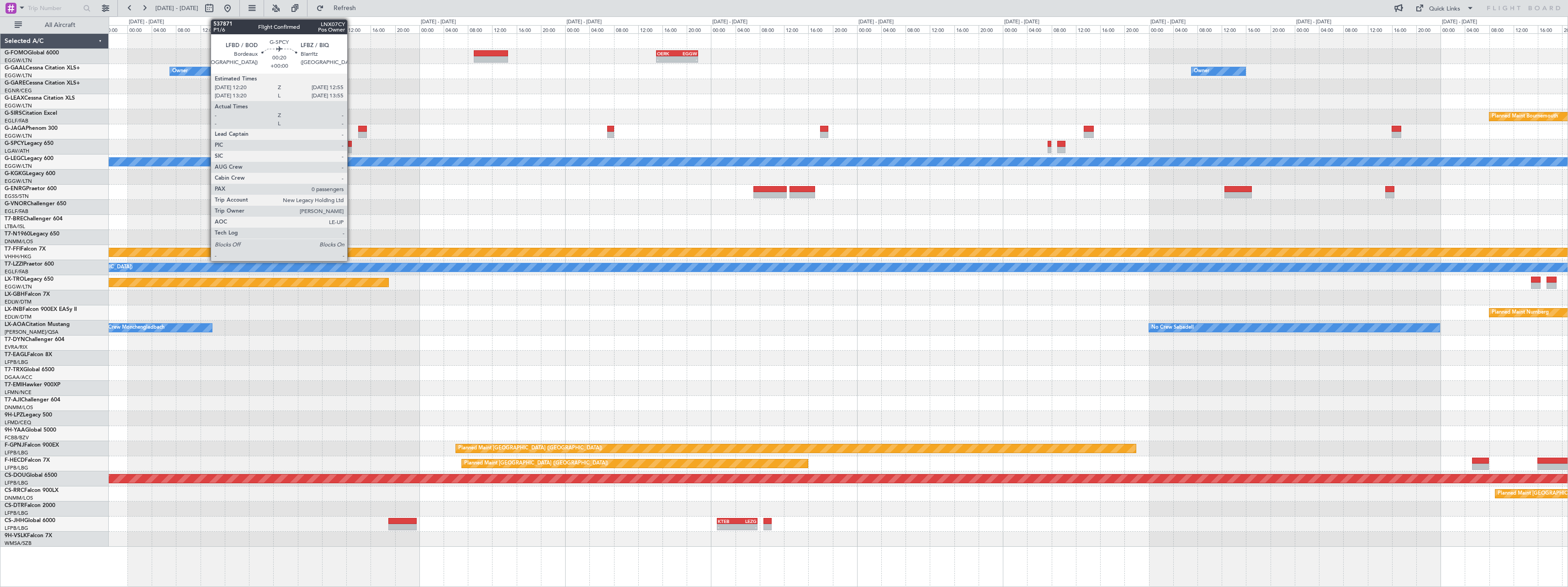
click at [351, 146] on div at bounding box center [350, 144] width 3 height 7
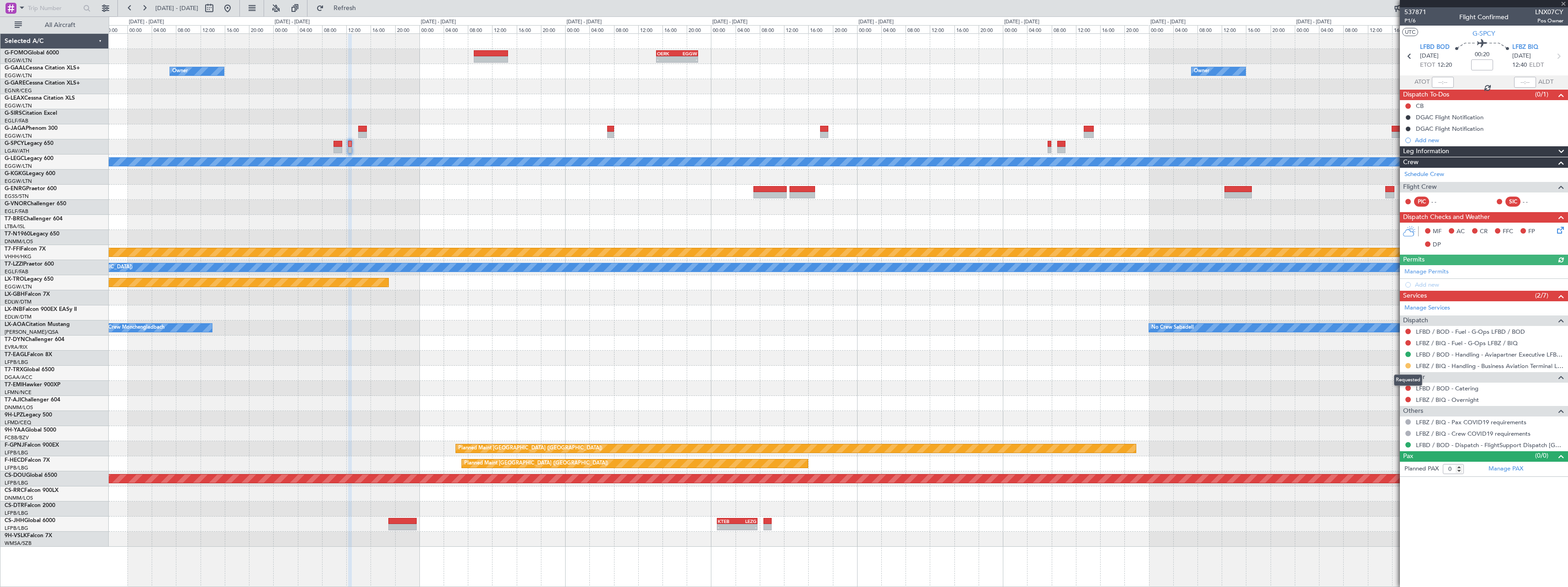
click at [1409, 366] on button at bounding box center [1408, 365] width 5 height 5
click at [1389, 478] on span "Confirmed" at bounding box center [1382, 474] width 28 height 9
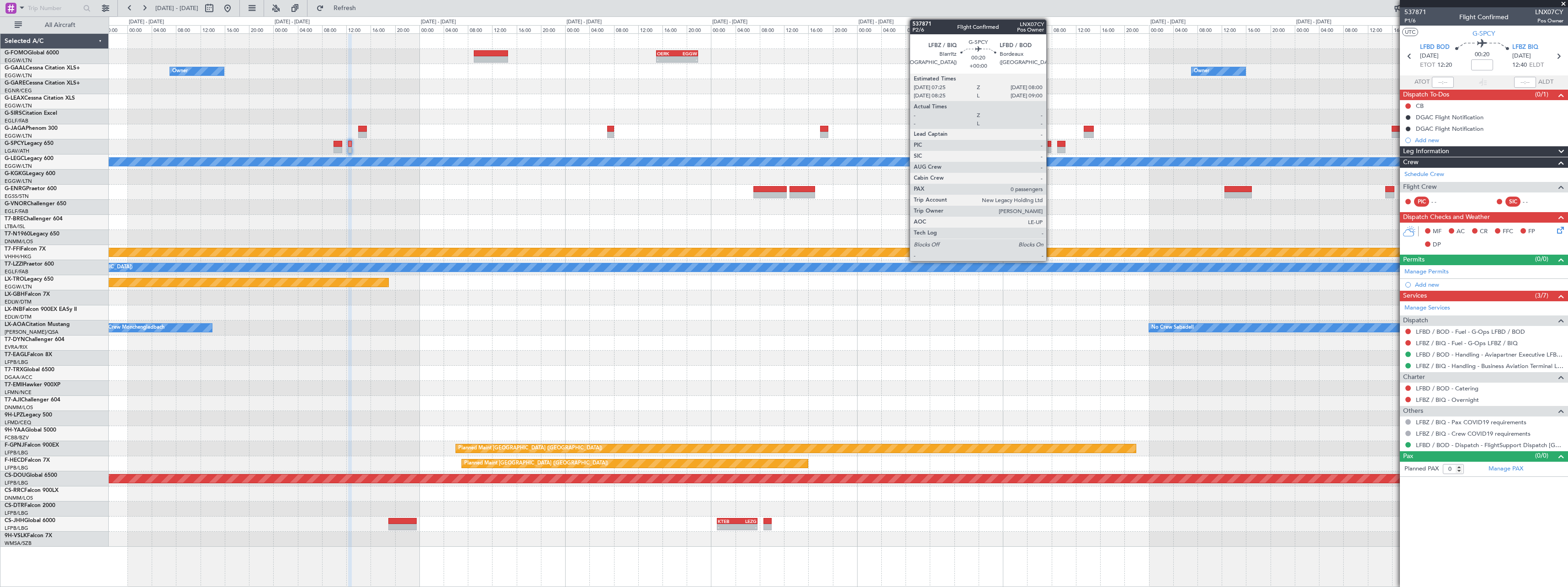
click at [1049, 147] on div at bounding box center [1049, 150] width 3 height 7
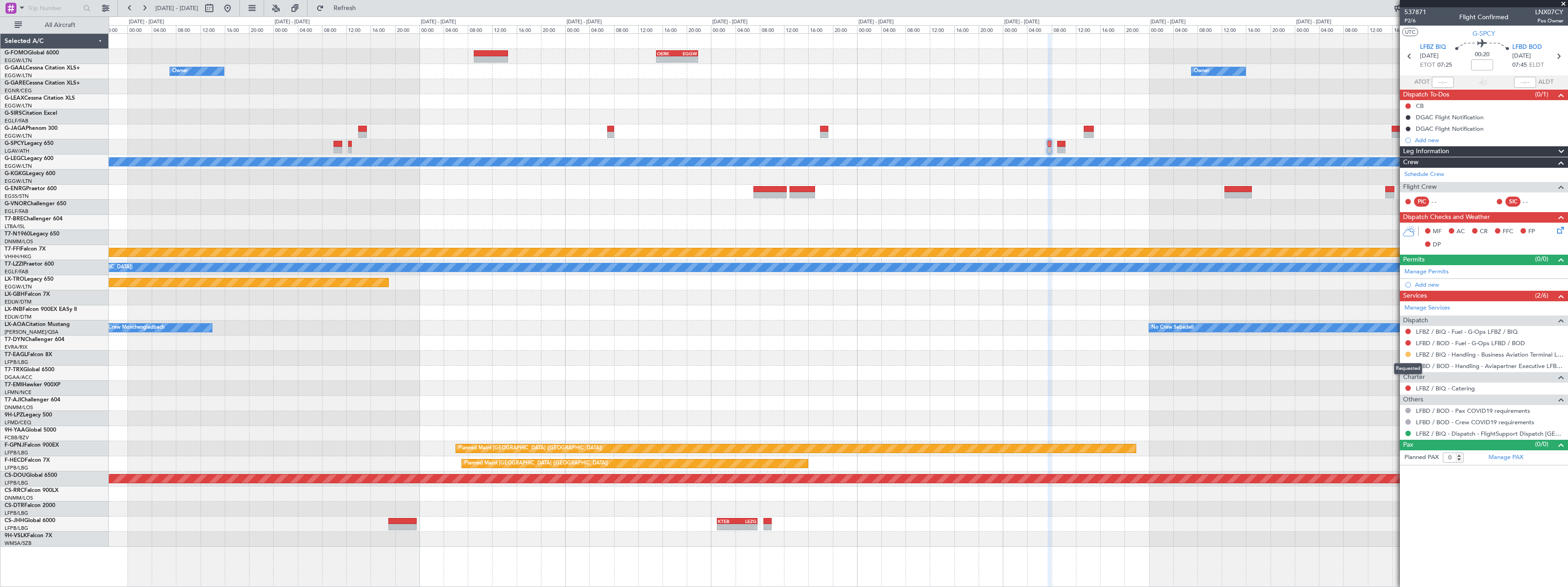
click at [1410, 356] on button at bounding box center [1408, 354] width 5 height 5
click at [1392, 464] on span "Confirmed" at bounding box center [1382, 462] width 28 height 9
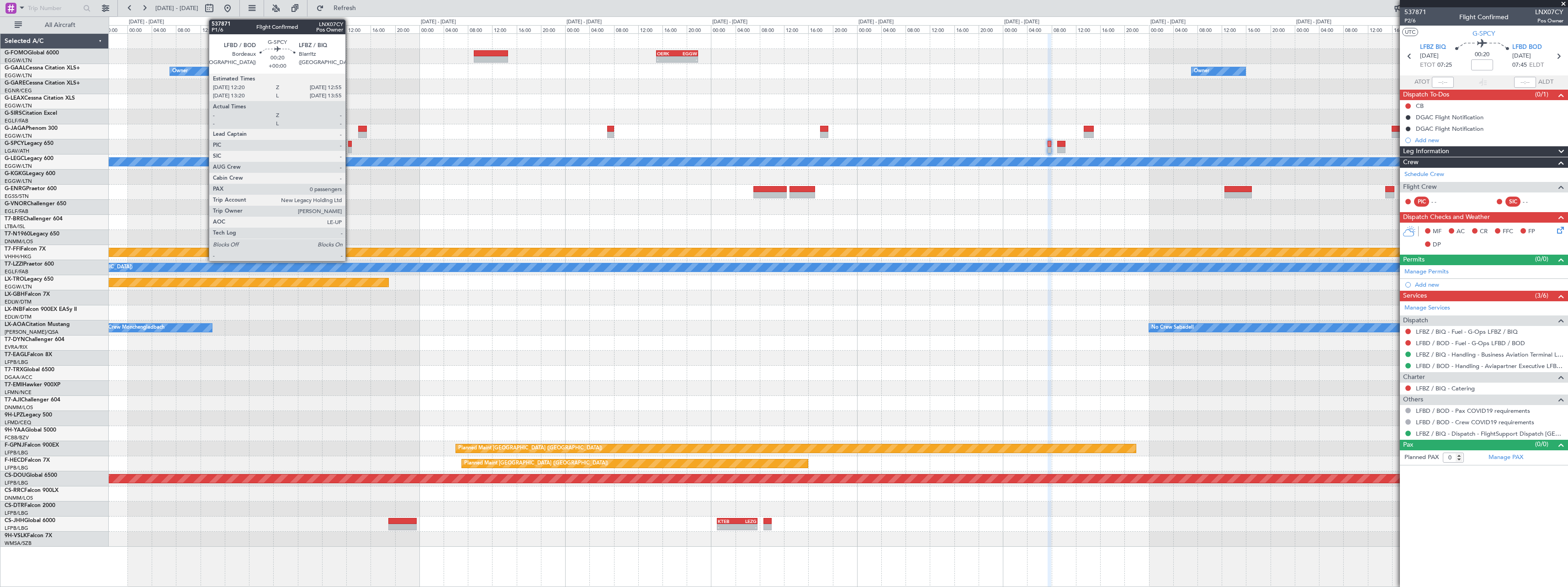
click at [350, 147] on div at bounding box center [350, 150] width 3 height 7
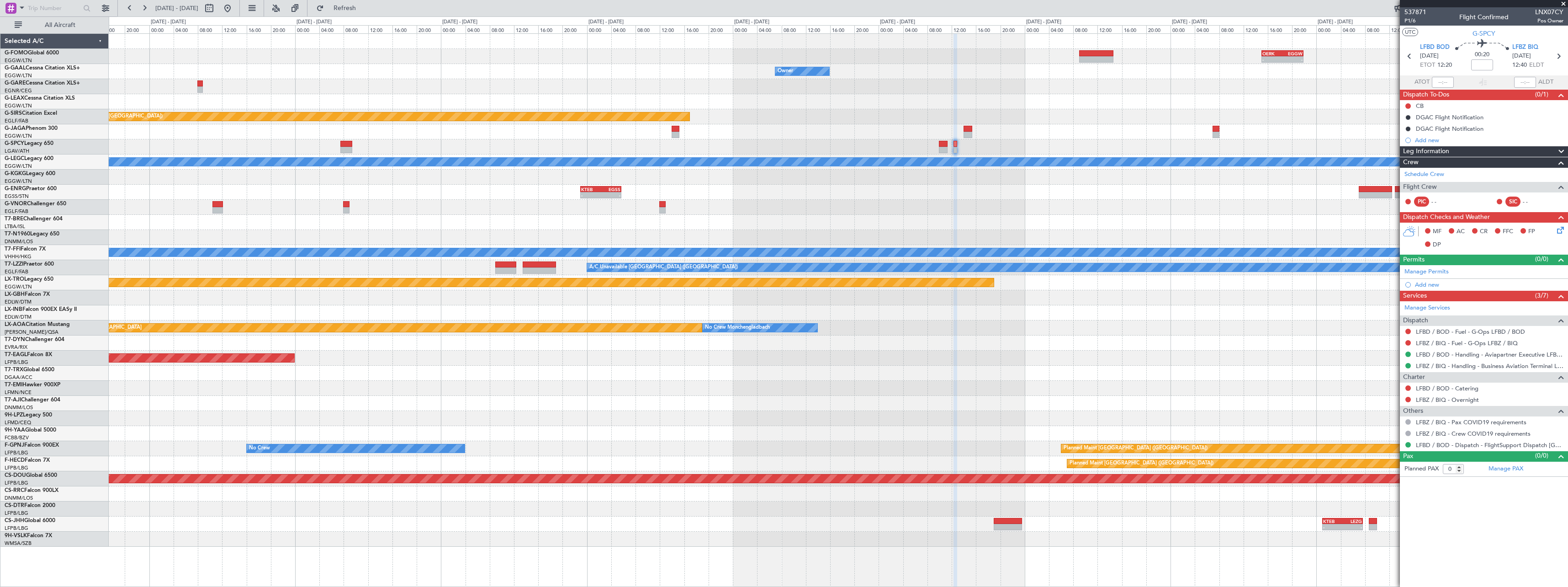
click at [1158, 317] on div "- - OERK 15:00 Z EGGW 21:55 Z Owner Owner Owner Planned Maint [GEOGRAPHIC_DATA]…" at bounding box center [837, 290] width 1459 height 512
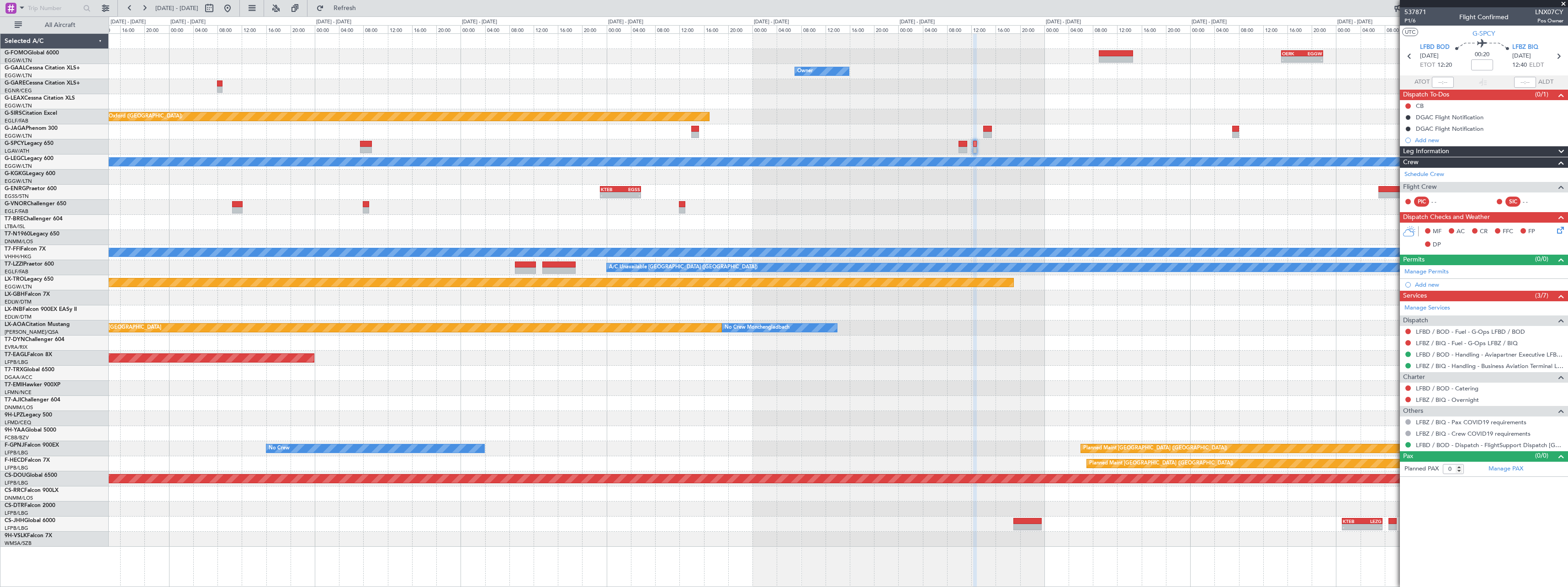
click at [1224, 275] on div "- - OERK 15:00 Z EGGW 21:55 Z Owner Owner Owner Planned Maint [GEOGRAPHIC_DATA]…" at bounding box center [837, 290] width 1459 height 512
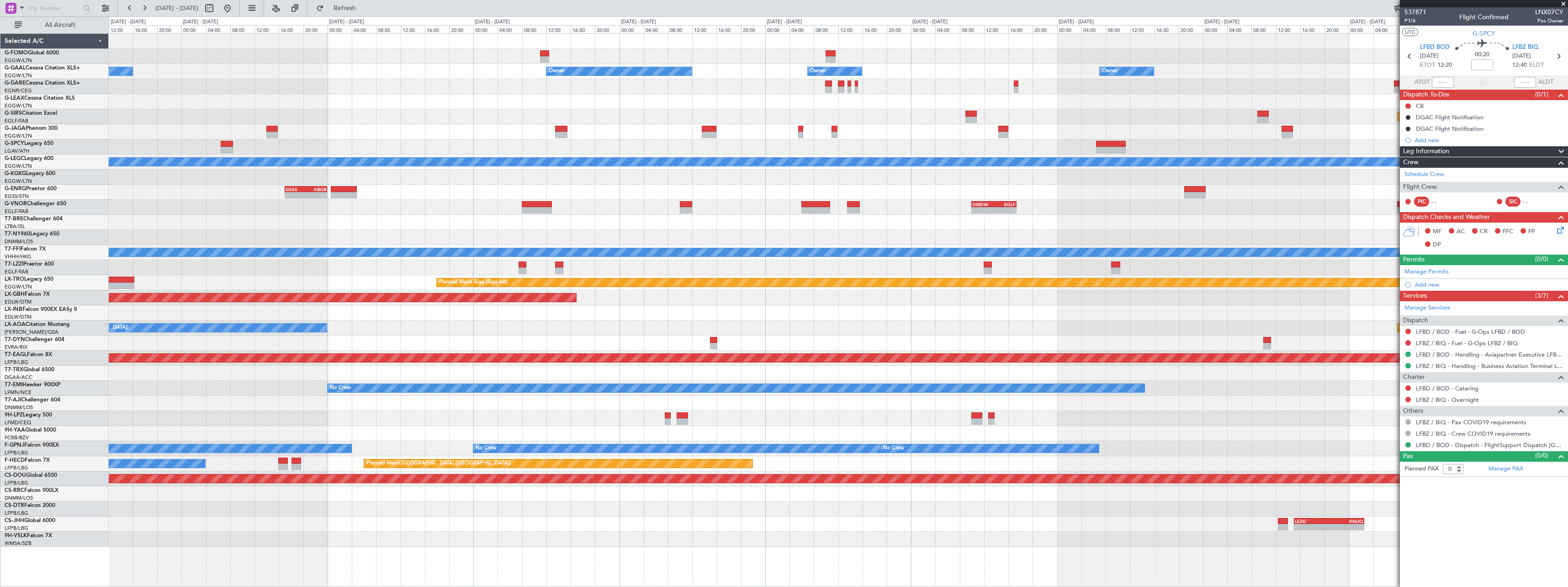
click at [1567, 269] on html "[DATE] - [DATE] Refresh Quick Links All Aircraft Owner No Crew Owner Owner Owne…" at bounding box center [784, 293] width 1568 height 587
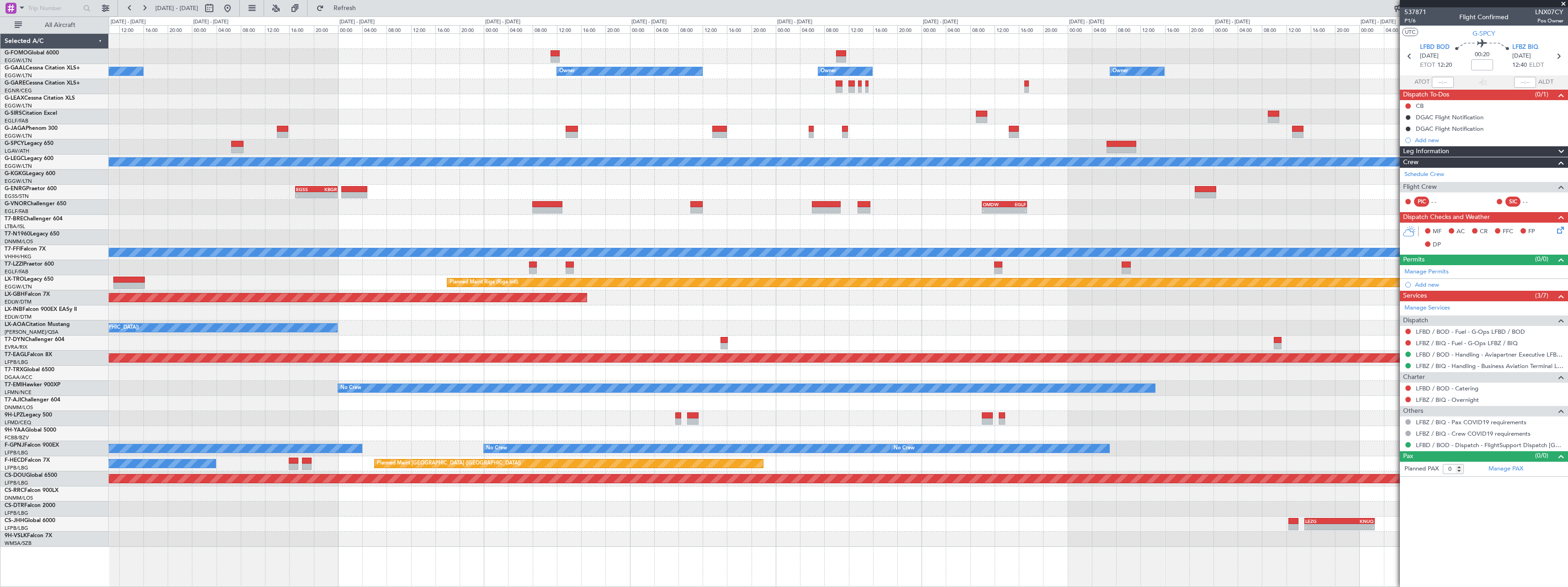
click at [1567, 235] on html "24 Oct 2025 - 03 Nov 2025 Refresh Quick Links All Aircraft Owner No Crew Owner …" at bounding box center [784, 293] width 1568 height 587
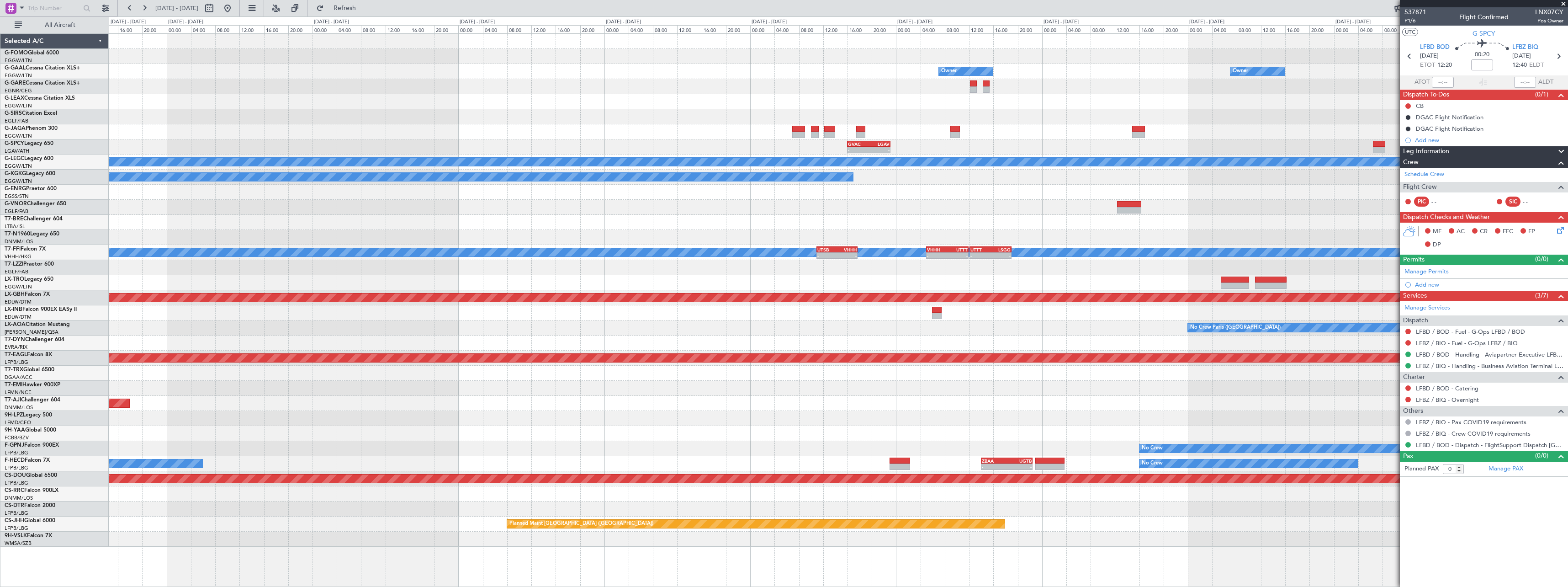
click at [1474, 187] on fb-app "24 Oct 2025 - 03 Nov 2025 Refresh Quick Links All Aircraft Owner Owner Owner GV…" at bounding box center [784, 296] width 1568 height 580
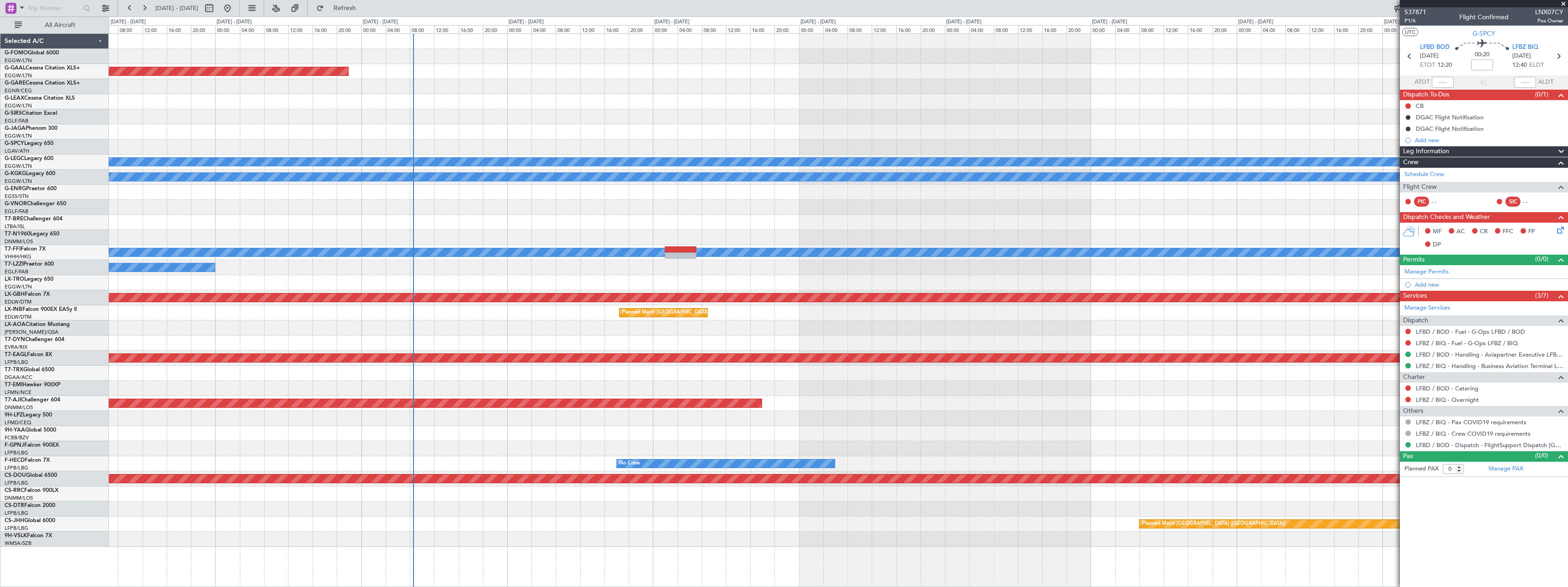
click at [307, 197] on div "Planned Maint Dusseldorf Owner Owner A/C Unavailable GVAC 16:00 Z LGAV 23:05 Z …" at bounding box center [837, 290] width 1459 height 512
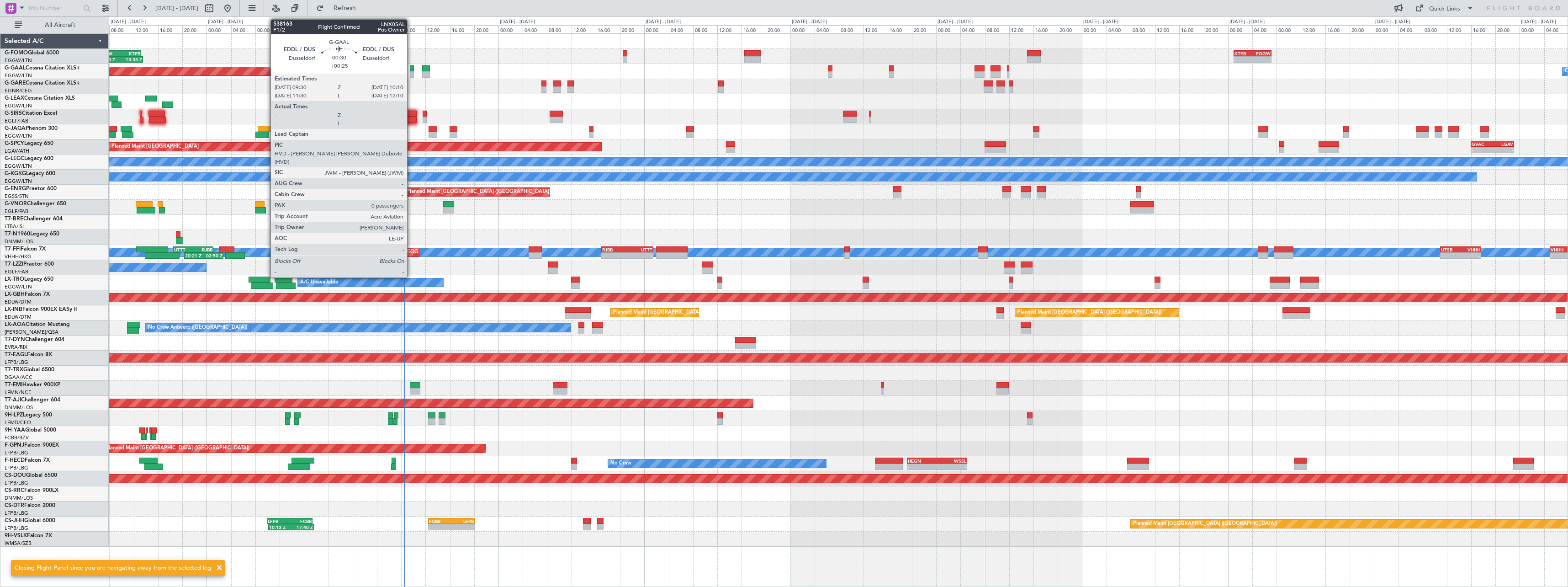
click at [411, 75] on div at bounding box center [411, 75] width 4 height 7
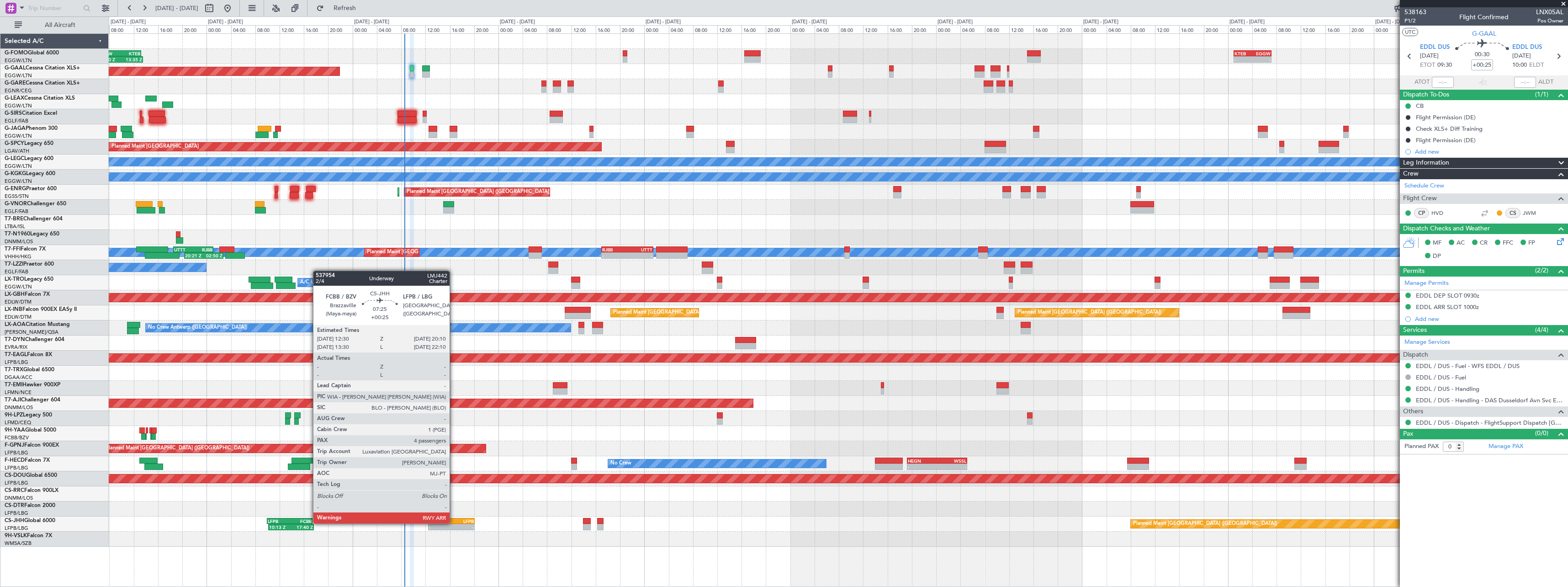
click at [454, 523] on div "LFPB" at bounding box center [462, 521] width 22 height 5
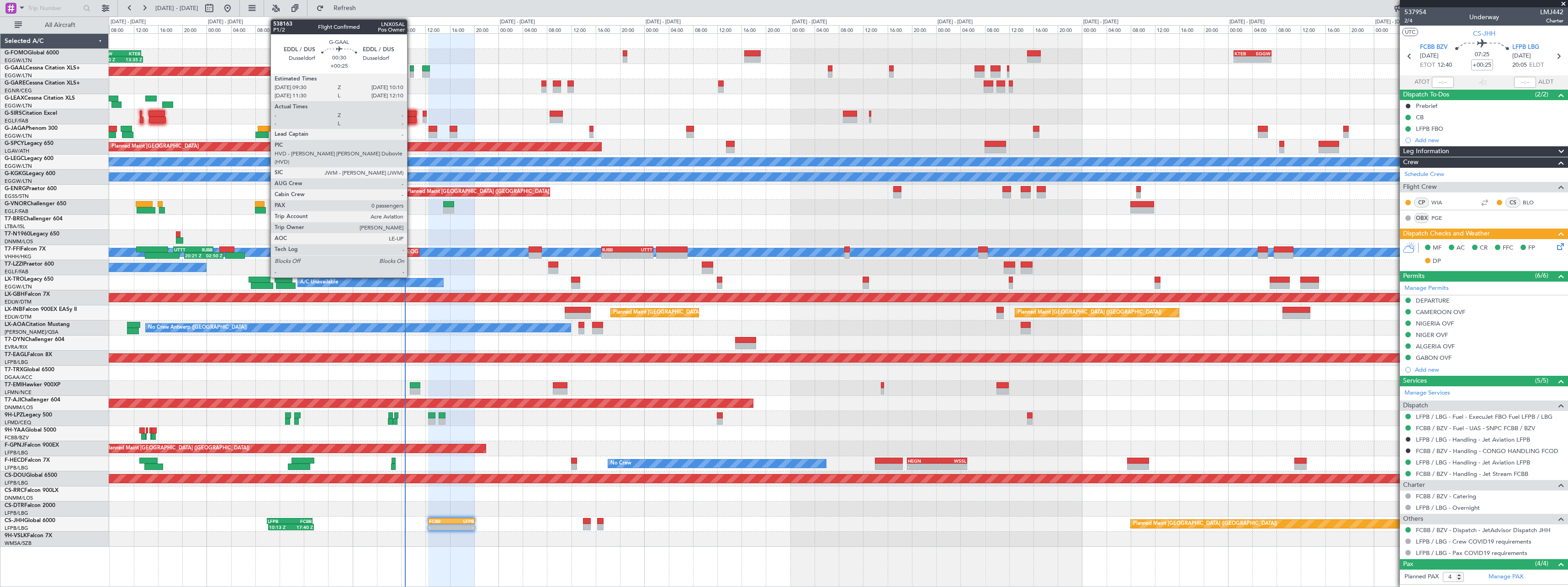
click at [411, 70] on div at bounding box center [411, 69] width 4 height 7
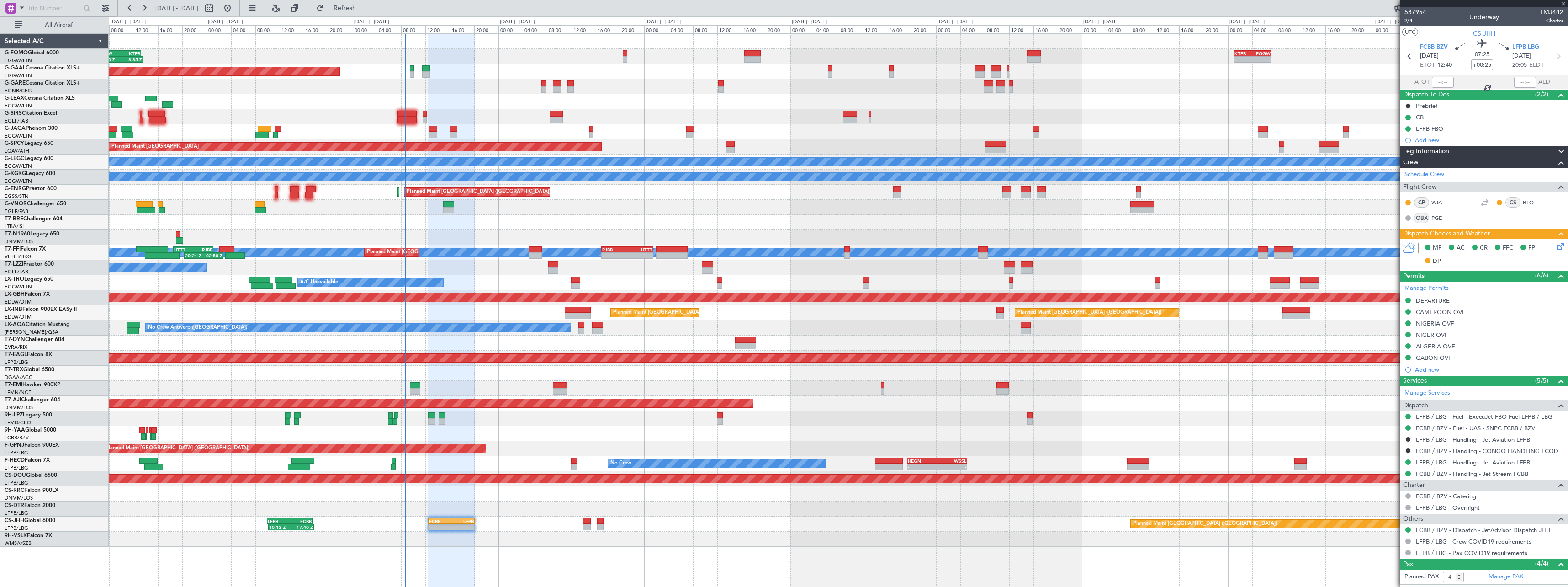
type input "0"
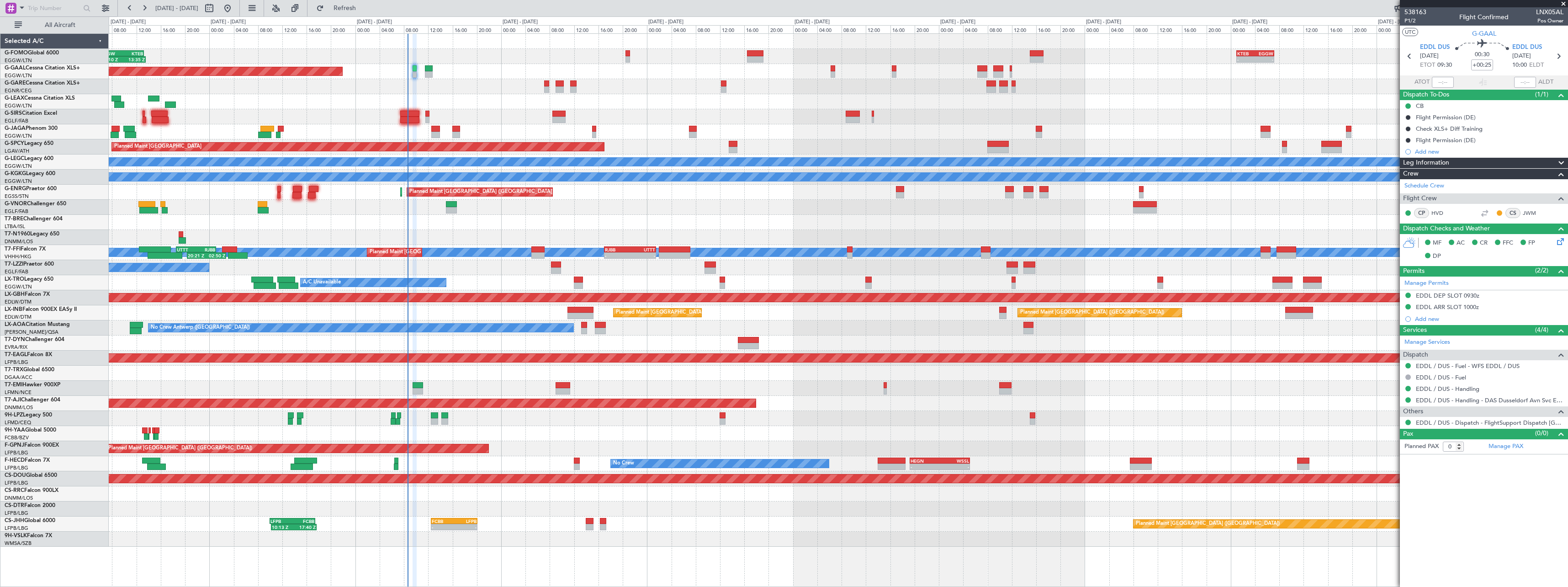
click at [682, 210] on div at bounding box center [837, 208] width 1459 height 15
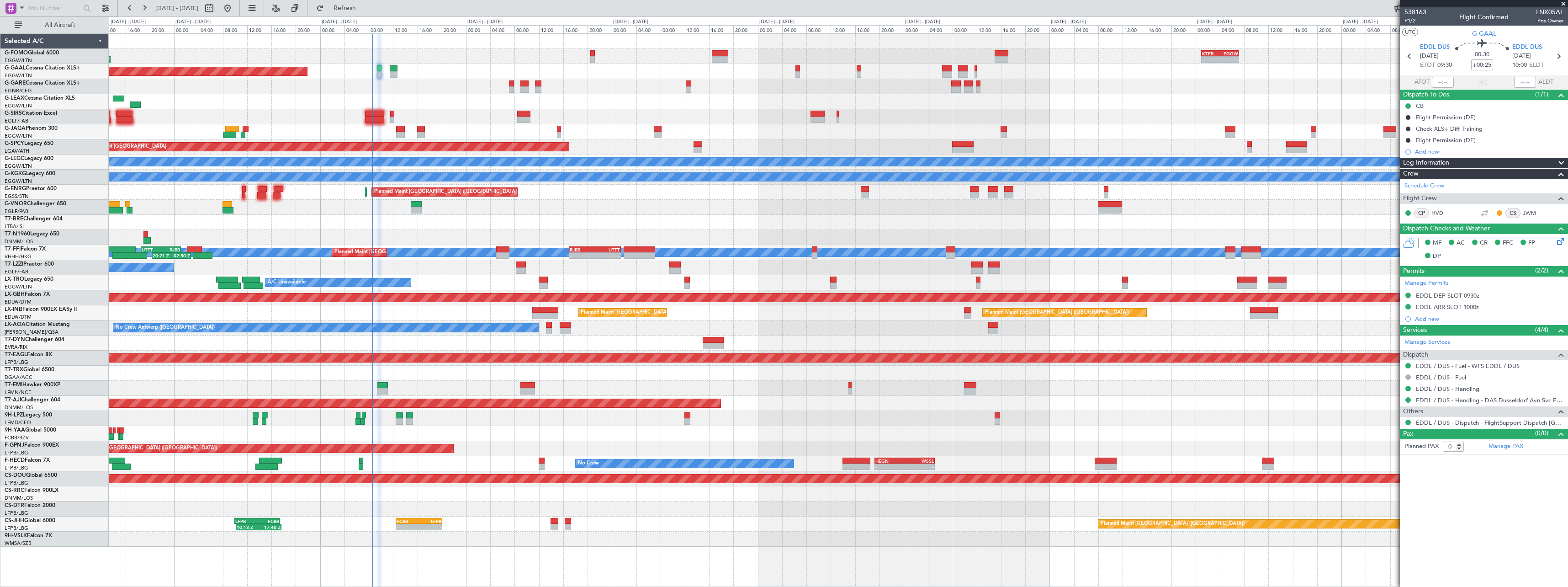
click at [460, 217] on div at bounding box center [837, 223] width 1459 height 15
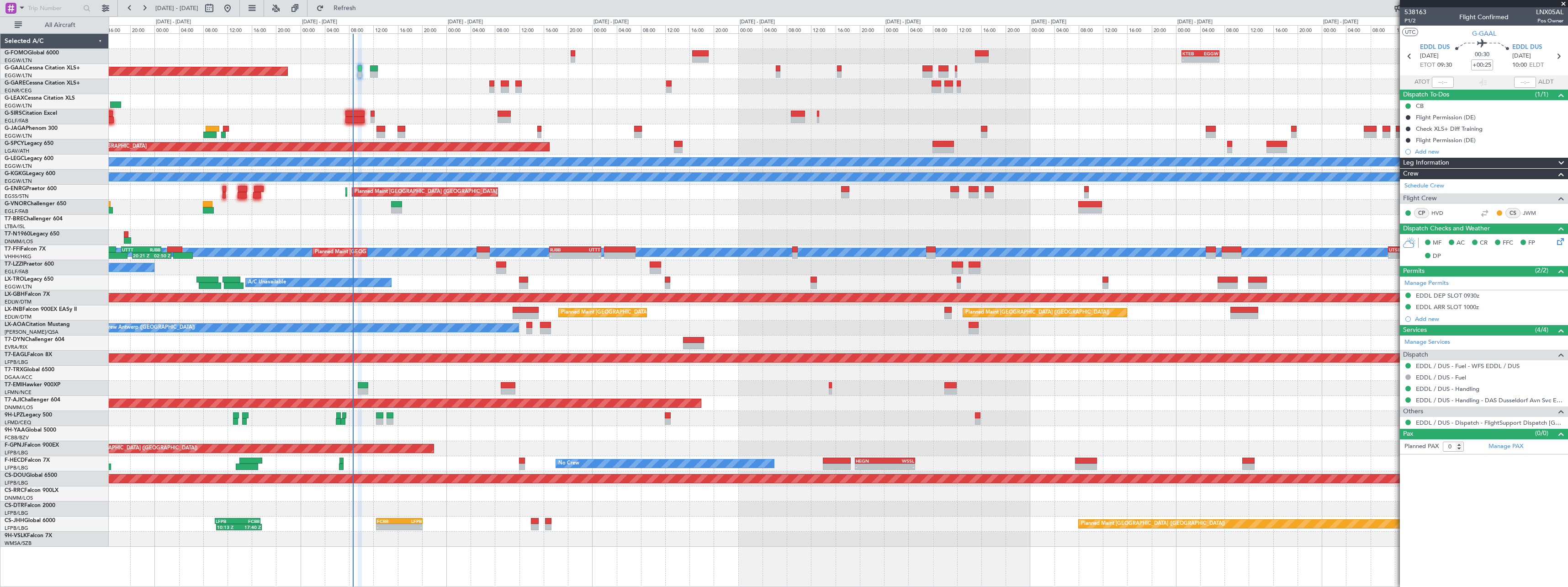
click at [1025, 425] on div "- - KTEB 01:00 Z EGGW 07:10 Z 06:10 Z 13:35 Z EGGW 06:00 Z KTEB 13:15 Z Planned…" at bounding box center [837, 290] width 1459 height 512
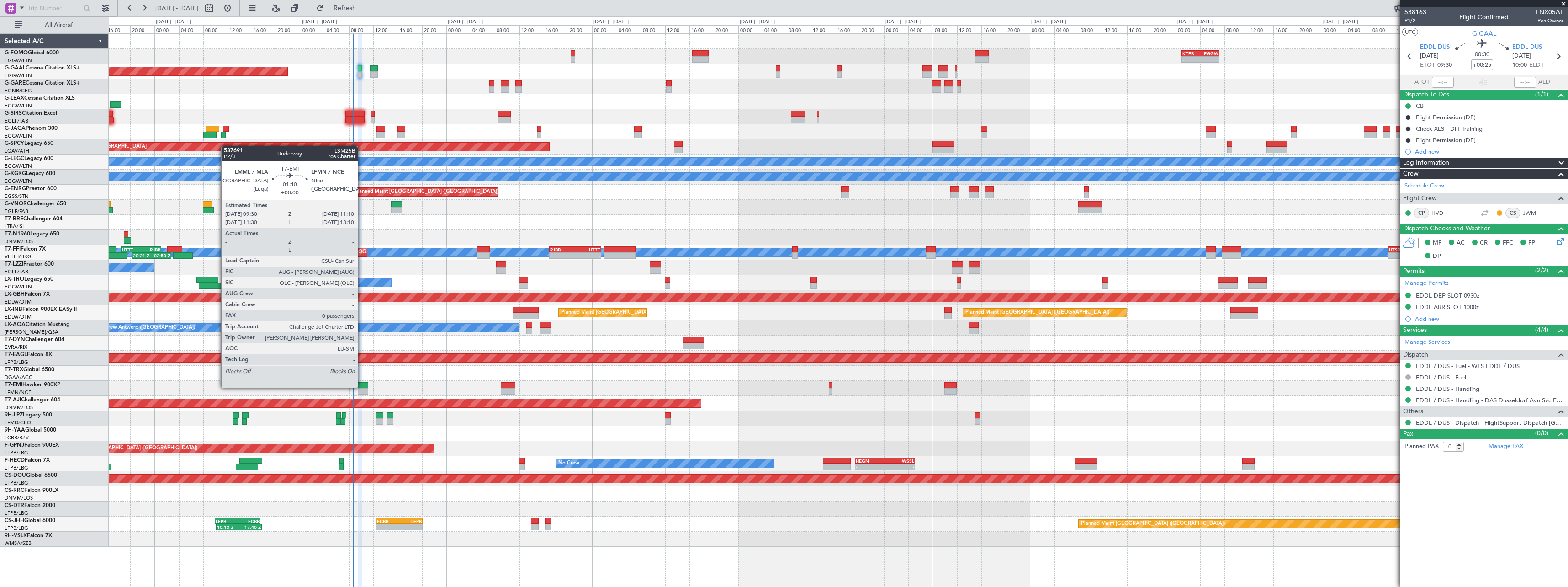
click at [362, 387] on div at bounding box center [363, 385] width 10 height 7
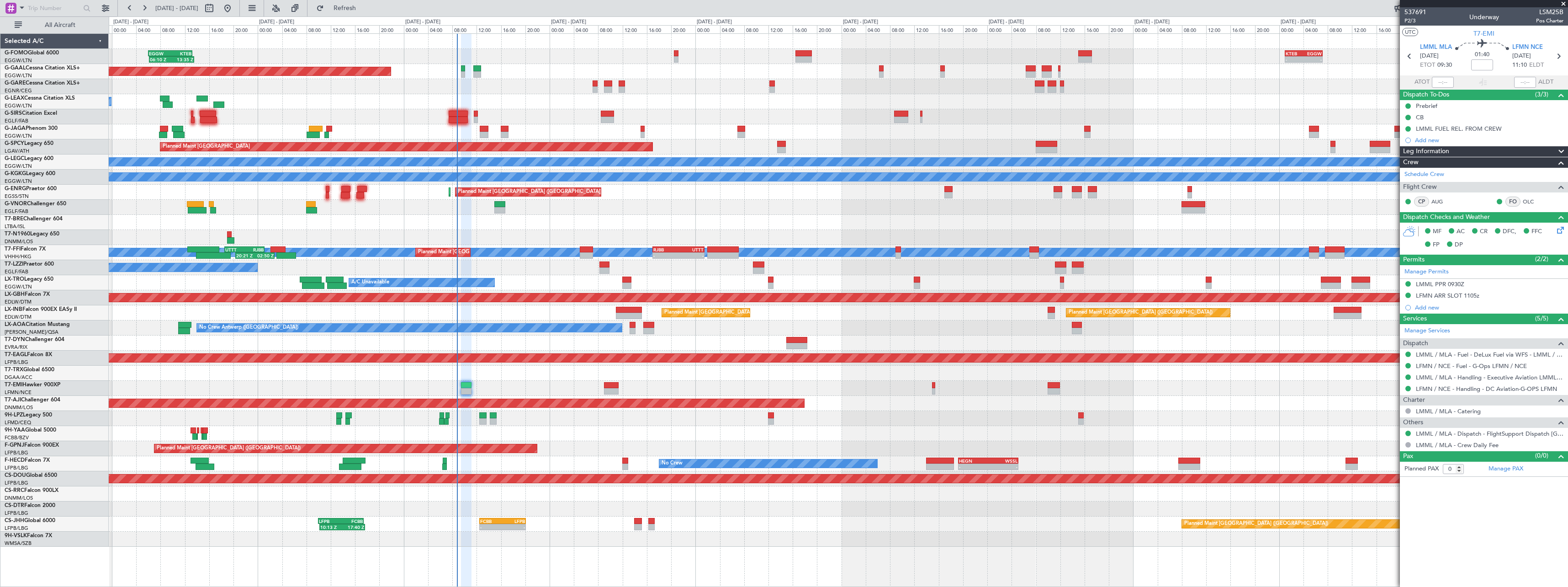
click at [1259, 392] on div "- - KTEB 01:00 Z EGGW 07:10 Z 06:10 Z 13:35 Z EGGW 06:00 Z KTEB 13:15 Z Planned…" at bounding box center [837, 290] width 1459 height 512
click at [588, 438] on div "- - KTEB 01:00 Z EGGW 07:10 Z 06:10 Z 13:35 Z EGGW 06:00 Z KTEB 13:15 Z Planned…" at bounding box center [837, 290] width 1459 height 512
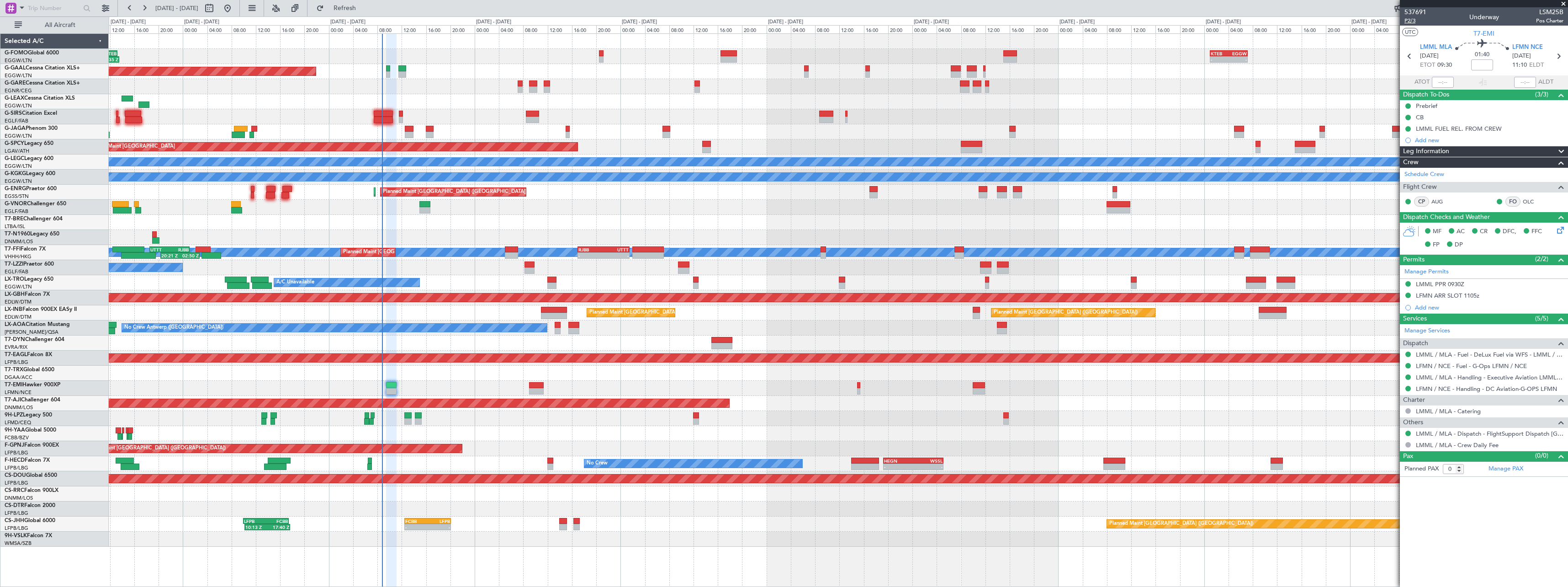
click at [1411, 21] on span "P2/3" at bounding box center [1416, 20] width 22 height 8
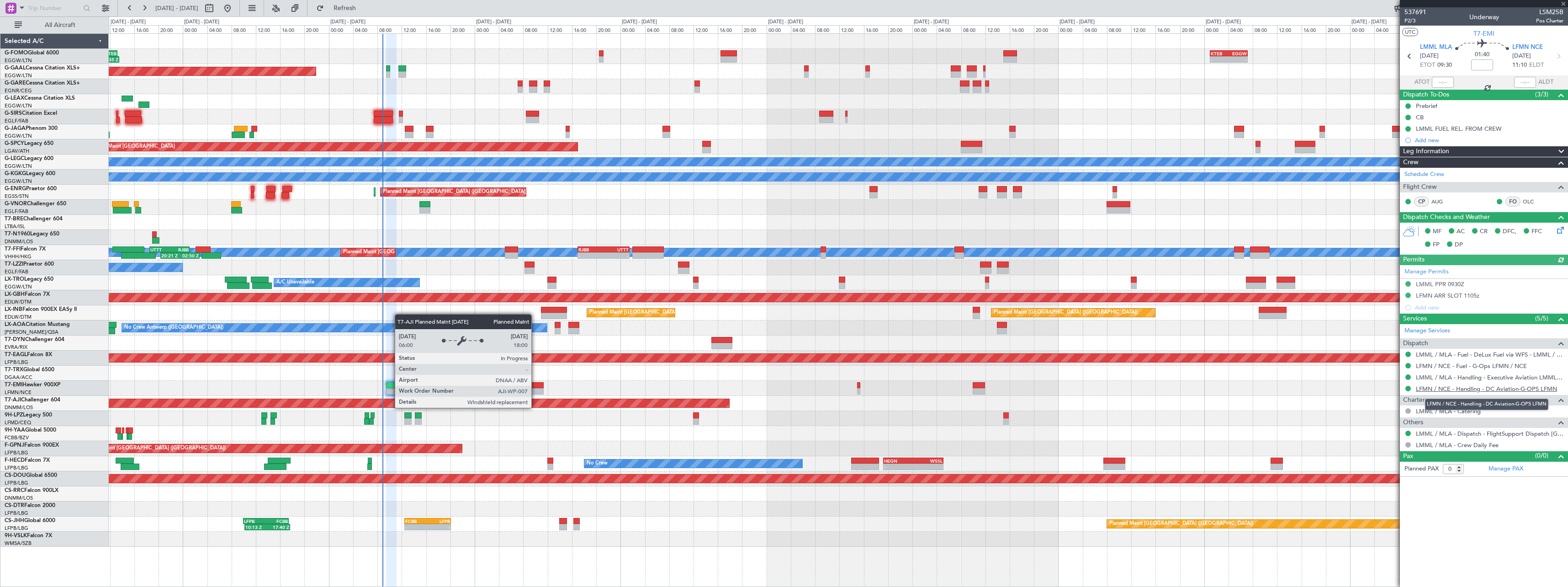
click at [1490, 389] on link "LFMN / NCE - Handling - DC Aviation-G-OPS LFMN" at bounding box center [1486, 388] width 141 height 8
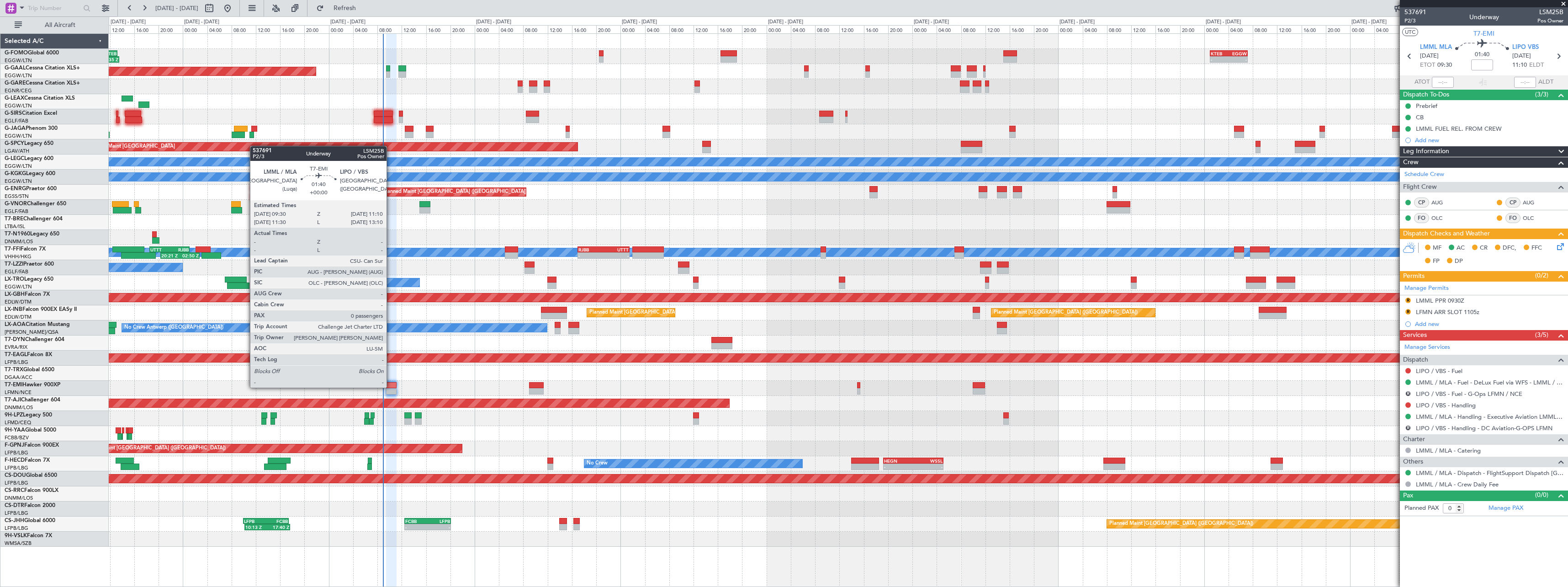
click at [390, 387] on div at bounding box center [391, 385] width 10 height 7
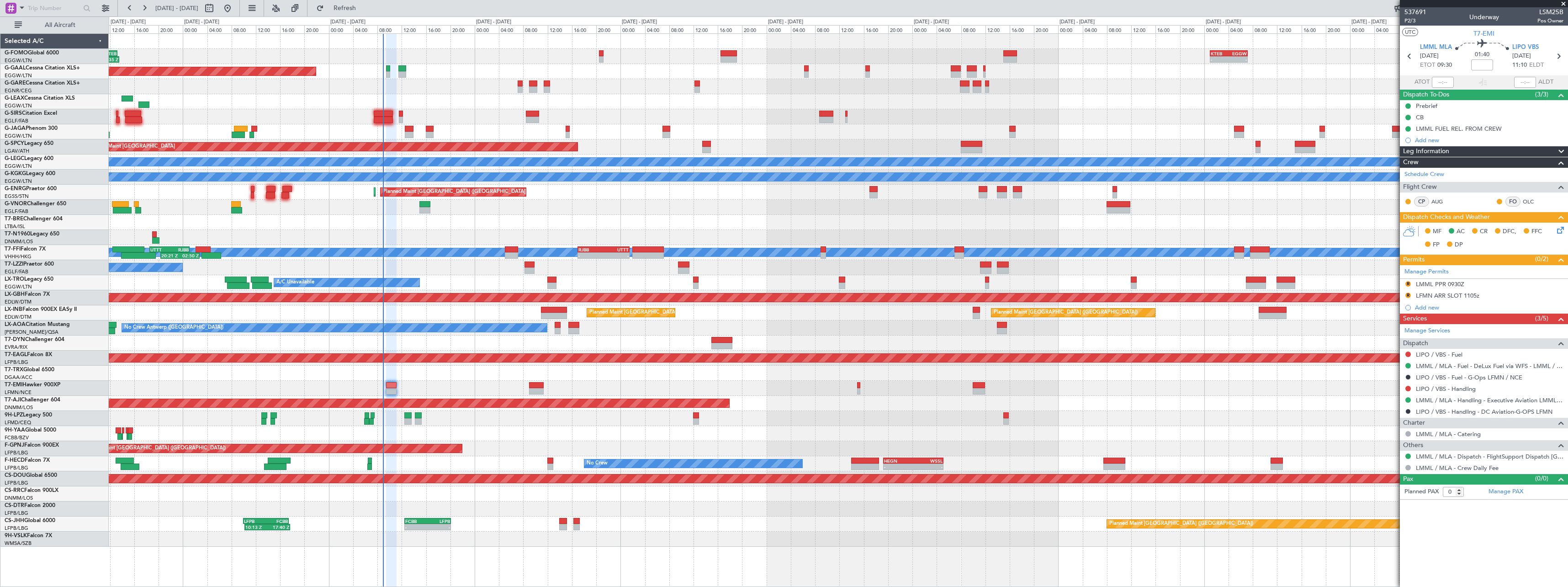
drag, startPoint x: 1560, startPoint y: 151, endPoint x: 1549, endPoint y: 163, distance: 16.3
click at [1560, 151] on span at bounding box center [1560, 152] width 11 height 11
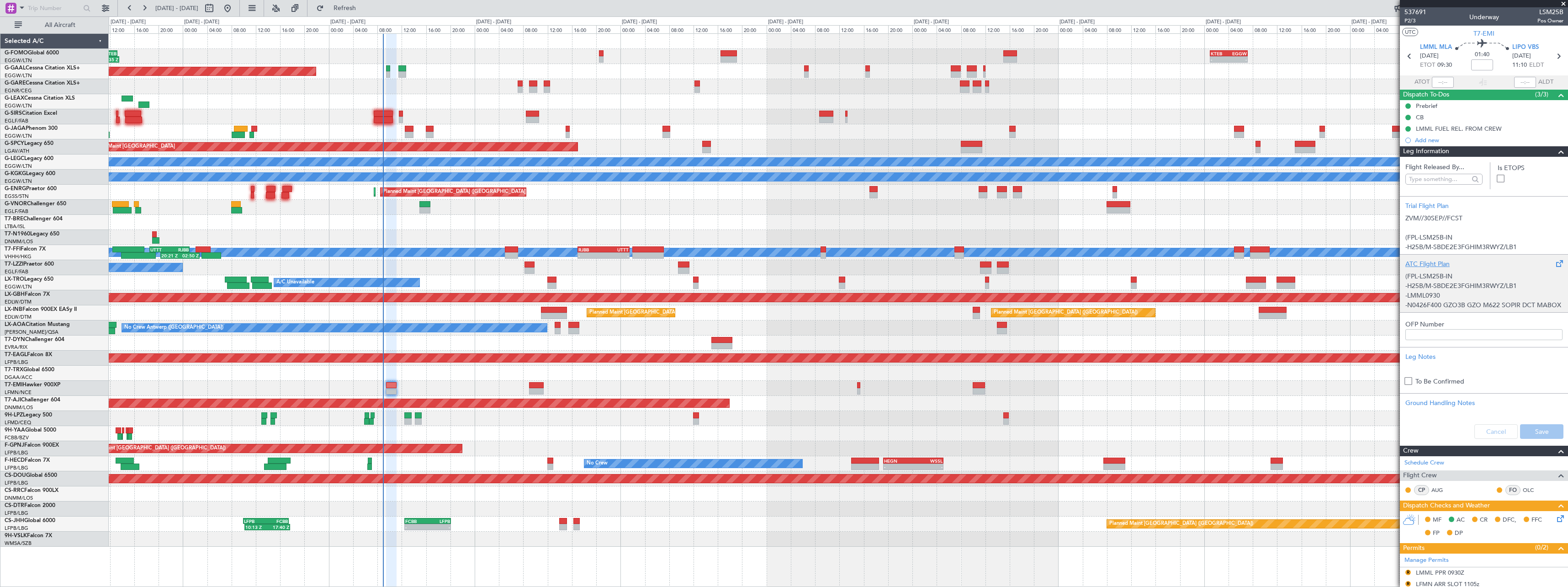
click at [1426, 266] on div "ATC Flight Plan" at bounding box center [1484, 263] width 157 height 9
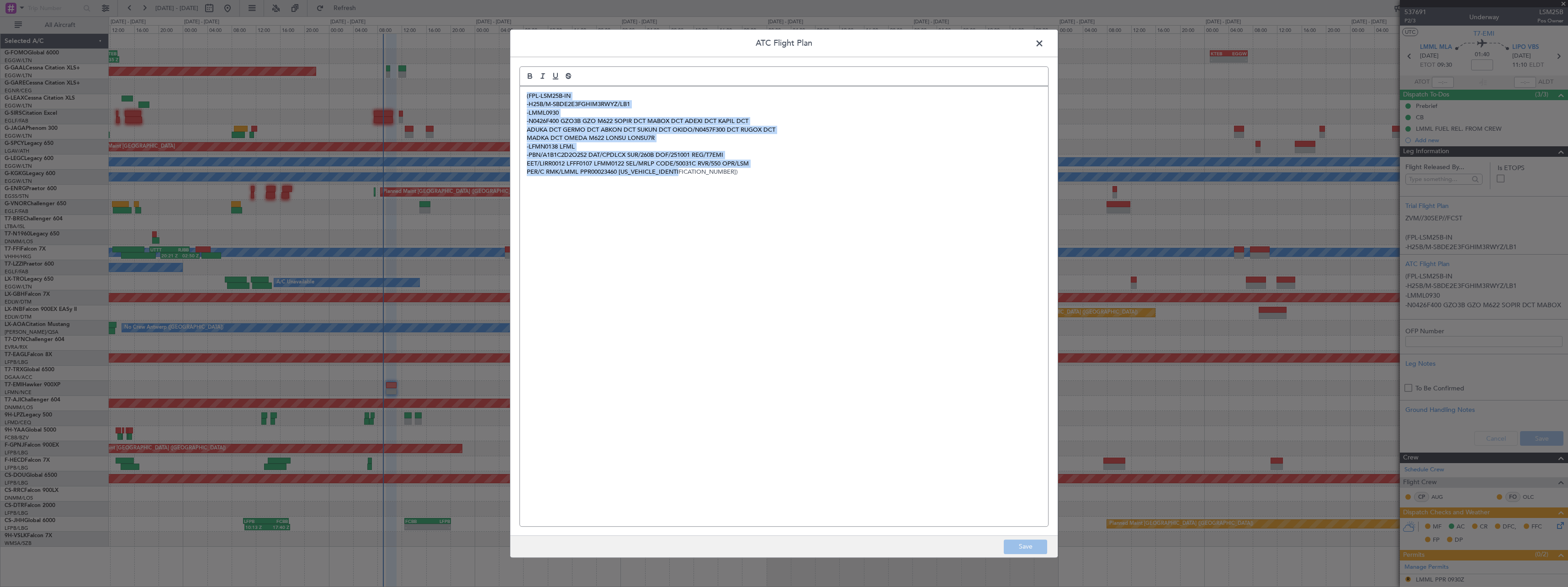
drag, startPoint x: 741, startPoint y: 193, endPoint x: 406, endPoint y: 75, distance: 355.2
click at [406, 75] on div "ATC Flight Plan (FPL-LSM25B-IN -H25B/M-SBDE2E3FGHIM3RWYZ/LB1 -LMML0930 -N0426F4…" at bounding box center [784, 293] width 1568 height 587
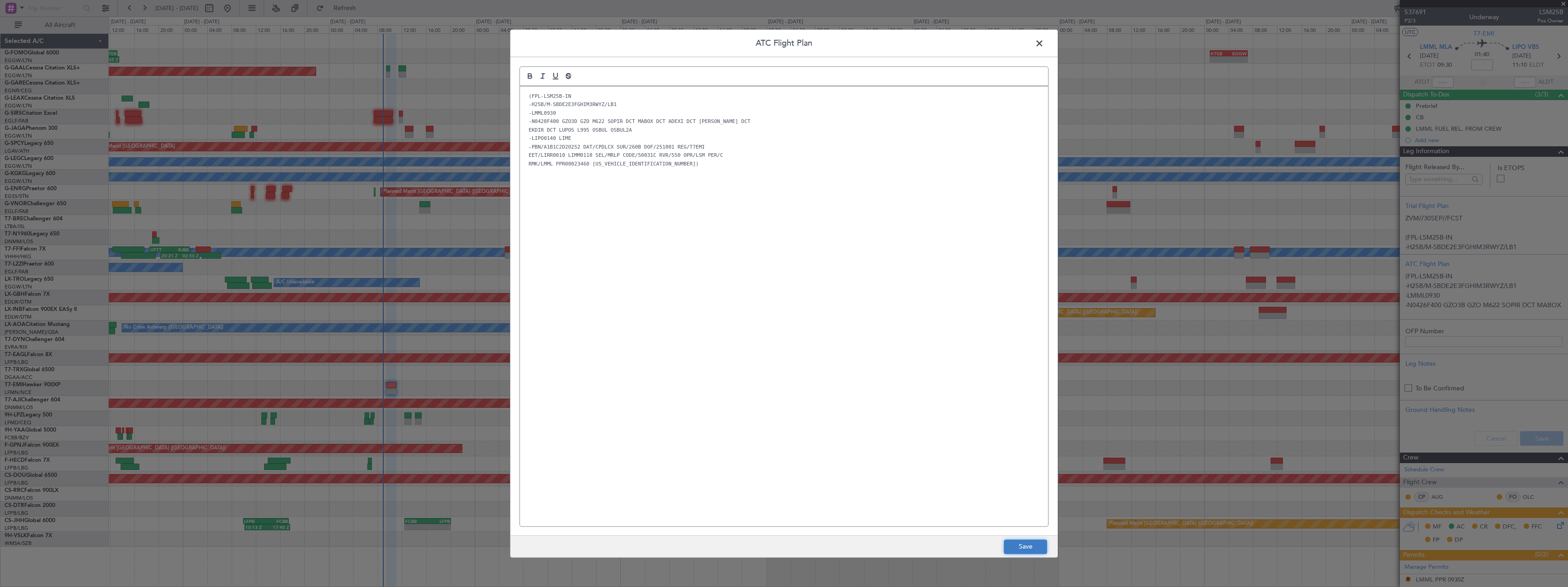
click at [1032, 549] on button "Save" at bounding box center [1025, 546] width 43 height 14
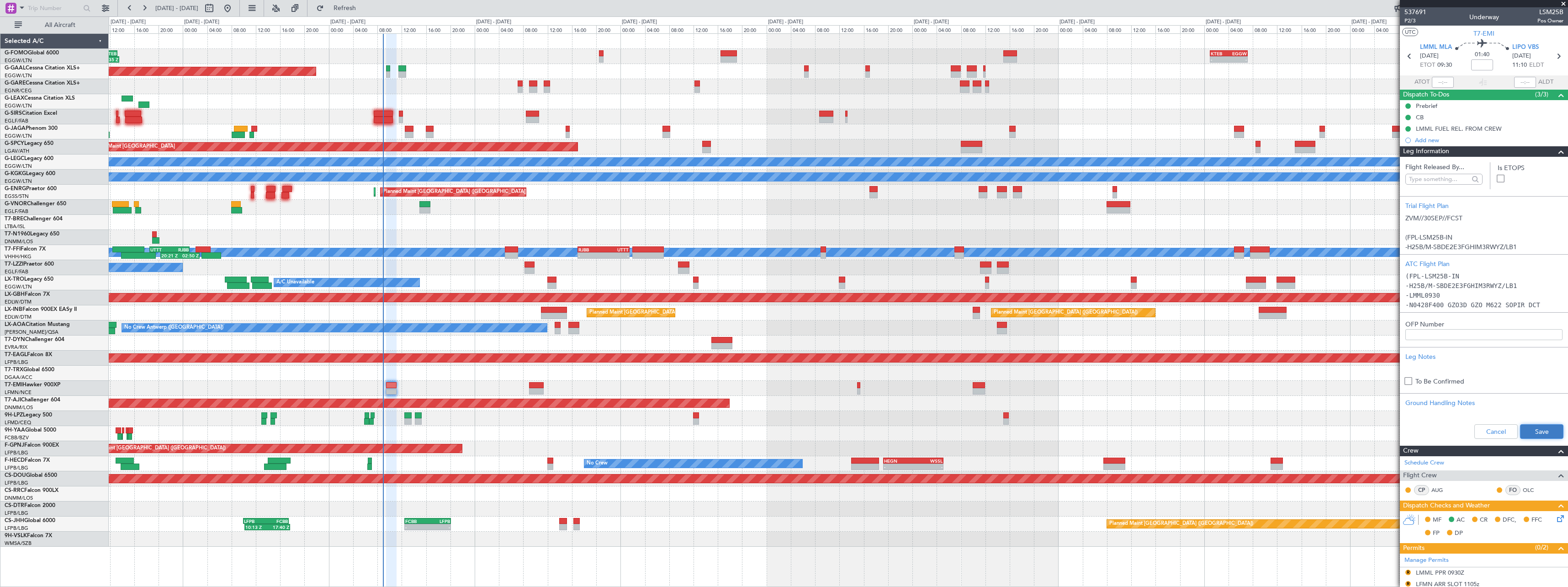
click at [1546, 432] on button "Save" at bounding box center [1541, 431] width 43 height 14
click at [1555, 151] on span at bounding box center [1560, 152] width 11 height 11
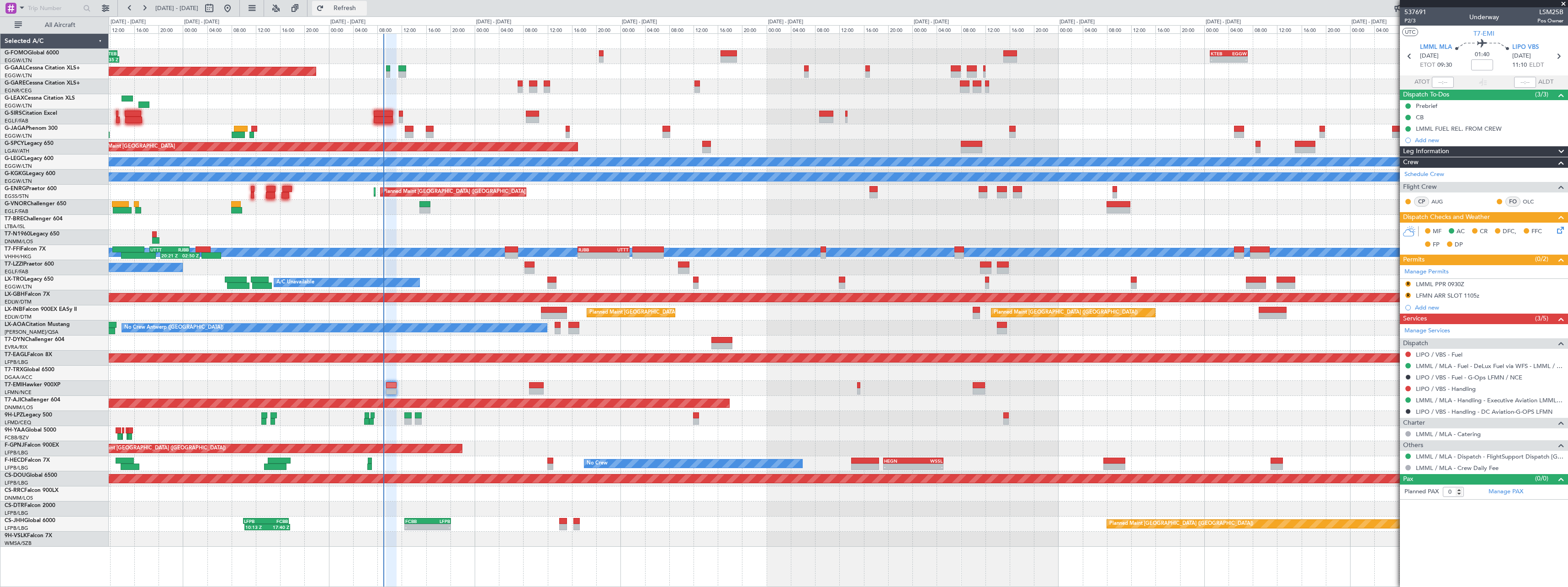
click at [364, 7] on span "Refresh" at bounding box center [345, 8] width 38 height 7
click at [448, 385] on div at bounding box center [837, 388] width 1459 height 15
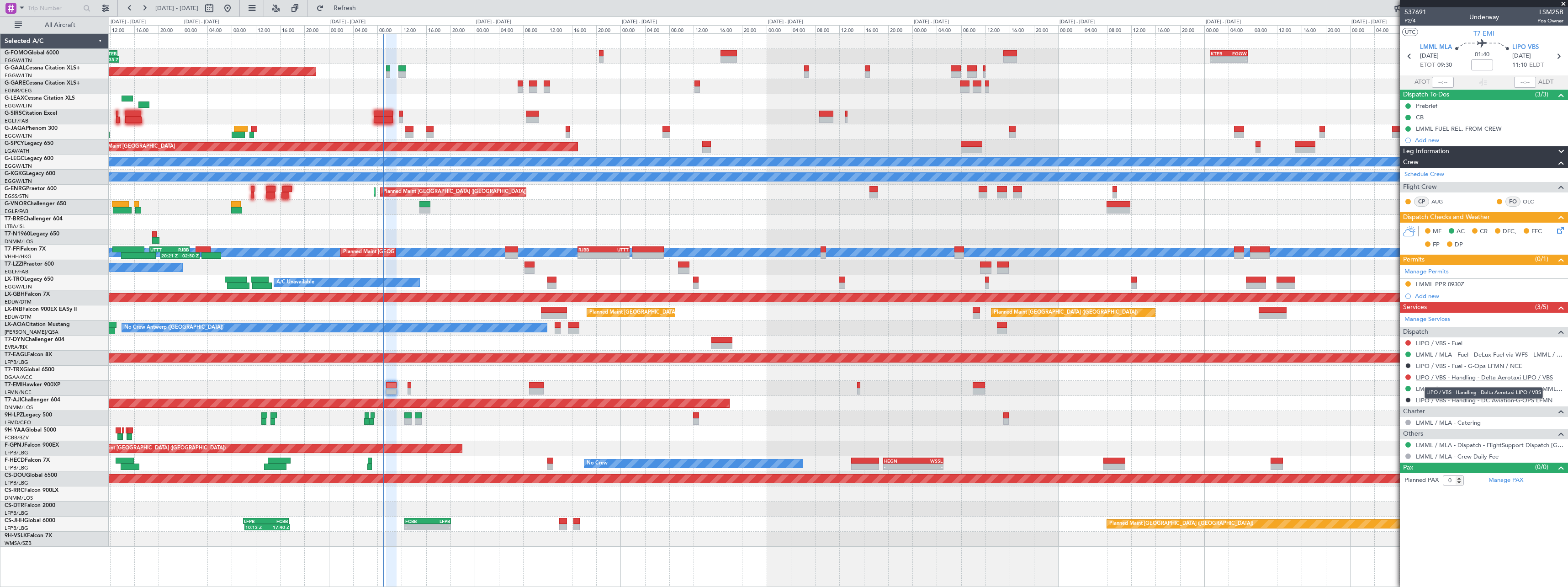
click at [1453, 377] on link "LIPO / VBS - Handling - Delta Aerotaxi LIPO / VBS" at bounding box center [1484, 377] width 137 height 8
click at [364, 5] on span "Refresh" at bounding box center [345, 8] width 38 height 7
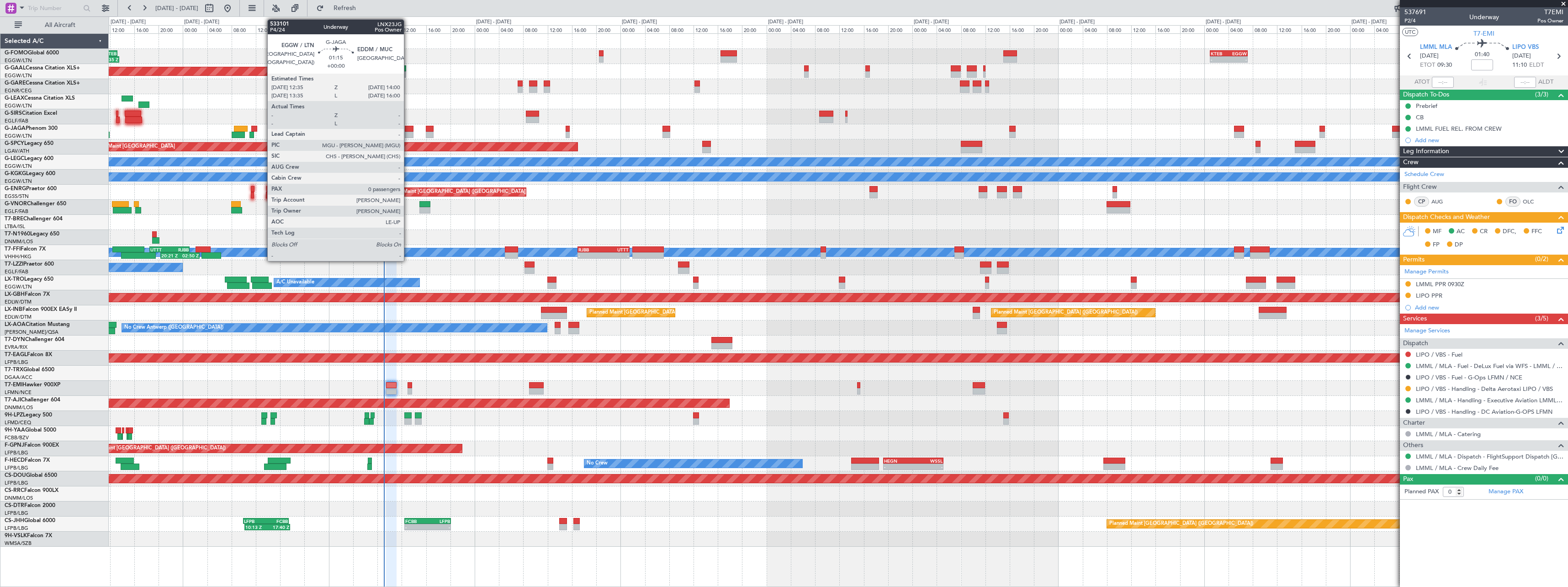
click at [408, 136] on div at bounding box center [409, 135] width 8 height 7
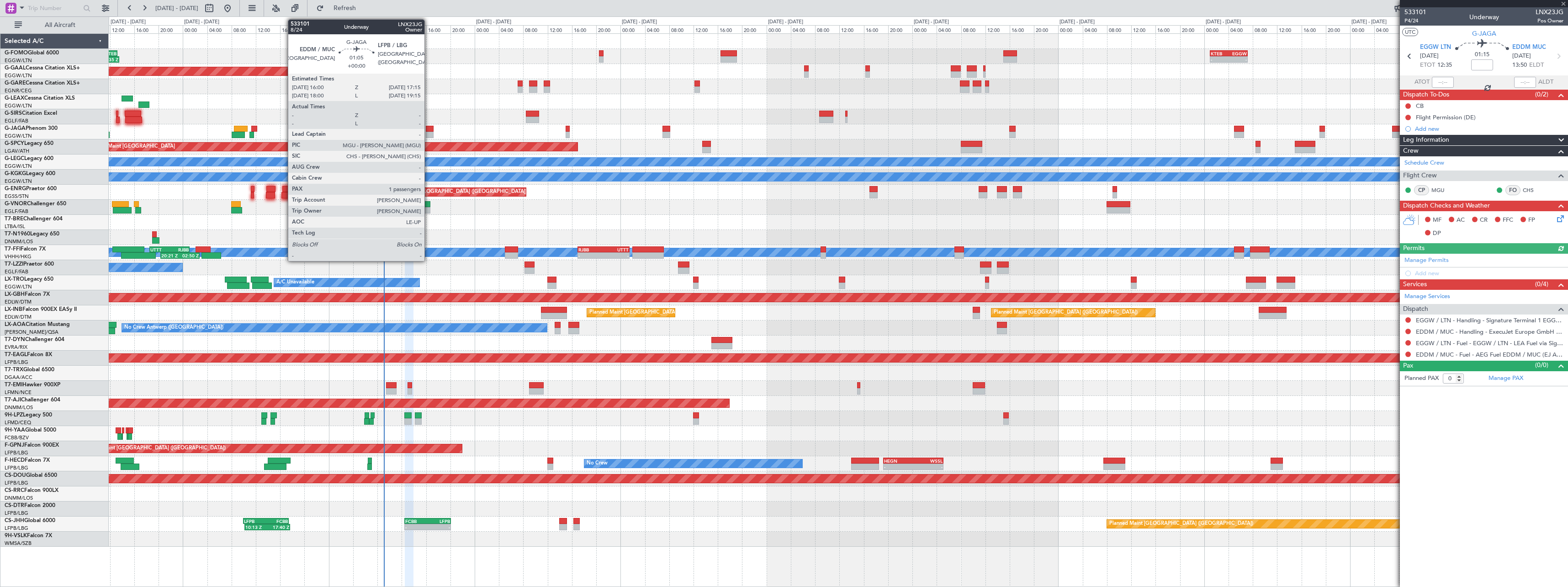
click at [428, 132] on div at bounding box center [429, 135] width 8 height 7
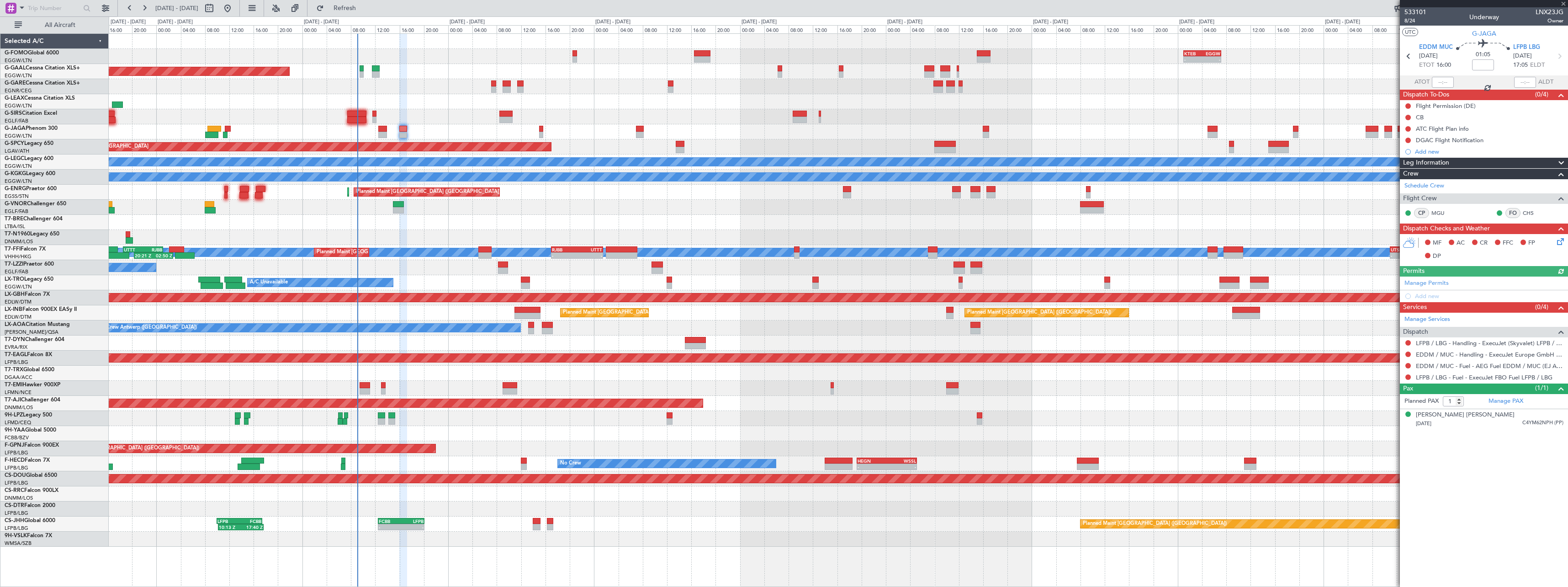
click at [478, 126] on div at bounding box center [837, 132] width 1459 height 15
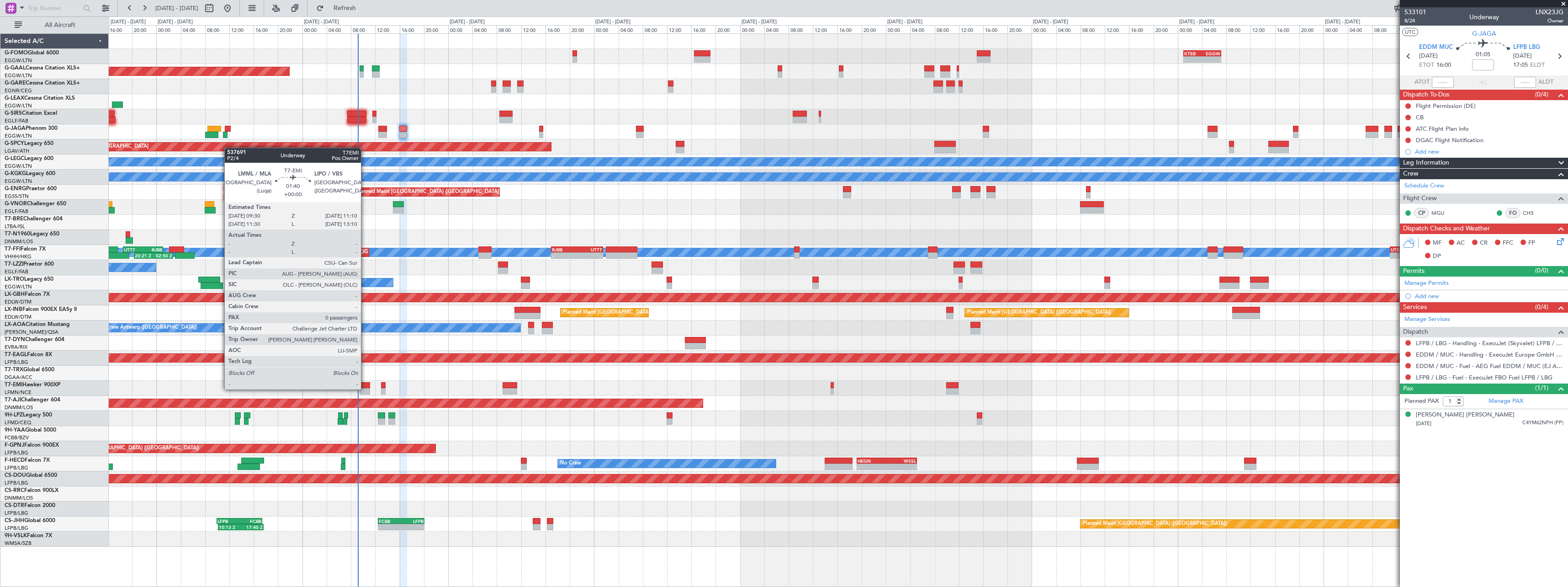
click at [366, 389] on div at bounding box center [365, 391] width 10 height 7
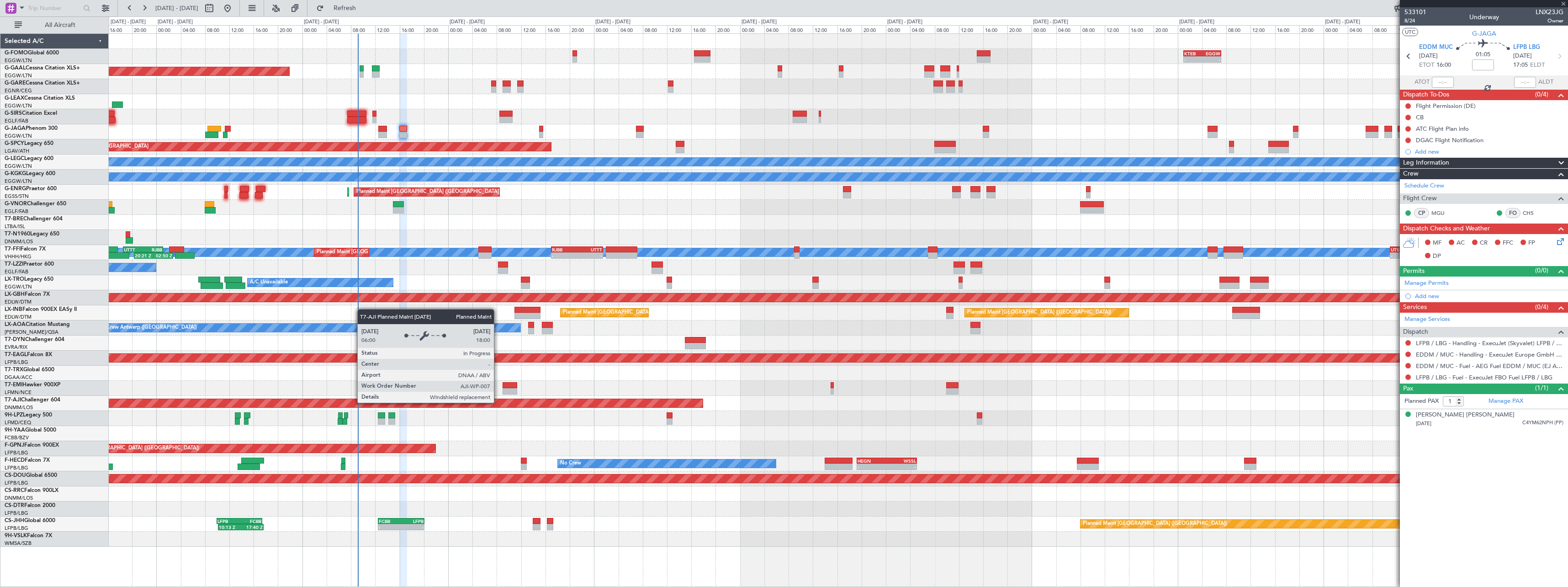
type input "0"
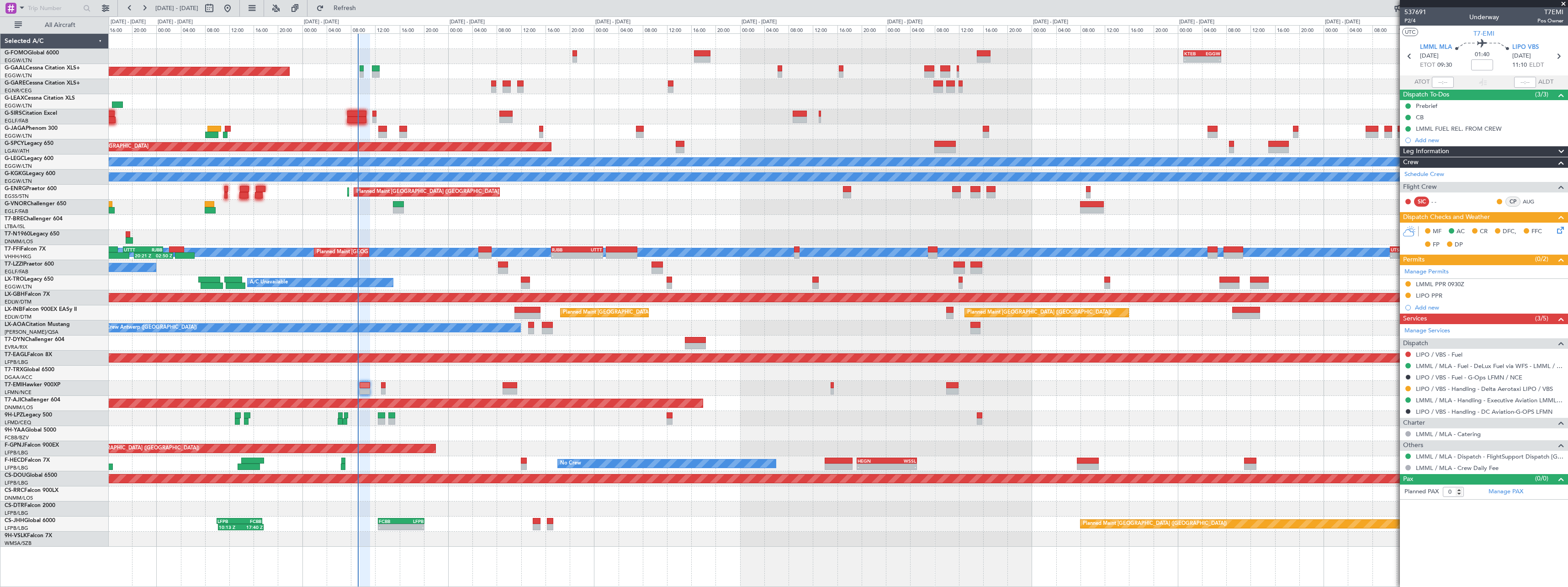
click at [1405, 352] on div "LIPO / VBS - Fuel" at bounding box center [1483, 354] width 168 height 11
click at [1409, 352] on button at bounding box center [1408, 354] width 5 height 5
drag, startPoint x: 1400, startPoint y: 366, endPoint x: 1375, endPoint y: 359, distance: 26.0
click at [1400, 365] on span "Not Required" at bounding box center [1386, 367] width 36 height 9
click at [364, 7] on span "Refresh" at bounding box center [345, 8] width 38 height 7
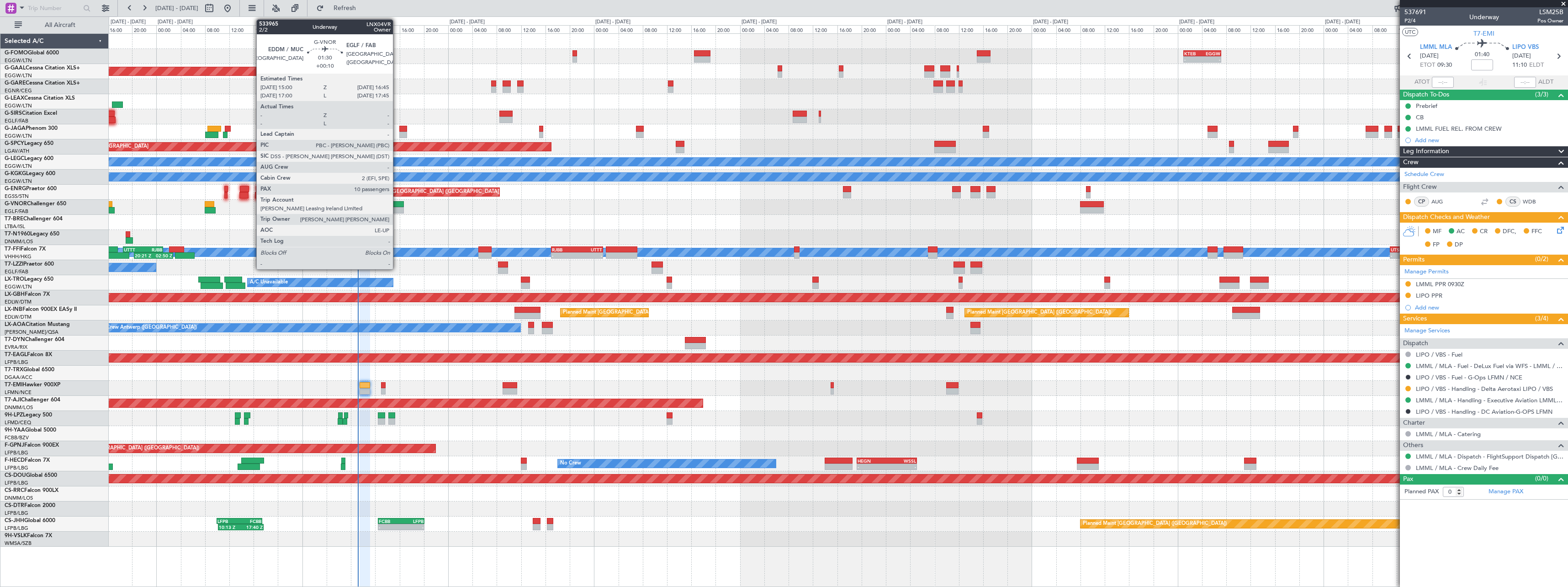
click at [397, 209] on div at bounding box center [398, 210] width 11 height 7
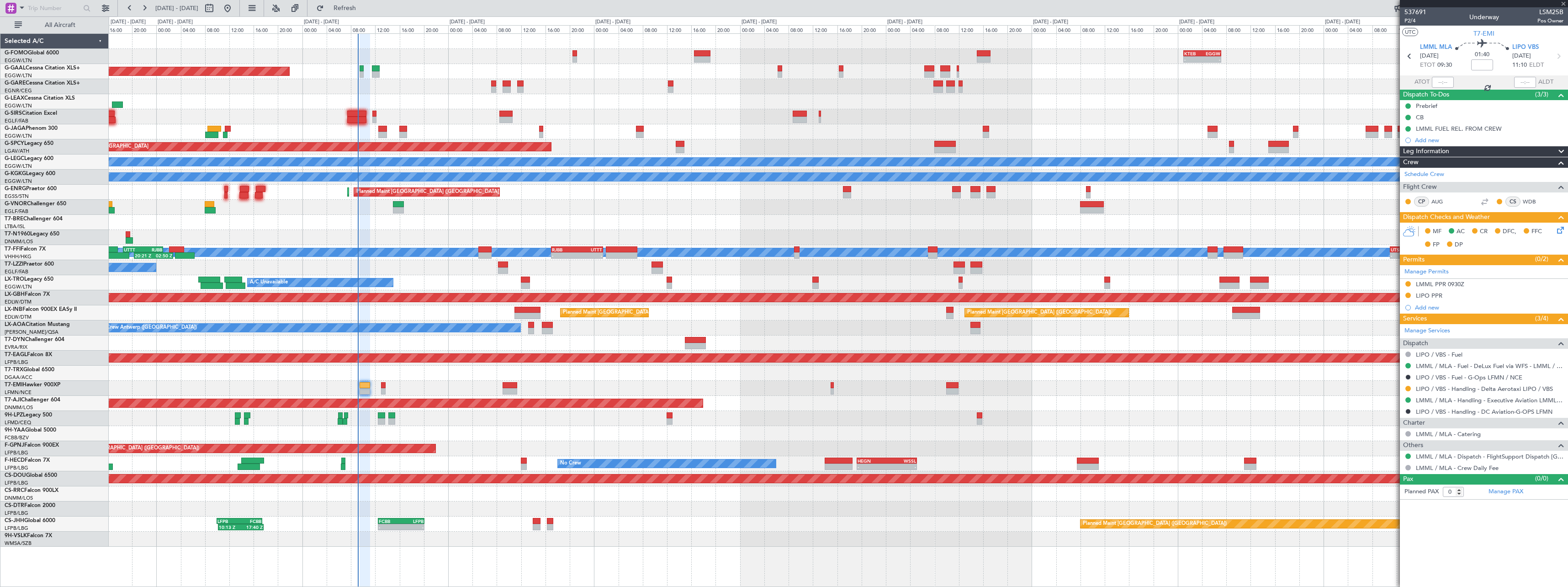
type input "+00:10"
type input "10"
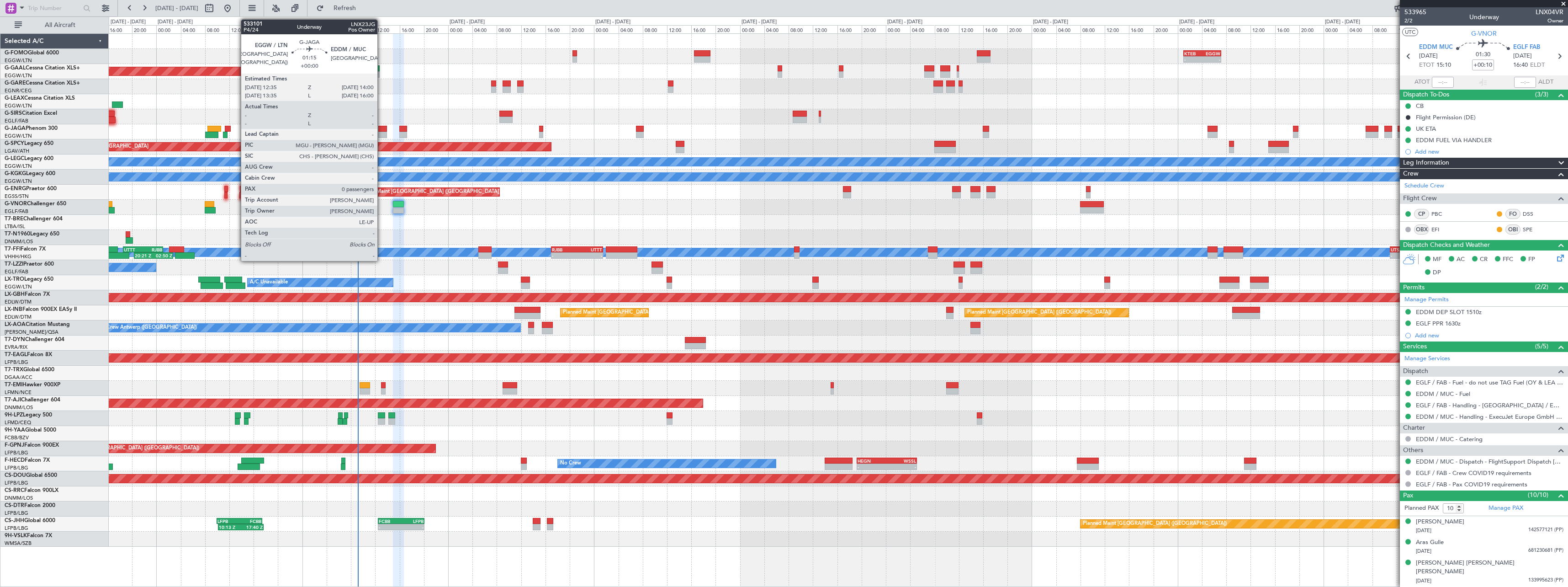
click at [382, 130] on div at bounding box center [383, 129] width 8 height 7
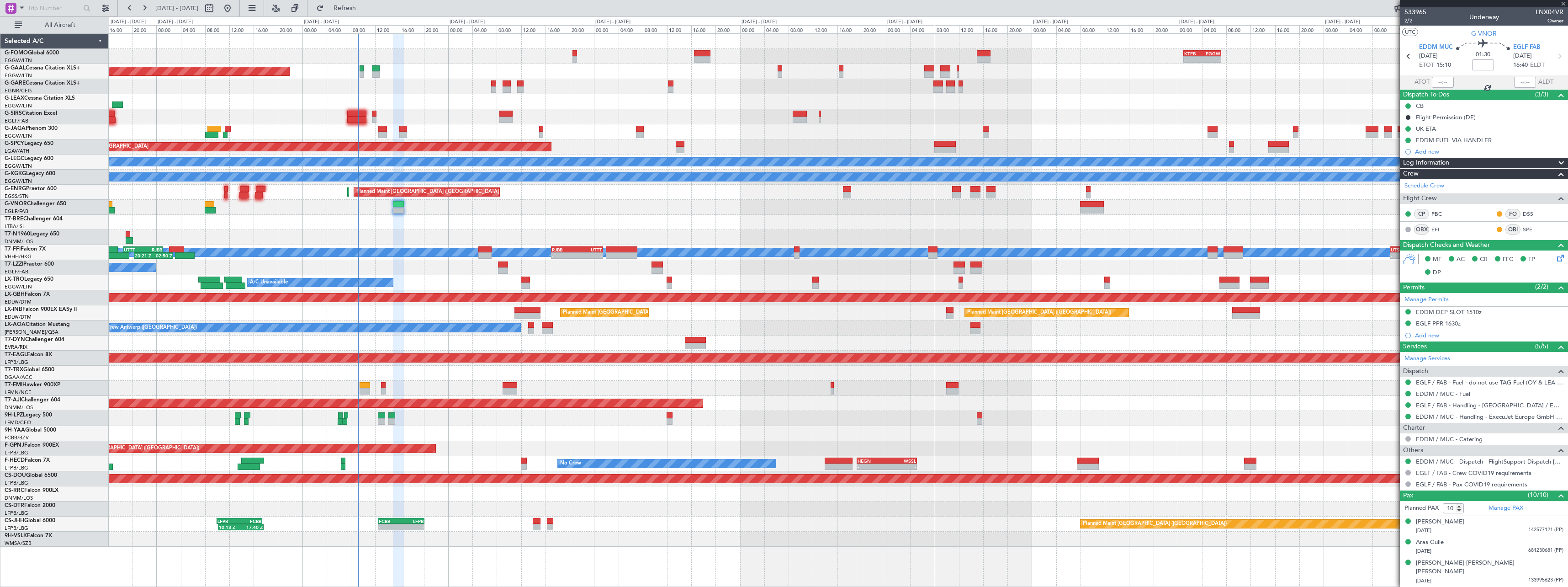
type input "0"
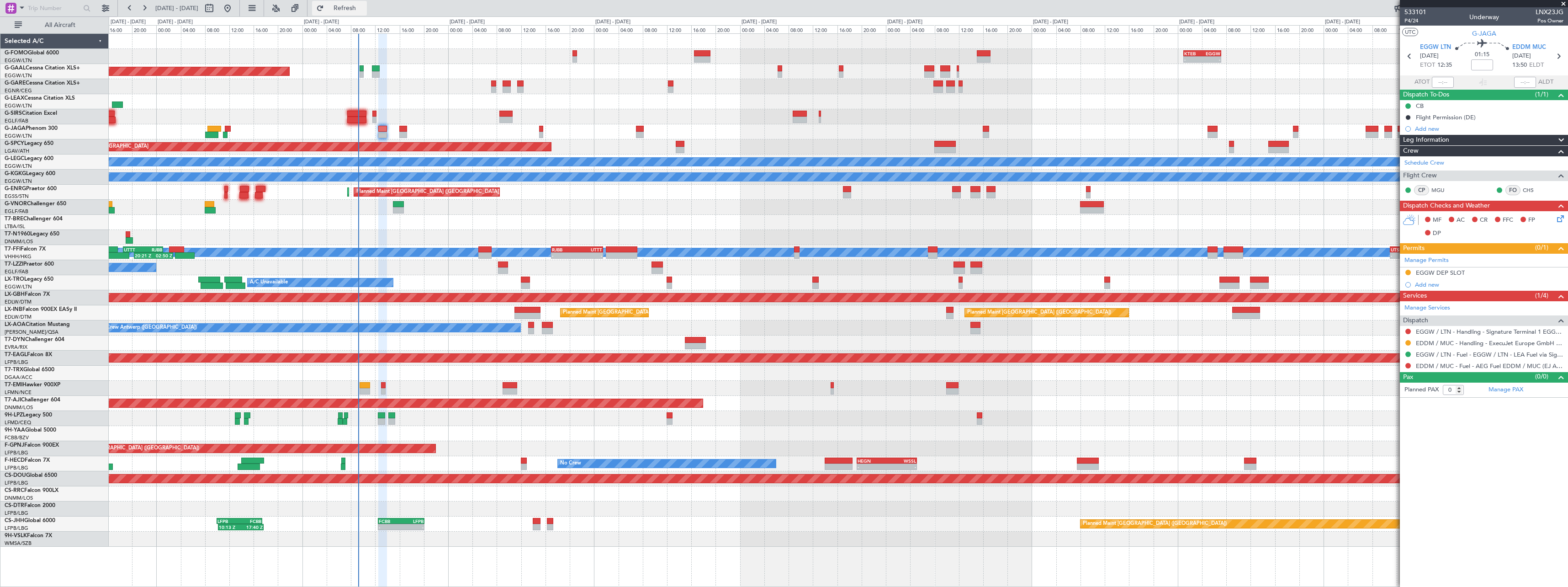
click at [364, 7] on span "Refresh" at bounding box center [345, 8] width 38 height 7
type input "+00:10"
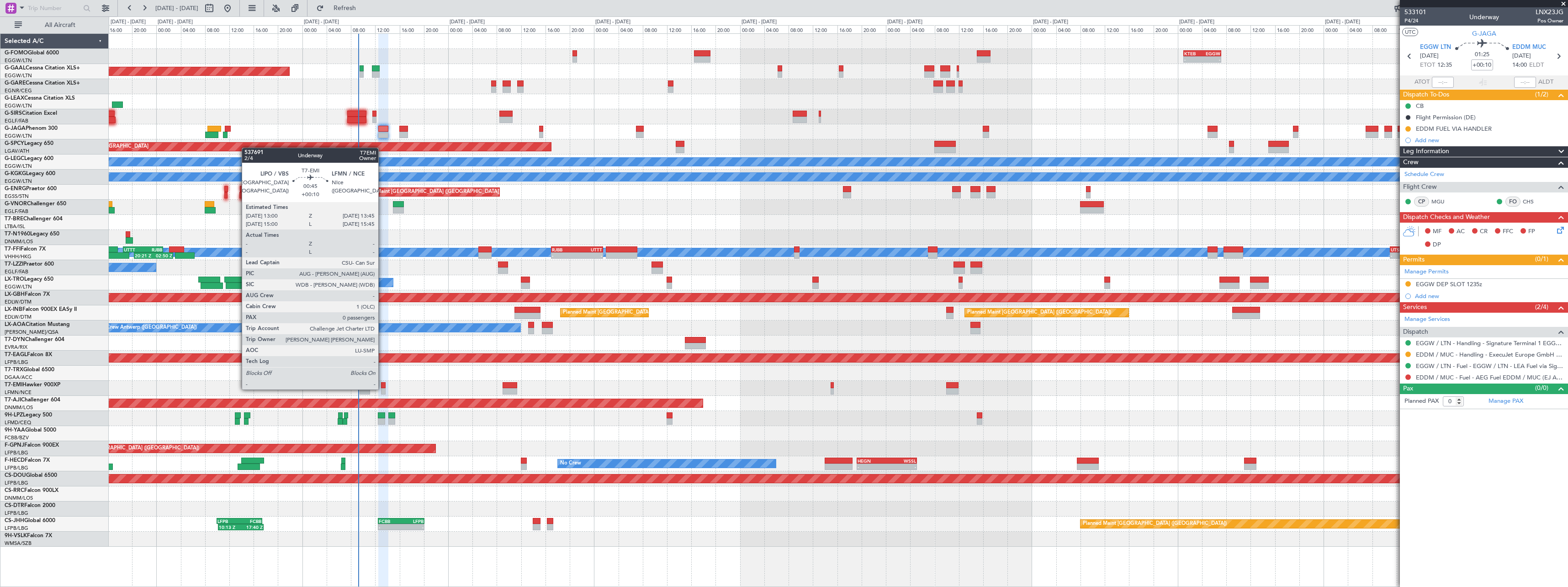
click at [382, 388] on div at bounding box center [383, 391] width 4 height 7
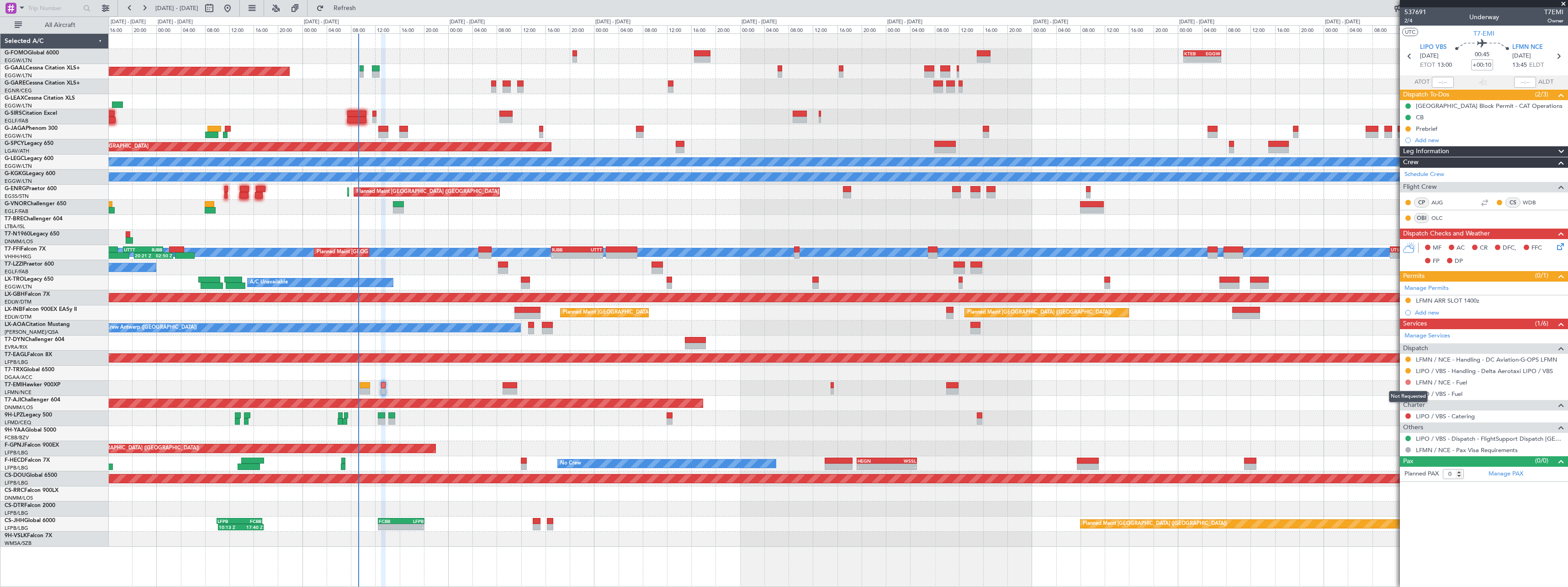
click at [1408, 382] on button at bounding box center [1408, 382] width 5 height 5
click at [1386, 486] on li "Confirmed" at bounding box center [1407, 490] width 106 height 14
click at [1409, 394] on button at bounding box center [1408, 393] width 5 height 5
click at [1389, 403] on span "Not Required" at bounding box center [1386, 406] width 36 height 9
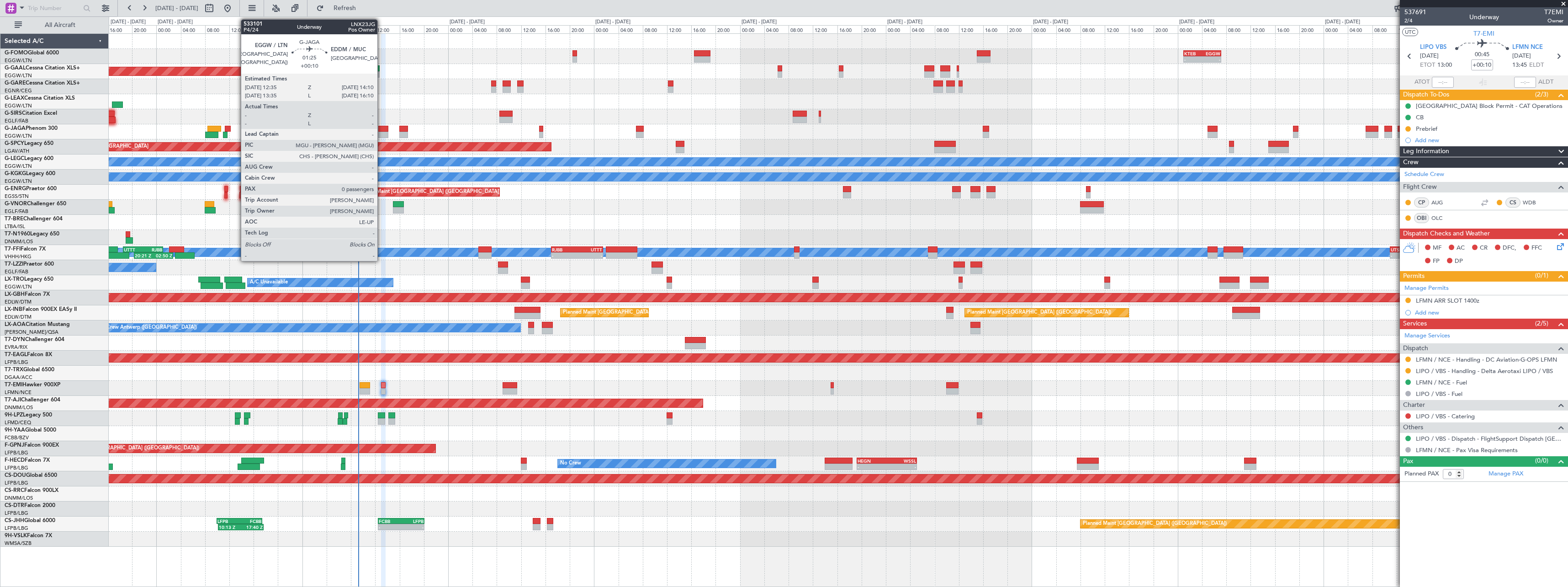
click at [382, 129] on div at bounding box center [384, 129] width 10 height 7
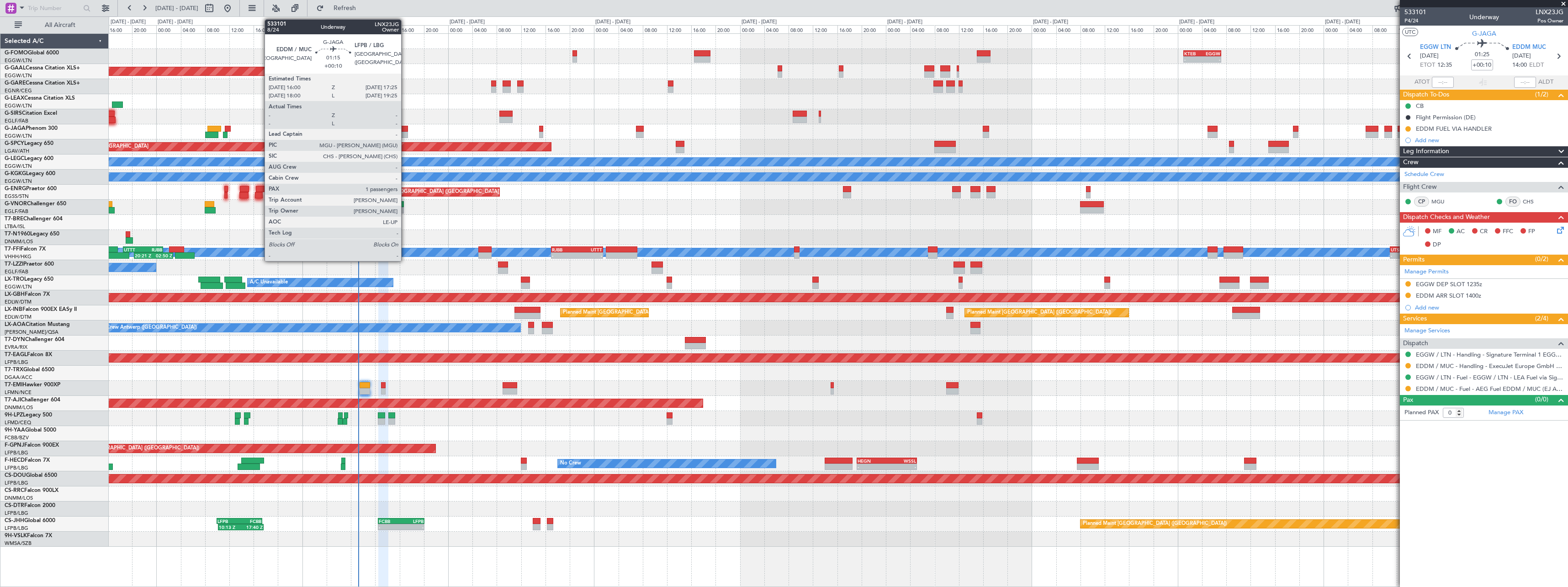
click at [406, 132] on div at bounding box center [404, 135] width 8 height 7
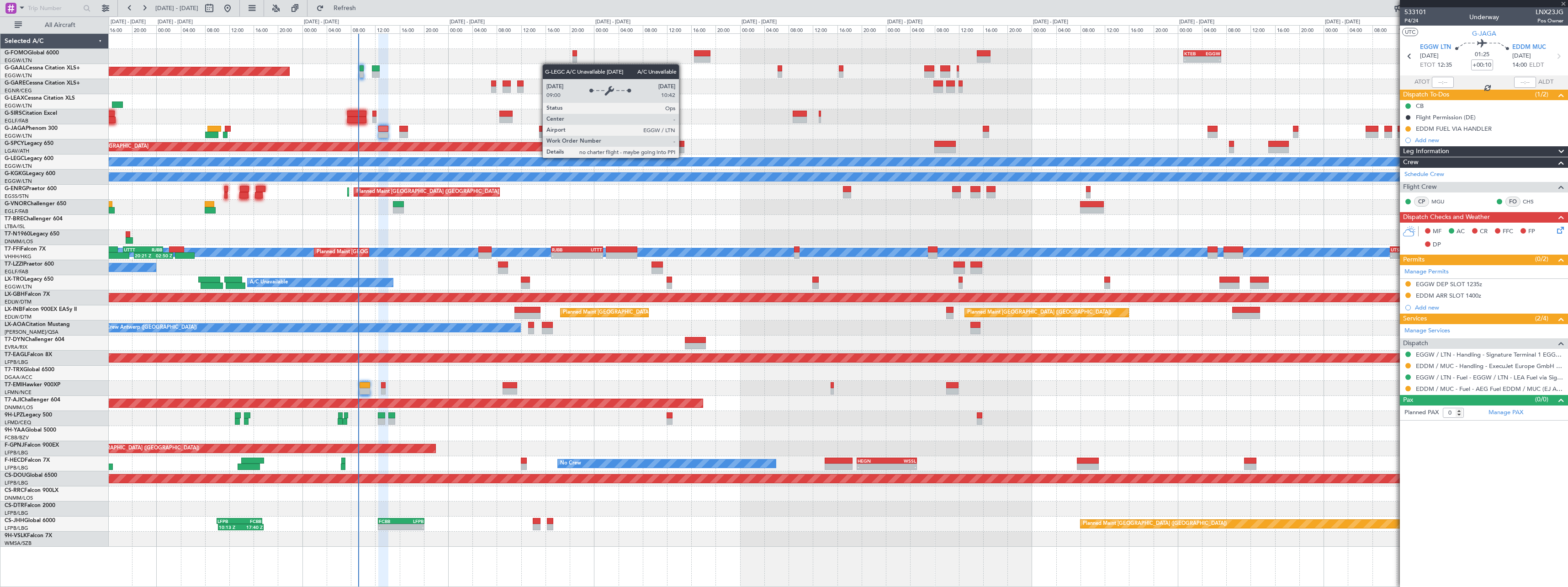
type input "1"
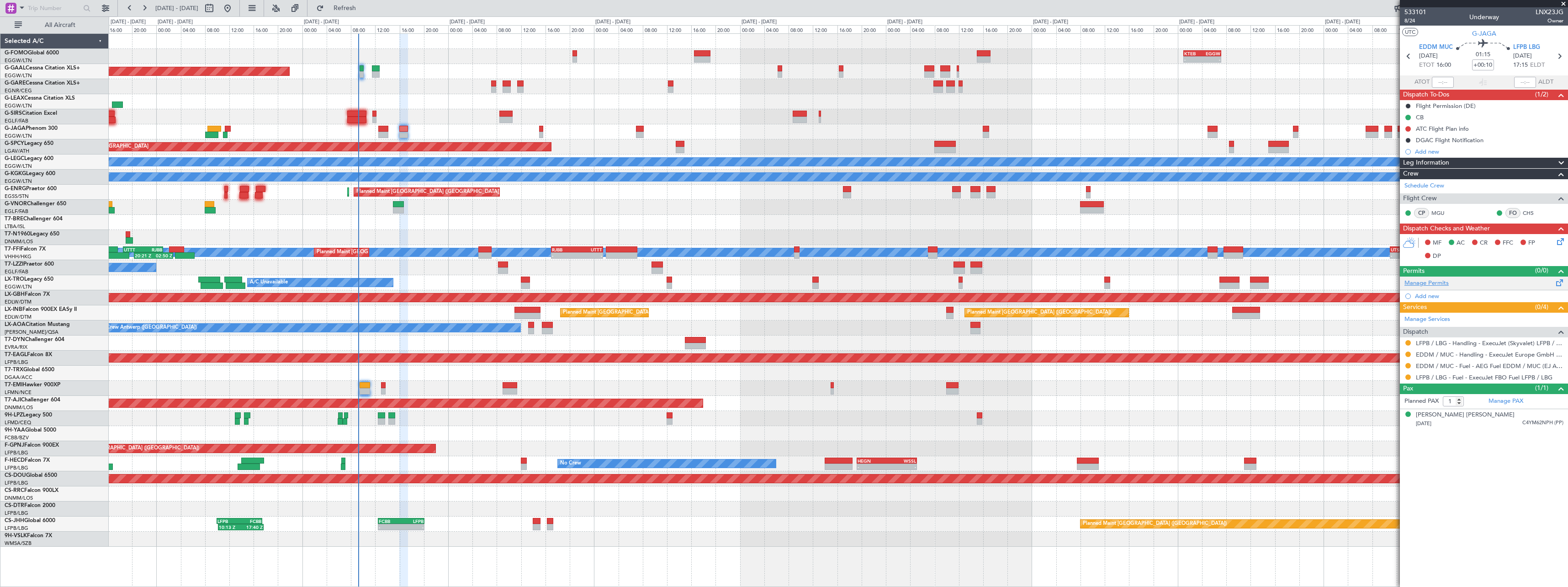
click at [1433, 285] on link "Manage Permits" at bounding box center [1427, 283] width 44 height 9
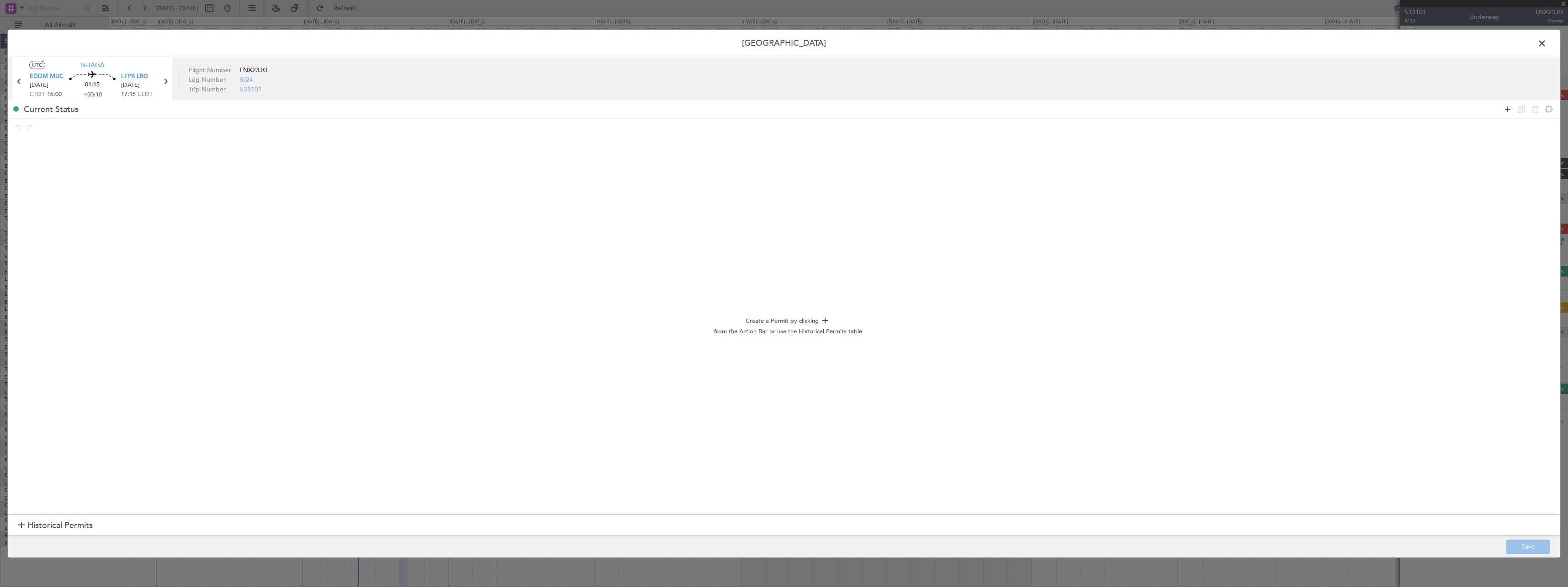
click at [1510, 110] on icon at bounding box center [1507, 108] width 11 height 11
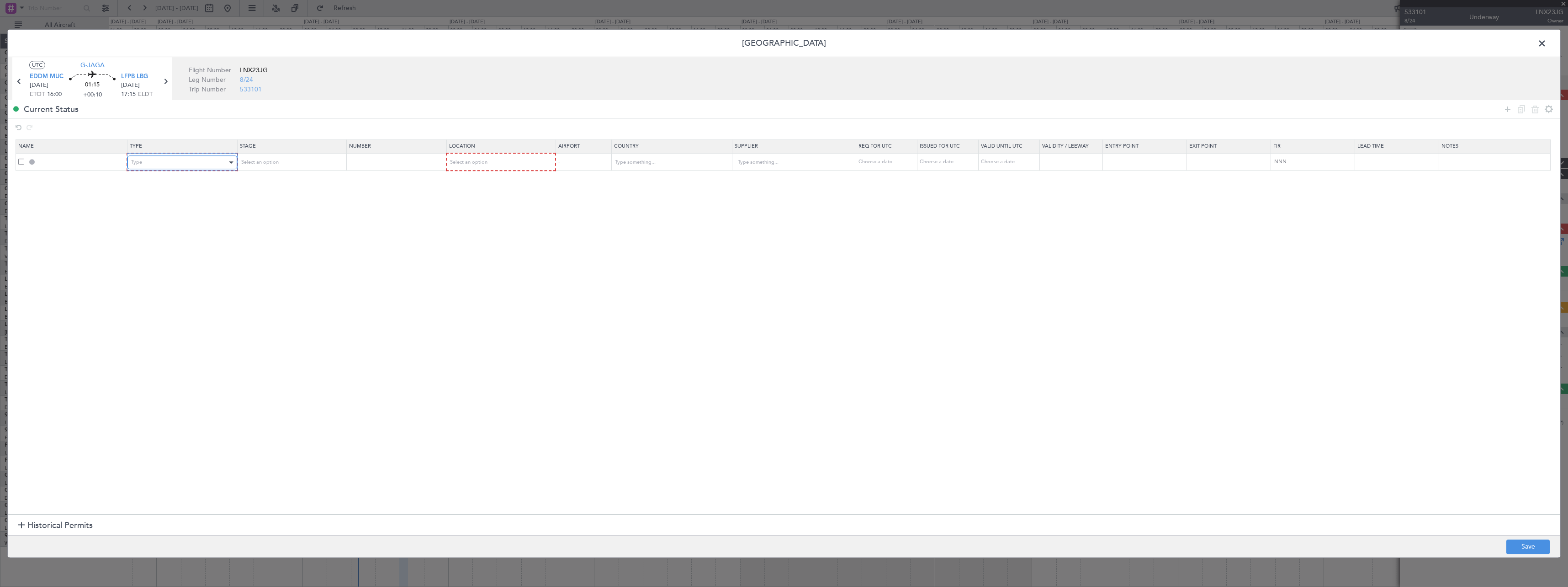
click at [201, 156] on div "Type" at bounding box center [179, 162] width 96 height 14
drag, startPoint x: 168, startPoint y: 248, endPoint x: 288, endPoint y: 169, distance: 143.7
click at [168, 247] on span "Slot" at bounding box center [184, 249] width 102 height 14
click at [295, 163] on div "Select an option" at bounding box center [287, 162] width 96 height 14
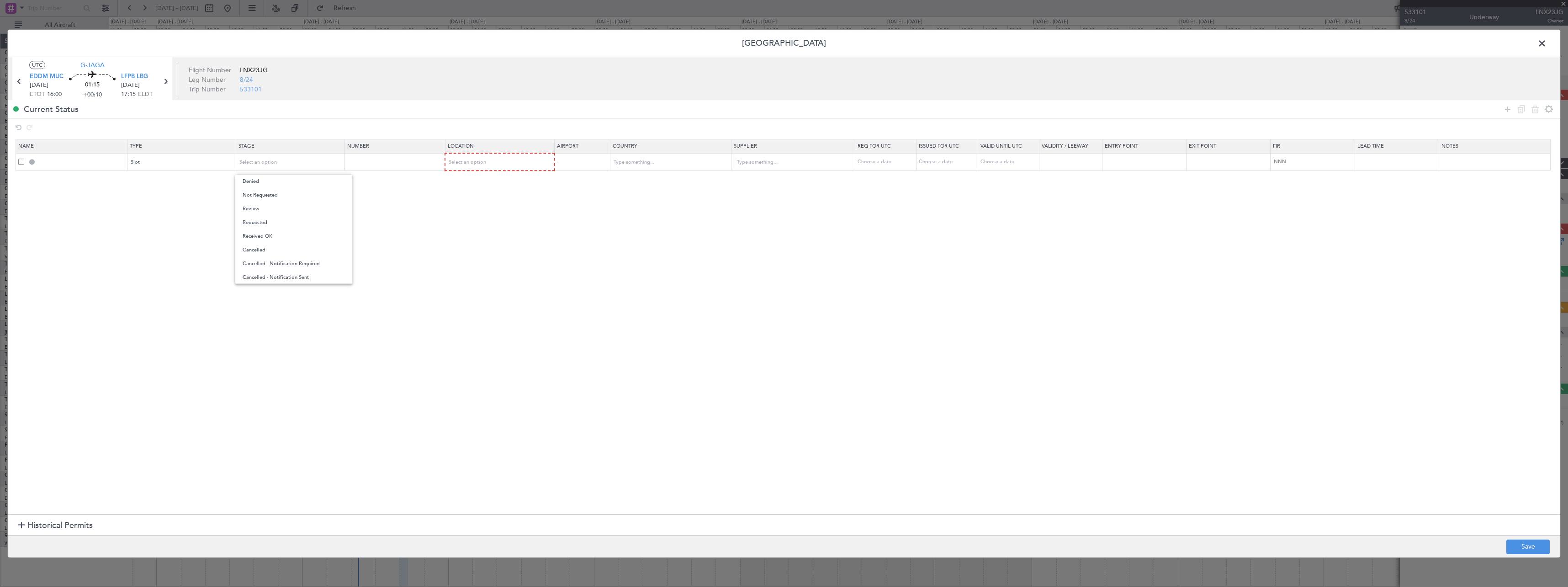
drag, startPoint x: 288, startPoint y: 224, endPoint x: 423, endPoint y: 180, distance: 142.0
click at [291, 223] on span "Requested" at bounding box center [294, 223] width 102 height 14
click at [510, 163] on div "Select an option" at bounding box center [496, 162] width 96 height 14
click at [507, 180] on span "Departure" at bounding box center [505, 181] width 102 height 14
click at [1532, 545] on button "Save" at bounding box center [1527, 546] width 43 height 14
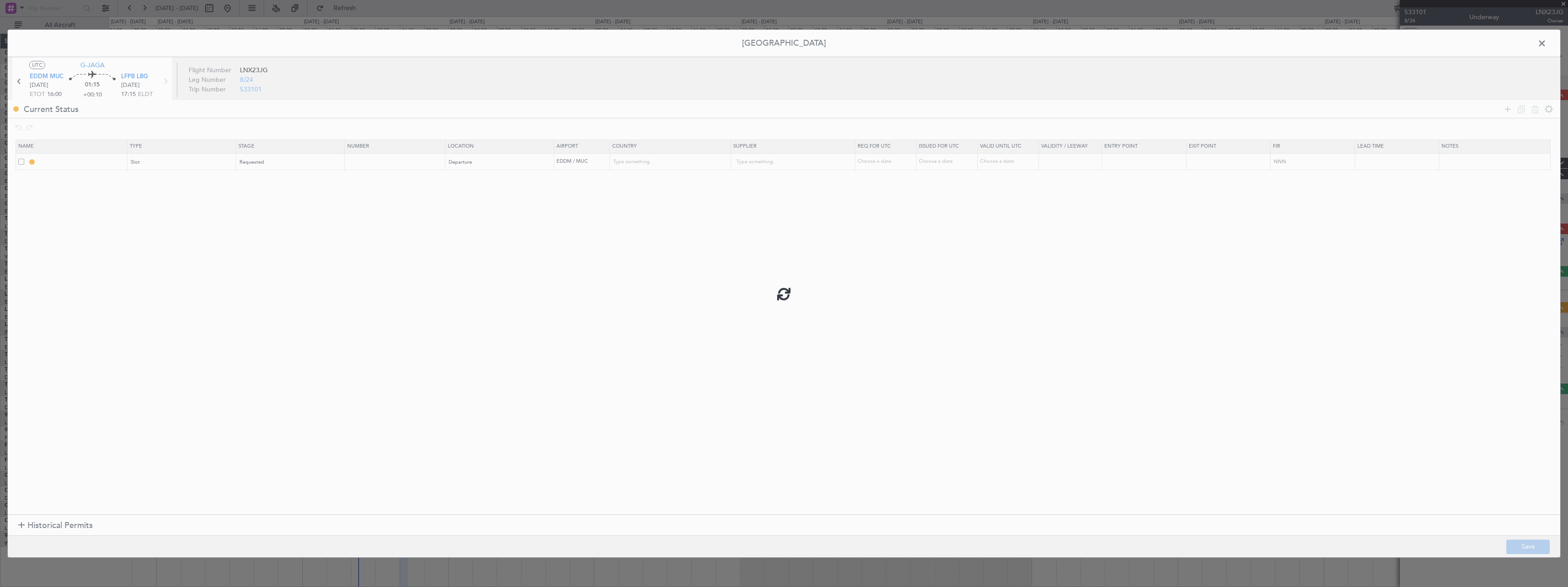
type input "EDDM DEP SLOT"
type input "Germany"
type input "NNN"
click at [1547, 47] on span at bounding box center [1547, 46] width 0 height 19
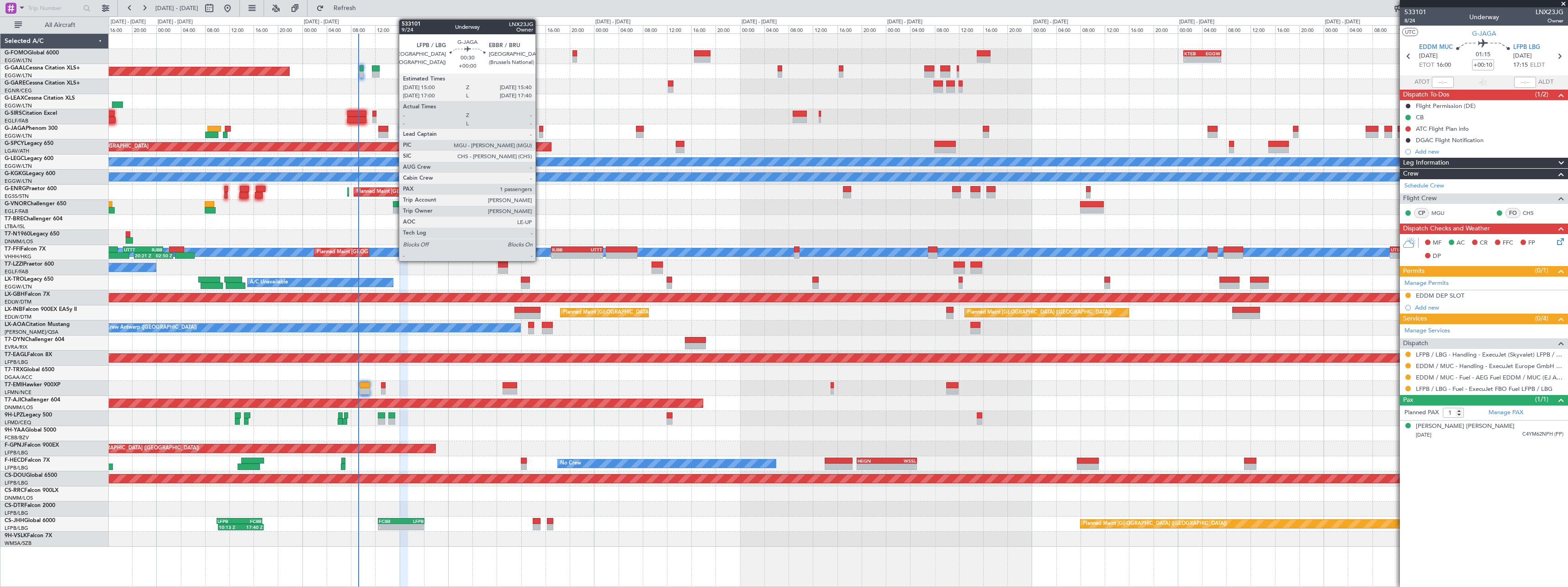
click at [539, 128] on div at bounding box center [541, 129] width 4 height 7
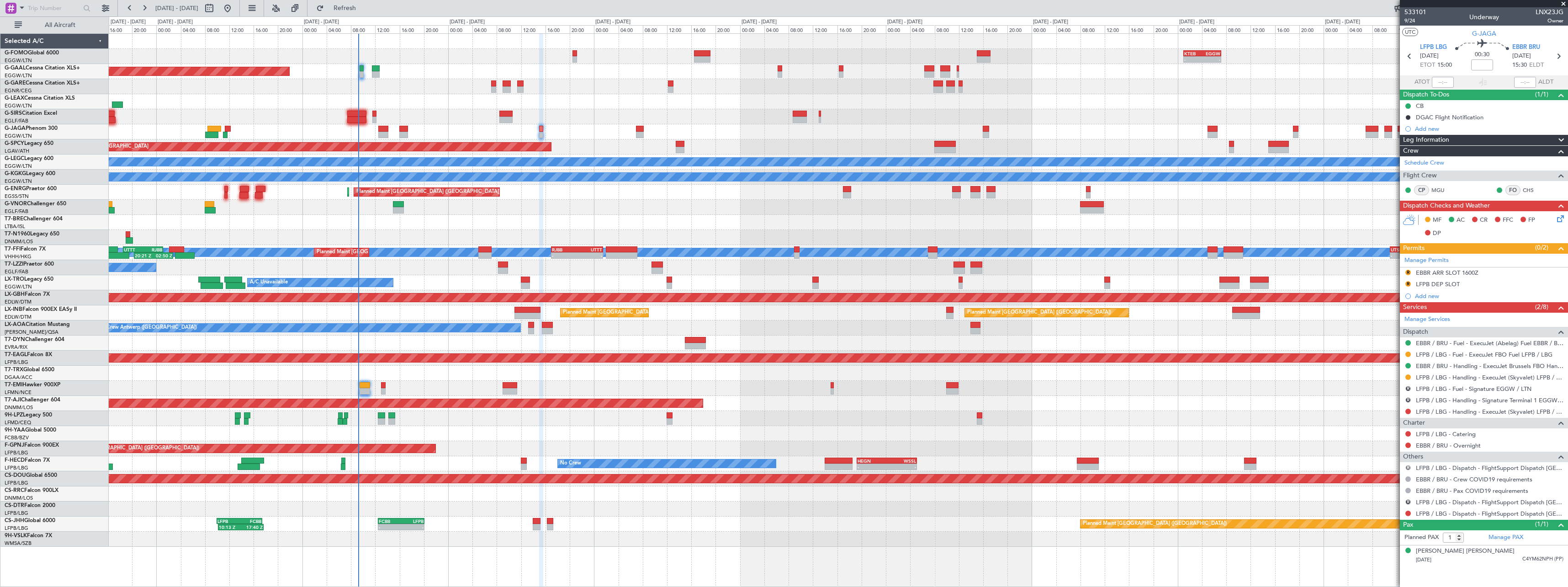
click at [1408, 465] on button "R" at bounding box center [1408, 468] width 5 height 5
click at [1394, 478] on span "Not Required" at bounding box center [1386, 480] width 36 height 9
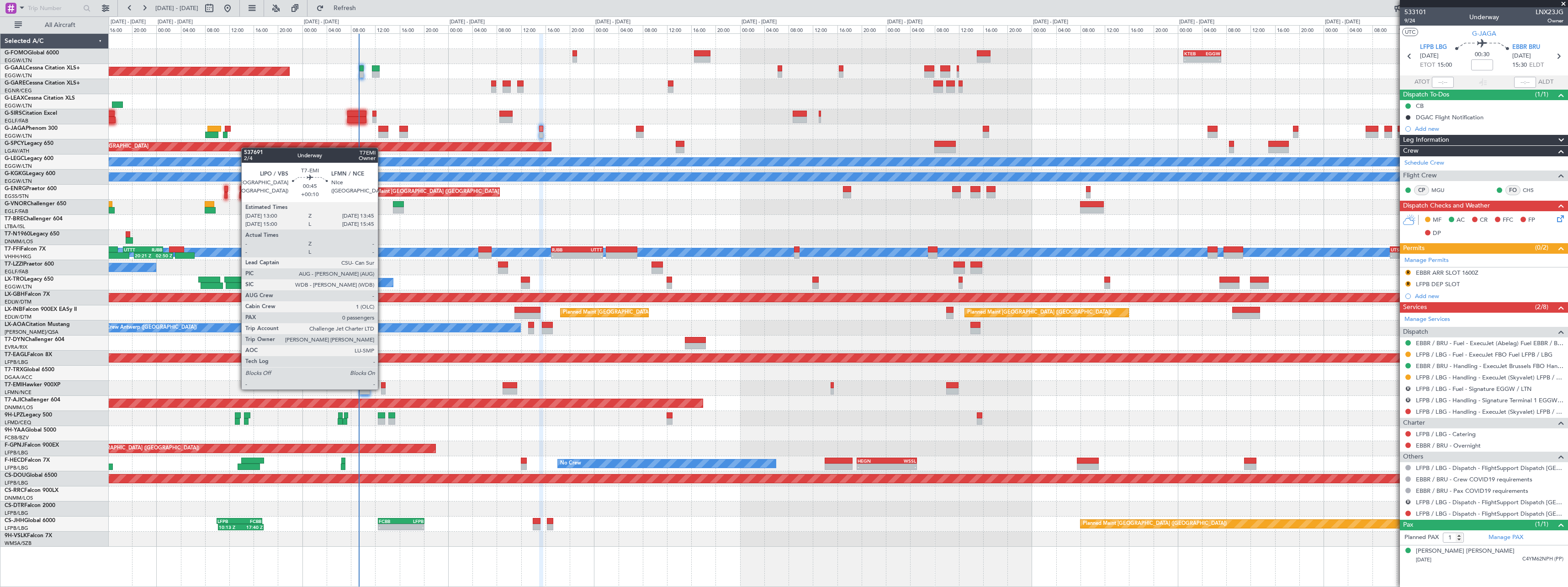
click at [382, 389] on div at bounding box center [383, 391] width 4 height 7
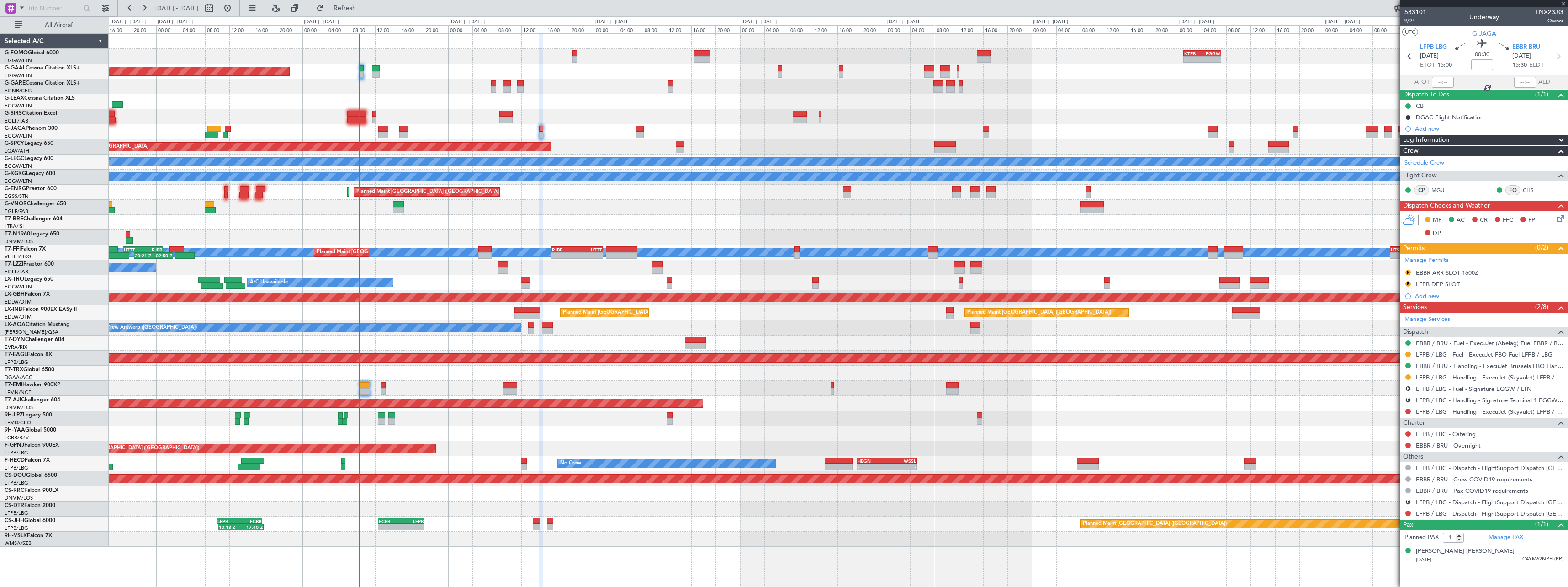
type input "+00:10"
type input "0"
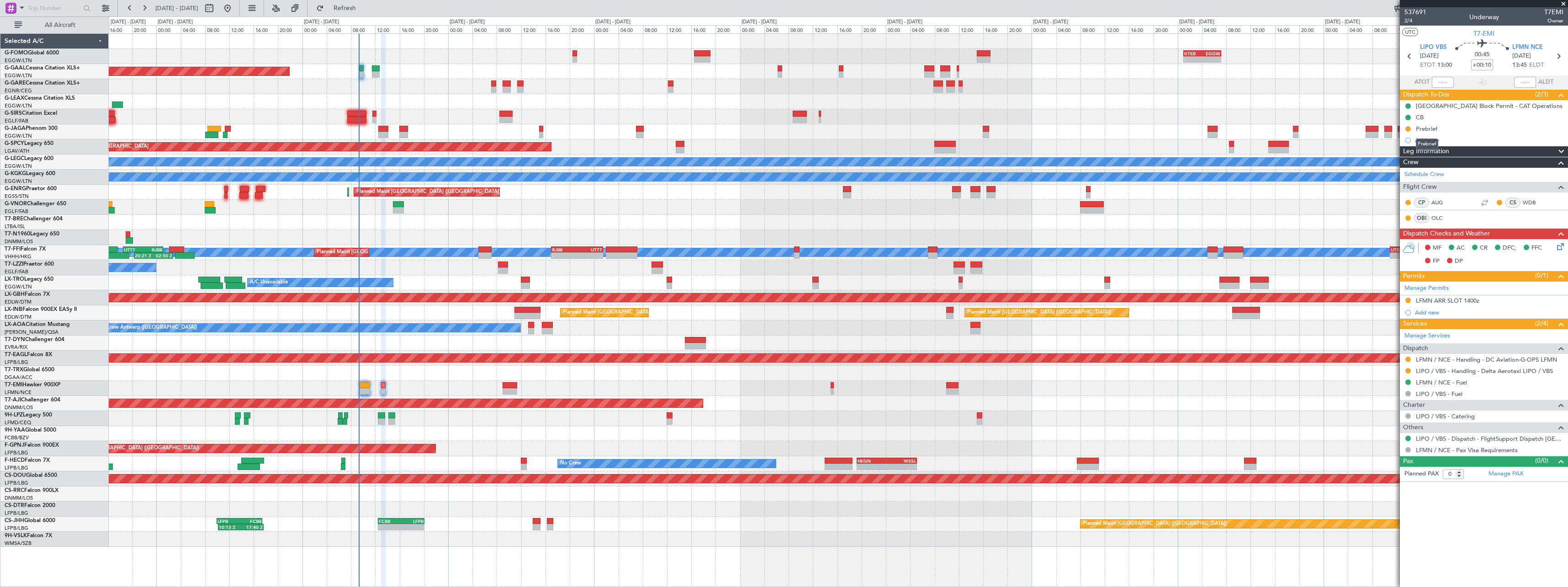
click at [1428, 126] on div "Prebrief" at bounding box center [1426, 128] width 21 height 8
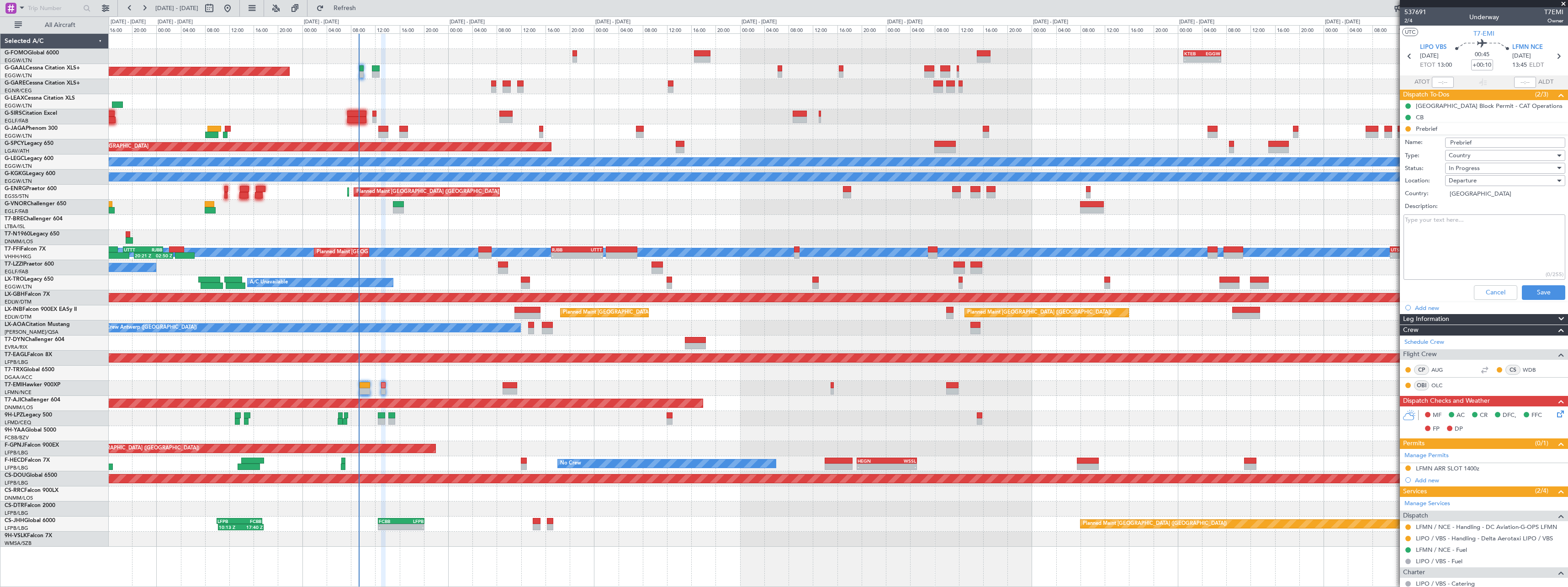
click at [1465, 229] on textarea "Description:" at bounding box center [1484, 246] width 162 height 65
type textarea "remaining"
click at [1462, 169] on span "In Progress" at bounding box center [1464, 169] width 31 height 8
click at [1484, 214] on span "Completed" at bounding box center [1500, 213] width 107 height 14
drag, startPoint x: 1534, startPoint y: 290, endPoint x: 1349, endPoint y: 296, distance: 185.1
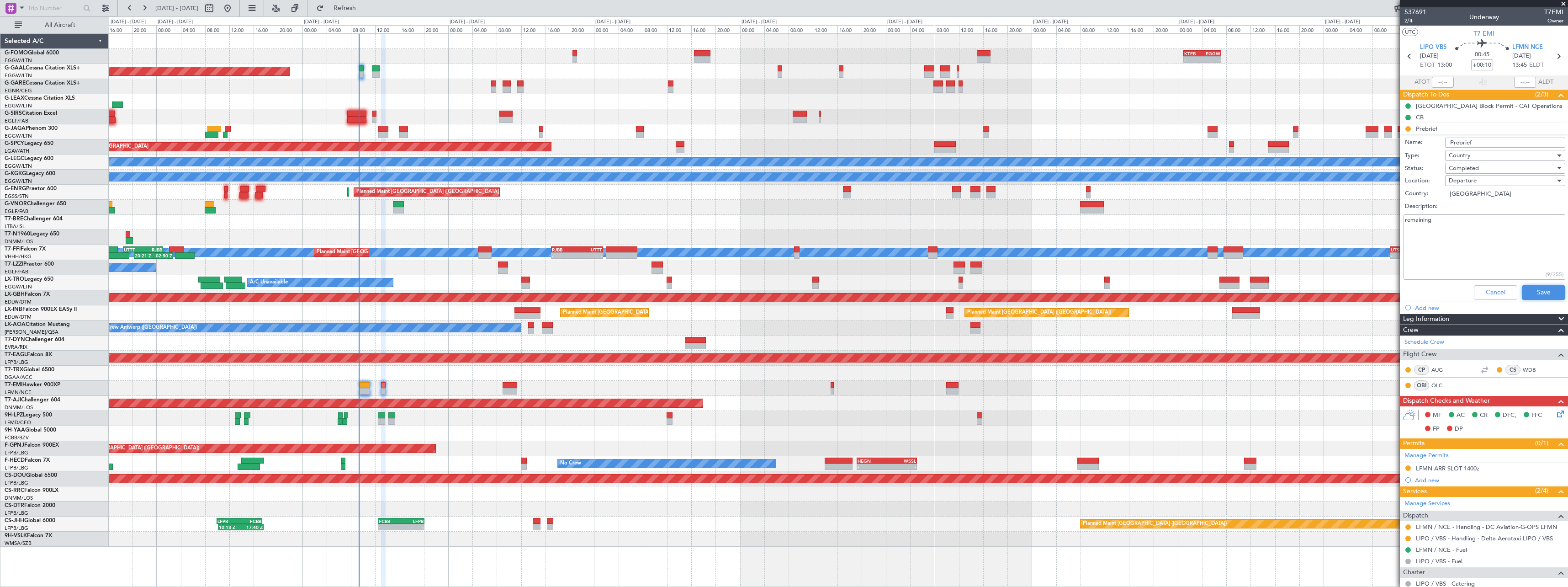
click at [1533, 291] on button "Save" at bounding box center [1543, 292] width 43 height 14
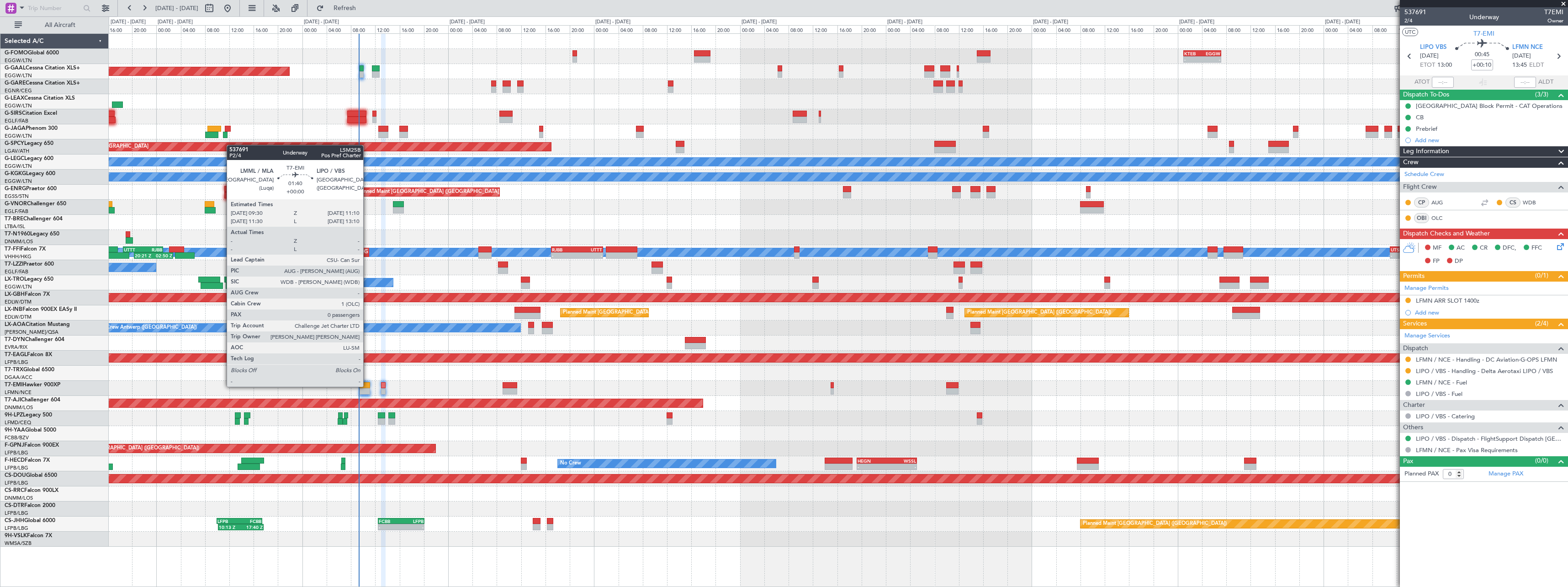
click at [367, 385] on div at bounding box center [365, 385] width 10 height 7
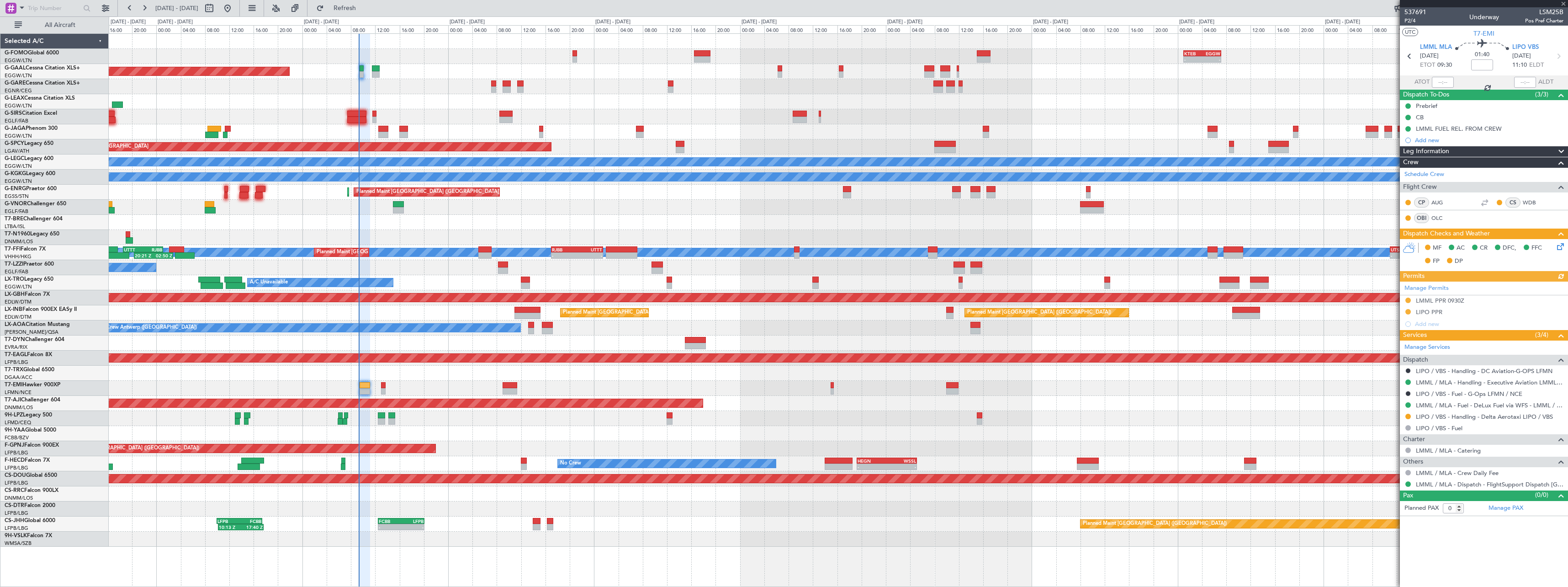
click at [1562, 152] on span at bounding box center [1560, 152] width 11 height 11
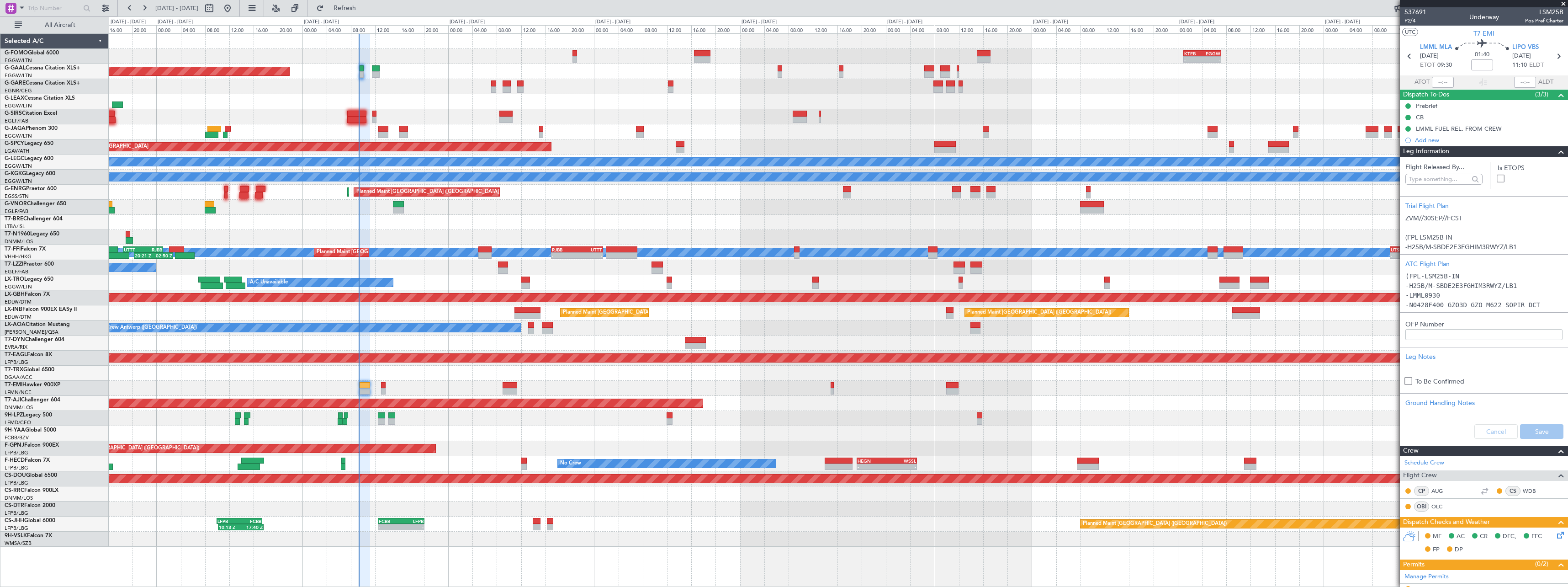
click at [1555, 148] on span at bounding box center [1560, 152] width 11 height 11
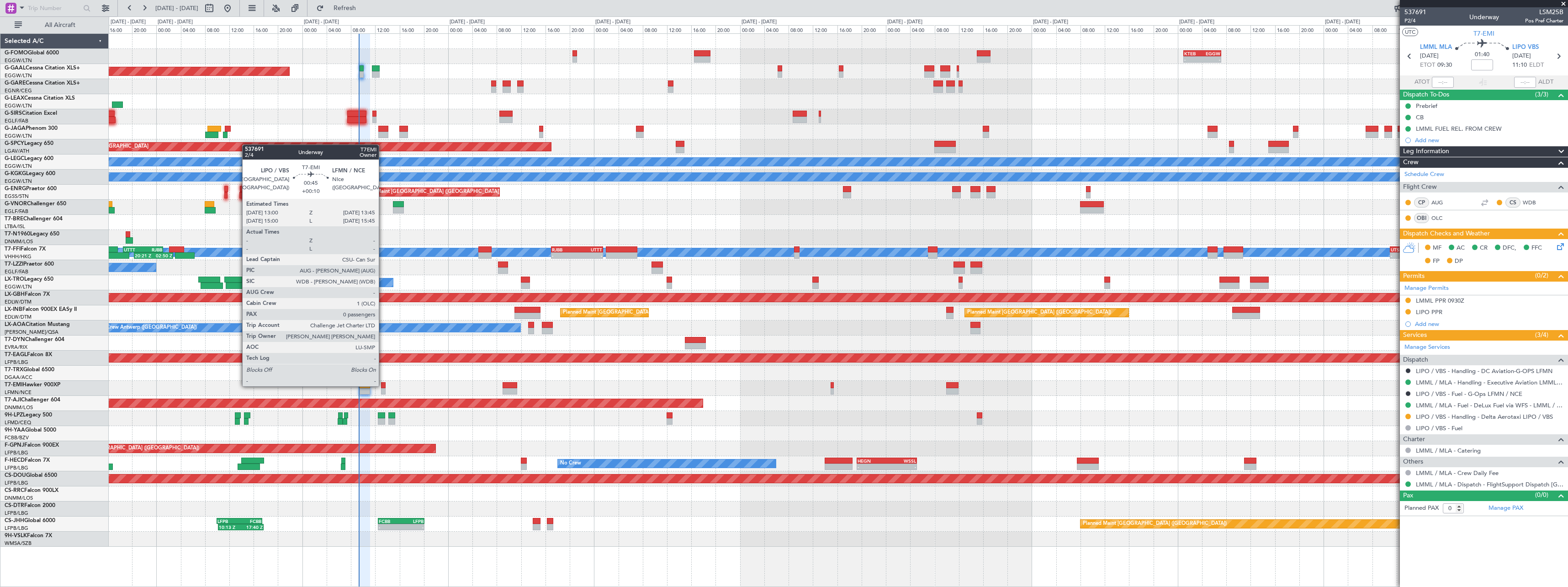
click at [383, 385] on div at bounding box center [383, 385] width 4 height 7
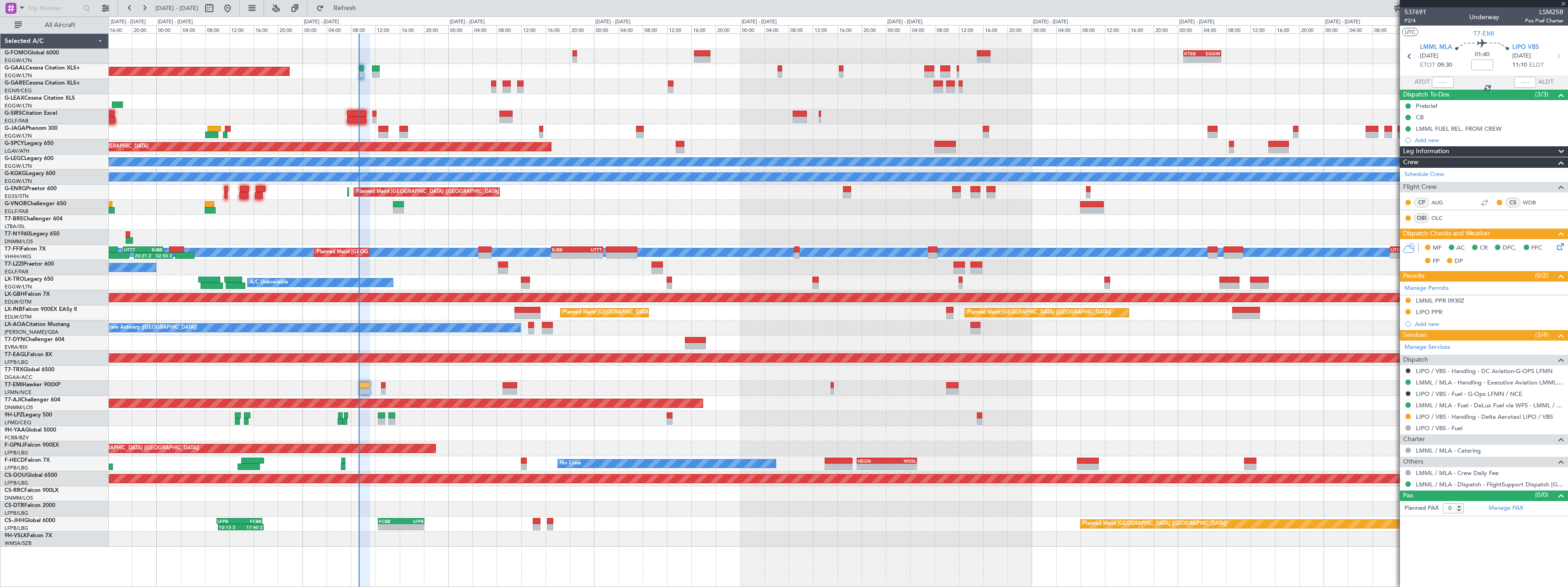
type input "+00:10"
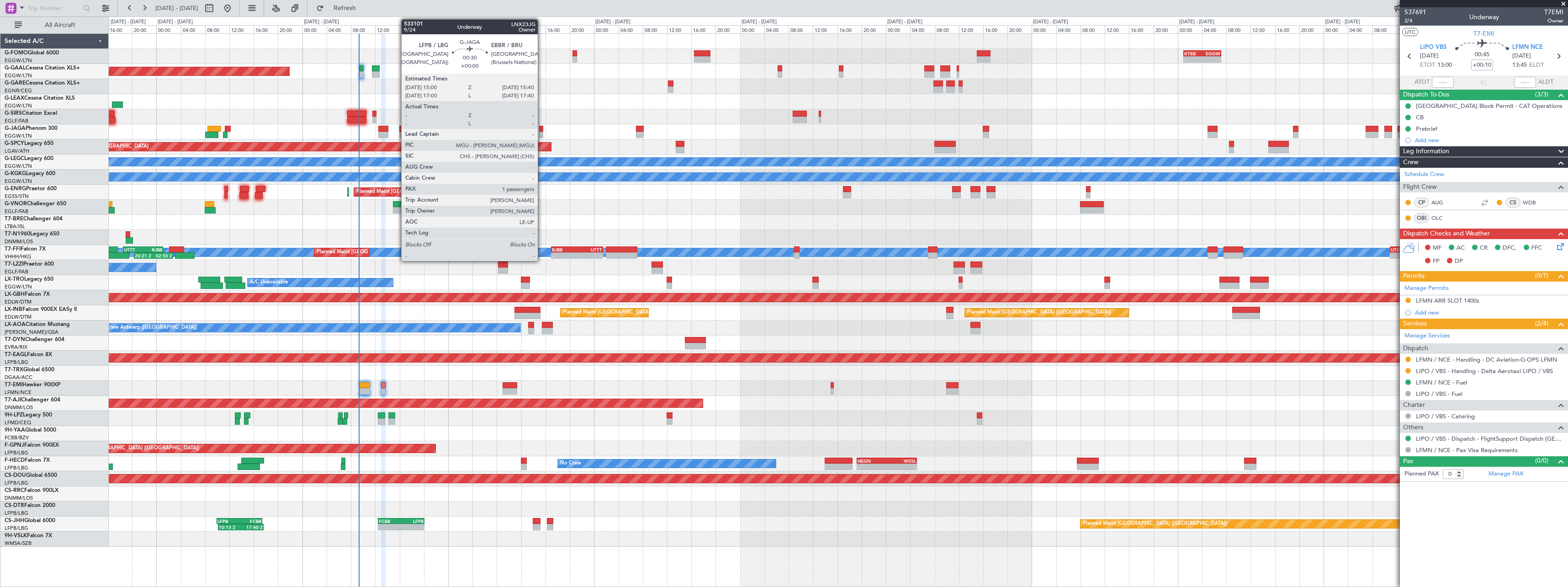
click at [542, 130] on div at bounding box center [541, 129] width 4 height 7
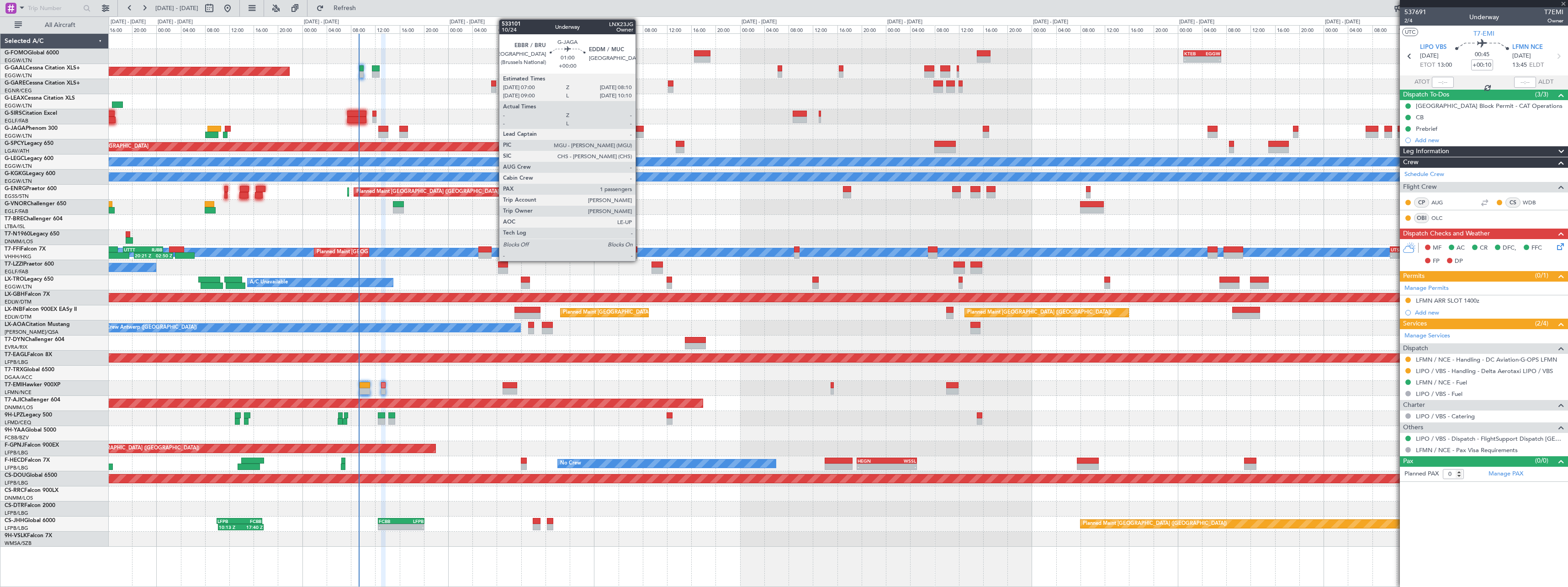
type input "1"
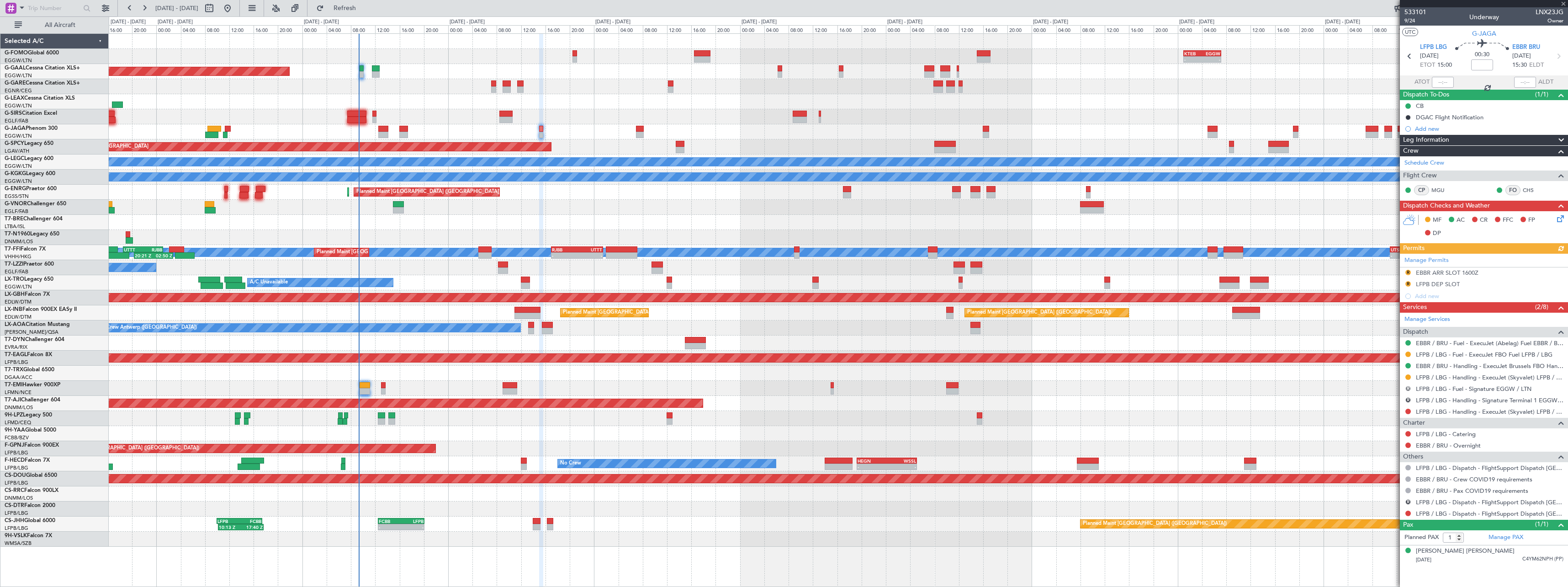
click at [1409, 390] on button "R" at bounding box center [1408, 388] width 5 height 5
click at [1380, 401] on span "Not Required" at bounding box center [1386, 401] width 36 height 9
drag, startPoint x: 1408, startPoint y: 400, endPoint x: 1403, endPoint y: 407, distance: 8.6
click at [1407, 400] on button "R" at bounding box center [1408, 400] width 5 height 5
click at [1378, 417] on span "Not Required" at bounding box center [1386, 413] width 36 height 9
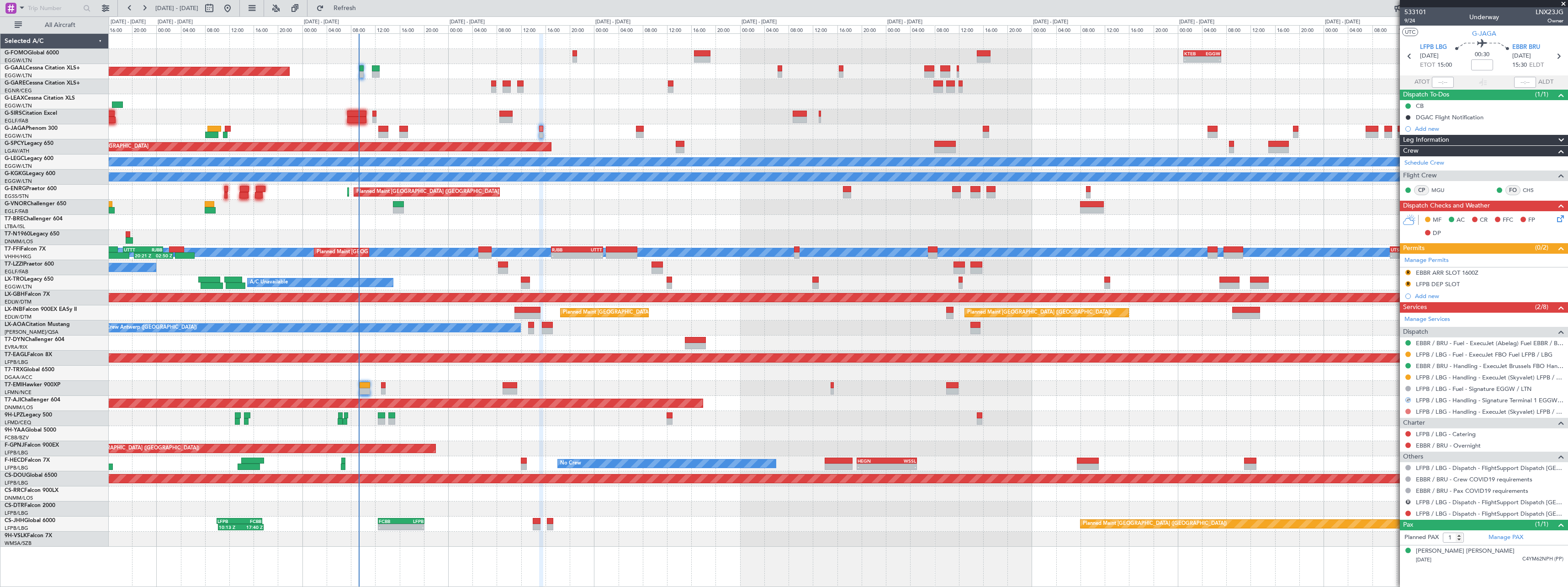
click at [1410, 409] on button at bounding box center [1408, 411] width 5 height 5
click at [1377, 426] on span "Not Required" at bounding box center [1386, 424] width 36 height 9
click at [1409, 512] on button at bounding box center [1408, 513] width 5 height 5
drag, startPoint x: 1399, startPoint y: 502, endPoint x: 1404, endPoint y: 504, distance: 5.4
click at [1400, 502] on li "Confirmed" at bounding box center [1407, 500] width 106 height 14
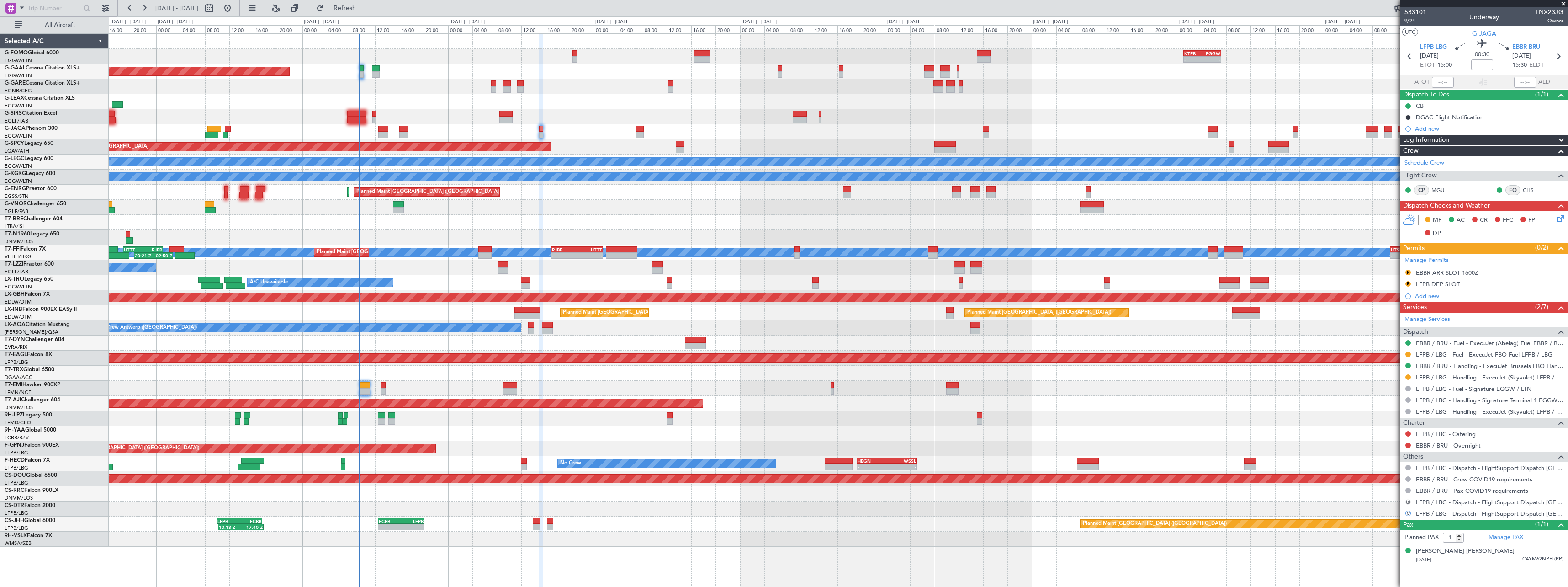
click at [1406, 502] on button "R" at bounding box center [1408, 501] width 5 height 5
drag, startPoint x: 1387, startPoint y: 391, endPoint x: 1331, endPoint y: 532, distance: 151.7
click at [1386, 391] on span "Not Required" at bounding box center [1386, 392] width 36 height 9
click at [632, 218] on div at bounding box center [837, 223] width 1459 height 15
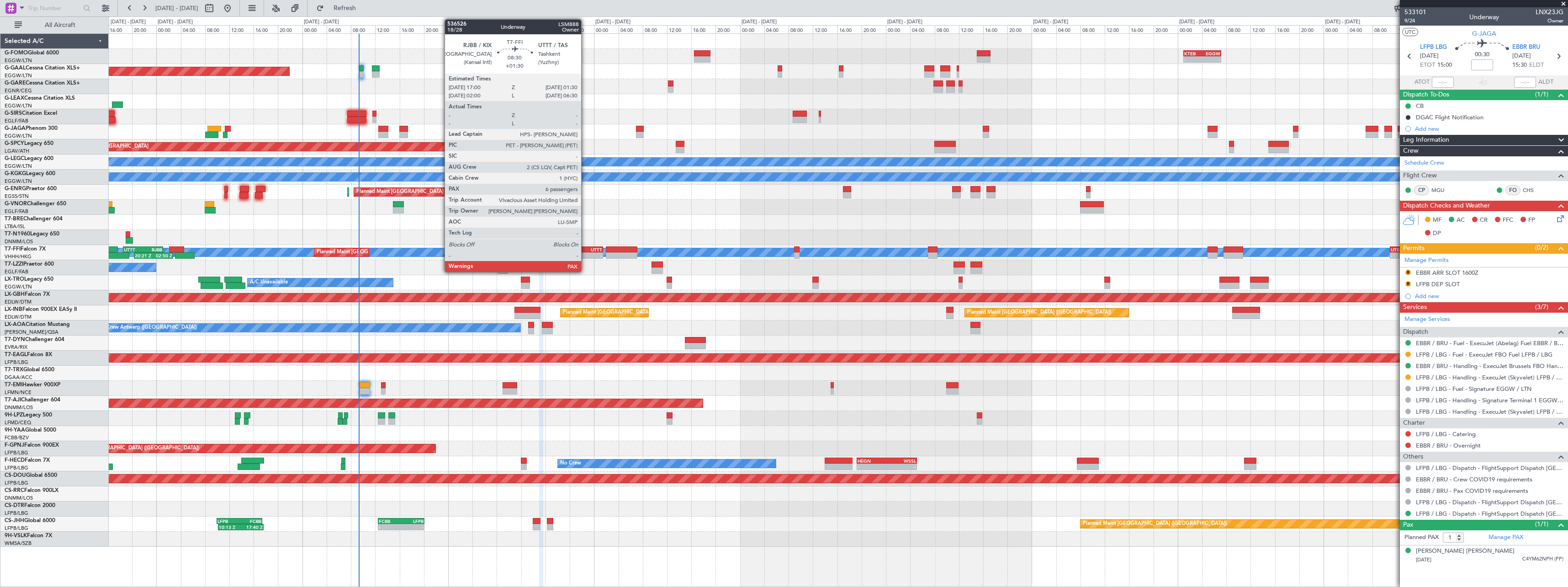
click at [585, 248] on div "UTTT" at bounding box center [590, 249] width 25 height 5
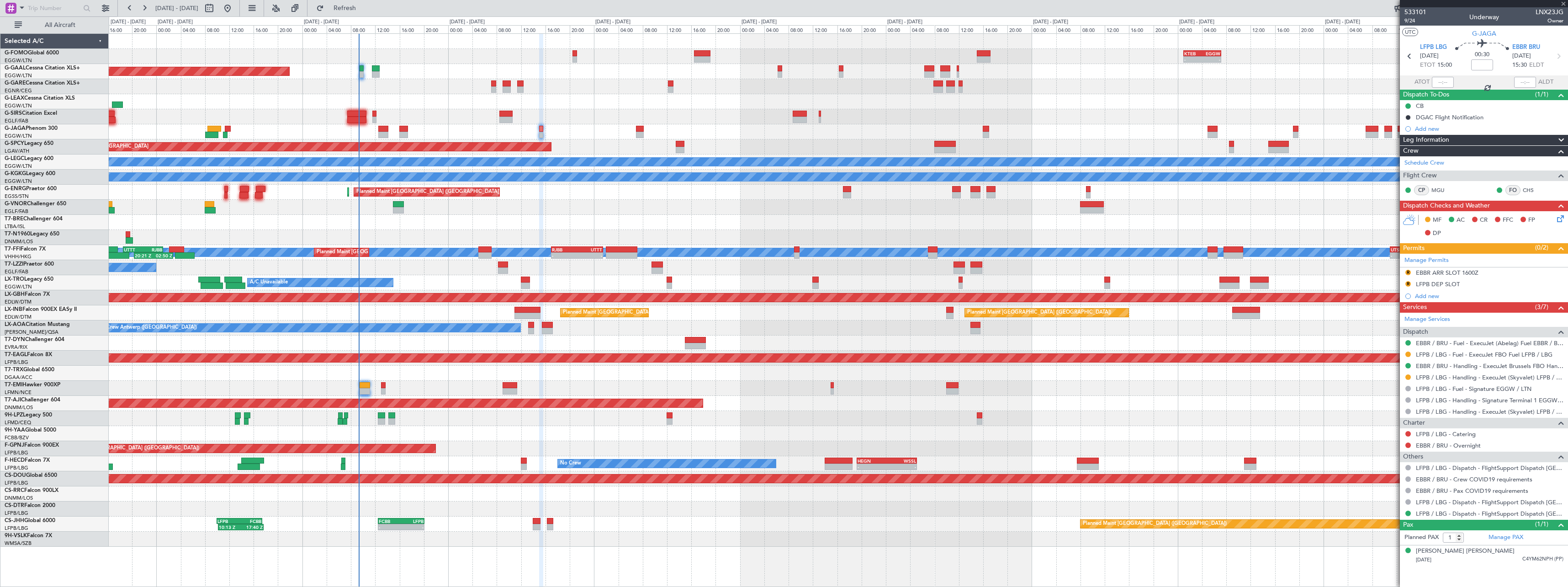
type input "+01:30"
type input "6"
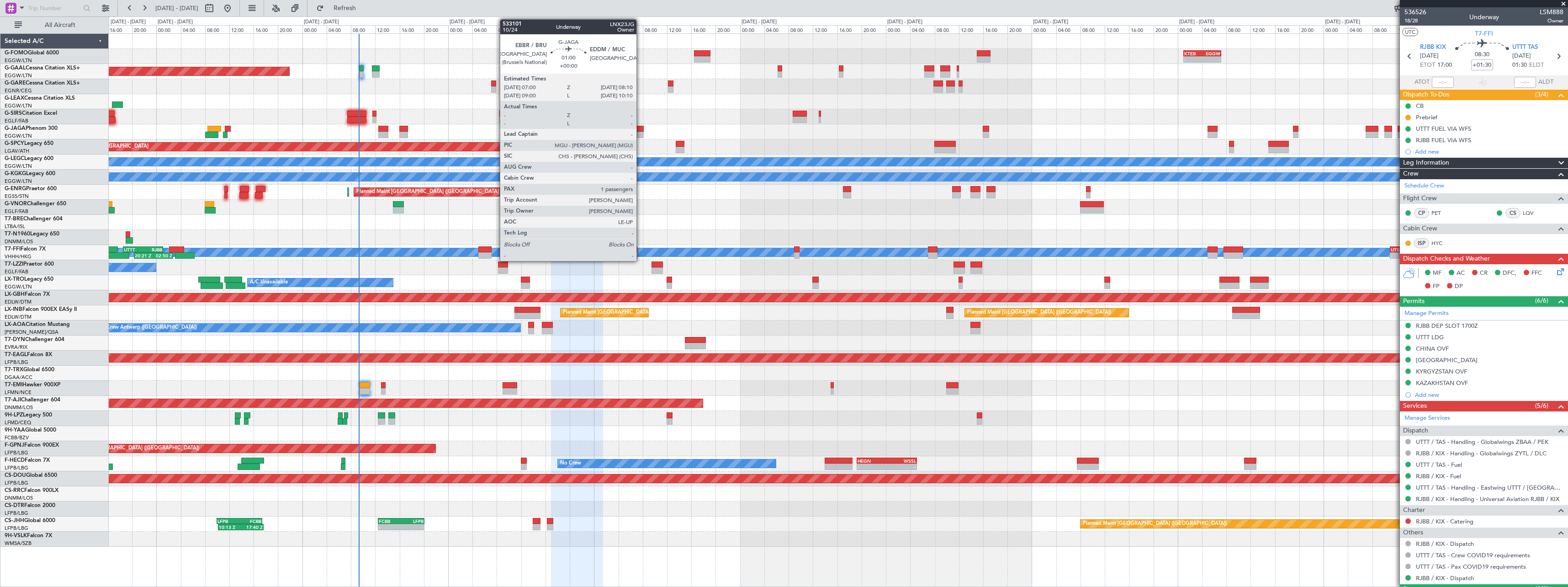
click at [641, 134] on div at bounding box center [639, 135] width 8 height 7
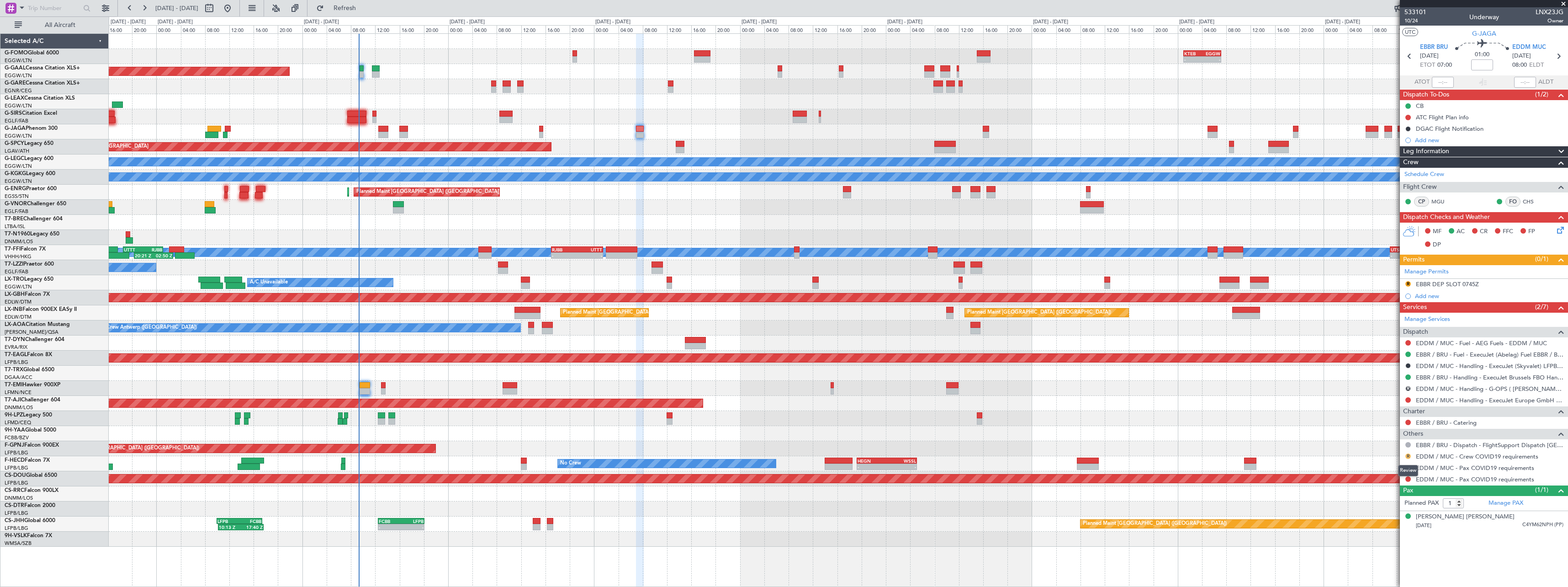
click at [1409, 457] on button "R" at bounding box center [1408, 456] width 5 height 5
click at [1398, 470] on span "Not Required" at bounding box center [1386, 468] width 36 height 9
click at [1409, 466] on button "R" at bounding box center [1408, 468] width 5 height 5
drag, startPoint x: 1380, startPoint y: 481, endPoint x: 1407, endPoint y: 483, distance: 27.1
click at [1381, 481] on span "Not Required" at bounding box center [1386, 480] width 36 height 9
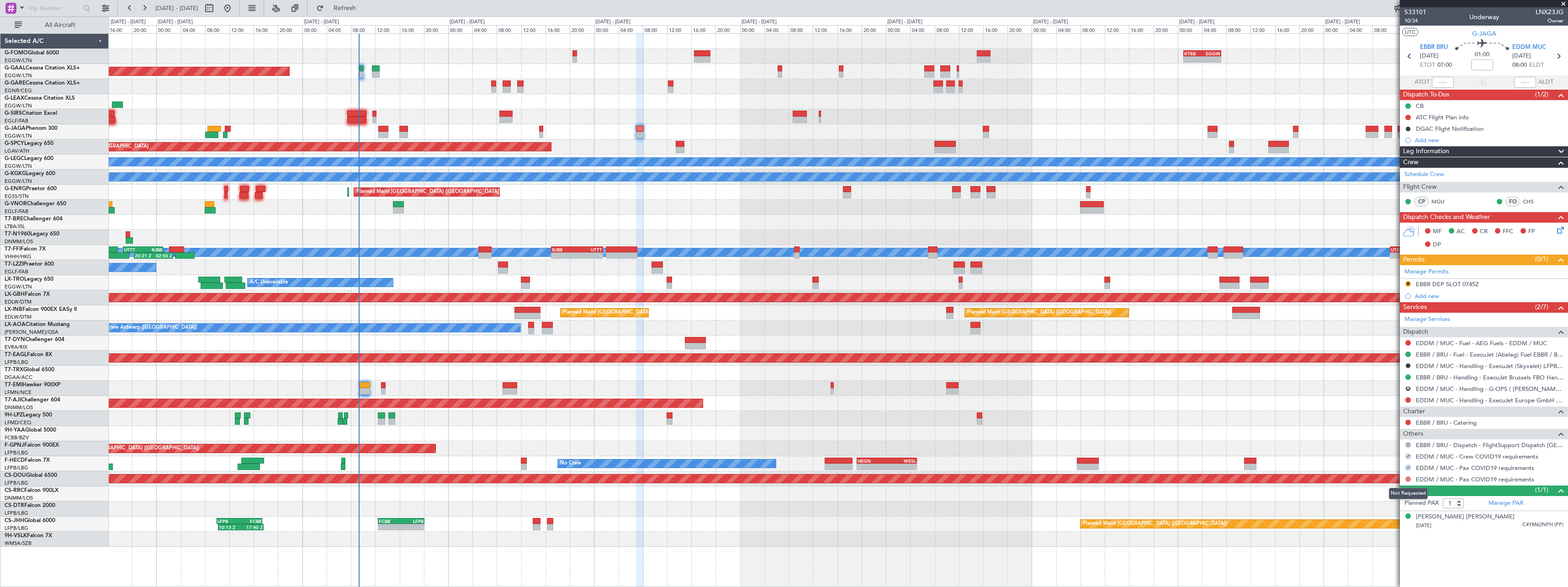
click at [1408, 477] on button at bounding box center [1408, 479] width 5 height 5
drag, startPoint x: 1388, startPoint y: 371, endPoint x: 1363, endPoint y: 373, distance: 25.1
click at [1387, 371] on span "Not Required" at bounding box center [1386, 369] width 36 height 9
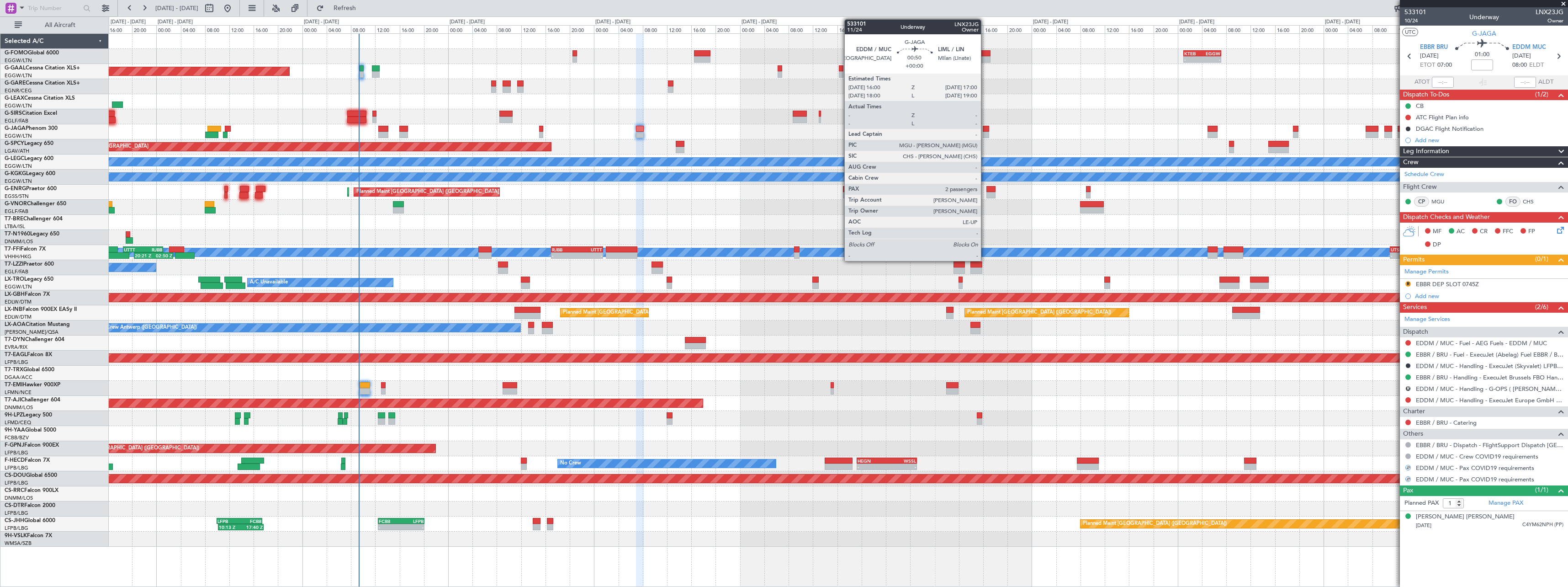
click at [985, 130] on div at bounding box center [986, 129] width 7 height 7
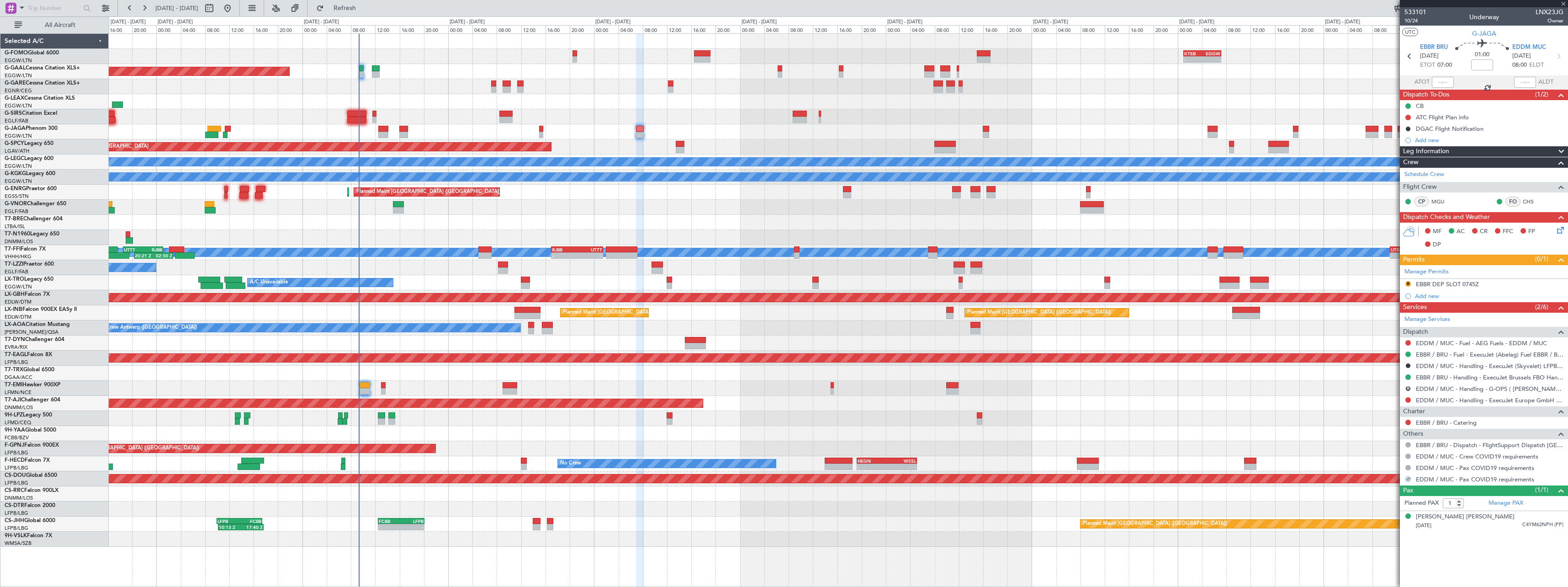
type input "2"
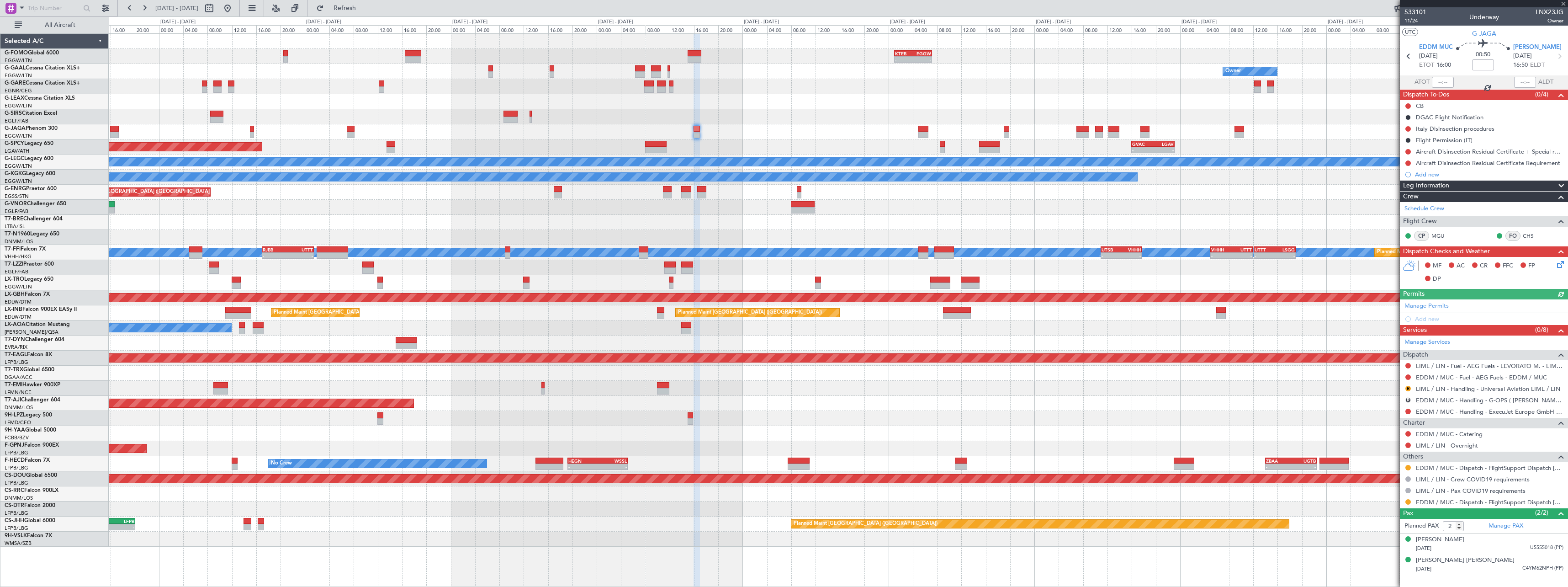
click at [883, 133] on div "- - KTEB 01:00 Z EGGW 07:10 Z 06:10 Z 13:35 Z EGGW 06:00 Z KTEB 13:15 Z Owner O…" at bounding box center [837, 290] width 1459 height 512
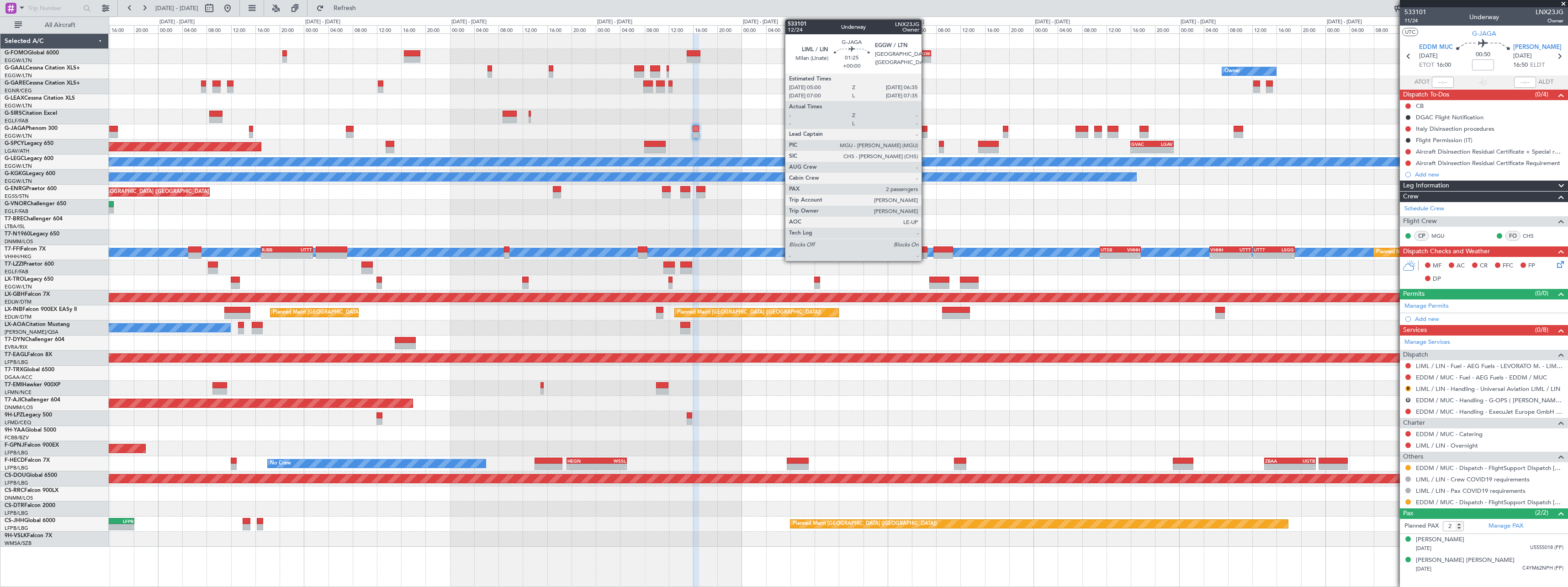
click at [926, 132] on div at bounding box center [923, 135] width 10 height 7
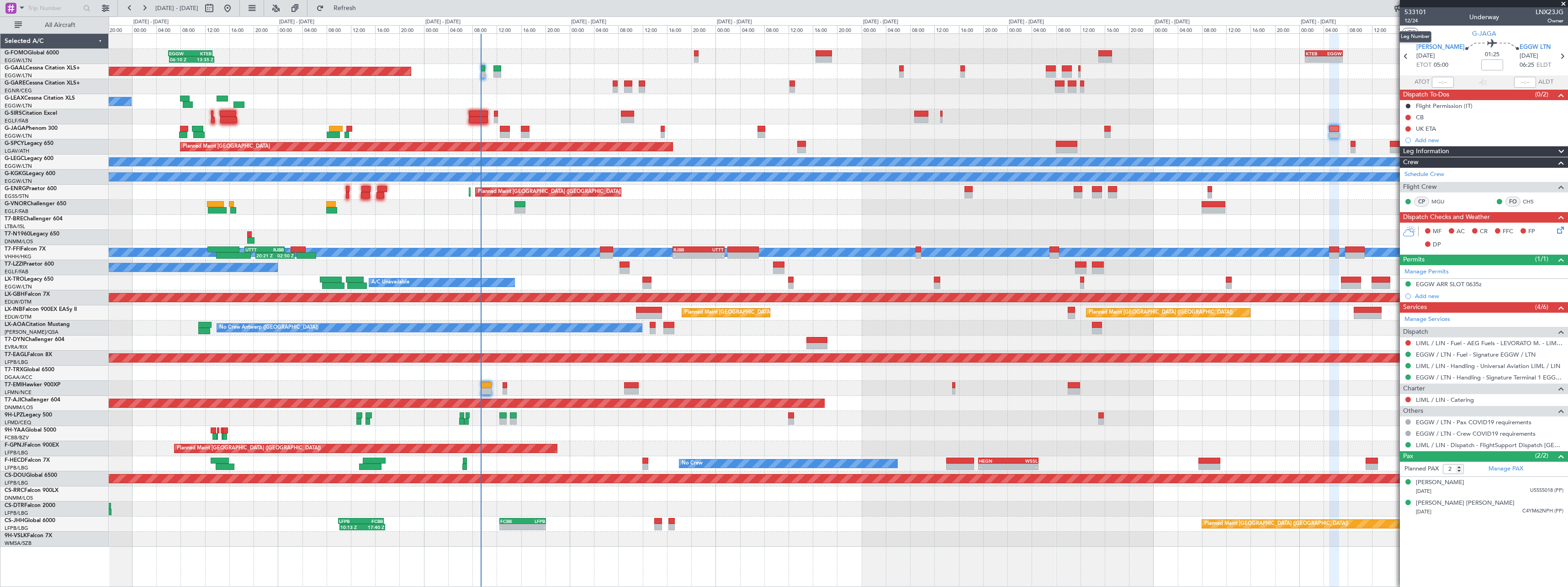
drag, startPoint x: 1414, startPoint y: 19, endPoint x: 1217, endPoint y: 73, distance: 204.3
click at [1415, 19] on span "12/24" at bounding box center [1416, 20] width 22 height 8
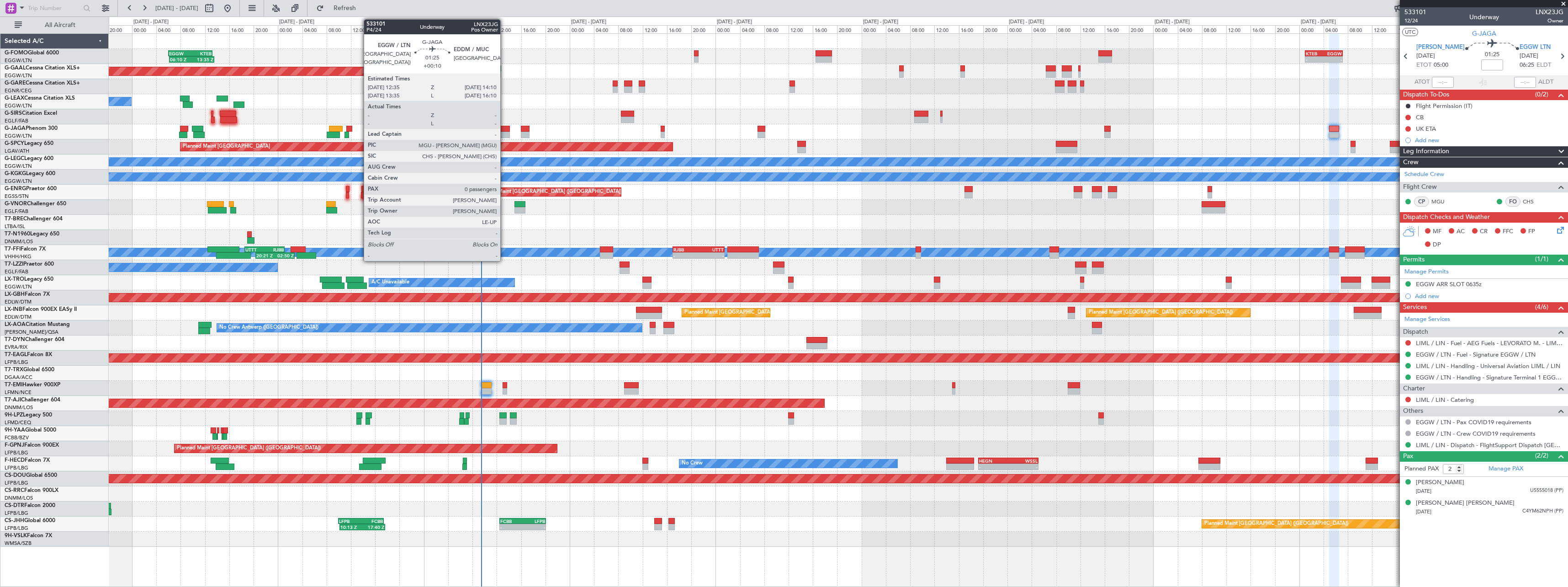
click at [505, 134] on div at bounding box center [505, 135] width 10 height 7
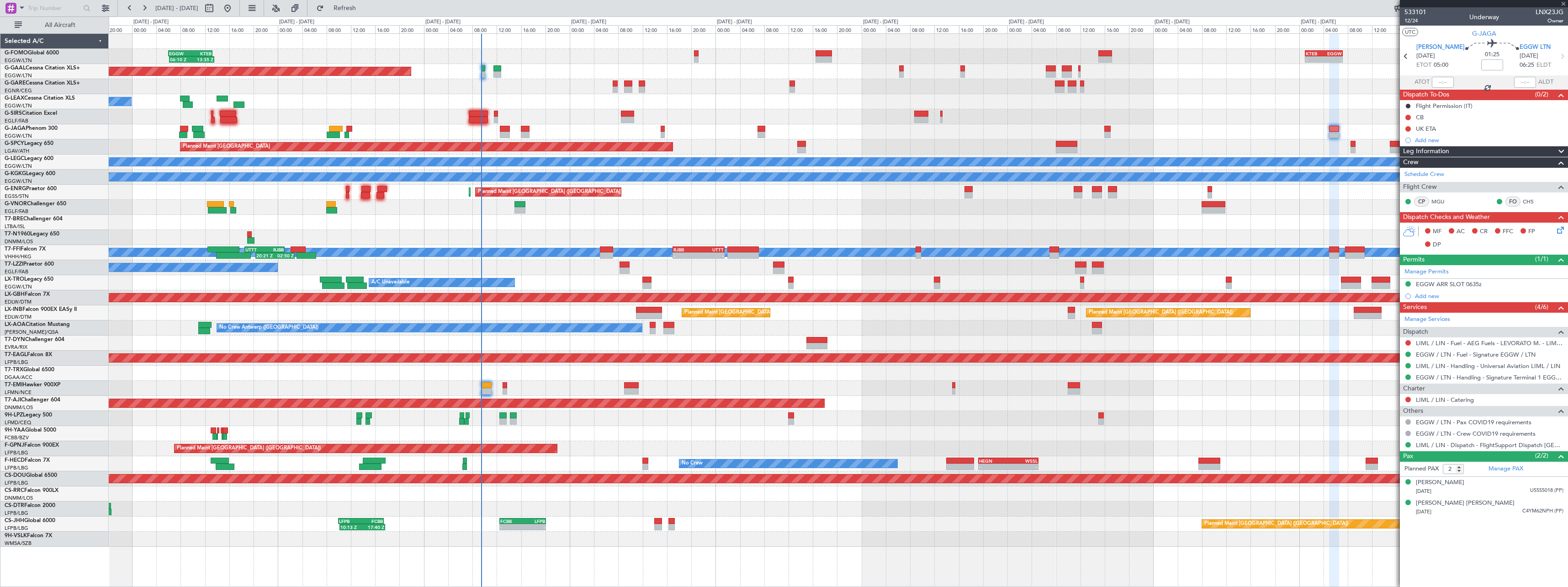
type input "+00:10"
type input "0"
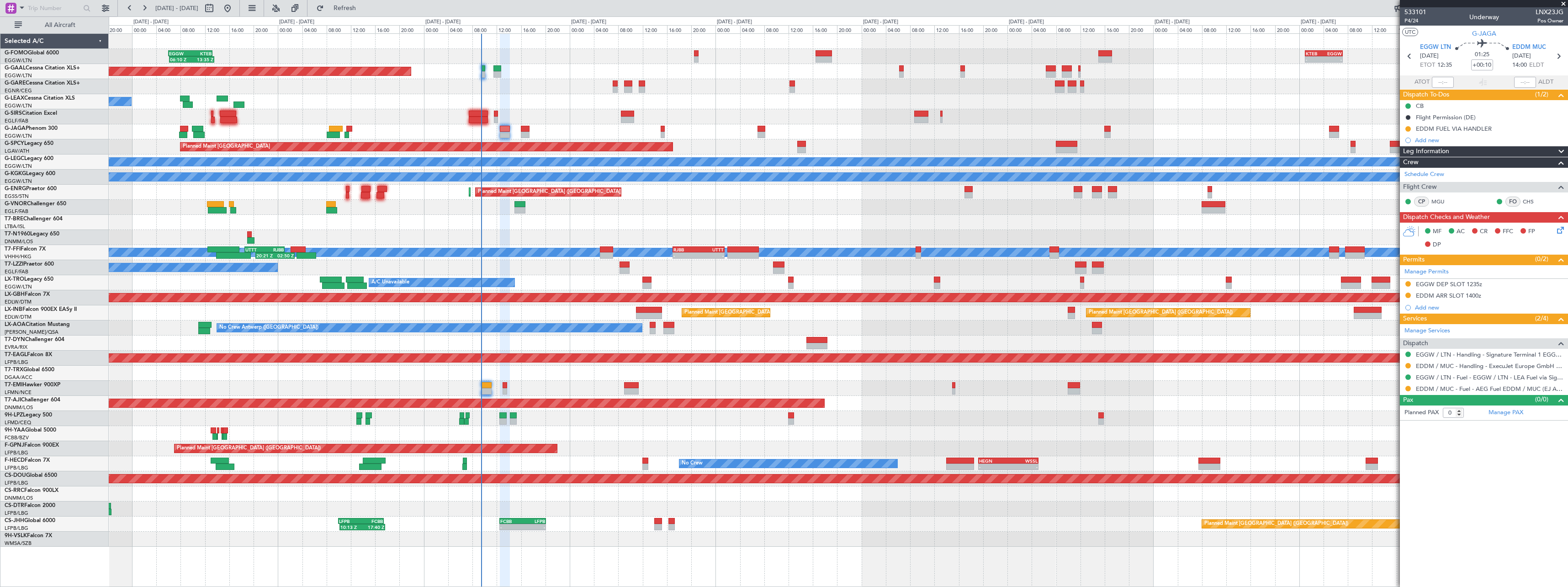
click at [616, 446] on div "Planned Maint Paris (Le Bourget) No Crew" at bounding box center [837, 449] width 1459 height 15
click at [1406, 20] on span "P4/24" at bounding box center [1416, 20] width 22 height 8
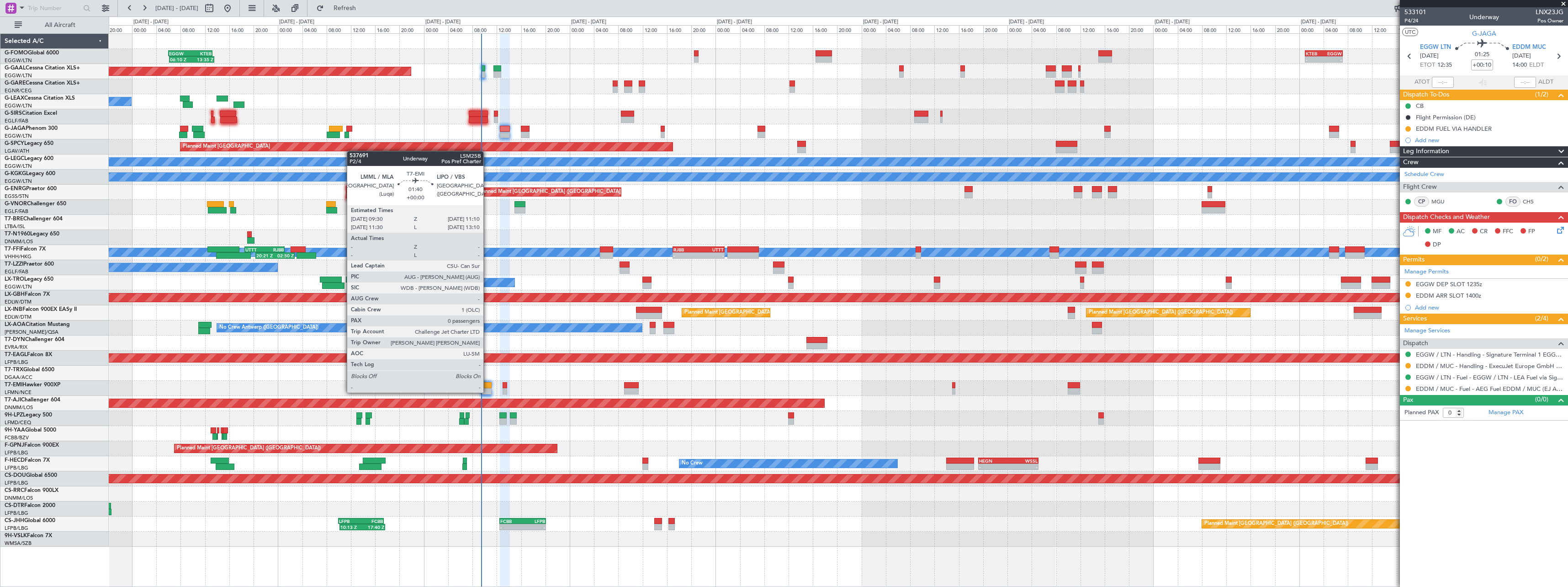
click at [488, 391] on div at bounding box center [486, 391] width 10 height 7
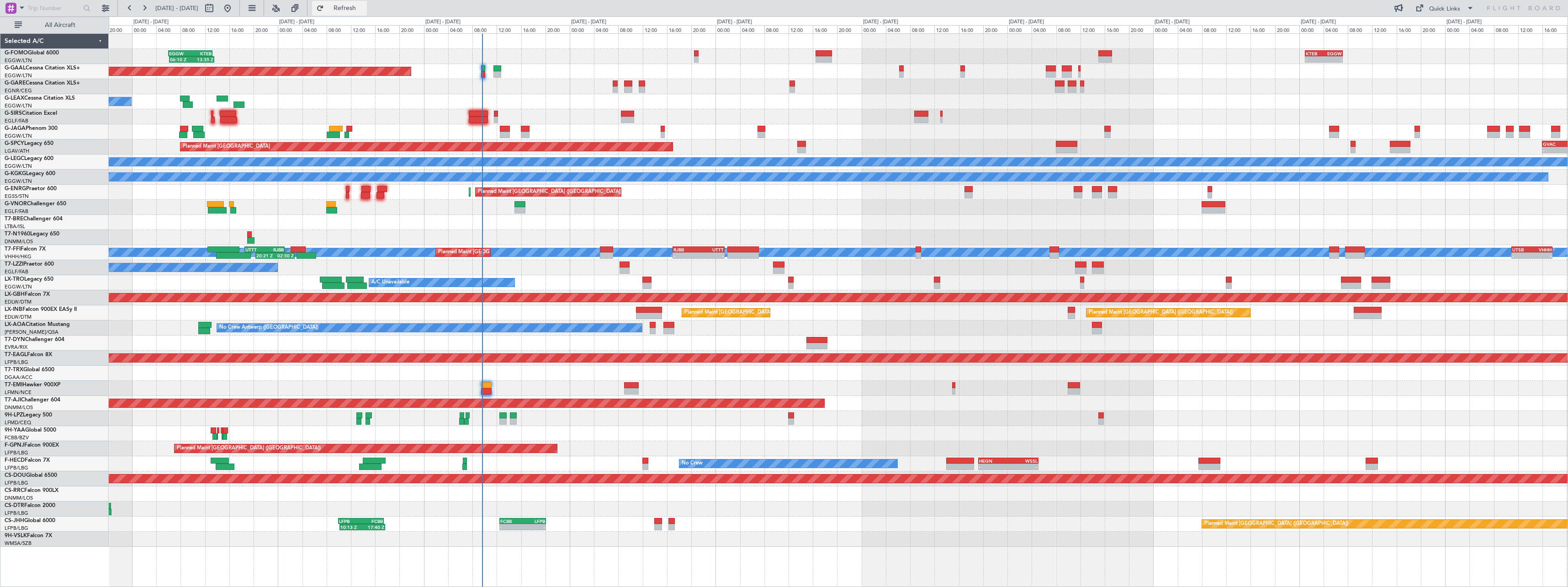
drag, startPoint x: 379, startPoint y: 10, endPoint x: 384, endPoint y: 14, distance: 6.4
click at [364, 10] on span "Refresh" at bounding box center [345, 8] width 38 height 7
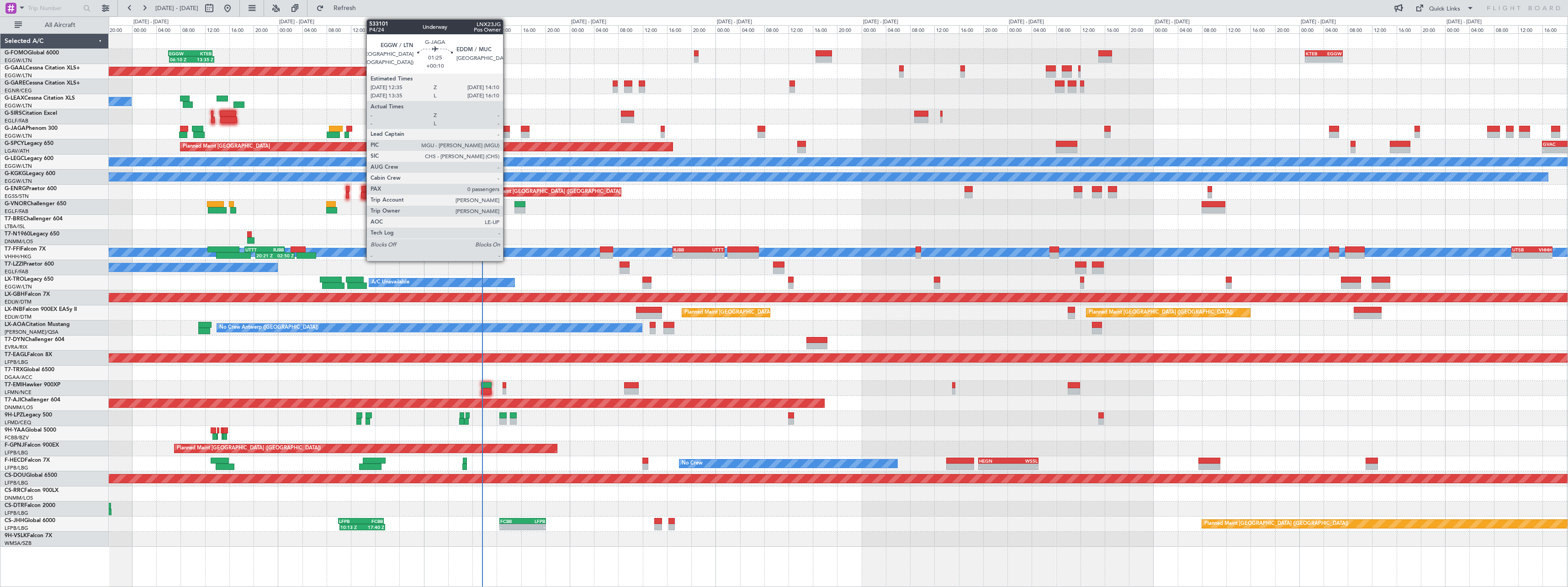
click at [507, 136] on div at bounding box center [505, 135] width 10 height 7
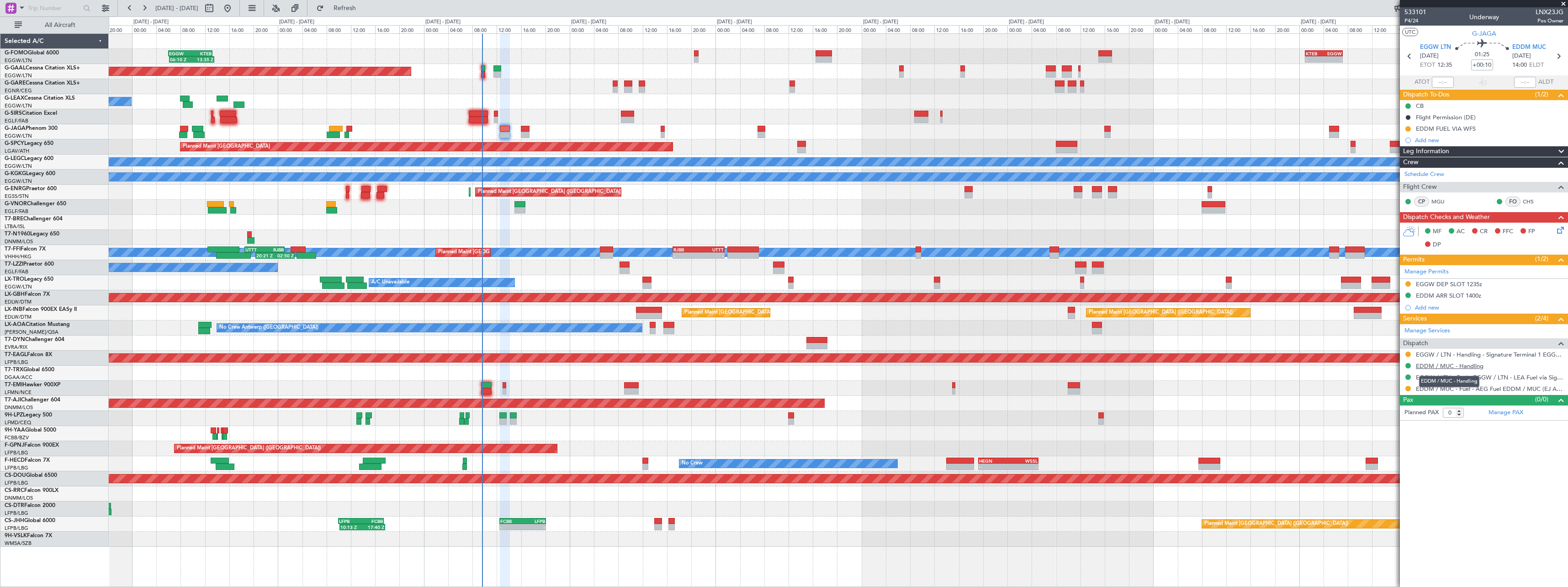
click at [1463, 368] on link "EDDM / MUC - Handling" at bounding box center [1449, 365] width 68 height 8
drag, startPoint x: 375, startPoint y: 8, endPoint x: 722, endPoint y: 244, distance: 419.6
click at [364, 8] on span "Refresh" at bounding box center [345, 8] width 38 height 7
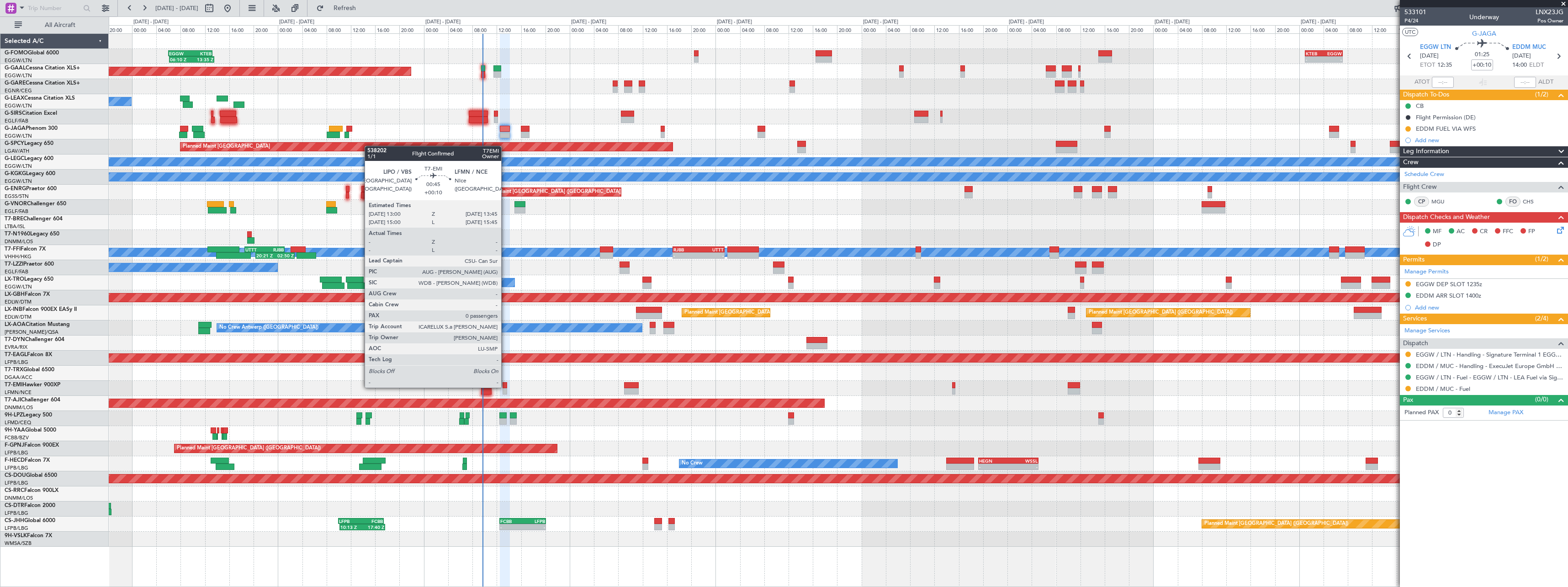
click at [505, 387] on div at bounding box center [505, 385] width 4 height 7
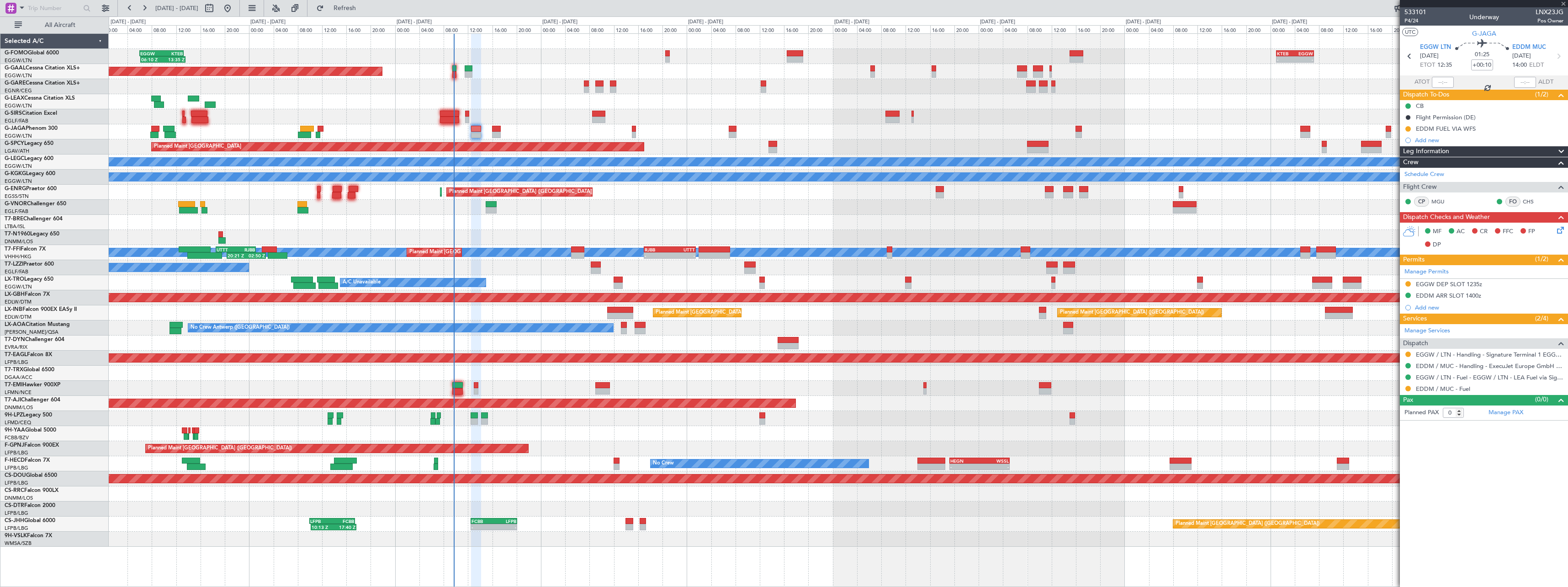
click at [765, 378] on div "EGGW 13:50 Z DGAA 20:30 Z 14:50 Z 21:55 Z A/C Booked" at bounding box center [837, 374] width 1459 height 15
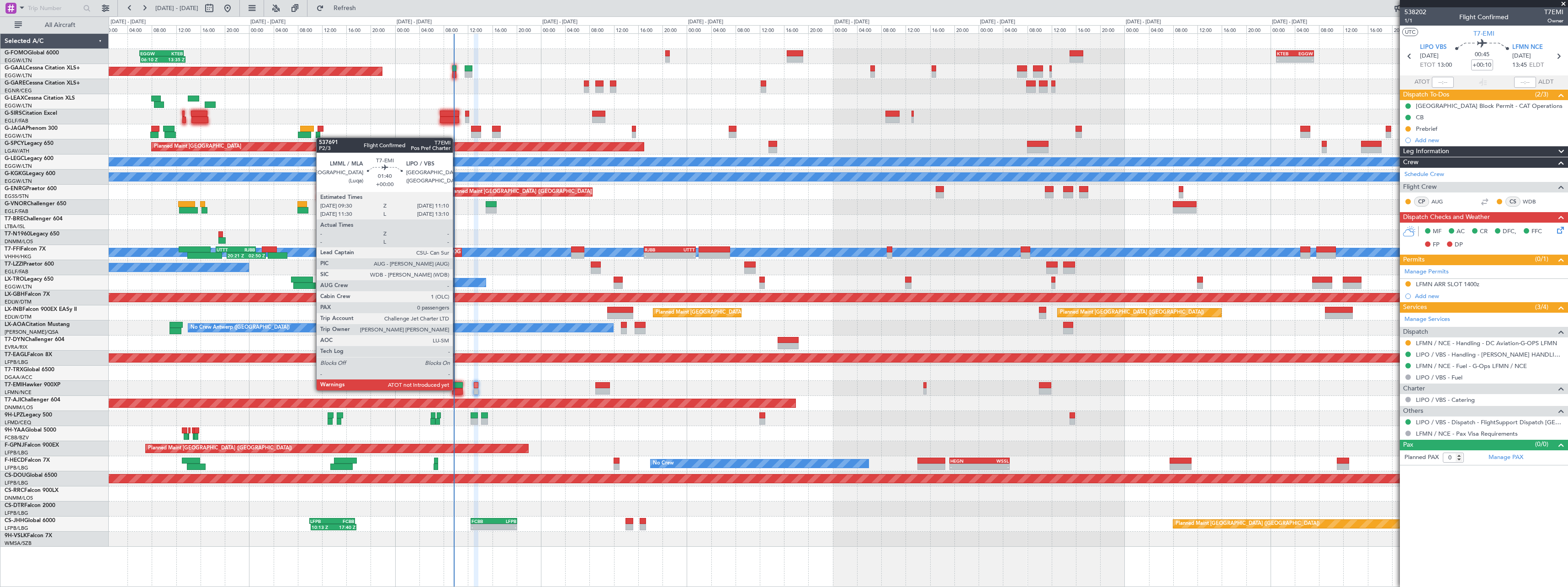
click at [457, 390] on div at bounding box center [457, 391] width 10 height 7
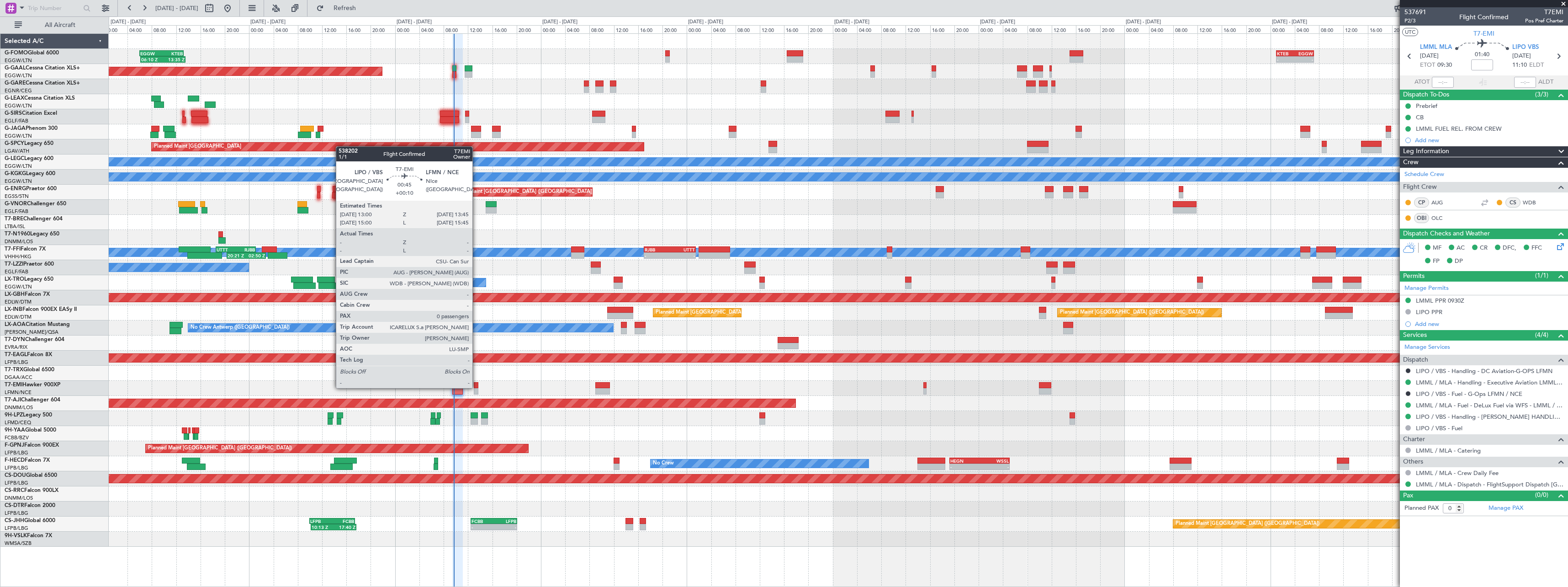
click at [477, 387] on div at bounding box center [476, 385] width 4 height 7
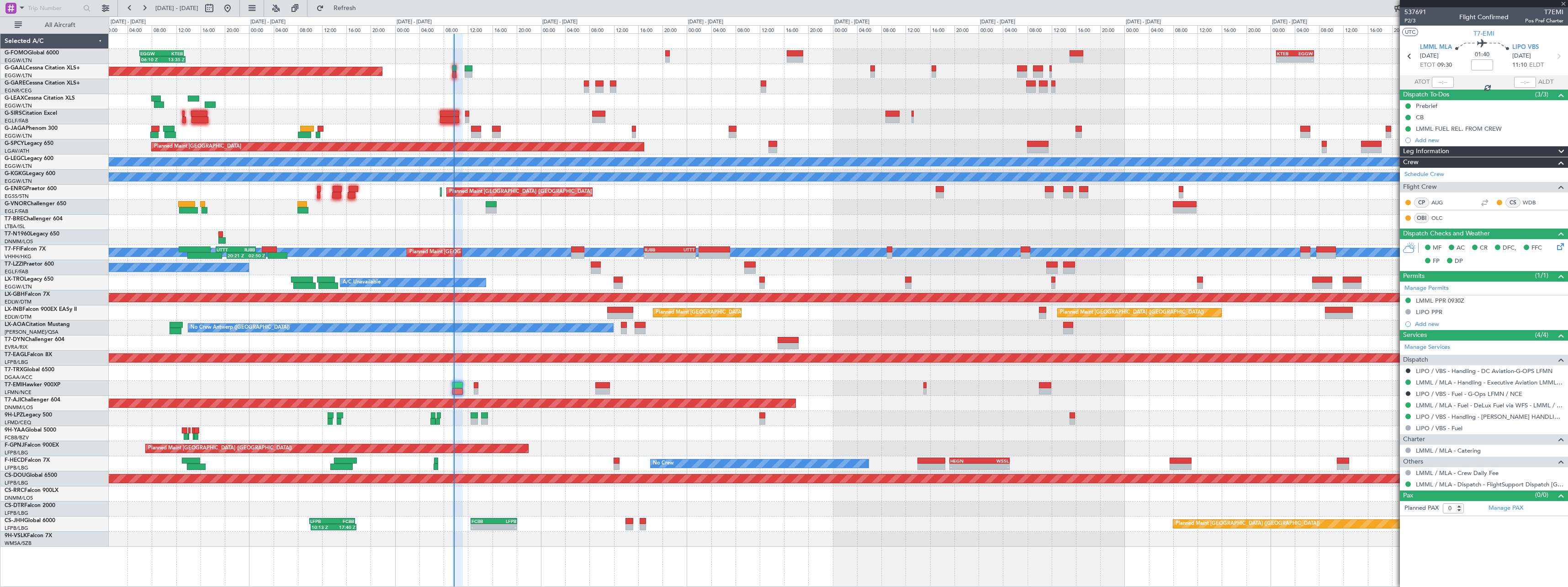
type input "+00:10"
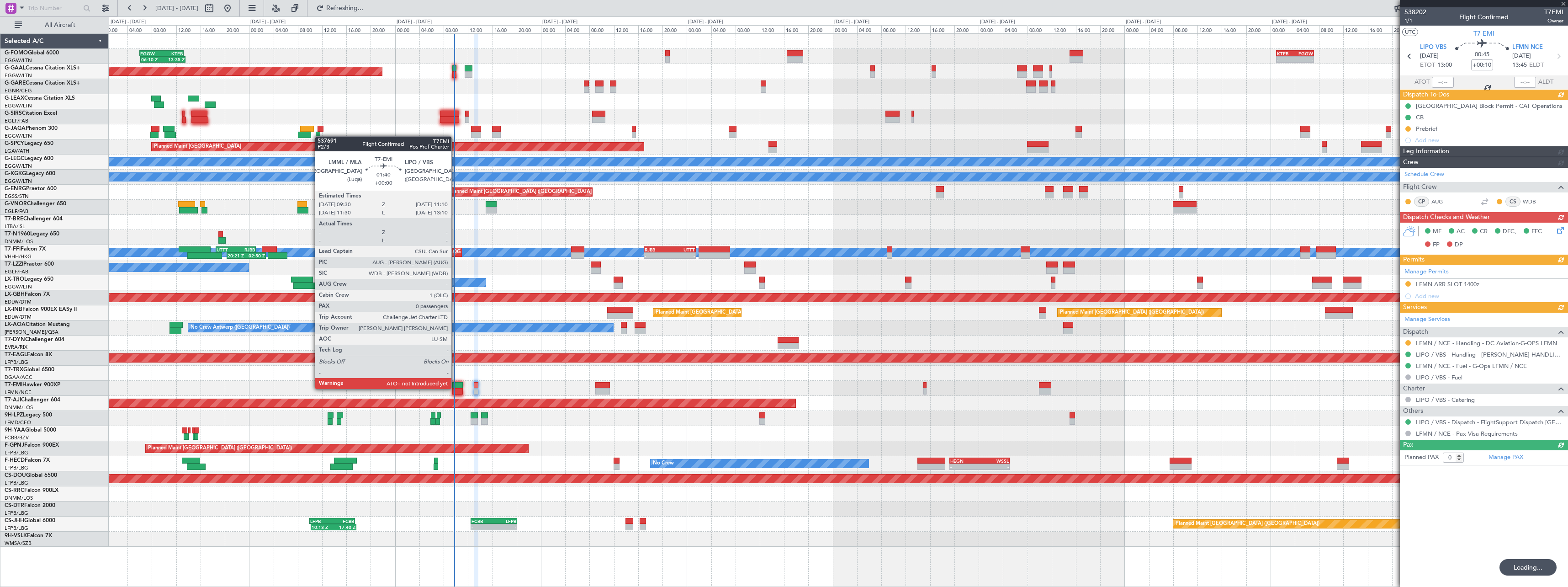
click at [455, 388] on div at bounding box center [457, 391] width 10 height 7
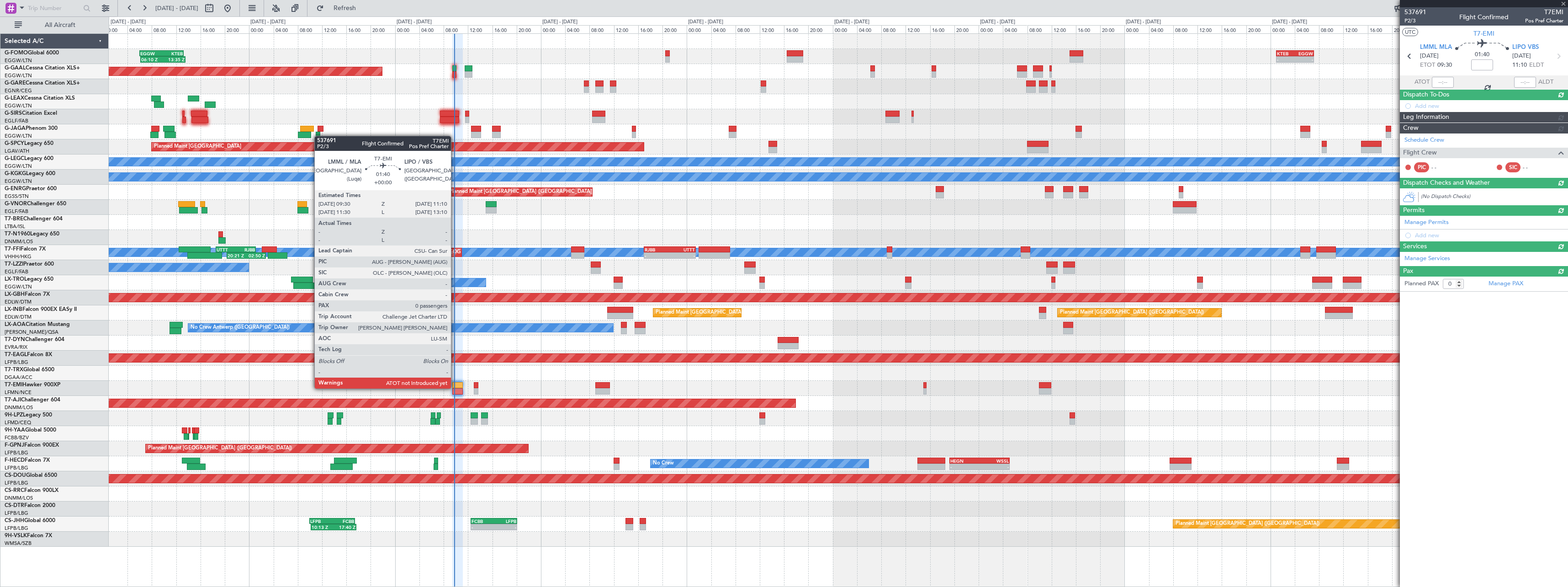
click at [455, 388] on div at bounding box center [457, 385] width 10 height 7
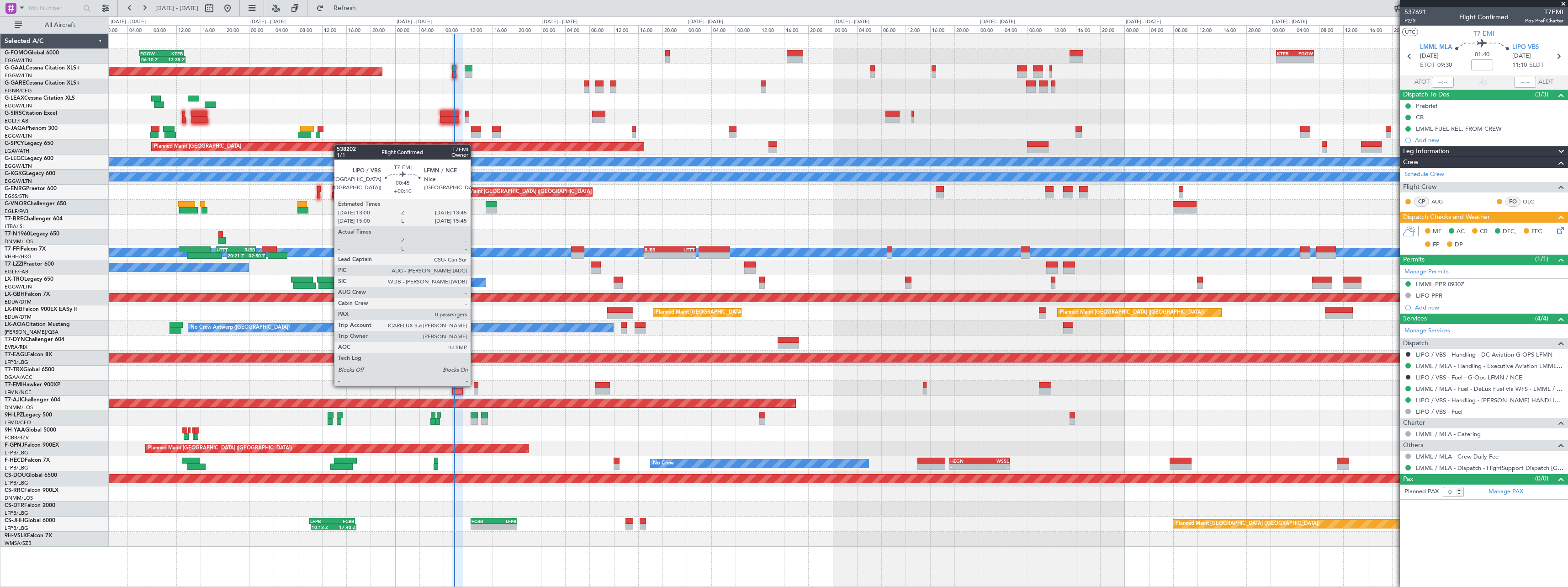
click at [475, 385] on div at bounding box center [476, 385] width 4 height 7
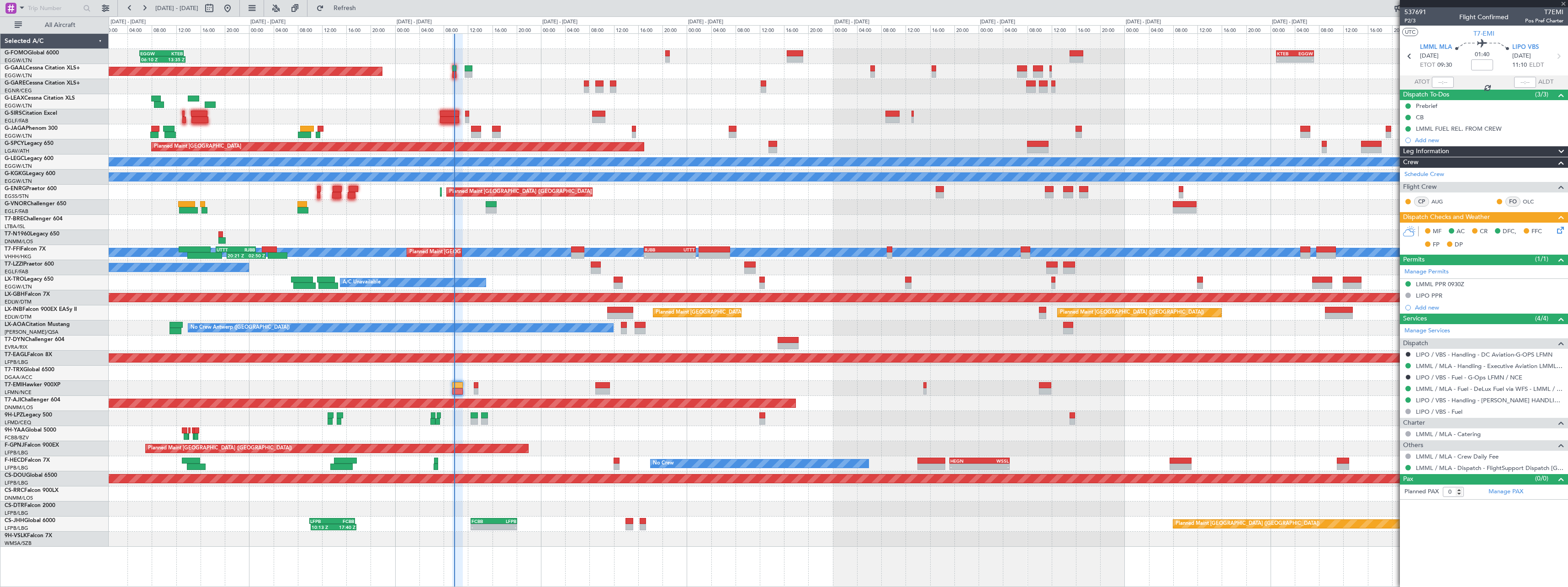
type input "+00:10"
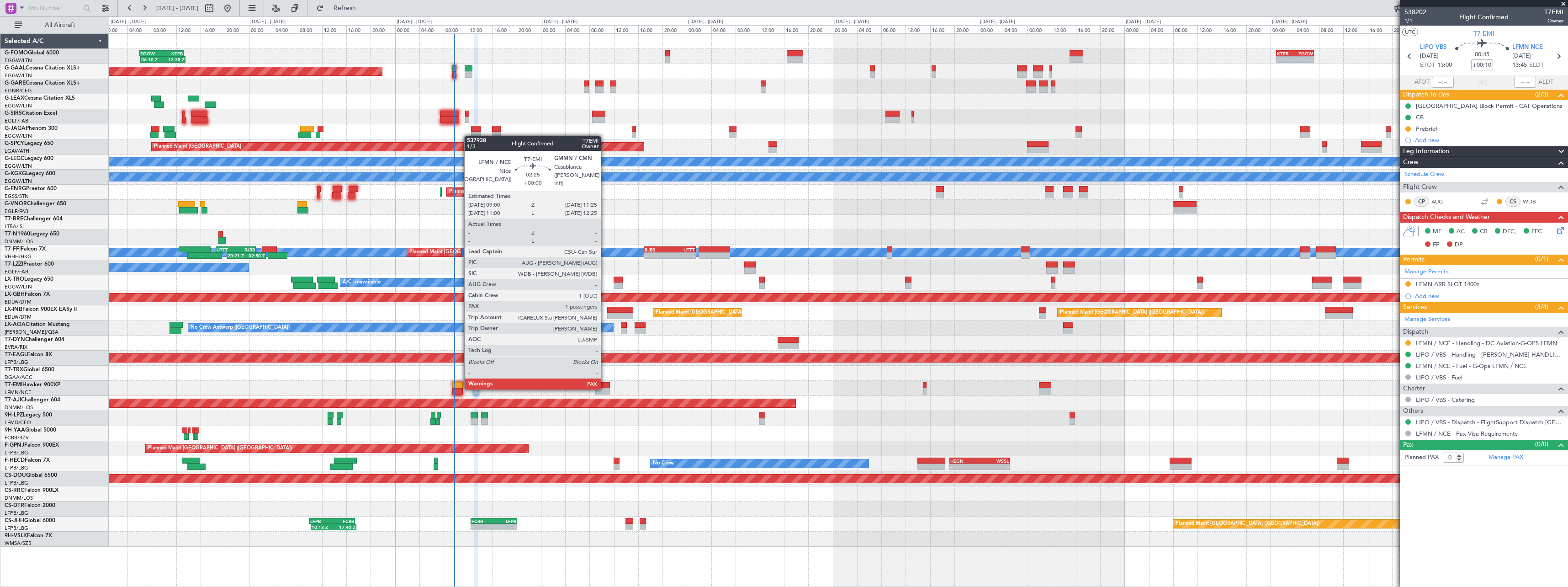
click at [605, 389] on div at bounding box center [603, 391] width 15 height 7
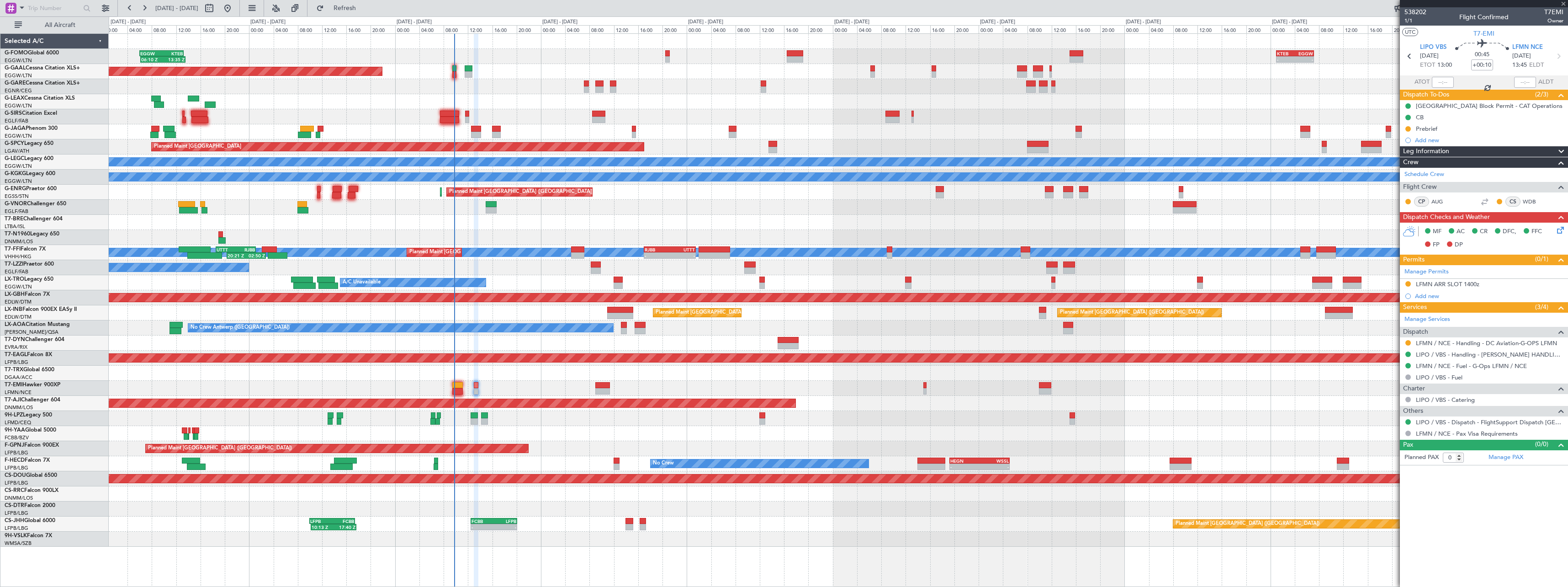
type input "1"
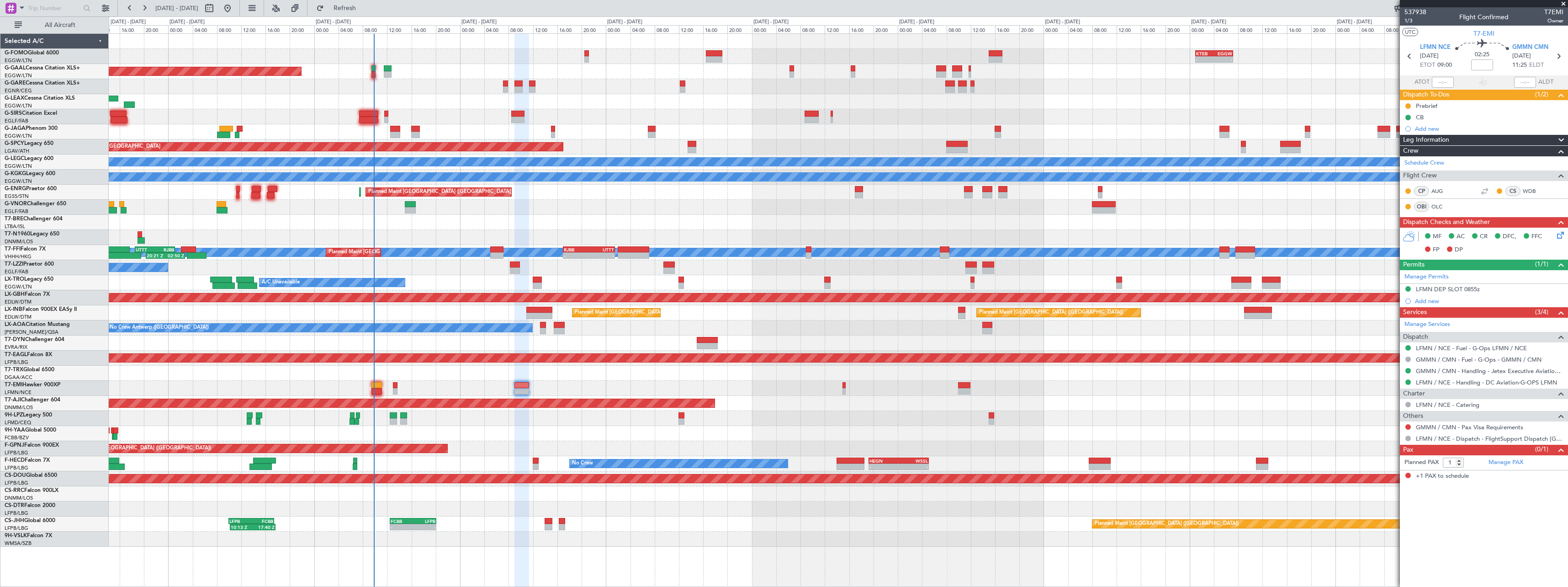
click at [835, 384] on div "- - KTEB 01:00 Z EGGW 07:10 Z 06:10 Z 13:35 Z EGGW 06:00 Z KTEB 13:15 Z Planned…" at bounding box center [837, 290] width 1459 height 512
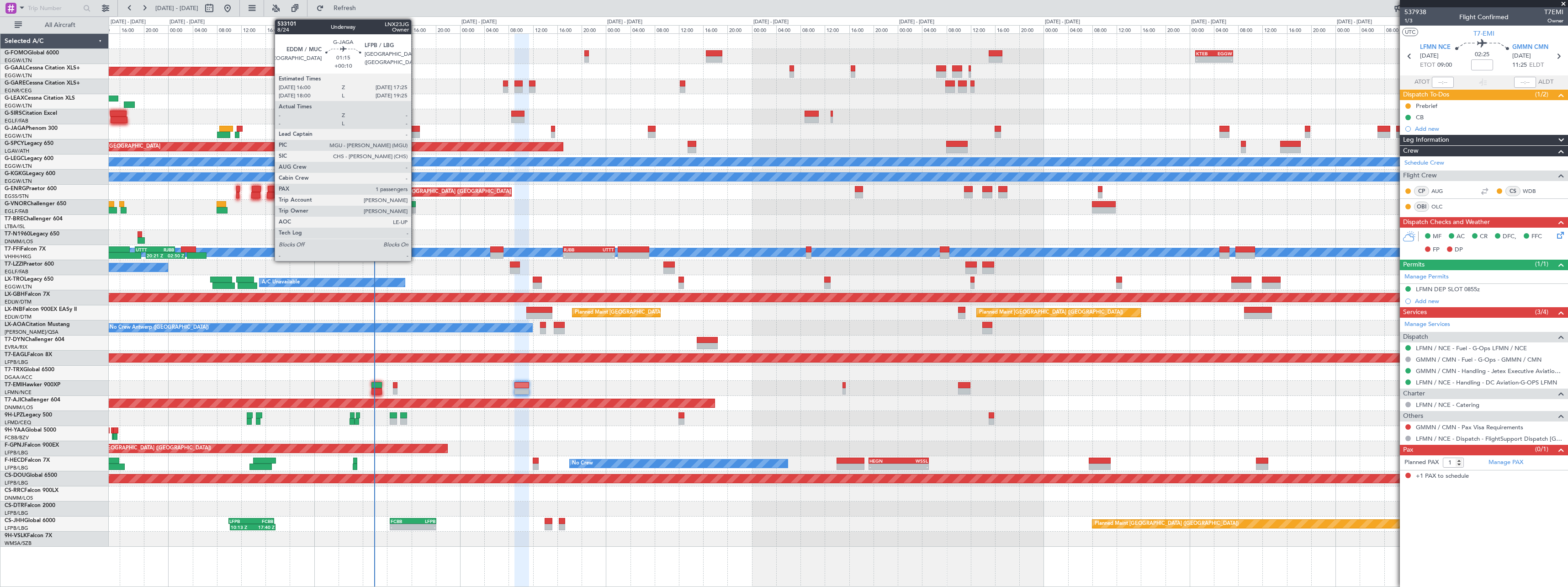
click at [416, 130] on div at bounding box center [416, 129] width 8 height 7
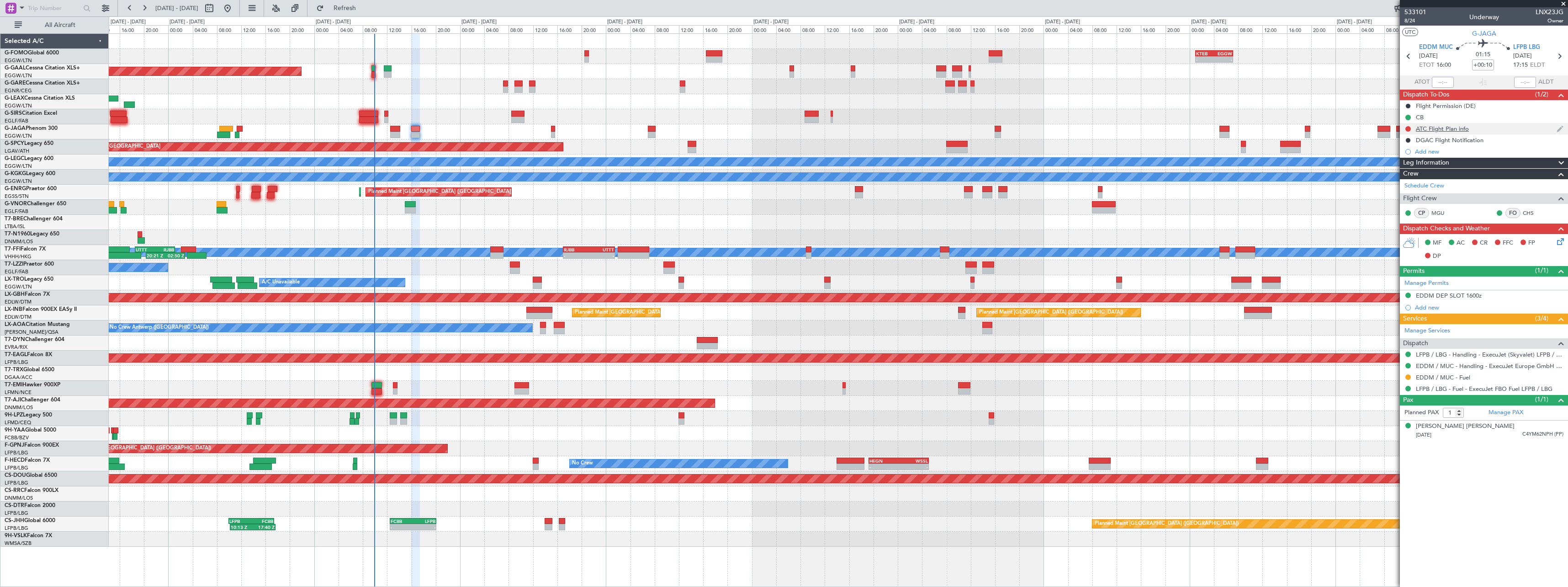
click at [1444, 129] on div "ATC Flight Plan info" at bounding box center [1442, 128] width 53 height 8
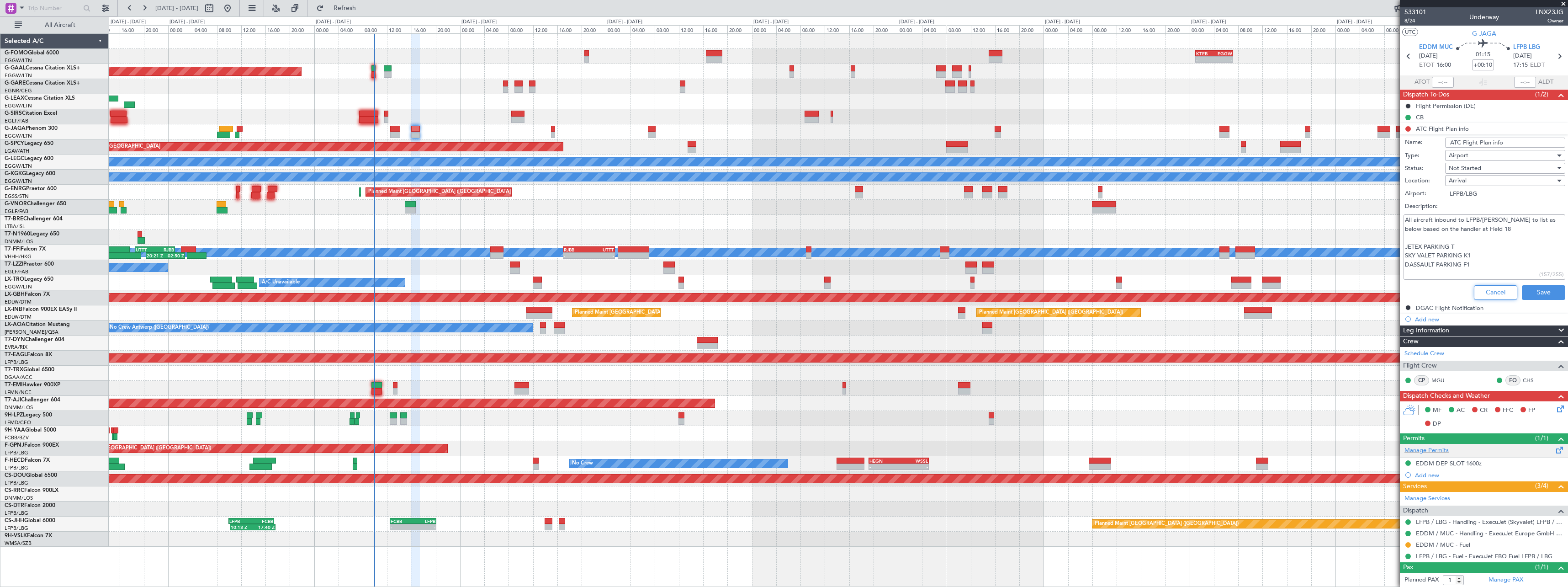
click at [1491, 287] on button "Cancel" at bounding box center [1495, 292] width 43 height 14
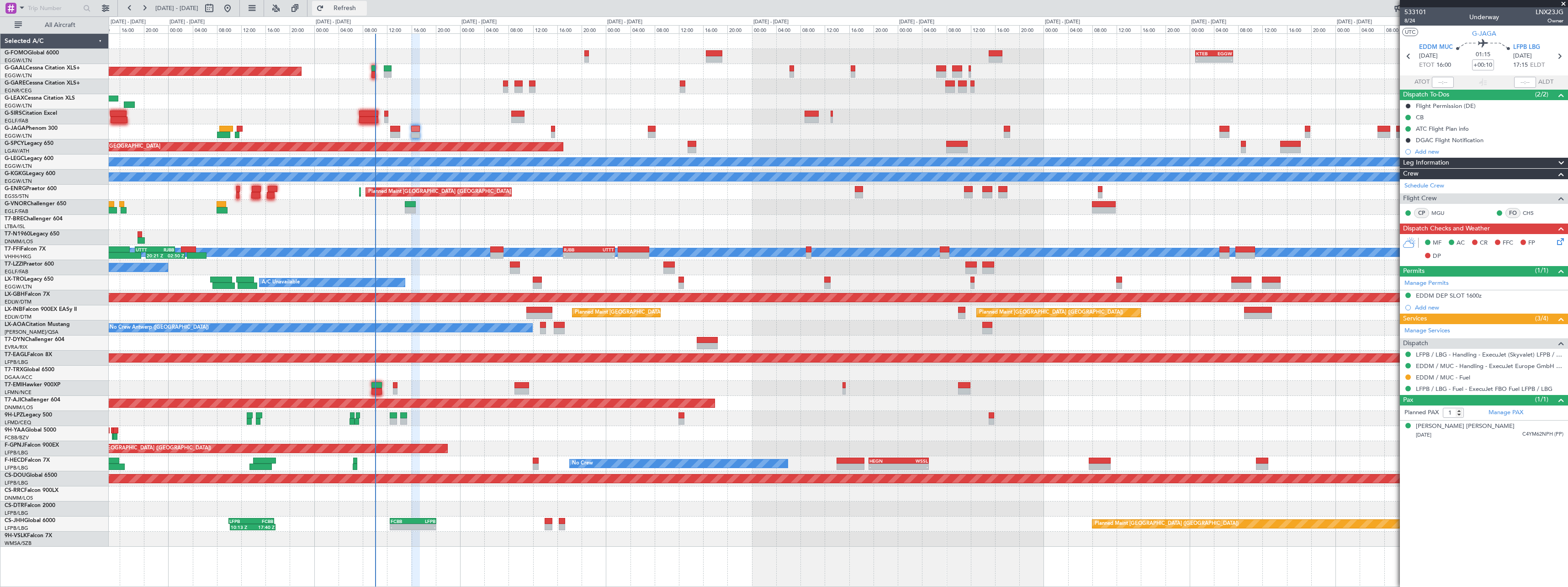
click at [364, 8] on span "Refresh" at bounding box center [345, 8] width 38 height 7
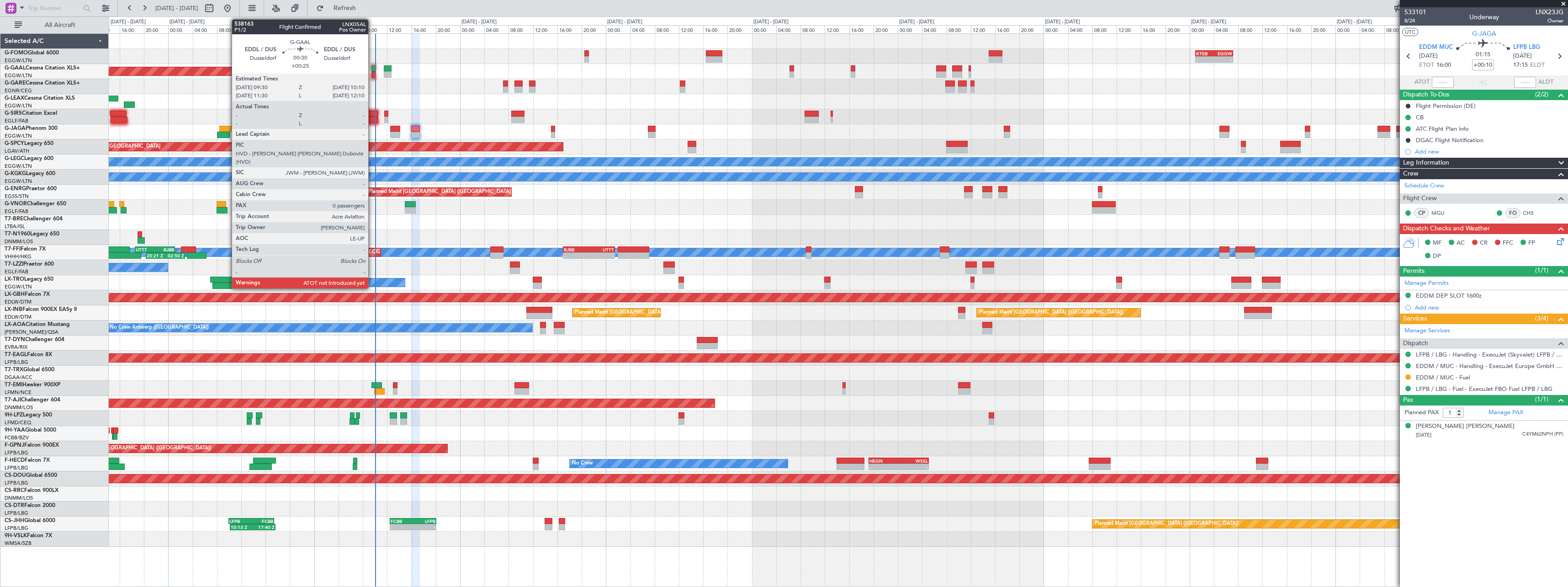
click at [373, 72] on div at bounding box center [373, 75] width 4 height 7
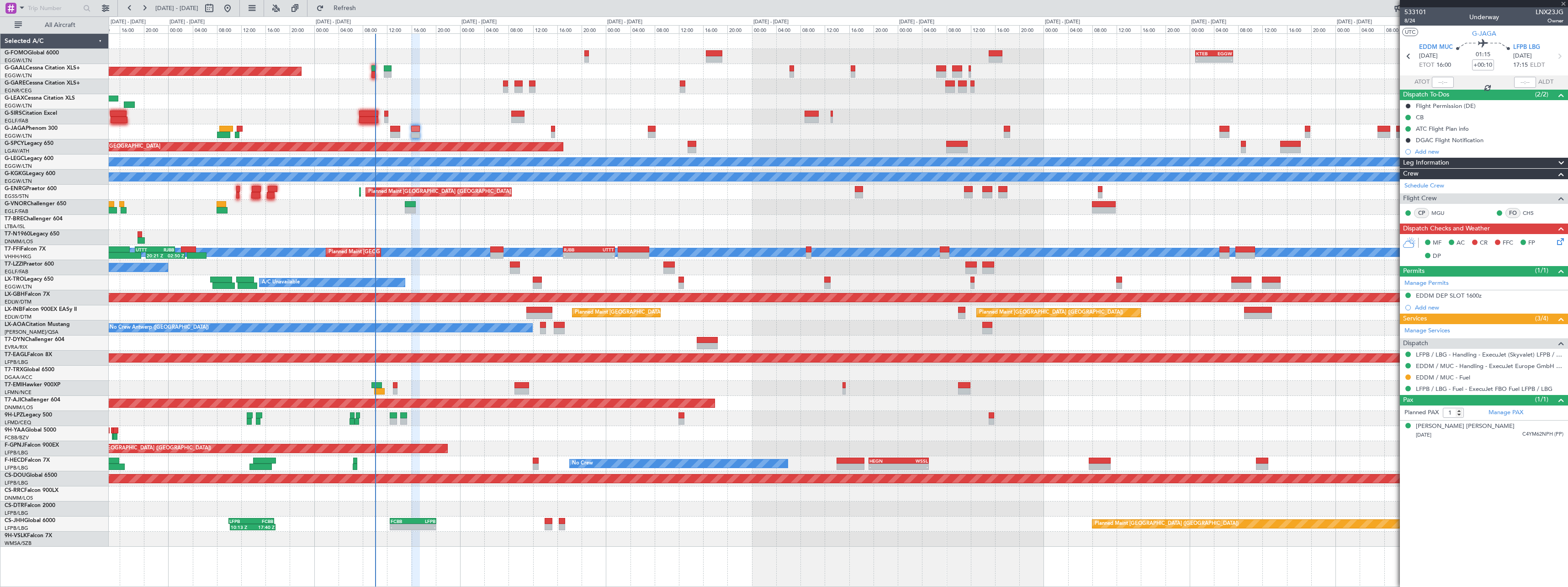
type input "+00:25"
type input "0"
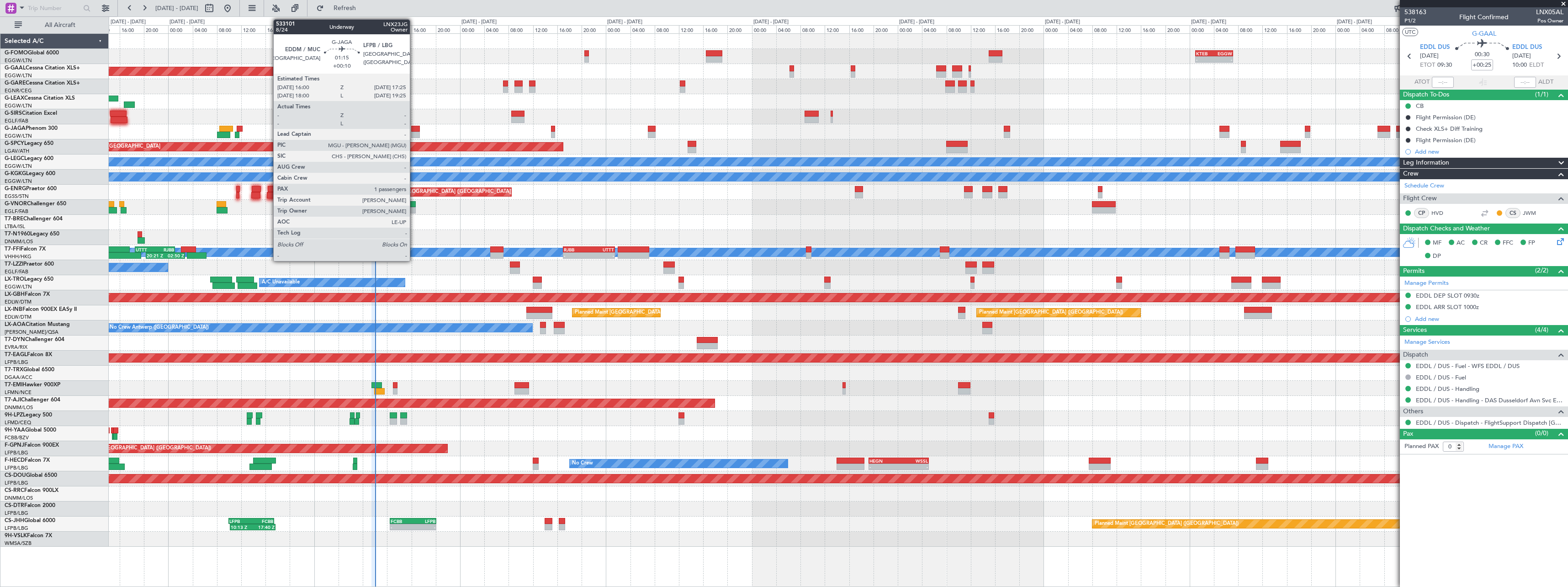
click at [414, 130] on div at bounding box center [416, 129] width 8 height 7
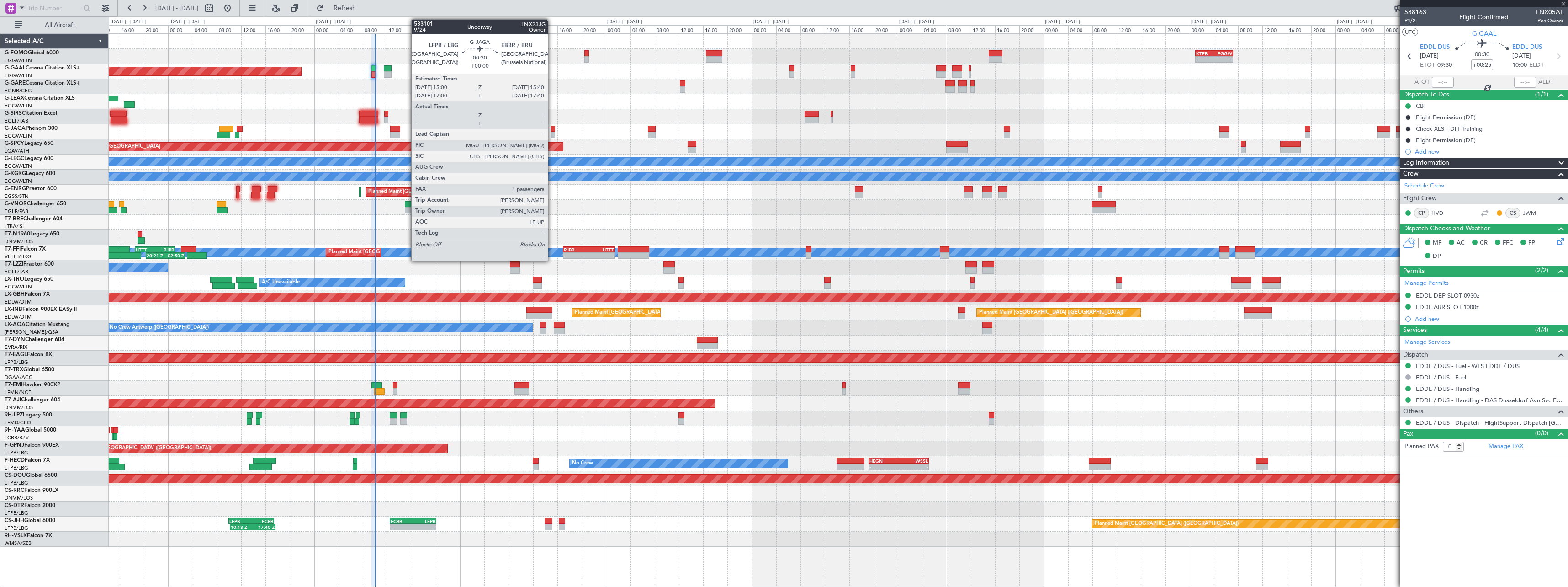
type input "+00:10"
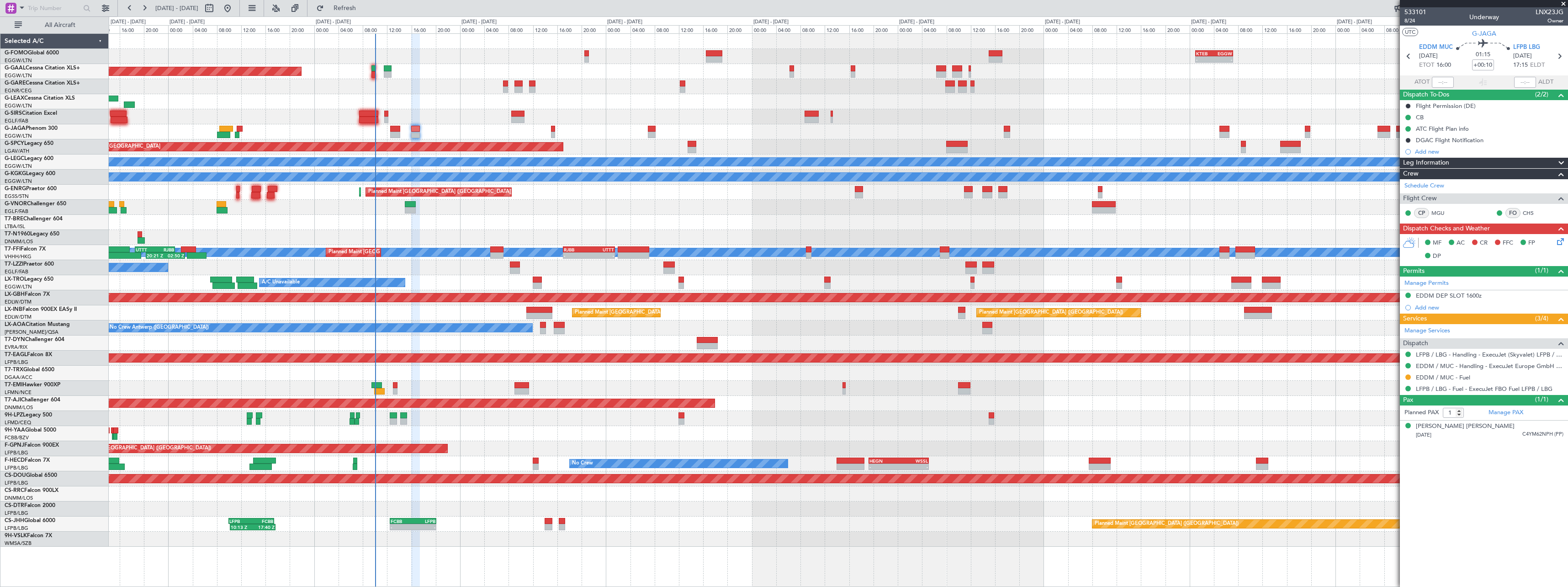
click at [1559, 163] on span at bounding box center [1560, 163] width 11 height 11
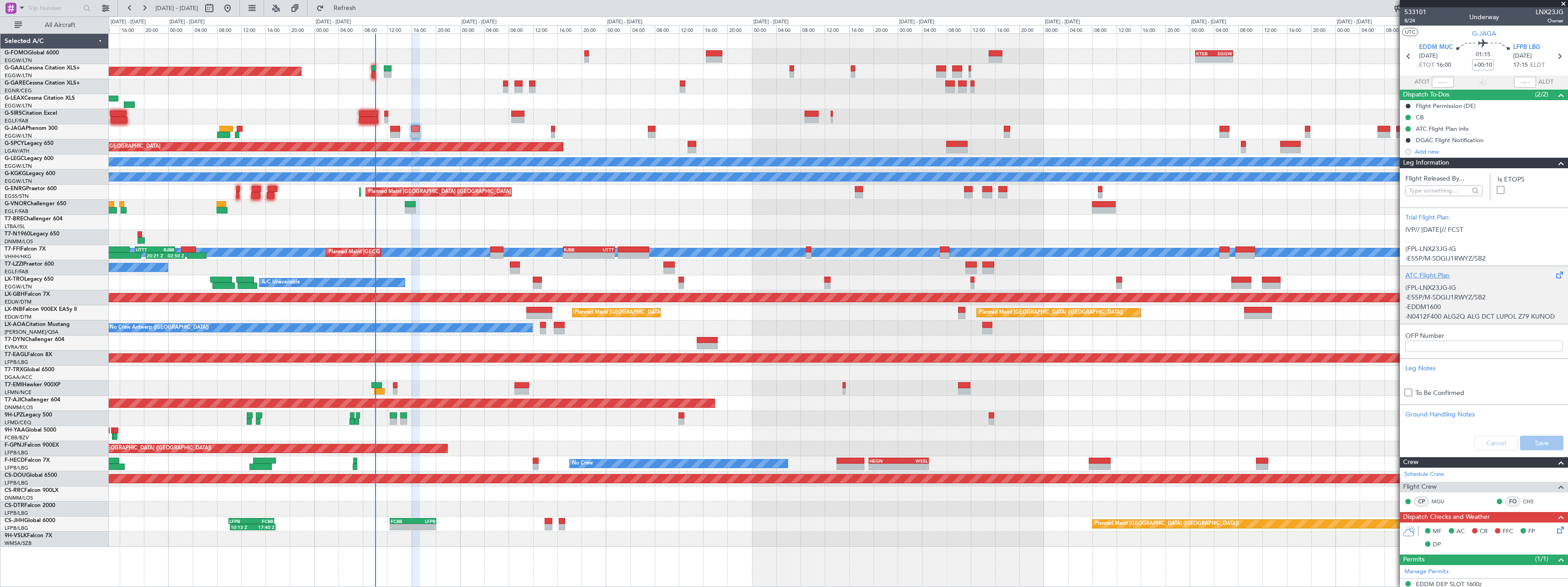
click at [1434, 272] on div "ATC Flight Plan" at bounding box center [1484, 274] width 157 height 9
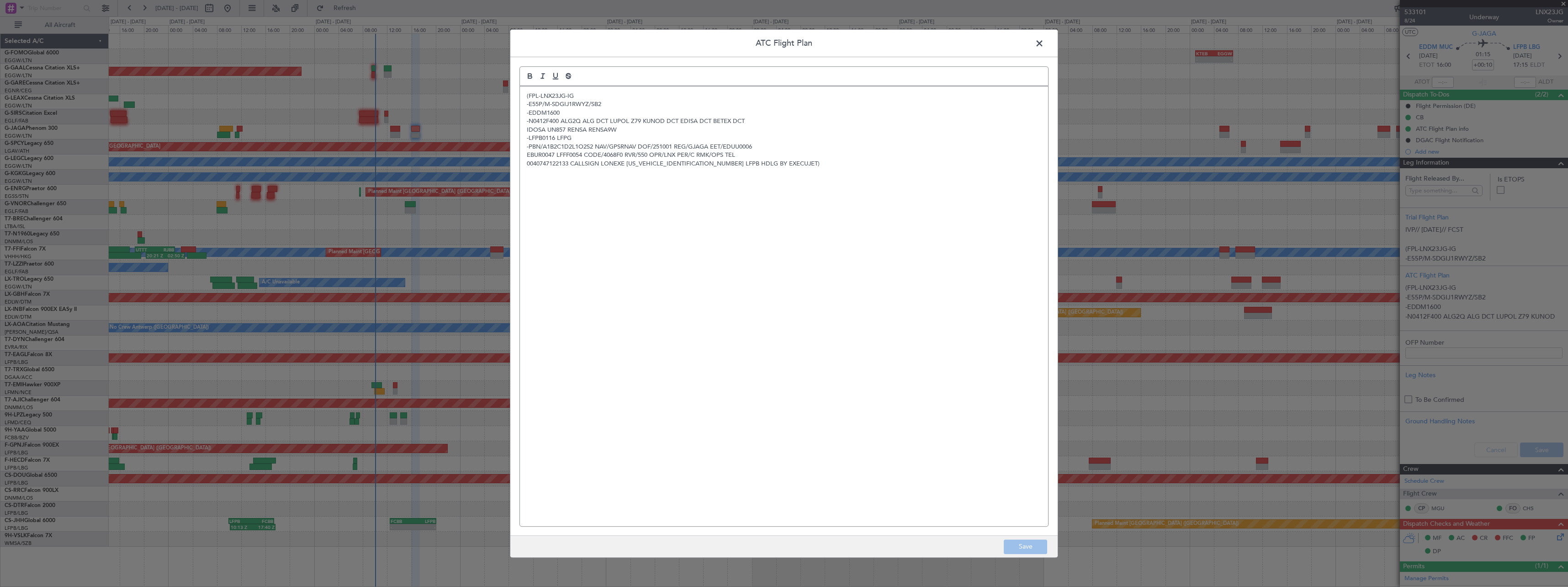
click at [1044, 45] on span at bounding box center [1044, 46] width 0 height 19
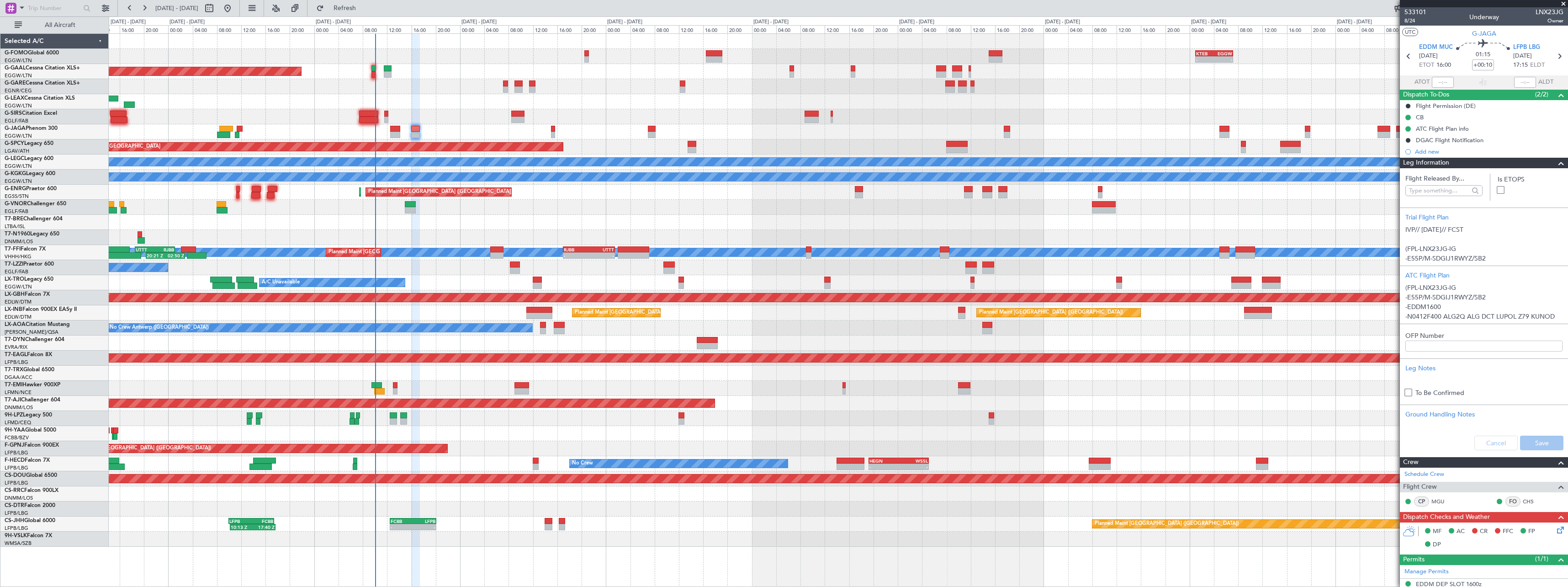
click at [1549, 163] on div at bounding box center [1558, 163] width 19 height 11
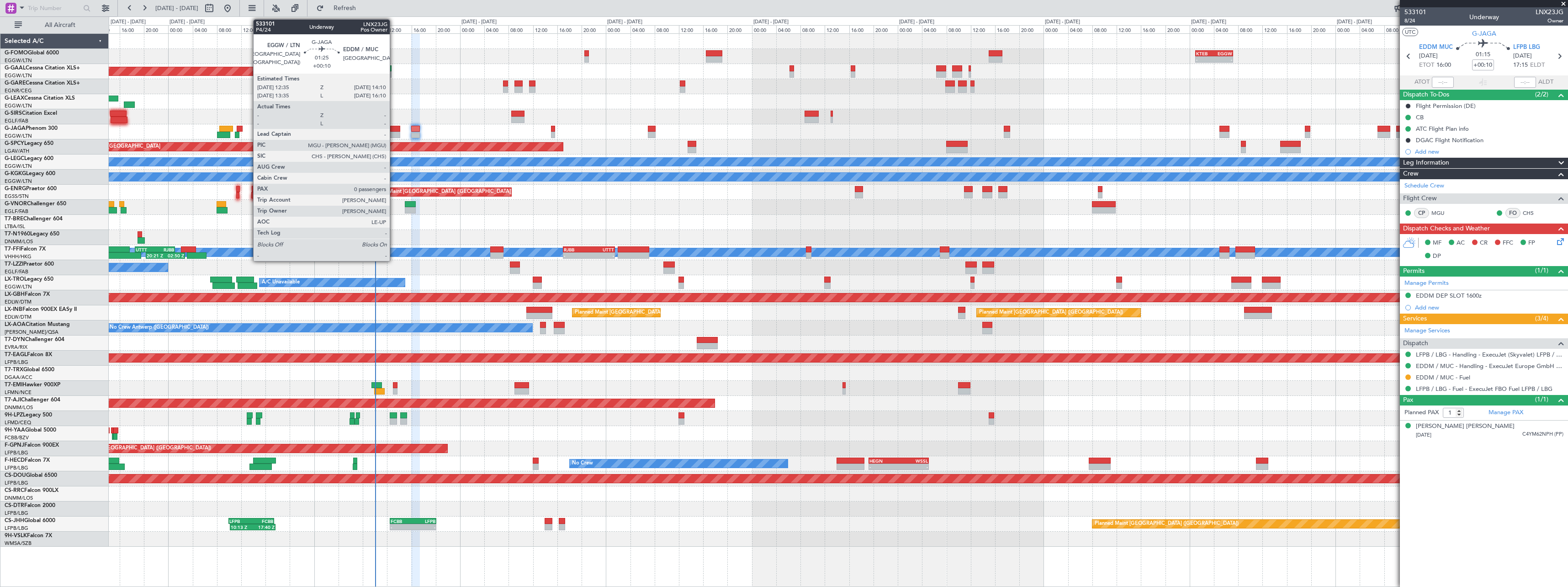
click at [395, 130] on div at bounding box center [395, 129] width 10 height 7
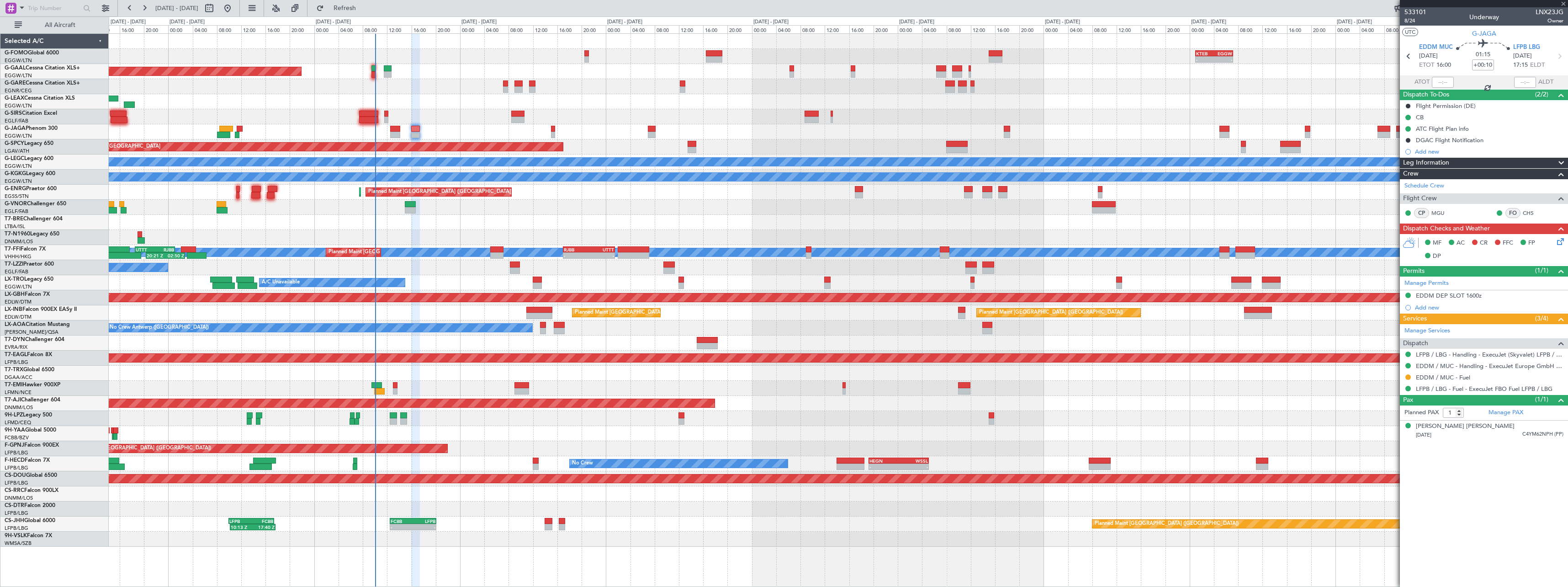
type input "0"
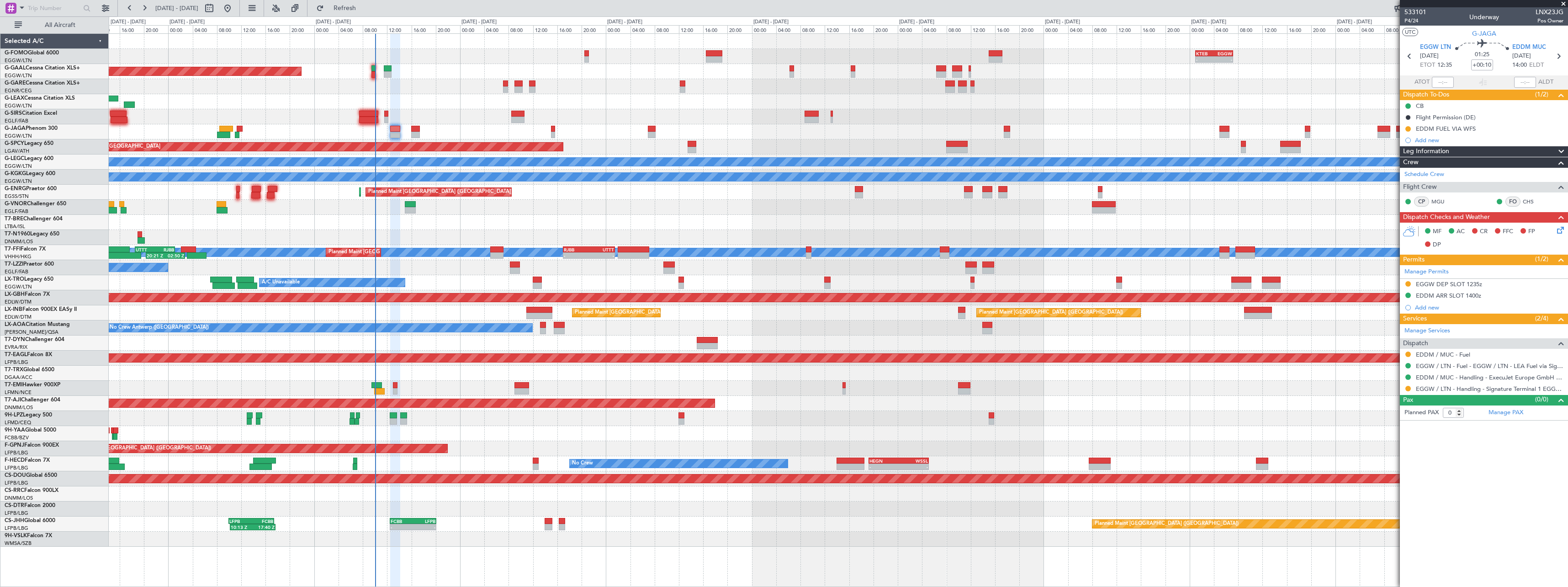
click at [1560, 152] on span at bounding box center [1560, 152] width 11 height 11
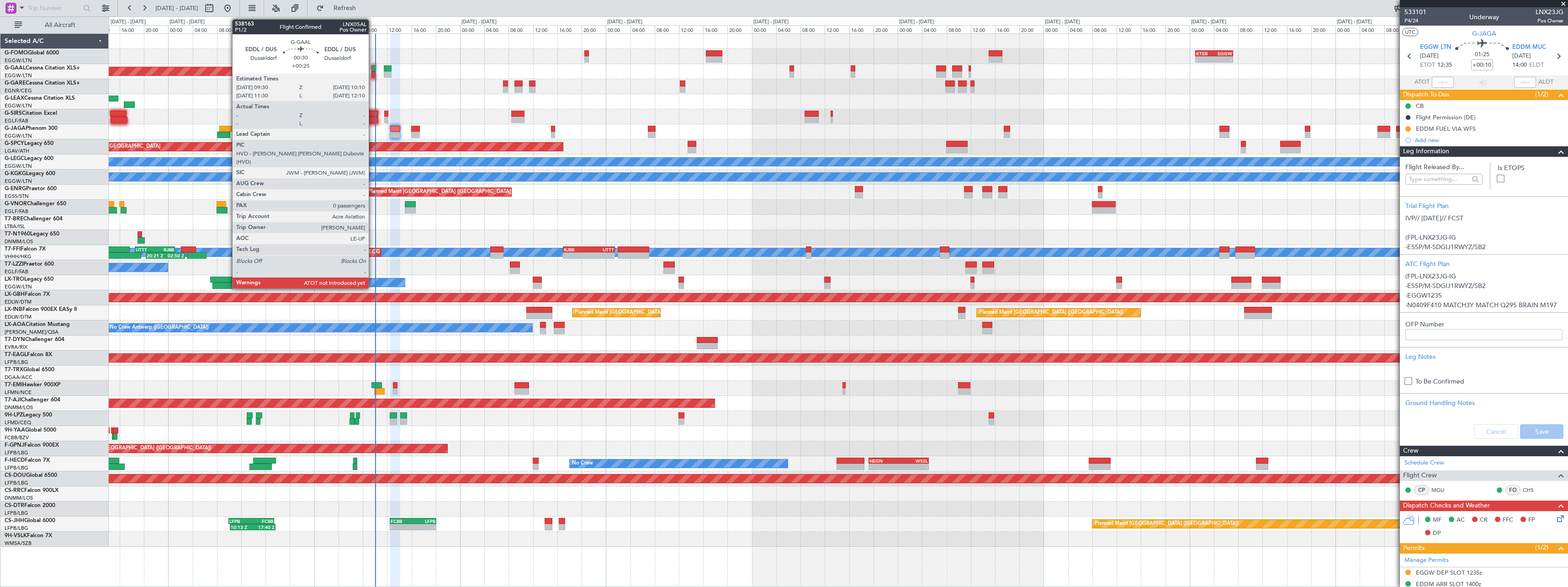
click at [373, 71] on div at bounding box center [373, 75] width 4 height 7
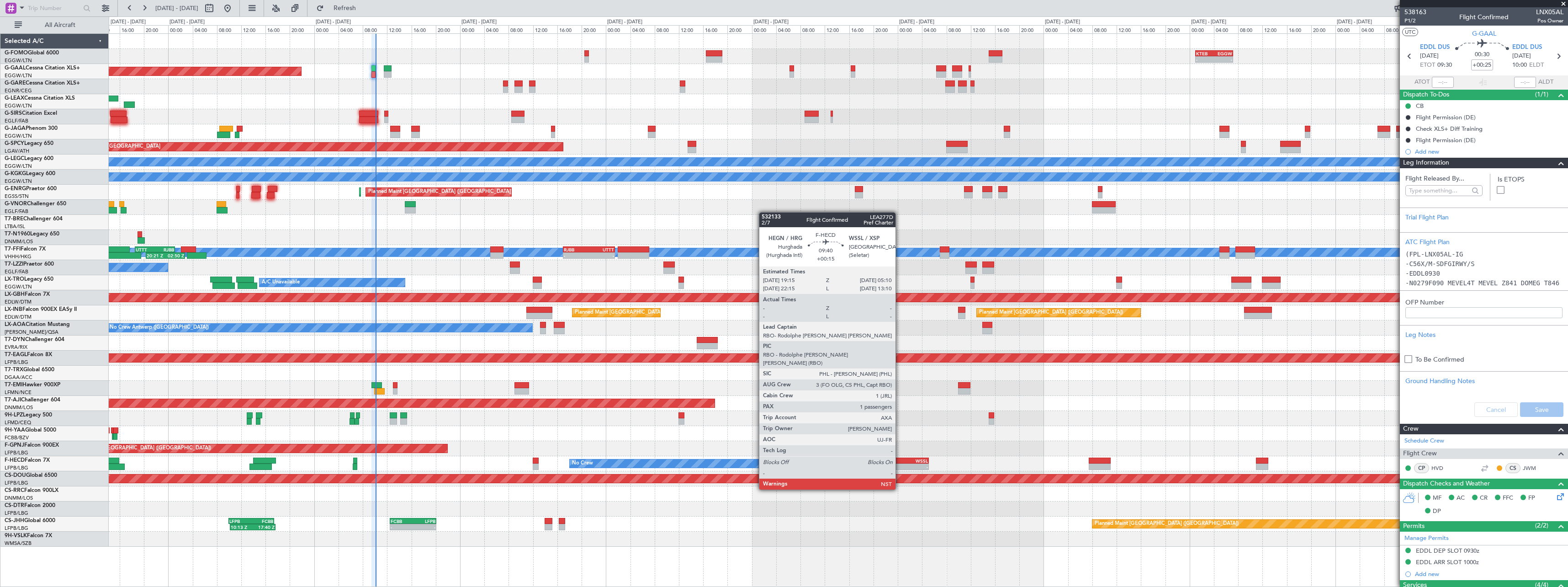
click at [899, 464] on div "-" at bounding box center [913, 467] width 30 height 5
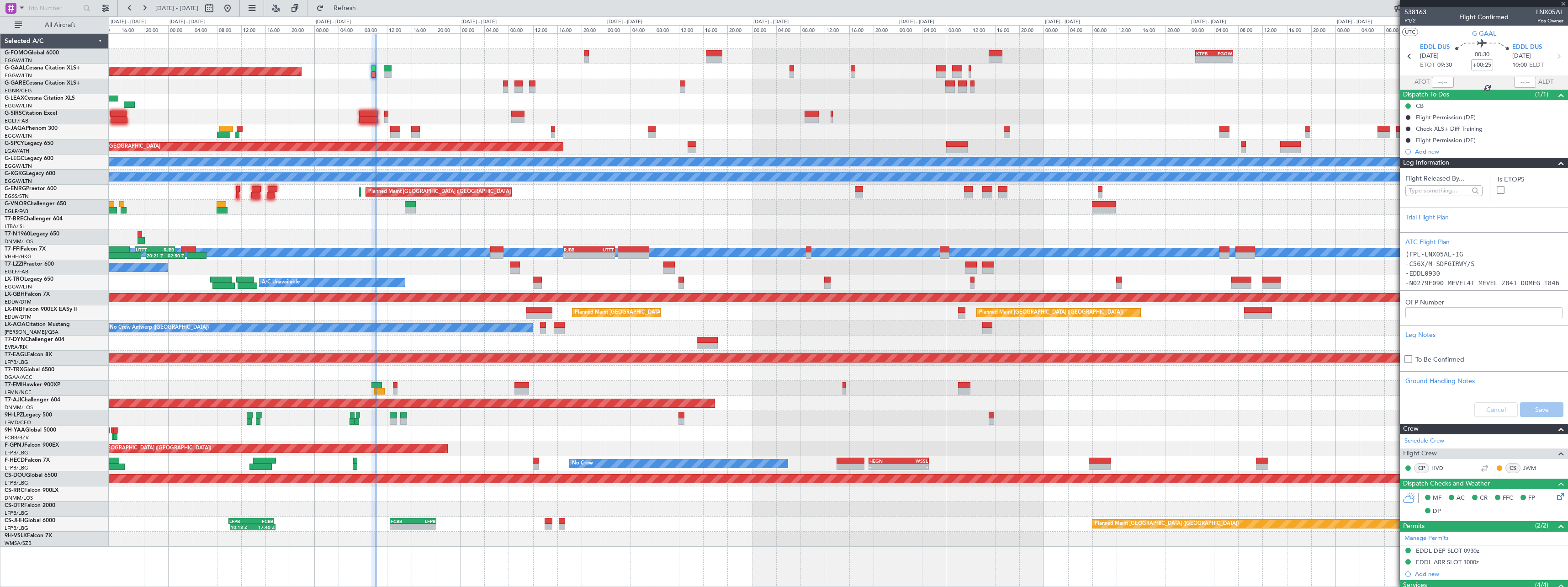
type input "+00:15"
type input "1"
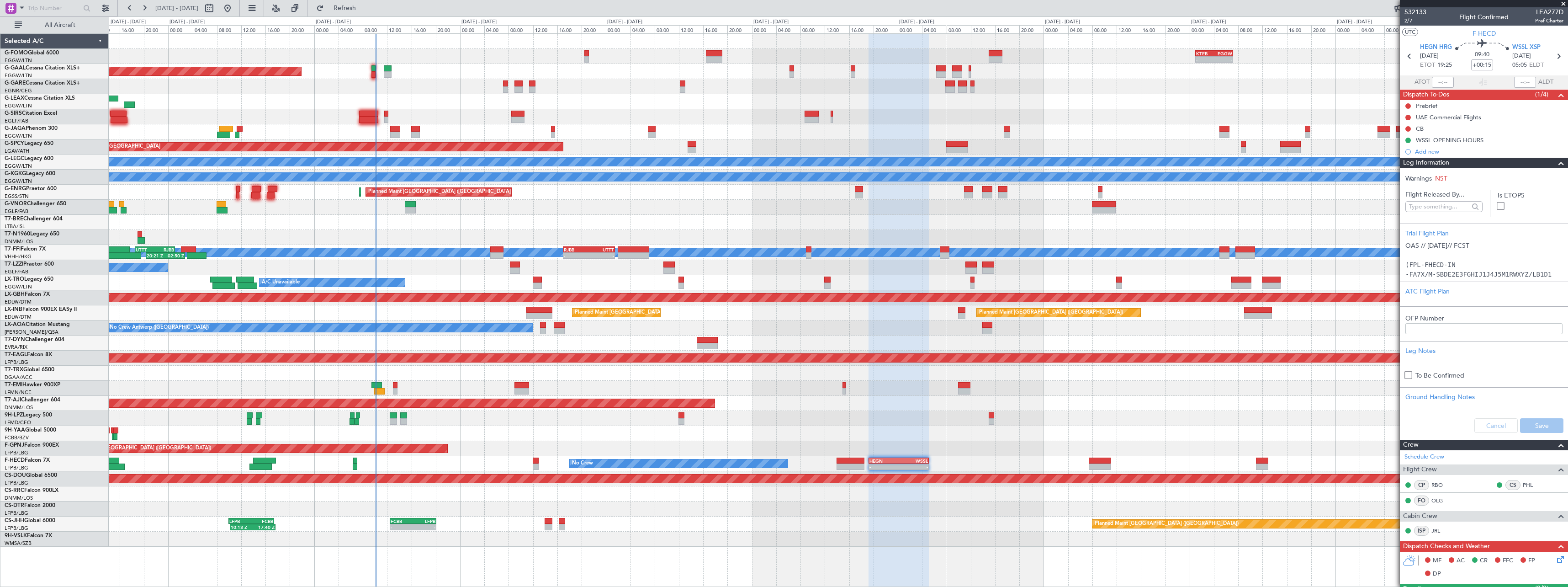
click at [1557, 167] on span at bounding box center [1560, 163] width 11 height 11
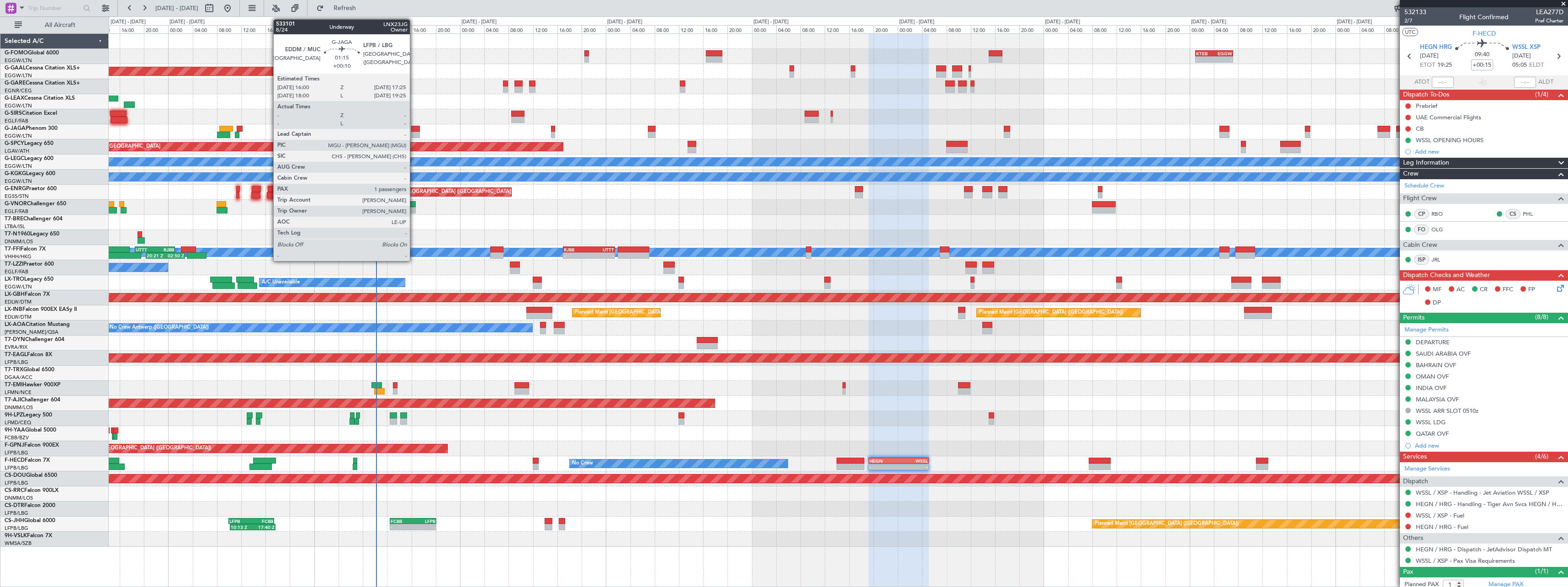
click at [415, 132] on div at bounding box center [416, 135] width 8 height 7
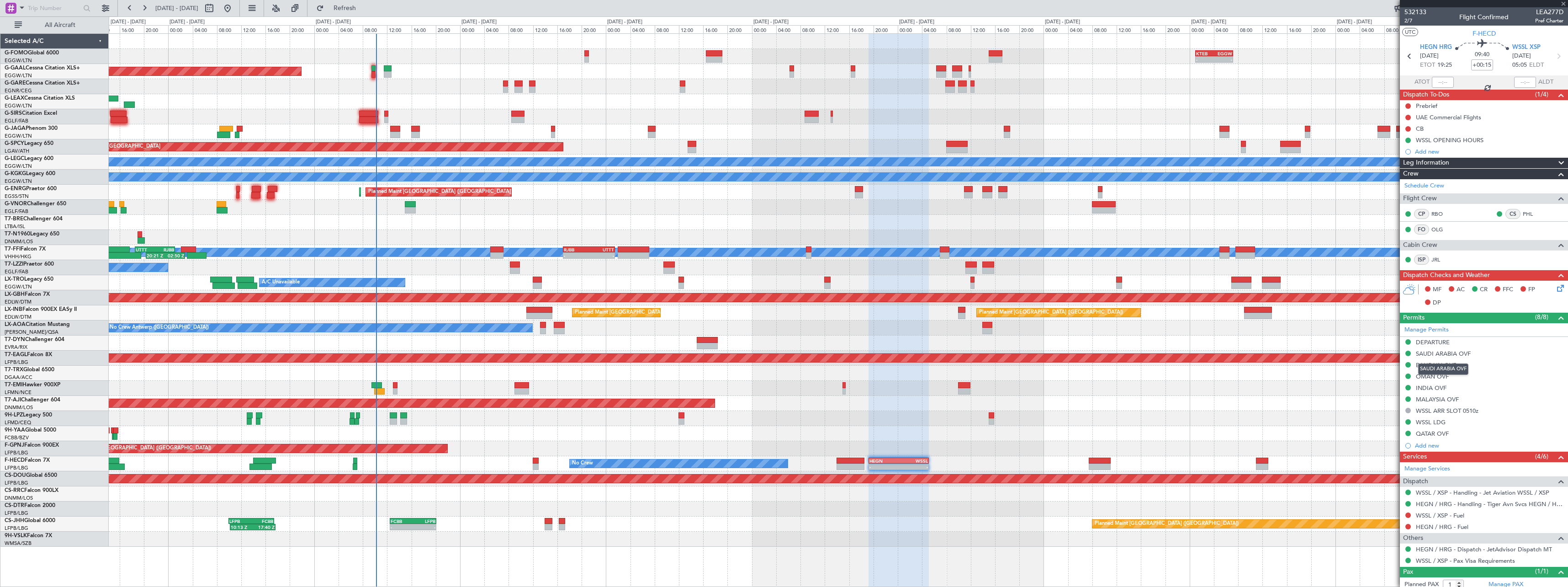
type input "+00:10"
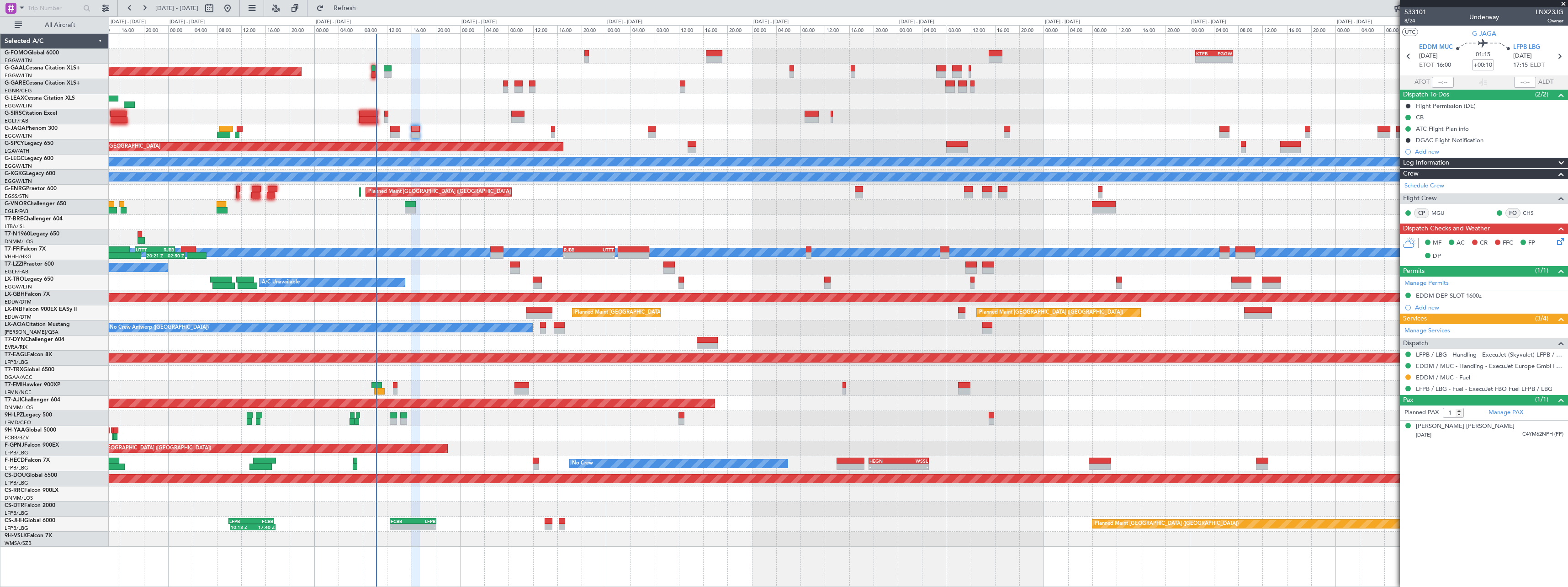
click at [1560, 163] on span at bounding box center [1560, 163] width 11 height 11
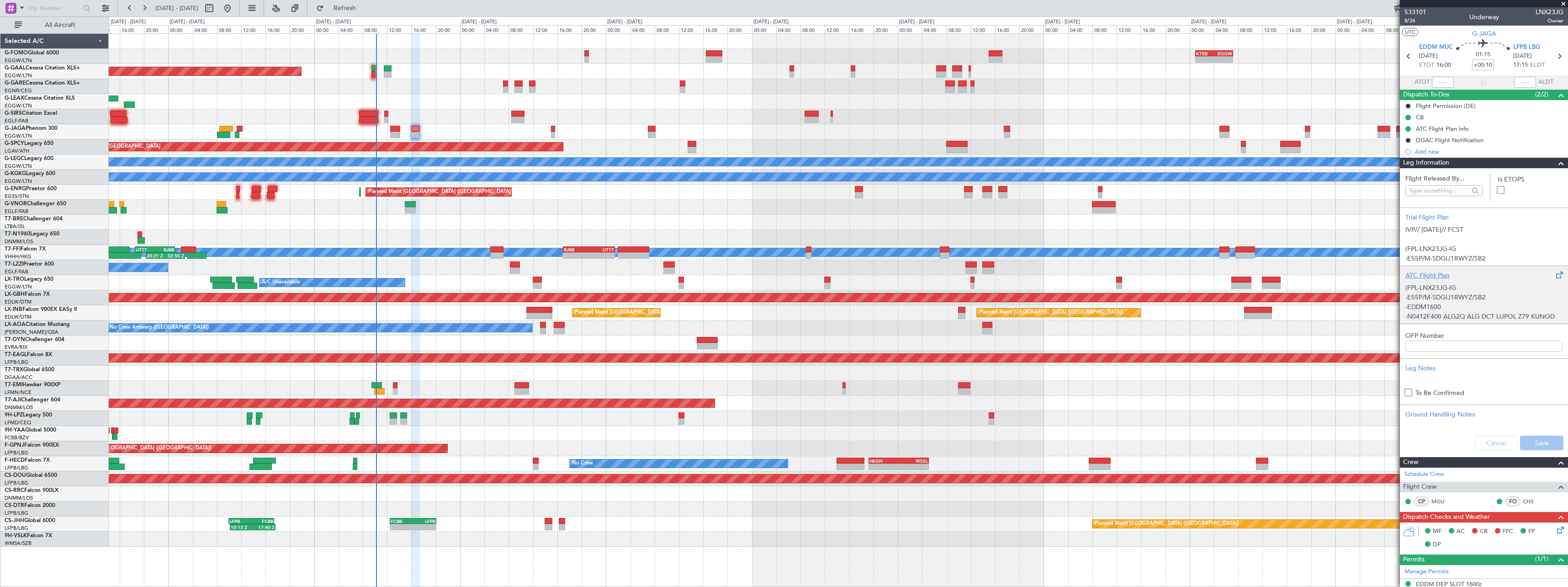
click at [1442, 271] on div "ATC Flight Plan" at bounding box center [1484, 274] width 157 height 9
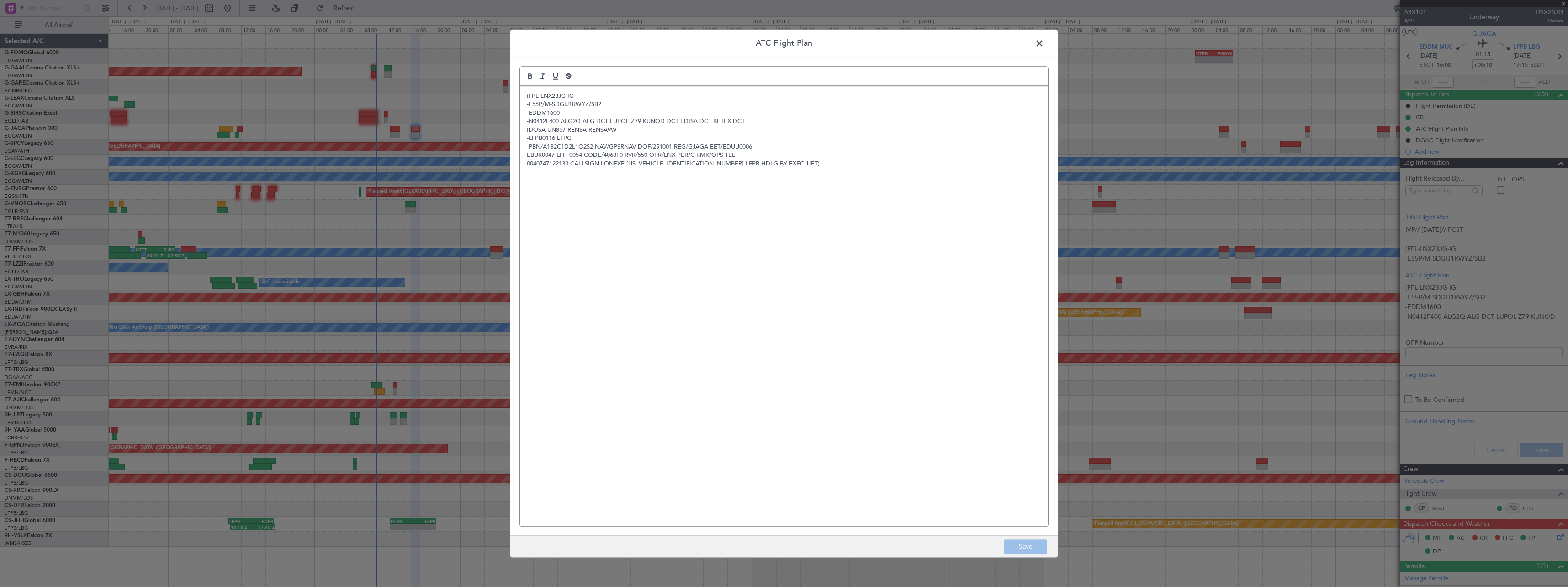
click at [1044, 48] on span at bounding box center [1044, 46] width 0 height 19
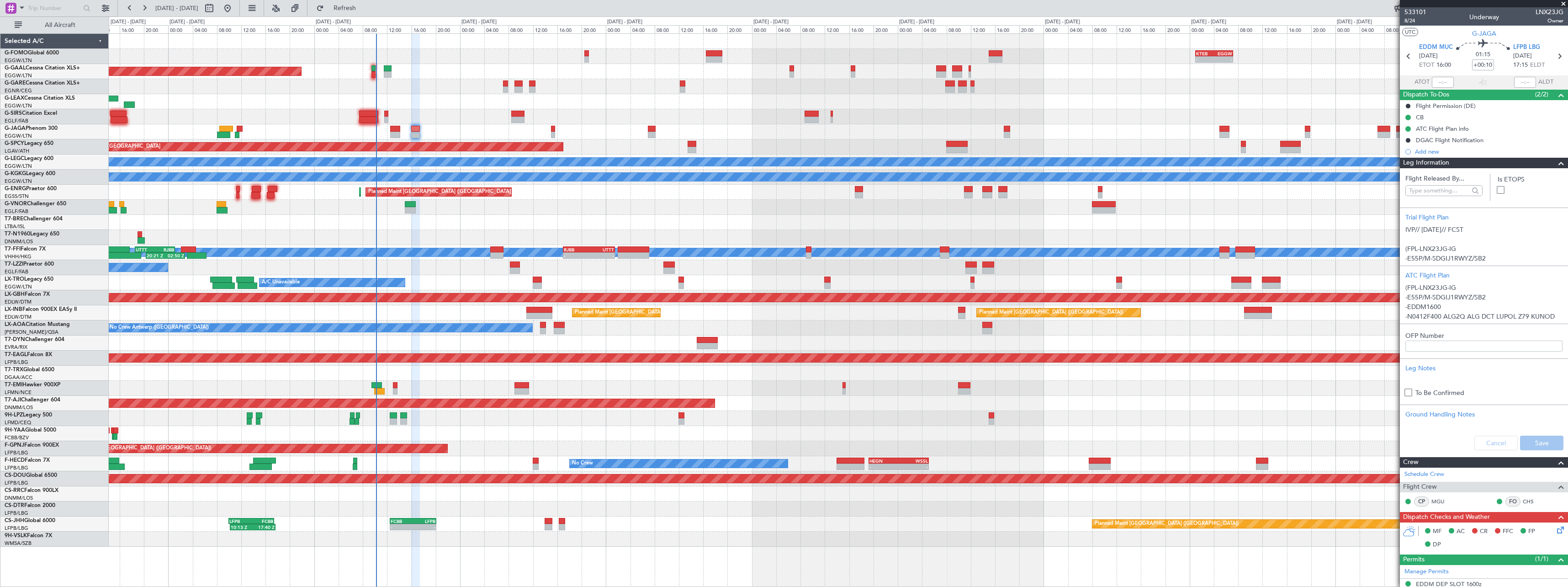
click at [1555, 163] on span at bounding box center [1560, 163] width 11 height 11
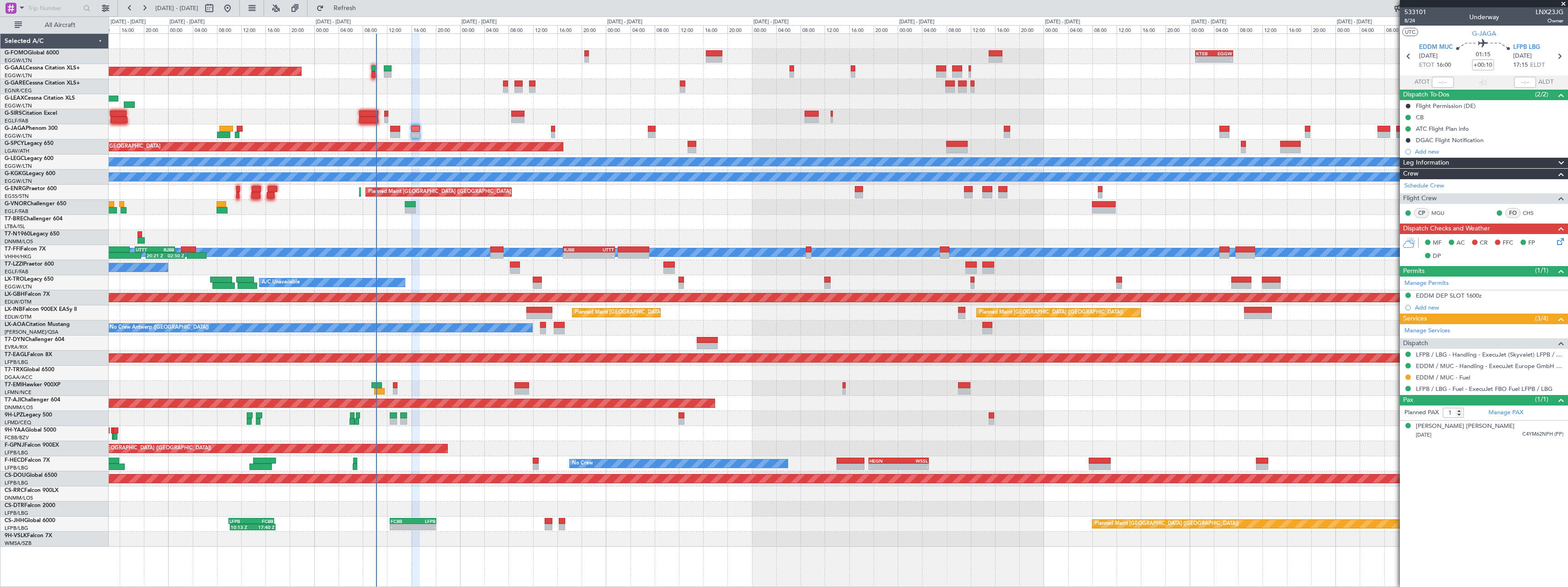
drag, startPoint x: 1560, startPoint y: 161, endPoint x: 1555, endPoint y: 163, distance: 5.4
click at [1560, 160] on span at bounding box center [1560, 163] width 11 height 11
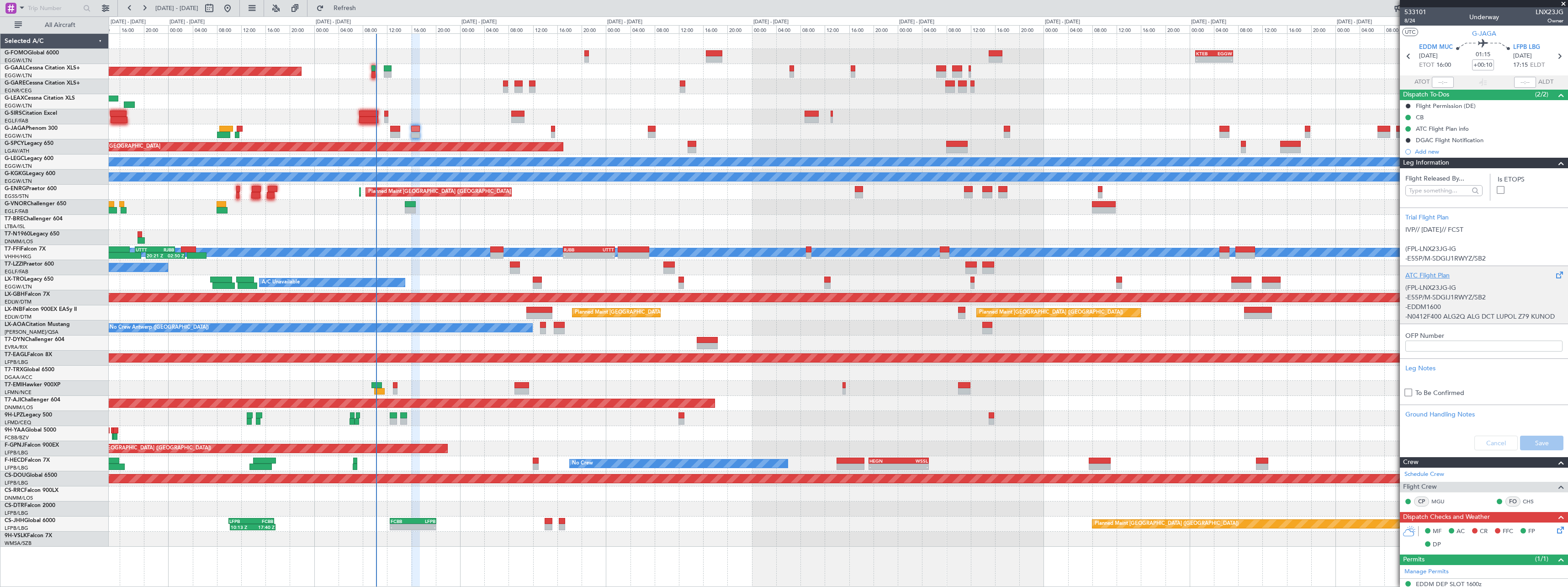
click at [1416, 274] on div "ATC Flight Plan" at bounding box center [1484, 274] width 157 height 9
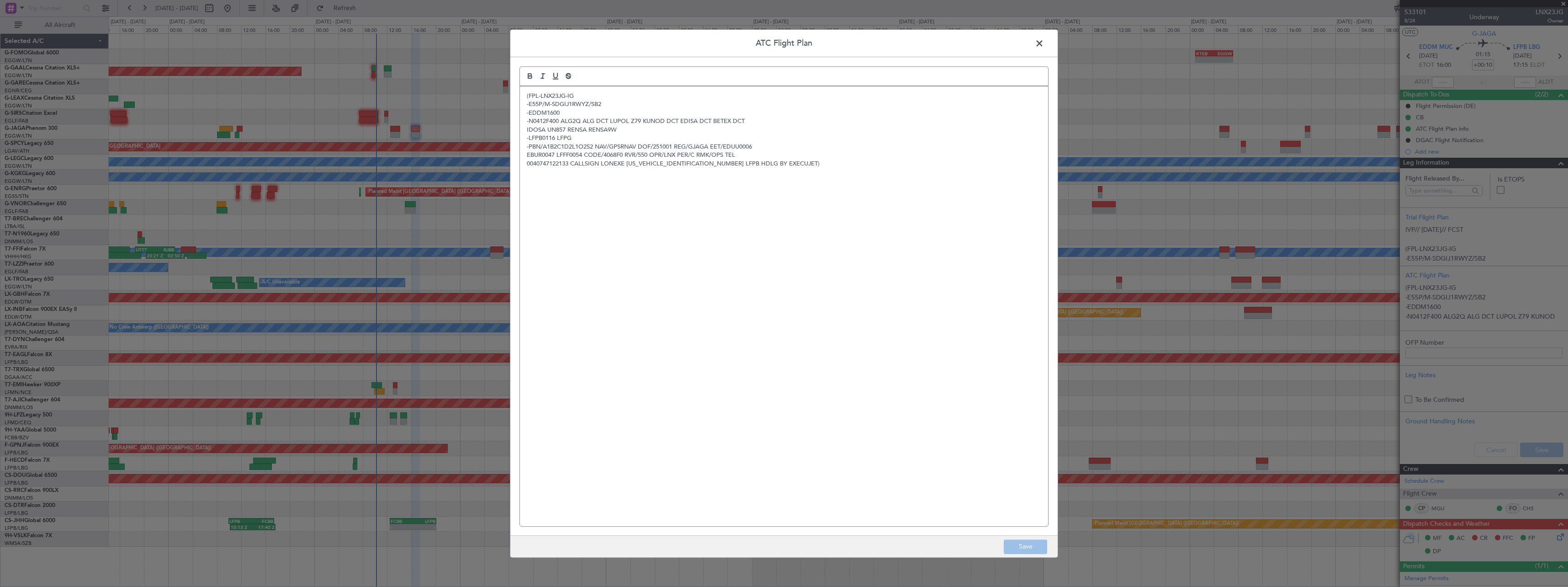
click at [1044, 43] on span at bounding box center [1044, 46] width 0 height 19
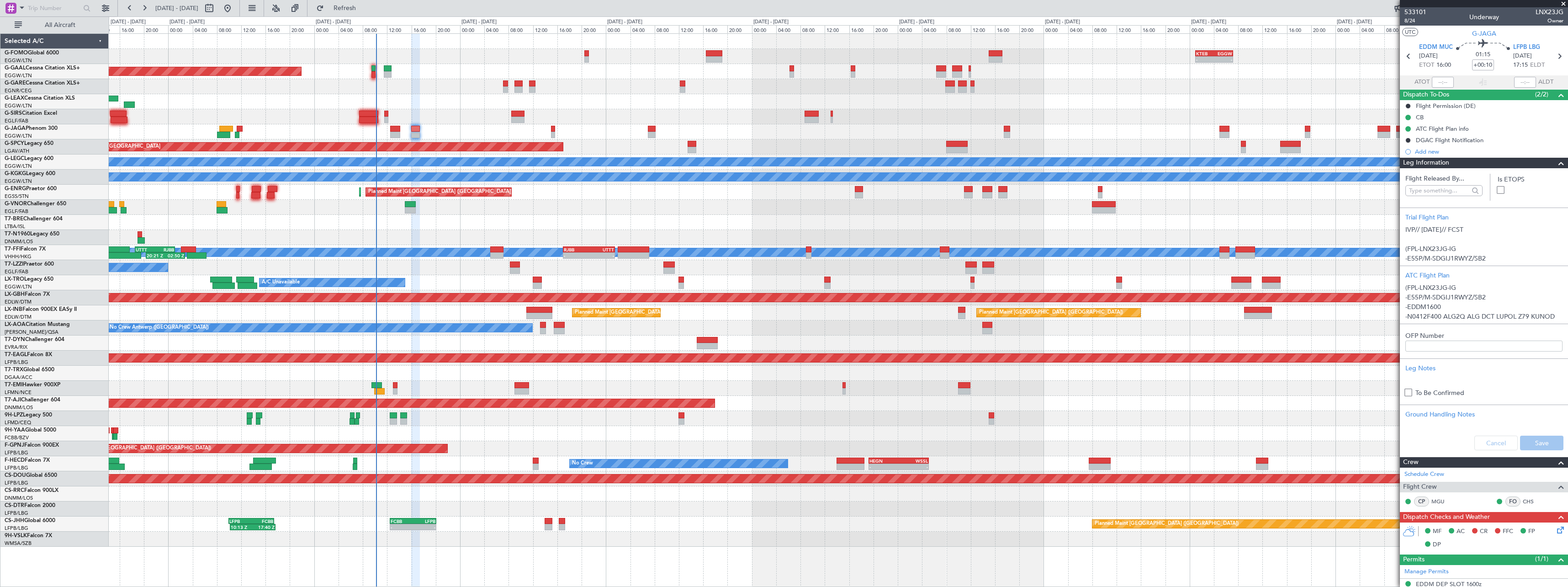
drag, startPoint x: 1560, startPoint y: 163, endPoint x: 878, endPoint y: 158, distance: 682.0
click at [1554, 164] on div "Leg Information" at bounding box center [1483, 163] width 168 height 10
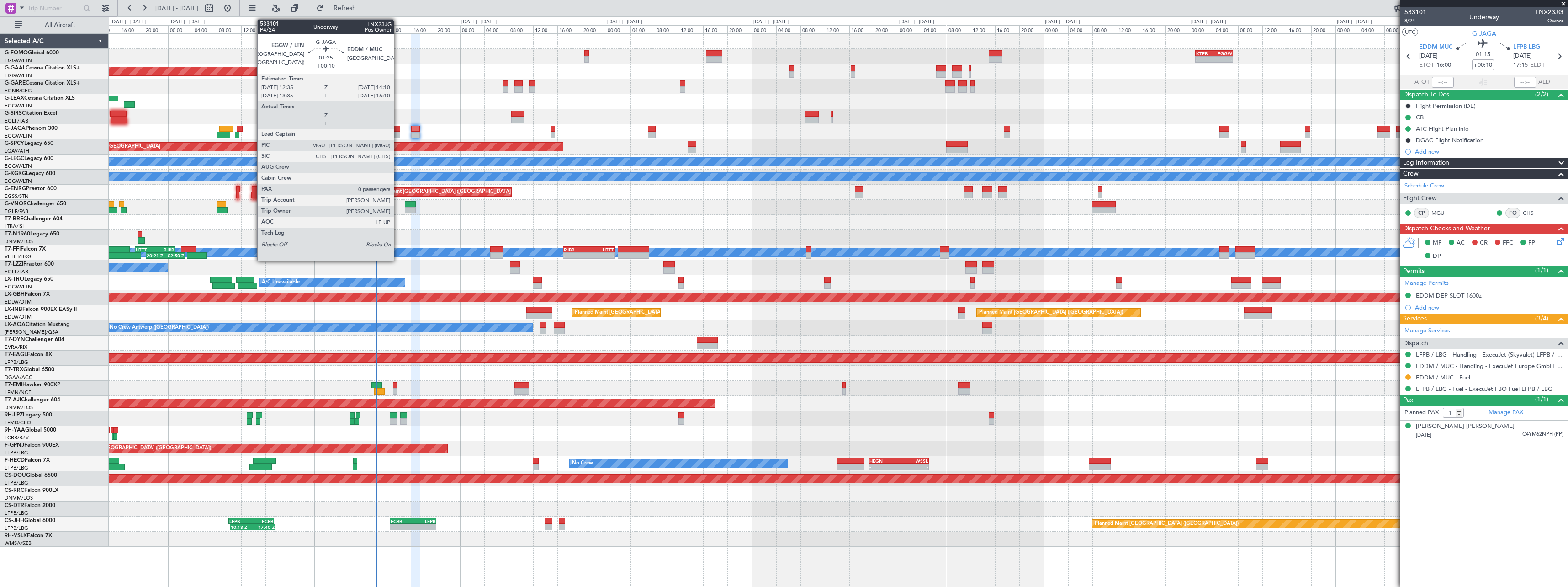
click at [398, 133] on div at bounding box center [395, 135] width 10 height 7
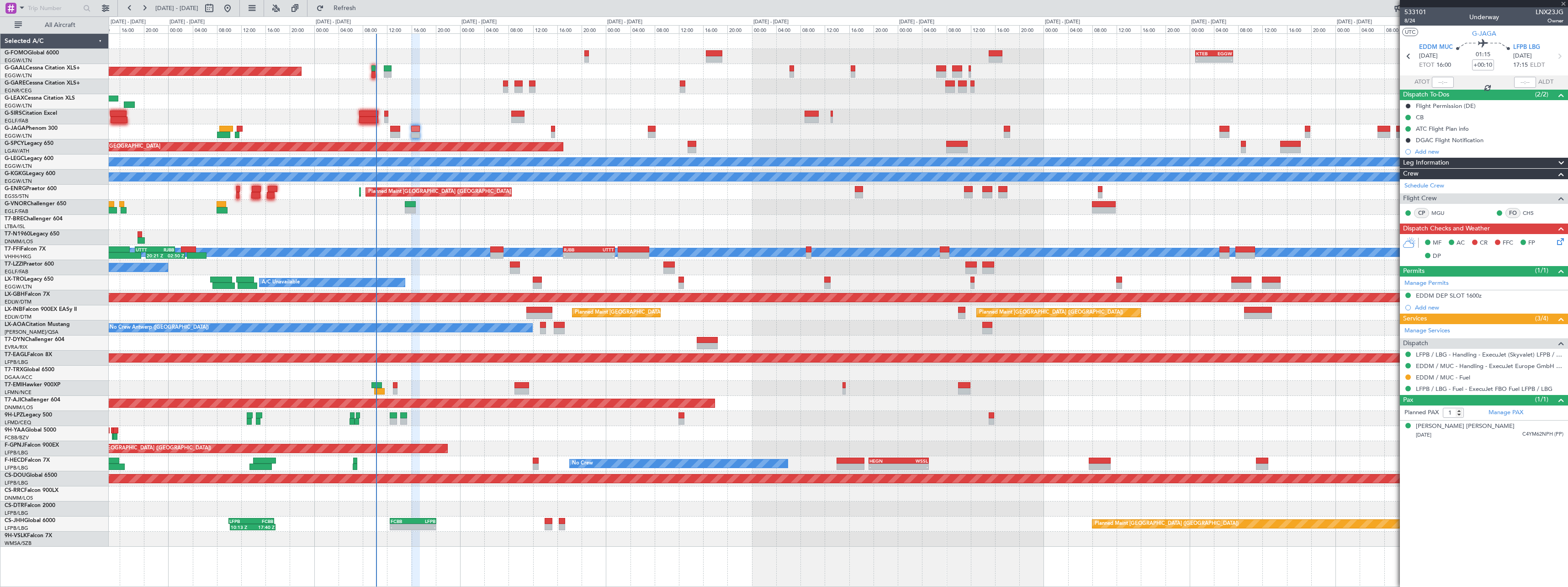
type input "0"
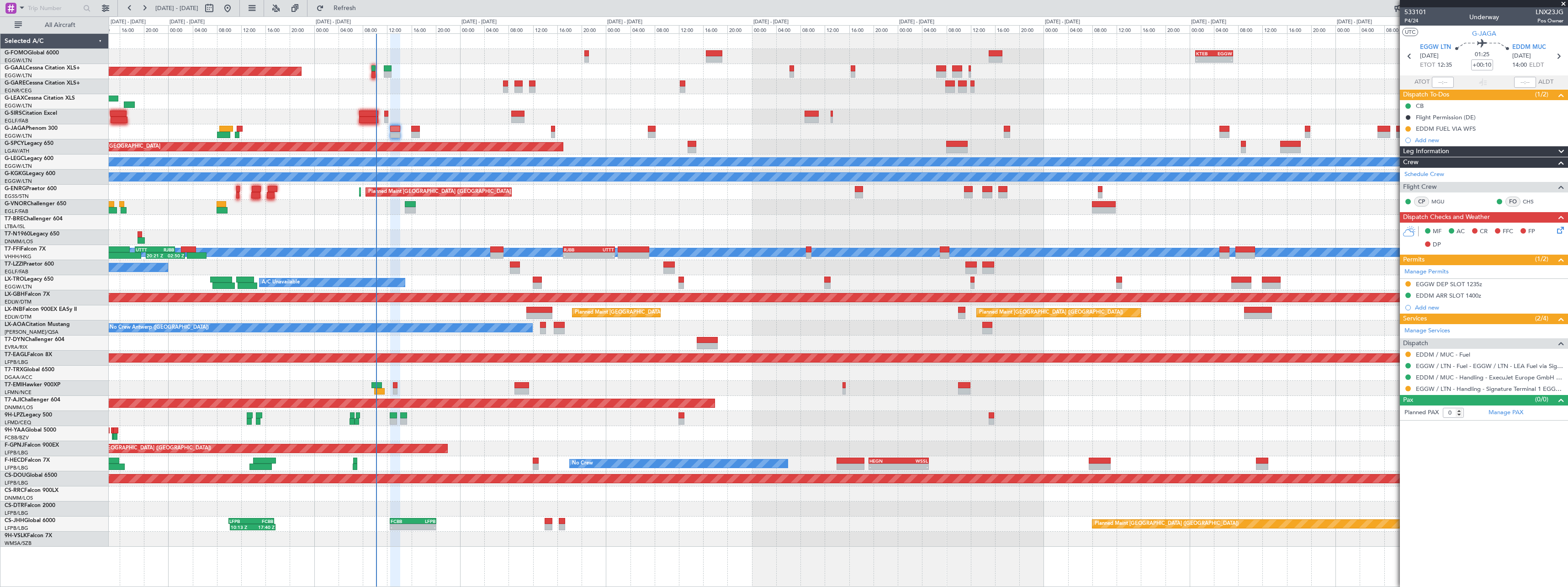
click at [1561, 151] on span at bounding box center [1560, 152] width 11 height 11
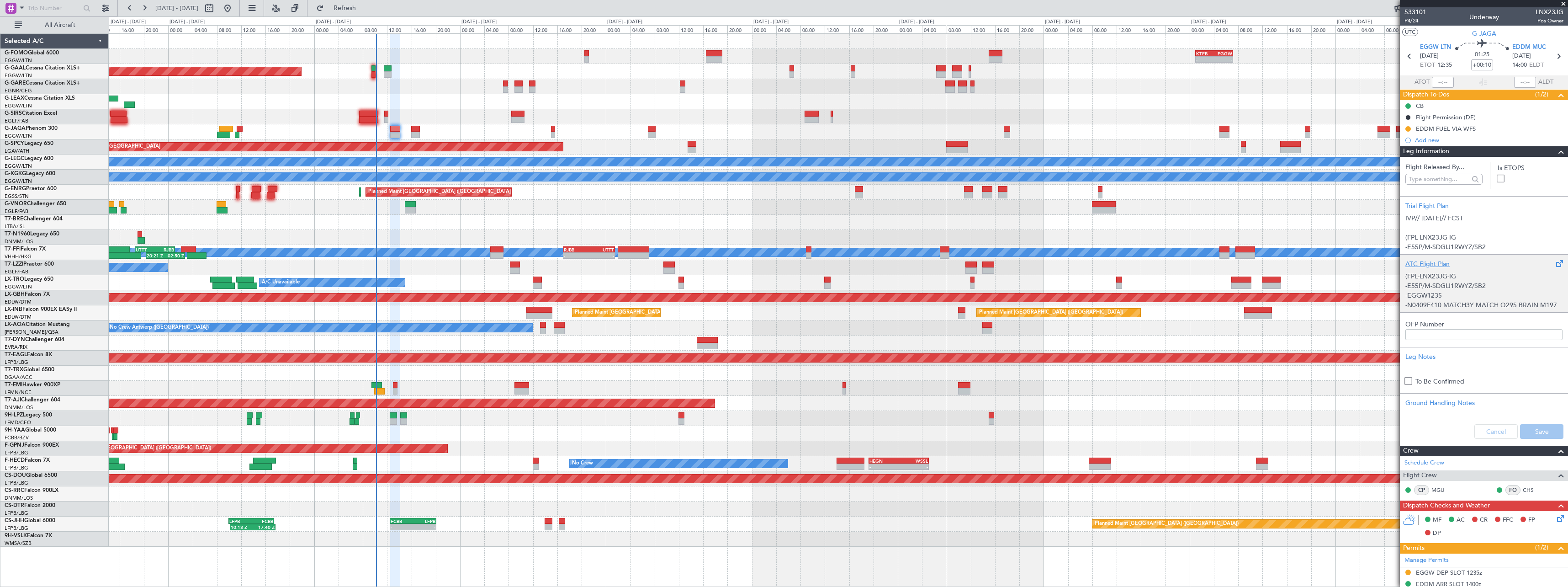
click at [1433, 259] on div "ATC Flight Plan" at bounding box center [1484, 263] width 157 height 9
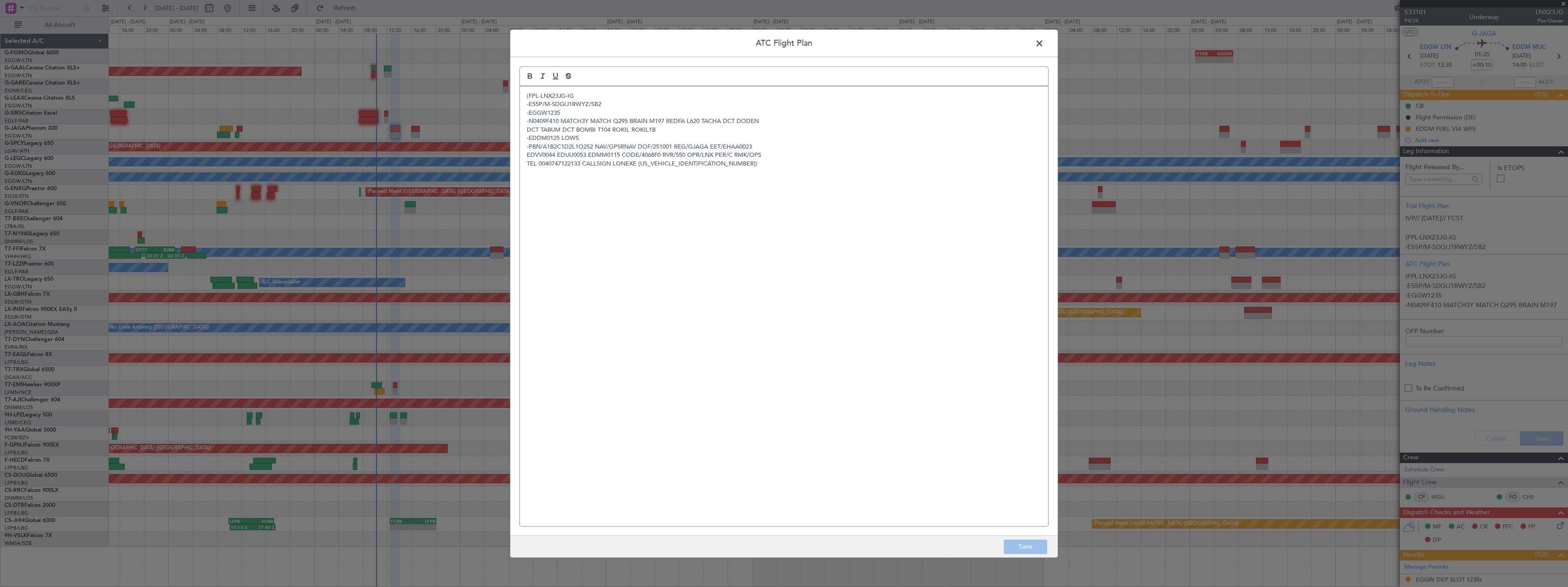
drag, startPoint x: 1034, startPoint y: 45, endPoint x: 1043, endPoint y: 45, distance: 9.0
click at [1044, 45] on span at bounding box center [1044, 46] width 0 height 19
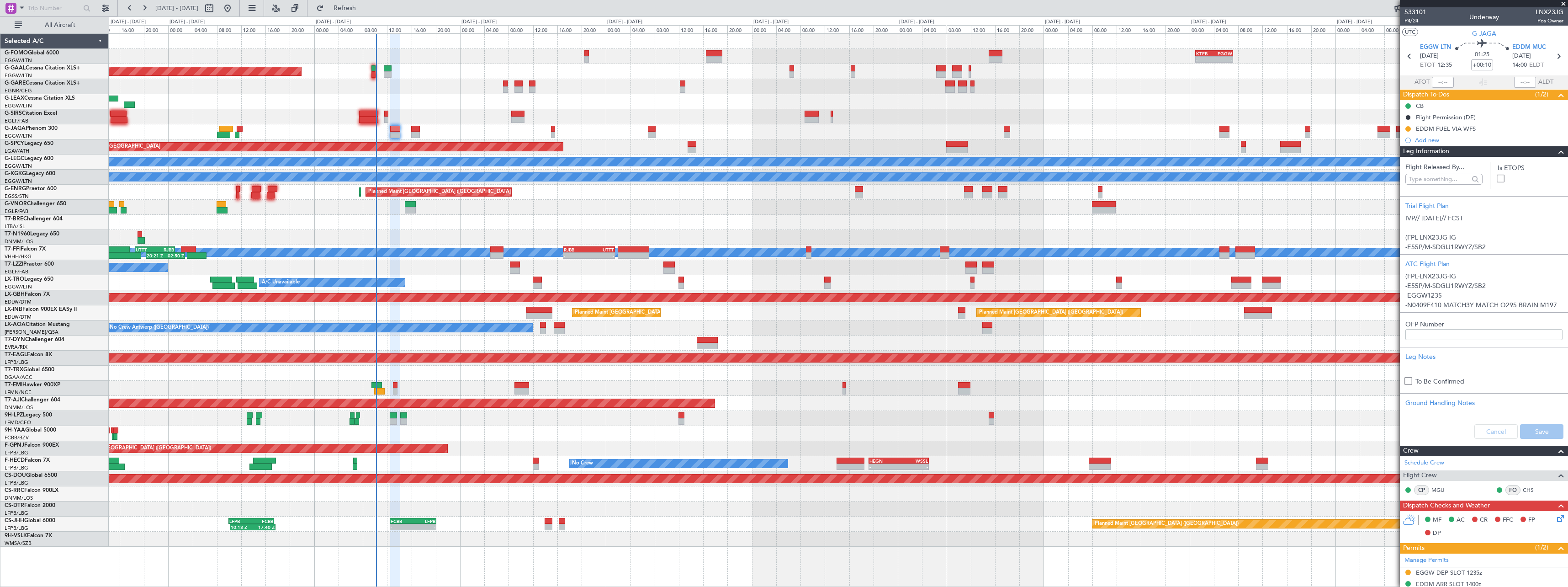
click at [1555, 152] on span at bounding box center [1560, 152] width 11 height 11
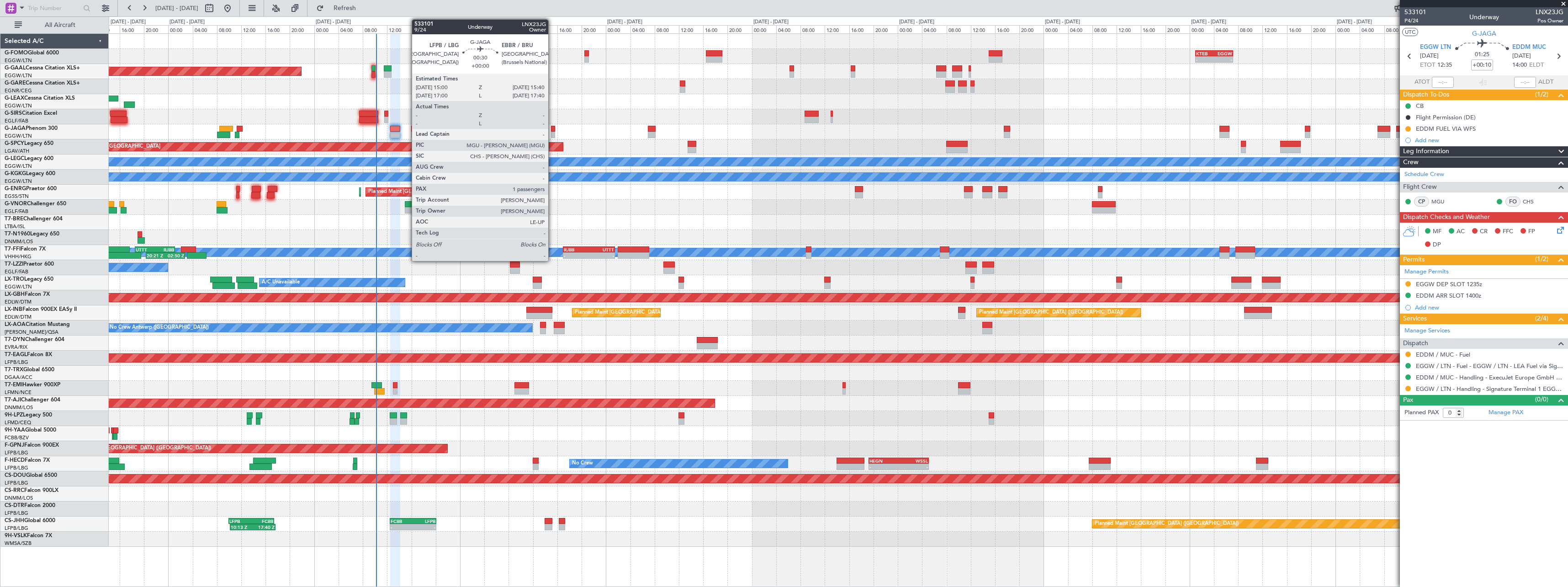
click at [553, 129] on div at bounding box center [553, 129] width 4 height 7
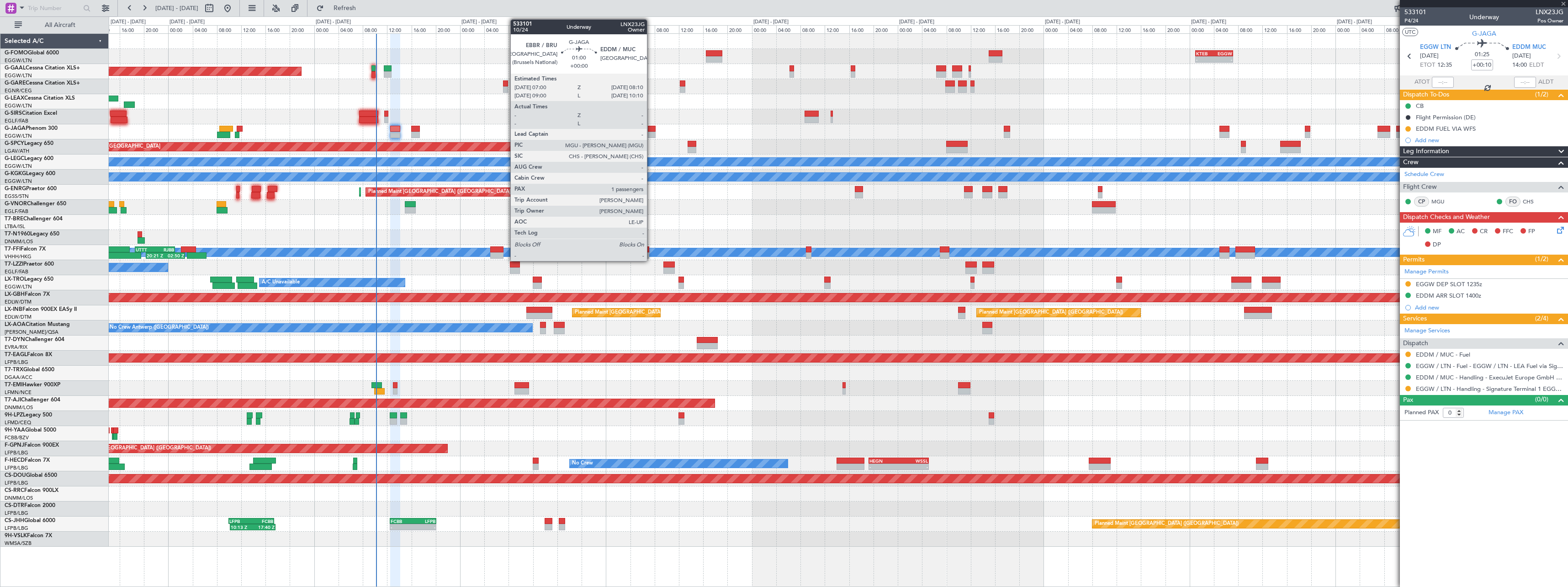
type input "1"
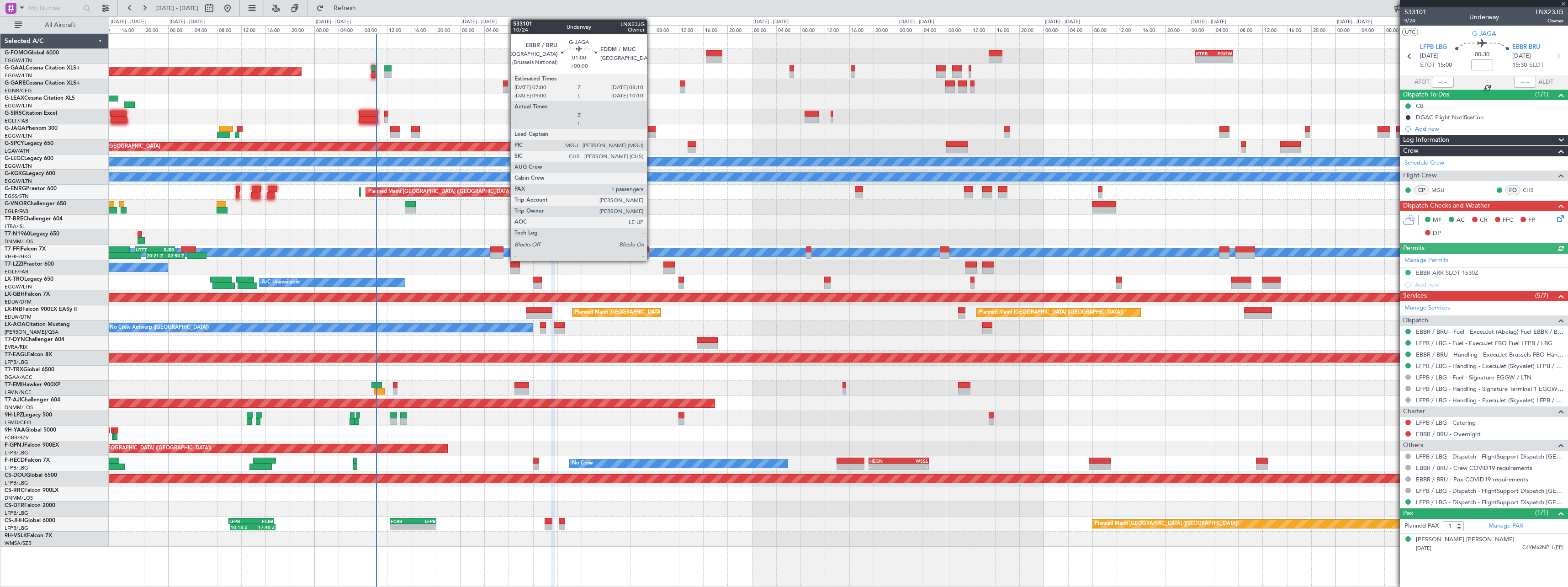
click at [651, 134] on div at bounding box center [651, 135] width 8 height 7
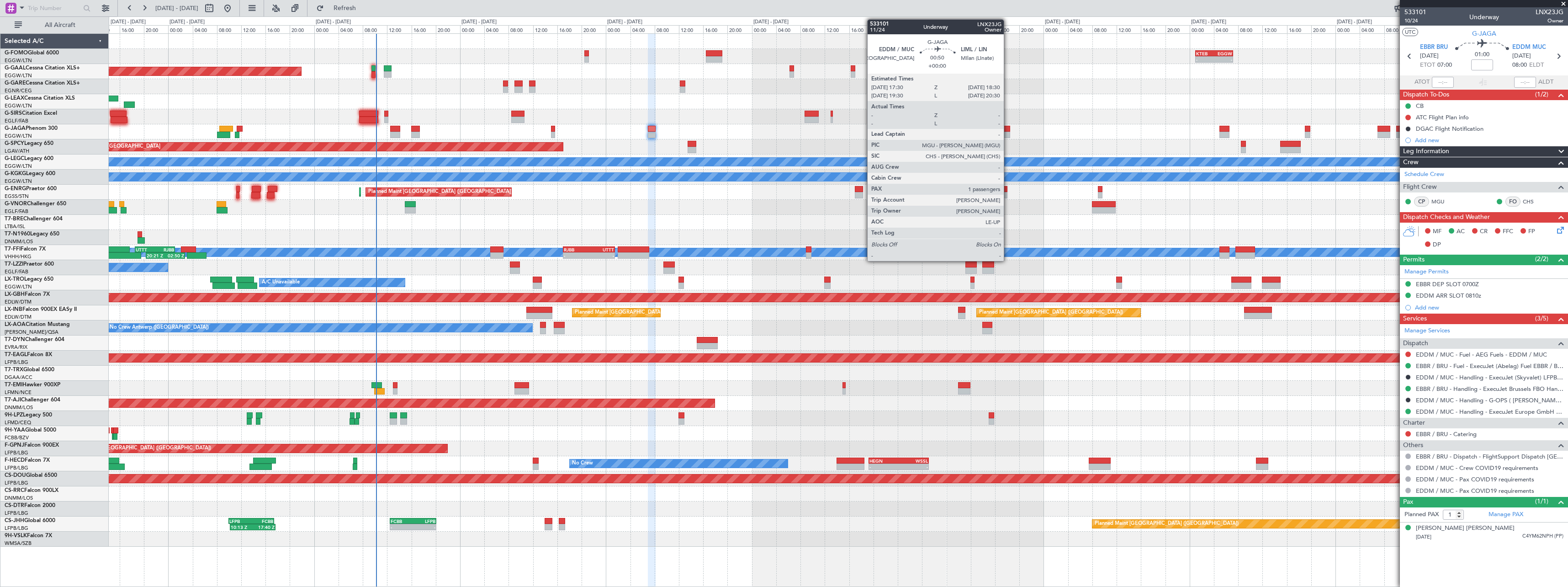
click at [1008, 133] on div at bounding box center [1008, 135] width 7 height 7
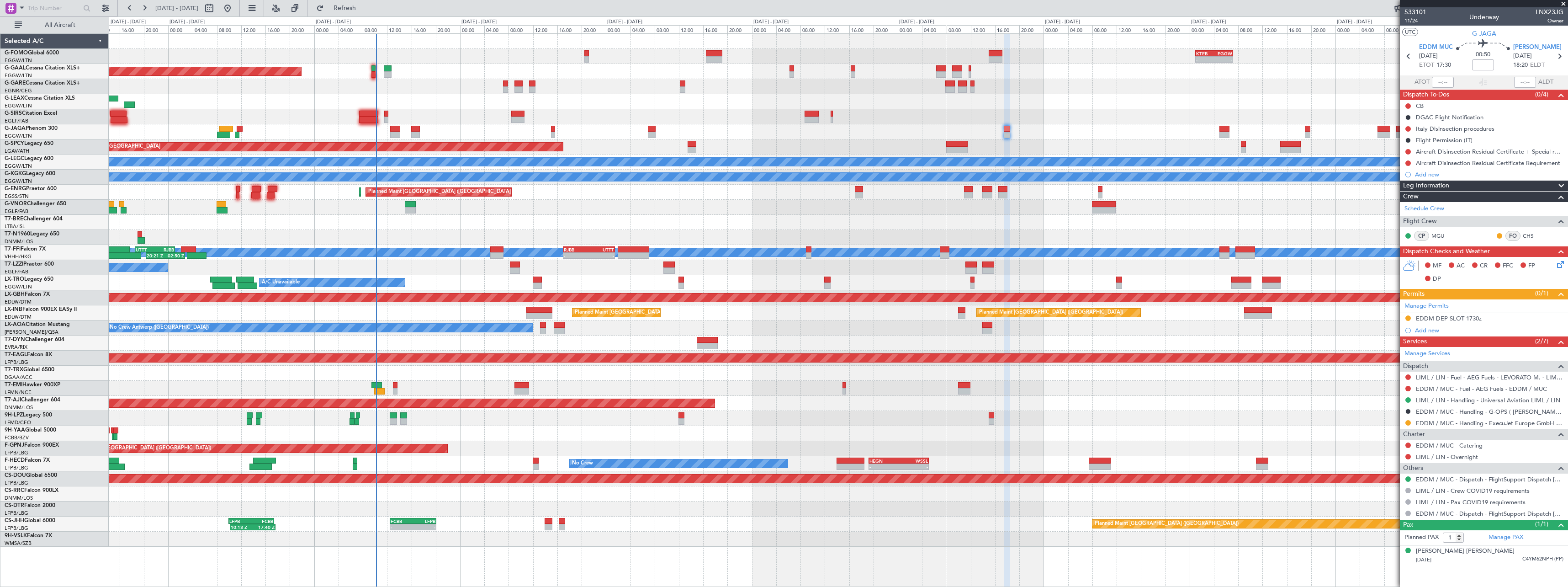
click at [1079, 141] on div "Planned Maint [GEOGRAPHIC_DATA] - - GVAC 16:00 Z LGAV 23:05 Z" at bounding box center [837, 147] width 1459 height 15
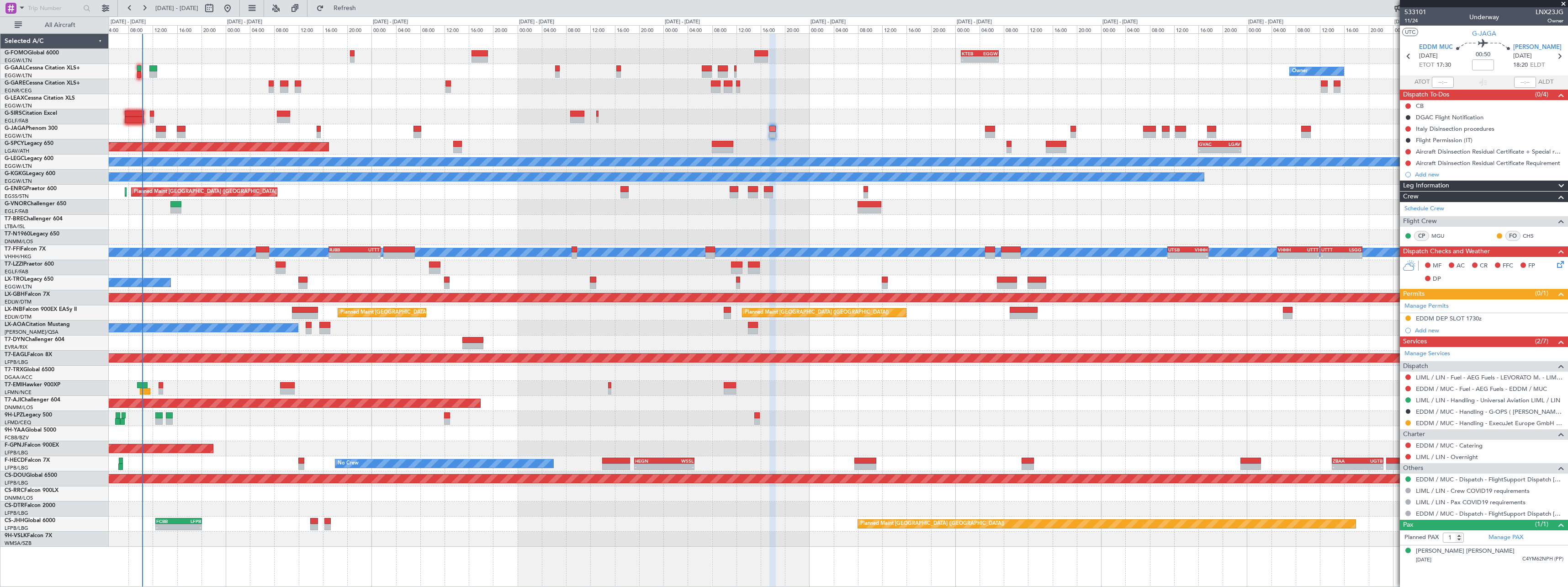
click at [247, 429] on div at bounding box center [837, 434] width 1459 height 15
click at [349, 8] on button "Refresh" at bounding box center [340, 8] width 55 height 14
click at [372, 213] on div at bounding box center [837, 208] width 1459 height 15
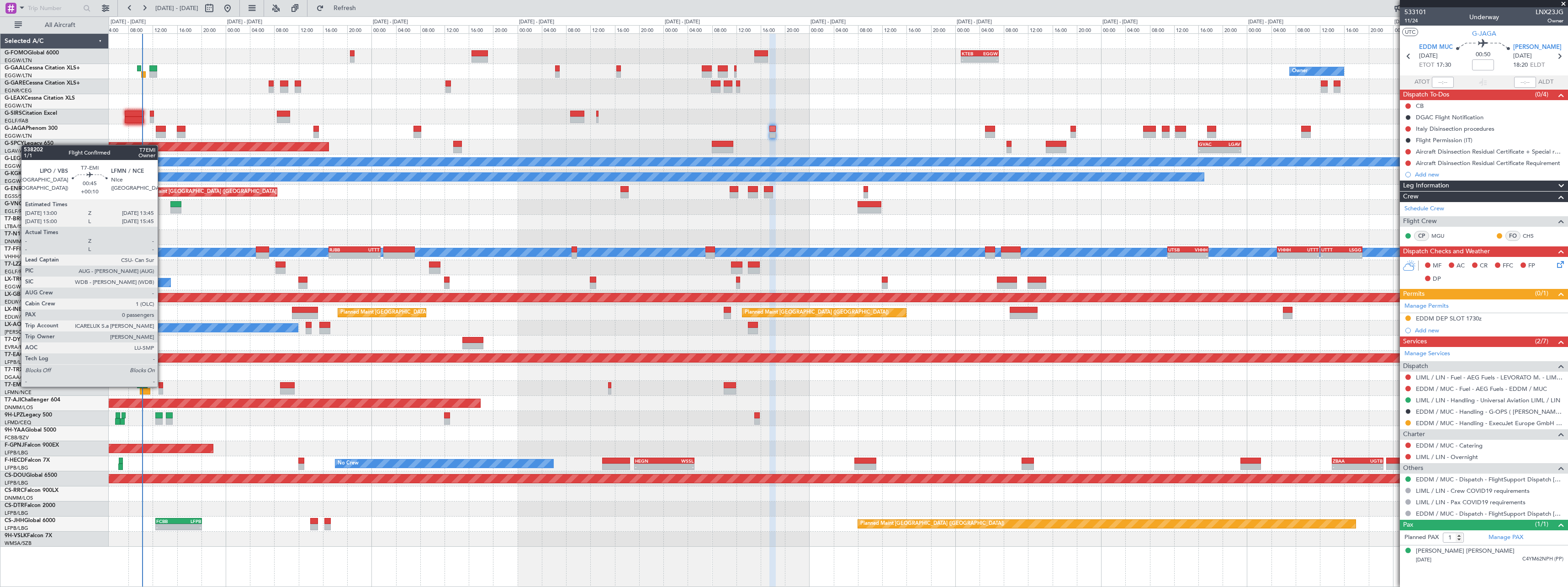
click at [162, 385] on div at bounding box center [160, 385] width 4 height 7
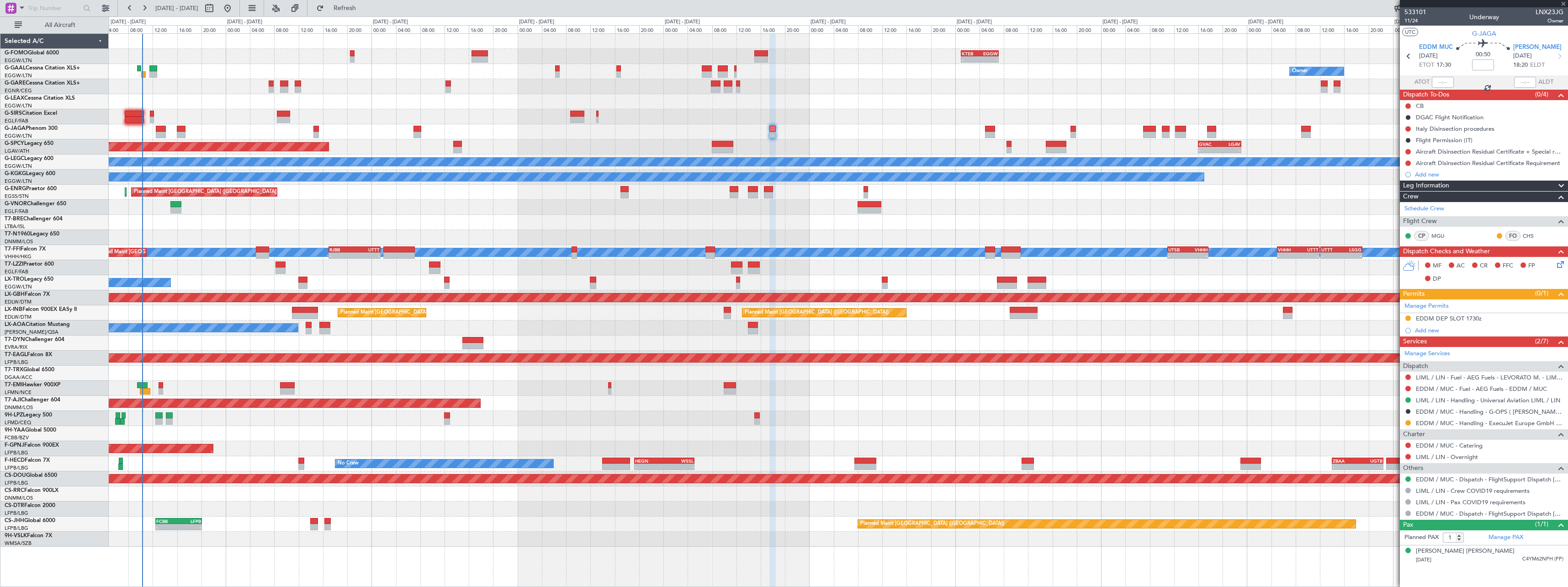
type input "+00:10"
type input "0"
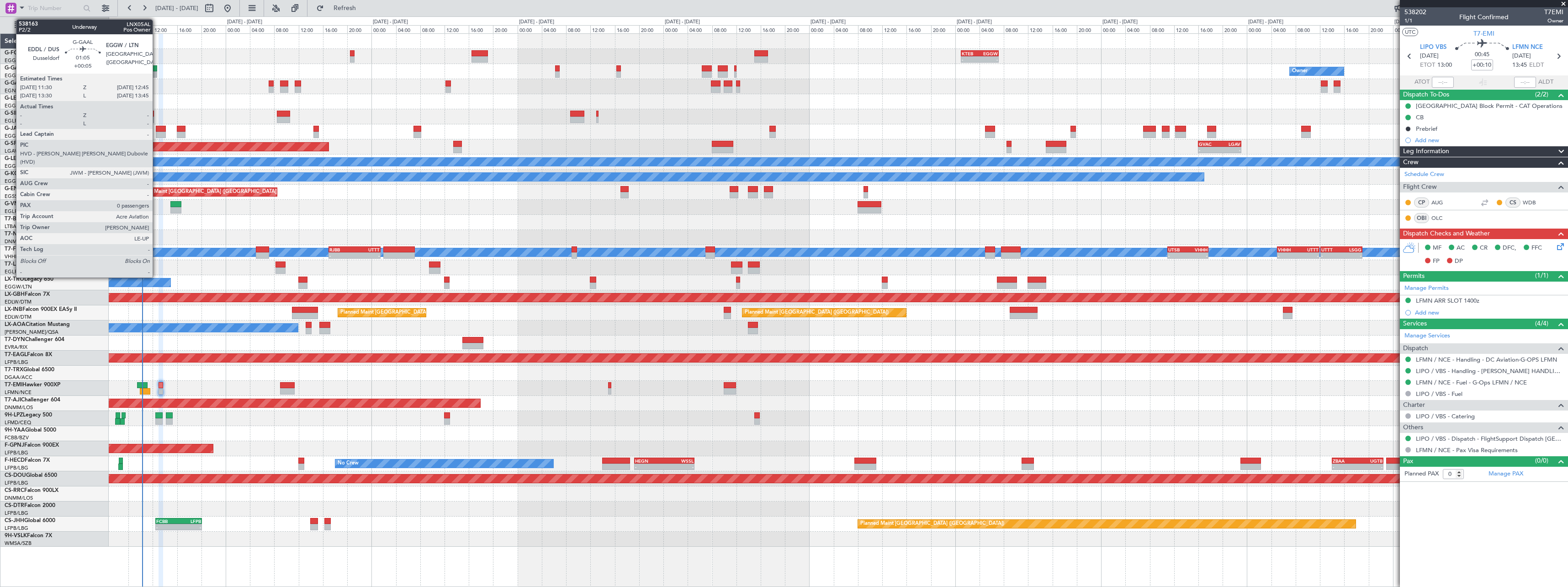
click at [157, 72] on div at bounding box center [152, 75] width 8 height 7
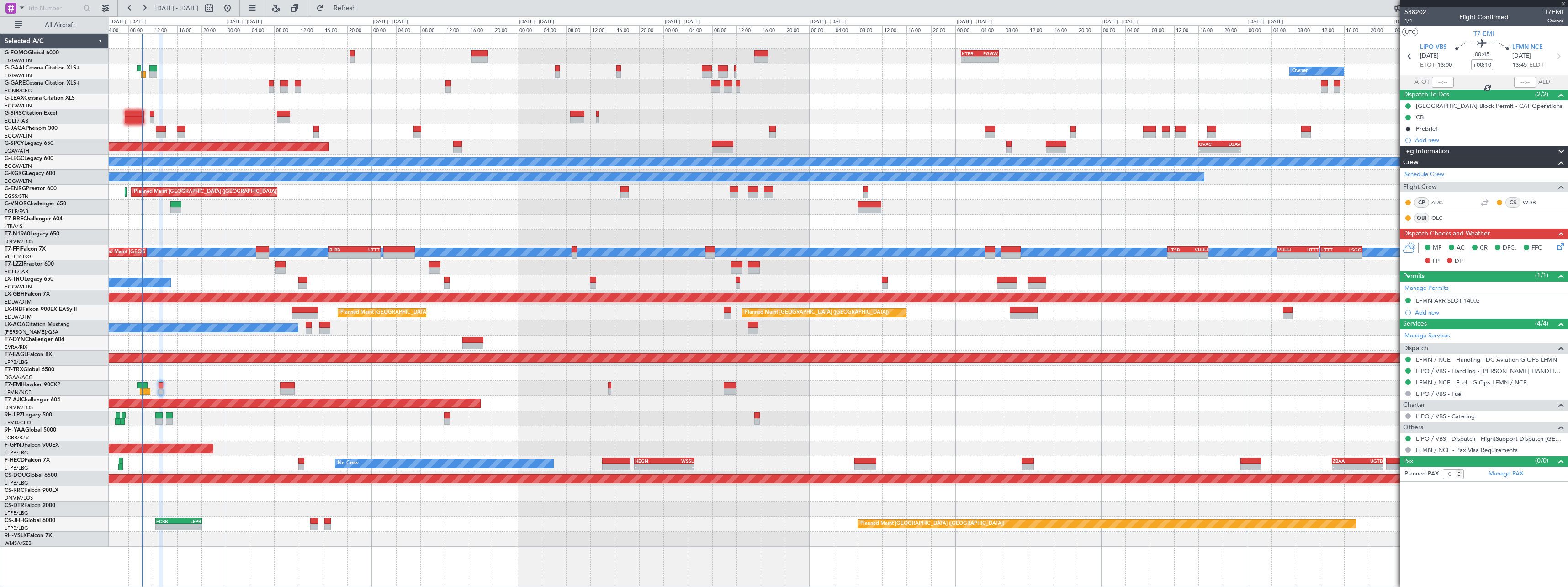
type input "+00:05"
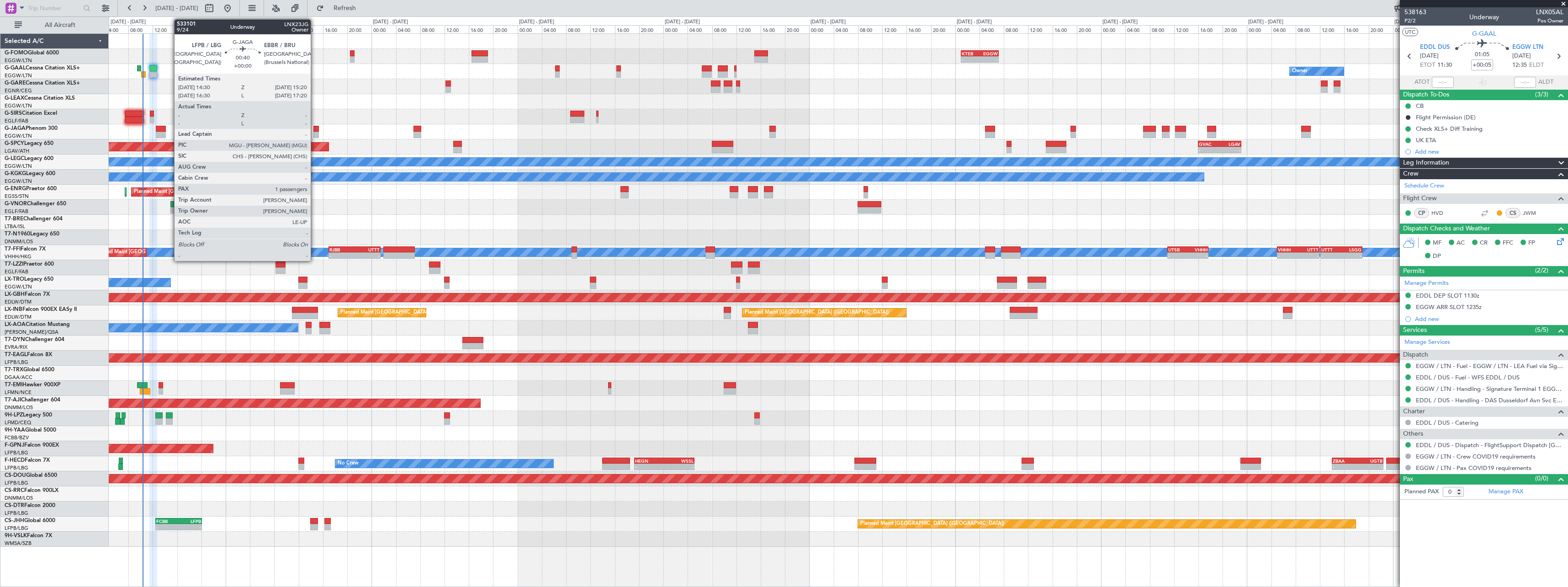
click at [315, 130] on div at bounding box center [316, 129] width 5 height 7
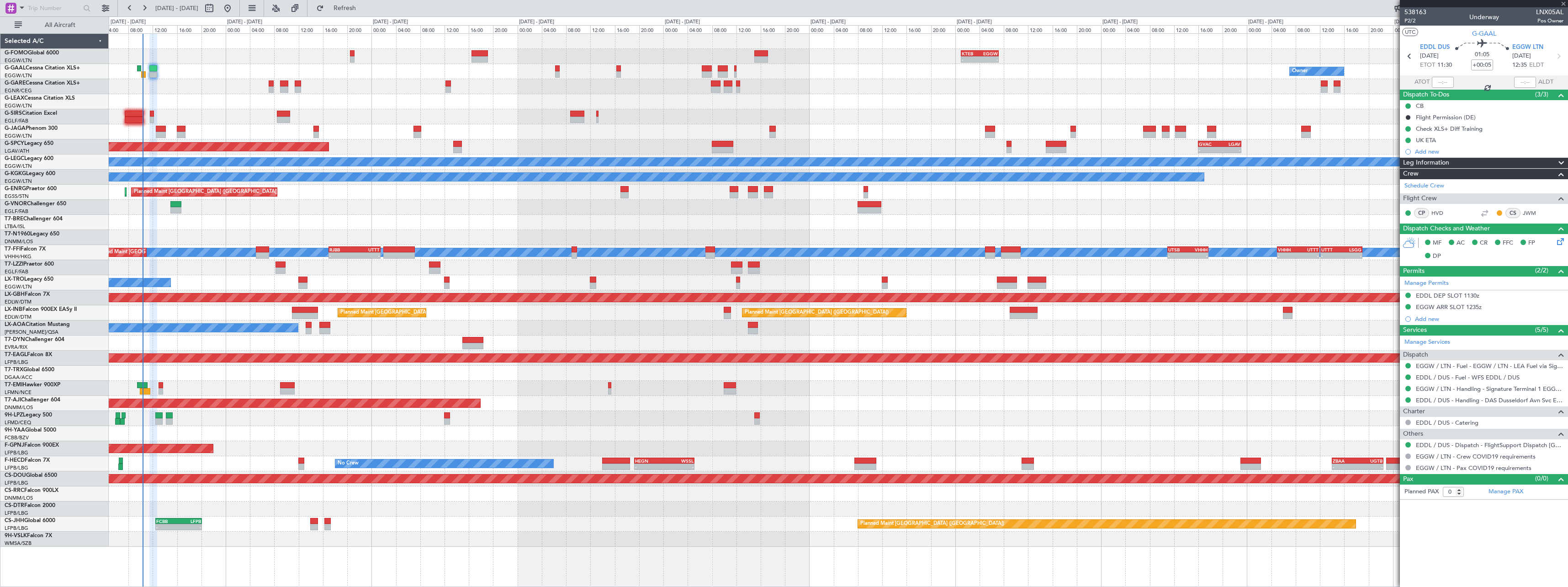
type input "1"
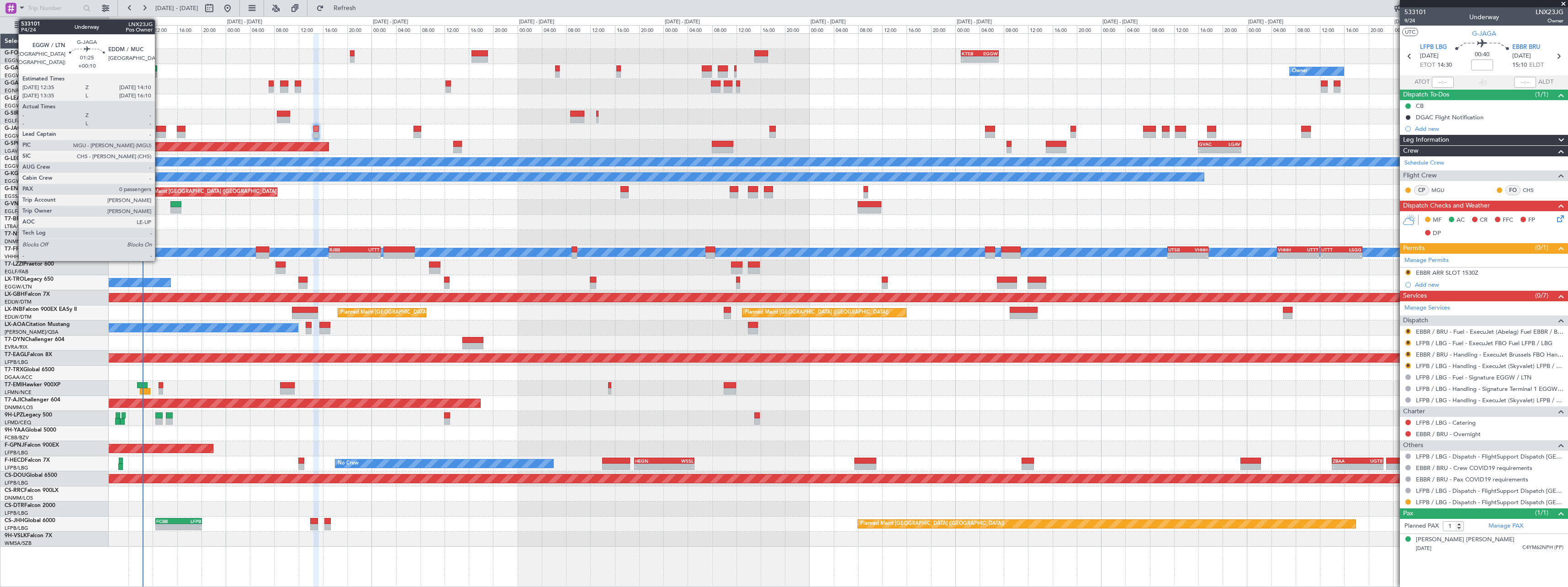
click at [159, 132] on div at bounding box center [161, 135] width 10 height 7
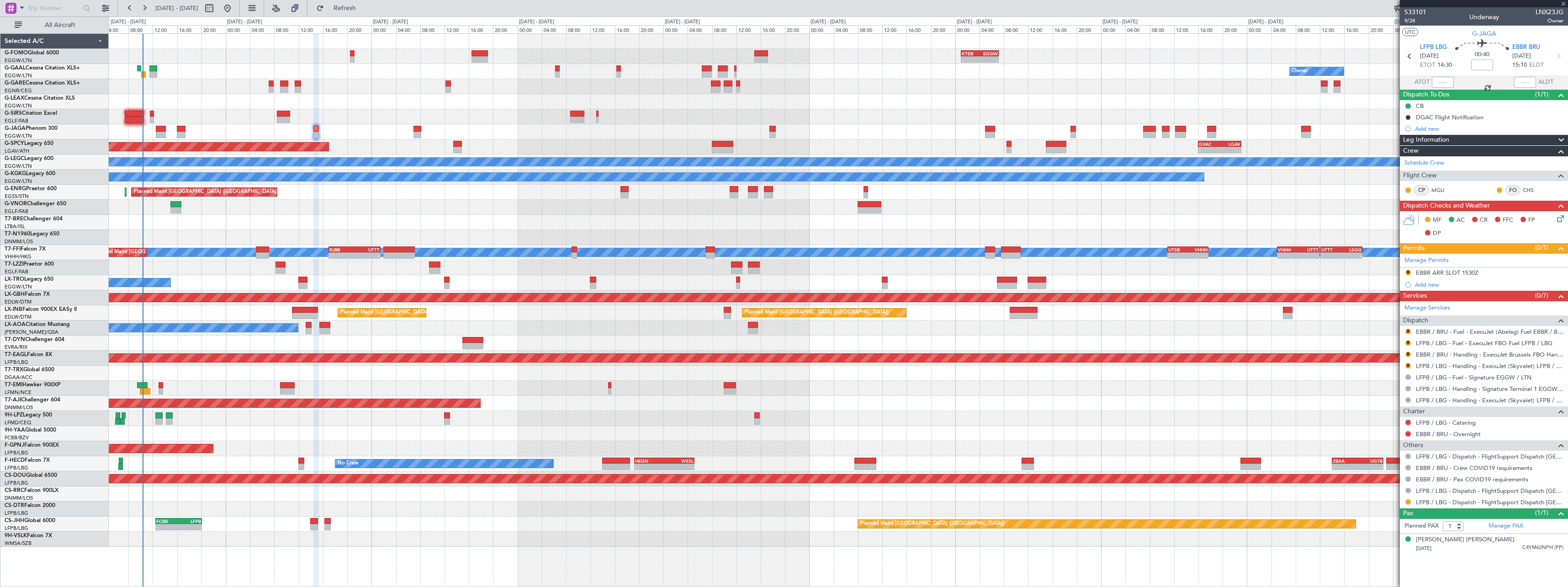
type input "+00:10"
type input "0"
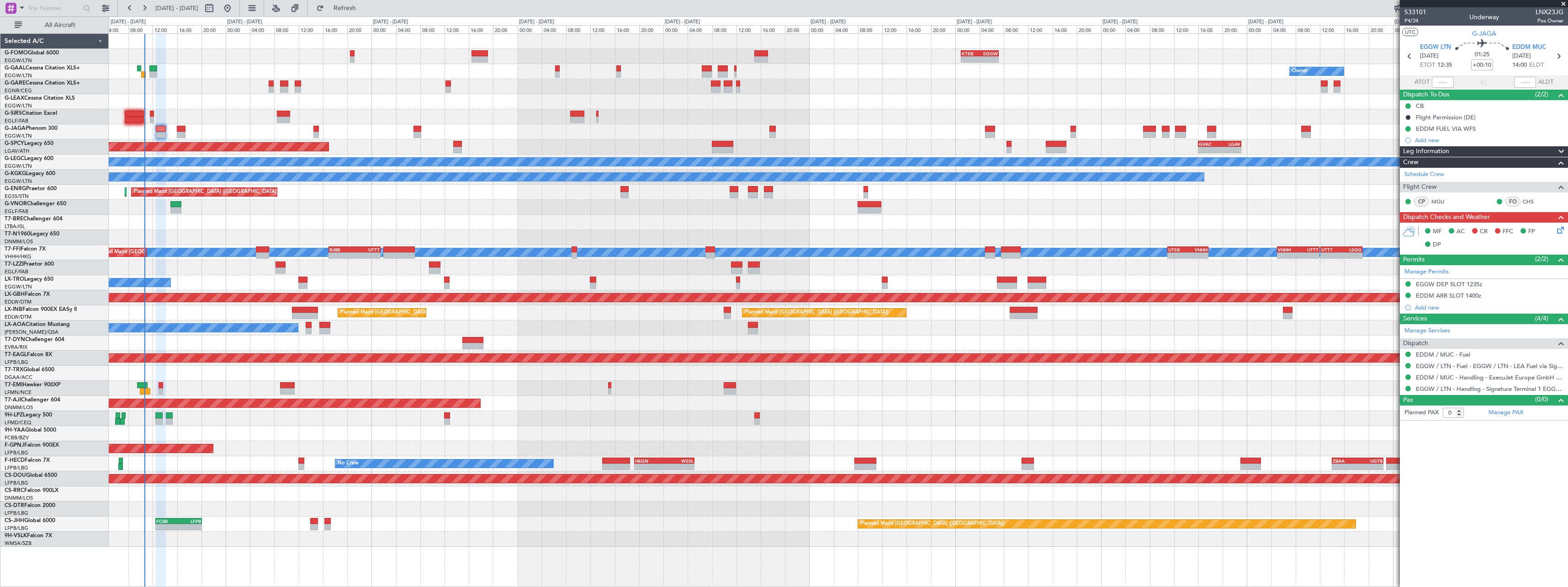
drag, startPoint x: 364, startPoint y: 11, endPoint x: 360, endPoint y: 19, distance: 8.9
click at [364, 11] on span "Refresh" at bounding box center [345, 8] width 38 height 7
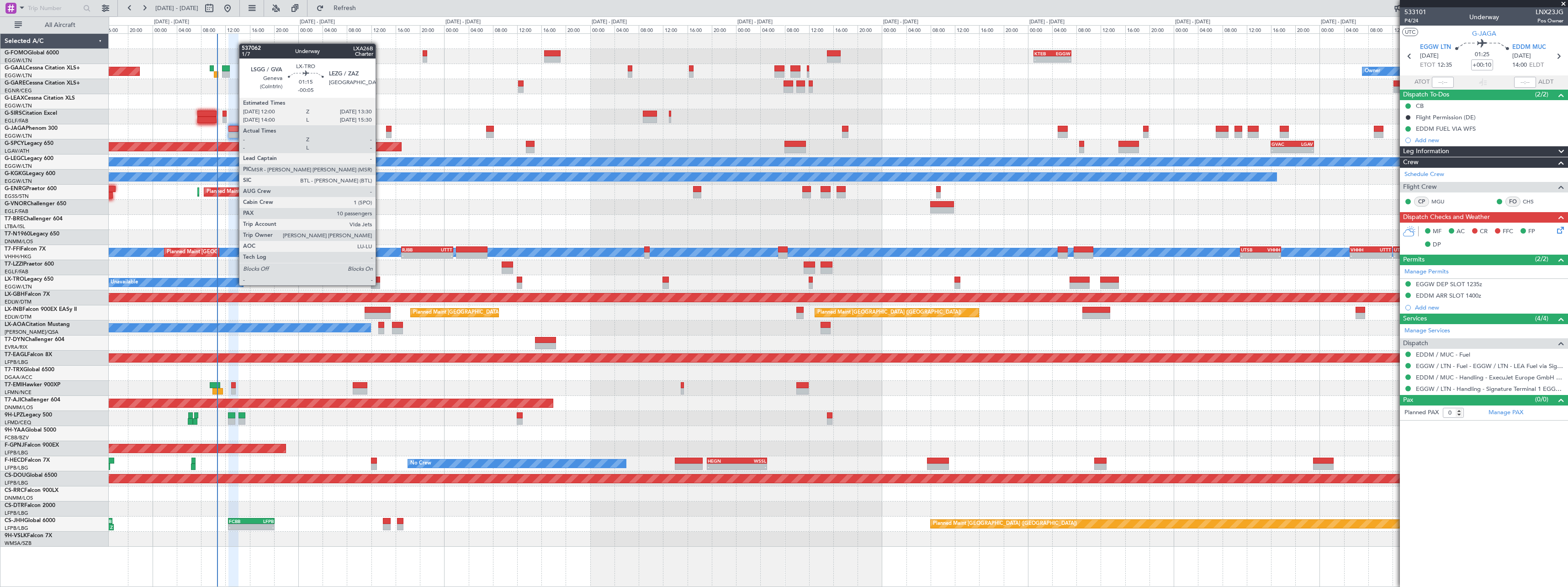
click at [379, 285] on div at bounding box center [375, 285] width 9 height 7
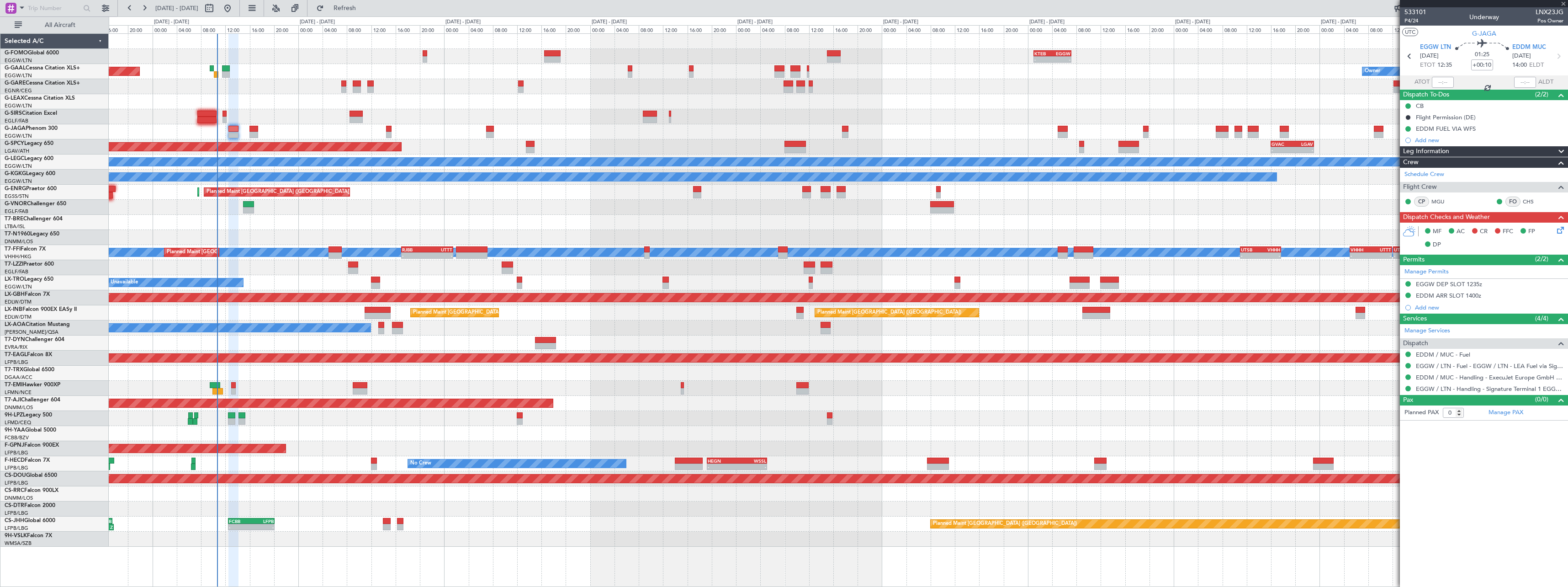
type input "-00:05"
type input "10"
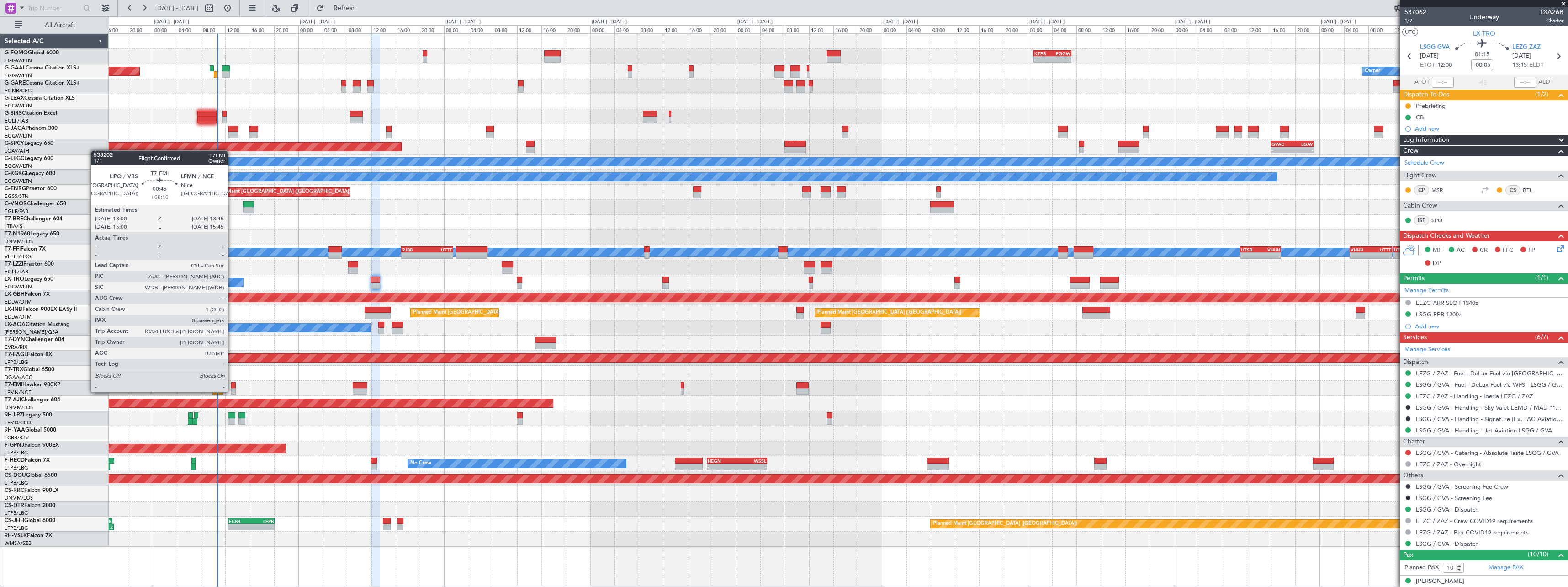
click at [232, 391] on div at bounding box center [233, 391] width 4 height 7
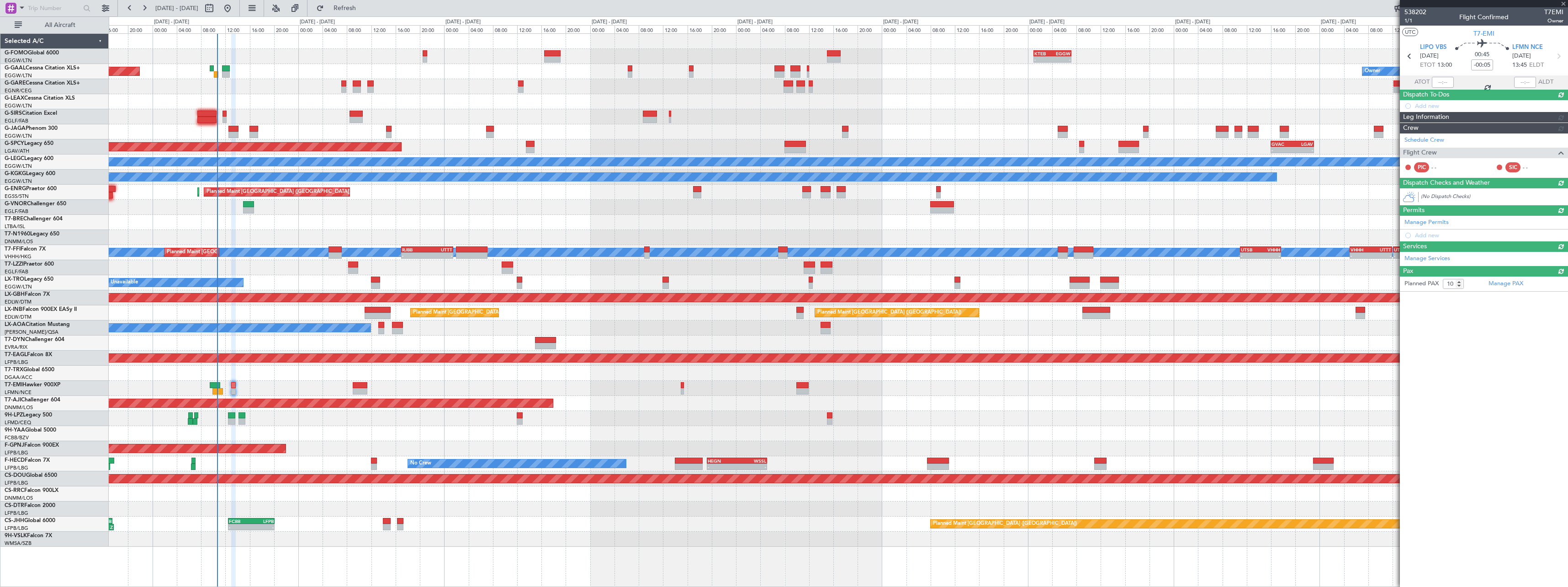
type input "+00:10"
type input "0"
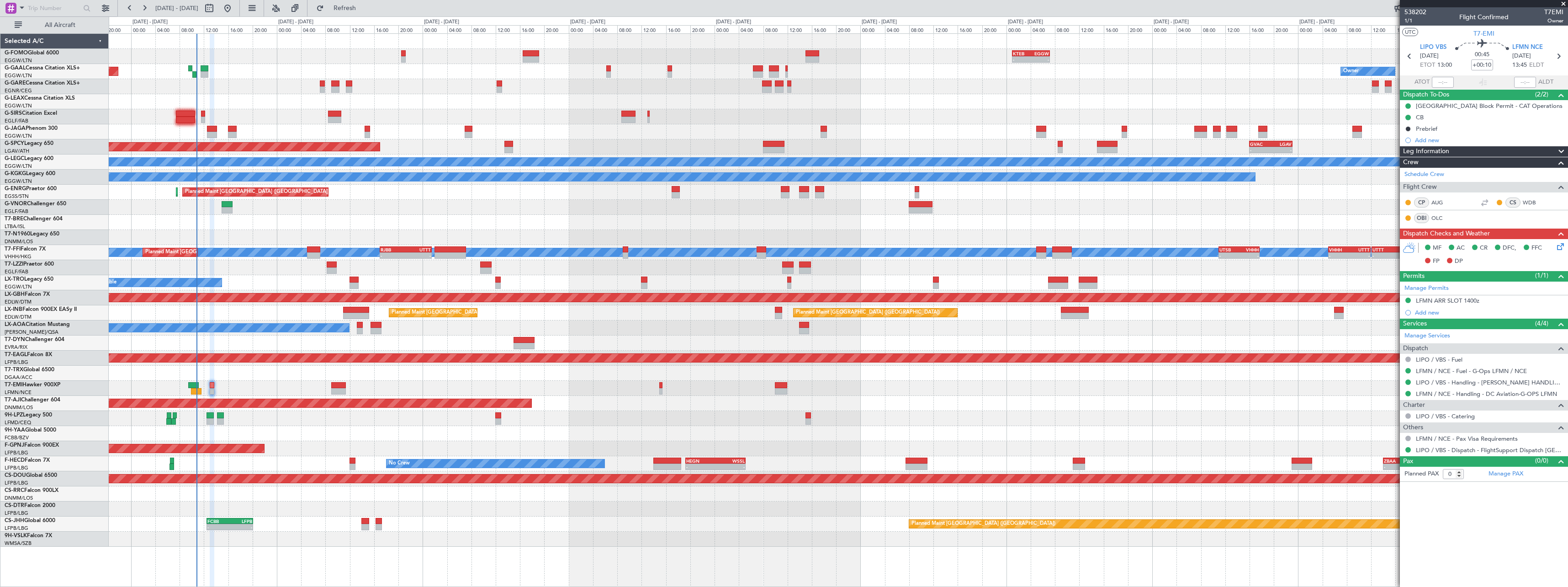
click at [659, 378] on div "- - KTEB 01:00 Z EGGW 07:10 Z 06:10 Z 13:35 Z EGGW 06:00 Z KTEB 13:15 Z Planned…" at bounding box center [837, 290] width 1459 height 512
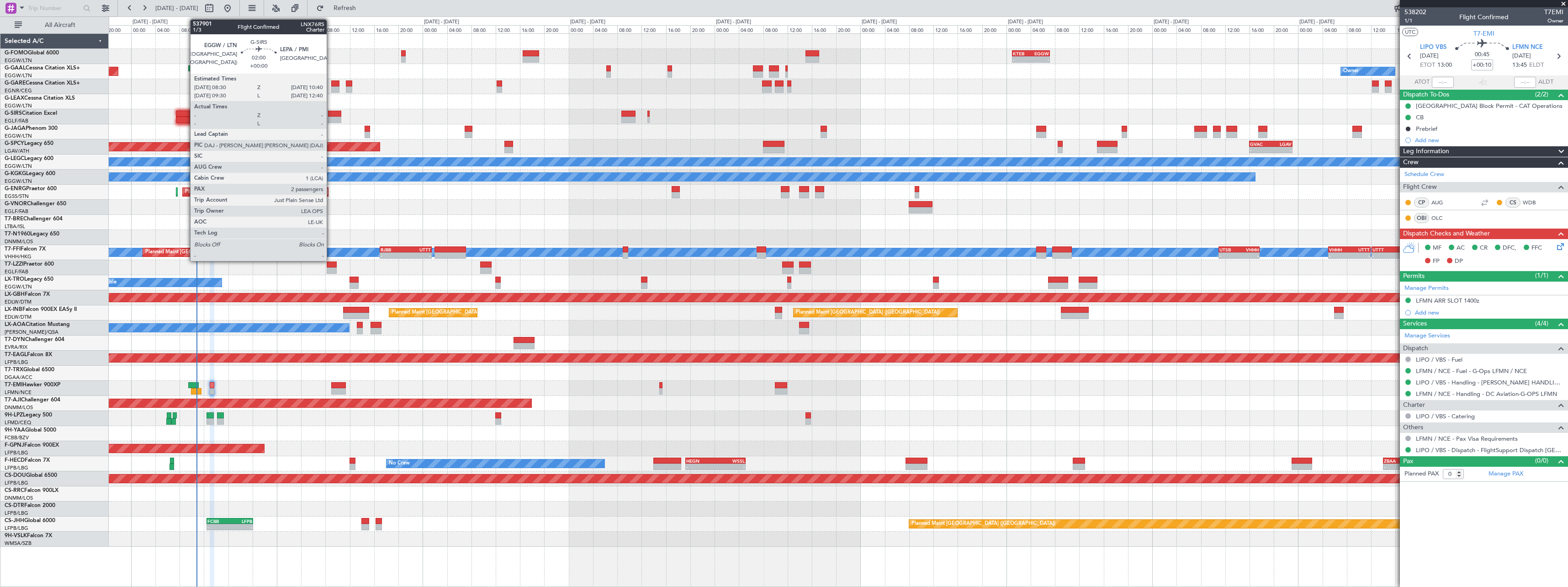
click at [331, 121] on div at bounding box center [334, 120] width 14 height 7
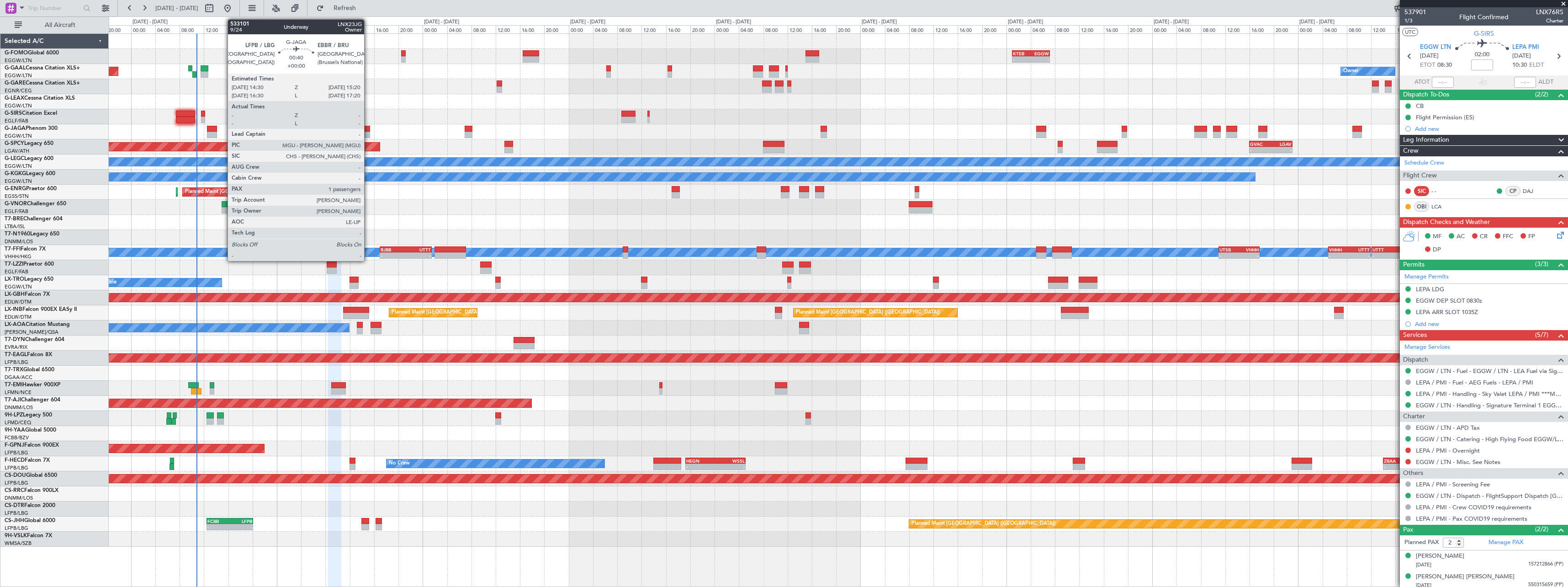
click at [368, 132] on div at bounding box center [367, 135] width 5 height 7
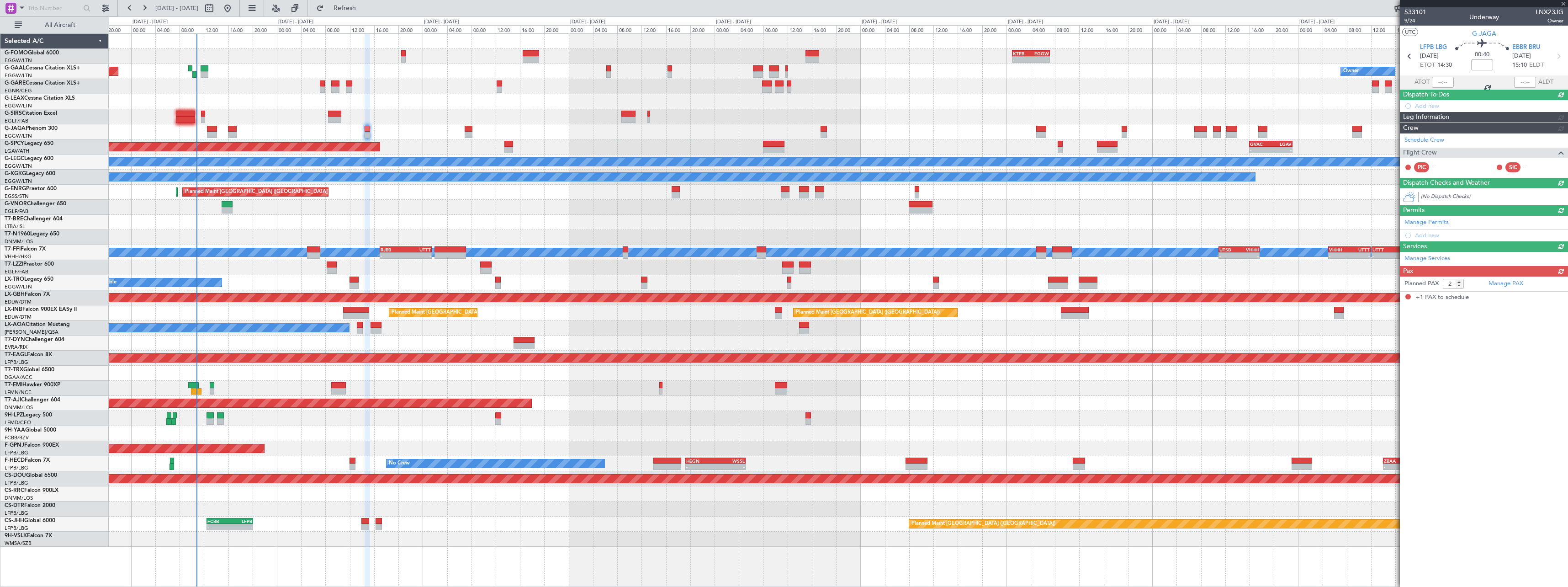
type input "1"
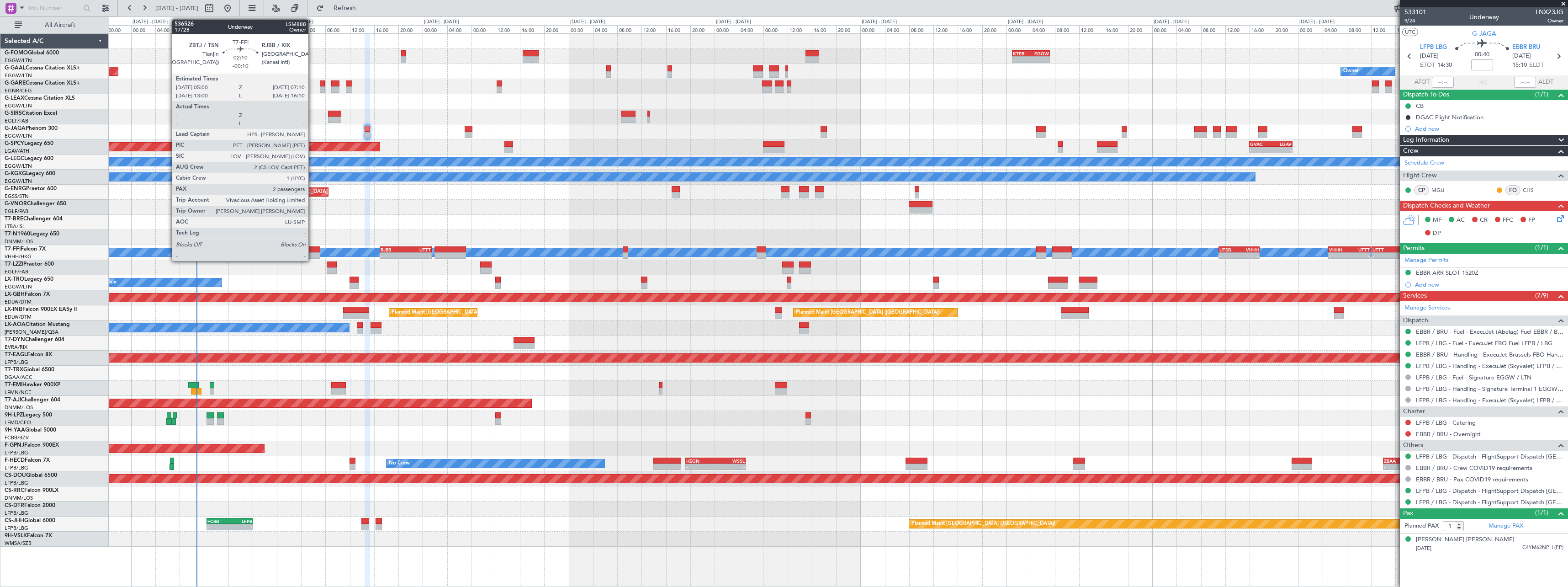
click at [312, 256] on div at bounding box center [314, 256] width 14 height 7
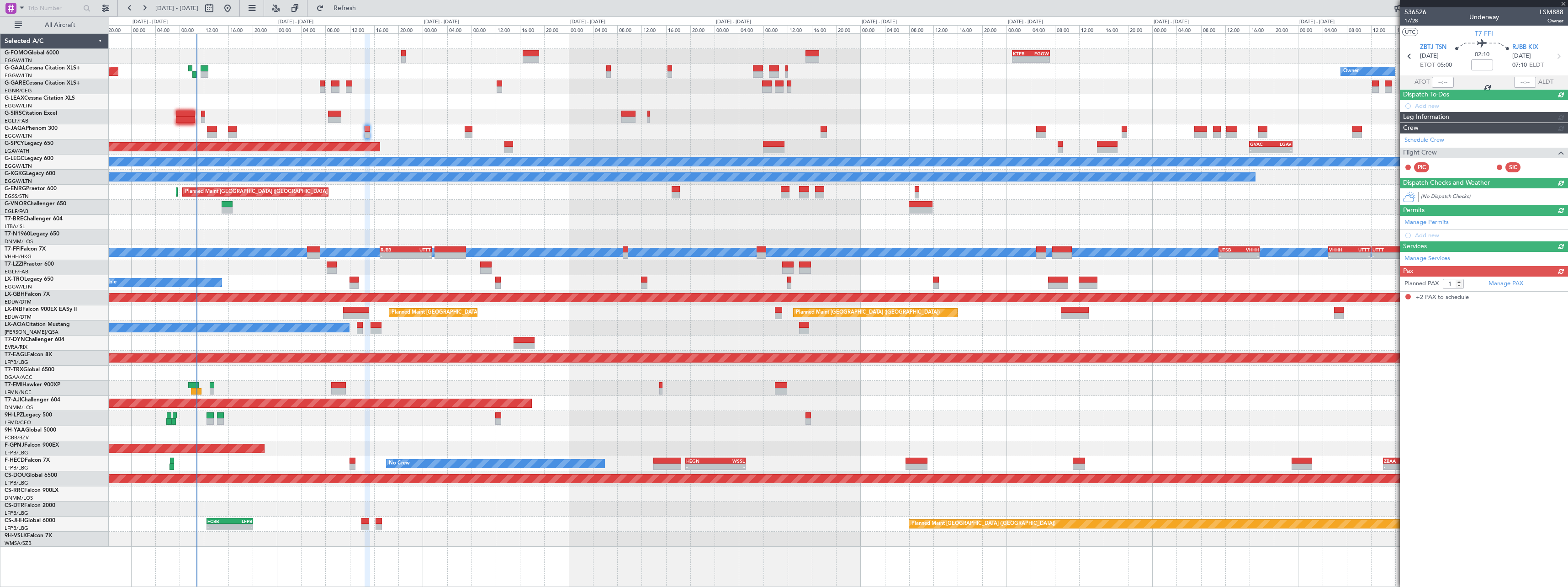
type input "-00:10"
type input "2"
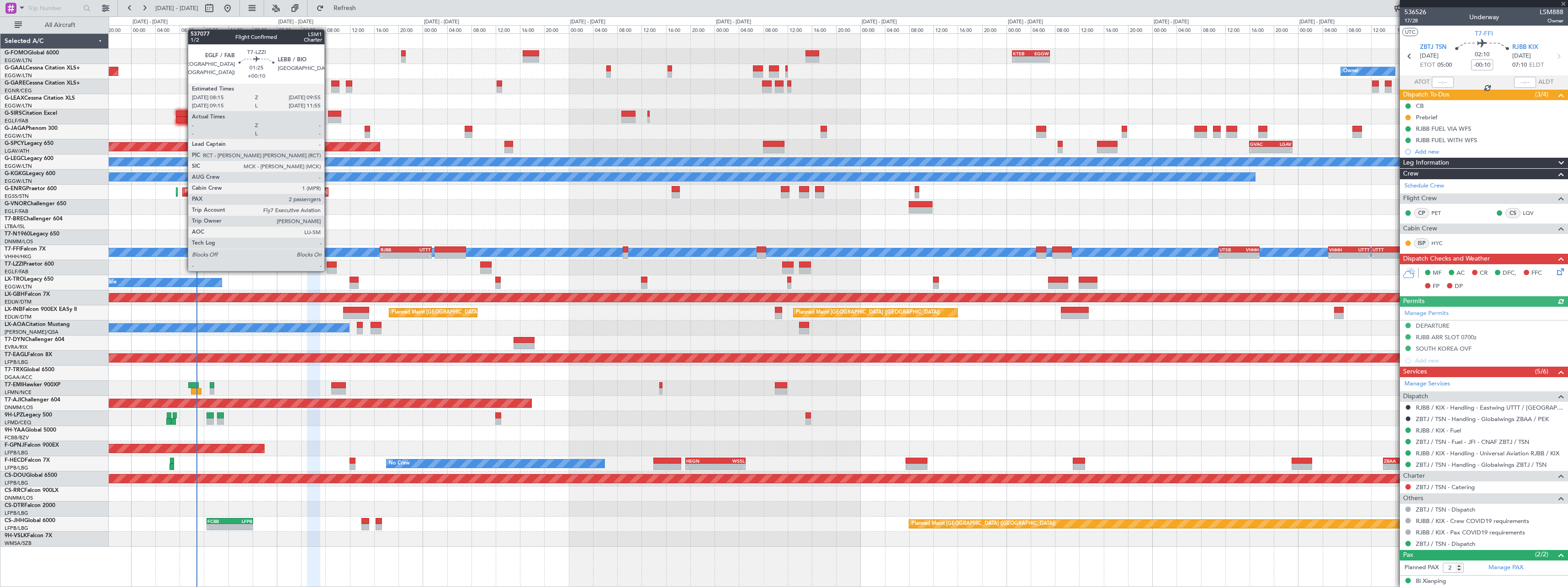
click at [330, 270] on div at bounding box center [332, 271] width 10 height 7
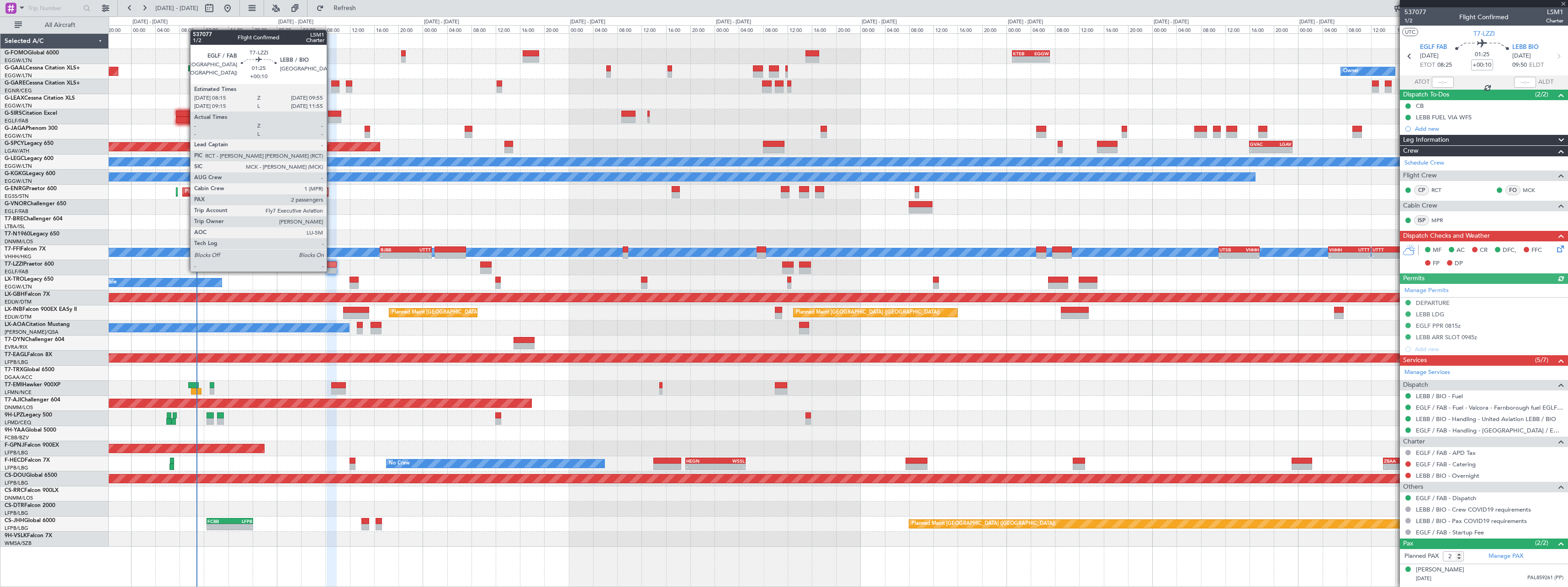
click at [331, 270] on div at bounding box center [332, 271] width 10 height 7
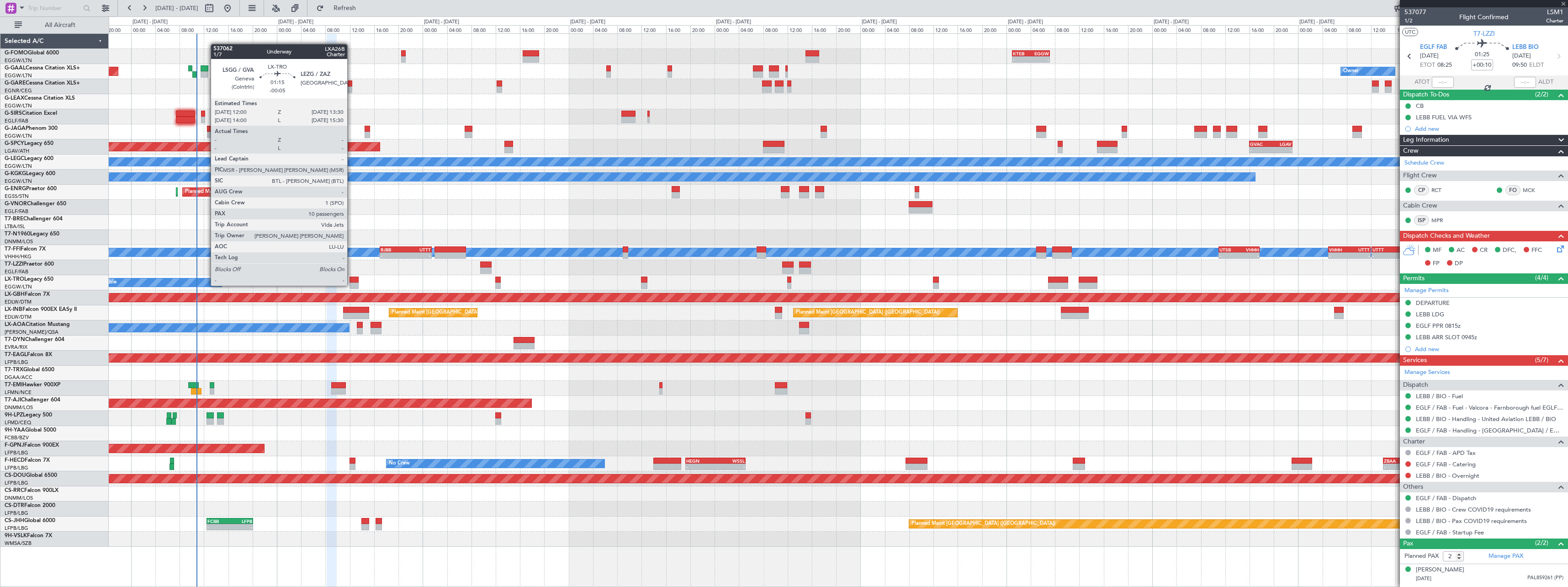
click at [351, 285] on div at bounding box center [354, 285] width 9 height 7
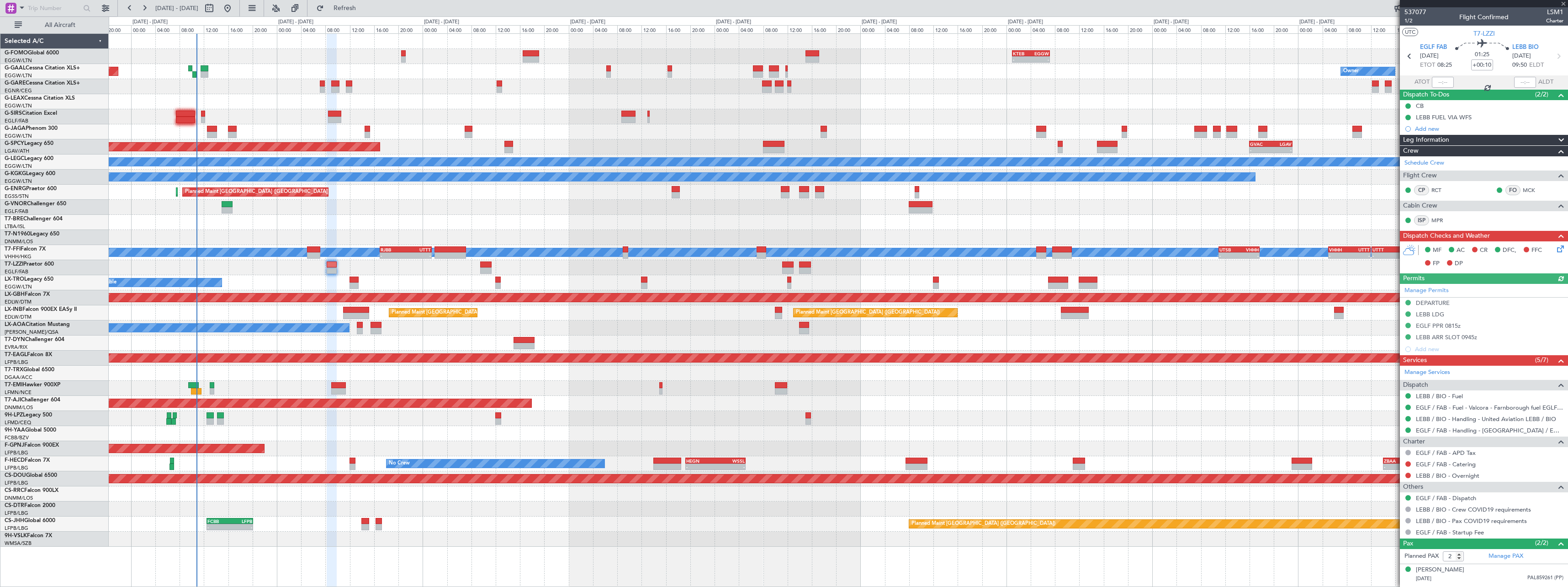
type input "-00:05"
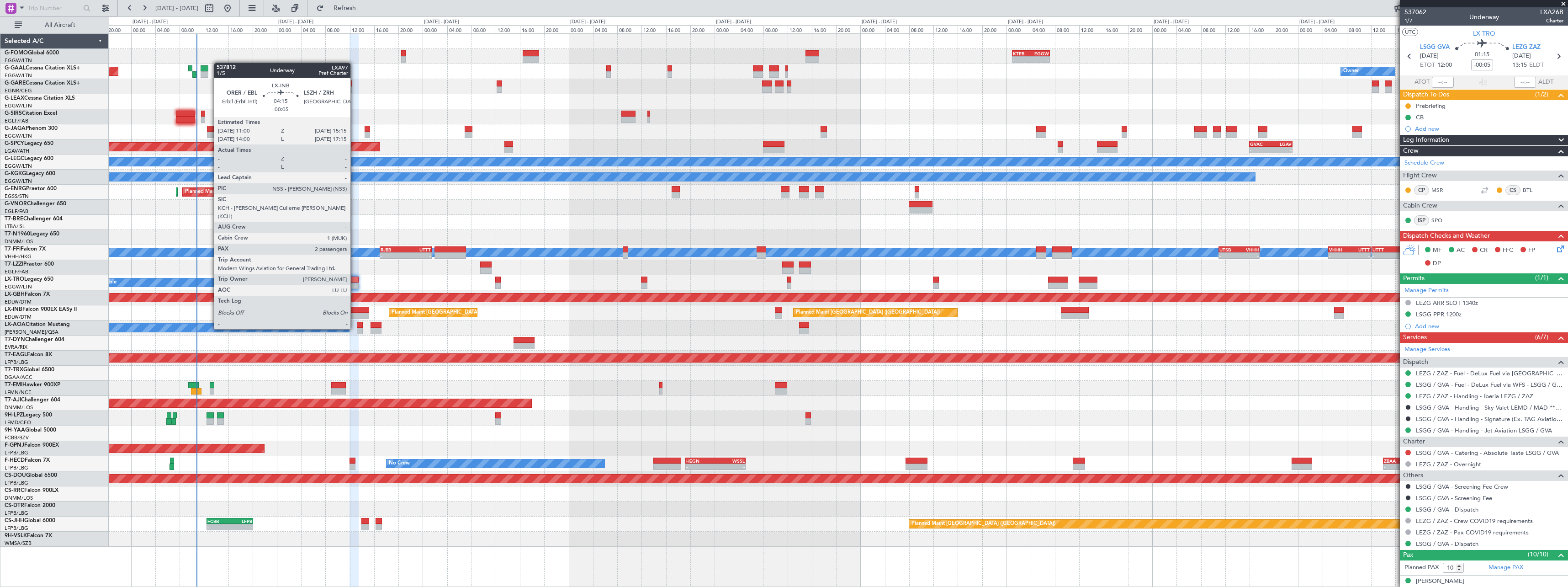
click at [355, 312] on div at bounding box center [356, 310] width 26 height 7
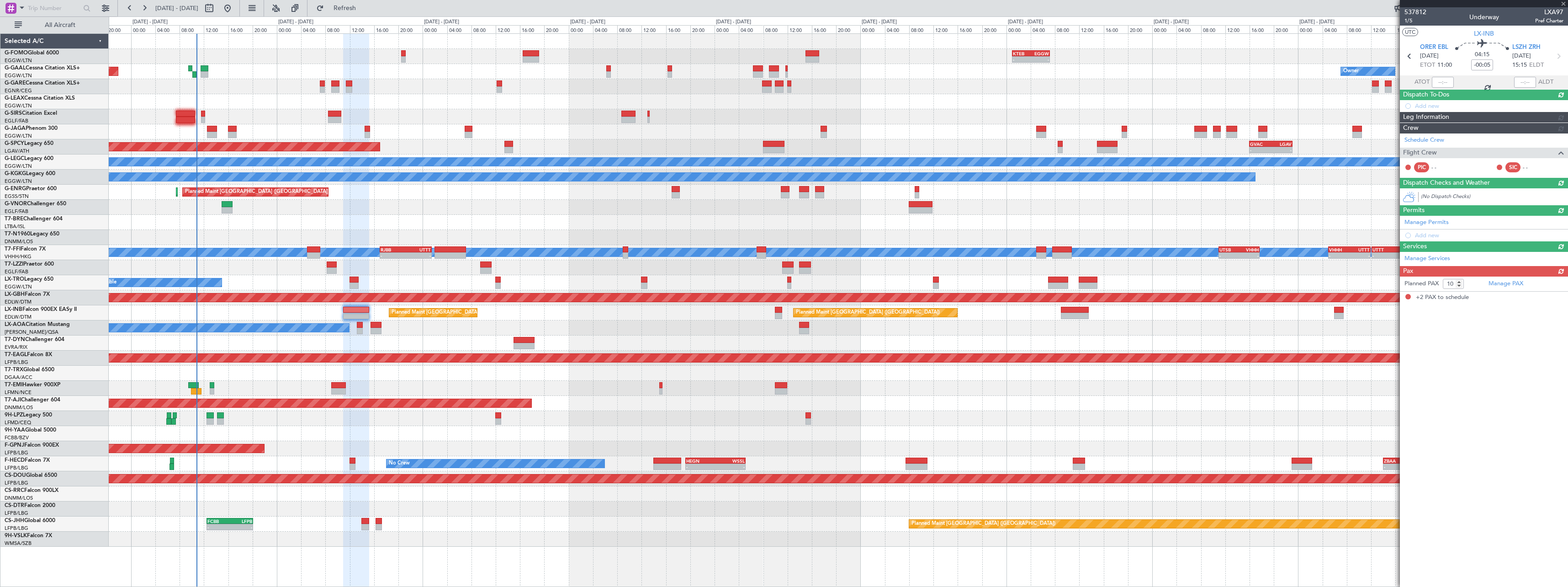
type input "2"
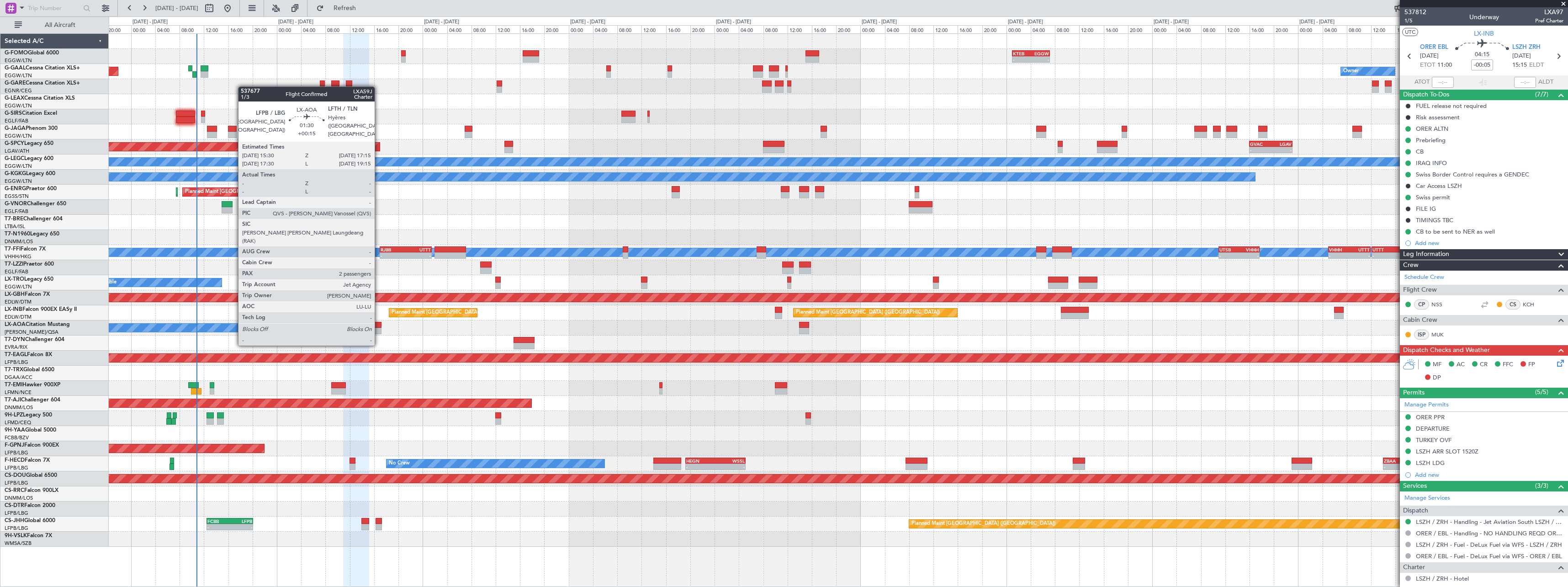
click at [378, 327] on div at bounding box center [376, 325] width 11 height 7
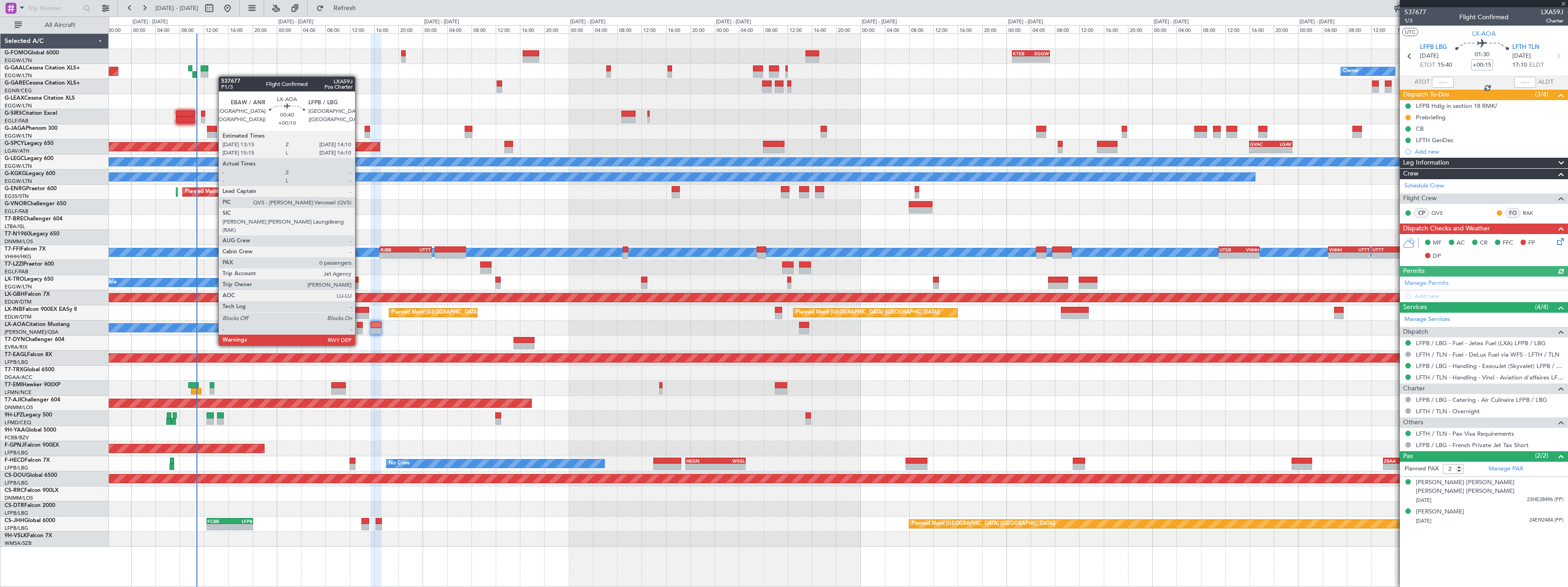
click at [359, 328] on div at bounding box center [359, 331] width 6 height 7
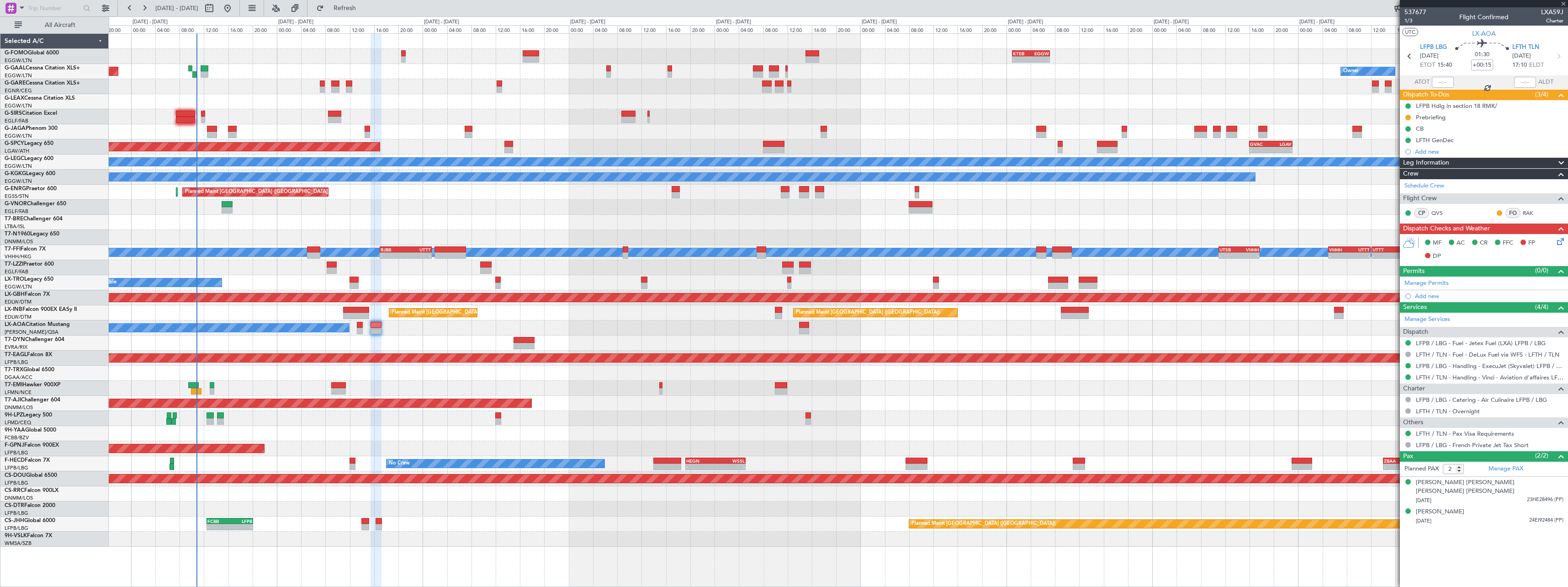
type input "+00:10"
type input "0"
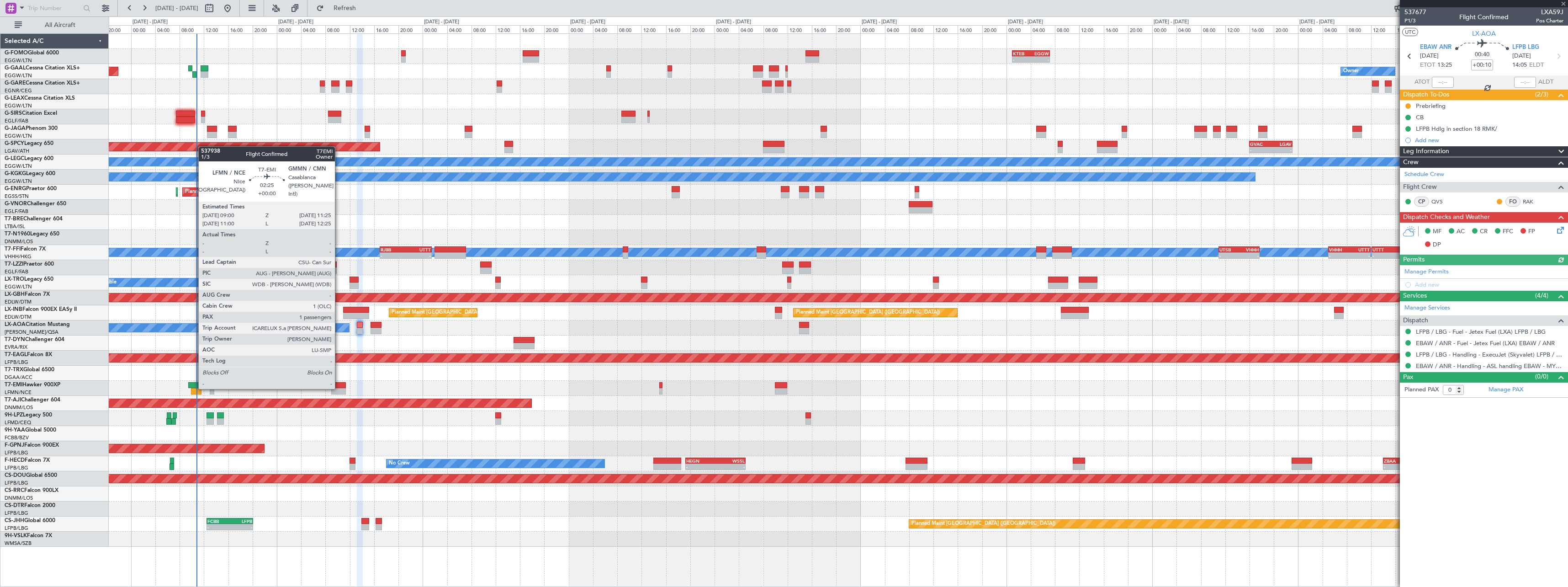
click at [339, 388] on div at bounding box center [339, 391] width 15 height 7
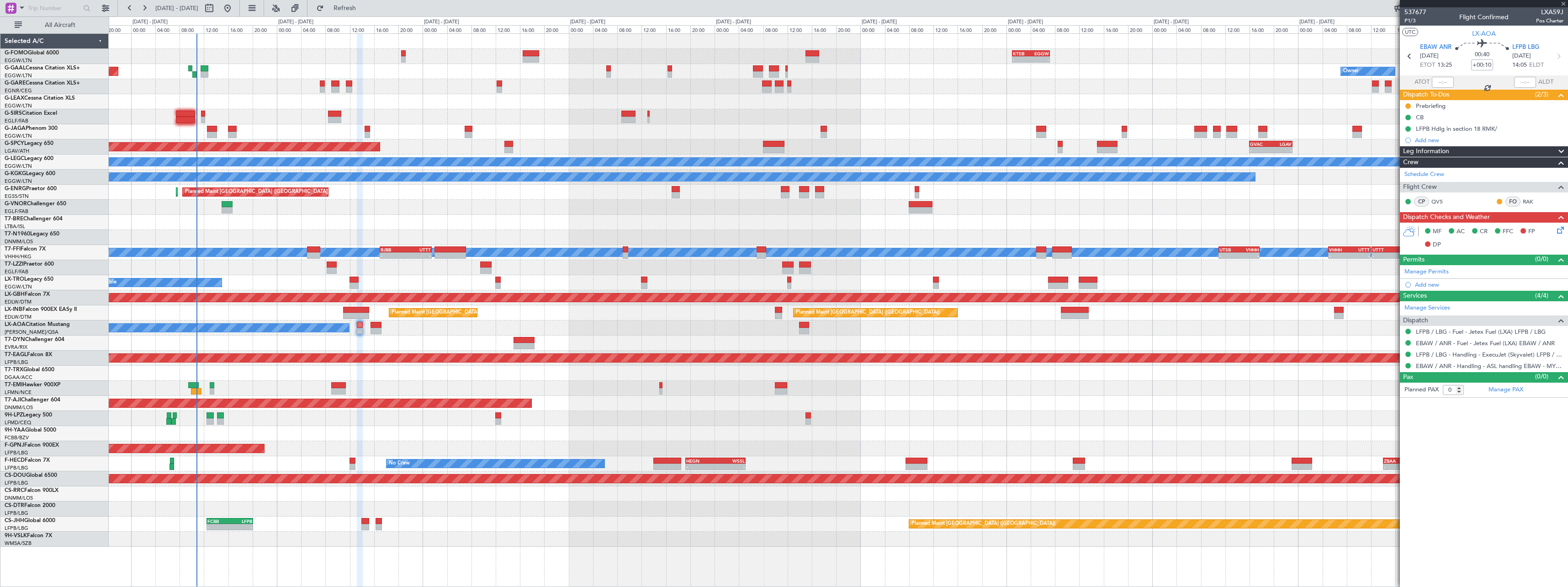
type input "1"
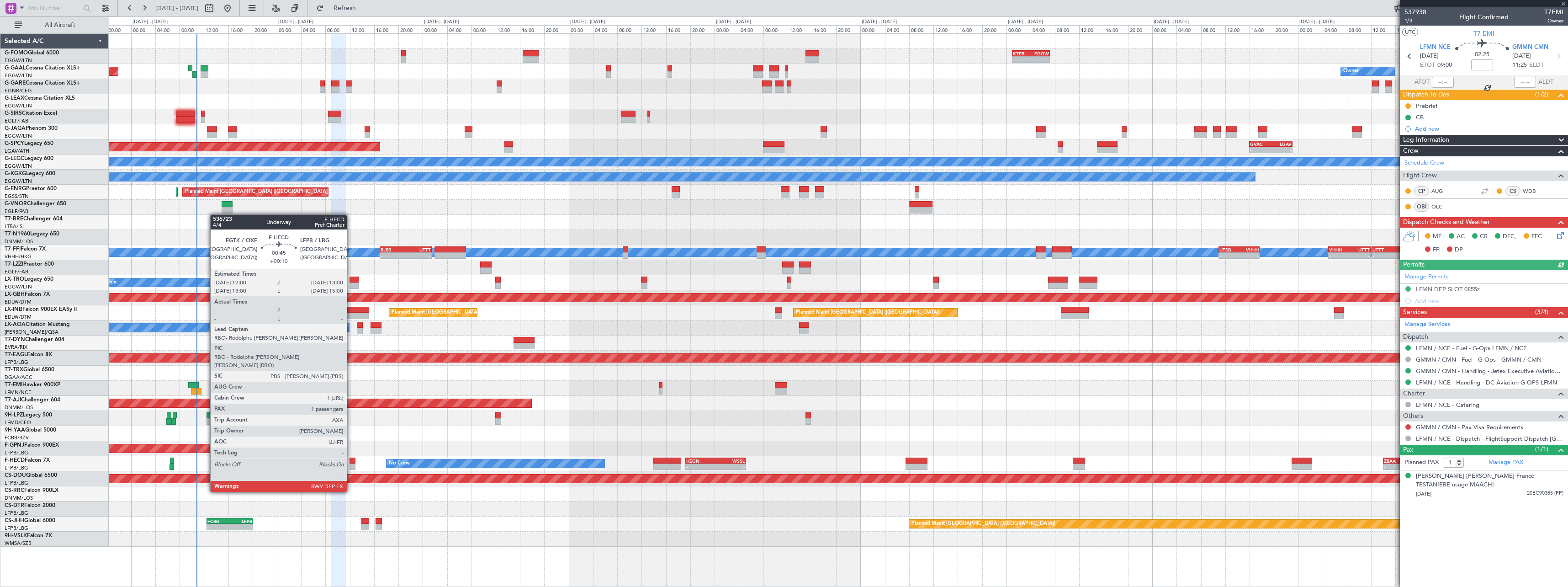
click at [351, 466] on div at bounding box center [353, 467] width 7 height 7
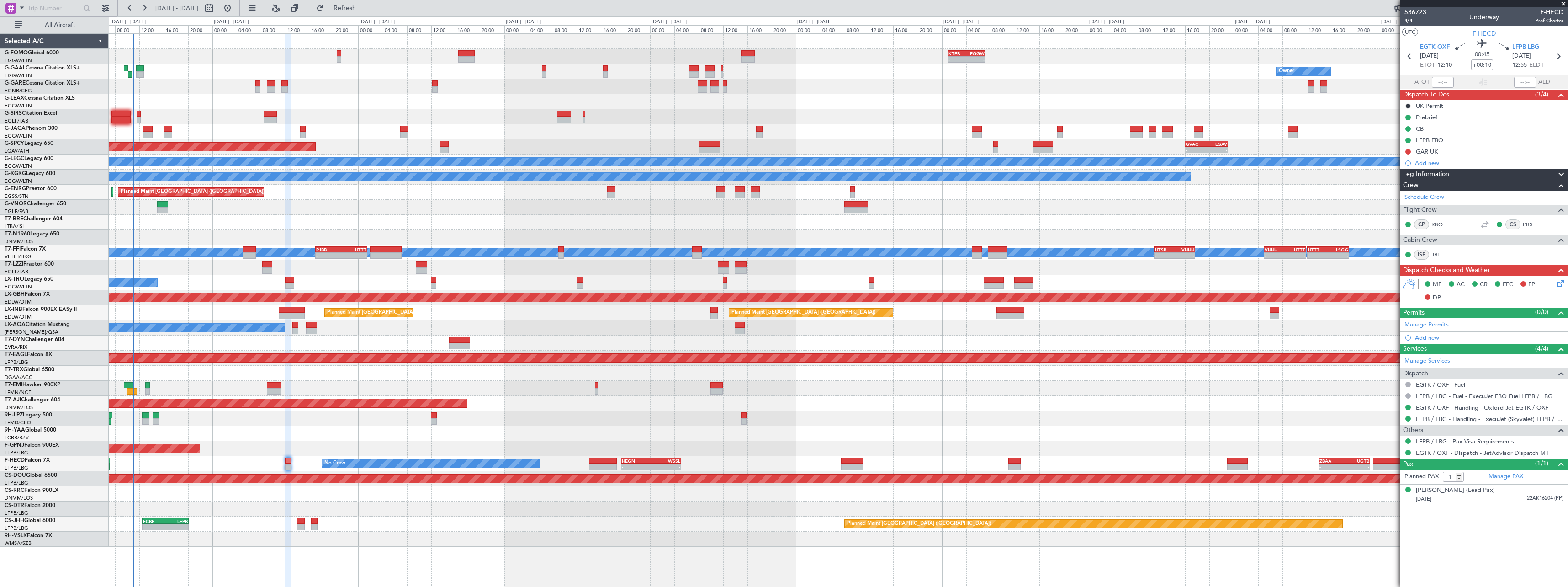
click at [584, 374] on div "- - KTEB 01:00 Z EGGW 07:10 Z 06:10 Z 13:35 Z EGGW 06:00 Z KTEB 13:15 Z Owner O…" at bounding box center [837, 290] width 1459 height 512
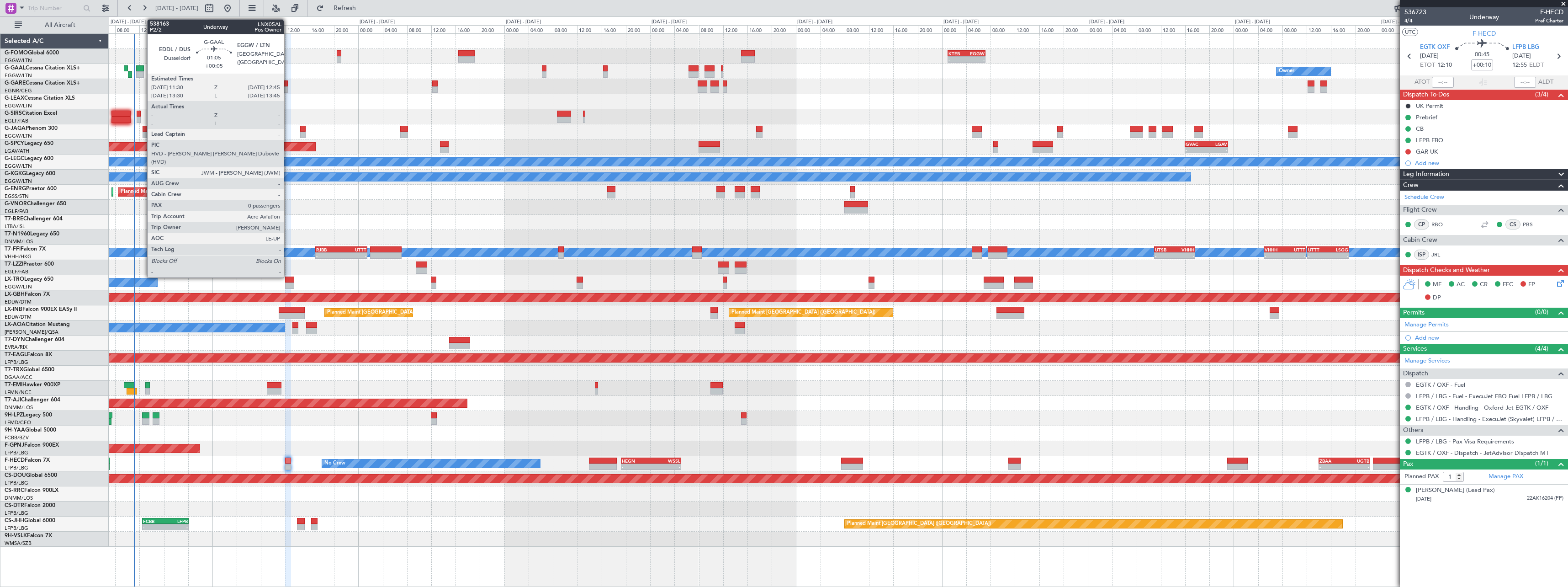
click at [142, 71] on div at bounding box center [140, 69] width 8 height 7
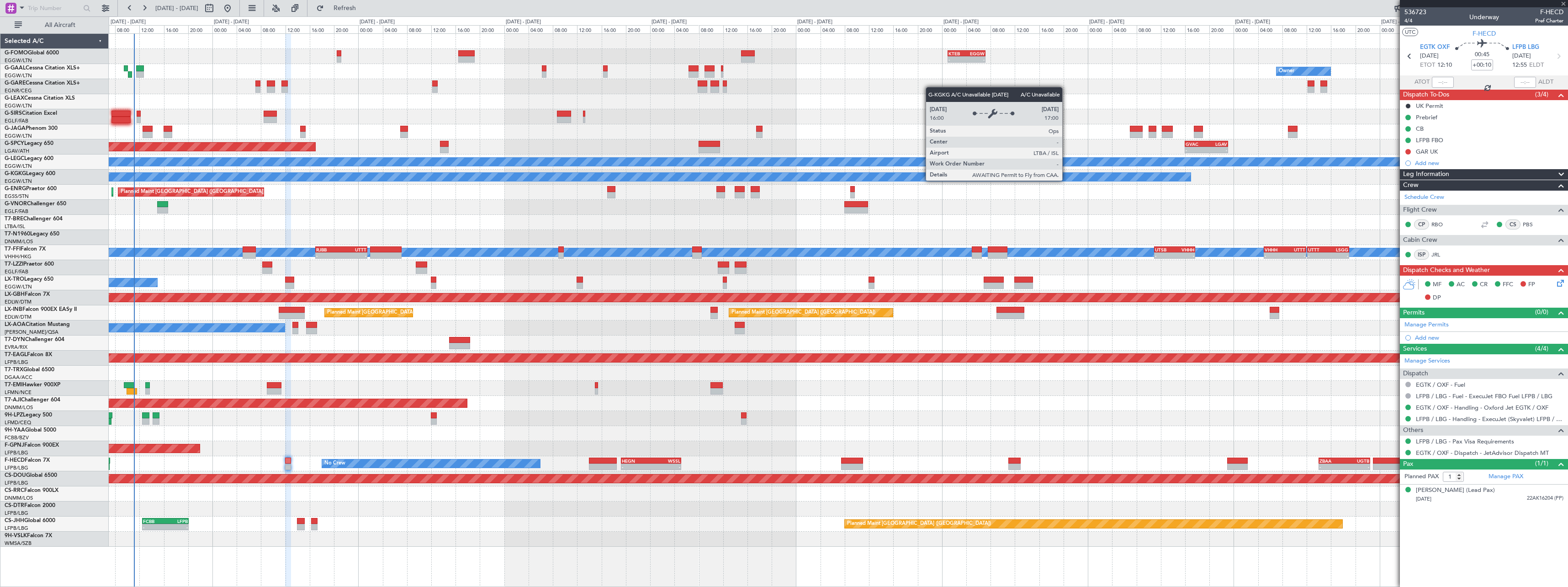
type input "+00:05"
type input "0"
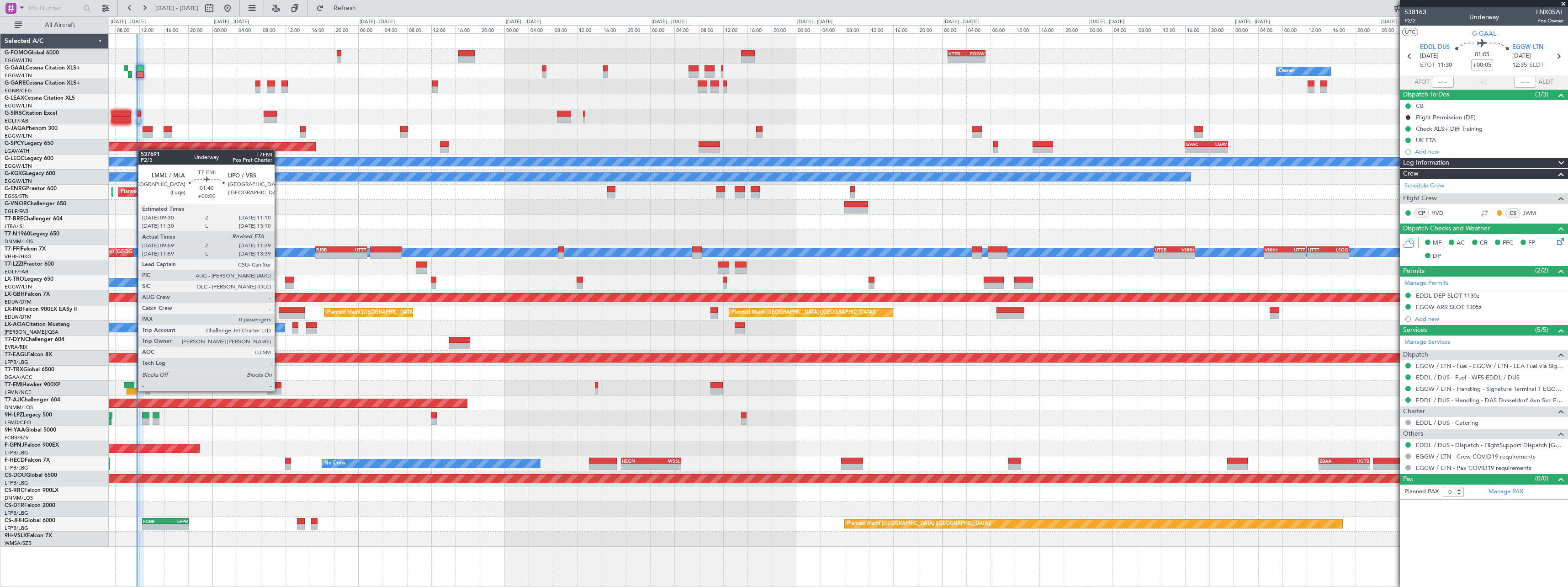
click at [134, 390] on div at bounding box center [131, 391] width 10 height 7
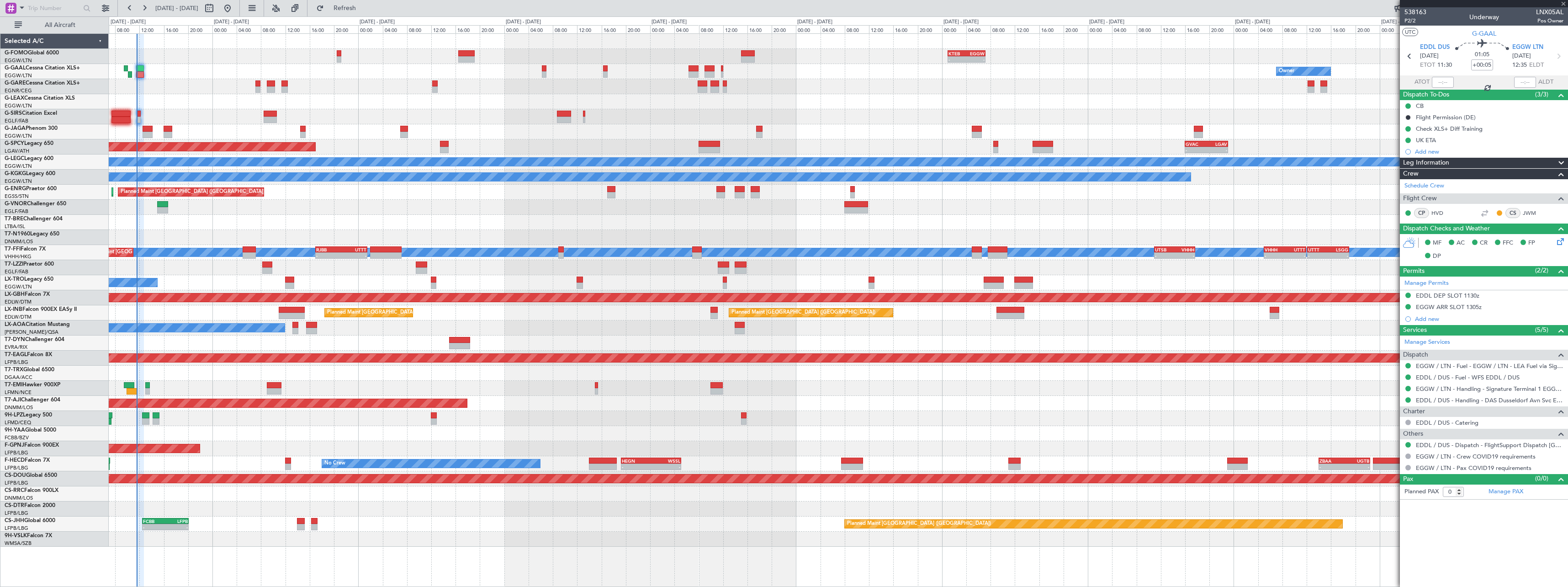
type input "09:59"
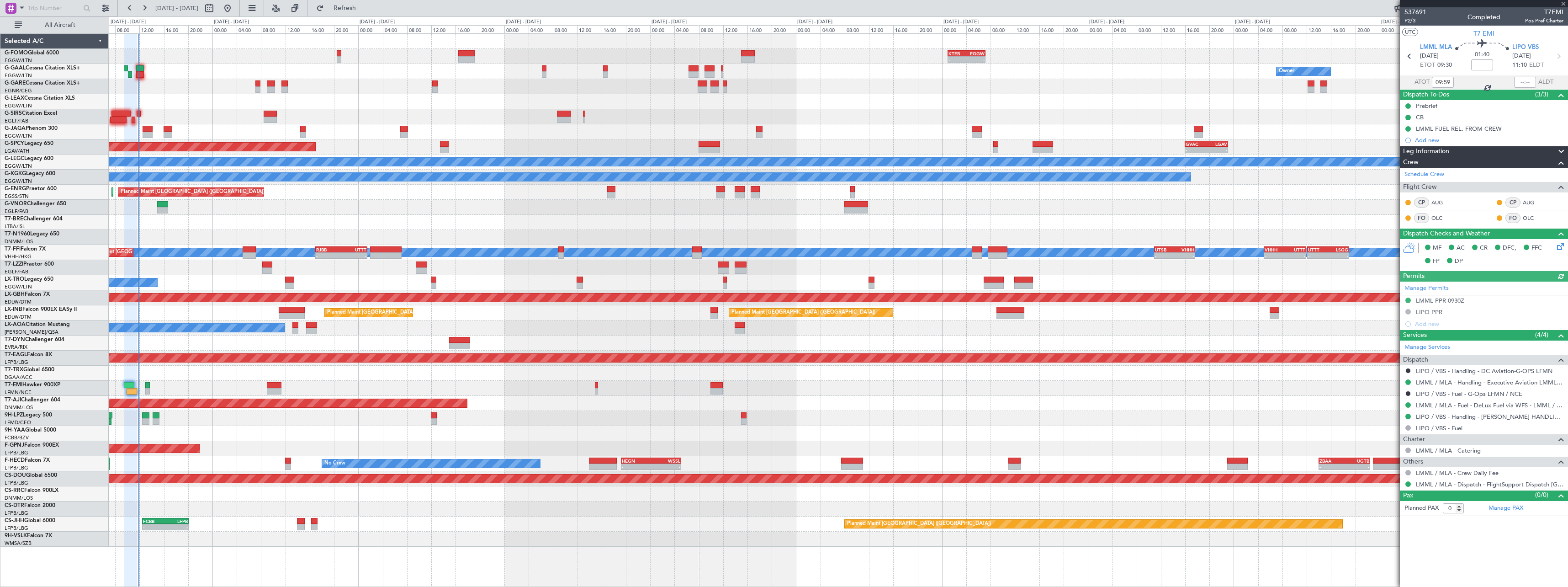
type input "11:35"
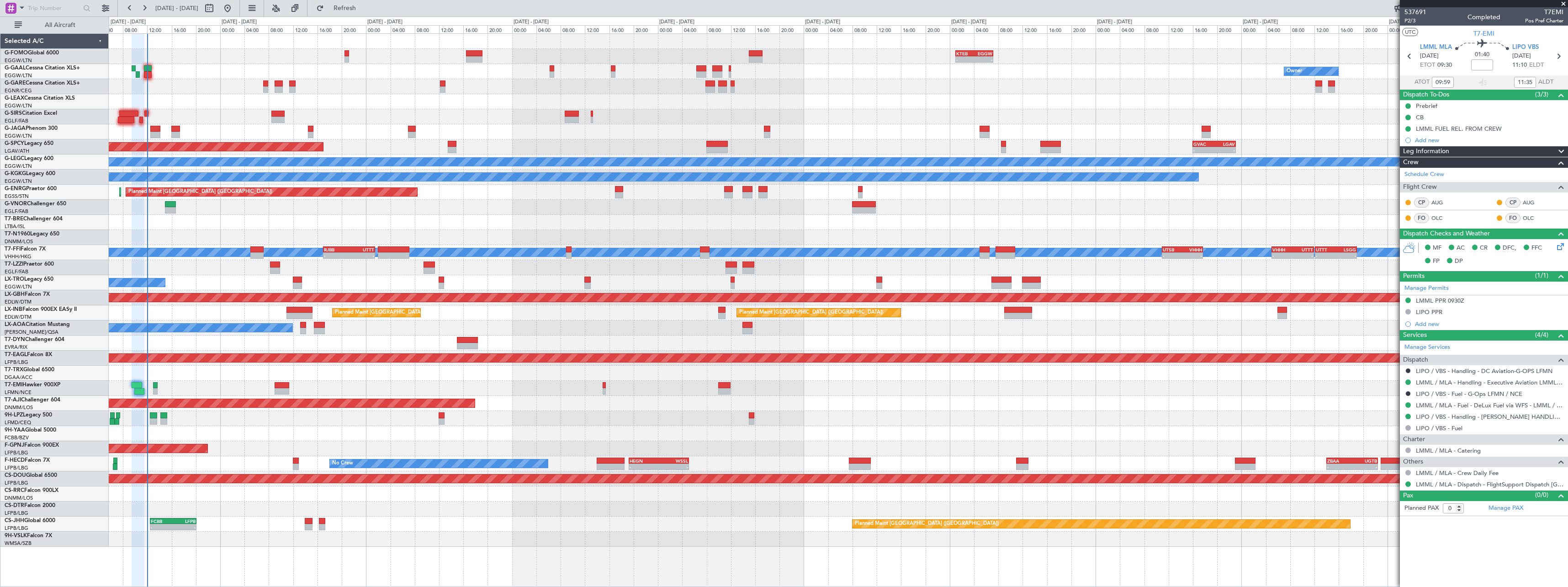
click at [344, 440] on div at bounding box center [837, 434] width 1459 height 15
click at [226, 510] on div at bounding box center [837, 509] width 1459 height 15
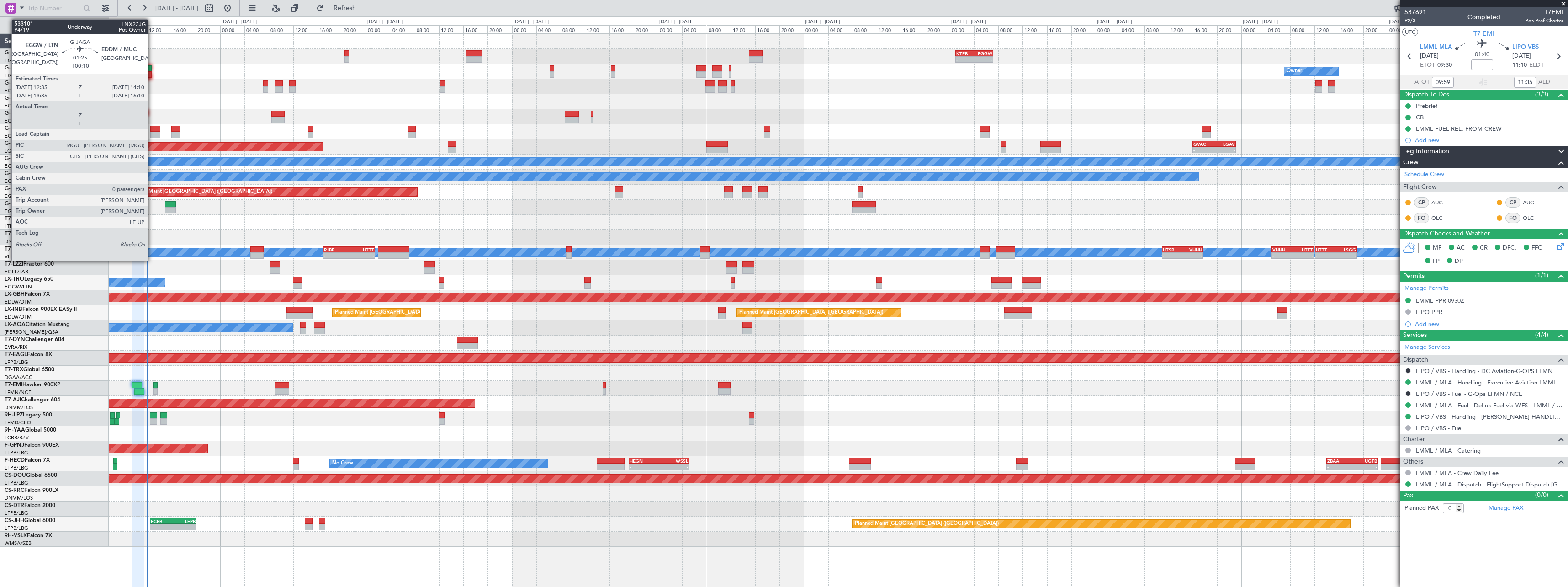
click at [152, 129] on div at bounding box center [156, 129] width 10 height 7
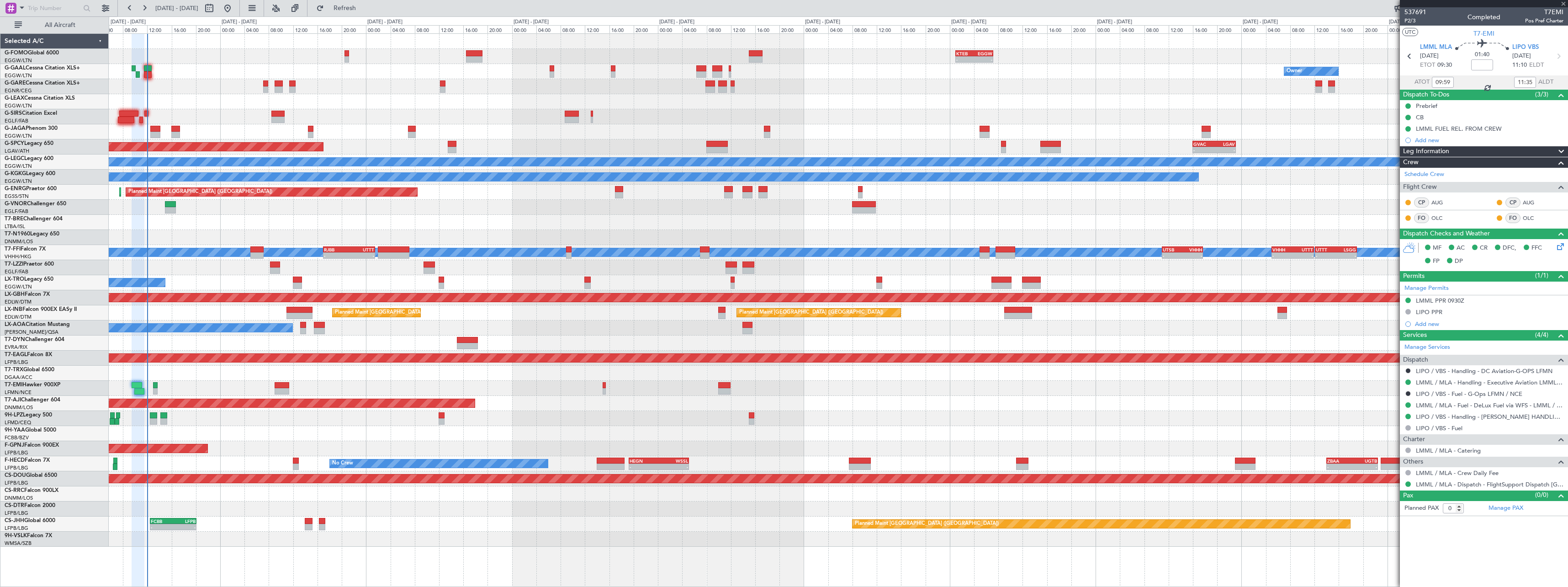
type input "+00:10"
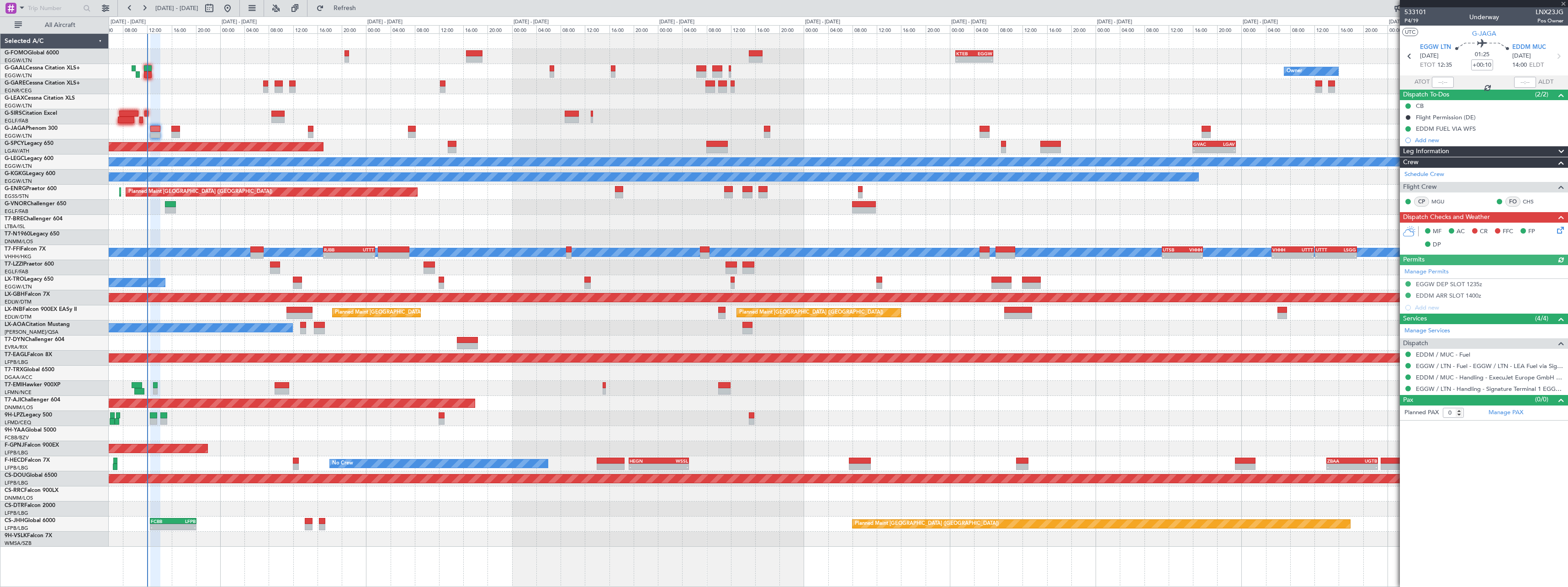
click at [1561, 230] on icon at bounding box center [1559, 228] width 8 height 8
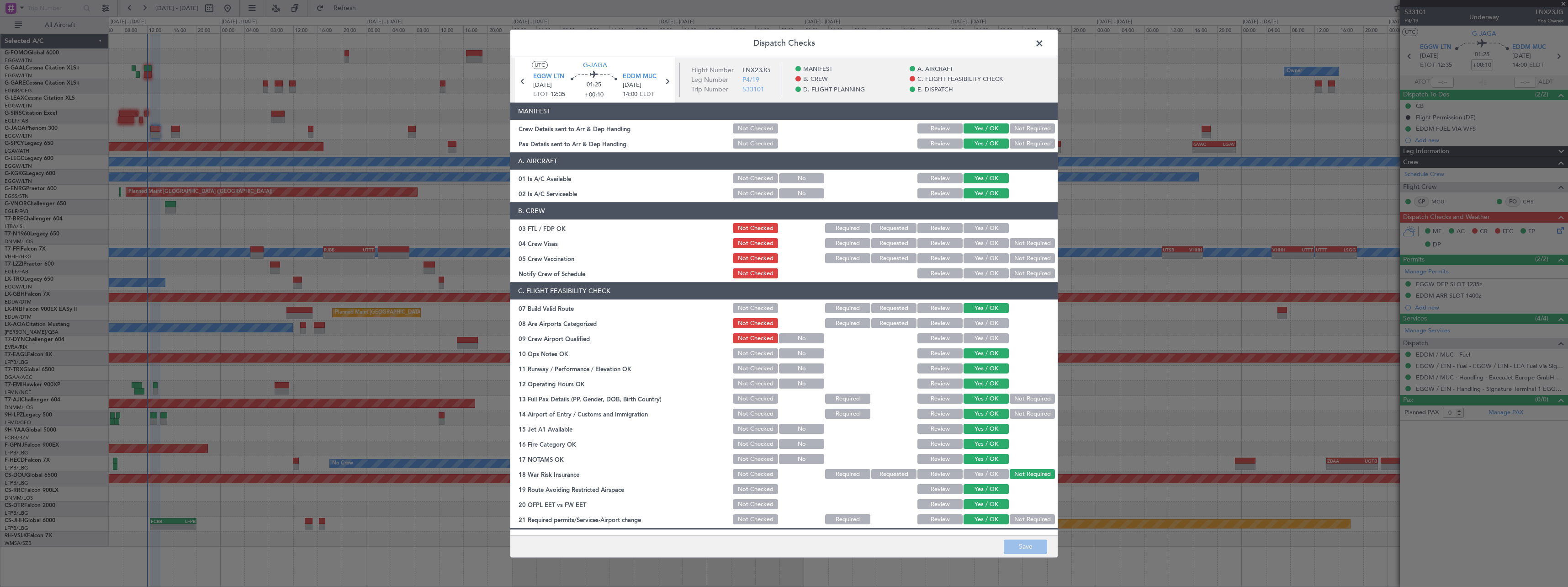
click at [1044, 44] on span at bounding box center [1044, 46] width 0 height 19
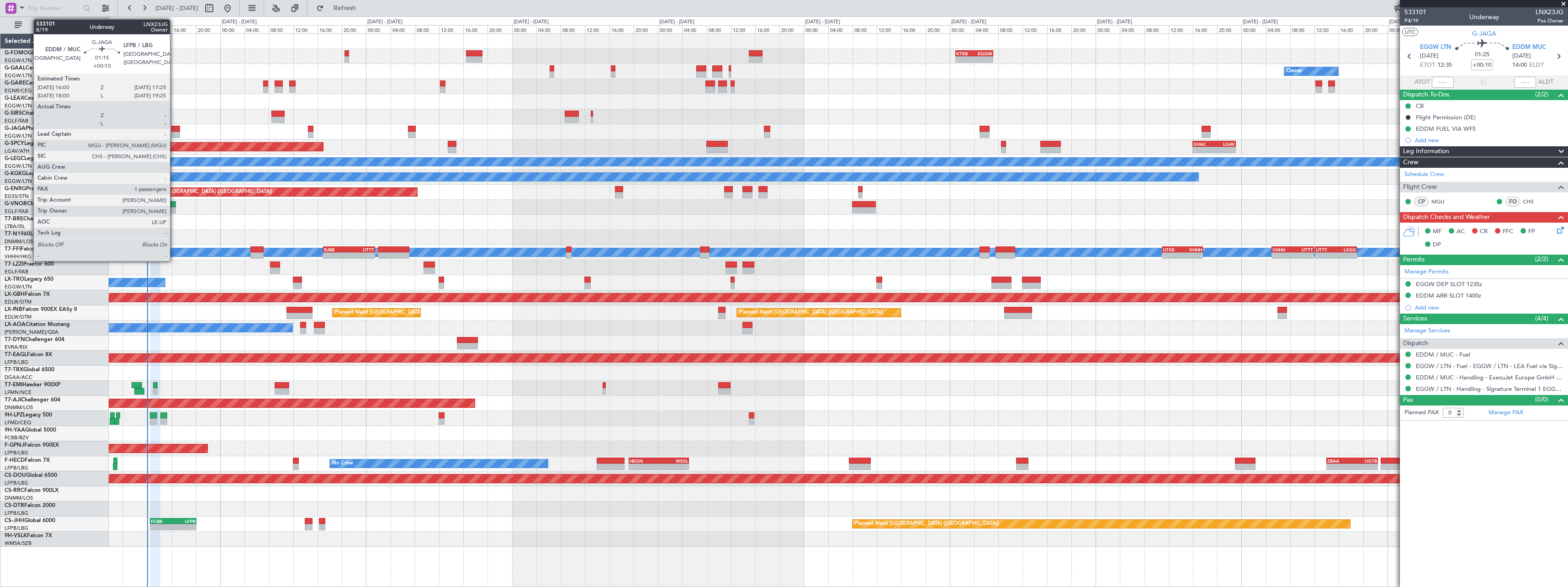
click at [175, 131] on div at bounding box center [175, 135] width 8 height 7
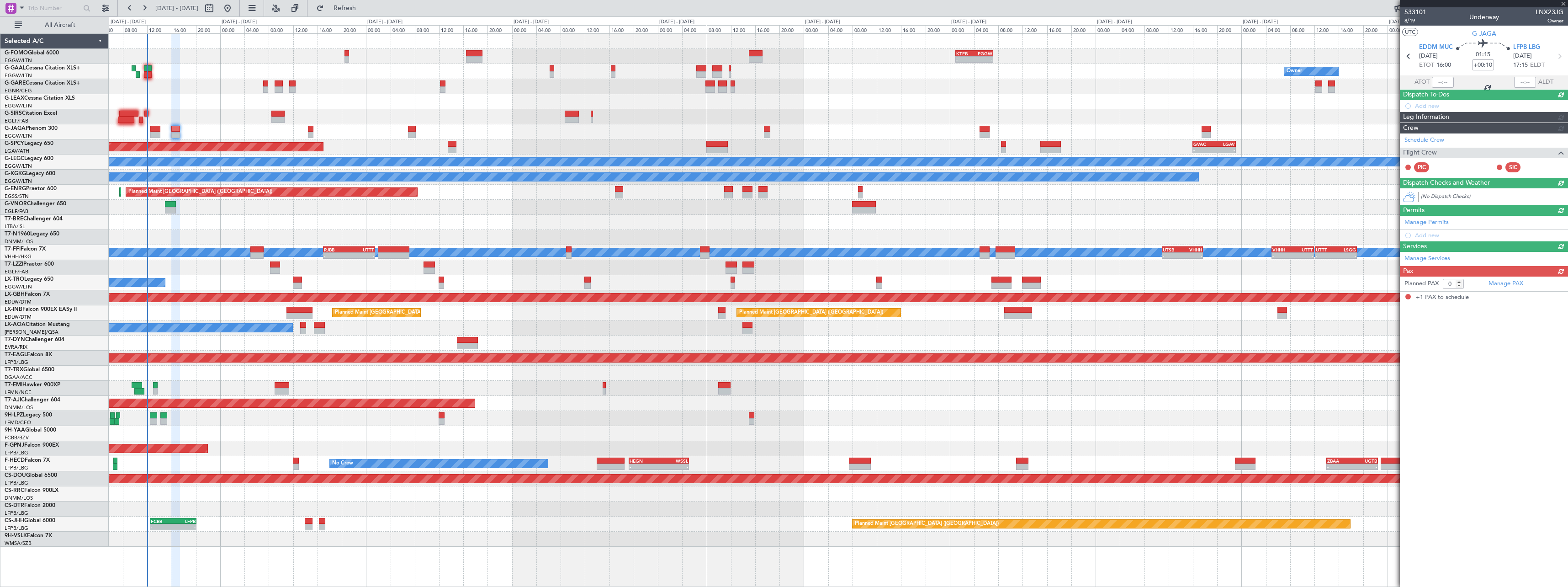
type input "1"
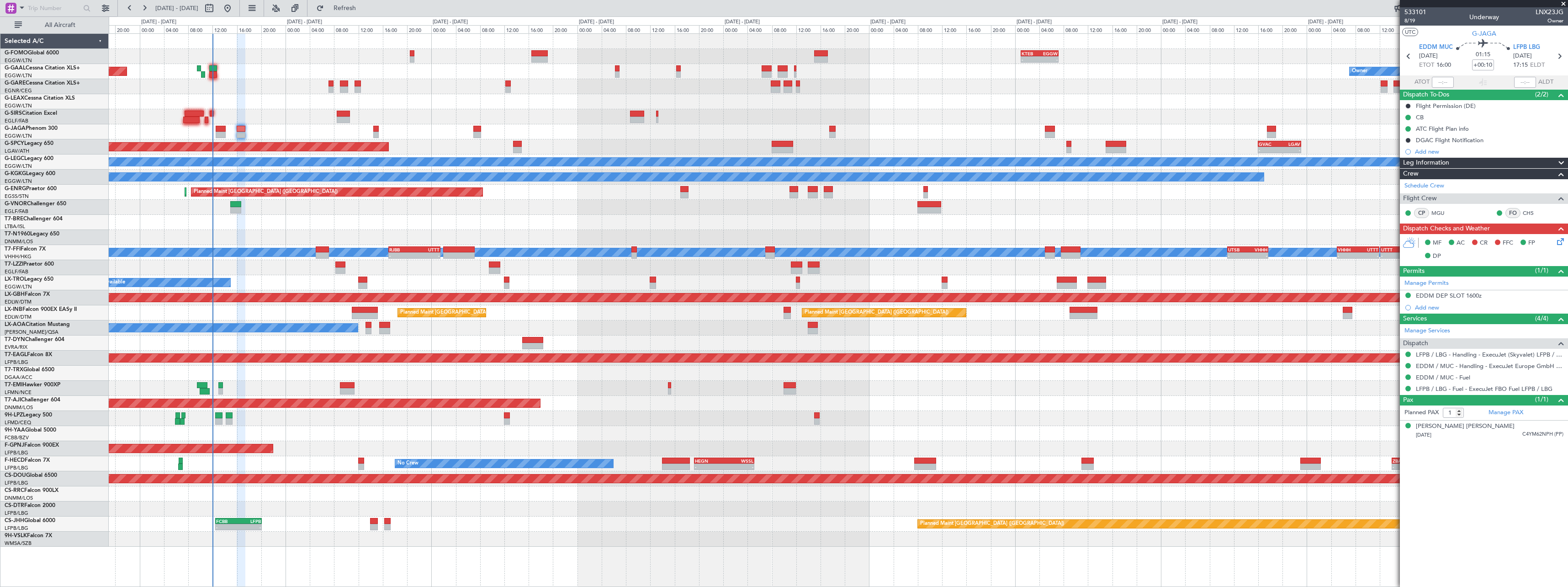
click at [296, 224] on div at bounding box center [837, 223] width 1459 height 15
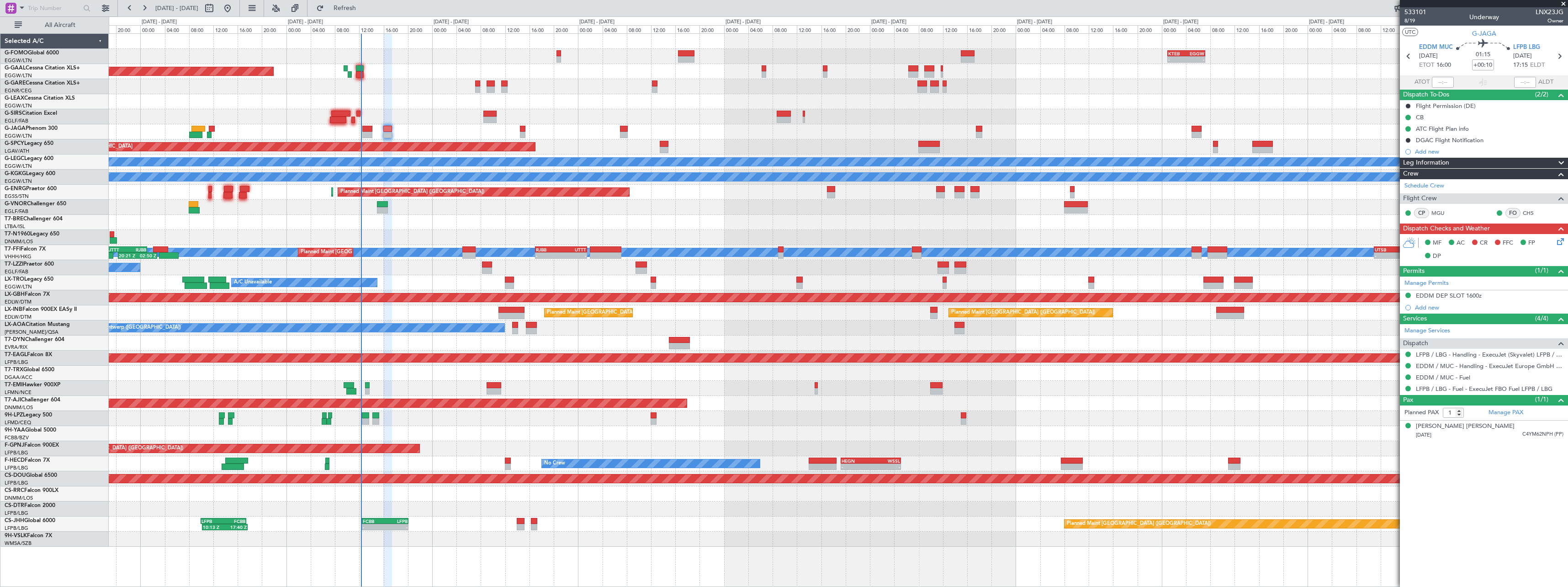
click at [448, 372] on div at bounding box center [837, 374] width 1459 height 15
click at [945, 67] on div "- - KTEB 01:00 Z EGGW 07:10 Z 06:10 Z 13:35 Z EGGW 06:00 Z KTEB 13:15 Z Planned…" at bounding box center [837, 290] width 1459 height 512
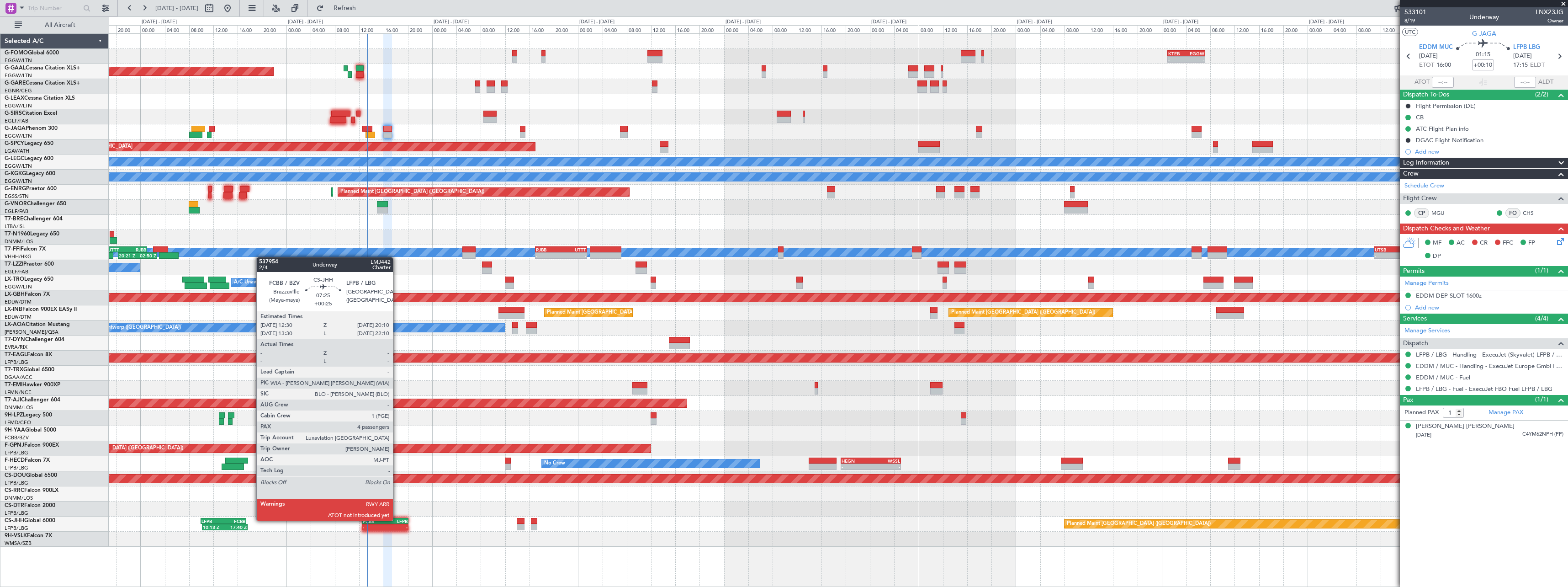
click at [397, 520] on div "LFPB" at bounding box center [396, 521] width 22 height 5
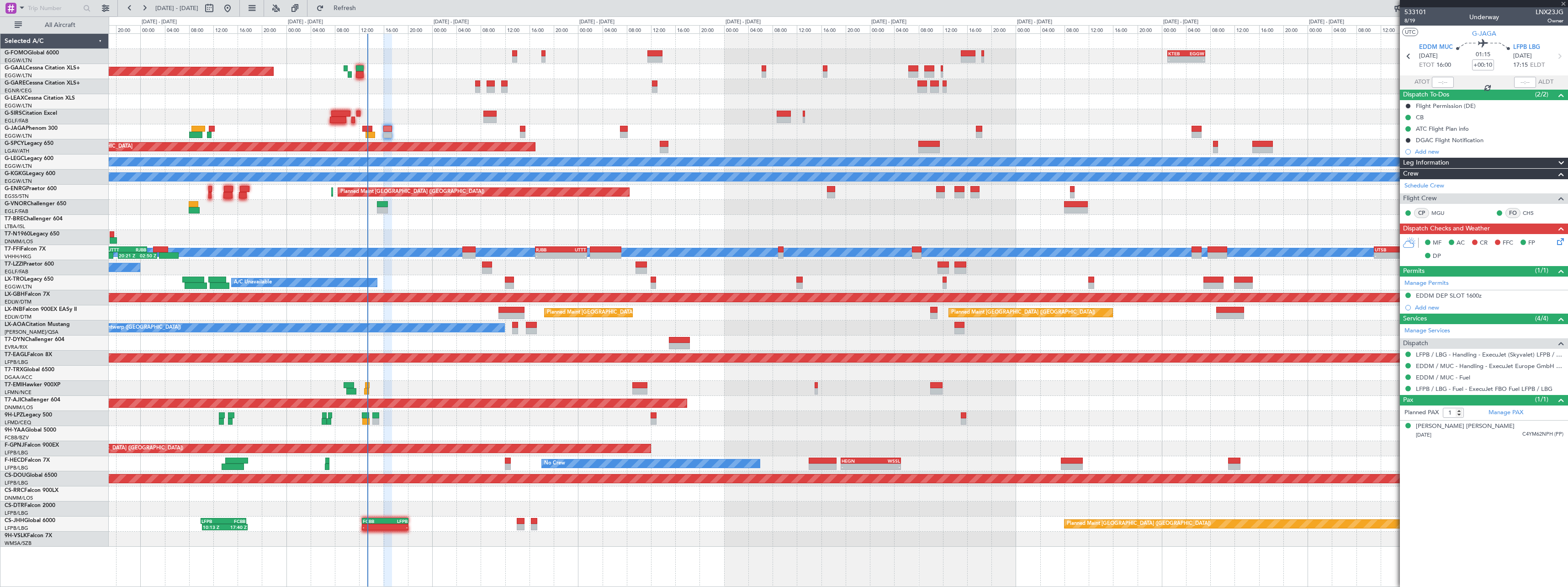
type input "+00:25"
type input "4"
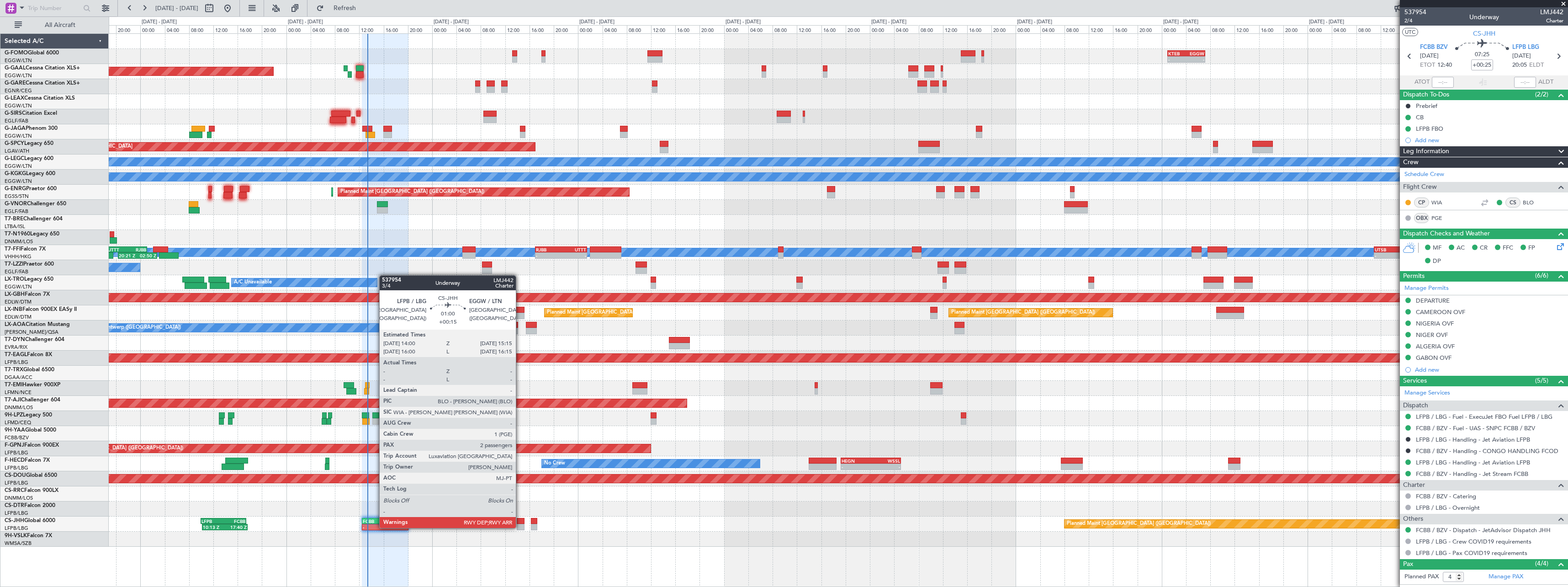
click at [521, 527] on div at bounding box center [520, 527] width 8 height 7
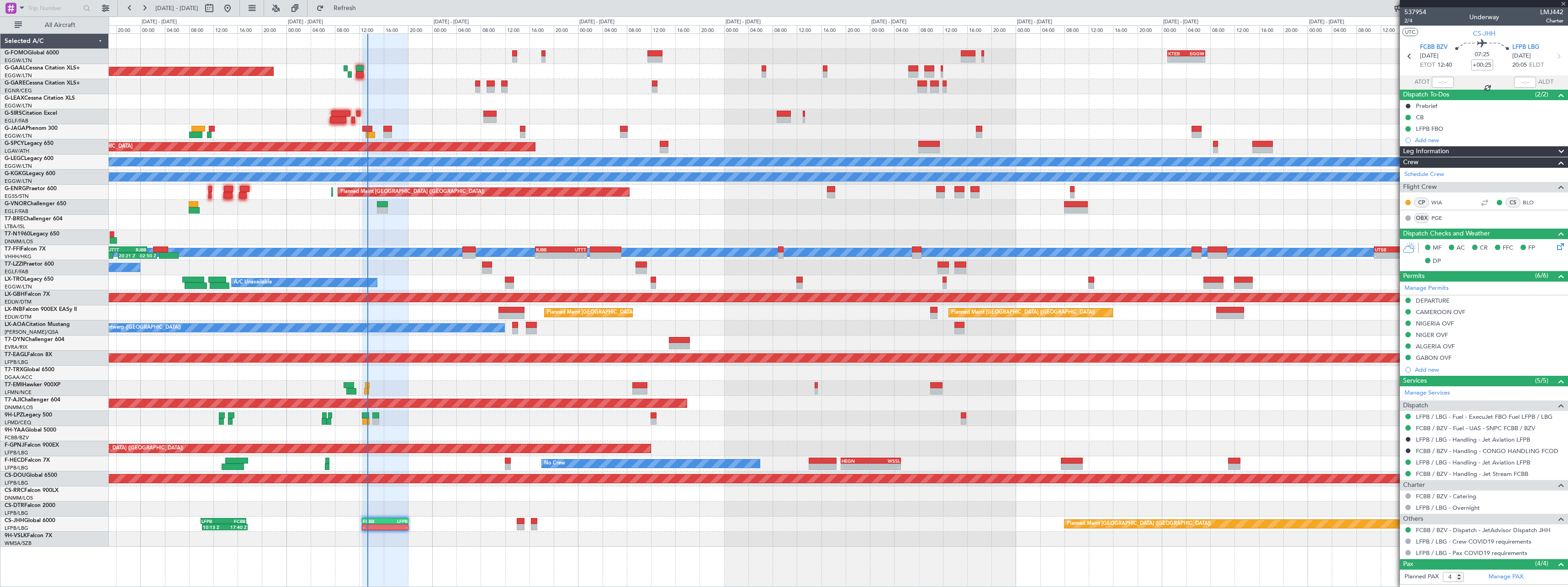
type input "+00:15"
type input "2"
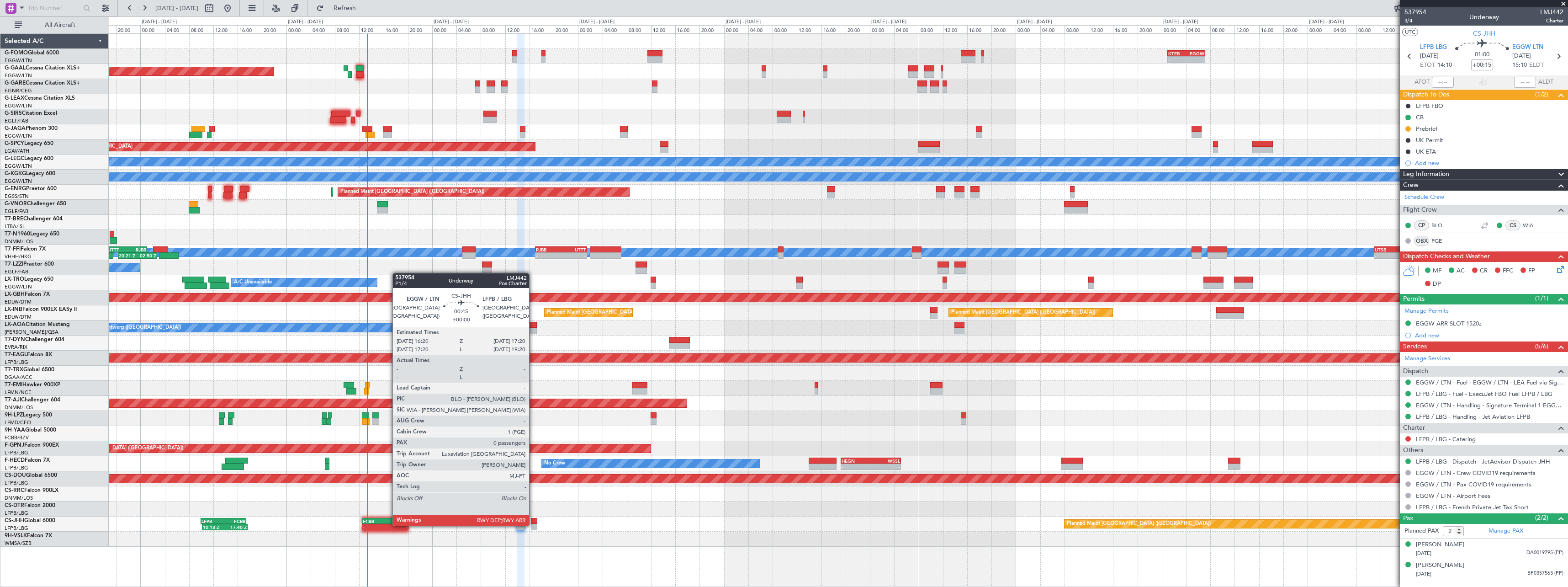
click at [533, 524] on div at bounding box center [534, 527] width 7 height 7
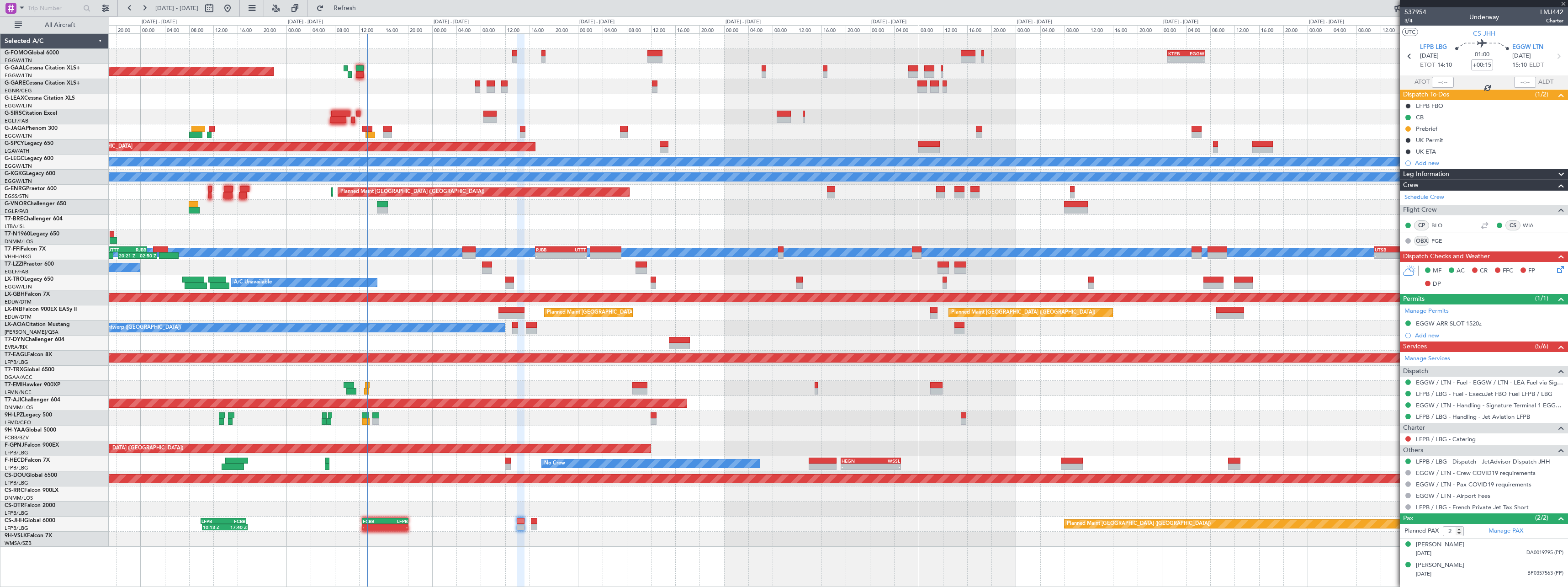
type input "0"
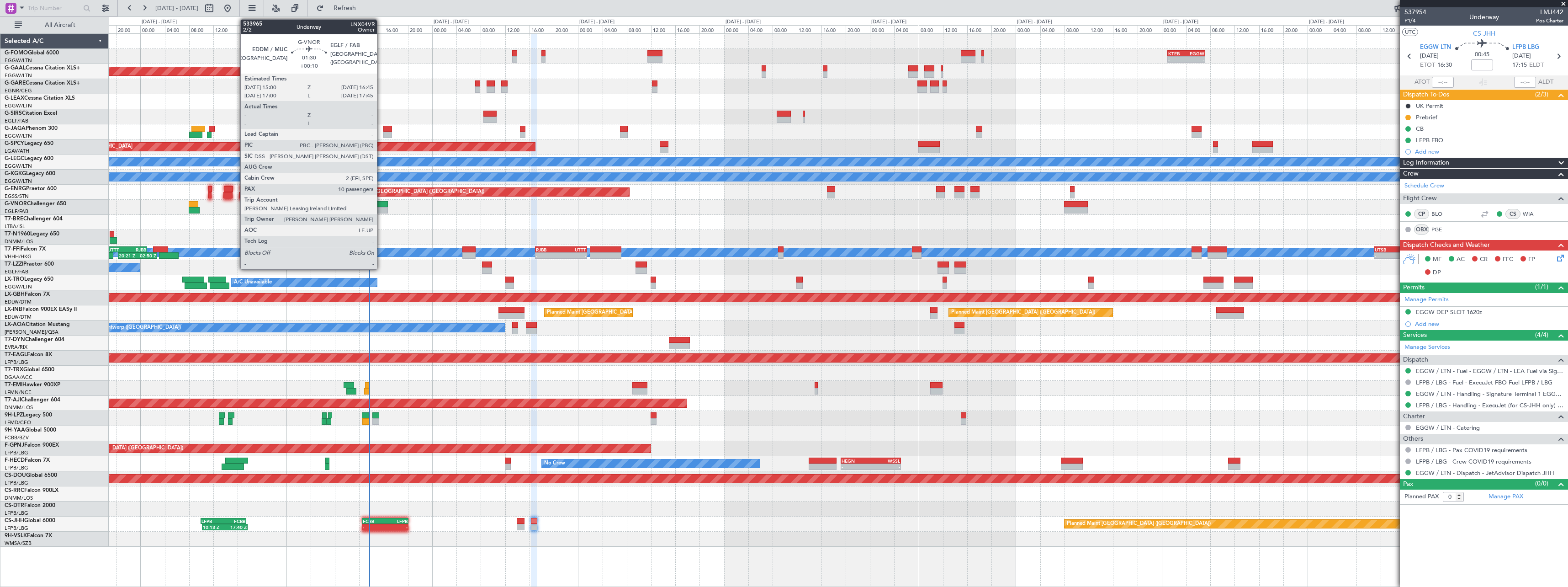
click at [382, 212] on div at bounding box center [382, 210] width 11 height 7
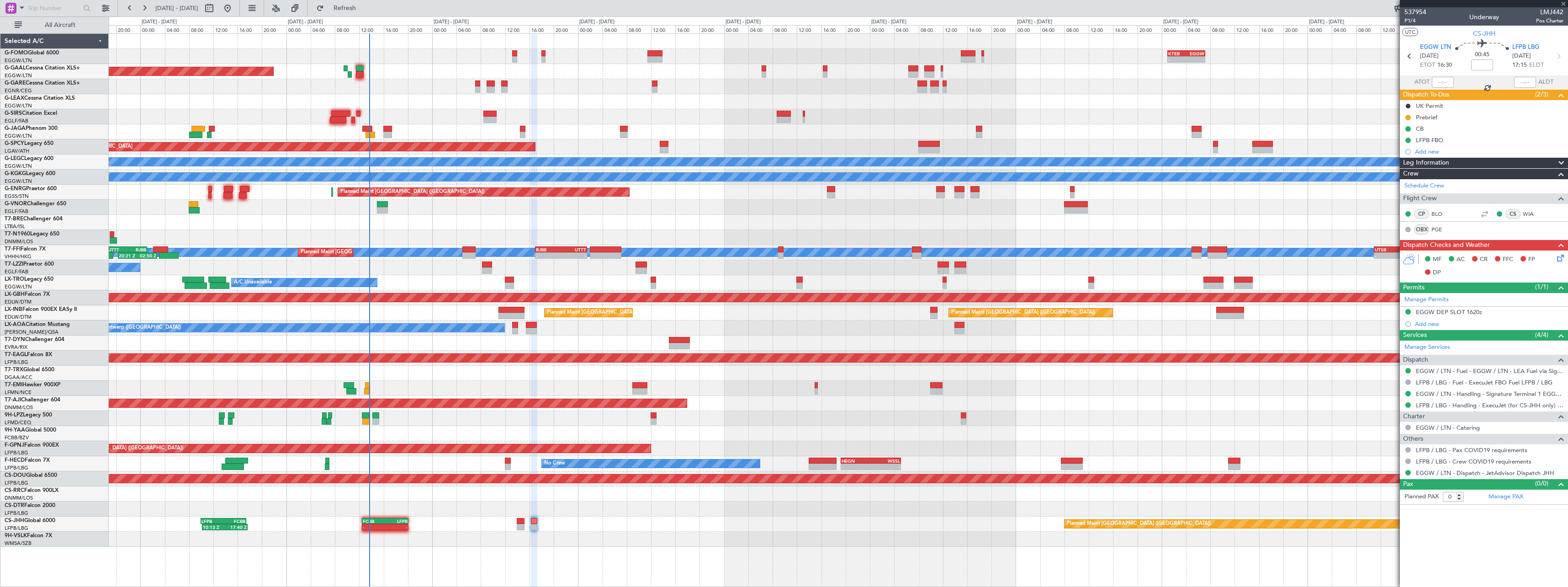
type input "+00:10"
type input "10"
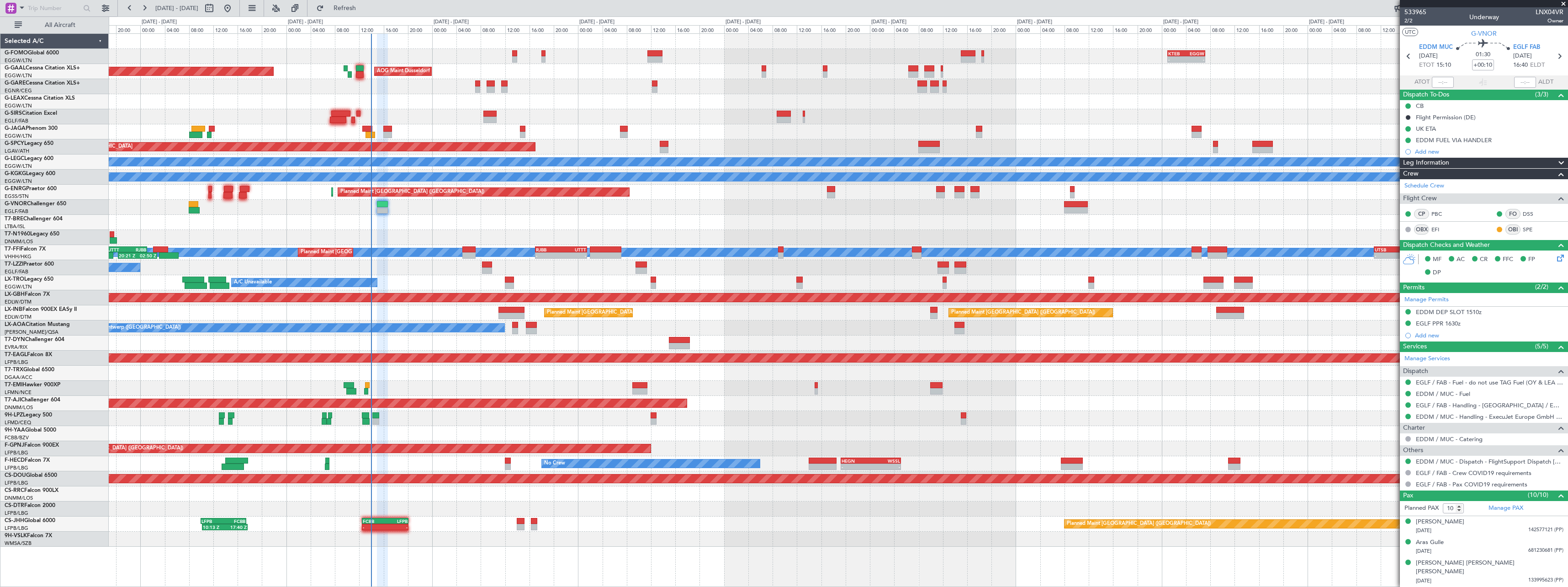
click at [677, 527] on div "Planned Maint [GEOGRAPHIC_DATA] ([GEOGRAPHIC_DATA]) 10:13 Z 17:40 Z LFPB 10:00 …" at bounding box center [837, 524] width 1459 height 15
click at [585, 518] on div "Planned Maint [GEOGRAPHIC_DATA] ([GEOGRAPHIC_DATA]) 10:13 Z 17:40 Z LFPB 10:00 …" at bounding box center [837, 524] width 1459 height 15
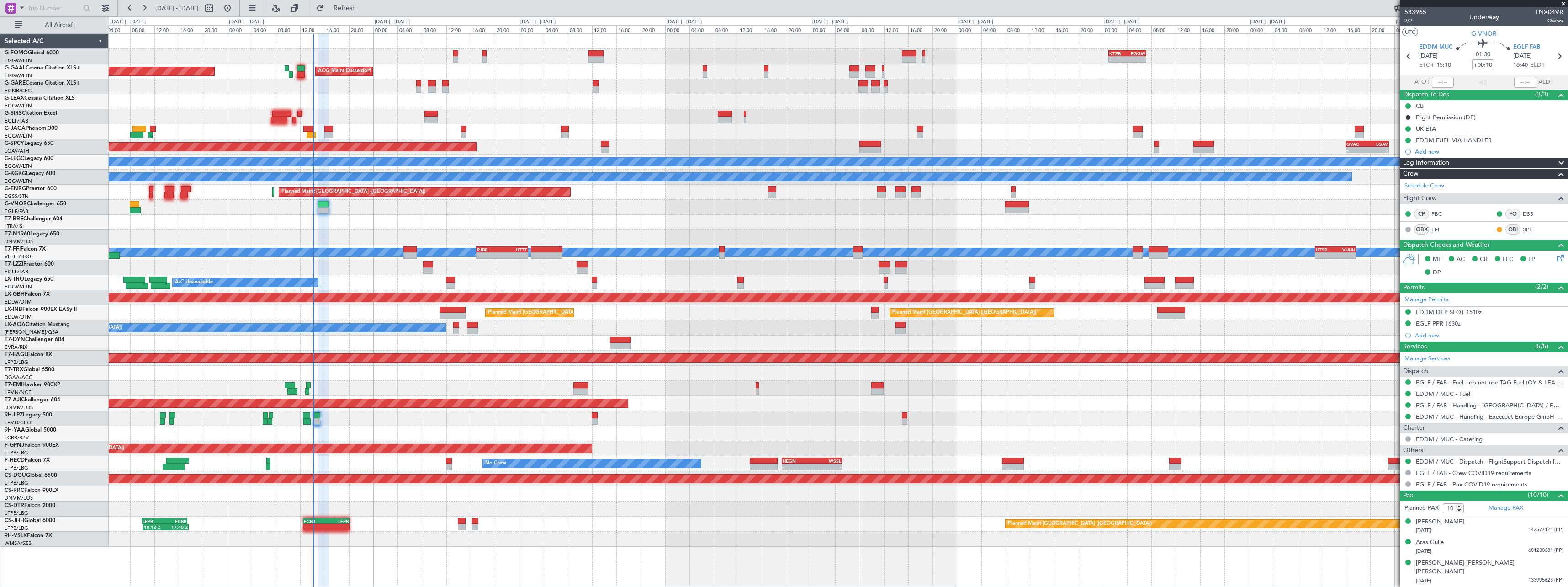
click at [1555, 164] on span at bounding box center [1560, 163] width 11 height 11
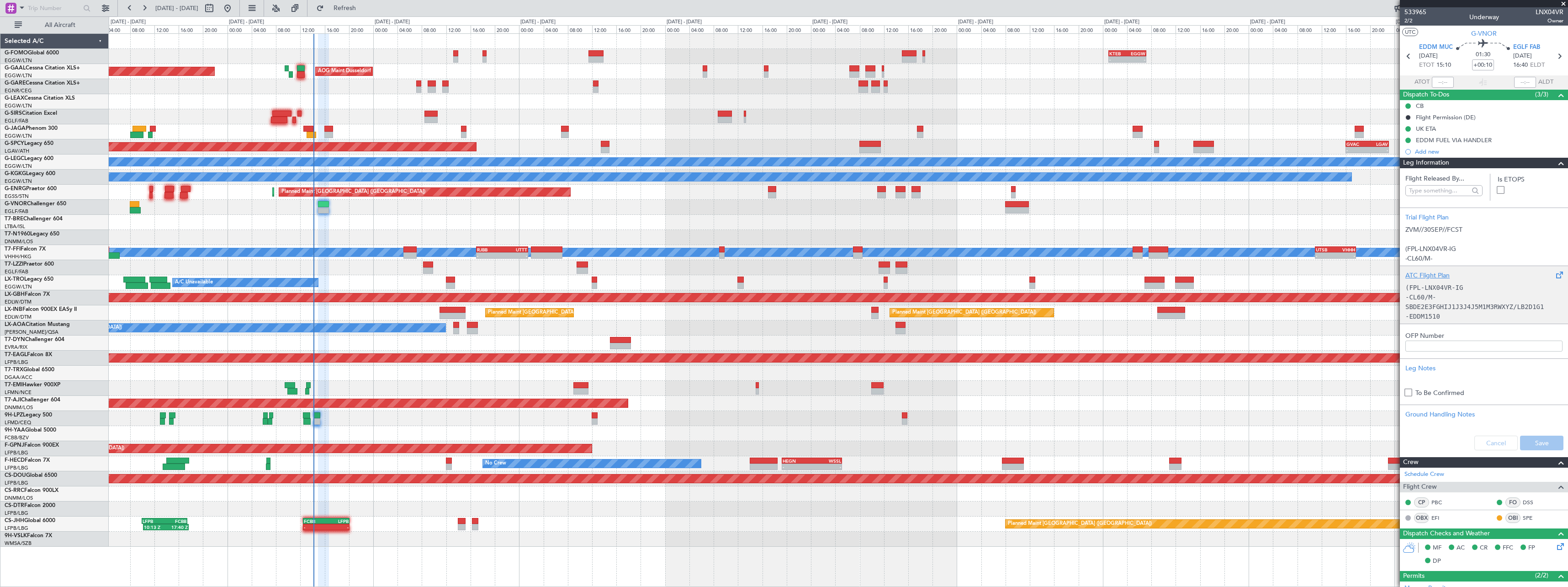
click at [1440, 274] on div "ATC Flight Plan" at bounding box center [1484, 274] width 157 height 9
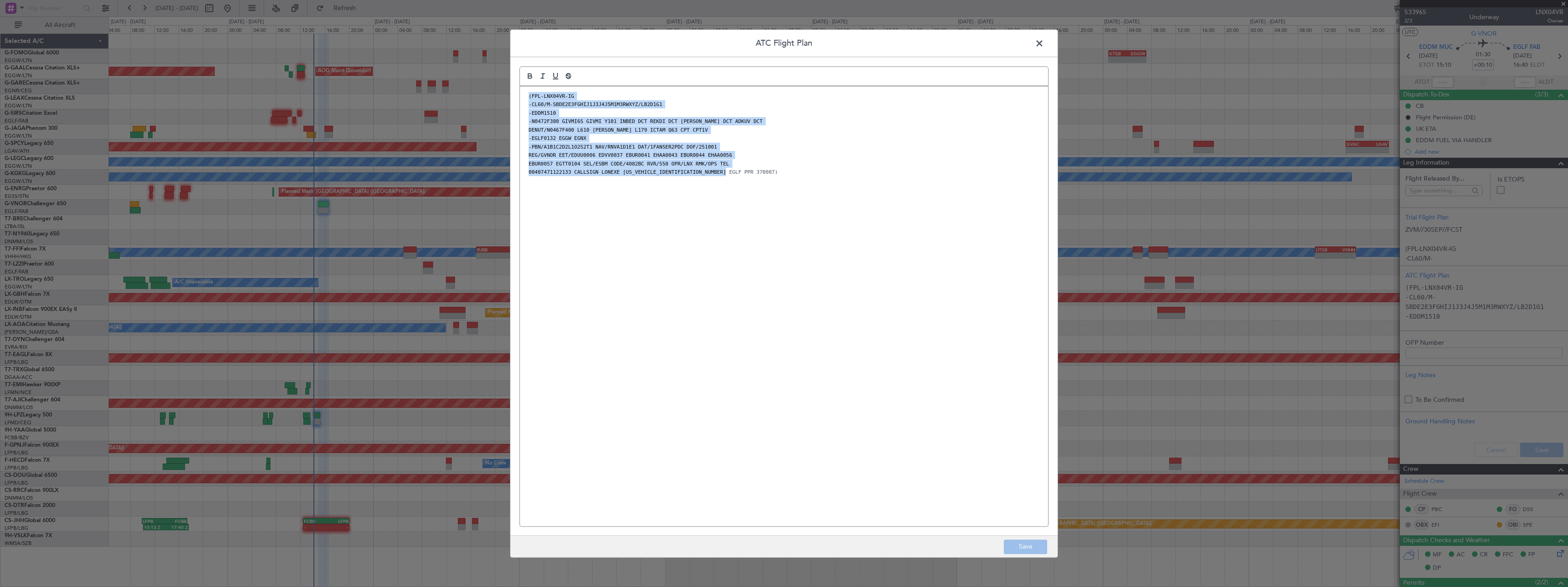
drag, startPoint x: 734, startPoint y: 175, endPoint x: 523, endPoint y: 91, distance: 227.1
click at [523, 91] on div "(FPL-LNX04VR-IG -CL60/M-SBDE2E3FGHIJ1J3J4J5M1M3RWXYZ/LB2D1G1 -EDDM1510 -N0472F3…" at bounding box center [784, 306] width 528 height 440
copy div "(FPL-LNX04VR-IG -CL60/M-SBDE2E3FGHIJ1J3J4J5M1M3RWXYZ/LB2D1G1 -EDDM1510 -N0472F3…"
click at [549, 91] on div "(FPL-LNX04VR-IG -CL60/M-SBDE2E3FGHIJ1J3J4J5M1M3RWXYZ/LB2D1G1 -EDDM1510 -N0472F3…" at bounding box center [784, 306] width 528 height 440
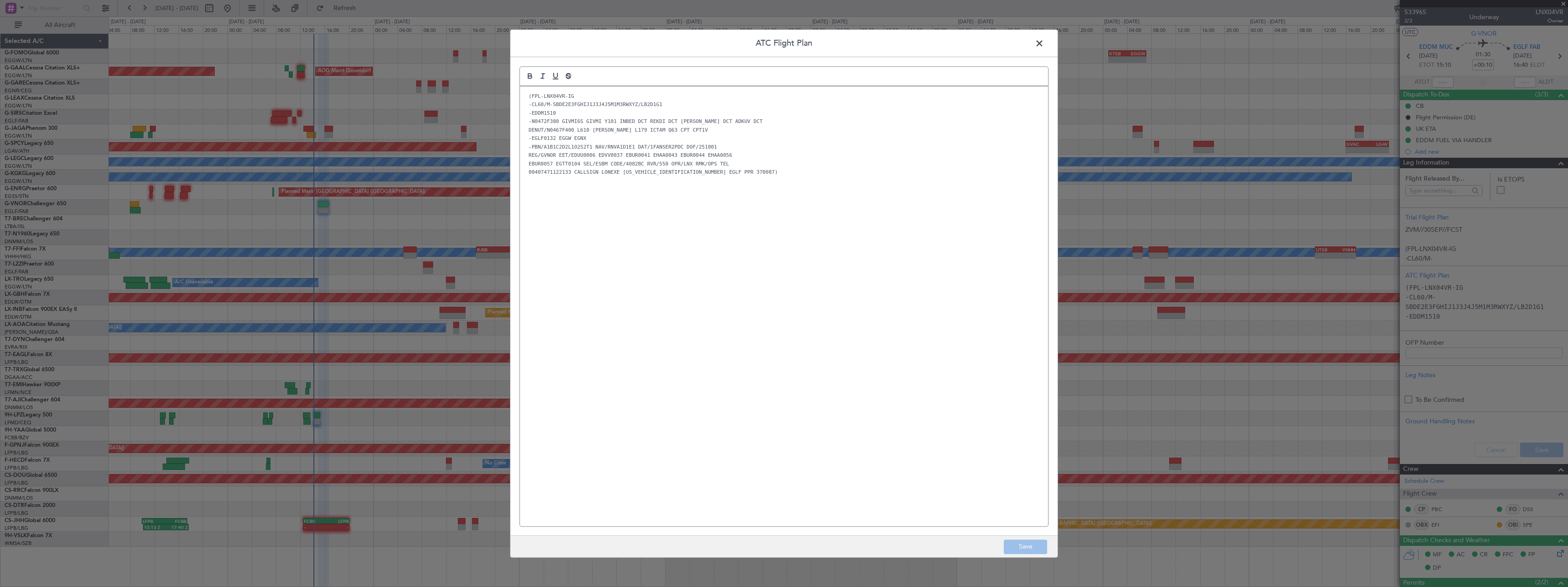
click at [549, 96] on code "(FPL-LNX04VR-IG" at bounding box center [551, 96] width 49 height 8
copy code "LNX04VR"
click at [1044, 42] on span at bounding box center [1044, 46] width 0 height 19
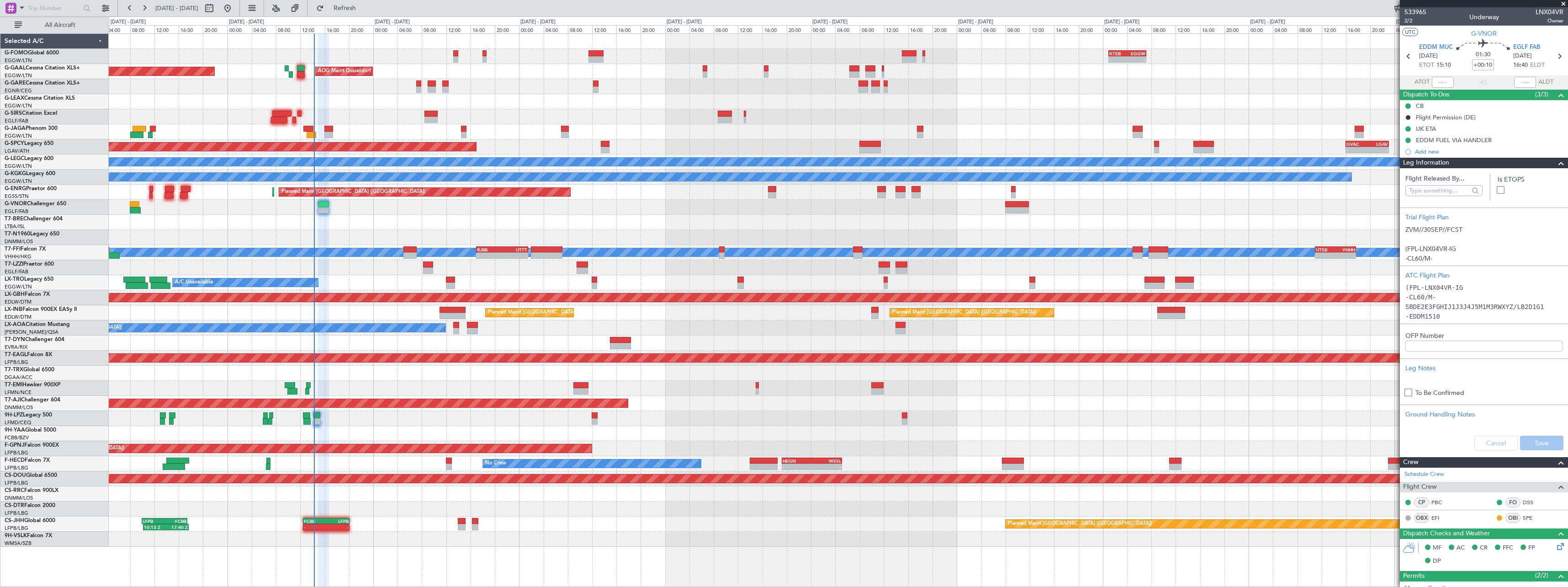
click at [1558, 163] on span at bounding box center [1560, 163] width 11 height 11
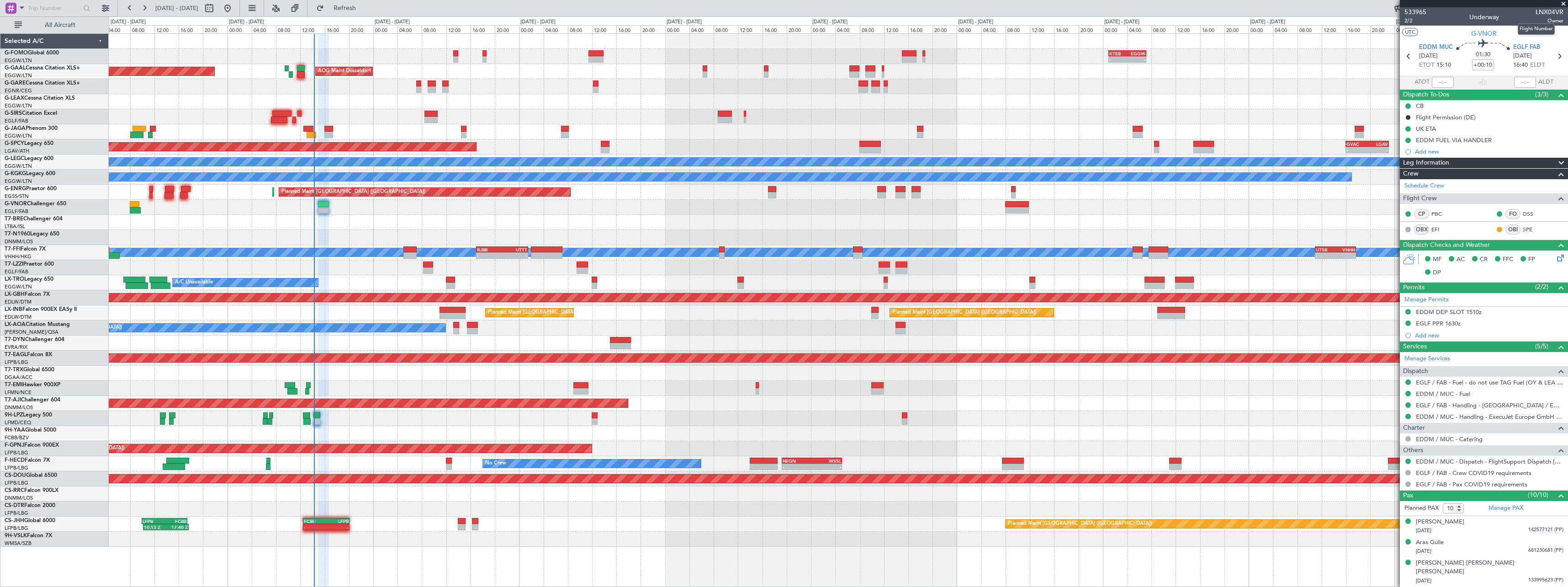
click at [1554, 9] on span "LNX04VR" at bounding box center [1549, 12] width 28 height 9
click at [1553, 9] on span "LNX04VR" at bounding box center [1549, 12] width 28 height 9
copy span "LNX04VR"
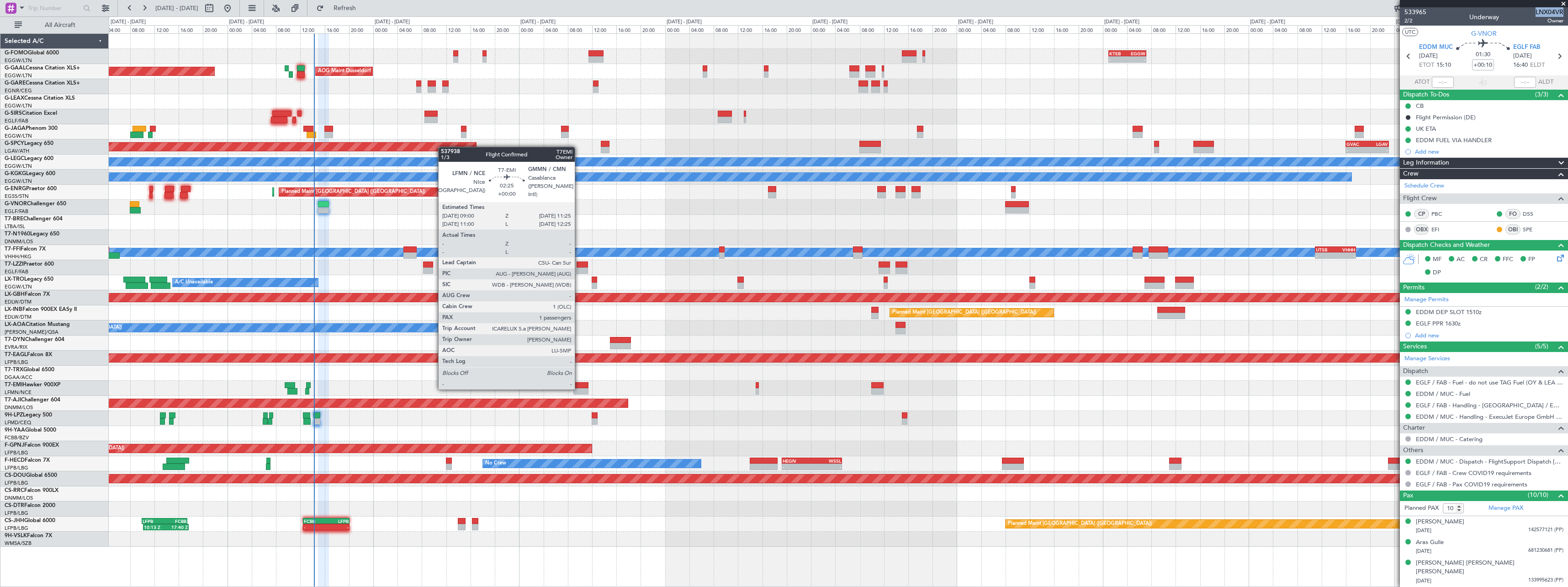
click at [578, 389] on div at bounding box center [581, 391] width 15 height 7
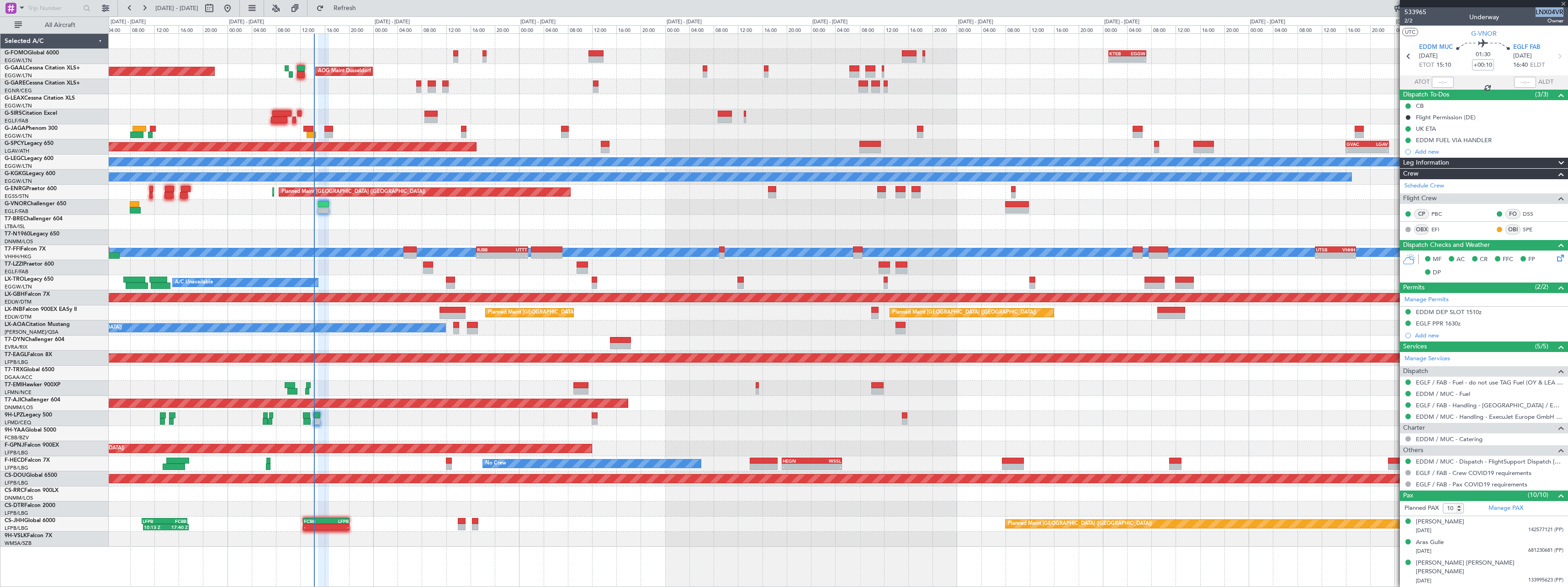
type input "1"
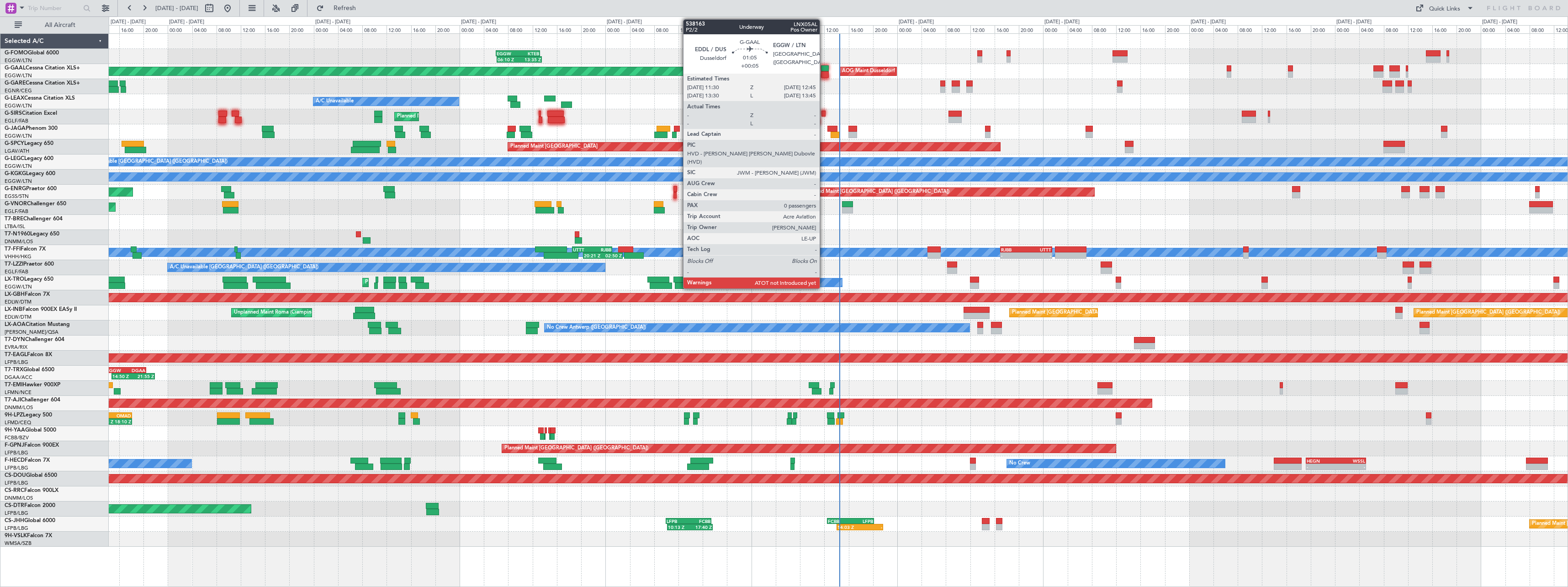
click at [824, 74] on div at bounding box center [825, 75] width 8 height 7
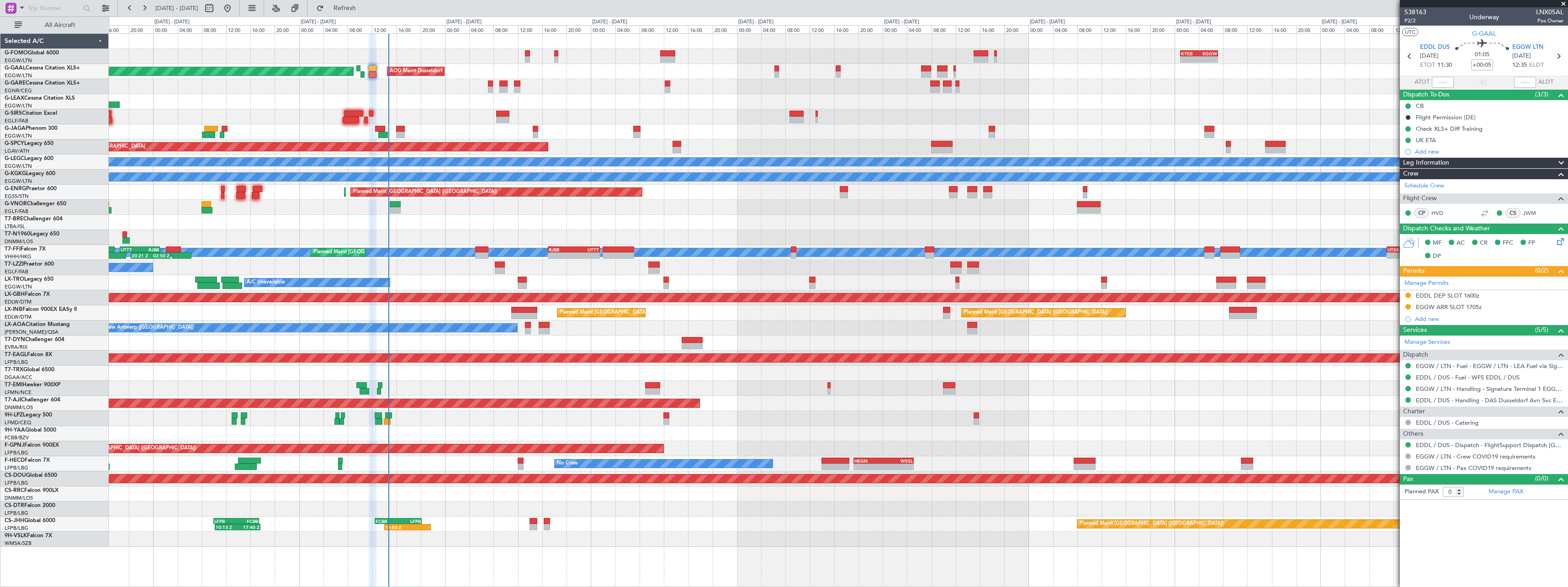
click at [625, 411] on div "- - KTEB 01:00 Z EGGW 07:10 Z 06:10 Z 13:35 Z EGGW 06:00 Z KTEB 13:15 Z Planned…" at bounding box center [837, 290] width 1459 height 512
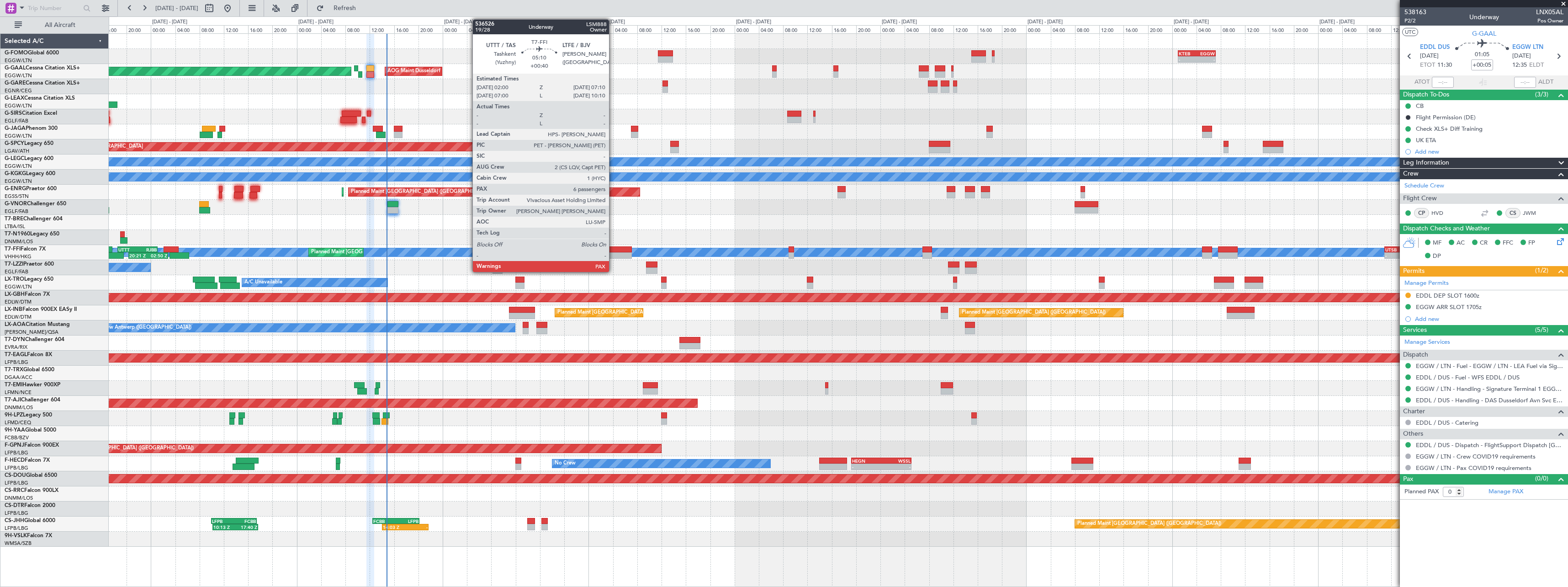
click at [613, 246] on div at bounding box center [616, 250] width 31 height 7
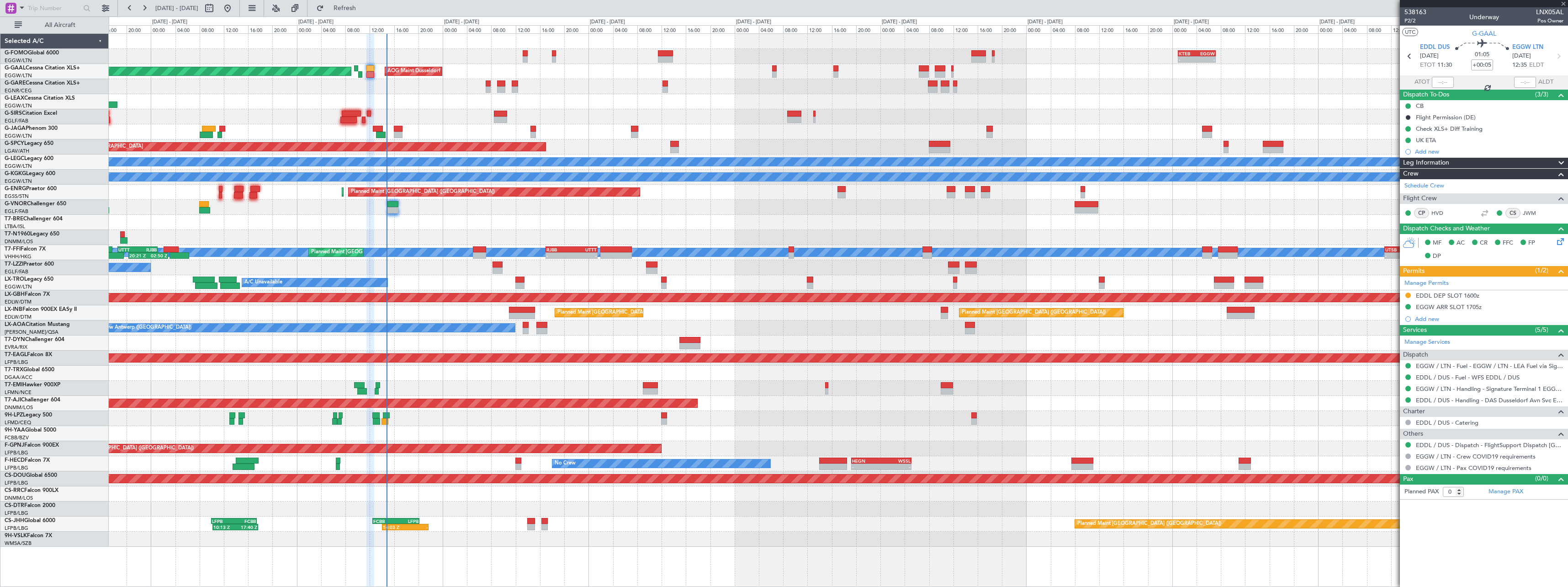
type input "+00:40"
type input "6"
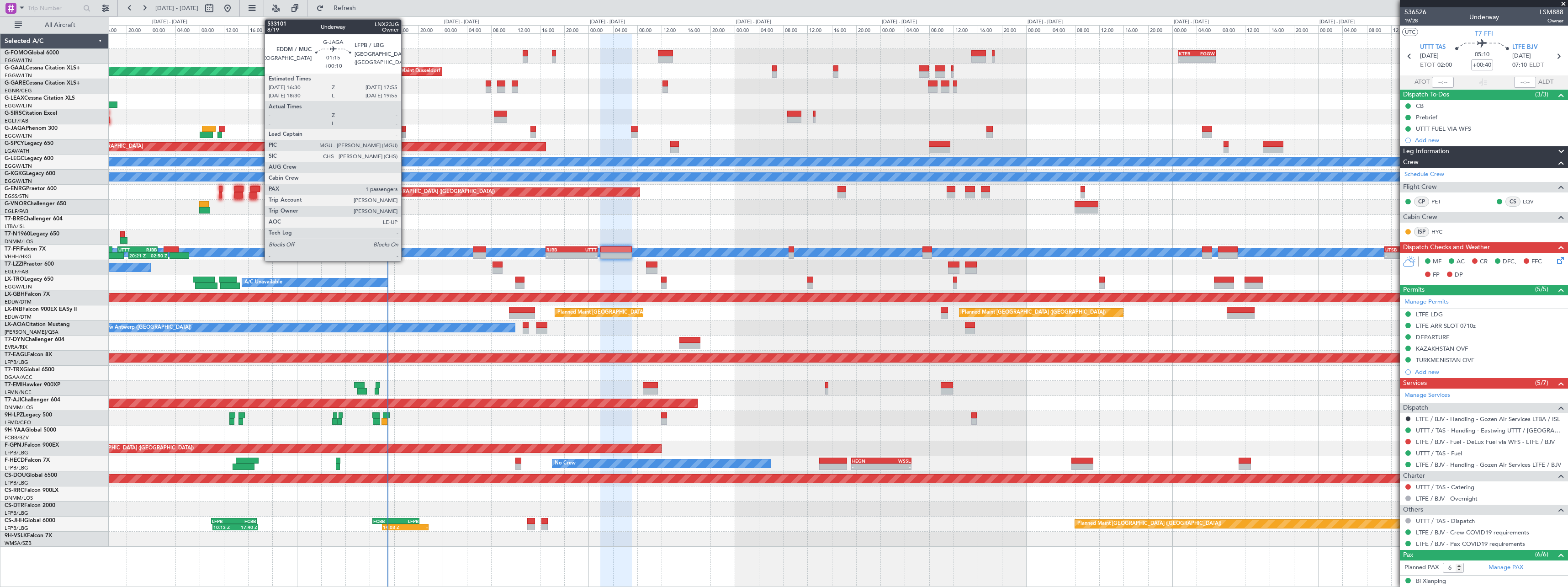
click at [407, 126] on div at bounding box center [837, 132] width 1459 height 15
click at [403, 131] on div at bounding box center [400, 129] width 8 height 7
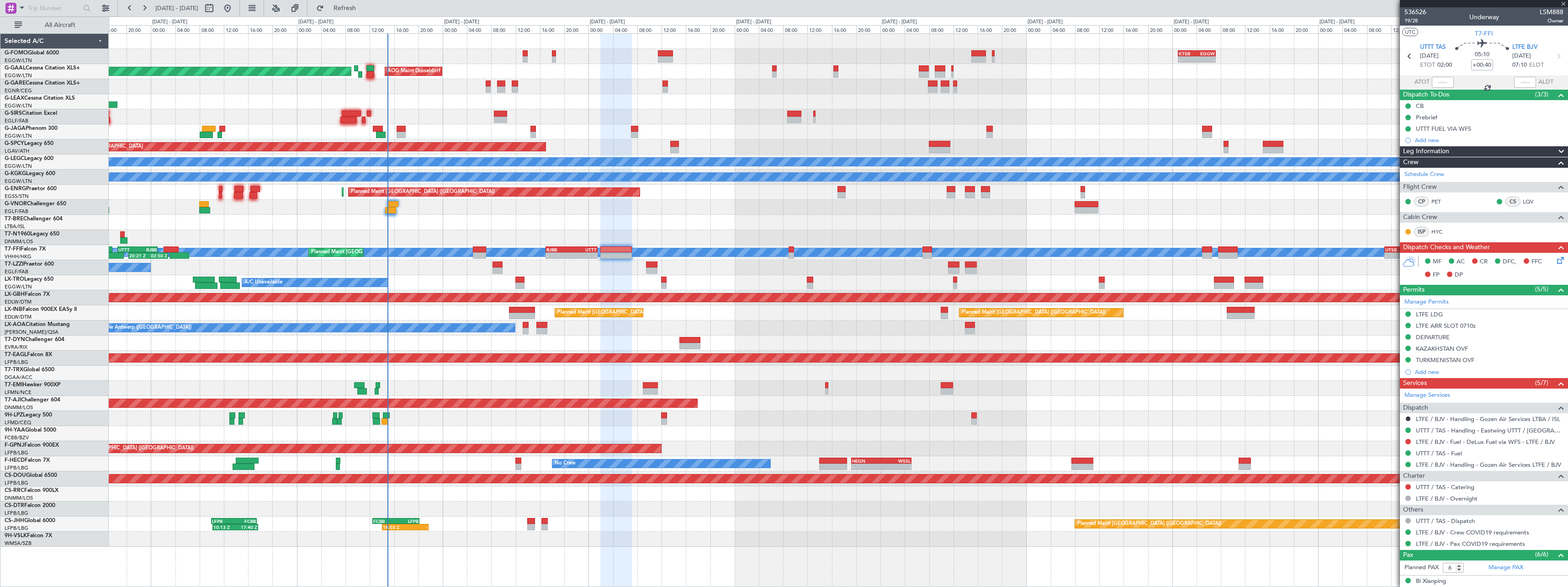
type input "+00:10"
type input "1"
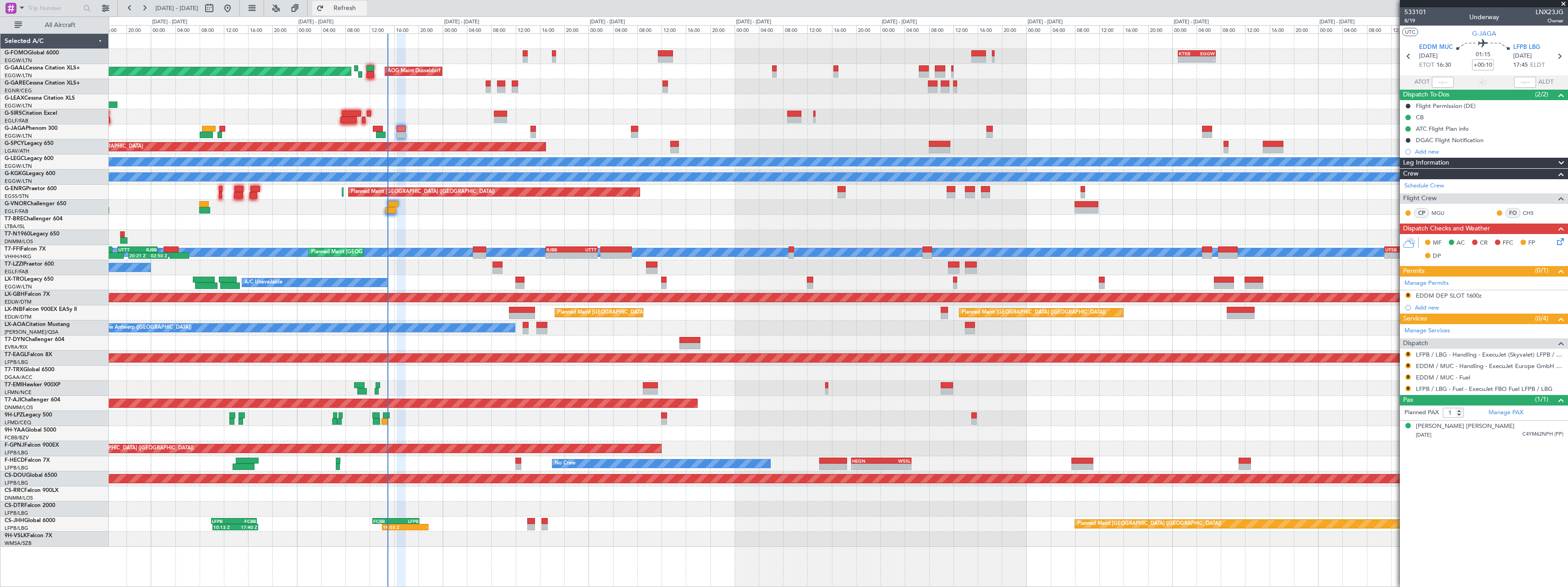
click at [364, 7] on span "Refresh" at bounding box center [345, 8] width 38 height 7
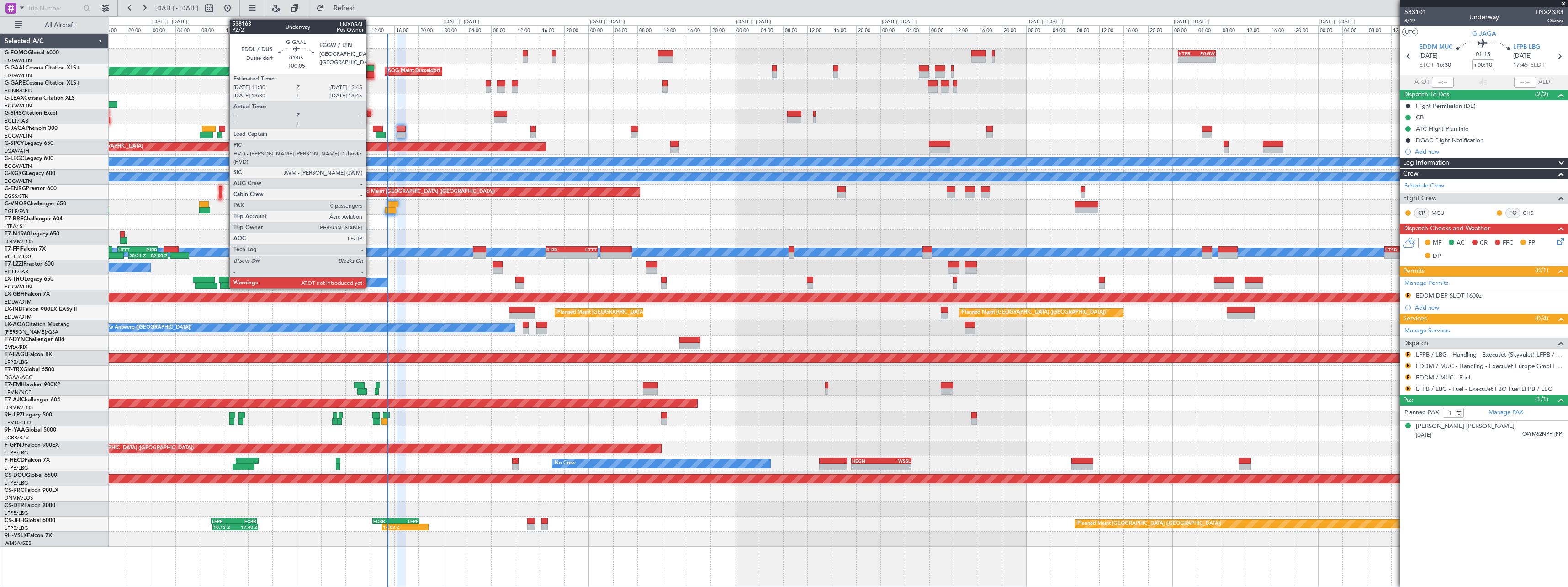
click at [370, 72] on div at bounding box center [370, 75] width 8 height 7
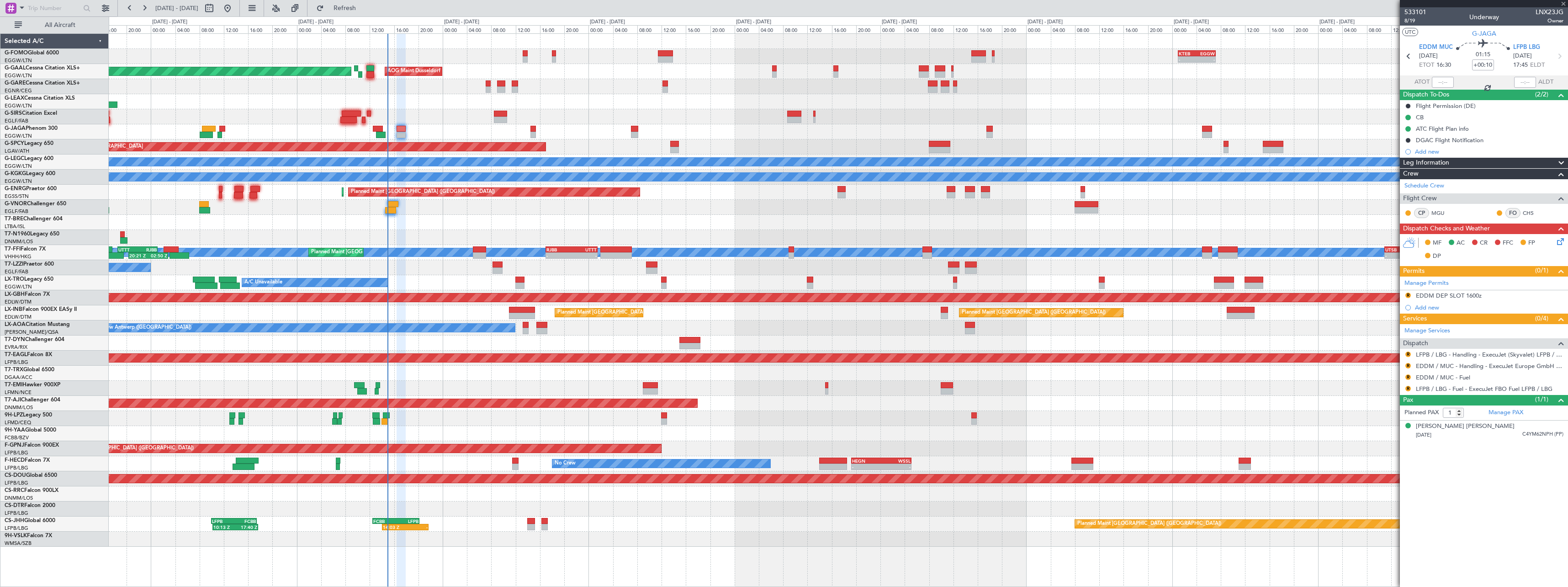
type input "+00:05"
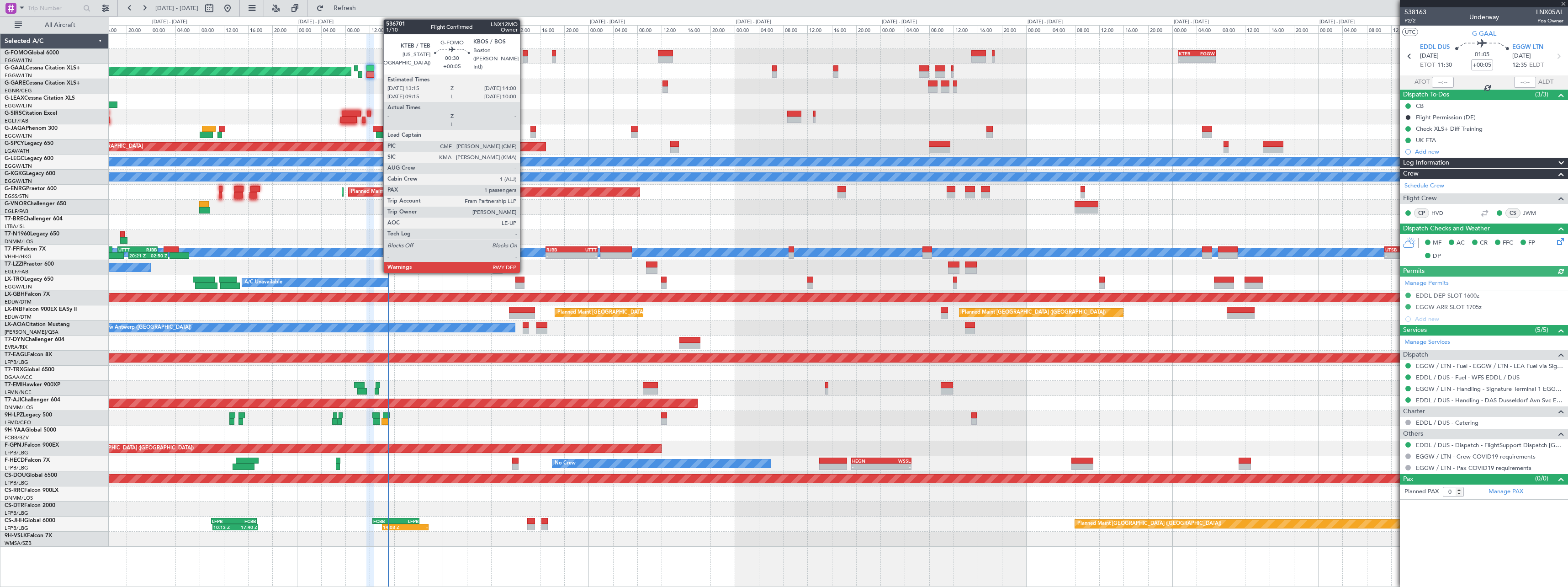
click at [524, 54] on div at bounding box center [524, 53] width 4 height 7
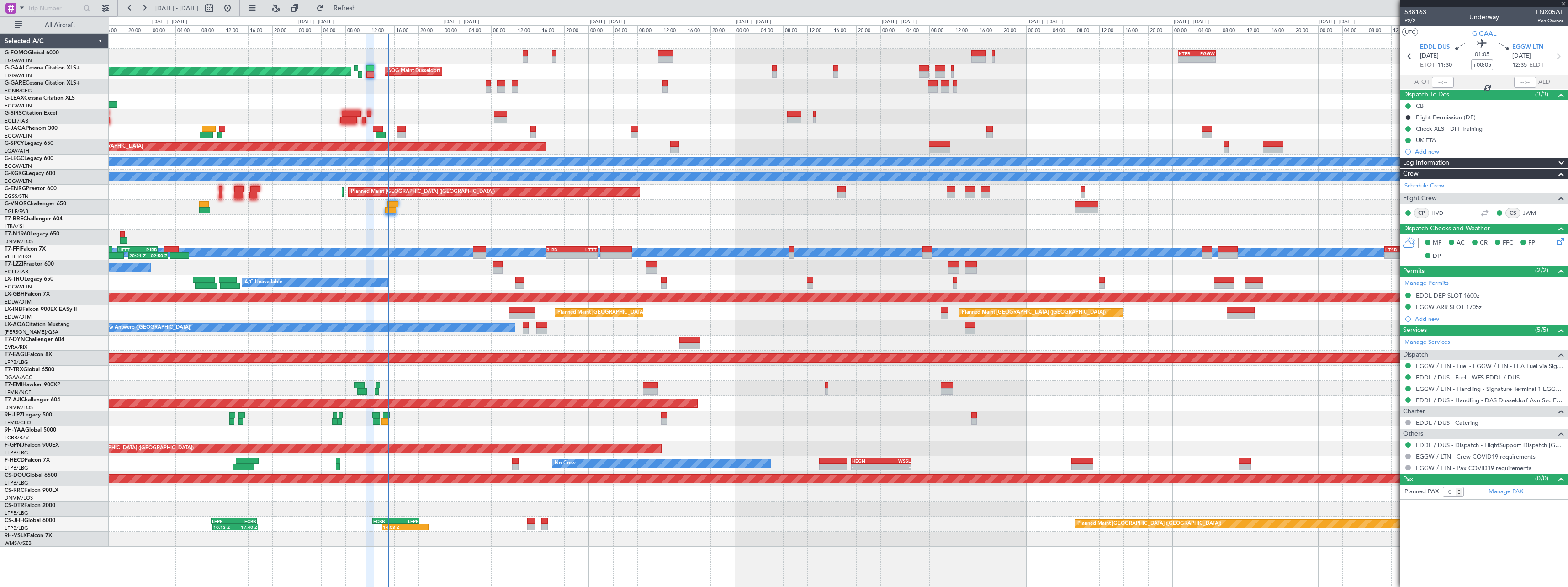
type input "1"
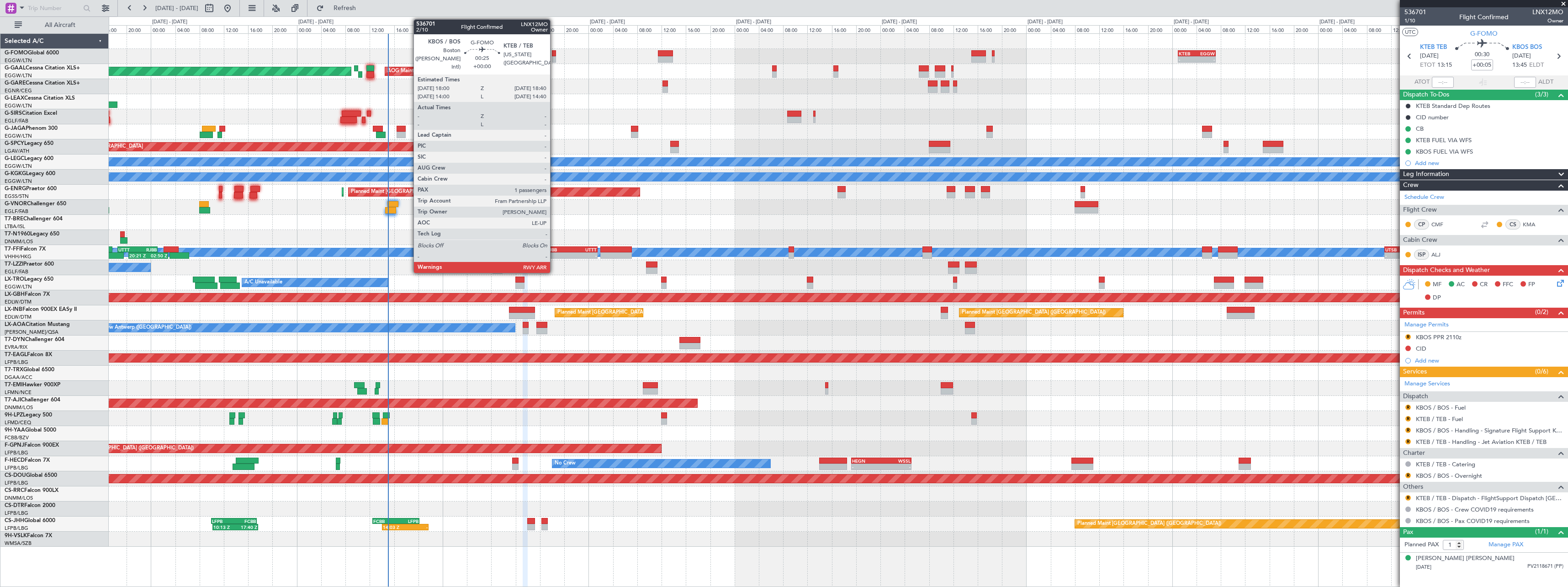
click at [555, 58] on div at bounding box center [554, 59] width 4 height 7
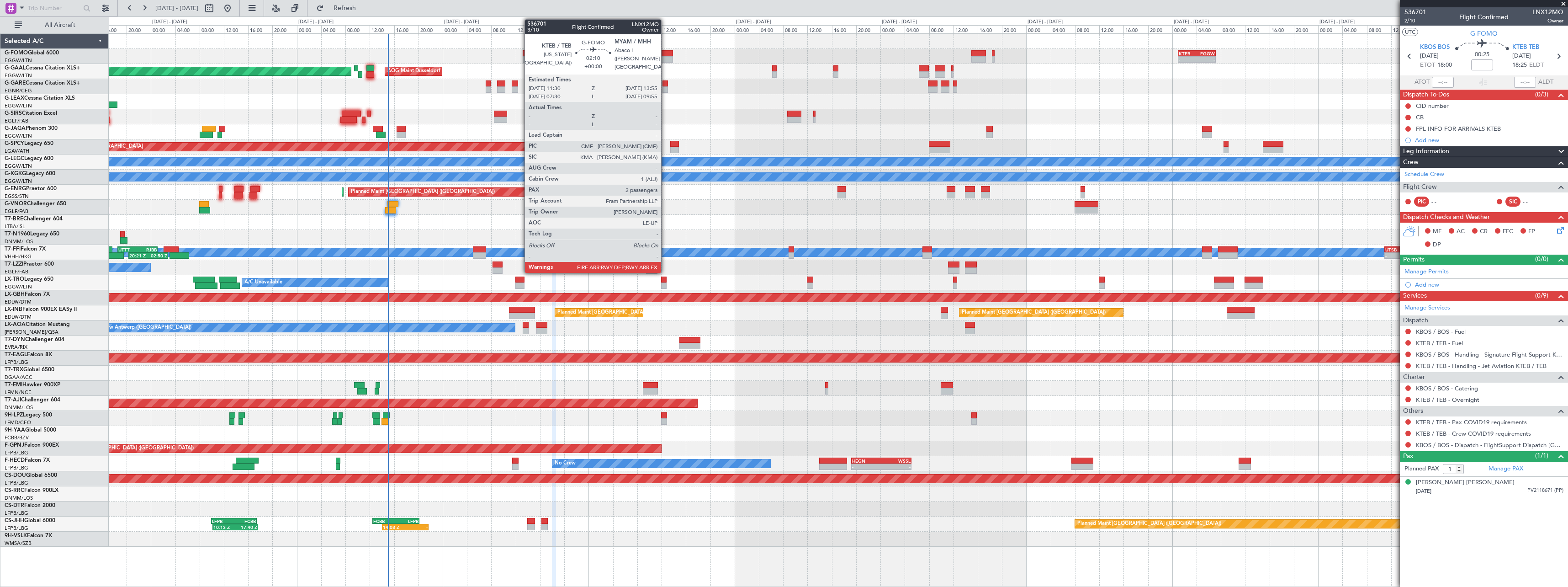
click at [665, 50] on div at bounding box center [665, 53] width 15 height 7
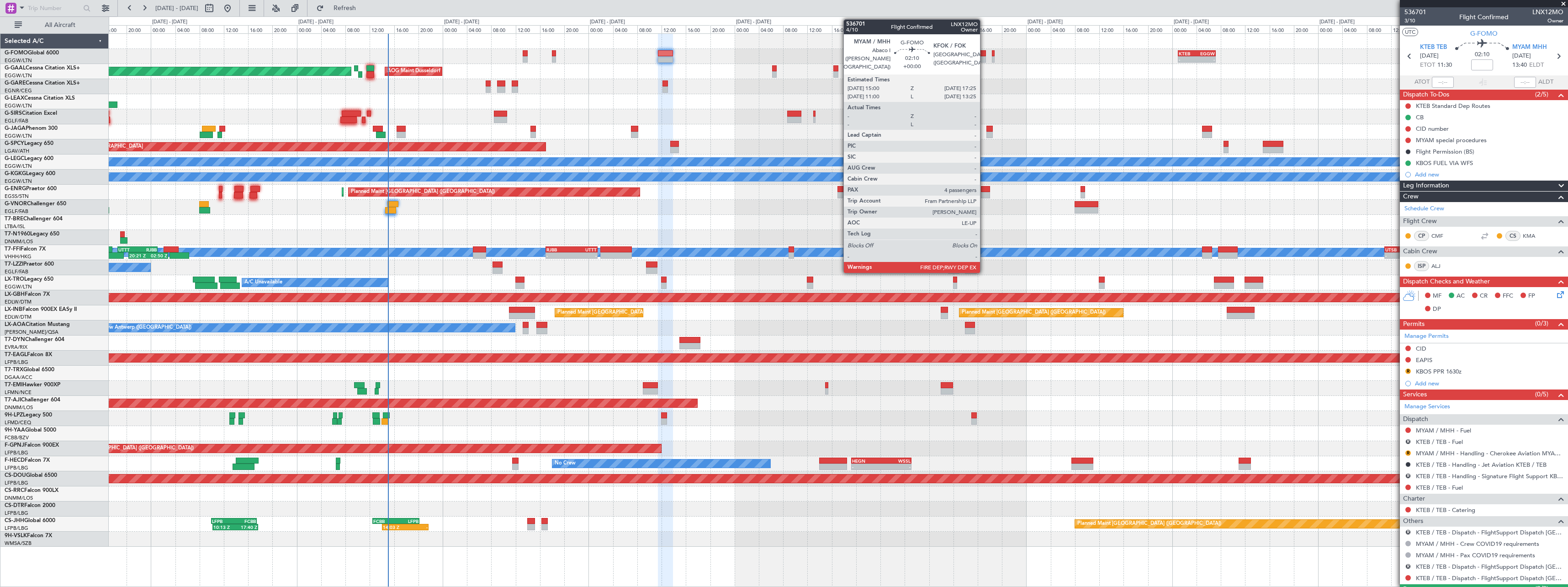
click at [984, 57] on div at bounding box center [979, 59] width 15 height 7
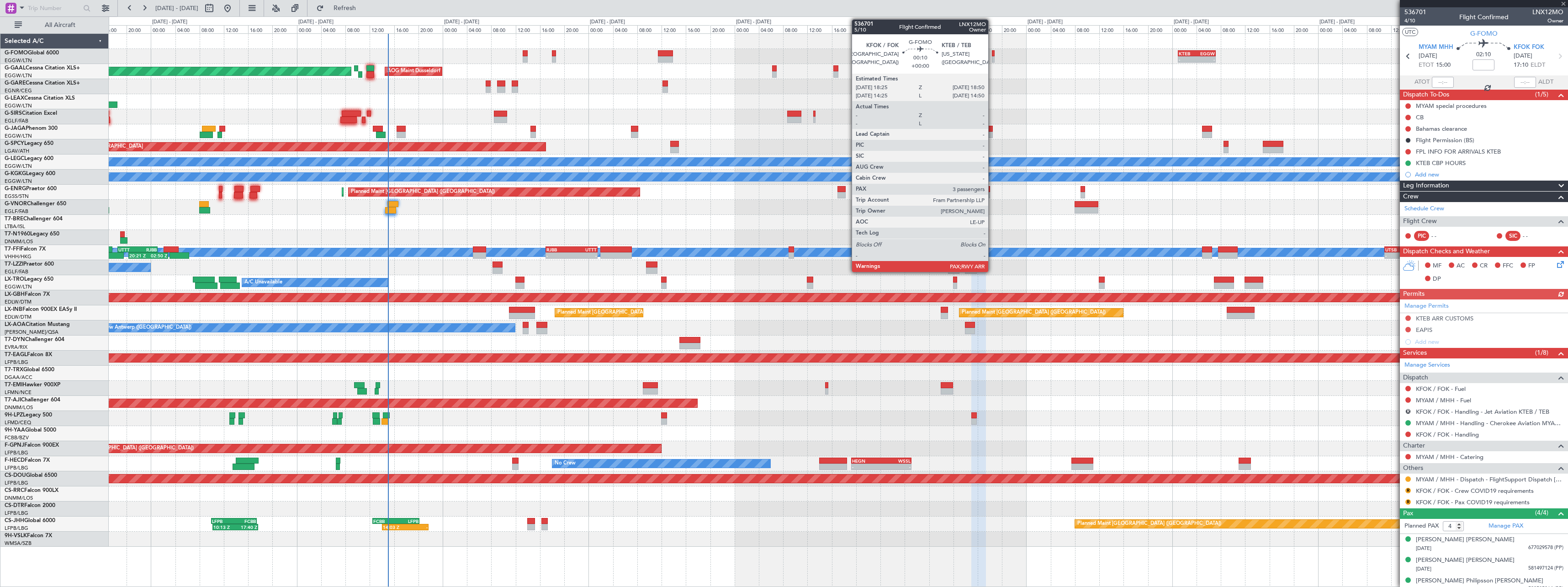
click at [992, 58] on div at bounding box center [992, 59] width 3 height 7
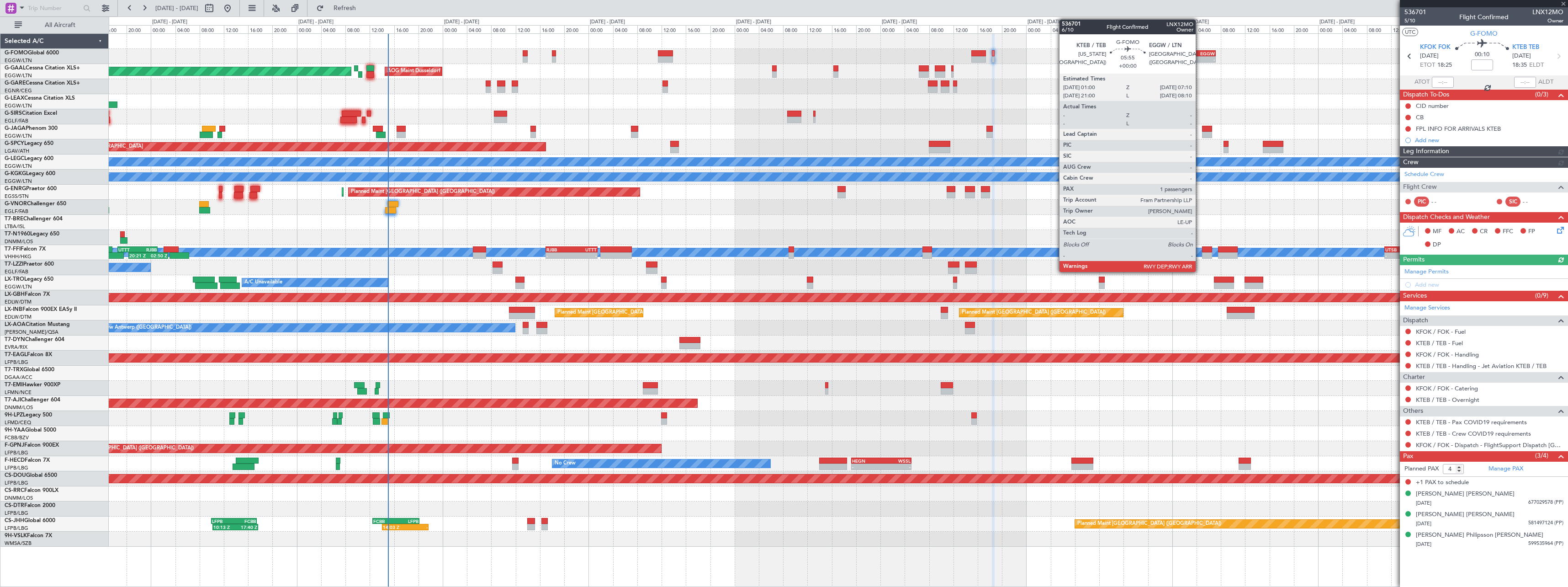
click at [1200, 59] on div "-" at bounding box center [1205, 59] width 18 height 5
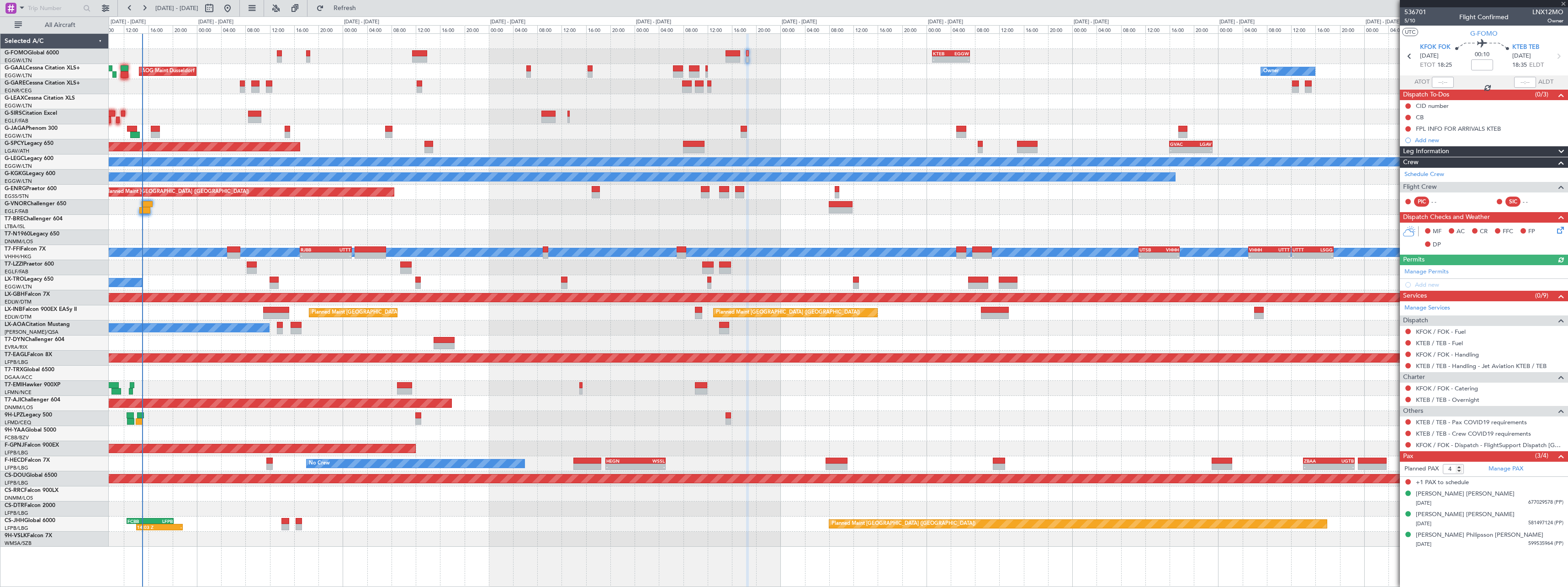
click at [1058, 75] on div "- - KTEB 01:00 Z EGGW 07:10 Z EGGW 06:00 Z KTEB 13:15 Z 06:10 Z 13:35 Z AOG Mai…" at bounding box center [837, 290] width 1459 height 512
type input "1"
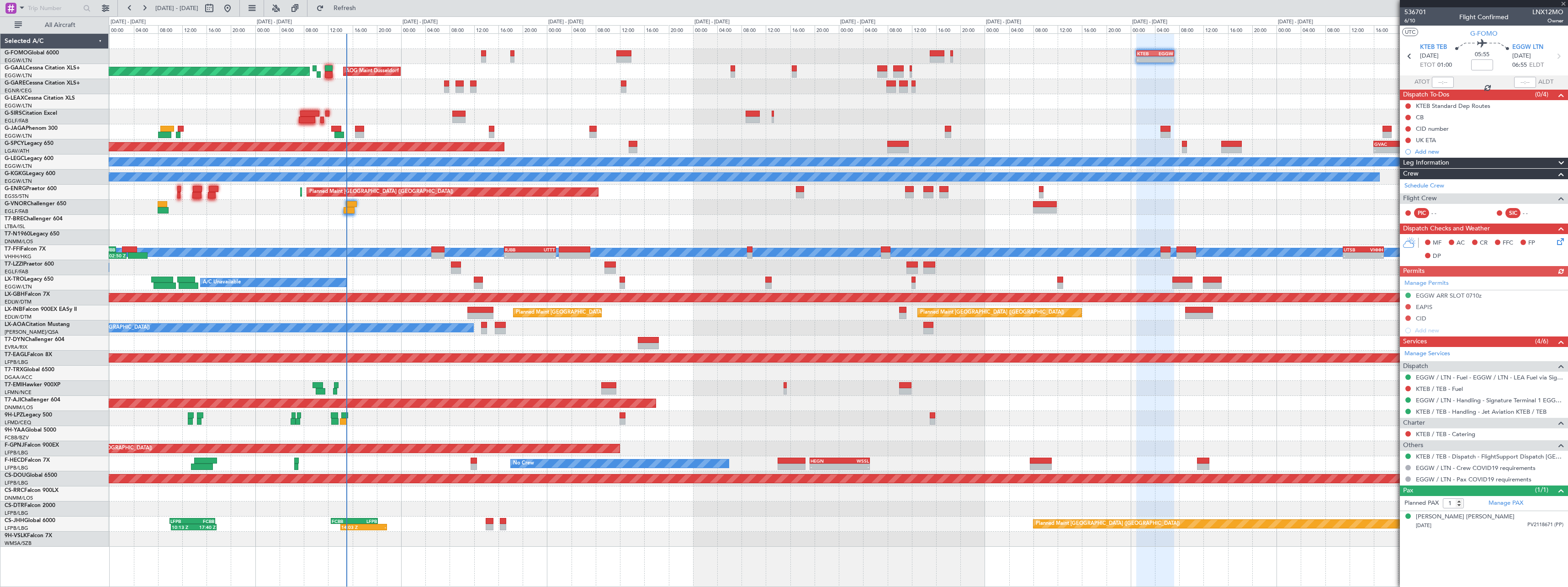
click at [1135, 98] on div "- - KTEB 01:00 Z EGGW 07:10 Z EGGW 06:00 Z KTEB 13:15 Z 06:10 Z 13:35 Z AOG Mai…" at bounding box center [837, 290] width 1459 height 512
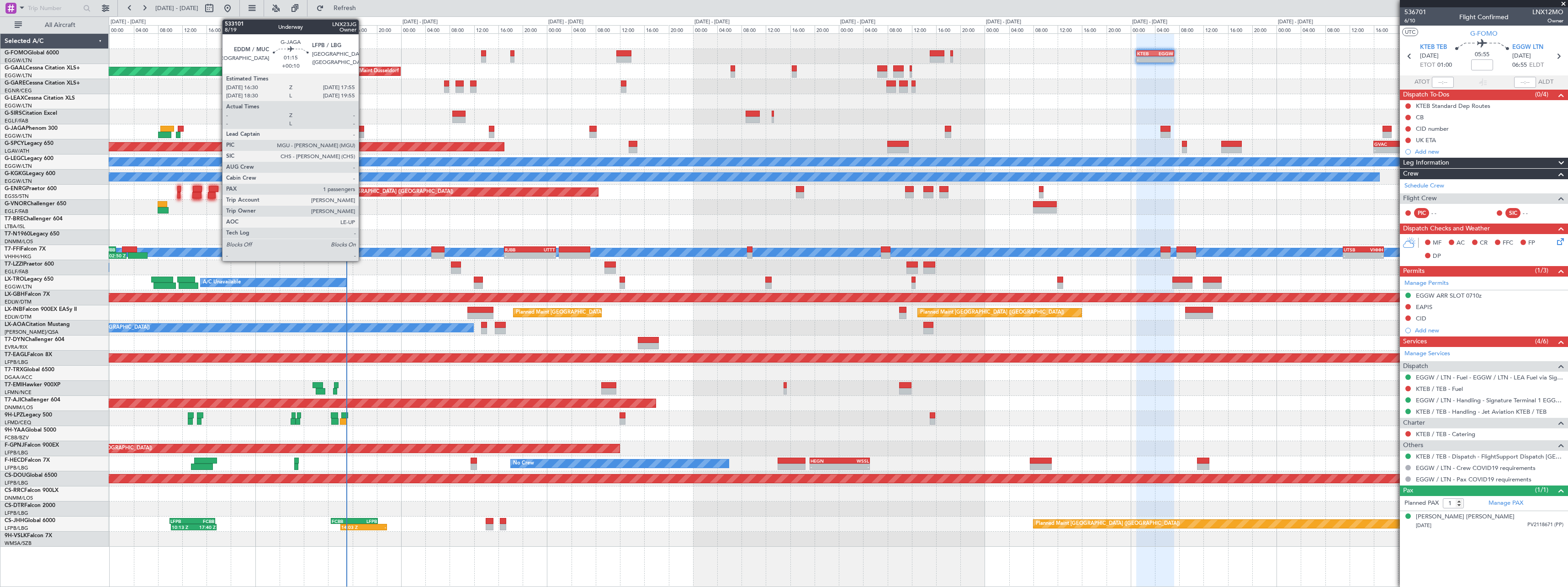
click at [362, 131] on div at bounding box center [359, 135] width 8 height 7
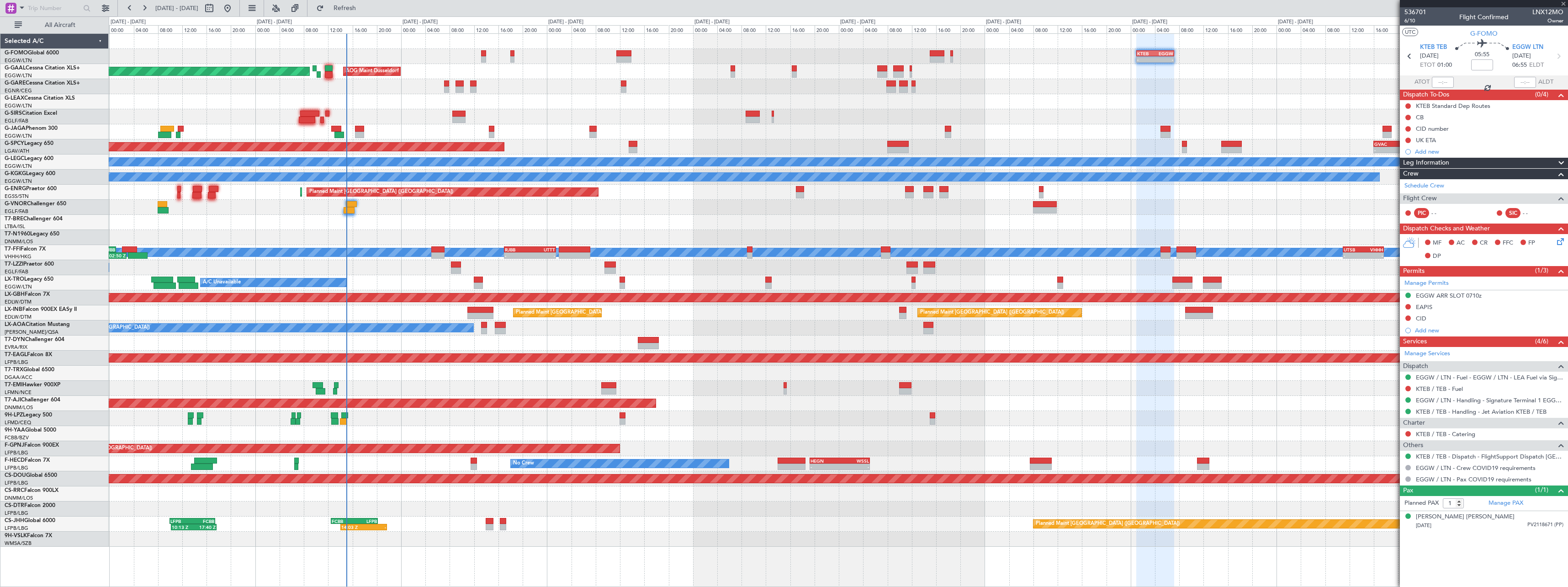
type input "+00:10"
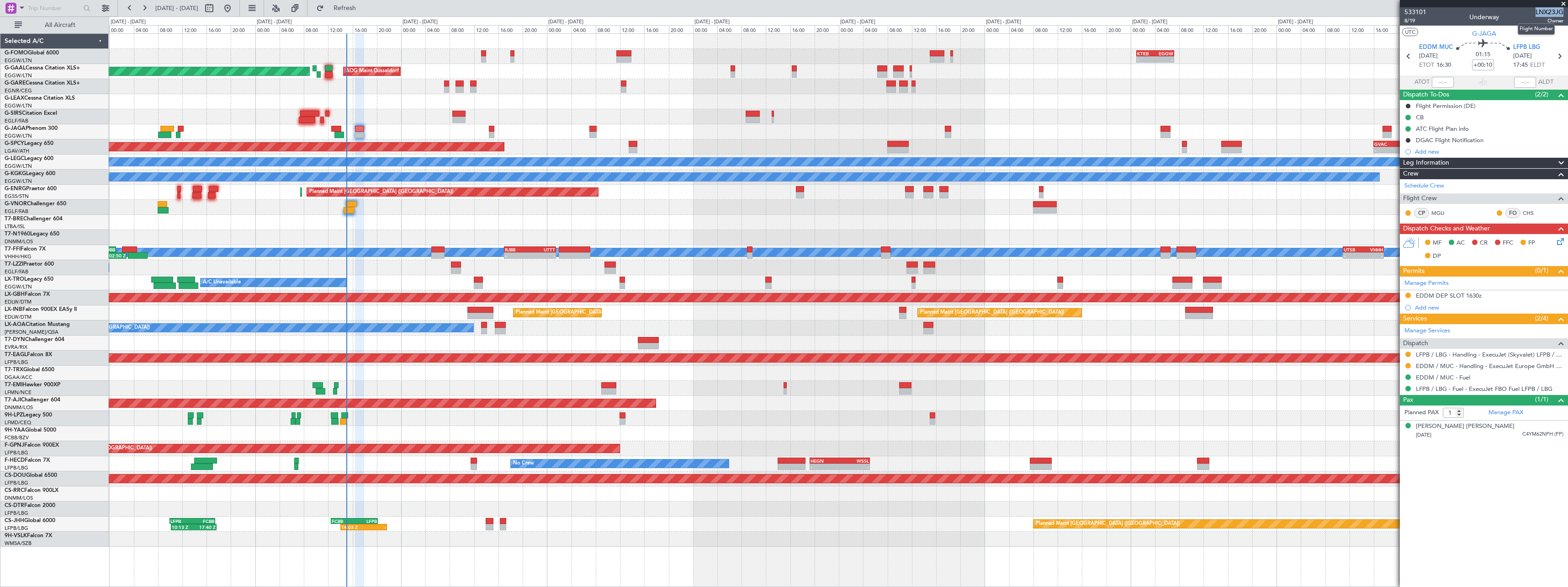
drag, startPoint x: 1537, startPoint y: 11, endPoint x: 1563, endPoint y: 13, distance: 26.1
click at [1563, 13] on span "LNX23JG" at bounding box center [1549, 12] width 28 height 9
copy span "LNX23JG"
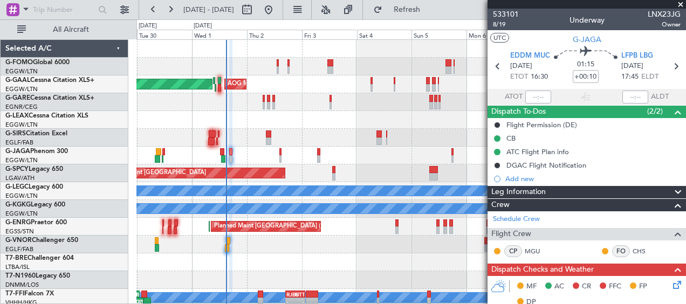
drag, startPoint x: 679, startPoint y: 5, endPoint x: 523, endPoint y: 17, distance: 156.4
click at [679, 5] on span at bounding box center [681, 5] width 11 height 10
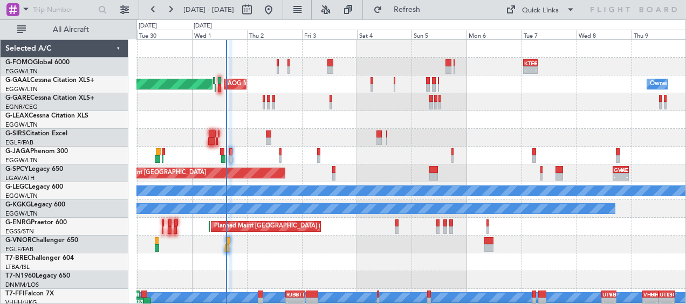
type input "0"
click at [256, 9] on button at bounding box center [247, 9] width 17 height 17
select select "9"
select select "2025"
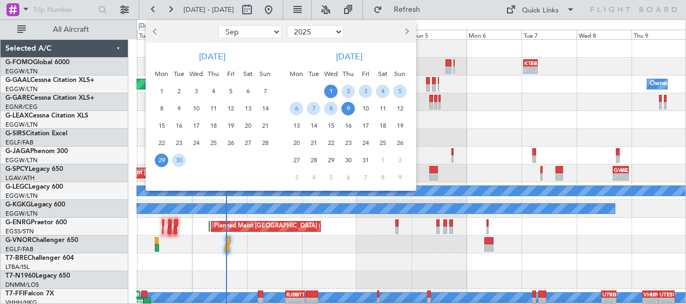
click at [328, 88] on span "1" at bounding box center [330, 91] width 13 height 13
click at [350, 110] on span "9" at bounding box center [348, 108] width 13 height 13
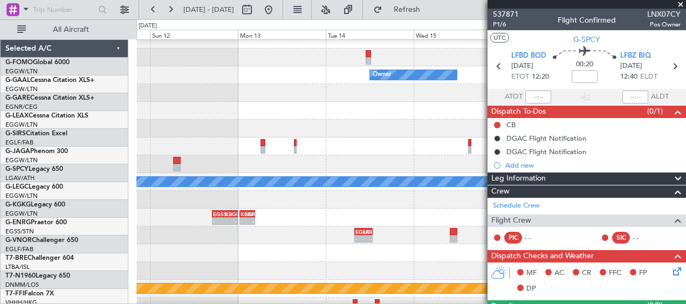
scroll to position [257, 0]
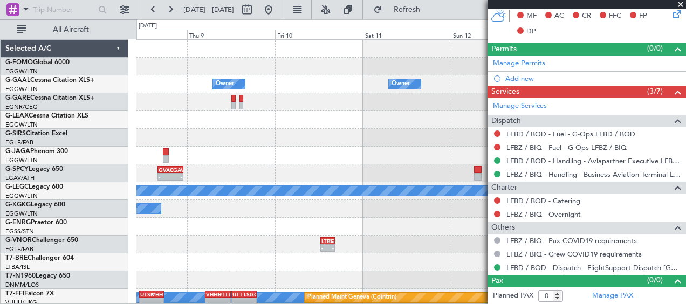
click at [544, 183] on fb-app "[DATE] - [DATE] Refresh Quick Links All Aircraft KTEB 01:00 Z EGGW 07:10 Z - - …" at bounding box center [343, 156] width 686 height 296
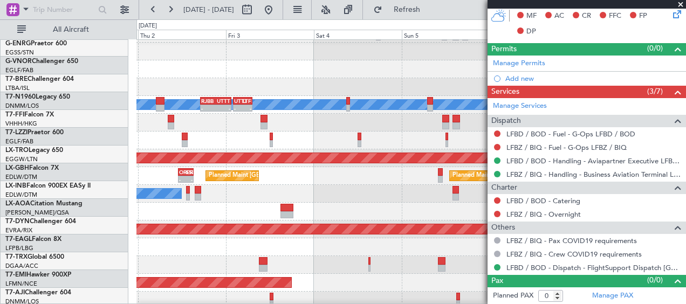
click at [686, 223] on html "[DATE] - [DATE] Refresh Quick Links All Aircraft Planned Maint [GEOGRAPHIC_DATA…" at bounding box center [343, 152] width 686 height 304
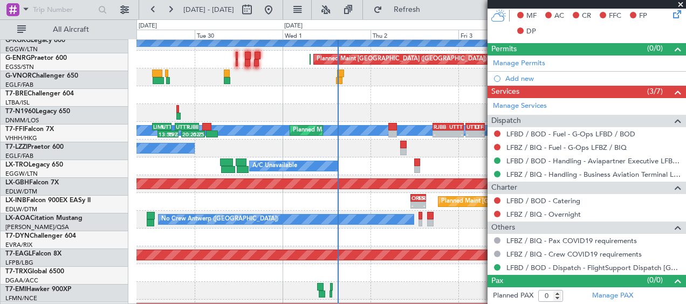
click at [552, 226] on fb-app "[DATE] - [DATE] Refresh Quick Links All Aircraft A/C Unavailable [GEOGRAPHIC_DA…" at bounding box center [343, 156] width 686 height 296
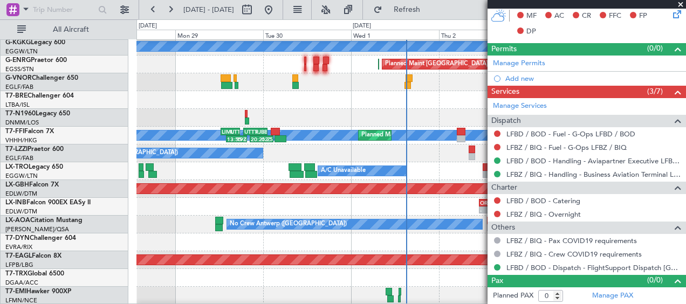
click at [366, 218] on div "No Crew Antwerp ([GEOGRAPHIC_DATA])" at bounding box center [411, 225] width 549 height 18
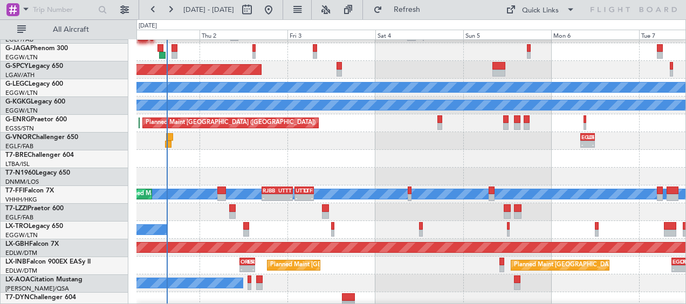
scroll to position [107, 0]
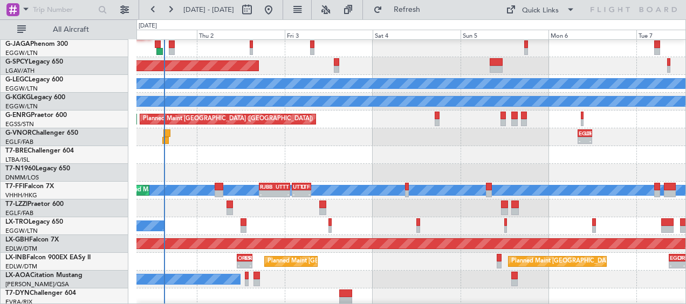
click at [265, 155] on div at bounding box center [411, 155] width 549 height 18
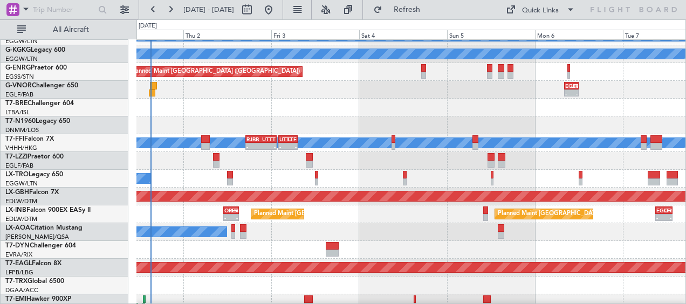
click at [495, 112] on div at bounding box center [411, 108] width 549 height 18
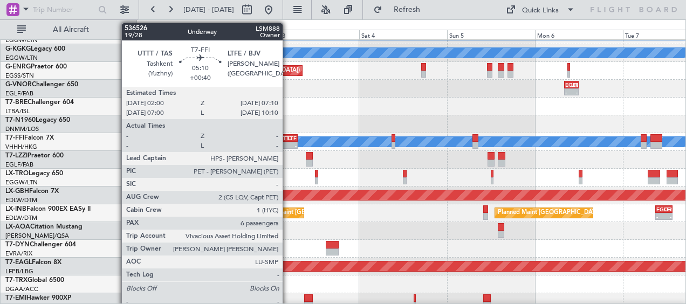
click at [288, 140] on div "UTTT" at bounding box center [284, 138] width 9 height 6
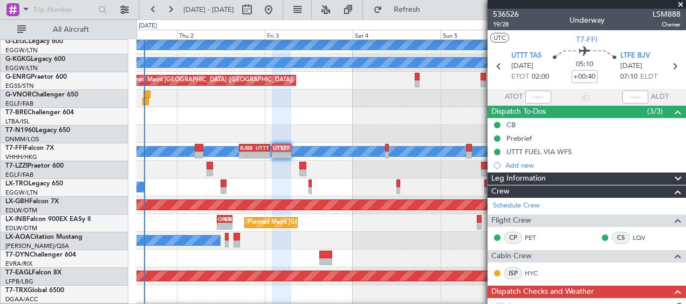
scroll to position [145, 0]
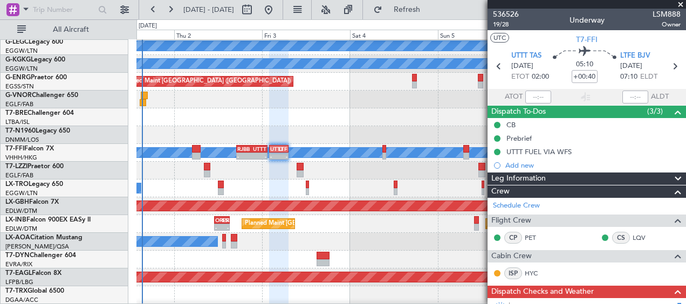
click at [682, 5] on span at bounding box center [681, 5] width 11 height 10
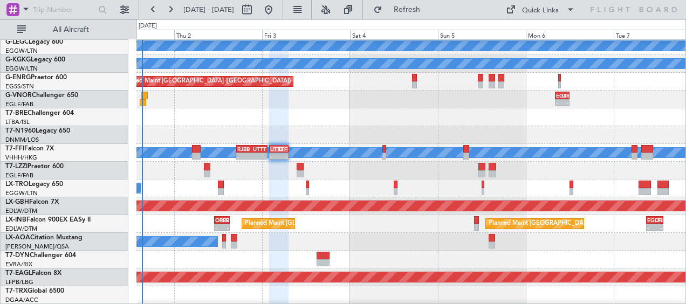
type input "0"
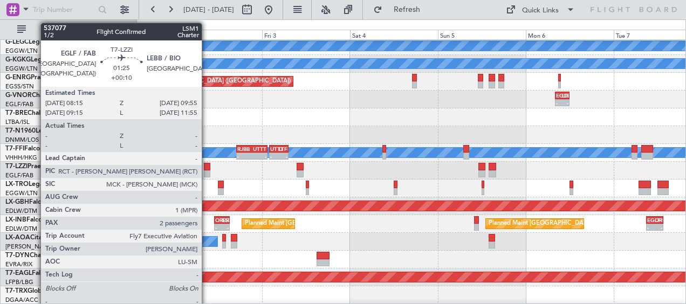
click at [207, 171] on div at bounding box center [207, 175] width 6 height 8
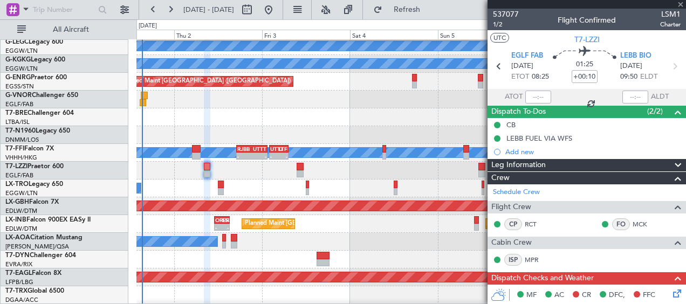
scroll to position [162, 0]
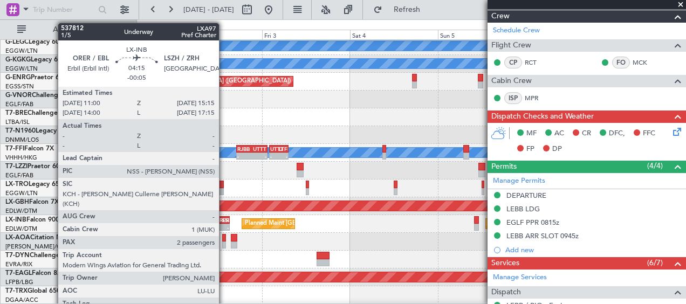
click at [224, 225] on div "-" at bounding box center [225, 227] width 7 height 6
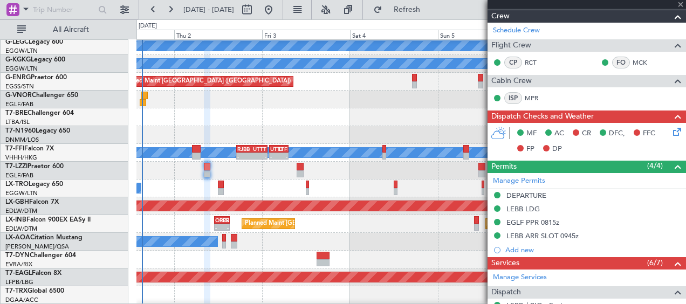
type input "-00:05"
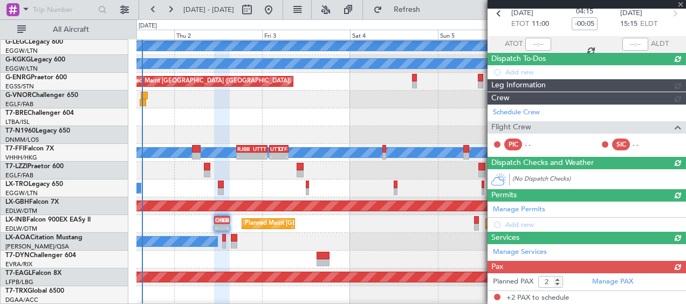
scroll to position [297, 0]
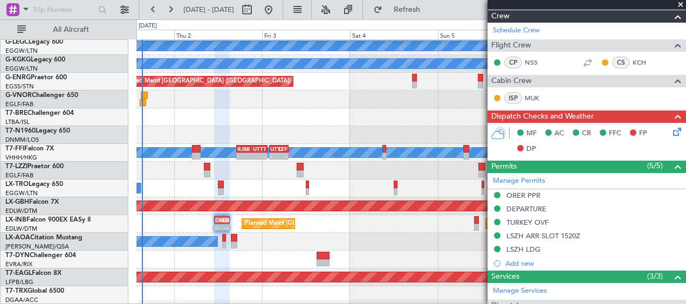
click at [681, 5] on span at bounding box center [681, 5] width 11 height 10
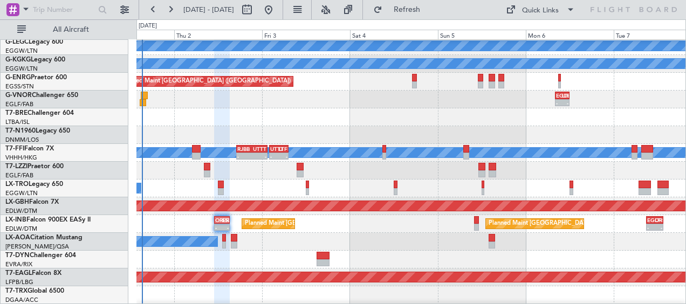
type input "0"
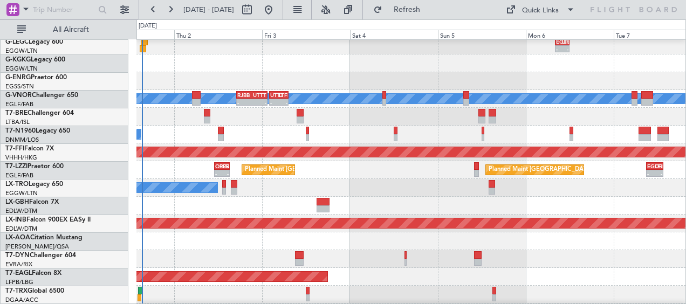
scroll to position [253, 0]
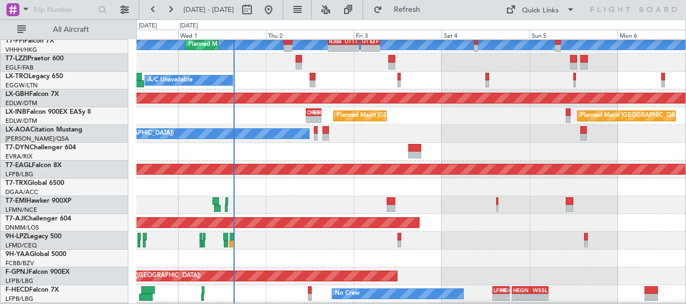
click at [331, 245] on div at bounding box center [411, 241] width 549 height 18
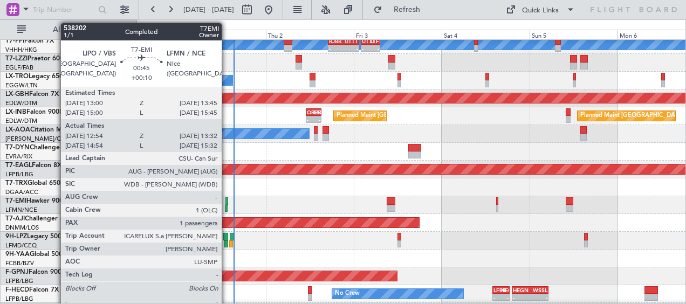
click at [227, 208] on div at bounding box center [226, 209] width 3 height 8
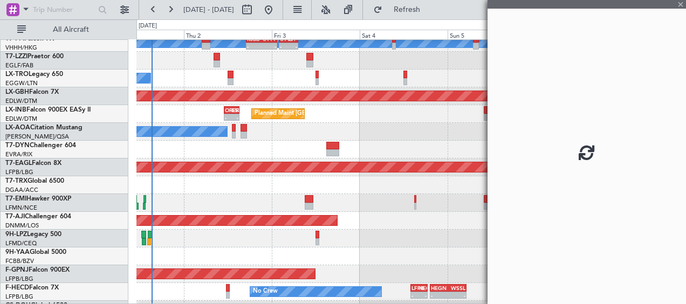
click at [243, 205] on div at bounding box center [411, 203] width 549 height 18
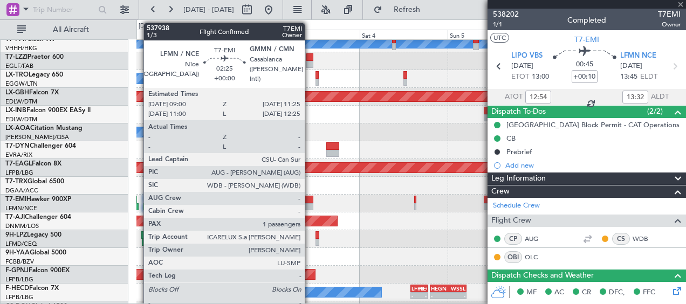
click at [310, 206] on div at bounding box center [309, 207] width 9 height 8
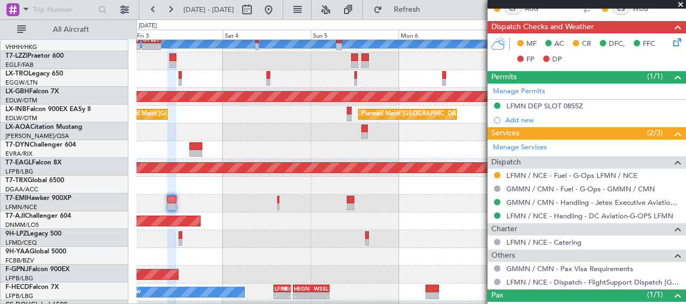
scroll to position [251, 0]
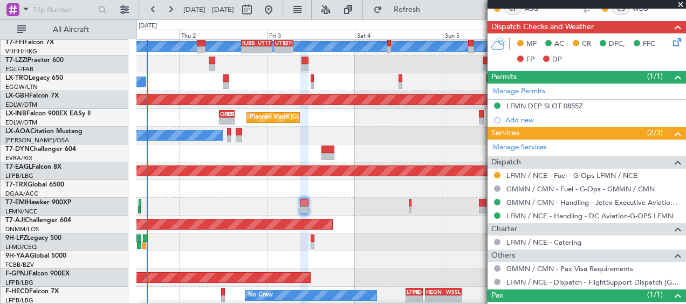
click at [447, 201] on div at bounding box center [411, 207] width 549 height 18
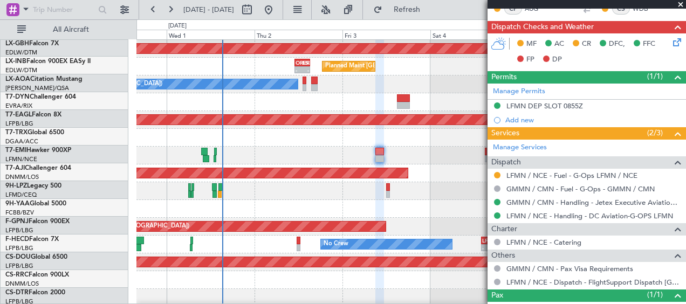
scroll to position [303, 0]
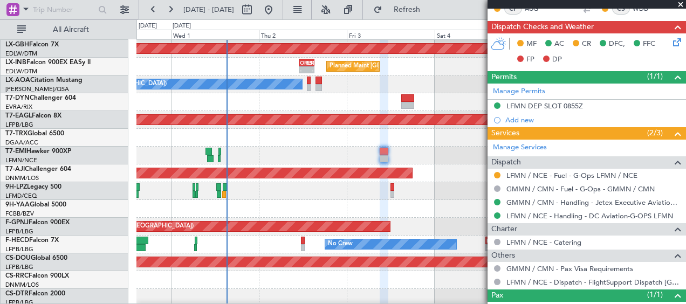
click at [256, 195] on div at bounding box center [411, 191] width 549 height 18
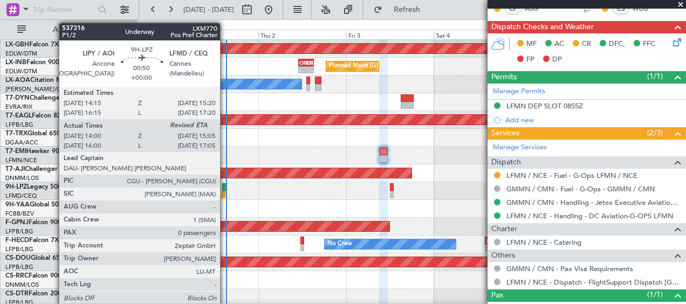
click at [225, 194] on div at bounding box center [224, 195] width 4 height 8
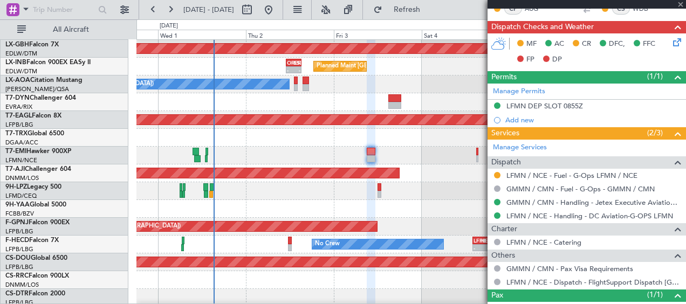
click at [308, 200] on div at bounding box center [411, 191] width 549 height 18
type input "14:10"
type input "0"
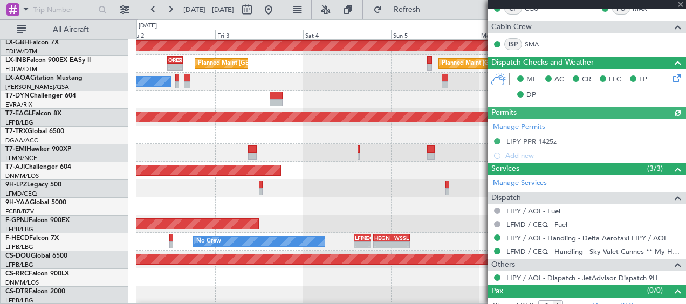
scroll to position [306, 0]
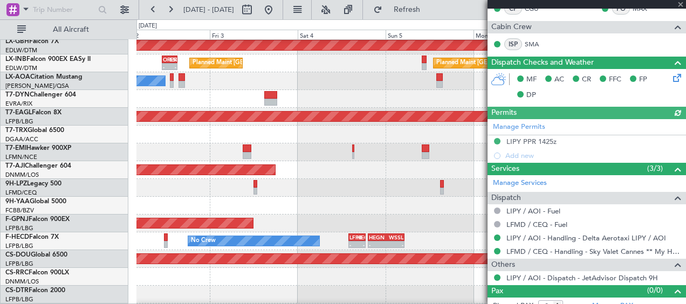
click at [217, 203] on div at bounding box center [411, 206] width 549 height 18
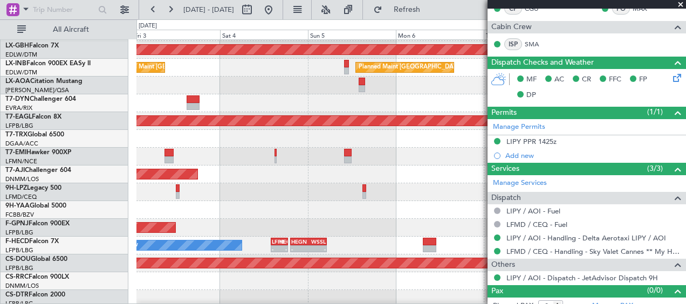
click at [466, 202] on div at bounding box center [411, 210] width 549 height 18
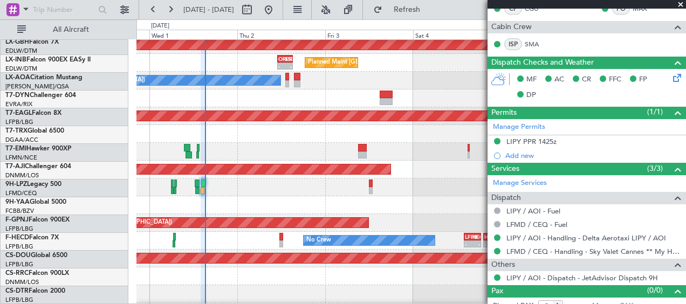
scroll to position [306, 0]
click at [336, 204] on div at bounding box center [411, 205] width 549 height 18
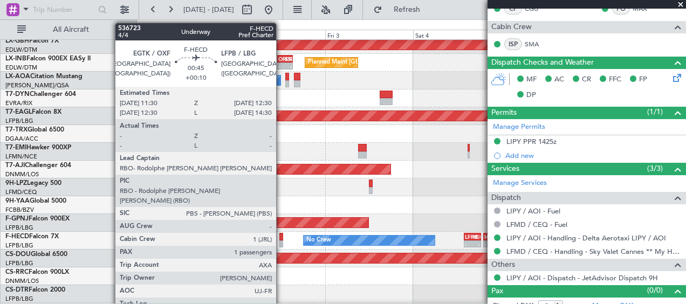
click at [282, 241] on div at bounding box center [282, 245] width 4 height 8
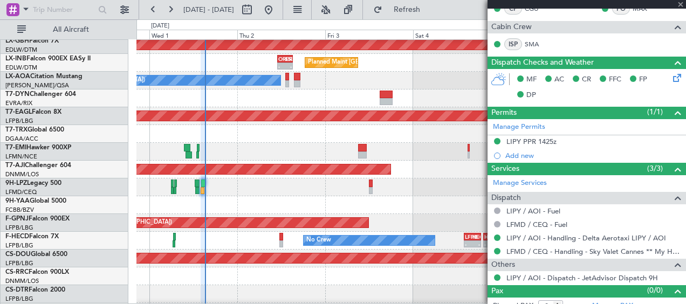
type input "+00:10"
type input "1"
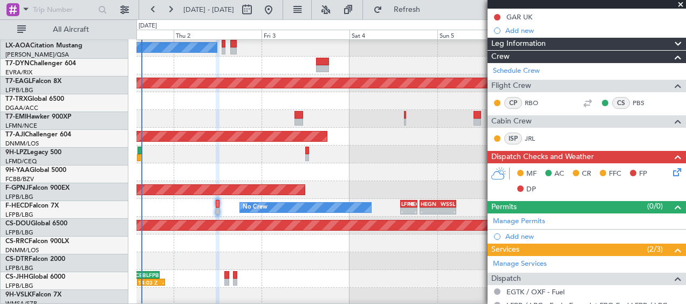
scroll to position [340, 0]
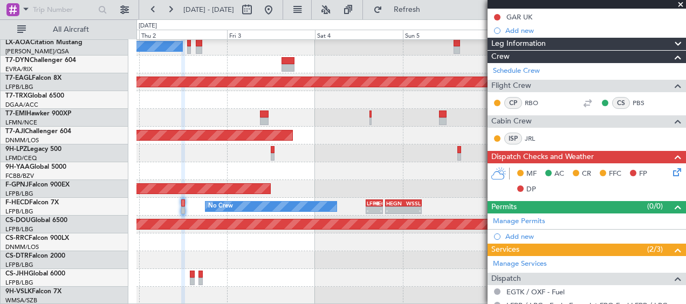
click at [338, 169] on div at bounding box center [411, 171] width 549 height 18
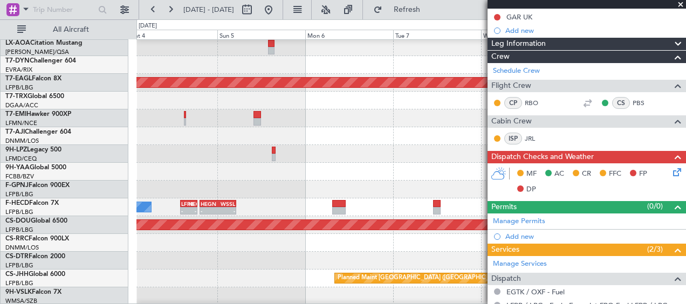
click at [244, 175] on div at bounding box center [411, 172] width 549 height 18
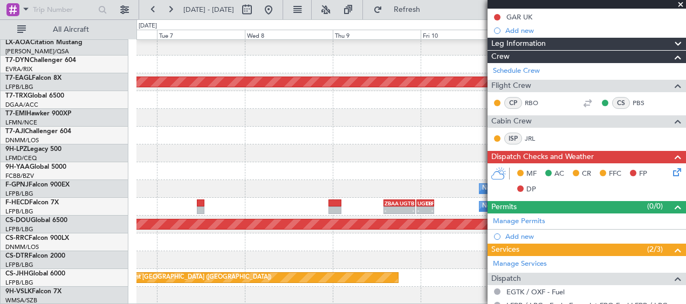
click at [154, 175] on div at bounding box center [411, 171] width 549 height 18
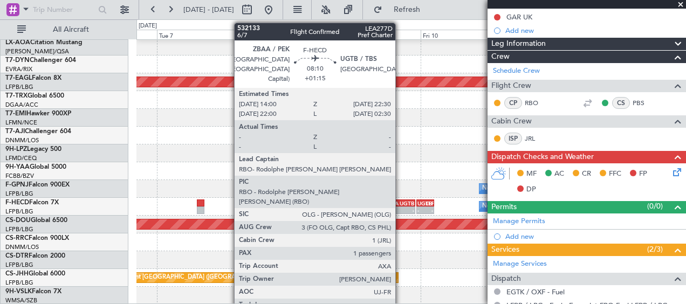
click at [400, 206] on div "ZBAA 14:00 Z UGTB 22:30 Z" at bounding box center [399, 204] width 31 height 8
type input "+01:15"
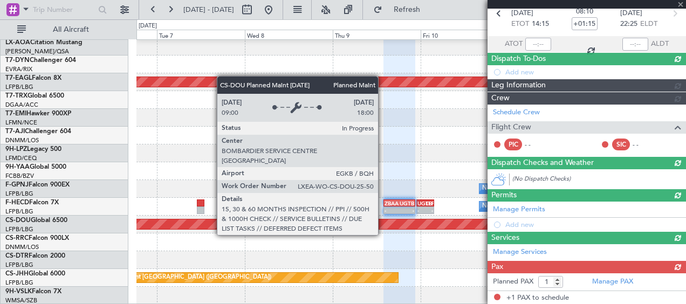
scroll to position [135, 0]
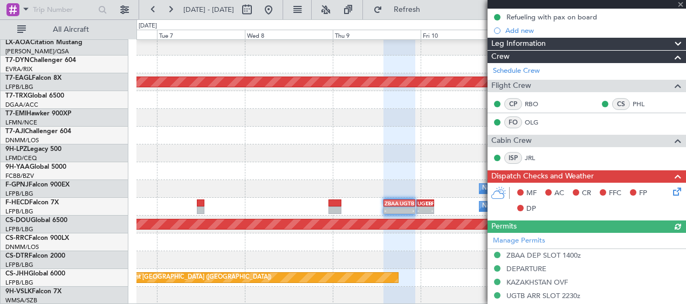
click at [680, 4] on div at bounding box center [587, 4] width 199 height 9
drag, startPoint x: 680, startPoint y: 5, endPoint x: 675, endPoint y: 11, distance: 8.4
click at [680, 5] on span at bounding box center [681, 5] width 11 height 10
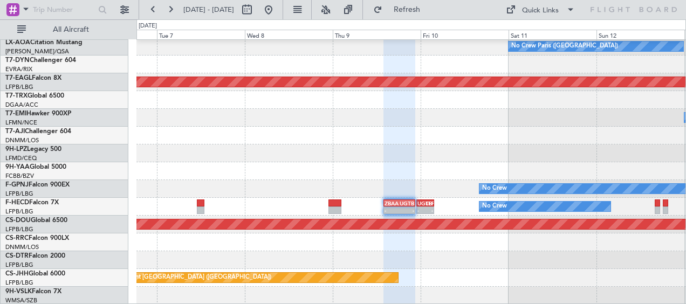
type input "0"
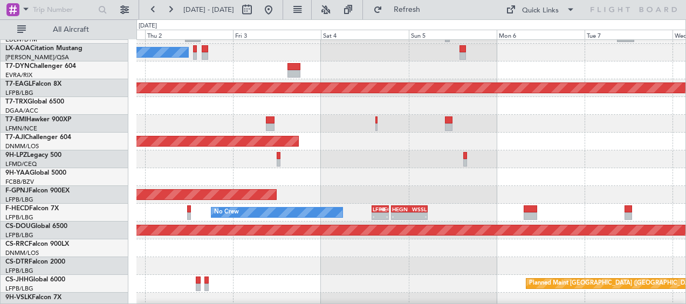
scroll to position [335, 0]
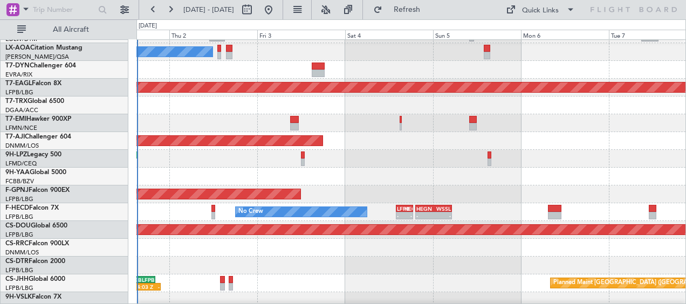
click at [553, 259] on div at bounding box center [411, 266] width 549 height 18
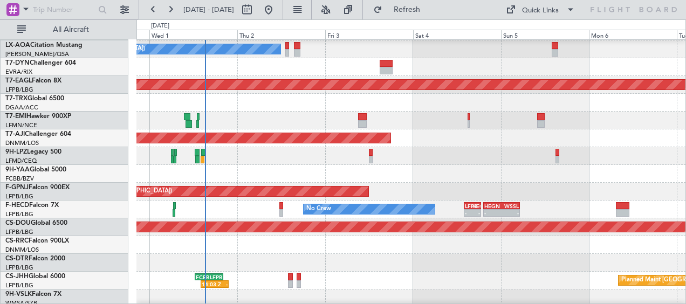
scroll to position [340, 0]
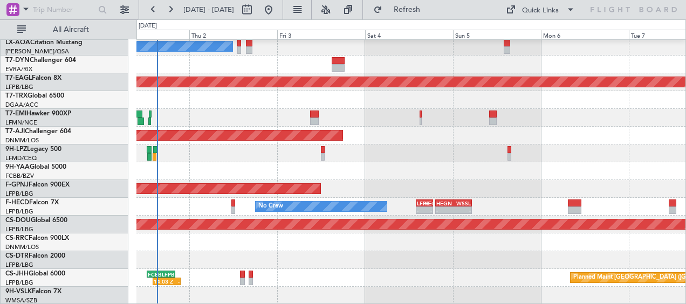
click at [391, 274] on div "Planned Maint [GEOGRAPHIC_DATA] ([GEOGRAPHIC_DATA]) 14:03 Z - FCBB 12:30 Z LFPB…" at bounding box center [411, 278] width 549 height 18
